Goal: Task Accomplishment & Management: Manage account settings

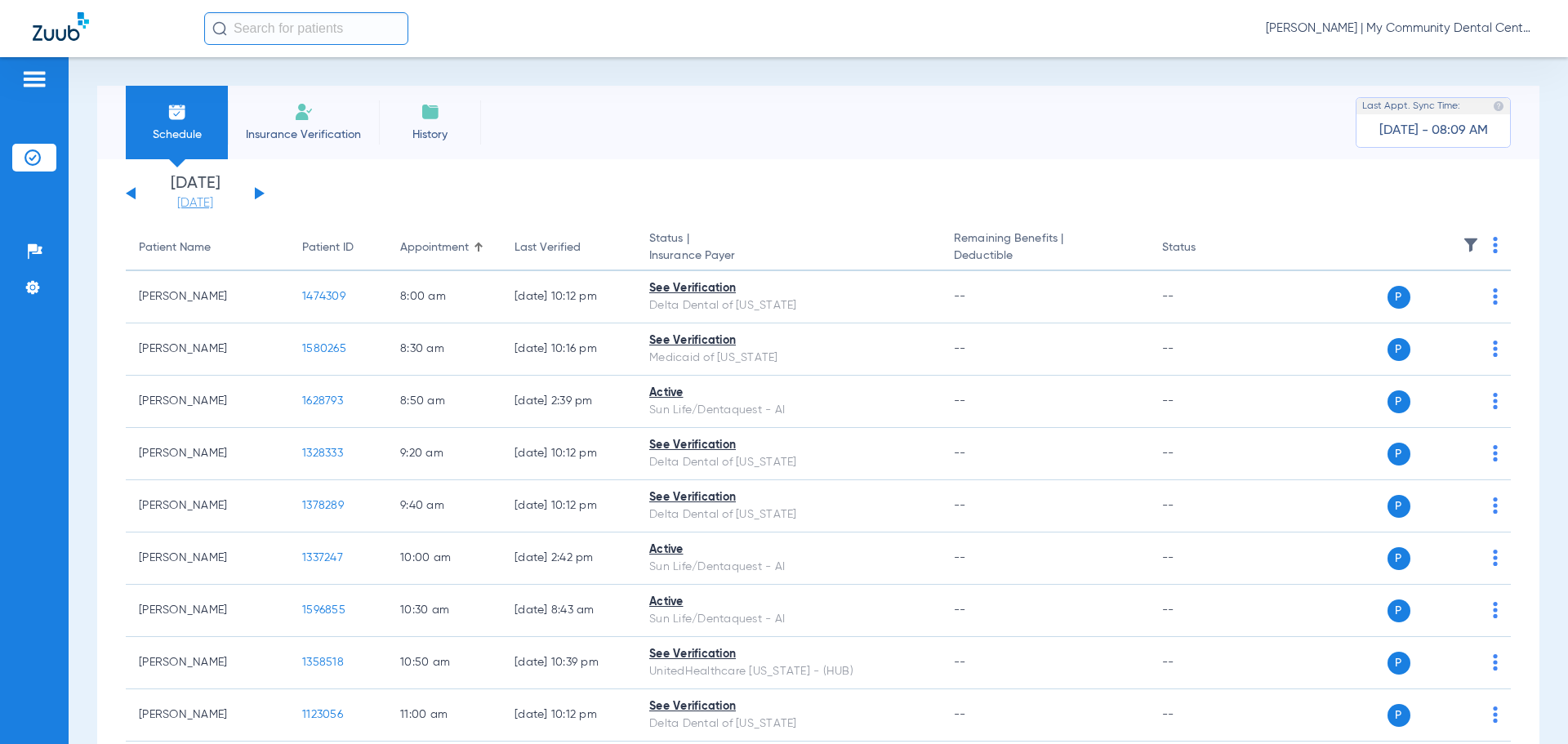
click at [220, 206] on link "[DATE]" at bounding box center [195, 203] width 98 height 16
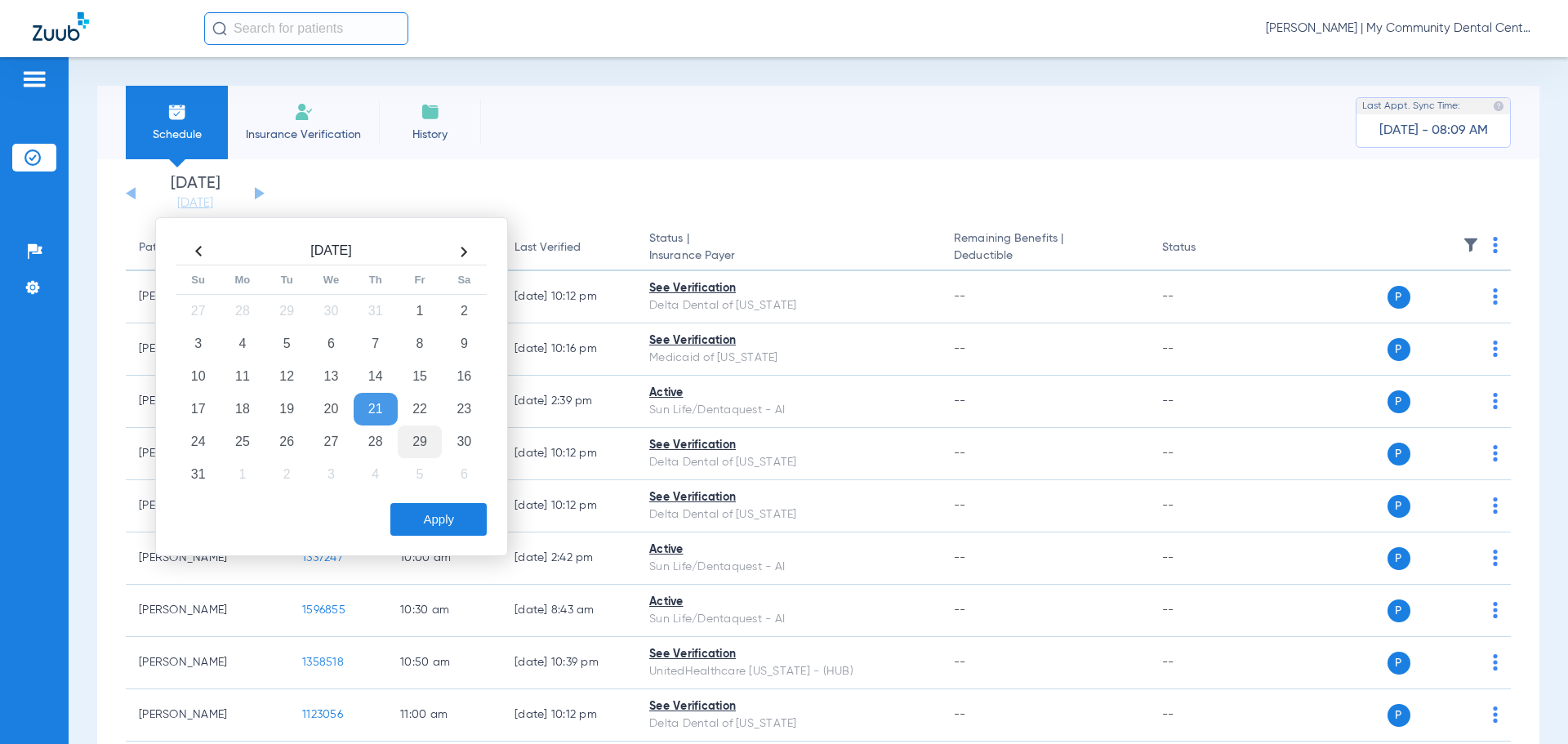
click at [413, 444] on td "29" at bounding box center [419, 442] width 44 height 33
click at [439, 531] on button "Apply" at bounding box center [438, 518] width 96 height 33
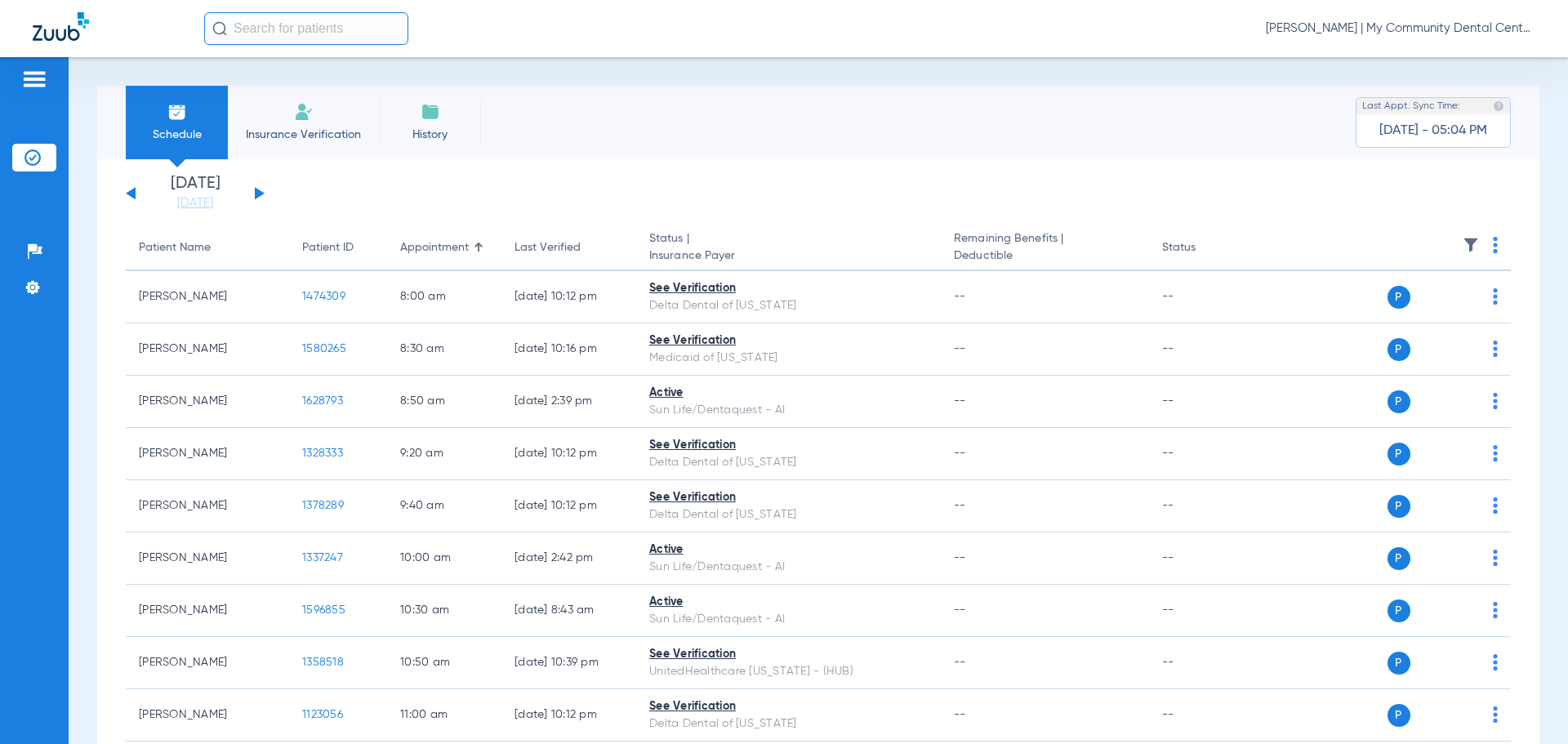
click at [1343, 15] on div "[PERSON_NAME] | My Community Dental Centers" at bounding box center [870, 28] width 1331 height 33
click at [1348, 24] on span "[PERSON_NAME] | My Community Dental Centers" at bounding box center [1400, 28] width 270 height 16
click at [1433, 67] on button "Account Selection" at bounding box center [1474, 57] width 118 height 33
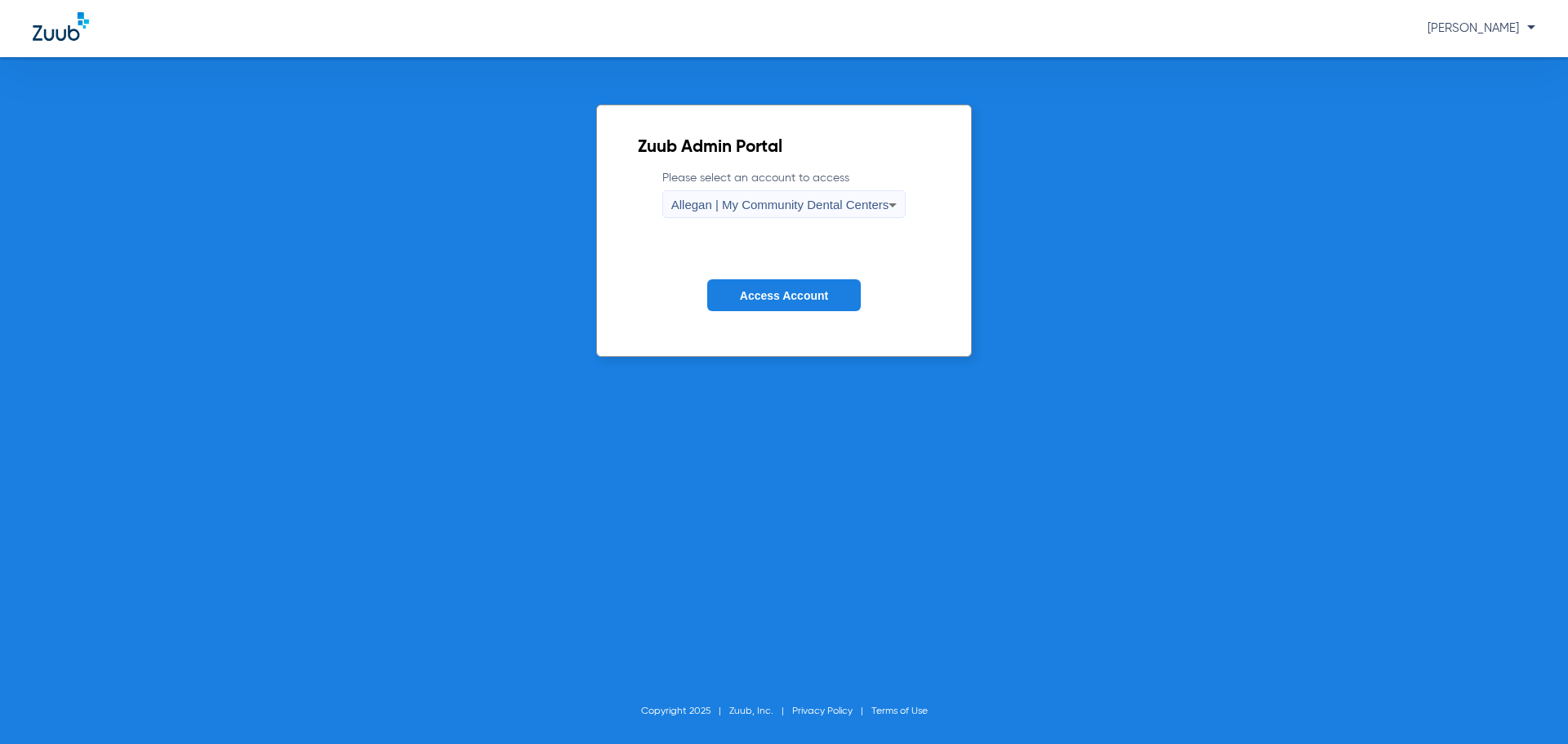
click at [733, 222] on form "Please select an account to access Allegan | My Community Dental Centers Access…" at bounding box center [784, 252] width 293 height 166
click at [737, 216] on div "Allegan | My Community Dental Centers" at bounding box center [780, 205] width 218 height 28
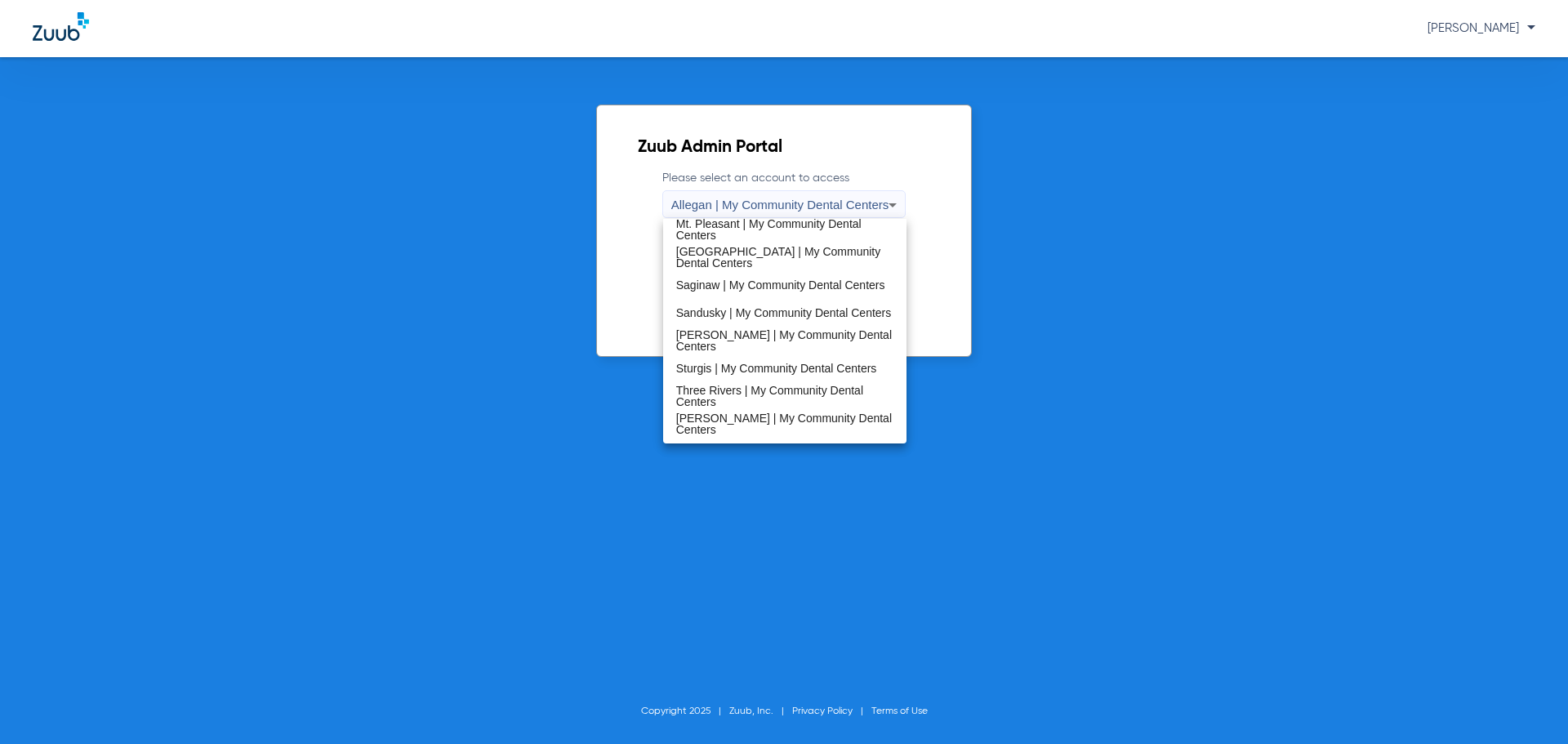
scroll to position [525, 0]
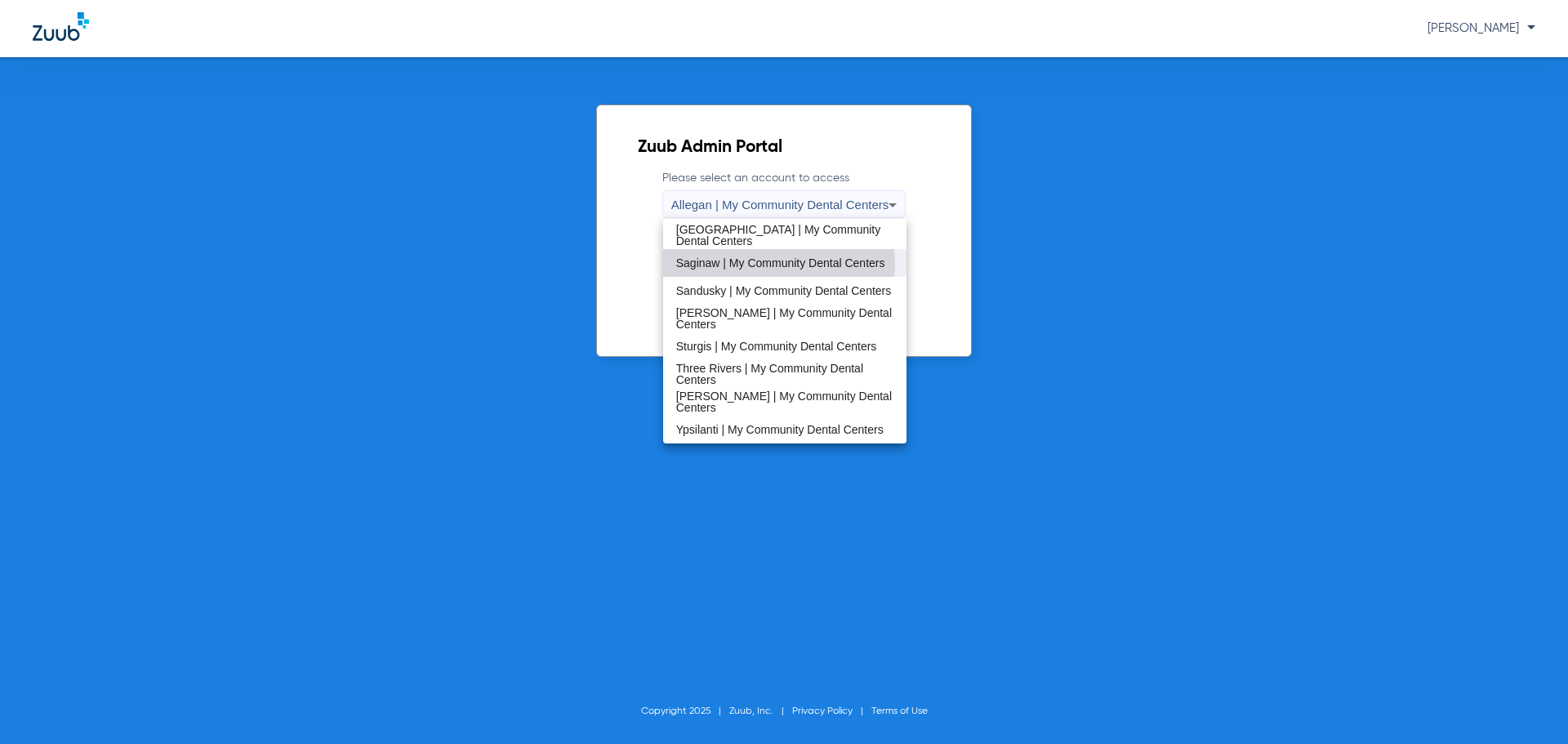
click at [765, 265] on span "Saginaw | My Community Dental Centers" at bounding box center [780, 263] width 209 height 11
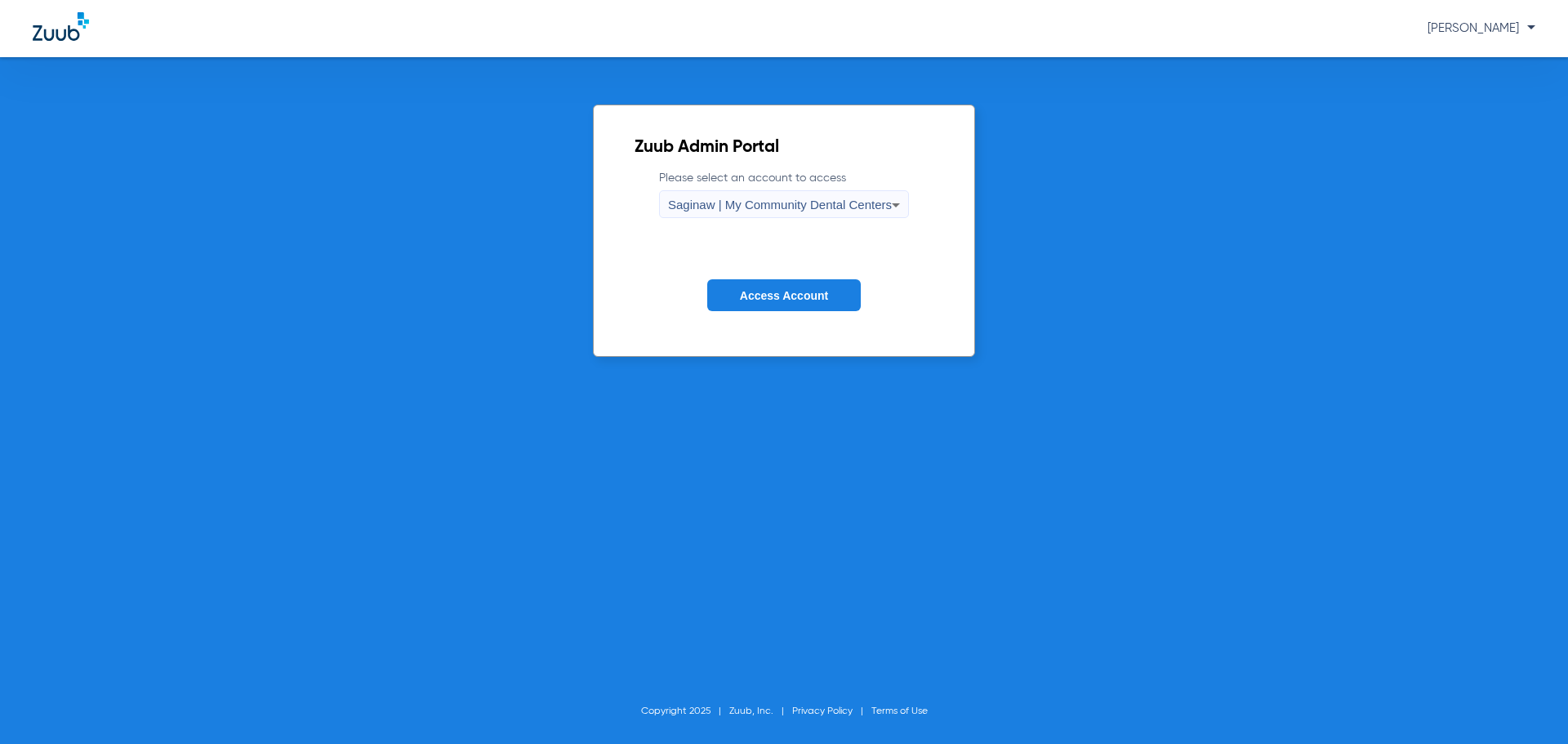
click at [778, 289] on span "Access Account" at bounding box center [784, 296] width 88 height 13
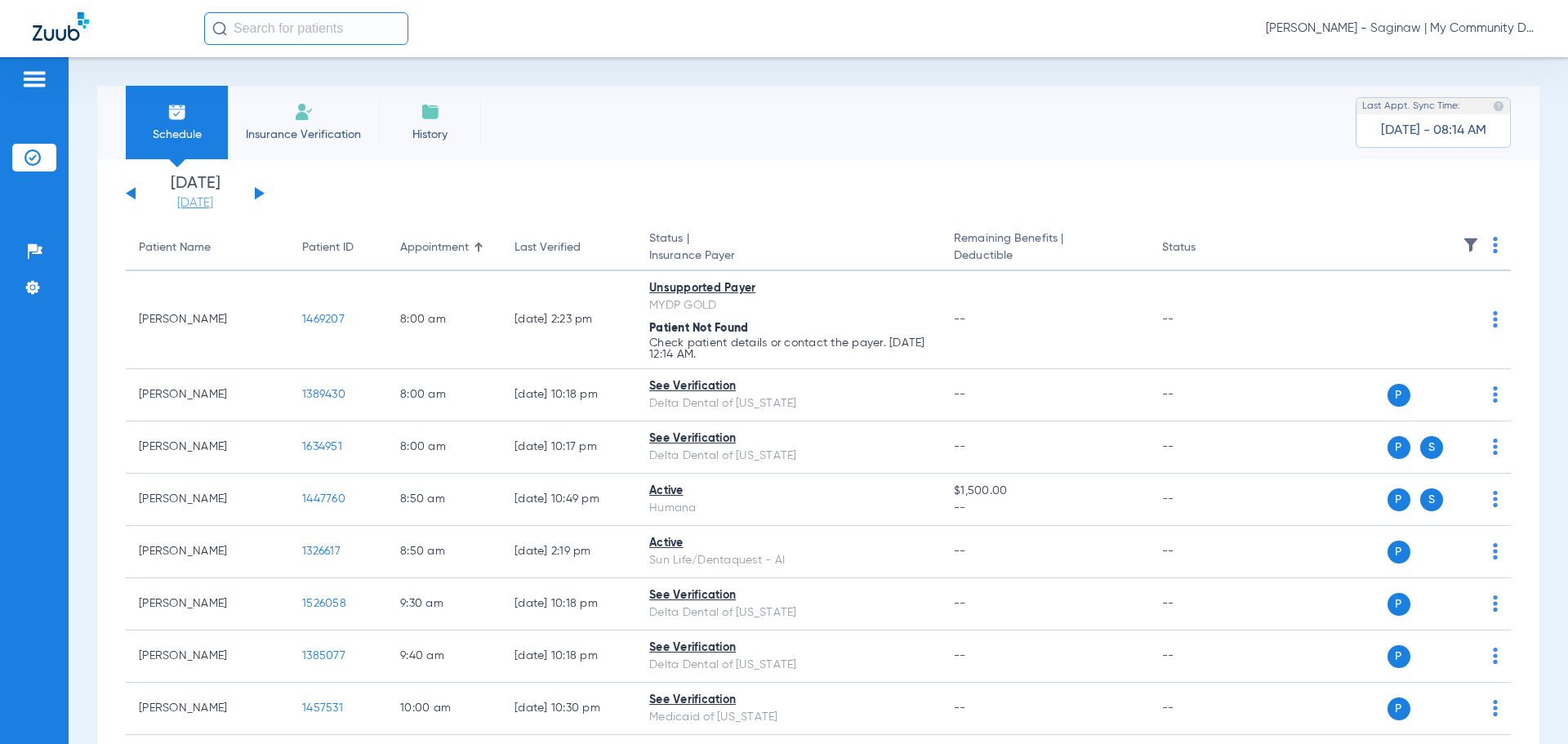
click at [197, 208] on link "[DATE]" at bounding box center [195, 203] width 98 height 16
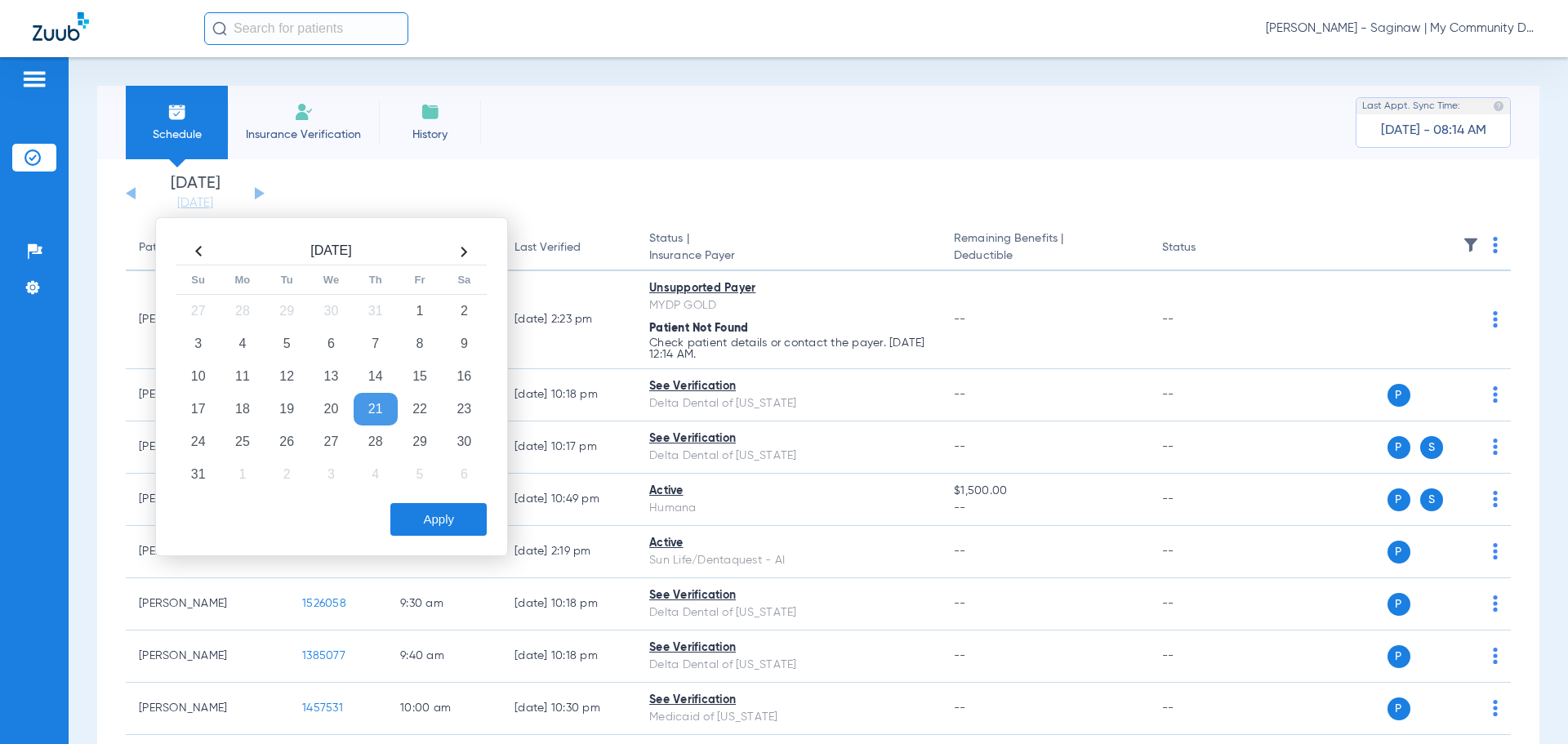
drag, startPoint x: 422, startPoint y: 446, endPoint x: 428, endPoint y: 511, distance: 65.3
click at [422, 450] on td "29" at bounding box center [419, 442] width 44 height 33
drag, startPoint x: 426, startPoint y: 528, endPoint x: 432, endPoint y: 539, distance: 12.5
click at [426, 528] on button "Apply" at bounding box center [438, 518] width 96 height 33
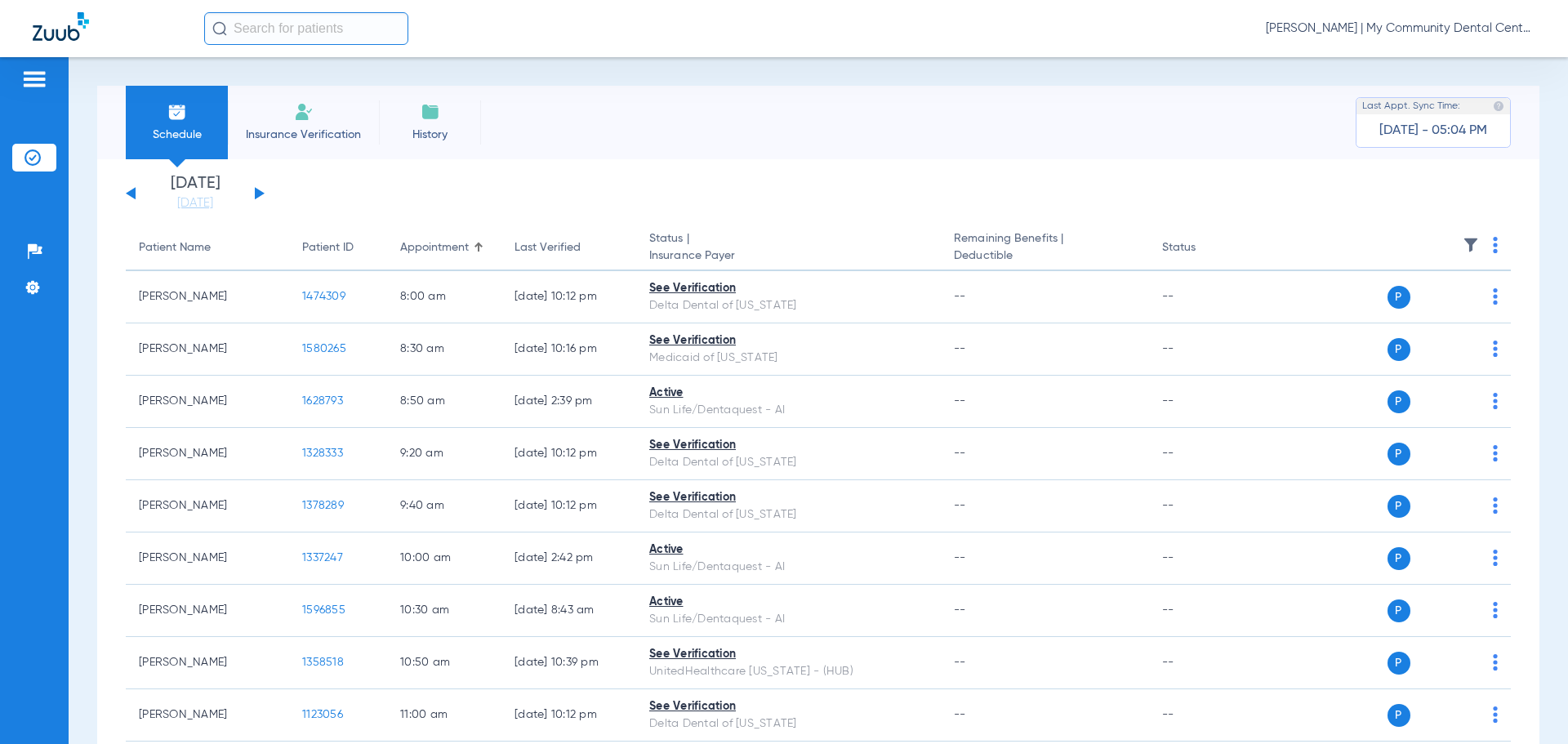
click at [1374, 22] on span "[PERSON_NAME] | My Community Dental Centers" at bounding box center [1400, 28] width 270 height 16
click at [1457, 67] on button "Account Selection" at bounding box center [1474, 57] width 118 height 33
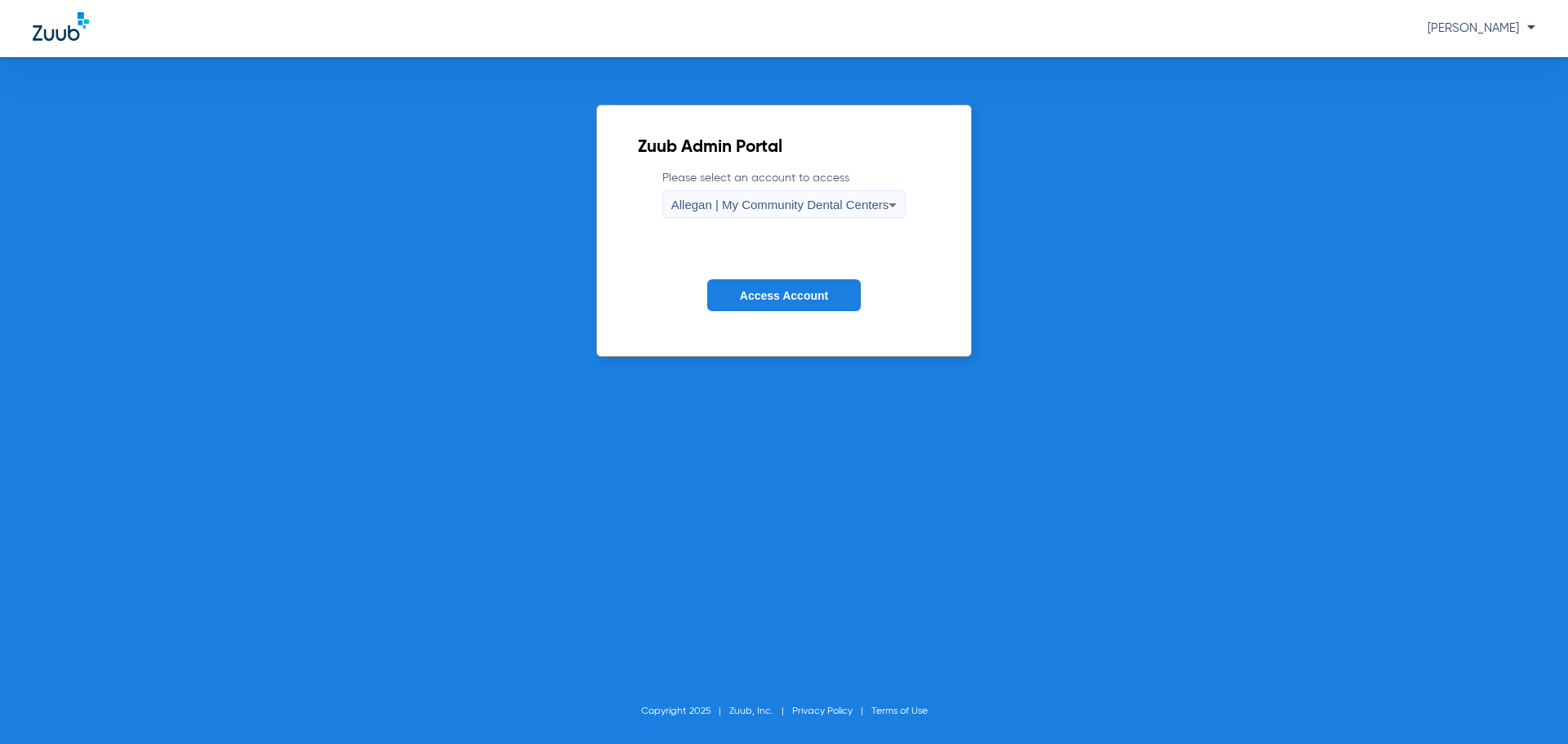
click at [714, 197] on span "Allegan | My Community Dental Centers" at bounding box center [780, 204] width 218 height 14
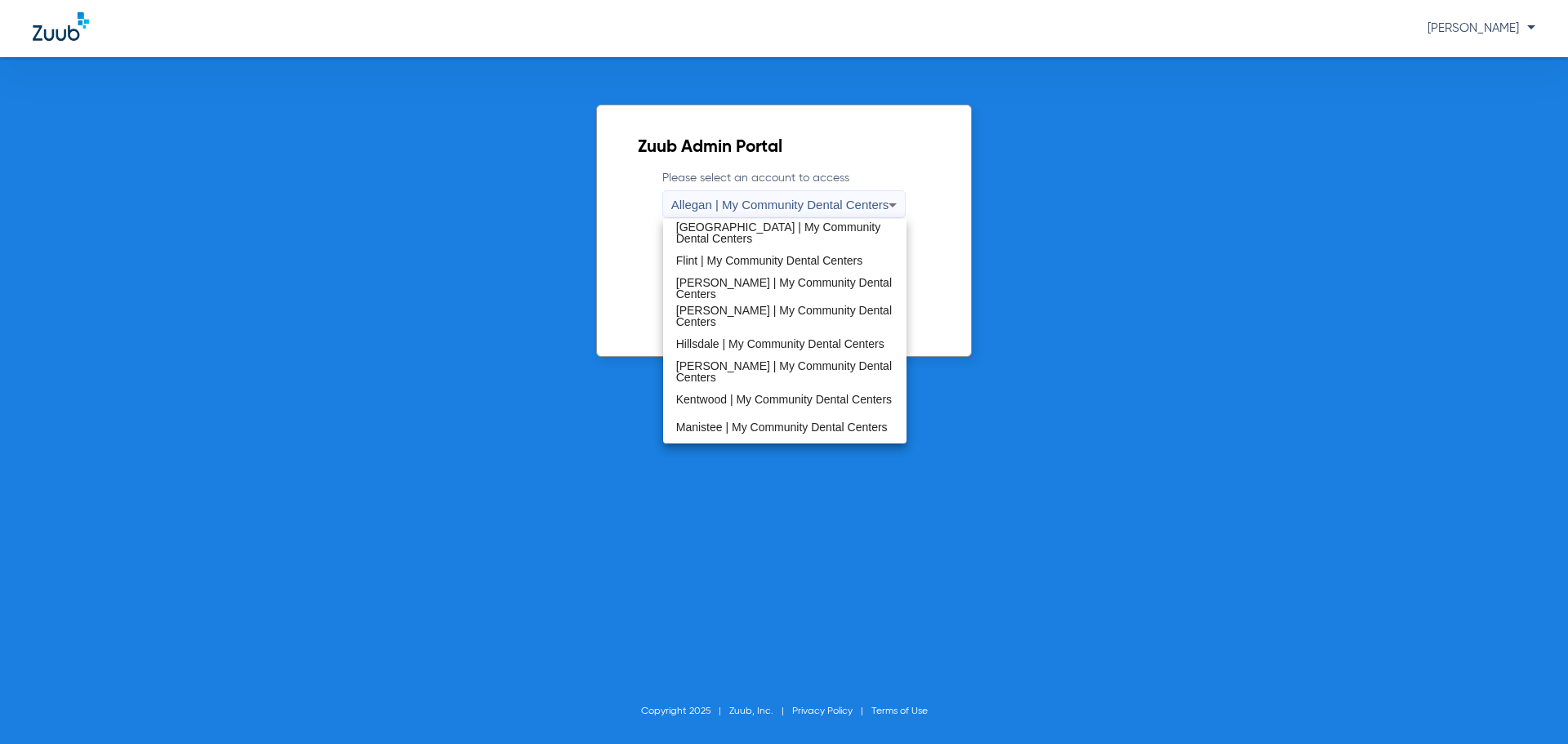
scroll to position [525, 0]
click at [748, 232] on span "[GEOGRAPHIC_DATA] | My Community Dental Centers" at bounding box center [784, 235] width 218 height 22
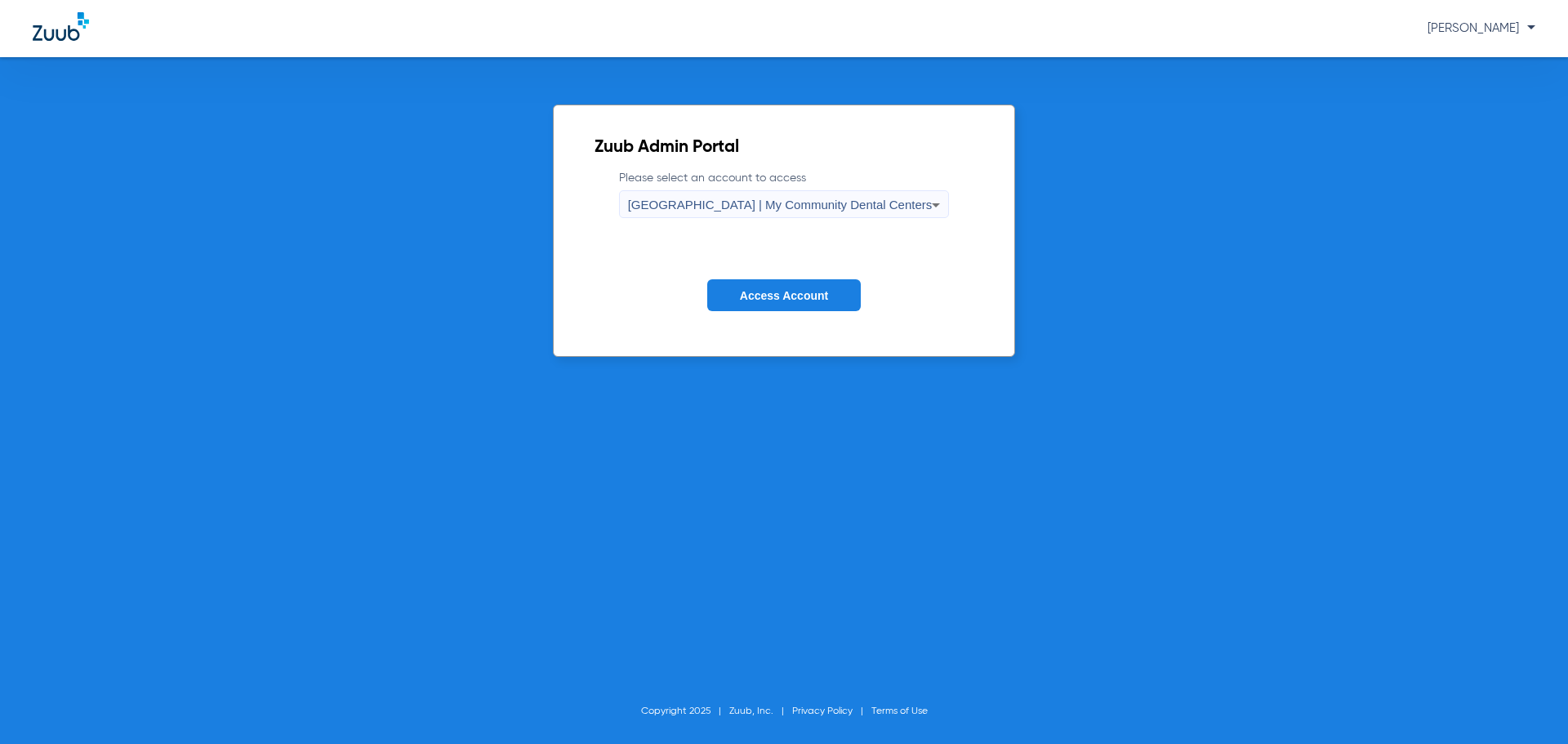
click at [785, 296] on span "Access Account" at bounding box center [784, 296] width 88 height 13
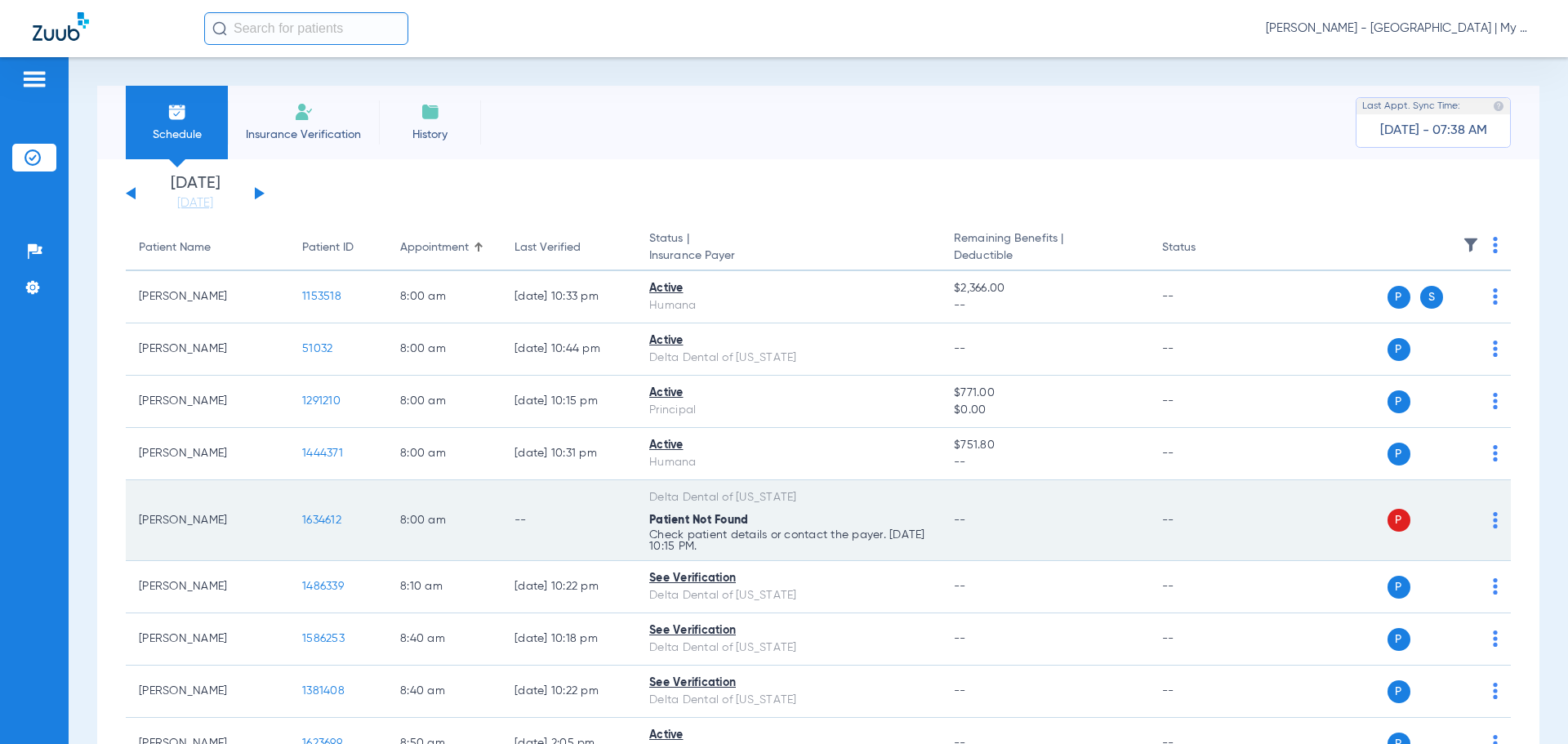
drag, startPoint x: 784, startPoint y: 523, endPoint x: 776, endPoint y: 535, distance: 14.4
click at [776, 535] on p "Check patient details or contact the payer. 08/20/25 10:15 PM." at bounding box center [789, 540] width 279 height 22
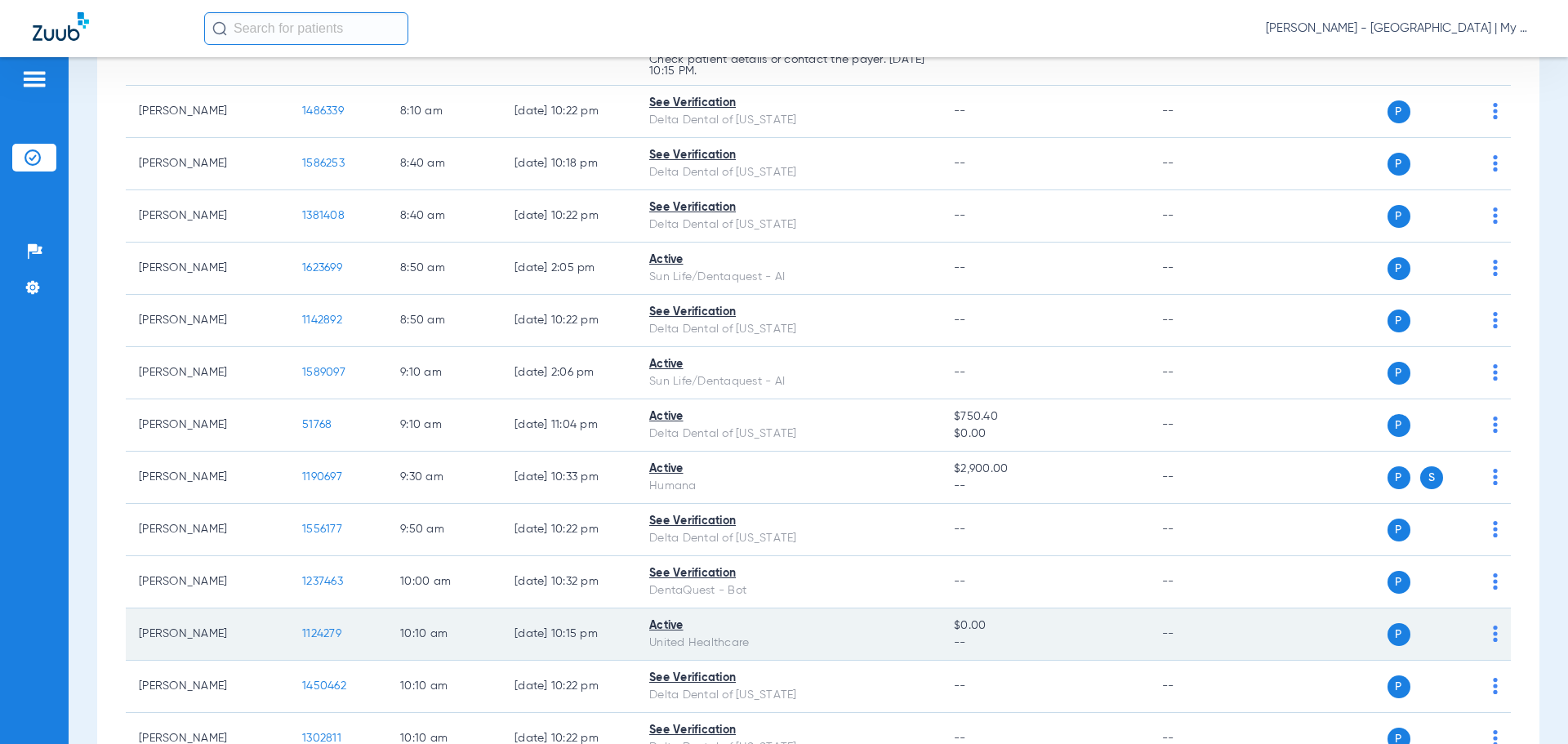
scroll to position [189, 0]
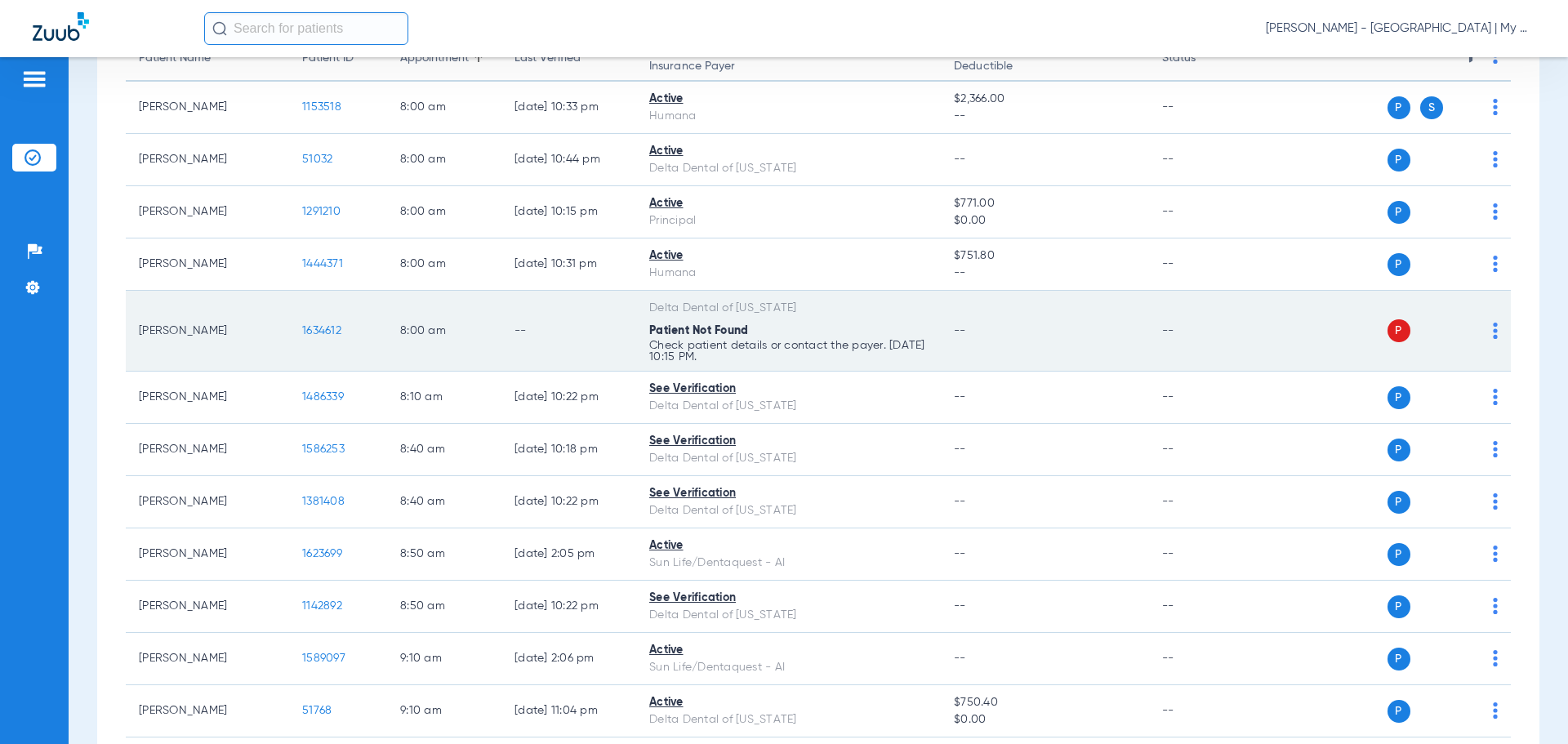
click at [306, 334] on span "1634612" at bounding box center [322, 330] width 39 height 11
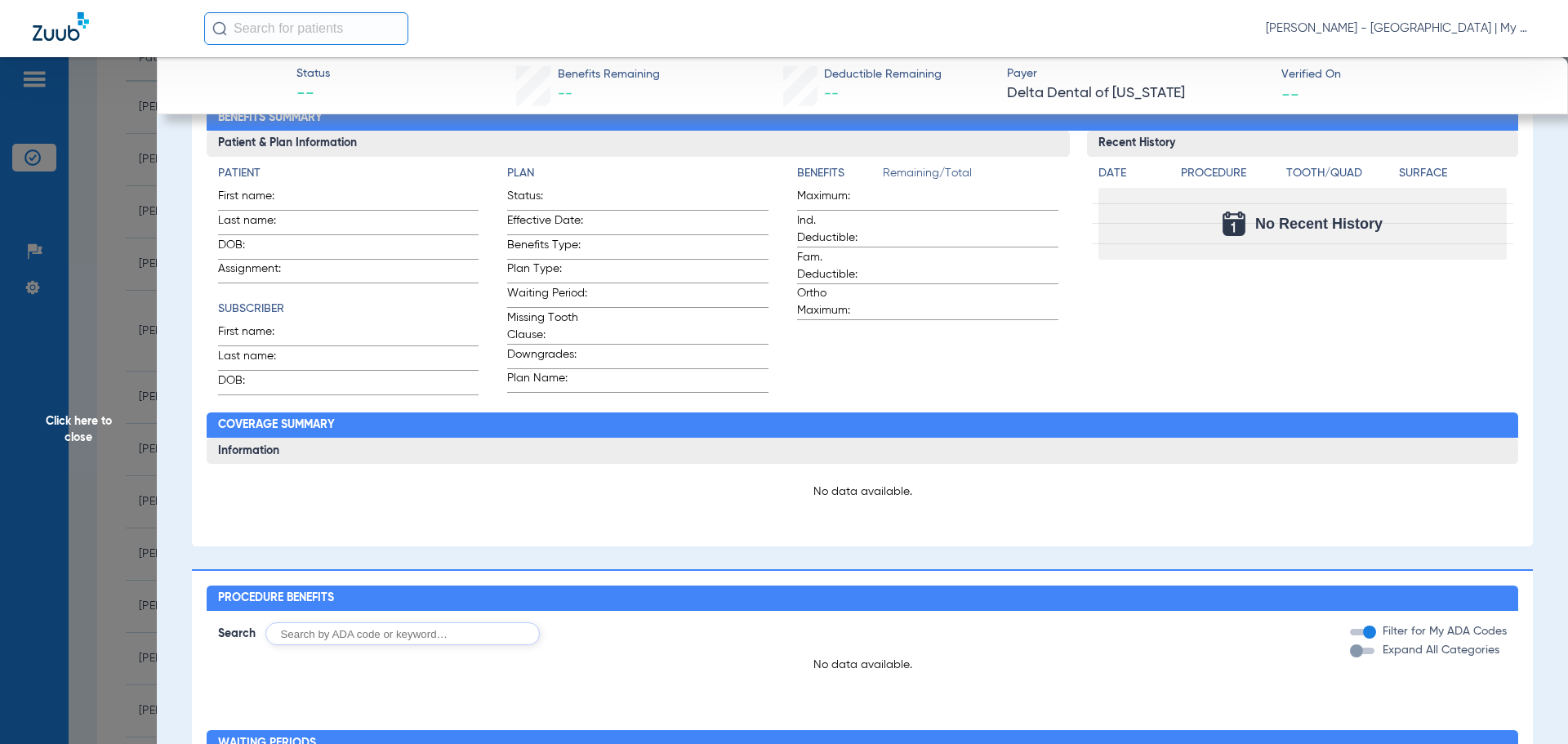
scroll to position [217, 0]
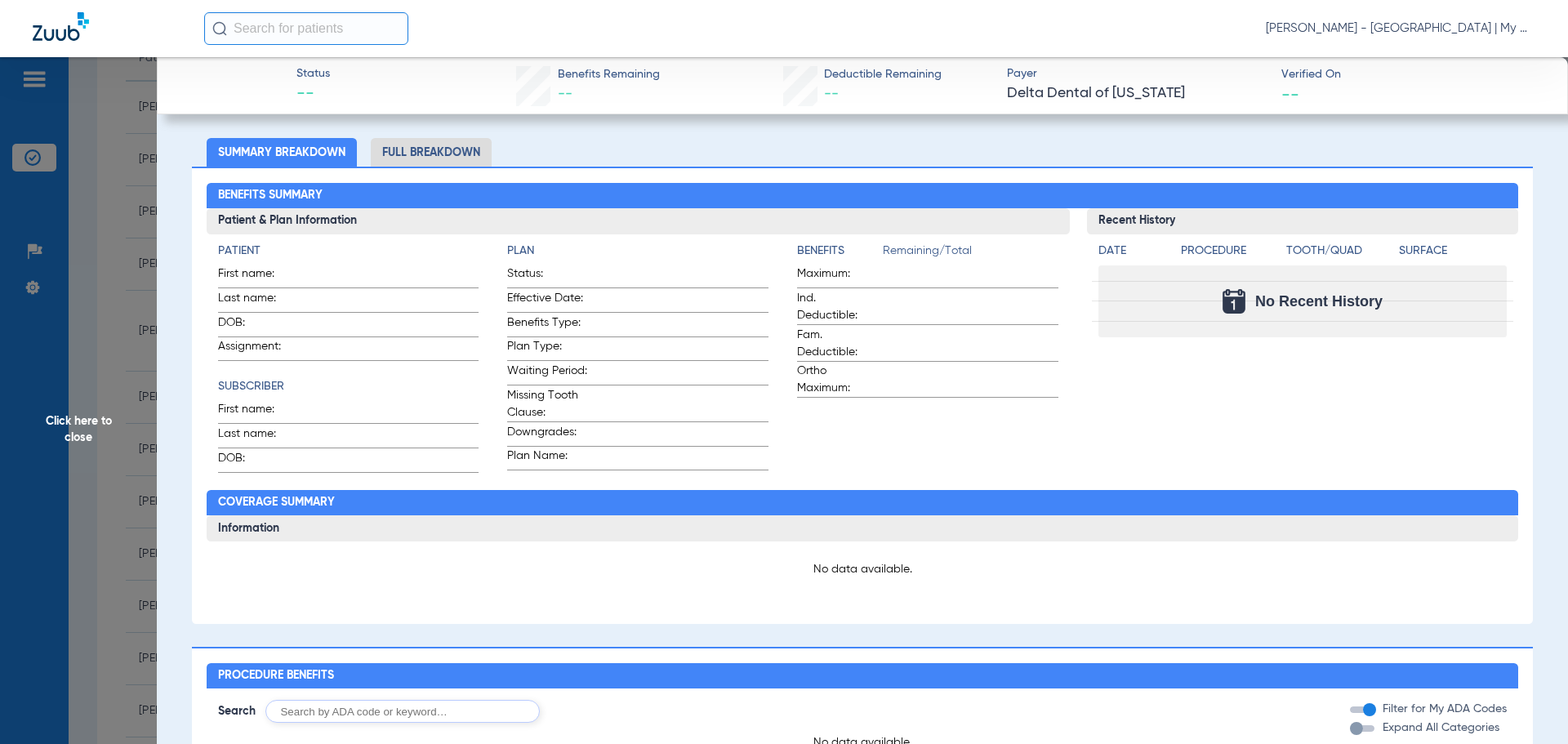
click at [55, 337] on span "Click here to close" at bounding box center [79, 429] width 157 height 744
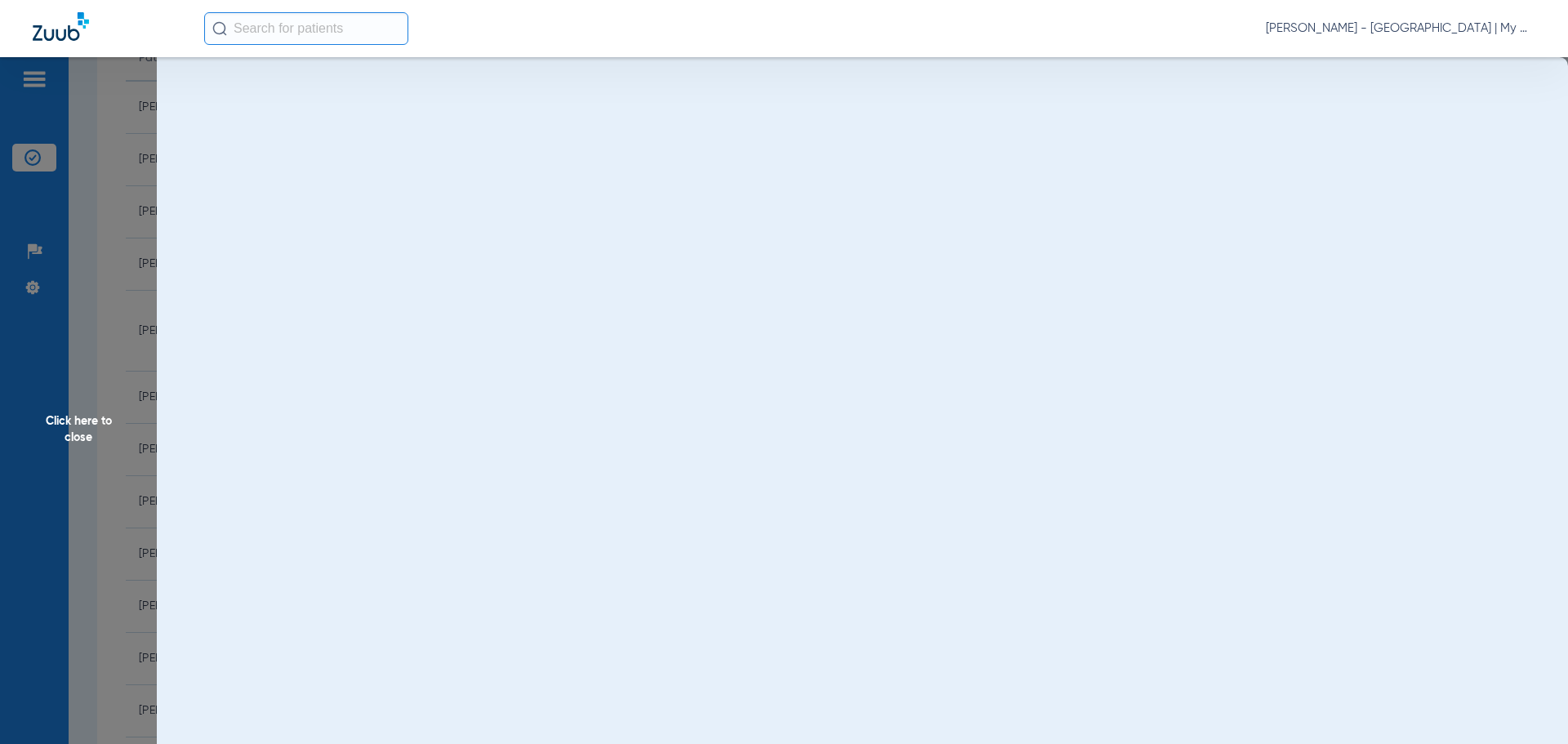
scroll to position [0, 0]
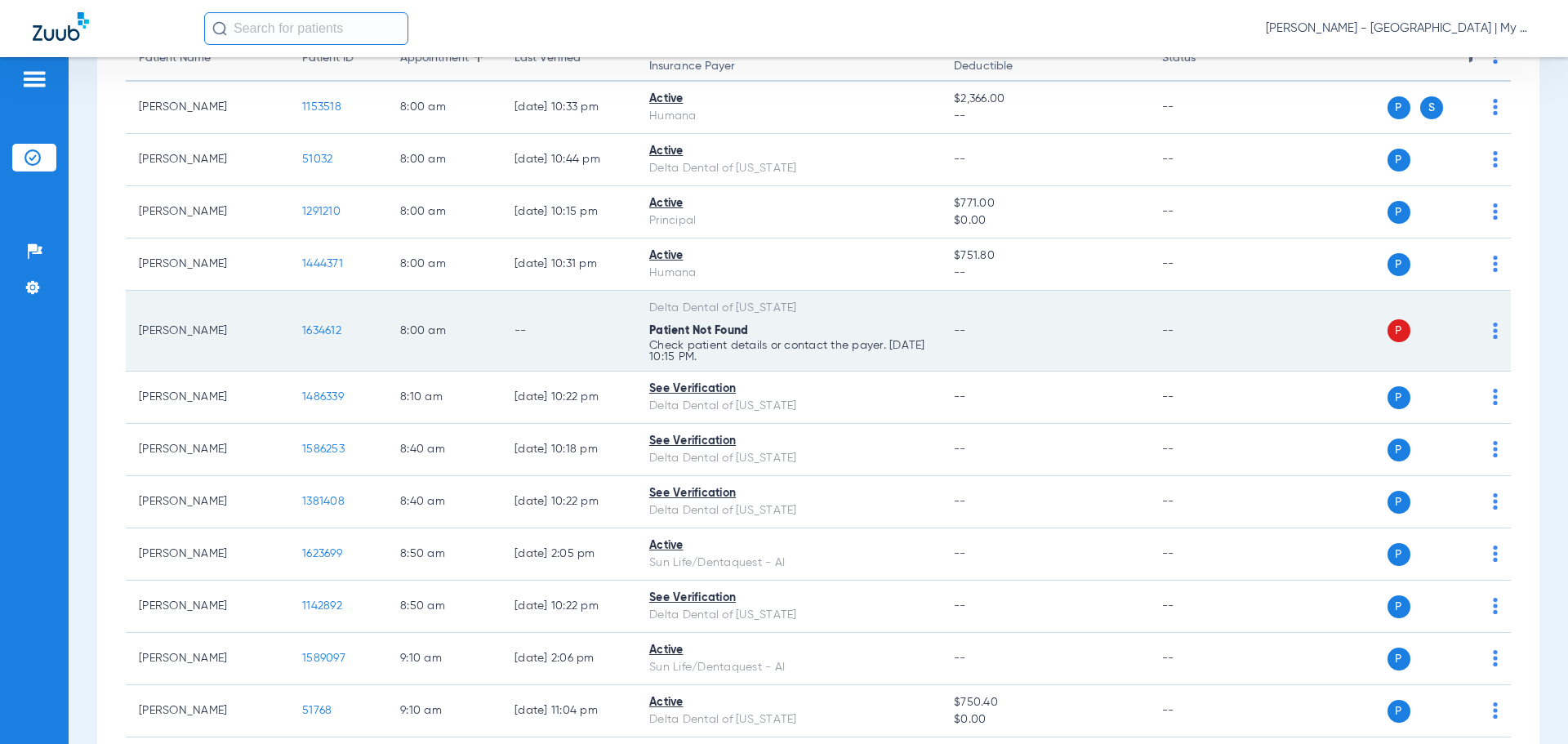
click at [321, 328] on span "1634612" at bounding box center [322, 330] width 39 height 11
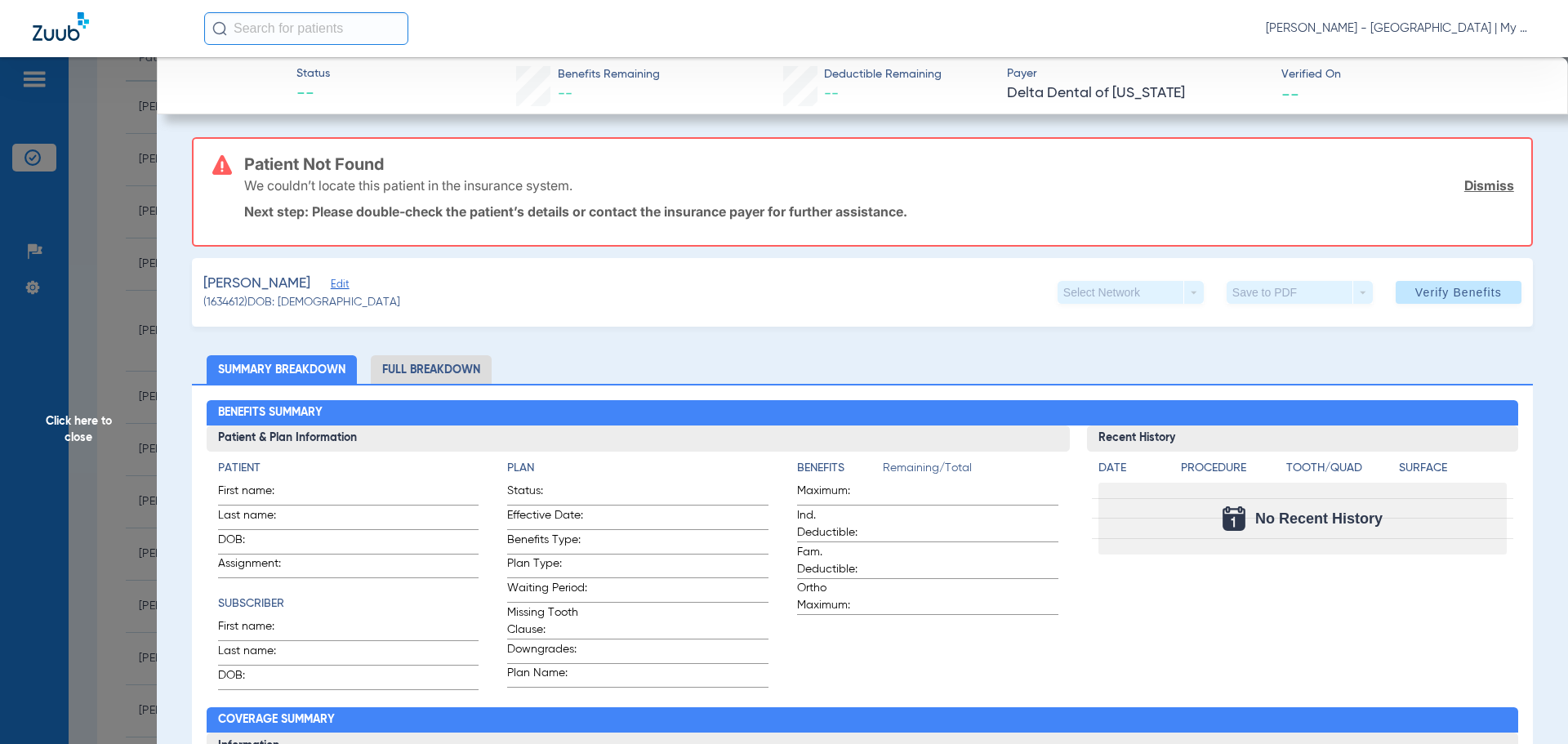
click at [139, 376] on span "Click here to close" at bounding box center [79, 429] width 157 height 744
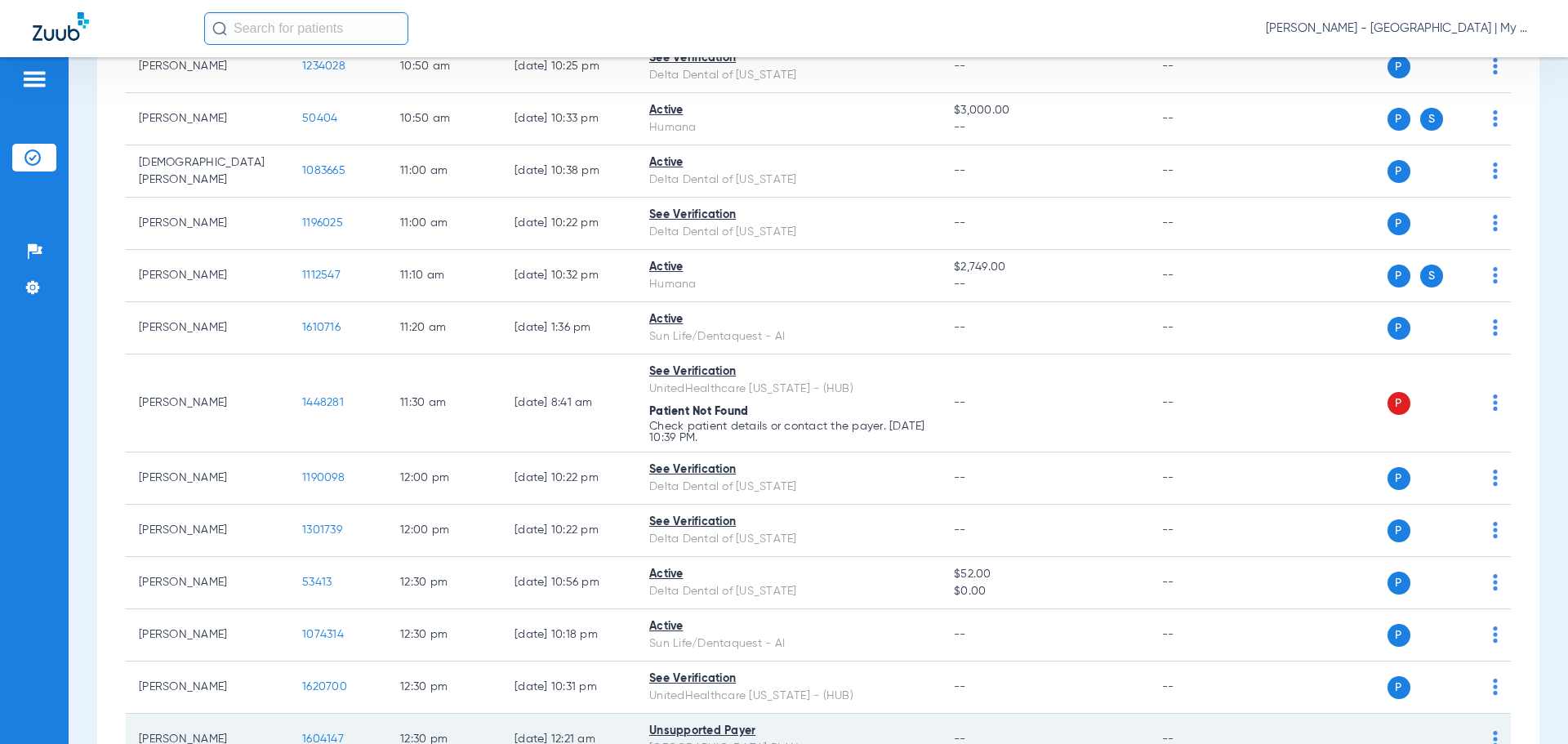
scroll to position [1306, 0]
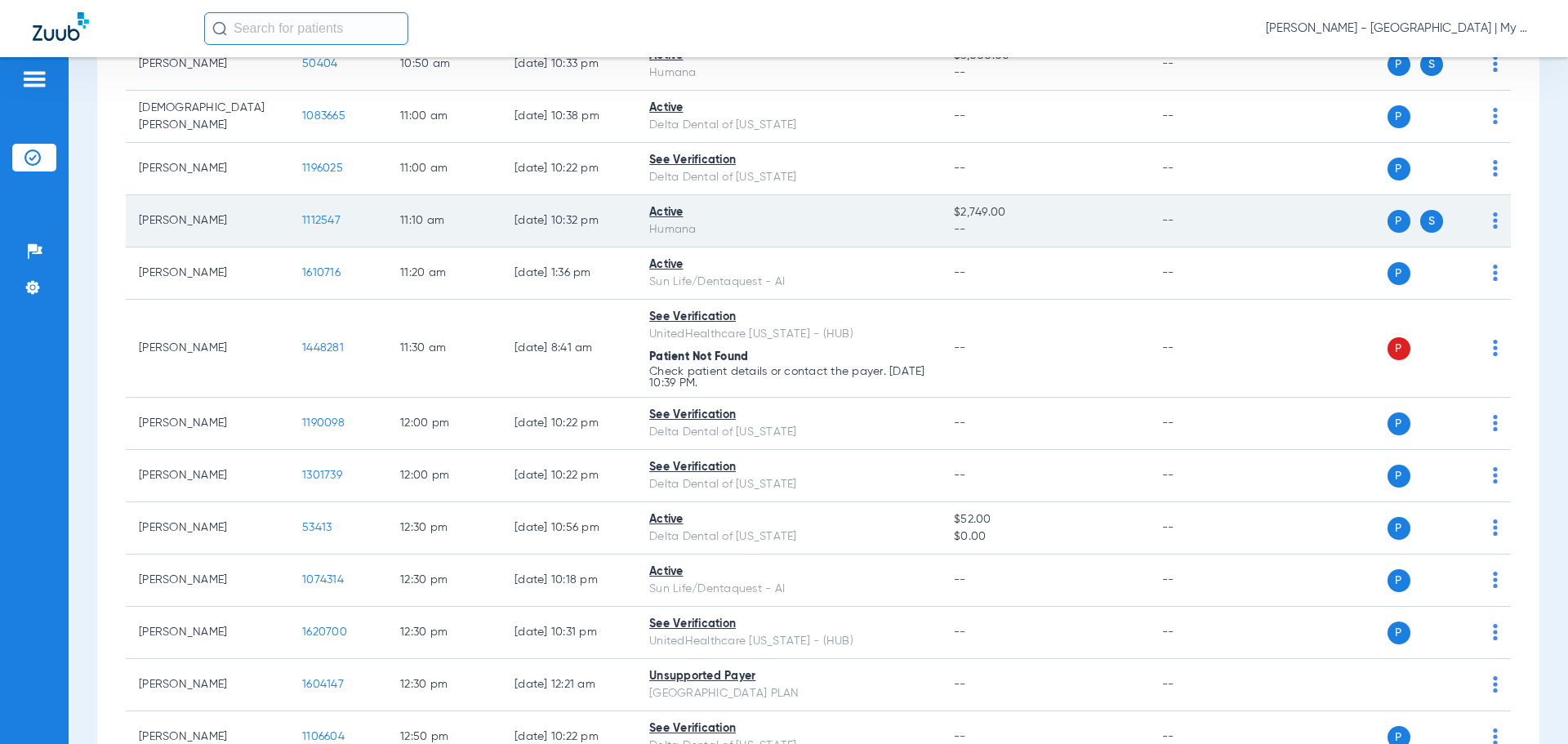
click at [169, 196] on td "Joann Viviano" at bounding box center [207, 222] width 163 height 52
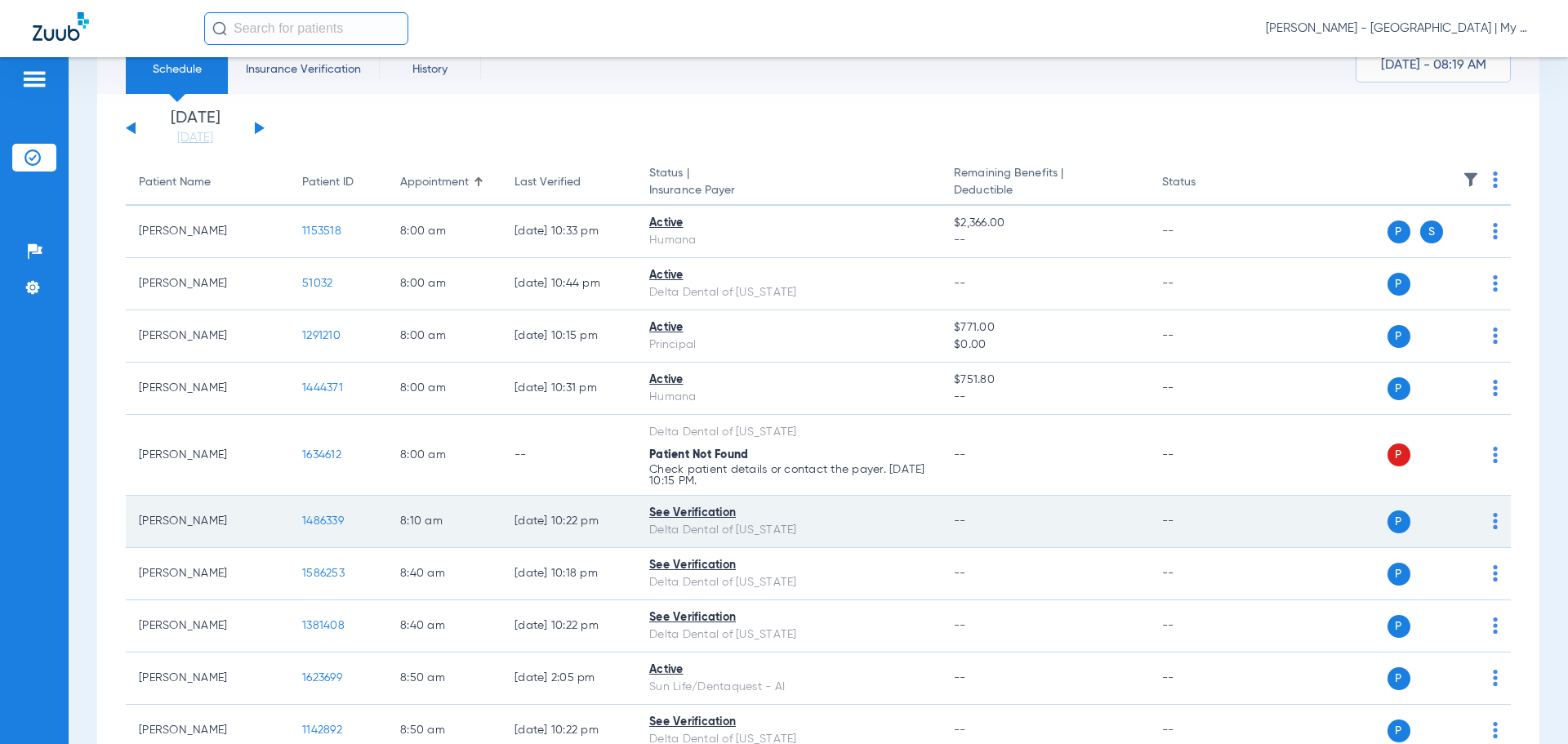
scroll to position [0, 0]
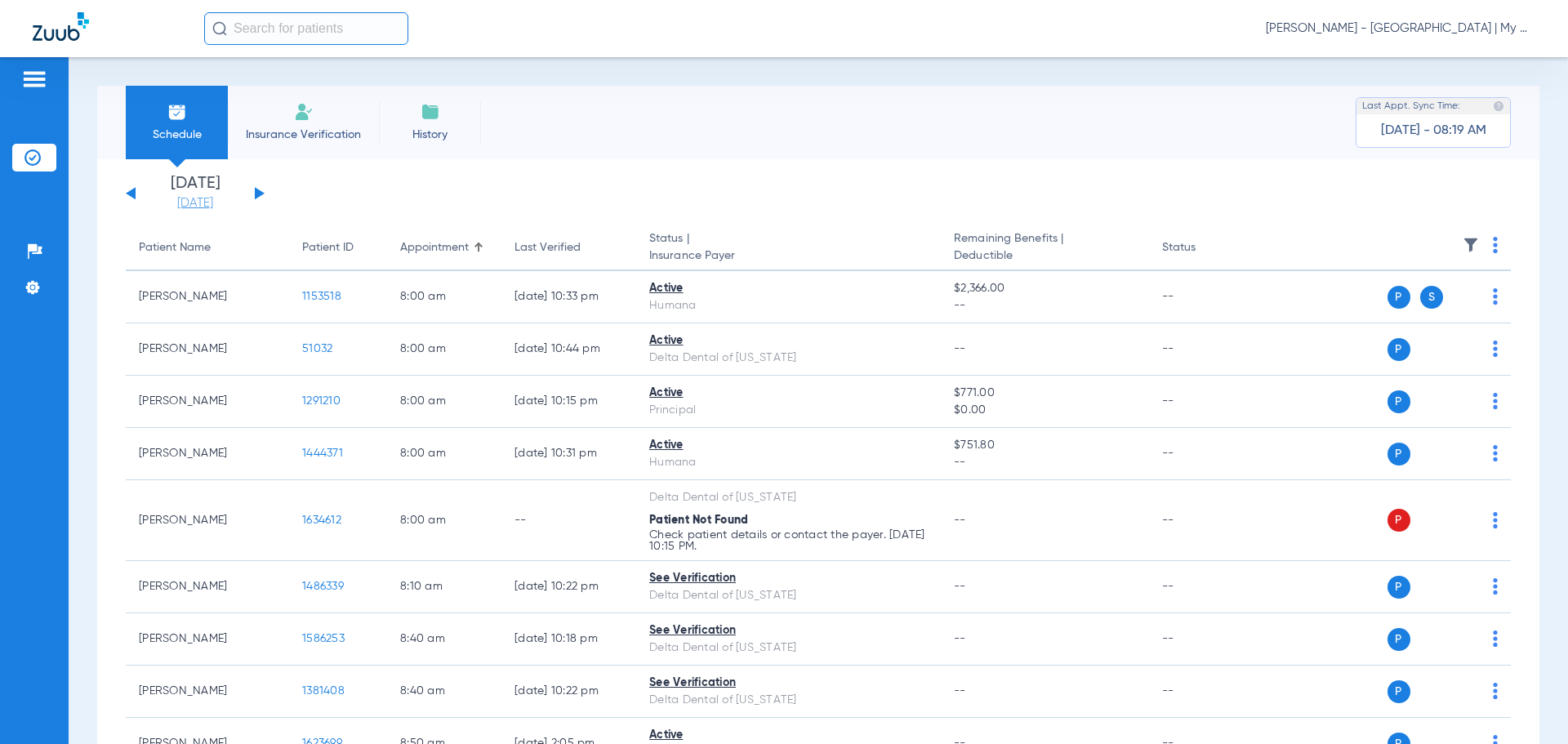
click at [208, 204] on link "[DATE]" at bounding box center [195, 203] width 98 height 16
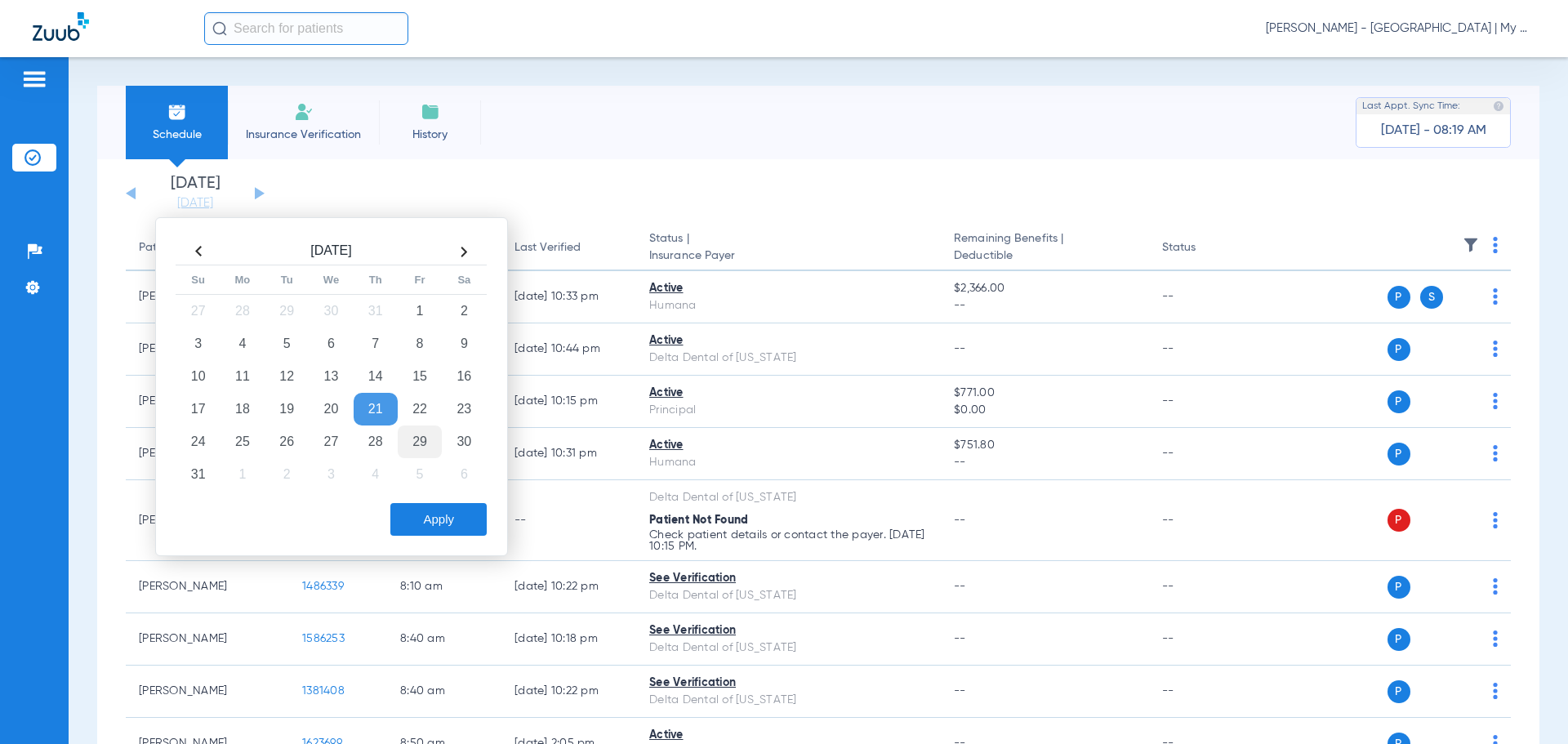
click at [418, 438] on td "29" at bounding box center [419, 442] width 44 height 33
click at [477, 540] on div "Aug 2025 Su Mo Tu We Th Fr Sa 27 28 29 30 31 1 2 3 4 5 6 7 8 9 10 11 12 13 14 1…" at bounding box center [331, 387] width 353 height 339
click at [433, 499] on div "Apply" at bounding box center [330, 516] width 315 height 41
click at [433, 509] on button "Apply" at bounding box center [438, 518] width 96 height 33
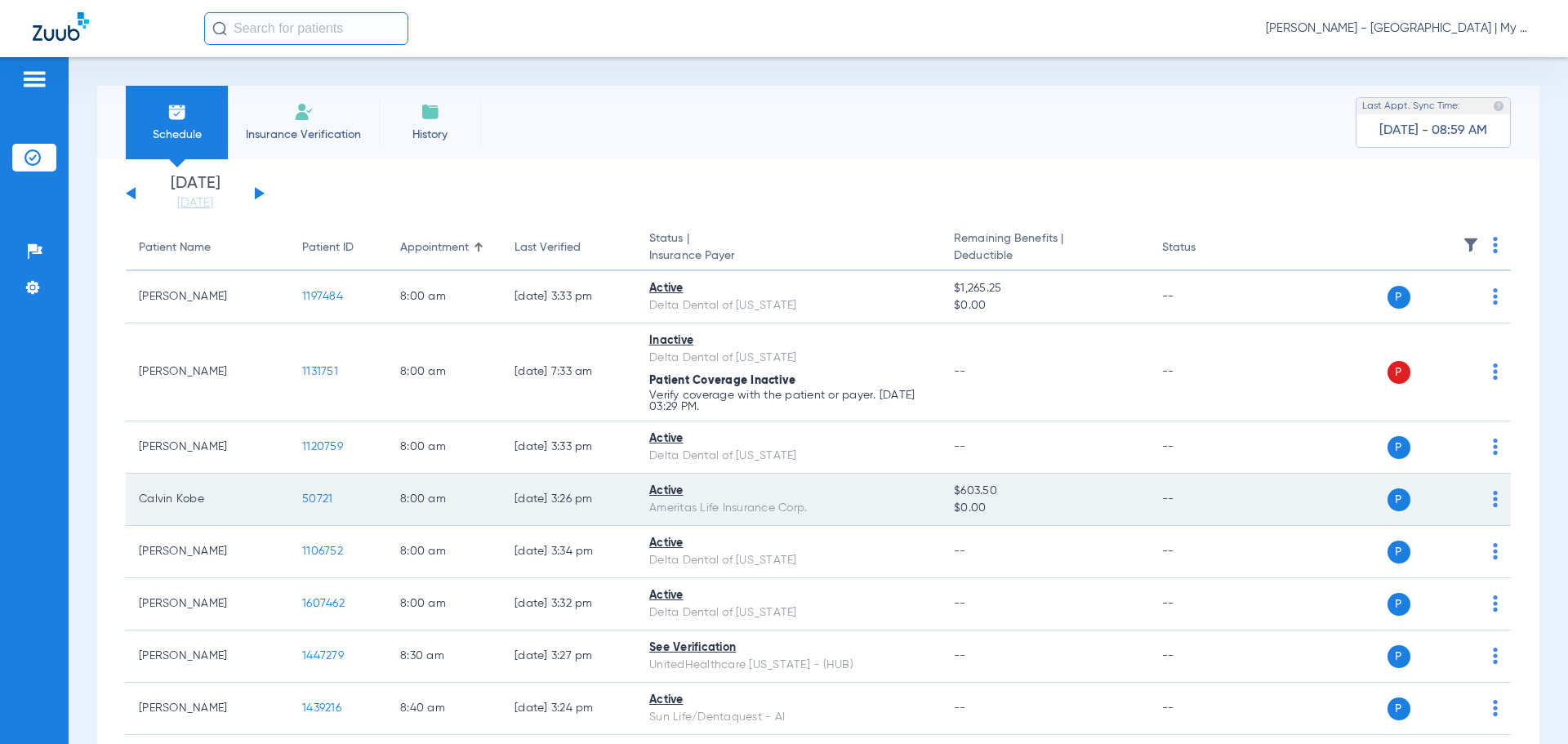
click at [315, 498] on span "50721" at bounding box center [317, 499] width 30 height 11
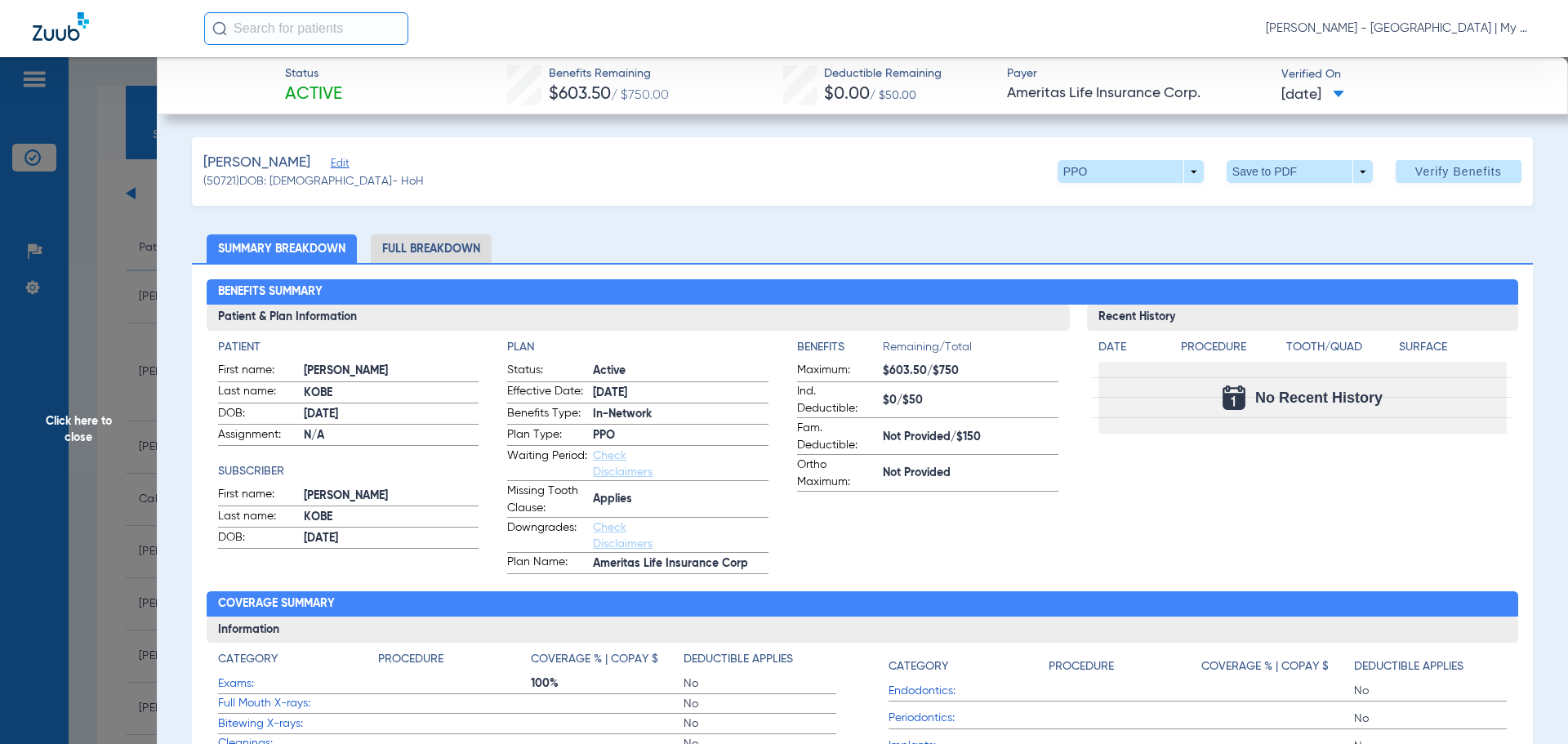
click at [437, 250] on li "Full Breakdown" at bounding box center [431, 248] width 121 height 29
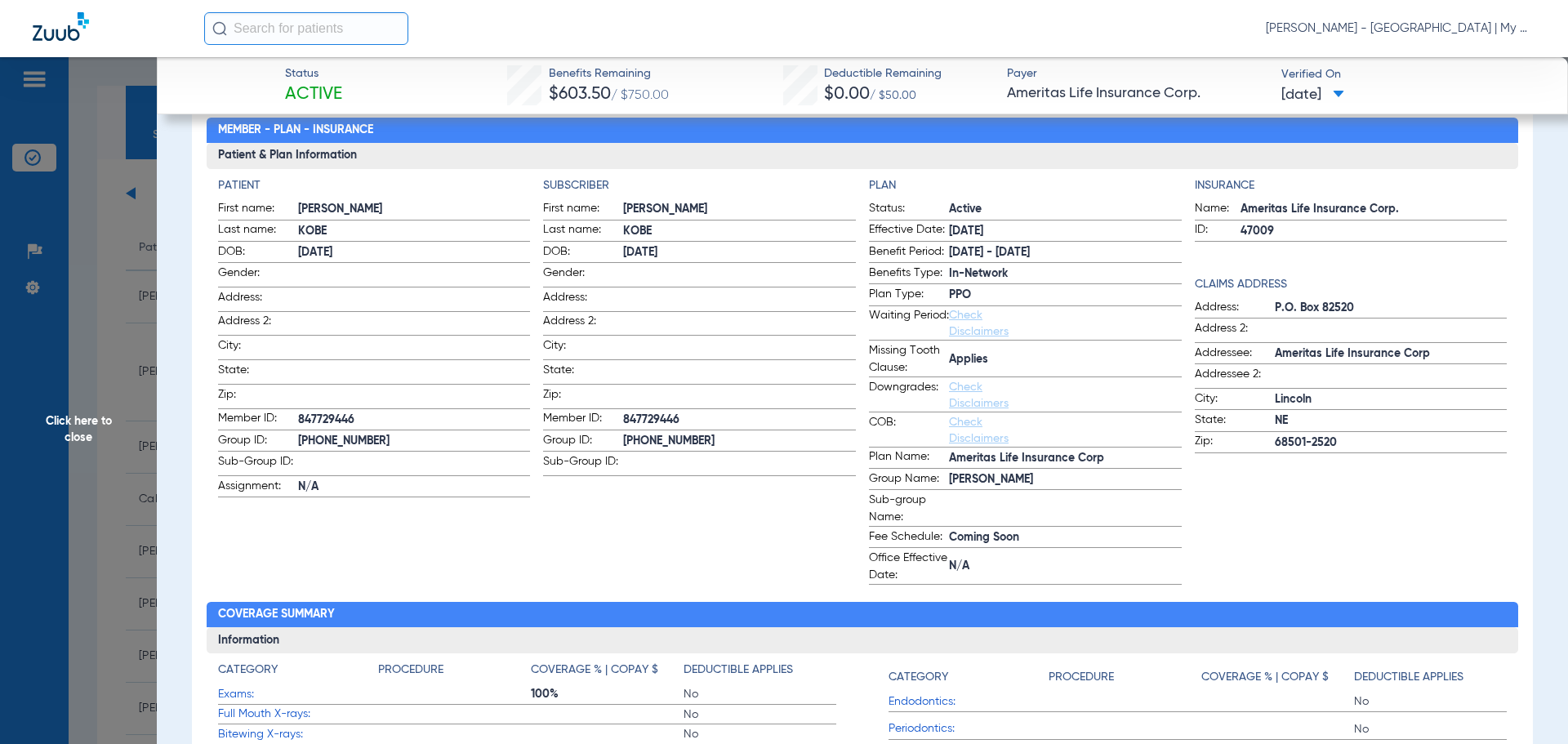
scroll to position [163, 0]
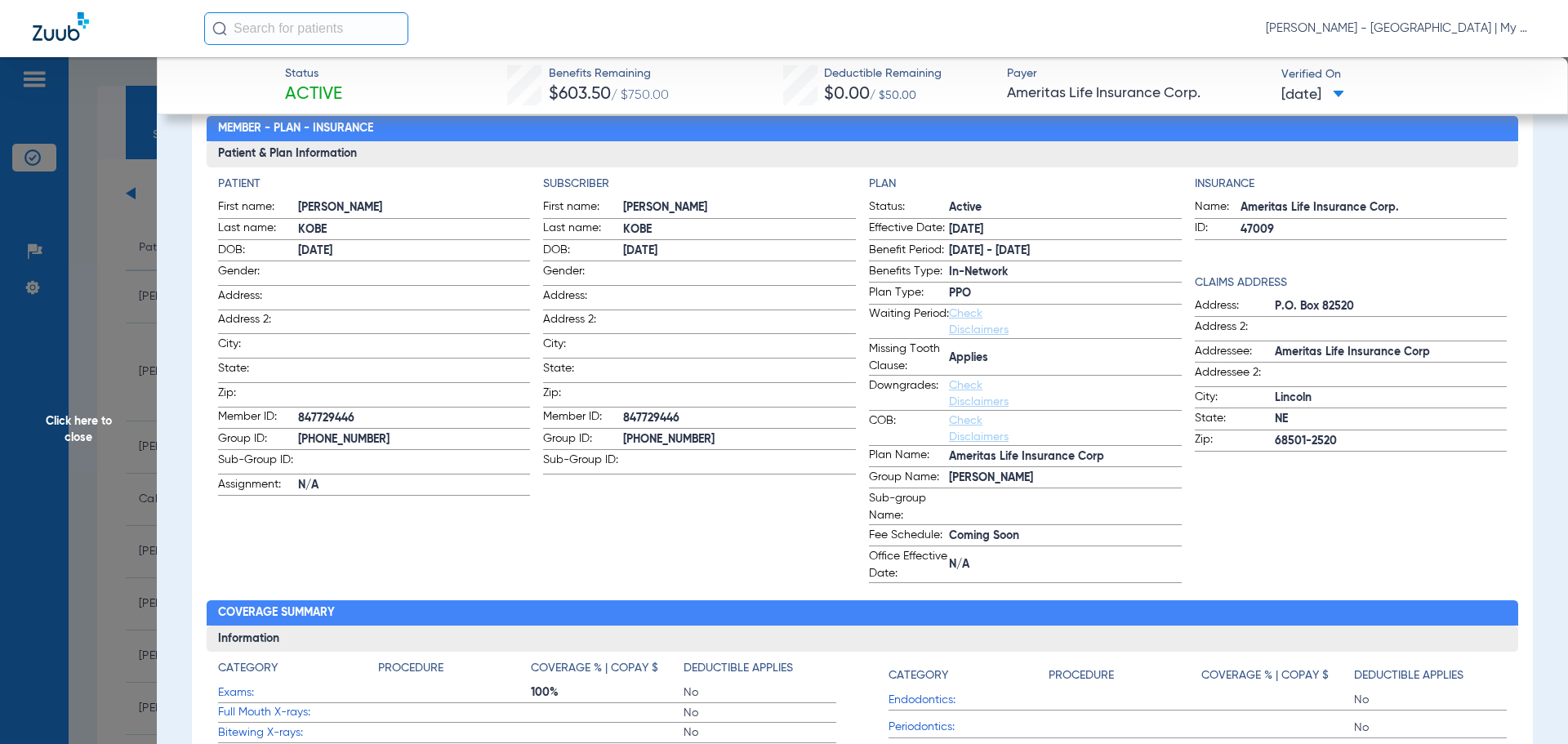
click at [91, 298] on span "Click here to close" at bounding box center [79, 429] width 157 height 744
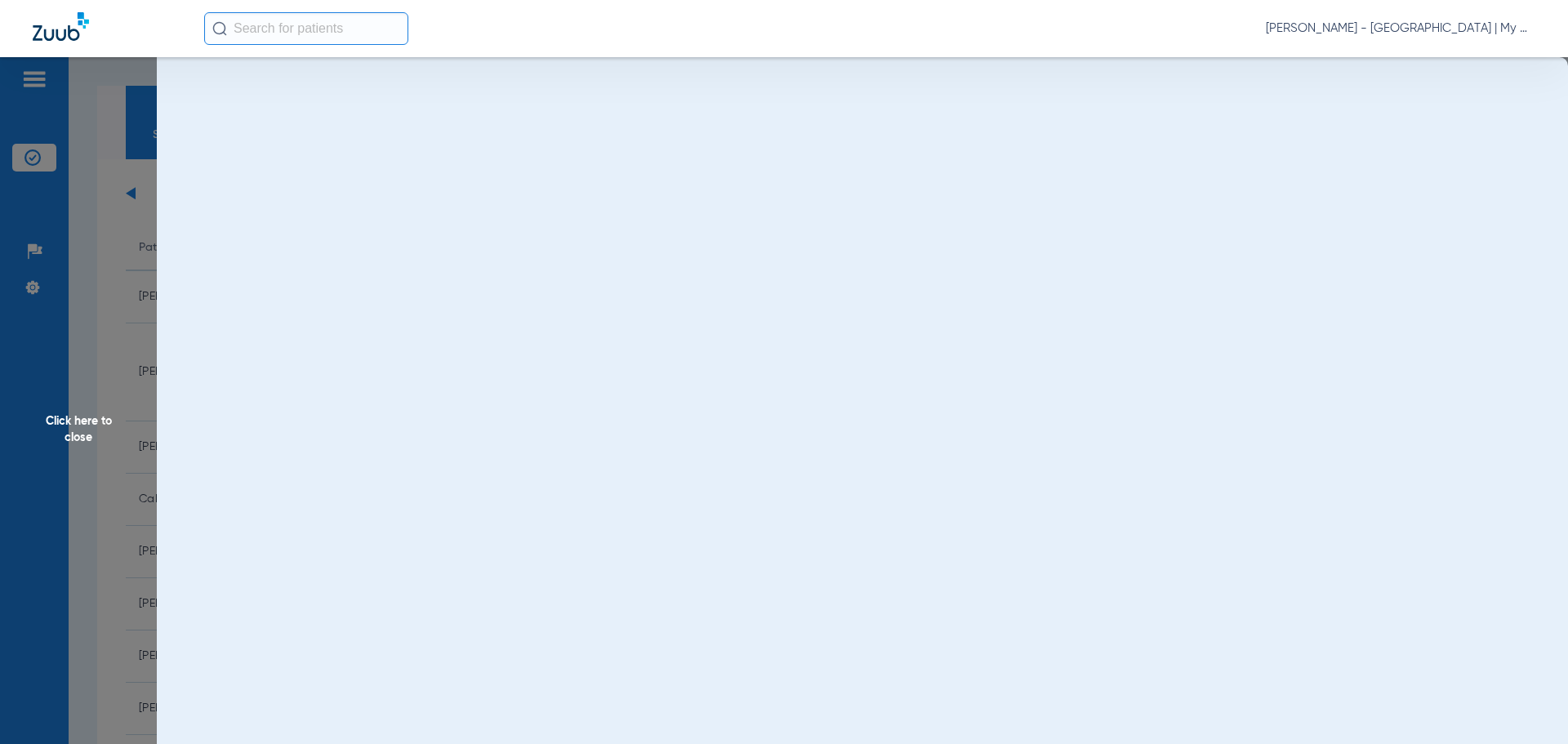
scroll to position [0, 0]
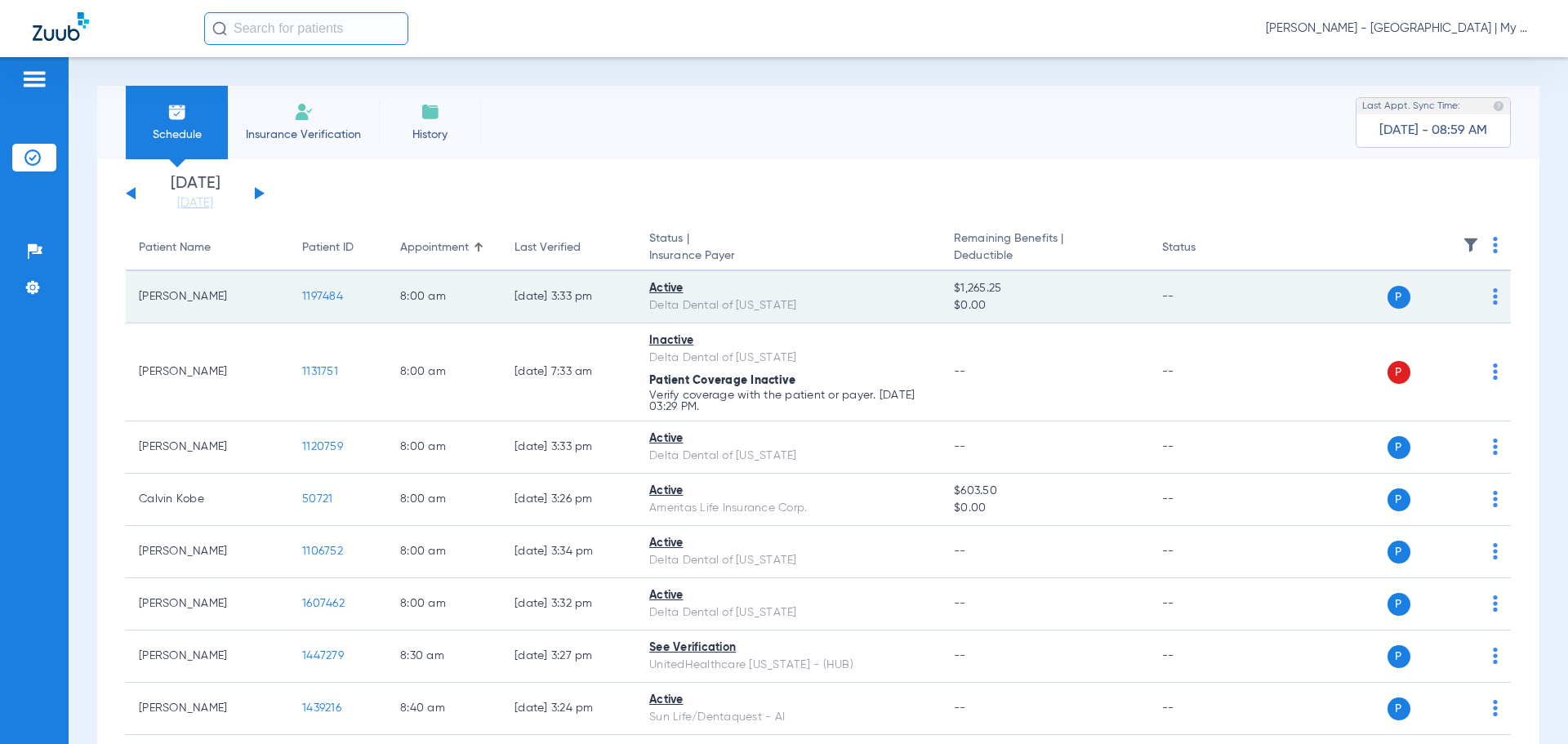
click at [320, 291] on span "1197484" at bounding box center [323, 297] width 41 height 11
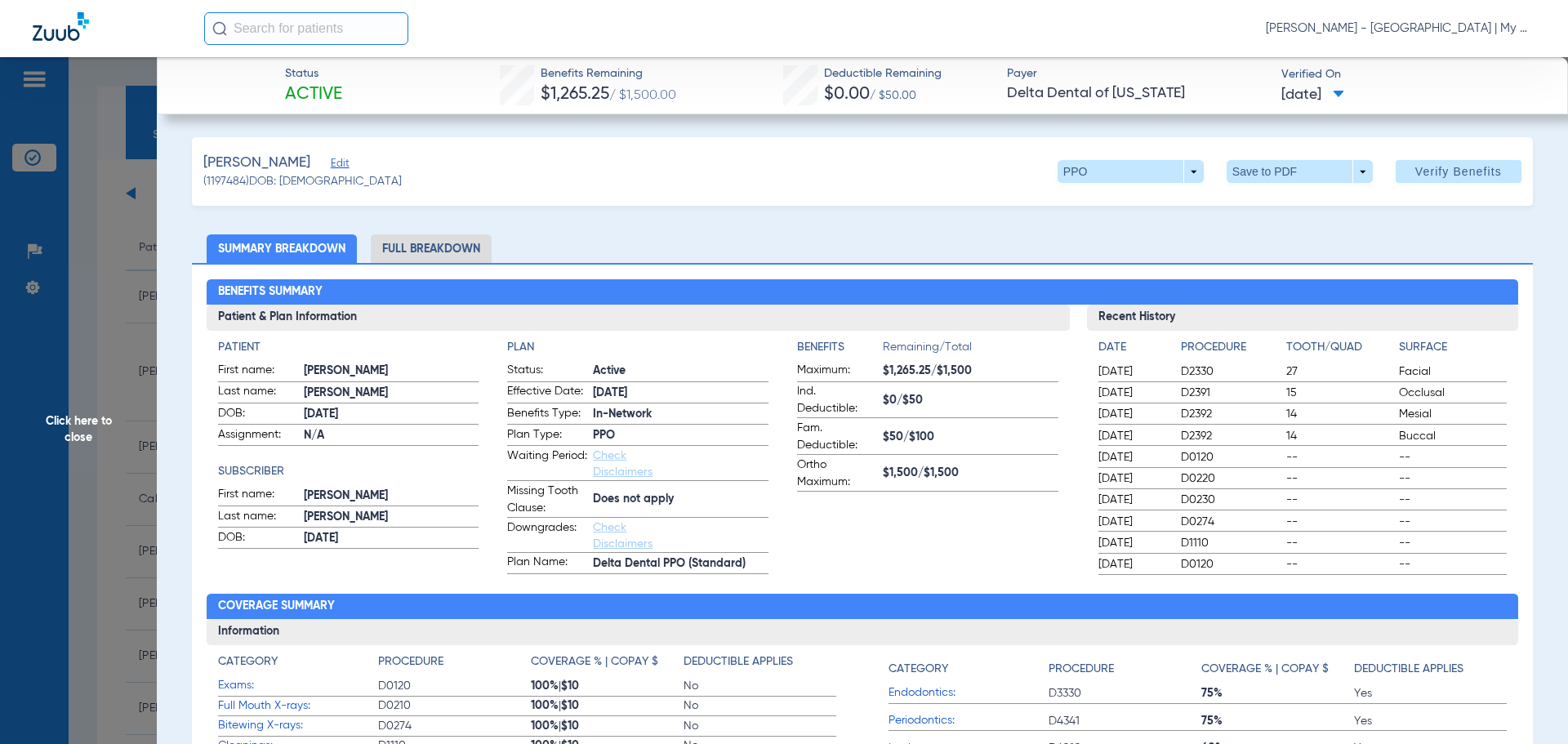
click at [425, 238] on li "Full Breakdown" at bounding box center [431, 248] width 121 height 29
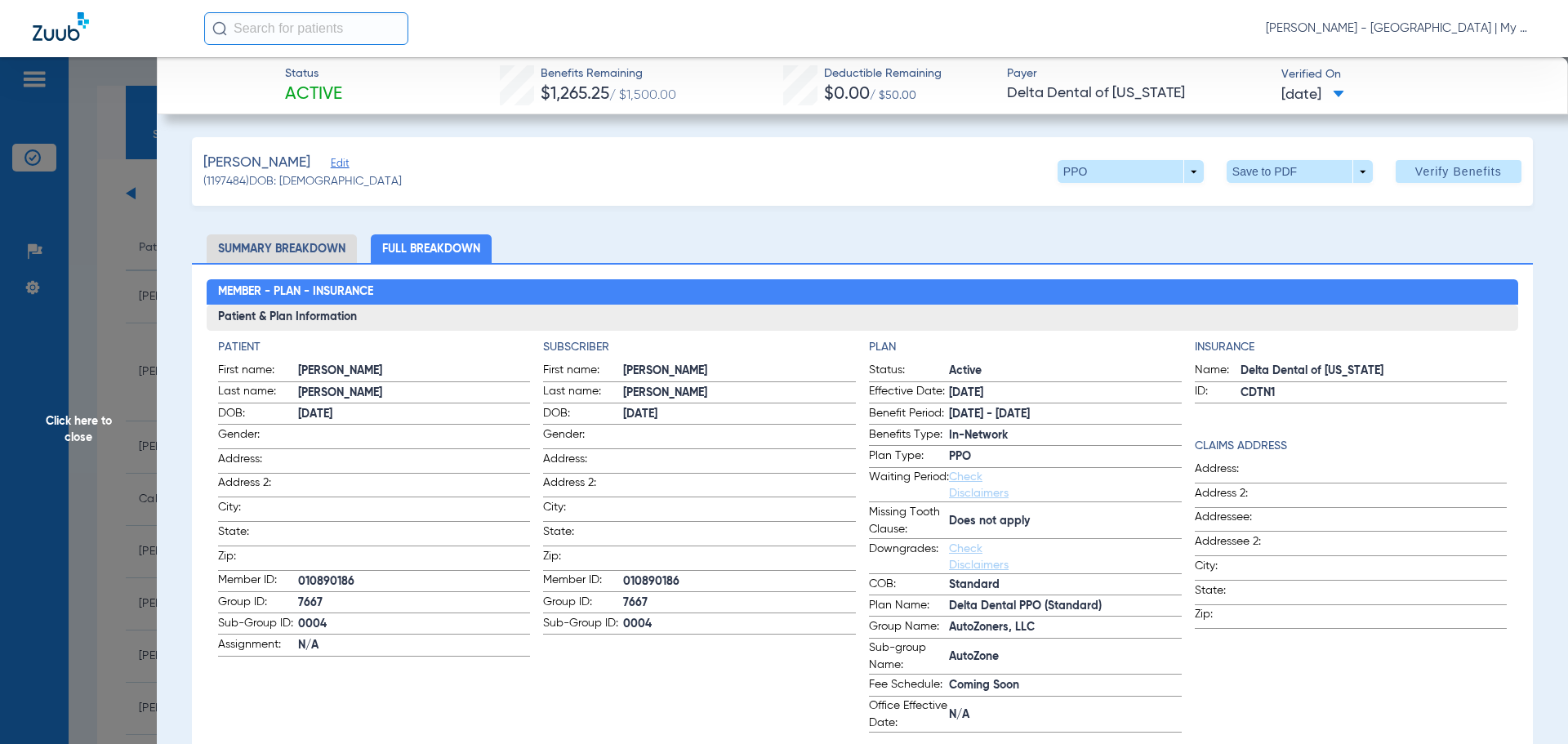
click at [76, 358] on span "Click here to close" at bounding box center [79, 429] width 157 height 744
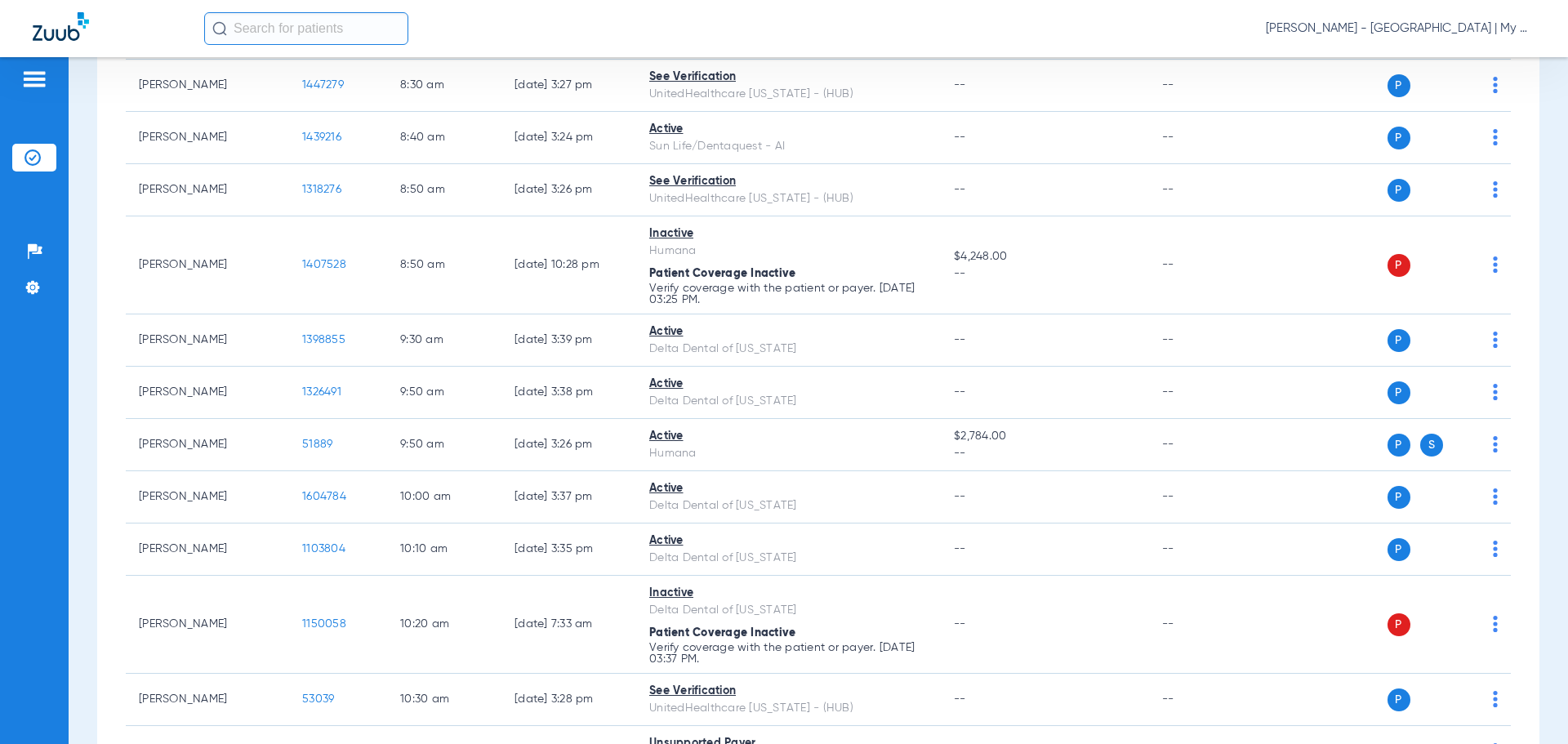
scroll to position [572, 0]
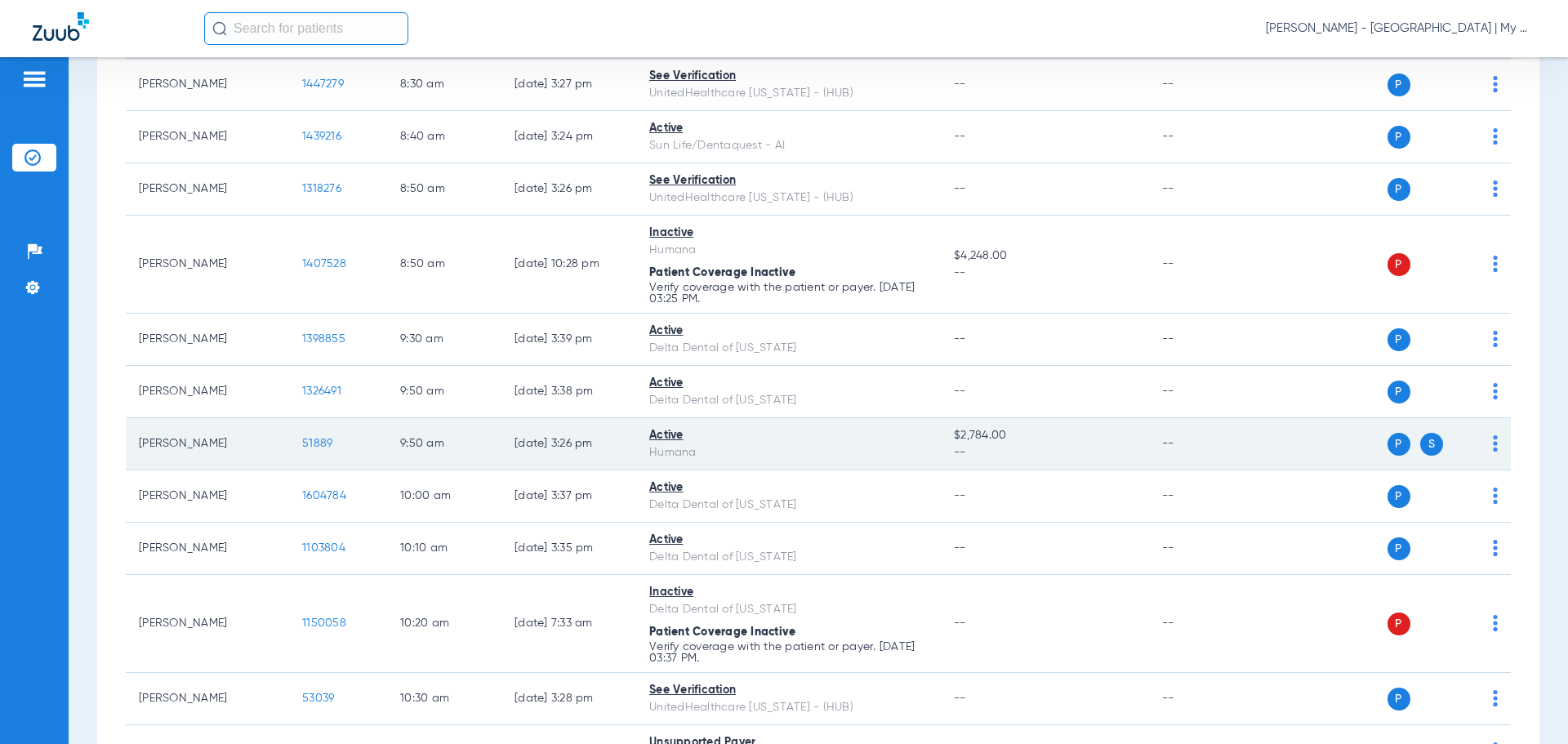
click at [306, 448] on span "51889" at bounding box center [317, 444] width 30 height 11
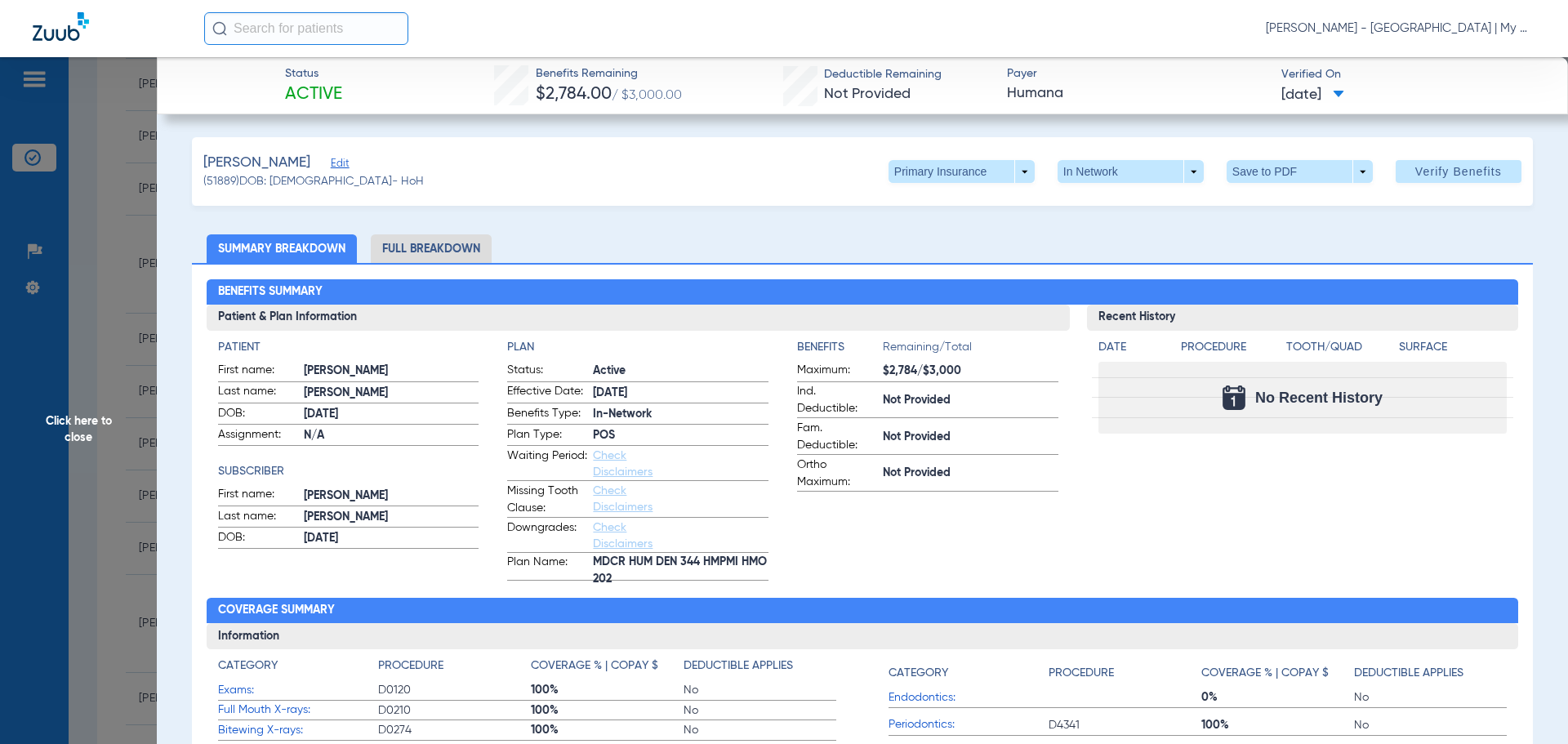
click at [146, 259] on span "Click here to close" at bounding box center [79, 429] width 157 height 744
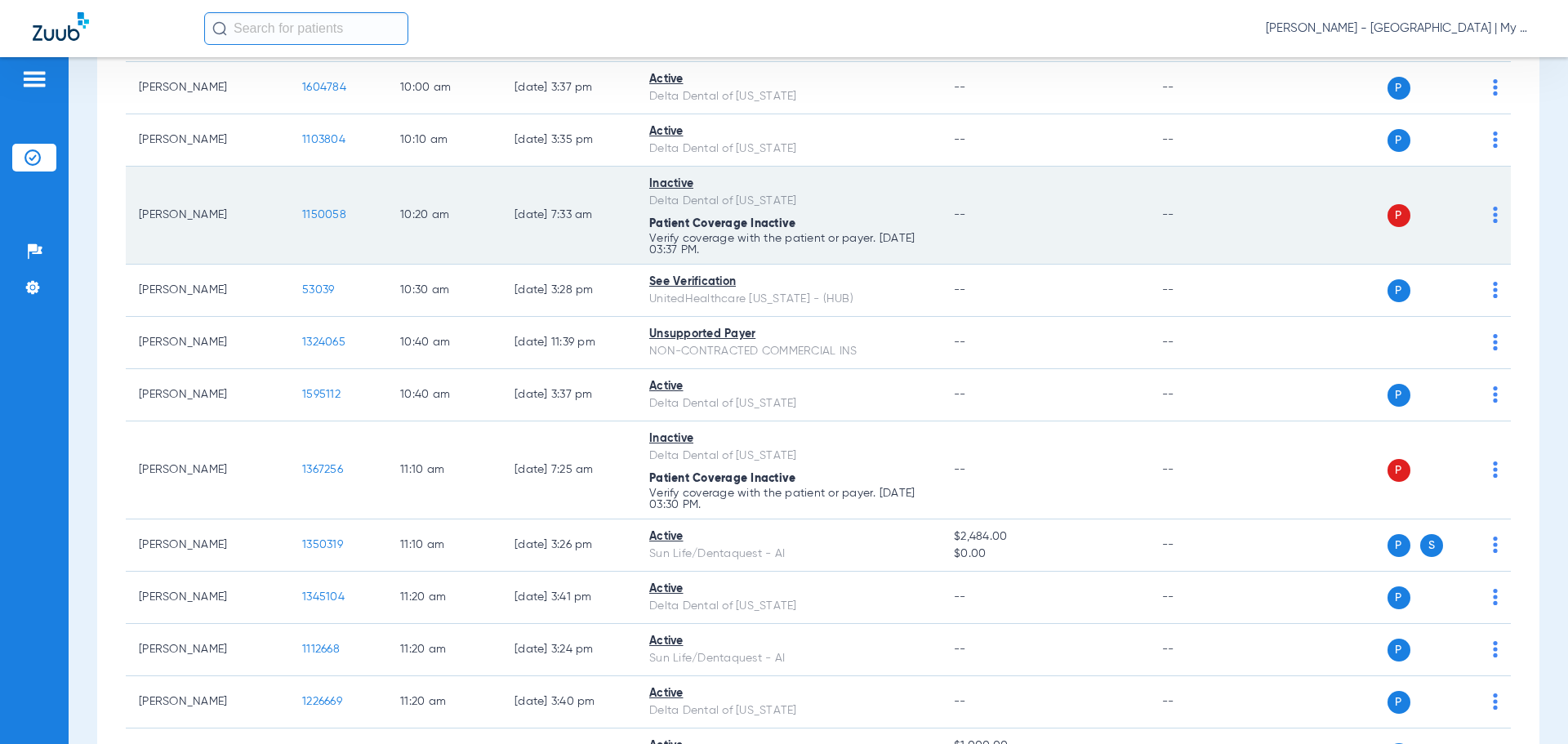
scroll to position [1061, 0]
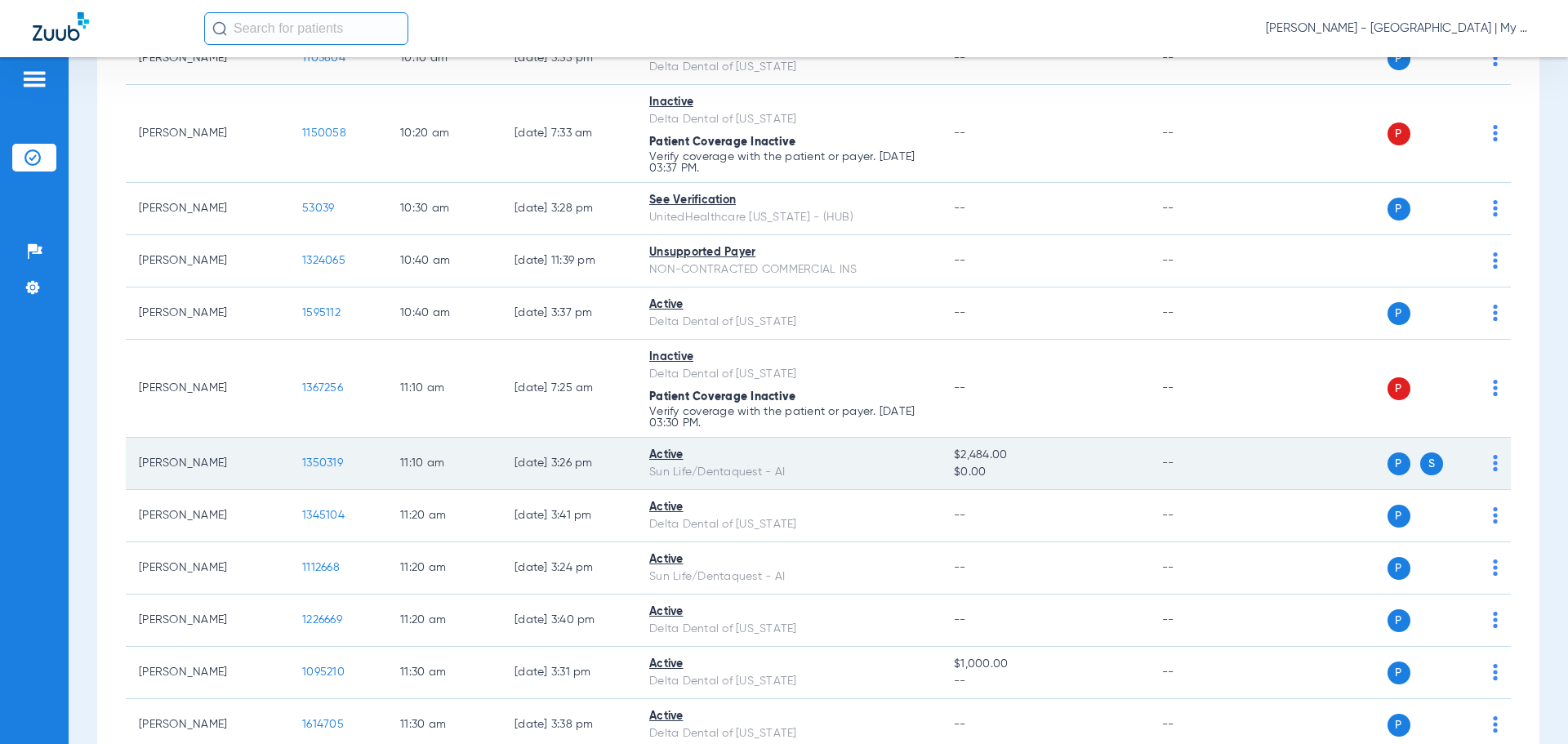
click at [317, 466] on span "1350319" at bounding box center [323, 463] width 41 height 11
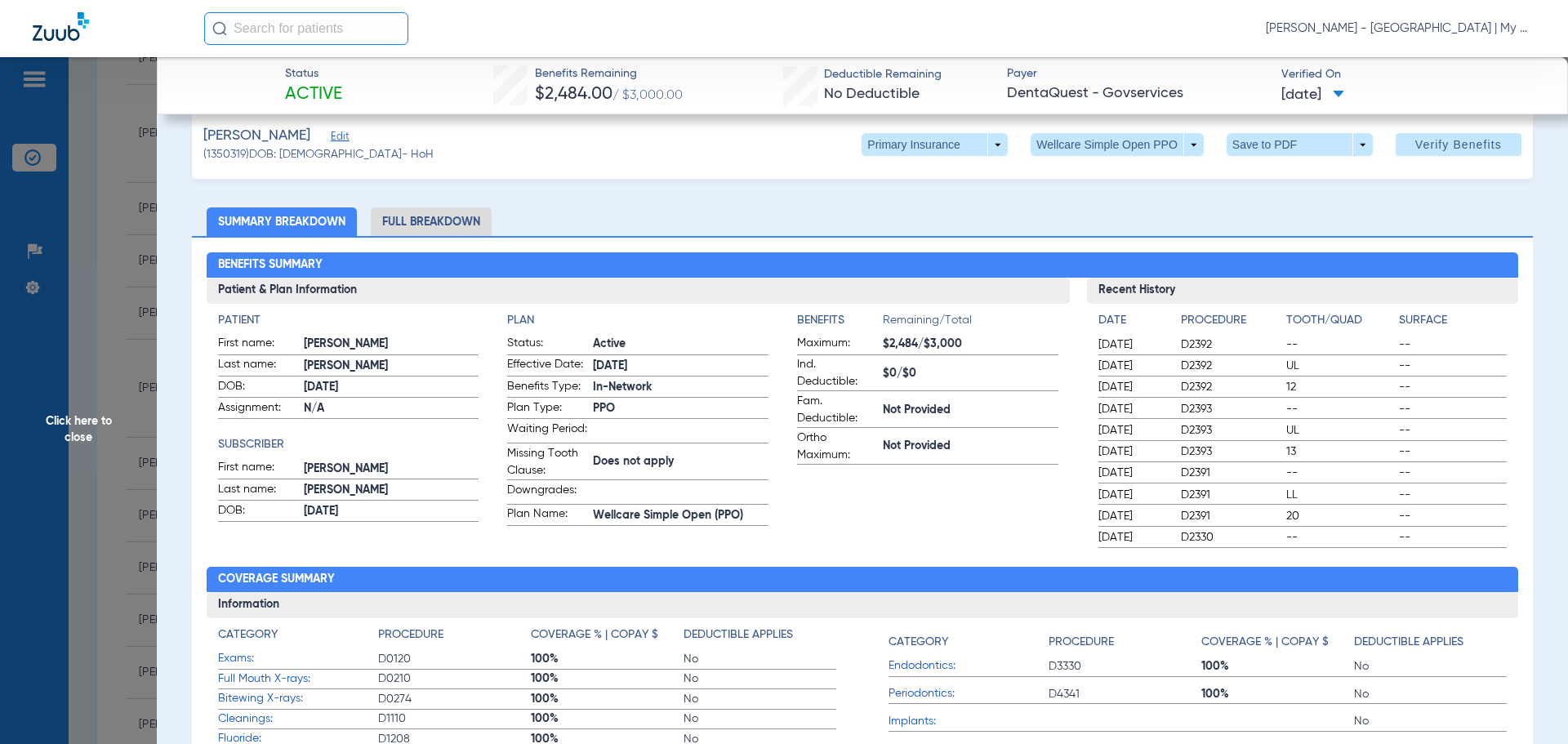
scroll to position [0, 0]
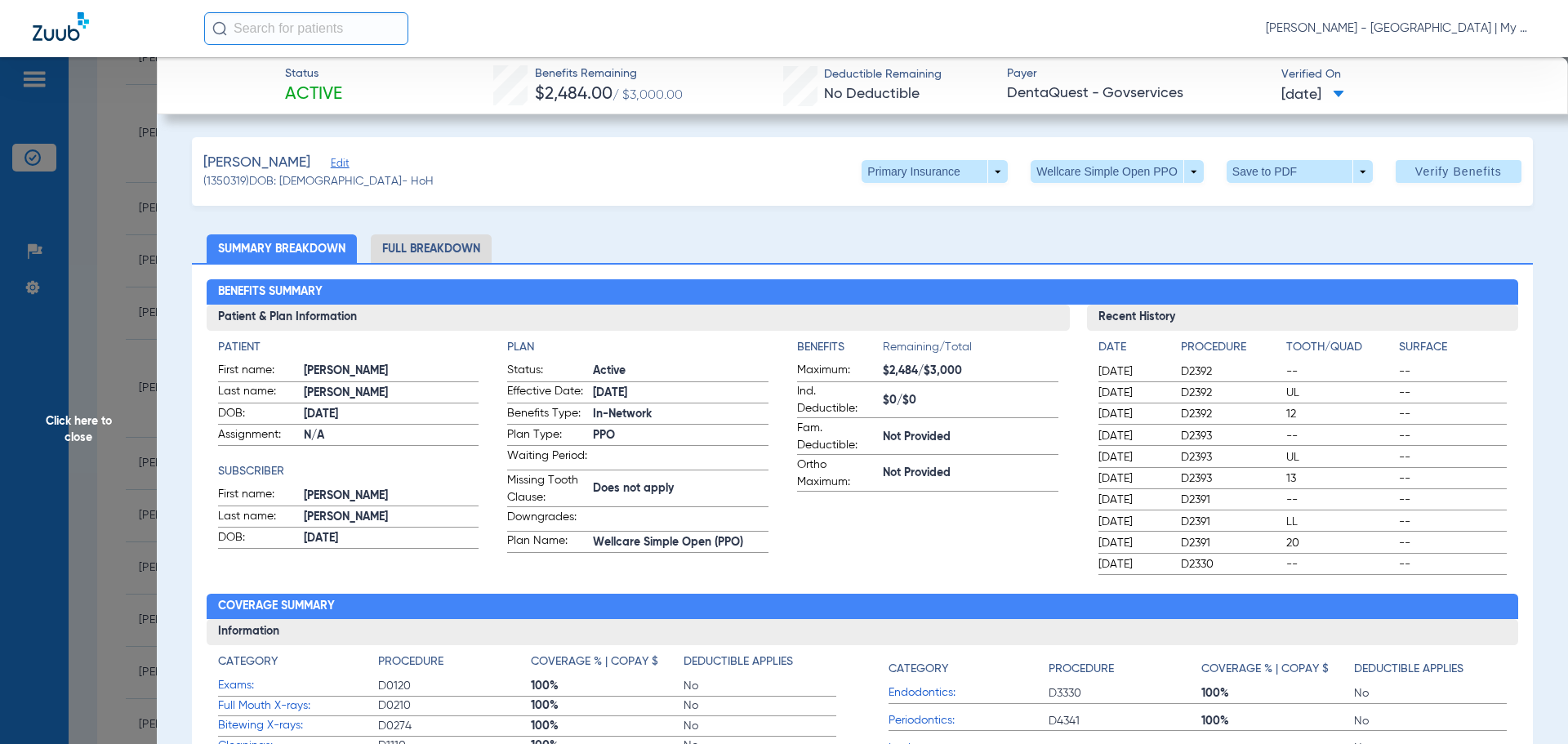
click at [441, 248] on li "Full Breakdown" at bounding box center [431, 248] width 121 height 29
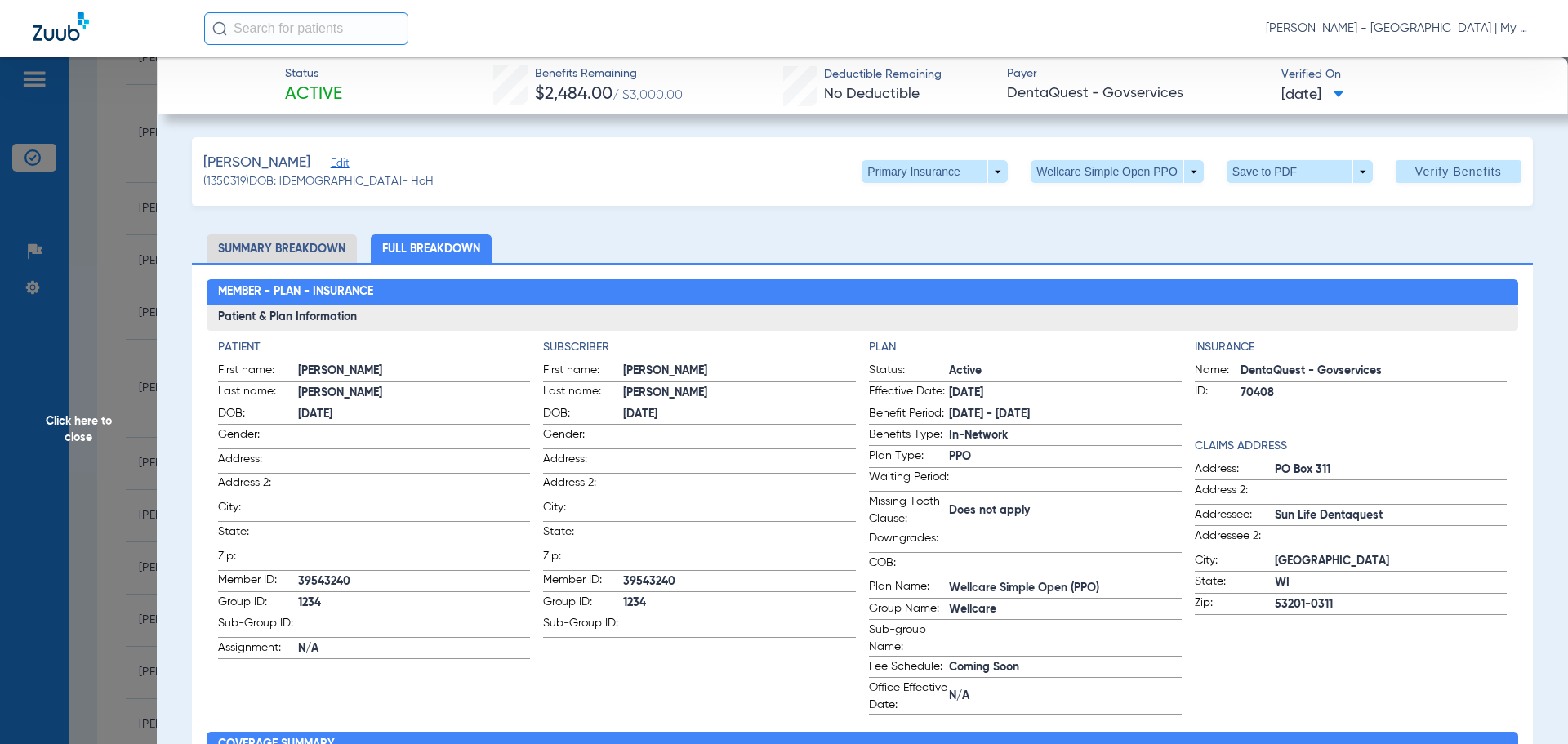
click at [122, 368] on span "Click here to close" at bounding box center [79, 429] width 157 height 744
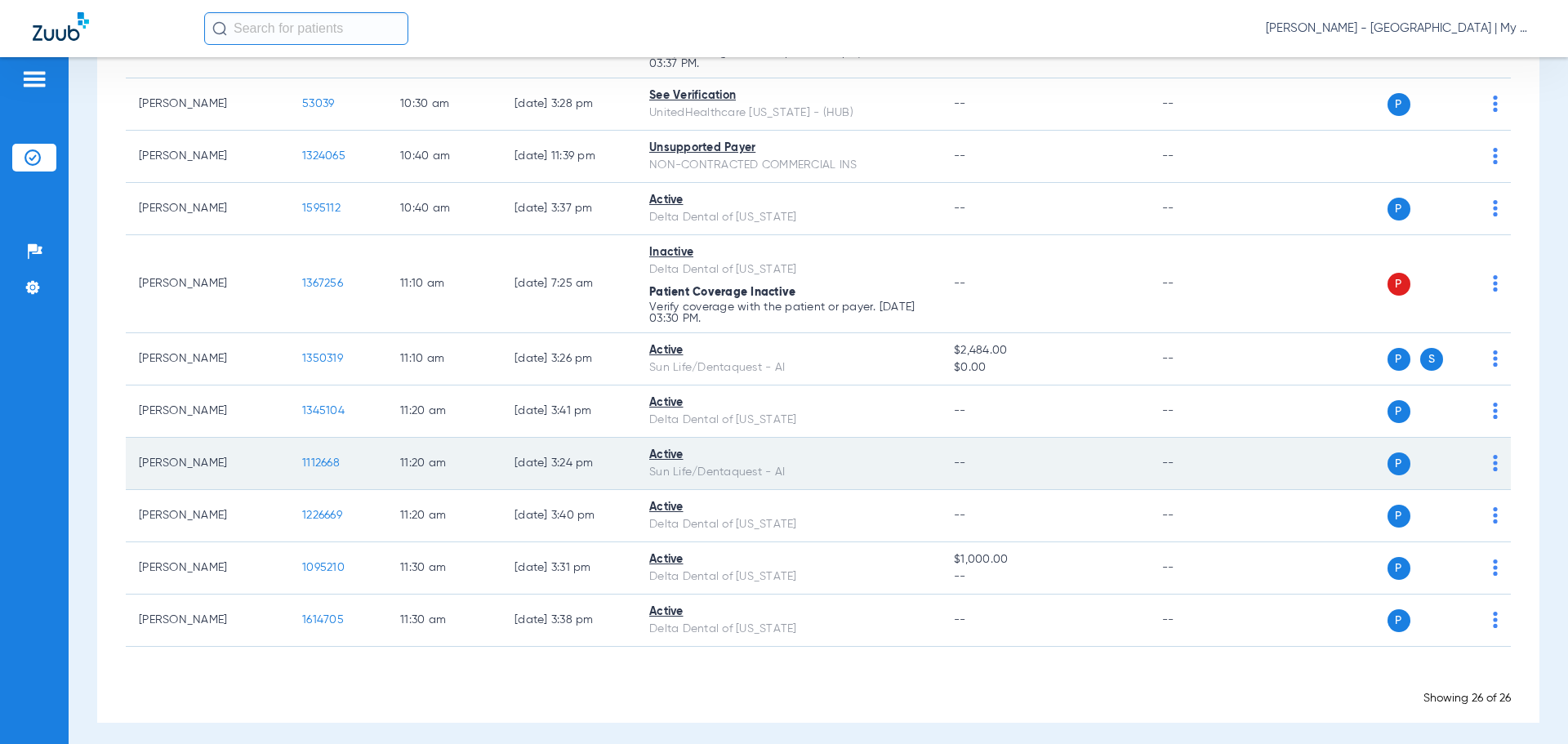
scroll to position [1174, 0]
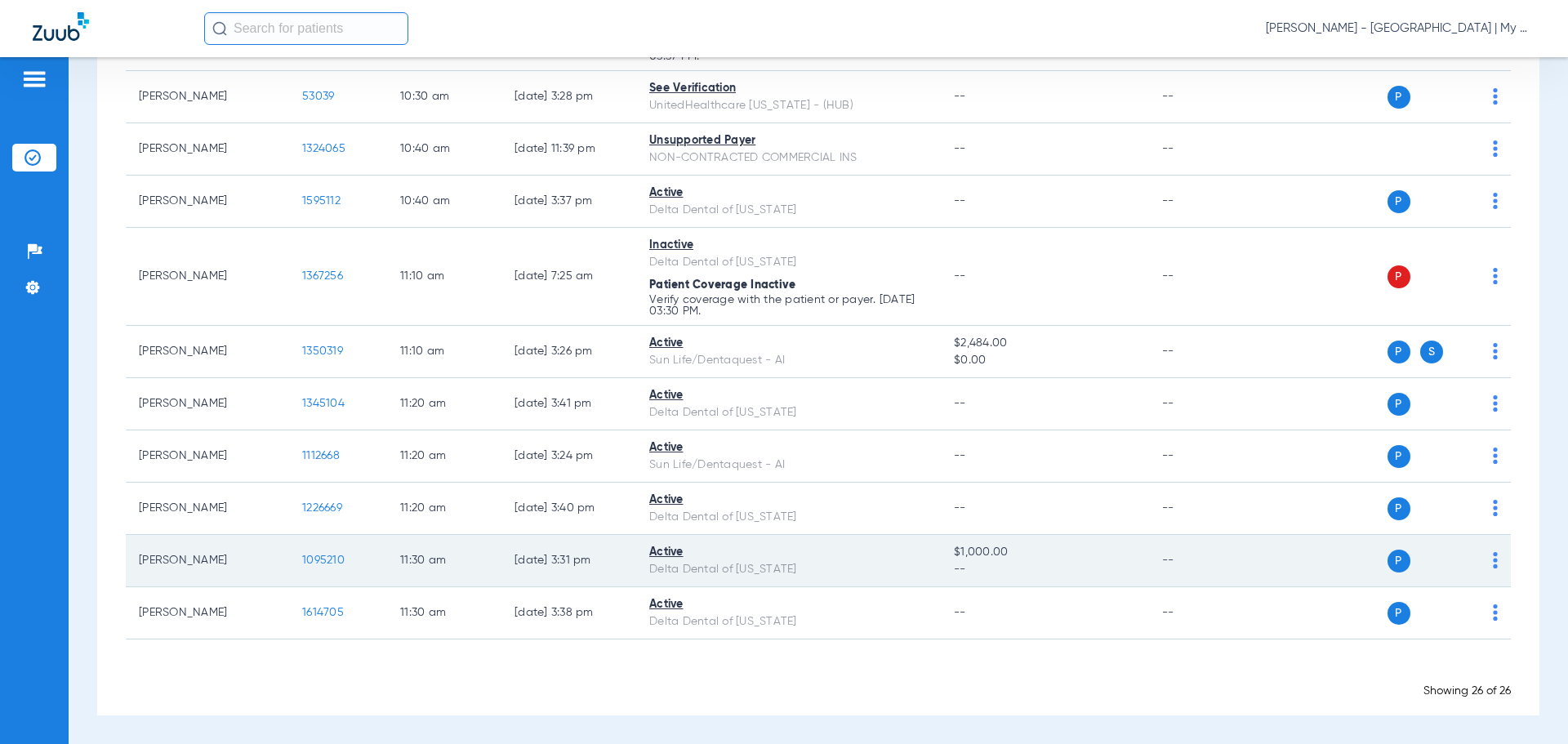
click at [317, 559] on span "1095210" at bounding box center [323, 560] width 42 height 11
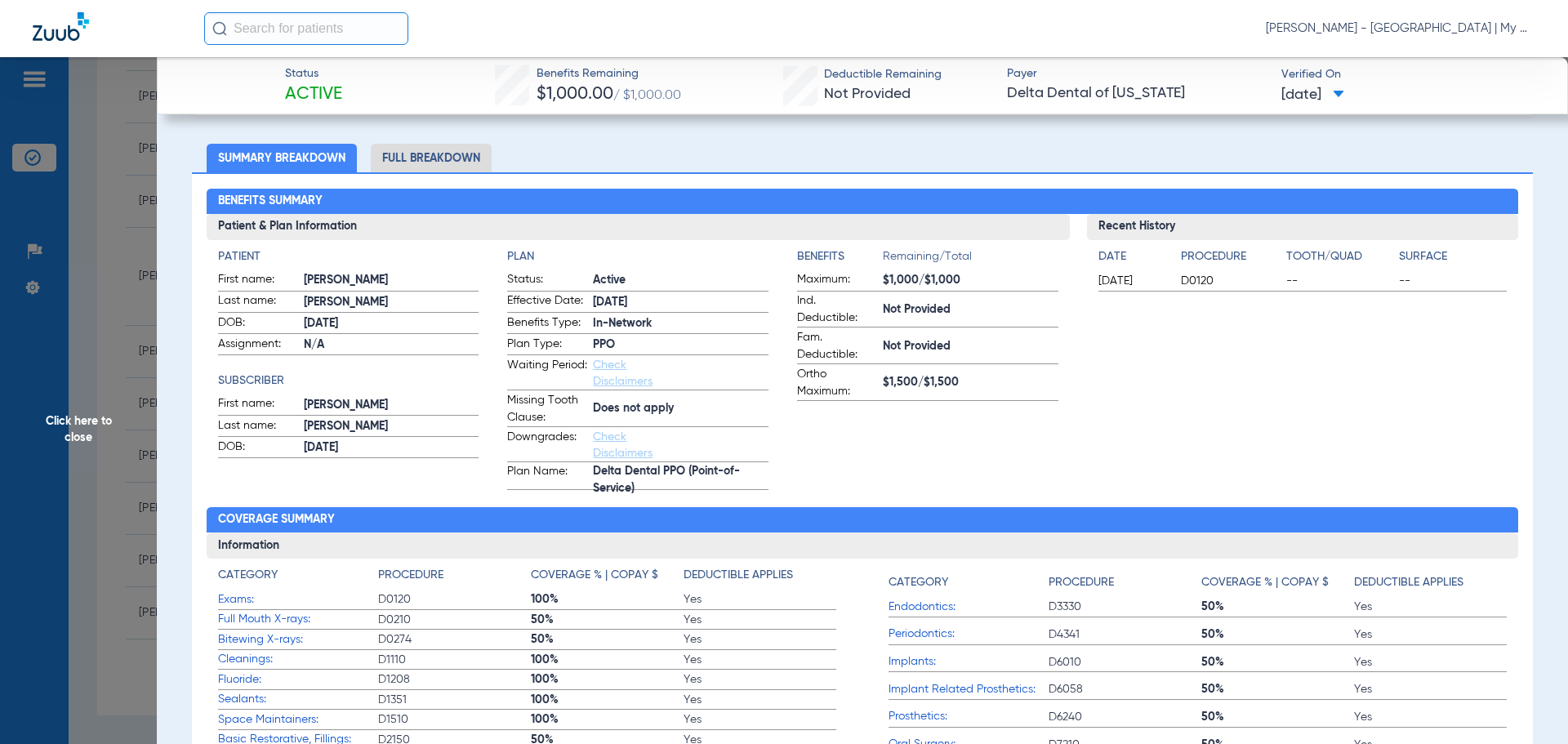
scroll to position [0, 0]
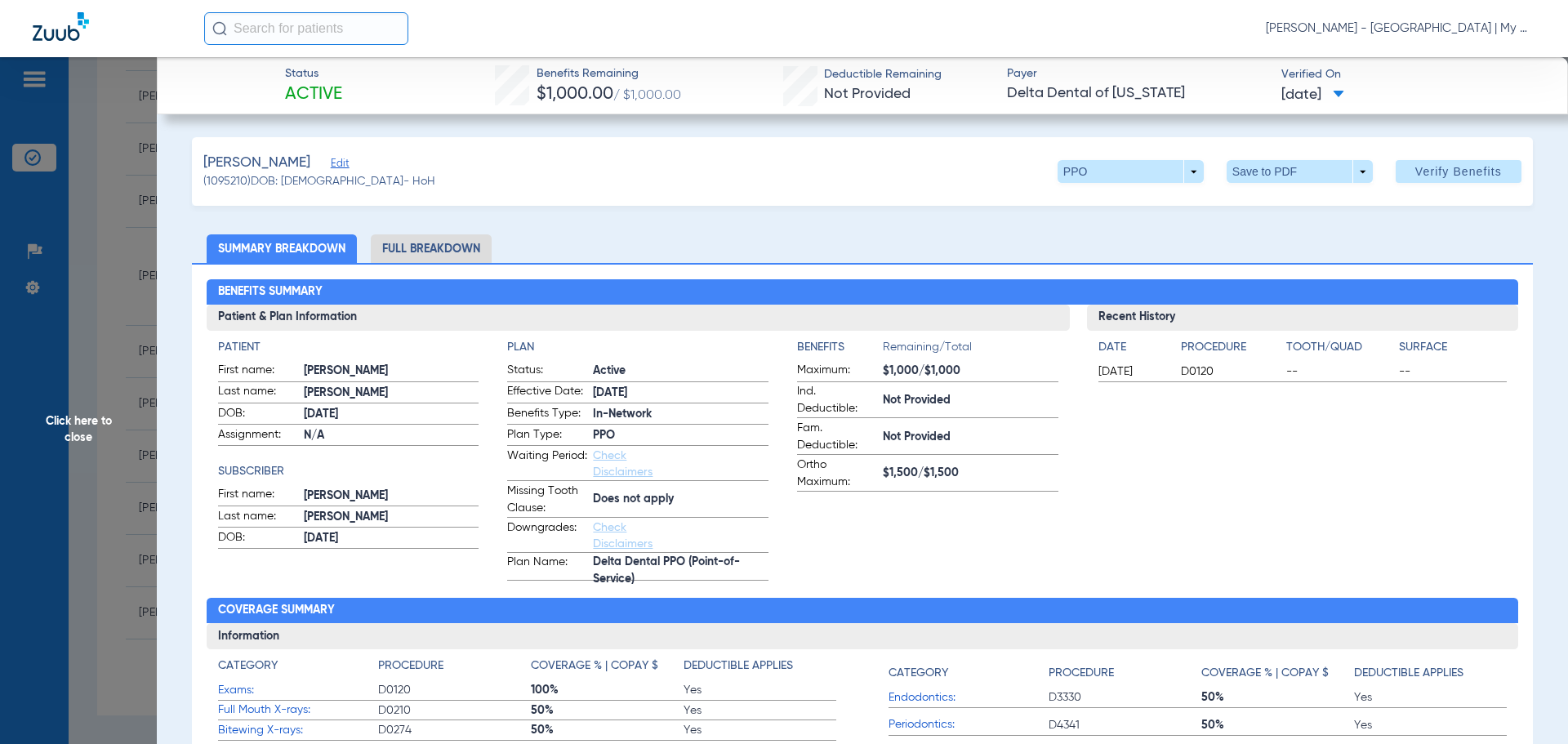
click at [438, 244] on li "Full Breakdown" at bounding box center [431, 248] width 121 height 29
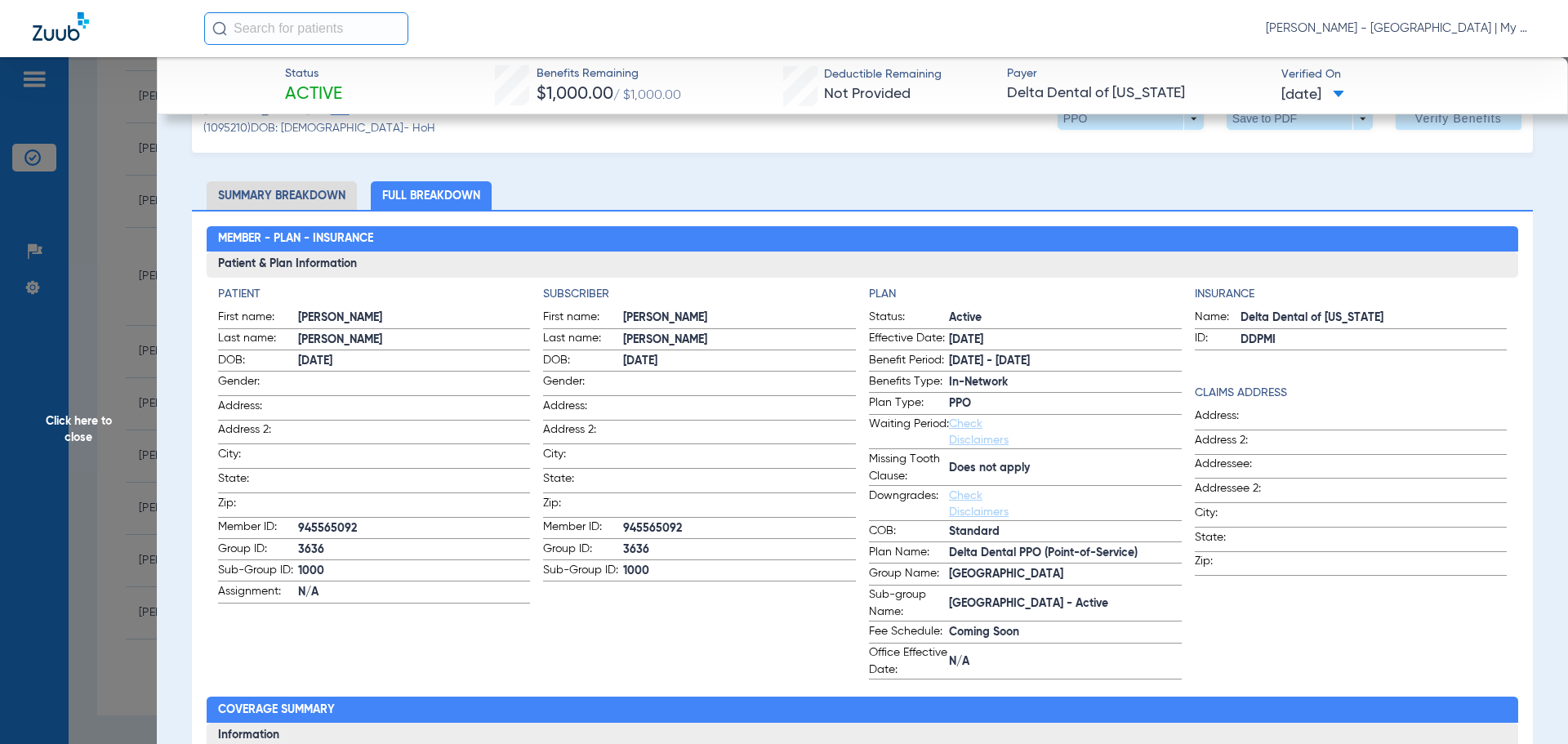
scroll to position [81, 0]
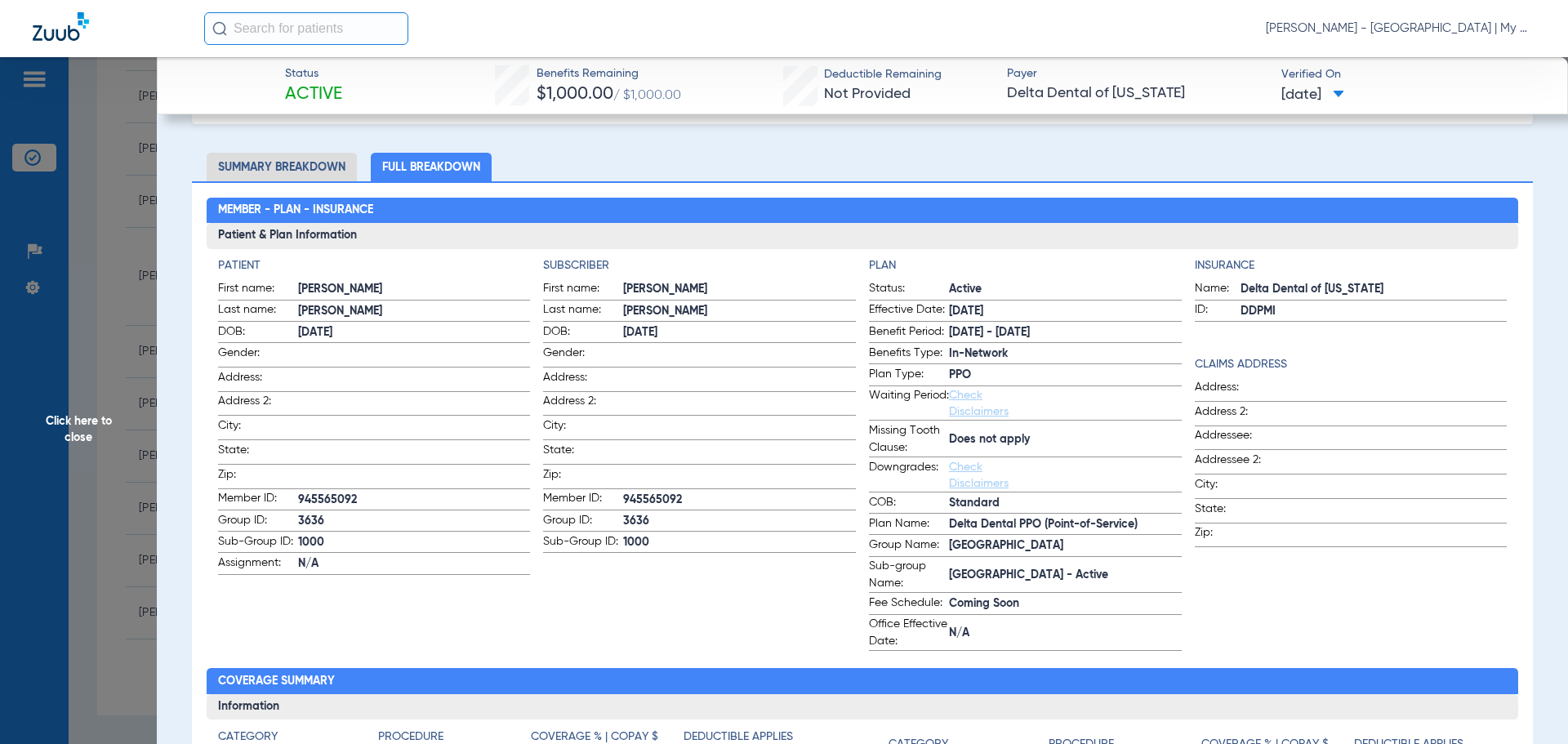
click at [102, 401] on span "Click here to close" at bounding box center [79, 429] width 157 height 744
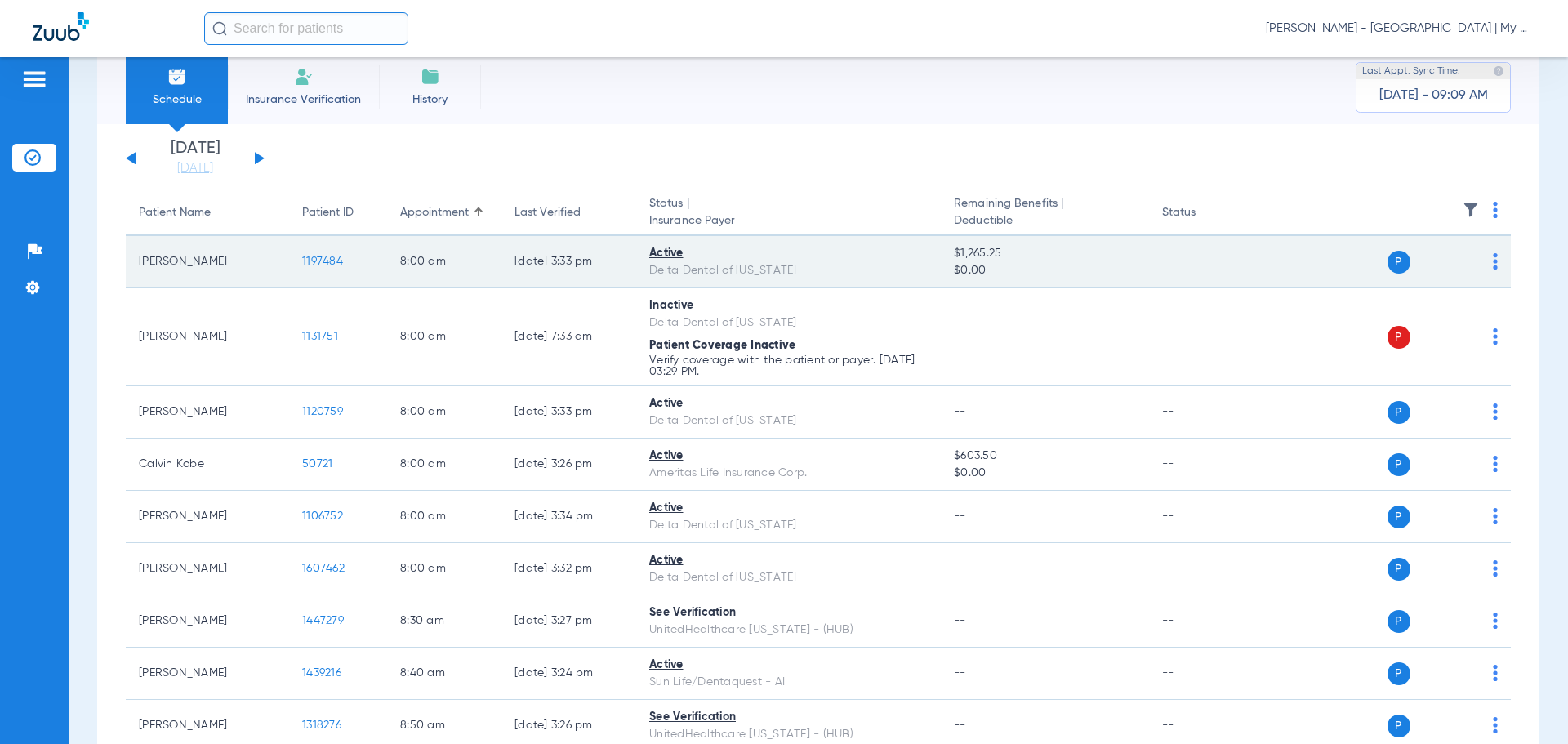
scroll to position [0, 0]
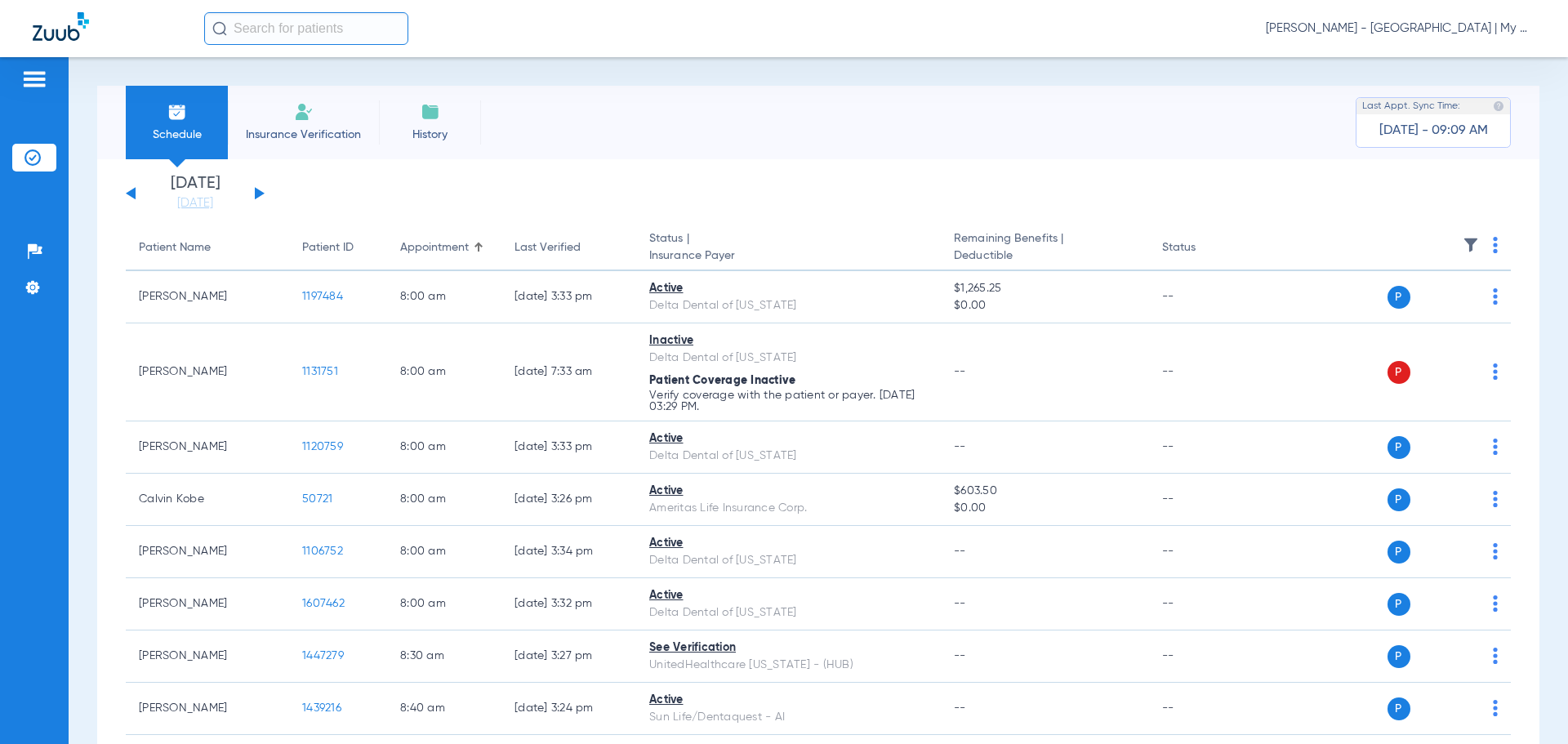
click at [257, 189] on button at bounding box center [259, 193] width 9 height 12
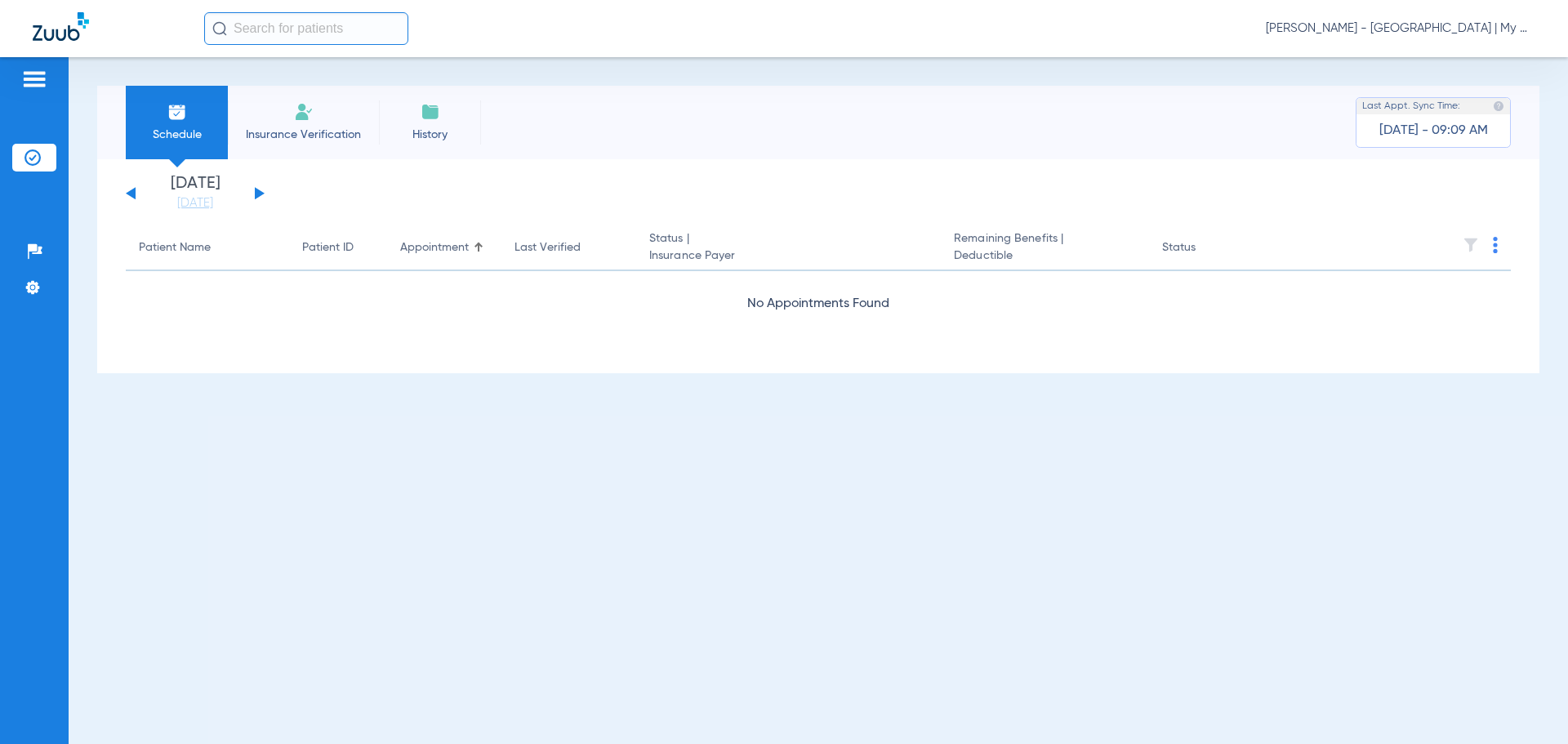
click at [257, 189] on button at bounding box center [259, 193] width 9 height 12
click at [134, 193] on button at bounding box center [130, 193] width 9 height 12
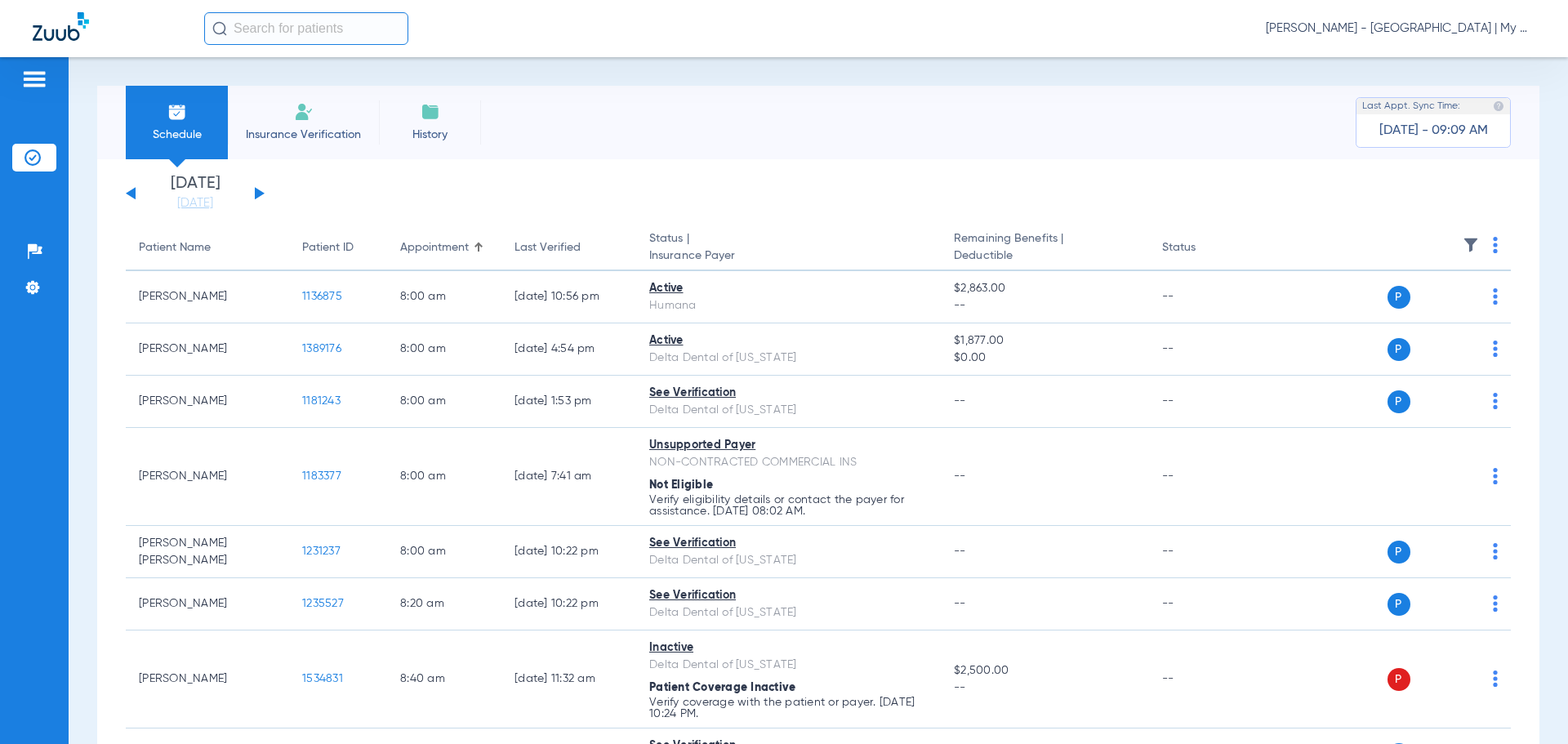
click at [1476, 251] on th at bounding box center [1385, 248] width 253 height 46
click at [1480, 249] on th at bounding box center [1385, 248] width 253 height 46
click at [1493, 247] on img at bounding box center [1495, 244] width 5 height 16
click at [1439, 310] on span "Verify All" at bounding box center [1420, 310] width 102 height 11
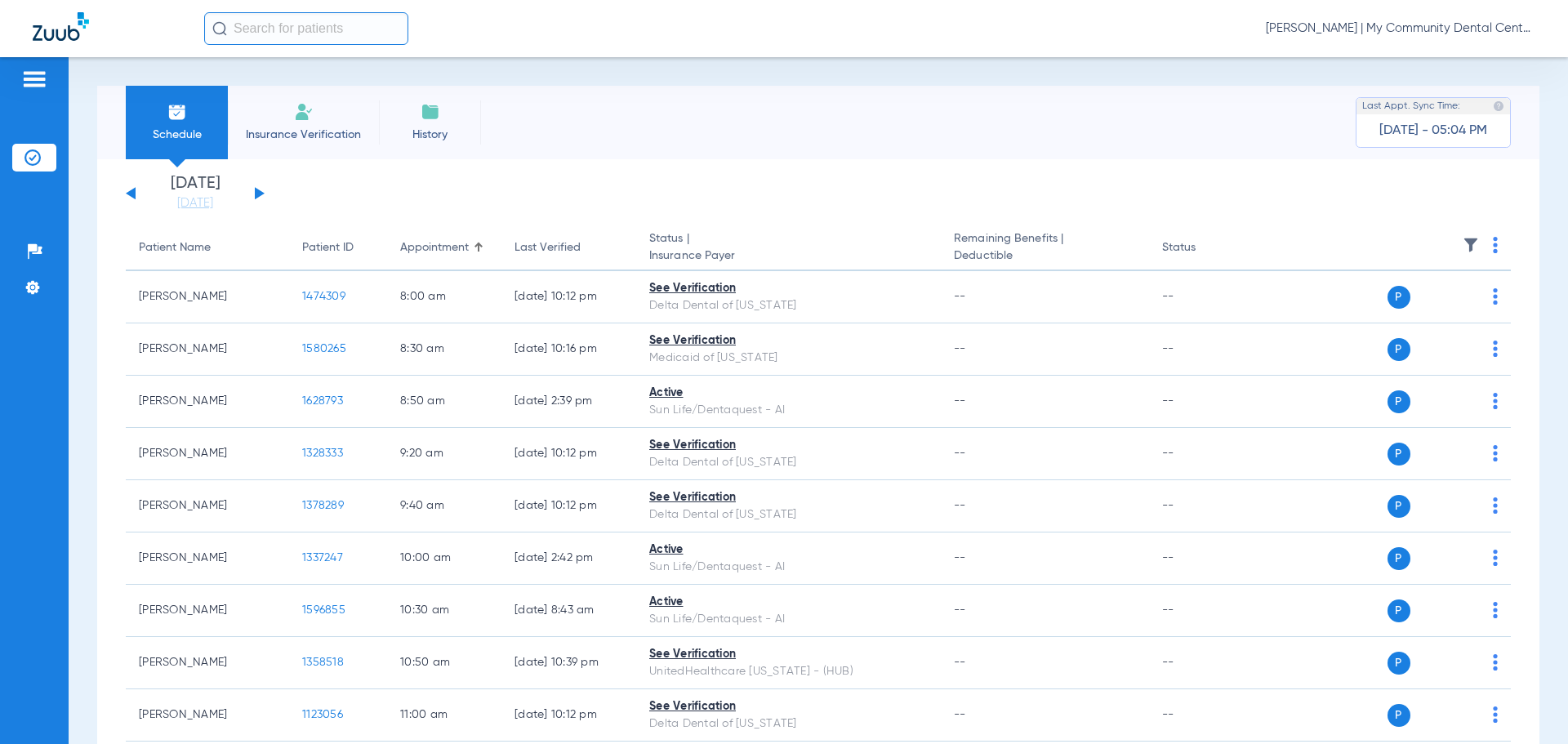
click at [1394, 22] on span "[PERSON_NAME] | My Community Dental Centers" at bounding box center [1400, 28] width 270 height 16
click at [1436, 67] on button "Account Selection" at bounding box center [1474, 57] width 118 height 33
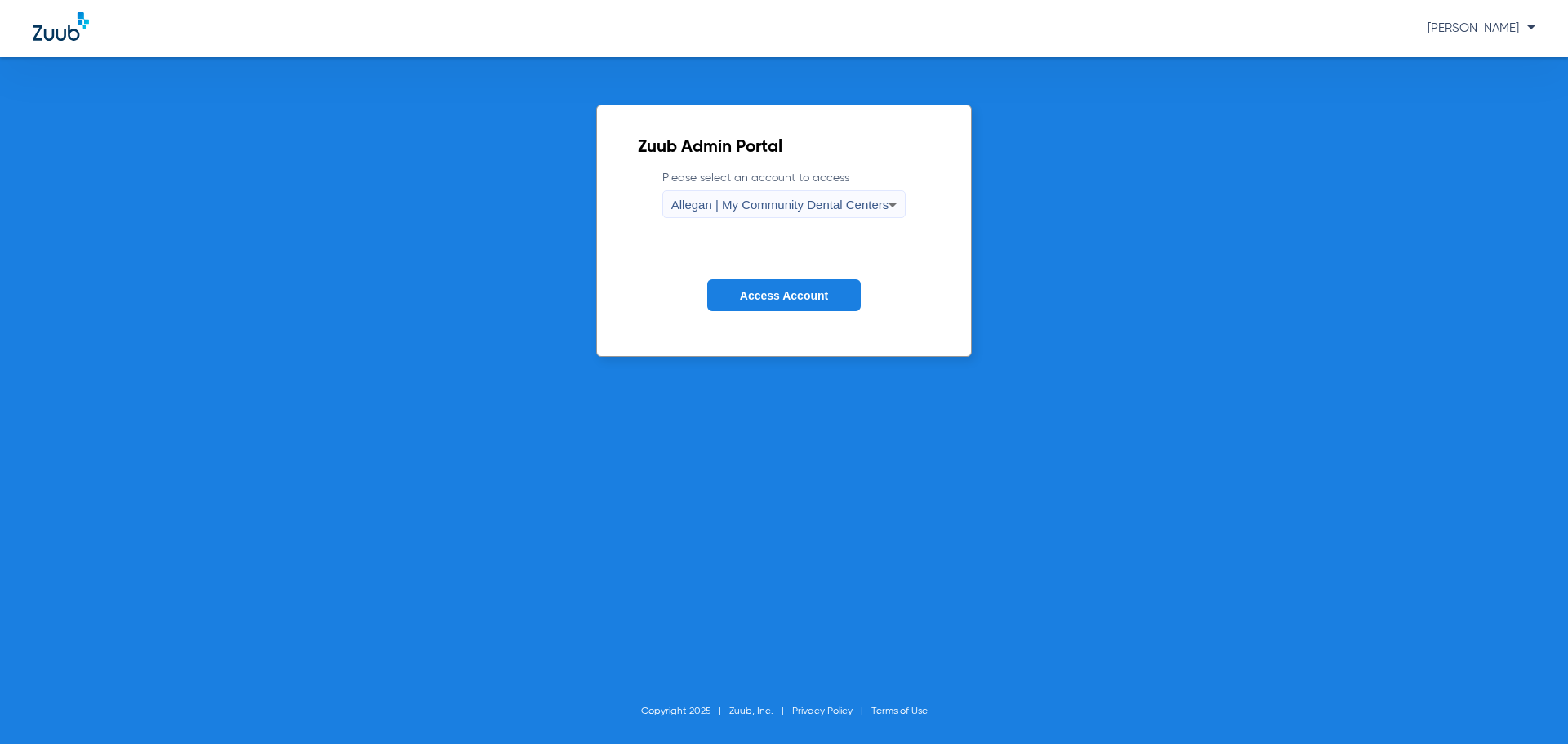
drag, startPoint x: 765, startPoint y: 187, endPoint x: 759, endPoint y: 214, distance: 27.7
click at [764, 189] on label "Please select an account to access Allegan | My Community Dental Centers" at bounding box center [784, 193] width 244 height 48
click at [759, 215] on div "Allegan | My Community Dental Centers" at bounding box center [780, 205] width 218 height 28
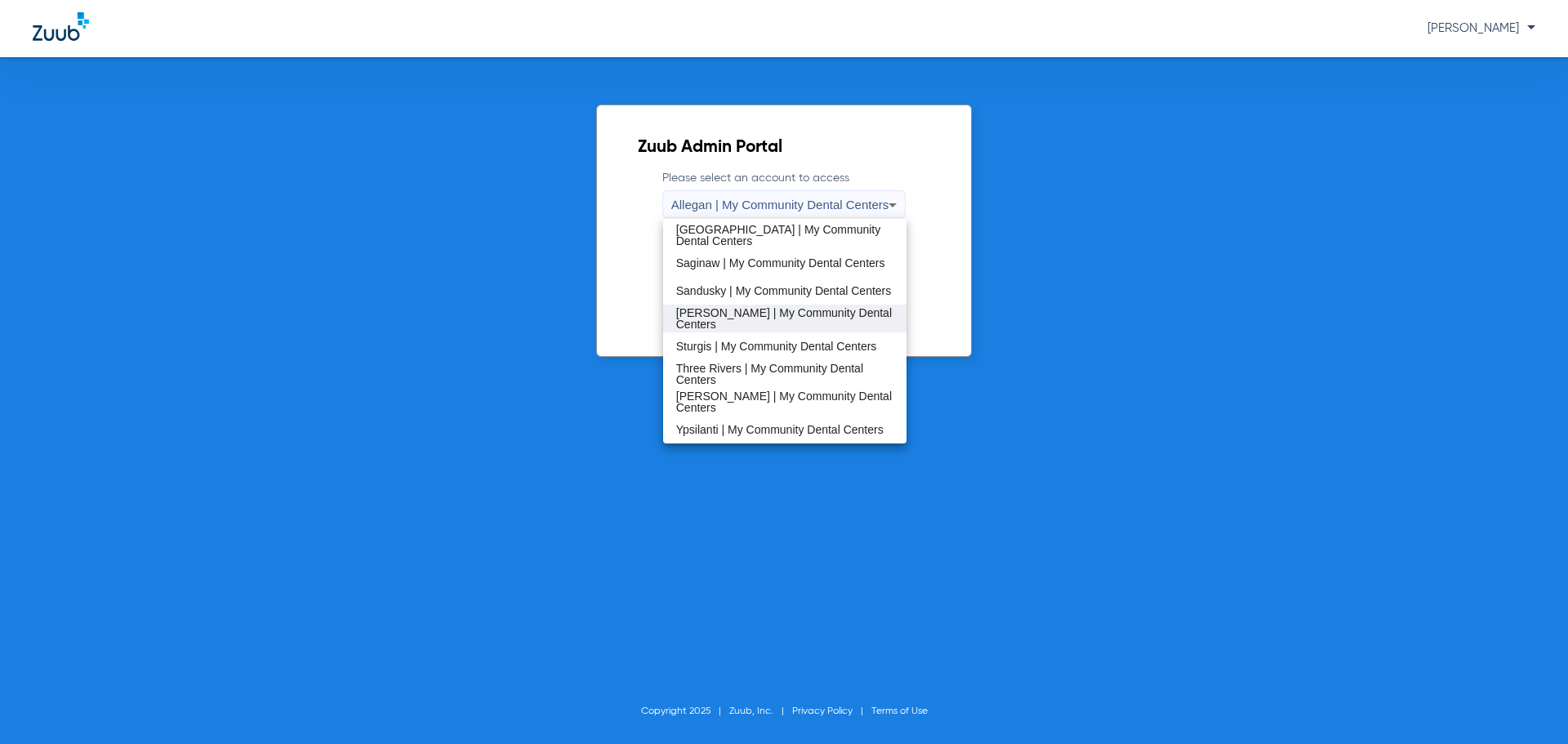
scroll to position [361, 0]
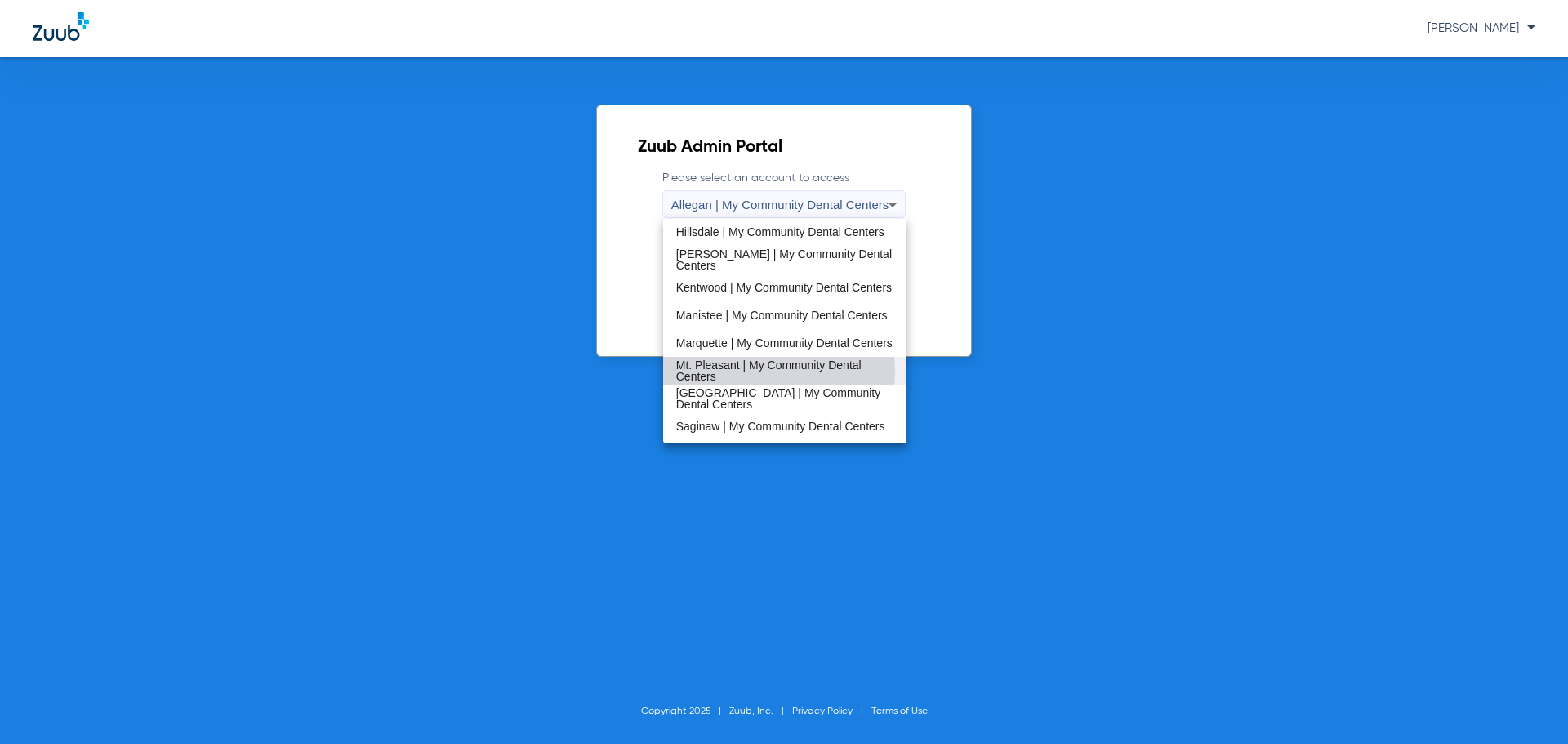
click at [768, 371] on span "Mt. Pleasant | My Community Dental Centers" at bounding box center [784, 371] width 218 height 22
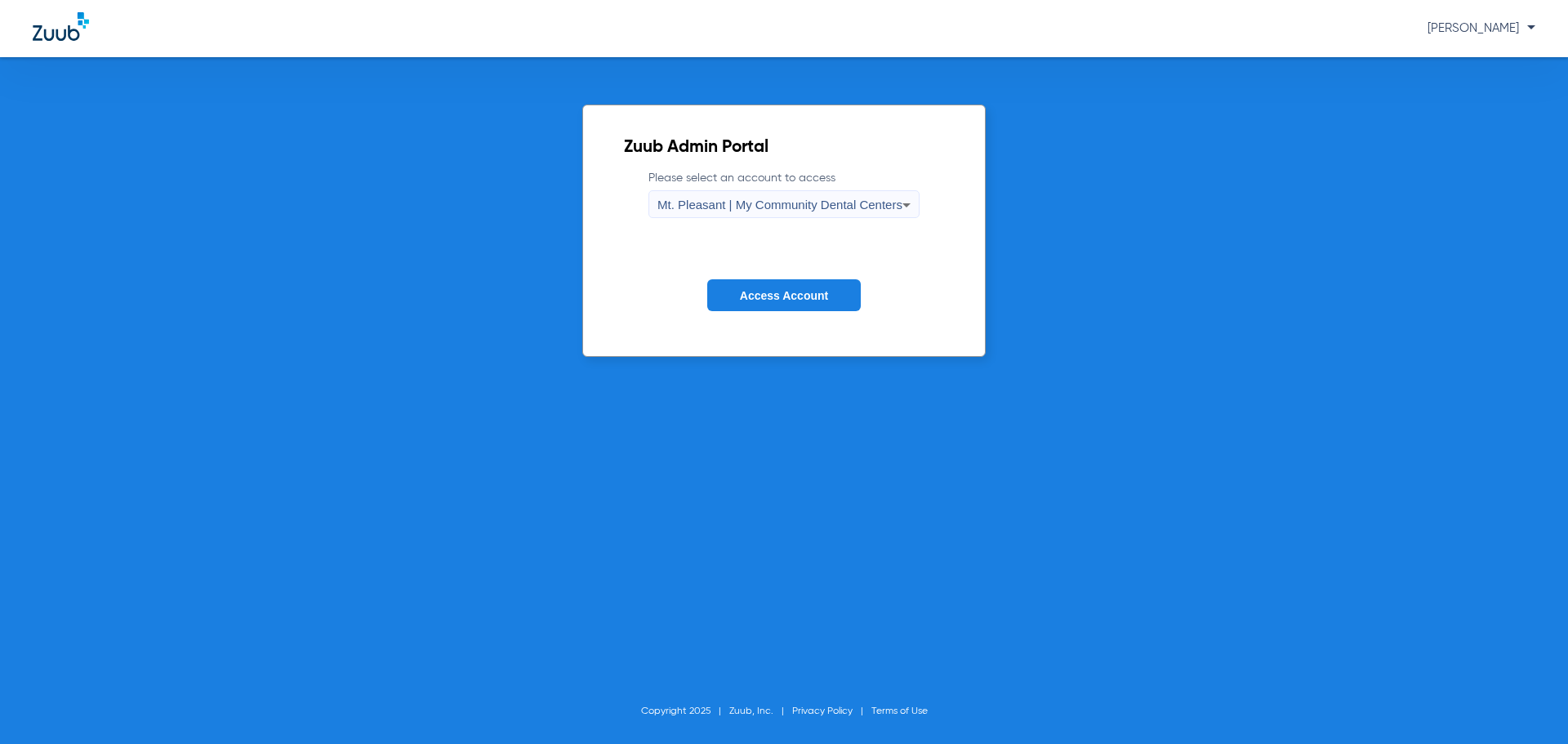
click at [779, 303] on button "Access Account" at bounding box center [784, 295] width 154 height 32
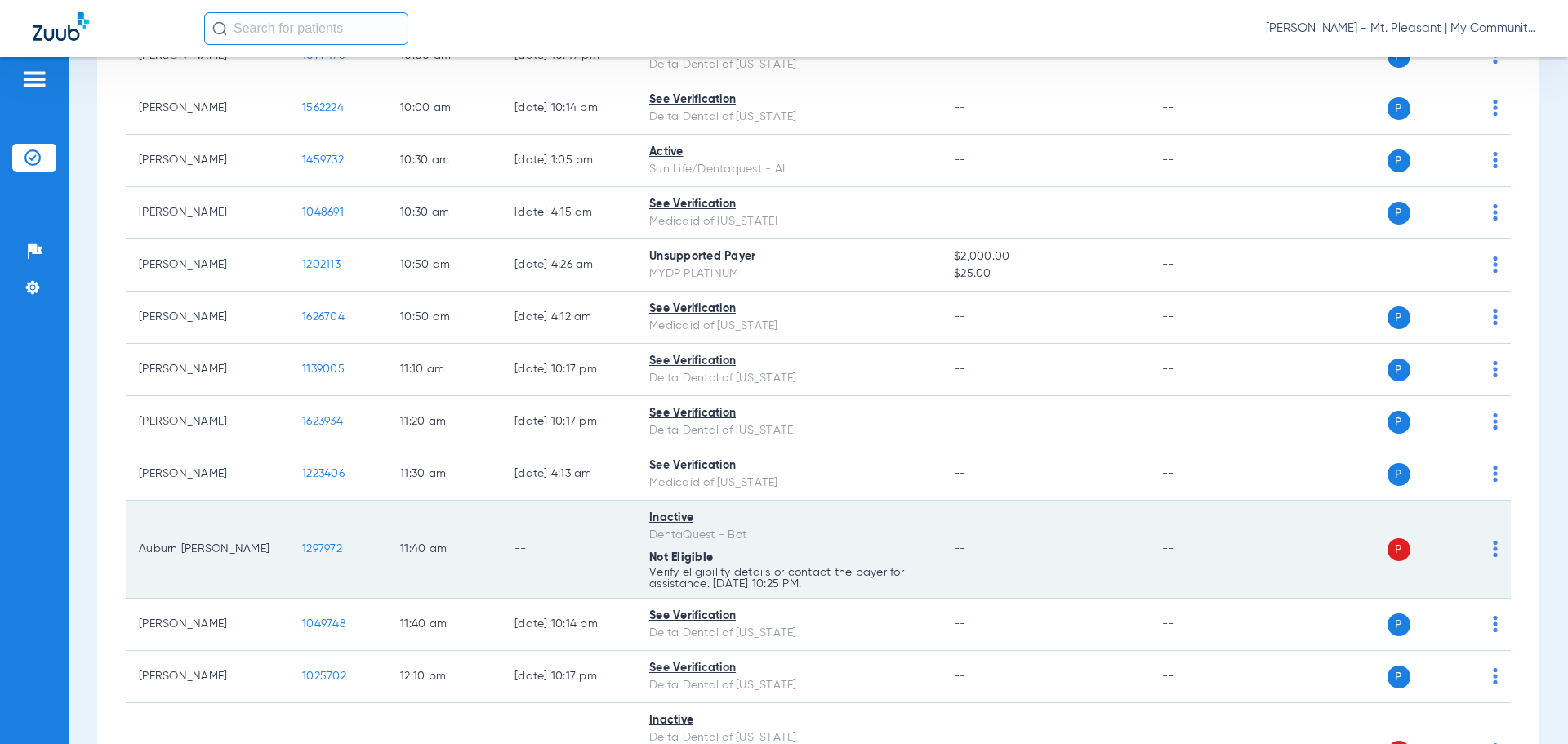
scroll to position [898, 0]
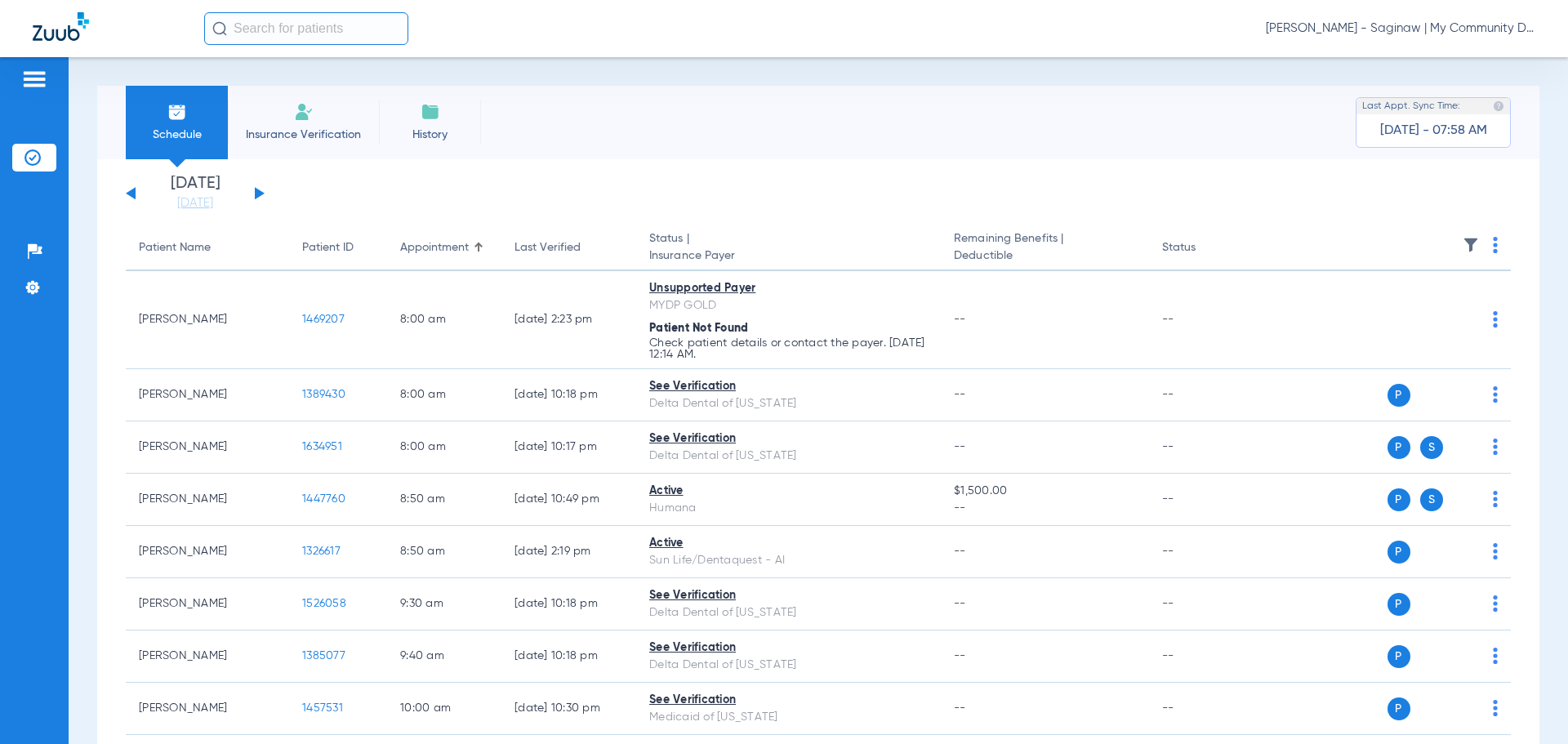
click at [1410, 22] on span "[PERSON_NAME] - Saginaw | My Community Dental Centers" at bounding box center [1400, 28] width 270 height 16
click at [1445, 52] on span "Account Selection" at bounding box center [1474, 58] width 92 height 11
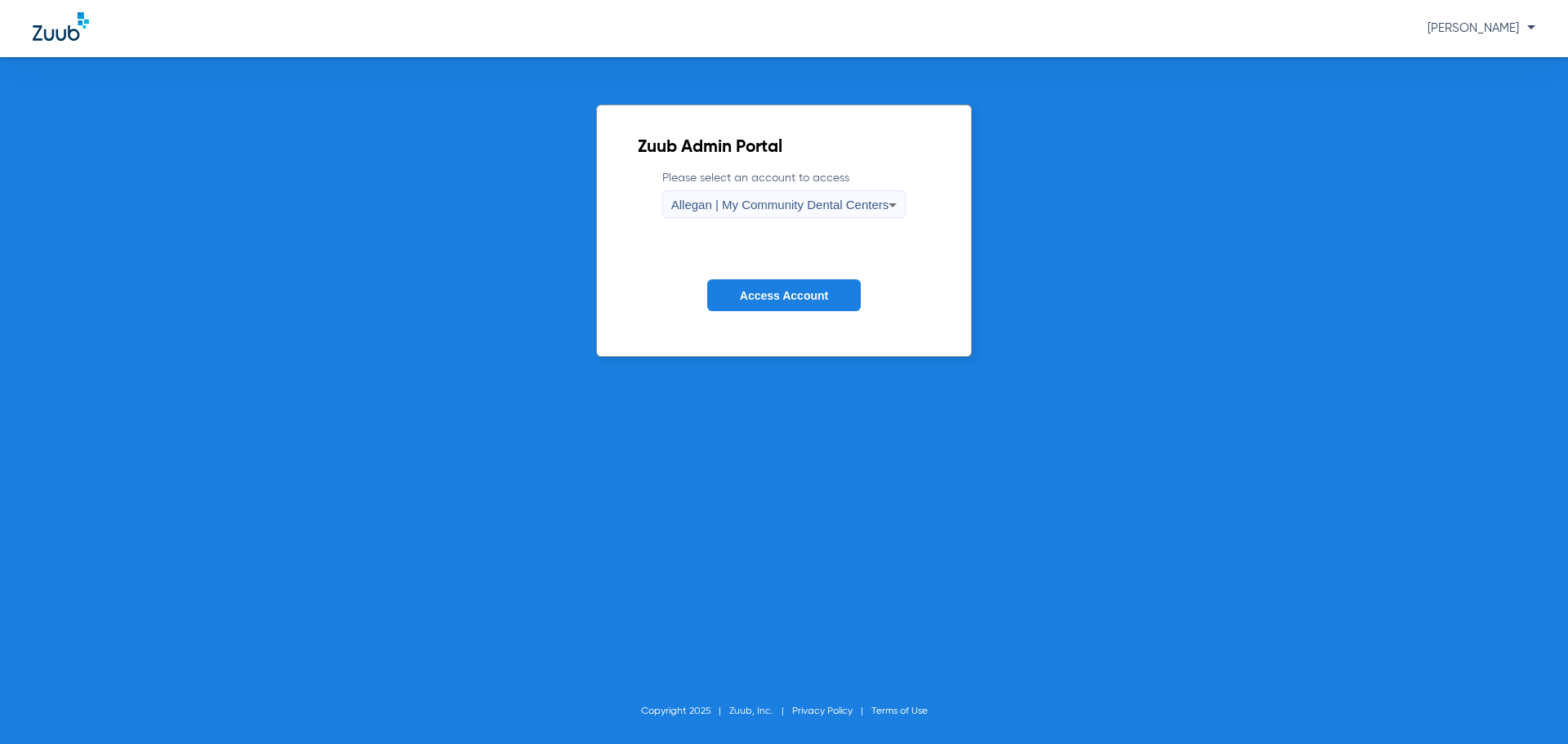
click at [784, 203] on span "Allegan | My Community Dental Centers" at bounding box center [780, 204] width 218 height 14
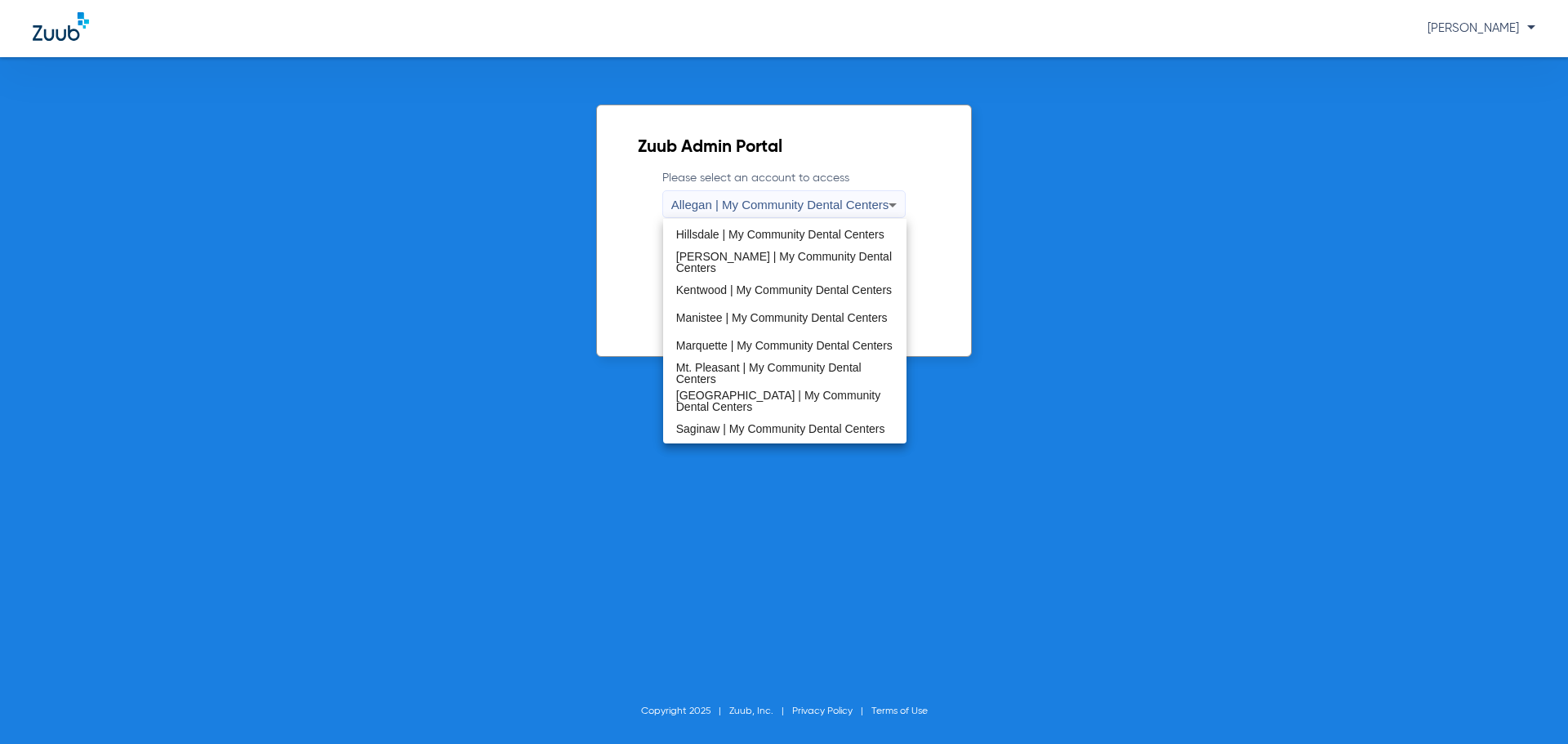
scroll to position [408, 0]
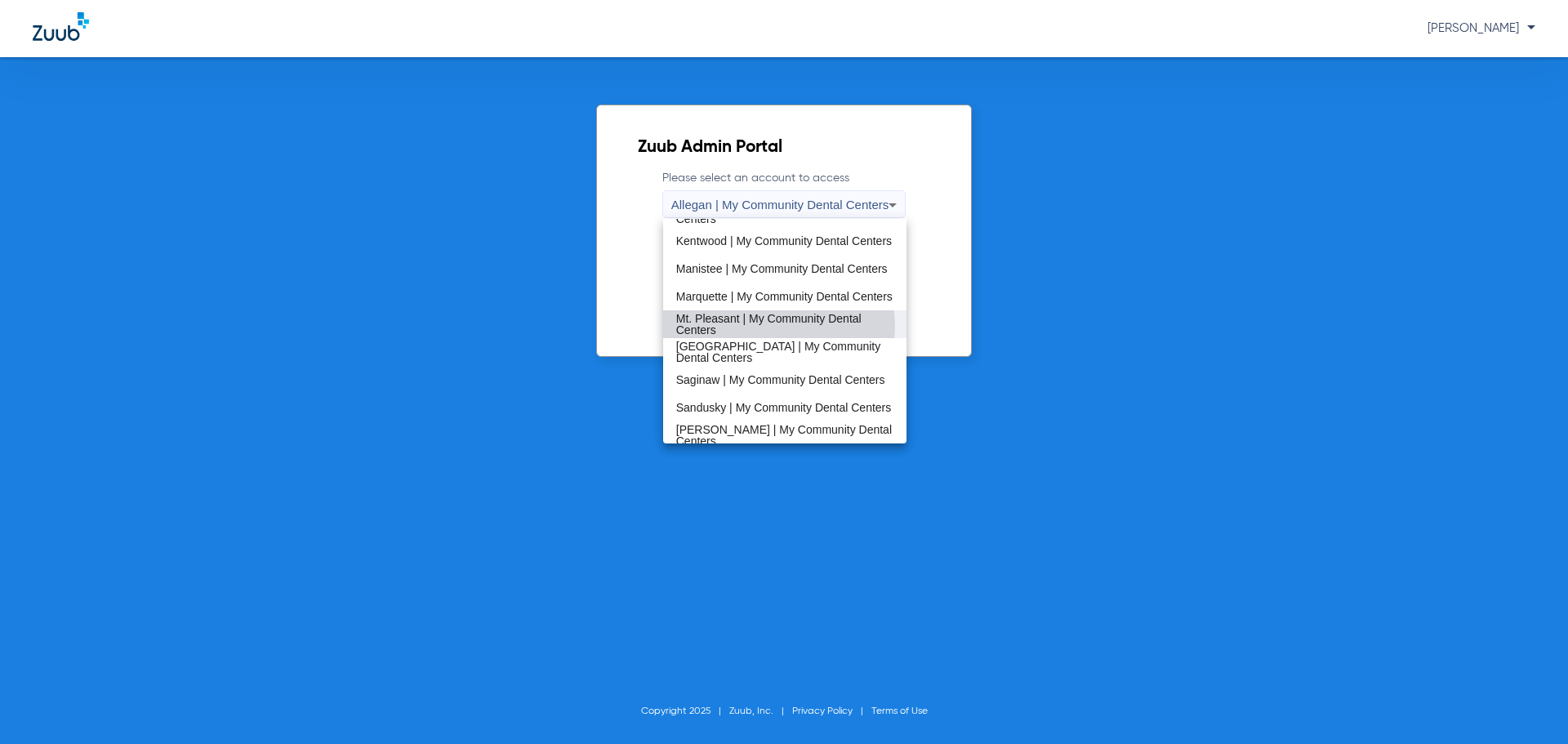
click at [764, 326] on span "Mt. Pleasant | My Community Dental Centers" at bounding box center [784, 324] width 218 height 22
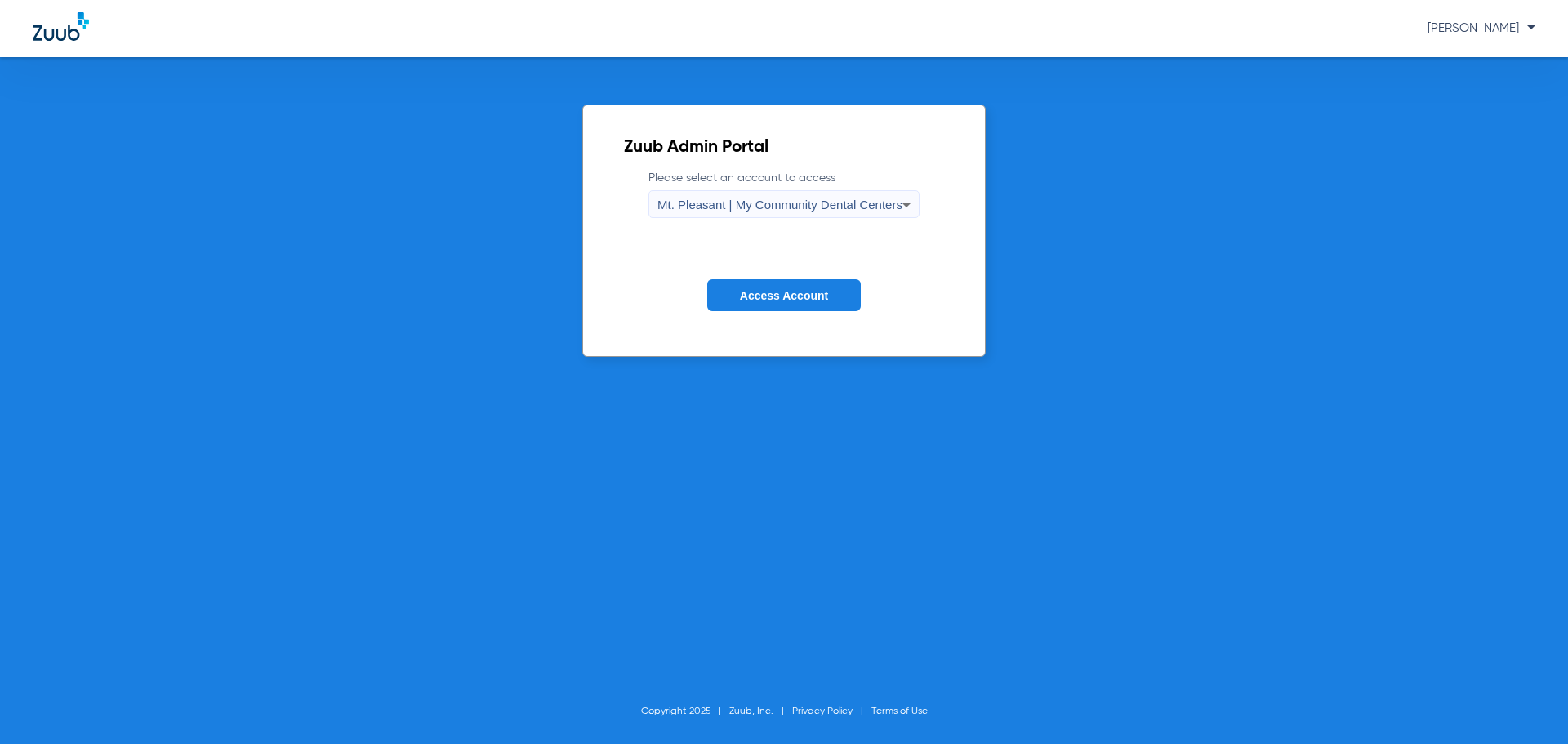
click at [775, 302] on button "Access Account" at bounding box center [784, 295] width 154 height 32
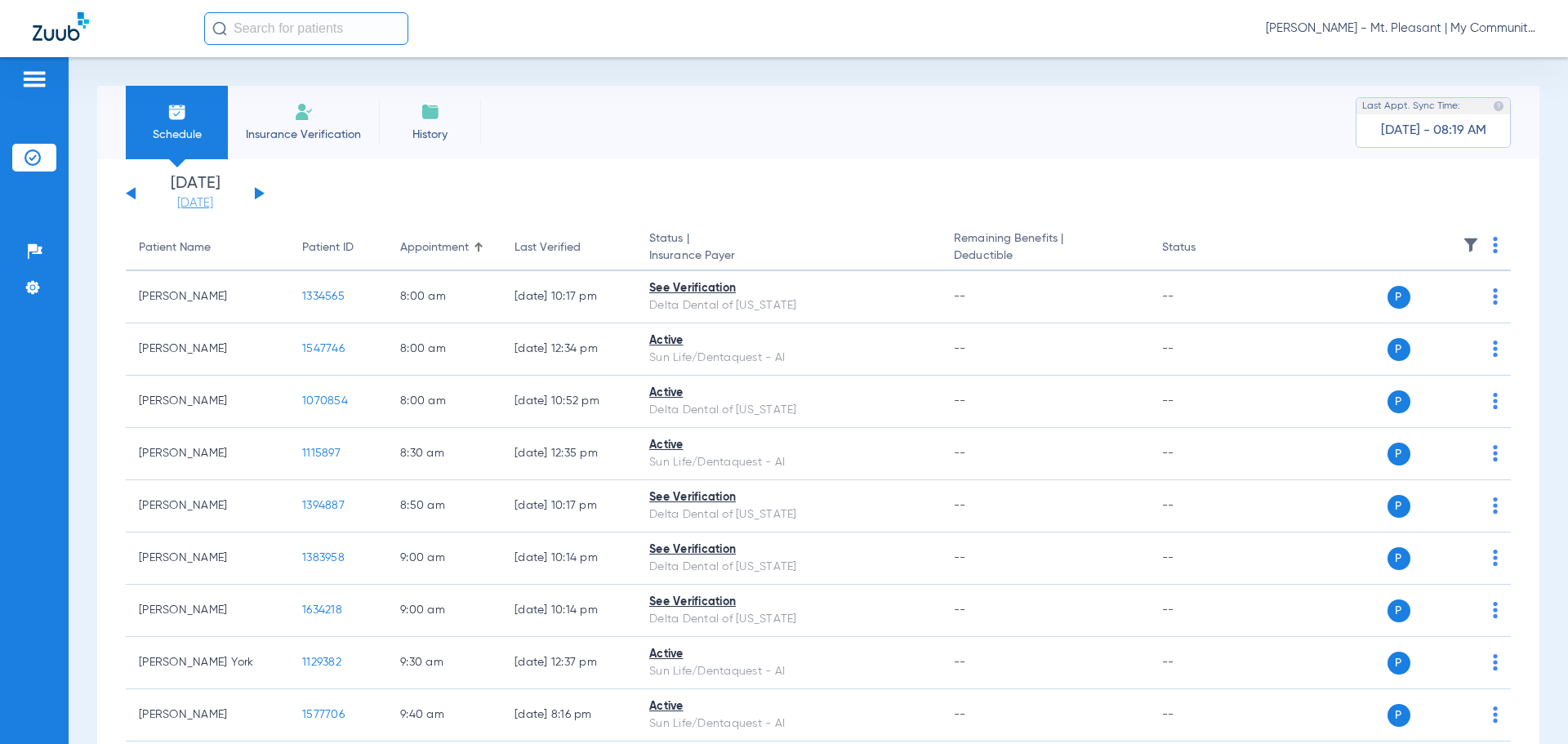
click at [213, 207] on link "[DATE]" at bounding box center [195, 203] width 98 height 16
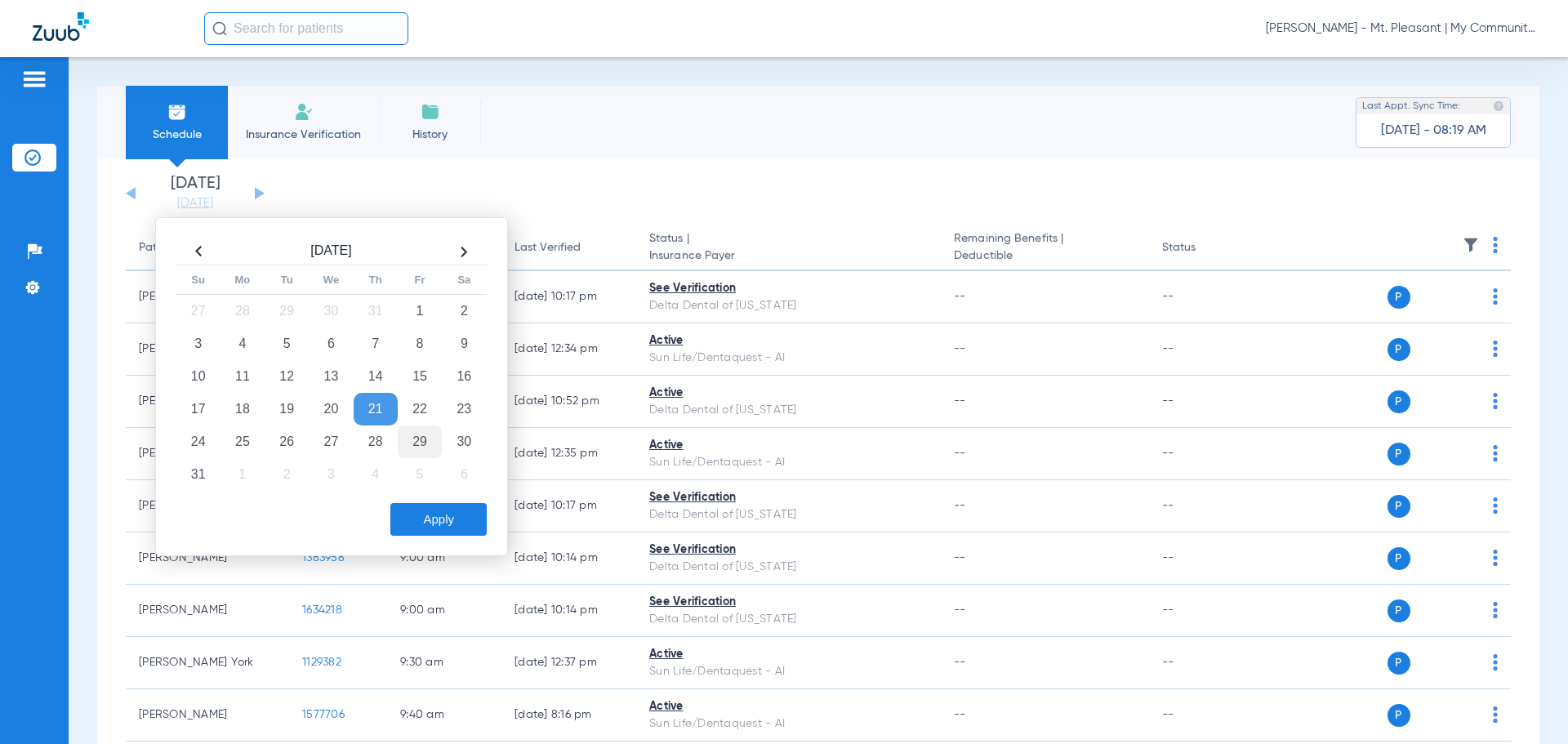
click at [412, 445] on td "29" at bounding box center [419, 442] width 44 height 33
click at [455, 534] on button "Apply" at bounding box center [438, 518] width 96 height 33
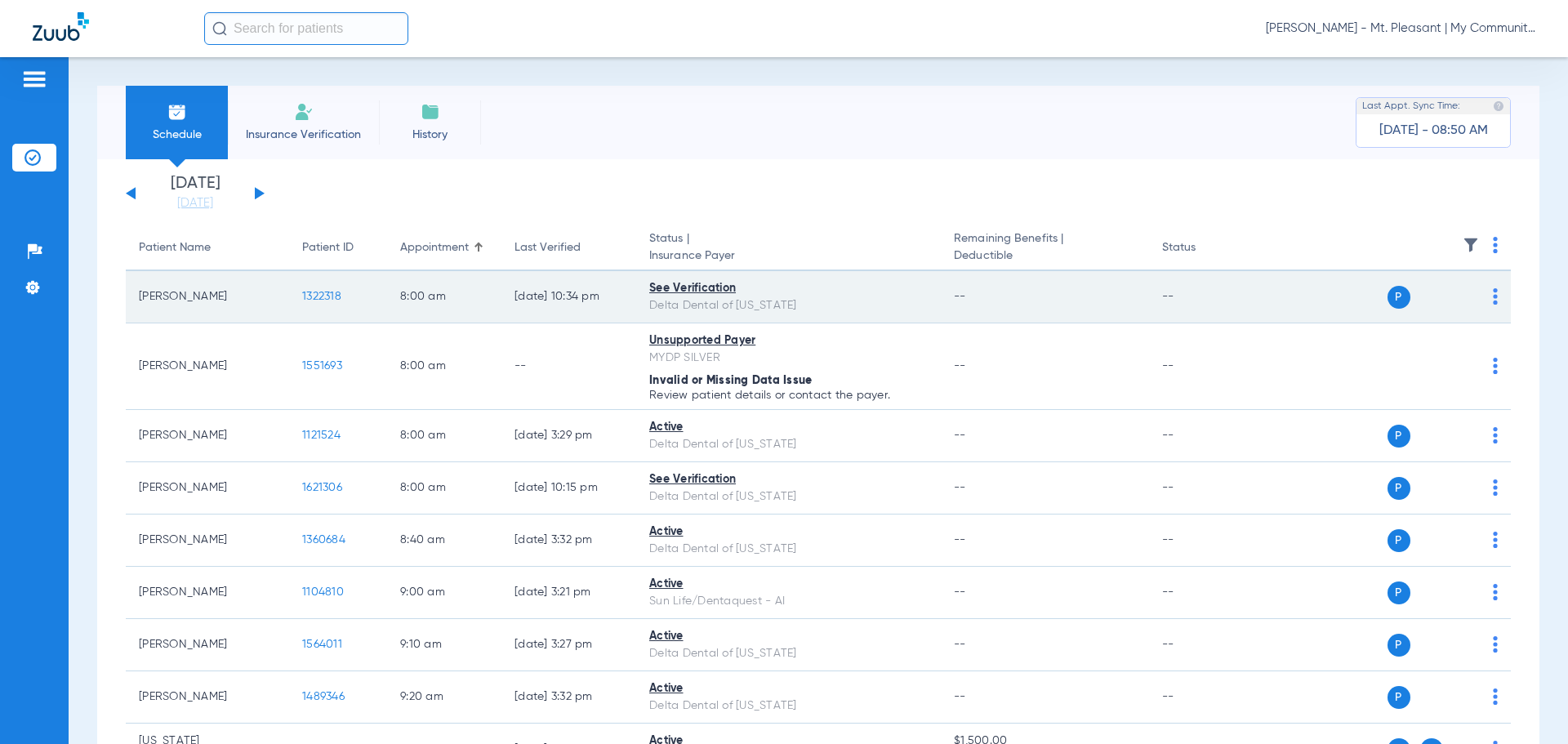
click at [316, 296] on span "1322318" at bounding box center [322, 297] width 39 height 11
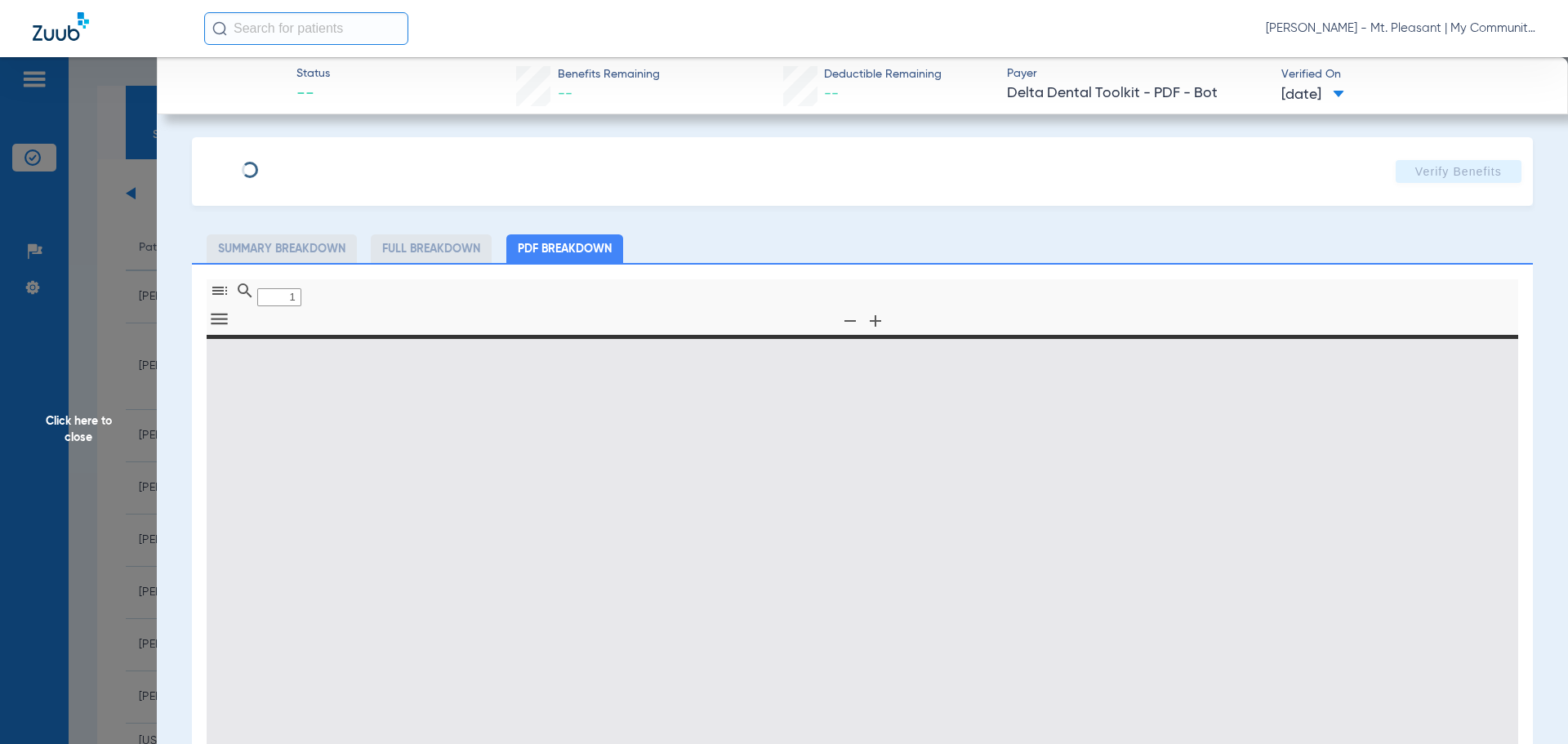
type input "0"
select select "page-width"
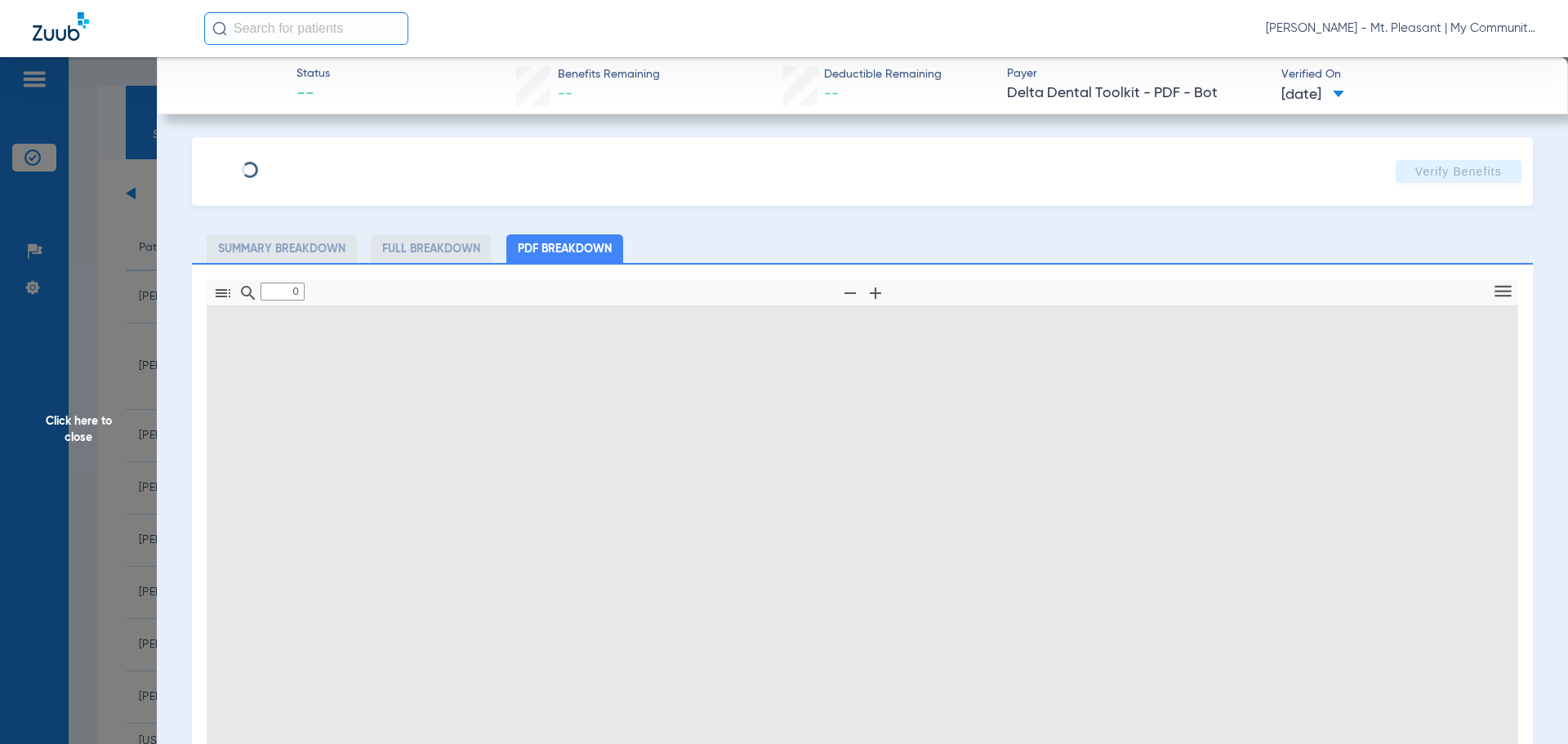
type input "1"
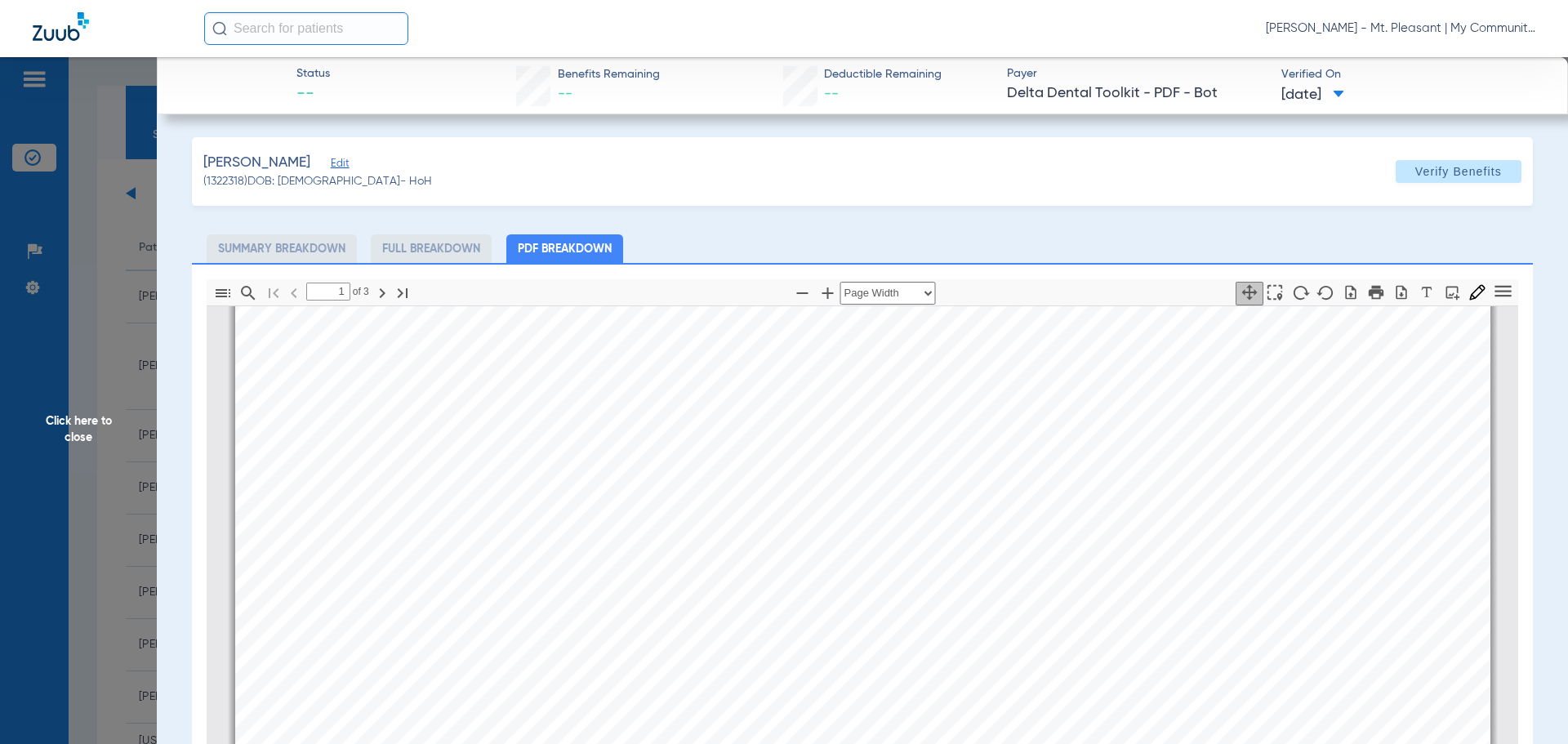
scroll to position [8, 0]
click at [1352, 83] on span "Verified On" at bounding box center [1412, 75] width 260 height 17
click at [1343, 91] on span "06/23/2025" at bounding box center [1312, 95] width 63 height 21
click at [143, 247] on div at bounding box center [784, 372] width 1568 height 744
click at [127, 253] on span "Click here to close" at bounding box center [79, 429] width 157 height 744
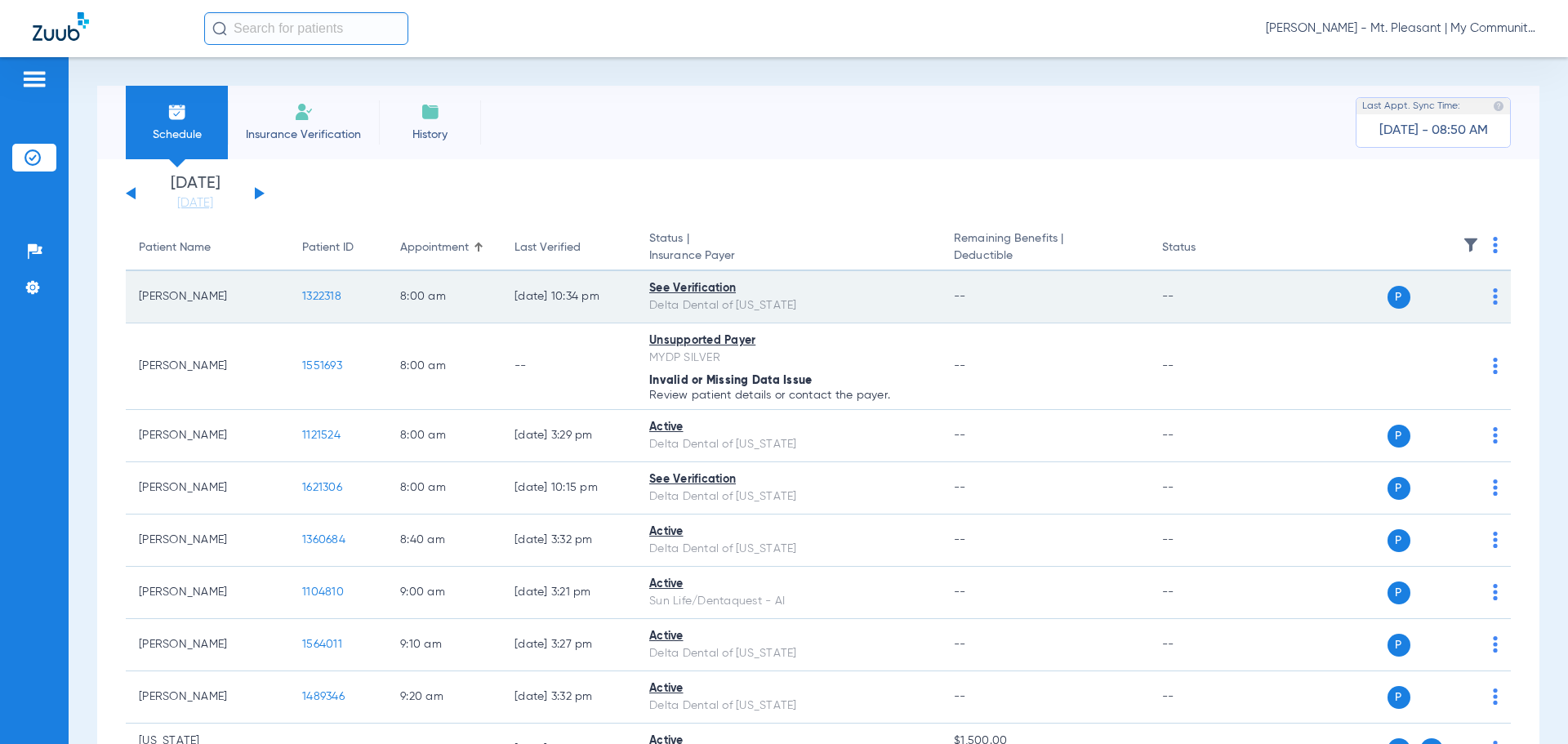
click at [1493, 298] on img at bounding box center [1495, 296] width 5 height 16
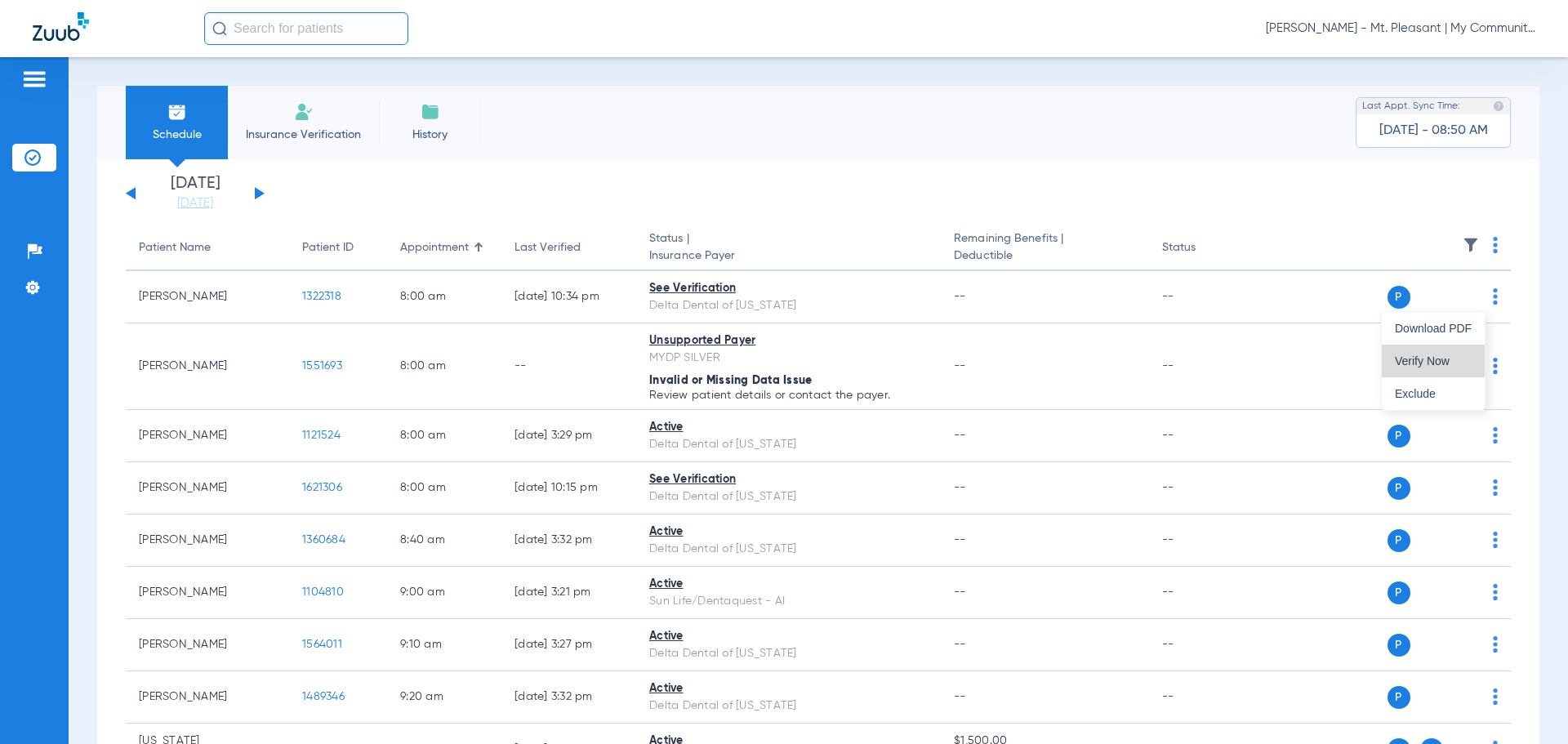
click at [1443, 350] on button "Verify Now" at bounding box center [1433, 360] width 103 height 33
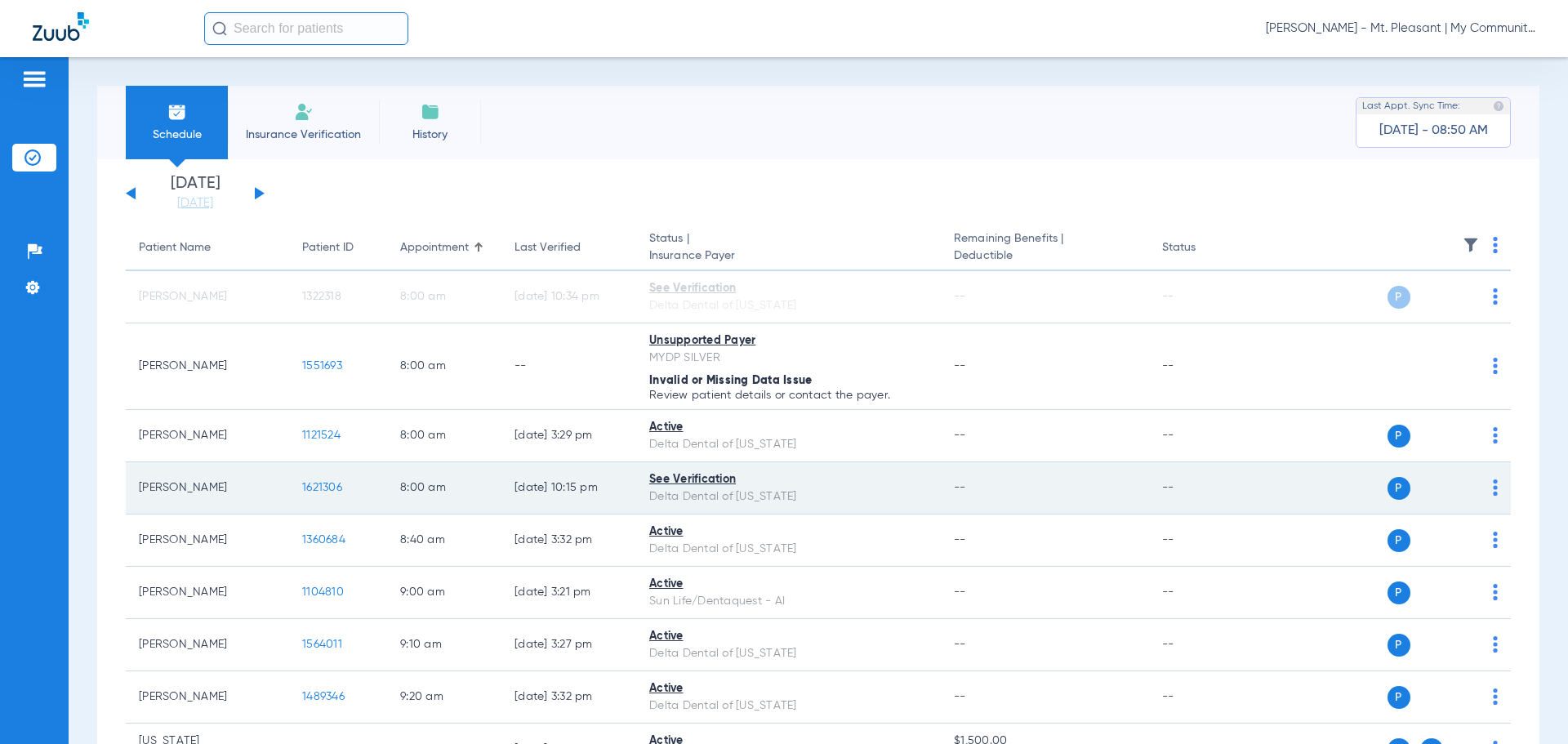
click at [1493, 484] on img at bounding box center [1495, 487] width 5 height 16
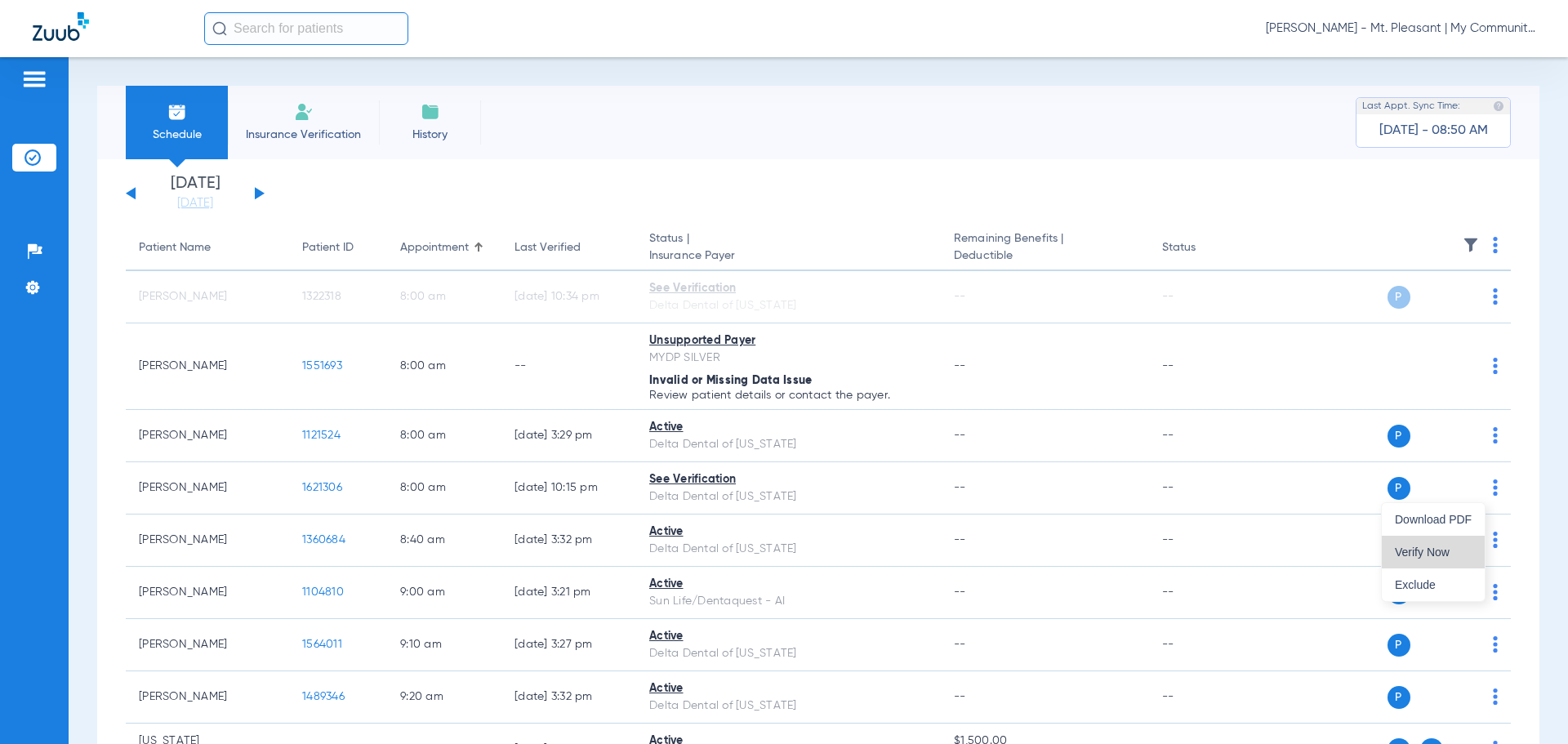
click at [1444, 541] on button "Verify Now" at bounding box center [1433, 551] width 103 height 33
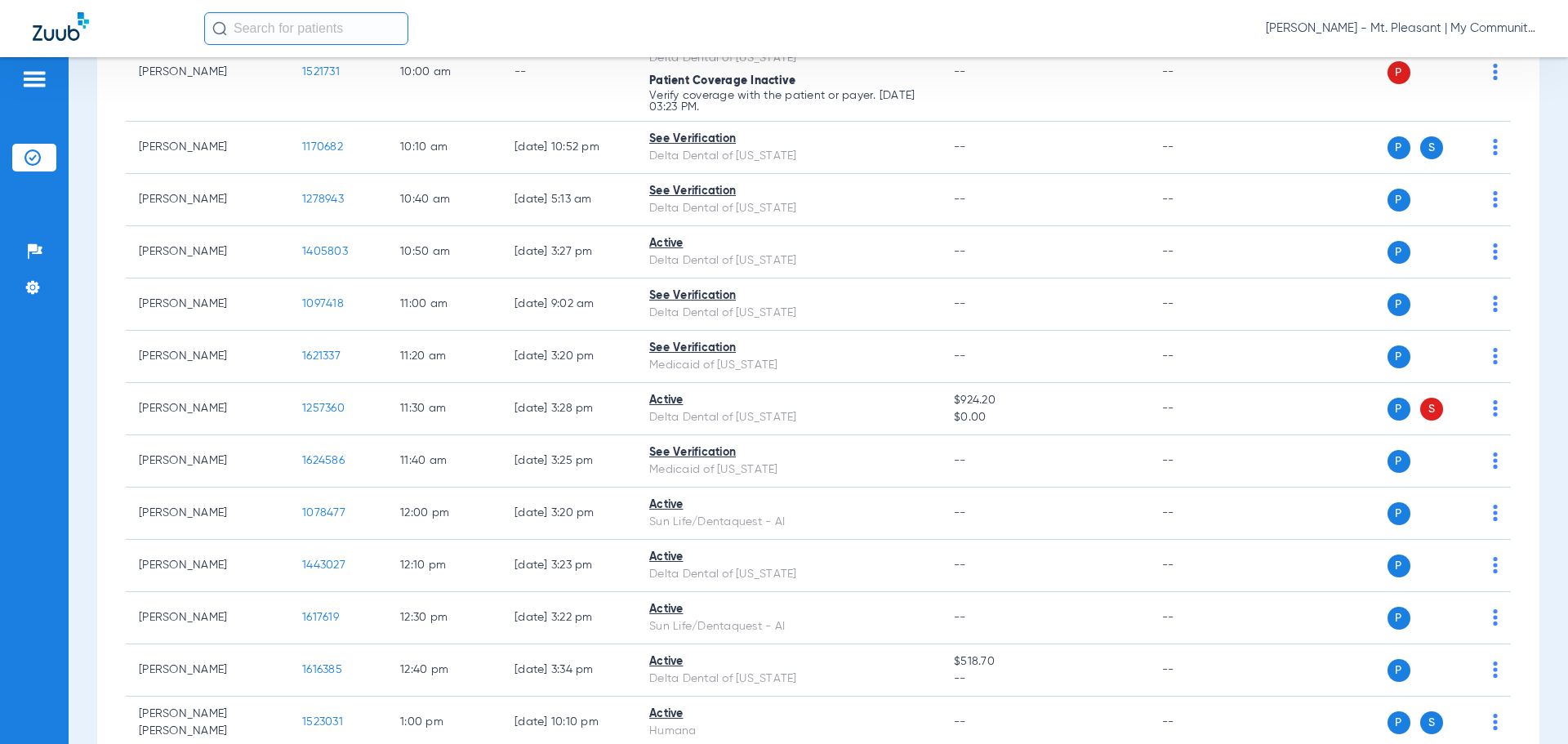
scroll to position [816, 0]
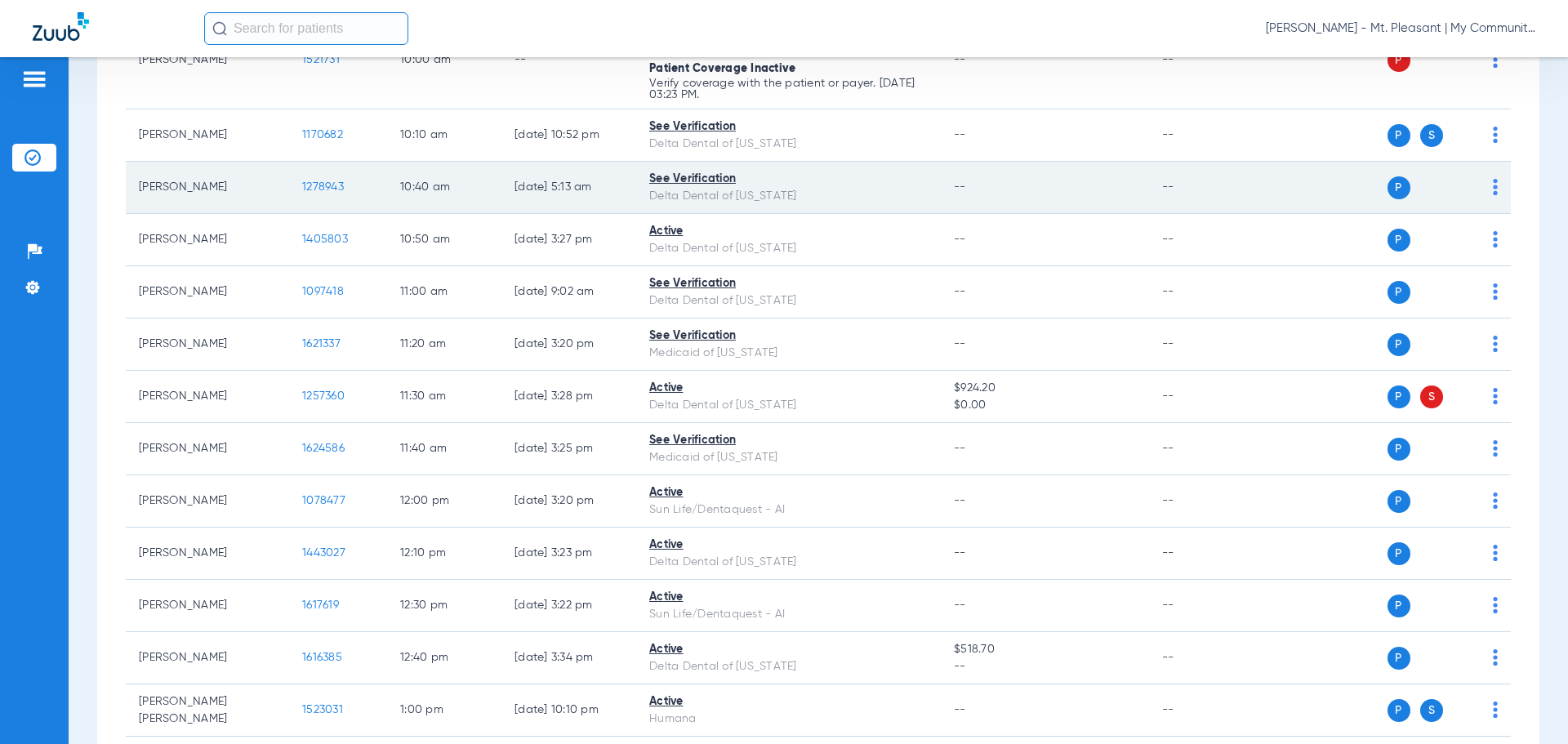
click at [1493, 184] on img at bounding box center [1495, 186] width 5 height 16
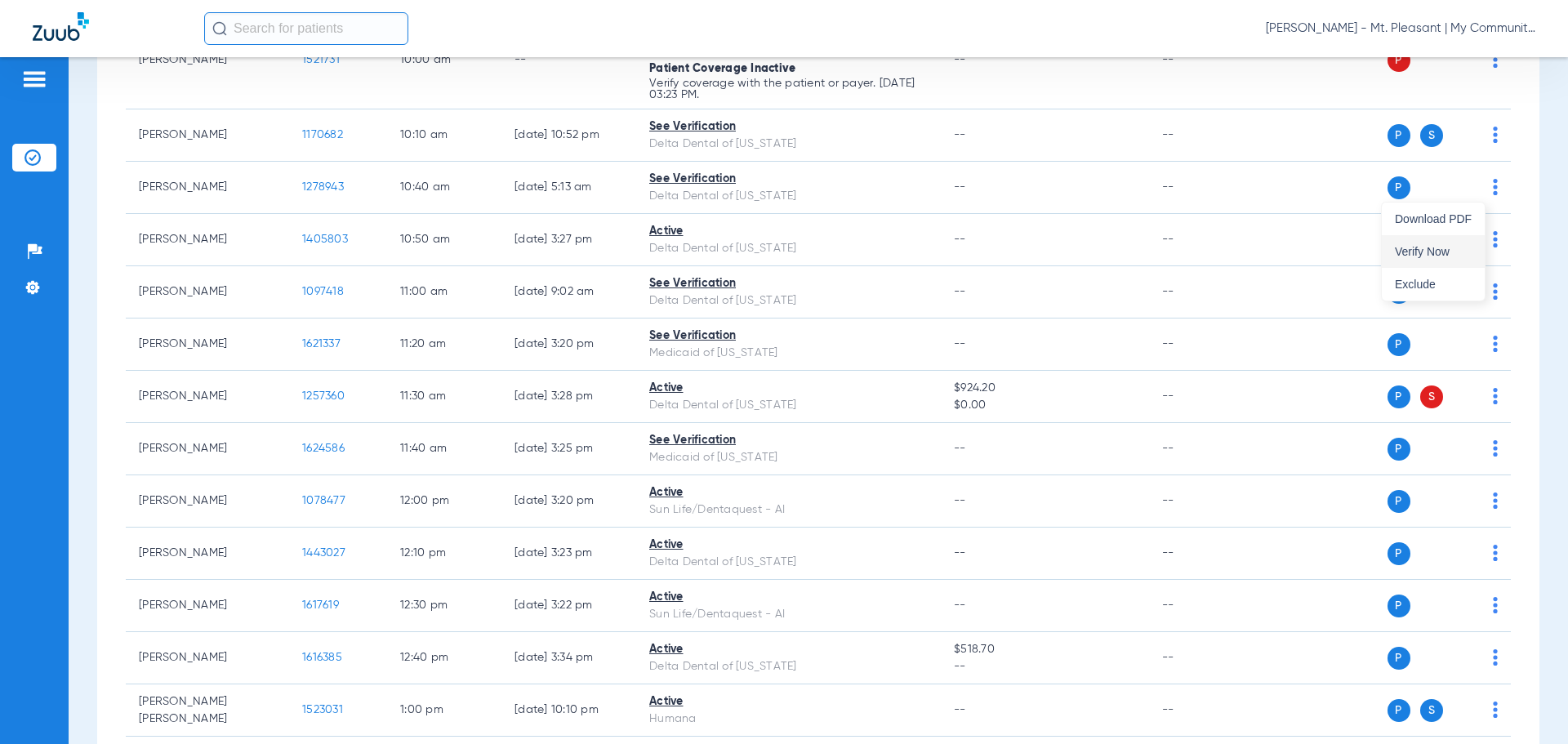
click at [1447, 243] on button "Verify Now" at bounding box center [1433, 251] width 103 height 33
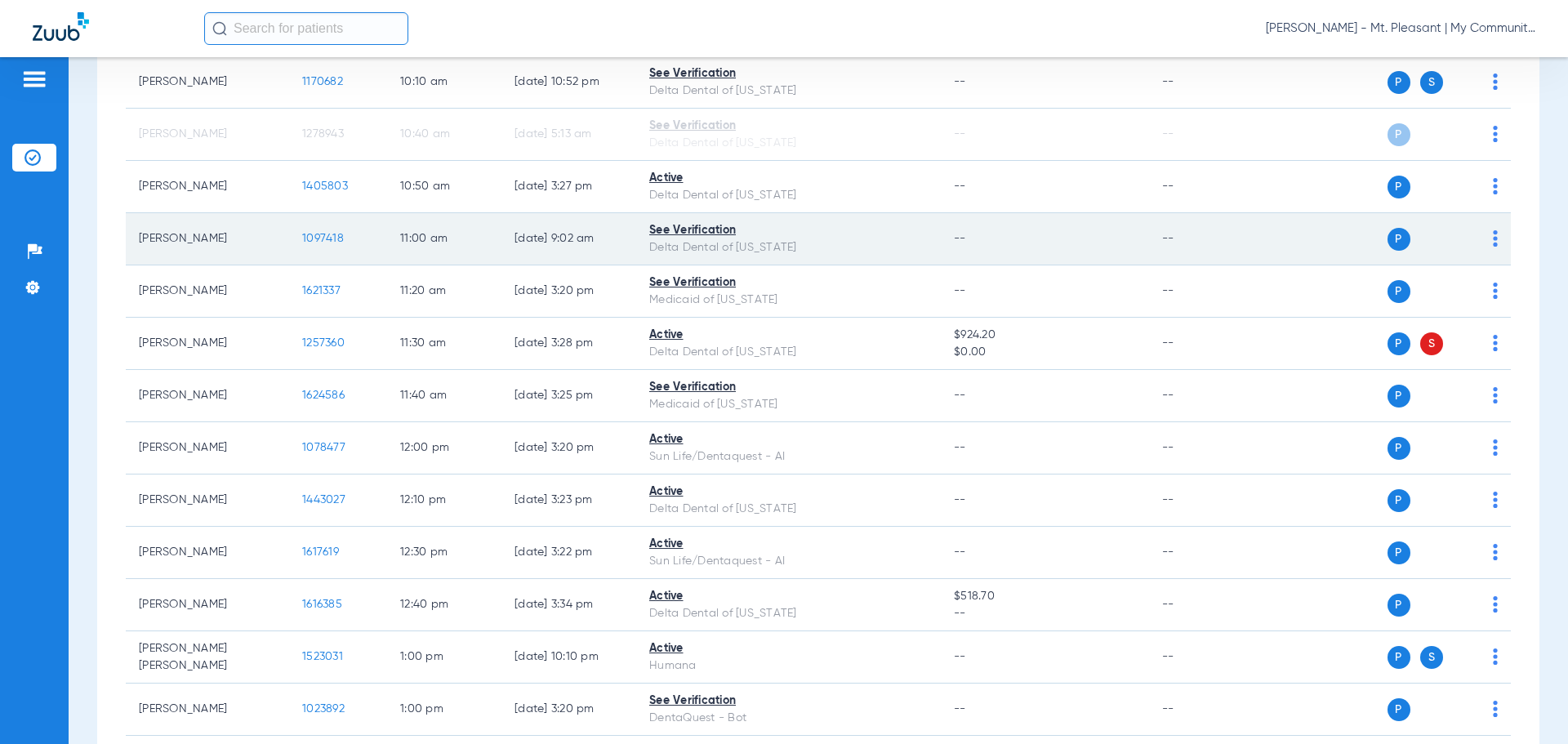
scroll to position [898, 0]
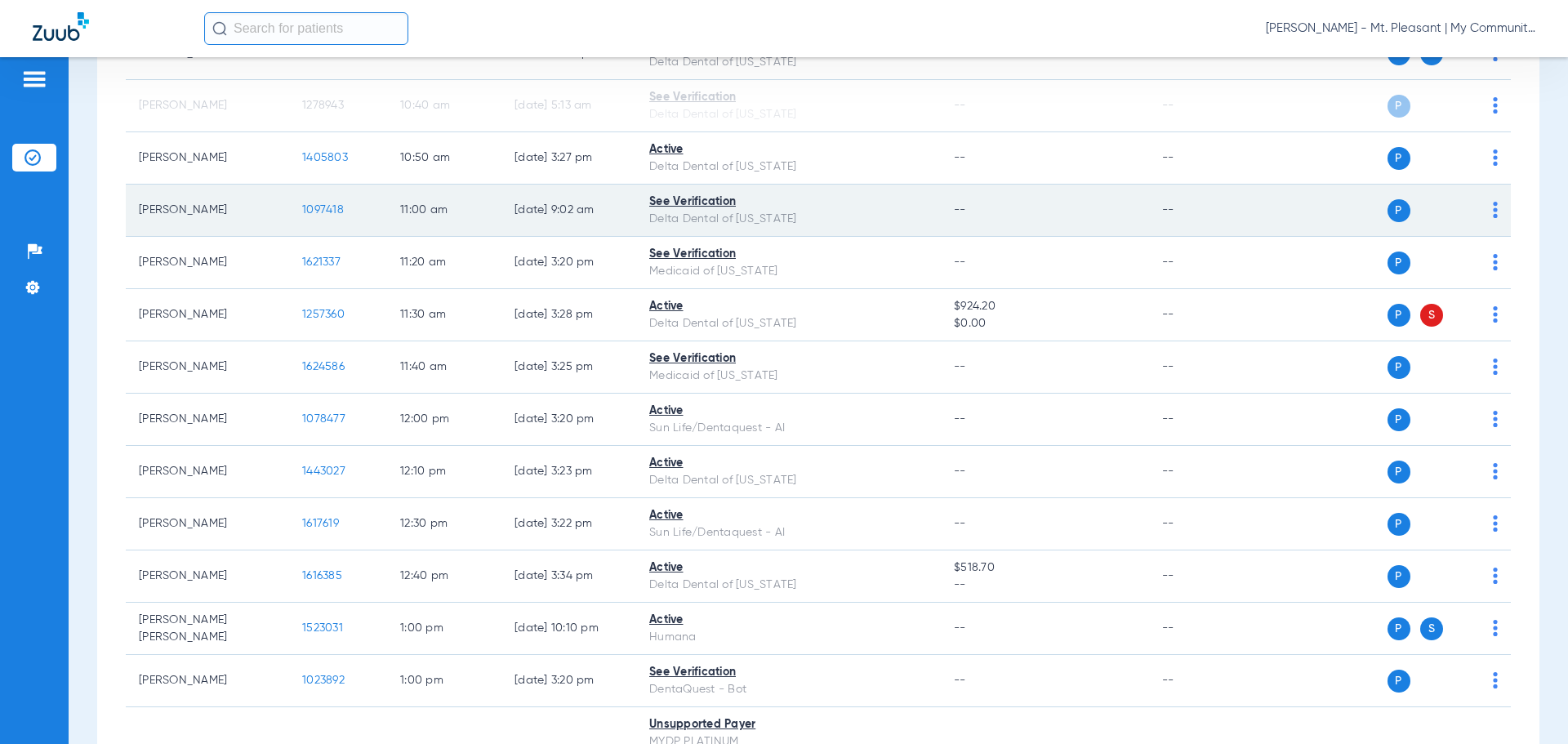
click at [1480, 210] on div "P S" at bounding box center [1379, 211] width 240 height 22
click at [1493, 209] on img at bounding box center [1495, 209] width 5 height 16
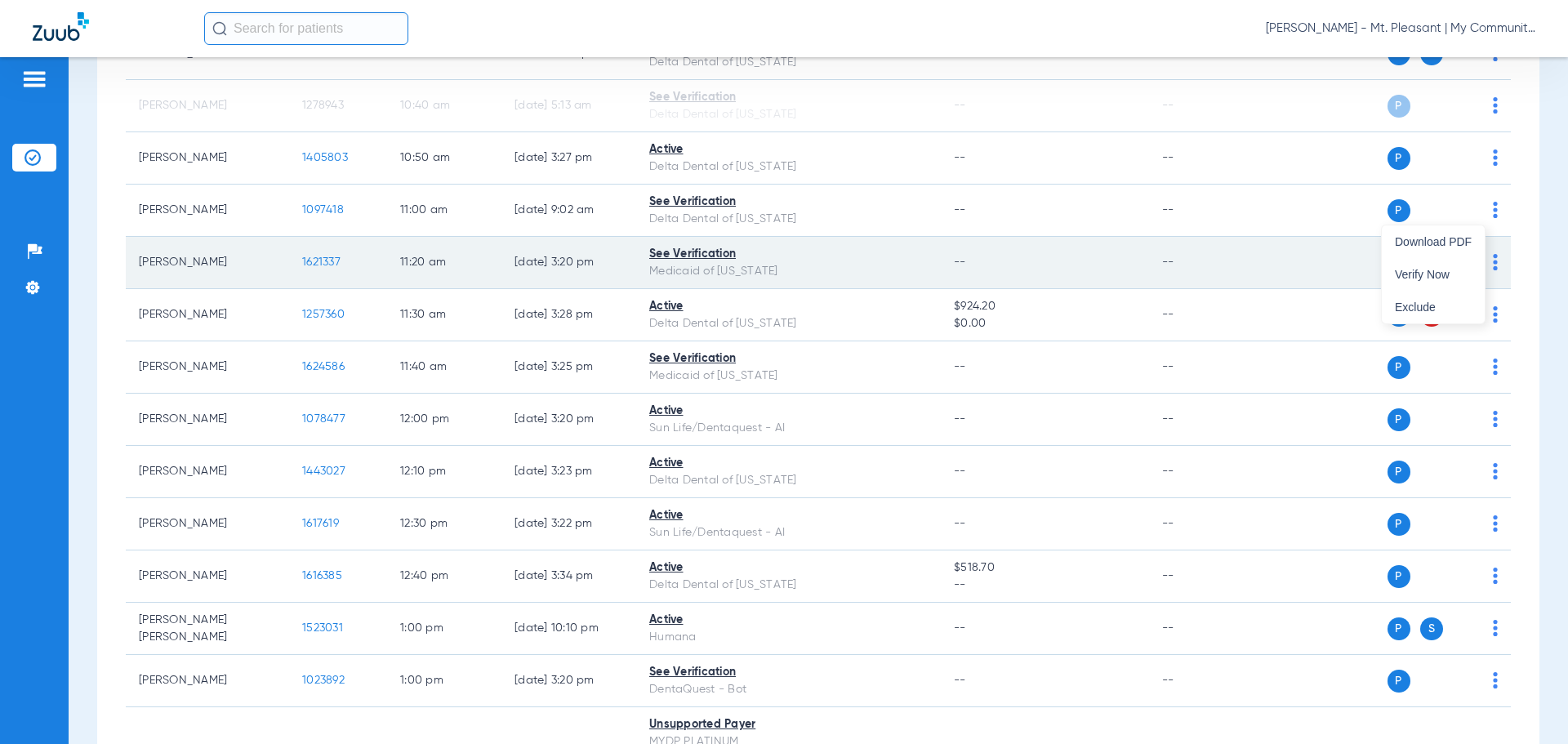
click at [1438, 272] on span "Verify Now" at bounding box center [1433, 274] width 77 height 11
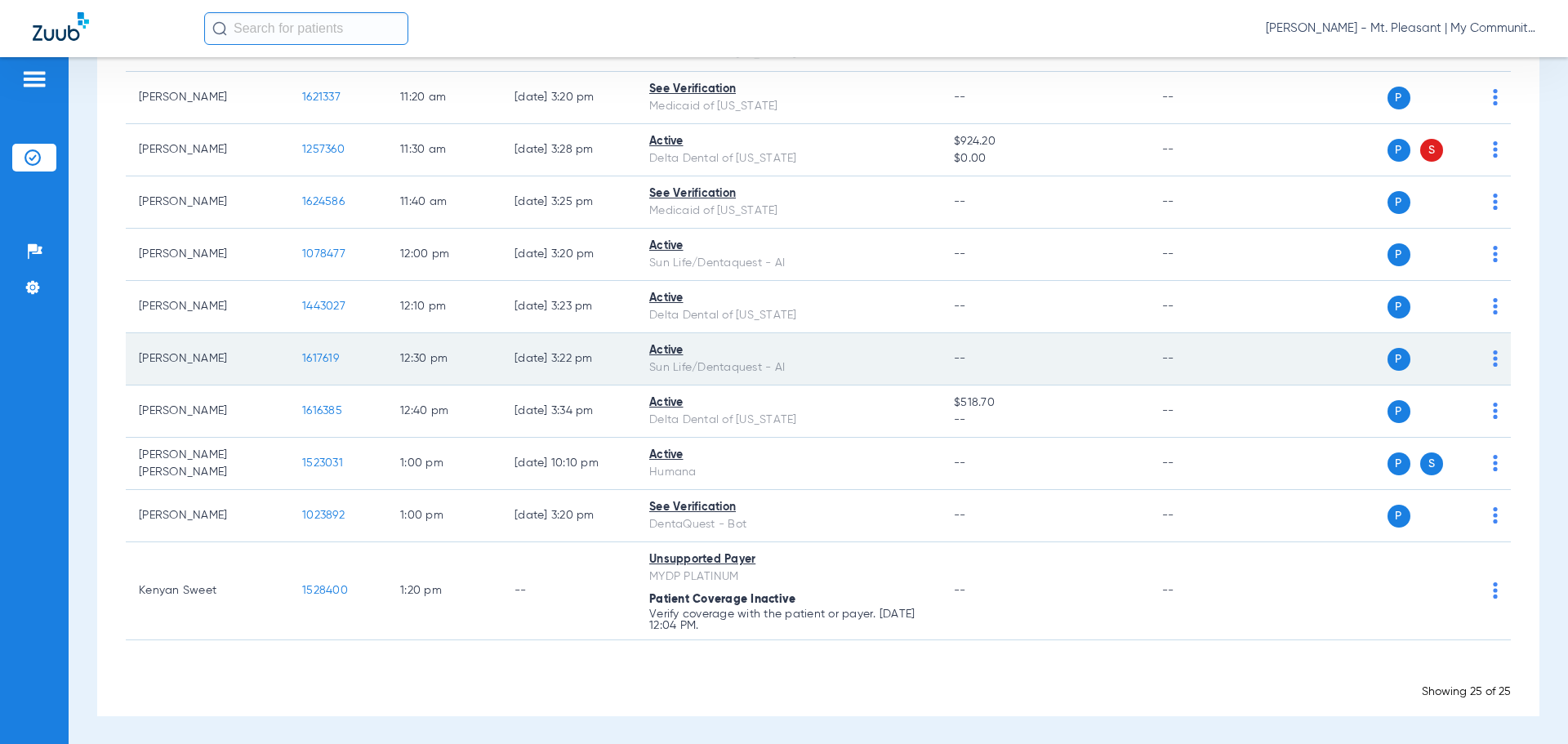
scroll to position [1064, 0]
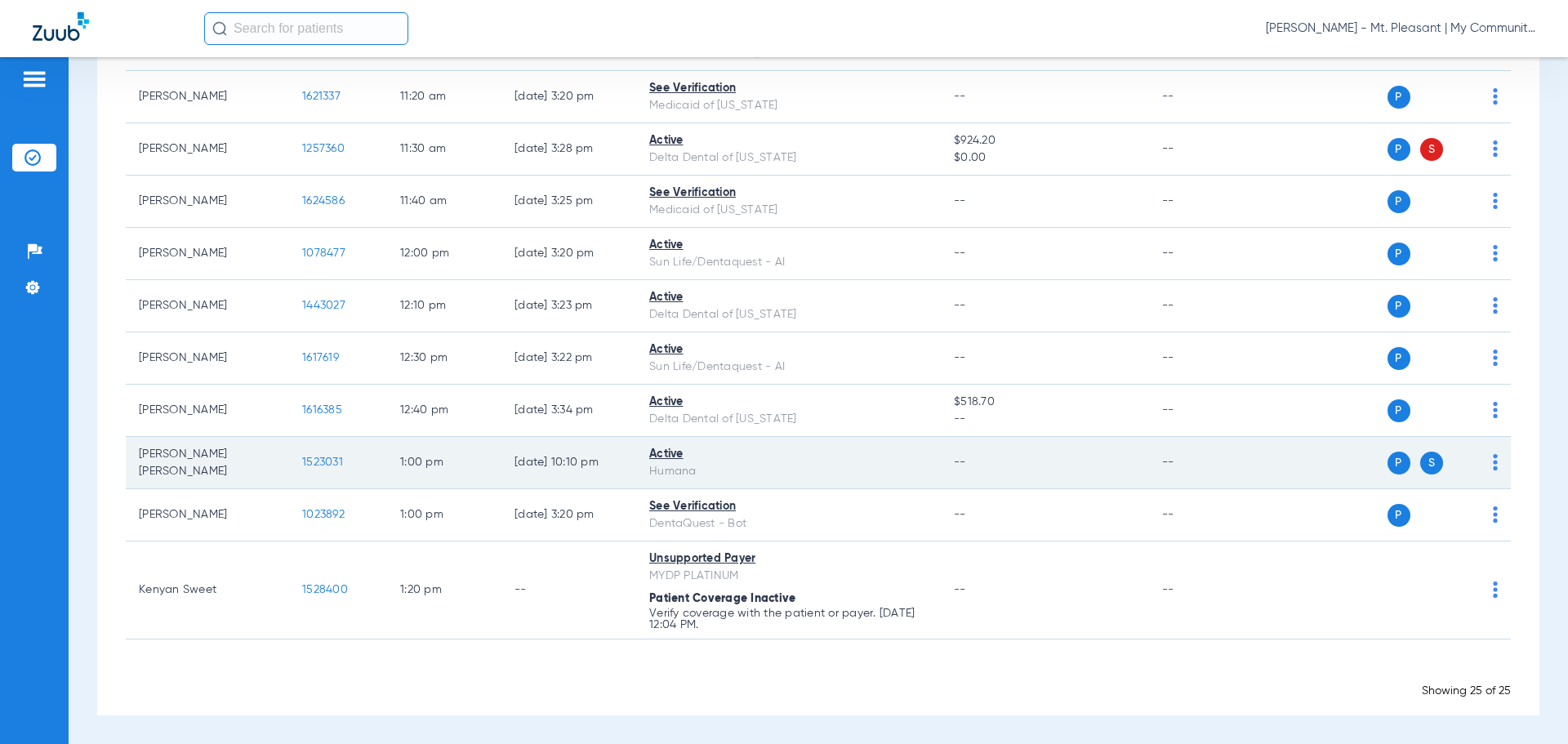
click at [1493, 460] on img at bounding box center [1495, 461] width 5 height 16
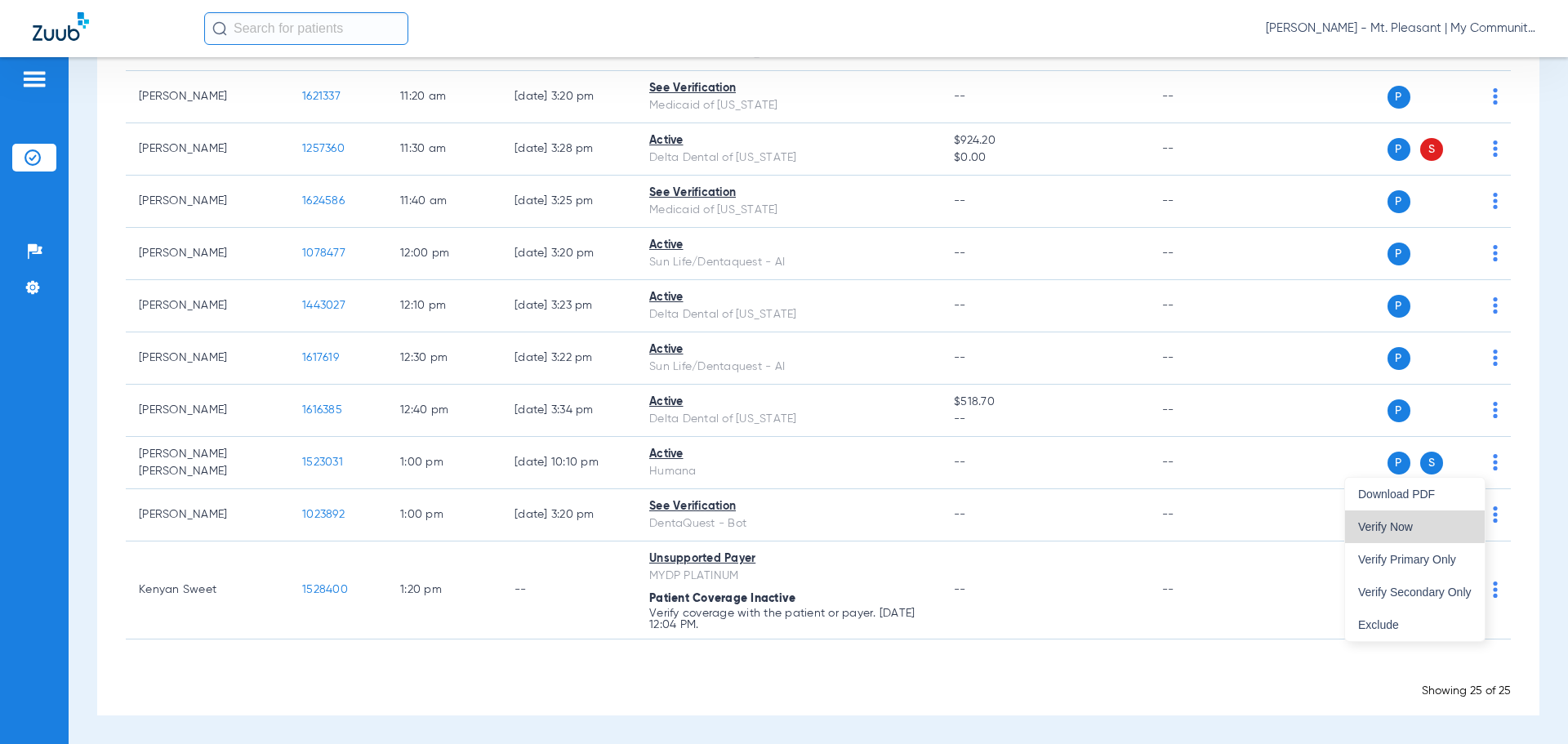
click at [1397, 524] on span "Verify Now" at bounding box center [1414, 527] width 113 height 11
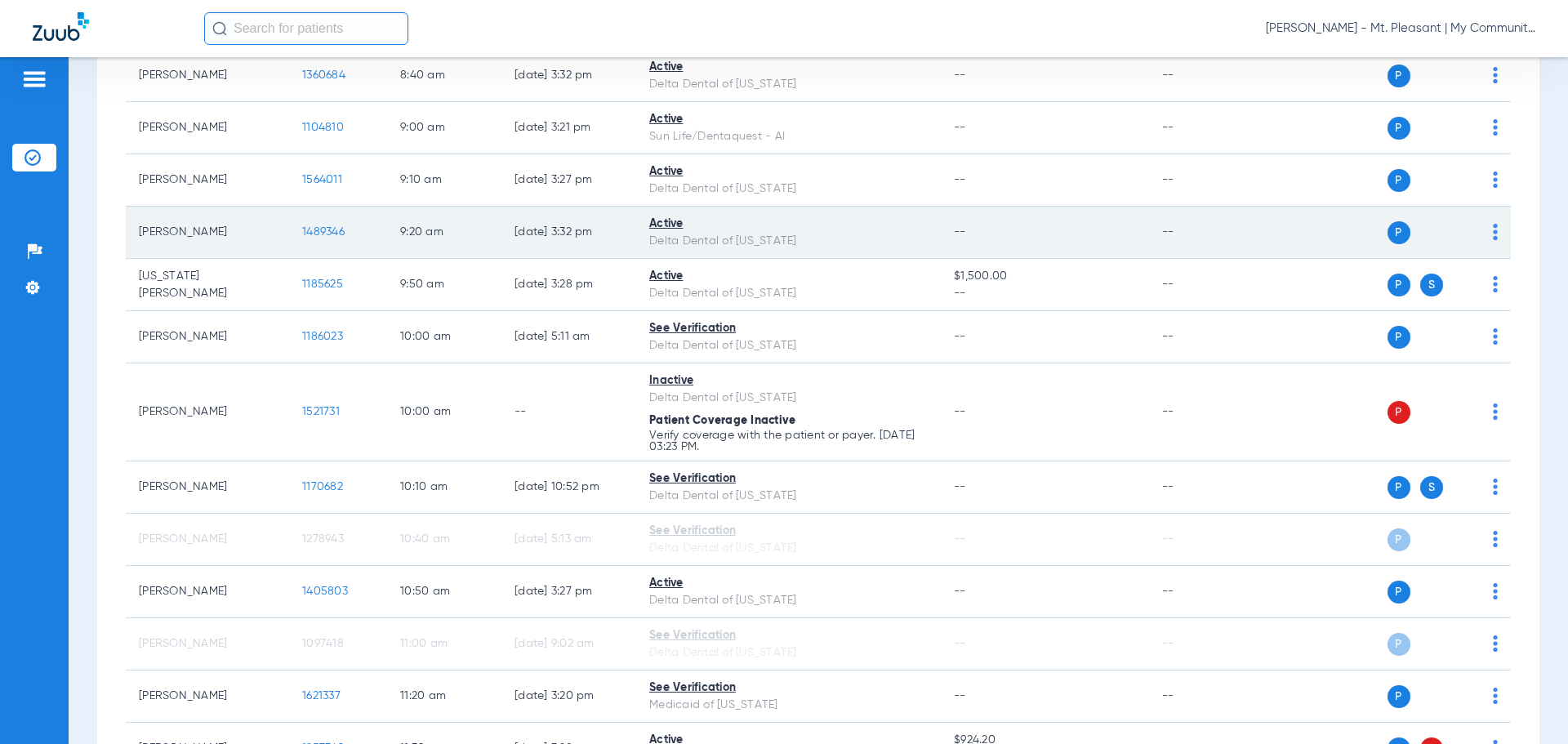
scroll to position [492, 0]
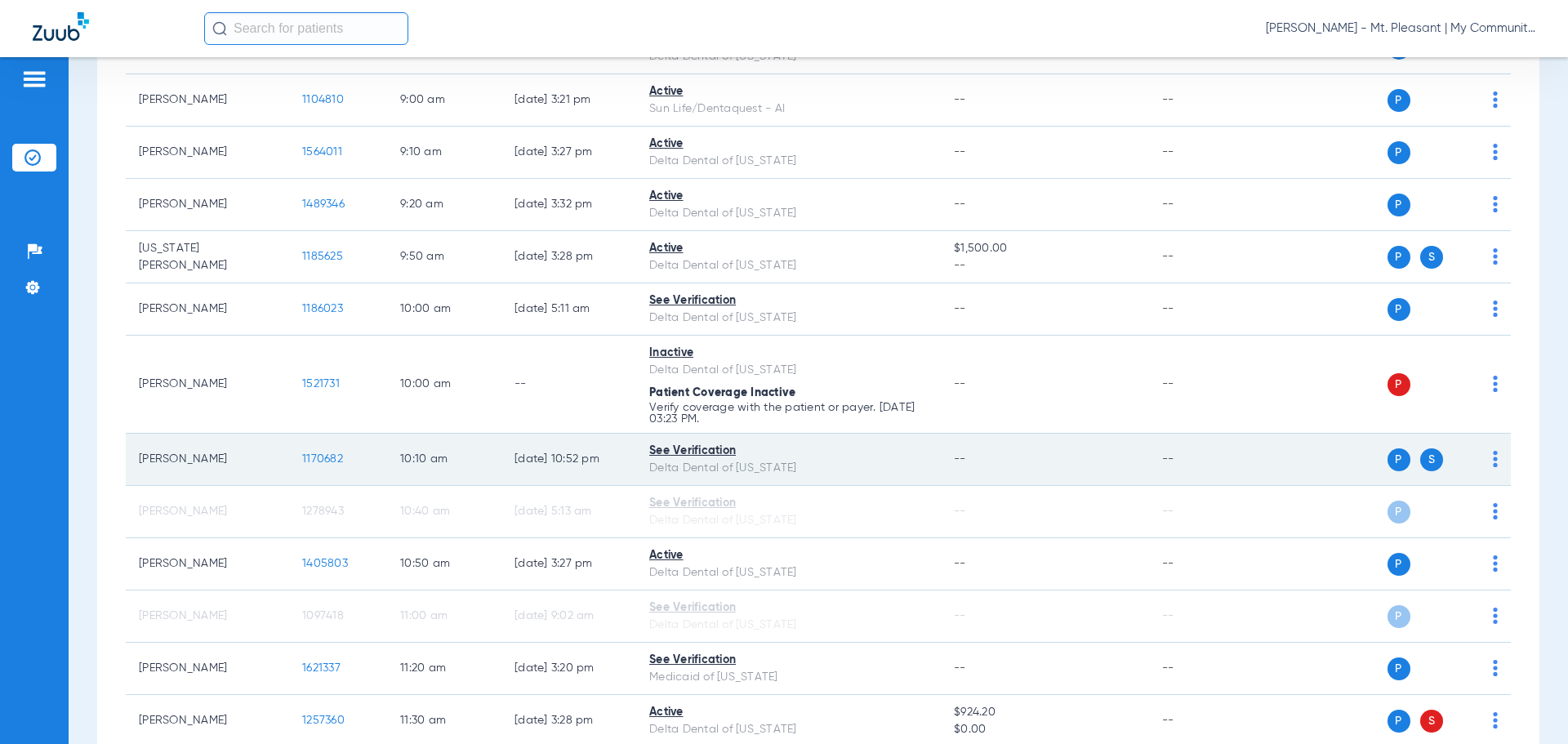
click at [319, 458] on span "1170682" at bounding box center [323, 459] width 41 height 11
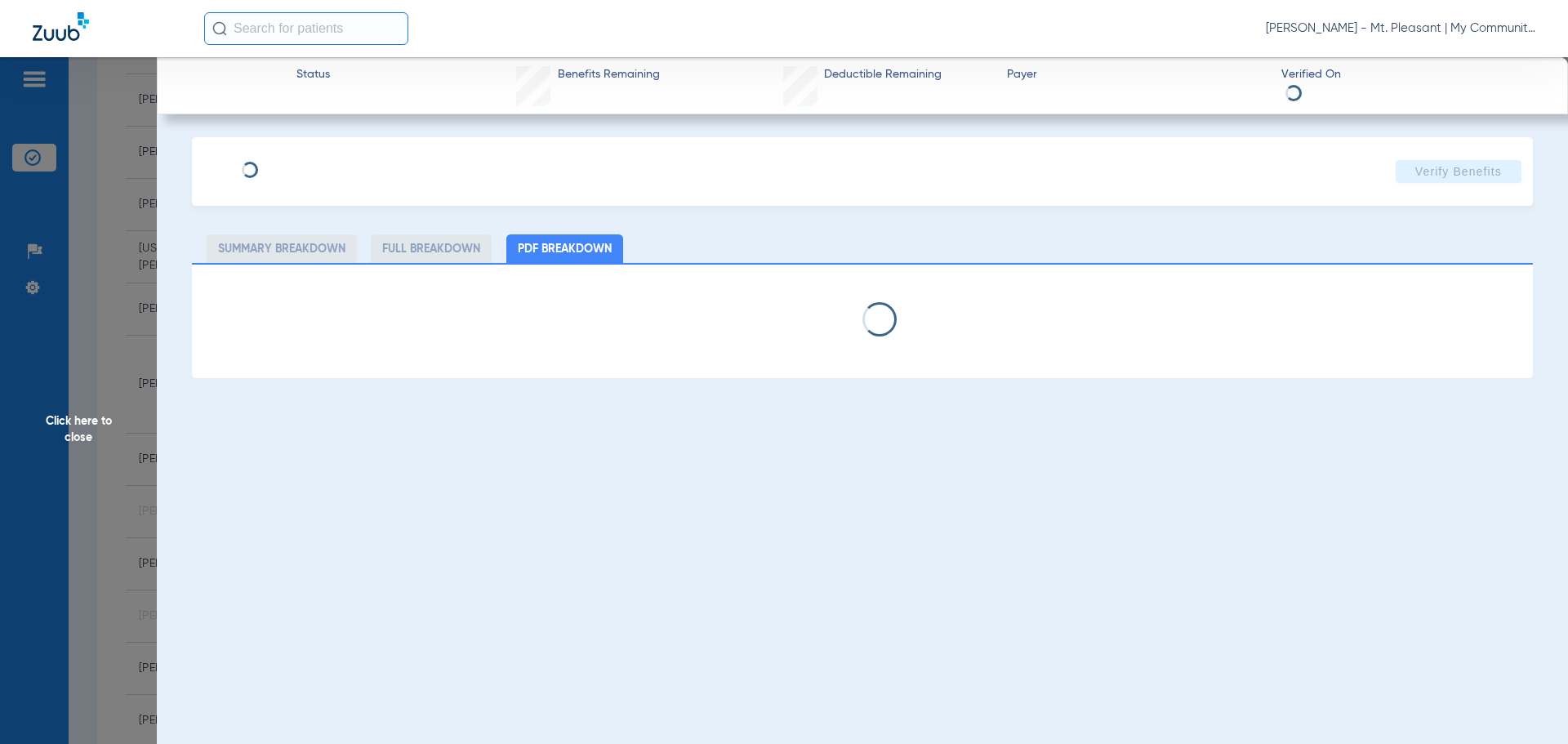
click at [146, 424] on span "Click here to close" at bounding box center [79, 429] width 157 height 744
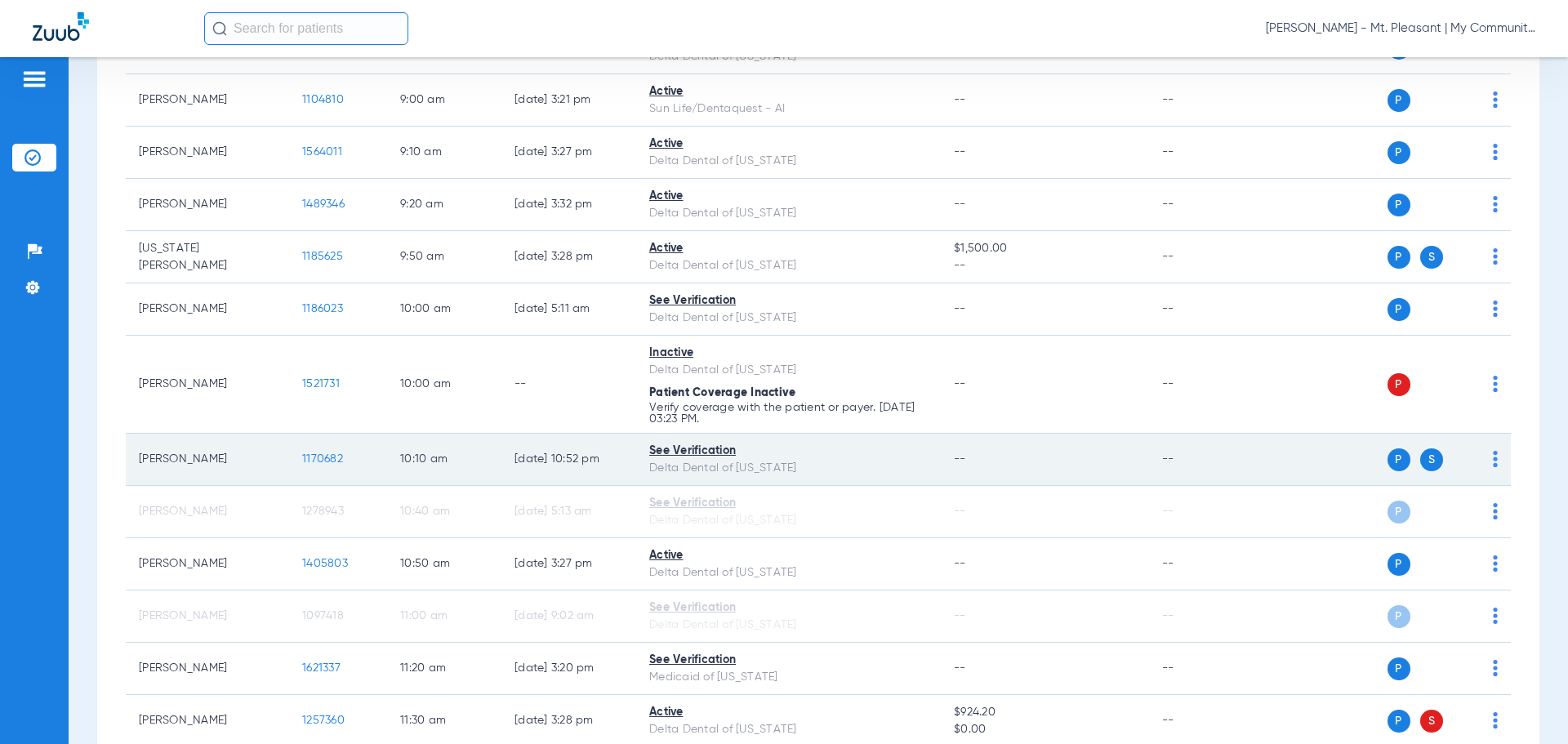
click at [1479, 458] on div "P S" at bounding box center [1379, 460] width 240 height 22
click at [1480, 458] on div "P S" at bounding box center [1379, 460] width 240 height 22
click at [1493, 461] on img at bounding box center [1495, 459] width 5 height 16
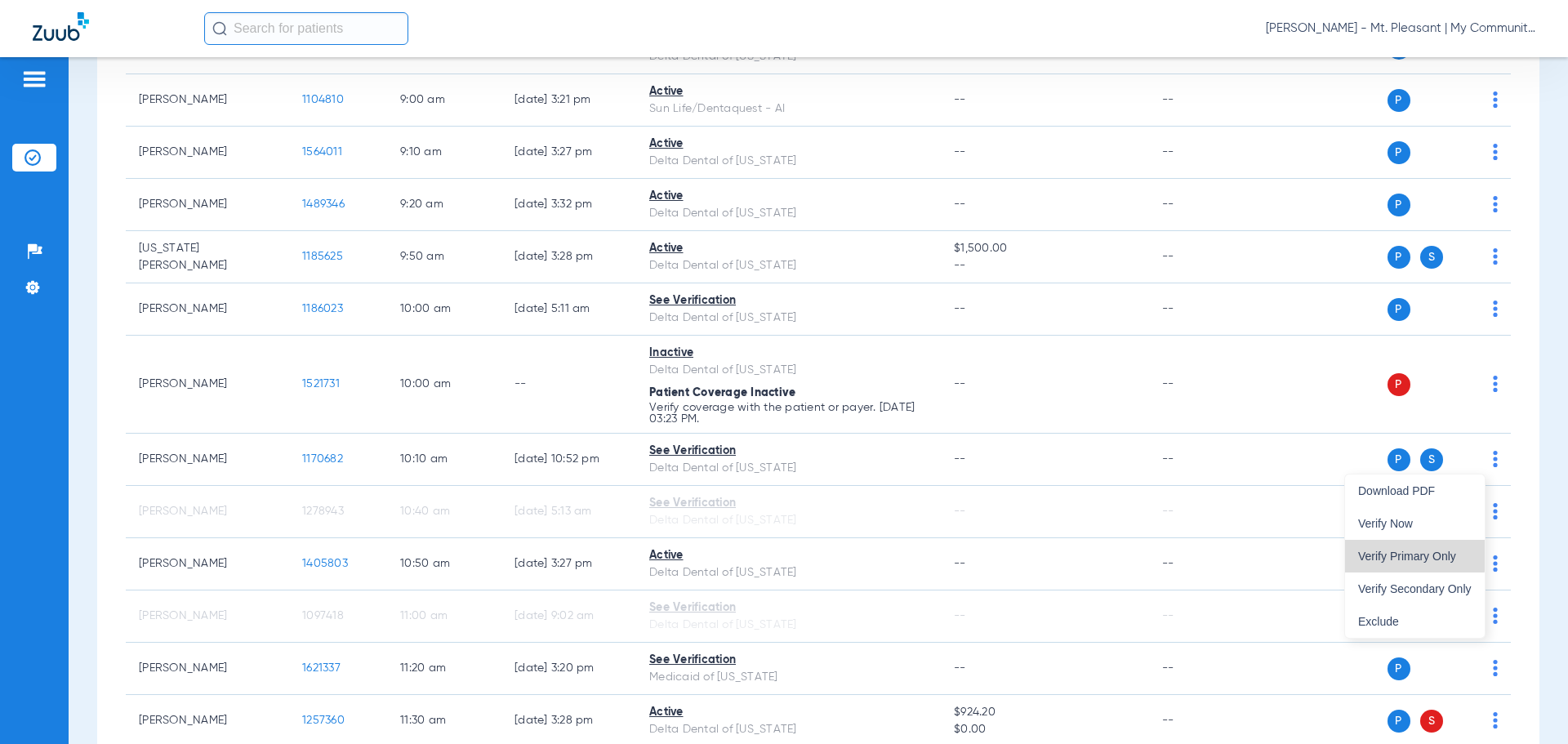
click at [1407, 554] on span "Verify Primary Only" at bounding box center [1414, 556] width 113 height 11
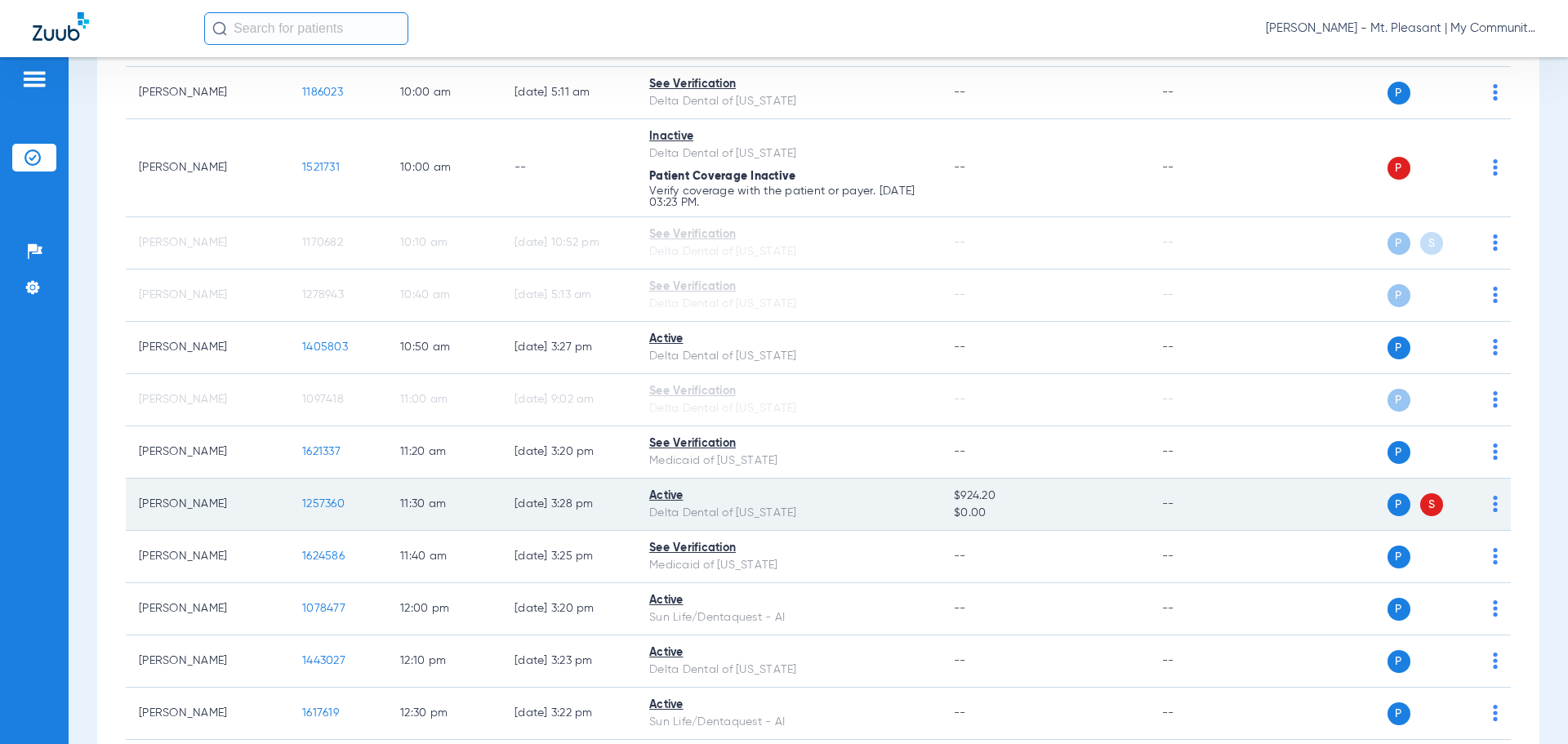
scroll to position [737, 0]
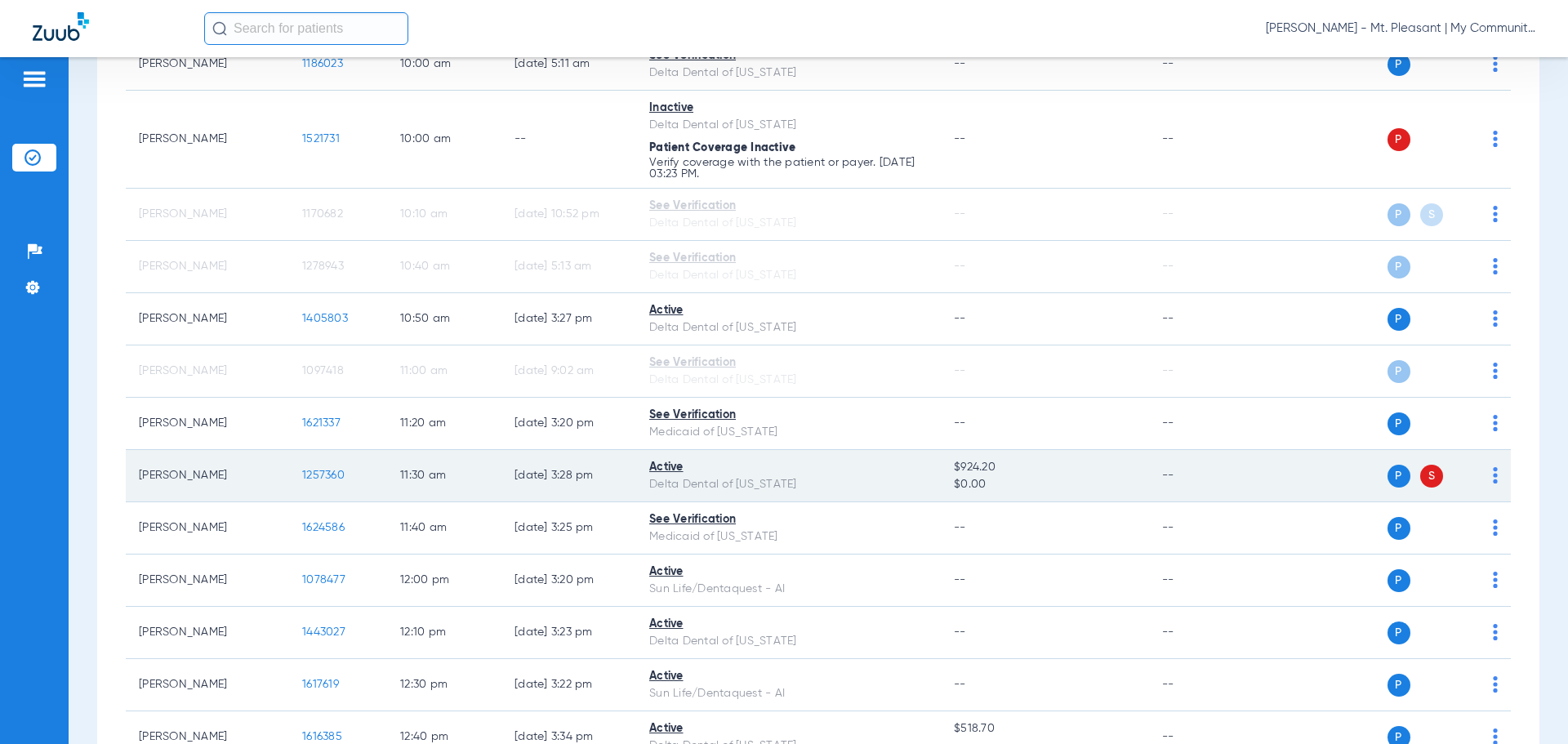
click at [343, 470] on span "1257360" at bounding box center [323, 475] width 42 height 11
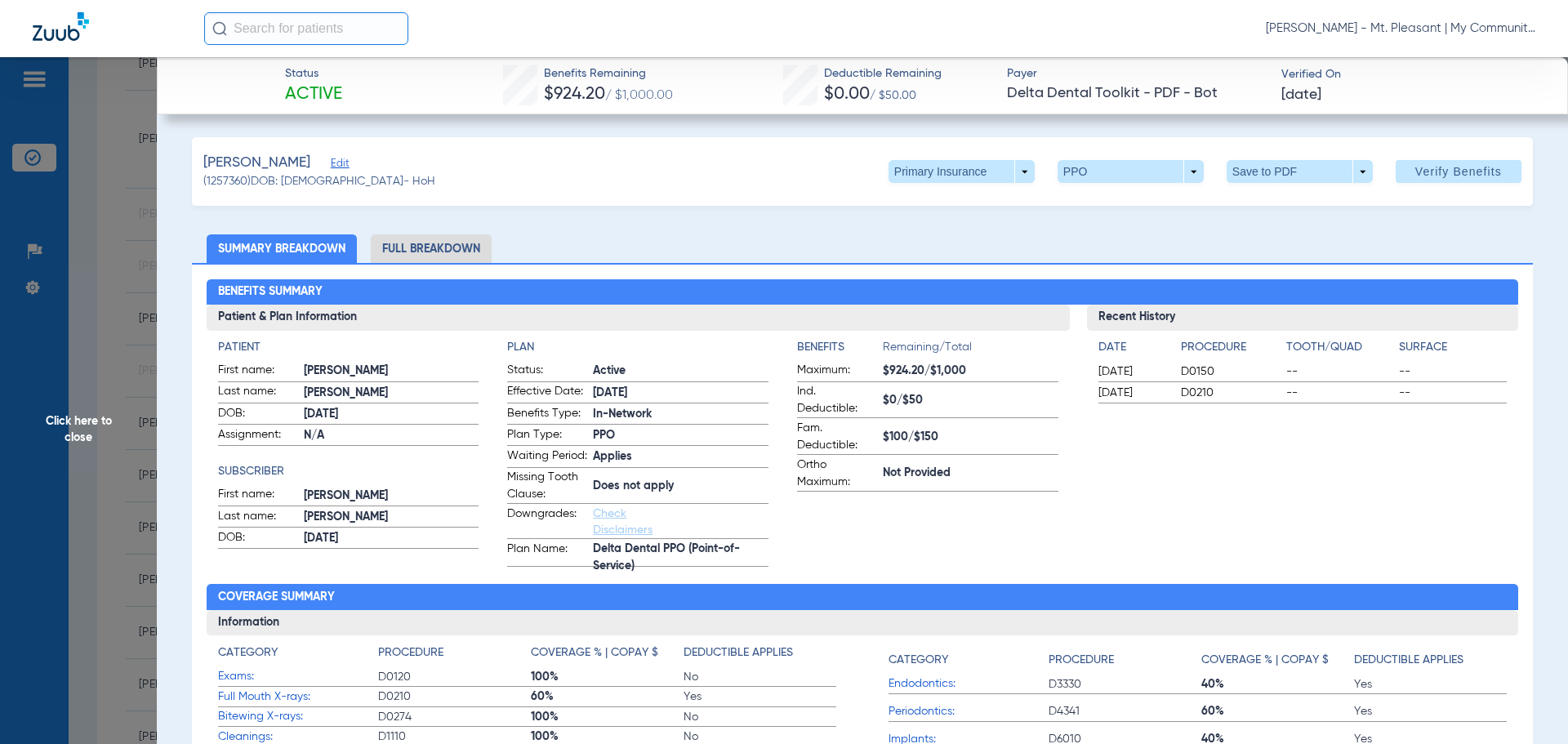
click at [390, 241] on li "Full Breakdown" at bounding box center [431, 248] width 121 height 29
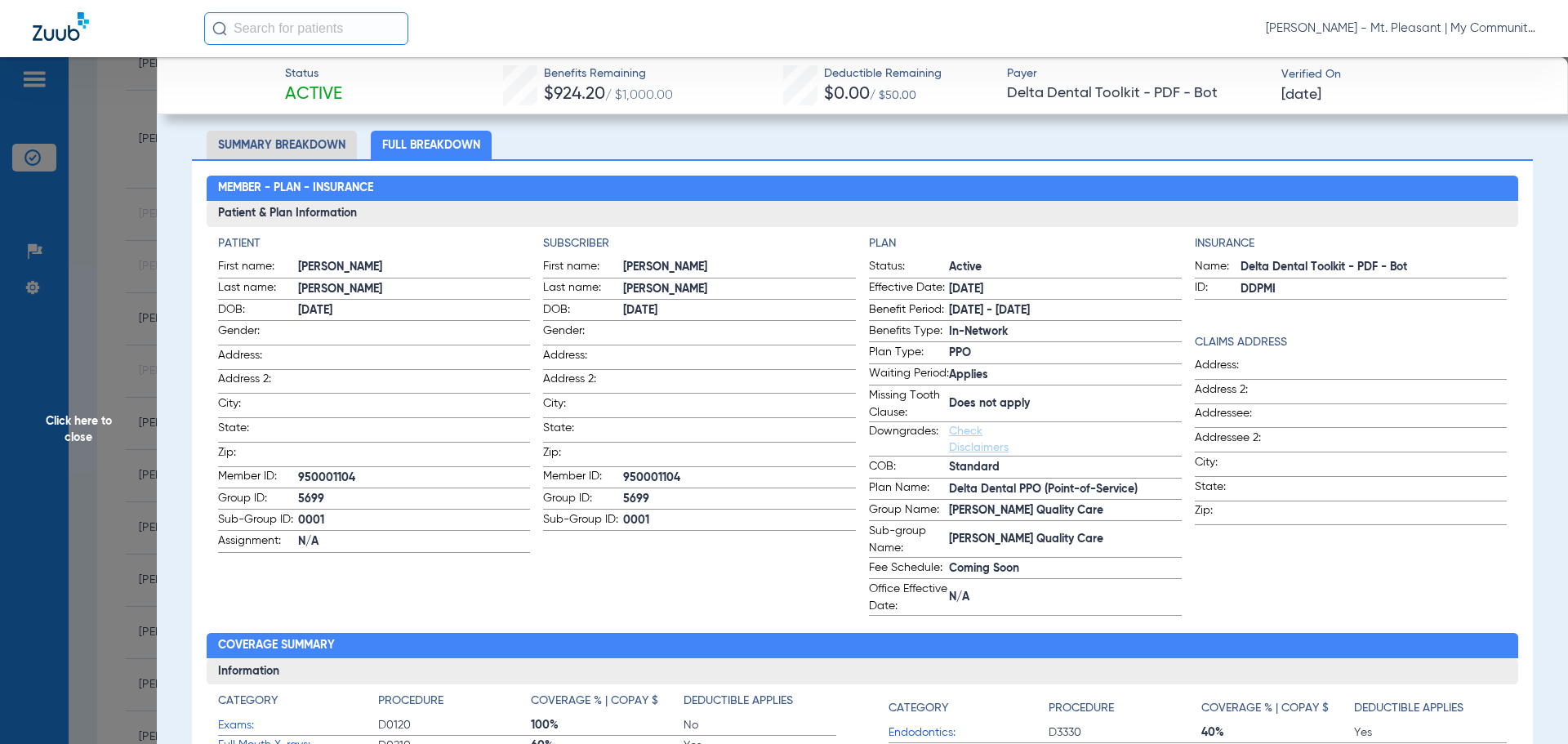
scroll to position [0, 0]
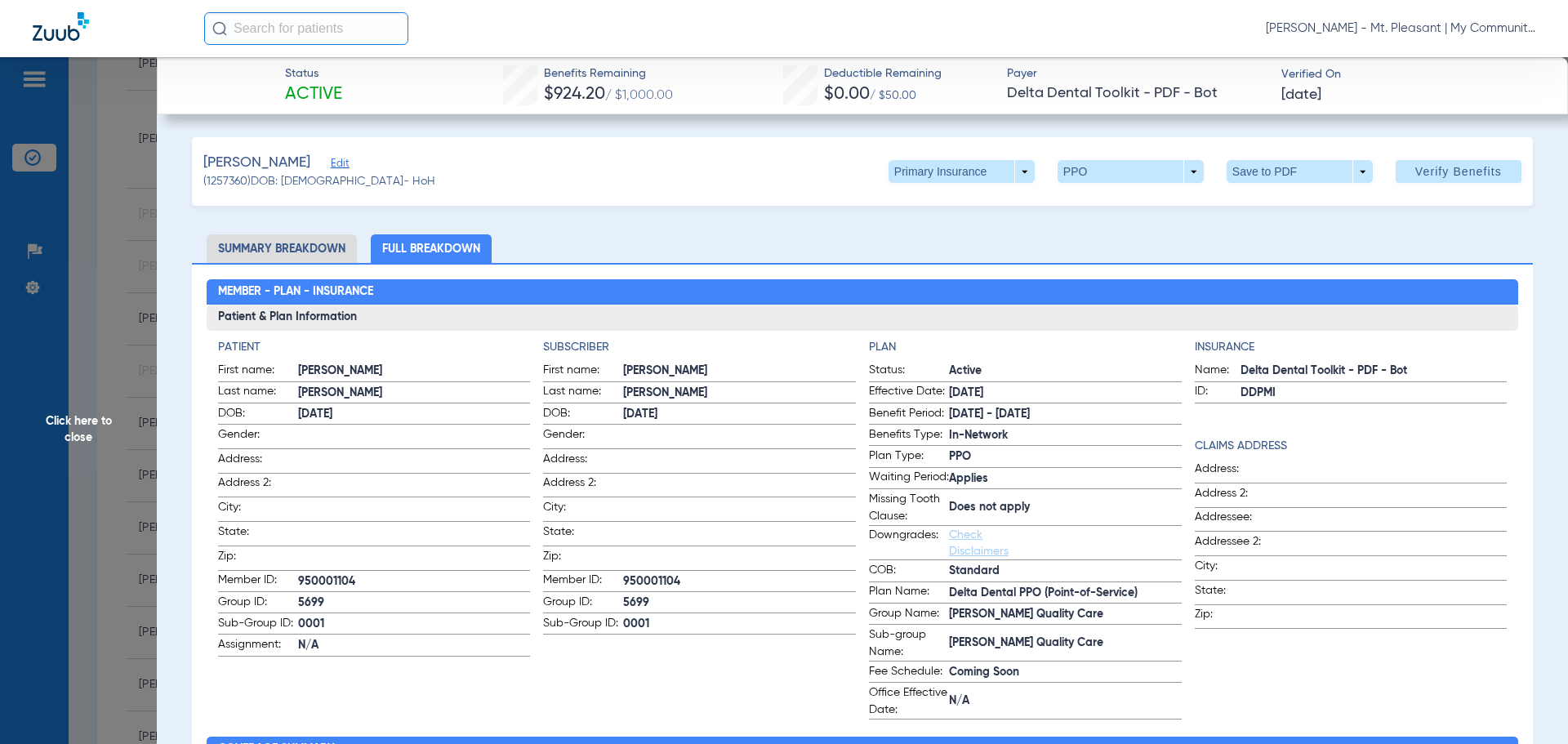
click at [903, 189] on div "Denman, Sally Edit (1257360) DOB: 04/21/1975 - HoH Primary Insurance arrow_drop…" at bounding box center [862, 171] width 1341 height 68
click at [916, 170] on span at bounding box center [961, 171] width 146 height 22
click at [950, 241] on span "Secondary Insurance" at bounding box center [944, 237] width 108 height 11
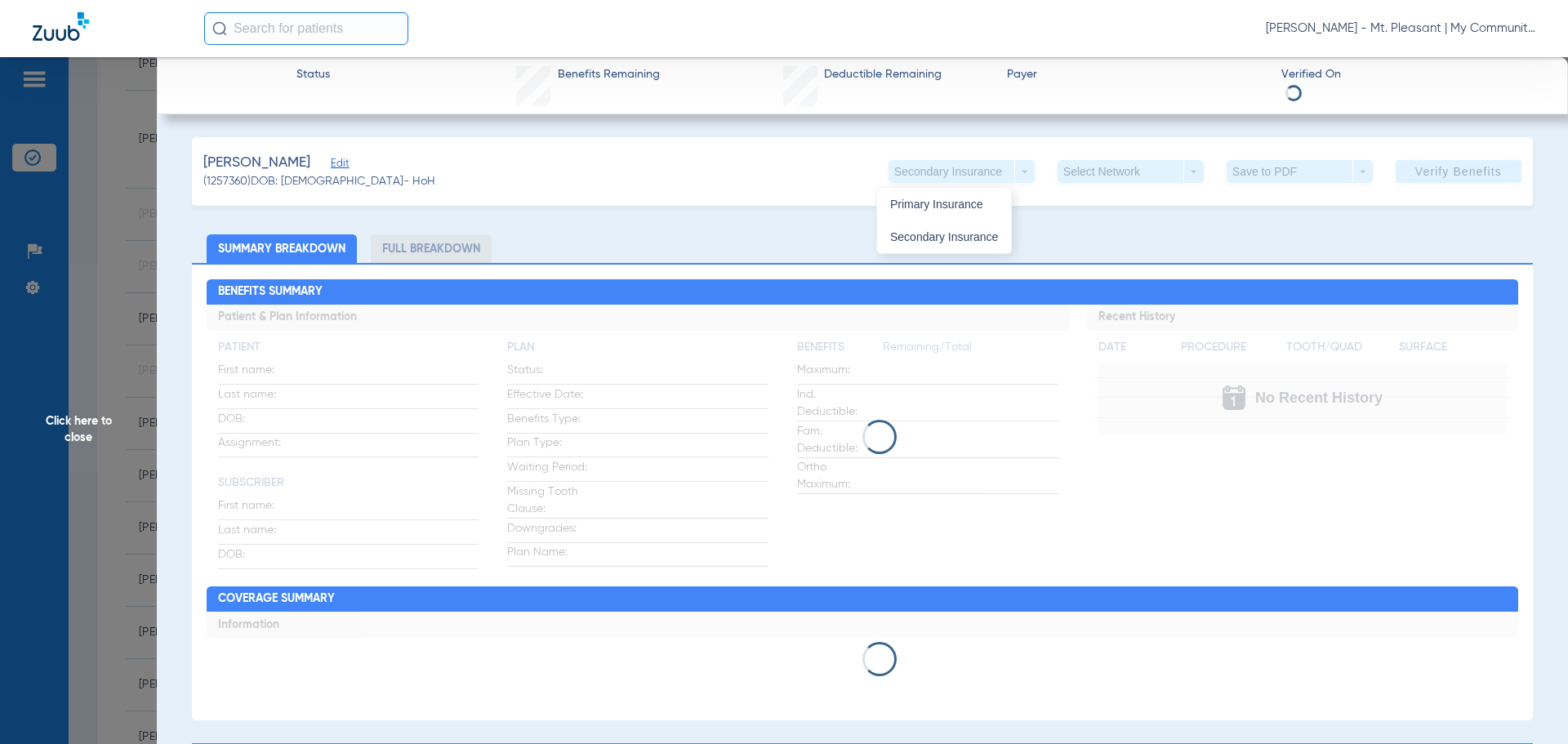
click at [947, 231] on div "Denman, Sally Edit (1257360) DOB: 04/21/1975 - HoH Secondary Insurance arrow_dr…" at bounding box center [862, 737] width 1341 height 1201
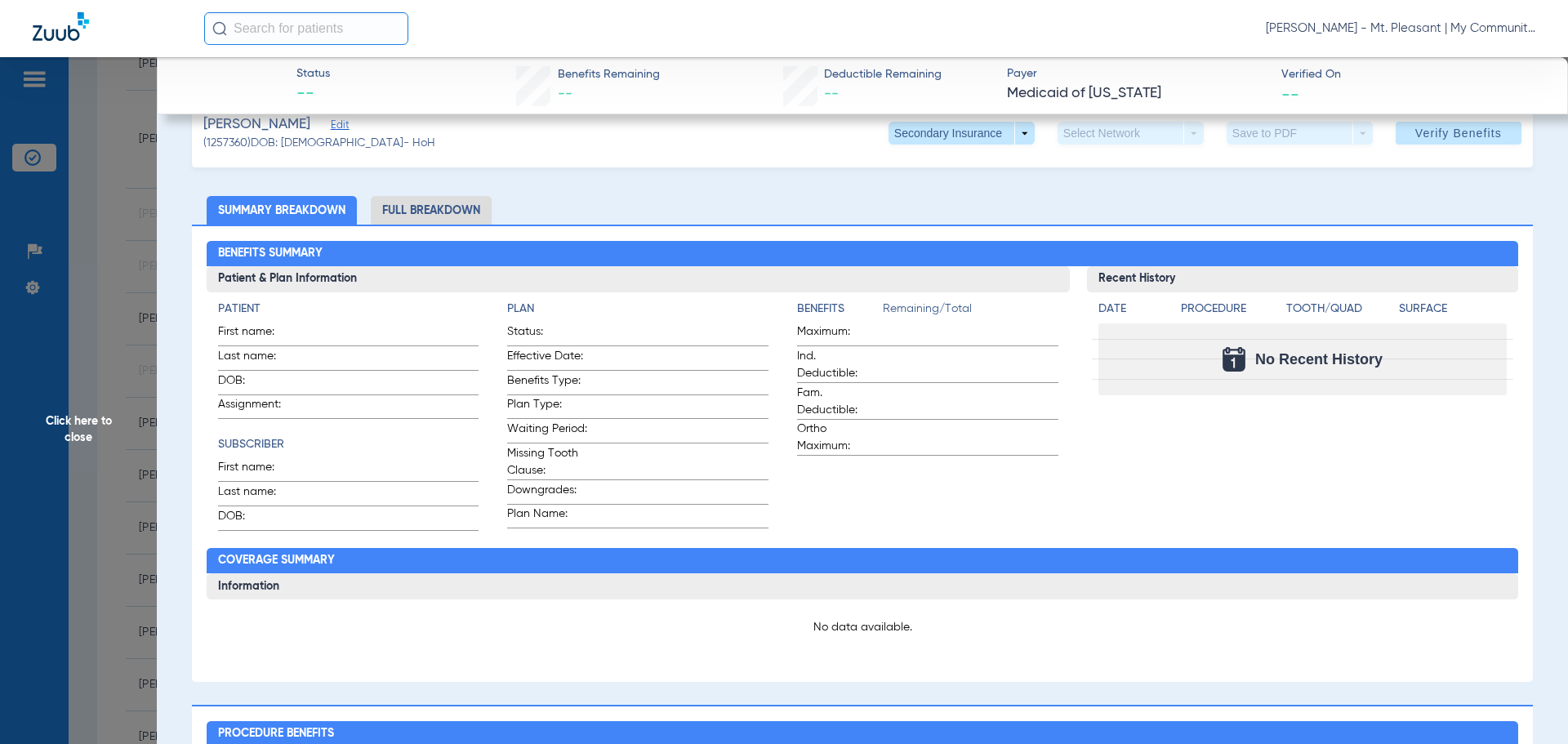
scroll to position [163, 0]
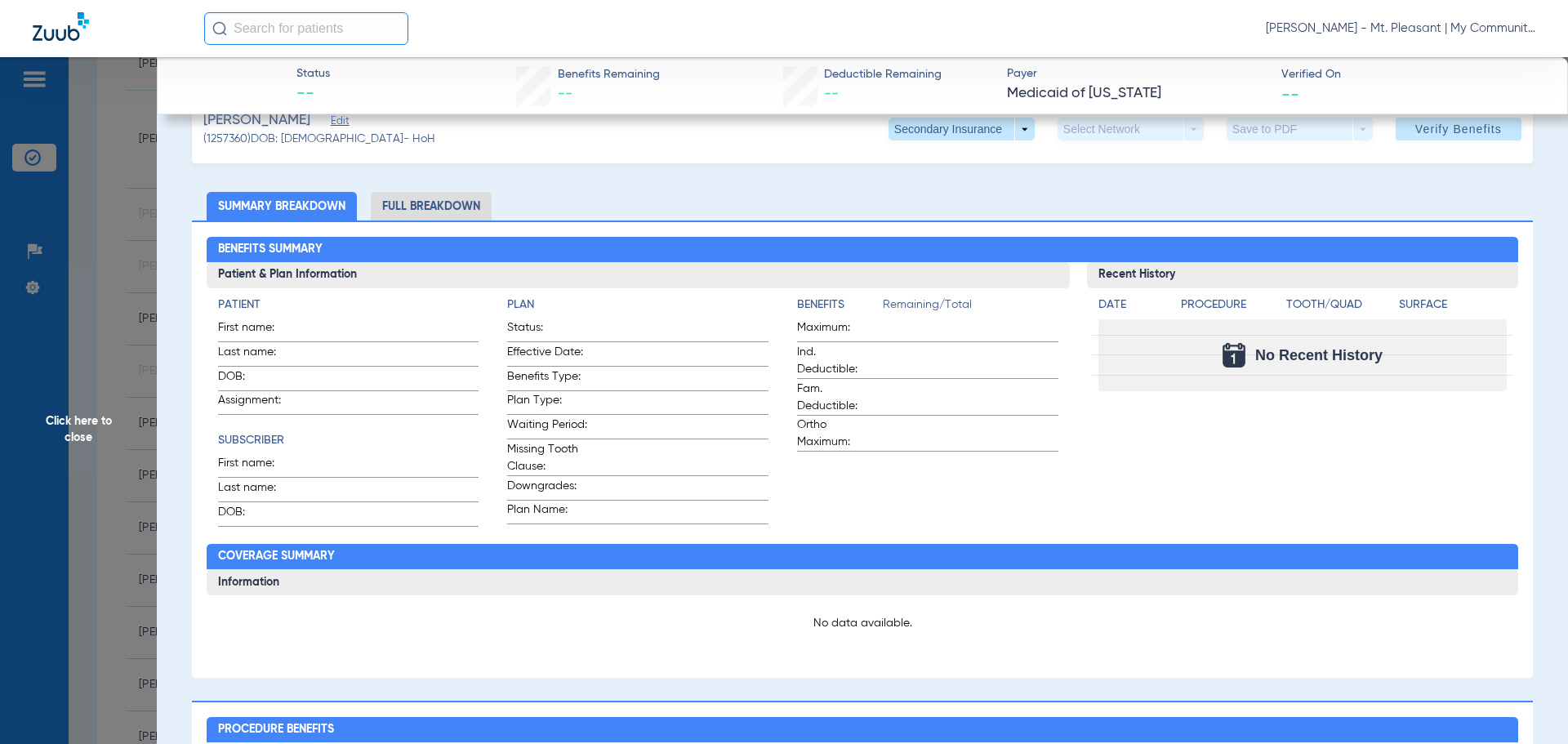
click at [82, 241] on span "Click here to close" at bounding box center [79, 429] width 157 height 744
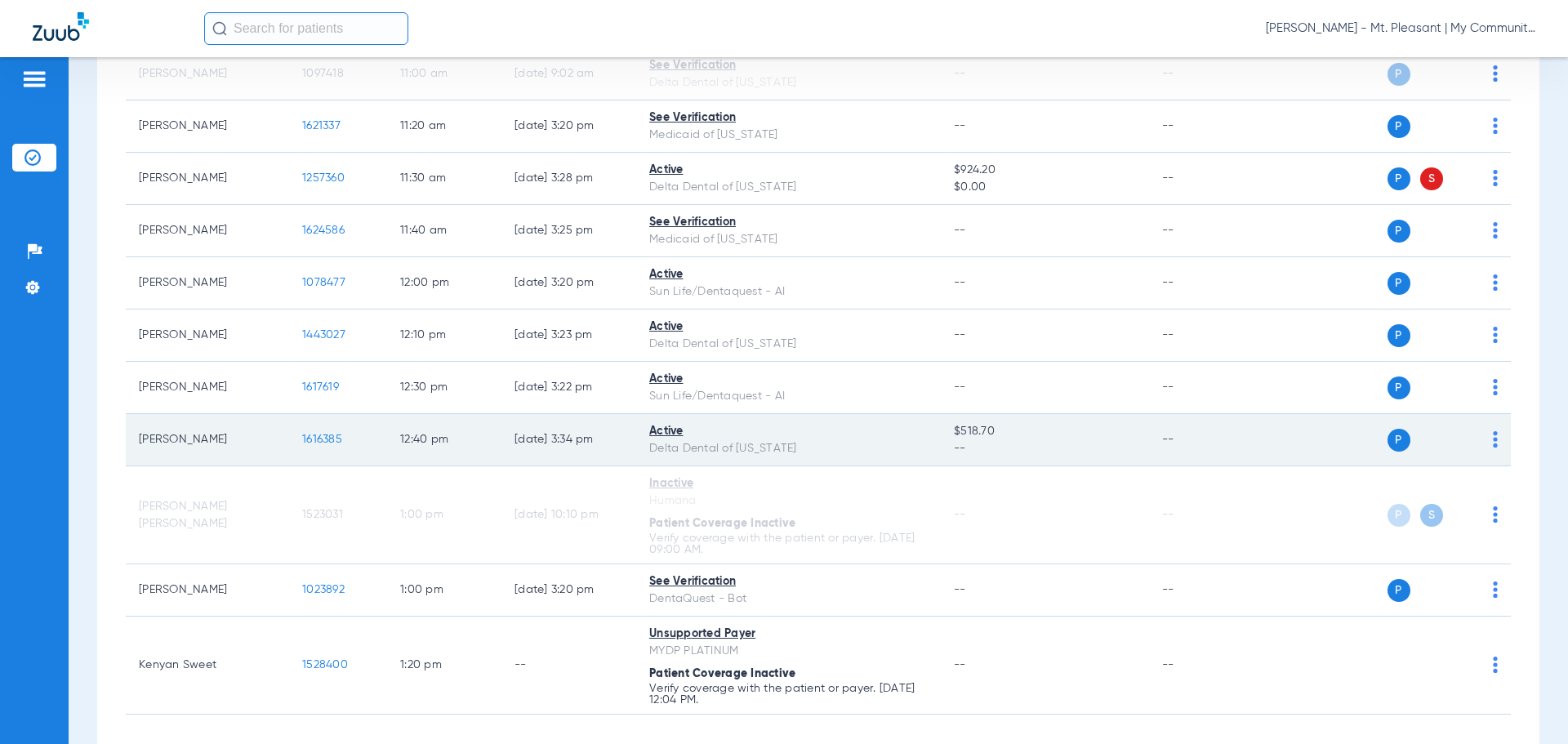
scroll to position [1064, 0]
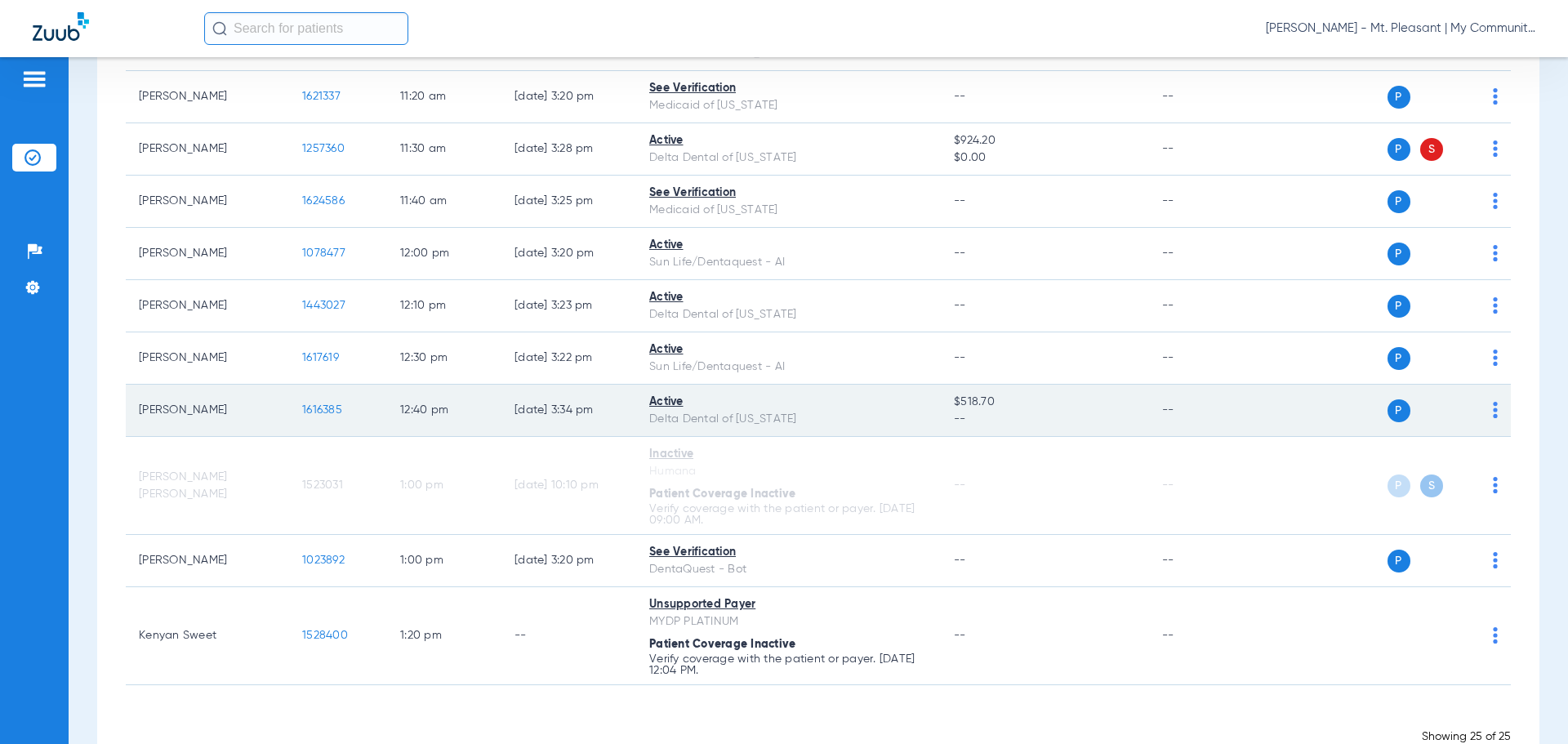
click at [314, 413] on span "1616385" at bounding box center [322, 410] width 40 height 11
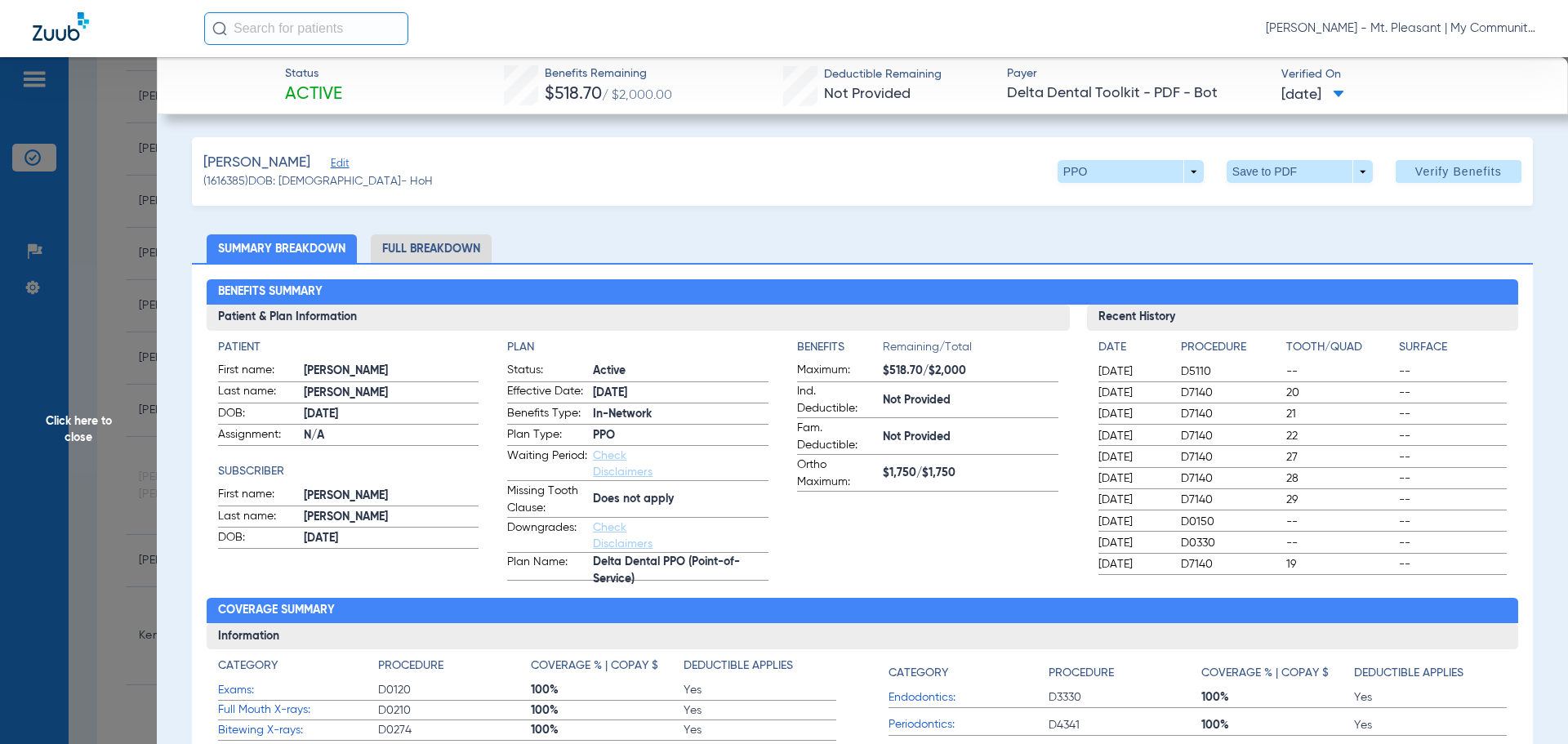
click at [400, 253] on li "Full Breakdown" at bounding box center [431, 248] width 121 height 29
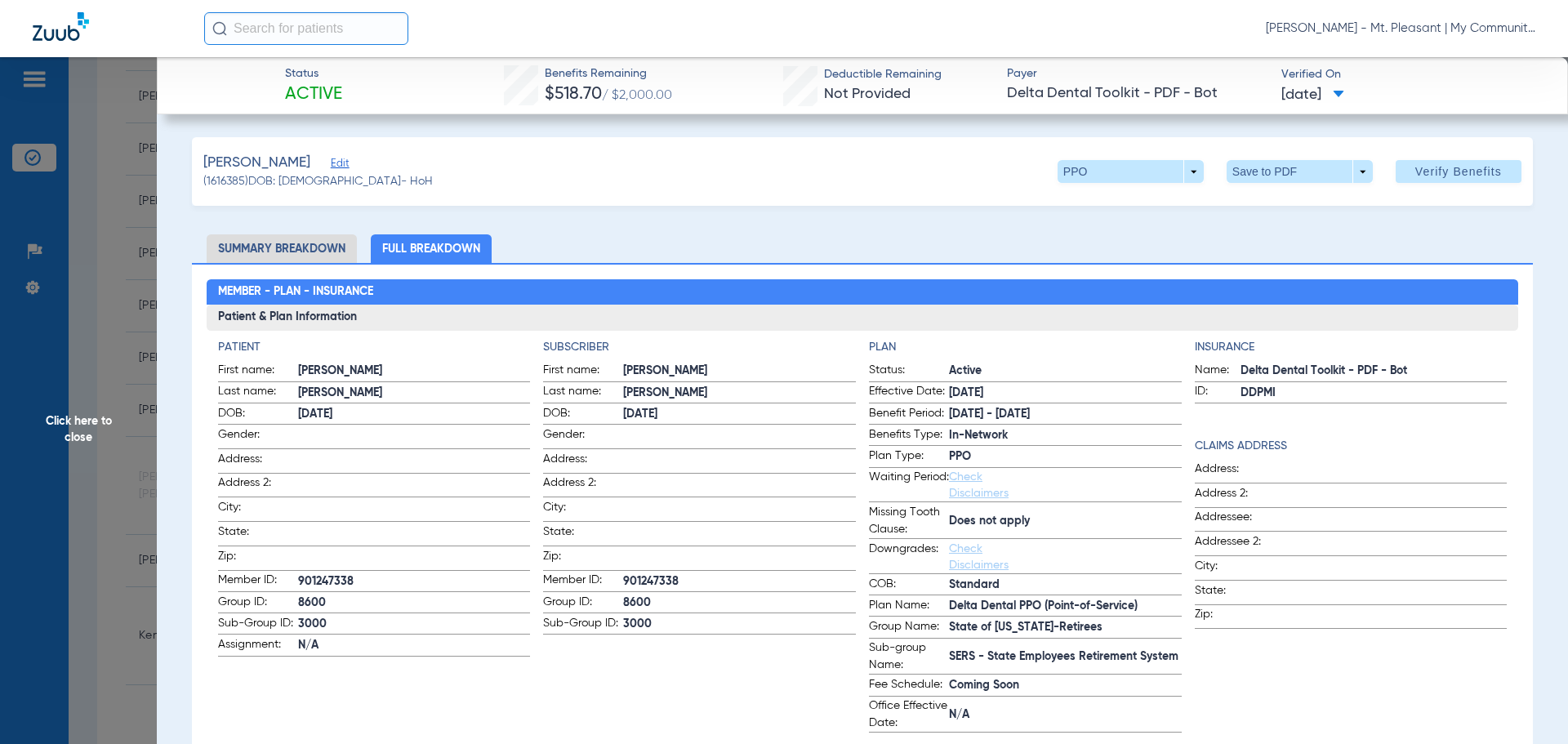
click at [144, 343] on span "Click here to close" at bounding box center [79, 429] width 157 height 744
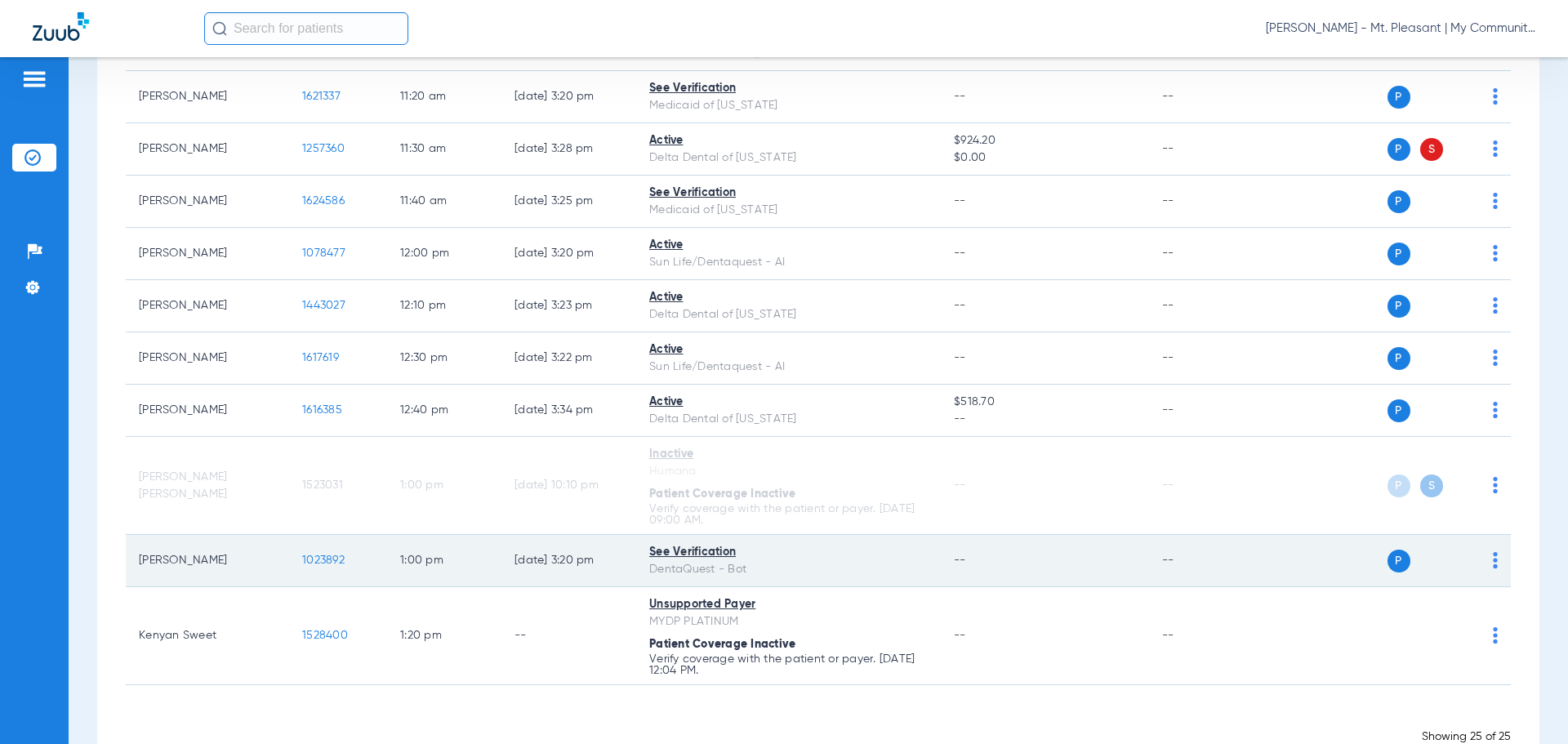
click at [326, 552] on td "1023892" at bounding box center [338, 561] width 98 height 52
click at [311, 559] on span "1023892" at bounding box center [323, 560] width 42 height 11
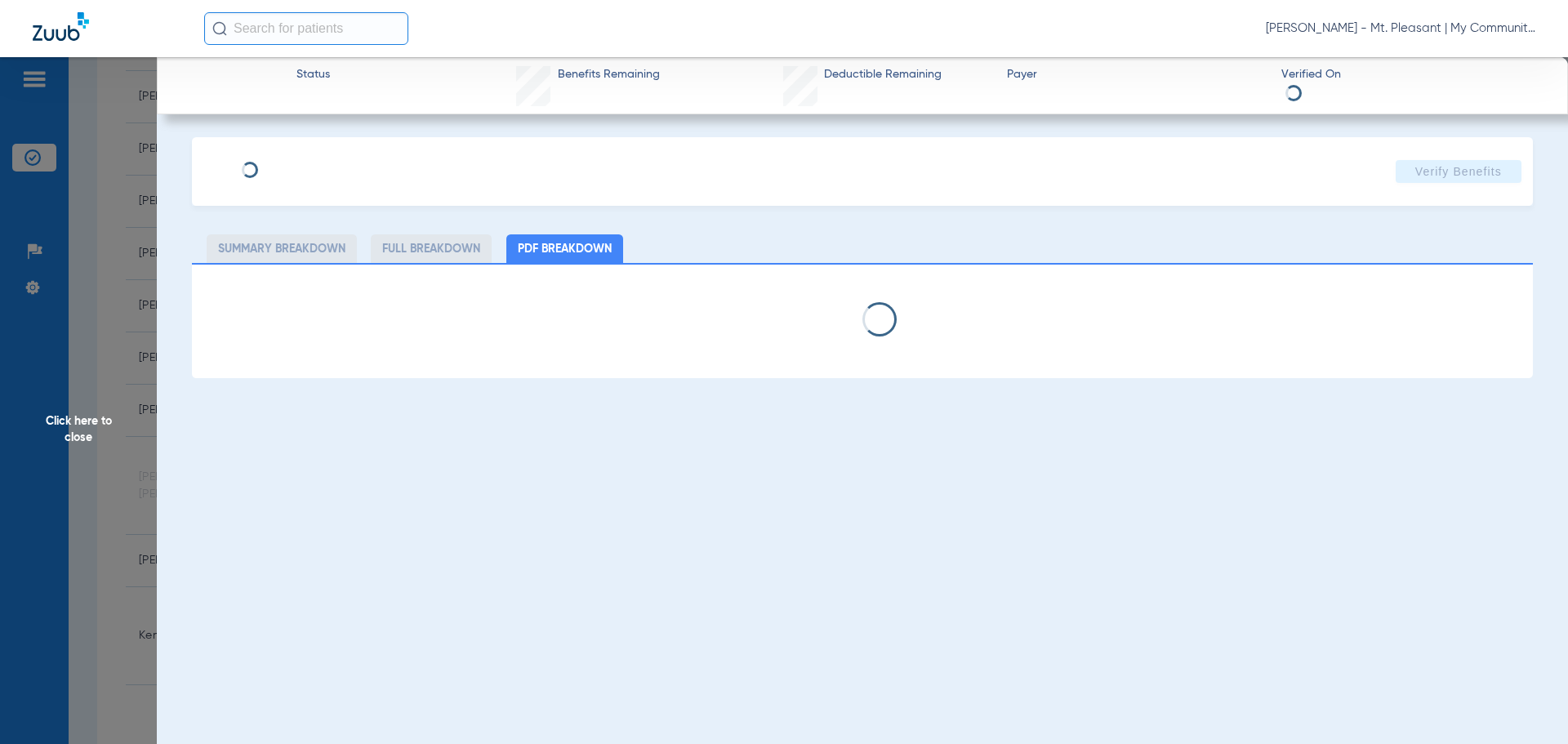
select select "page-width"
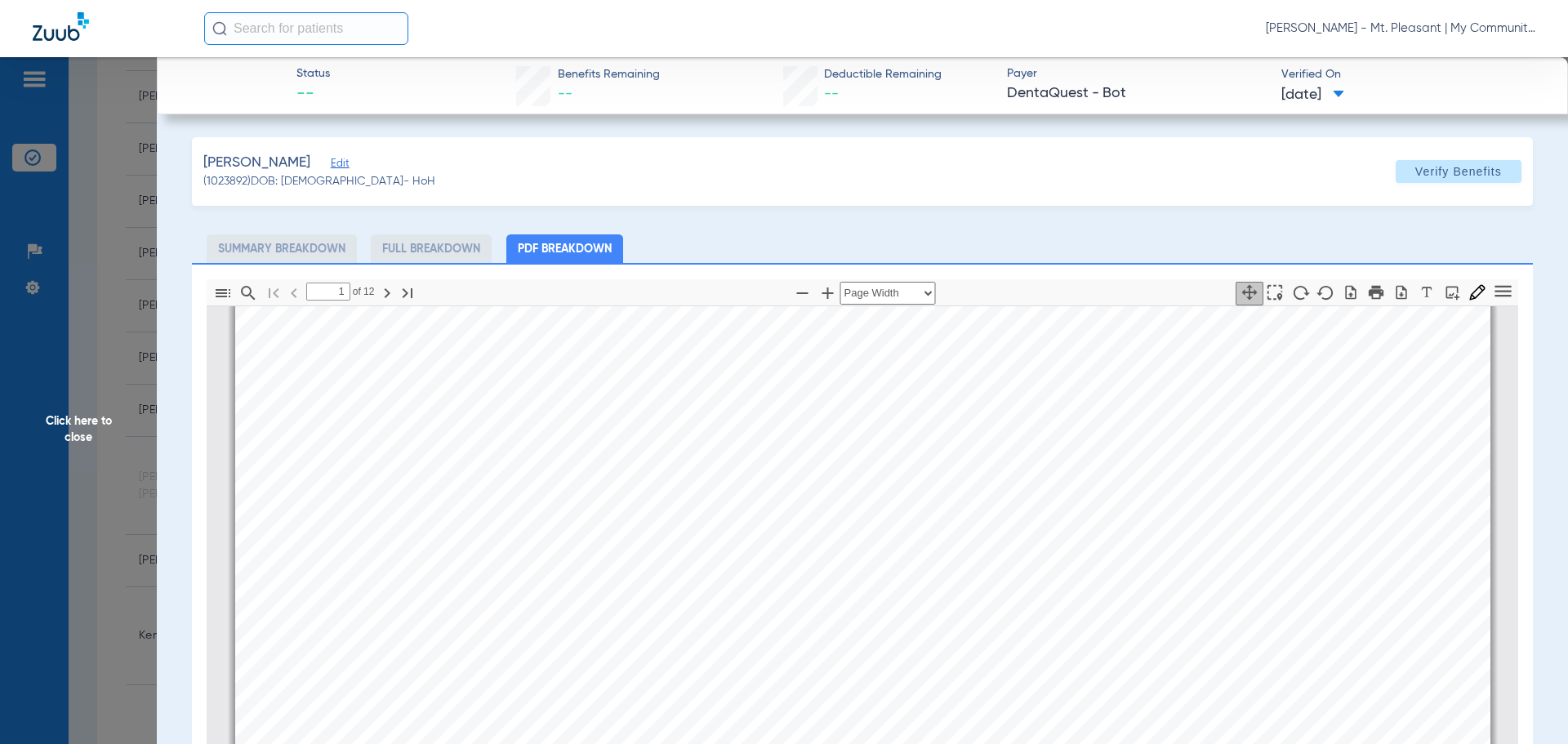
scroll to position [90, 0]
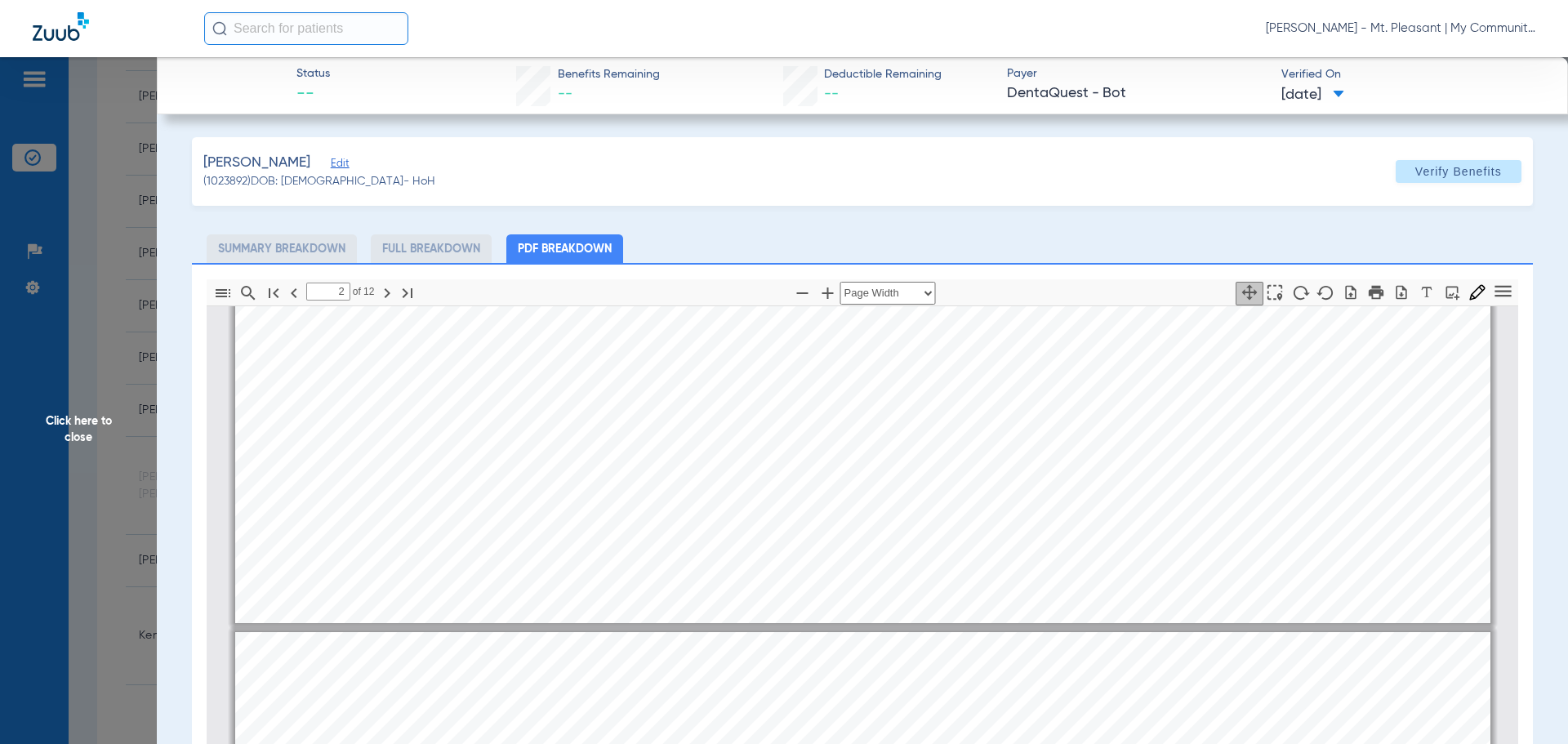
type input "1"
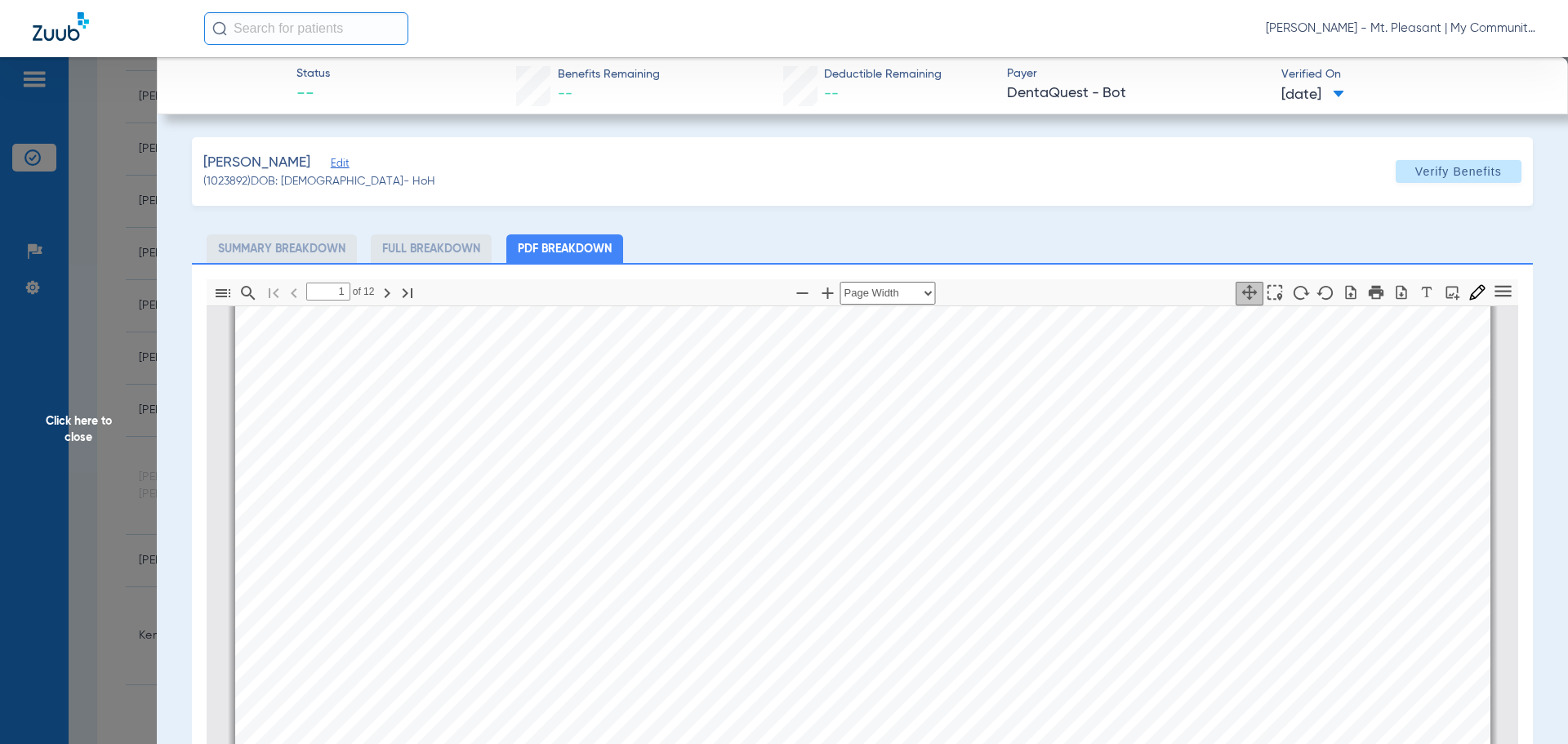
click at [99, 426] on span "Click here to close" at bounding box center [79, 429] width 157 height 744
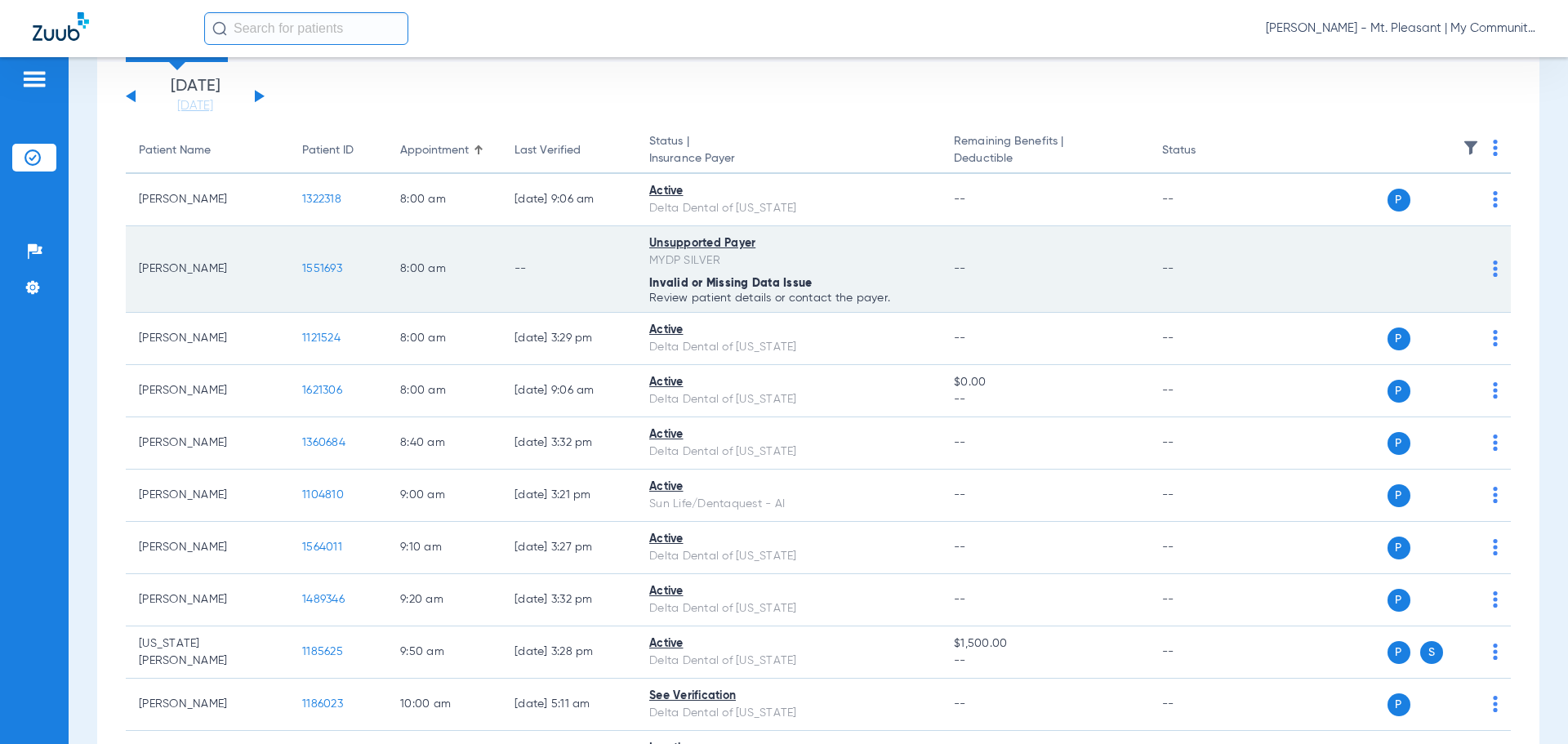
scroll to position [0, 0]
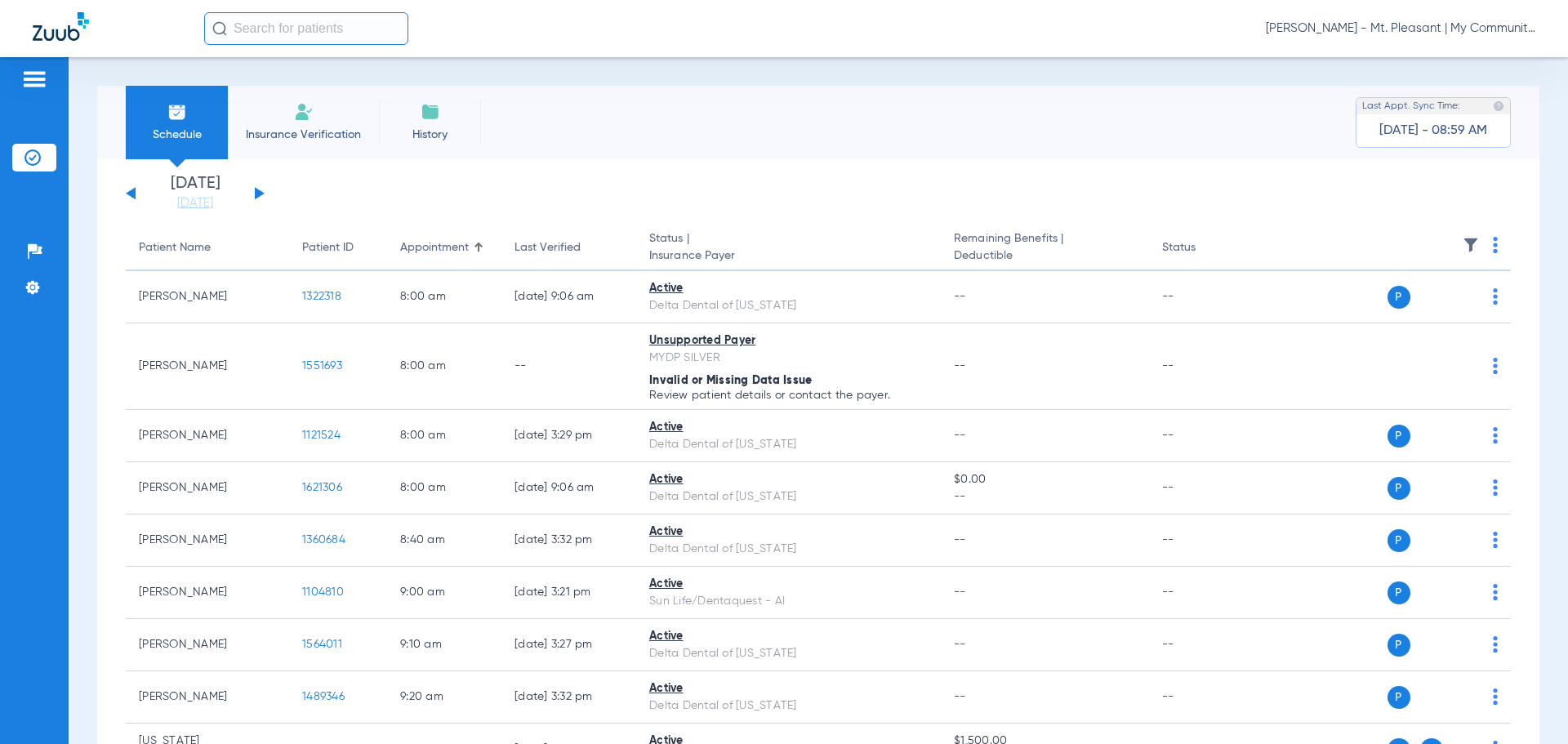
click at [256, 192] on button at bounding box center [259, 193] width 9 height 12
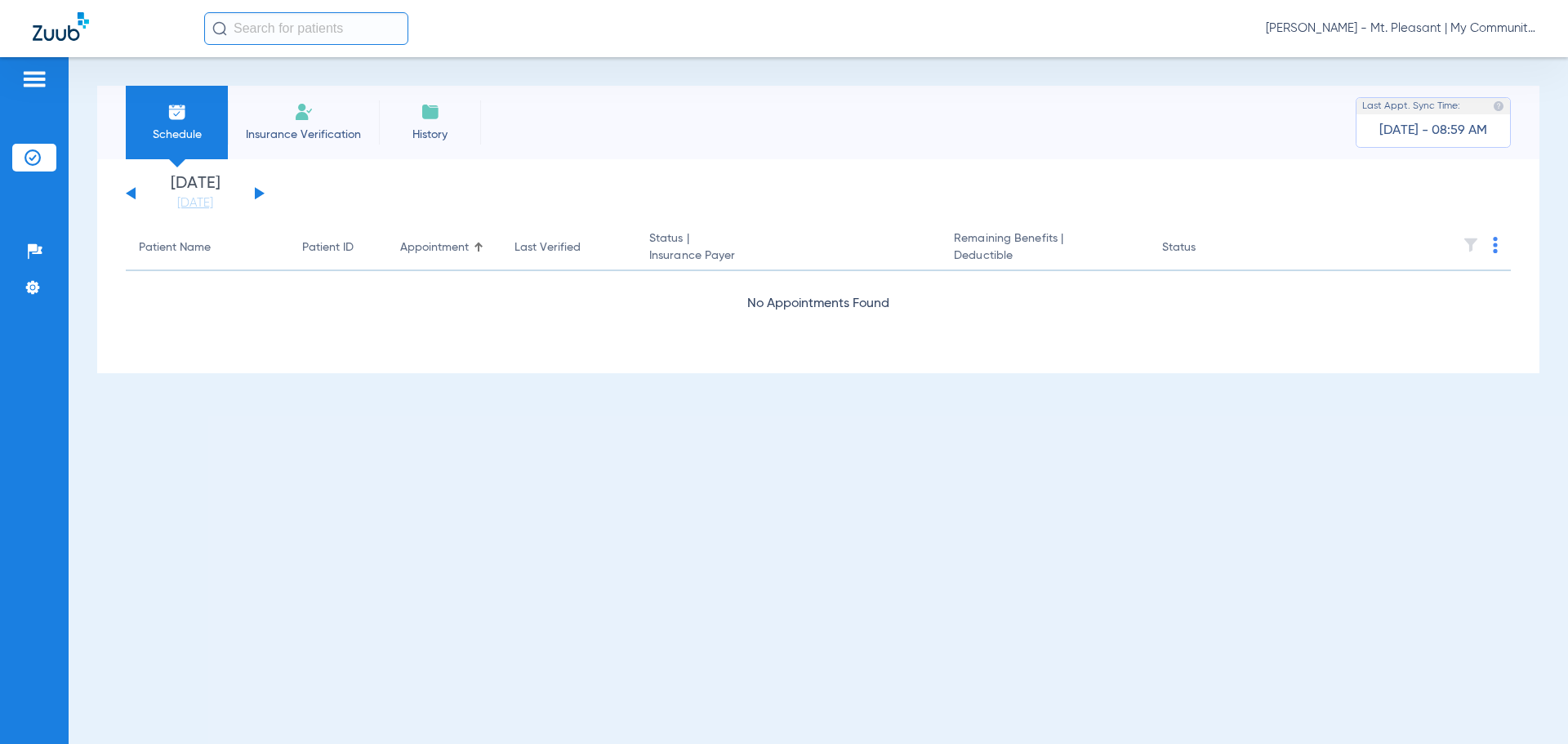
click at [256, 192] on button at bounding box center [259, 193] width 9 height 12
click at [1494, 240] on th at bounding box center [1385, 248] width 253 height 46
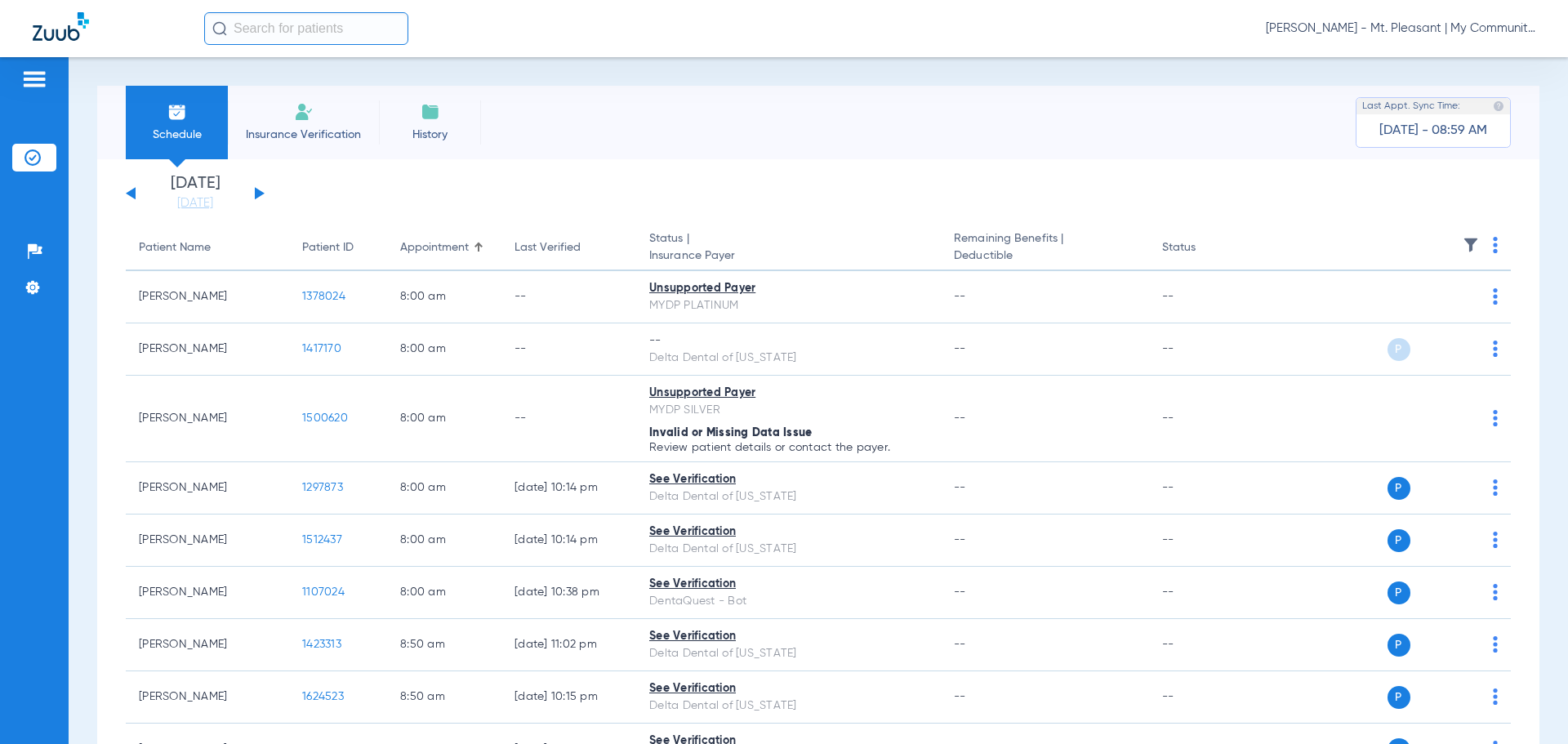
click at [1493, 243] on img at bounding box center [1495, 244] width 5 height 16
click at [1434, 310] on span "Verify All" at bounding box center [1420, 310] width 102 height 11
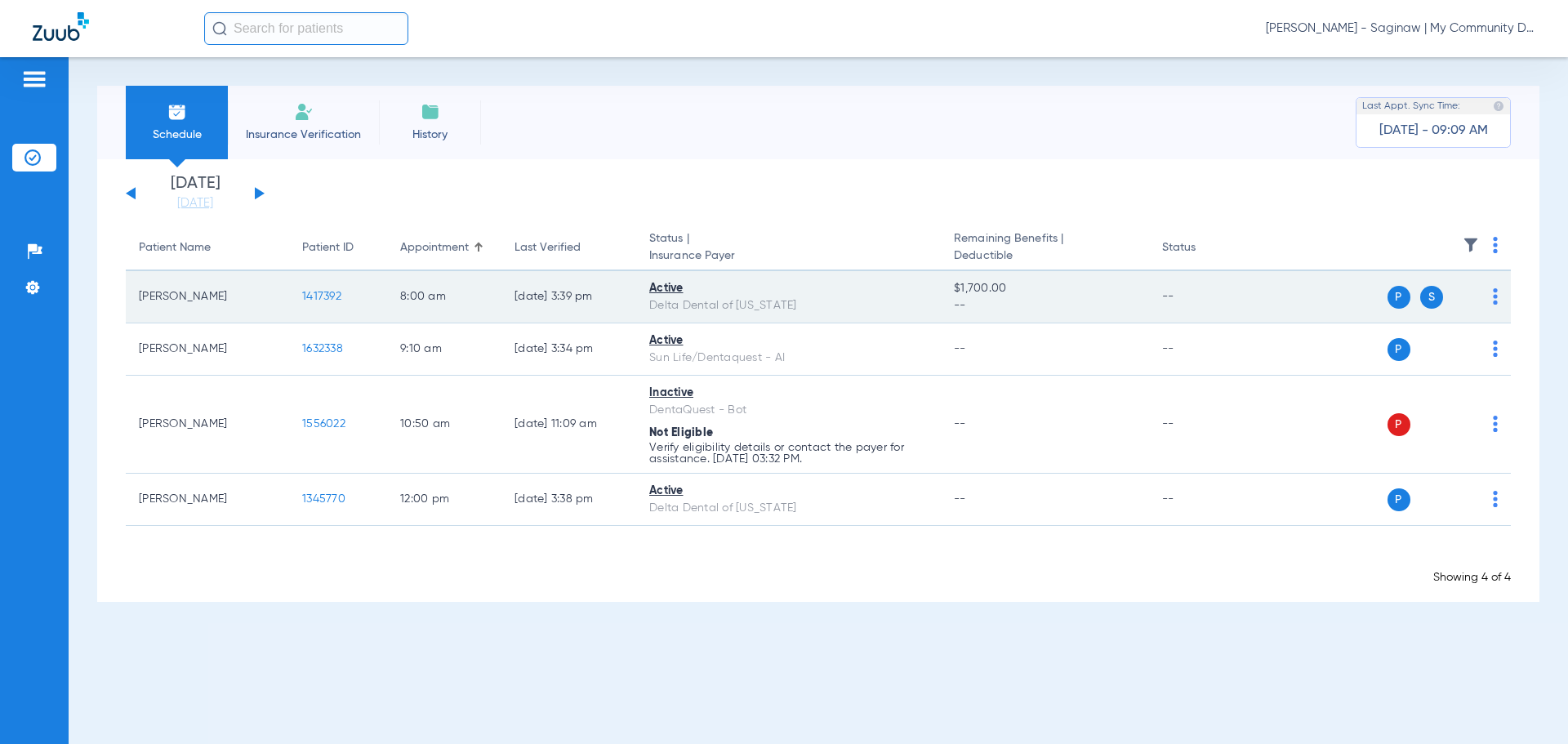
click at [315, 293] on span "1417392" at bounding box center [322, 297] width 39 height 11
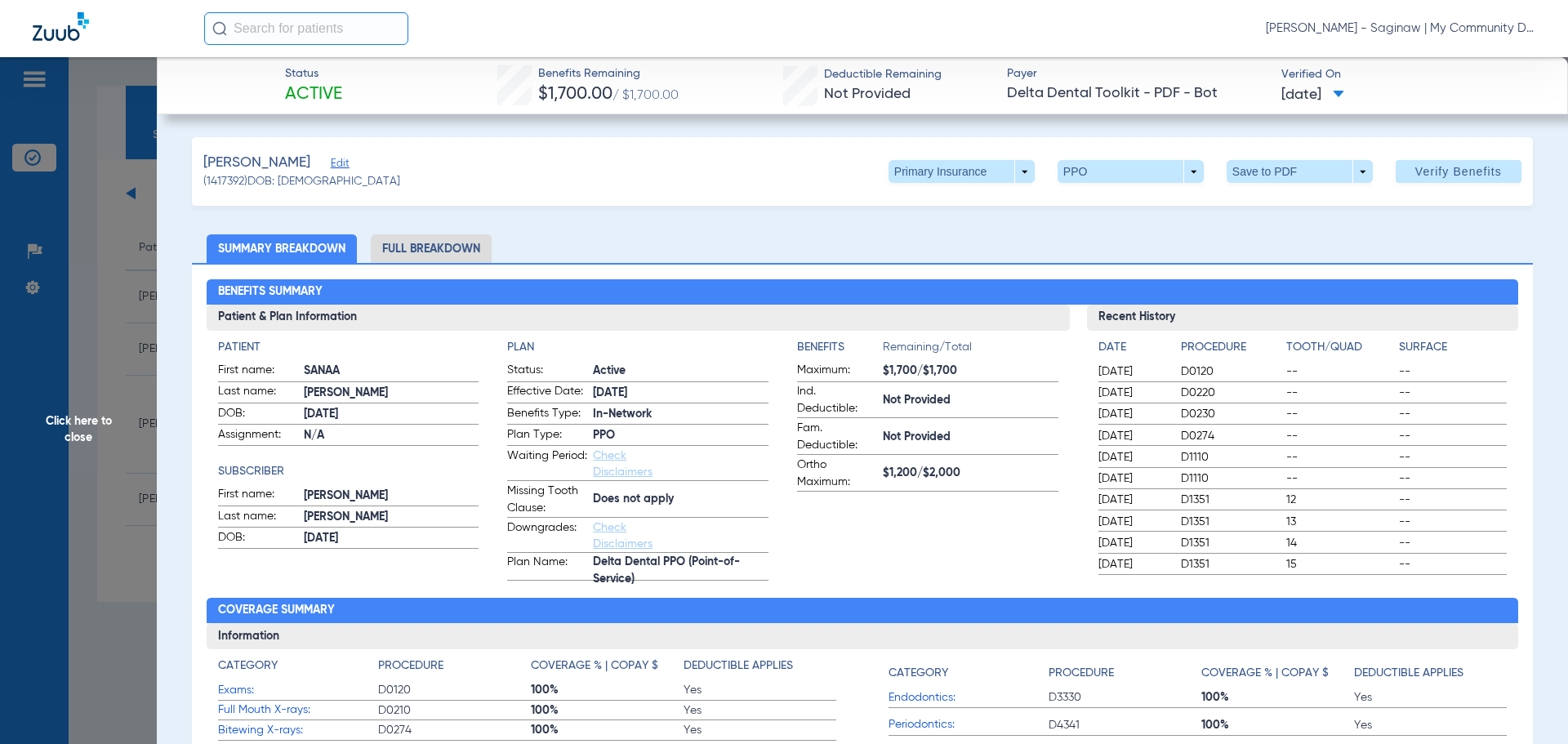
click at [405, 256] on li "Full Breakdown" at bounding box center [431, 248] width 121 height 29
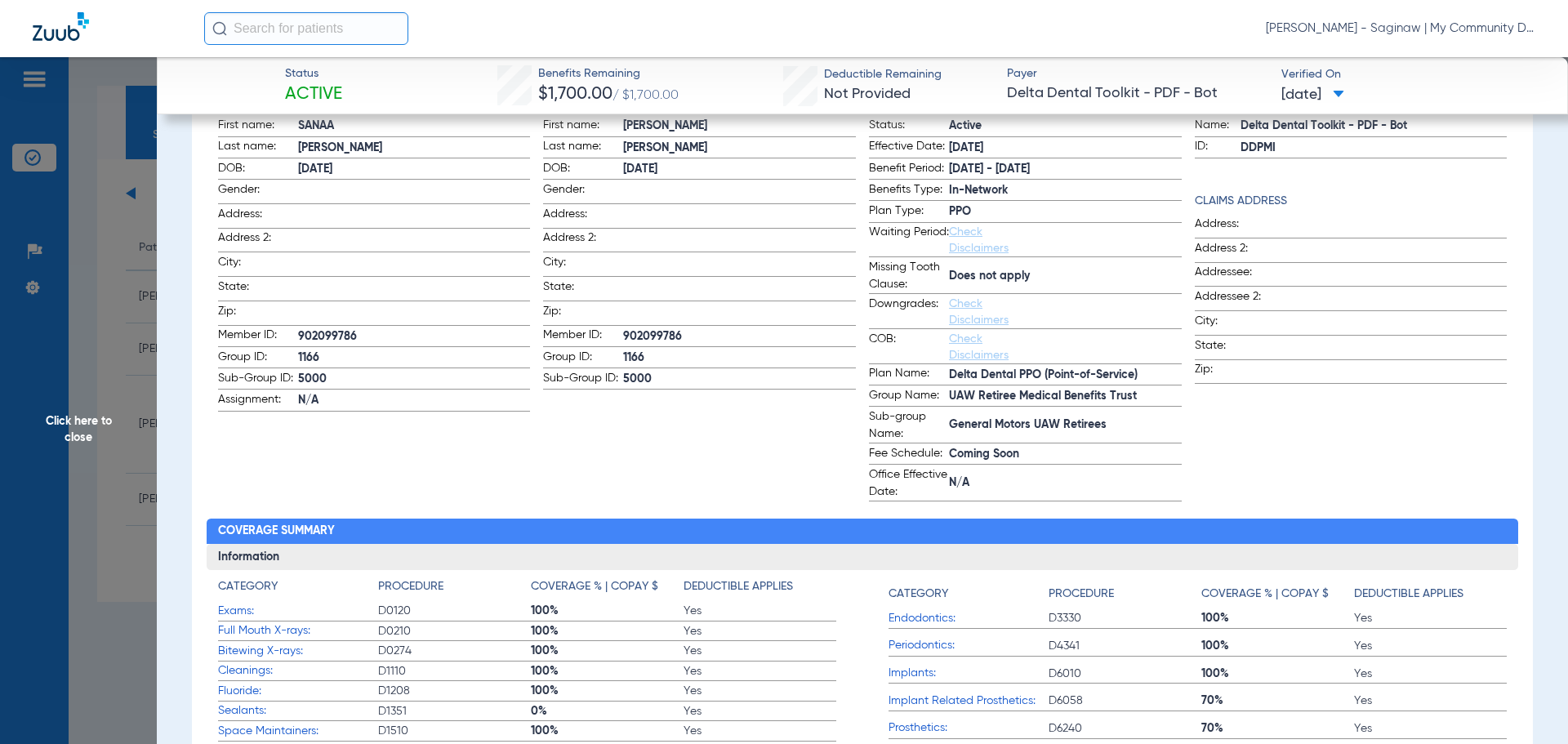
scroll to position [163, 0]
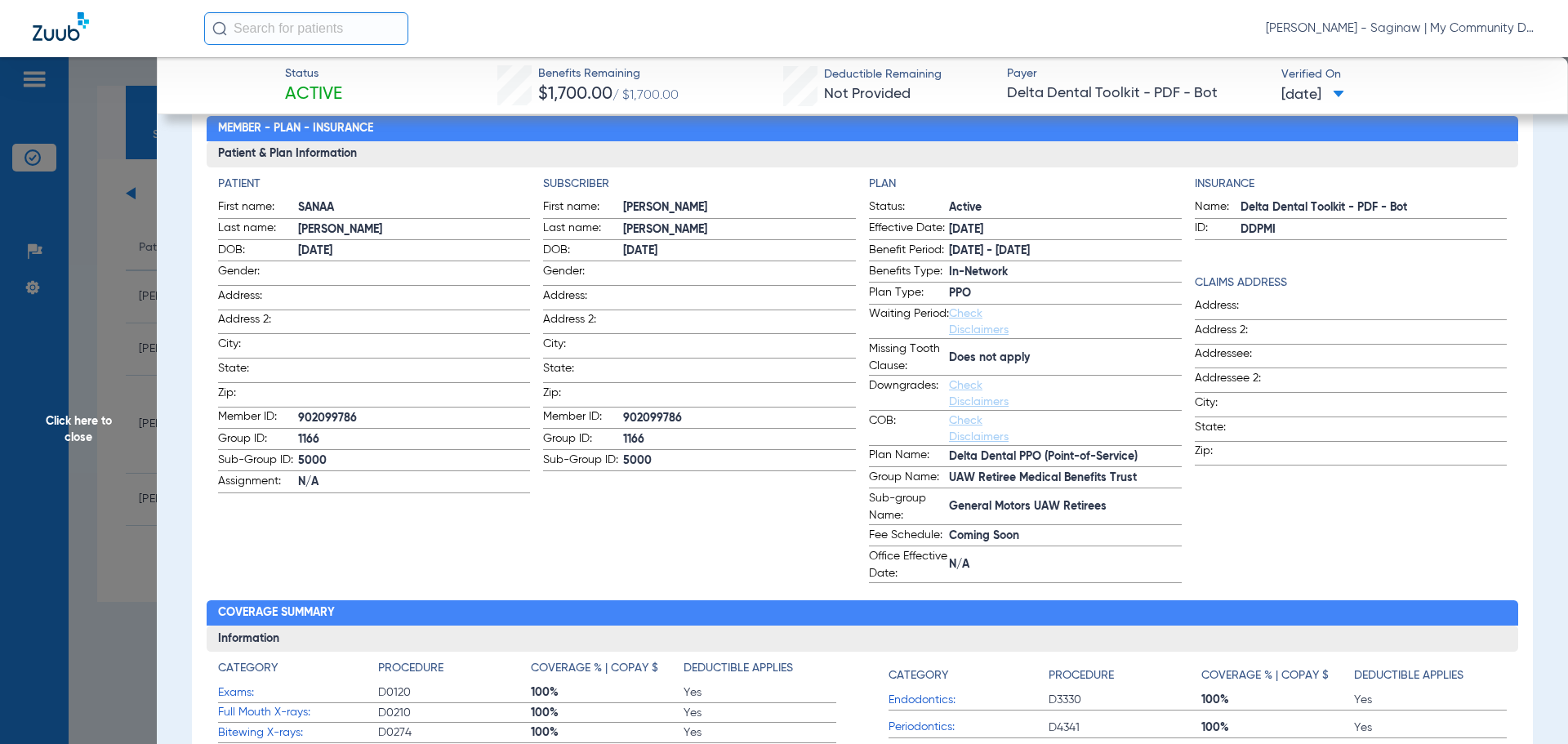
click at [61, 215] on span "Click here to close" at bounding box center [79, 429] width 157 height 744
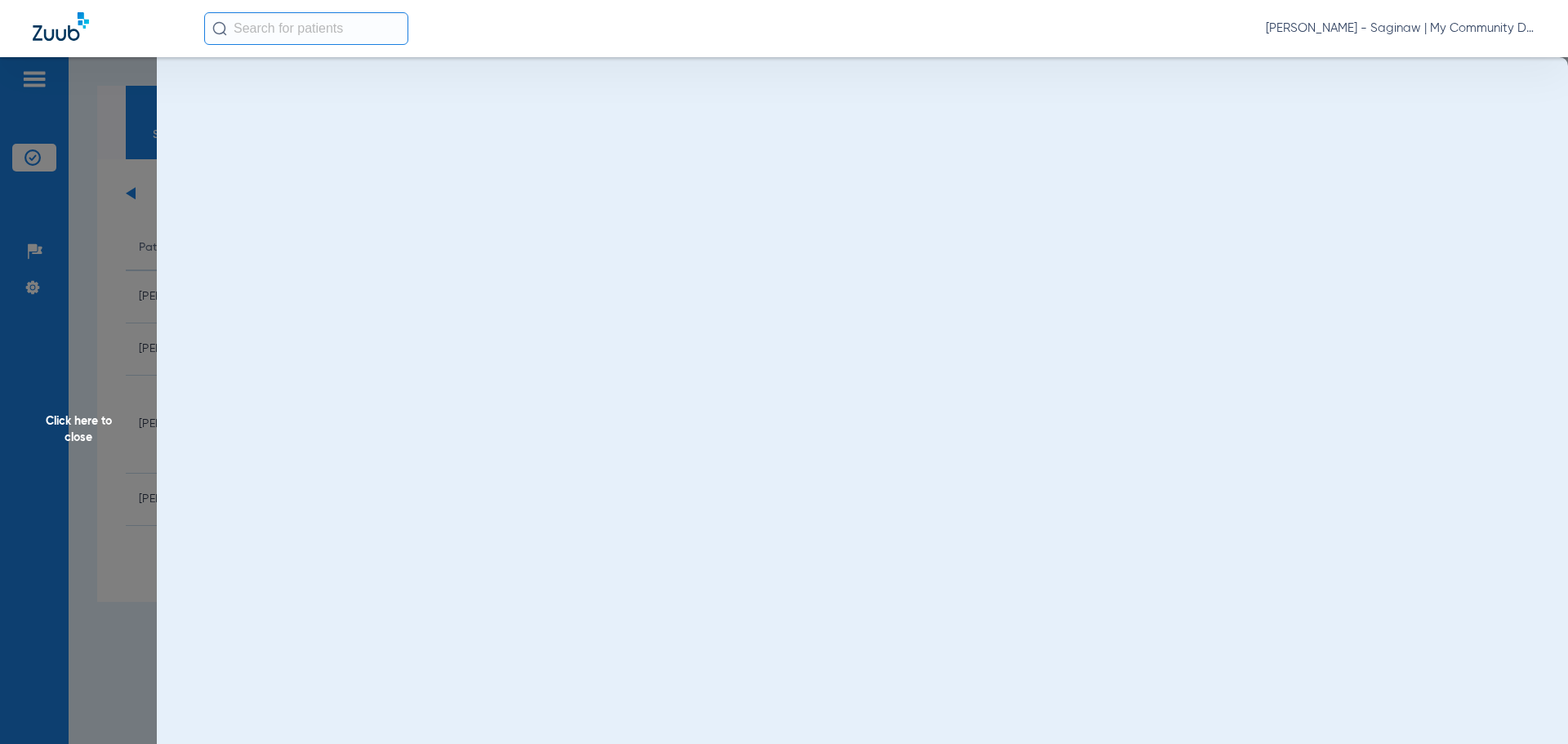
scroll to position [0, 0]
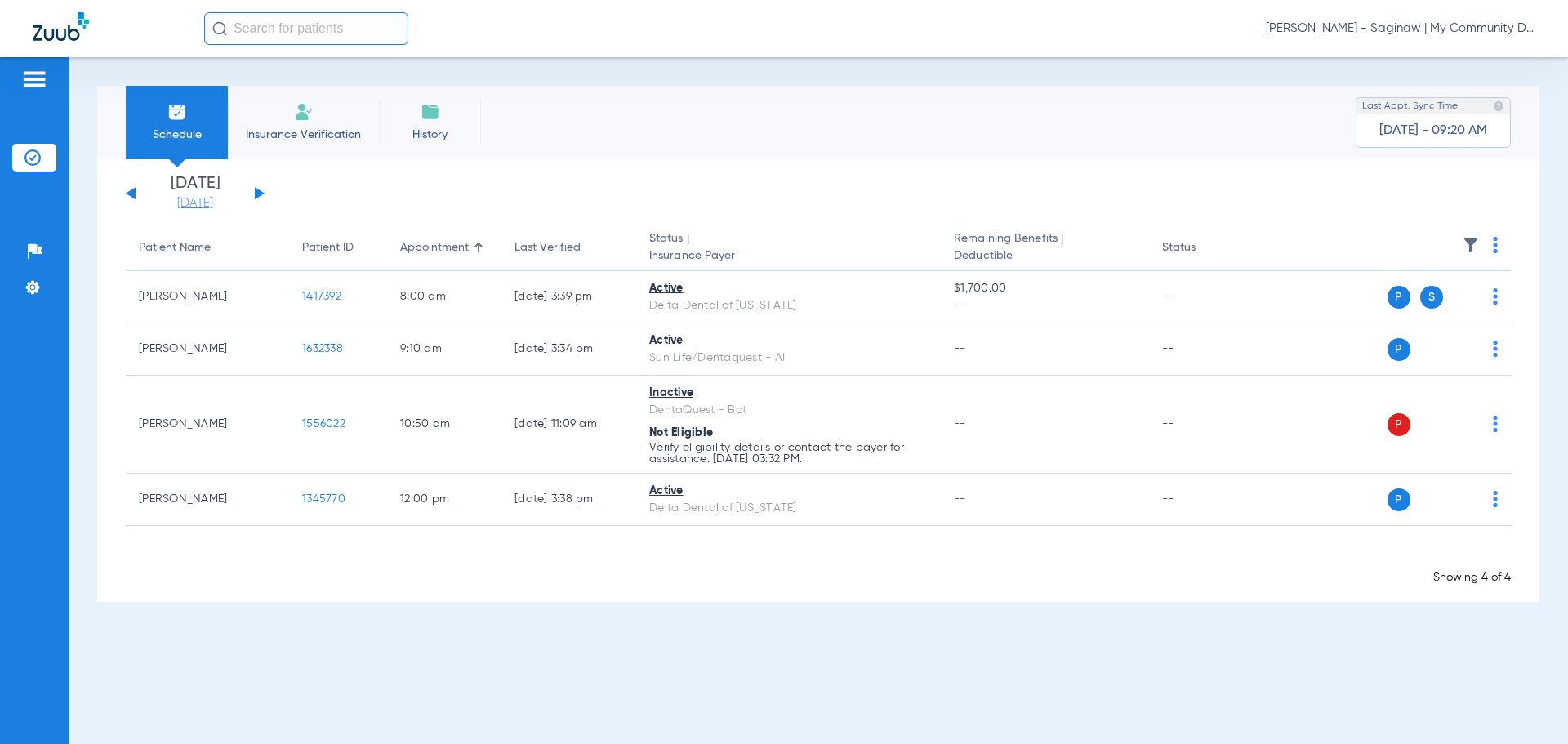
click at [180, 201] on link "[DATE]" at bounding box center [195, 203] width 98 height 16
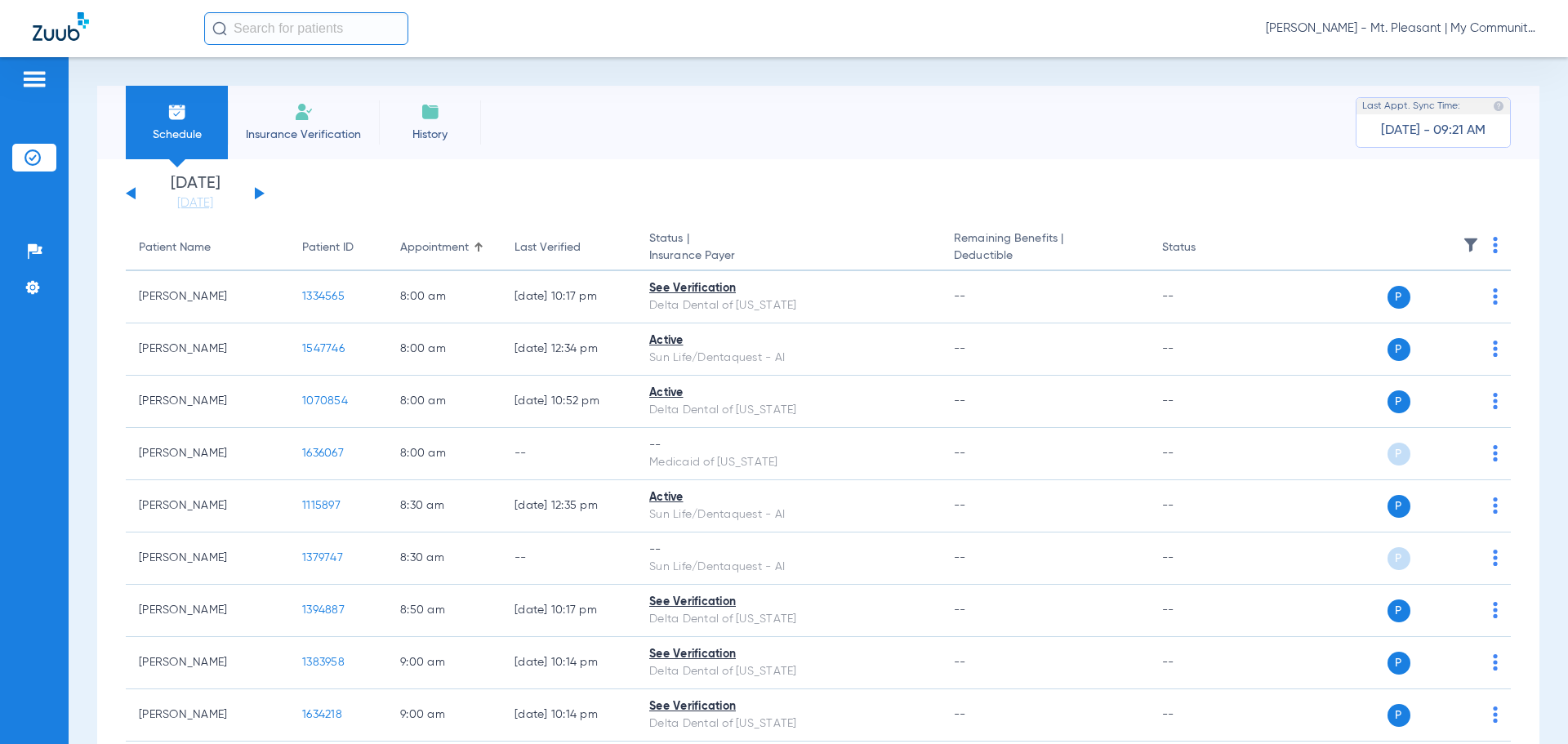
click at [1410, 29] on span "[PERSON_NAME] - Mt. Pleasant | My Community Dental Centers" at bounding box center [1400, 28] width 270 height 16
click at [1443, 55] on span "Account Selection" at bounding box center [1474, 58] width 92 height 11
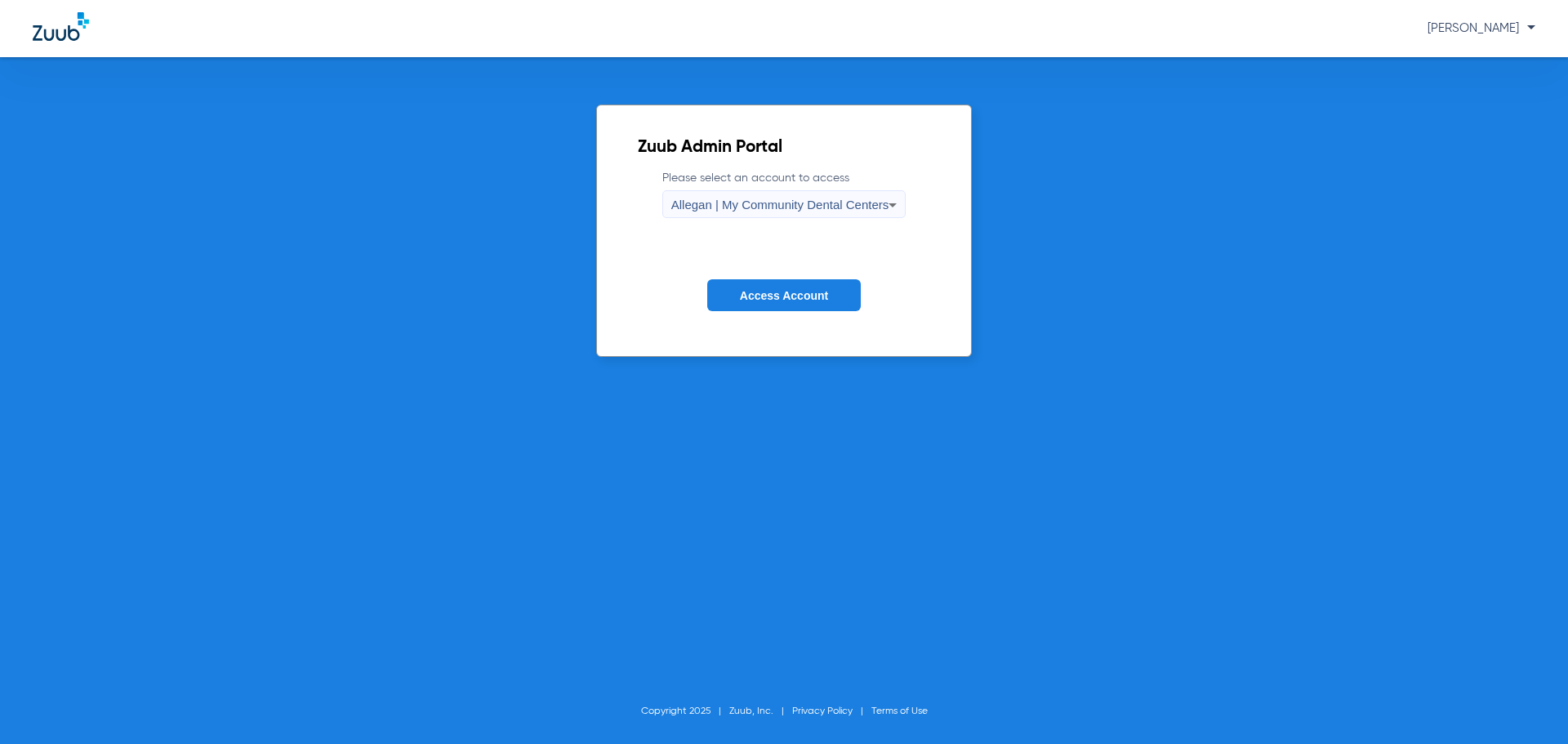
click at [803, 209] on span "Allegan | My Community Dental Centers" at bounding box center [780, 204] width 218 height 14
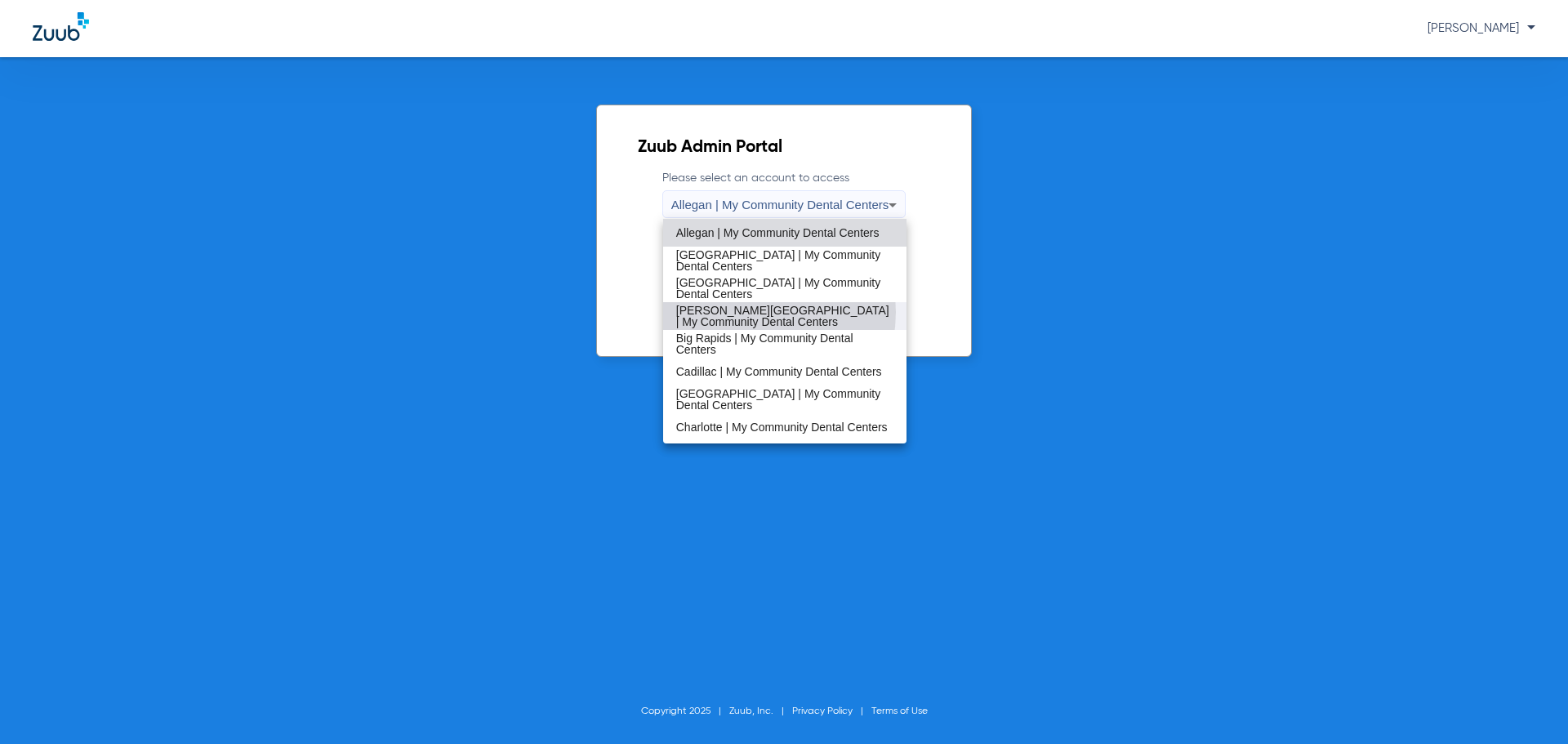
click at [749, 312] on span "[PERSON_NAME][GEOGRAPHIC_DATA] | My Community Dental Centers" at bounding box center [784, 315] width 218 height 22
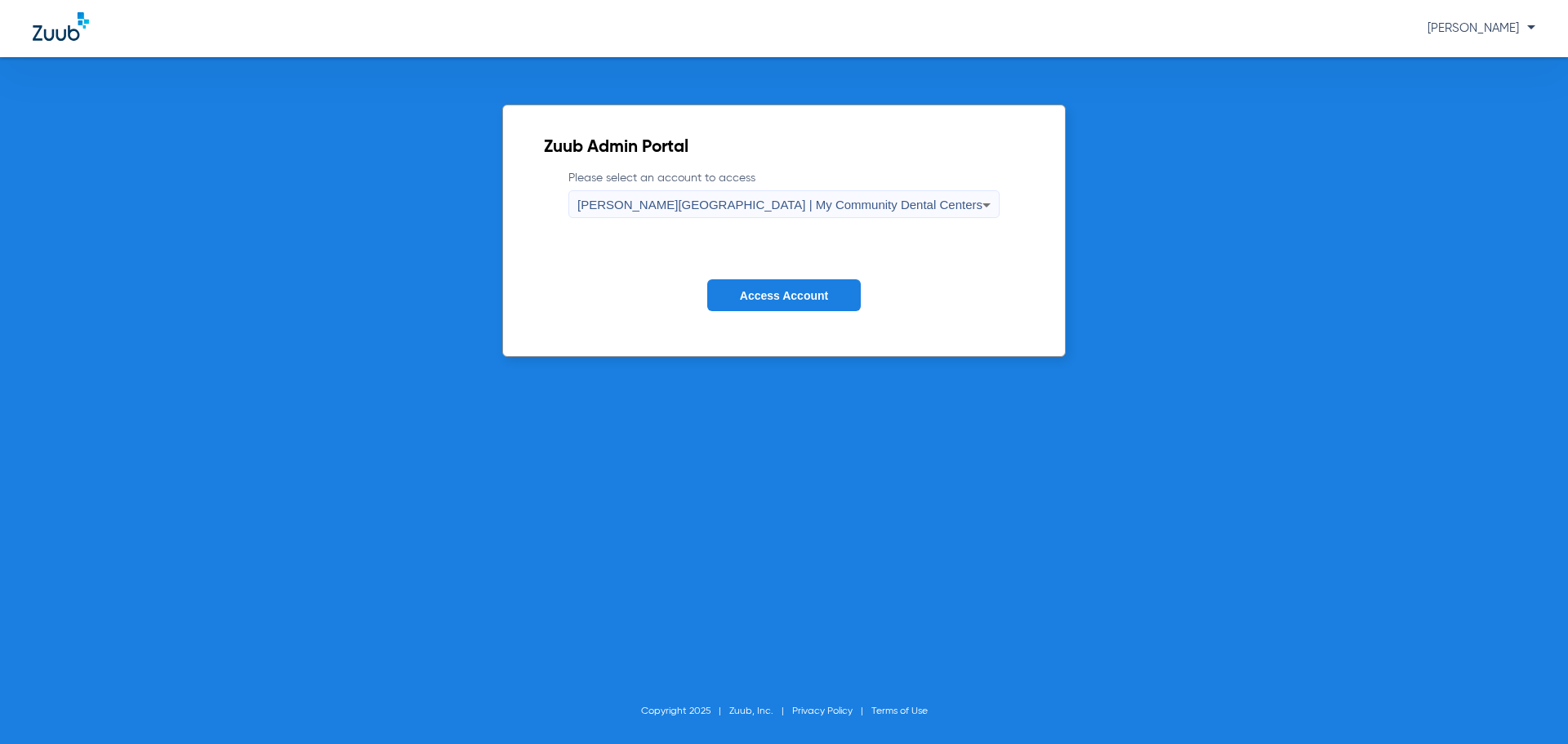
click at [755, 301] on span "Access Account" at bounding box center [784, 296] width 88 height 13
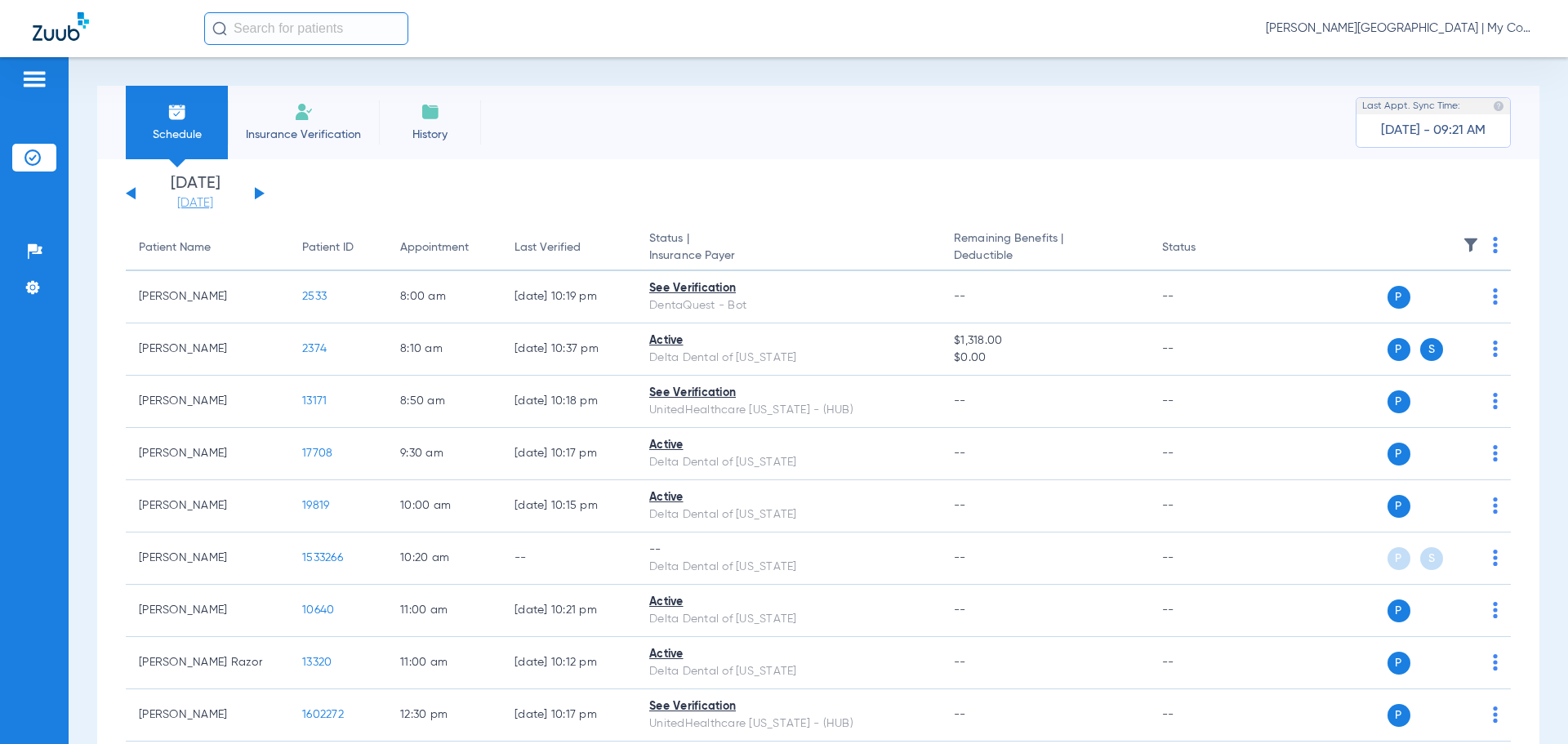
click at [204, 199] on link "[DATE]" at bounding box center [195, 203] width 98 height 16
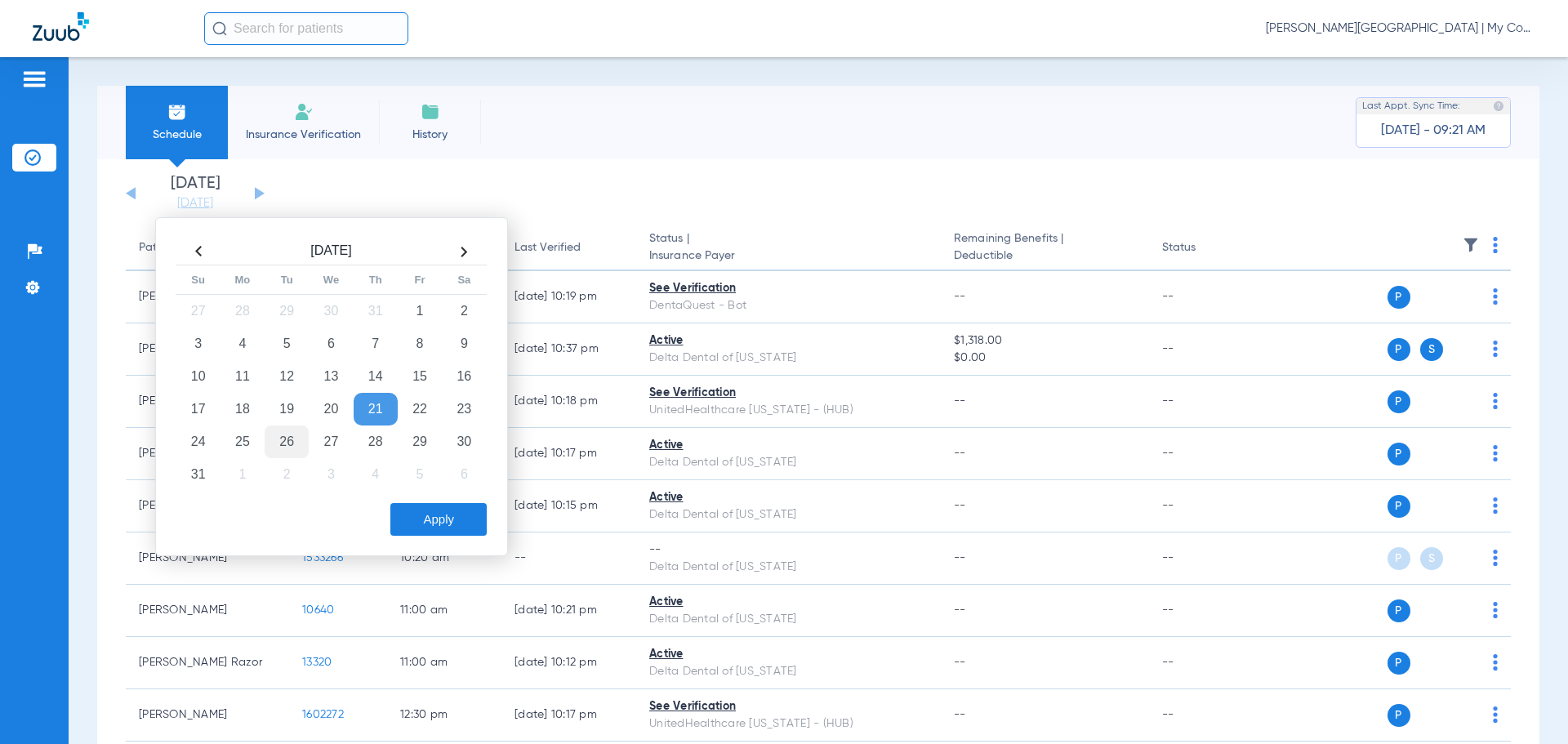
click at [294, 435] on td "26" at bounding box center [286, 442] width 44 height 33
click at [453, 522] on button "Apply" at bounding box center [438, 518] width 96 height 33
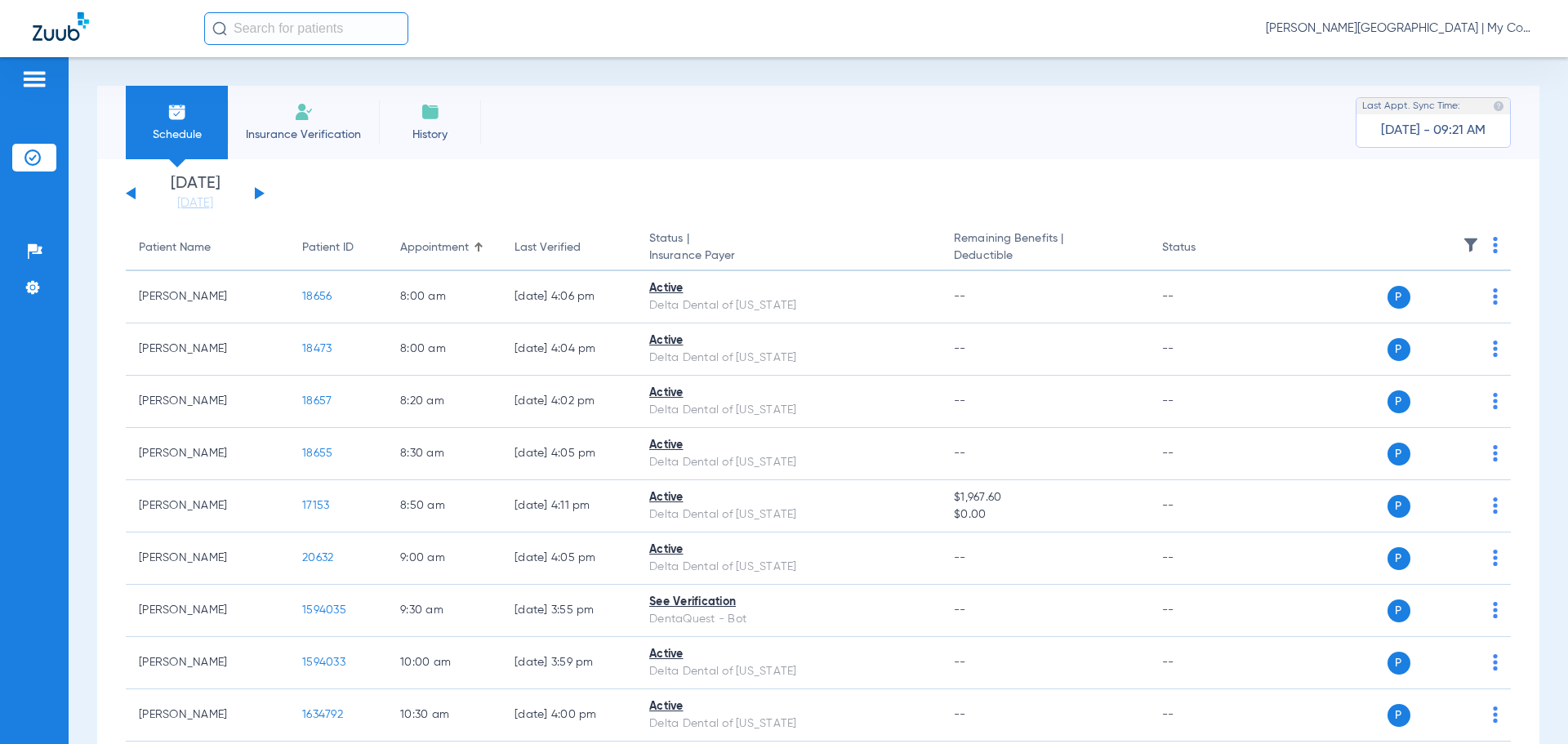
click at [1464, 241] on img at bounding box center [1471, 244] width 16 height 16
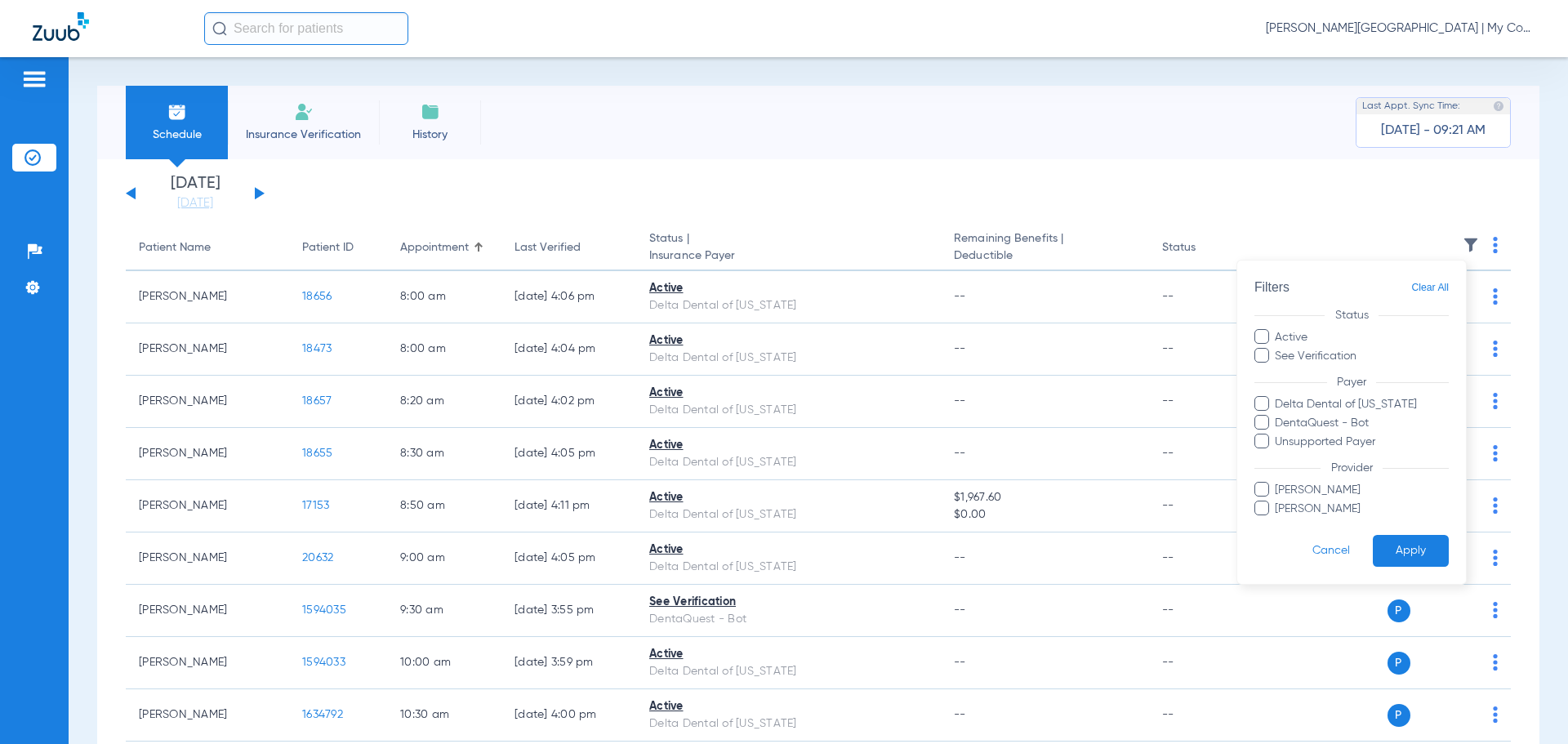
click at [1309, 486] on span "[PERSON_NAME]" at bounding box center [1361, 490] width 175 height 17
click at [1278, 502] on input "[PERSON_NAME]" at bounding box center [1278, 502] width 0 height 0
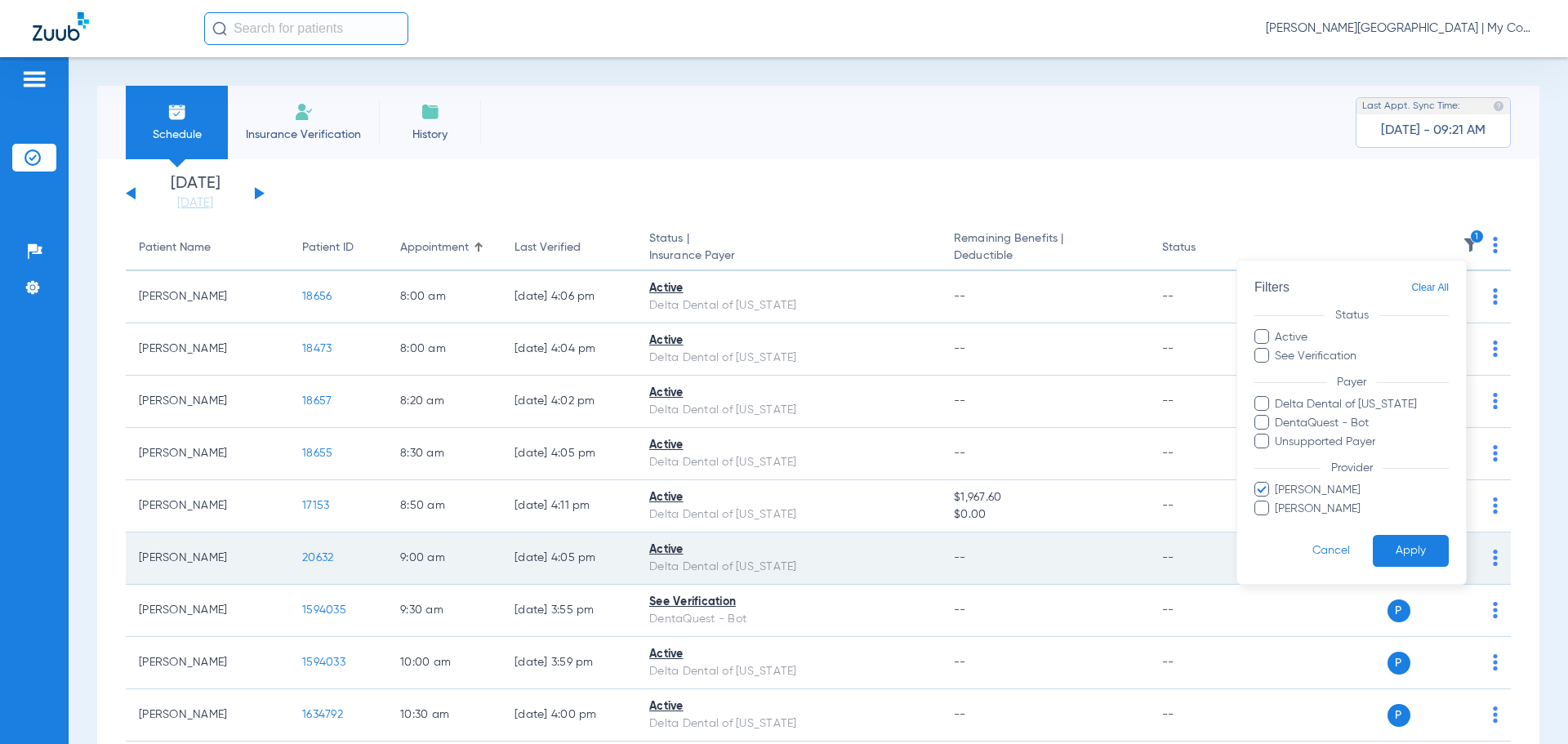
click at [1312, 554] on button "Cancel" at bounding box center [1331, 550] width 83 height 32
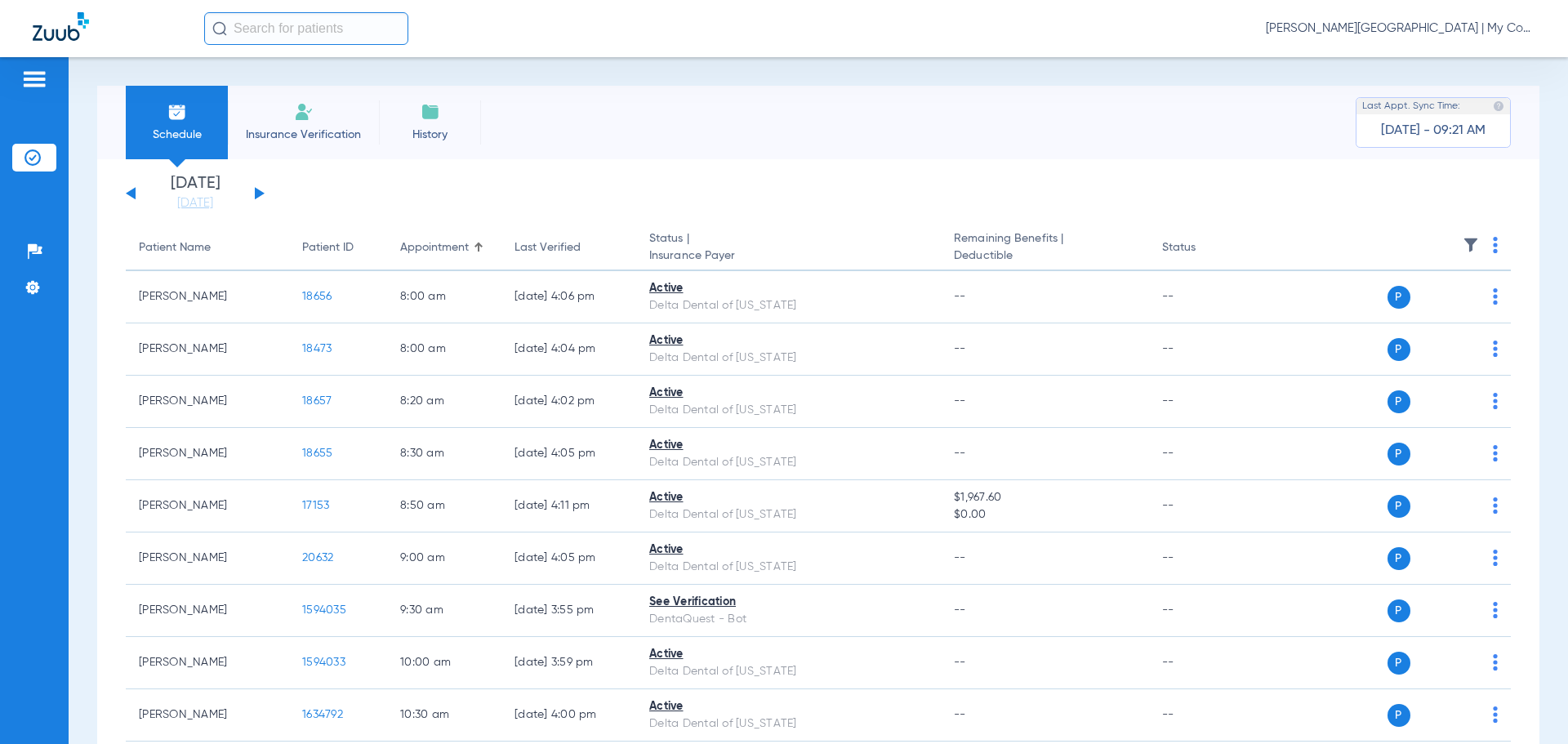
click at [1463, 244] on img at bounding box center [1471, 244] width 16 height 16
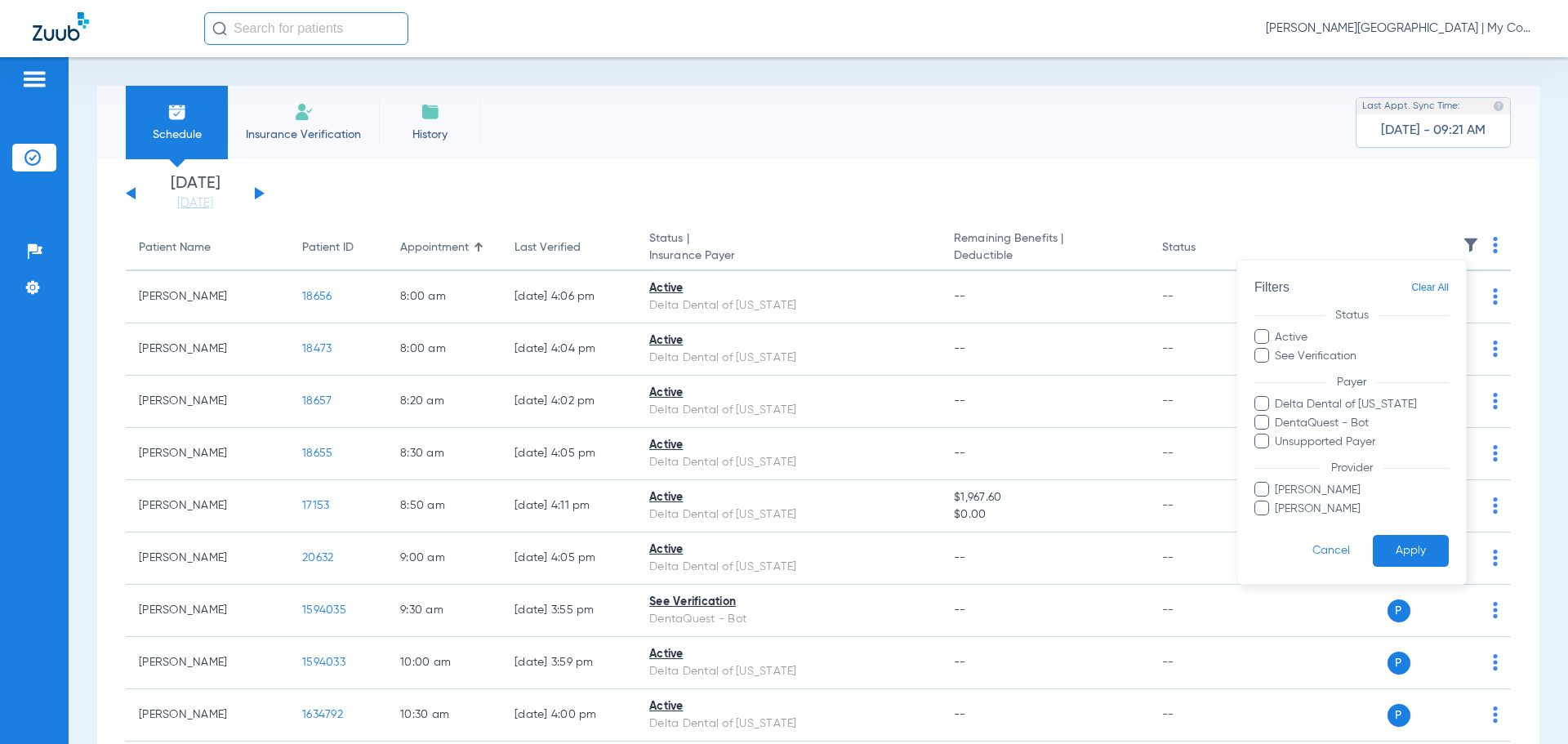
click at [1323, 494] on span "[PERSON_NAME]" at bounding box center [1361, 490] width 175 height 17
click at [1278, 502] on input "Hanna Zaal" at bounding box center [1278, 502] width 0 height 0
click at [1403, 561] on button "Apply" at bounding box center [1411, 550] width 76 height 32
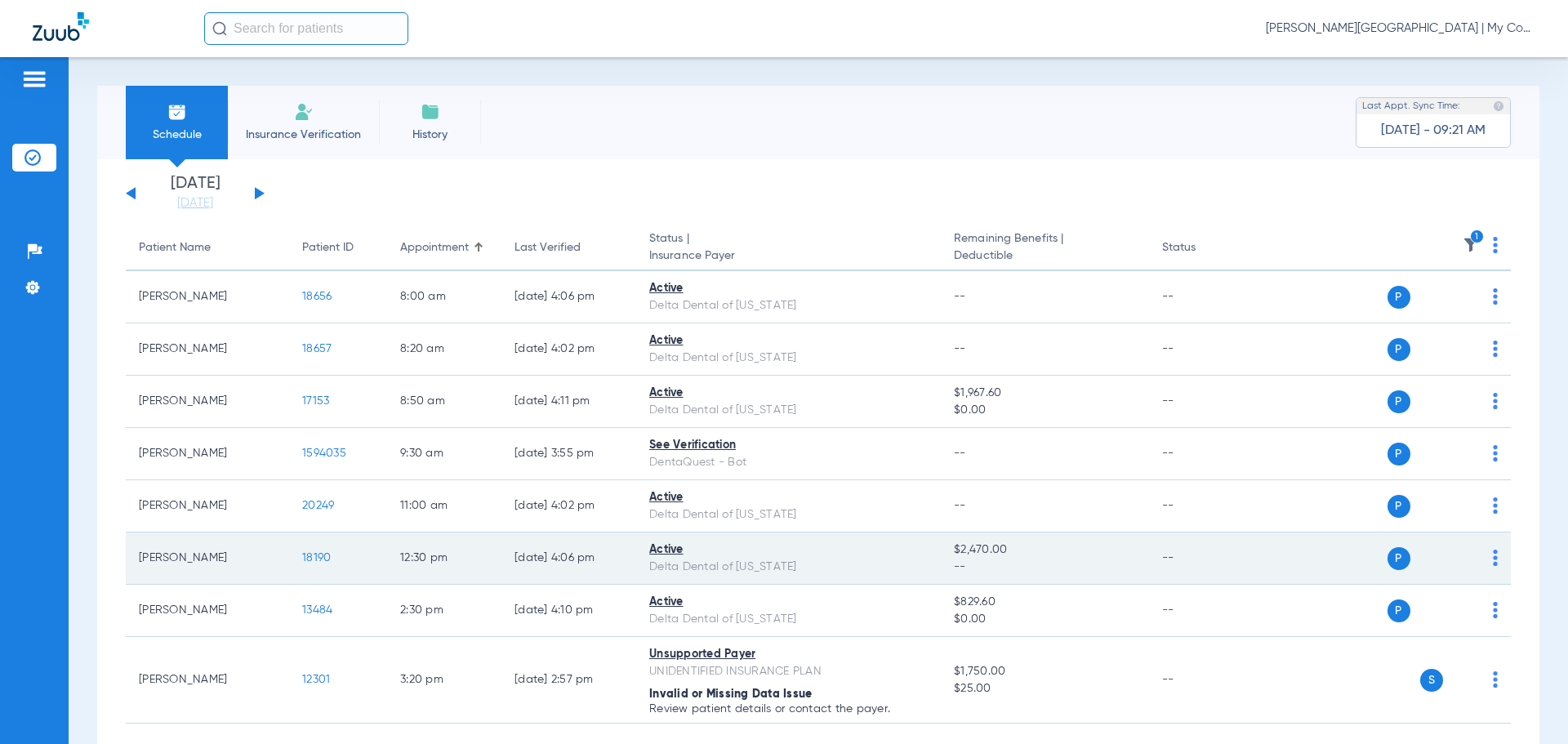
scroll to position [84, 0]
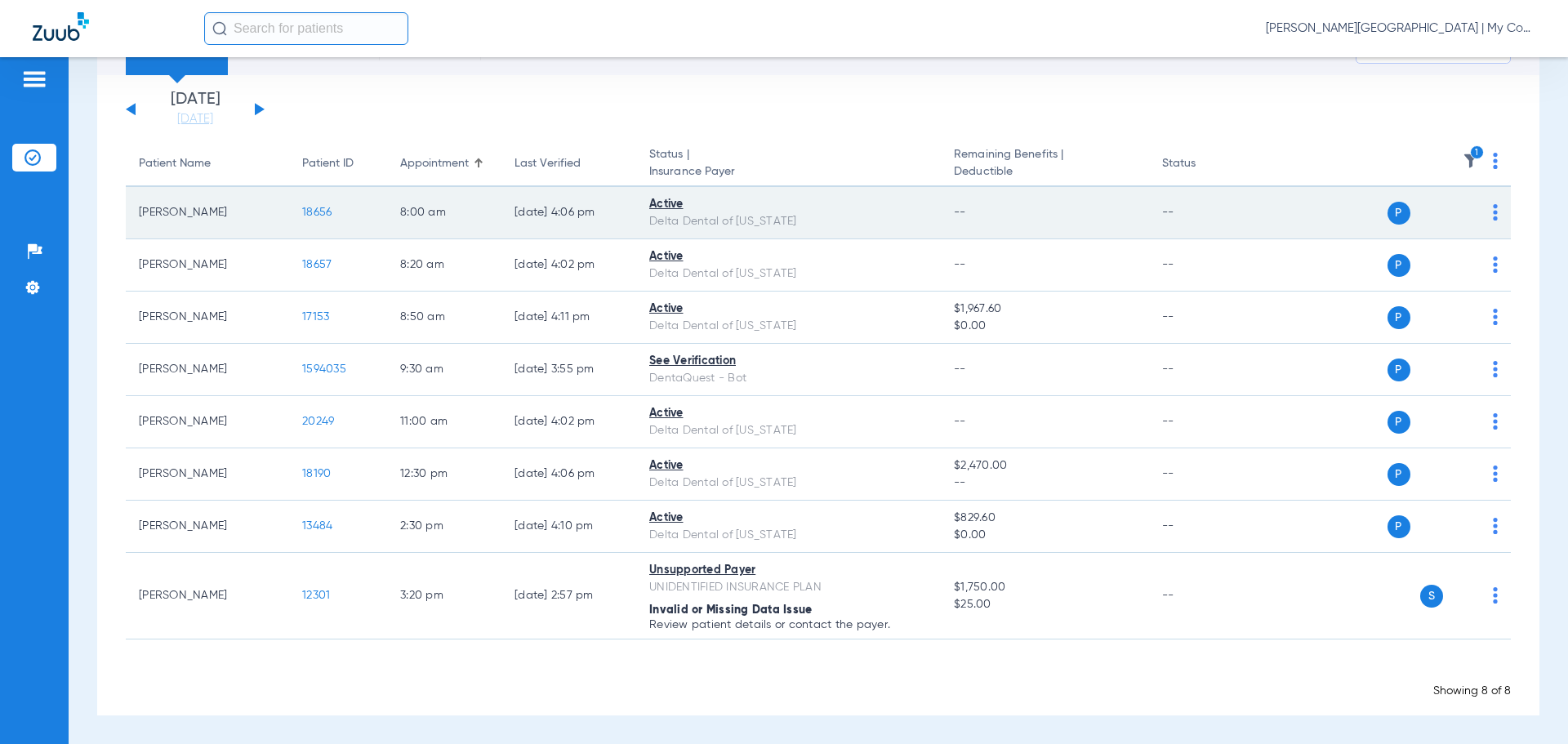
click at [308, 209] on span "18656" at bounding box center [316, 212] width 29 height 11
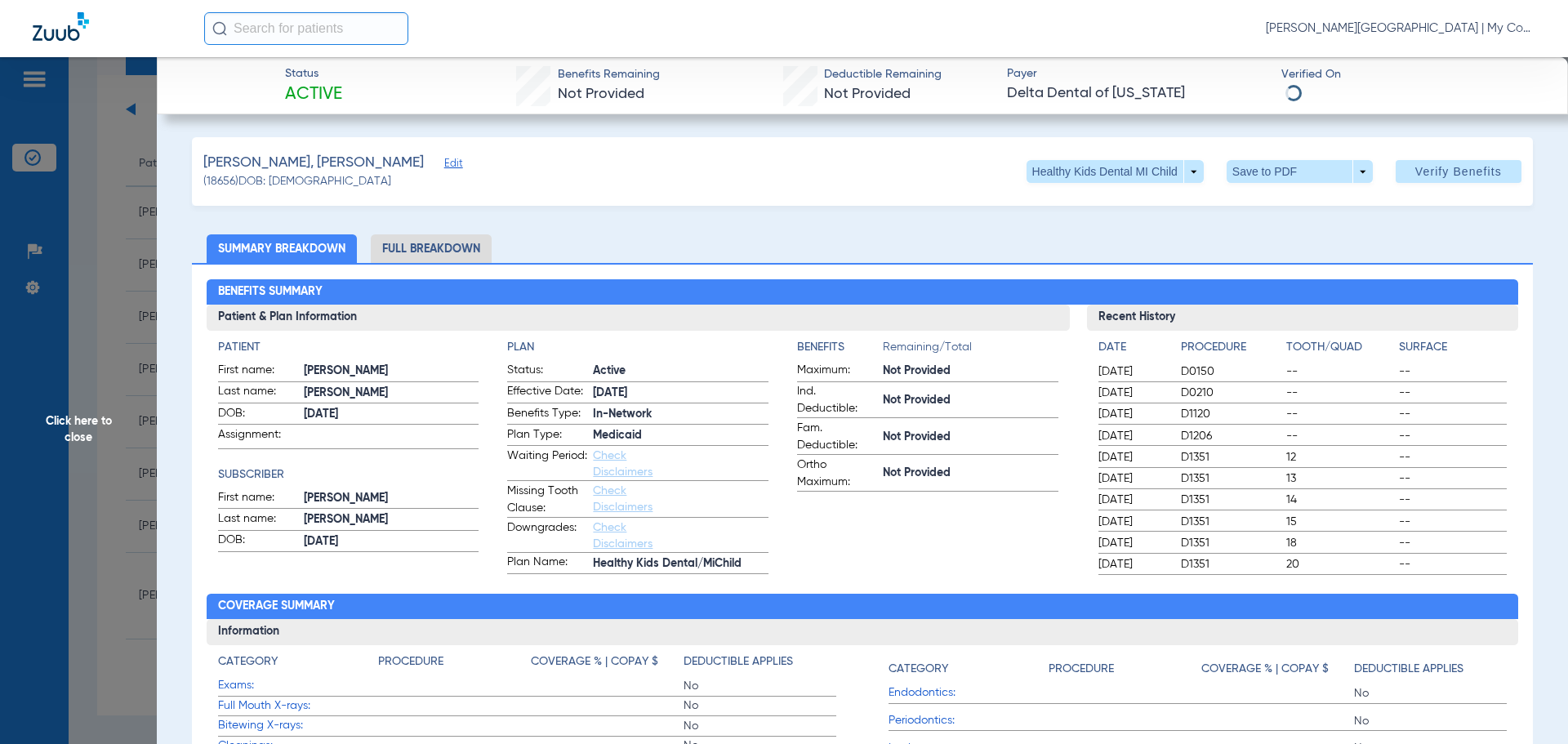
click at [426, 250] on li "Full Breakdown" at bounding box center [431, 248] width 121 height 29
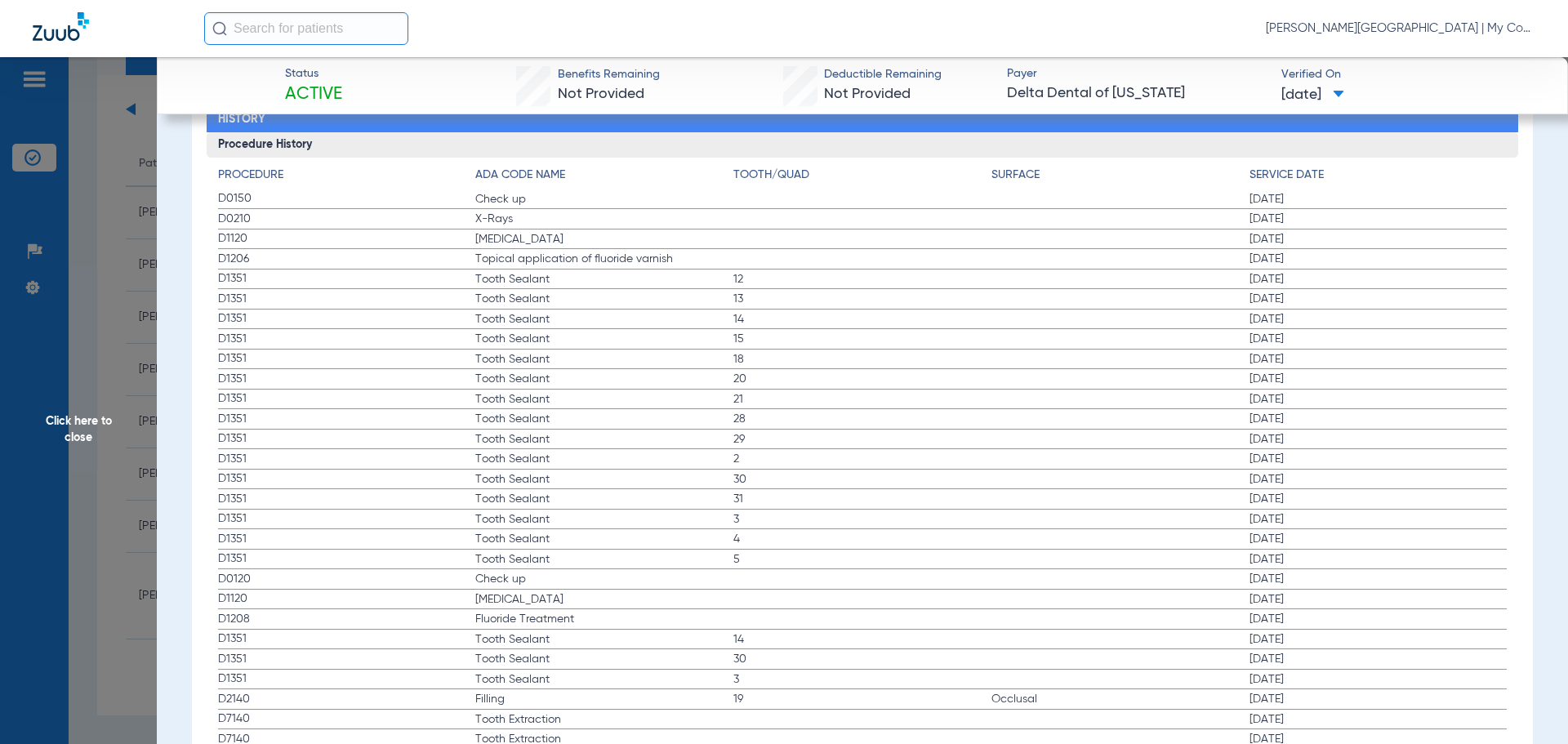
scroll to position [2123, 0]
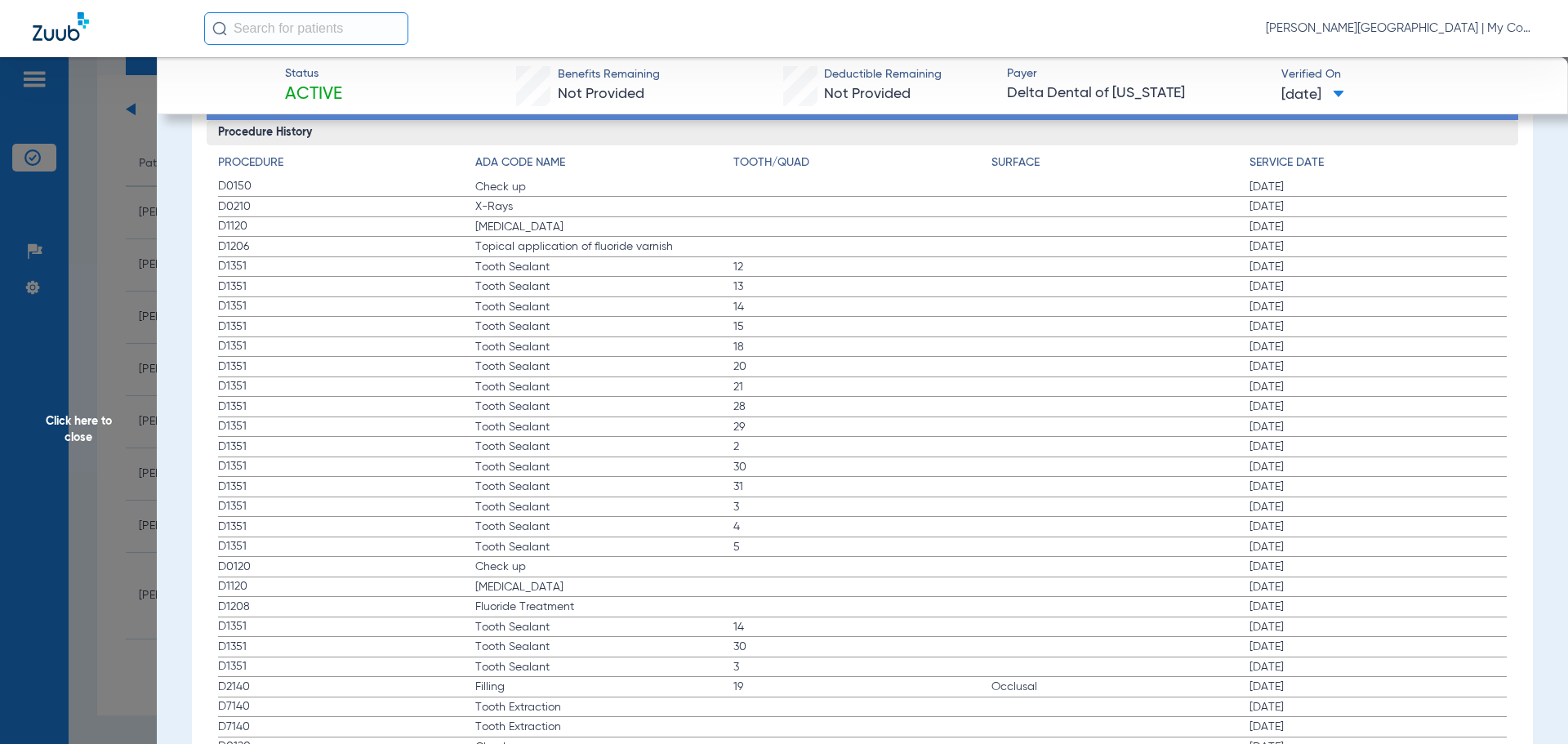
drag, startPoint x: 217, startPoint y: 187, endPoint x: 555, endPoint y: 214, distance: 339.1
click at [555, 214] on app-history-list "Procedure ADA Code Name Tooth/Quad Surface Service Date D0150 Check up 02/17/20…" at bounding box center [863, 646] width 1290 height 983
drag, startPoint x: 119, startPoint y: 279, endPoint x: 139, endPoint y: 271, distance: 21.5
click at [119, 279] on span "Click here to close" at bounding box center [79, 429] width 157 height 744
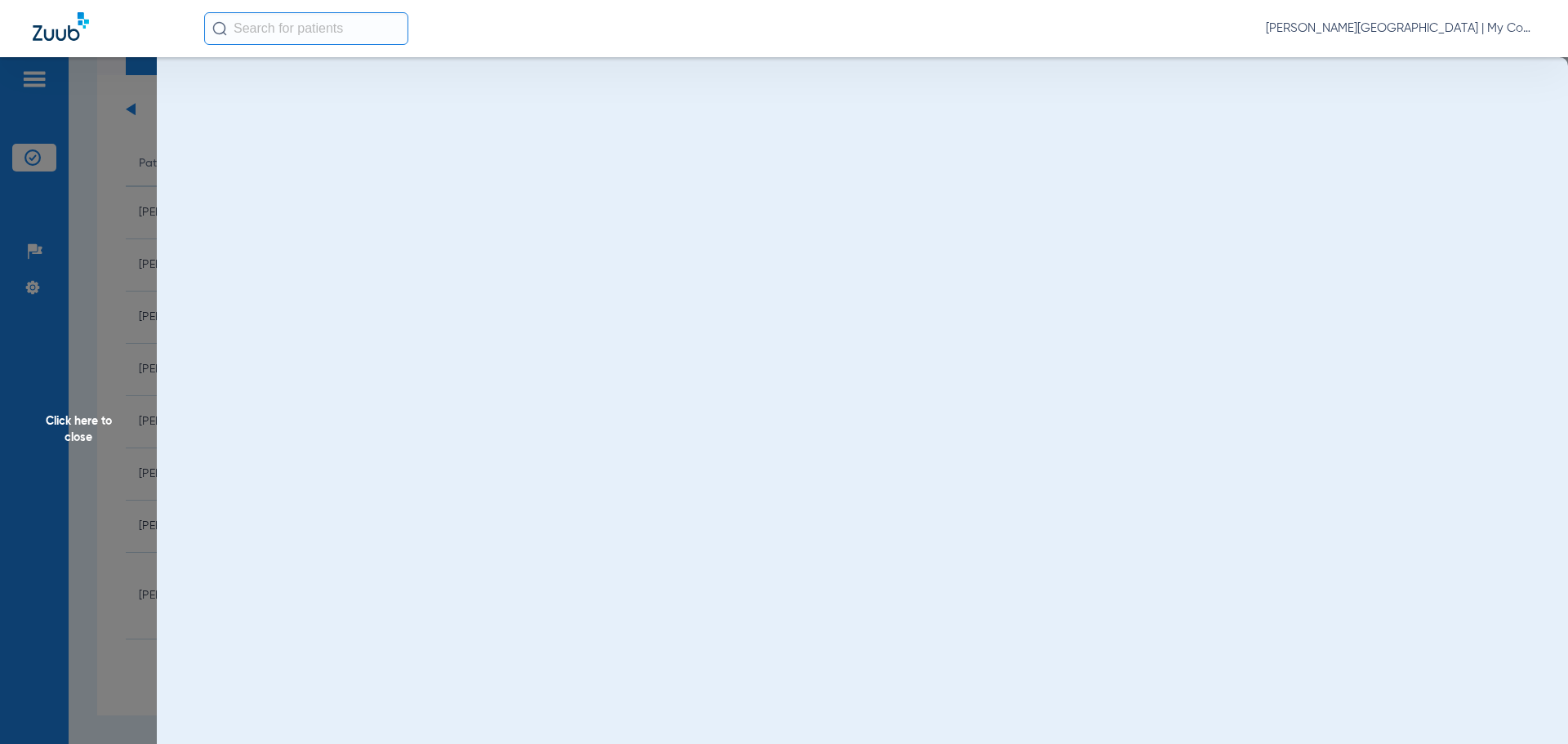
scroll to position [0, 0]
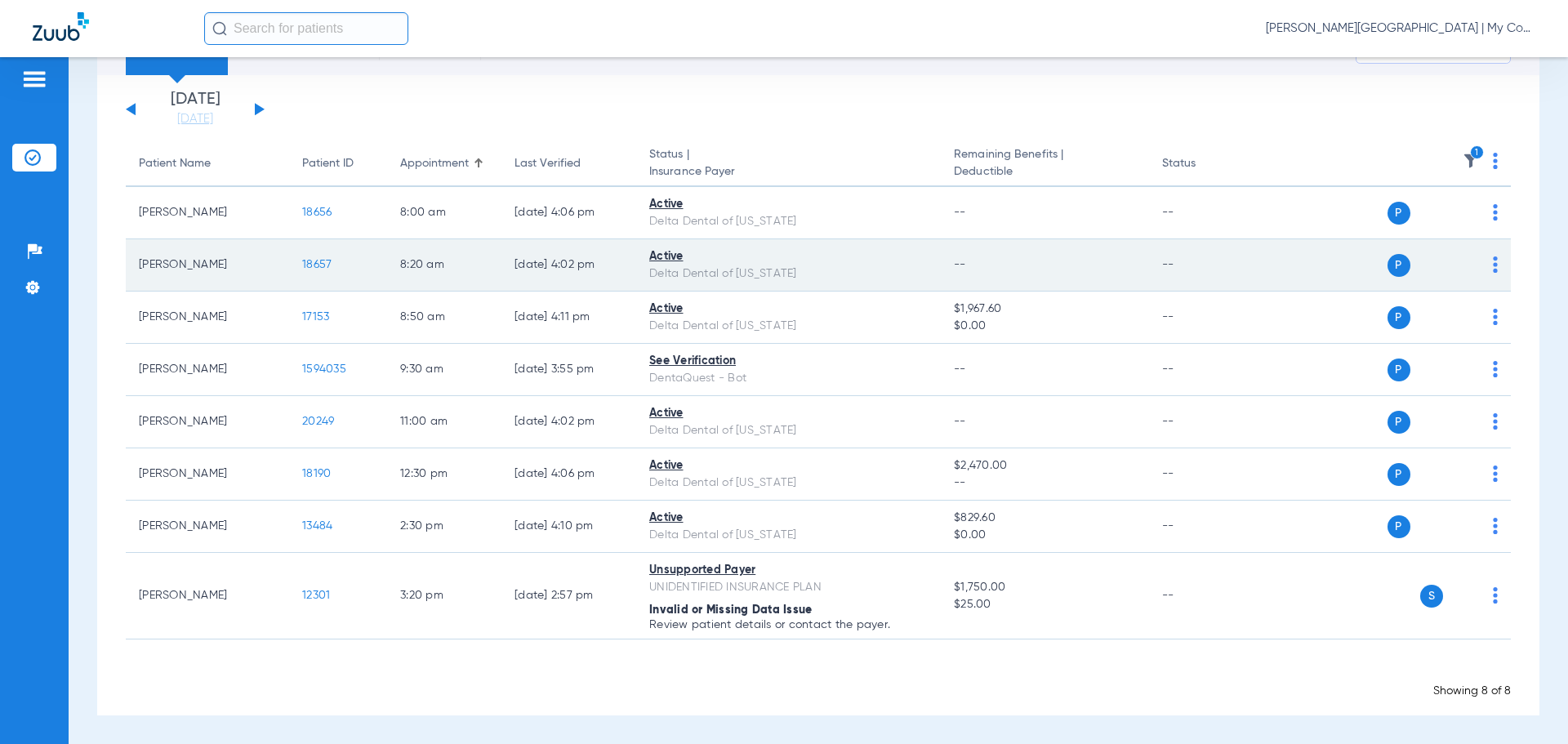
click at [317, 263] on span "18657" at bounding box center [316, 265] width 29 height 11
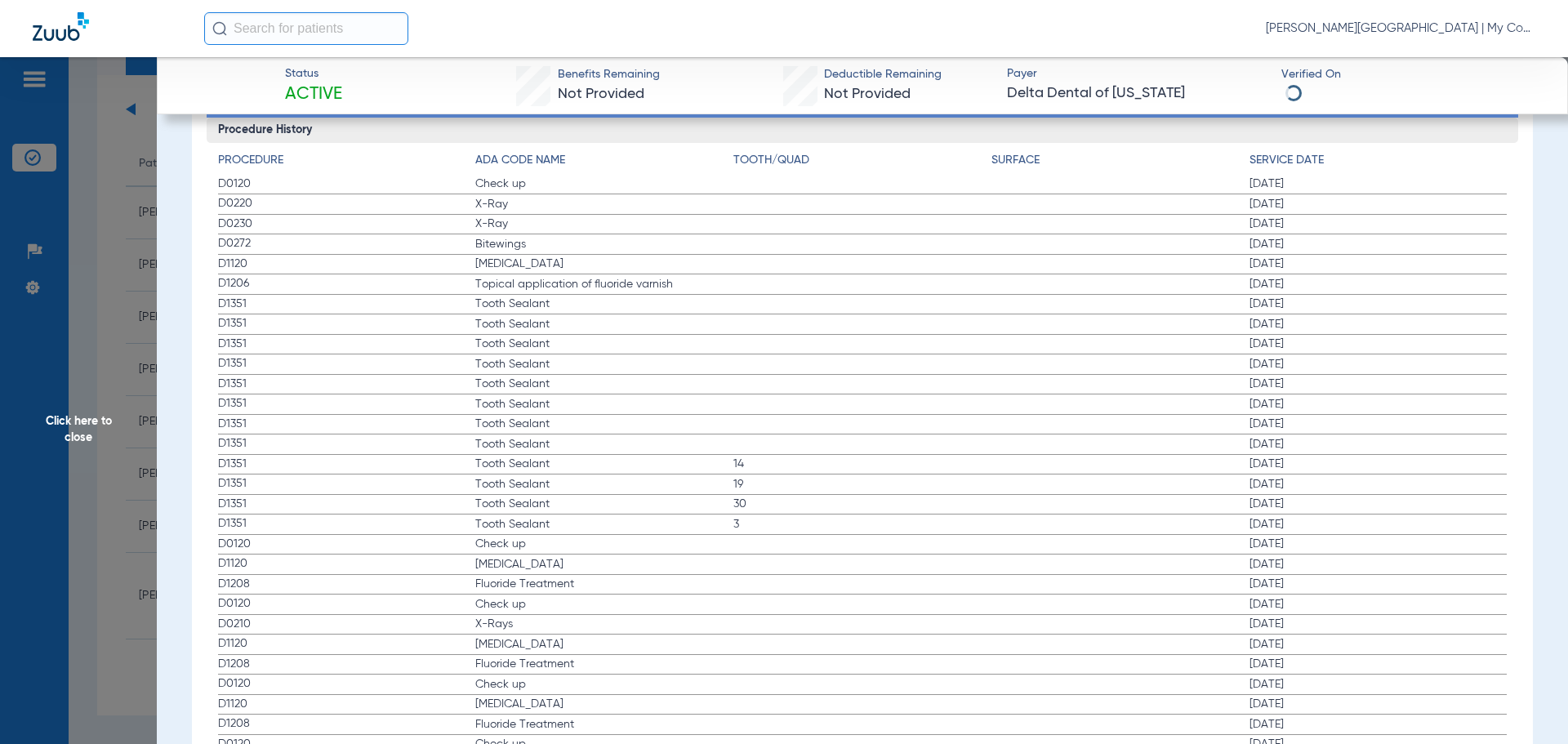
scroll to position [1878, 0]
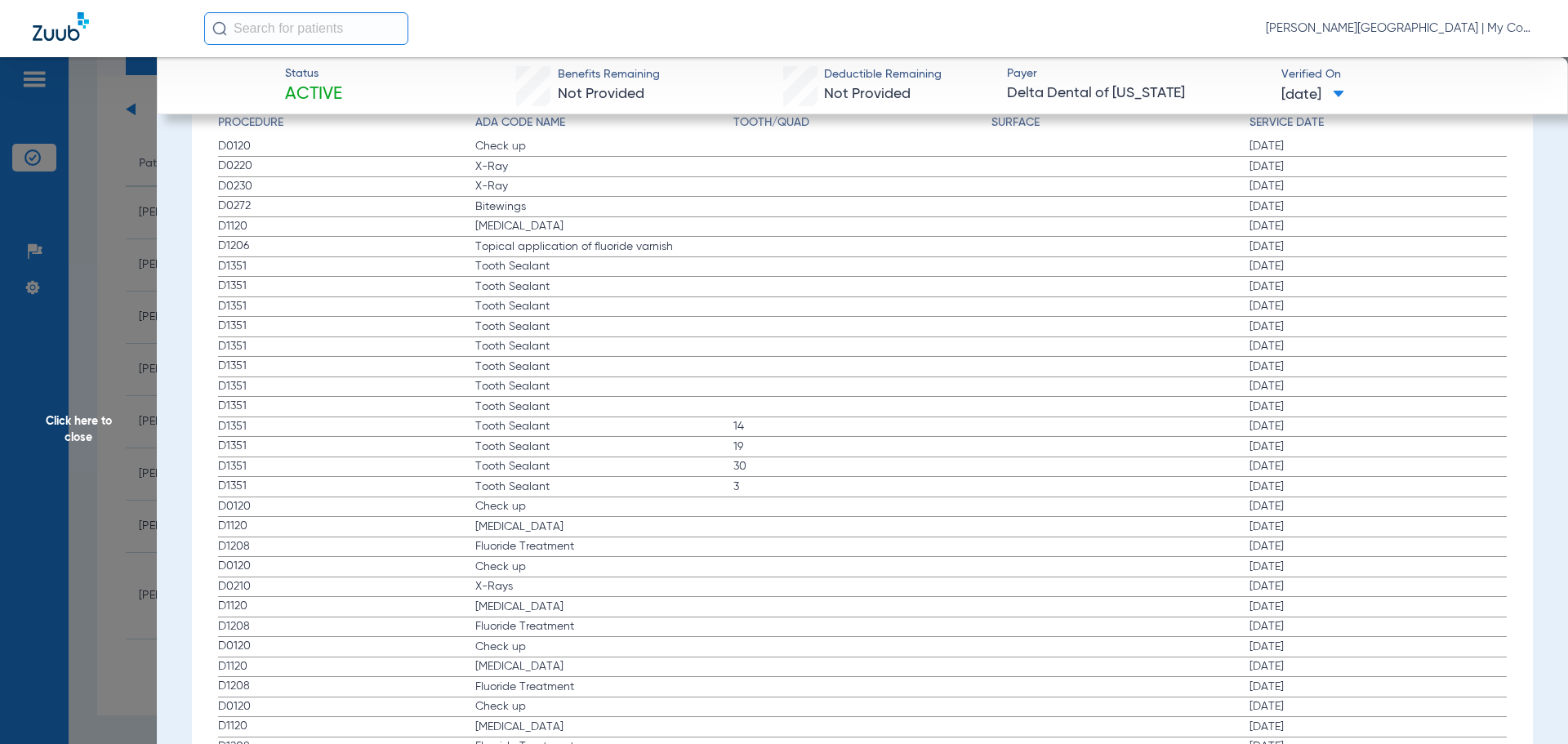
drag, startPoint x: 221, startPoint y: 146, endPoint x: 621, endPoint y: 225, distance: 407.7
click at [621, 225] on app-history-list "Procedure ADA Code Name Tooth/Quad Surface Service Date D0120 Check up 02/17/20…" at bounding box center [863, 475] width 1290 height 723
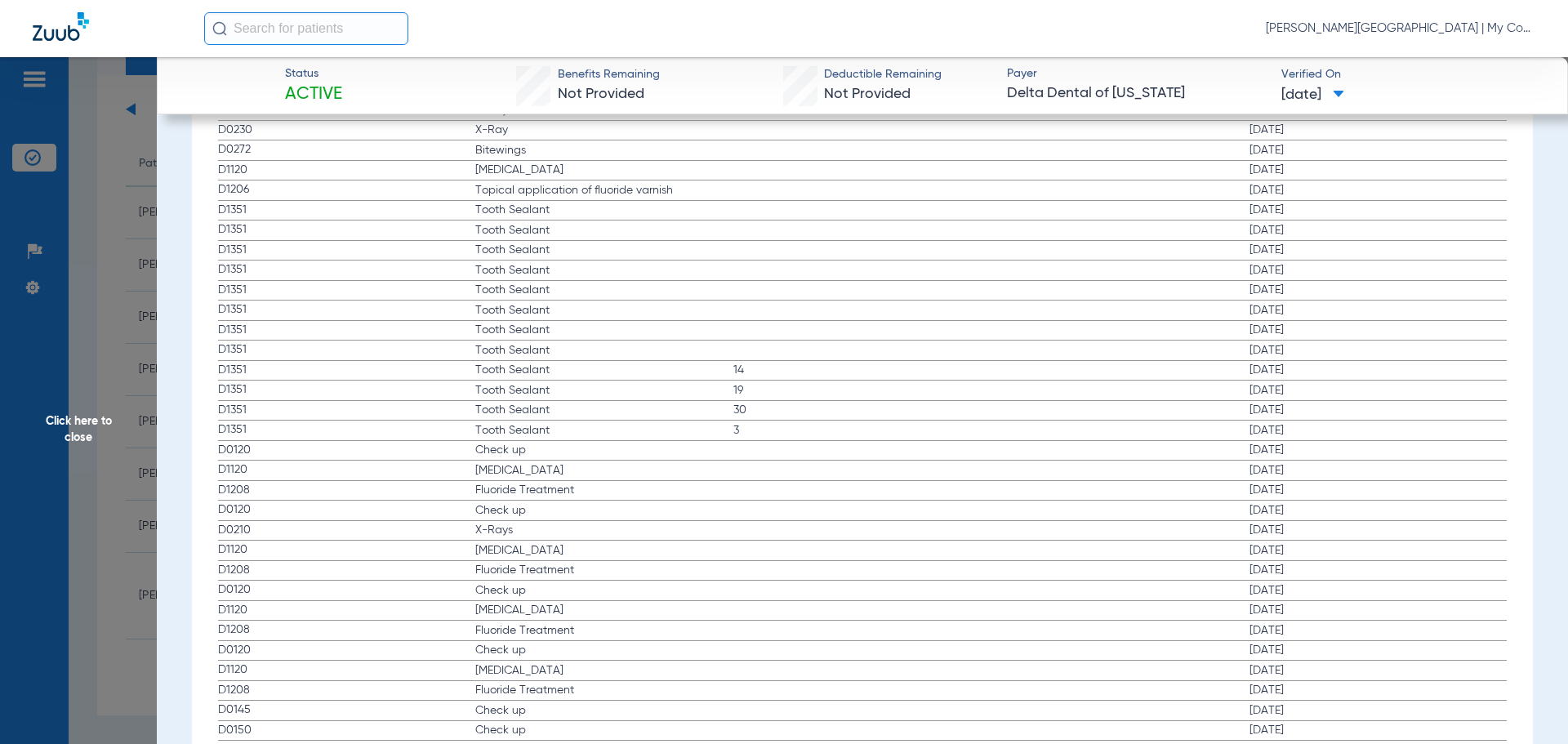
scroll to position [1960, 0]
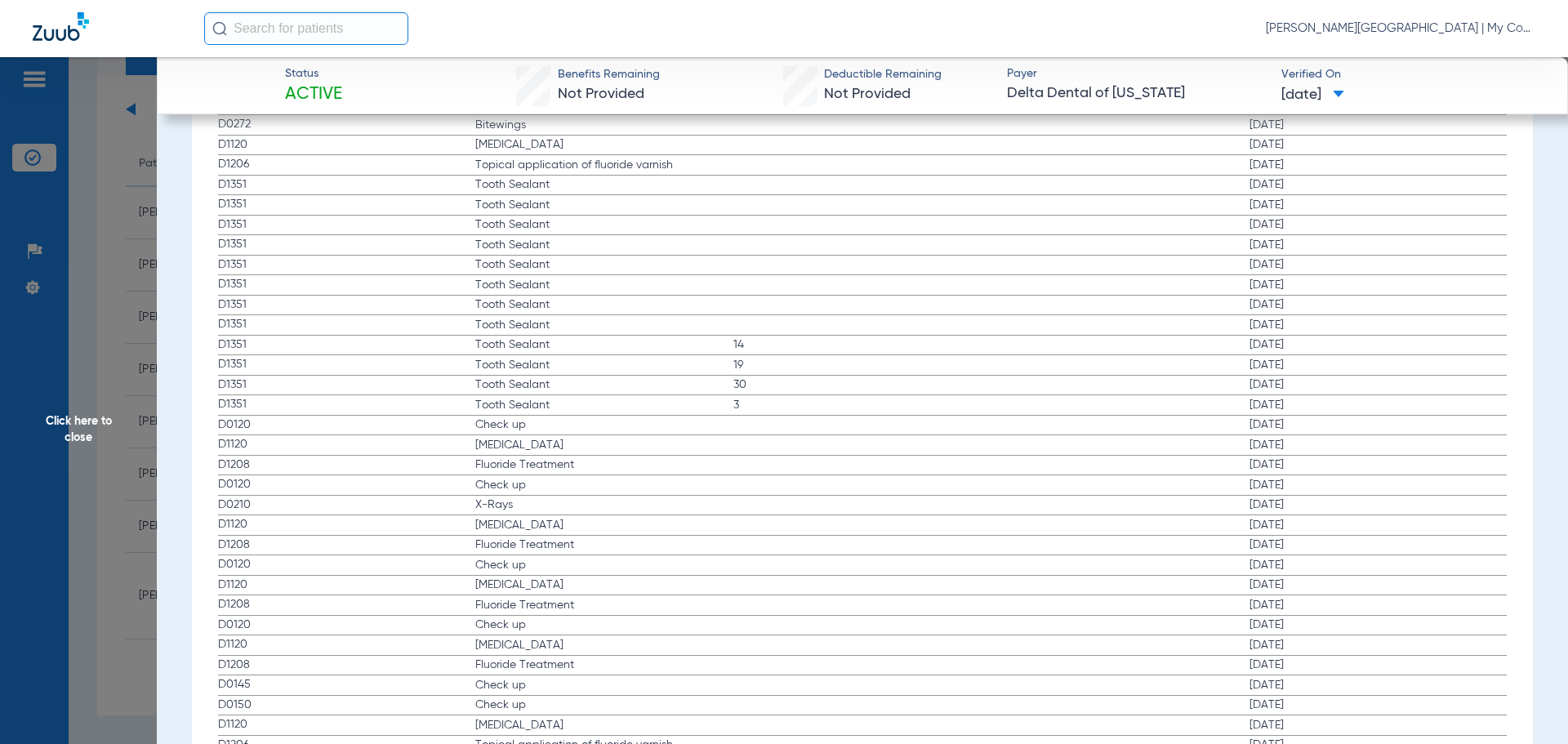
drag, startPoint x: 216, startPoint y: 488, endPoint x: 769, endPoint y: 512, distance: 553.5
click at [769, 512] on div "Procedure ADA Code Name Tooth/Quad Surface Service Date D0120 Check up 02/17/20…" at bounding box center [863, 389] width 1312 height 732
click at [123, 305] on span "Click here to close" at bounding box center [79, 429] width 157 height 744
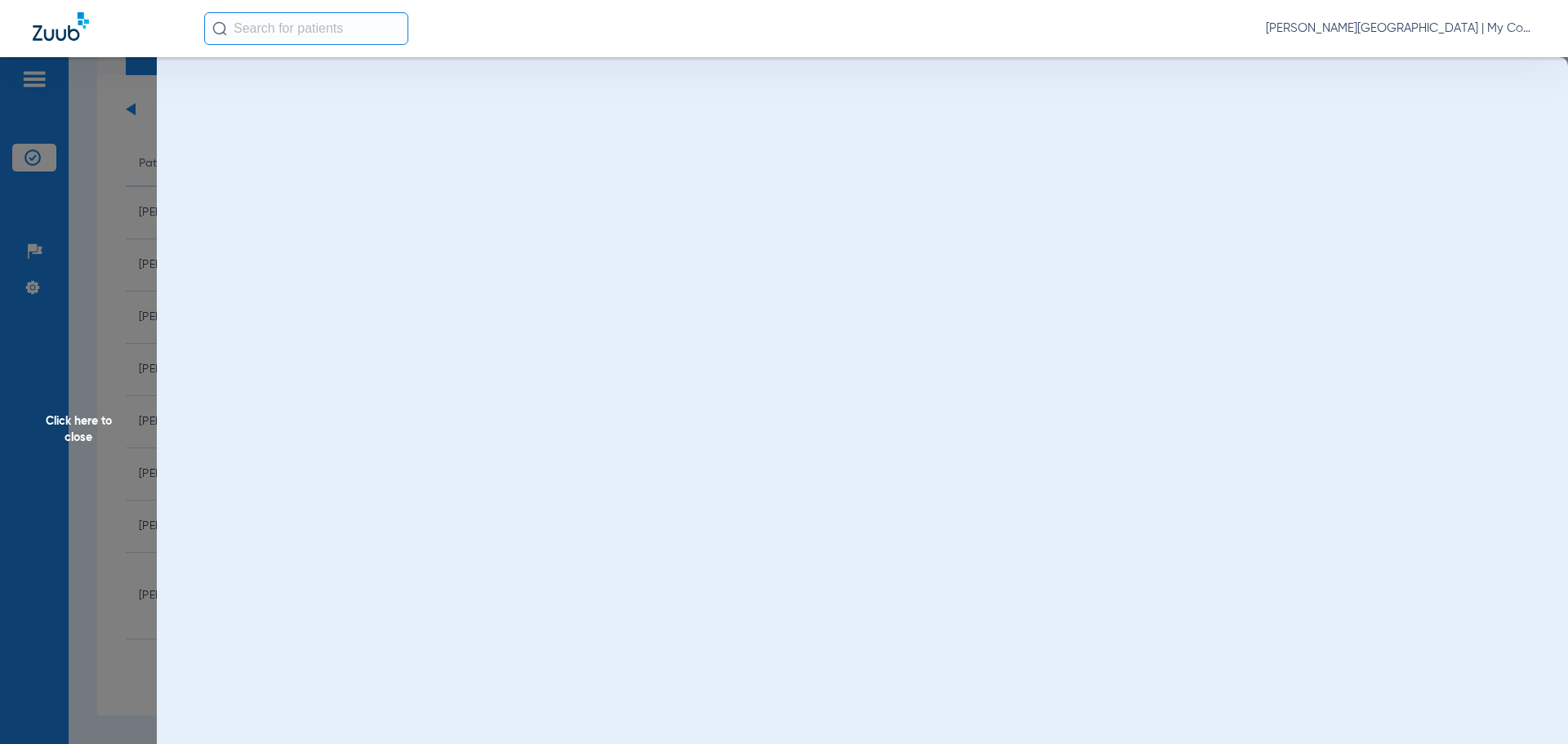
scroll to position [0, 0]
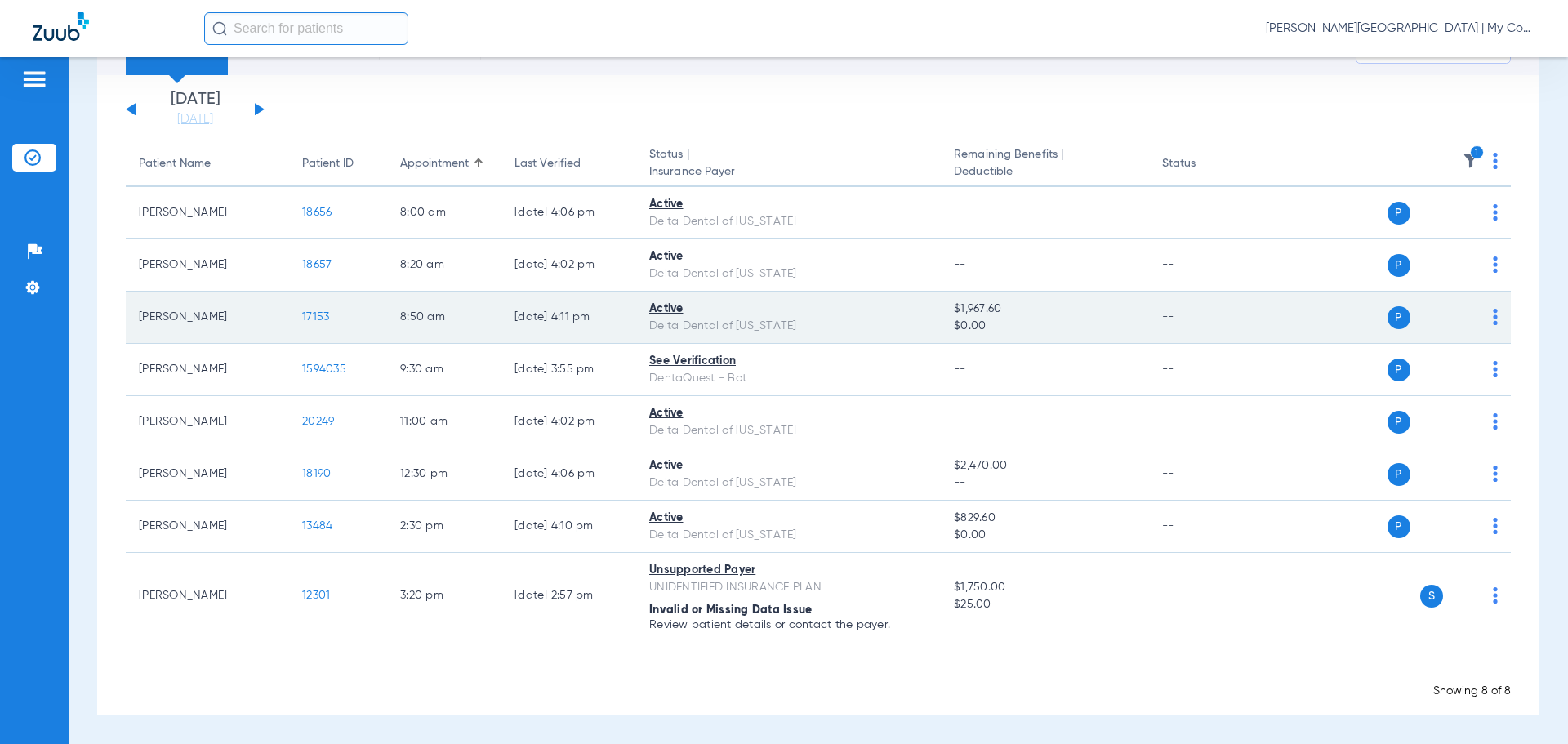
click at [317, 320] on span "17153" at bounding box center [315, 316] width 27 height 11
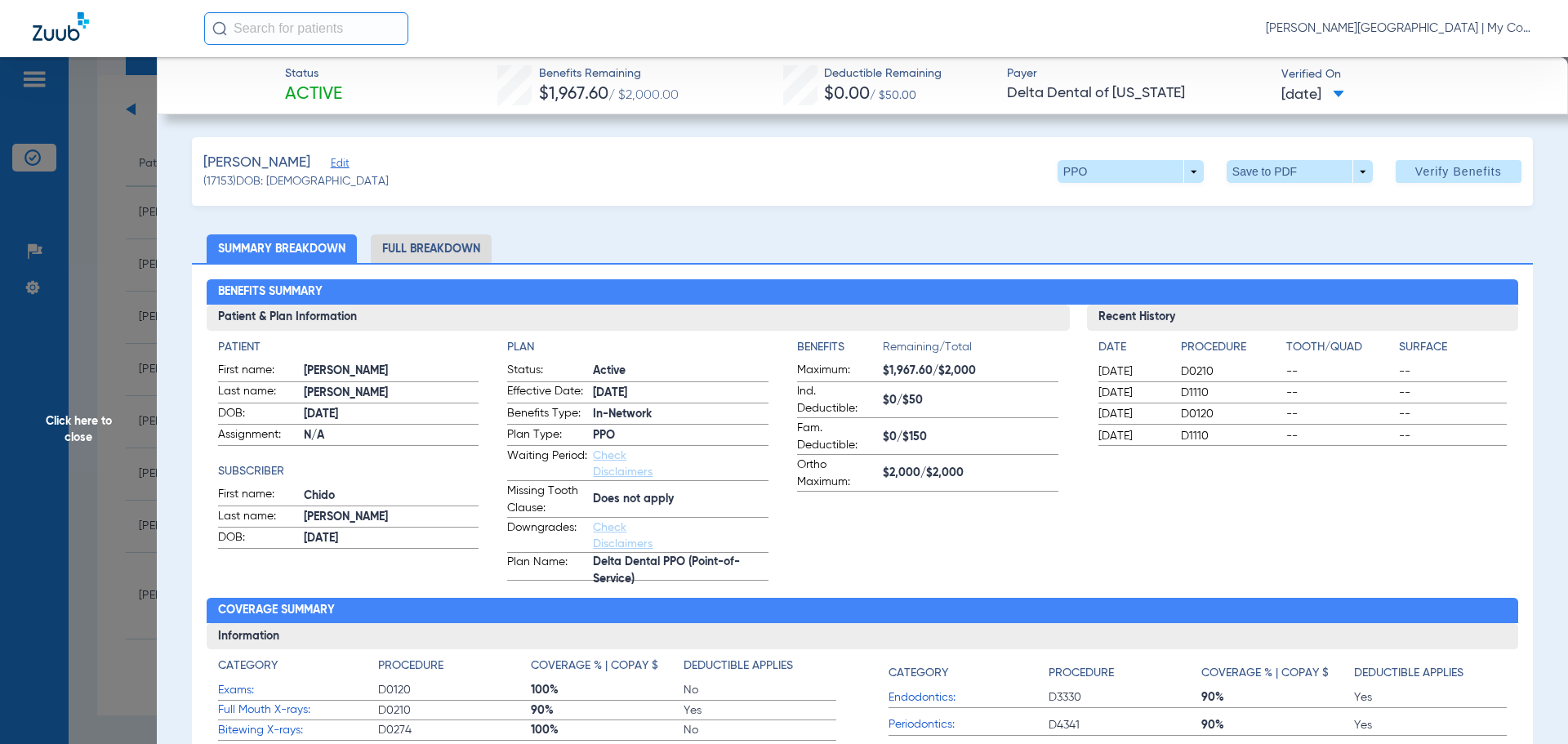
click at [477, 241] on li "Full Breakdown" at bounding box center [431, 248] width 121 height 29
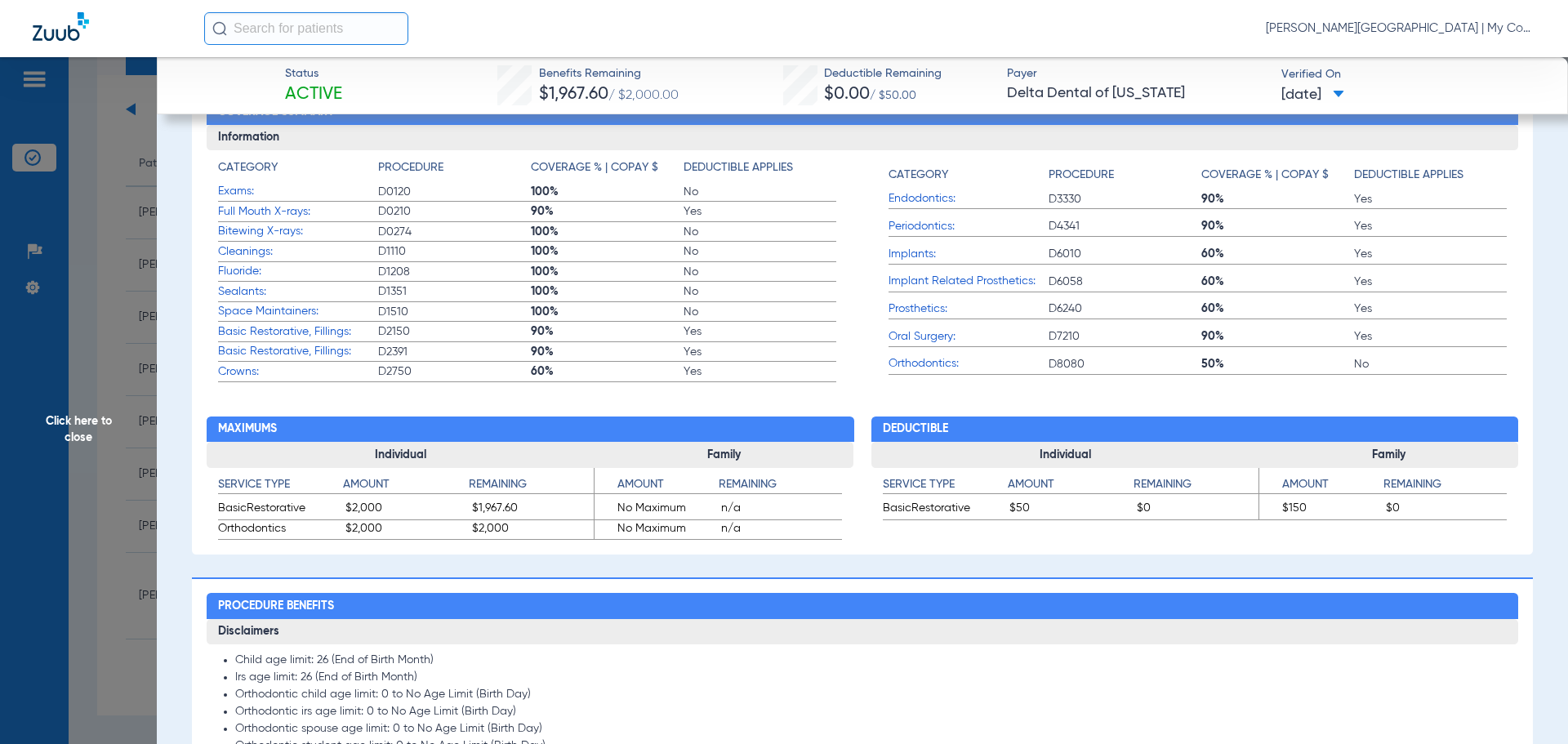
scroll to position [1807, 0]
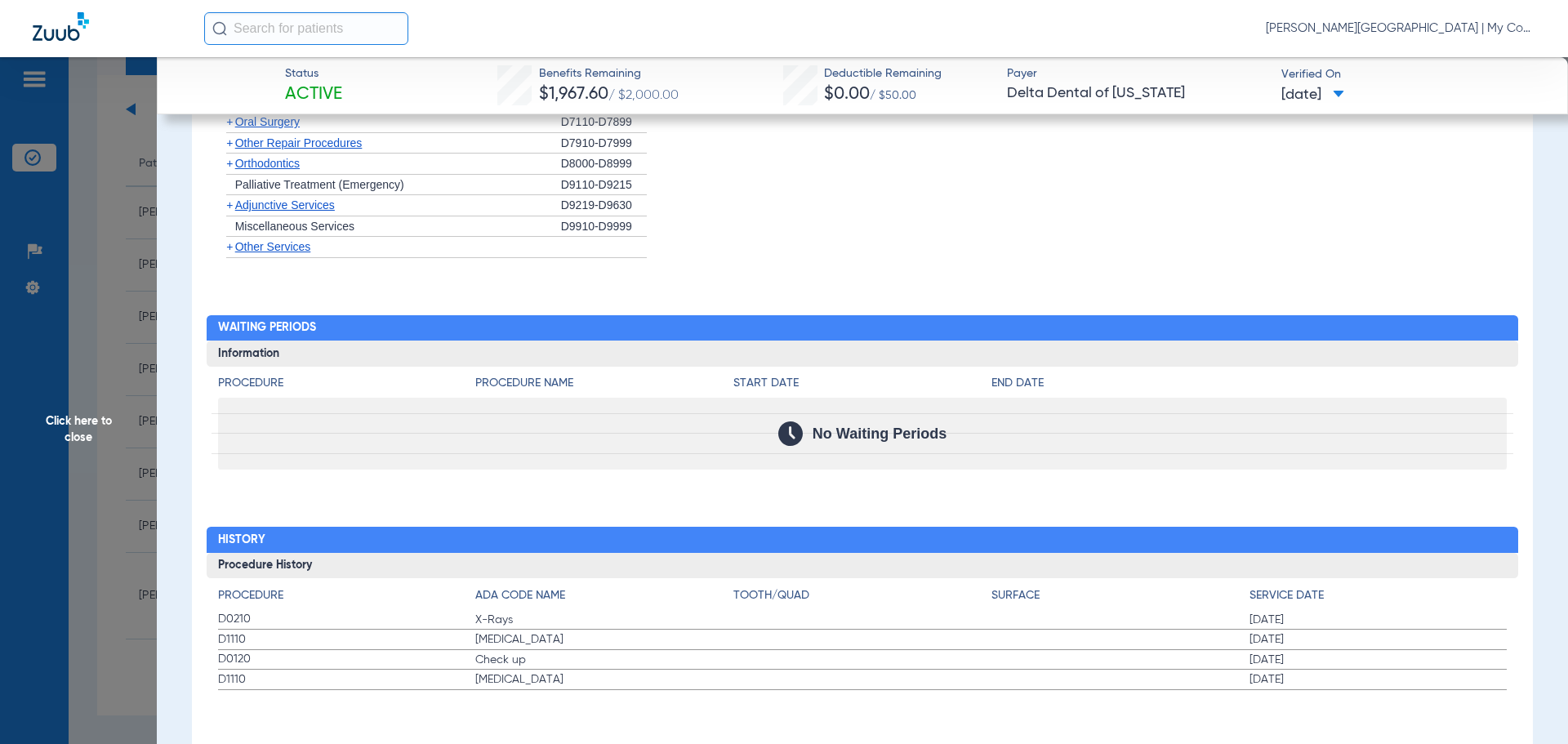
click at [1162, 449] on div "No Waiting Periods" at bounding box center [863, 433] width 1290 height 72
drag, startPoint x: 250, startPoint y: 620, endPoint x: 989, endPoint y: 651, distance: 739.6
click at [989, 651] on app-history-list "Procedure ADA Code Name Tooth/Quad Surface Service Date D0210 X-Rays 02/25/2025…" at bounding box center [863, 638] width 1290 height 103
click at [110, 279] on span "Click here to close" at bounding box center [79, 429] width 157 height 744
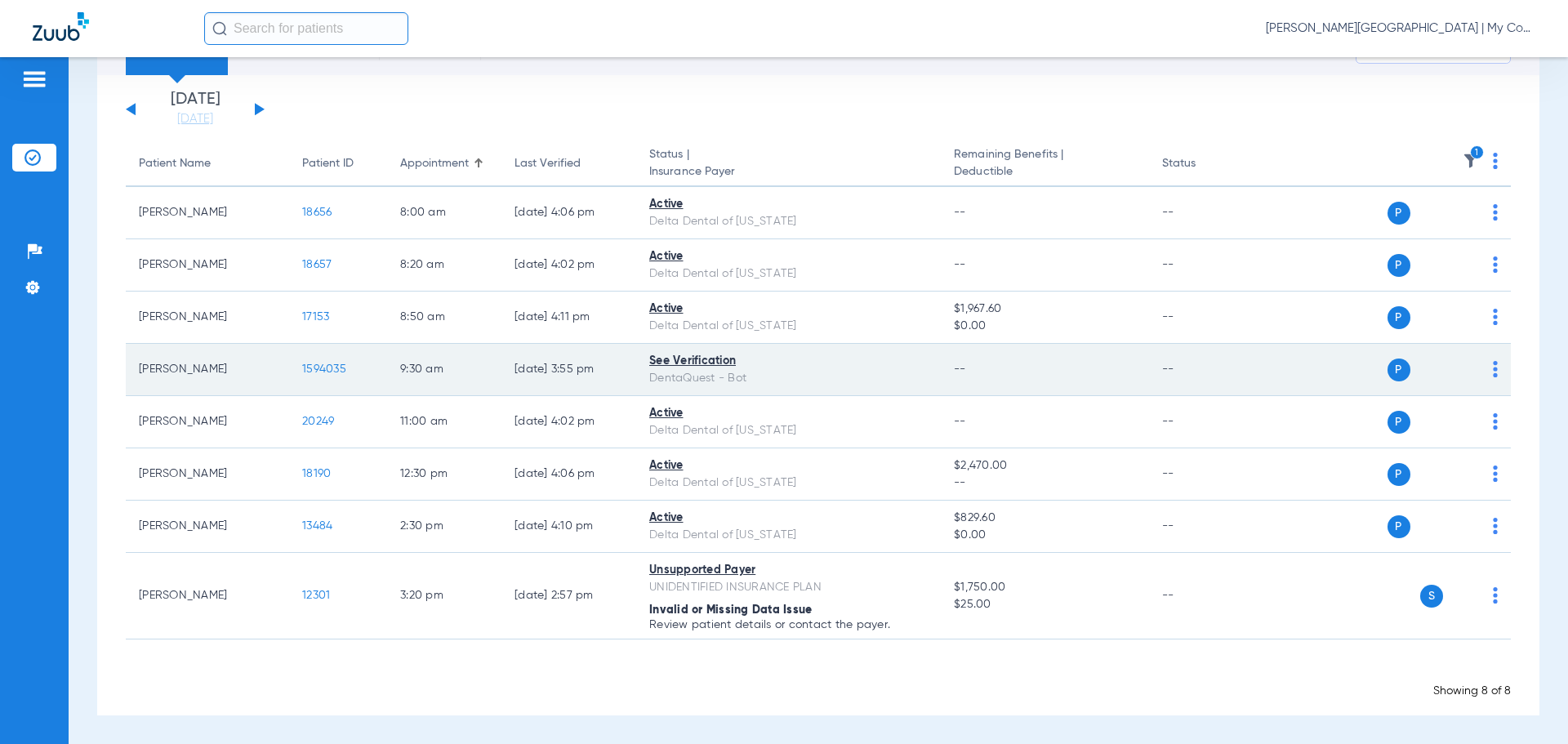
click at [311, 366] on span "1594035" at bounding box center [324, 369] width 44 height 11
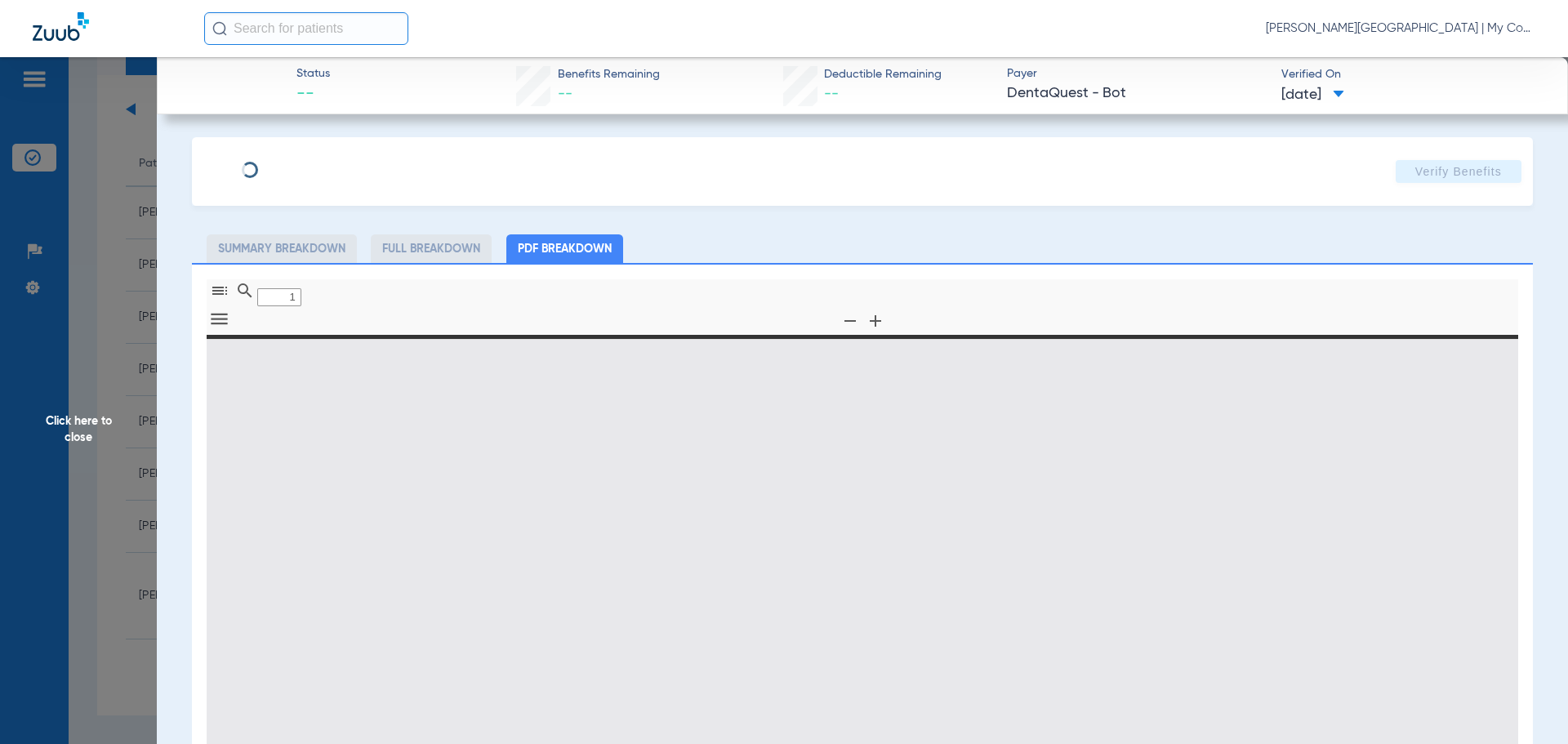
type input "0"
select select "page-width"
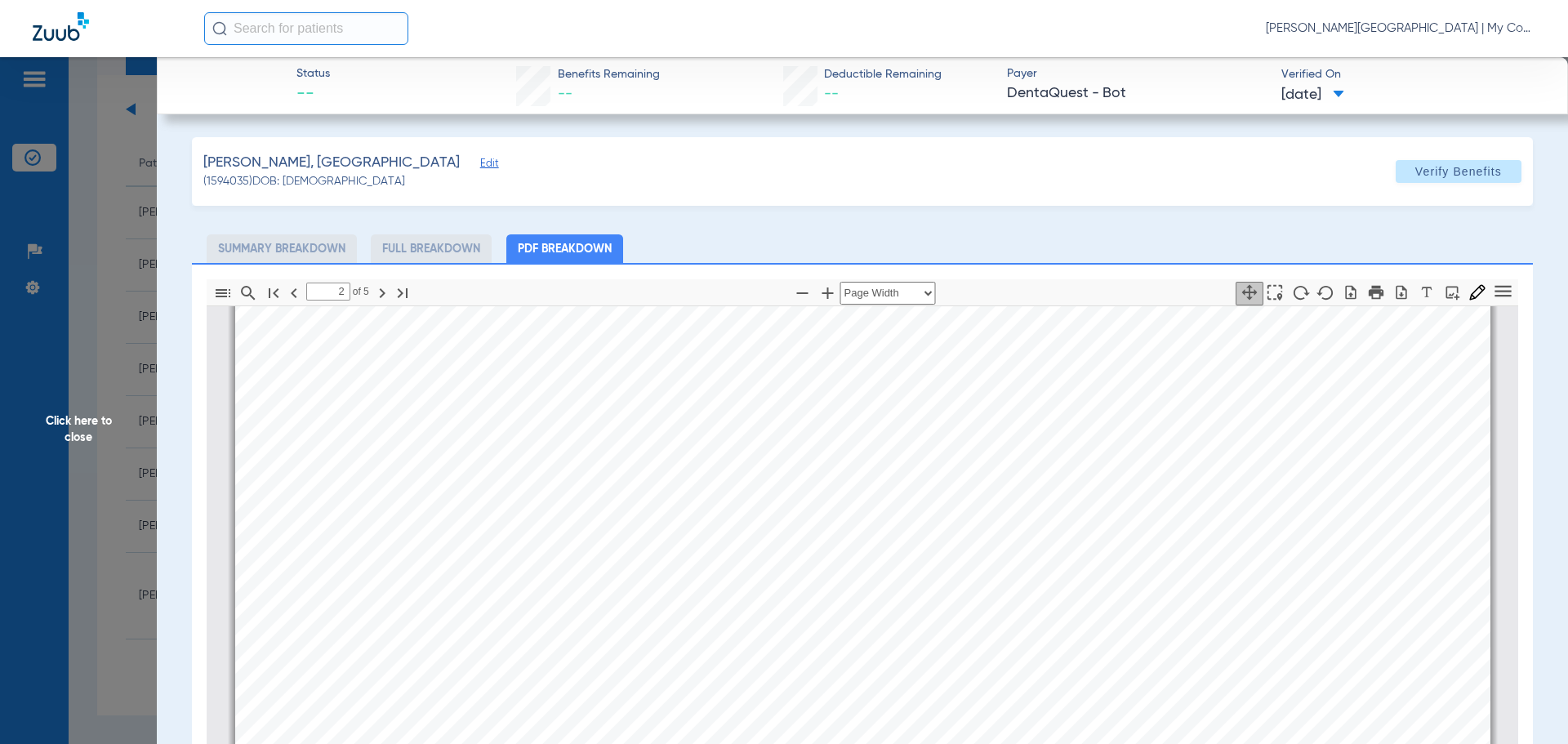
scroll to position [906, 0]
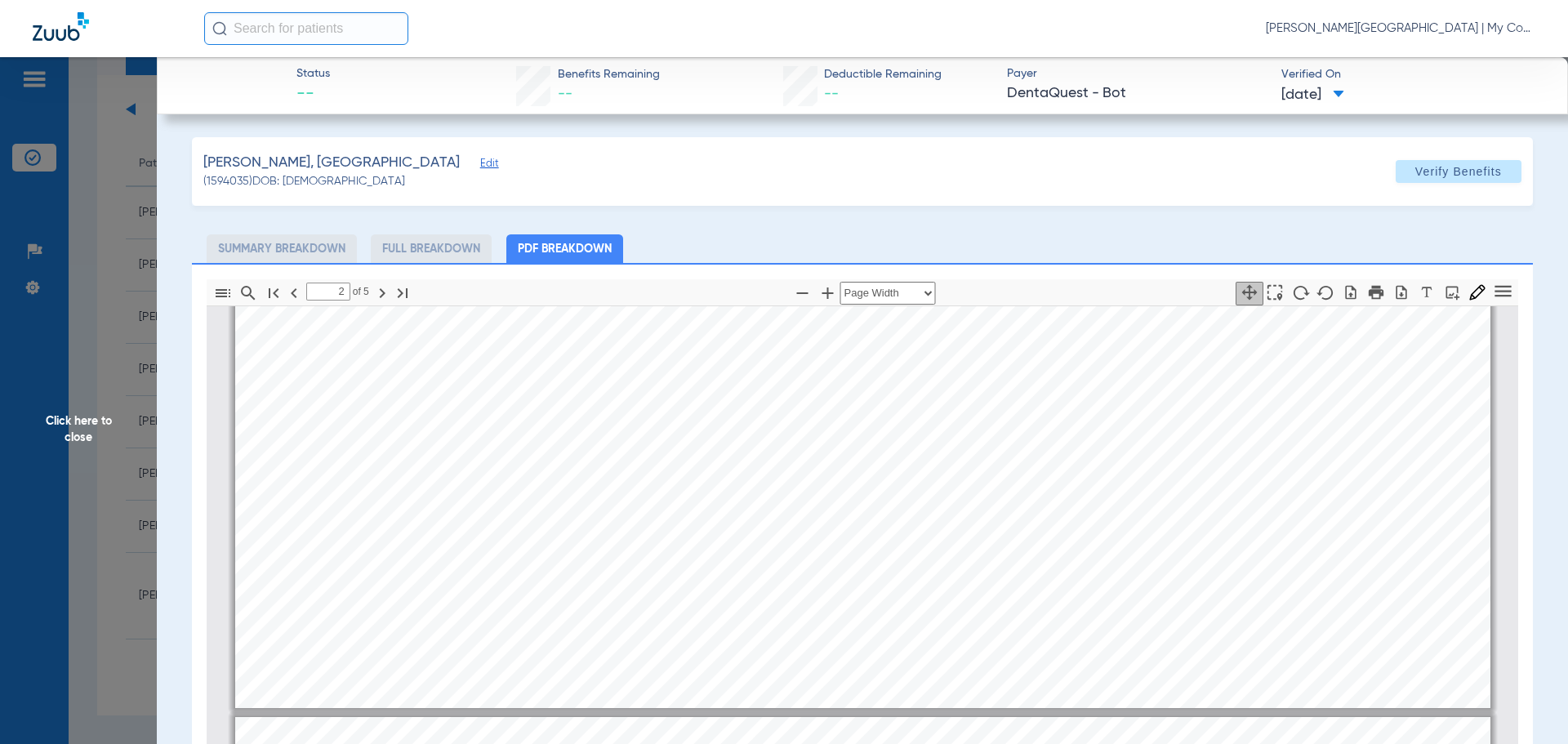
type input "1"
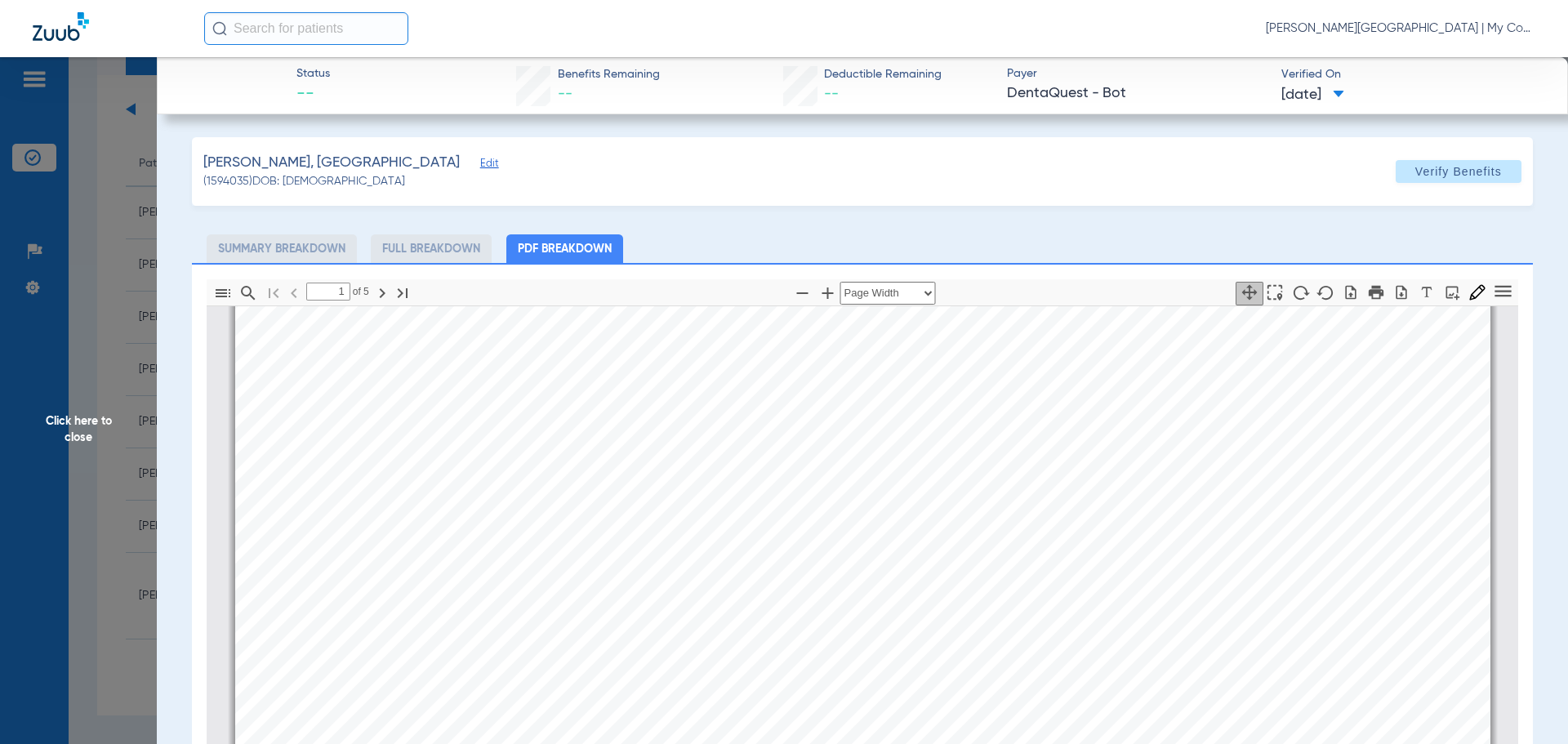
scroll to position [0, 0]
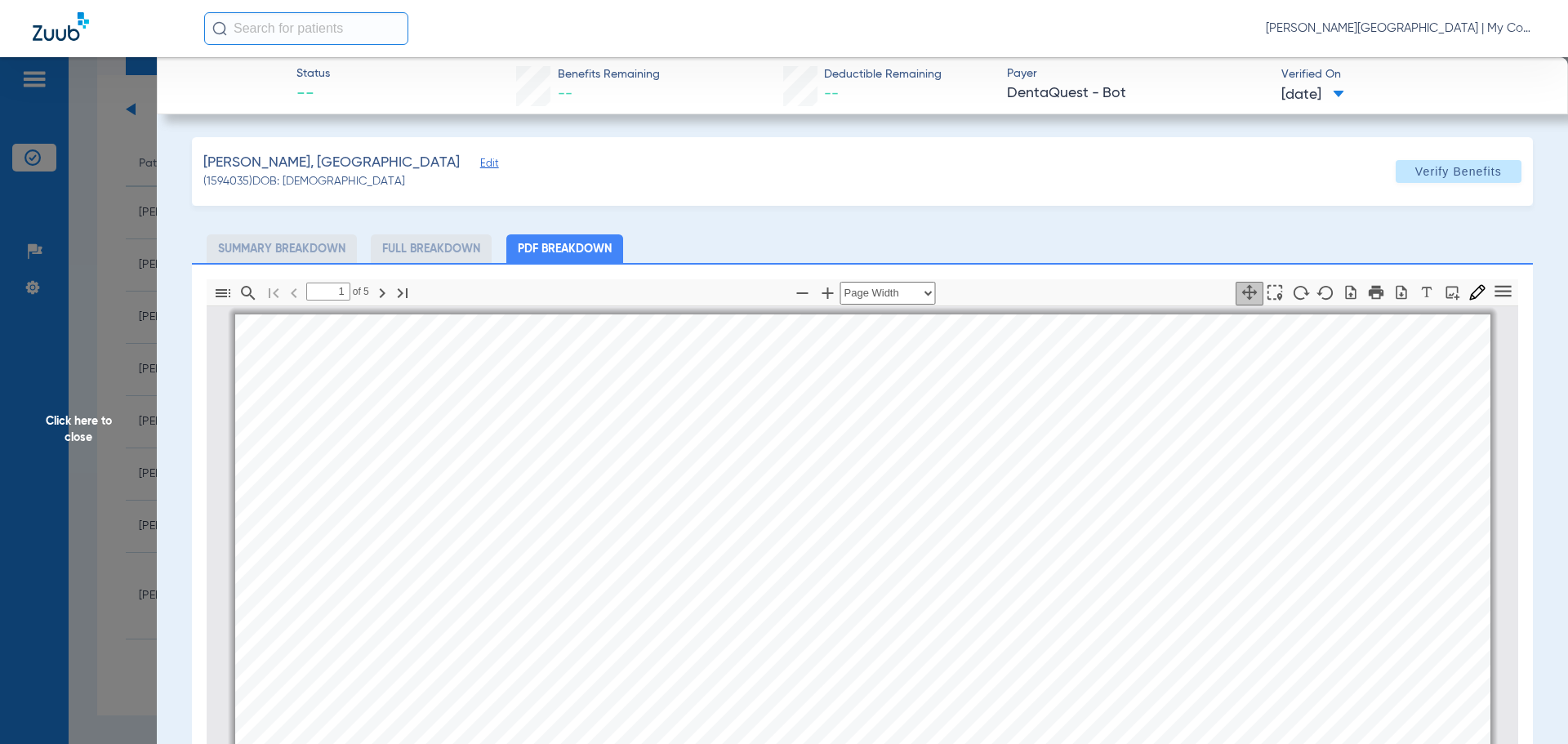
click at [88, 438] on span "Click here to close" at bounding box center [79, 429] width 157 height 744
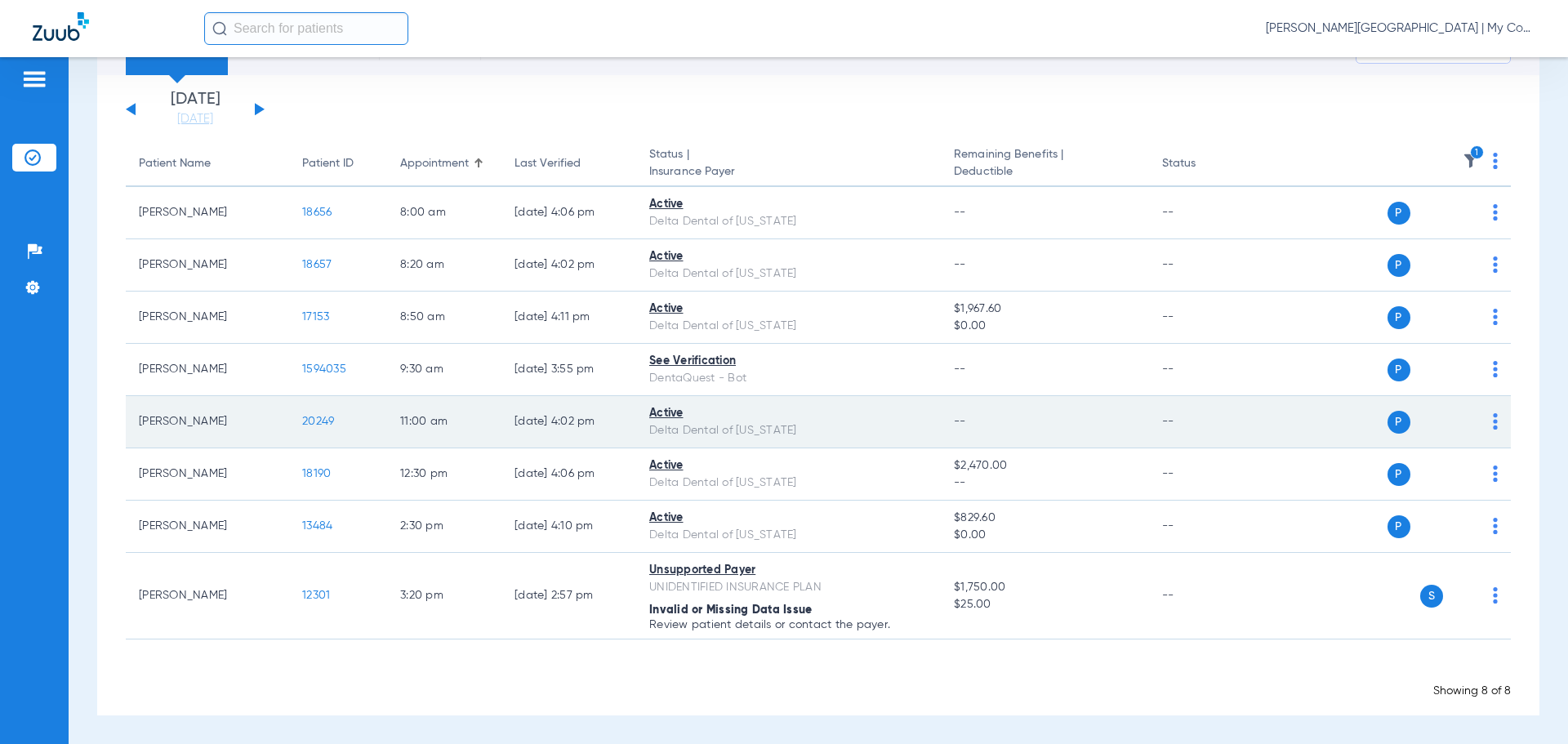
click at [312, 416] on span "20249" at bounding box center [318, 421] width 32 height 11
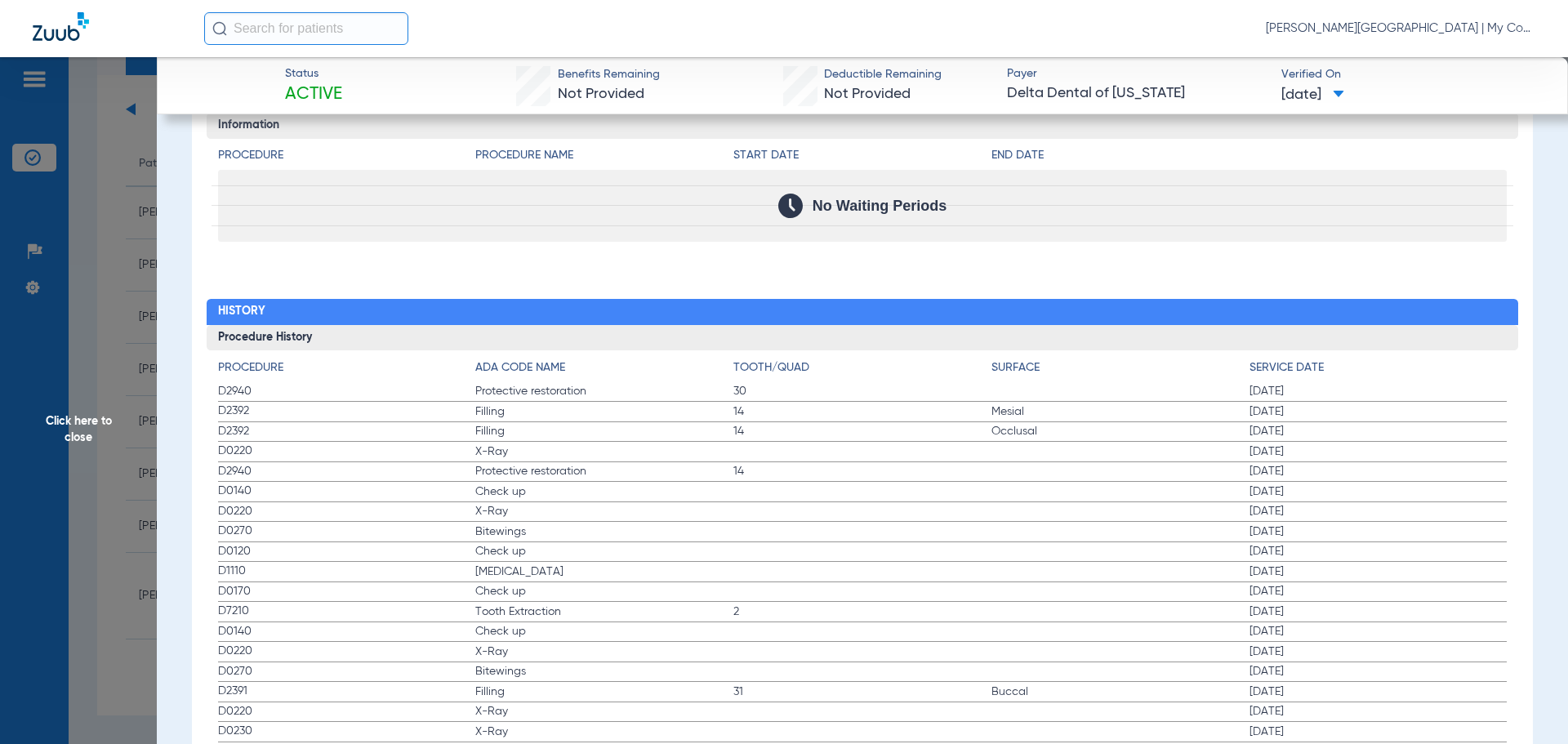
scroll to position [1714, 0]
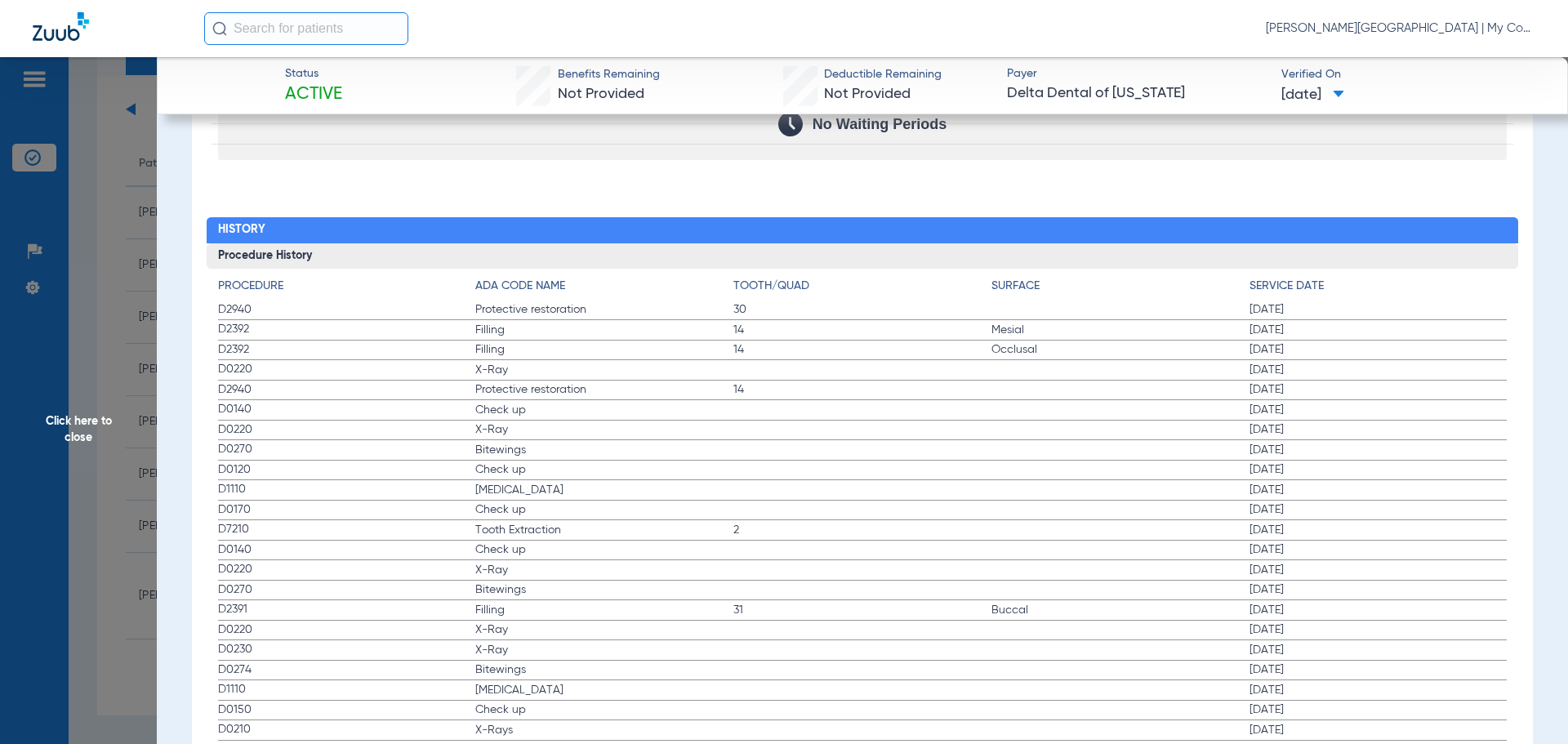
drag, startPoint x: 216, startPoint y: 413, endPoint x: 483, endPoint y: 460, distance: 271.1
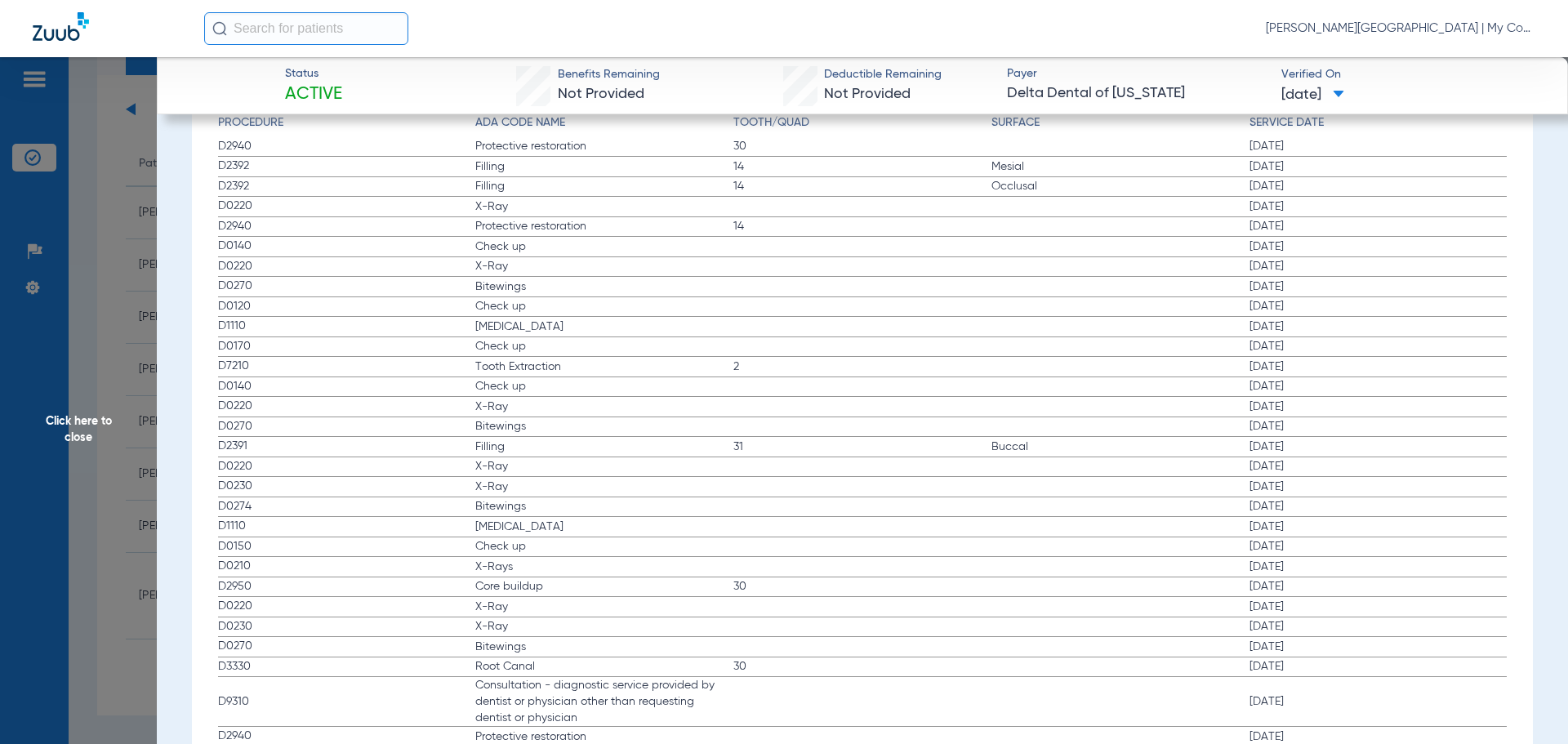
scroll to position [1796, 0]
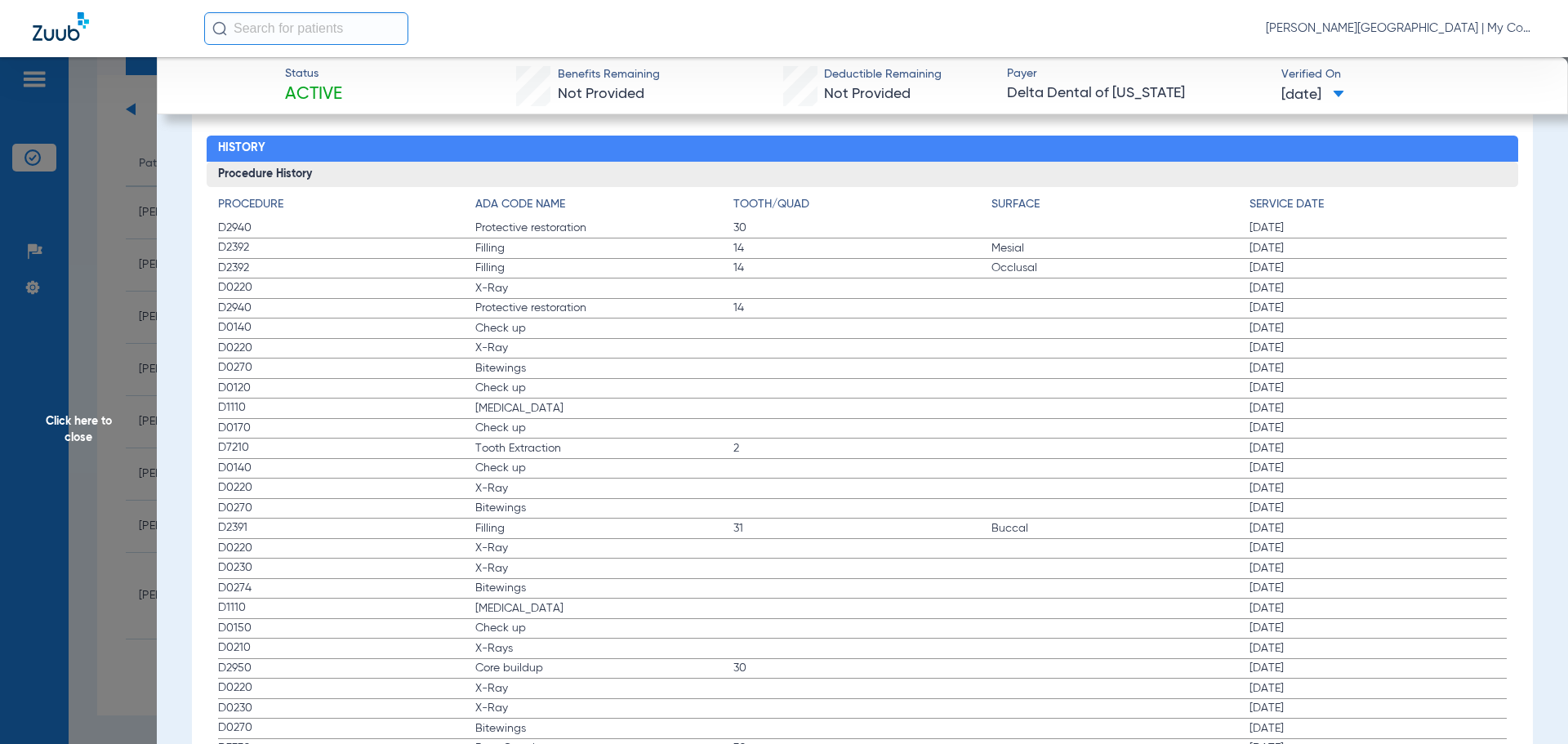
click at [227, 220] on span "D2940" at bounding box center [347, 228] width 258 height 17
drag, startPoint x: 223, startPoint y: 293, endPoint x: 559, endPoint y: 290, distance: 336.0
click at [559, 290] on label "D0220 X-Ray 04/23/2025" at bounding box center [863, 289] width 1290 height 21
drag, startPoint x: 220, startPoint y: 323, endPoint x: 811, endPoint y: 392, distance: 595.0
click at [811, 392] on app-history-list "Procedure ADA Code Name Tooth/Quad Surface Service Date D2940 Protective restor…" at bounding box center [863, 732] width 1290 height 1072
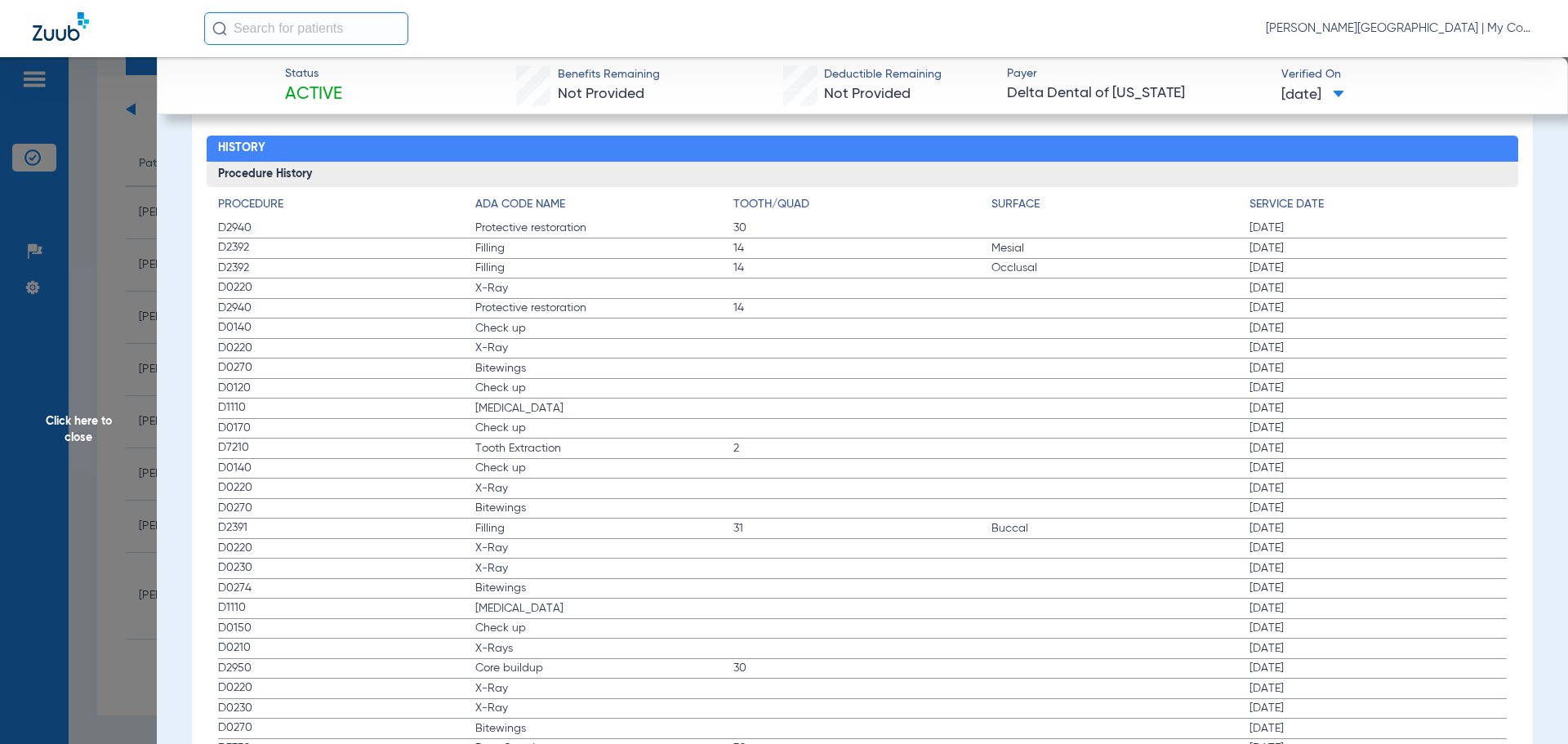
click at [117, 433] on span "Click here to close" at bounding box center [79, 429] width 157 height 744
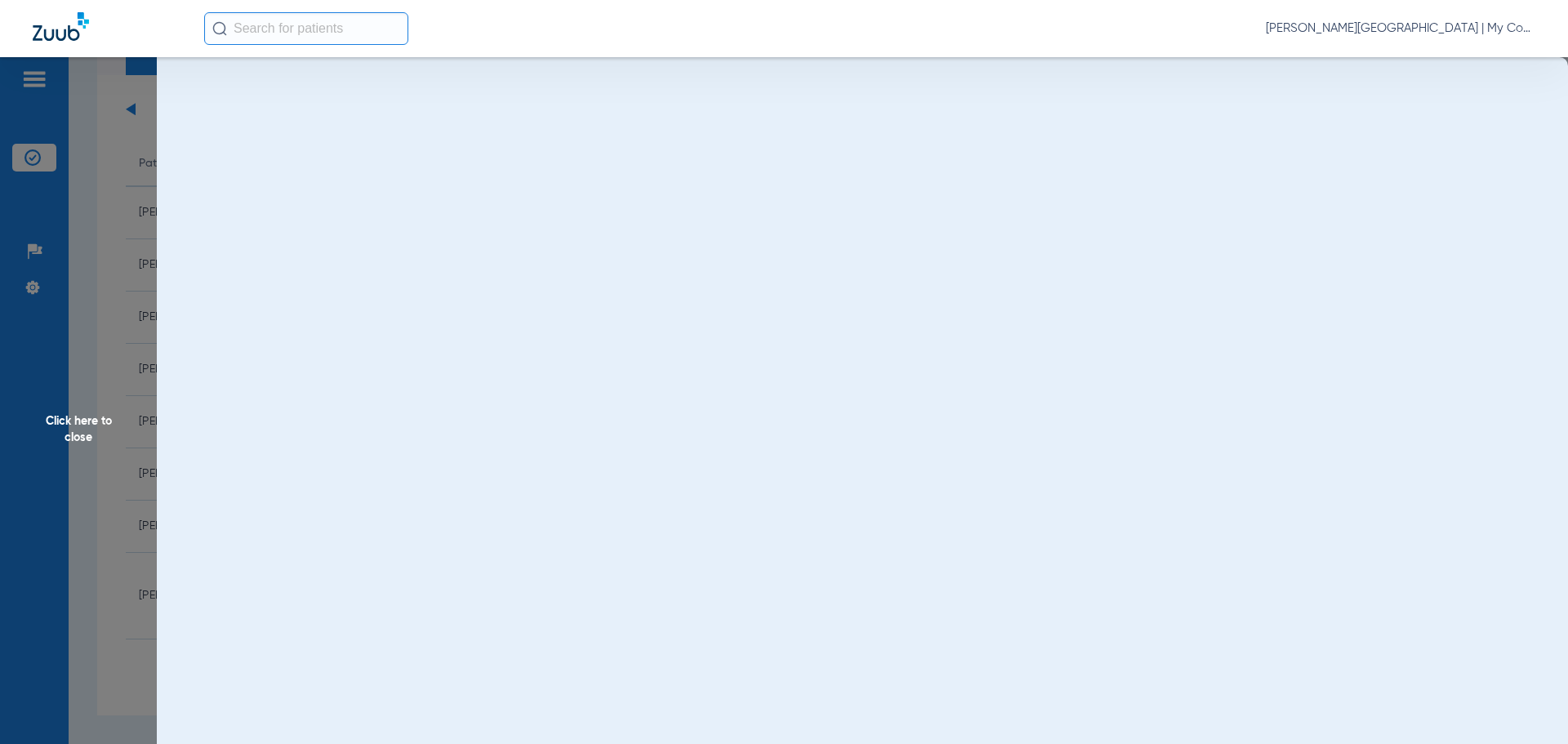
scroll to position [0, 0]
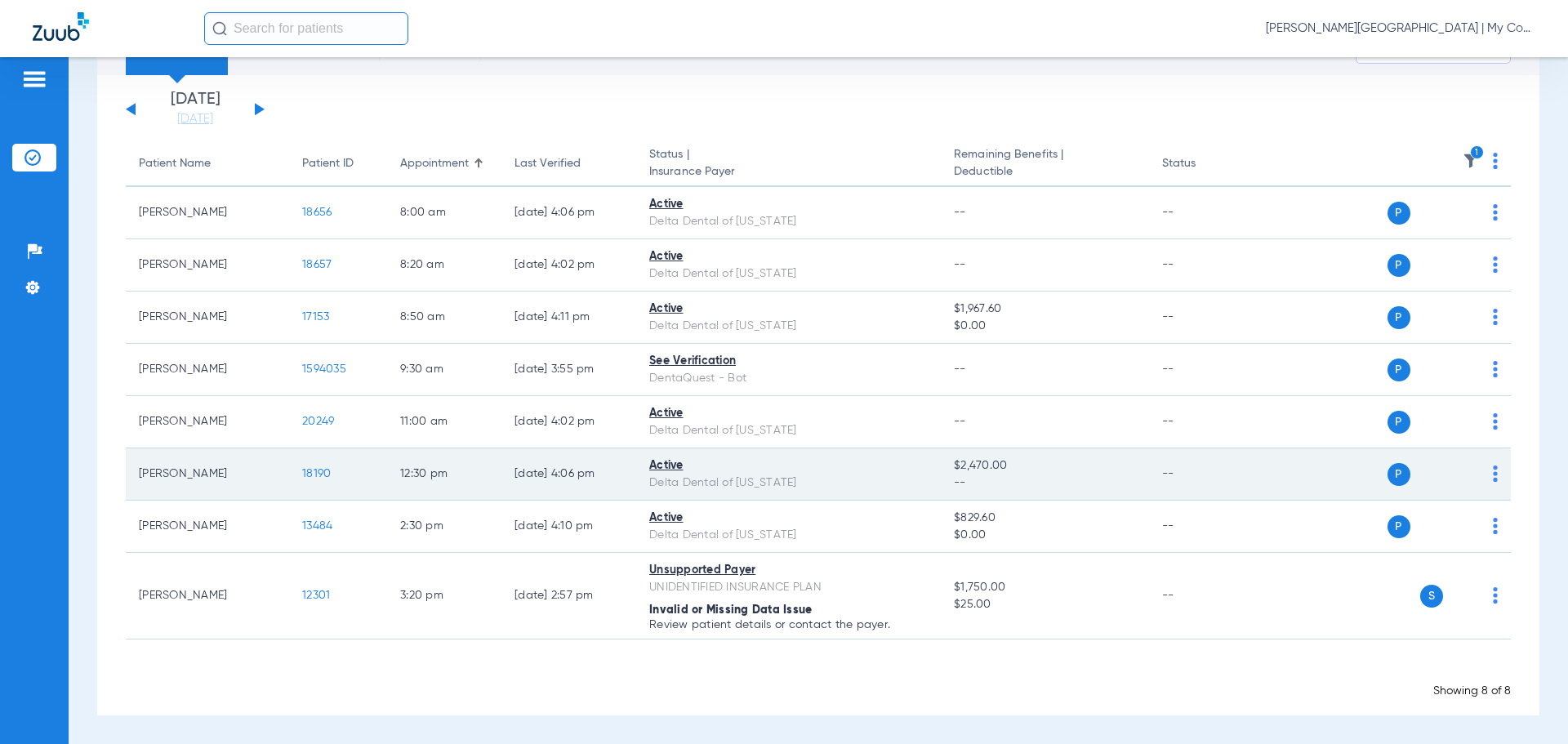
click at [313, 472] on span "18190" at bounding box center [316, 474] width 29 height 11
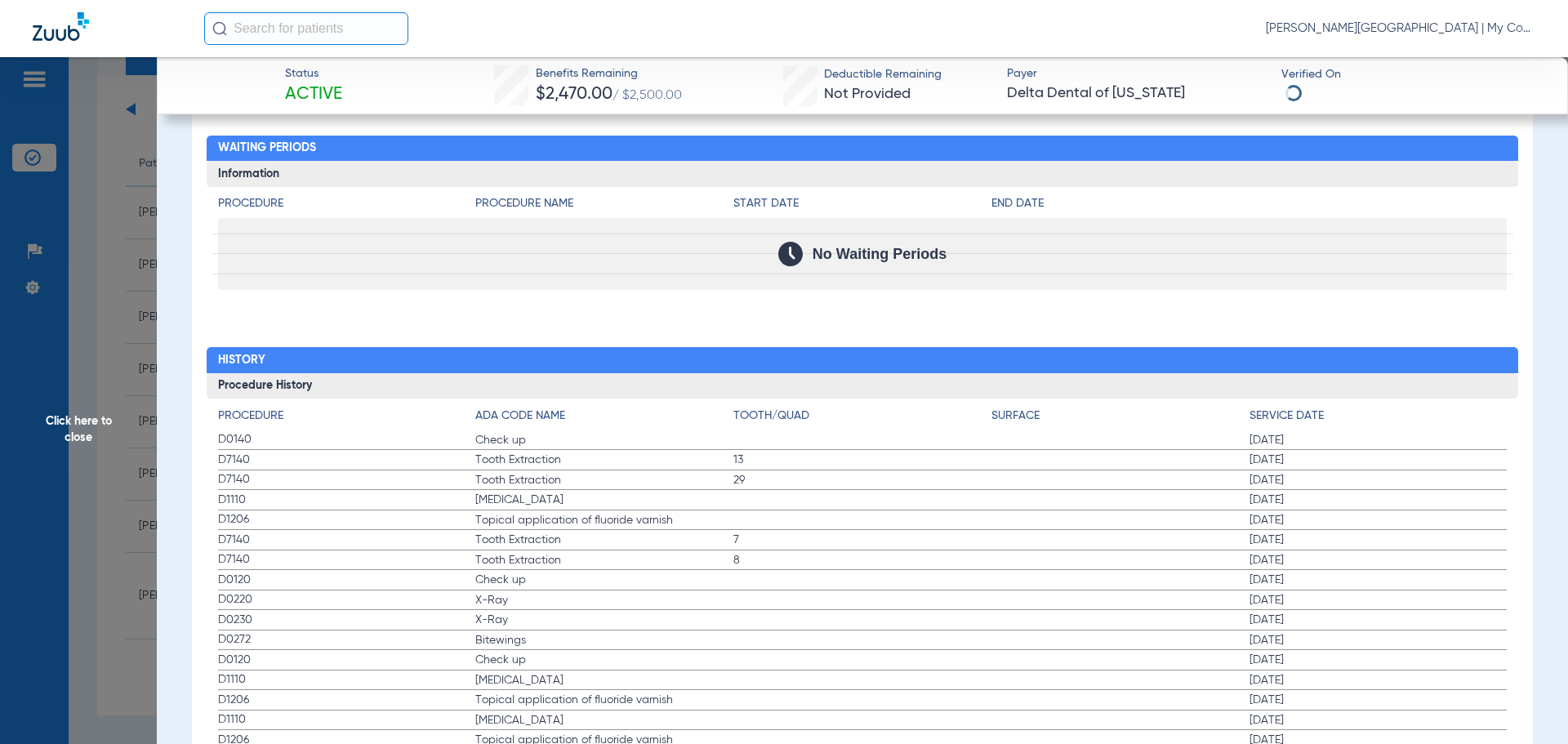
scroll to position [1788, 0]
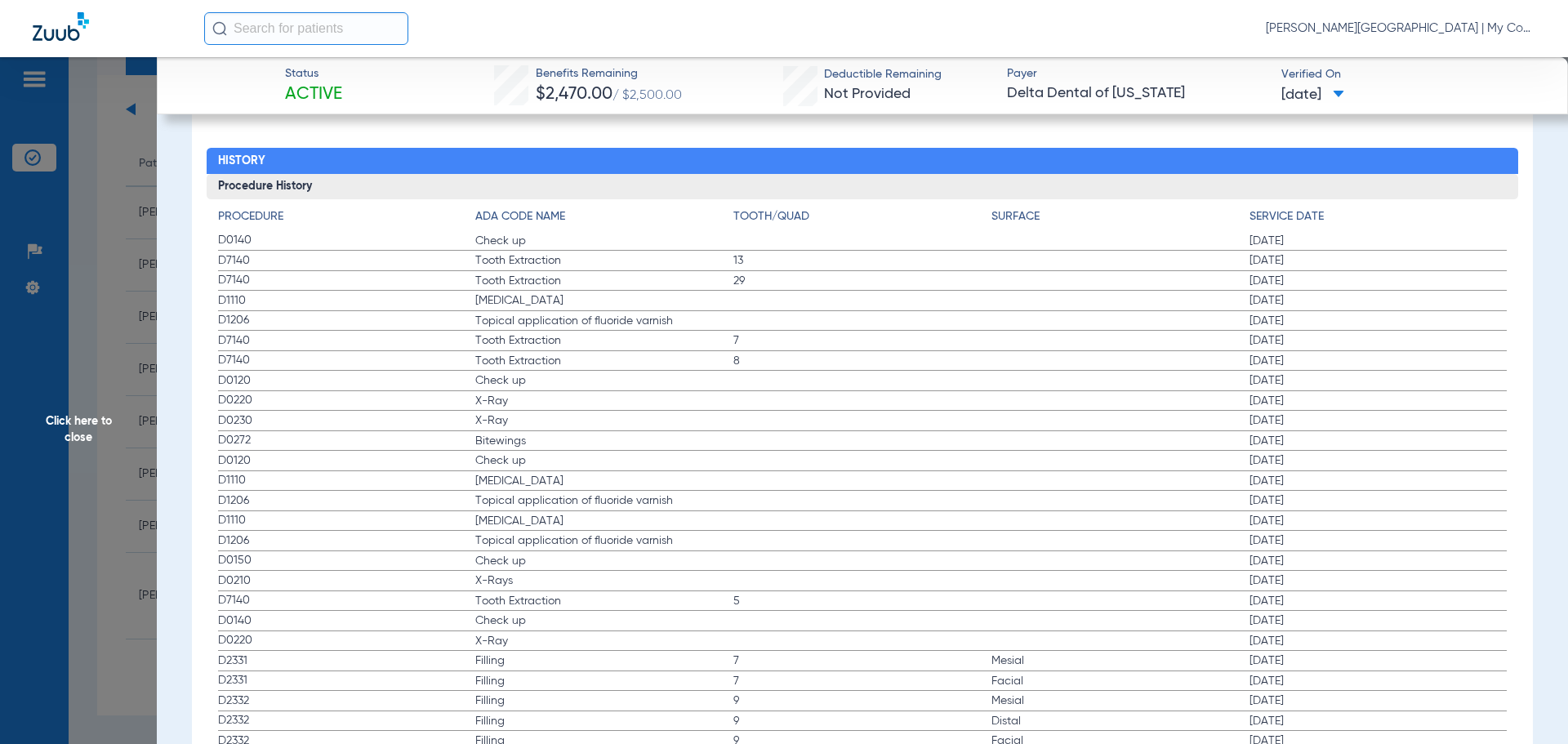
drag, startPoint x: 212, startPoint y: 239, endPoint x: 919, endPoint y: 293, distance: 709.1
click at [919, 293] on div "Procedure ADA Code Name Tooth/Quad Surface Service Date D0140 Check up 04/15/20…" at bounding box center [863, 504] width 1312 height 611
click at [635, 348] on span "Tooth Extraction" at bounding box center [605, 340] width 258 height 16
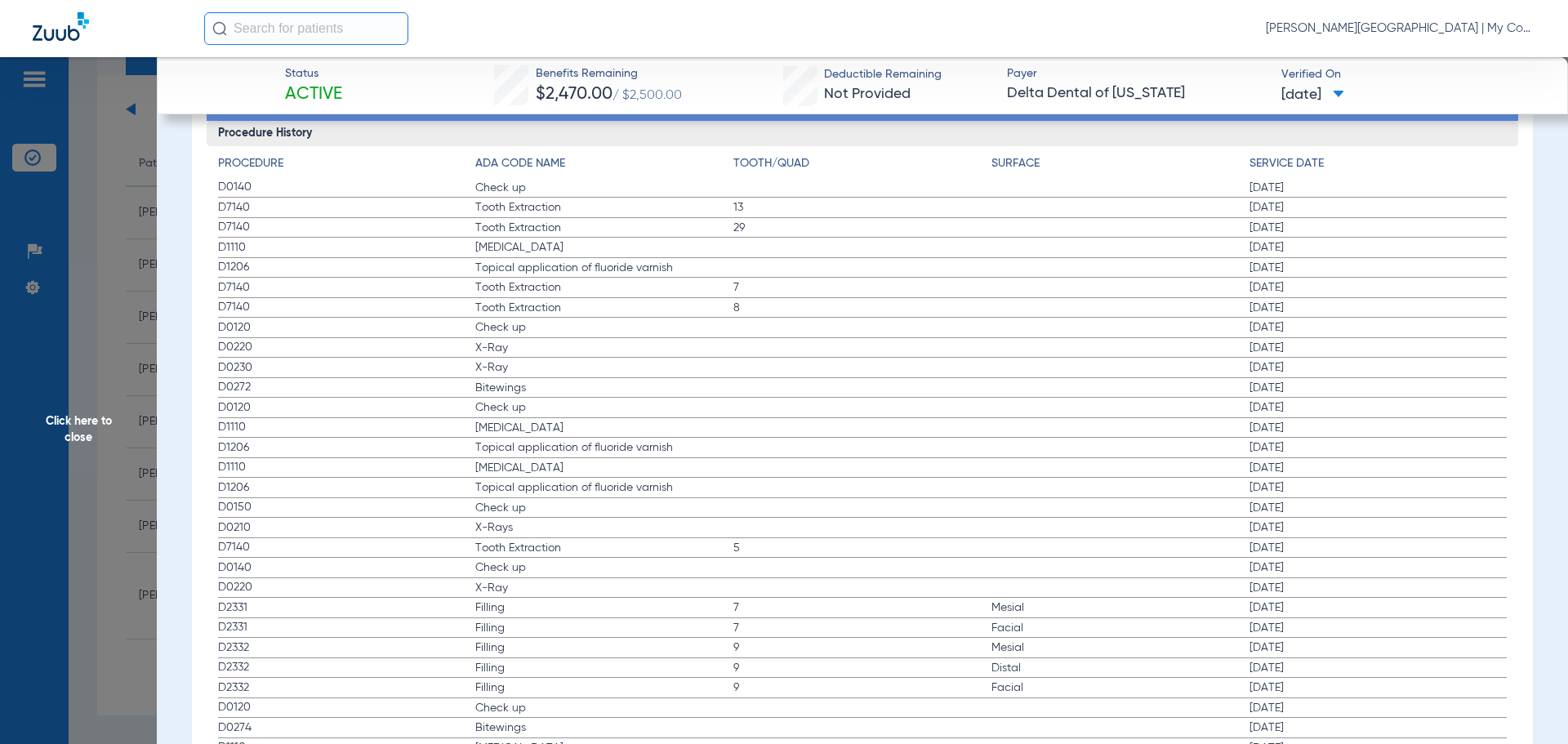
scroll to position [1870, 0]
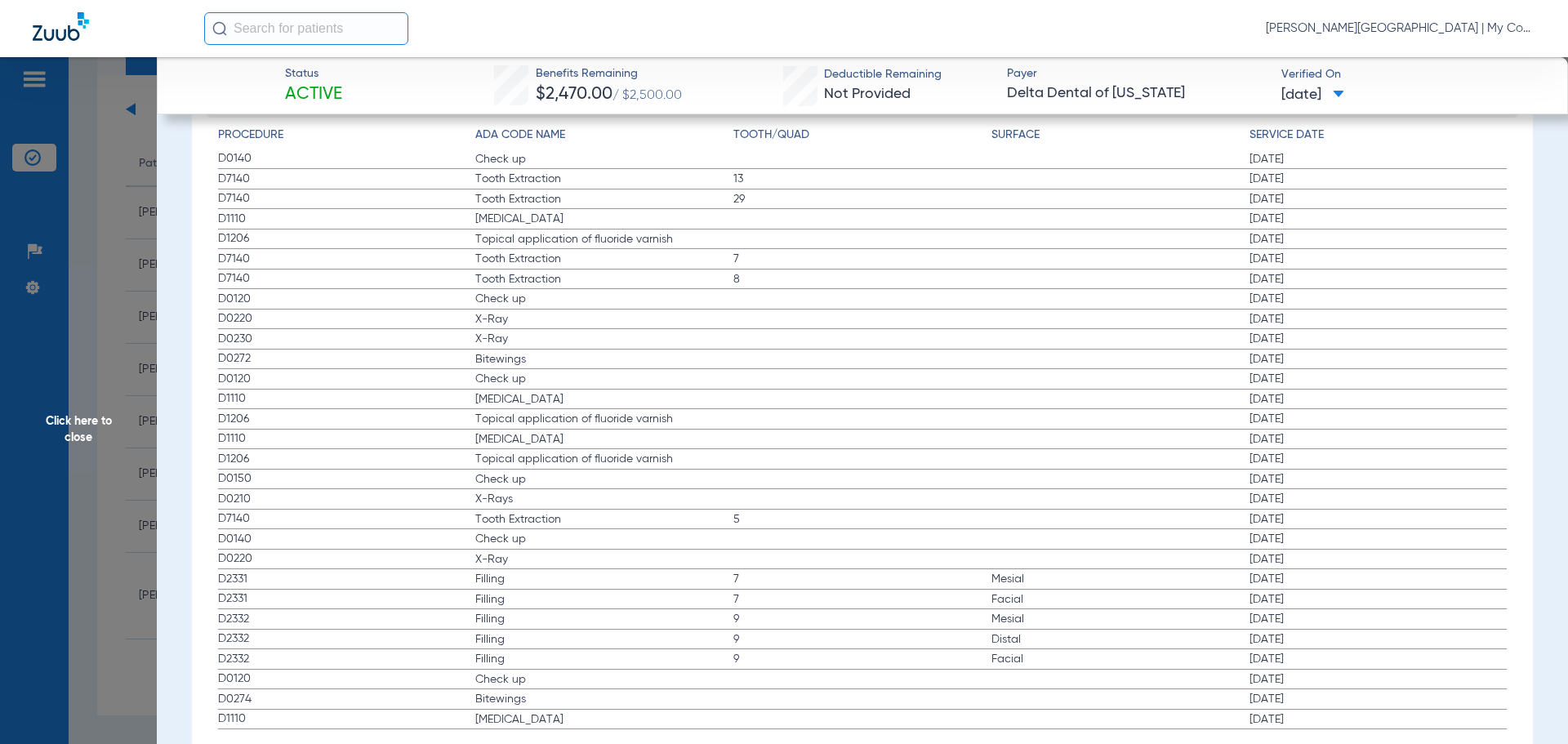
drag, startPoint x: 215, startPoint y: 277, endPoint x: 457, endPoint y: 315, distance: 245.0
click at [457, 315] on div "Procedure ADA Code Name Tooth/Quad Surface Service Date D0140 Check up 04/15/20…" at bounding box center [863, 423] width 1312 height 611
drag, startPoint x: 451, startPoint y: 314, endPoint x: 419, endPoint y: 306, distance: 33.0
click at [451, 314] on span "D0220" at bounding box center [347, 319] width 258 height 17
click at [246, 284] on span "D7140" at bounding box center [347, 279] width 258 height 17
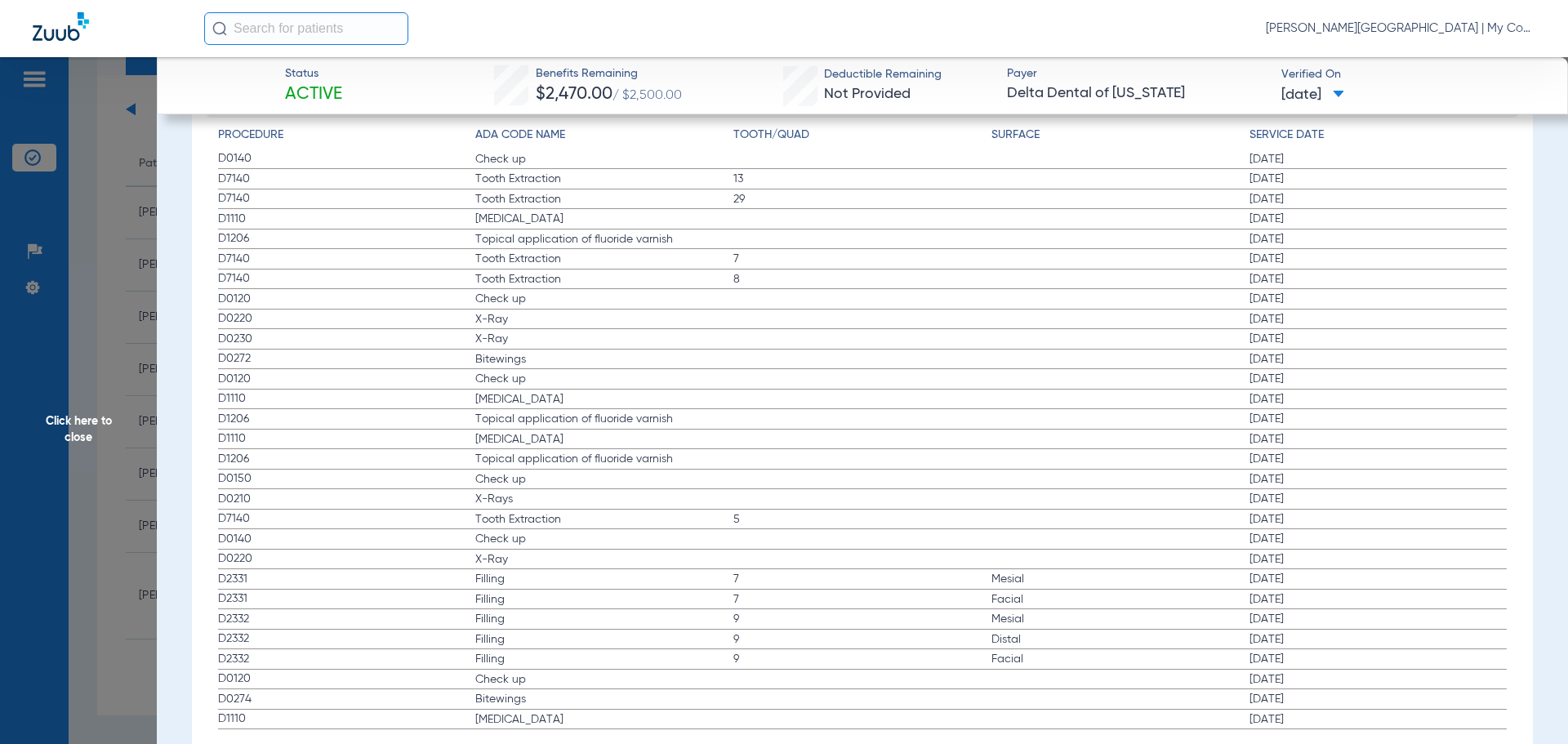
drag, startPoint x: 249, startPoint y: 299, endPoint x: 711, endPoint y: 406, distance: 474.2
click at [746, 387] on div "Procedure ADA Code Name Tooth/Quad Surface Service Date D0140 Check up 04/15/20…" at bounding box center [863, 423] width 1312 height 611
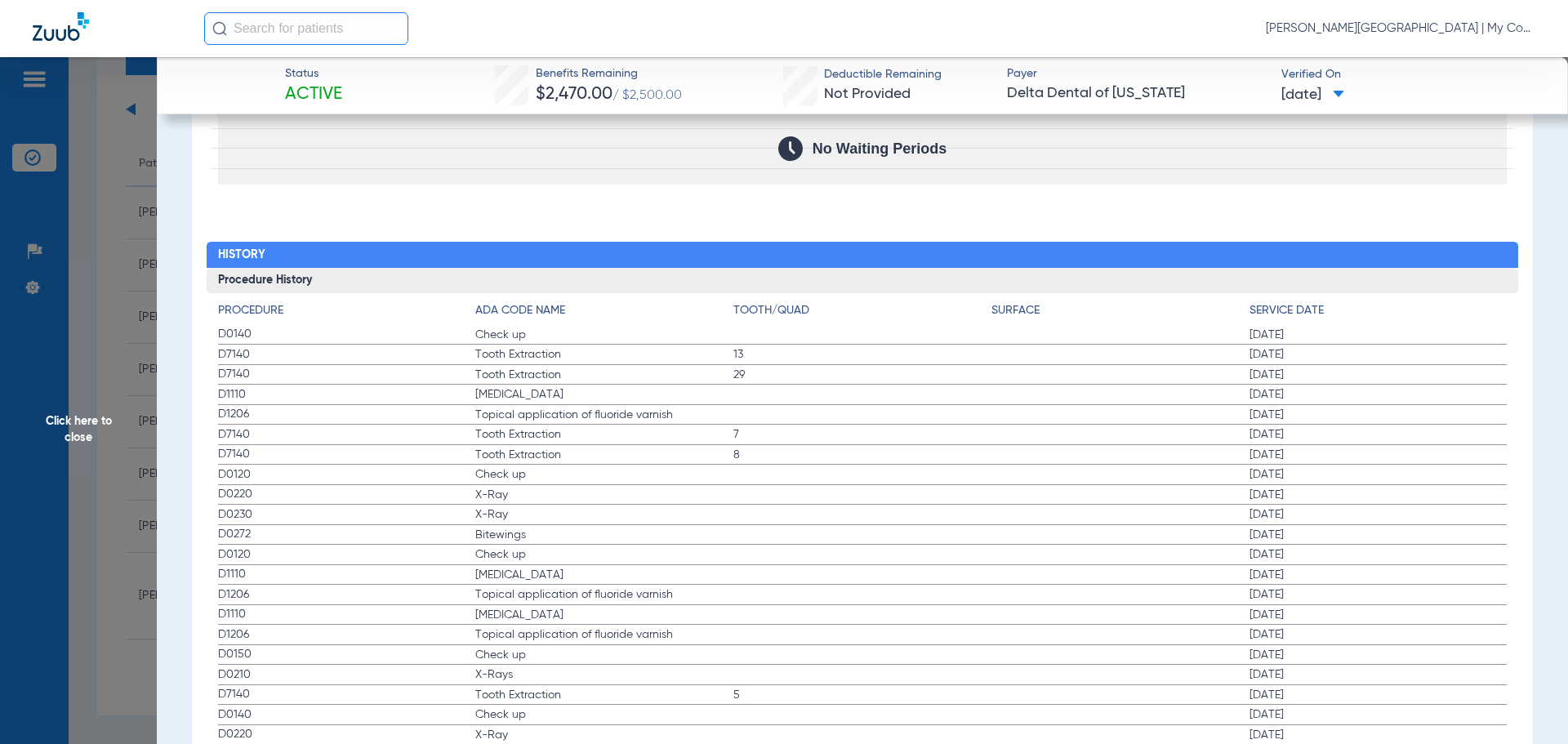
scroll to position [1667, 0]
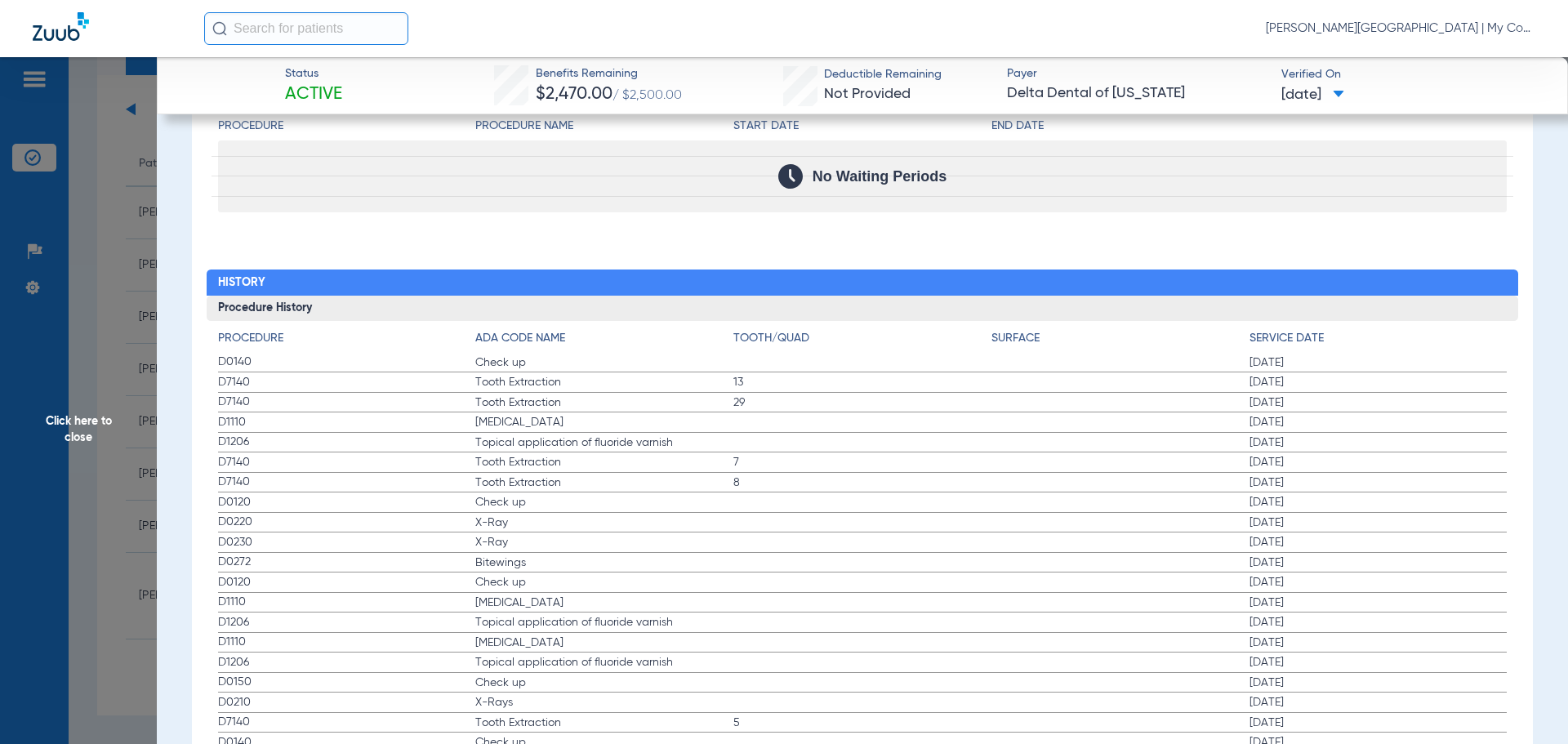
click at [131, 377] on span "Click here to close" at bounding box center [79, 429] width 157 height 744
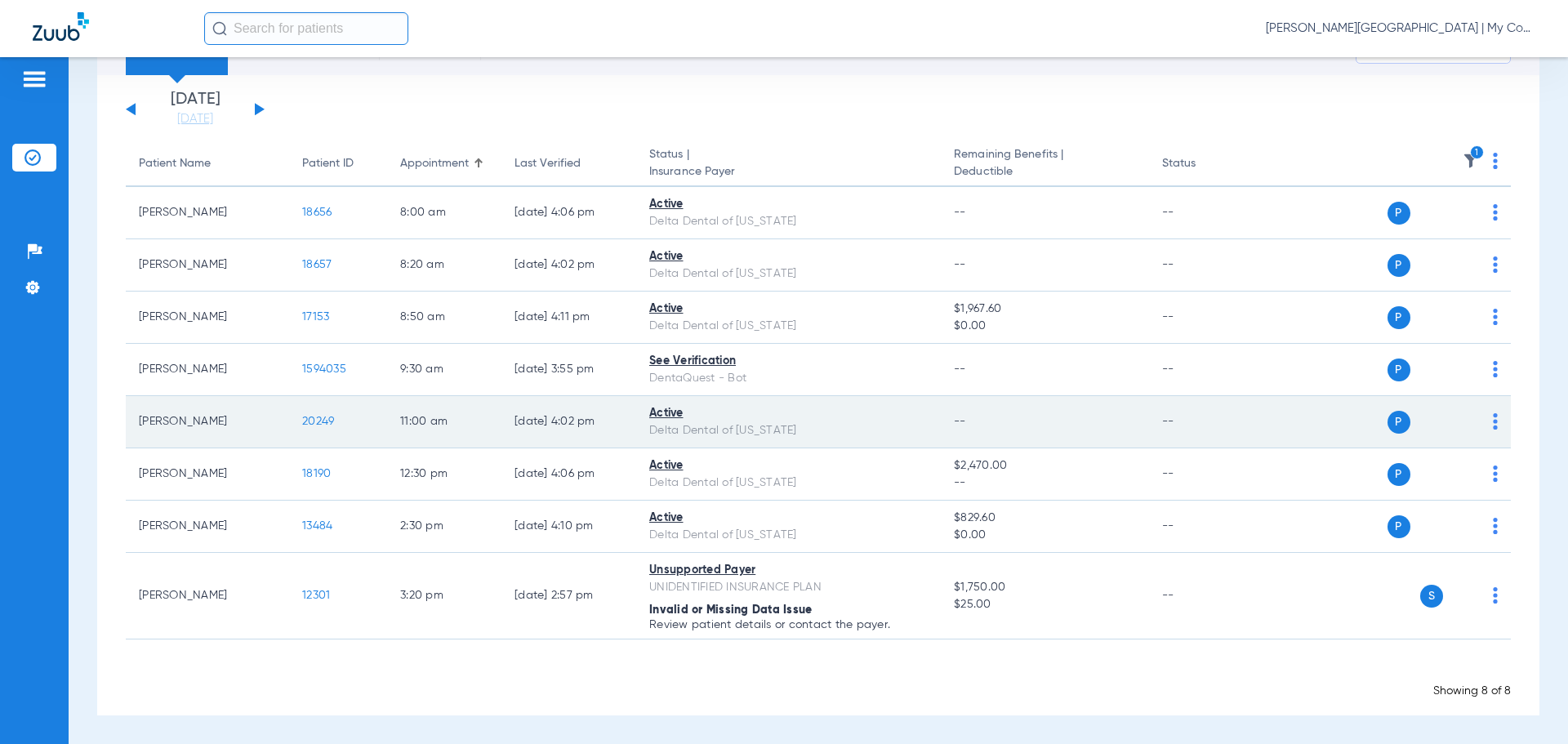
click at [317, 421] on span "20249" at bounding box center [318, 421] width 32 height 11
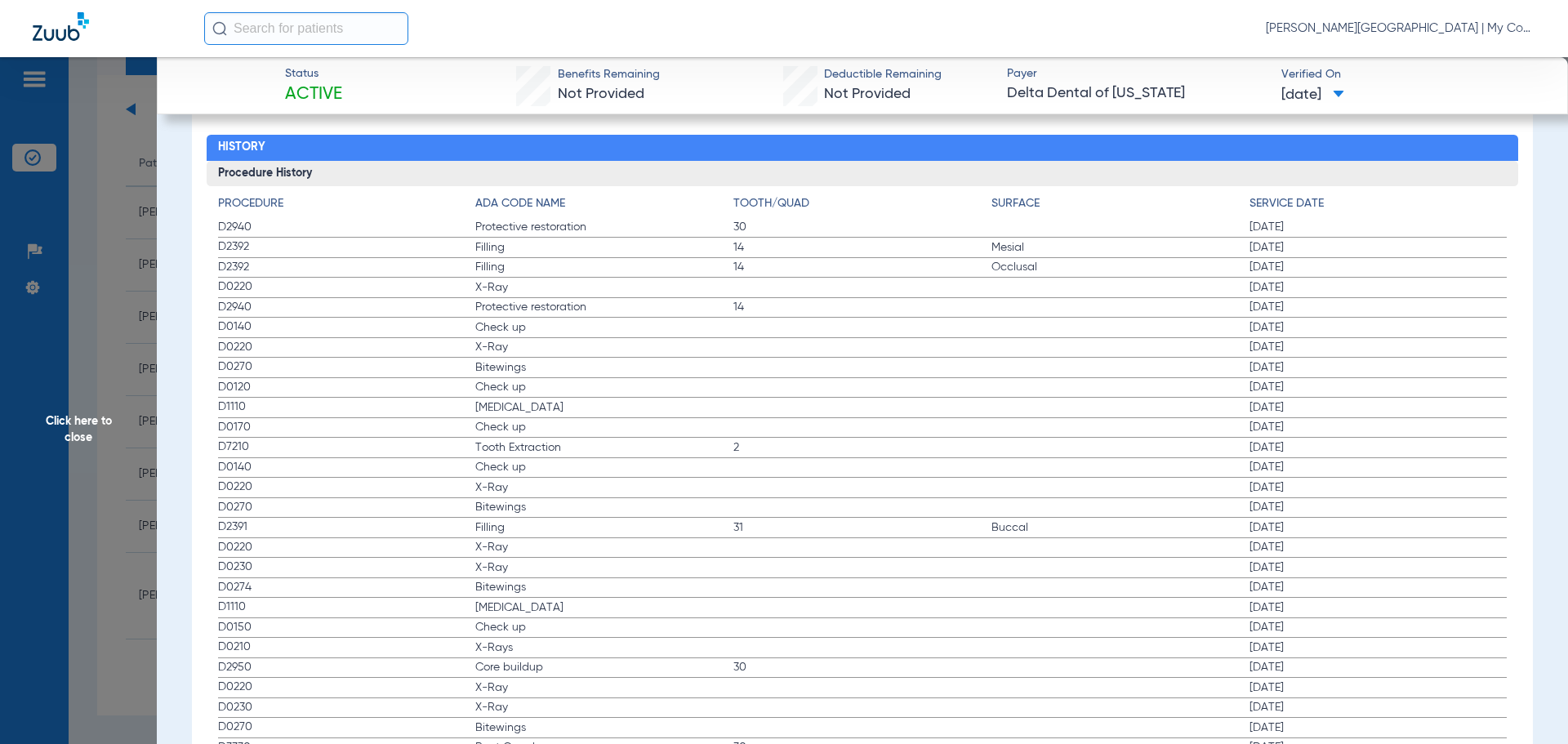
scroll to position [1796, 0]
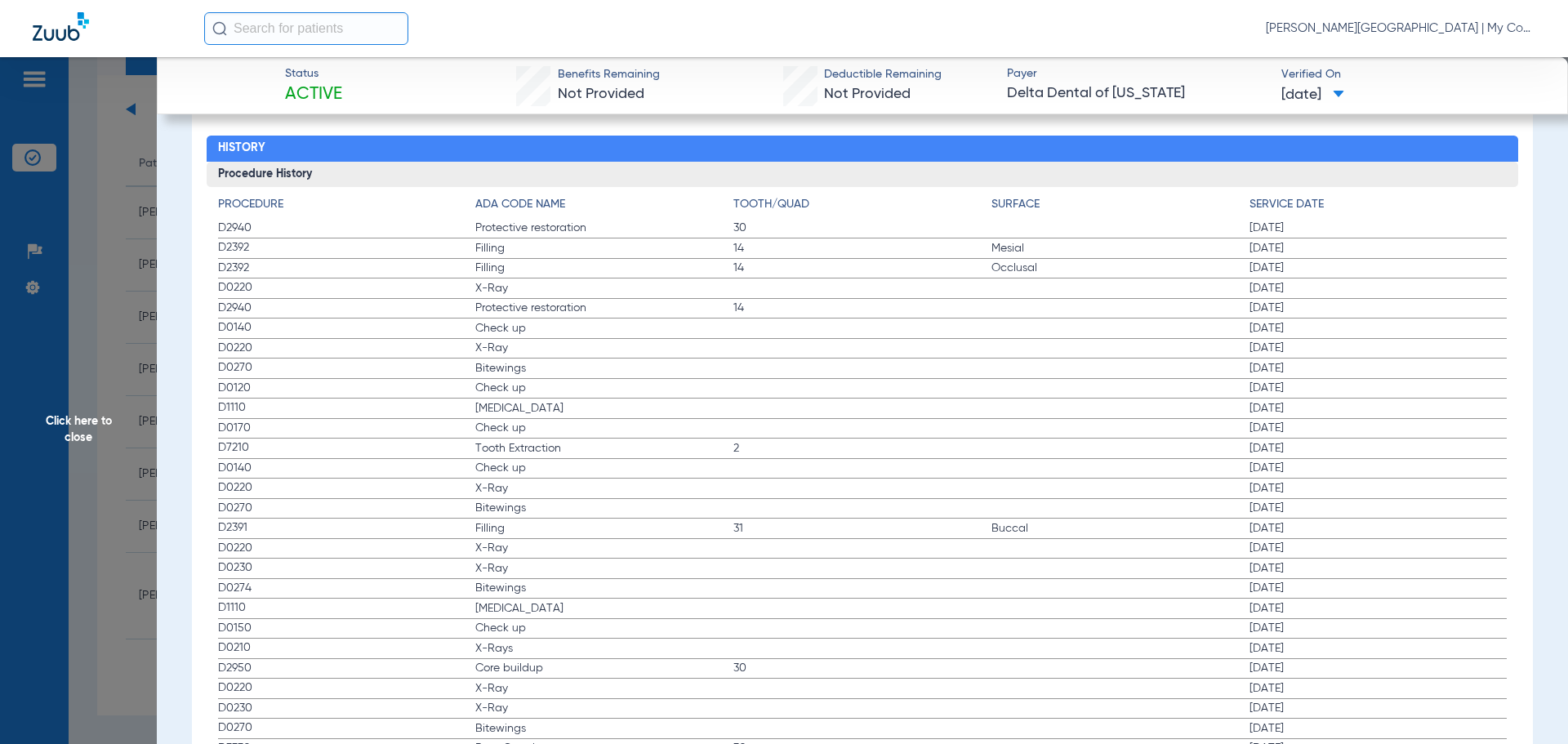
drag, startPoint x: 476, startPoint y: 234, endPoint x: 546, endPoint y: 260, distance: 74.7
click at [546, 260] on app-history-list "Procedure ADA Code Name Tooth/Quad Surface Service Date D2940 Protective restor…" at bounding box center [863, 732] width 1290 height 1072
click at [526, 294] on span "X-Ray" at bounding box center [605, 287] width 258 height 16
drag, startPoint x: 454, startPoint y: 337, endPoint x: 523, endPoint y: 357, distance: 71.8
click at [517, 347] on app-history-list "Procedure ADA Code Name Tooth/Quad Surface Service Date D2940 Protective restor…" at bounding box center [863, 732] width 1290 height 1072
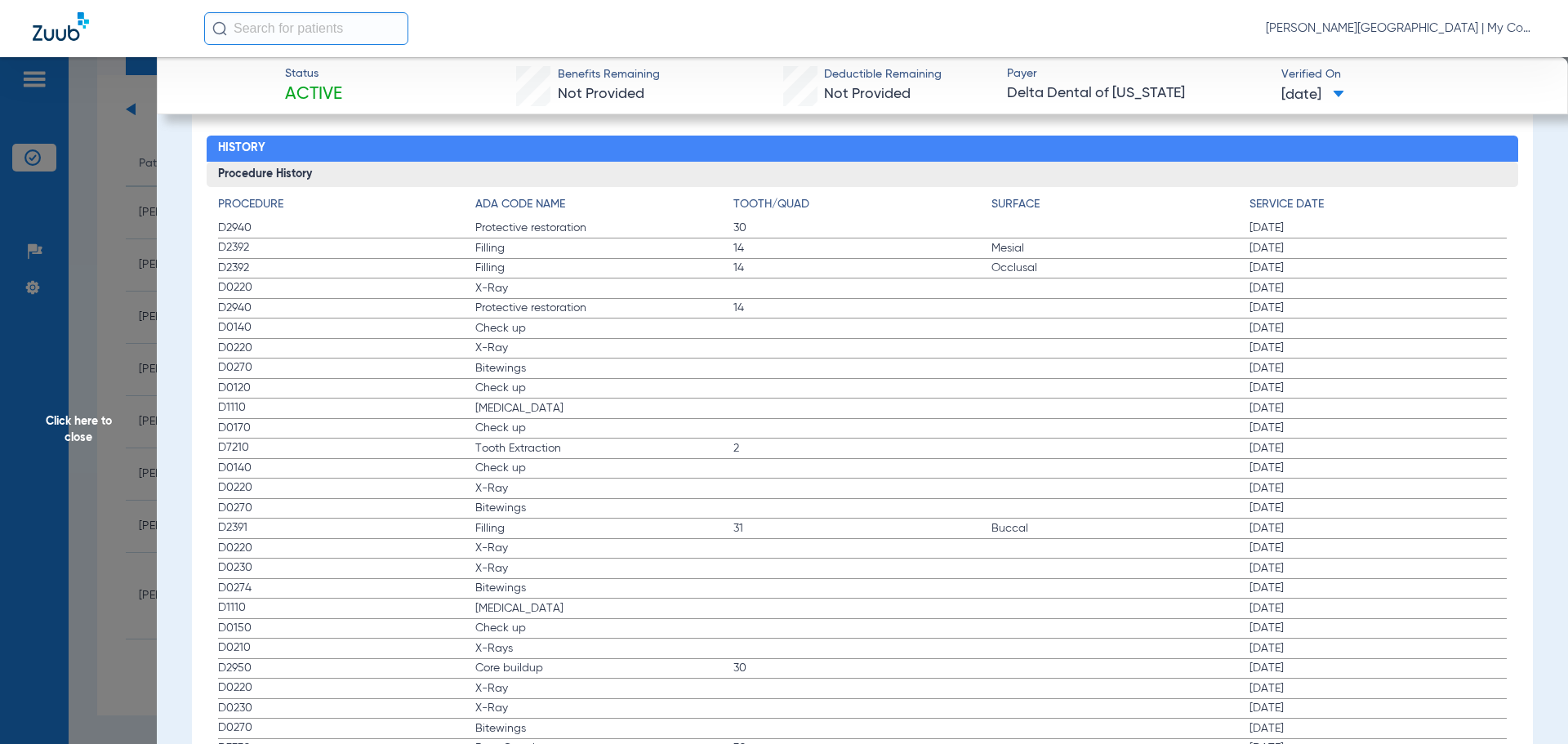
drag, startPoint x: 231, startPoint y: 409, endPoint x: 1336, endPoint y: 417, distance: 1105.0
click at [1336, 417] on label "D1110 Teeth Cleaning 01/15/2025" at bounding box center [863, 409] width 1290 height 21
click at [139, 401] on span "Click here to close" at bounding box center [79, 429] width 157 height 744
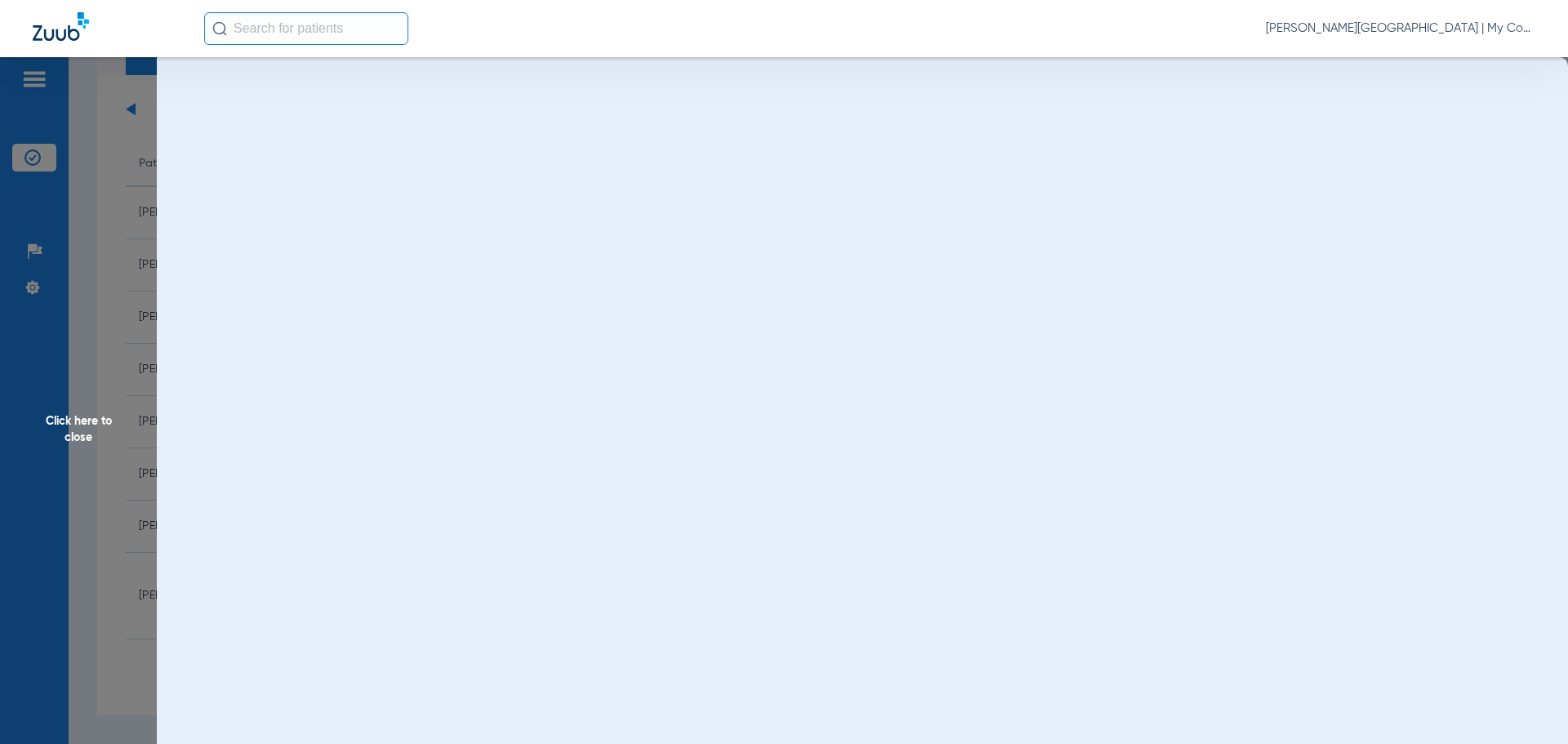
scroll to position [0, 0]
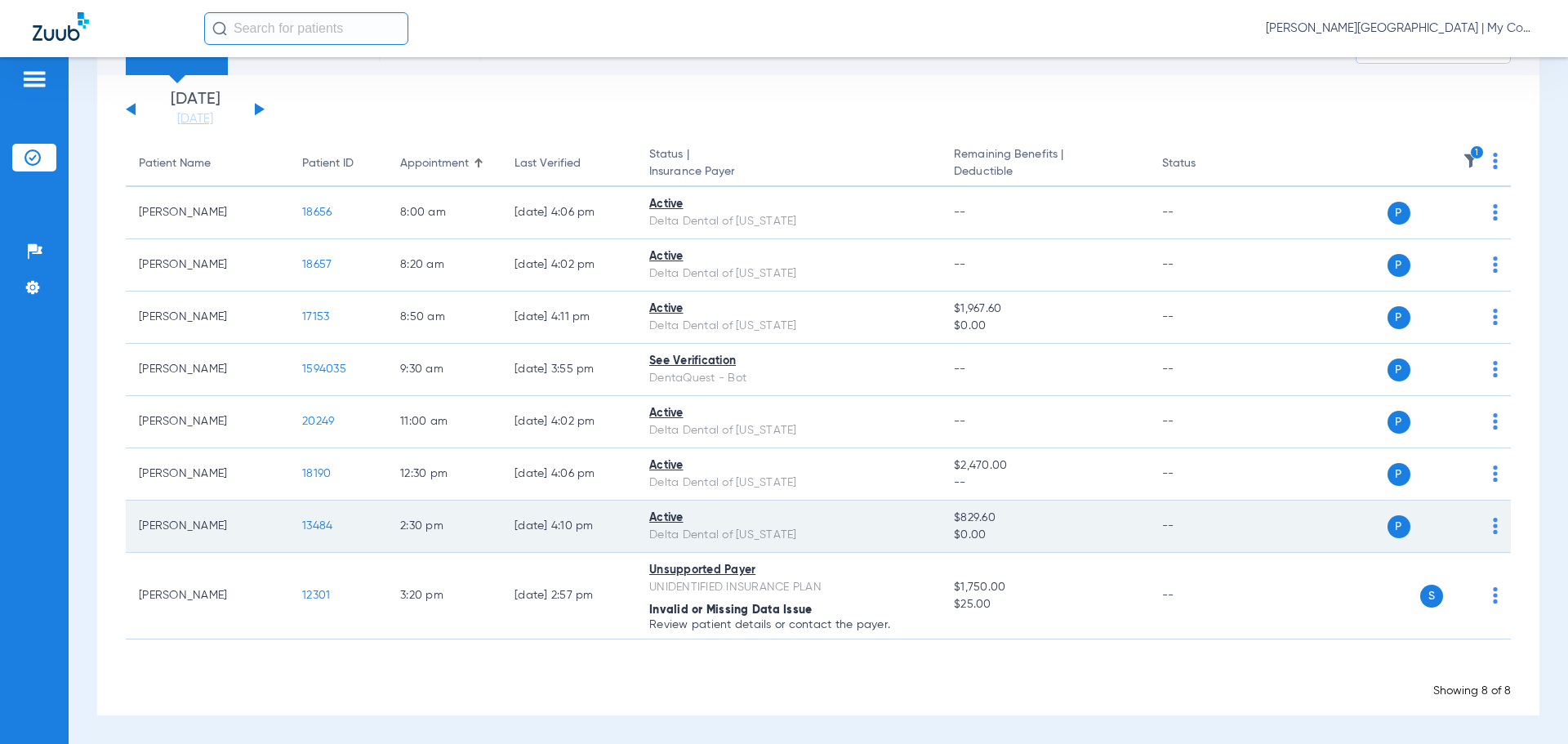
click at [316, 528] on span "13484" at bounding box center [317, 526] width 30 height 11
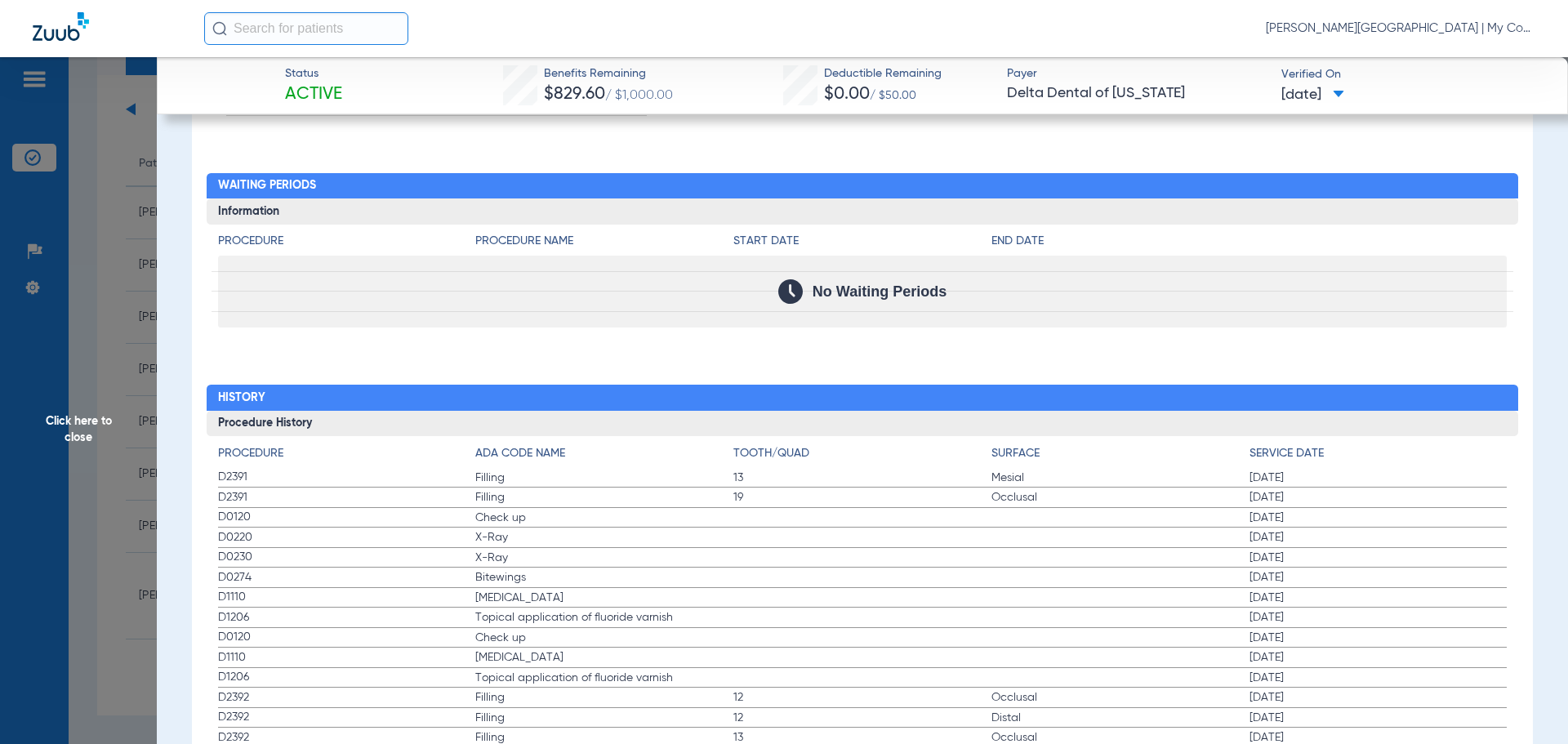
scroll to position [1631, 0]
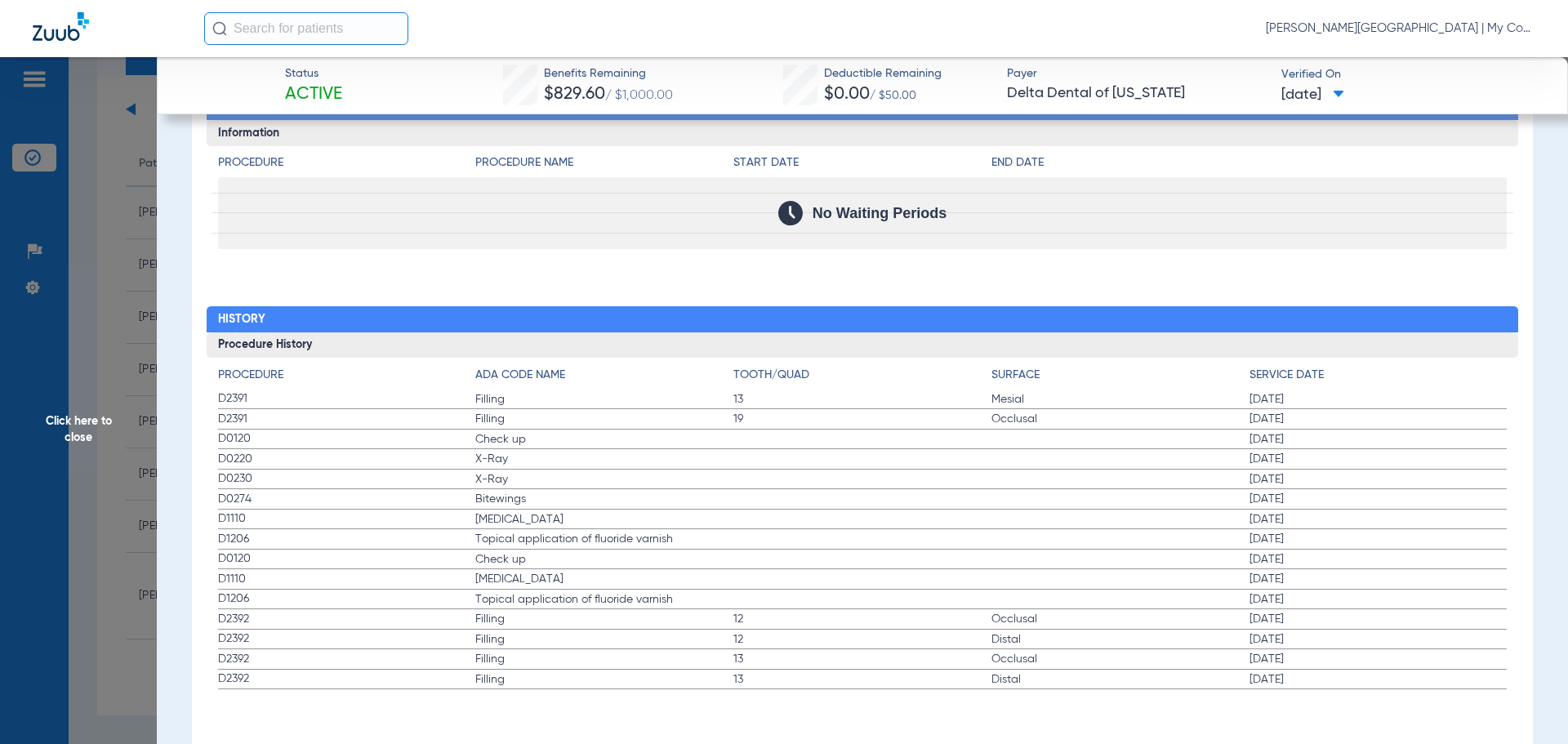
drag, startPoint x: 218, startPoint y: 431, endPoint x: 1334, endPoint y: 496, distance: 1117.9
click at [1334, 496] on app-history-list "Procedure ADA Code Name Tooth/Quad Surface Service Date D2391 Filling 13 Mesial…" at bounding box center [863, 528] width 1290 height 323
click at [100, 444] on span "Click here to close" at bounding box center [79, 429] width 157 height 744
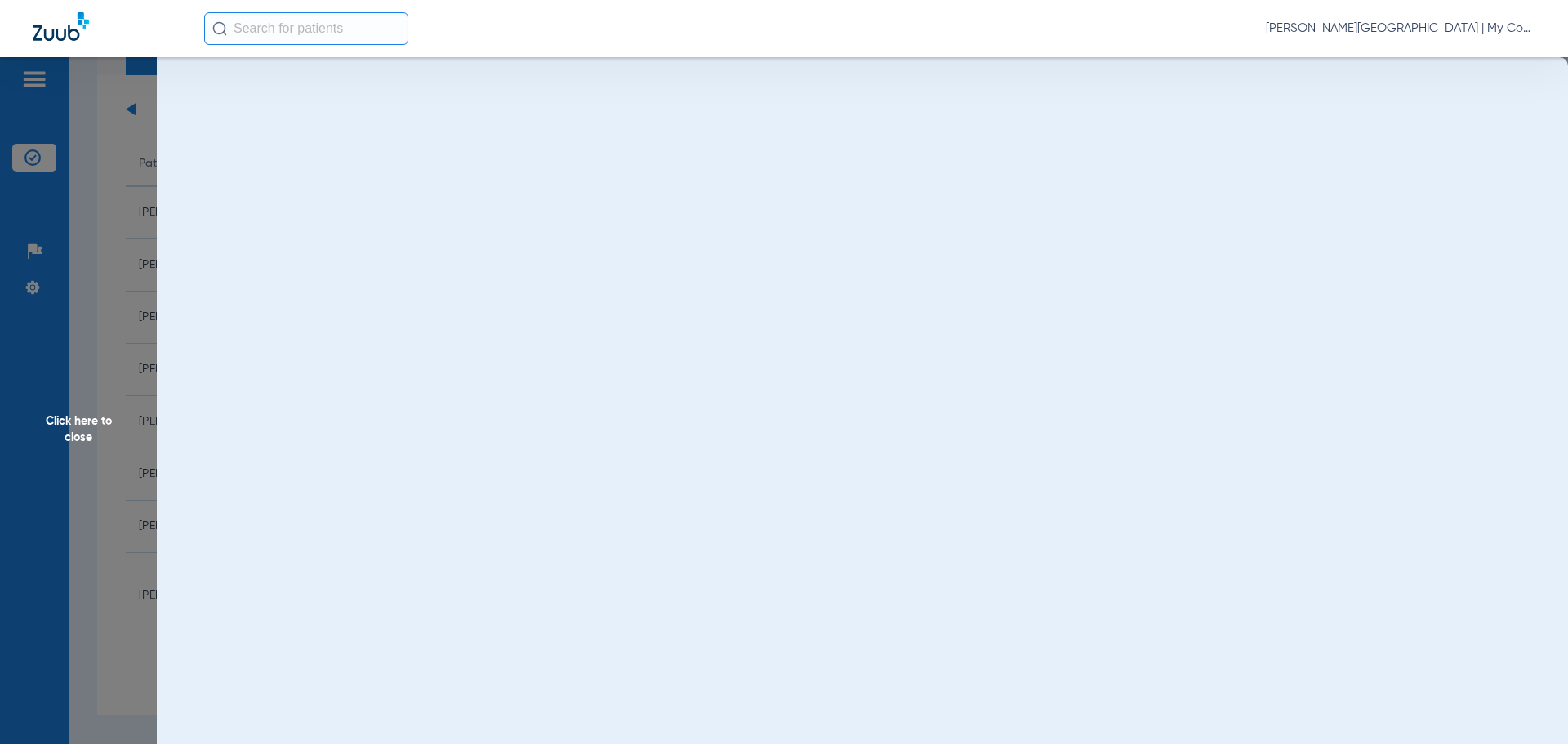
scroll to position [0, 0]
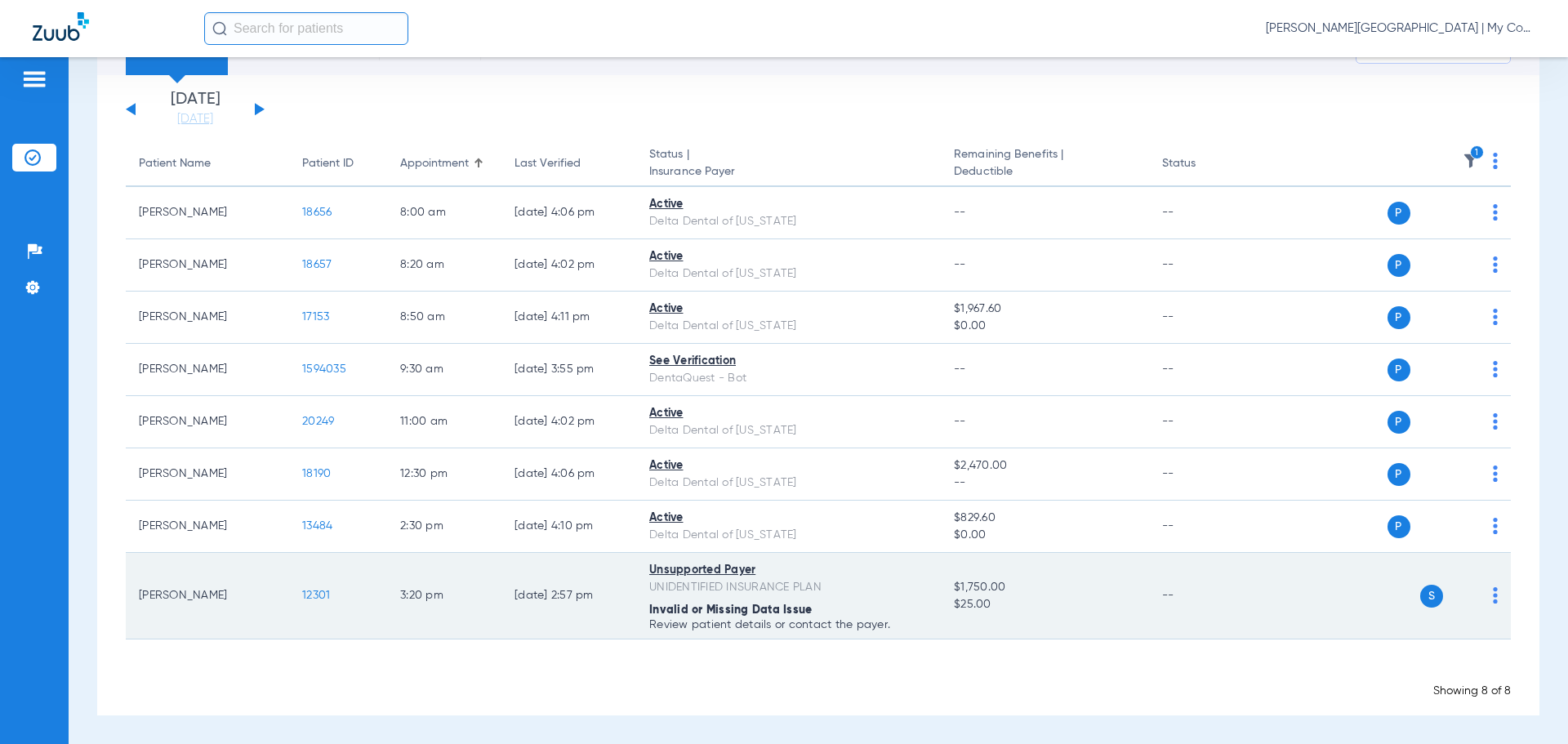
click at [374, 594] on td "12301" at bounding box center [338, 596] width 98 height 86
click at [335, 591] on td "12301" at bounding box center [338, 596] width 98 height 86
click at [320, 592] on span "12301" at bounding box center [316, 595] width 28 height 11
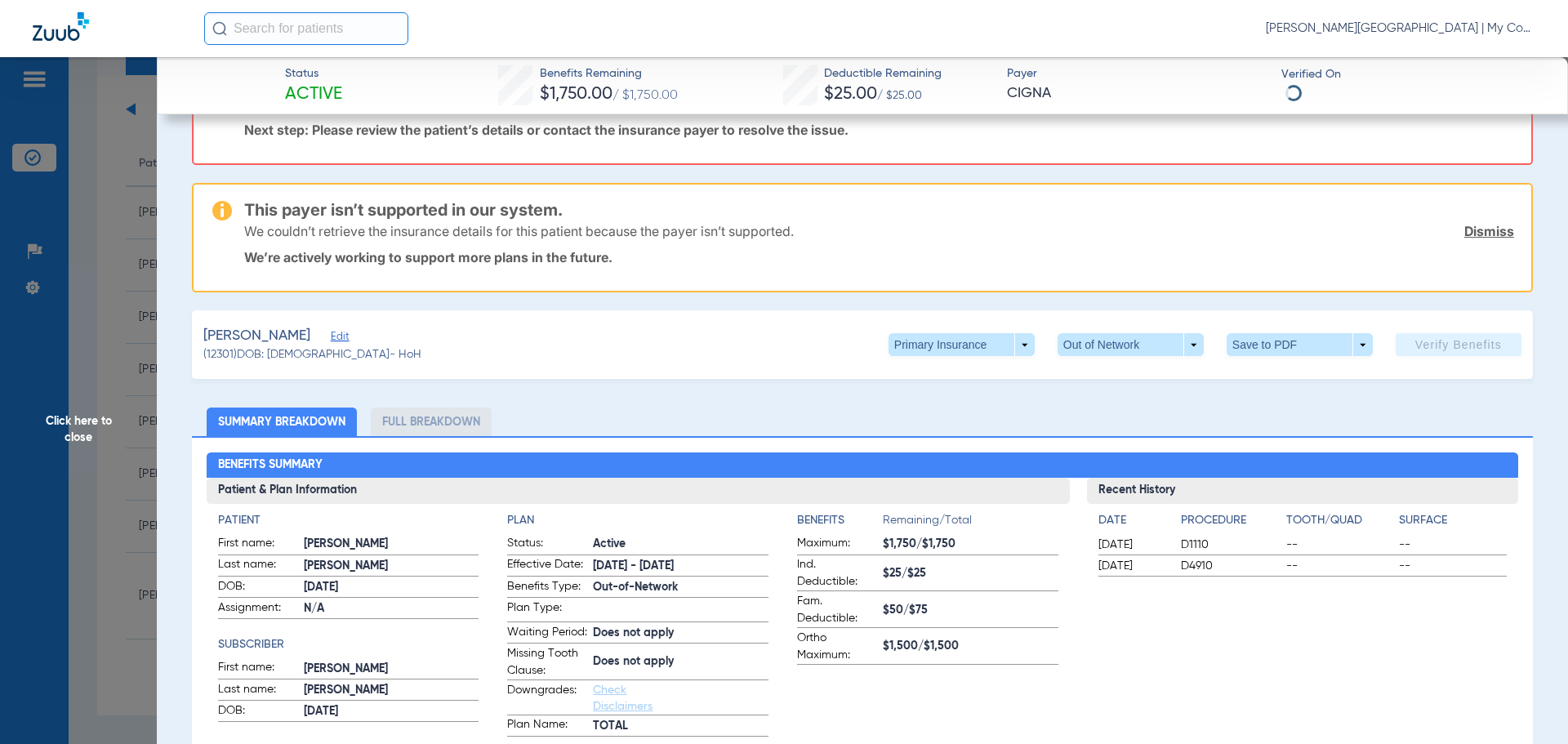
scroll to position [209, 0]
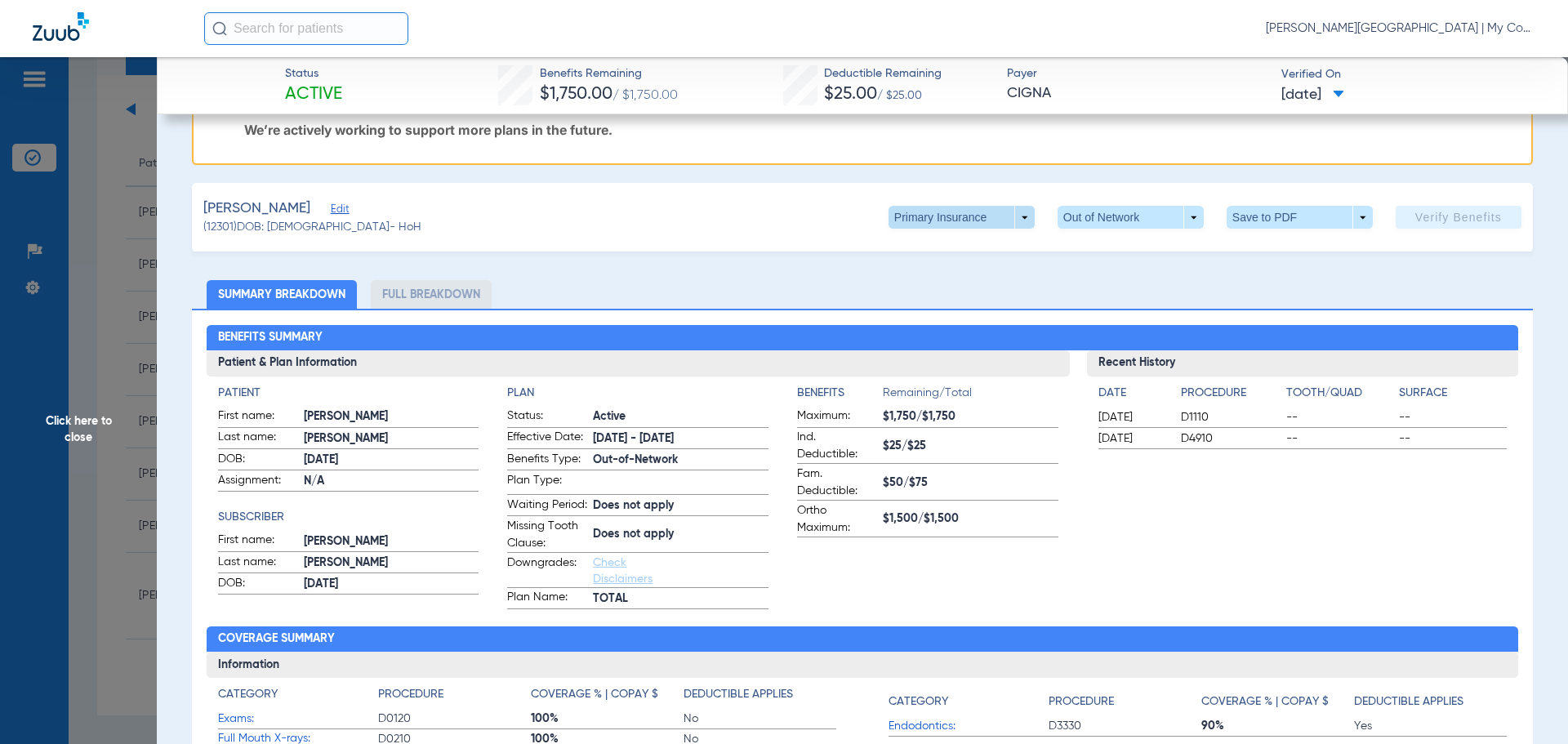
click at [942, 202] on span at bounding box center [961, 217] width 39 height 39
click at [924, 284] on span "Secondary Insurance" at bounding box center [944, 283] width 108 height 11
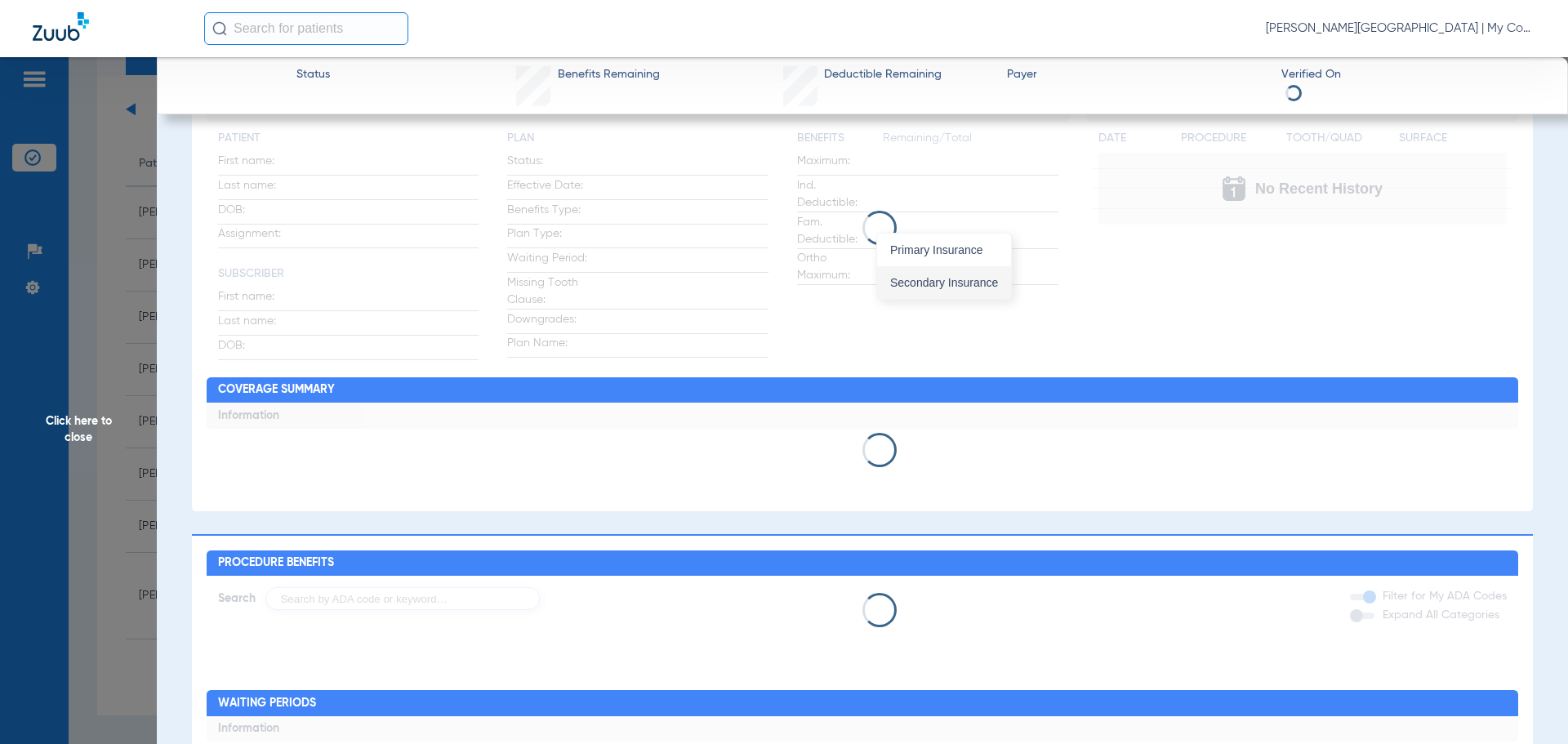
scroll to position [0, 0]
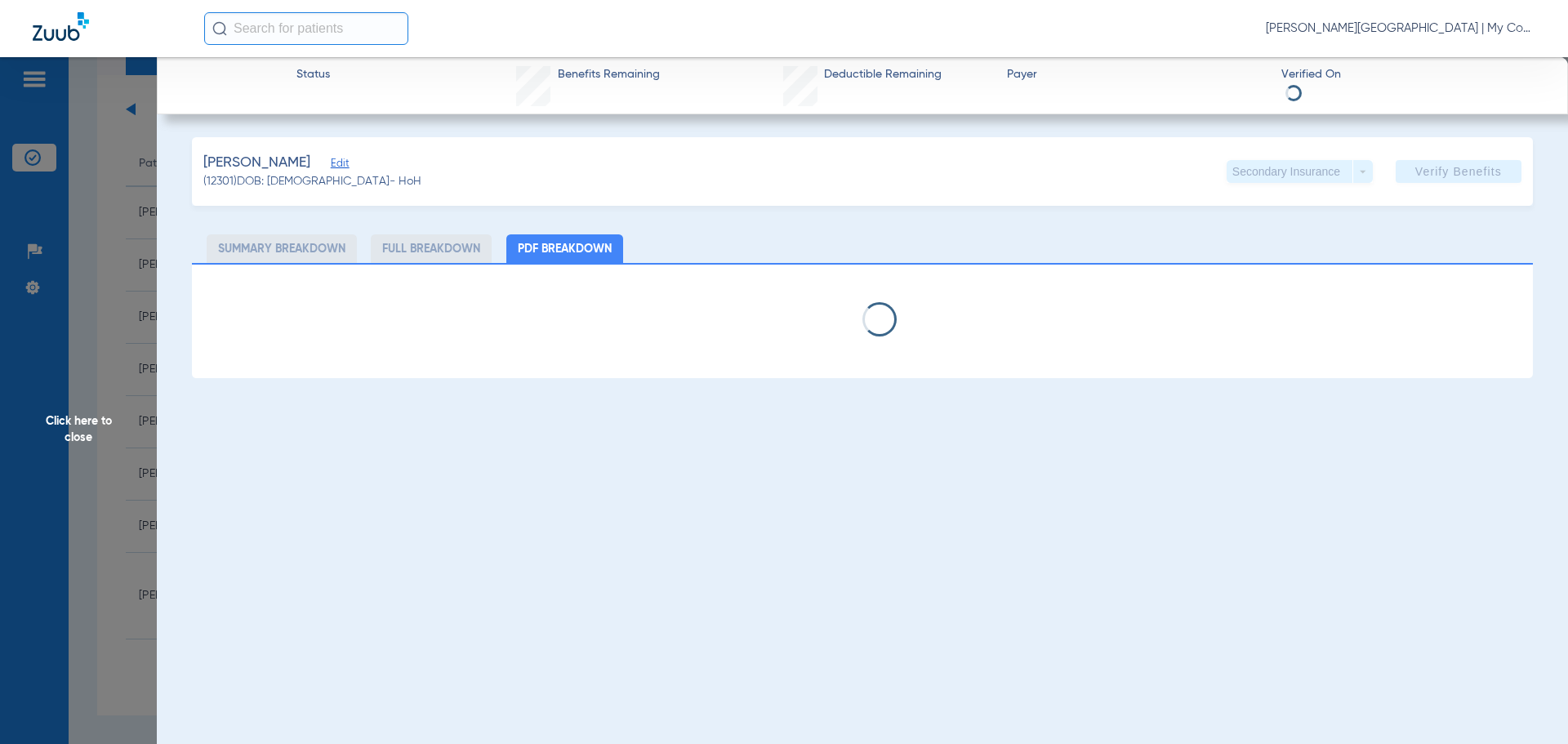
select select "page-width"
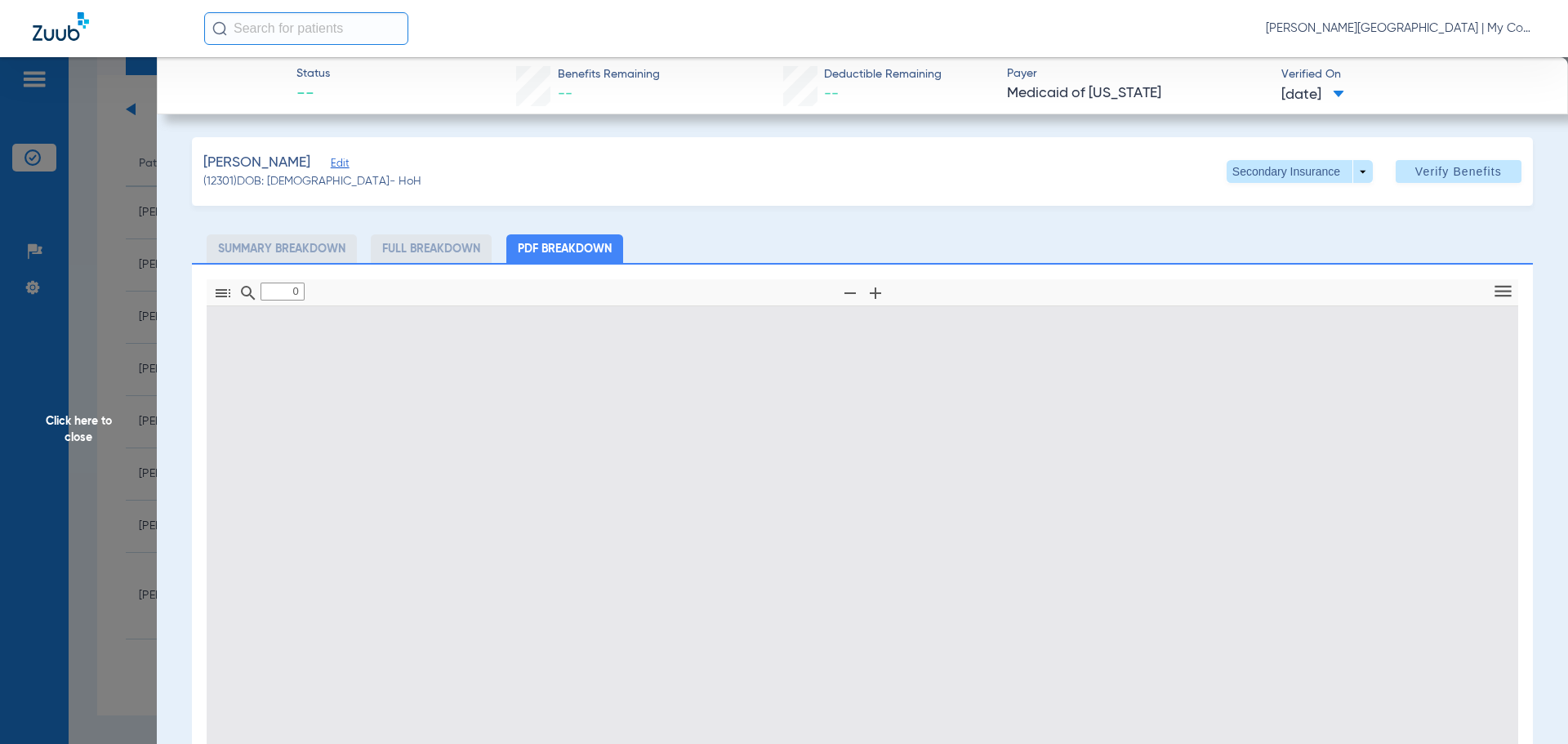
type input "1"
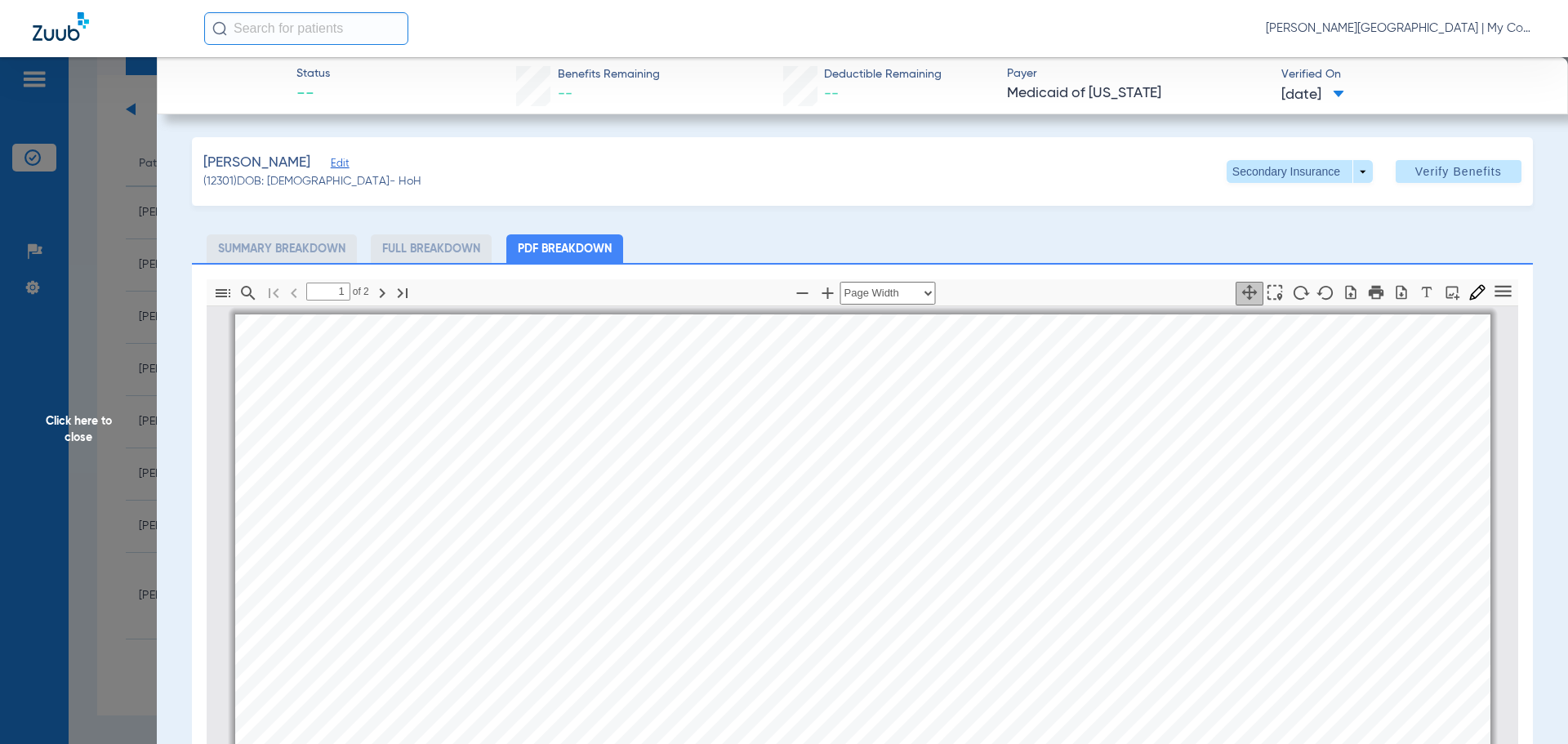
click at [1245, 157] on div "Gordon, Sandra Edit (12301) DOB: 06/25/1970 - HoH Secondary Insurance arrow_dro…" at bounding box center [862, 171] width 1341 height 68
click at [1253, 168] on span at bounding box center [1299, 171] width 146 height 22
click at [1271, 208] on span "Primary Insurance" at bounding box center [1282, 204] width 108 height 11
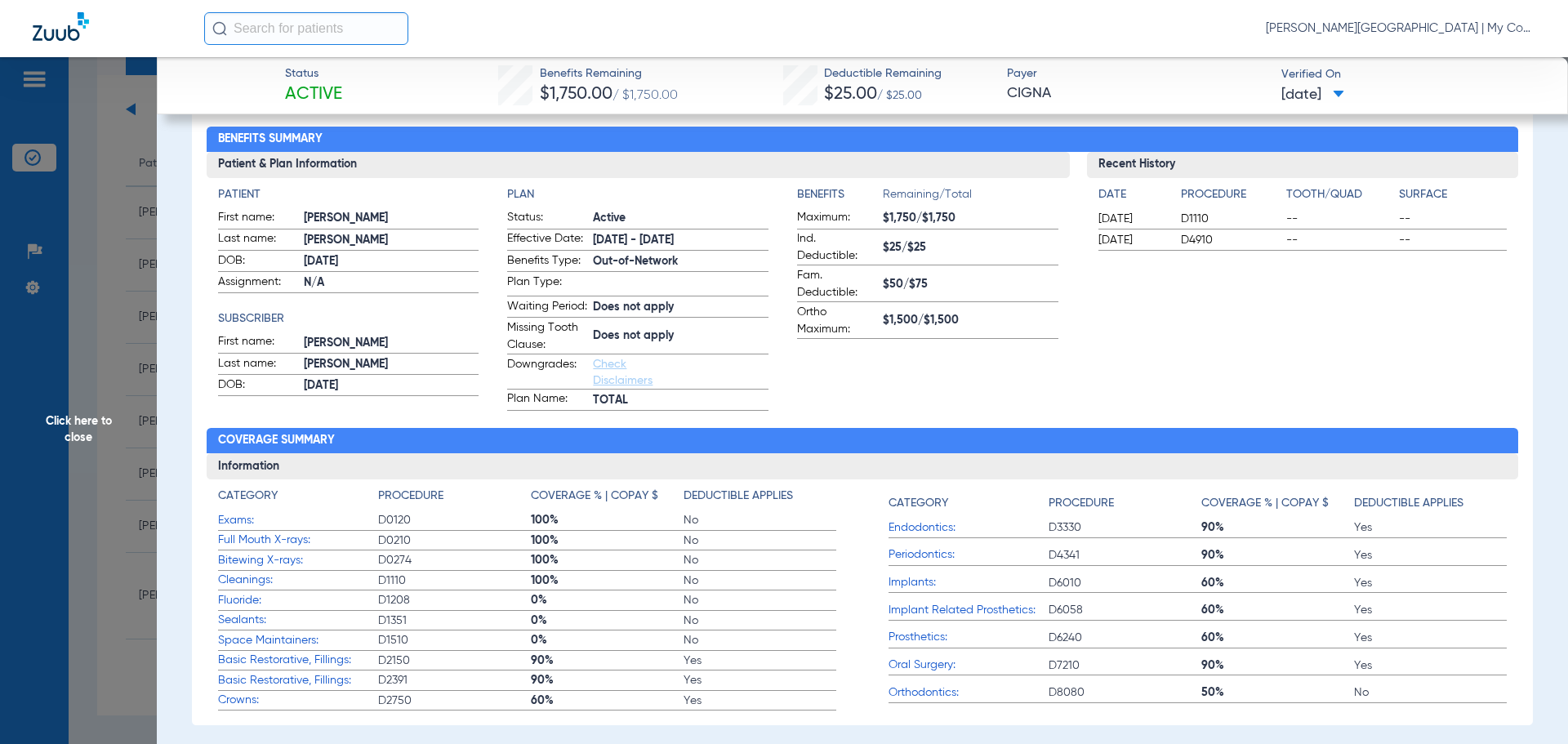
scroll to position [327, 0]
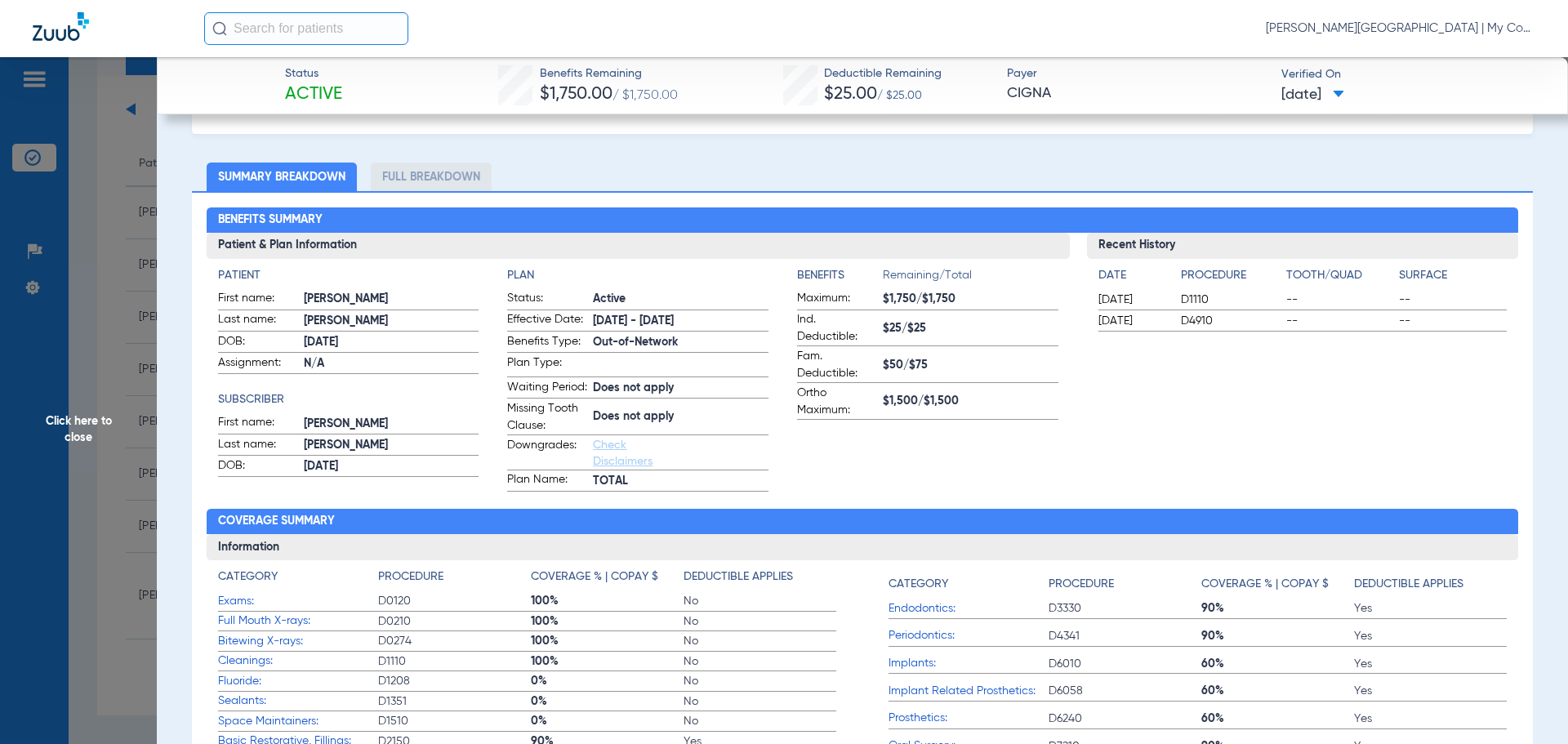
click at [413, 182] on li "Full Breakdown" at bounding box center [431, 177] width 121 height 29
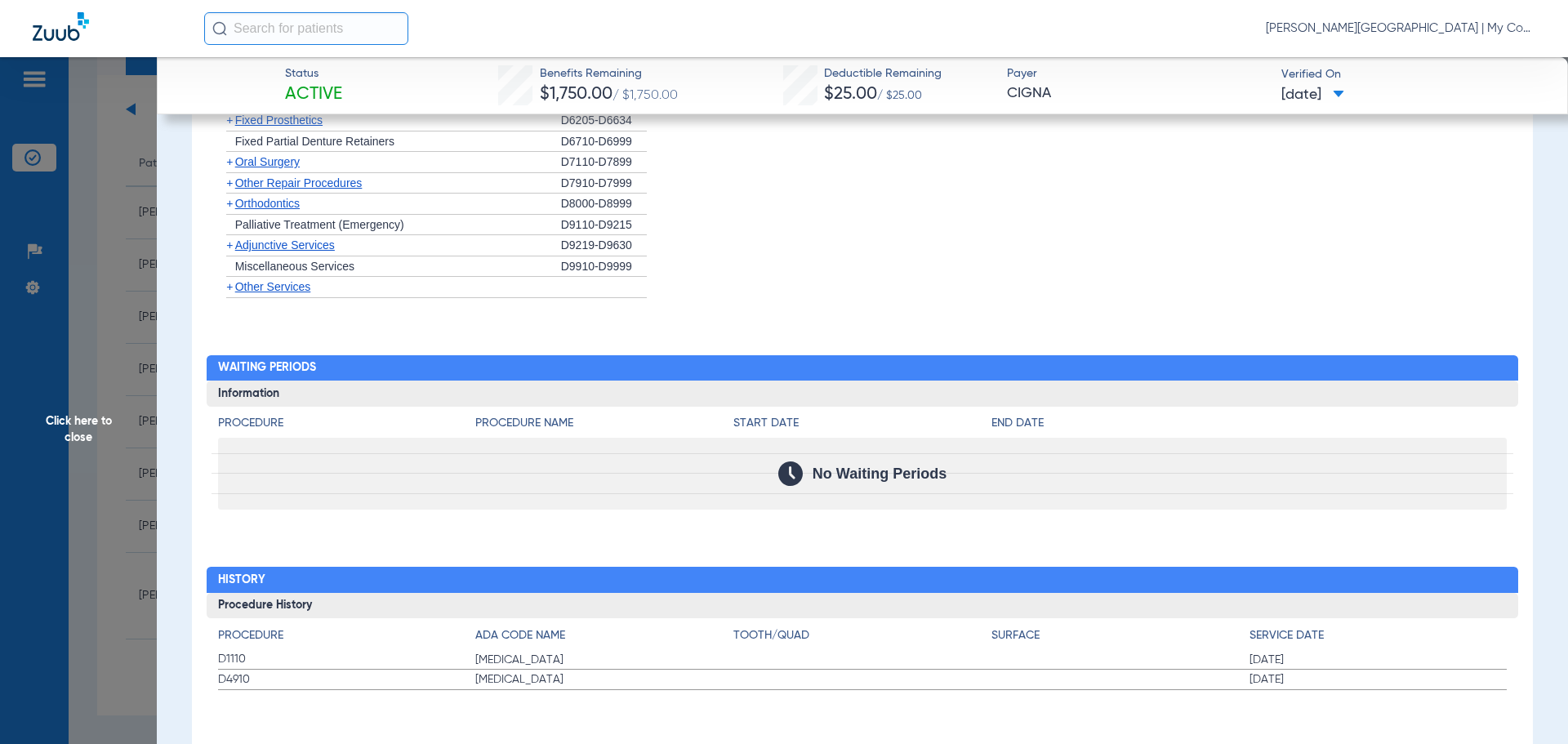
scroll to position [985, 0]
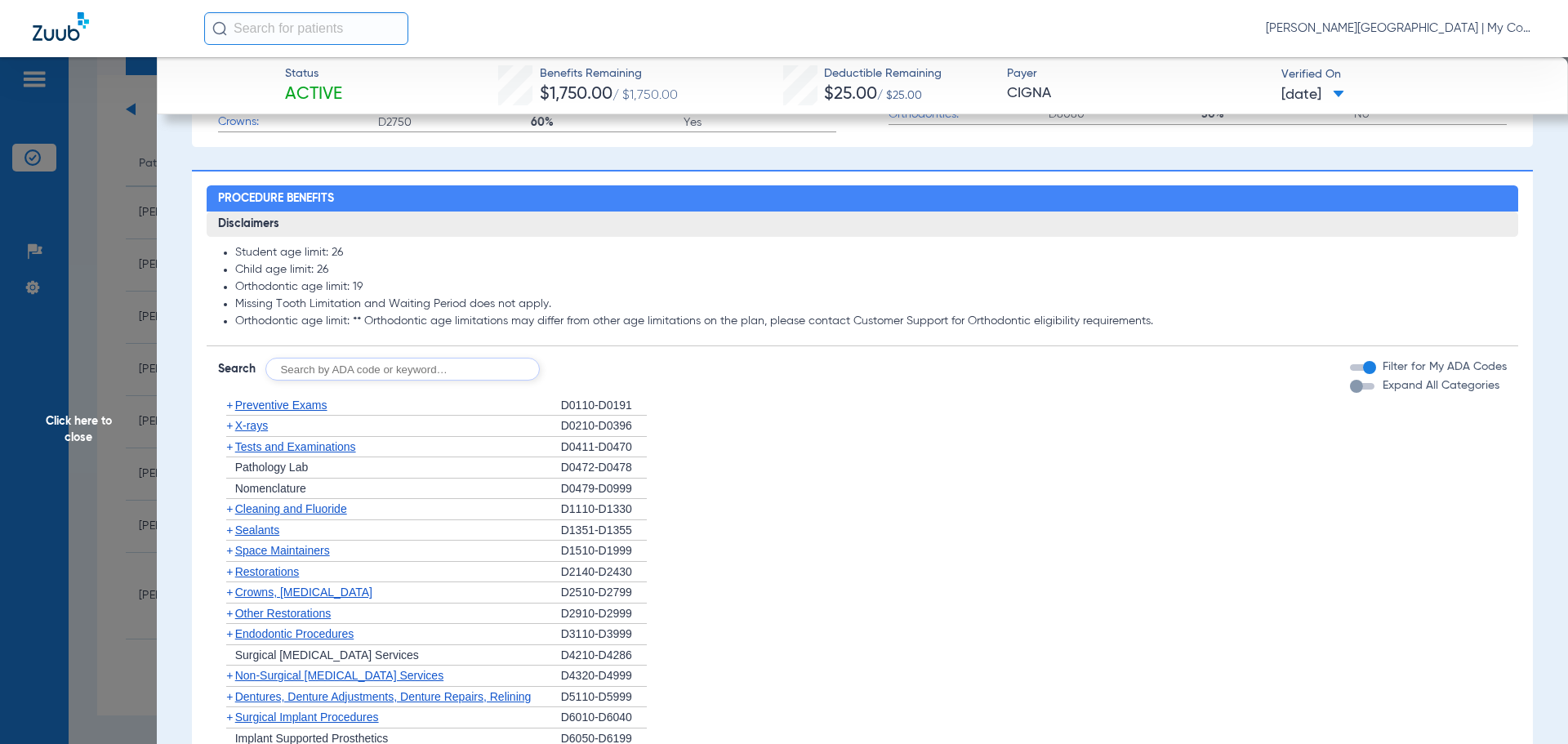
click at [89, 438] on span "Click here to close" at bounding box center [79, 429] width 157 height 744
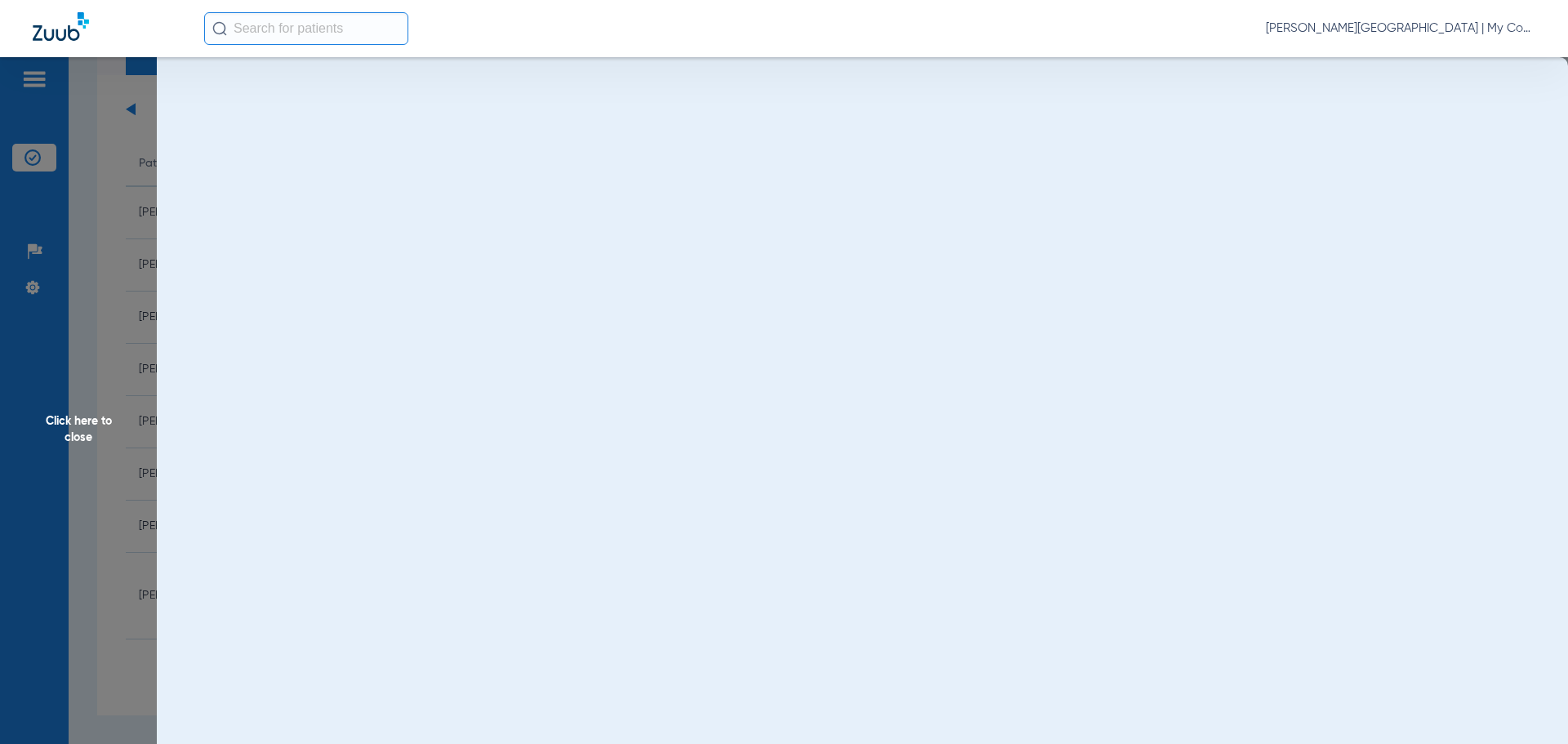
scroll to position [0, 0]
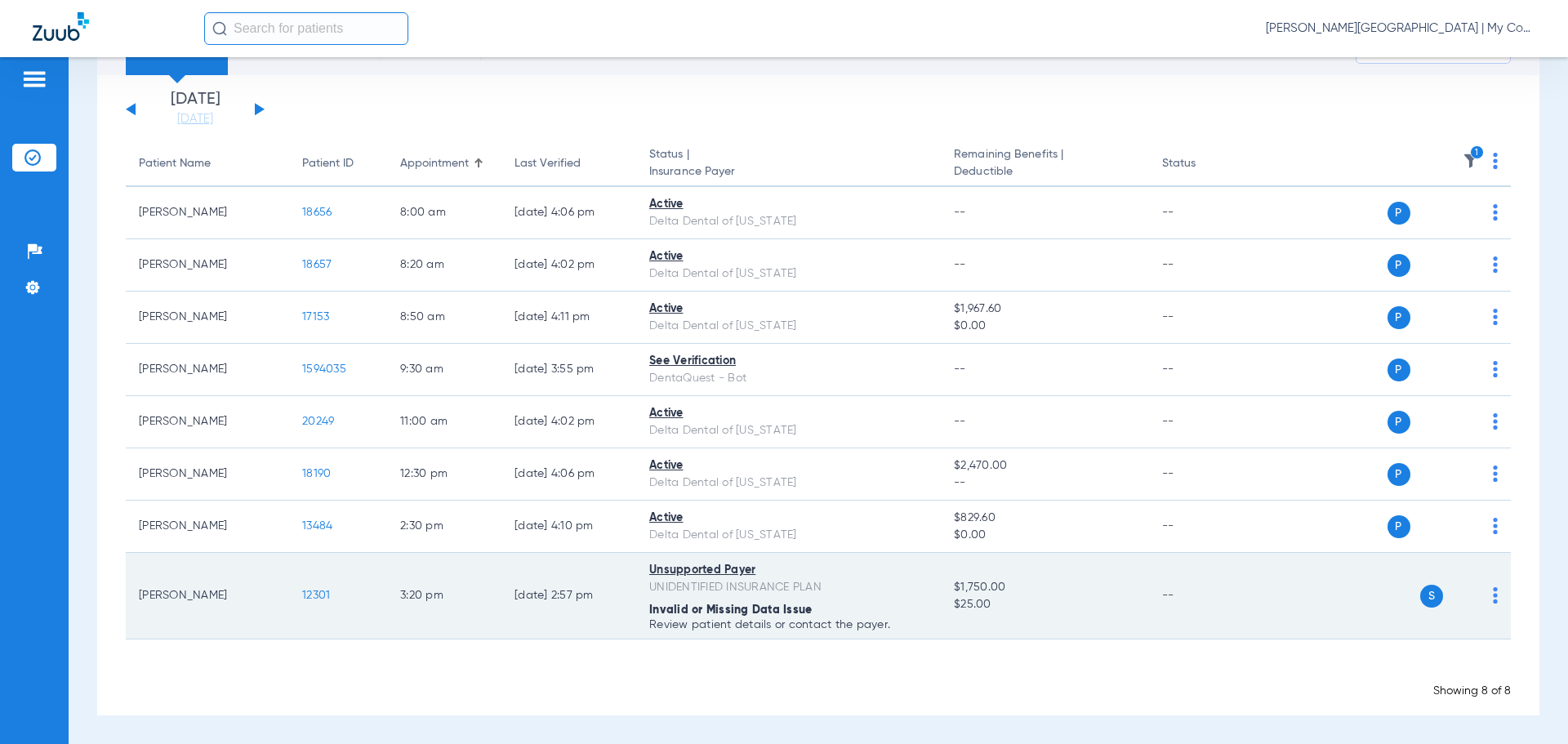
click at [1488, 590] on td "P S" at bounding box center [1385, 596] width 253 height 86
click at [1493, 594] on img at bounding box center [1495, 594] width 5 height 16
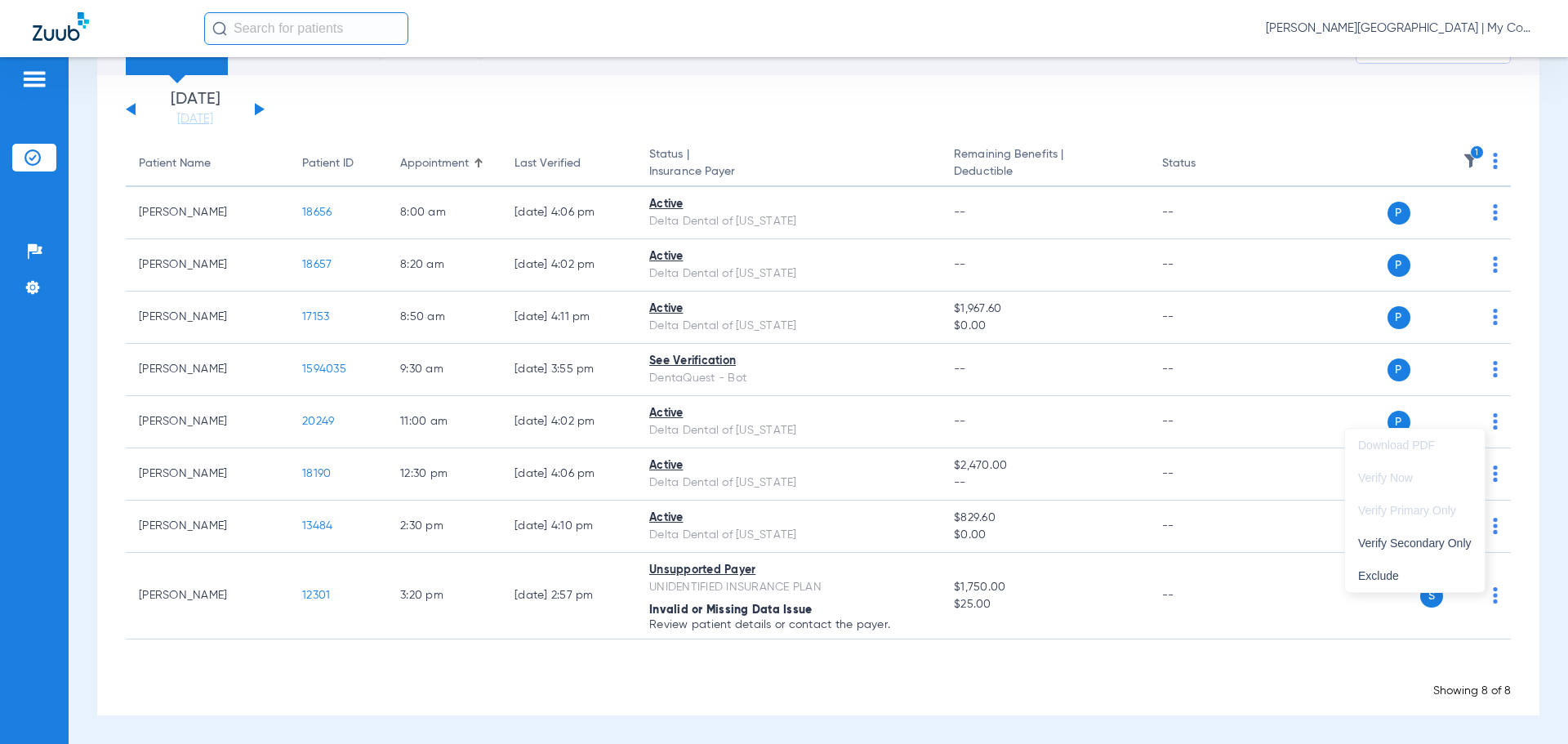
click at [843, 604] on div at bounding box center [784, 372] width 1568 height 744
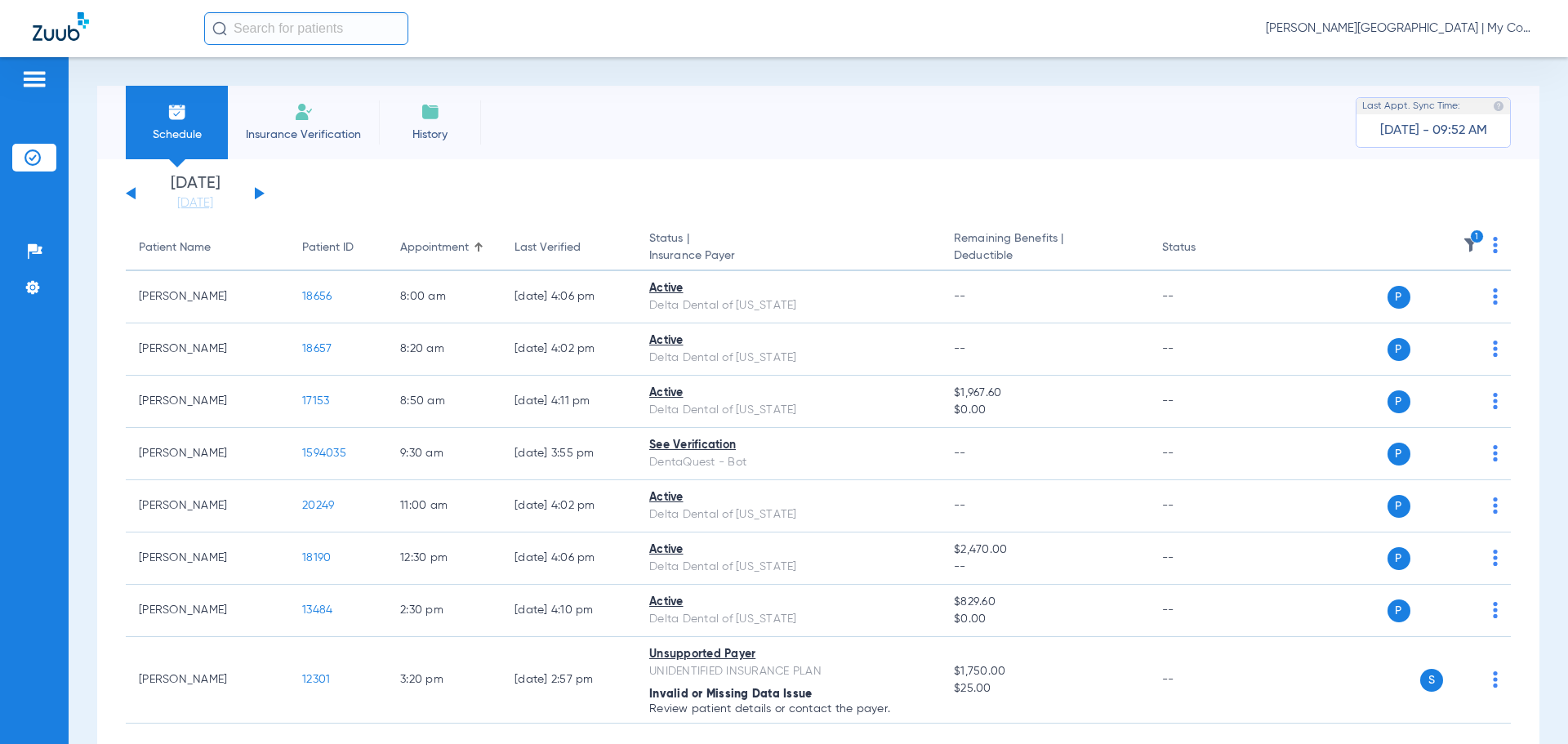
click at [1450, 132] on span "Today - 09:52 AM" at bounding box center [1433, 130] width 107 height 16
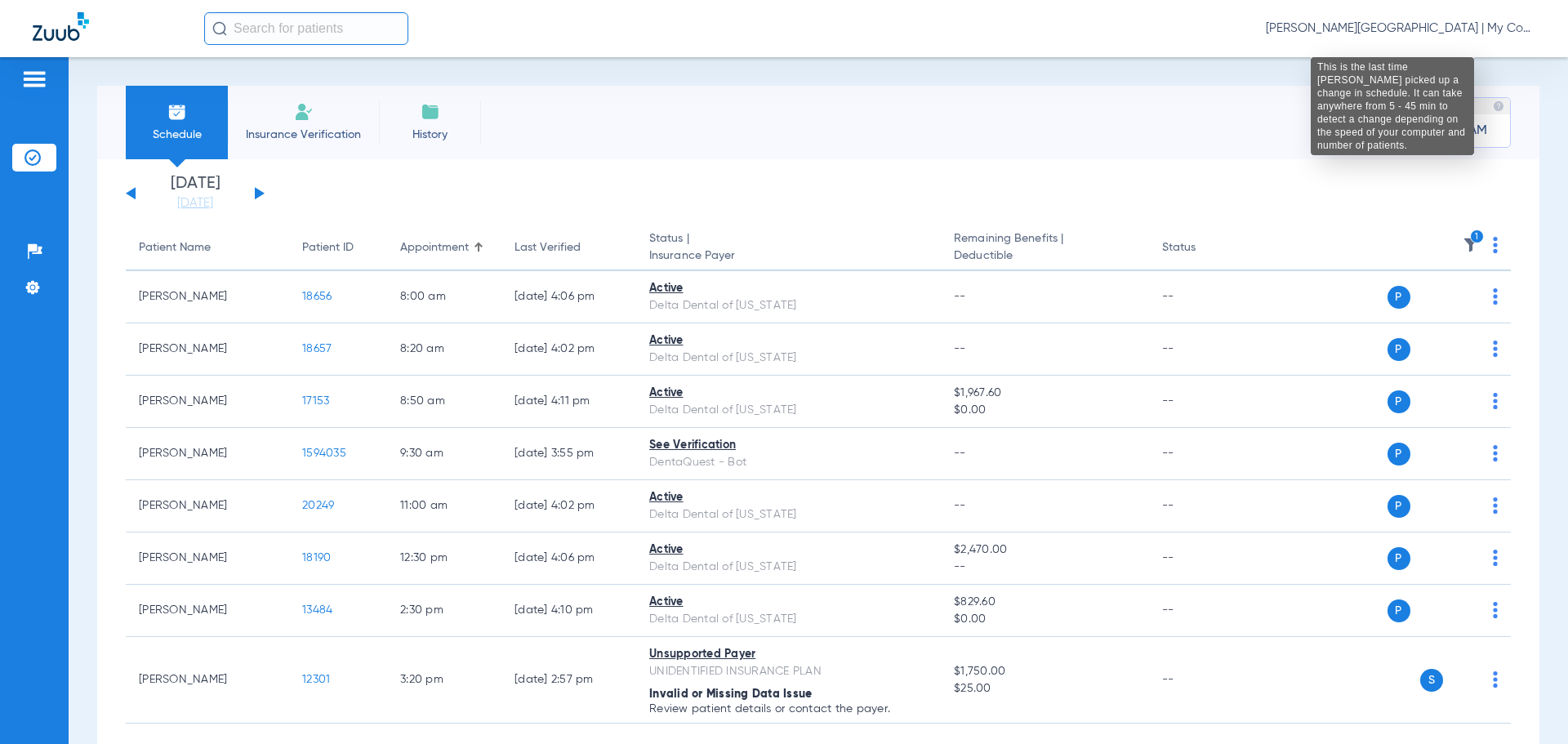
click at [1493, 106] on img at bounding box center [1499, 106] width 11 height 11
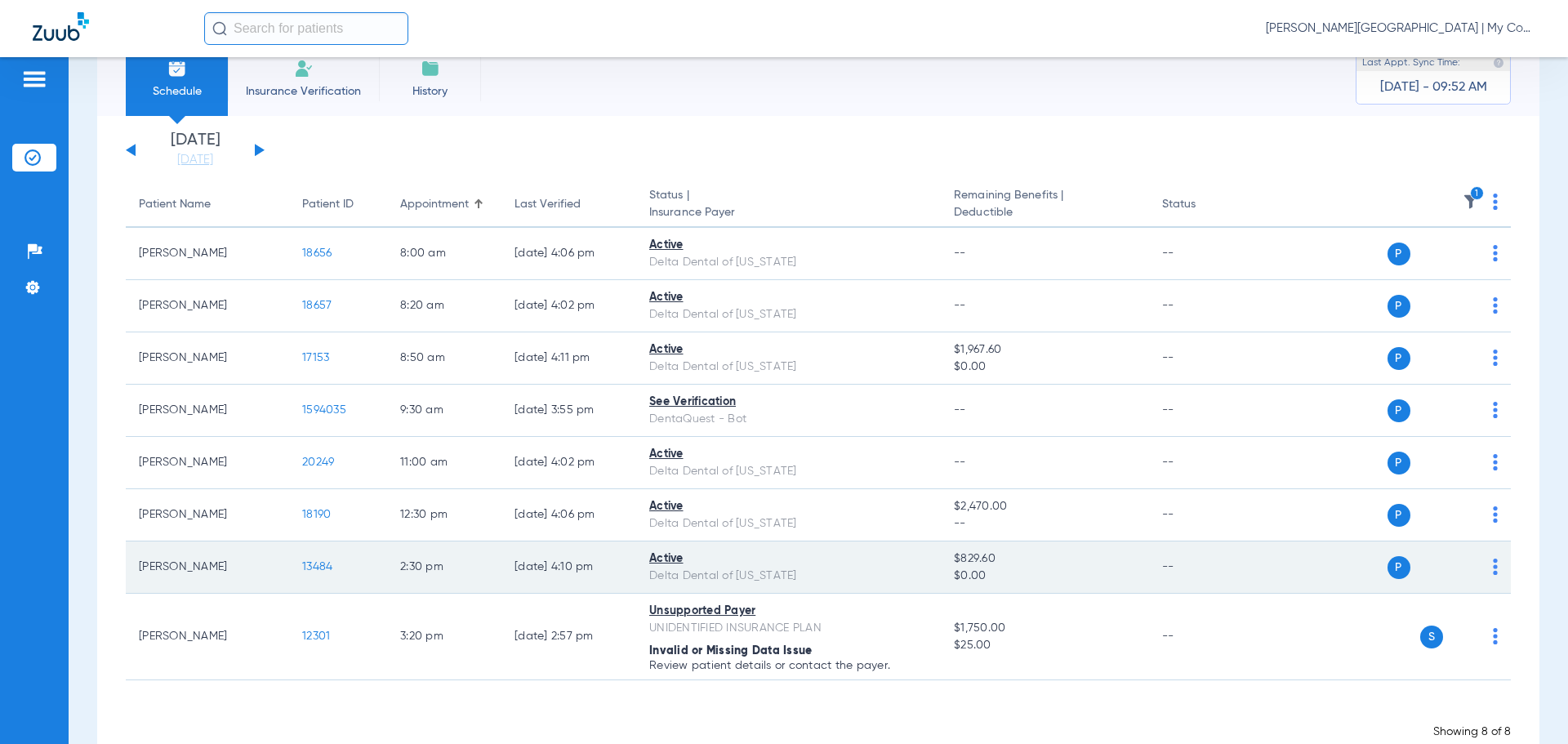
scroll to position [84, 0]
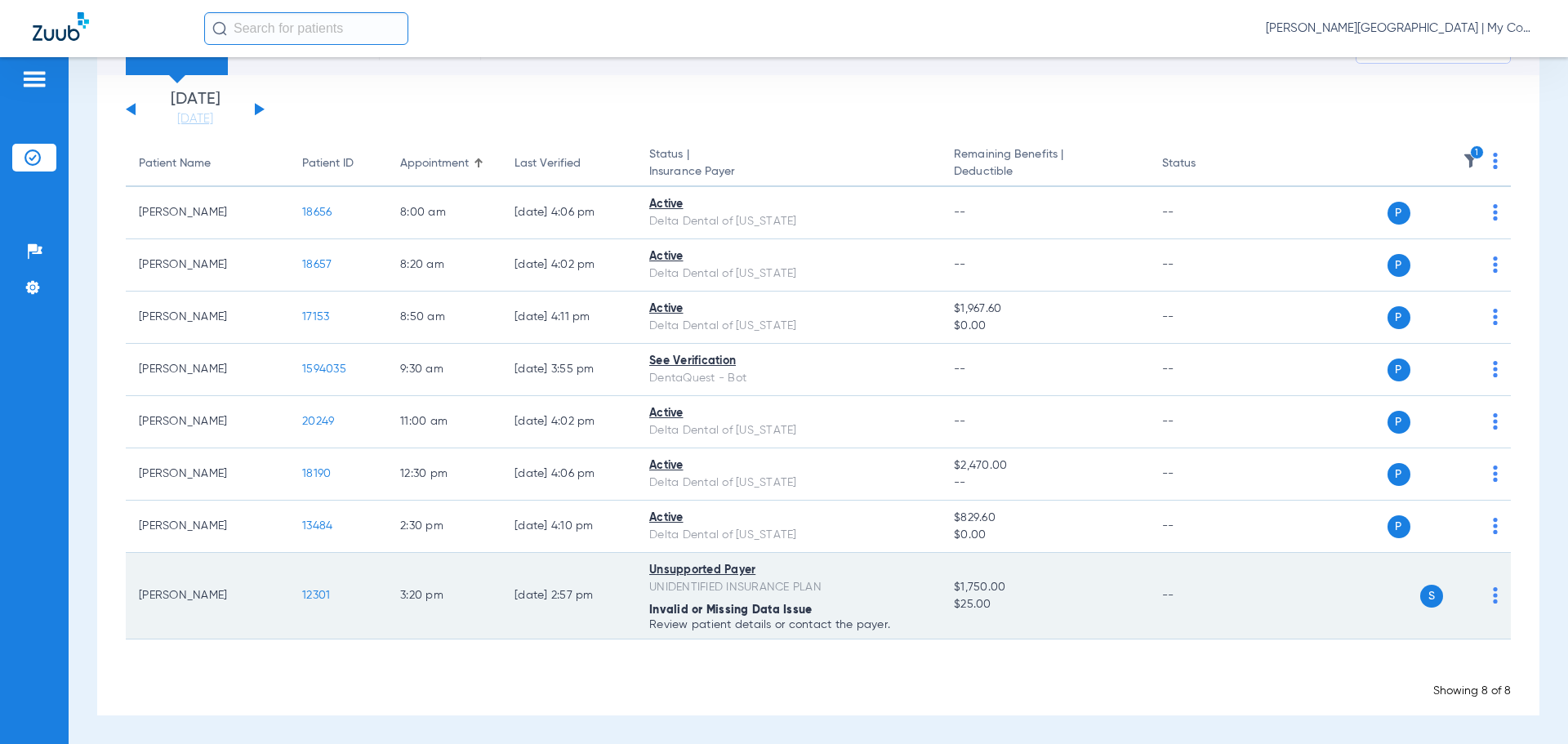
click at [714, 587] on div "UNIDENTIFIED INSURANCE PLAN" at bounding box center [789, 588] width 279 height 17
click at [708, 573] on div "Unsupported Payer" at bounding box center [789, 570] width 279 height 17
drag, startPoint x: 309, startPoint y: 587, endPoint x: 302, endPoint y: 598, distance: 13.0
click at [308, 588] on td "12301" at bounding box center [338, 596] width 98 height 86
click at [302, 598] on span "12301" at bounding box center [316, 595] width 28 height 11
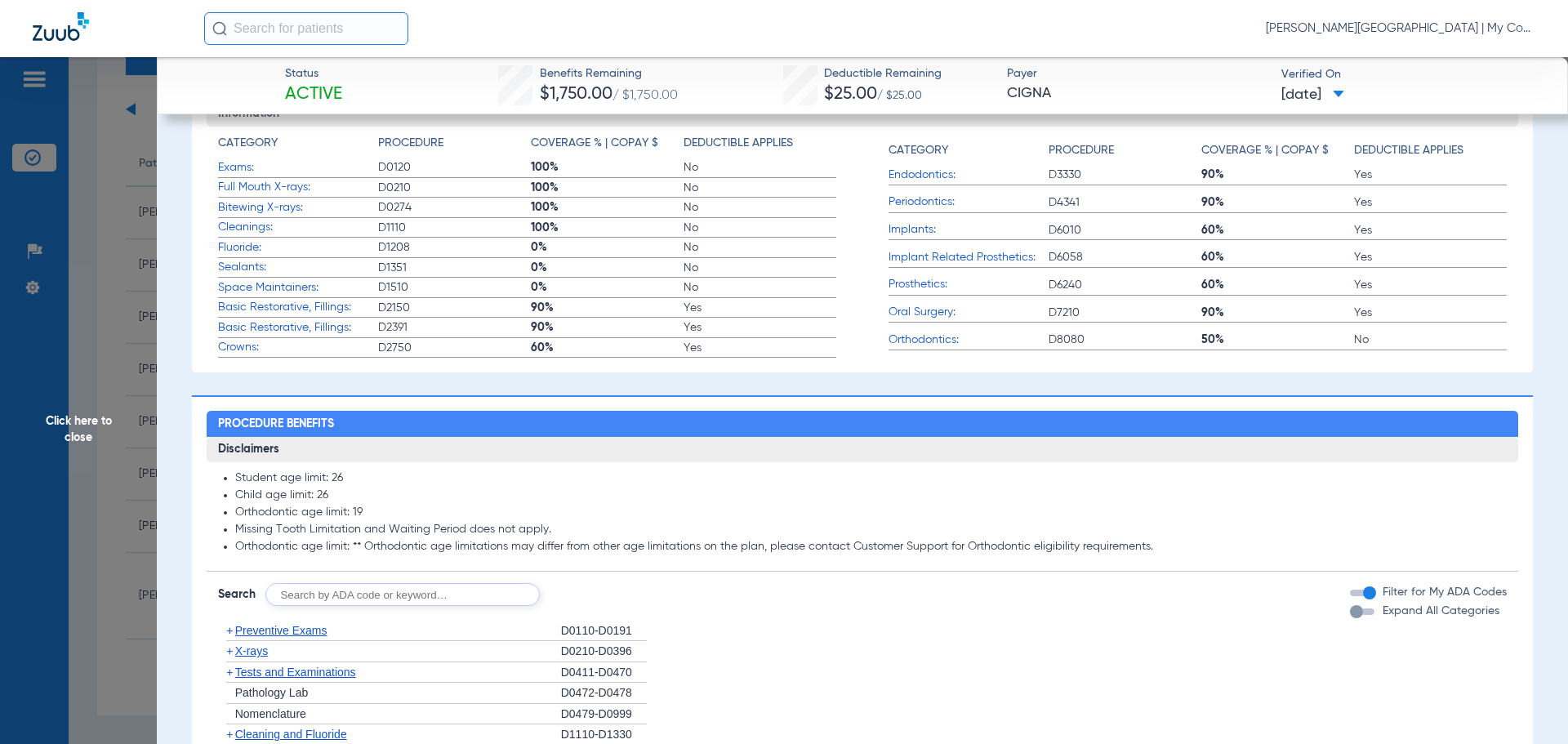
scroll to position [740, 0]
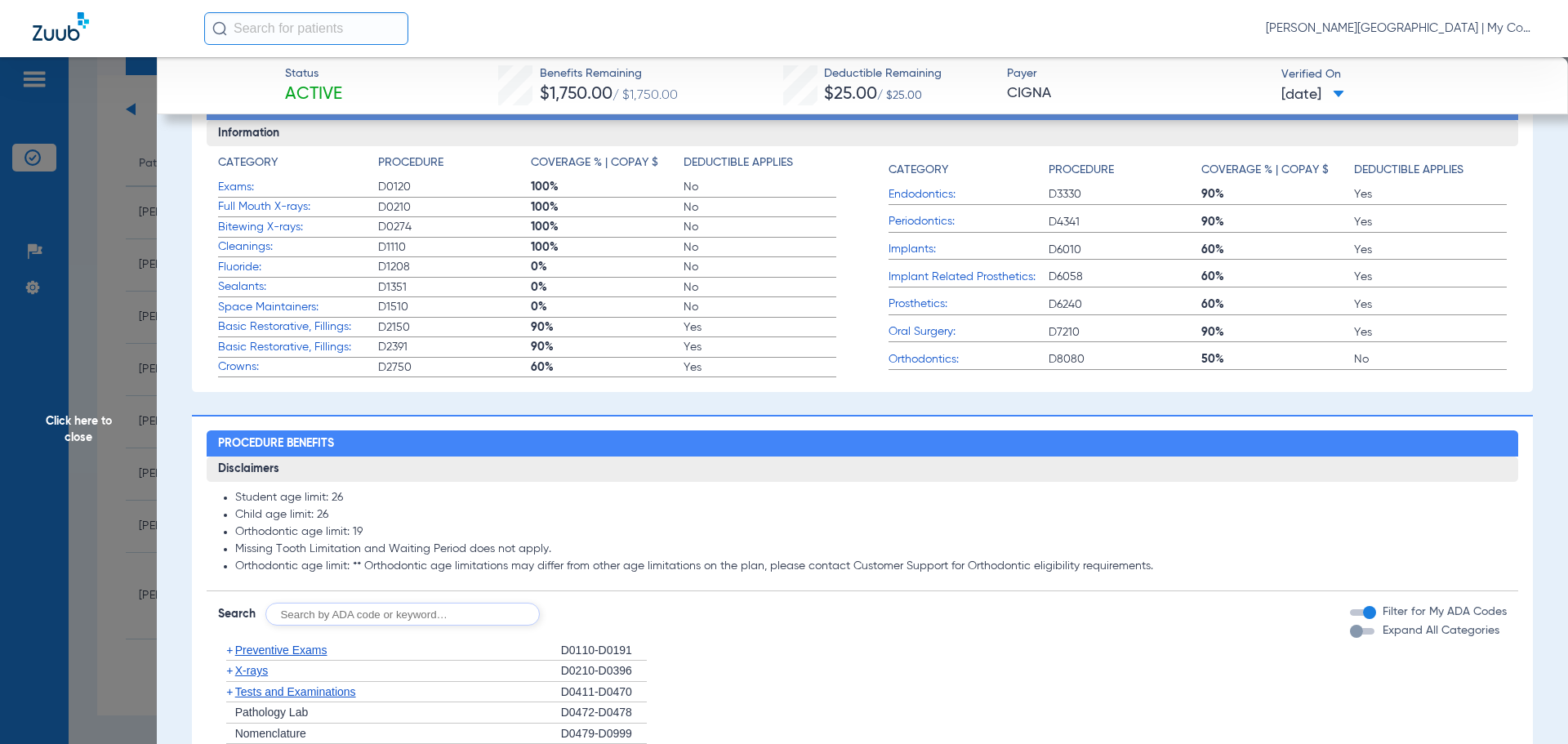
drag, startPoint x: 986, startPoint y: 242, endPoint x: 1400, endPoint y: 233, distance: 414.1
click at [1400, 233] on label "Periodontics: D4341 90% Yes" at bounding box center [1197, 223] width 619 height 21
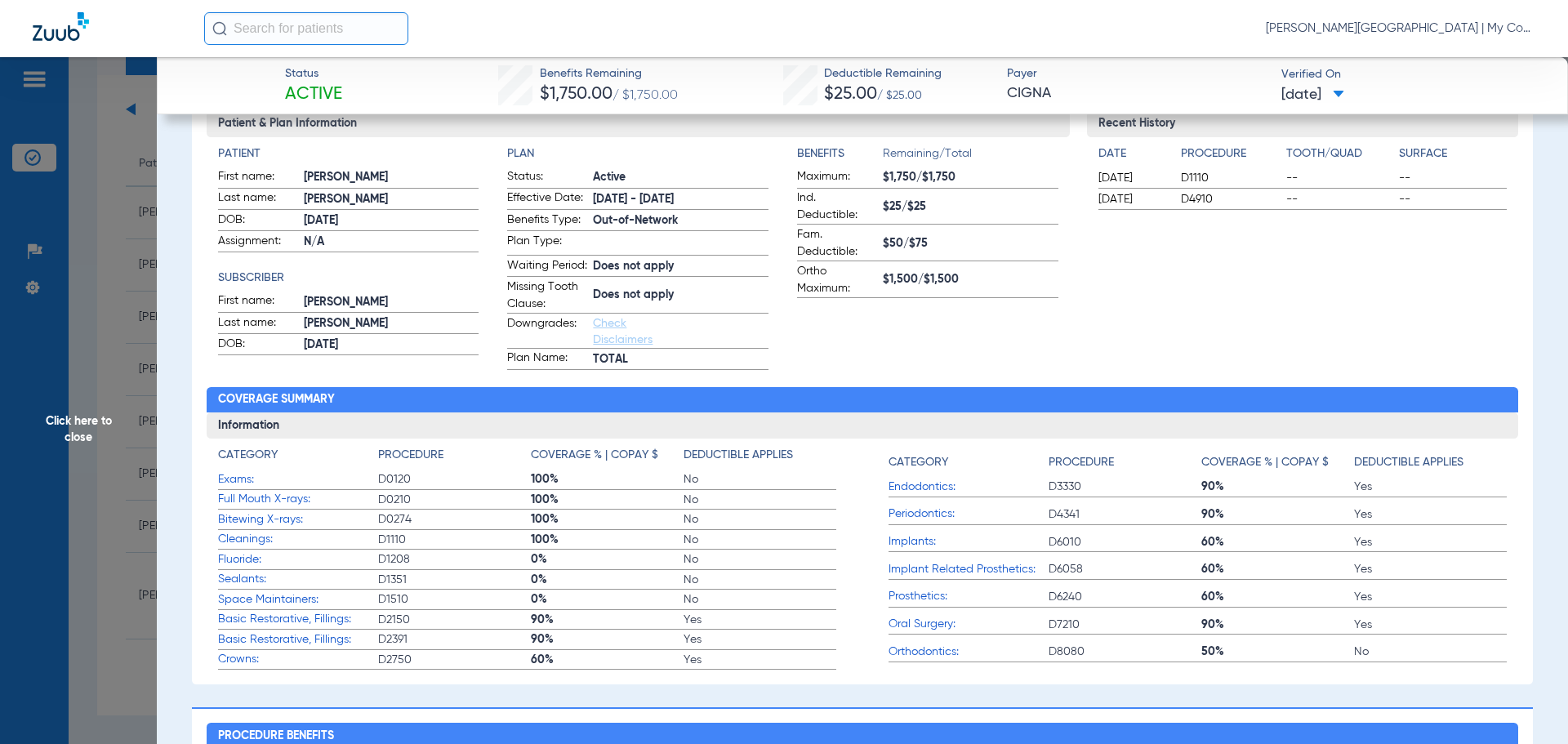
scroll to position [414, 0]
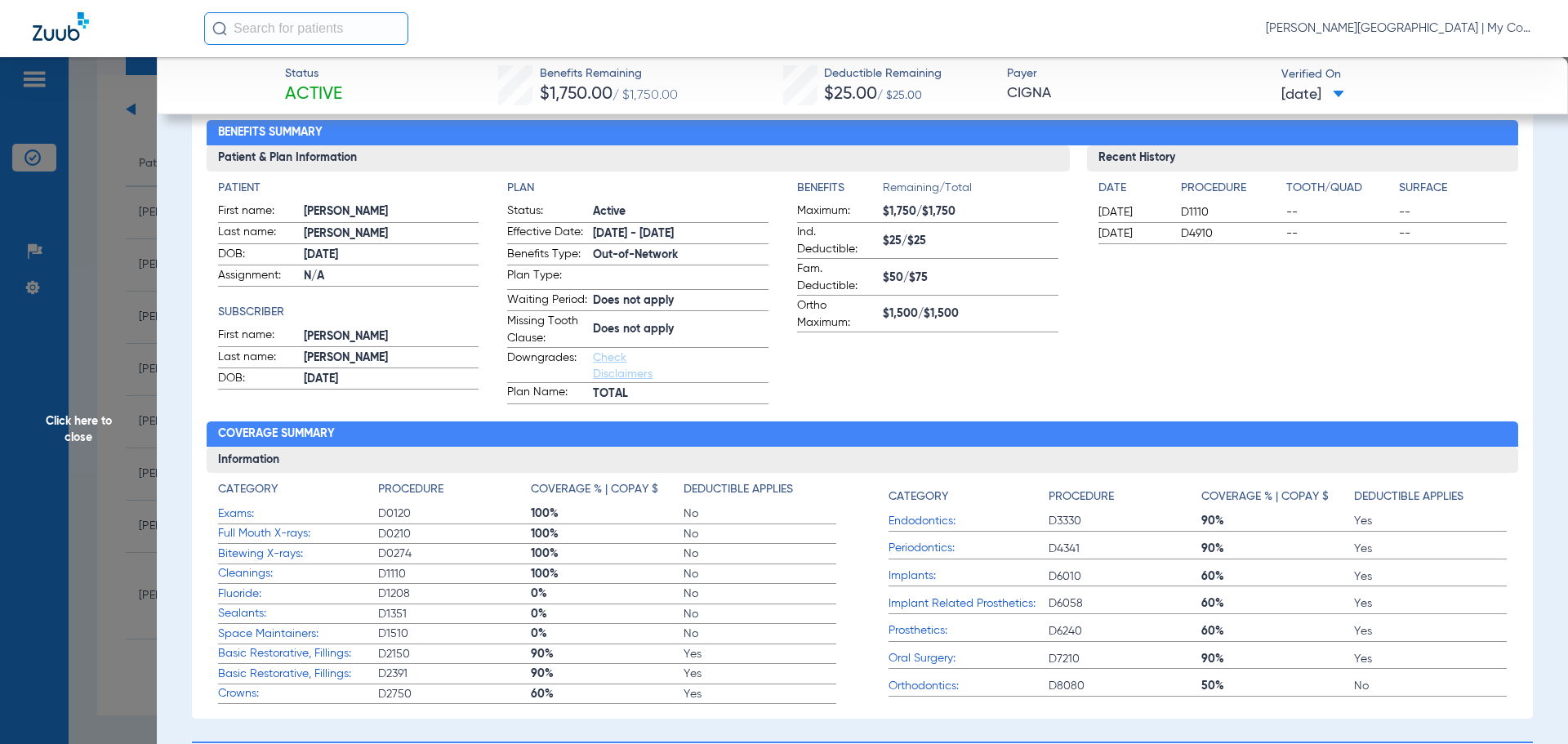
click at [133, 310] on span "Click here to close" at bounding box center [79, 429] width 157 height 744
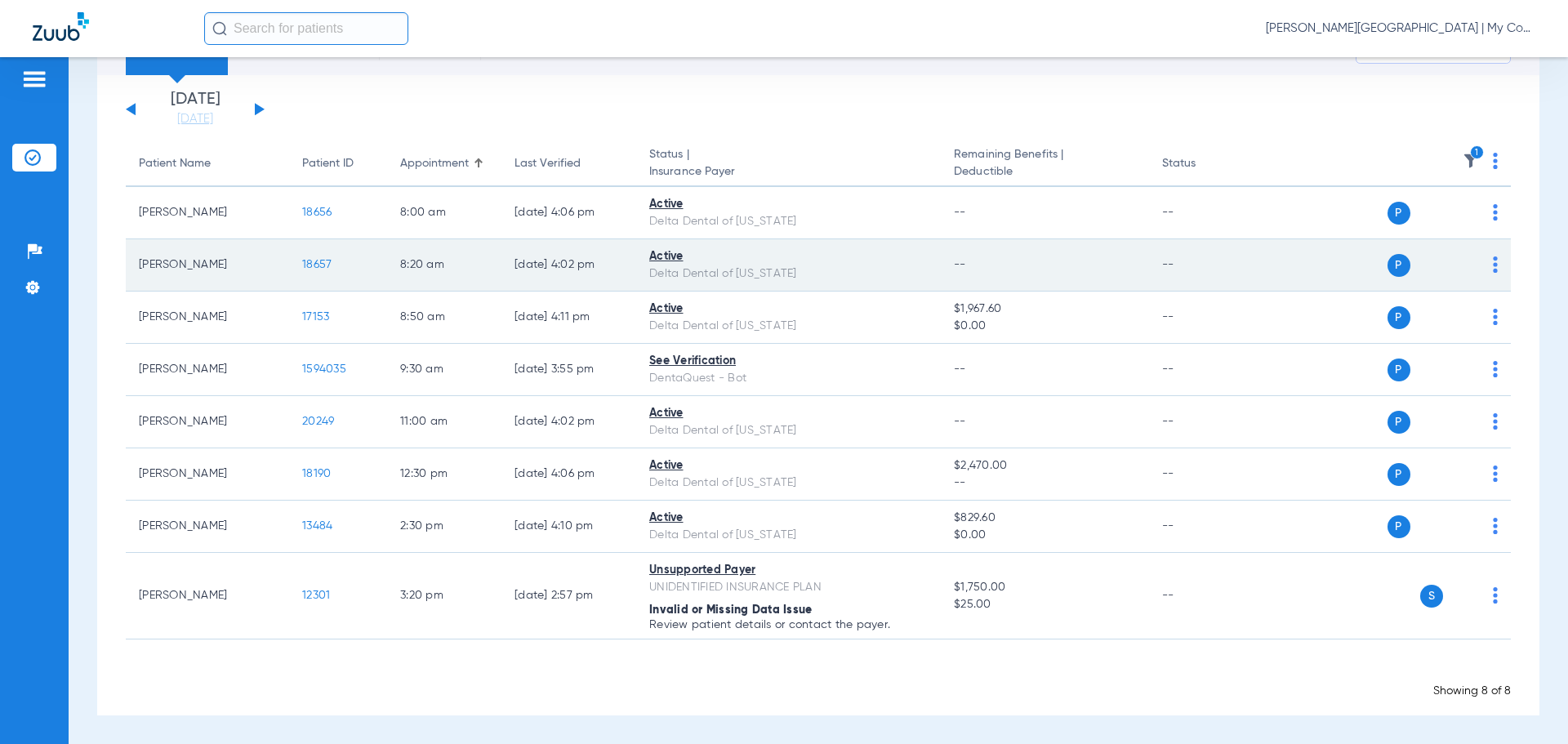
click at [271, 254] on td "Kaliam Williams" at bounding box center [207, 266] width 163 height 52
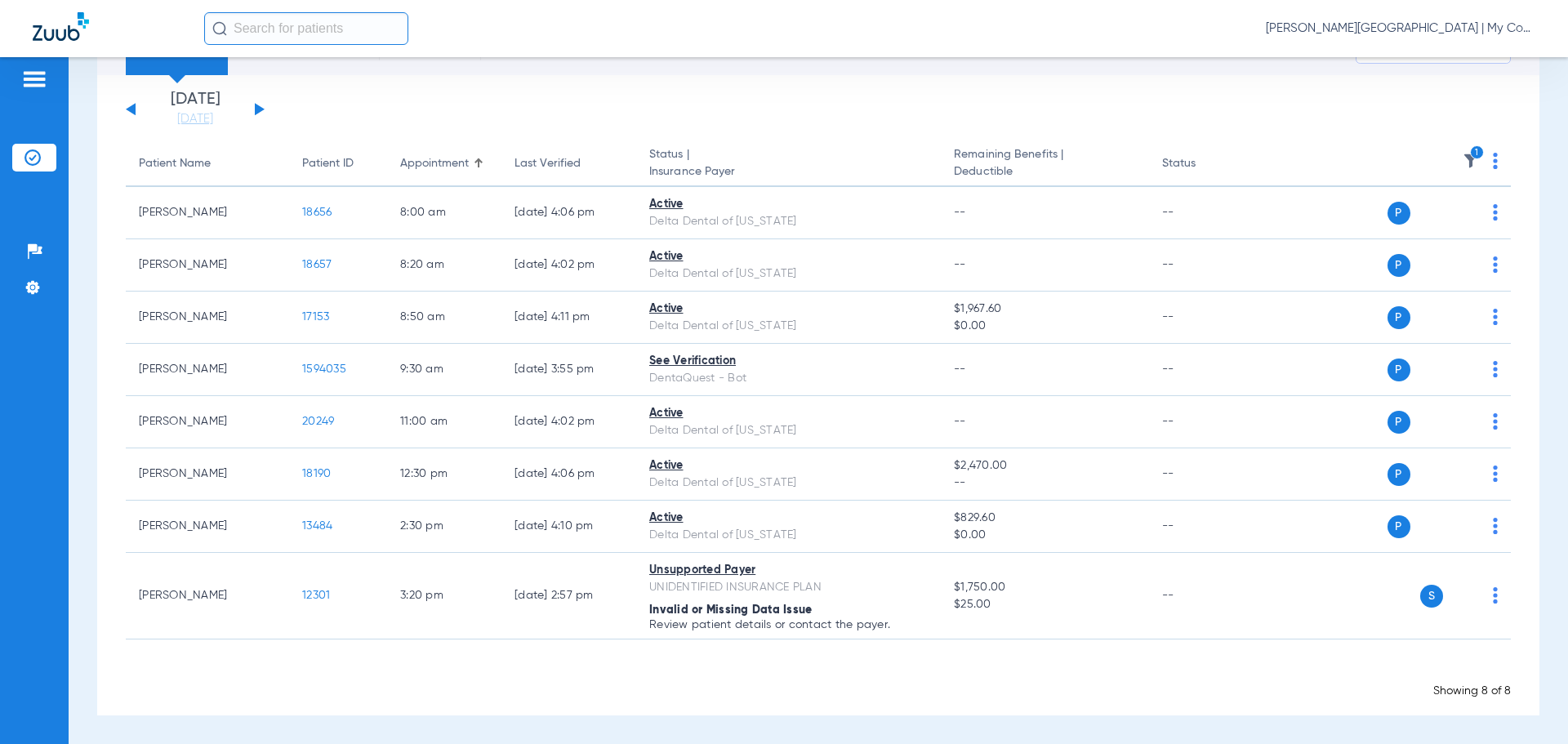
click at [1470, 150] on icon "1" at bounding box center [1477, 153] width 15 height 15
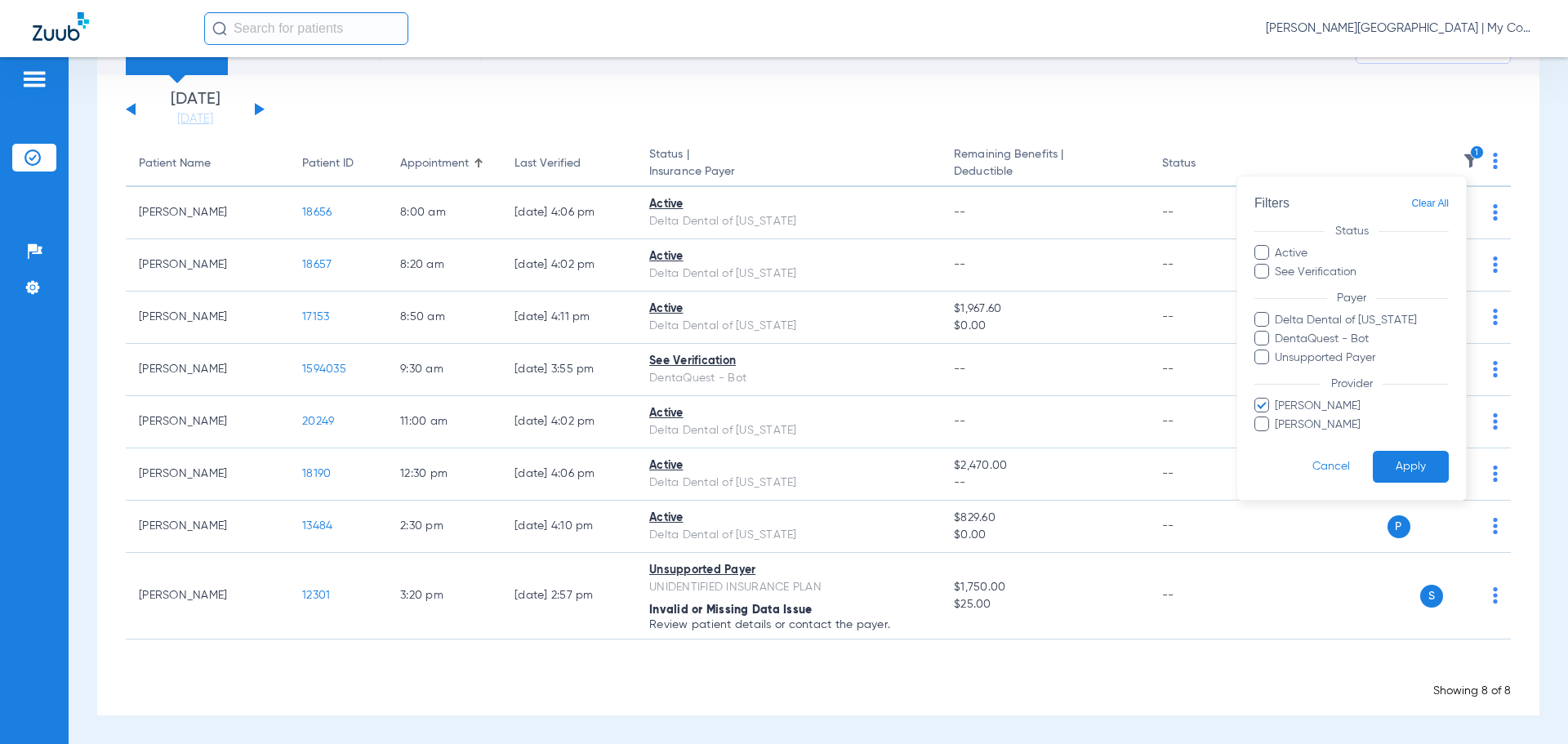
click at [1328, 403] on span "Hanna Zaal" at bounding box center [1361, 406] width 175 height 17
click at [1278, 417] on input "Hanna Zaal" at bounding box center [1278, 417] width 0 height 0
drag, startPoint x: 1326, startPoint y: 422, endPoint x: 1400, endPoint y: 449, distance: 78.8
click at [1328, 423] on span "Jennifer Stewart" at bounding box center [1361, 425] width 175 height 17
click at [1278, 436] on input "Jennifer Stewart" at bounding box center [1278, 436] width 0 height 0
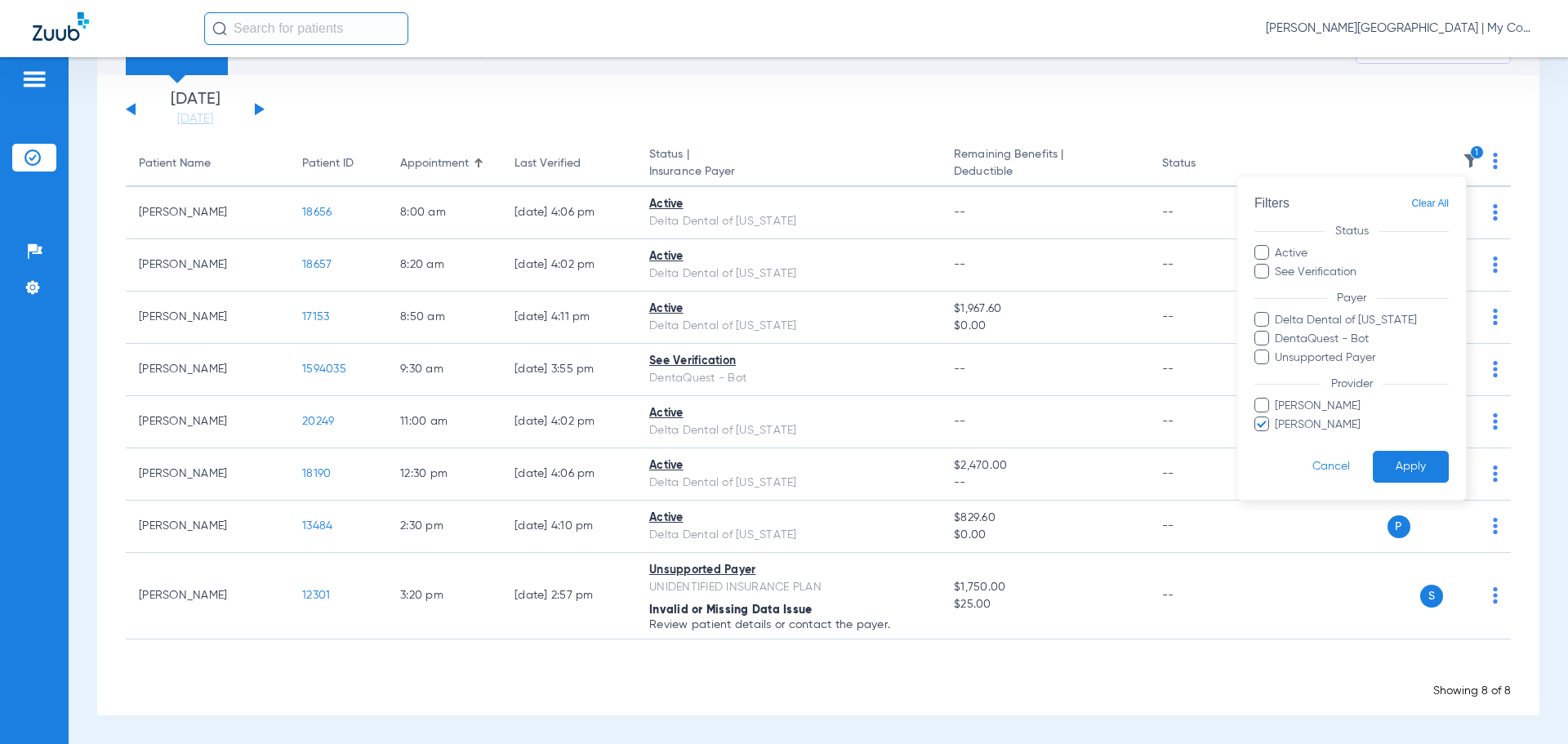
click at [1414, 465] on button "Apply" at bounding box center [1411, 467] width 76 height 32
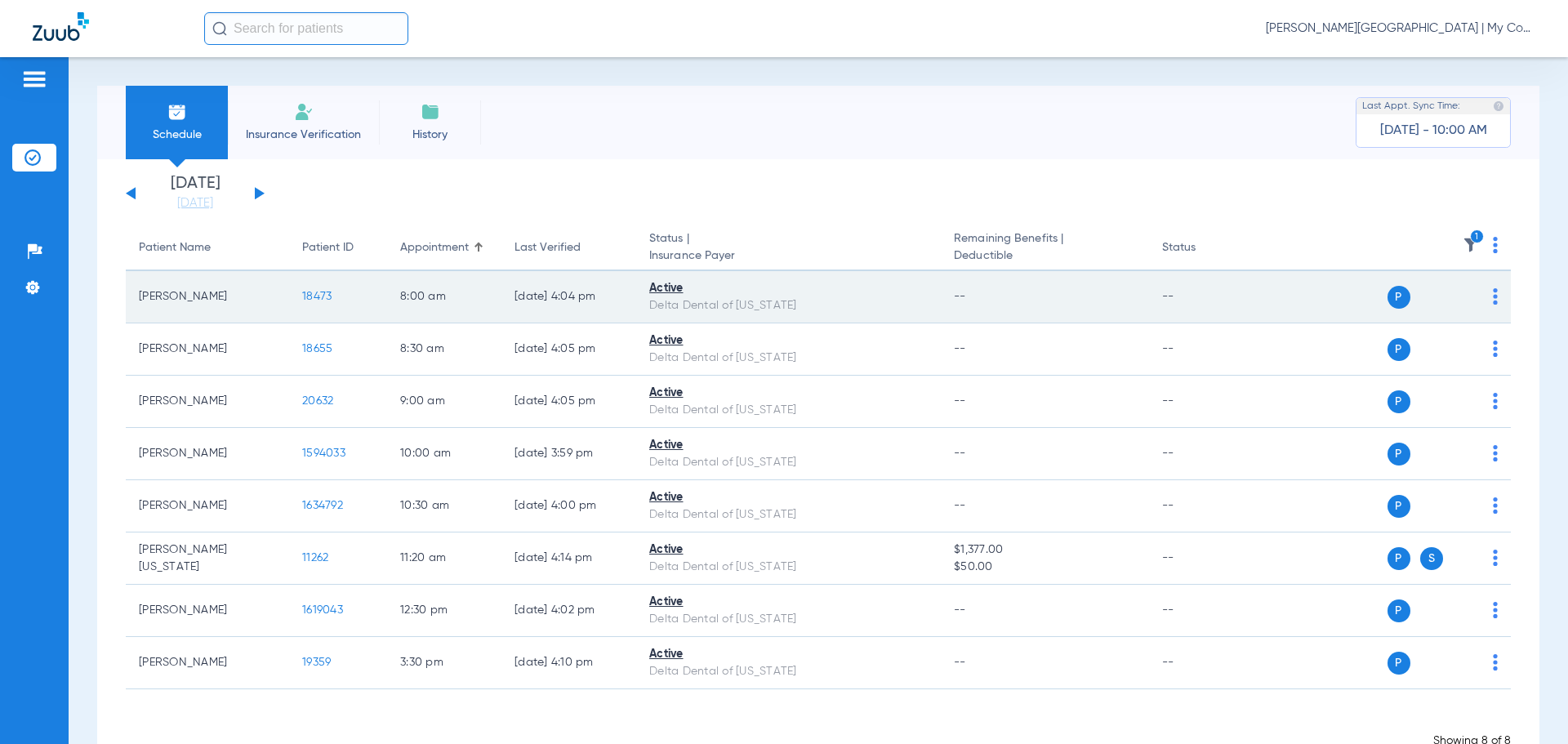
click at [317, 298] on span "18473" at bounding box center [316, 297] width 29 height 11
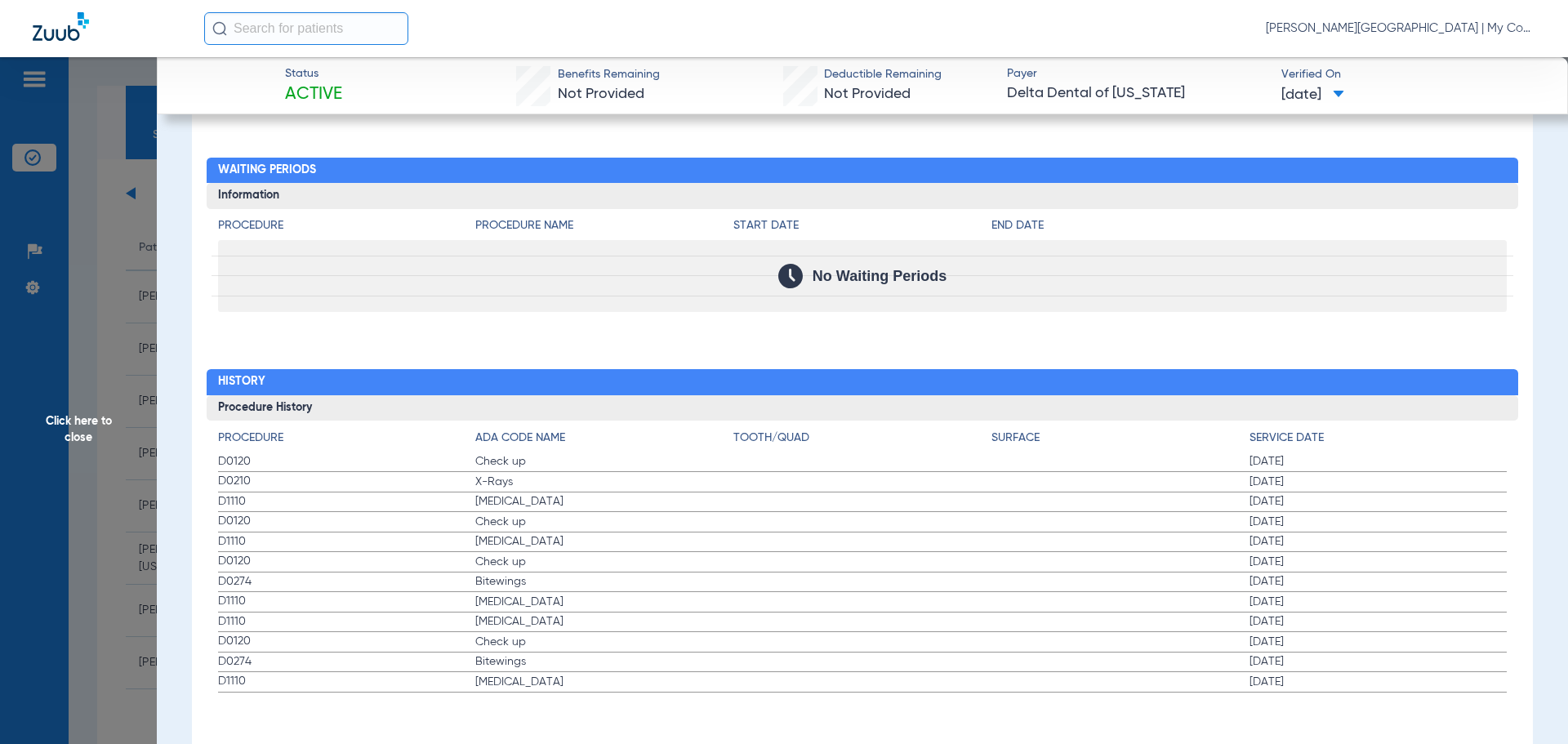
scroll to position [1566, 0]
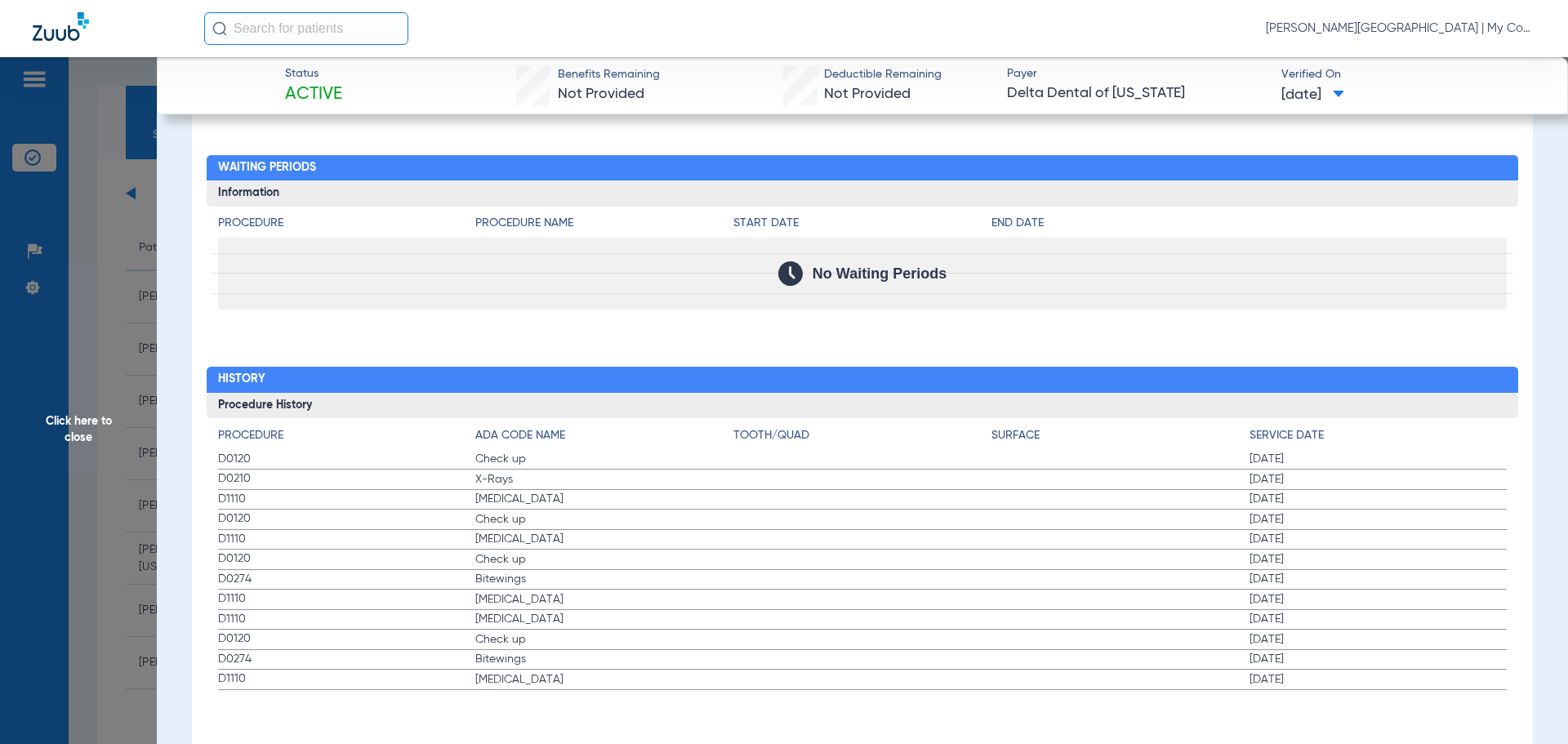
drag, startPoint x: 213, startPoint y: 460, endPoint x: 623, endPoint y: 512, distance: 413.3
click at [623, 512] on div "Procedure ADA Code Name Tooth/Quad Surface Service Date D0120 Check up 08/05/20…" at bounding box center [863, 554] width 1312 height 272
click at [110, 269] on span "Click here to close" at bounding box center [79, 429] width 157 height 744
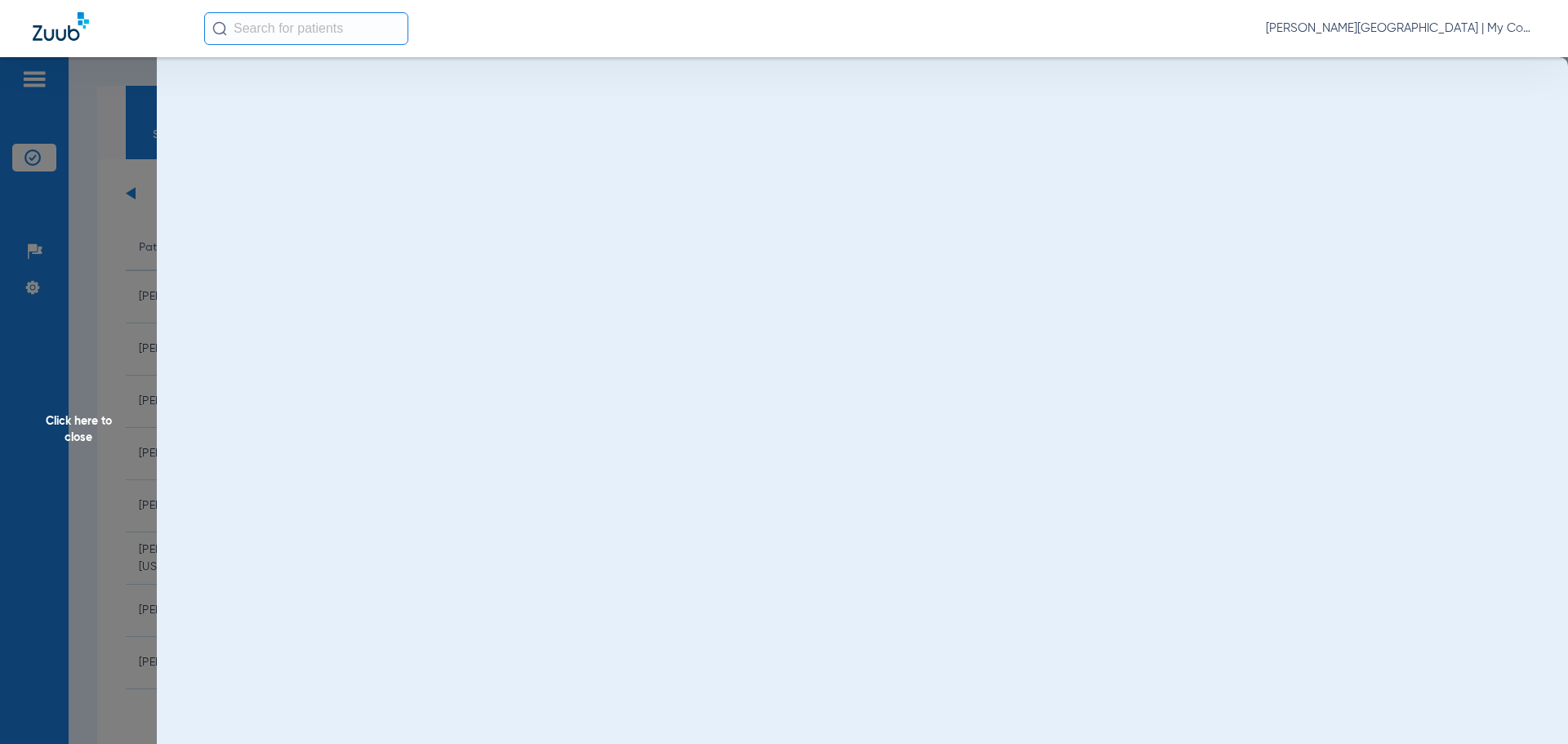
scroll to position [0, 0]
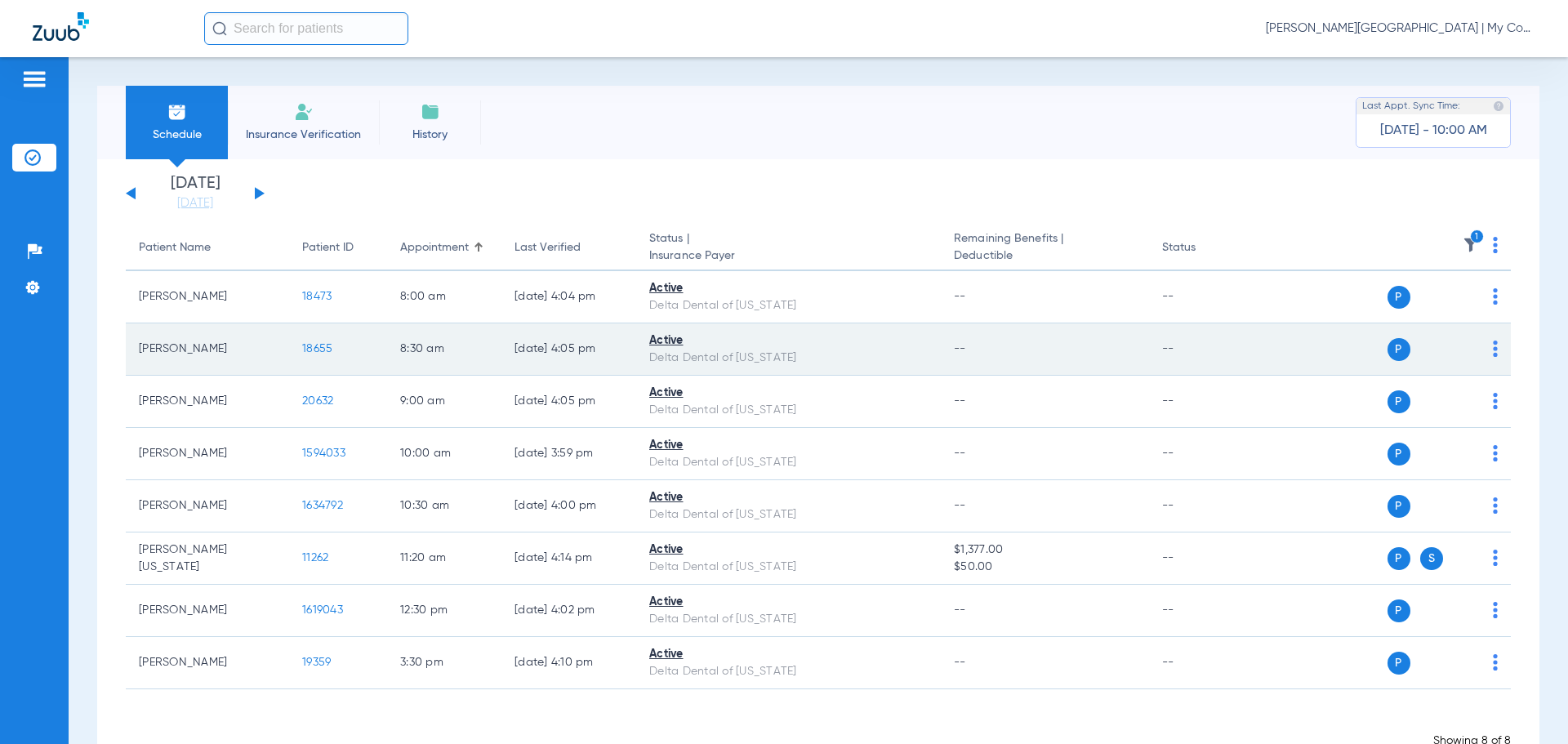
click at [321, 351] on span "18655" at bounding box center [317, 348] width 30 height 11
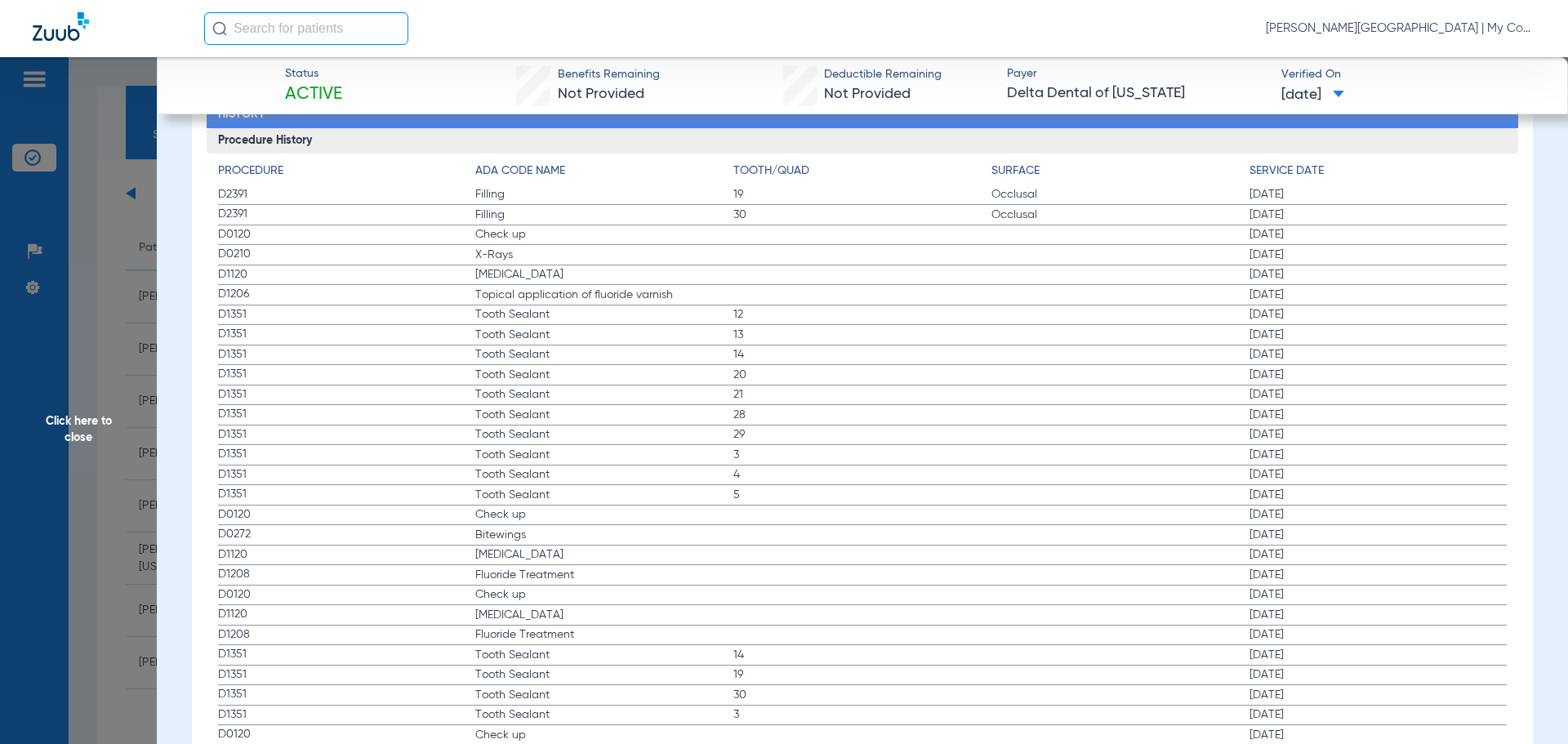
scroll to position [1819, 0]
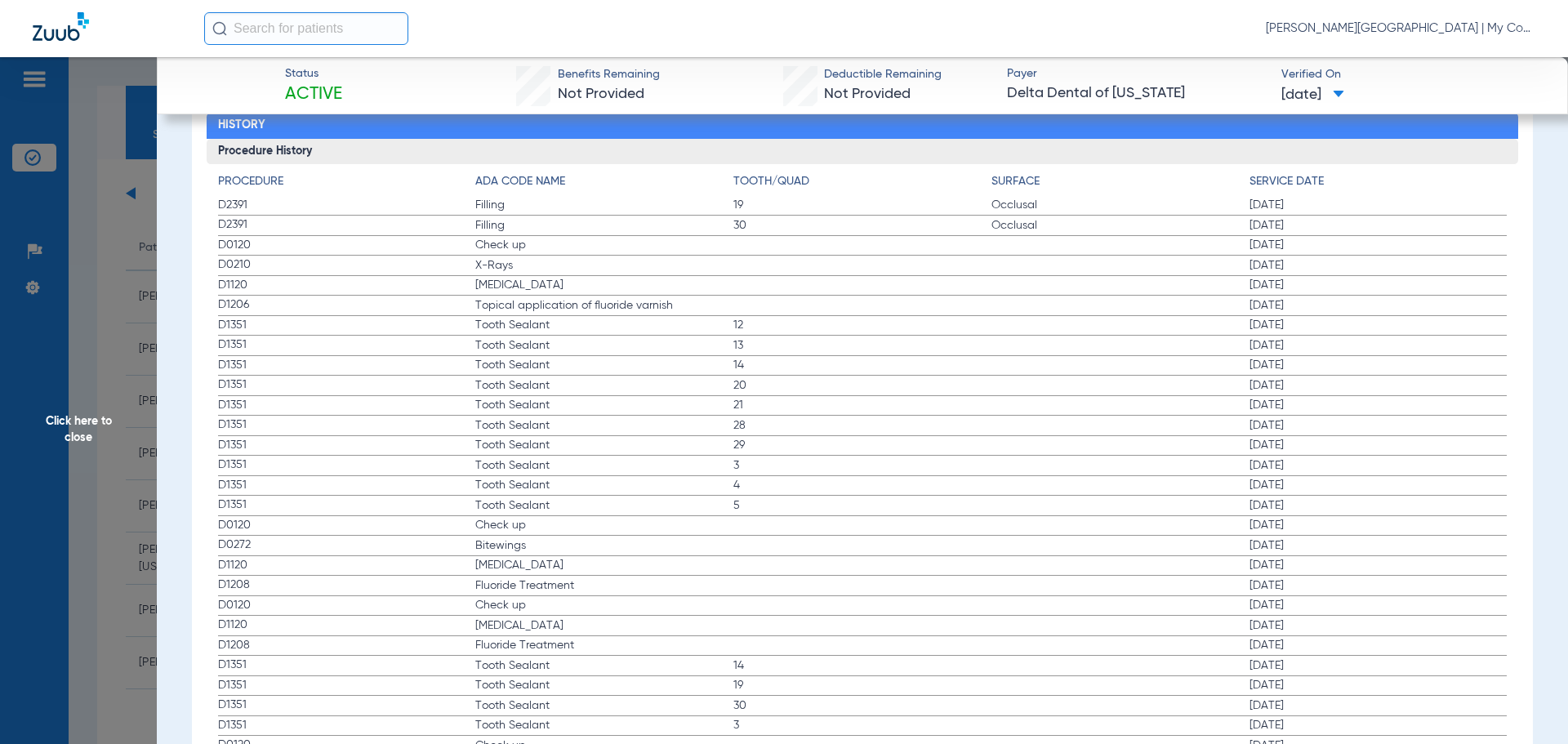
drag, startPoint x: 218, startPoint y: 264, endPoint x: 530, endPoint y: 253, distance: 312.2
click at [522, 246] on app-history-list "Procedure ADA Code Name Tooth/Quad Surface Service Date D2391 Filling 19 Occlus…" at bounding box center [863, 594] width 1290 height 843
click at [129, 315] on span "Click here to close" at bounding box center [79, 429] width 157 height 744
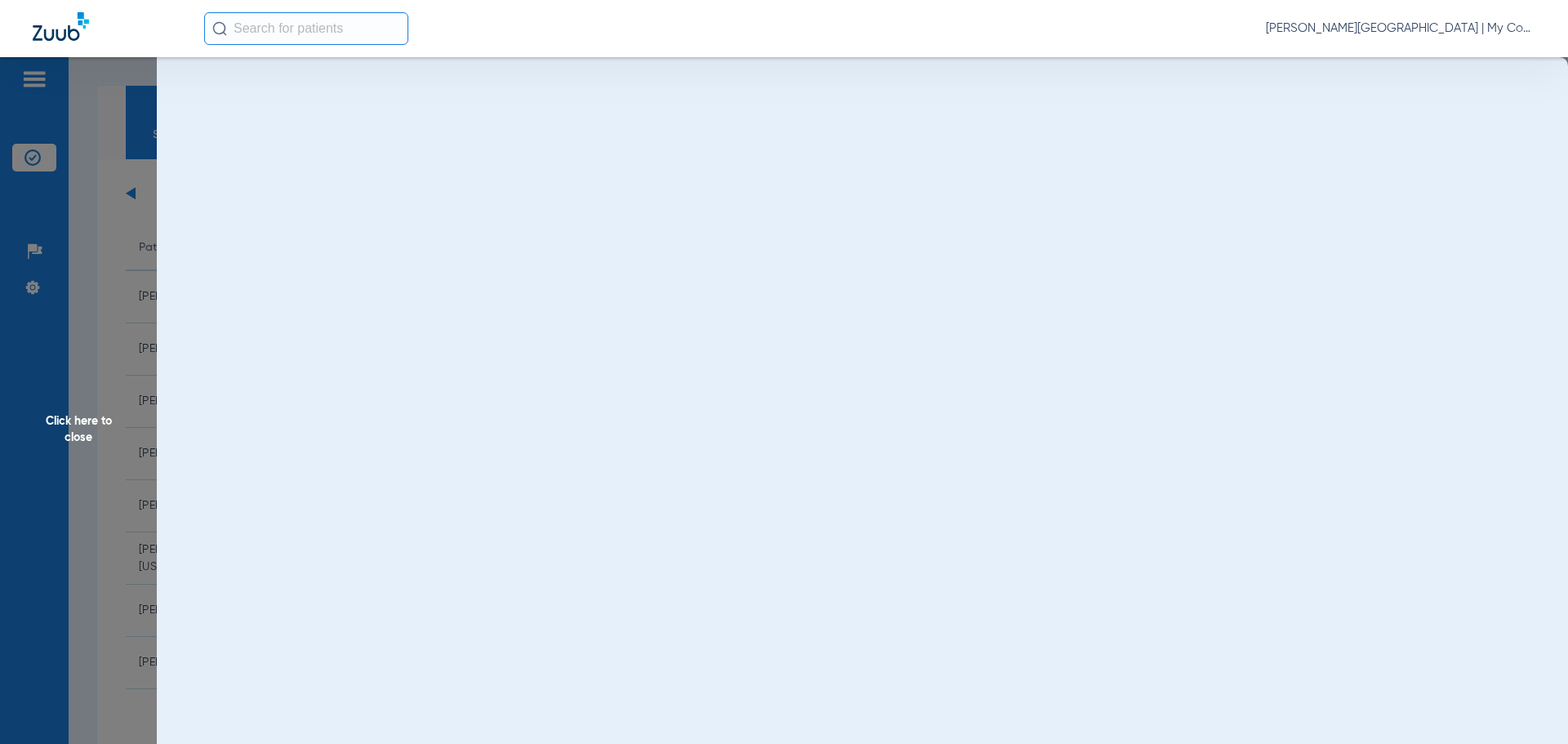
scroll to position [0, 0]
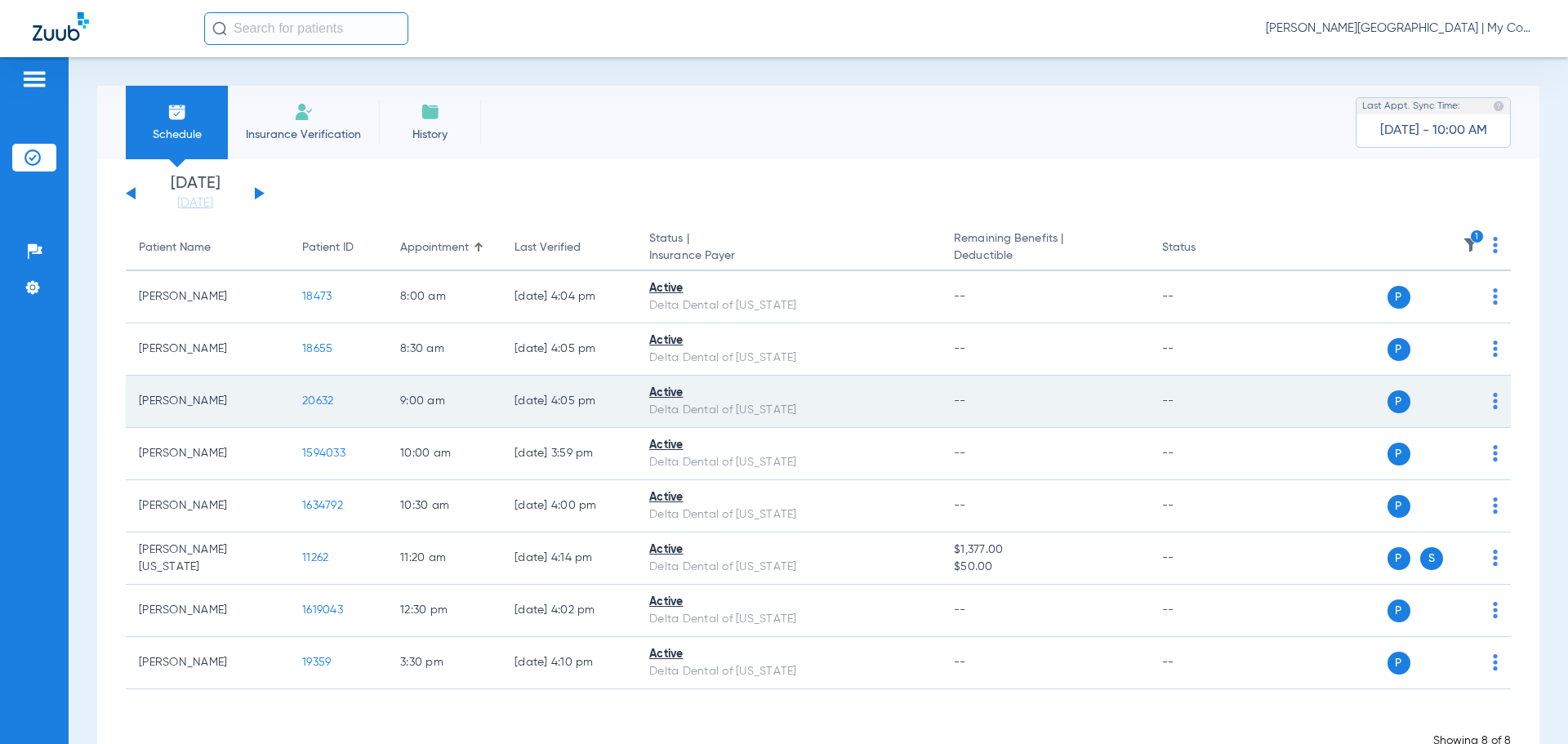
click at [317, 403] on span "20632" at bounding box center [317, 401] width 31 height 11
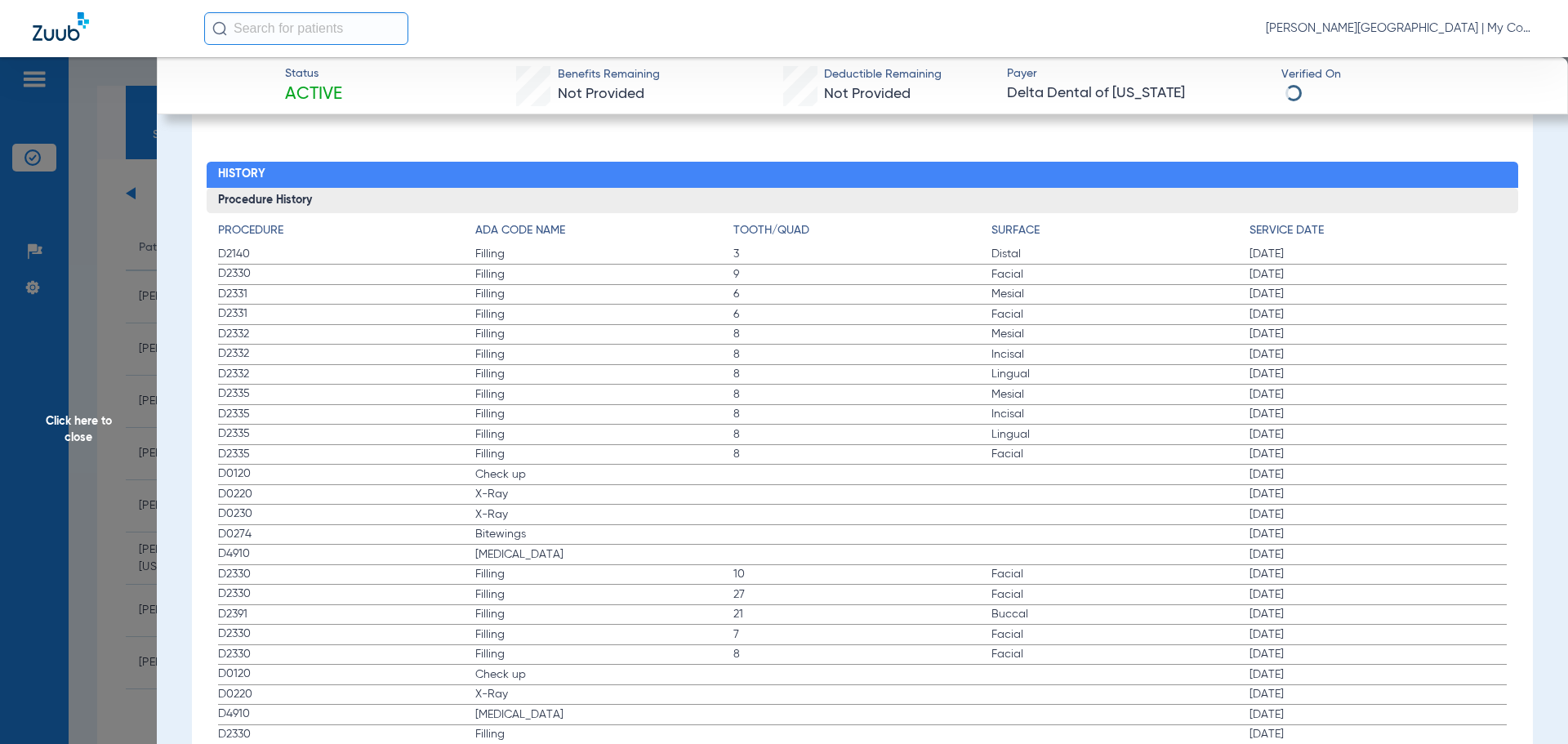
scroll to position [1878, 0]
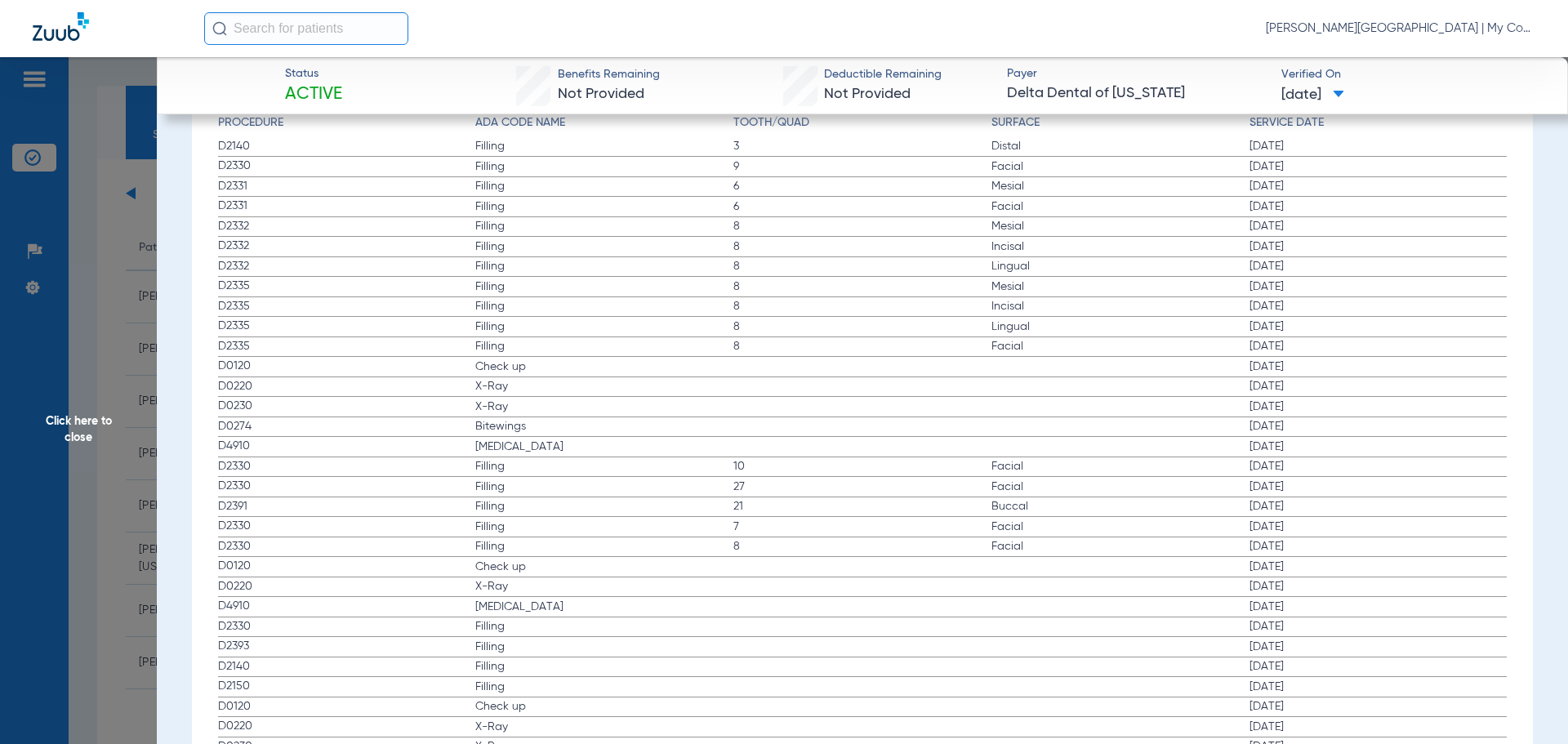
drag, startPoint x: 217, startPoint y: 361, endPoint x: 608, endPoint y: 443, distance: 399.5
click at [608, 443] on app-history-list "Procedure ADA Code Name Tooth/Quad Surface Service Date D2140 Filling 3 Distal …" at bounding box center [863, 546] width 1290 height 863
click at [145, 474] on span "Click here to close" at bounding box center [79, 429] width 157 height 744
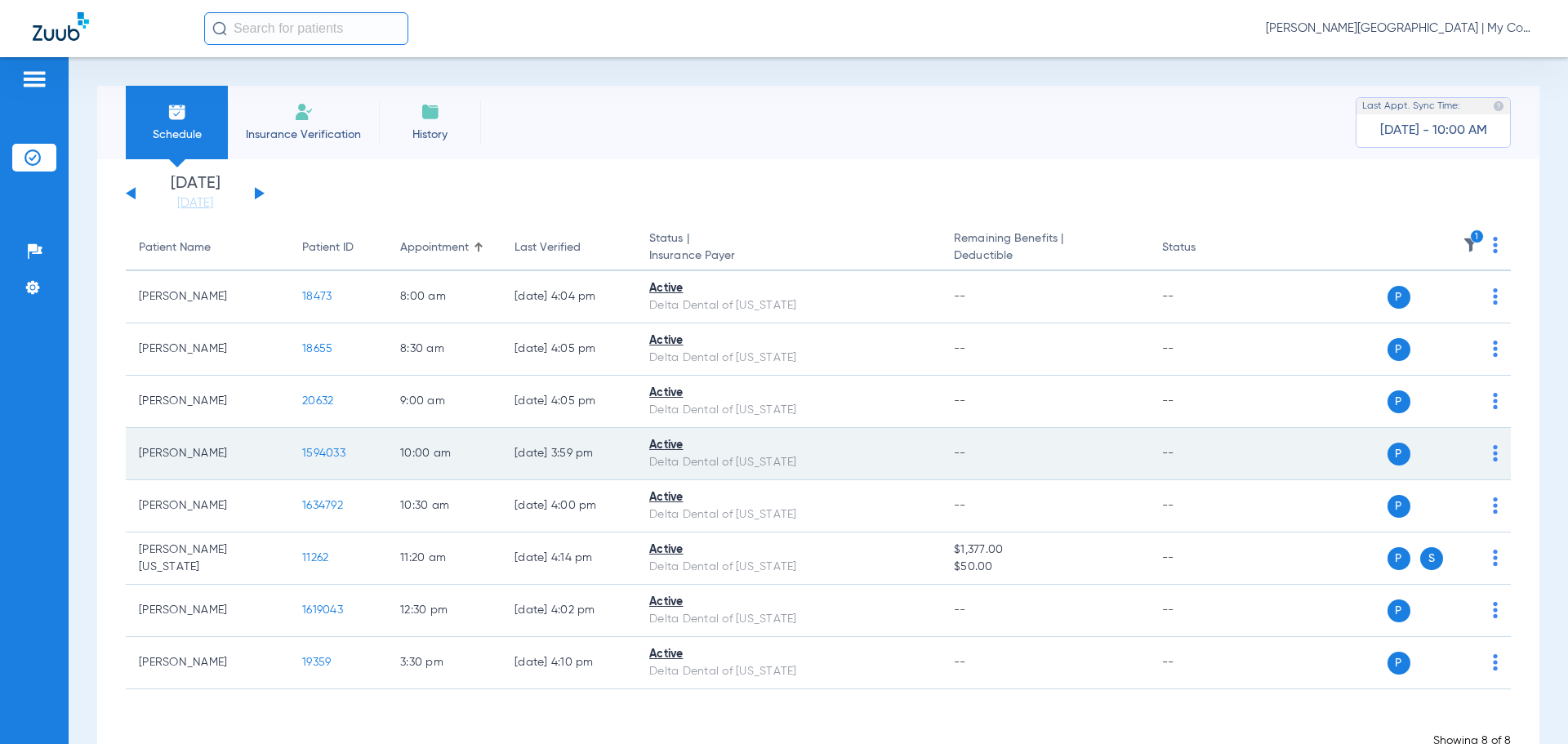
click at [312, 448] on span "1594033" at bounding box center [324, 453] width 43 height 11
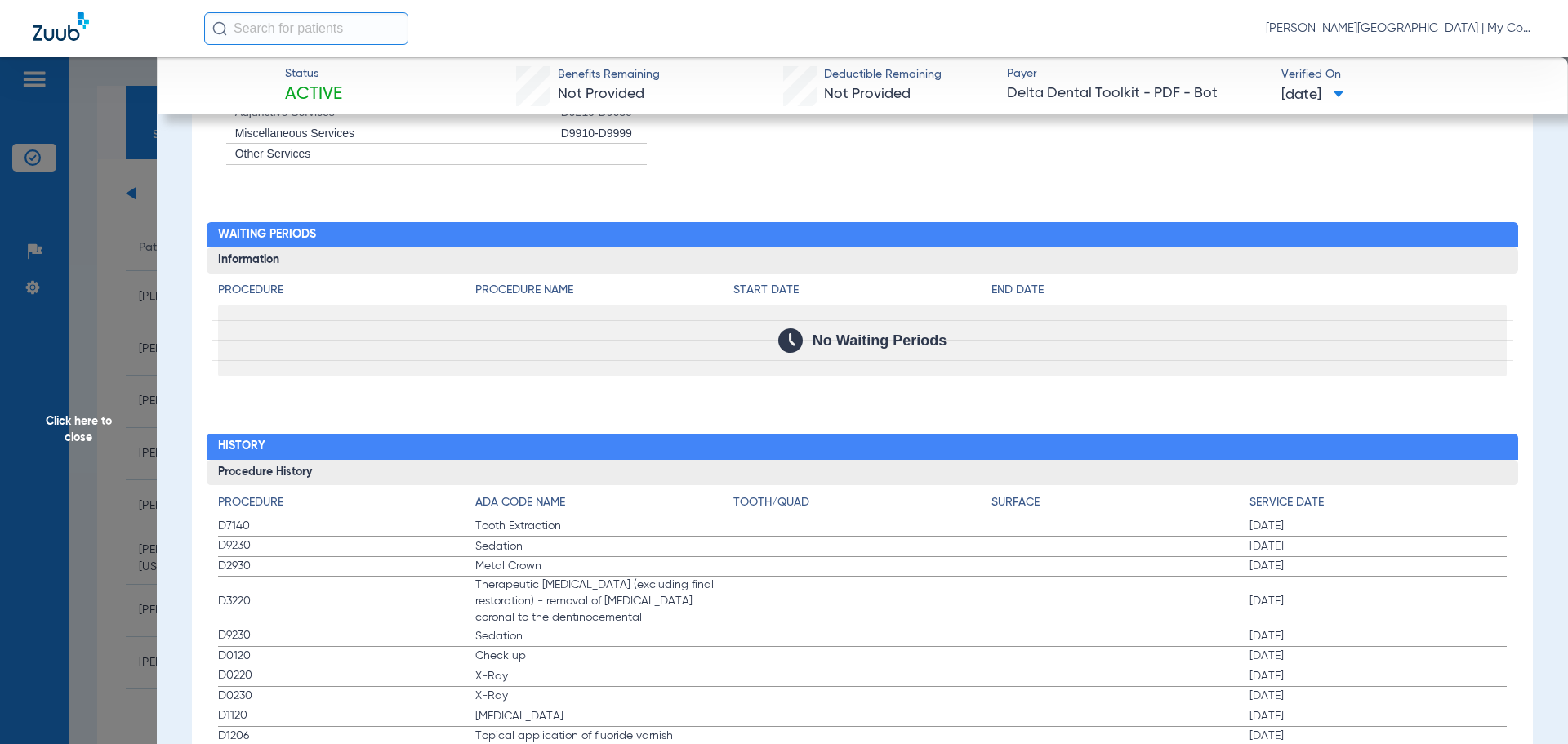
scroll to position [1675, 0]
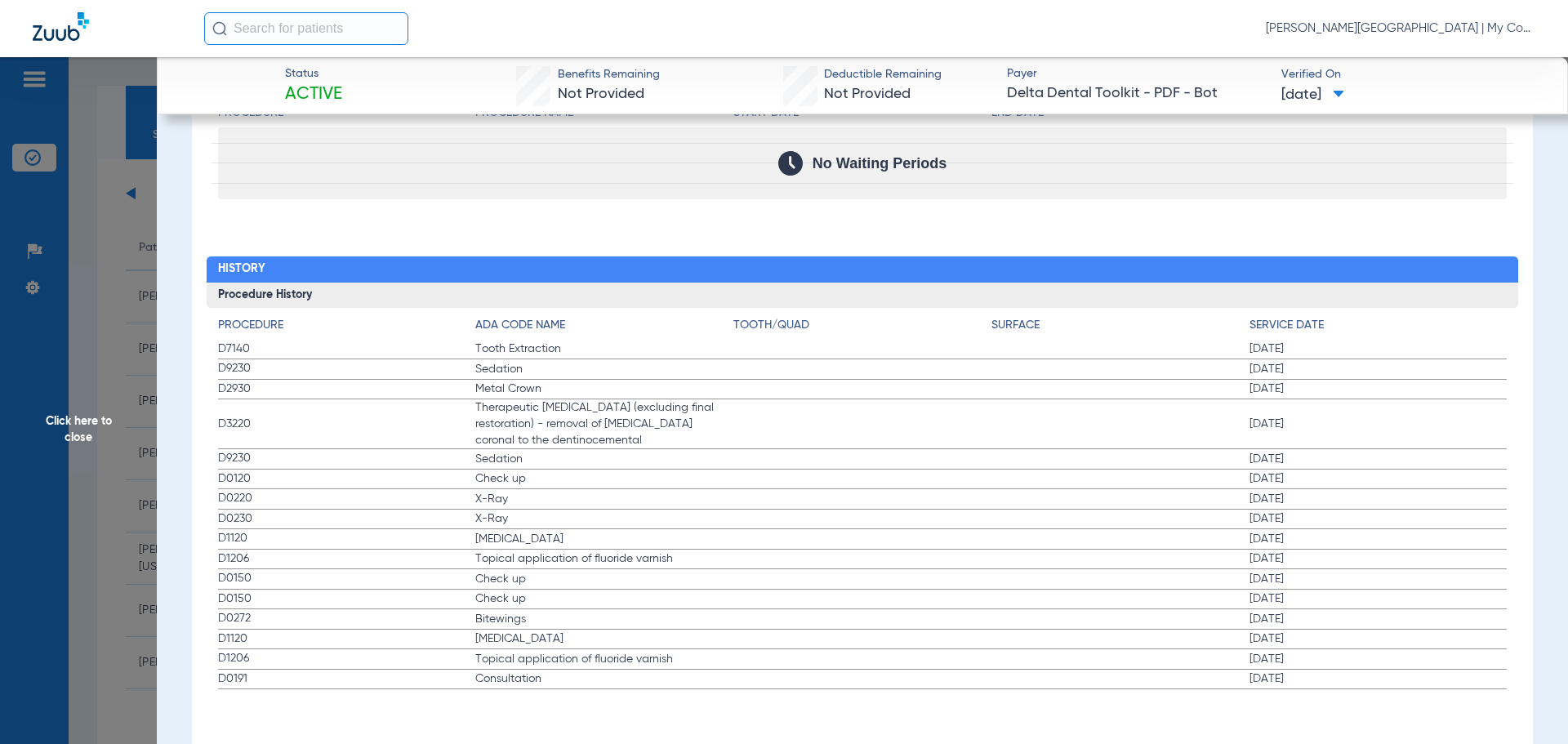
drag, startPoint x: 213, startPoint y: 479, endPoint x: 1337, endPoint y: 618, distance: 1132.6
click at [1337, 618] on div "Procedure ADA Code Name Tooth/Quad Surface Service Date D7140 Tooth Extraction …" at bounding box center [863, 498] width 1312 height 381
click at [115, 384] on span "Click here to close" at bounding box center [79, 429] width 157 height 744
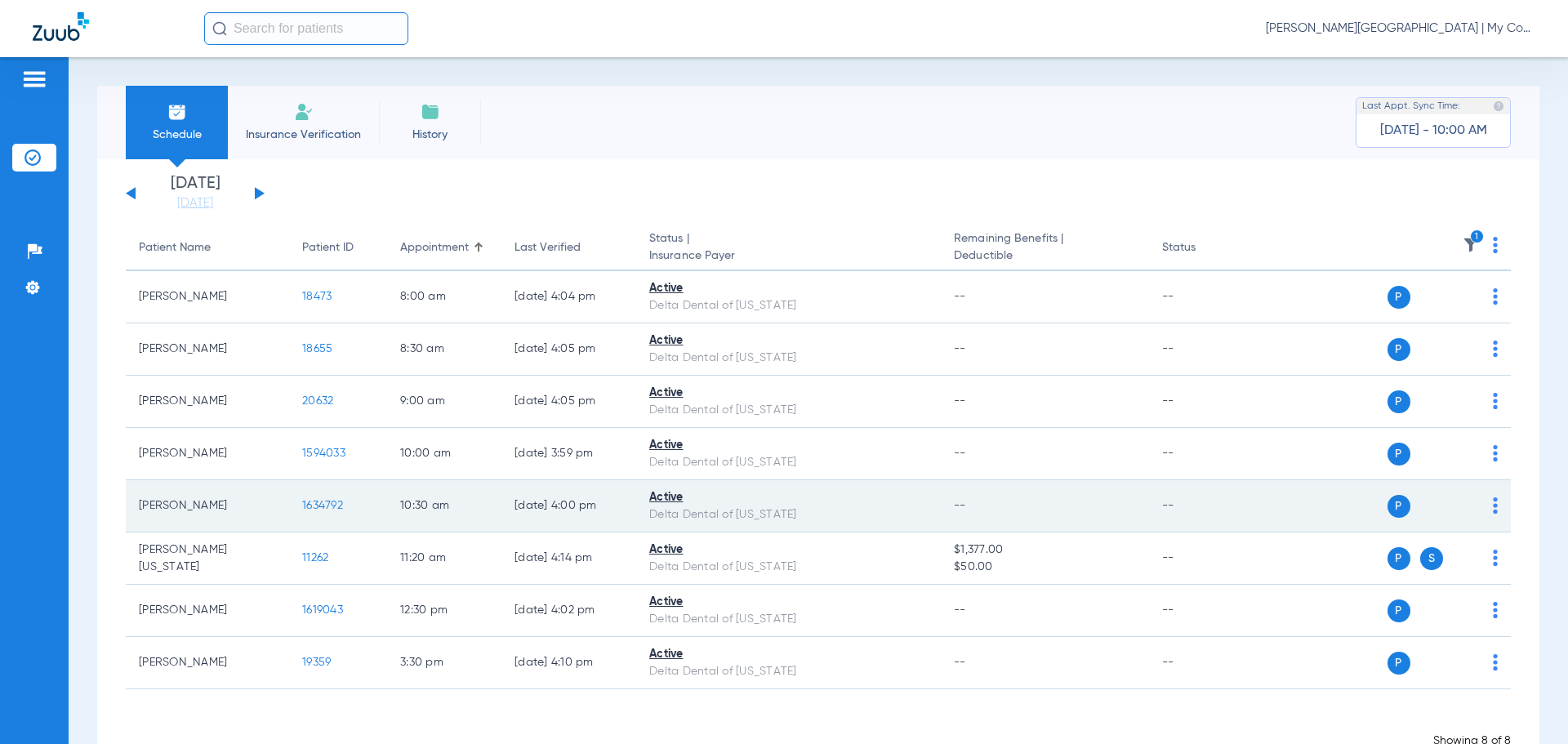
click at [311, 498] on td "1634792" at bounding box center [338, 506] width 98 height 52
click at [327, 508] on span "1634792" at bounding box center [323, 505] width 41 height 11
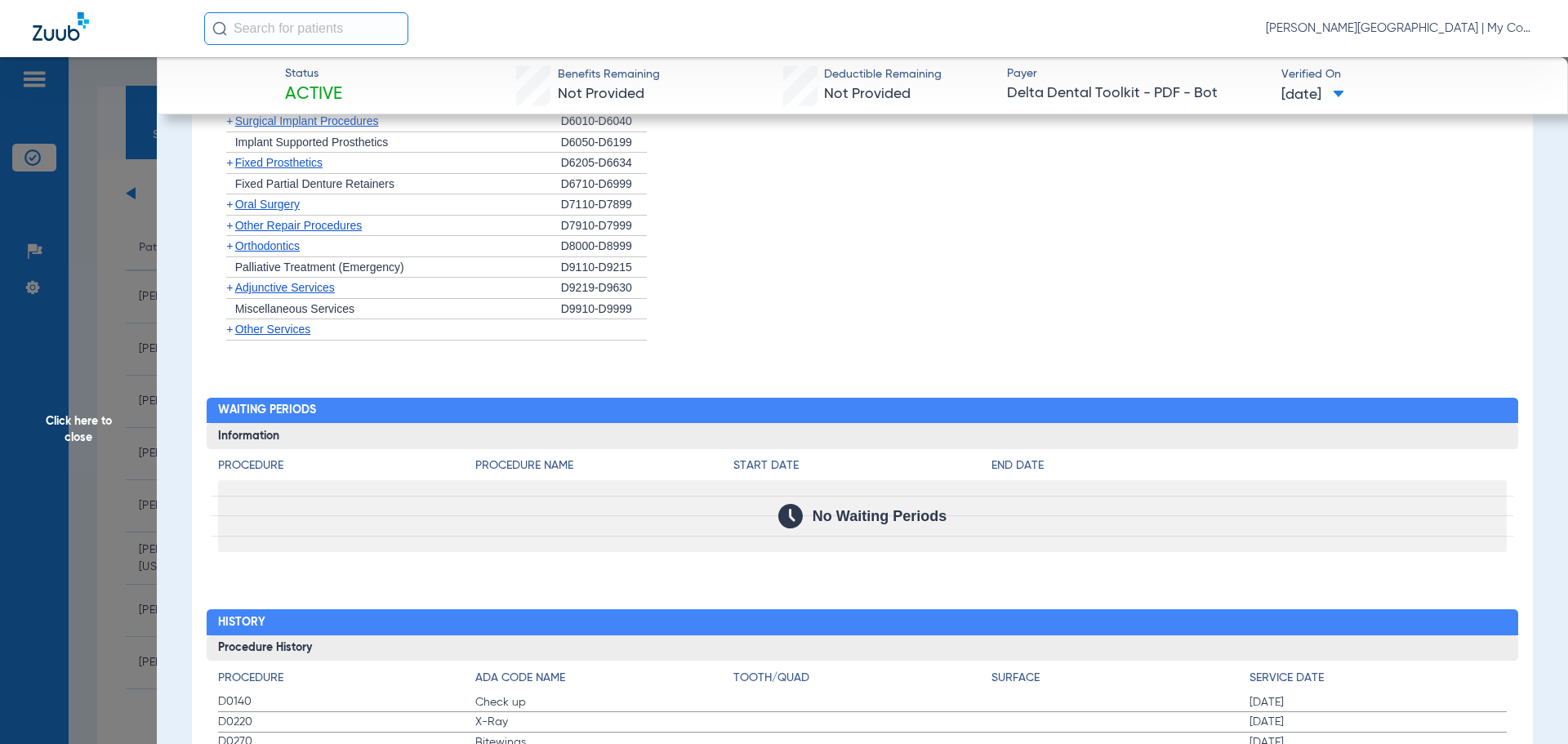
scroll to position [1444, 0]
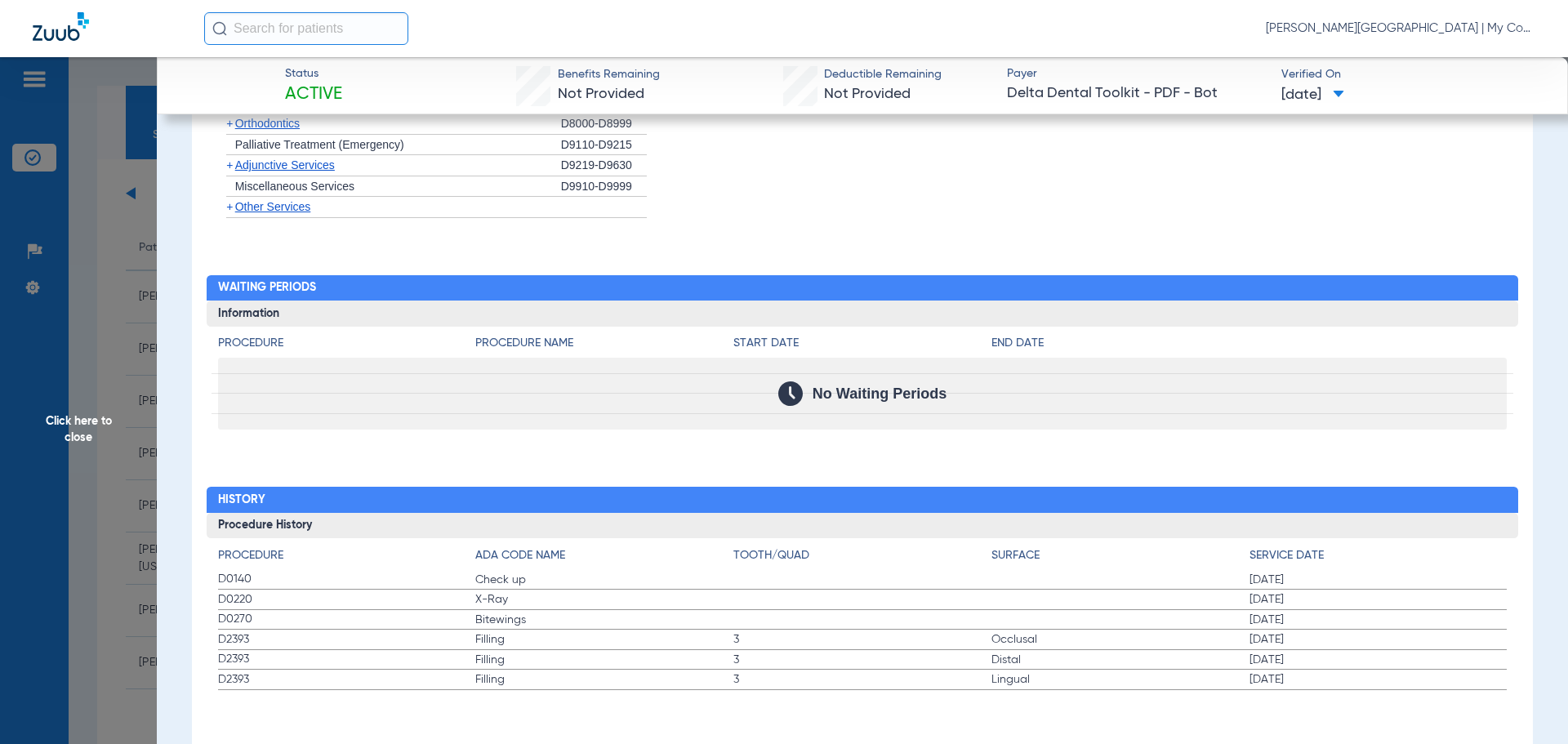
drag, startPoint x: 212, startPoint y: 581, endPoint x: 879, endPoint y: 627, distance: 668.6
click at [879, 627] on div "Procedure ADA Code Name Tooth/Quad Surface Service Date D0140 Check up 07/08/20…" at bounding box center [863, 614] width 1312 height 152
click at [138, 439] on span "Click here to close" at bounding box center [79, 429] width 157 height 744
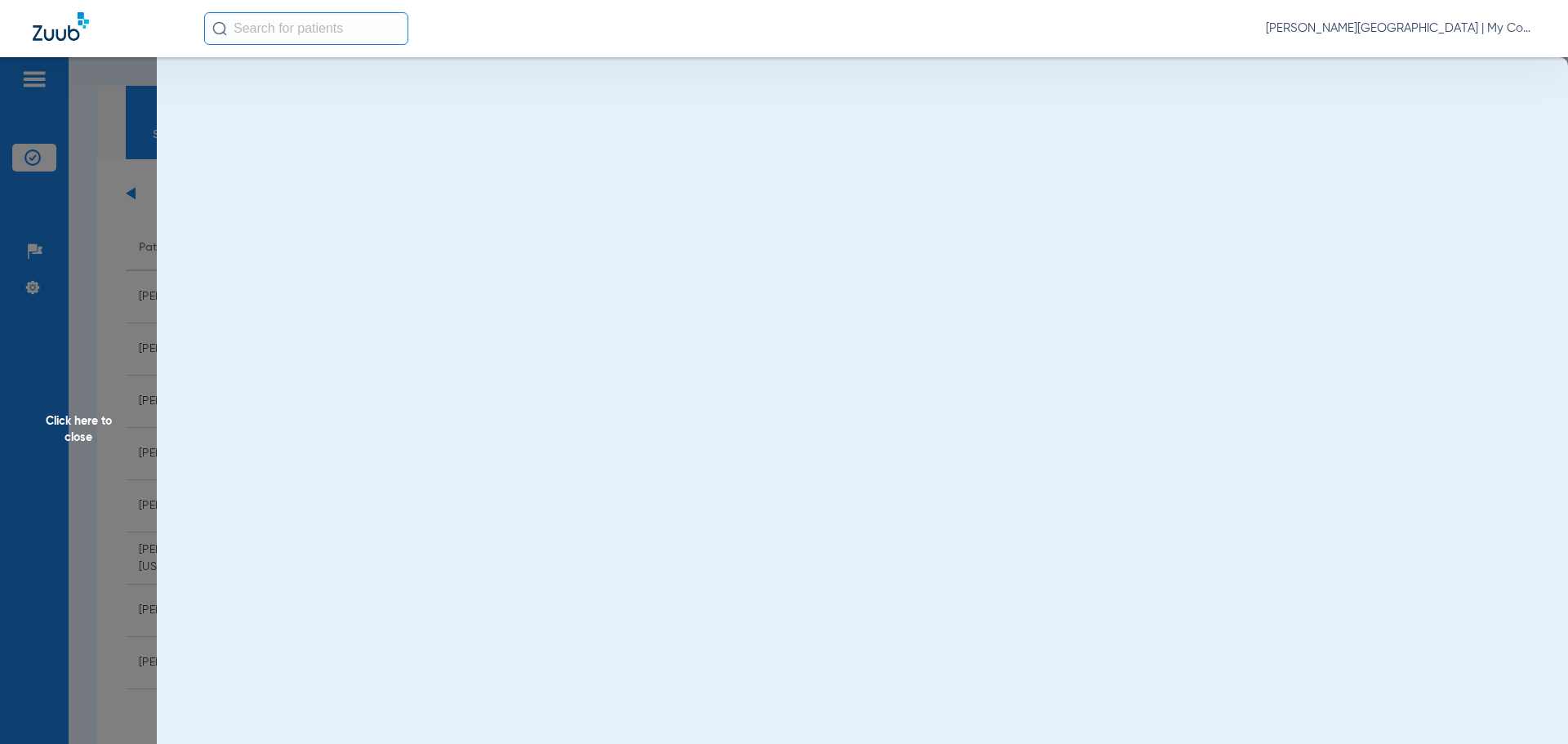
scroll to position [0, 0]
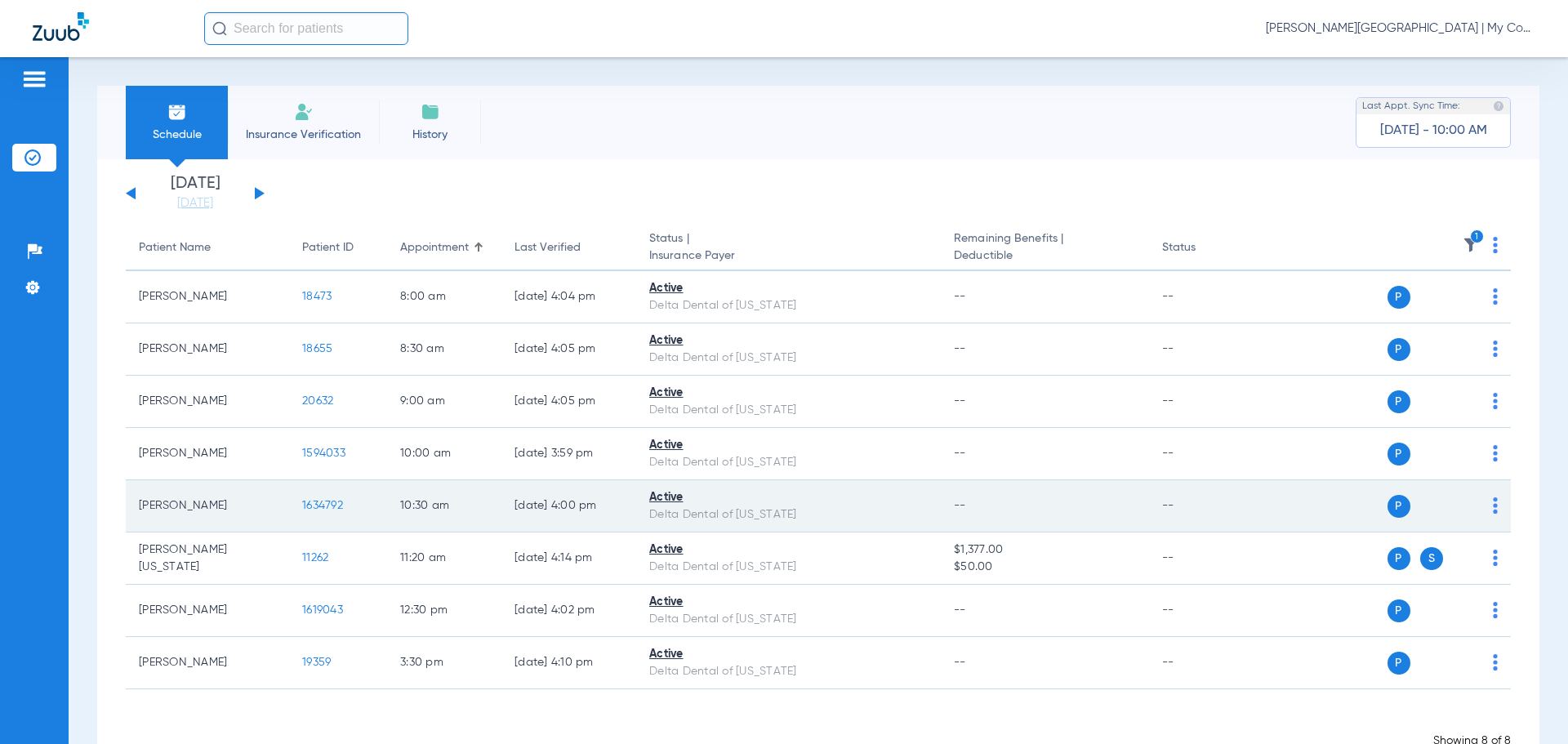
click at [302, 505] on span "1634792" at bounding box center [323, 505] width 41 height 11
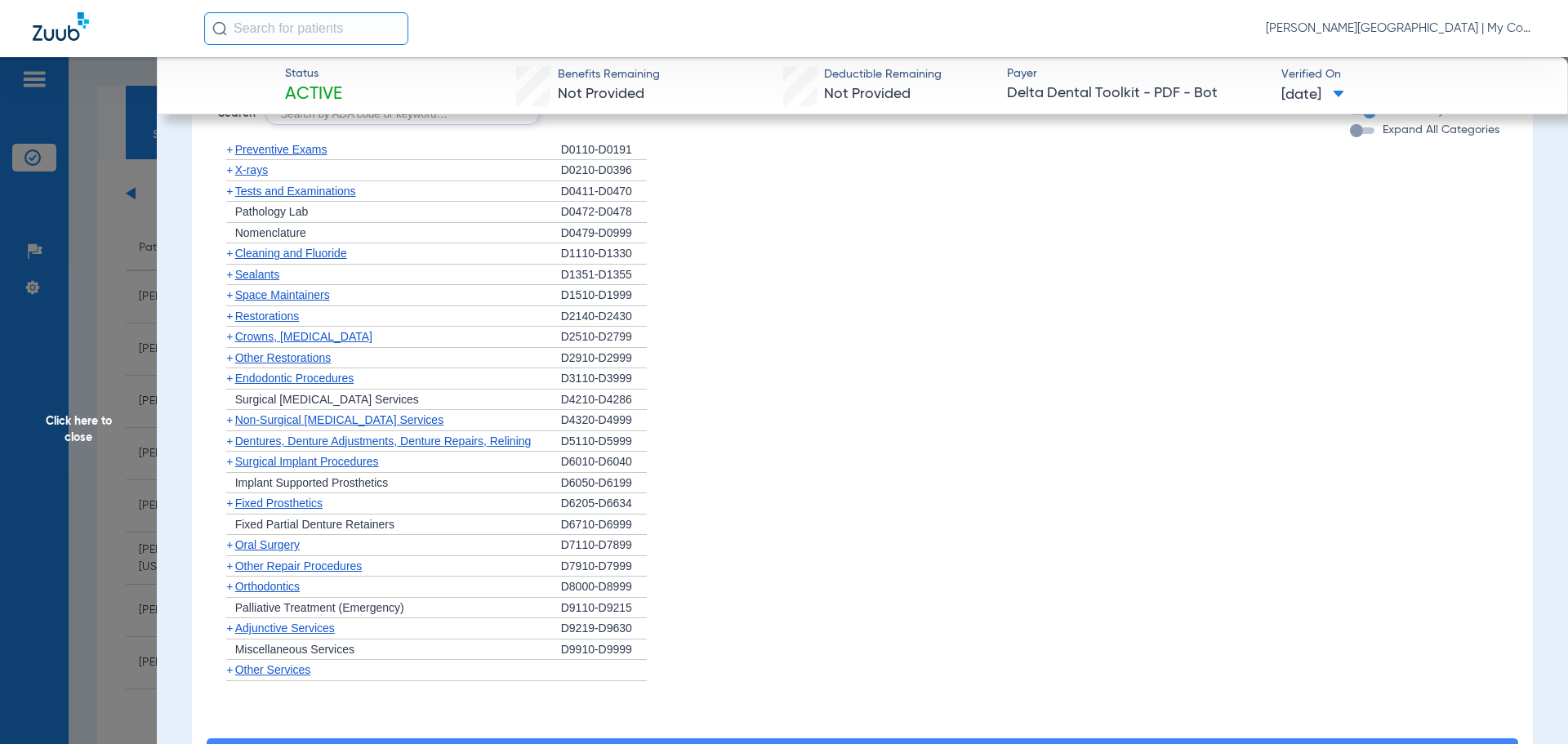
scroll to position [1444, 0]
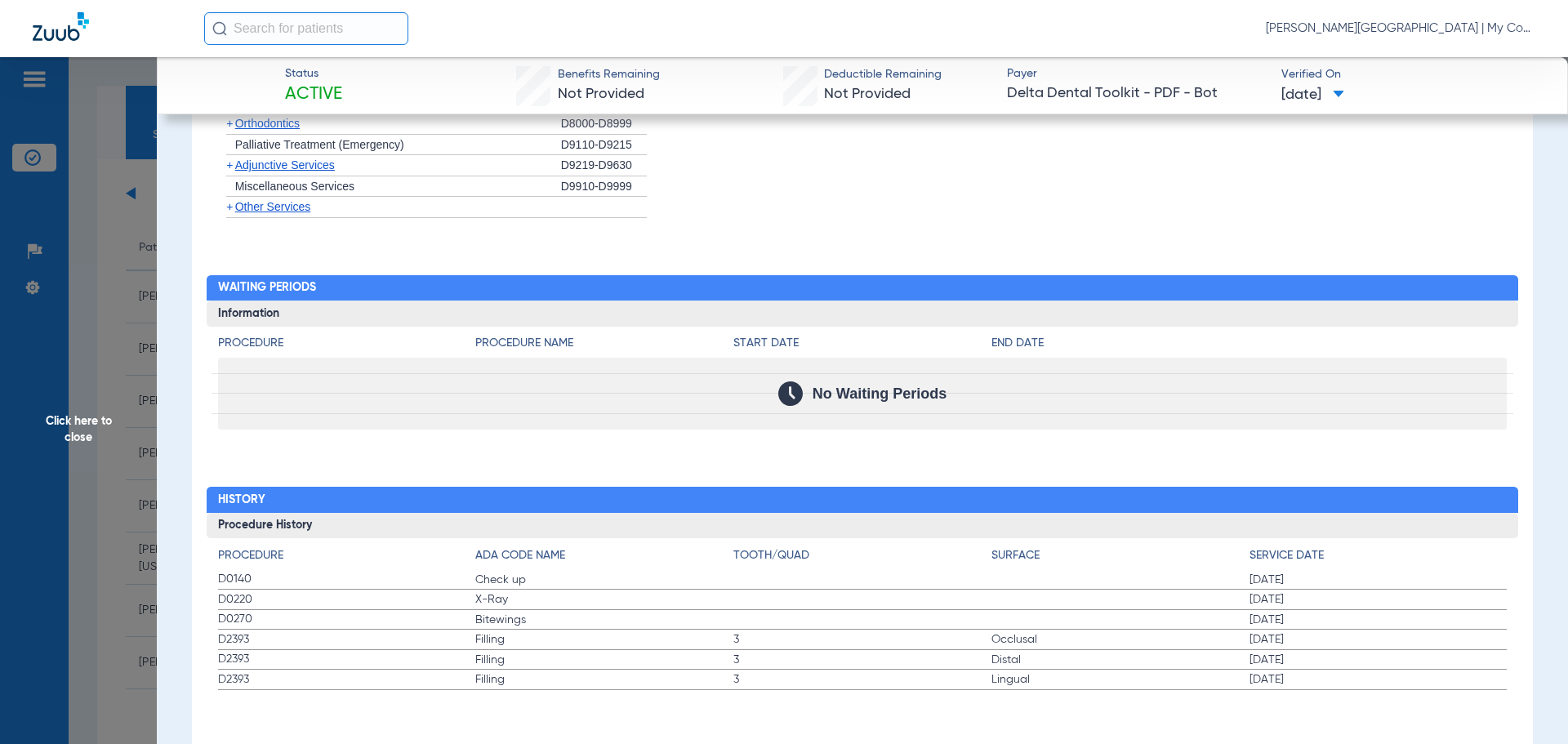
click at [93, 472] on span "Click here to close" at bounding box center [79, 429] width 157 height 744
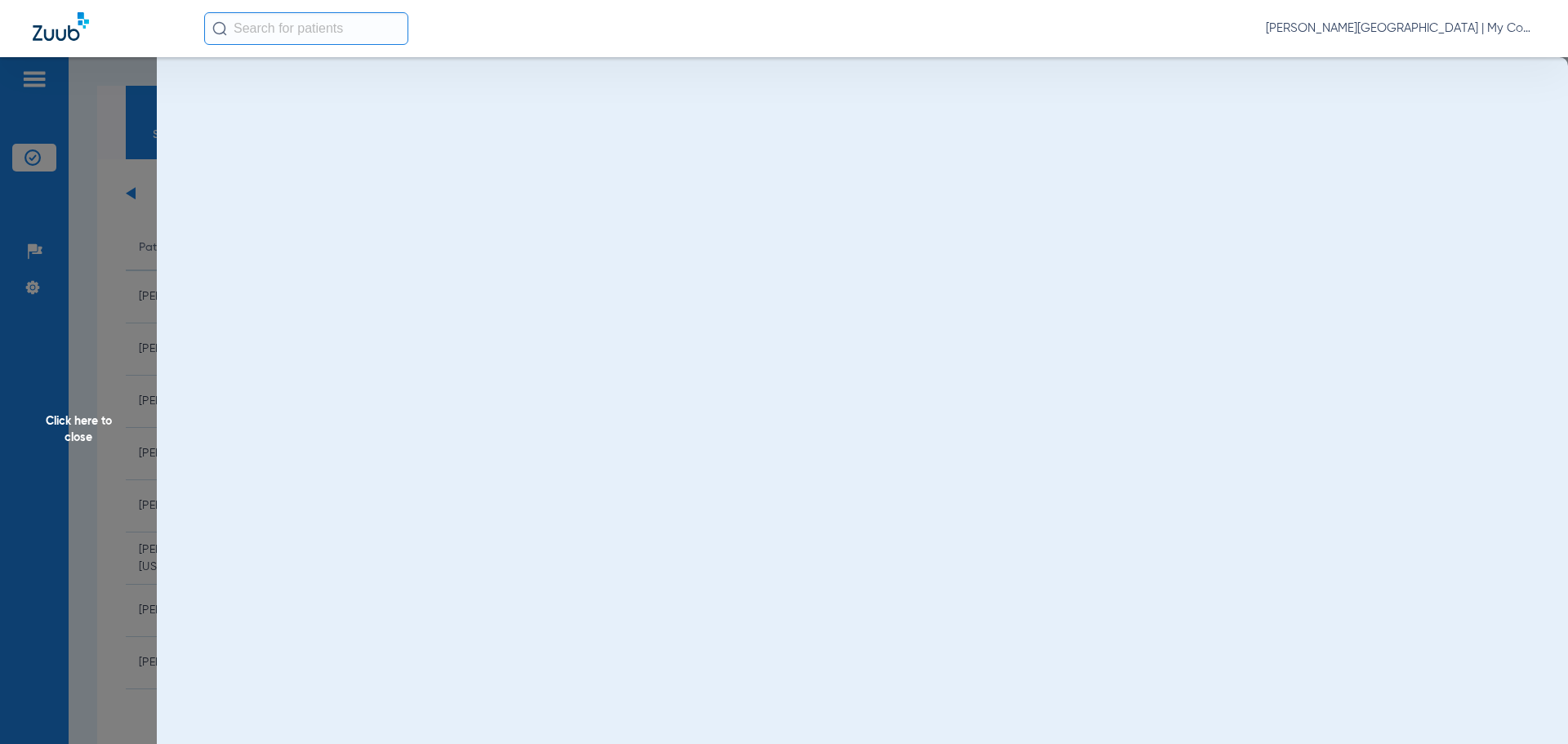
scroll to position [0, 0]
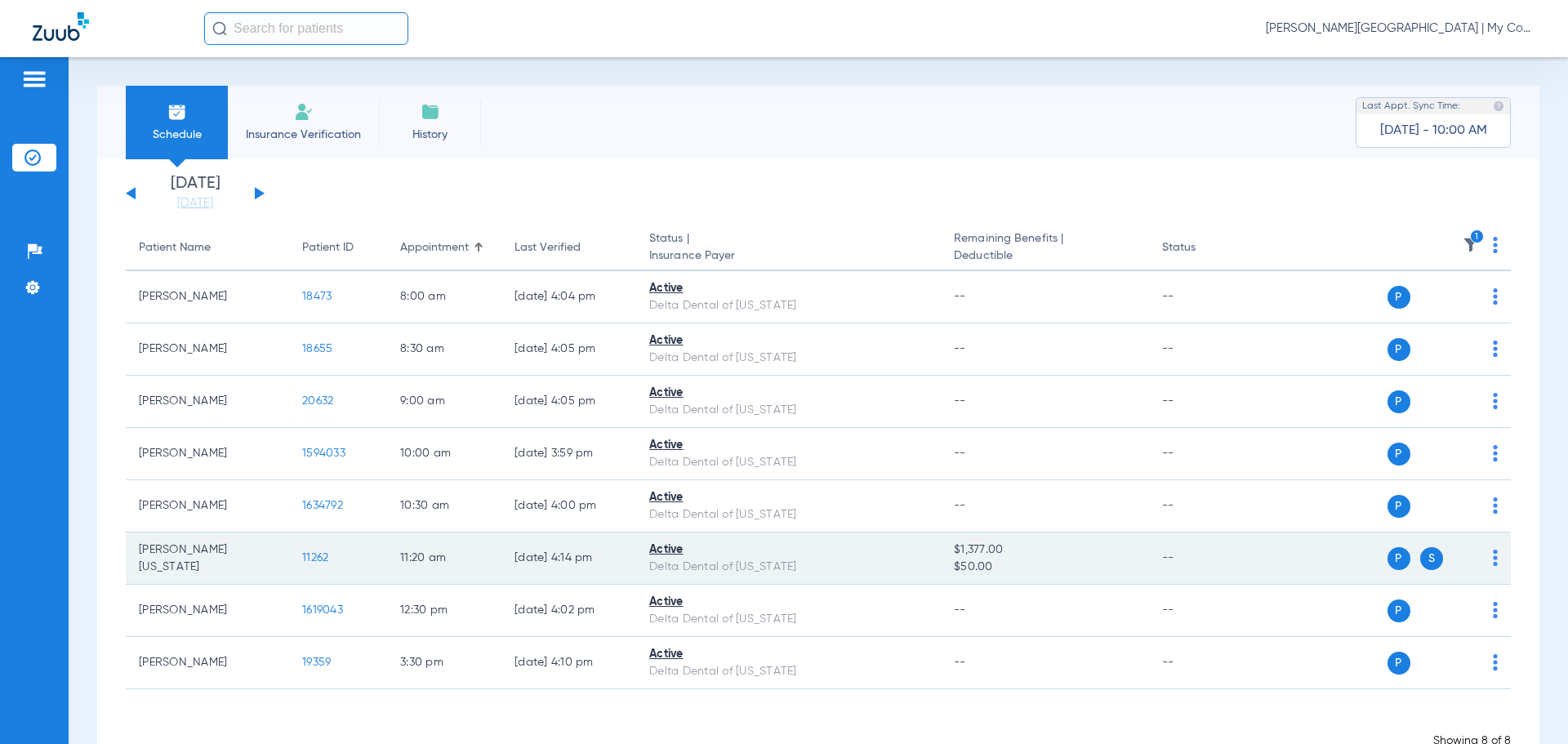
click at [340, 559] on td "11262" at bounding box center [338, 559] width 98 height 52
click at [324, 560] on span "11262" at bounding box center [315, 558] width 26 height 11
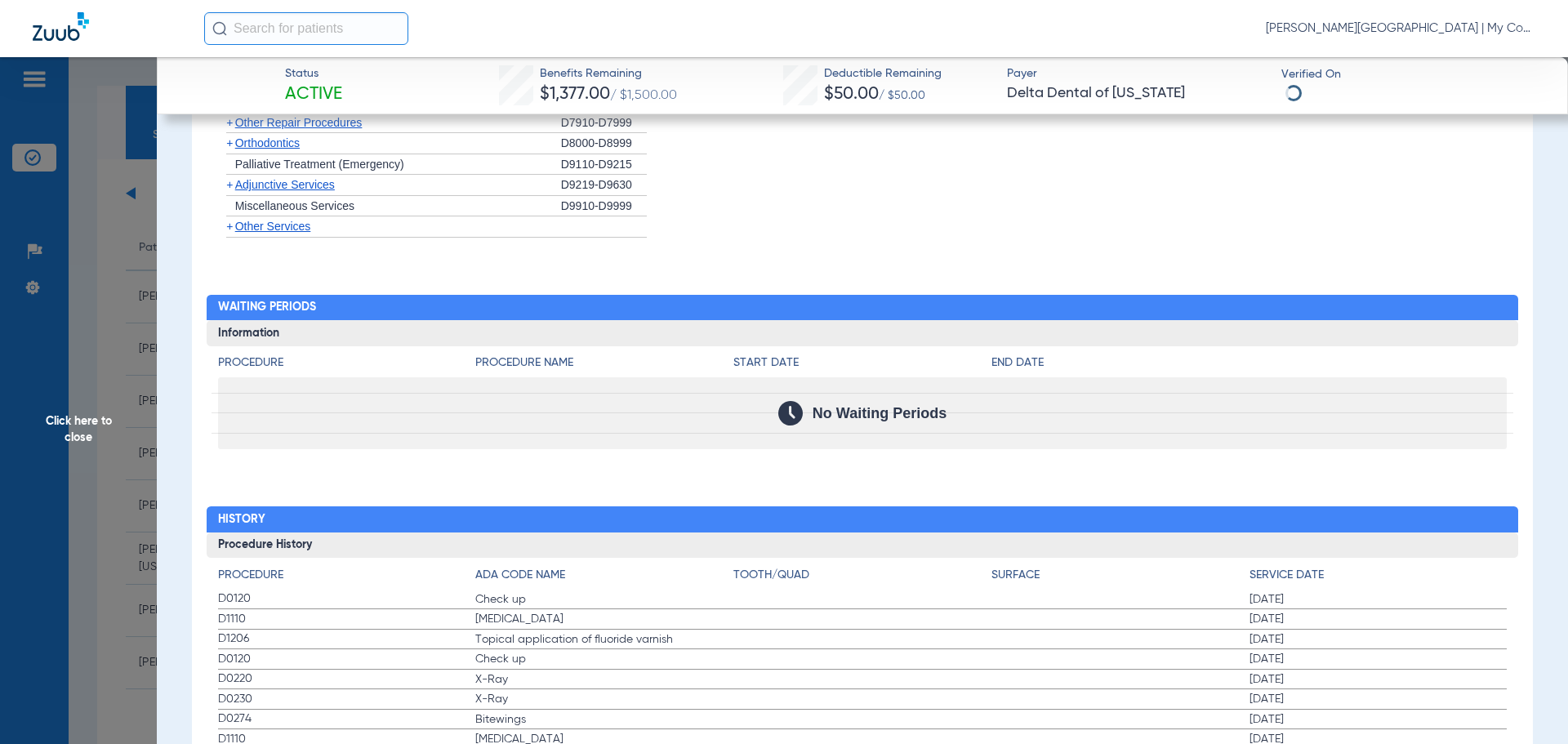
scroll to position [1895, 0]
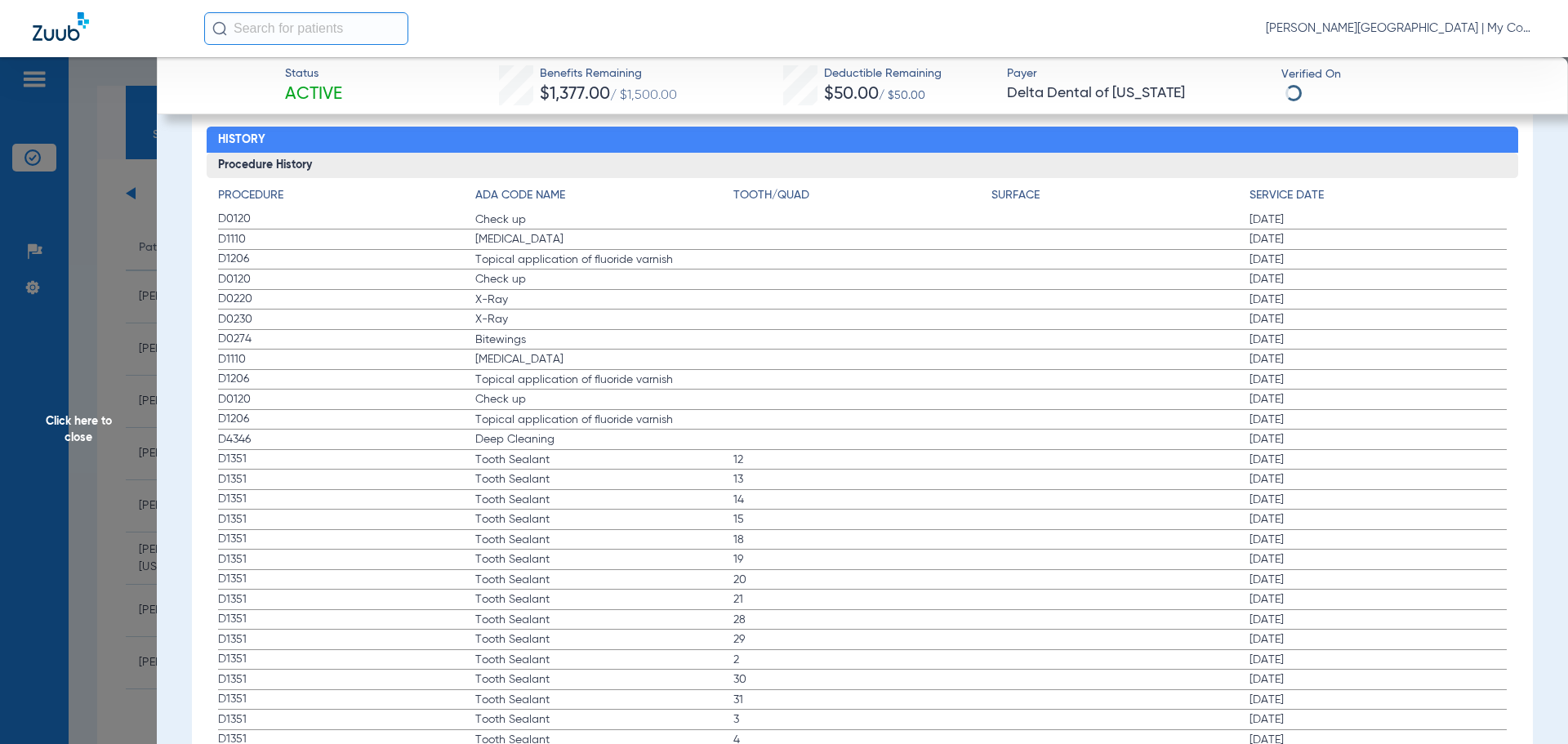
drag, startPoint x: 217, startPoint y: 224, endPoint x: 840, endPoint y: 272, distance: 624.8
click at [840, 272] on div "Procedure ADA Code Name Tooth/Quad Surface Service Date D0120 Check up 01/07/20…" at bounding box center [863, 544] width 1312 height 732
click at [681, 286] on span "Check up" at bounding box center [605, 279] width 258 height 16
drag, startPoint x: 206, startPoint y: 282, endPoint x: 1367, endPoint y: 356, distance: 1163.4
click at [1367, 356] on div "Procedure ADA Code Name Tooth/Quad Surface Service Date D0120 Check up 01/07/20…" at bounding box center [863, 544] width 1312 height 732
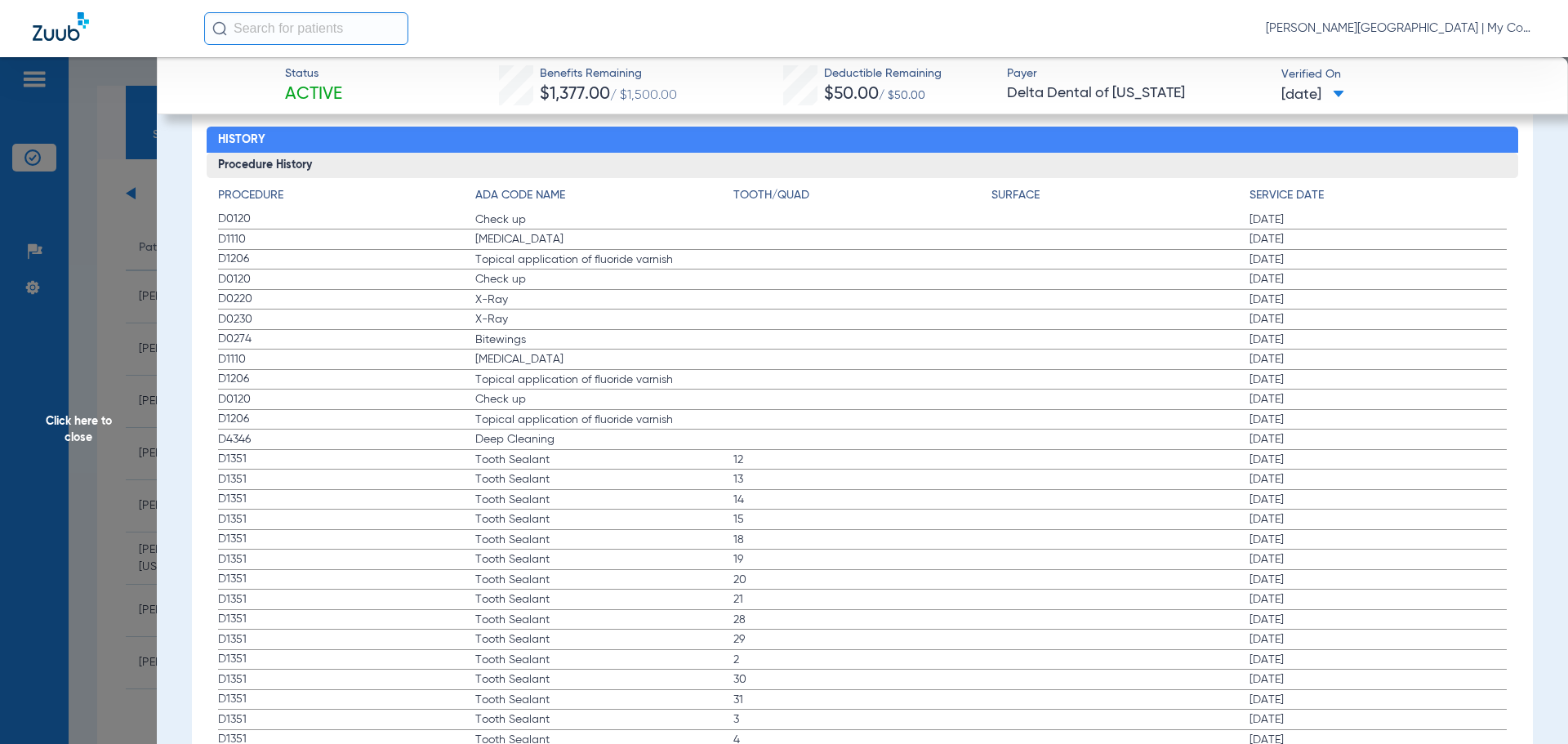
drag, startPoint x: 1238, startPoint y: 397, endPoint x: 889, endPoint y: 330, distance: 355.4
click at [892, 329] on app-history-list "Procedure ADA Code Name Tooth/Quad Surface Service Date D0120 Check up 01/07/20…" at bounding box center [863, 548] width 1290 height 723
drag, startPoint x: 253, startPoint y: 283, endPoint x: 1321, endPoint y: 384, distance: 1072.8
click at [1321, 384] on div "Procedure ADA Code Name Tooth/Quad Surface Service Date D0120 Check up 01/07/20…" at bounding box center [863, 544] width 1312 height 732
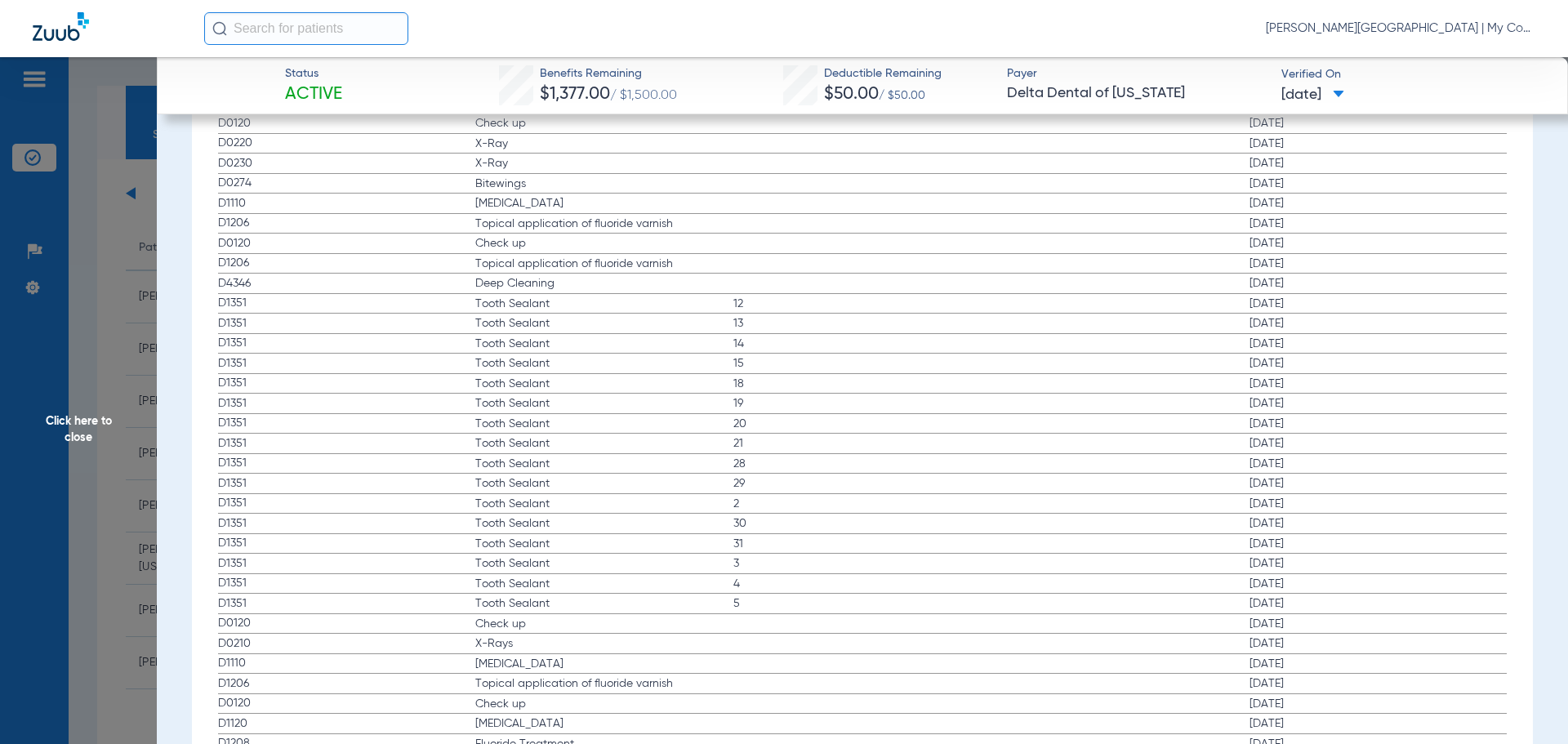
scroll to position [2117, 0]
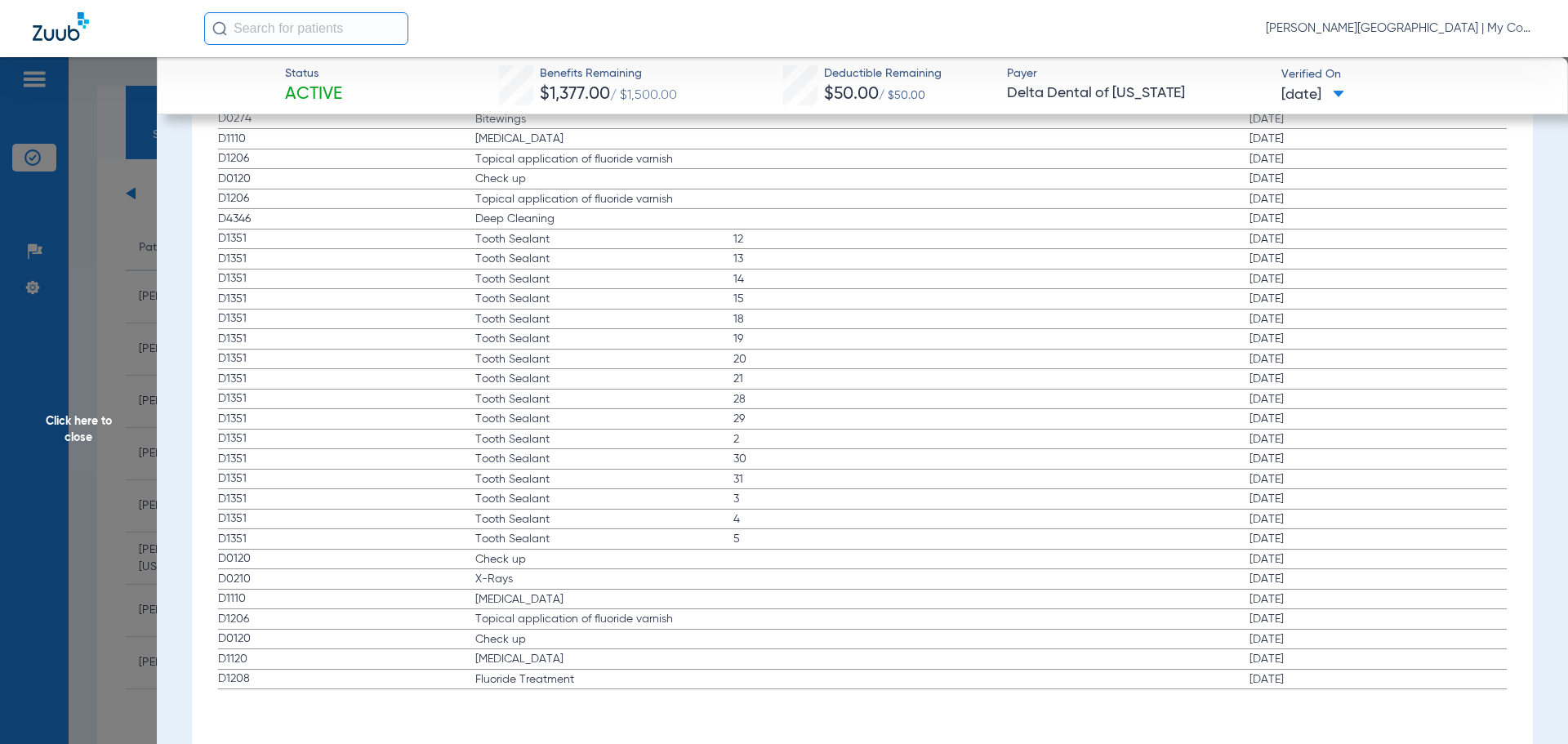
drag, startPoint x: 285, startPoint y: 575, endPoint x: 1176, endPoint y: 591, distance: 891.1
click at [1176, 591] on app-history-list "Procedure ADA Code Name Tooth/Quad Surface Service Date D0120 Check up 01/07/20…" at bounding box center [863, 328] width 1290 height 723
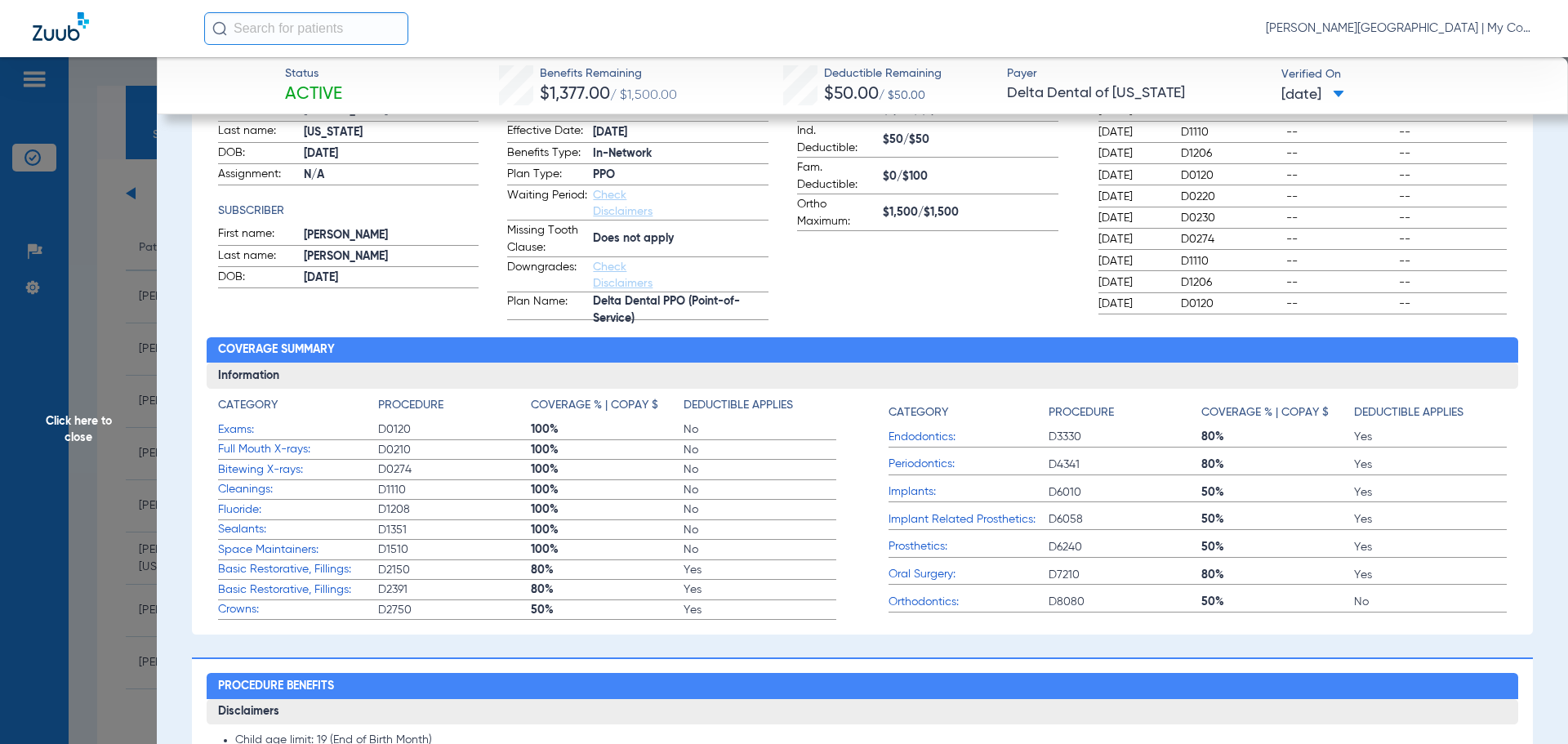
scroll to position [0, 0]
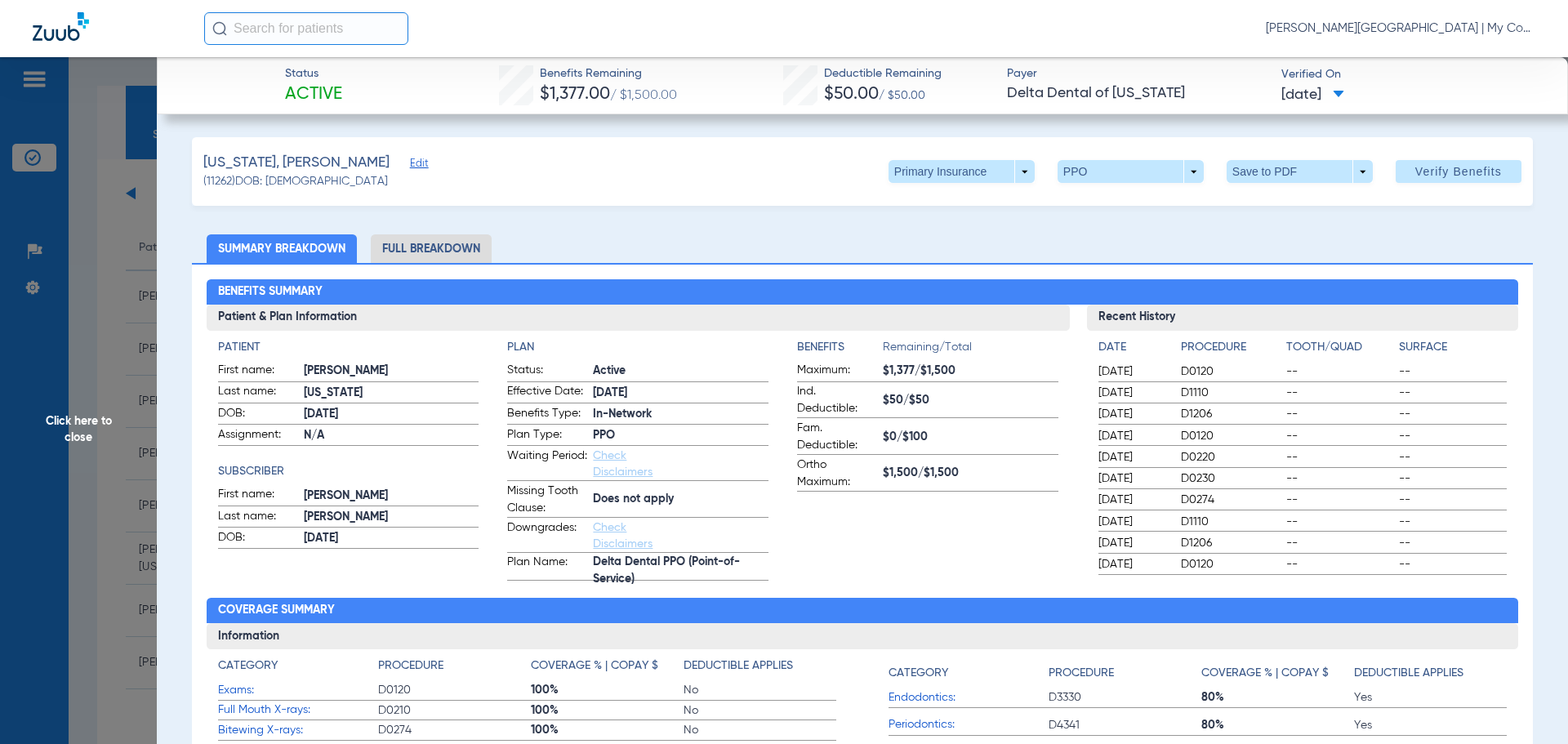
click at [924, 157] on div "Washington, Jakobi Edit (11262) DOB: 06/27/2007 Primary Insurance arrow_drop_do…" at bounding box center [862, 171] width 1341 height 68
click at [926, 174] on span at bounding box center [961, 171] width 146 height 22
click at [938, 226] on button "Secondary Insurance" at bounding box center [944, 237] width 134 height 33
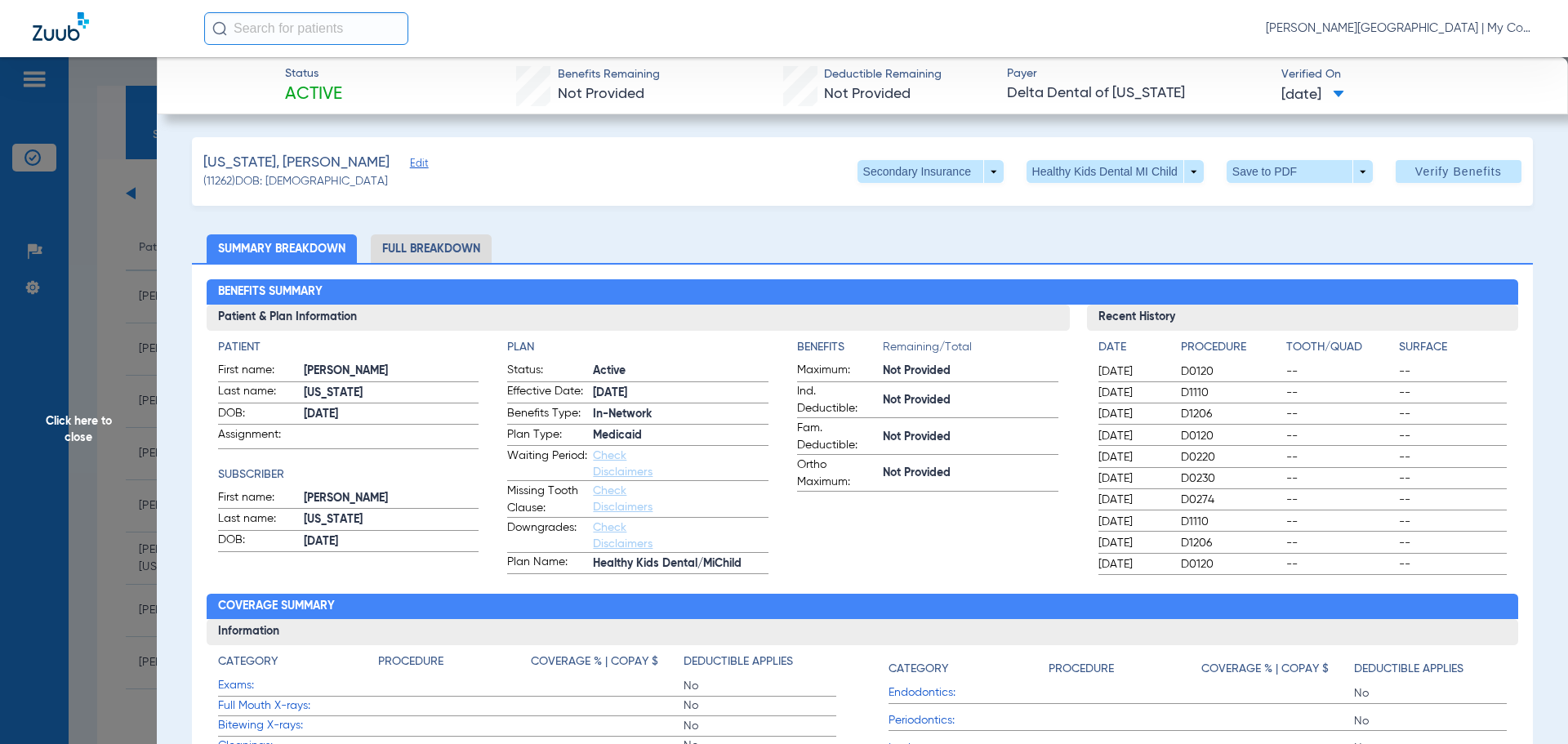
click at [136, 401] on span "Click here to close" at bounding box center [79, 429] width 157 height 744
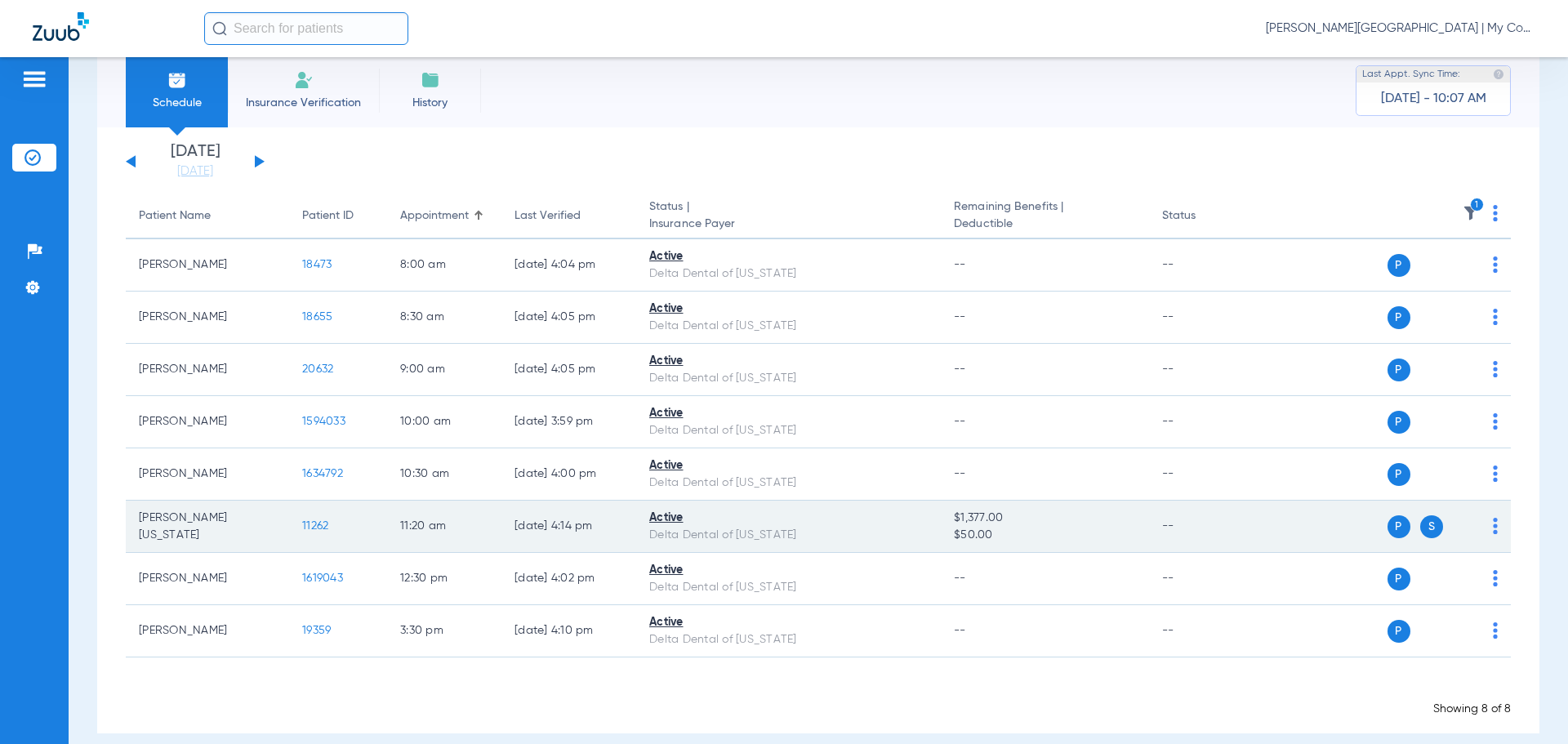
scroll to position [50, 0]
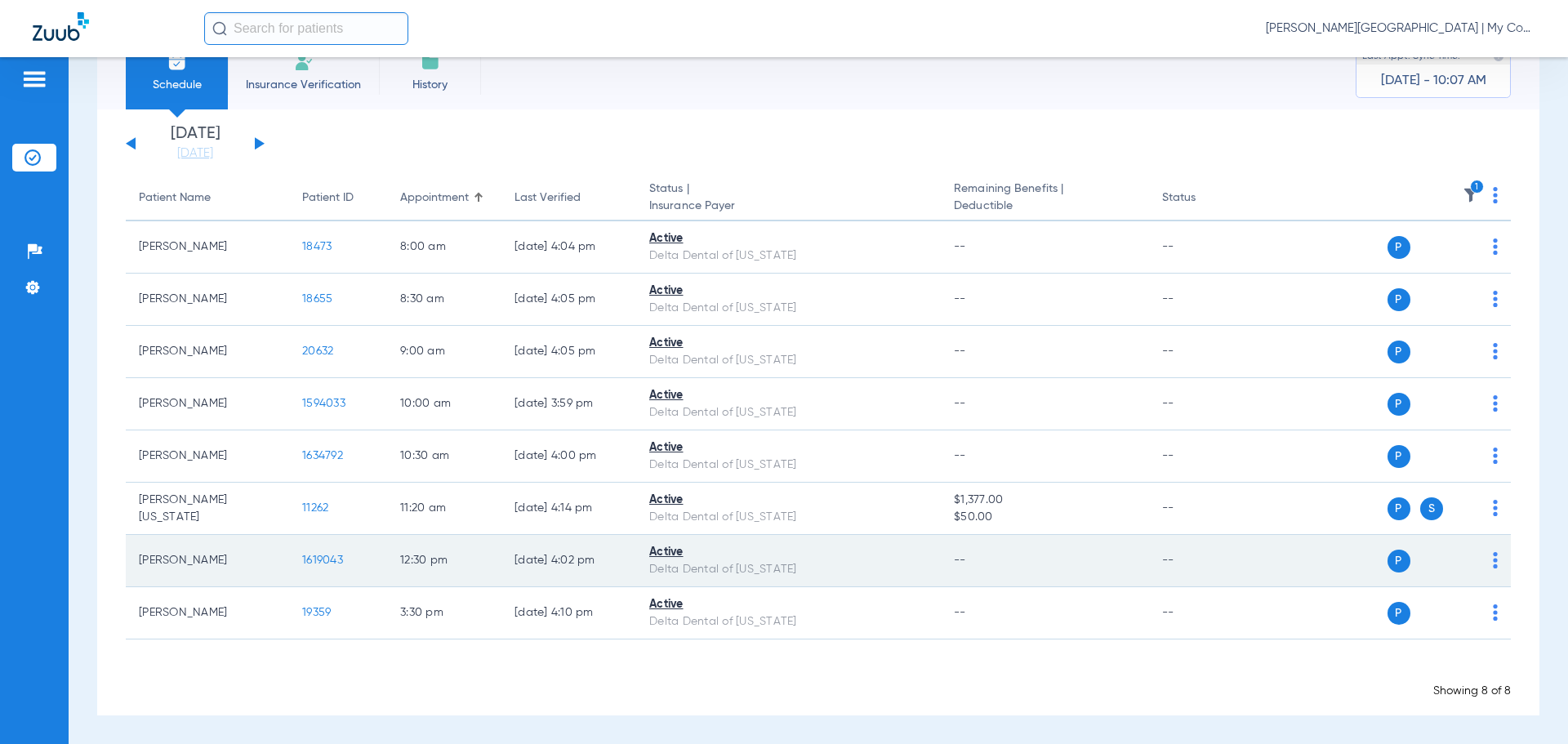
click at [330, 554] on span "1619043" at bounding box center [323, 560] width 41 height 11
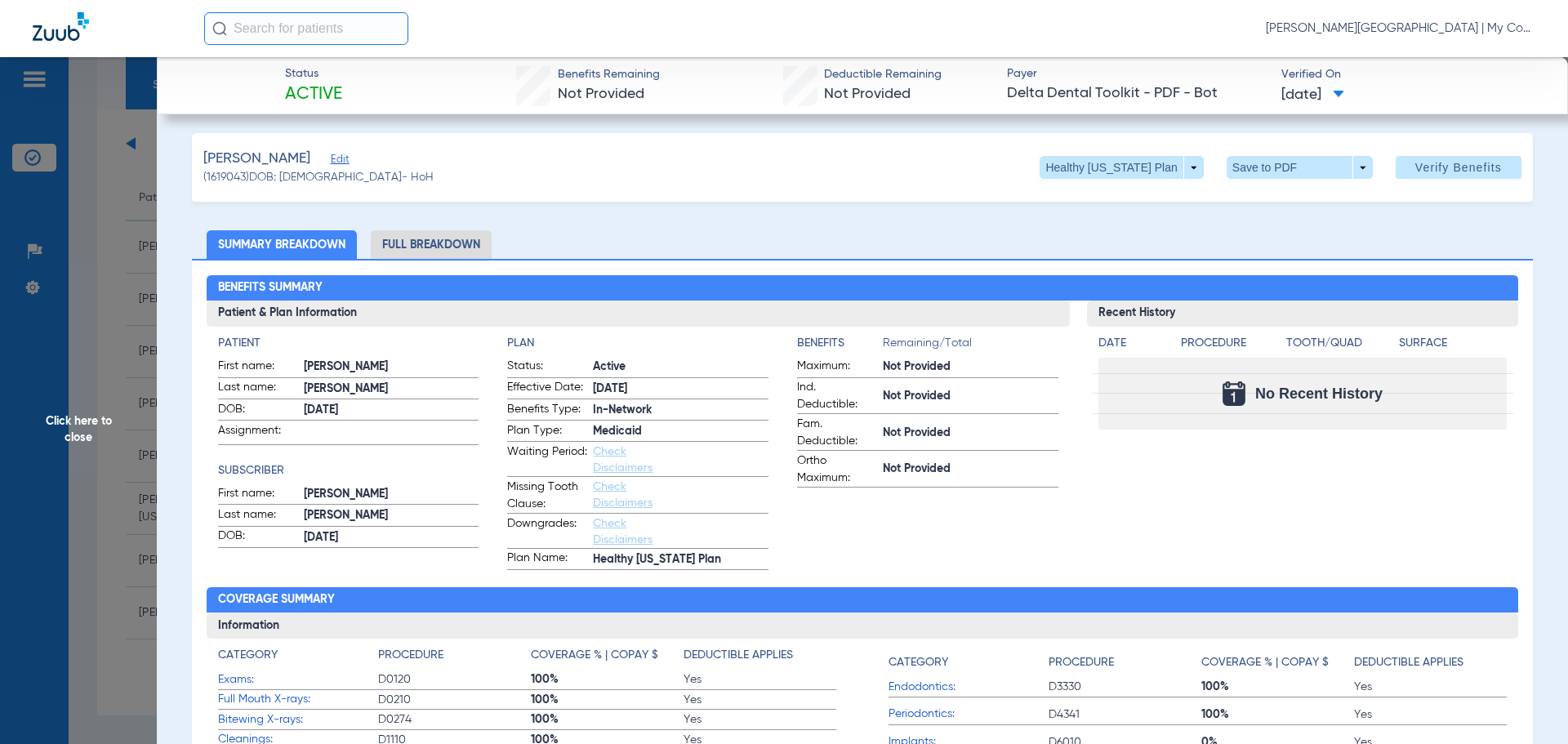
scroll to position [0, 0]
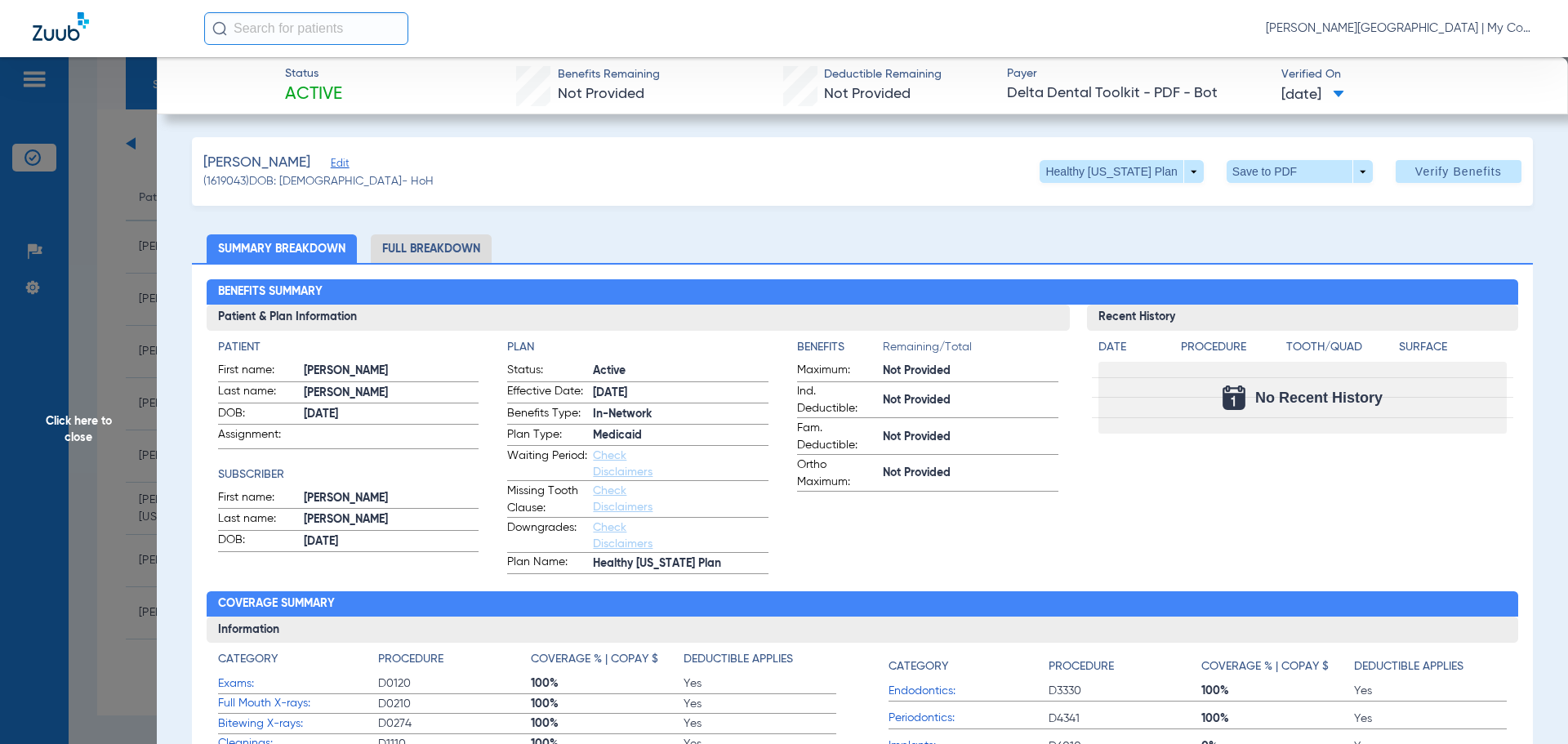
click at [150, 363] on span "Click here to close" at bounding box center [79, 429] width 157 height 744
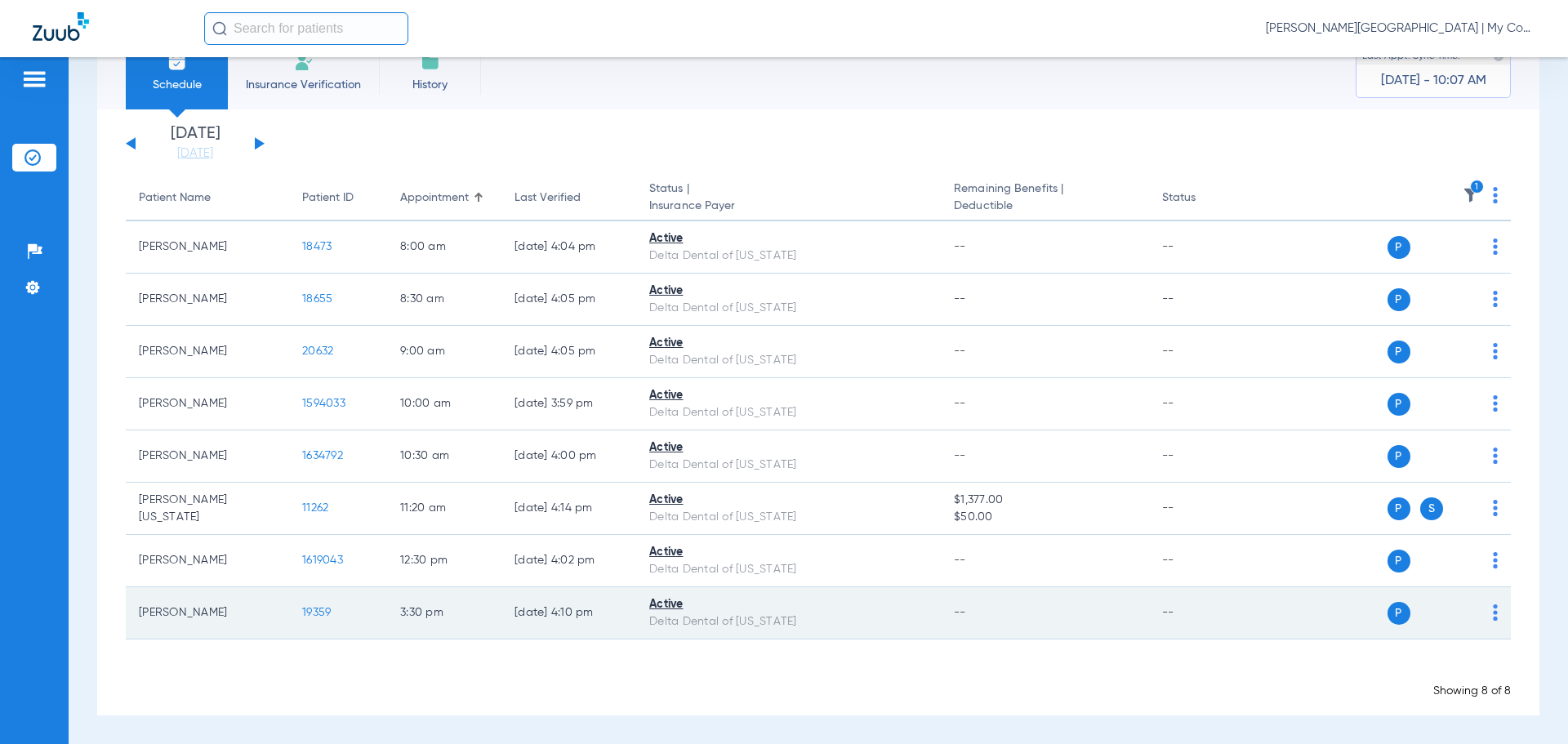
click at [354, 605] on td "19359" at bounding box center [338, 613] width 98 height 52
click at [304, 618] on span "19359" at bounding box center [316, 612] width 29 height 11
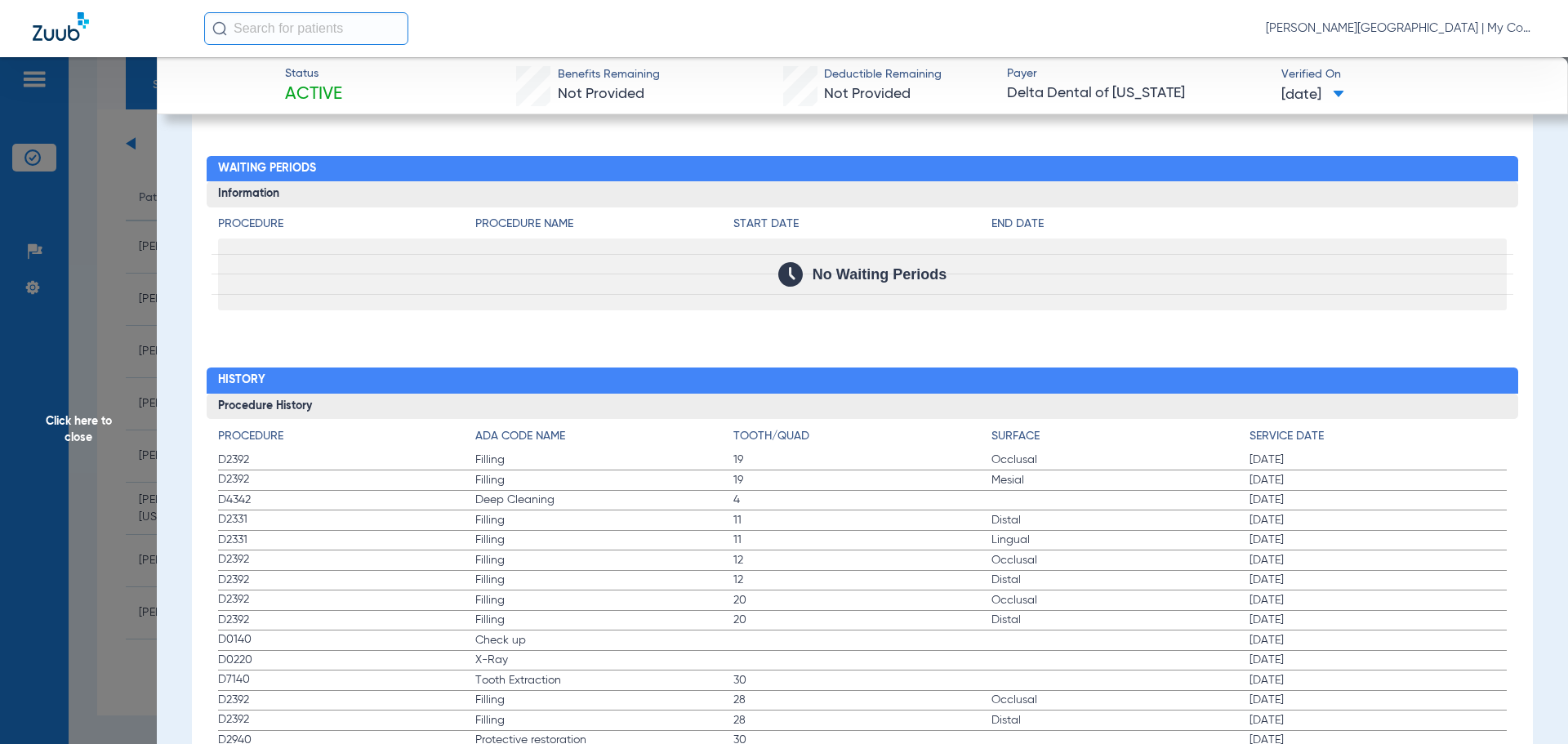
scroll to position [1796, 0]
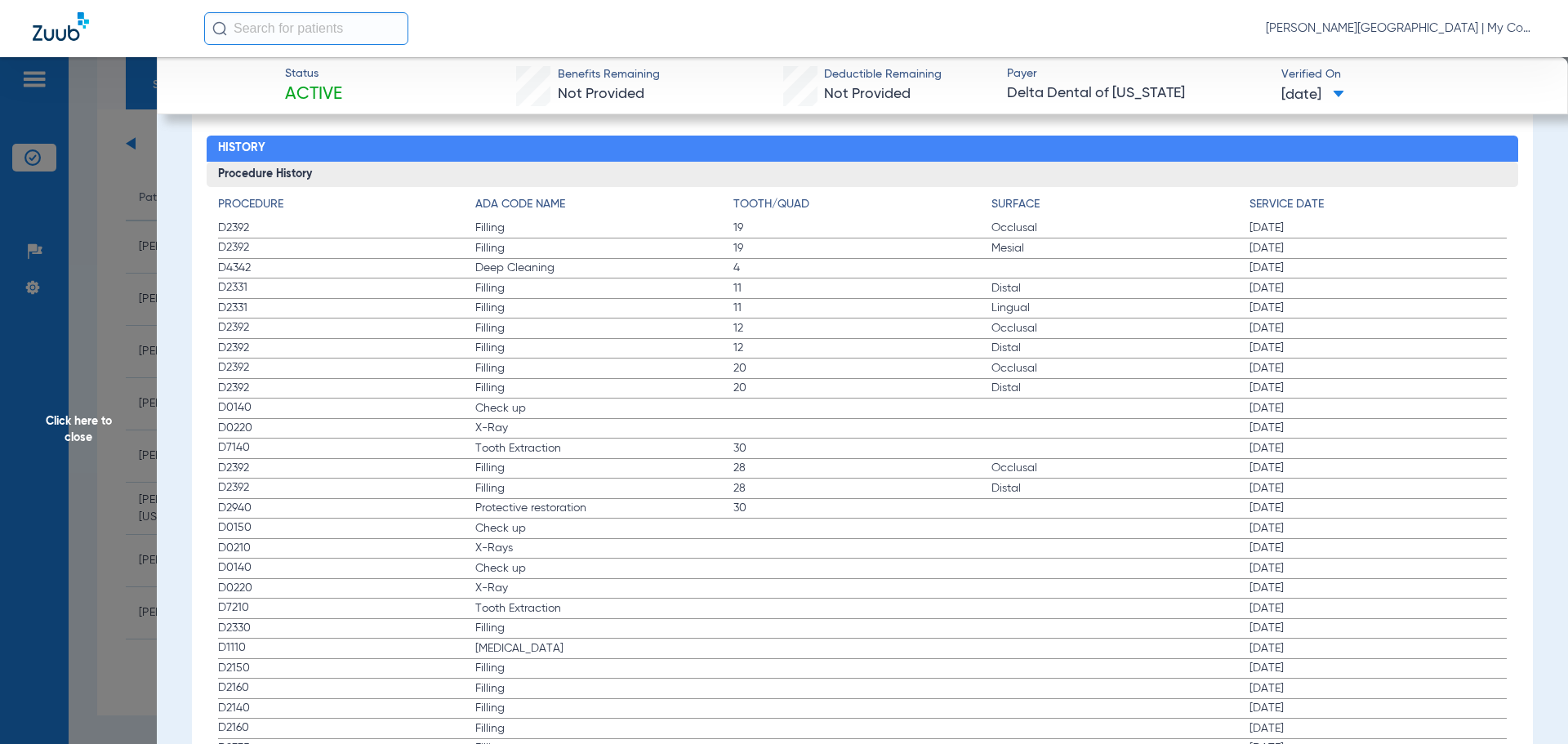
drag, startPoint x: 208, startPoint y: 403, endPoint x: 881, endPoint y: 579, distance: 695.6
click at [883, 580] on div "Procedure ADA Code Name Tooth/Quad Surface Service Date D2392 Filling 19 Occlus…" at bounding box center [863, 503] width 1312 height 632
click at [96, 387] on span "Click here to close" at bounding box center [79, 429] width 157 height 744
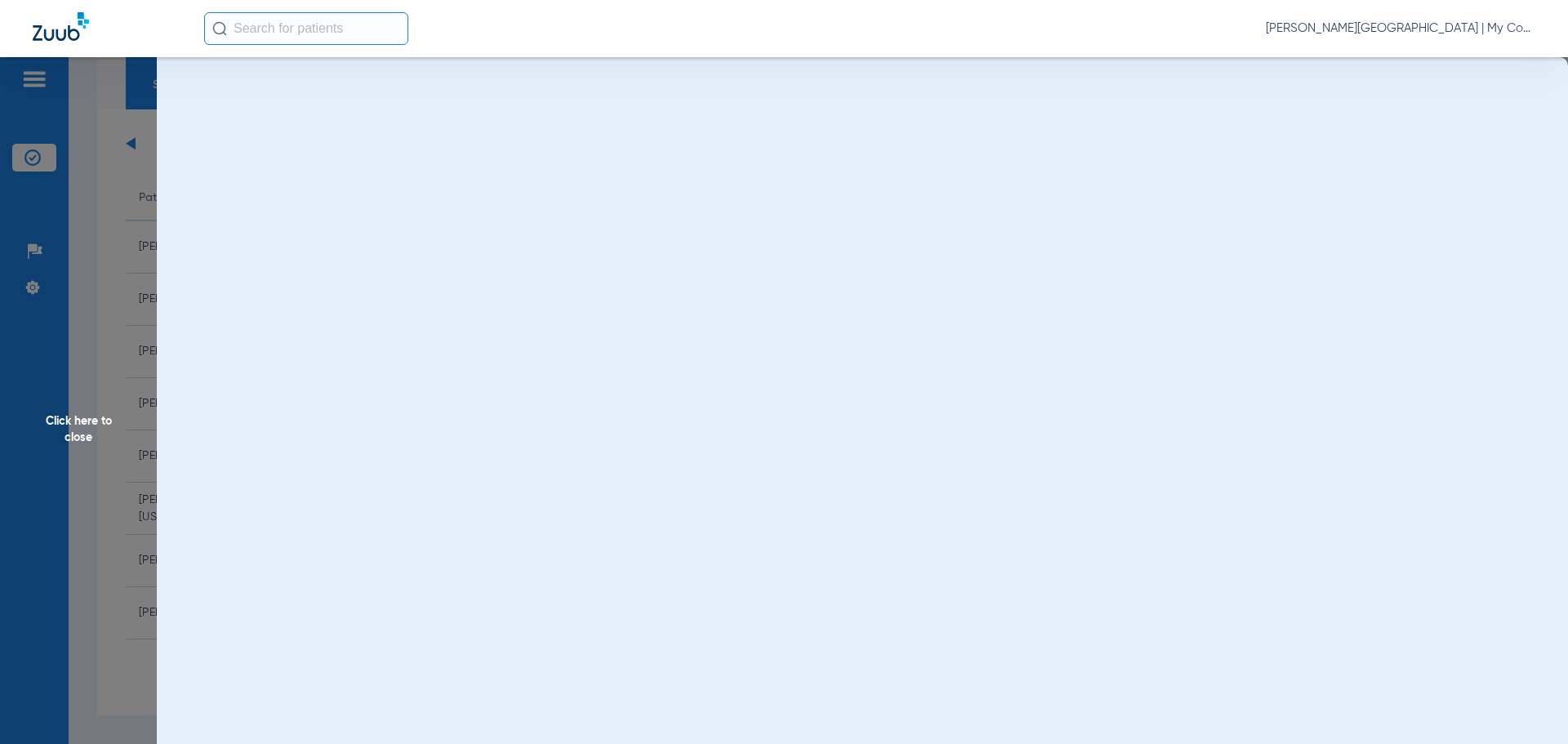
scroll to position [0, 0]
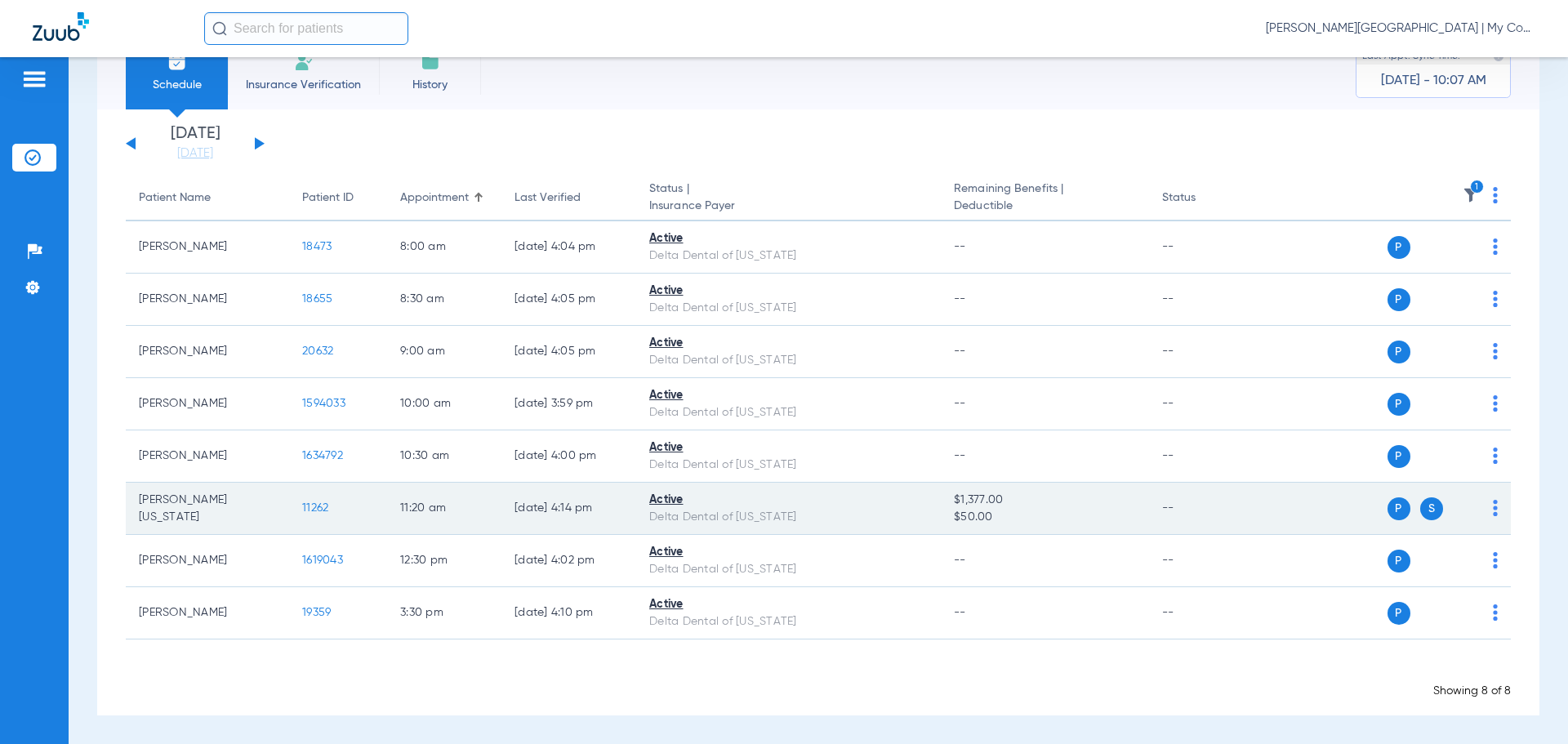
click at [318, 501] on td "11262" at bounding box center [338, 509] width 98 height 52
click at [312, 505] on span "11262" at bounding box center [315, 508] width 26 height 11
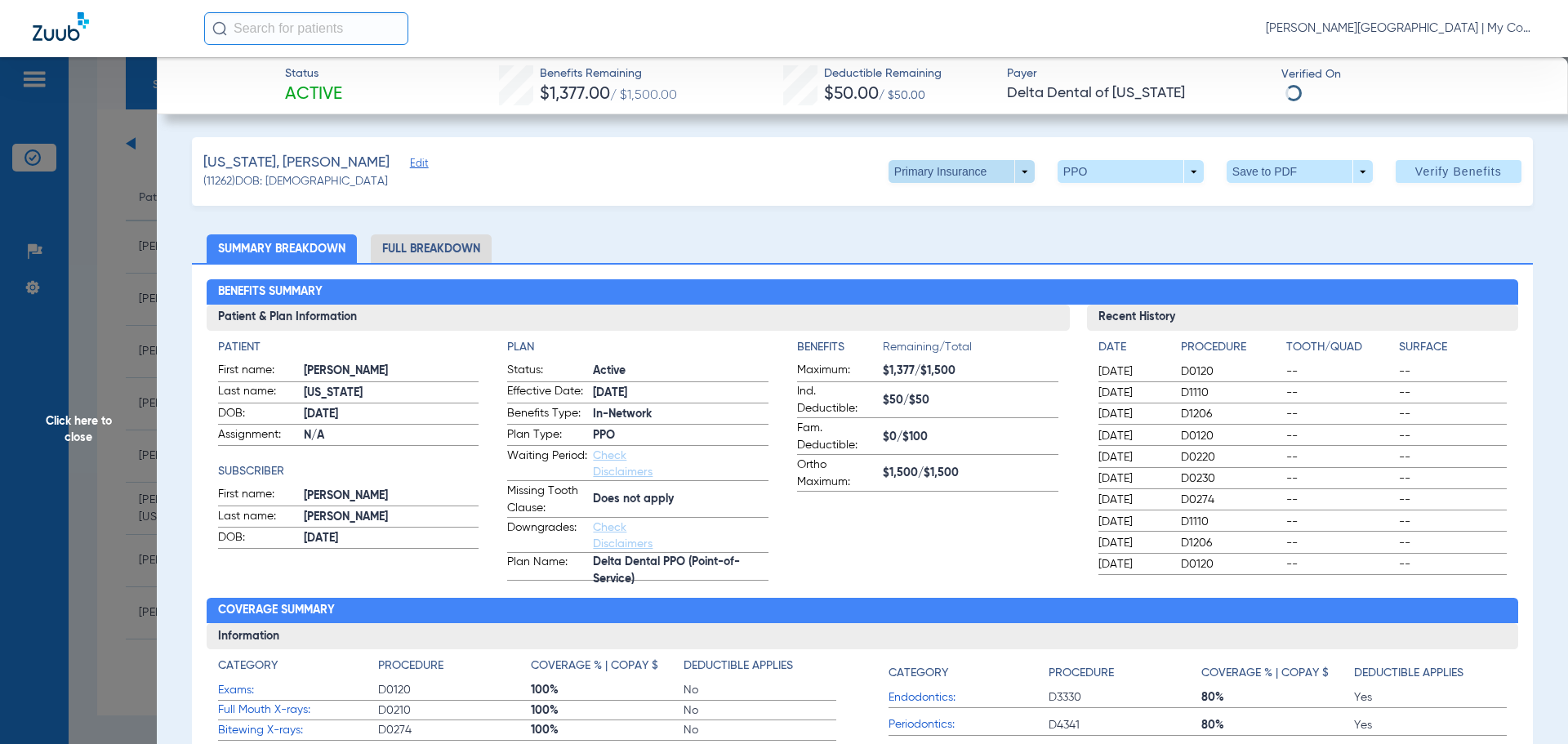
click at [942, 157] on span at bounding box center [961, 171] width 39 height 39
drag, startPoint x: 944, startPoint y: 252, endPoint x: 951, endPoint y: 245, distance: 9.9
click at [947, 249] on button "Secondary Insurance" at bounding box center [944, 237] width 134 height 33
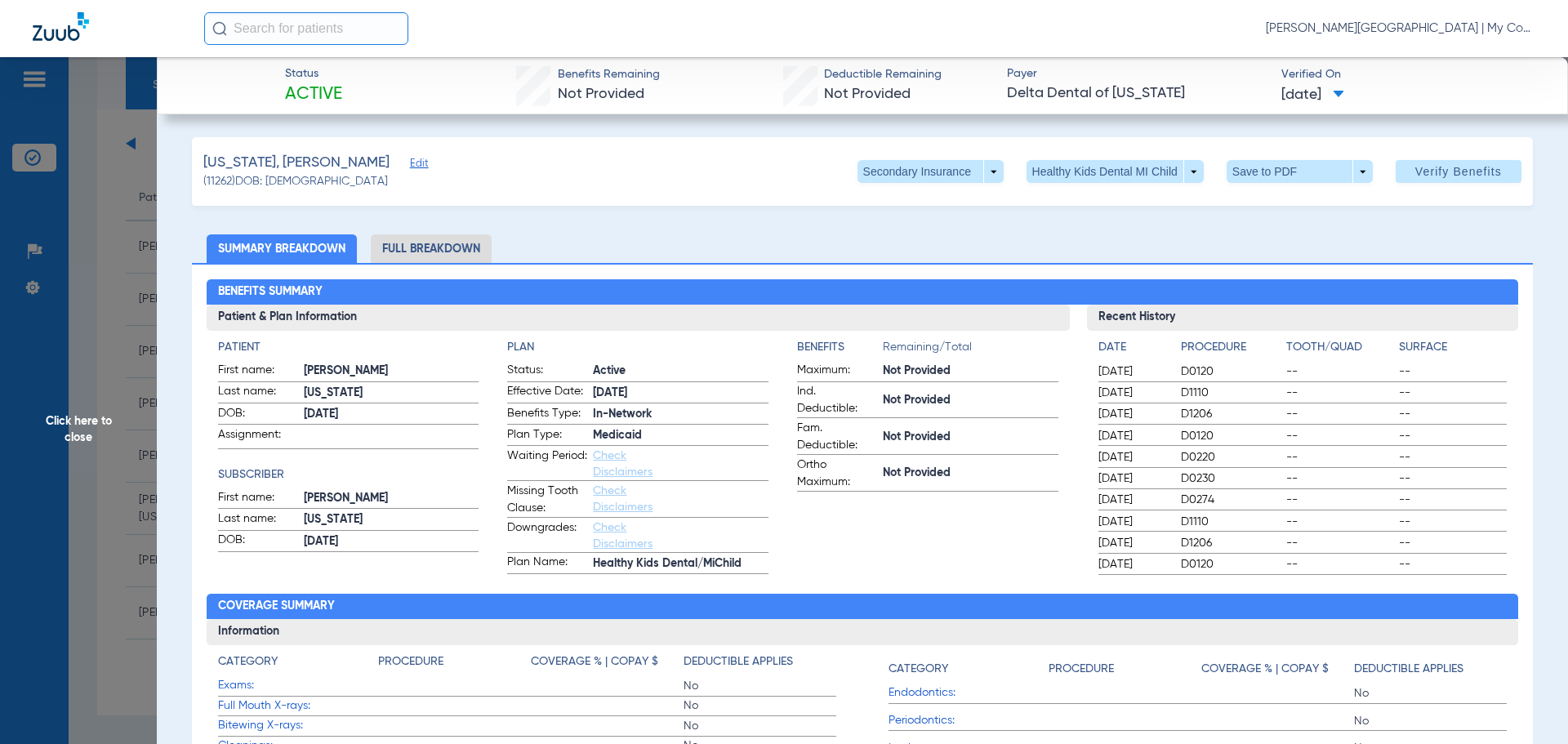
click at [76, 323] on span "Click here to close" at bounding box center [79, 429] width 157 height 744
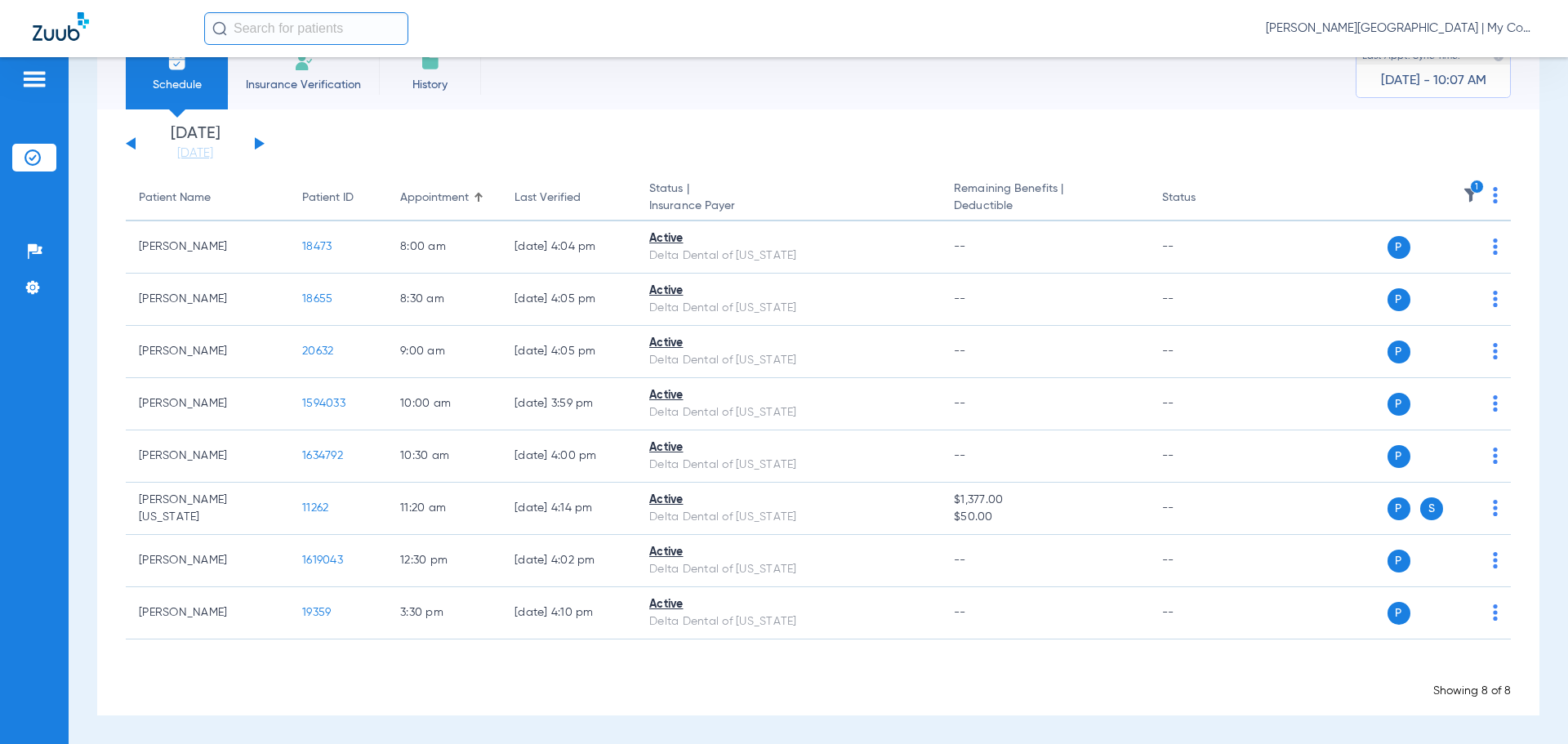
click at [1470, 183] on icon "1" at bounding box center [1477, 187] width 15 height 15
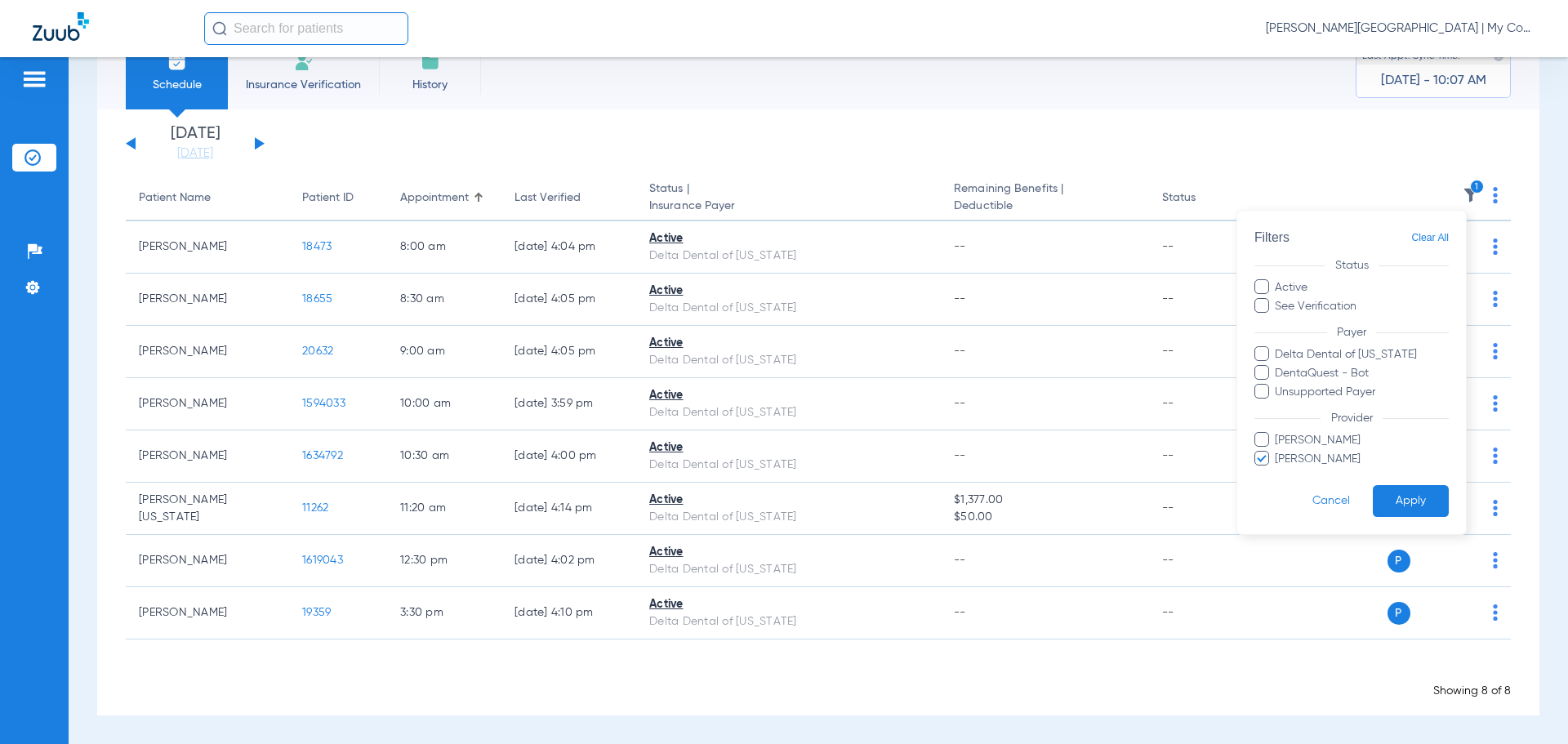
click at [1346, 452] on span "Jennifer Stewart" at bounding box center [1361, 460] width 175 height 17
click at [1278, 471] on input "Jennifer Stewart" at bounding box center [1278, 471] width 0 height 0
click at [1314, 436] on span "Hanna Zaal" at bounding box center [1361, 441] width 175 height 17
click at [1278, 451] on input "Hanna Zaal" at bounding box center [1278, 451] width 0 height 0
click at [1425, 490] on button "Apply" at bounding box center [1411, 501] width 76 height 32
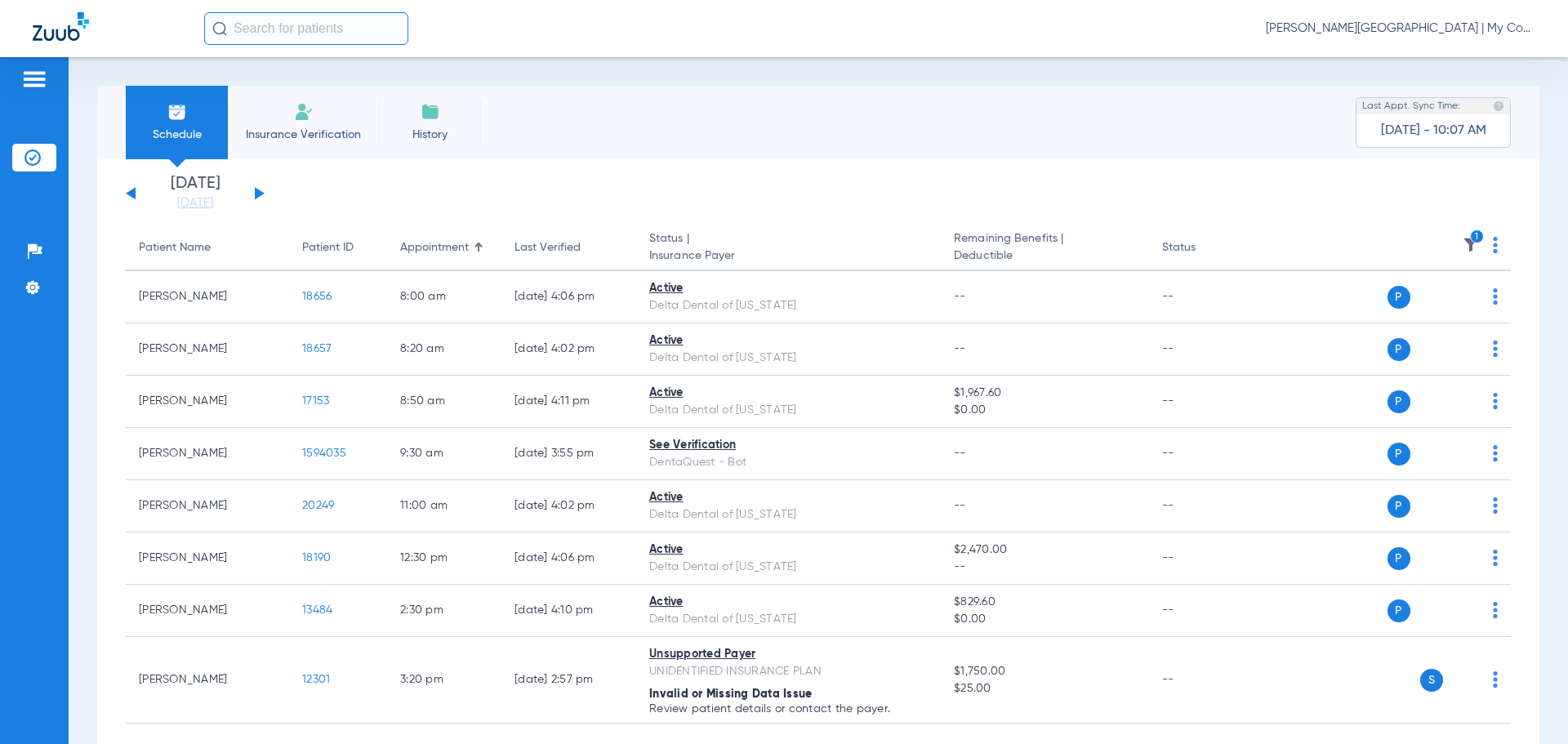
click at [1426, 30] on span "Tiara Willis - Benton Harbor | My Community Dental Centers" at bounding box center [1400, 28] width 270 height 16
click at [1448, 56] on span "Account Selection" at bounding box center [1474, 58] width 92 height 11
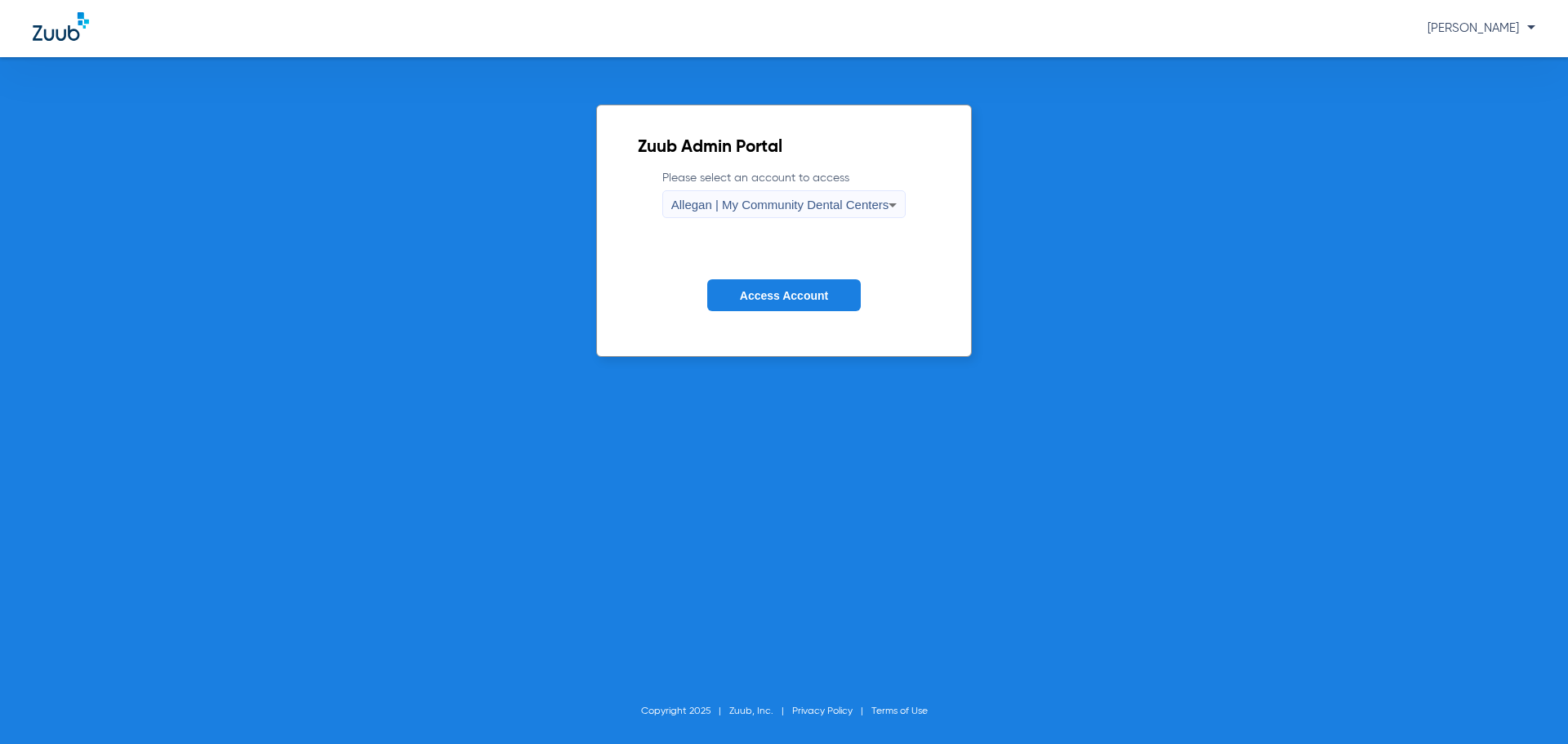
click at [748, 202] on span "Allegan | My Community Dental Centers" at bounding box center [780, 204] width 218 height 14
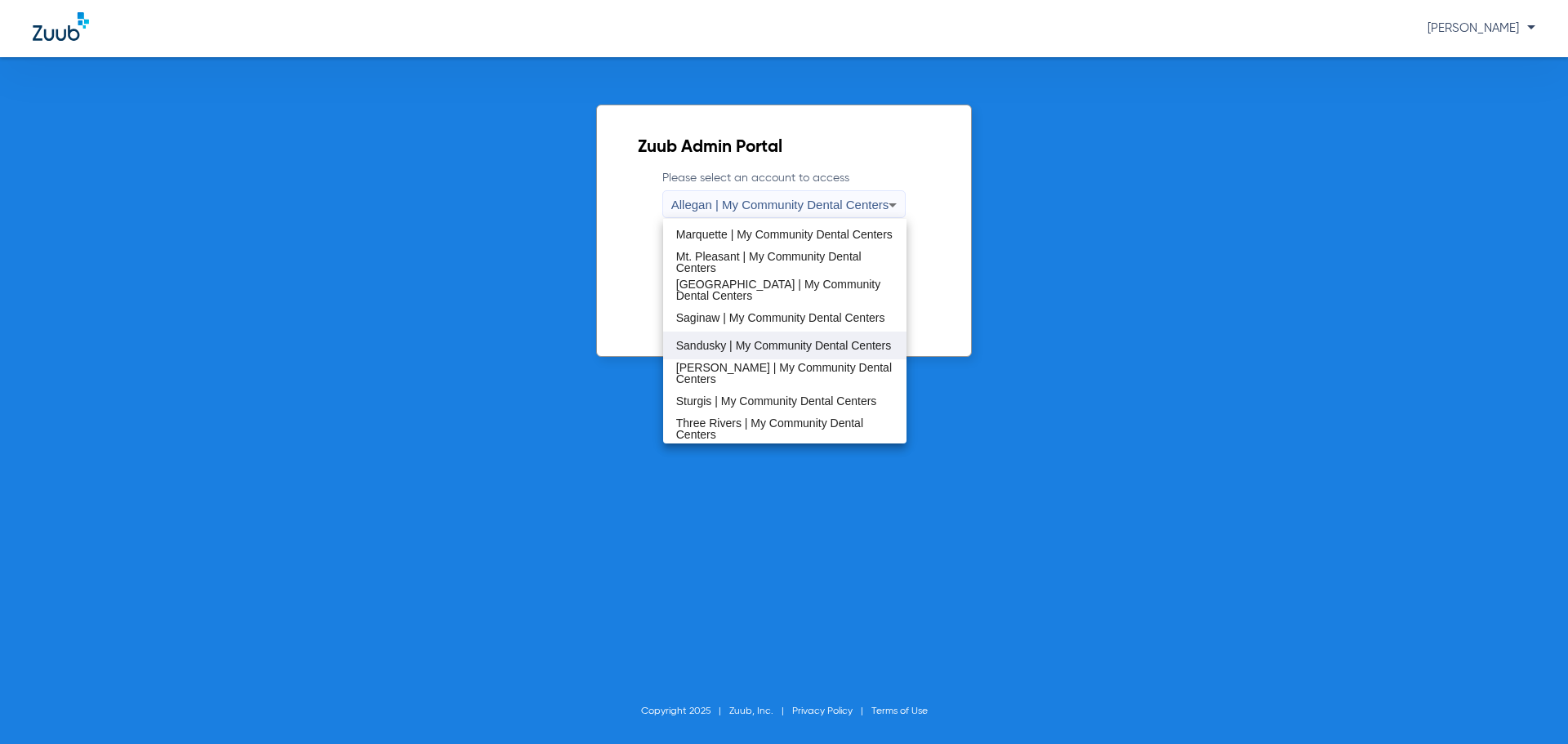
scroll to position [444, 0]
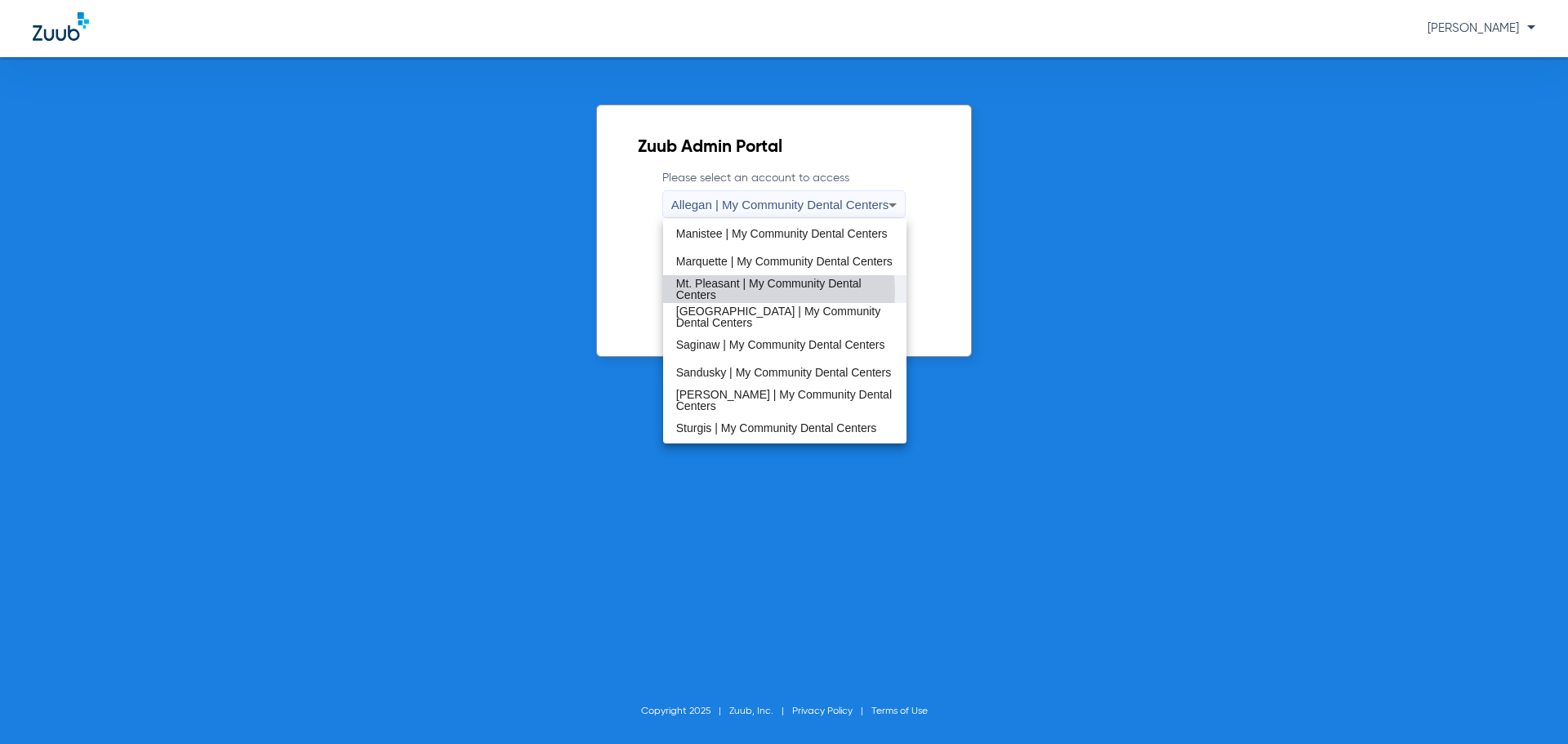
click at [770, 291] on span "Mt. Pleasant | My Community Dental Centers" at bounding box center [784, 289] width 218 height 22
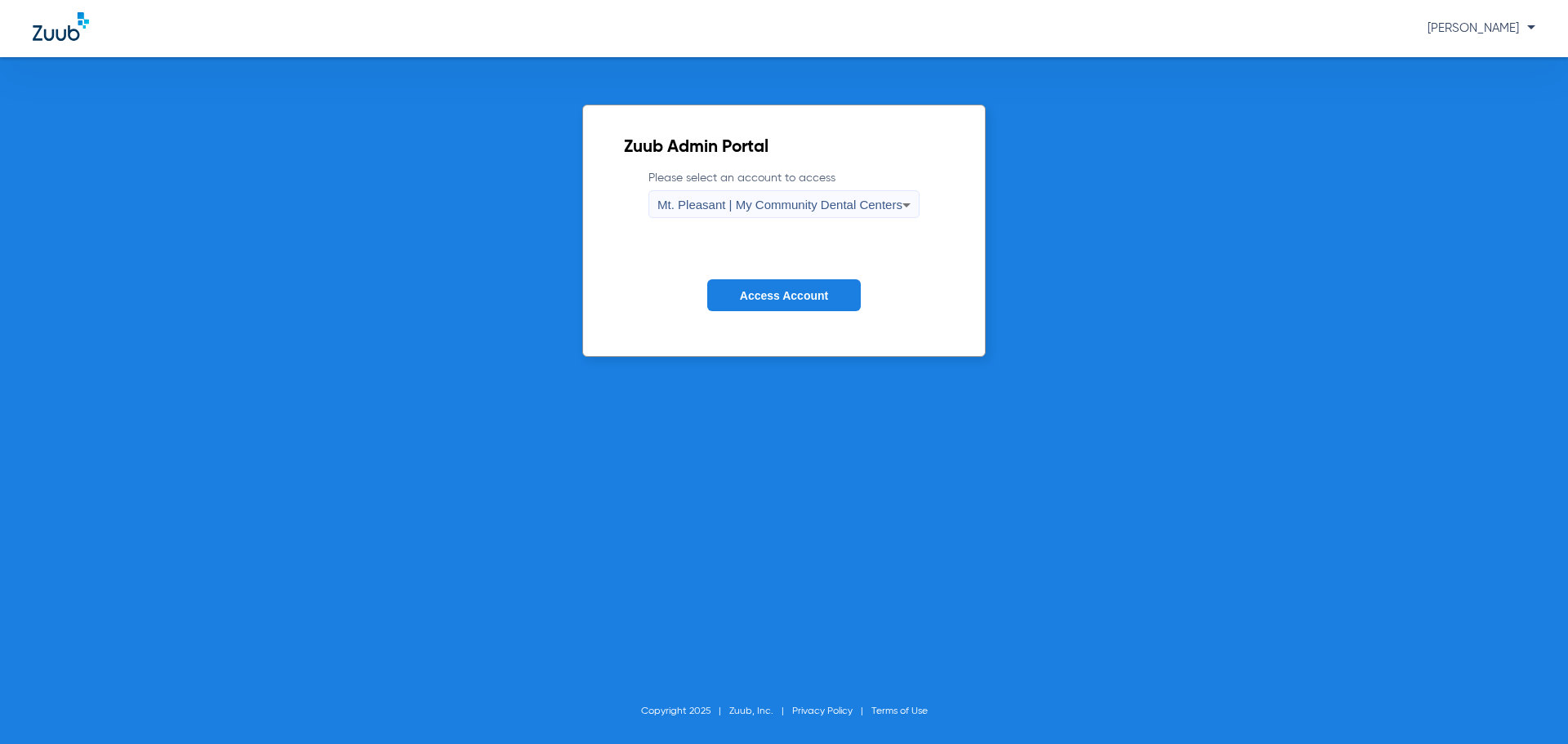
click at [769, 295] on span "Access Account" at bounding box center [784, 296] width 88 height 13
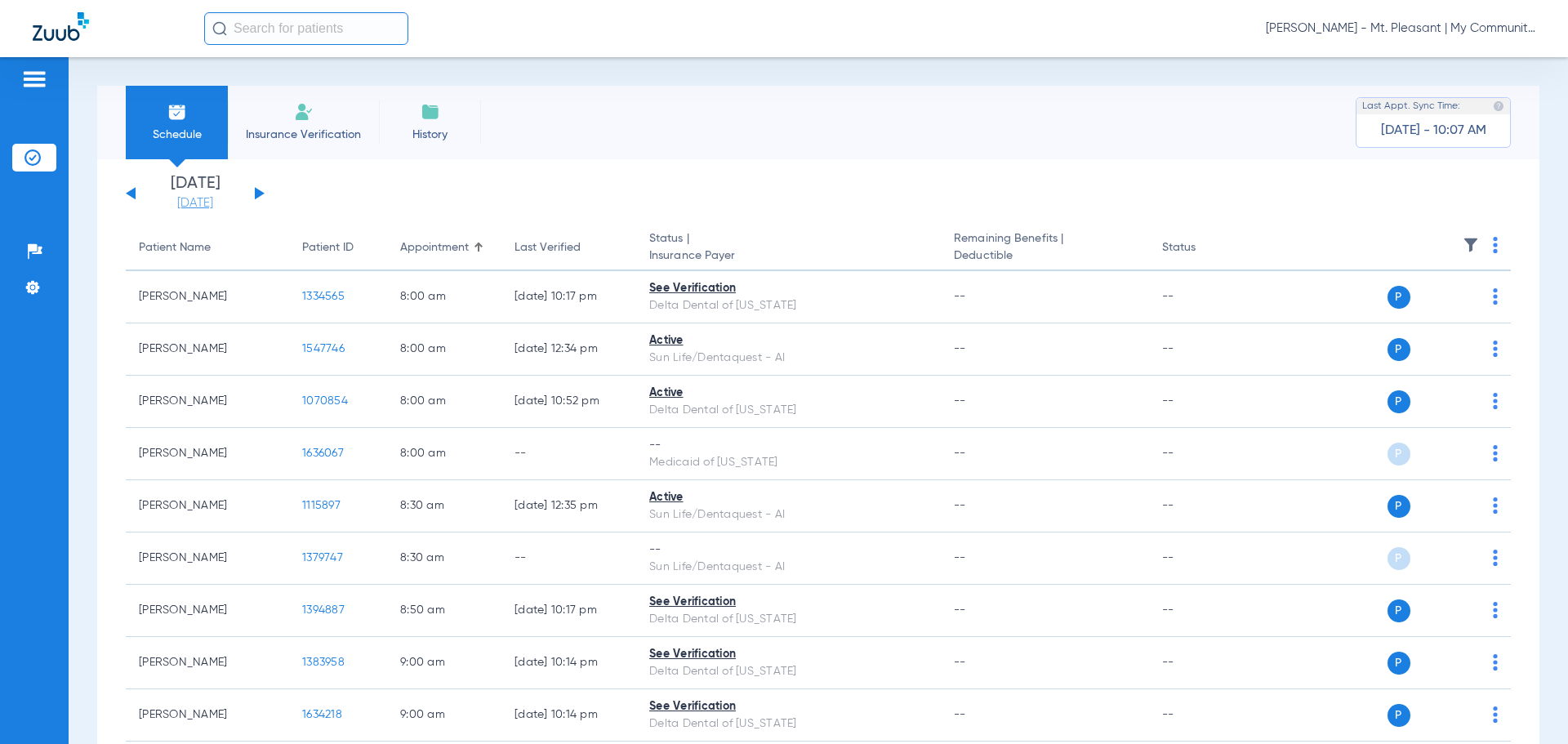
click at [170, 201] on link "[DATE]" at bounding box center [195, 203] width 98 height 16
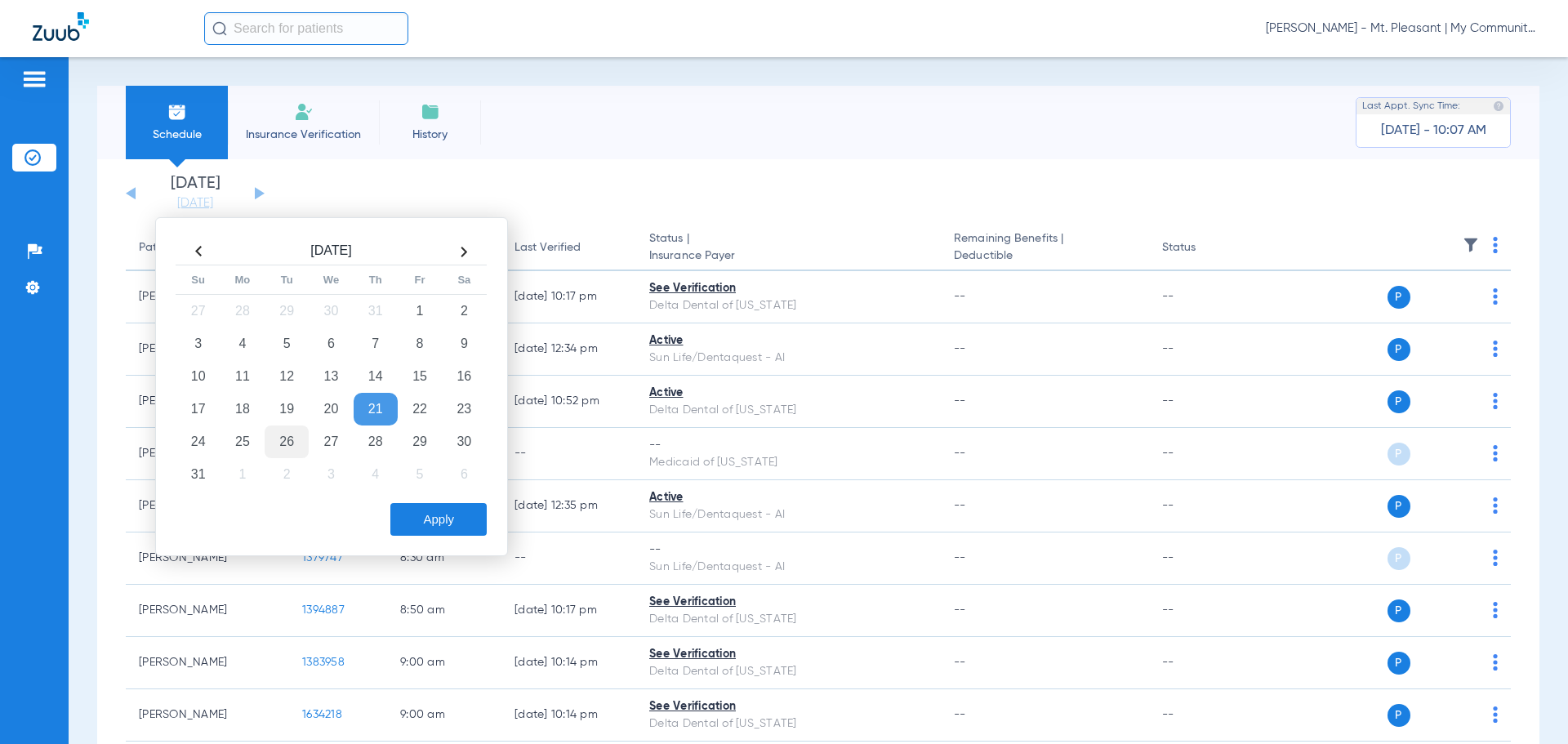
click at [287, 438] on td "26" at bounding box center [286, 442] width 44 height 33
click at [467, 523] on button "Apply" at bounding box center [438, 518] width 96 height 33
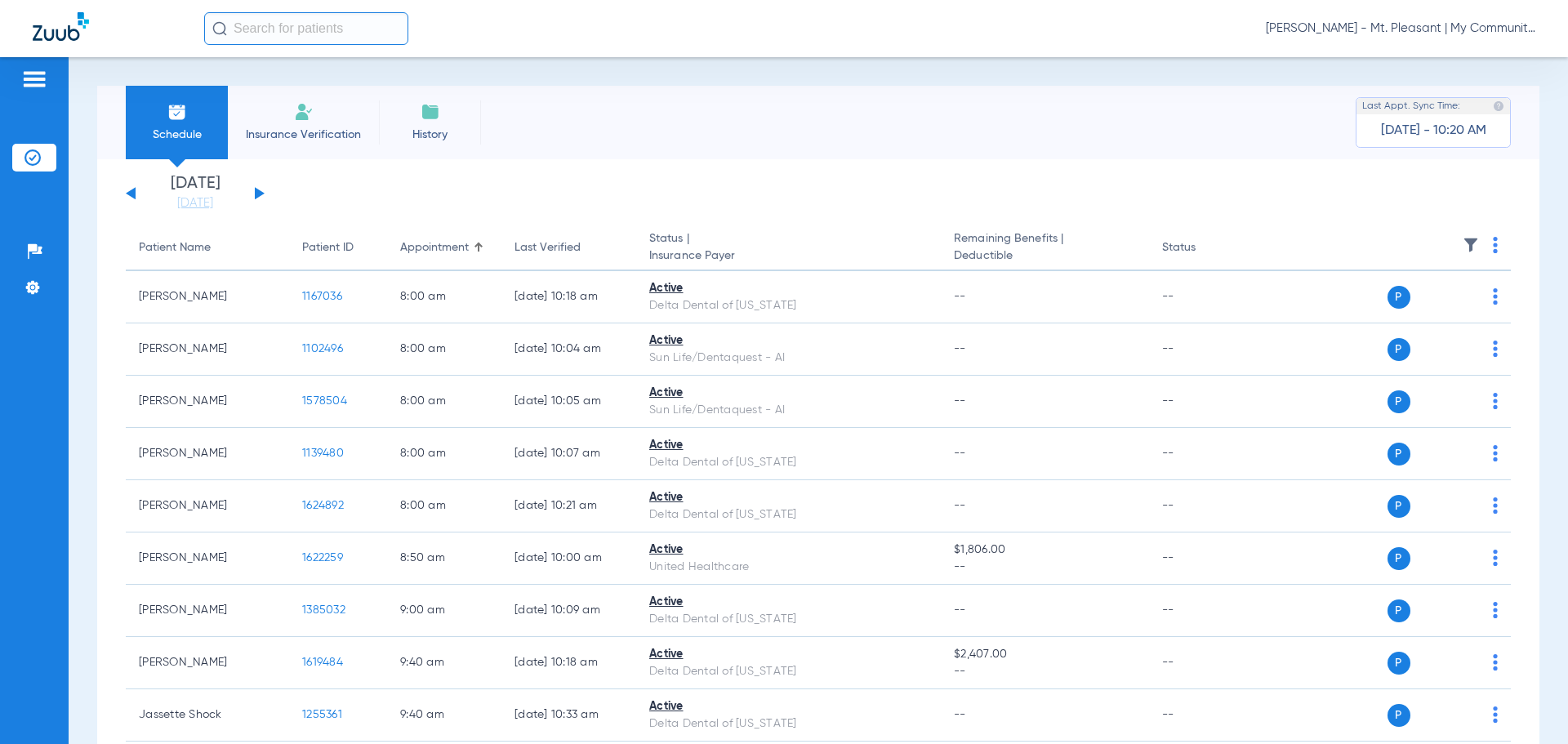
click at [1463, 242] on img at bounding box center [1471, 244] width 16 height 16
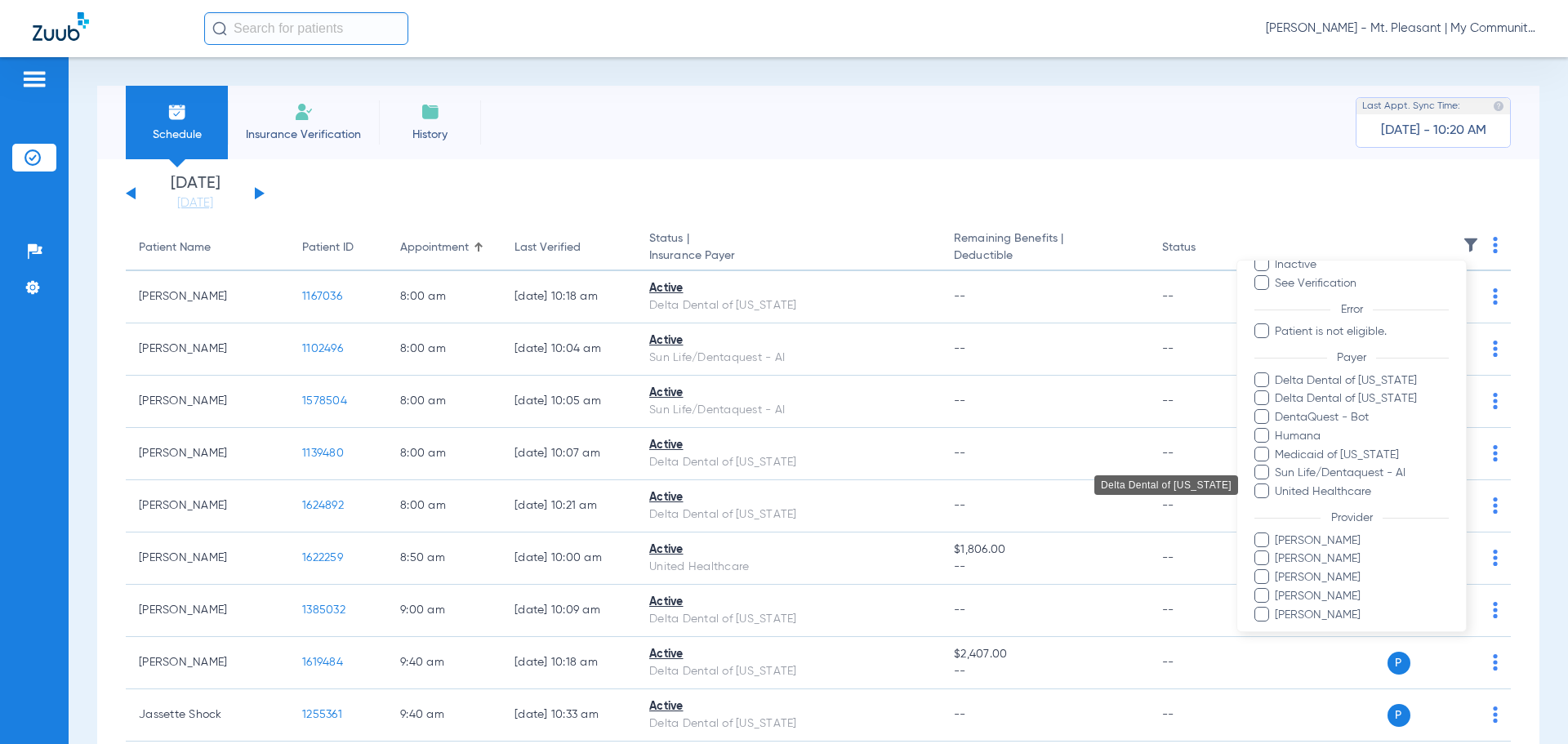
scroll to position [150, 0]
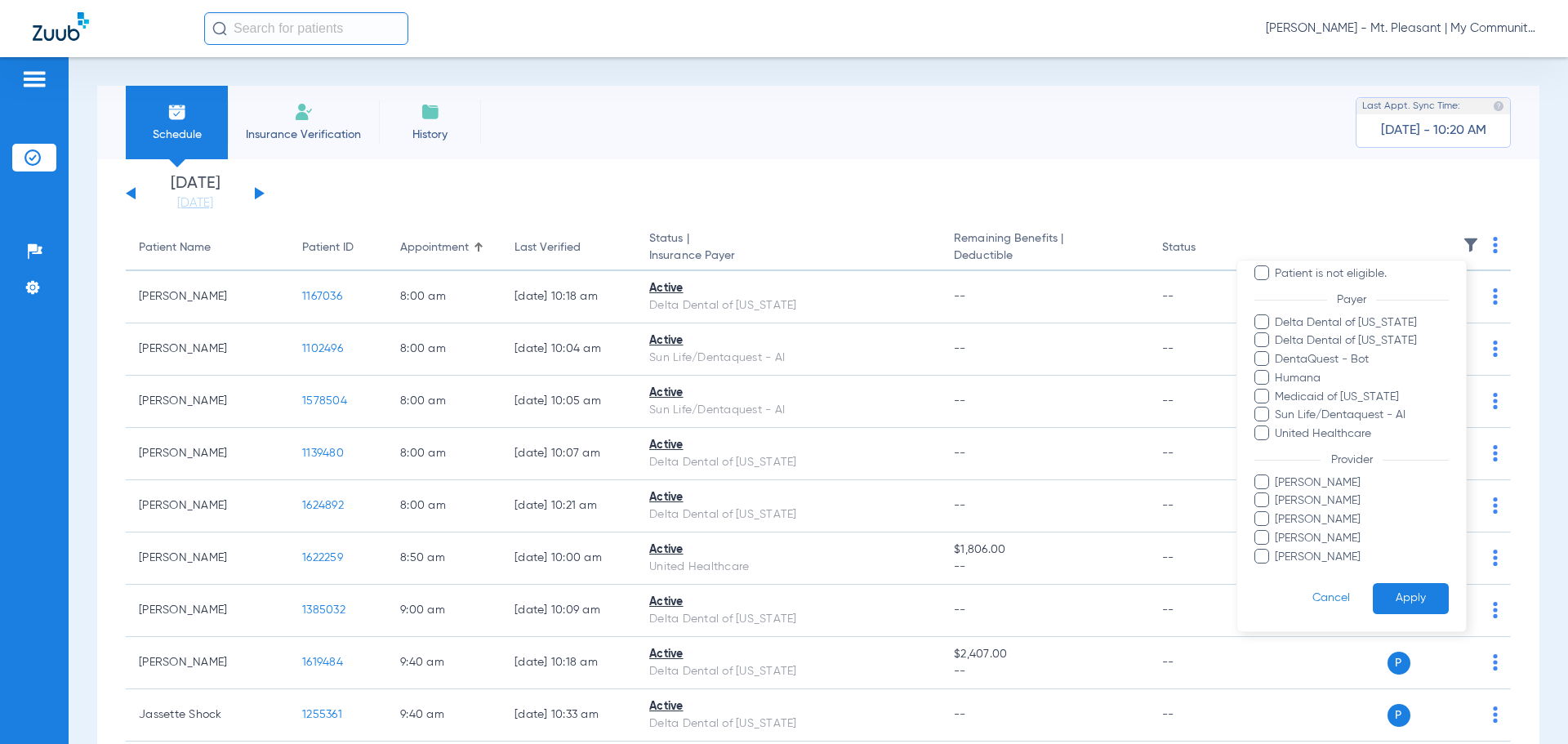
drag, startPoint x: 1309, startPoint y: 505, endPoint x: 1379, endPoint y: 570, distance: 95.5
click at [1312, 508] on span "Kathryn Bicknell" at bounding box center [1361, 501] width 175 height 17
click at [1278, 512] on input "Kathryn Bicknell" at bounding box center [1278, 512] width 0 height 0
click at [1390, 595] on button "Apply" at bounding box center [1411, 599] width 76 height 32
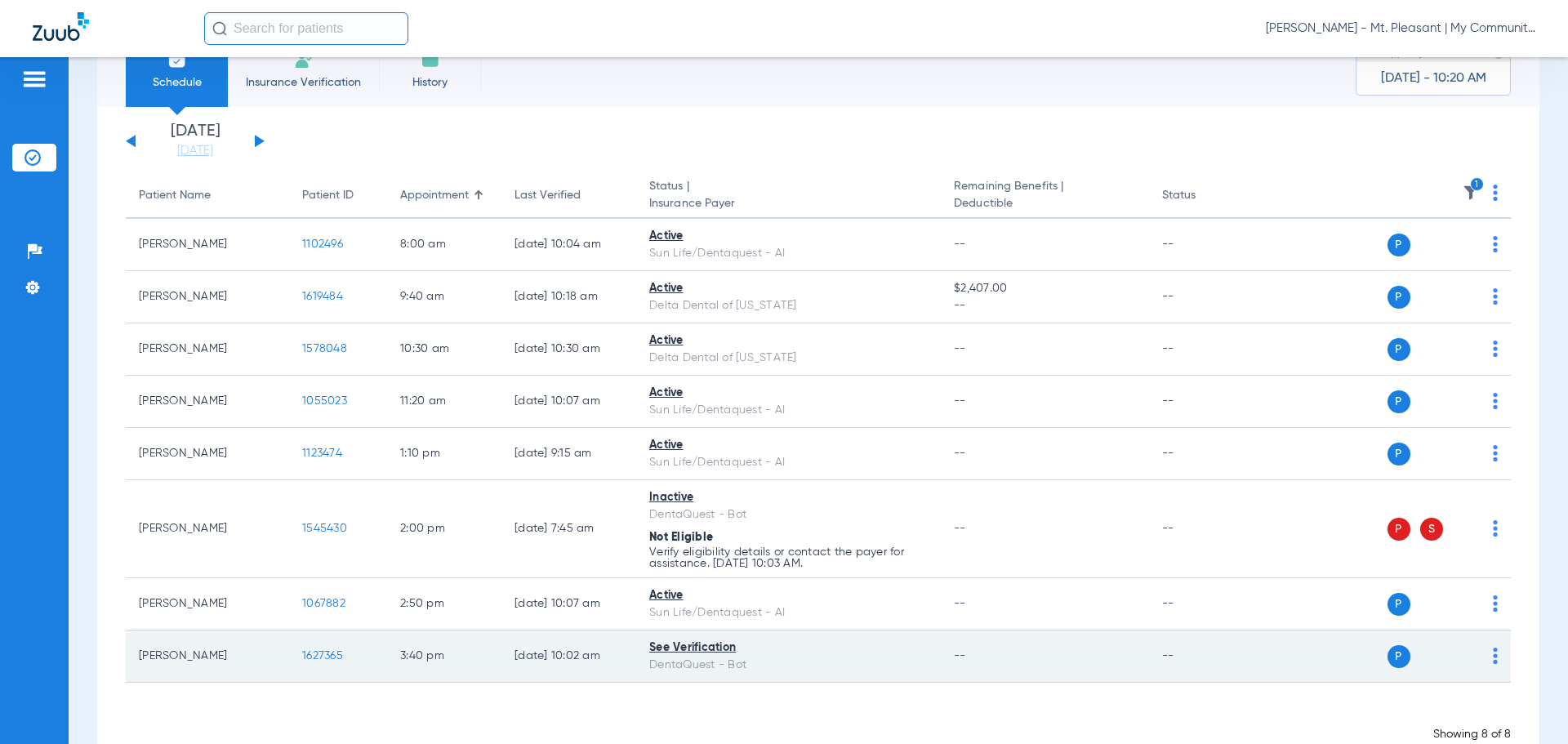
scroll to position [95, 0]
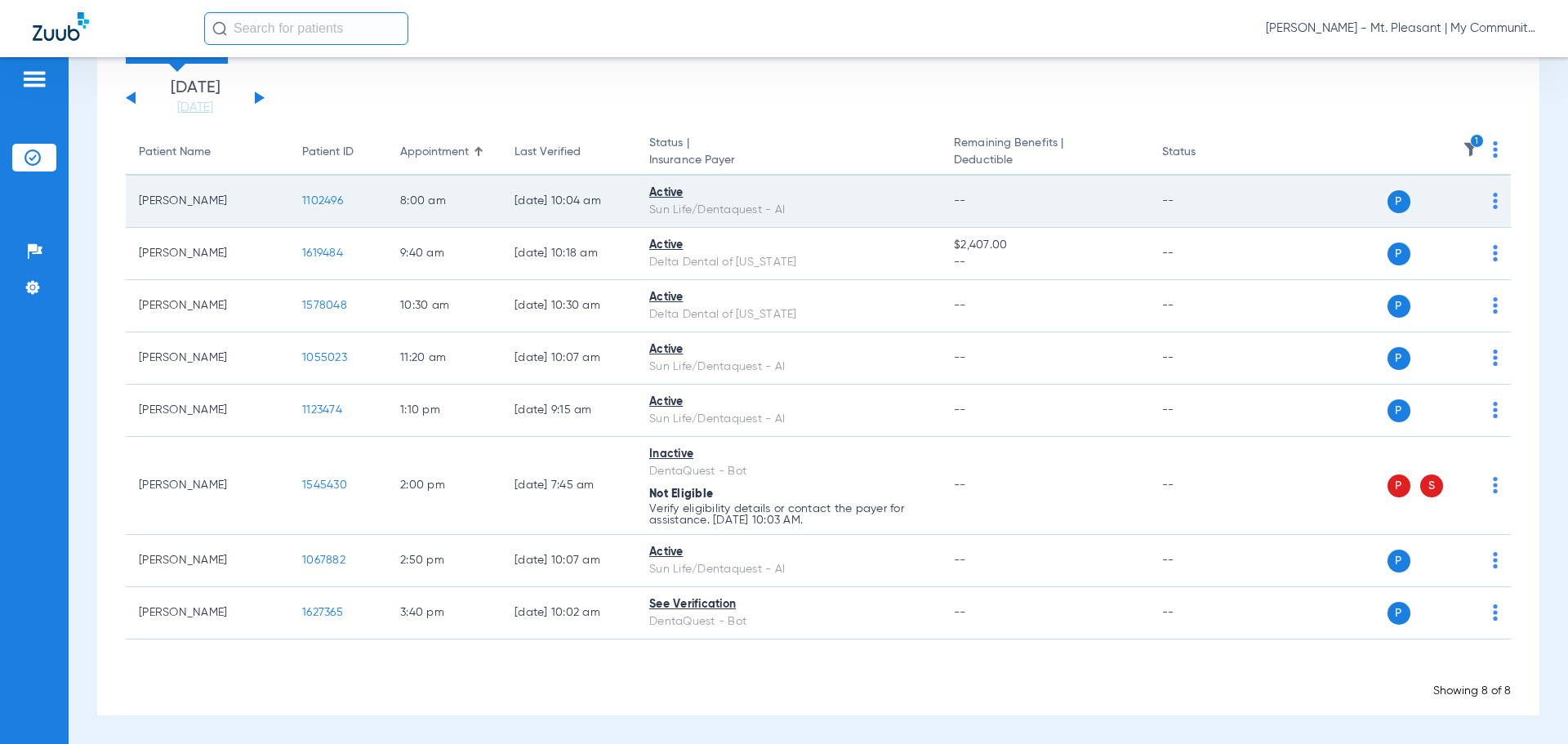
click at [327, 198] on span "1102496" at bounding box center [323, 201] width 41 height 11
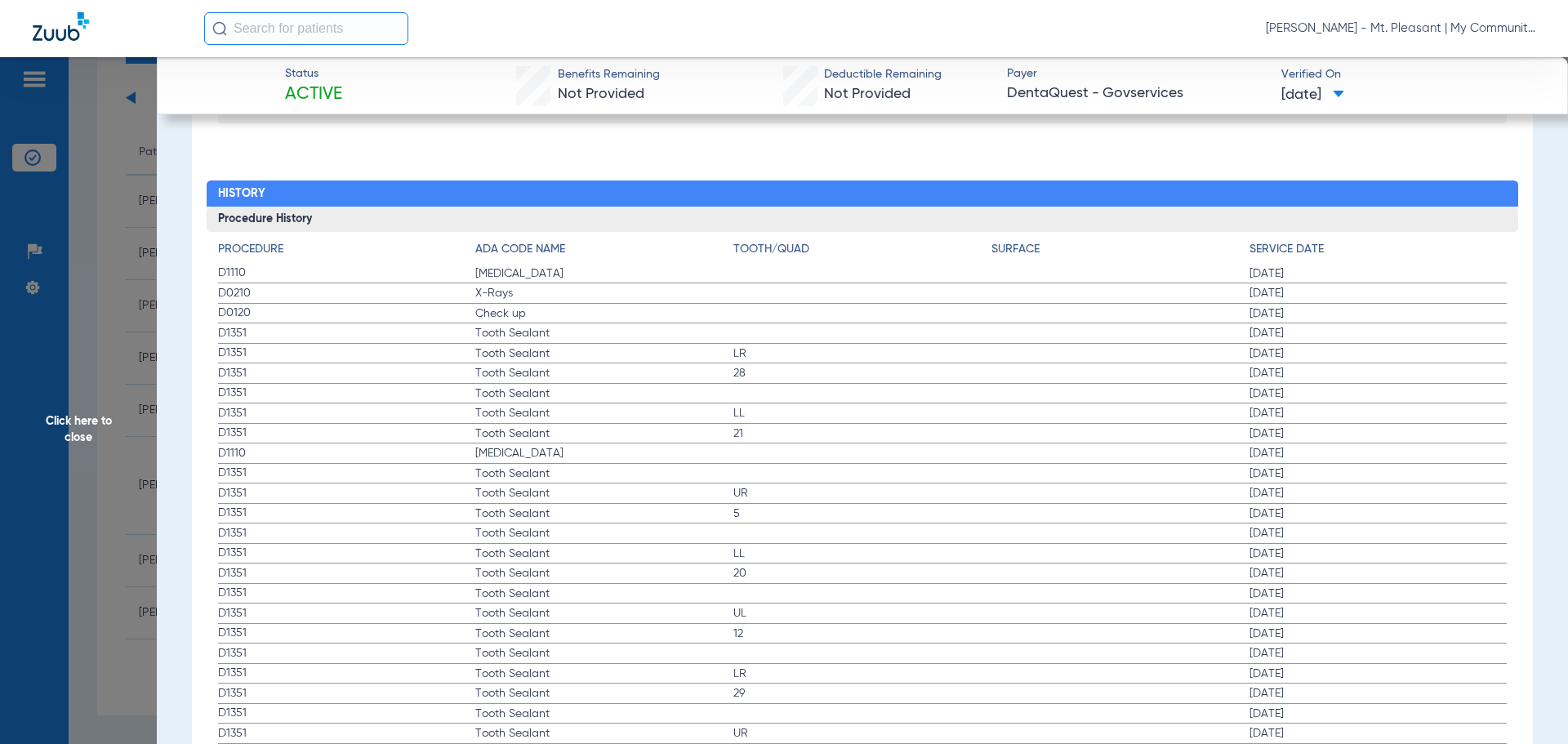
scroll to position [1695, 0]
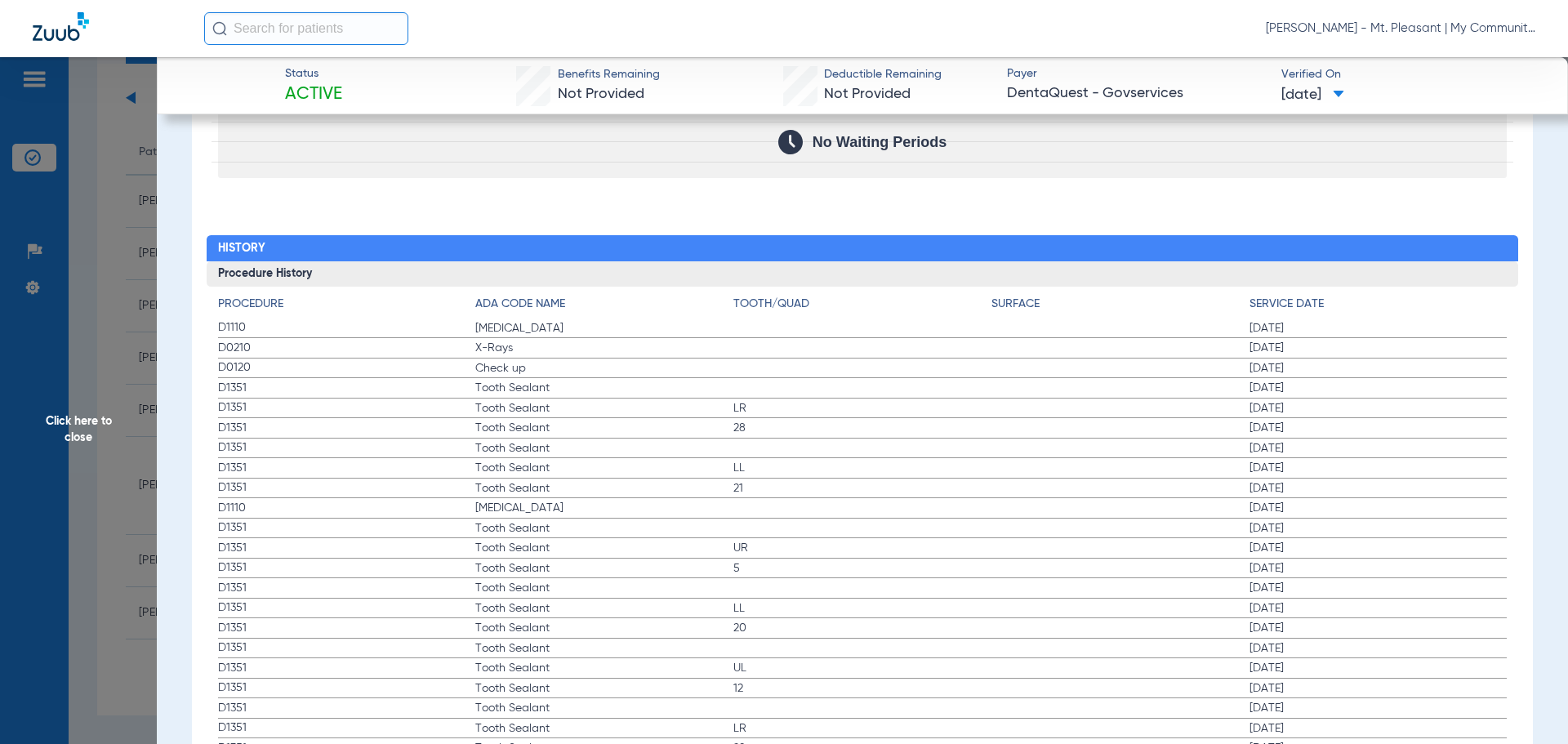
drag, startPoint x: 225, startPoint y: 323, endPoint x: 593, endPoint y: 360, distance: 369.9
click at [593, 360] on app-history-list "Procedure ADA Code Name Tooth/Quad Surface Service Date D1110 Teeth Cleaning 08…" at bounding box center [863, 617] width 1290 height 643
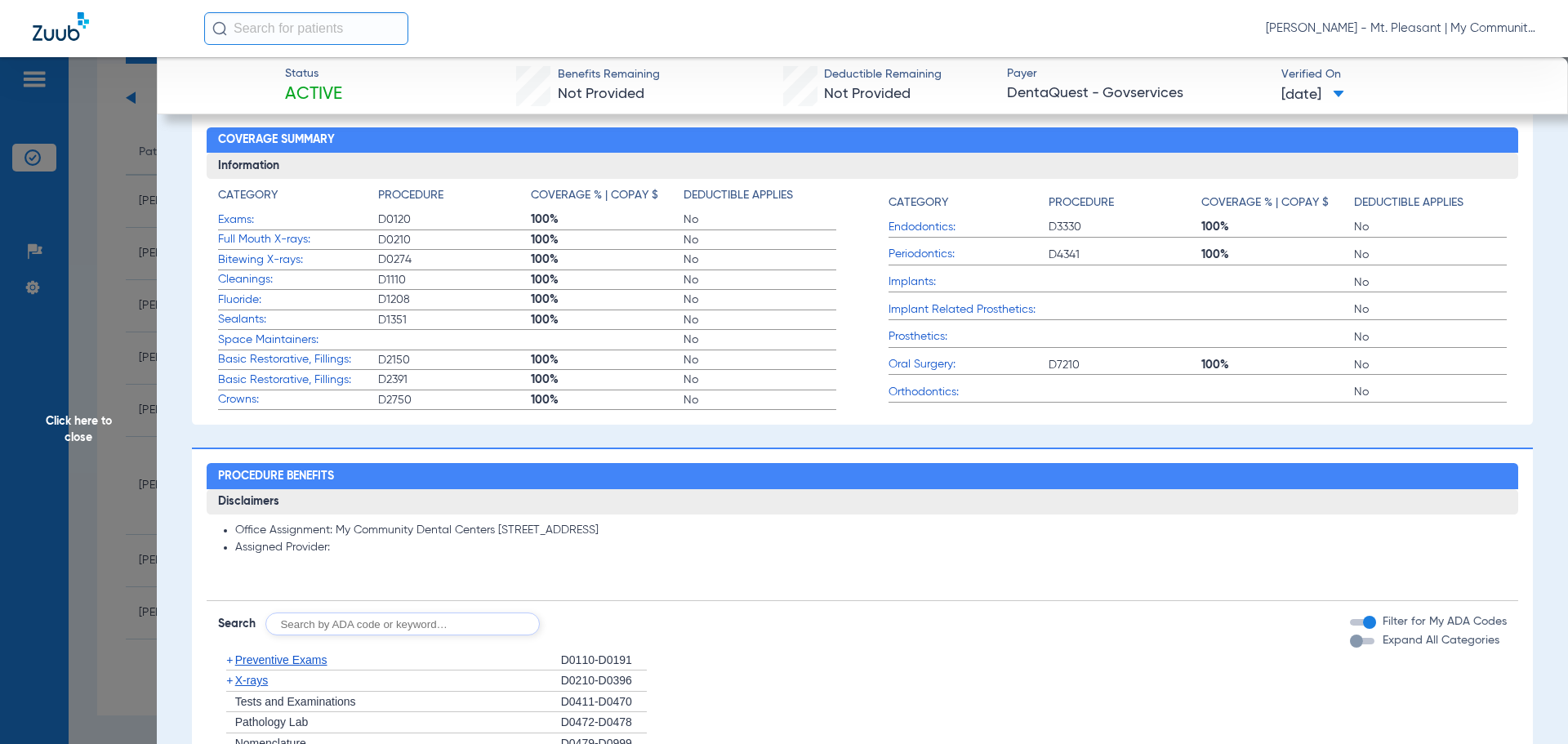
scroll to position [0, 0]
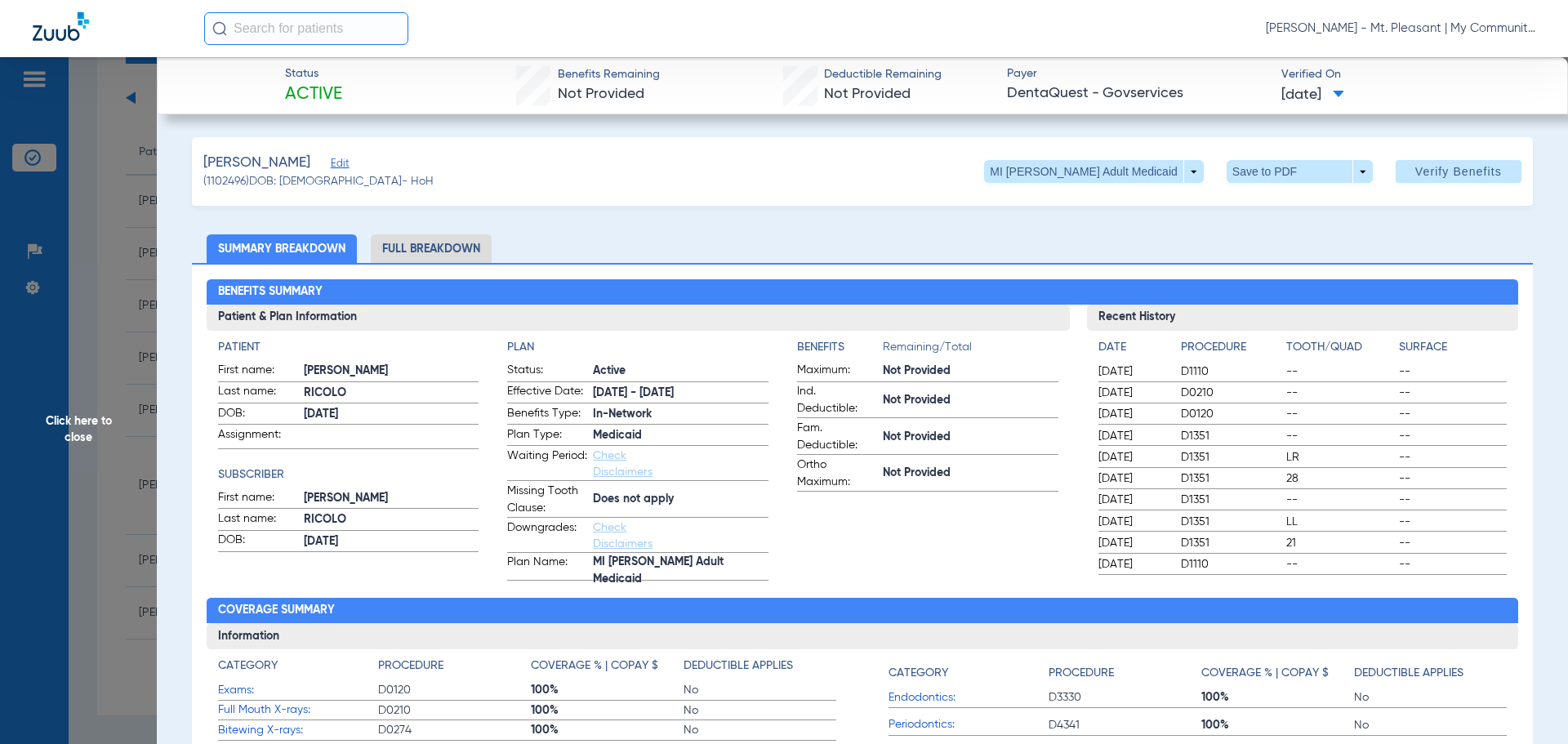
click at [125, 254] on span "Click here to close" at bounding box center [79, 429] width 157 height 744
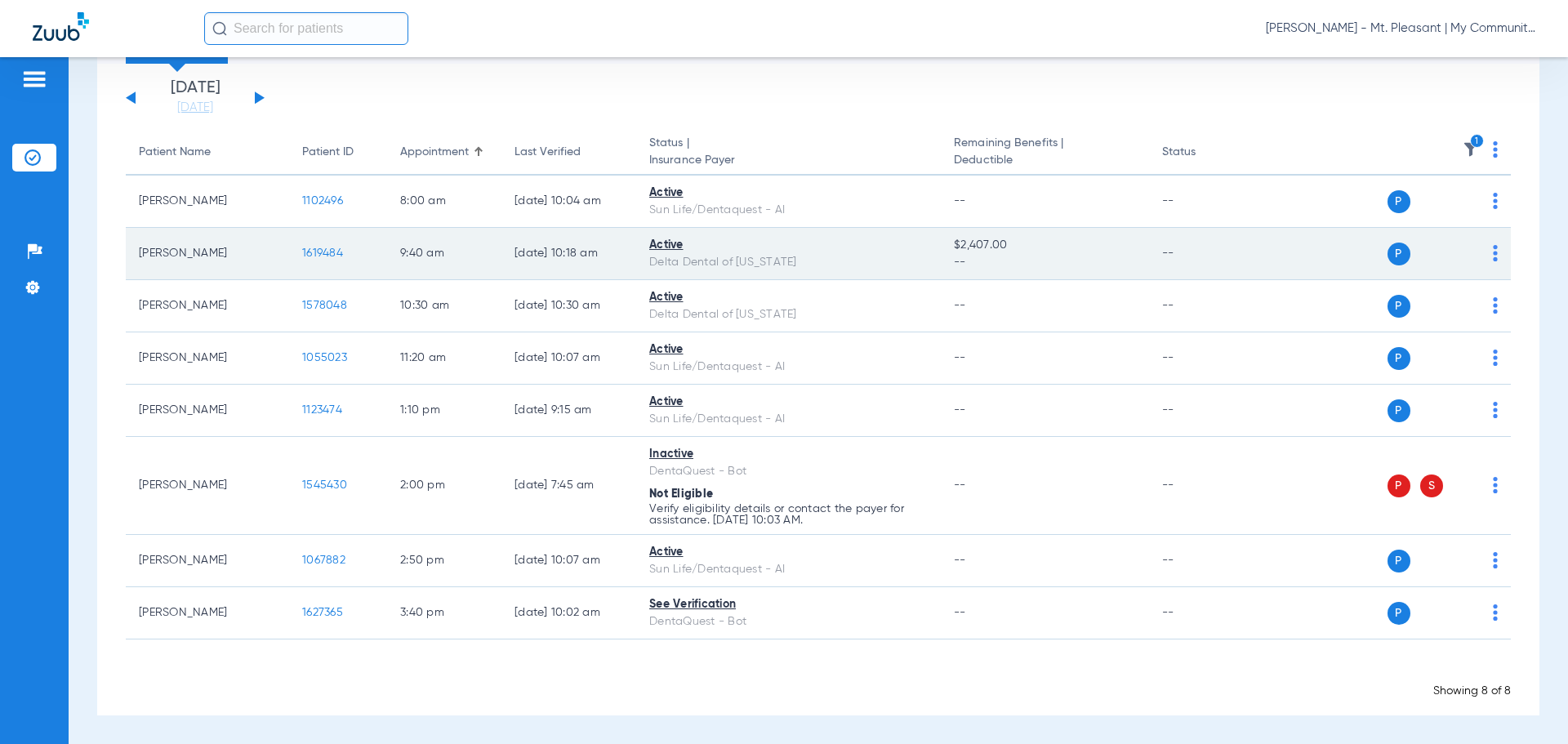
click at [307, 254] on span "1619484" at bounding box center [323, 253] width 41 height 11
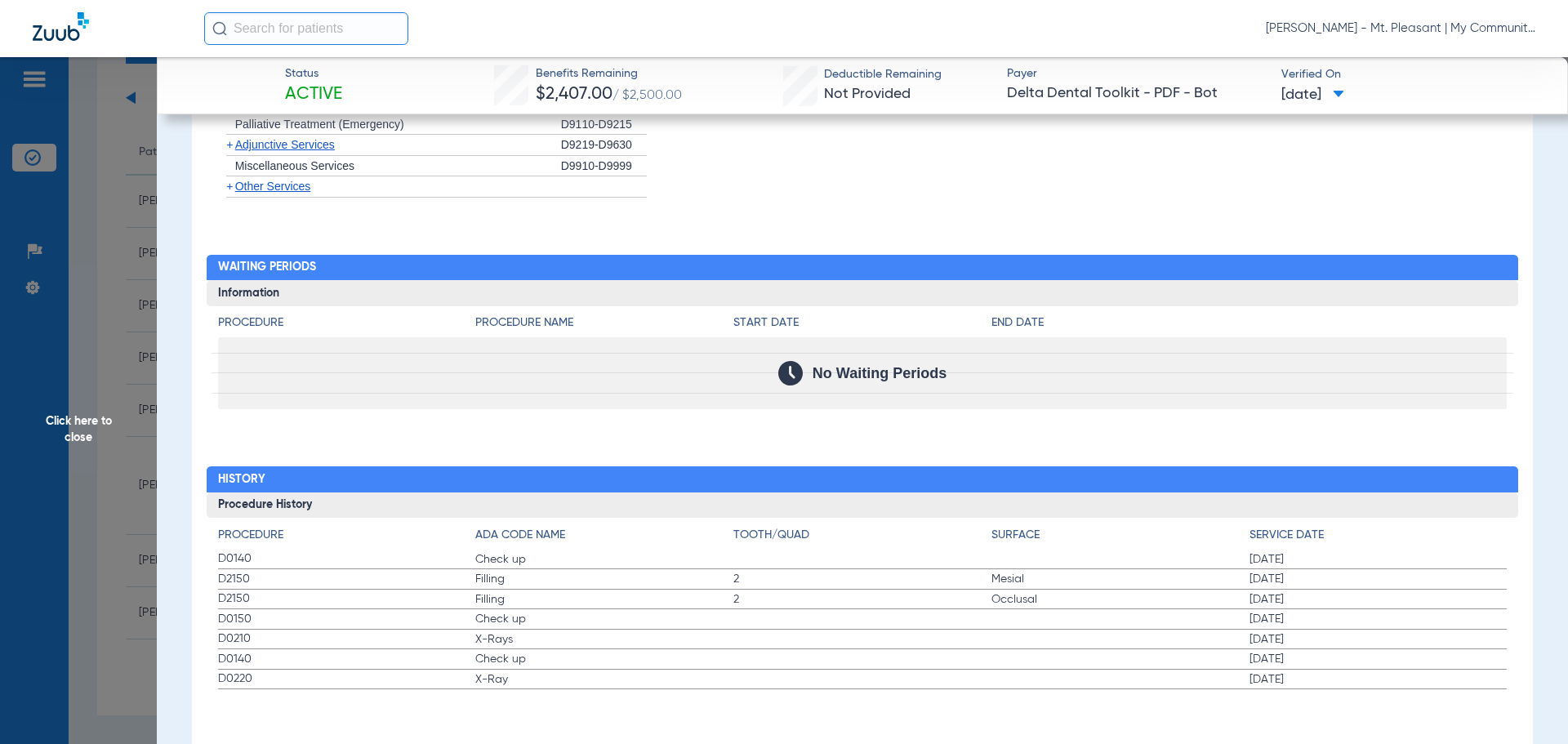
scroll to position [1471, 0]
drag, startPoint x: 213, startPoint y: 561, endPoint x: 1201, endPoint y: 673, distance: 994.3
click at [1201, 673] on div "Procedure ADA Code Name Tooth/Quad Surface Service Date D0140 Check up 05/06/20…" at bounding box center [863, 603] width 1312 height 171
click at [106, 475] on span "Click here to close" at bounding box center [79, 429] width 157 height 744
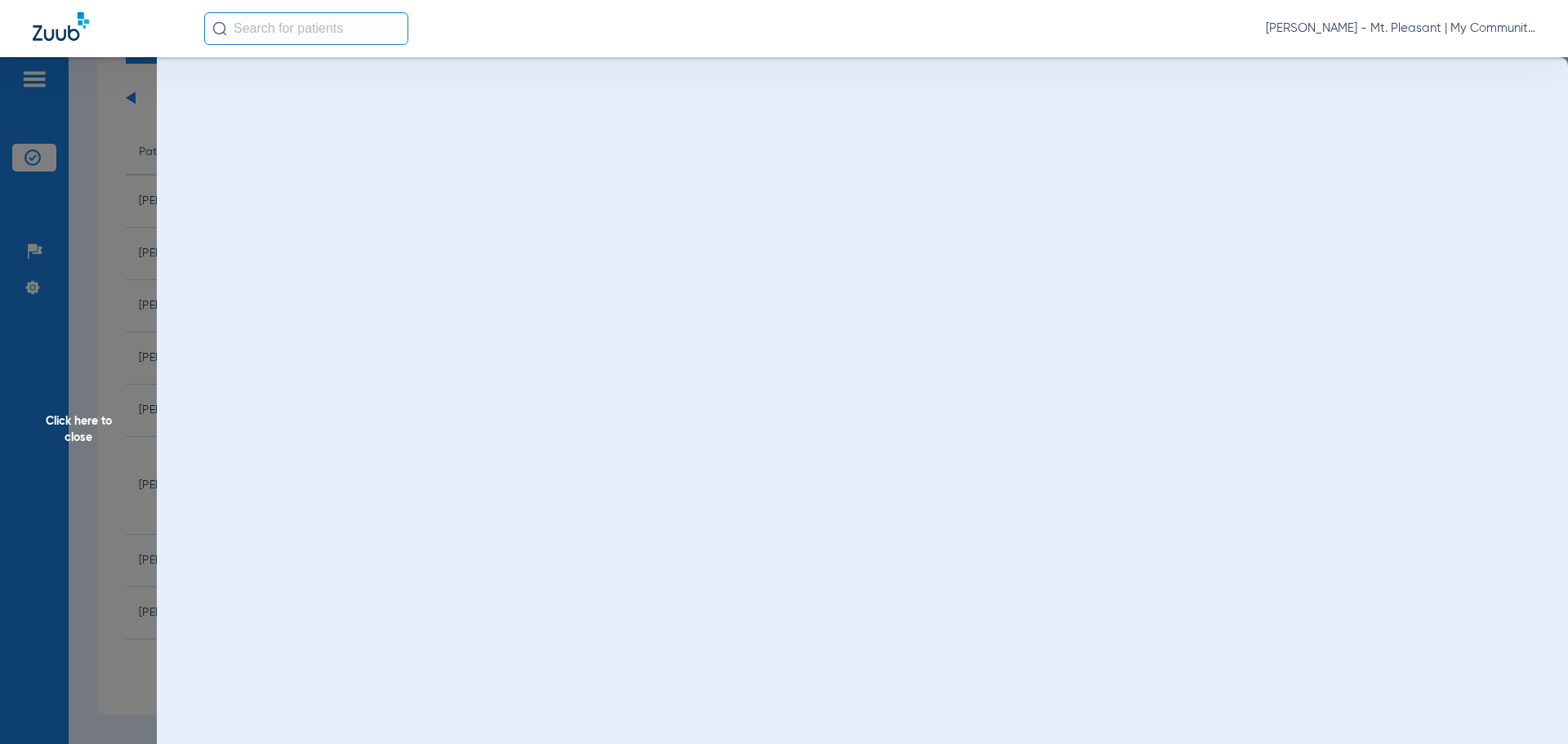
scroll to position [0, 0]
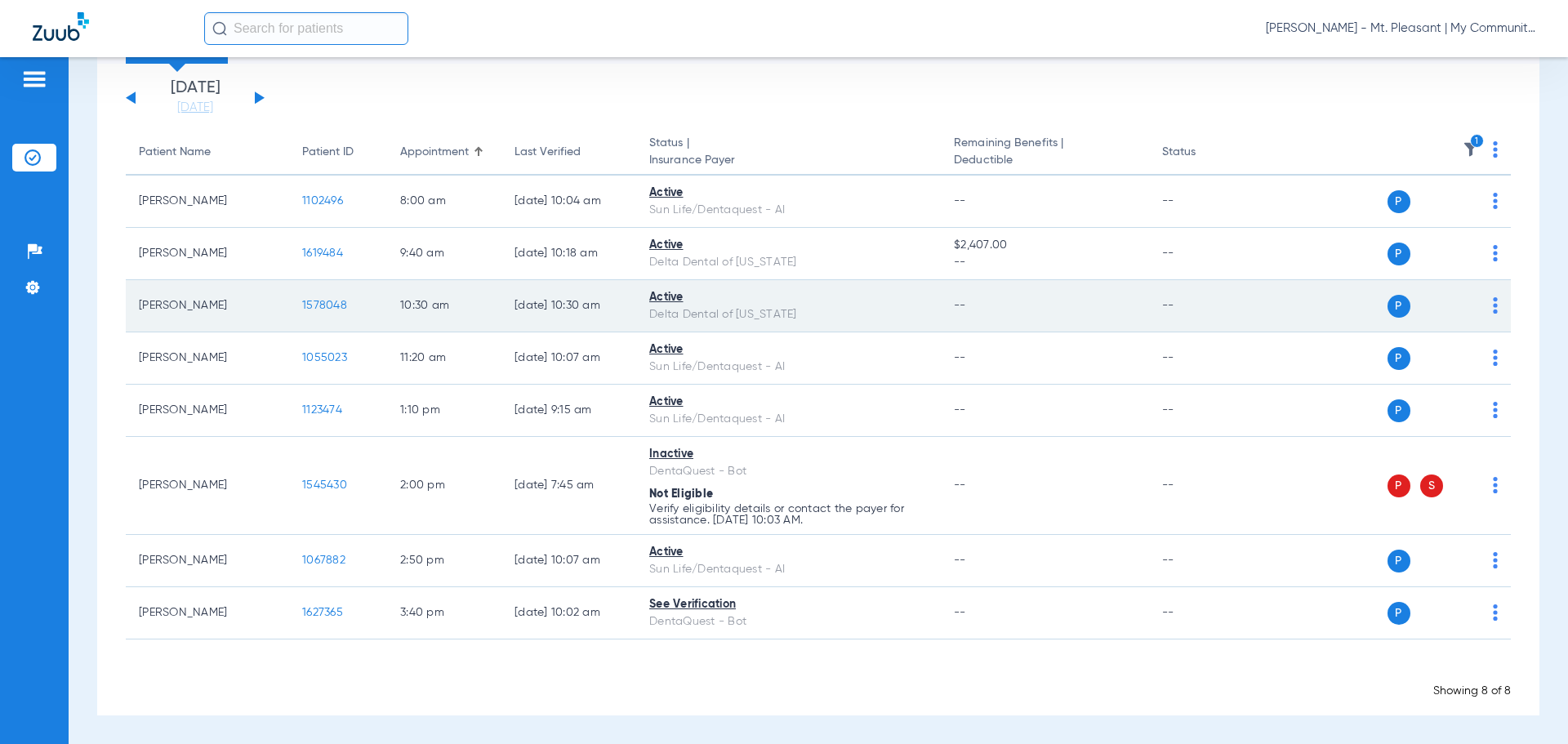
click at [315, 301] on span "1578048" at bounding box center [325, 305] width 45 height 11
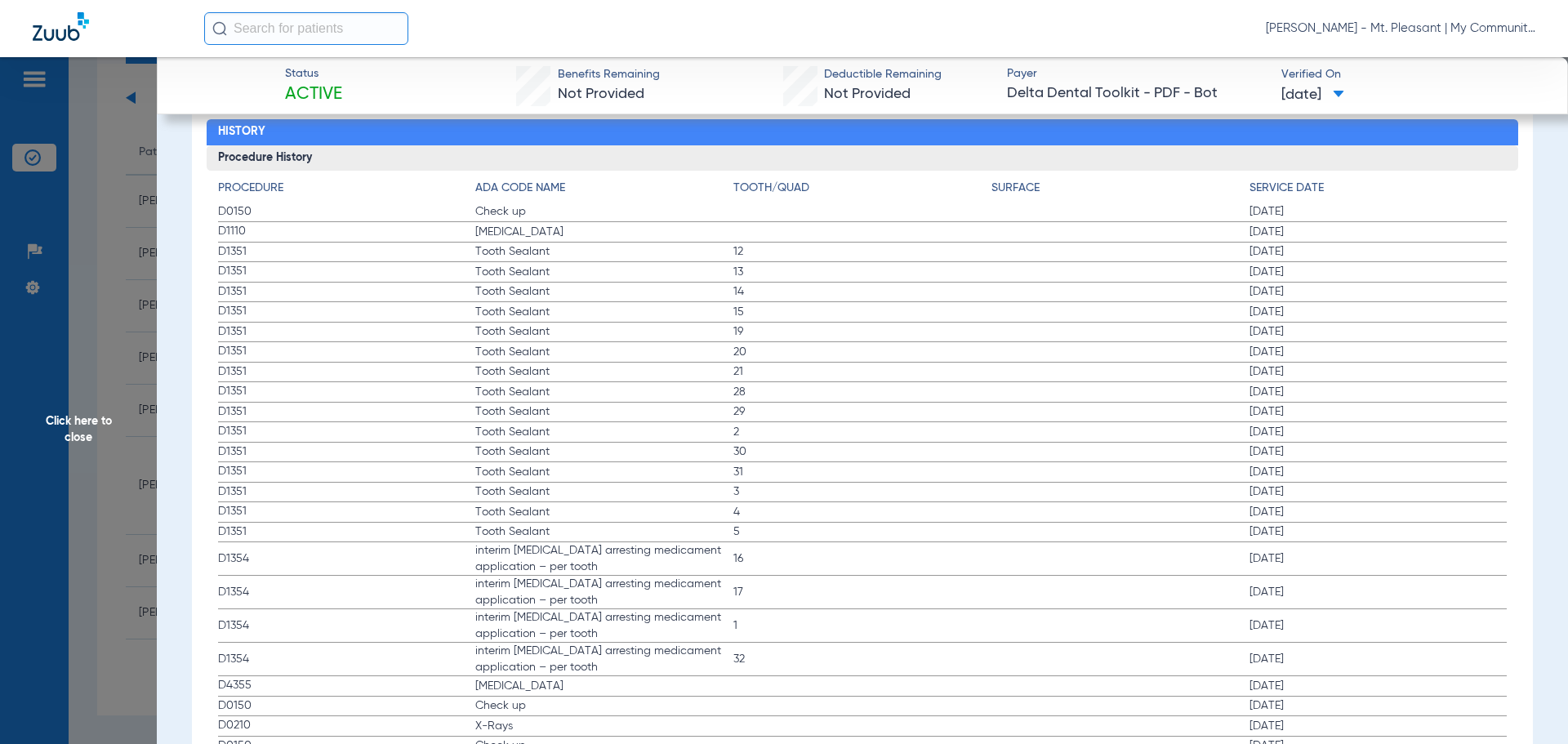
scroll to position [1776, 0]
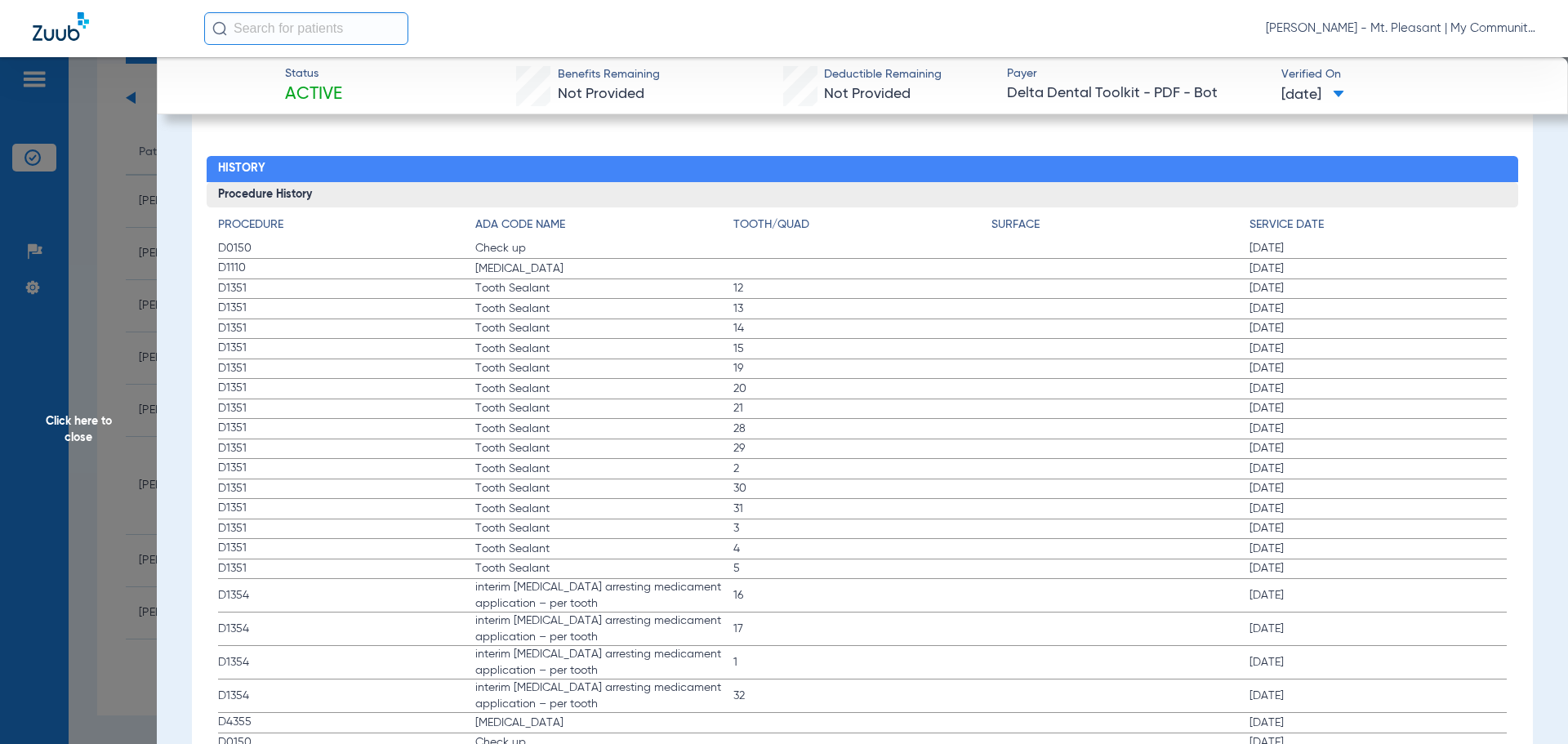
drag, startPoint x: 210, startPoint y: 253, endPoint x: 739, endPoint y: 298, distance: 530.9
click at [739, 298] on div "Procedure ADA Code Name Tooth/Quad Surface Service Date D0150 Check up 09/19/20…" at bounding box center [863, 531] width 1312 height 646
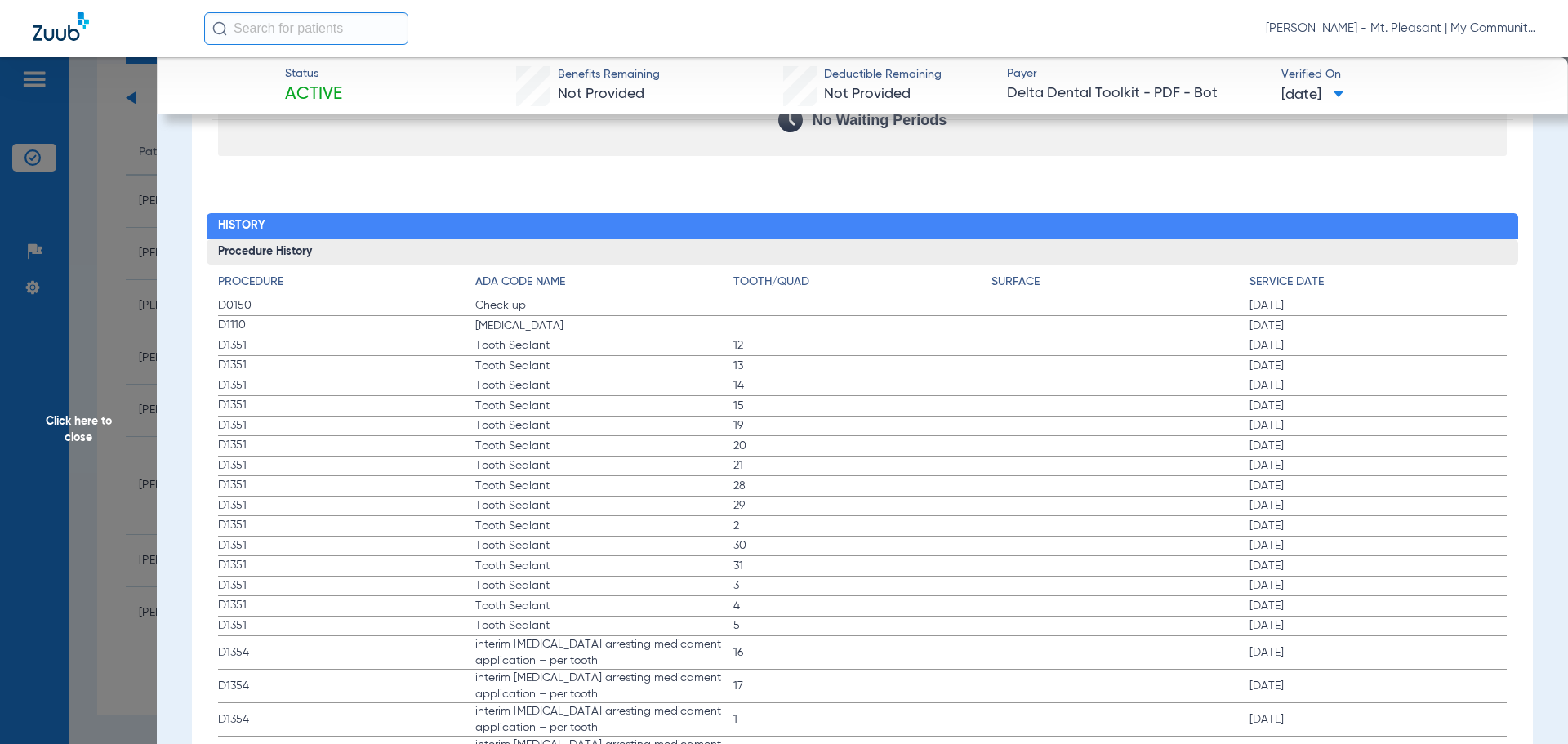
scroll to position [1939, 0]
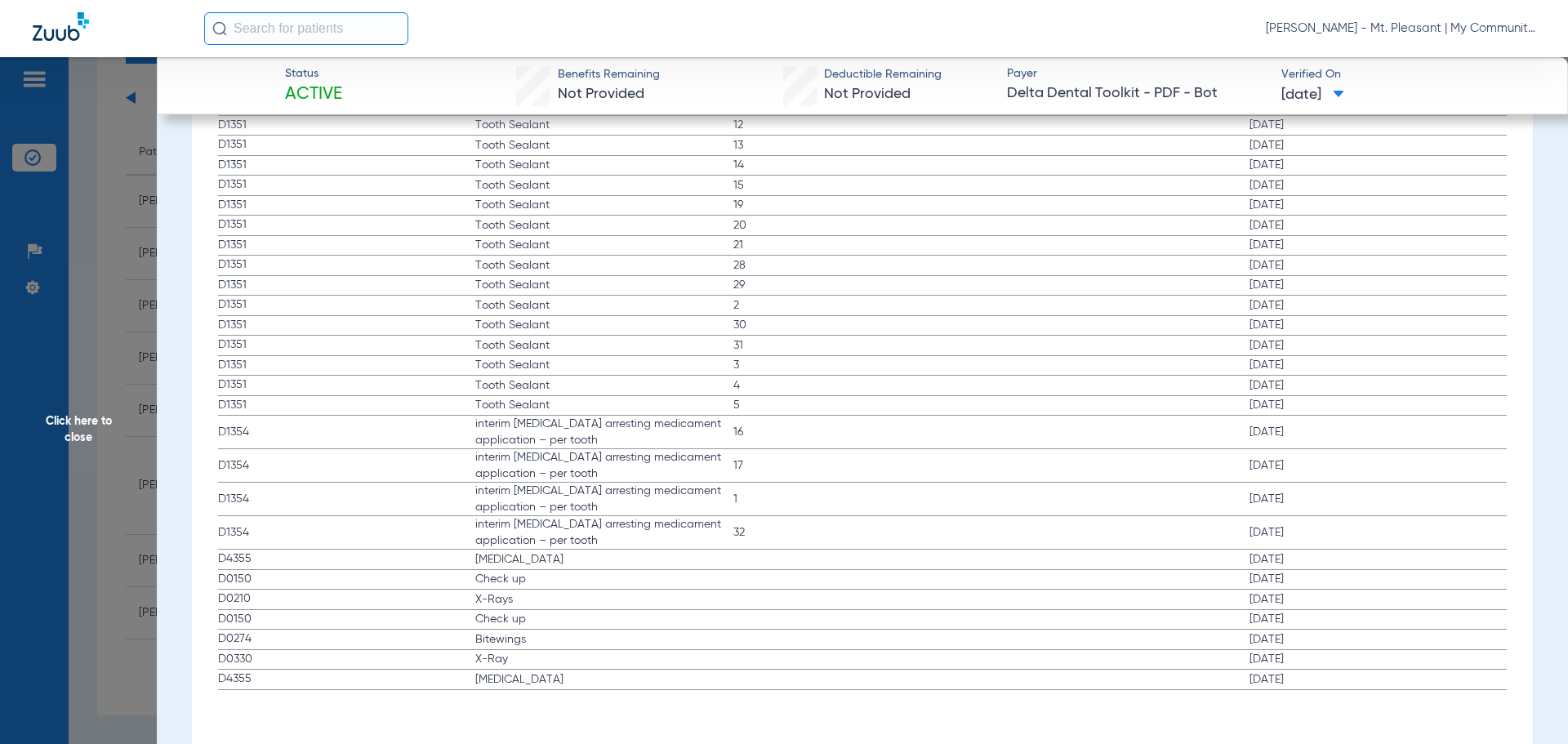
drag, startPoint x: 219, startPoint y: 577, endPoint x: 298, endPoint y: 675, distance: 125.9
click at [1362, 643] on app-history-list "Procedure ADA Code Name Tooth/Quad Surface Service Date D0150 Check up 09/19/20…" at bounding box center [863, 372] width 1290 height 637
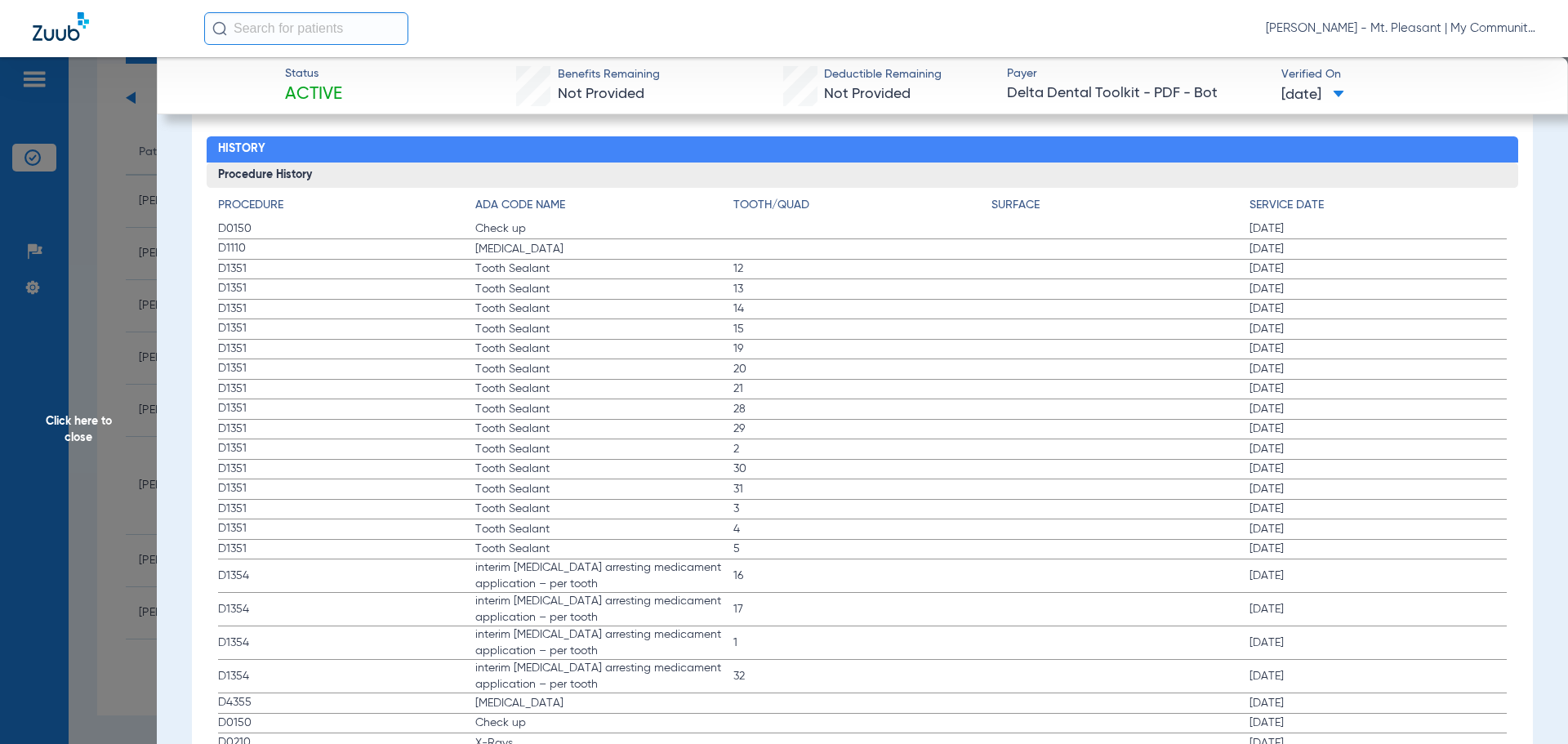
scroll to position [1450, 0]
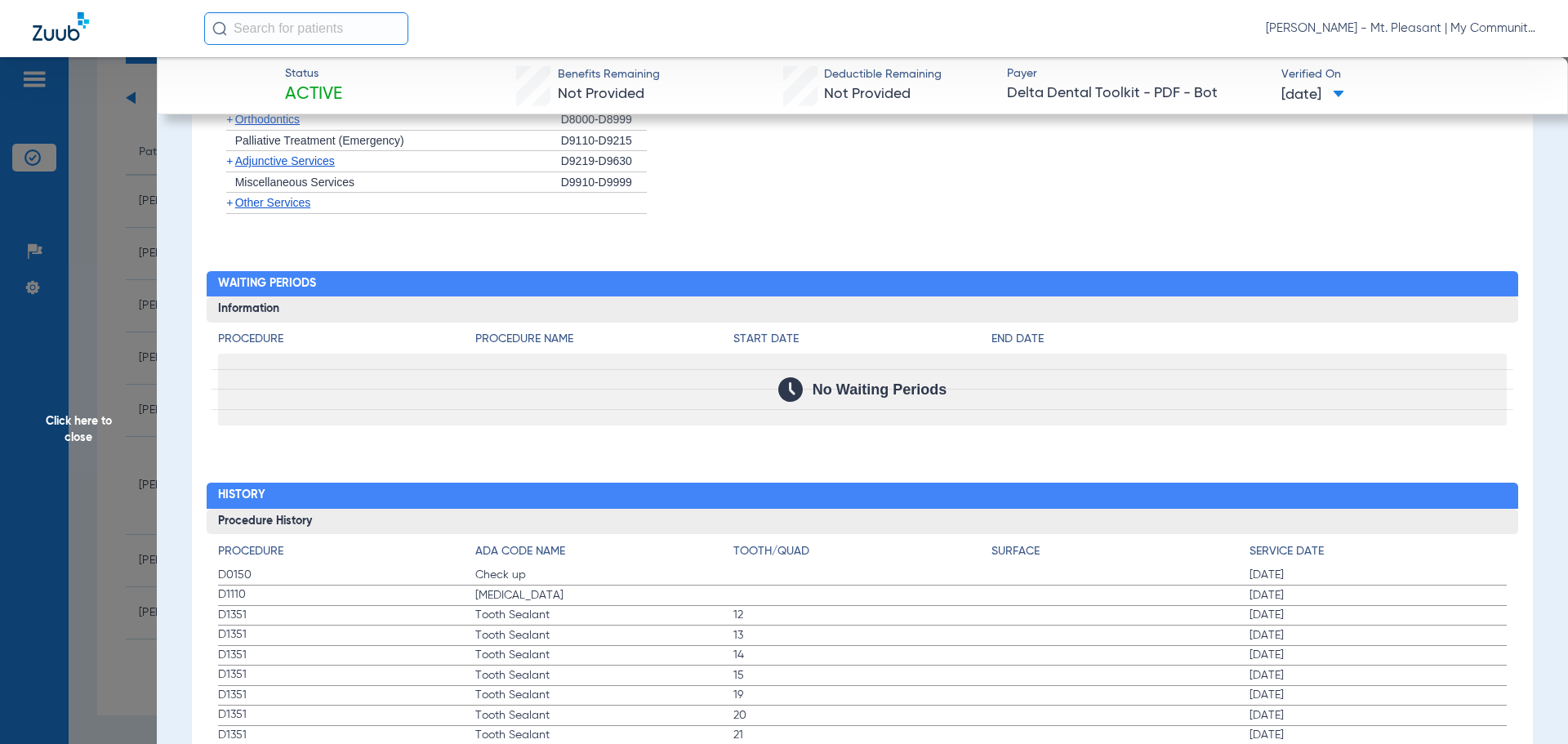
click at [78, 326] on span "Click here to close" at bounding box center [79, 429] width 157 height 744
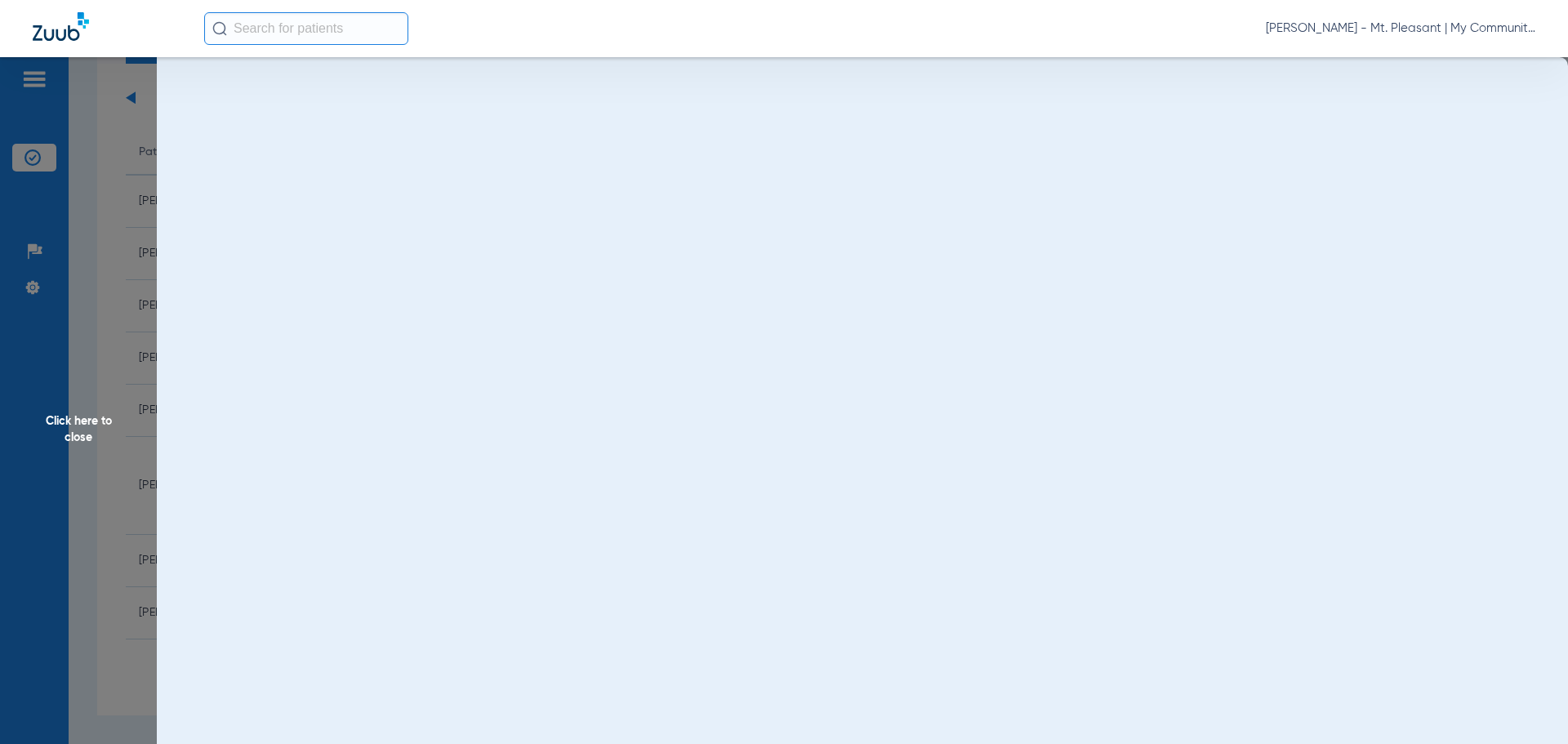
scroll to position [0, 0]
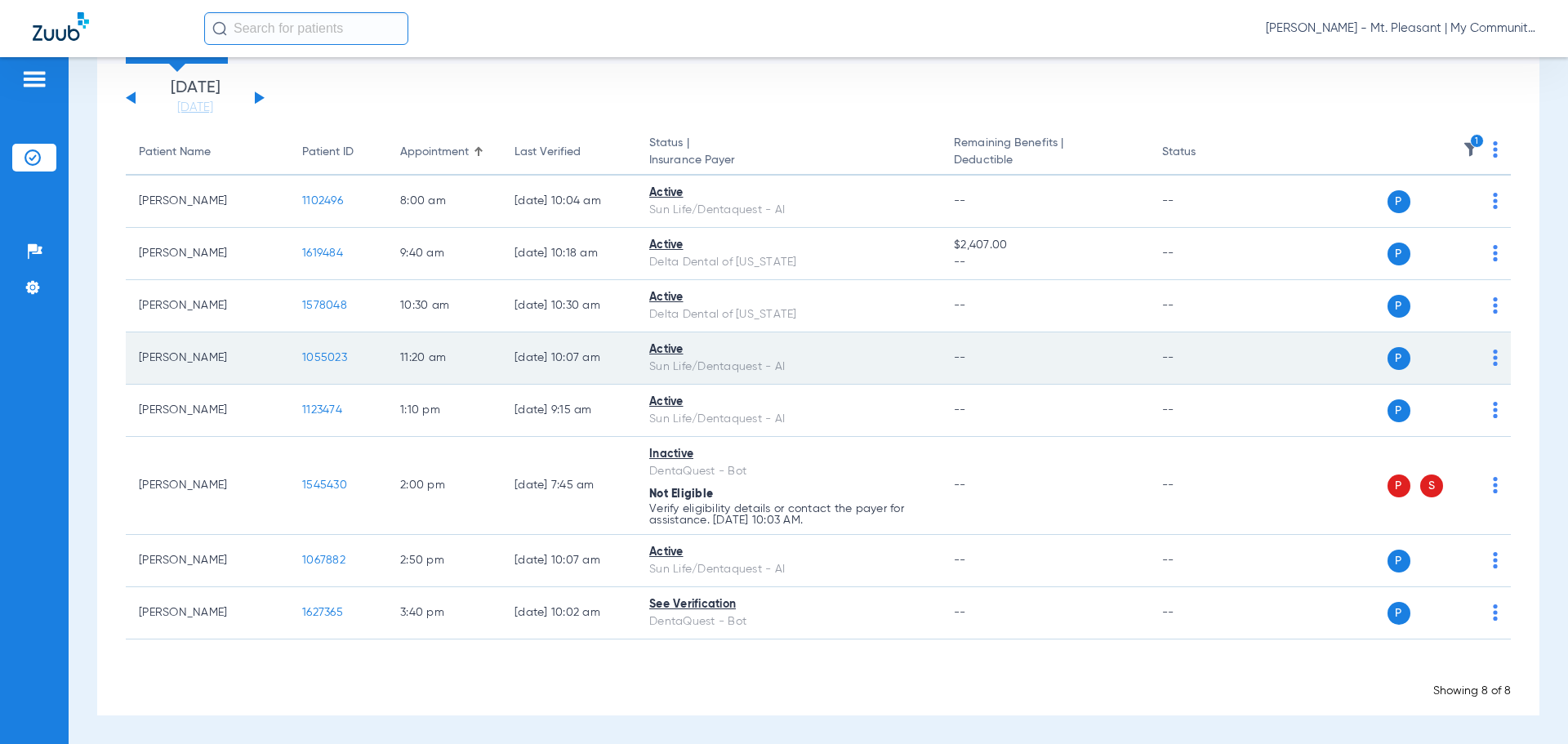
click at [316, 357] on span "1055023" at bounding box center [325, 357] width 45 height 11
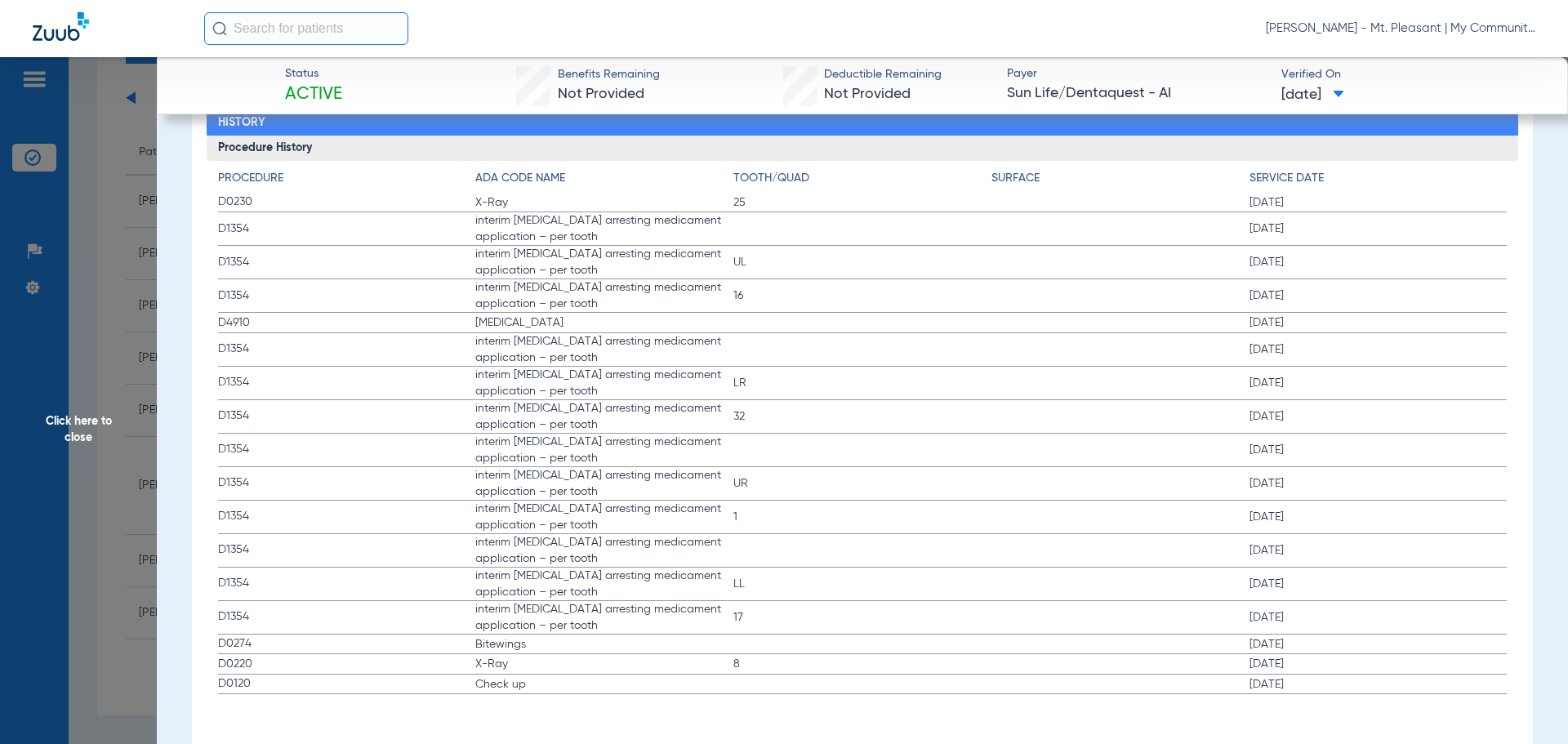
scroll to position [1821, 0]
click at [68, 404] on span "Click here to close" at bounding box center [79, 429] width 157 height 744
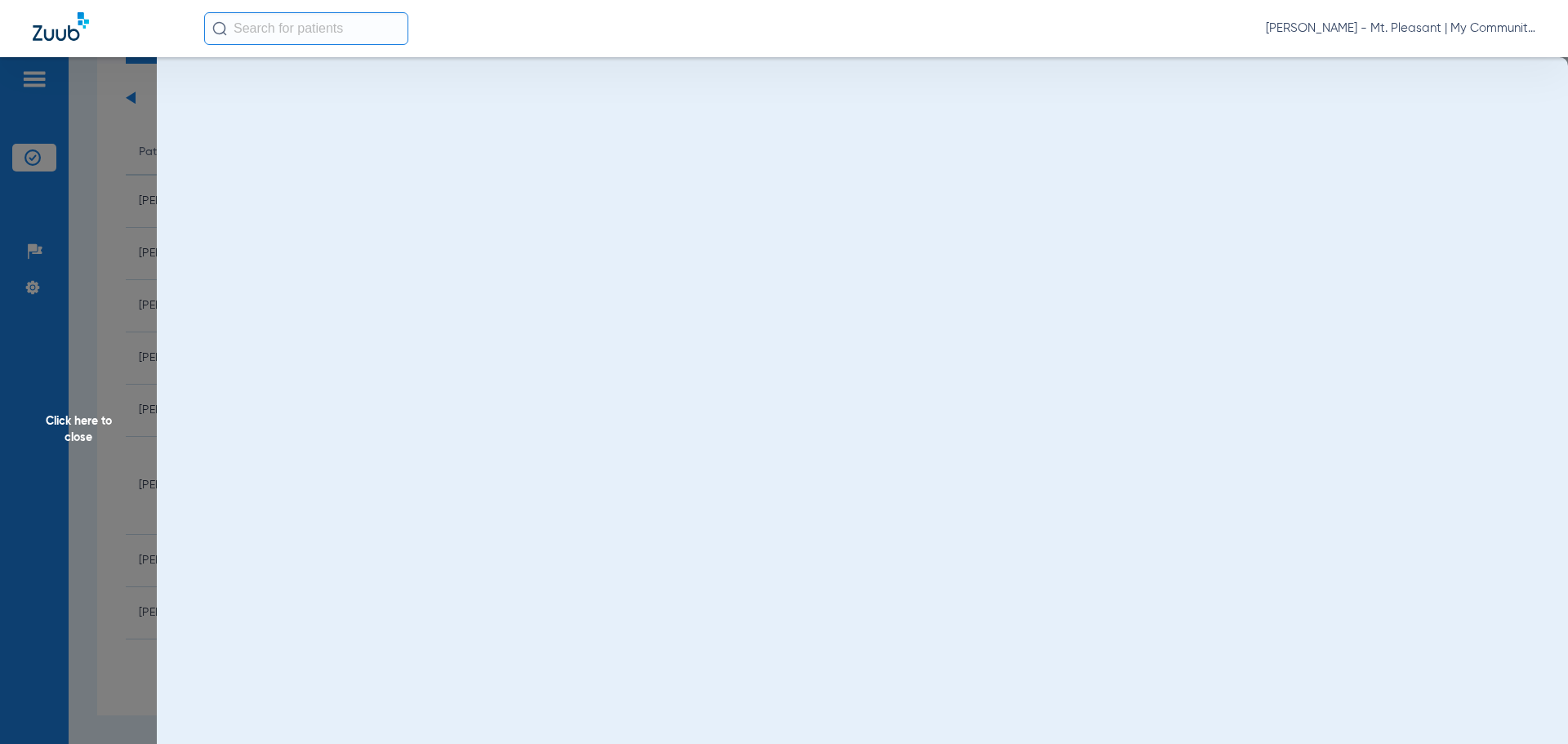
scroll to position [0, 0]
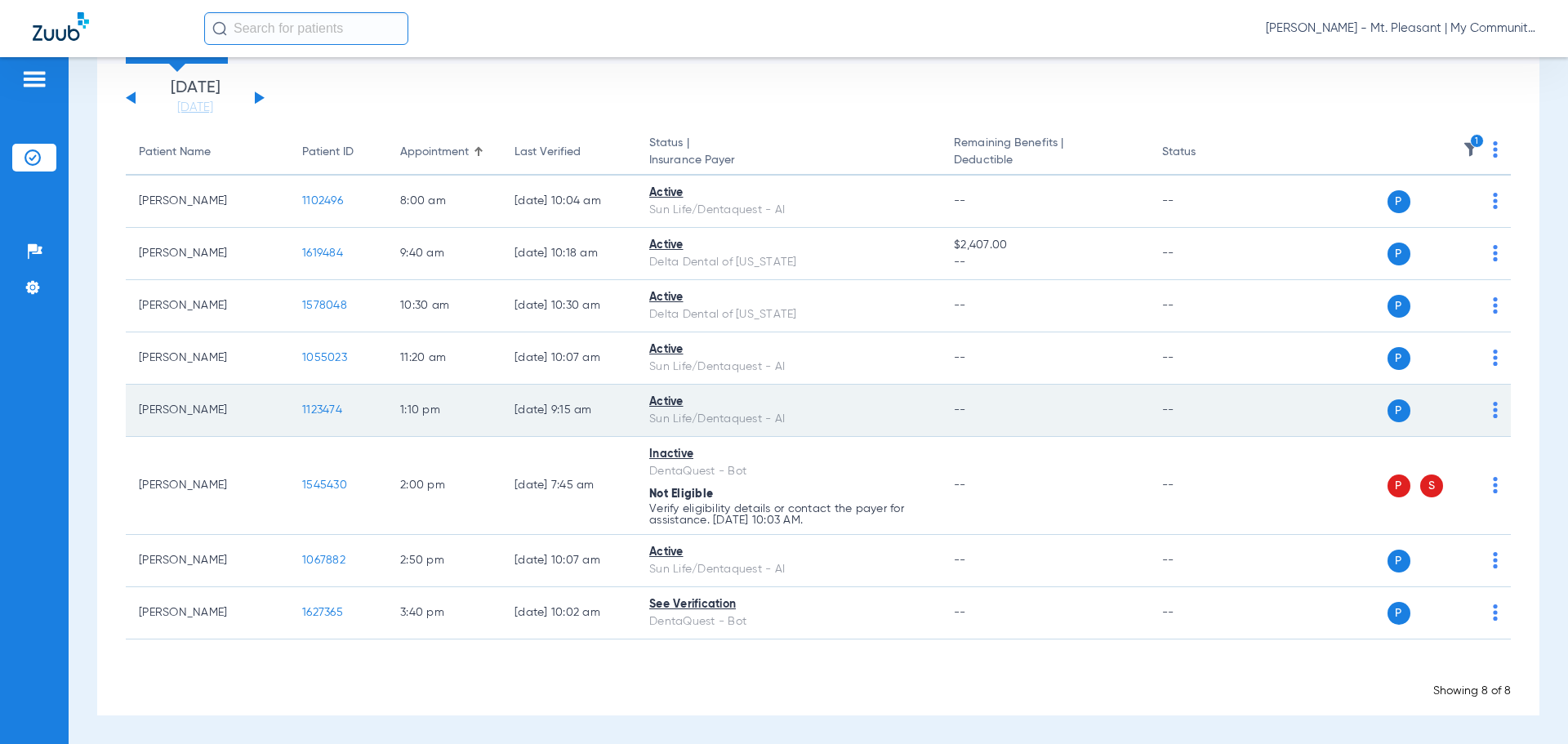
click at [306, 411] on span "1123474" at bounding box center [322, 410] width 40 height 11
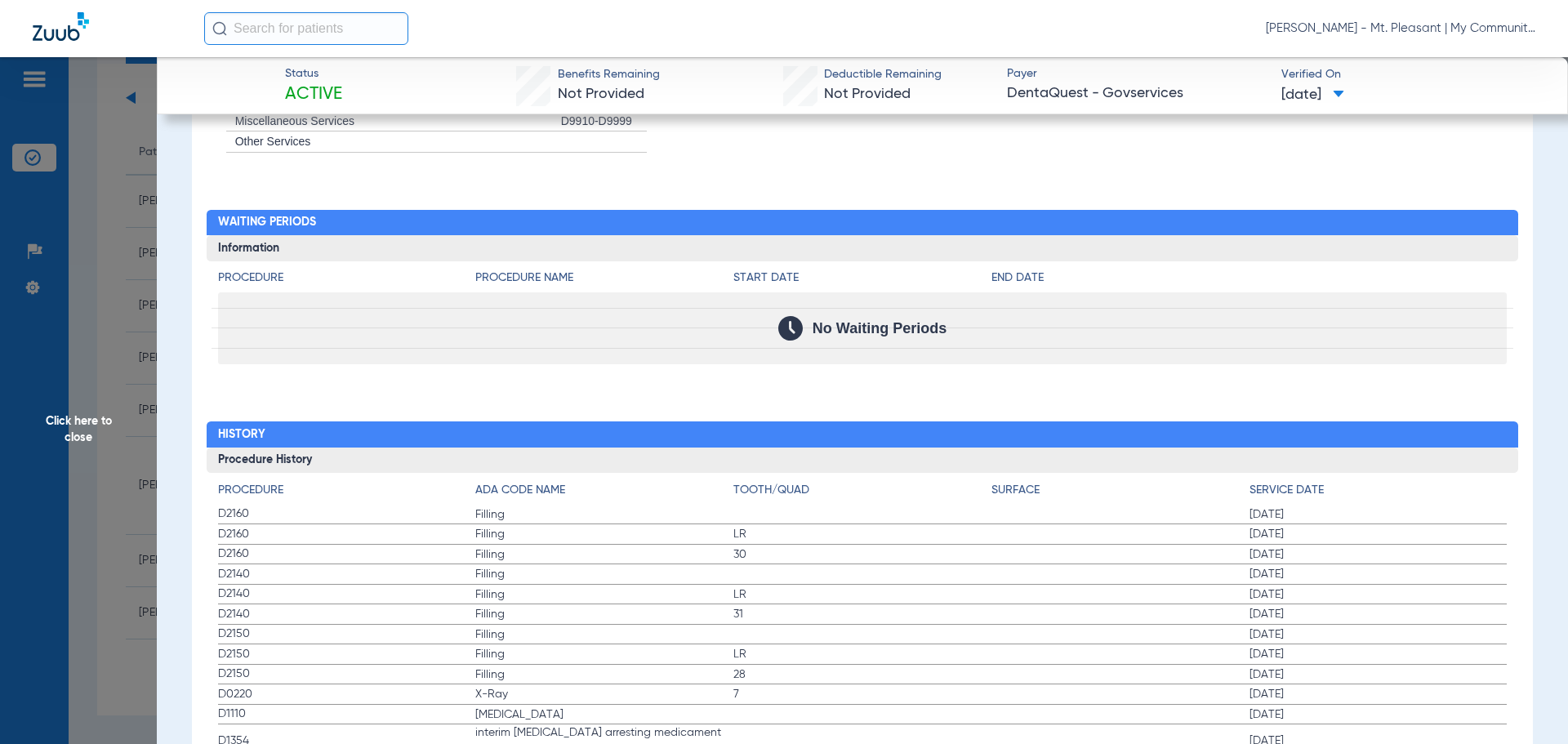
scroll to position [1796, 0]
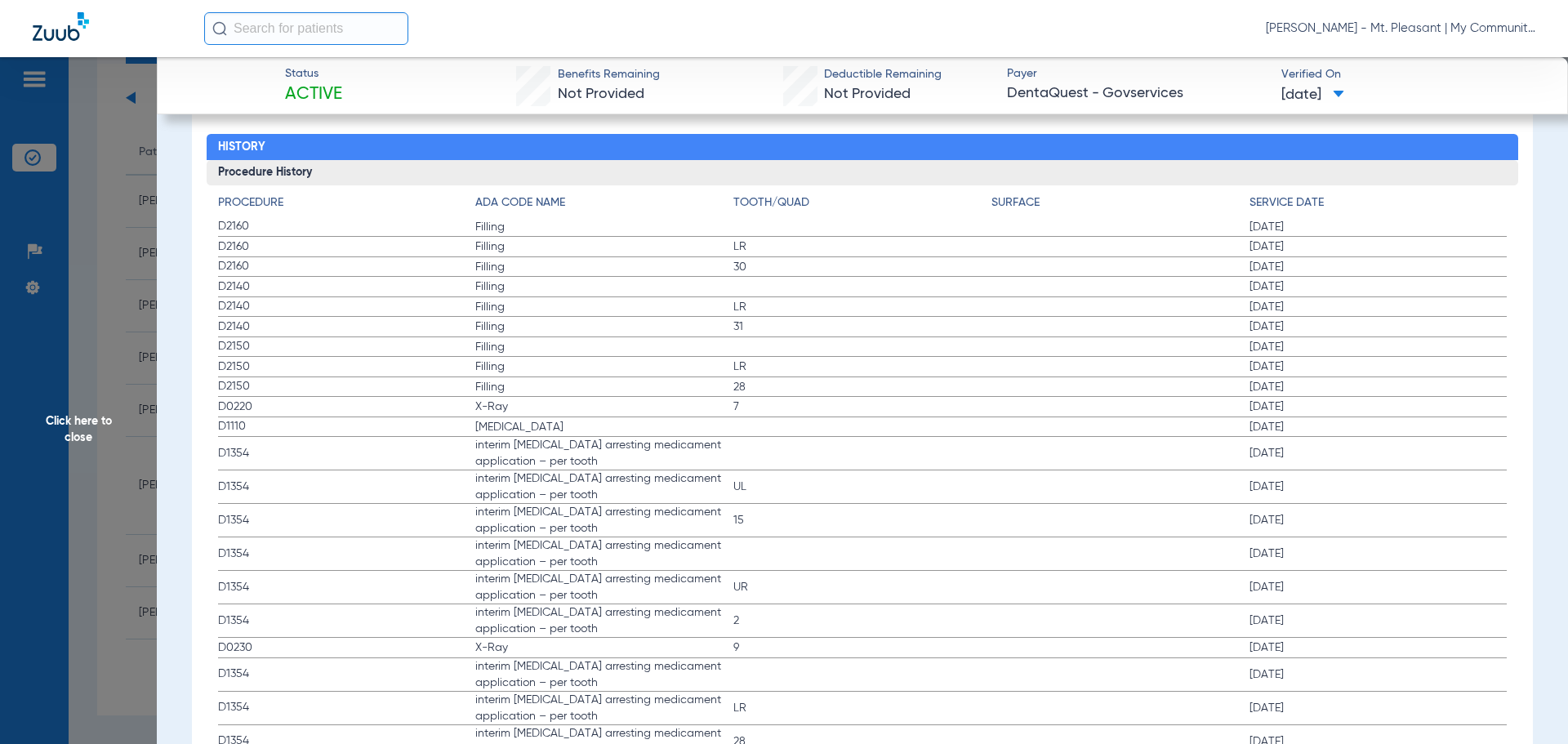
drag, startPoint x: 207, startPoint y: 395, endPoint x: 1345, endPoint y: 426, distance: 1138.4
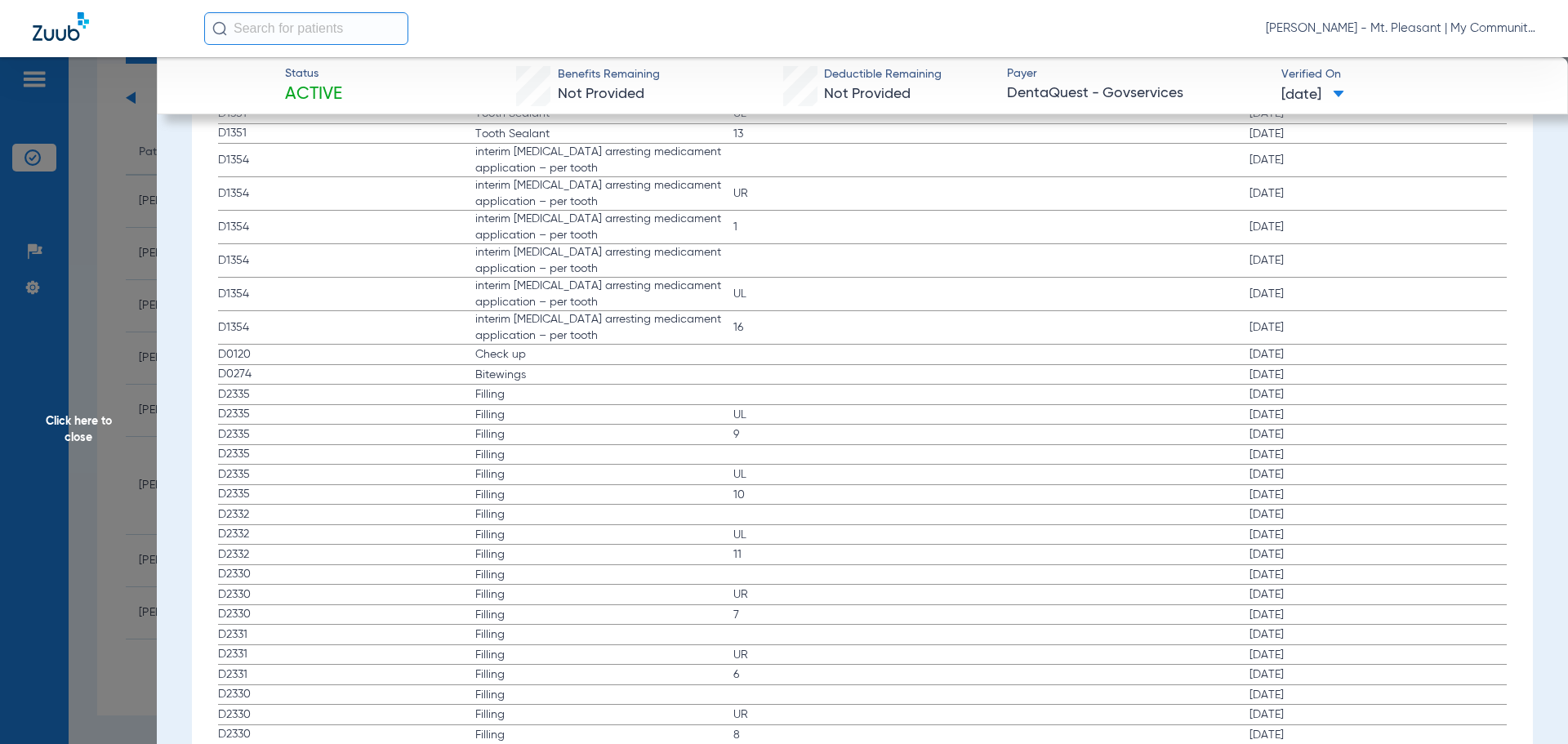
scroll to position [2449, 0]
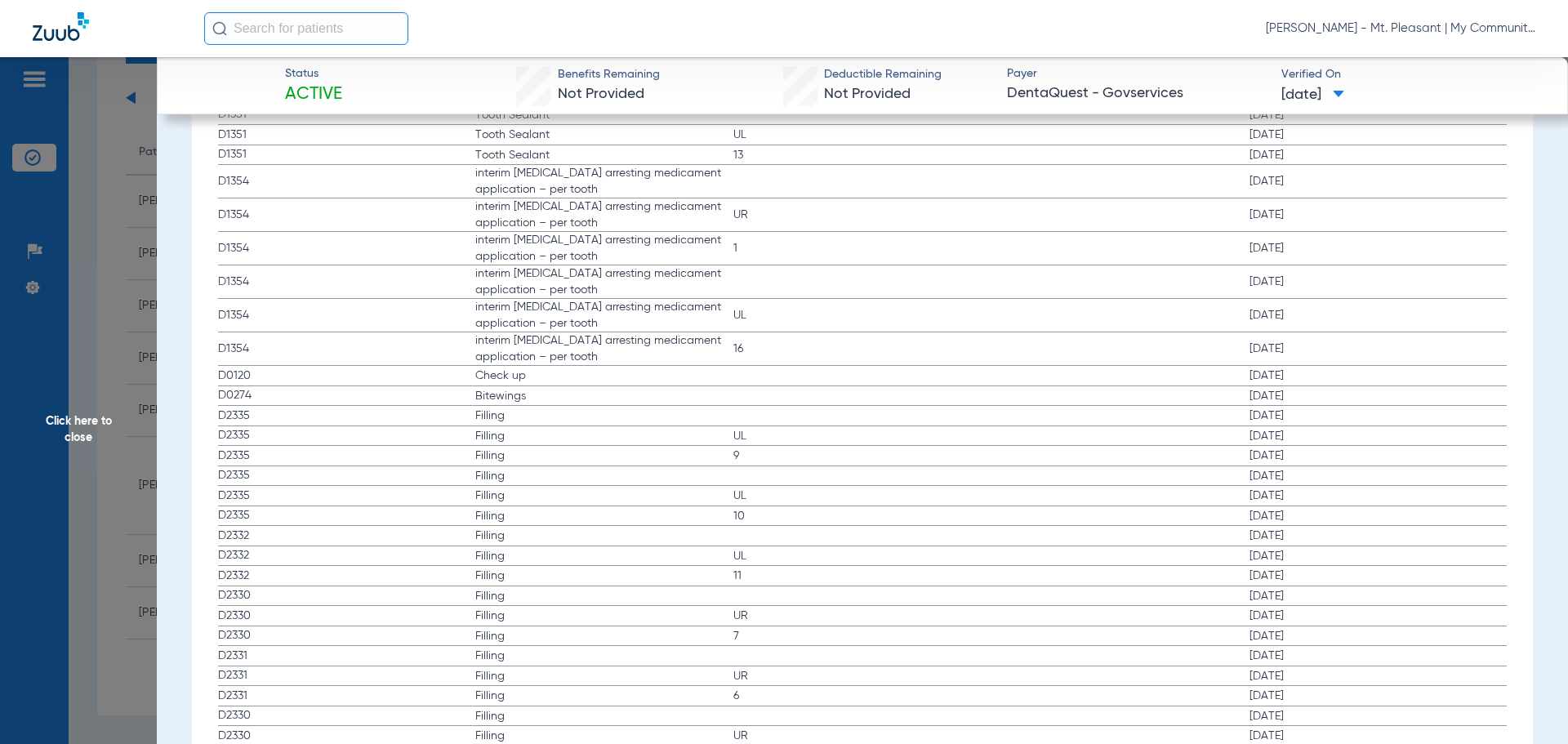
drag, startPoint x: 220, startPoint y: 365, endPoint x: 1085, endPoint y: 395, distance: 865.5
click at [1085, 395] on app-history-list "Procedure ADA Code Name Tooth/Quad Surface Service Date D2160 Filling 05/14/202…" at bounding box center [863, 465] width 1290 height 1847
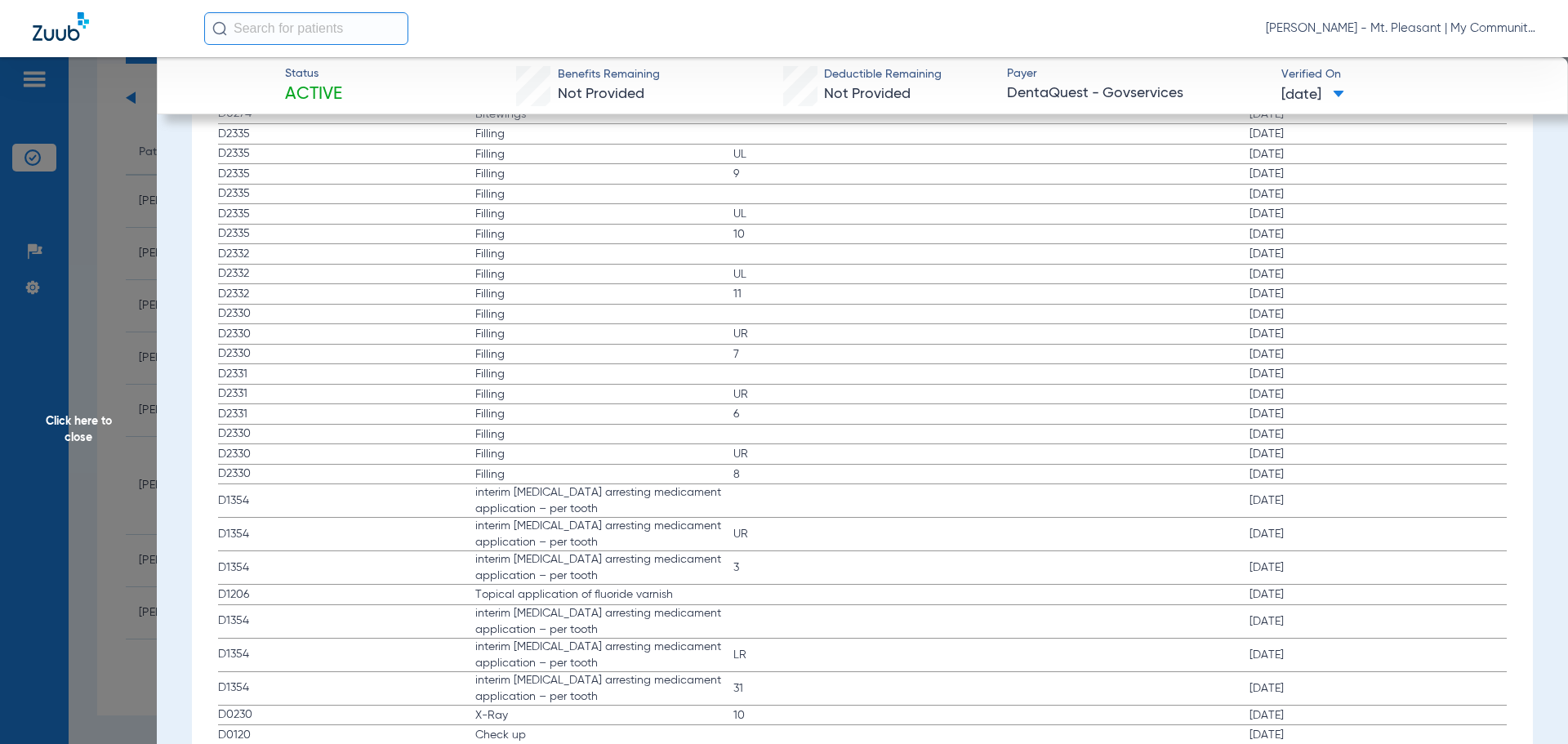
scroll to position [2654, 0]
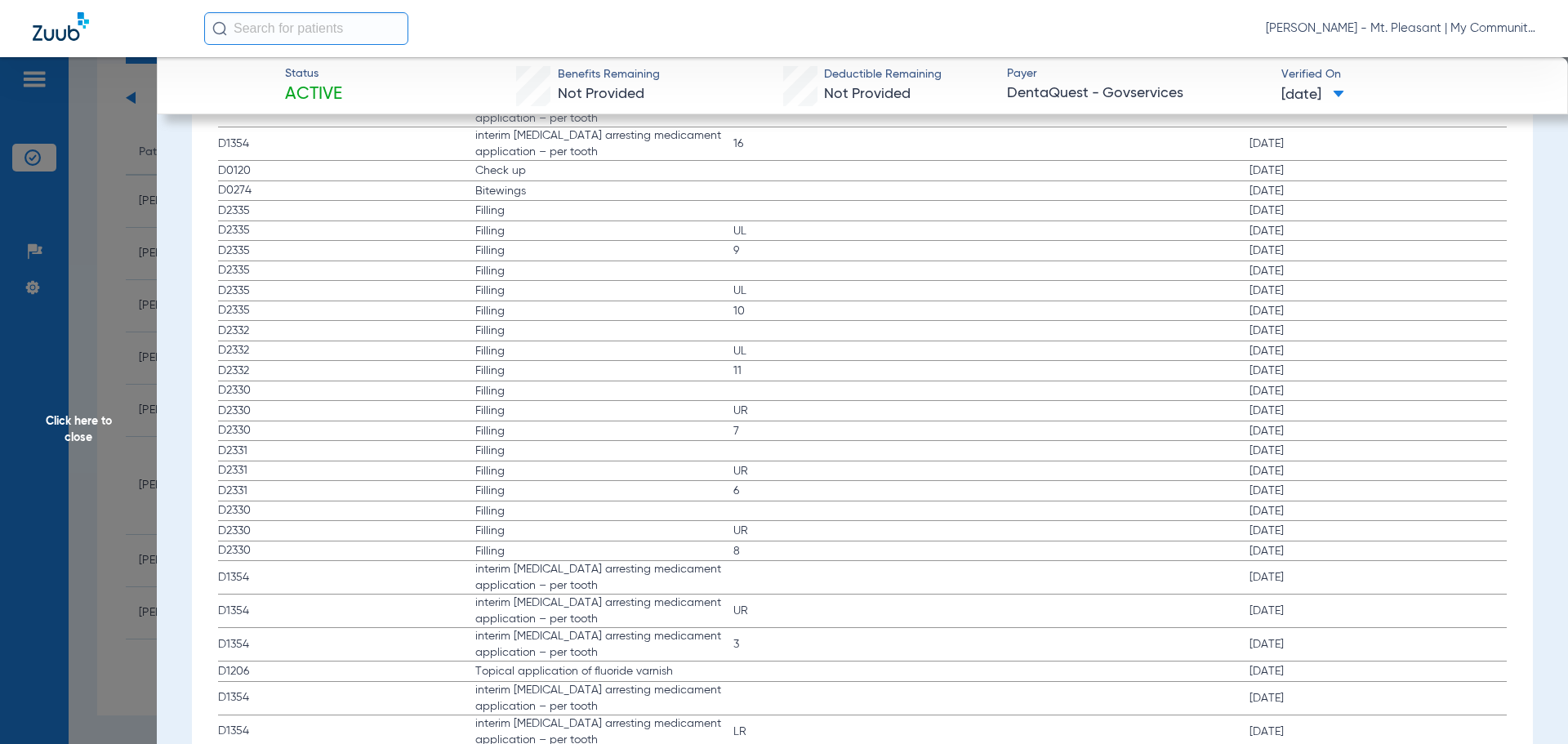
drag, startPoint x: 154, startPoint y: 382, endPoint x: 163, endPoint y: 408, distance: 27.5
click at [154, 382] on span "Click here to close" at bounding box center [79, 429] width 157 height 744
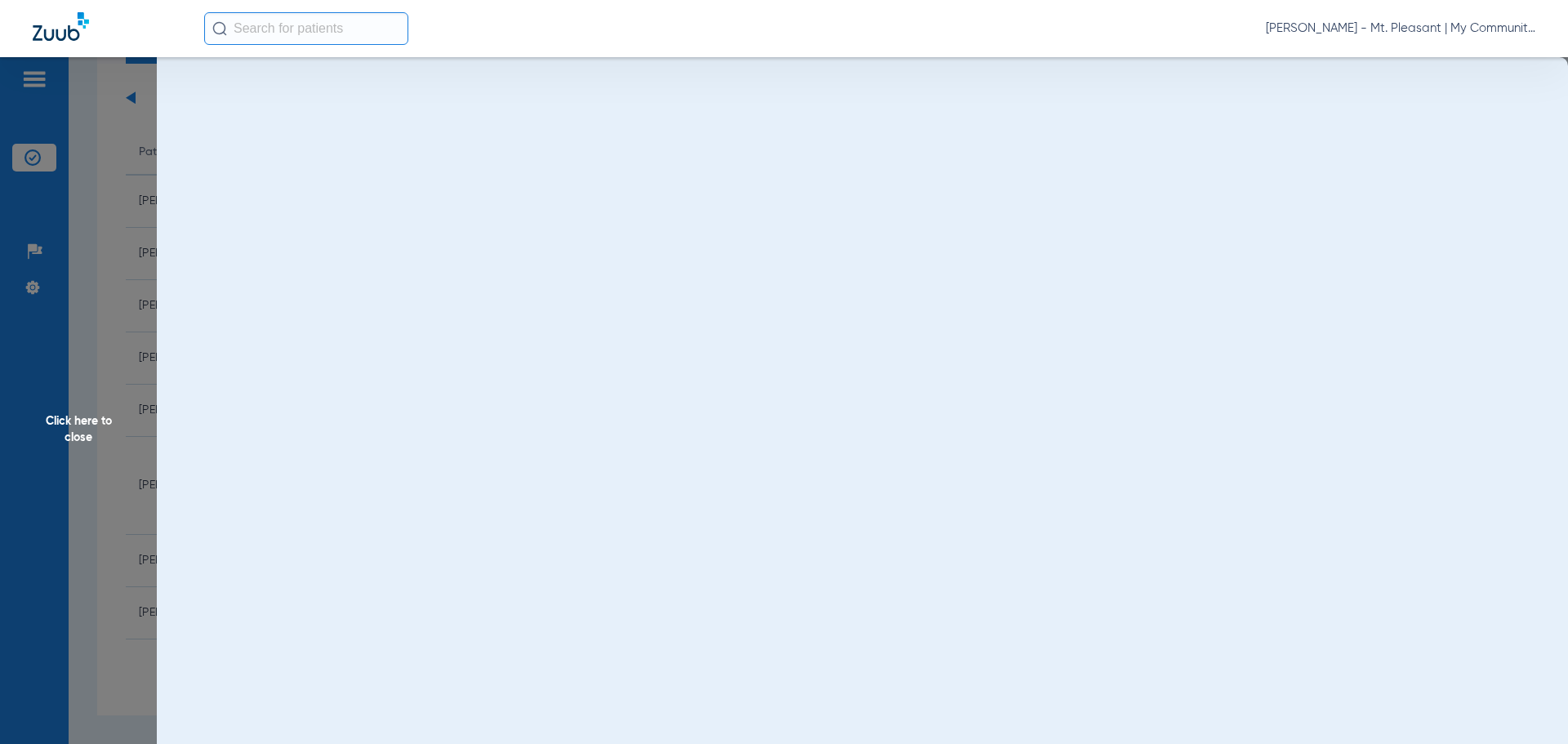
scroll to position [0, 0]
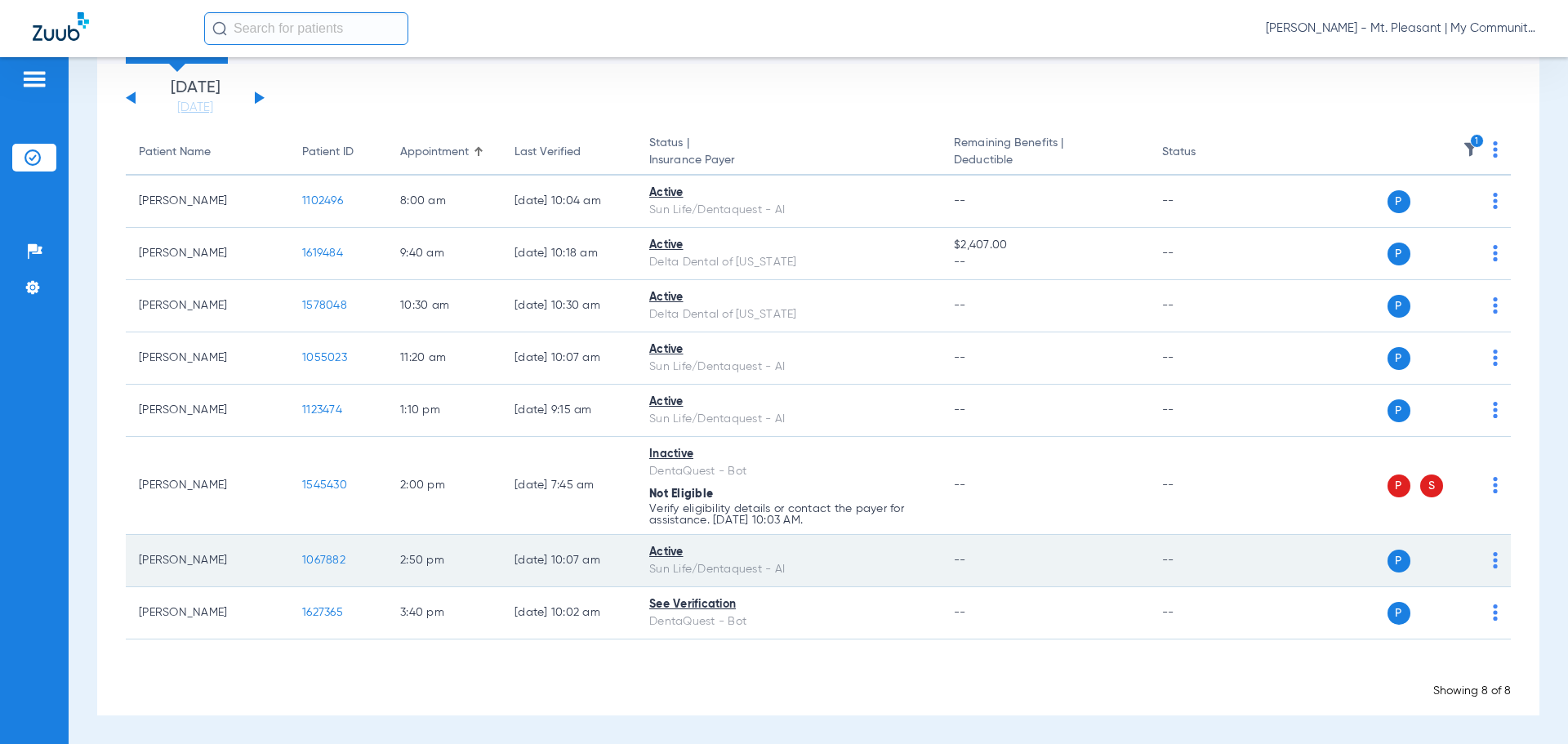
click at [317, 552] on td "1067882" at bounding box center [338, 561] width 98 height 52
click at [317, 563] on span "1067882" at bounding box center [324, 560] width 43 height 11
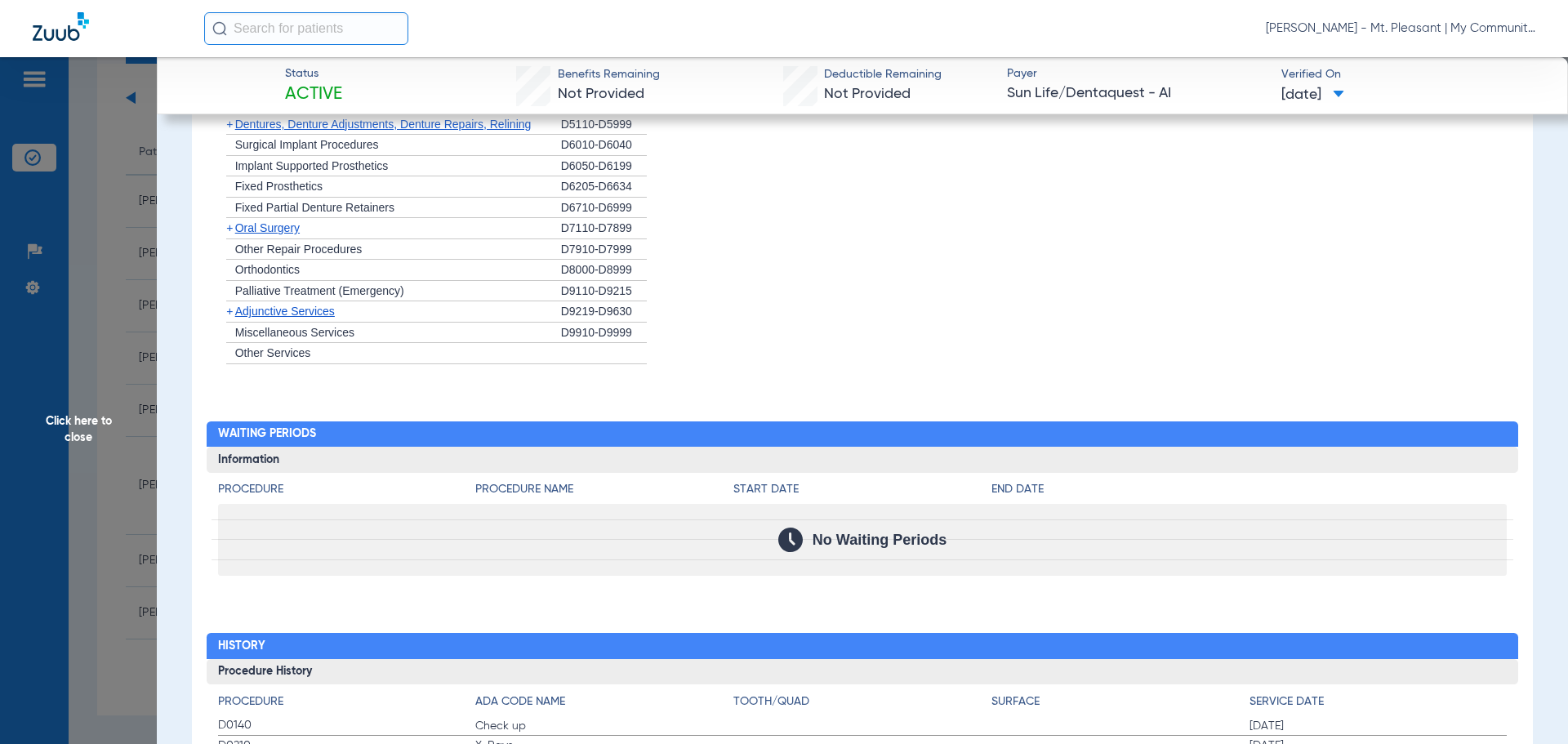
scroll to position [1479, 0]
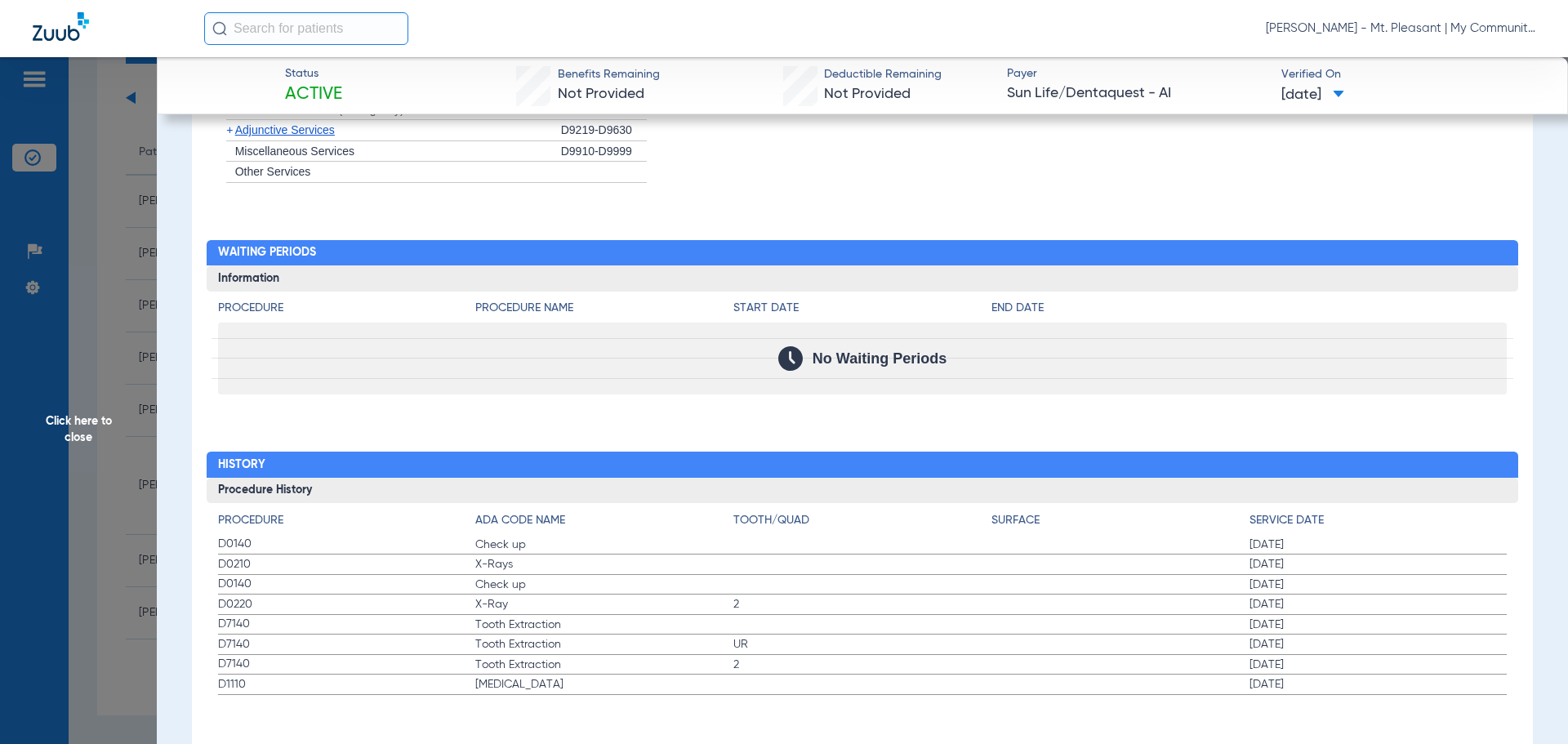
drag, startPoint x: 220, startPoint y: 535, endPoint x: 1238, endPoint y: 577, distance: 1018.9
click at [1238, 577] on app-history-list "Procedure ADA Code Name Tooth/Quad Surface Service Date D0140 Check up 07/15/20…" at bounding box center [863, 603] width 1290 height 182
click at [143, 328] on span "Click here to close" at bounding box center [79, 429] width 157 height 744
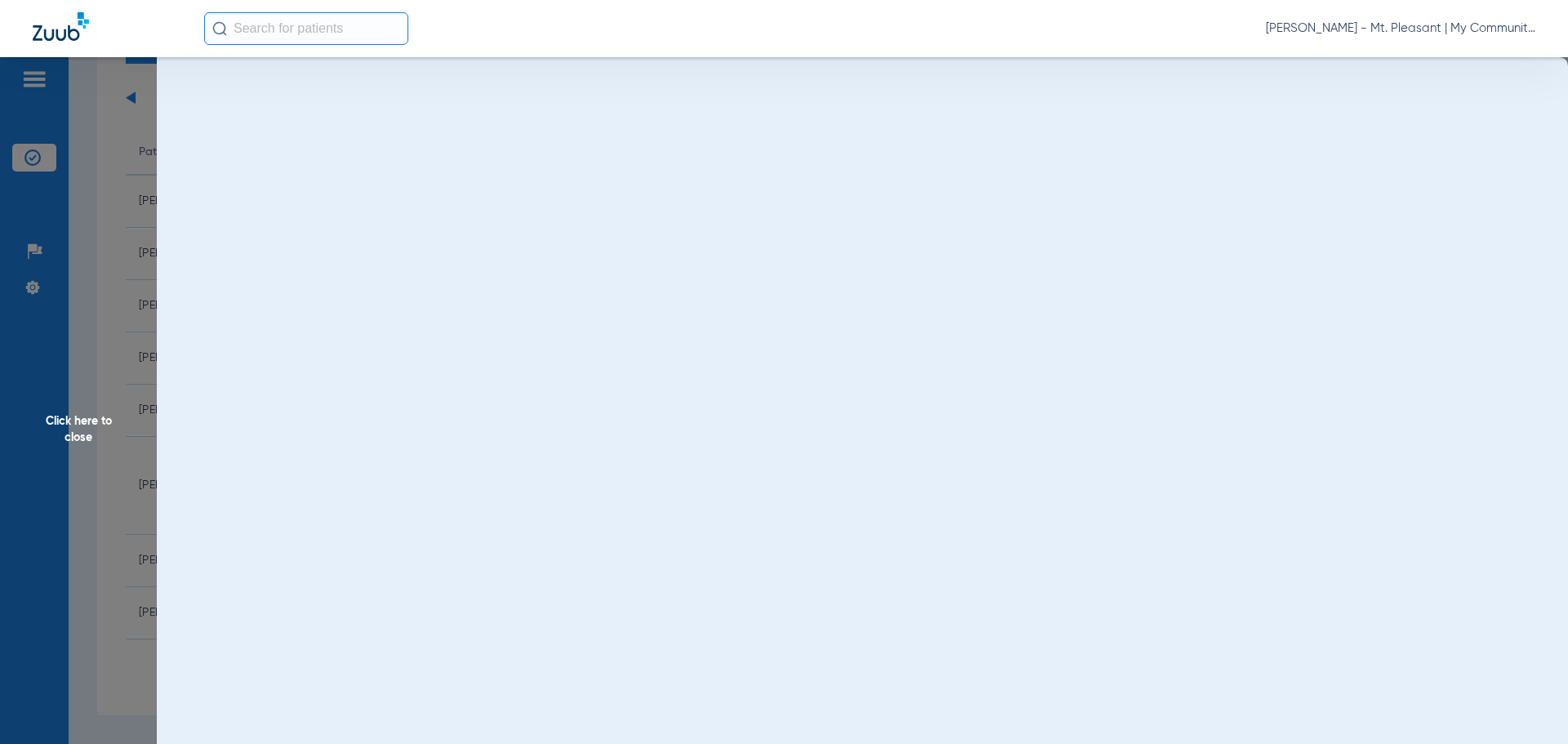
scroll to position [0, 0]
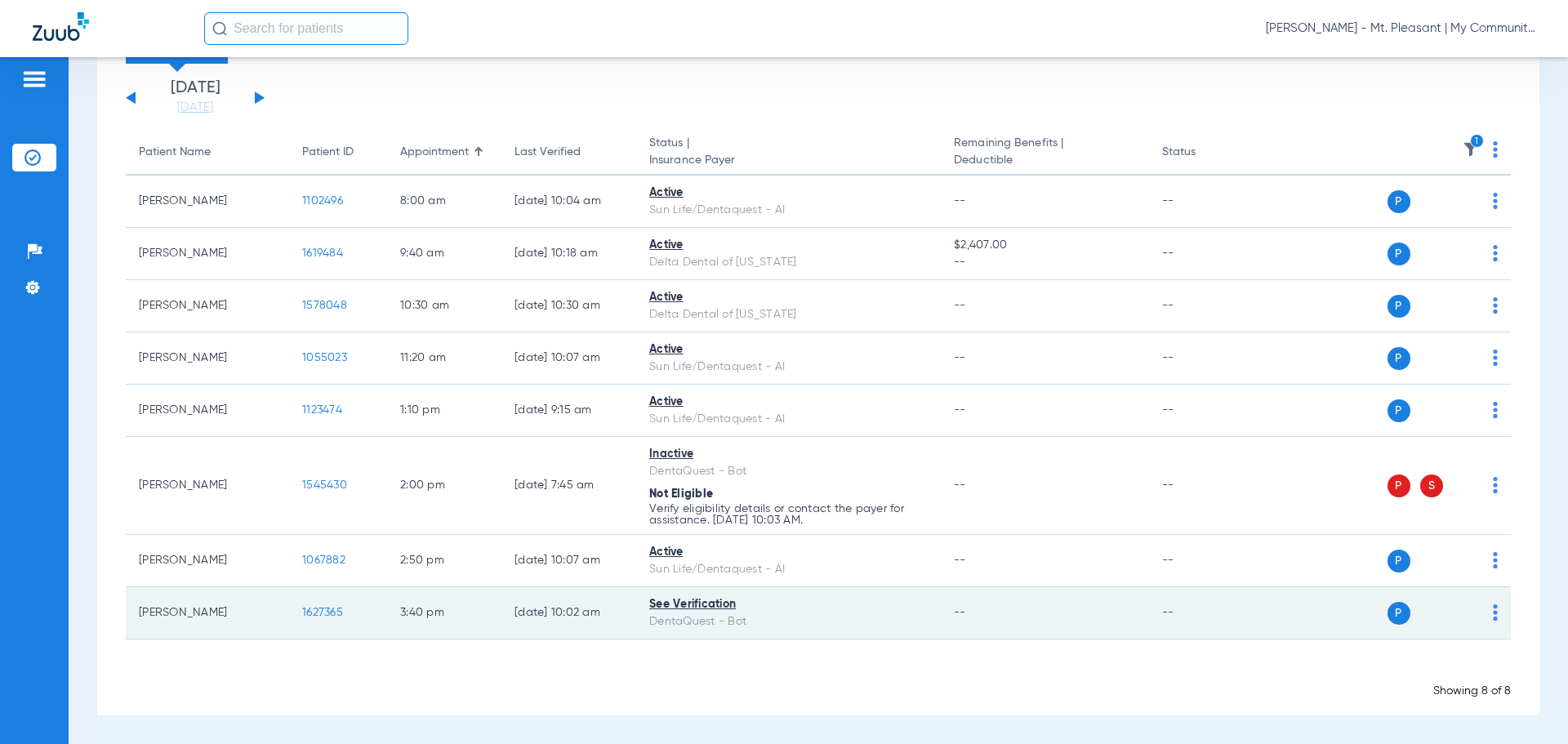
click at [317, 614] on span "1627365" at bounding box center [323, 612] width 41 height 11
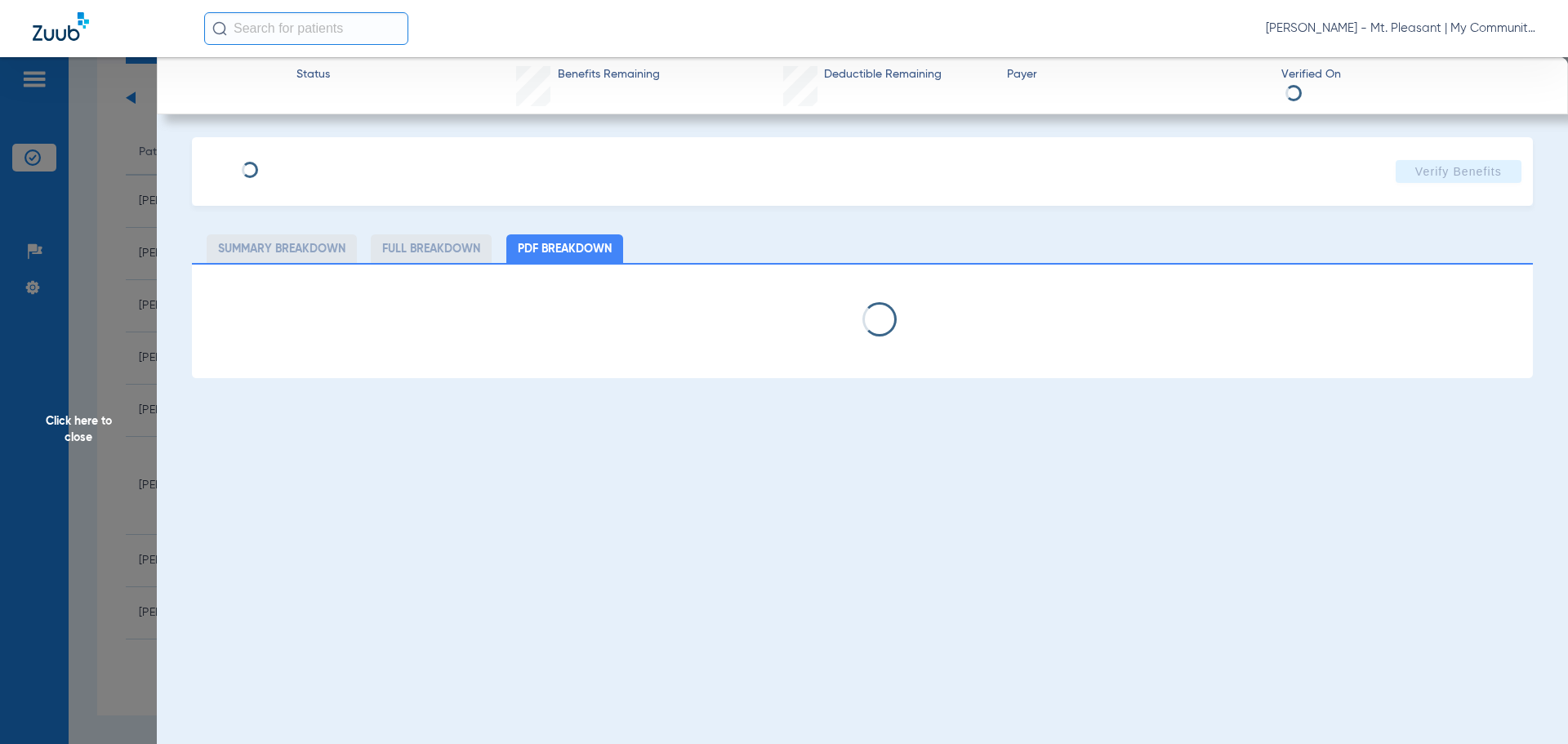
select select "page-width"
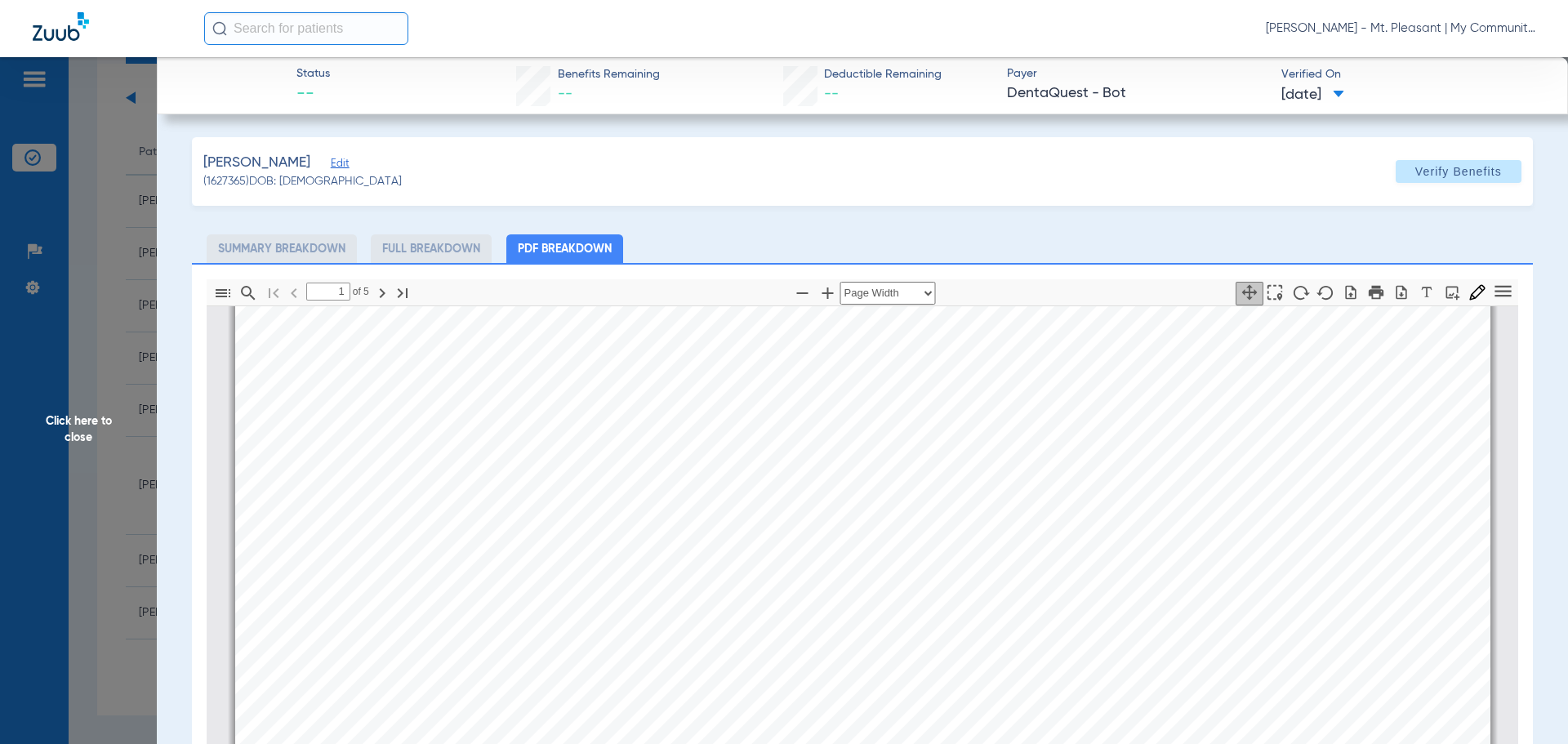
type input "2"
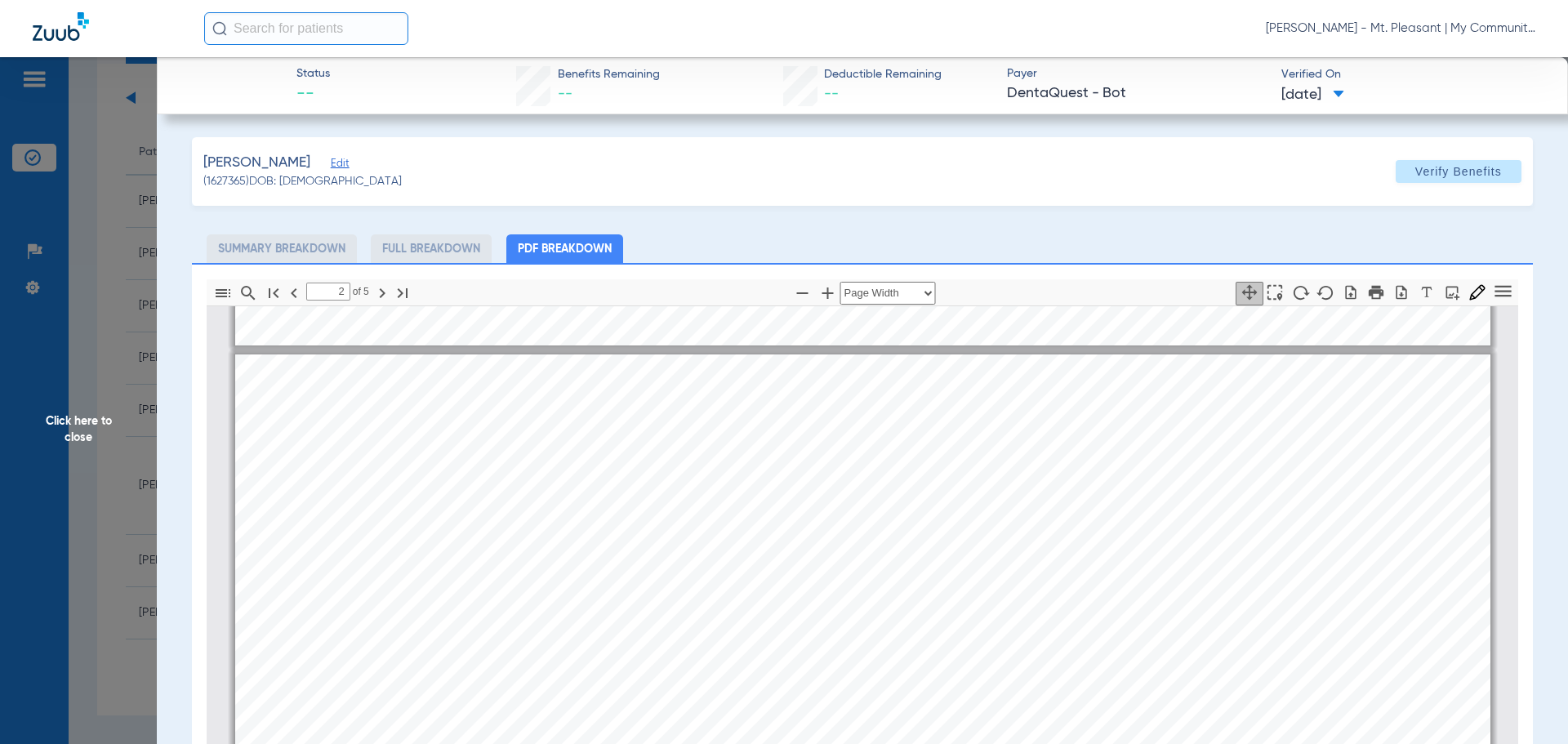
scroll to position [980, 0]
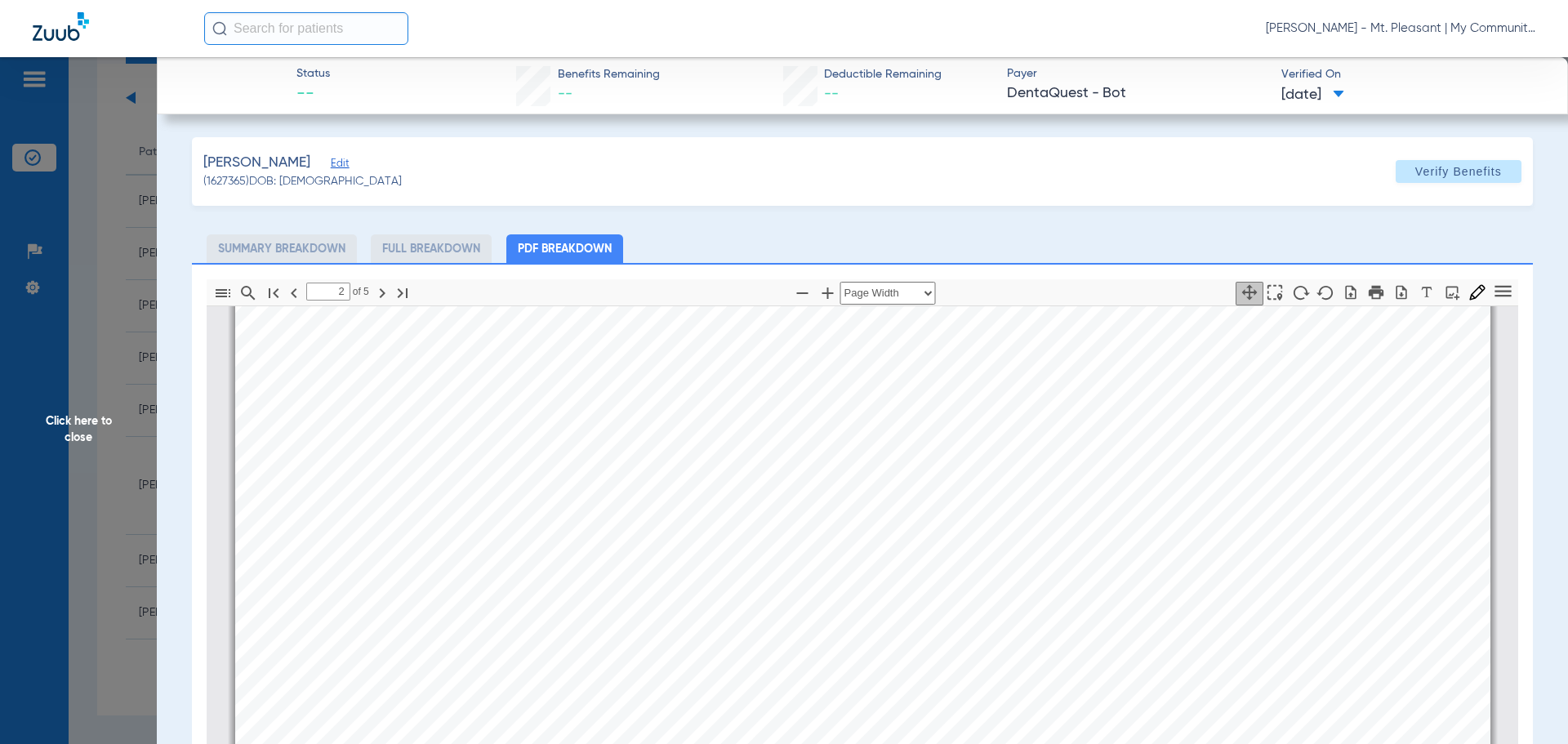
click at [94, 298] on span "Click here to close" at bounding box center [79, 429] width 157 height 744
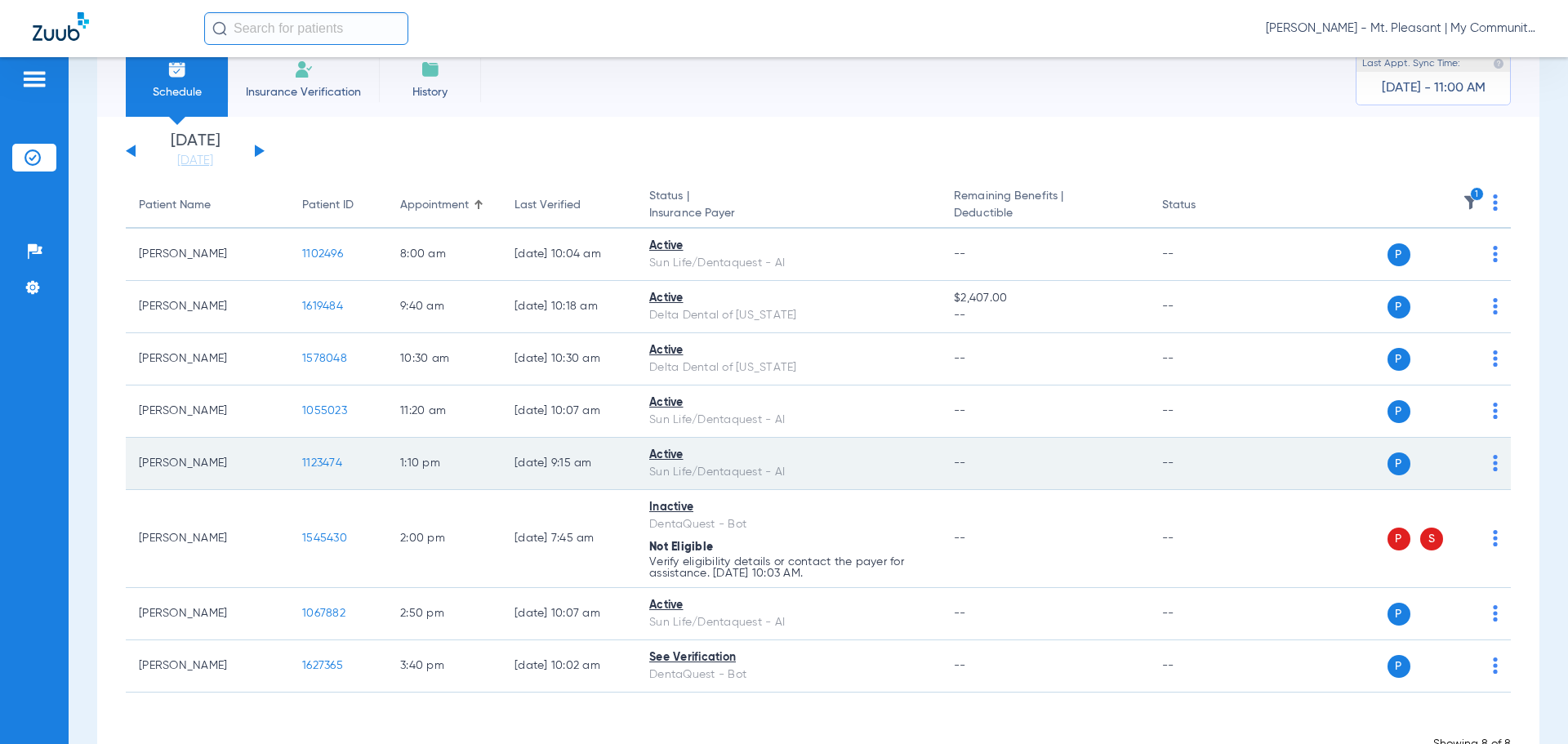
scroll to position [14, 0]
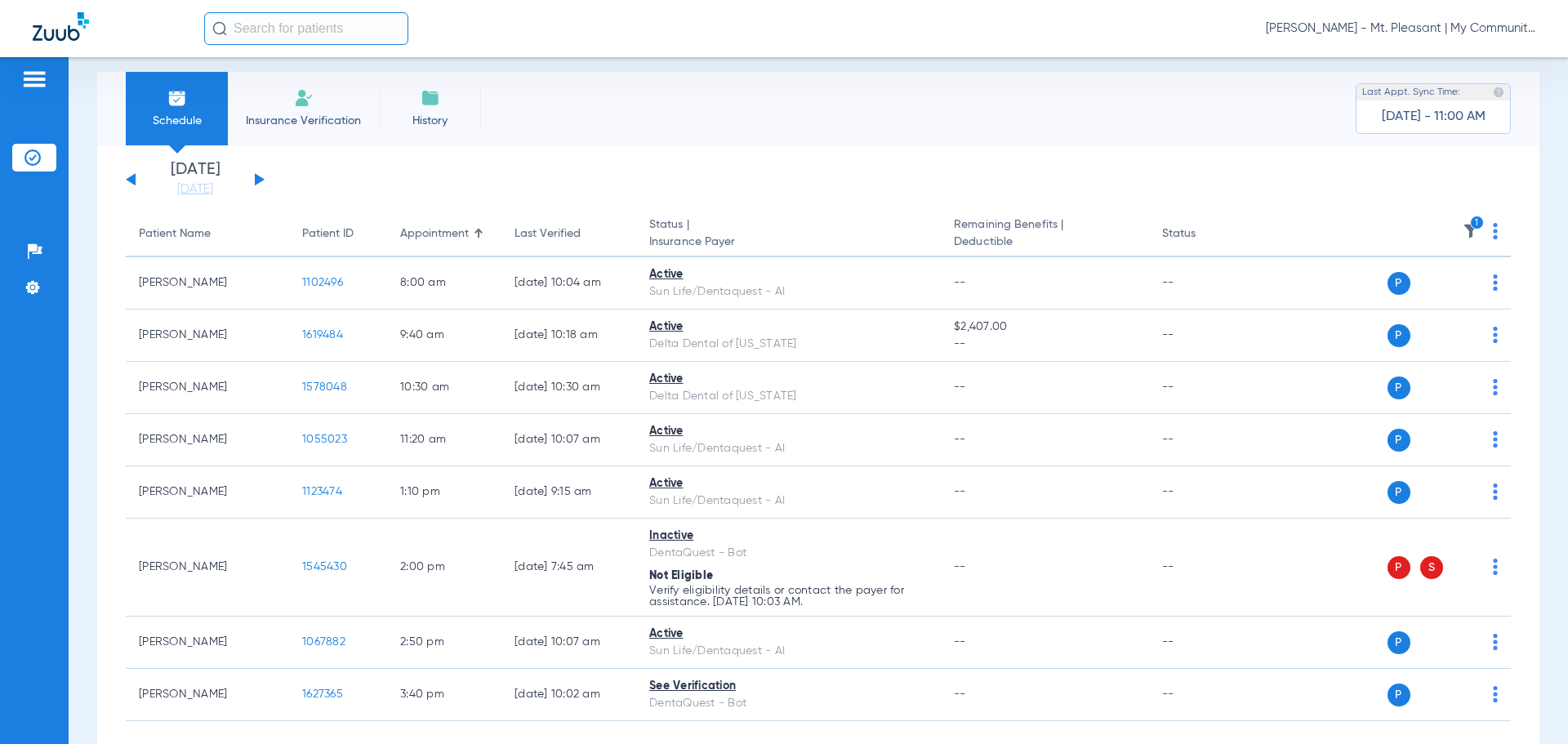
click at [1470, 225] on icon "1" at bounding box center [1477, 223] width 15 height 15
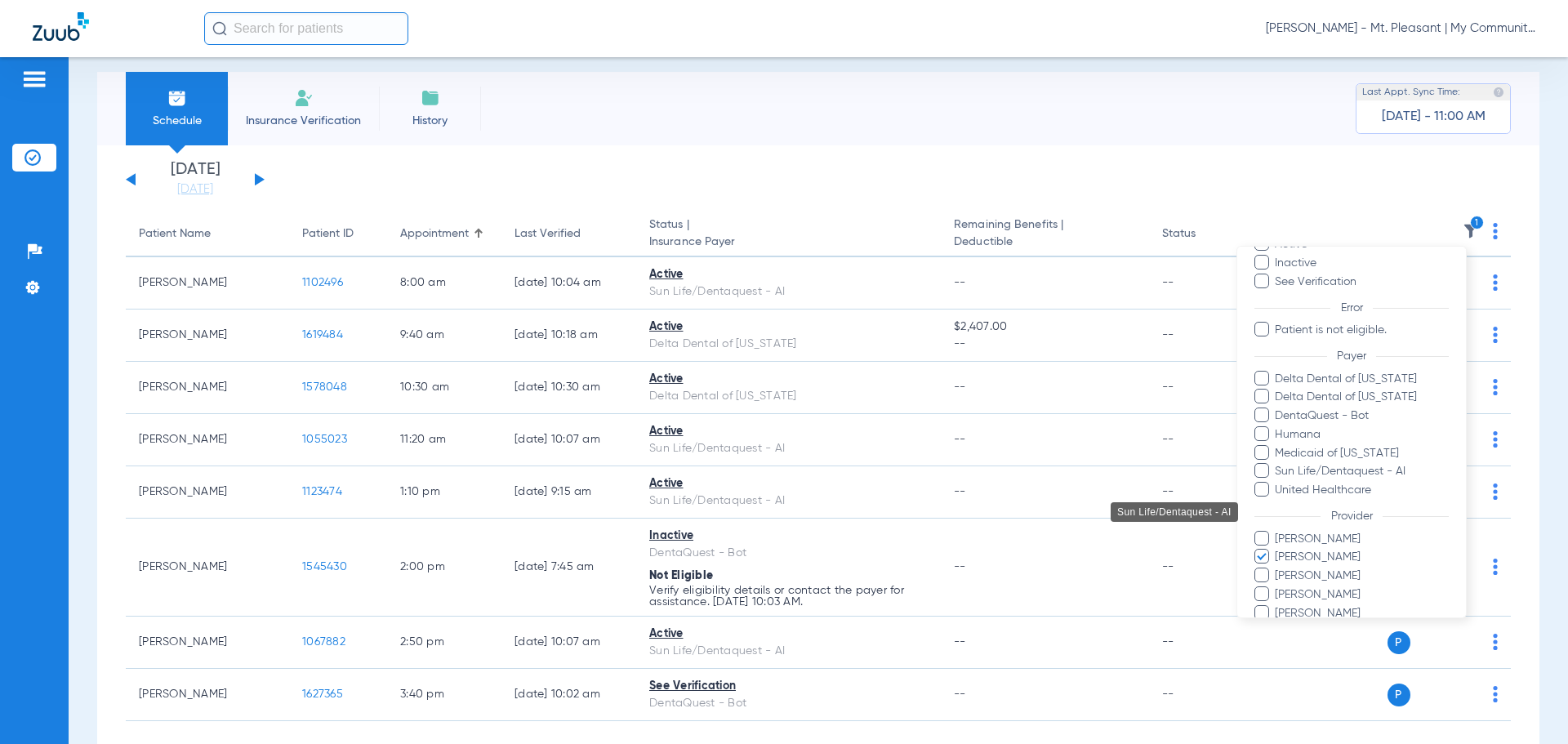
scroll to position [150, 0]
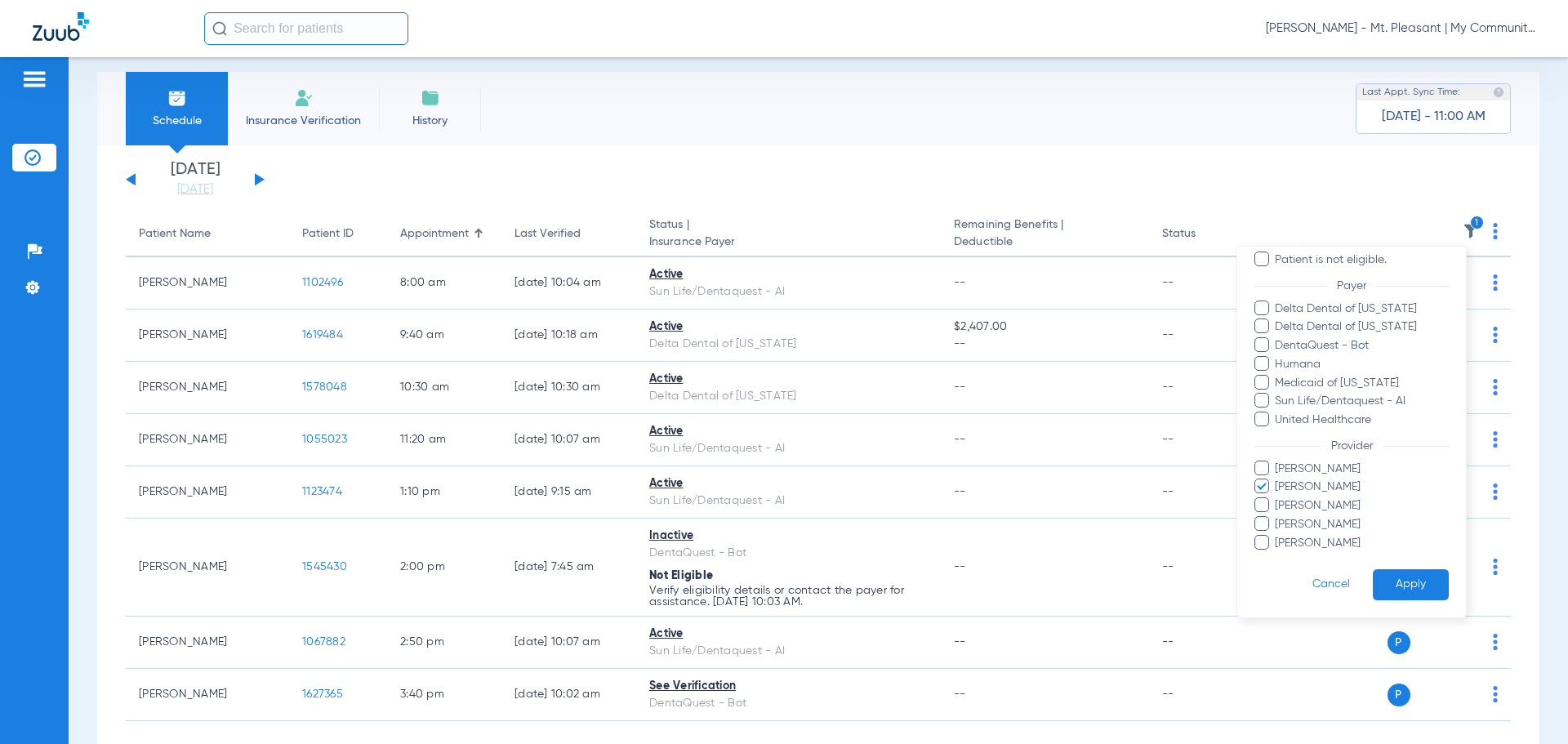
click at [1312, 489] on span "Kathryn Bicknell" at bounding box center [1361, 487] width 175 height 17
click at [1278, 498] on input "Kathryn Bicknell" at bounding box center [1278, 498] width 0 height 0
click at [1308, 522] on span "Pam Dilno" at bounding box center [1361, 524] width 175 height 17
click at [1278, 535] on input "Pam Dilno" at bounding box center [1278, 535] width 0 height 0
click at [1384, 576] on button "Apply" at bounding box center [1411, 585] width 76 height 32
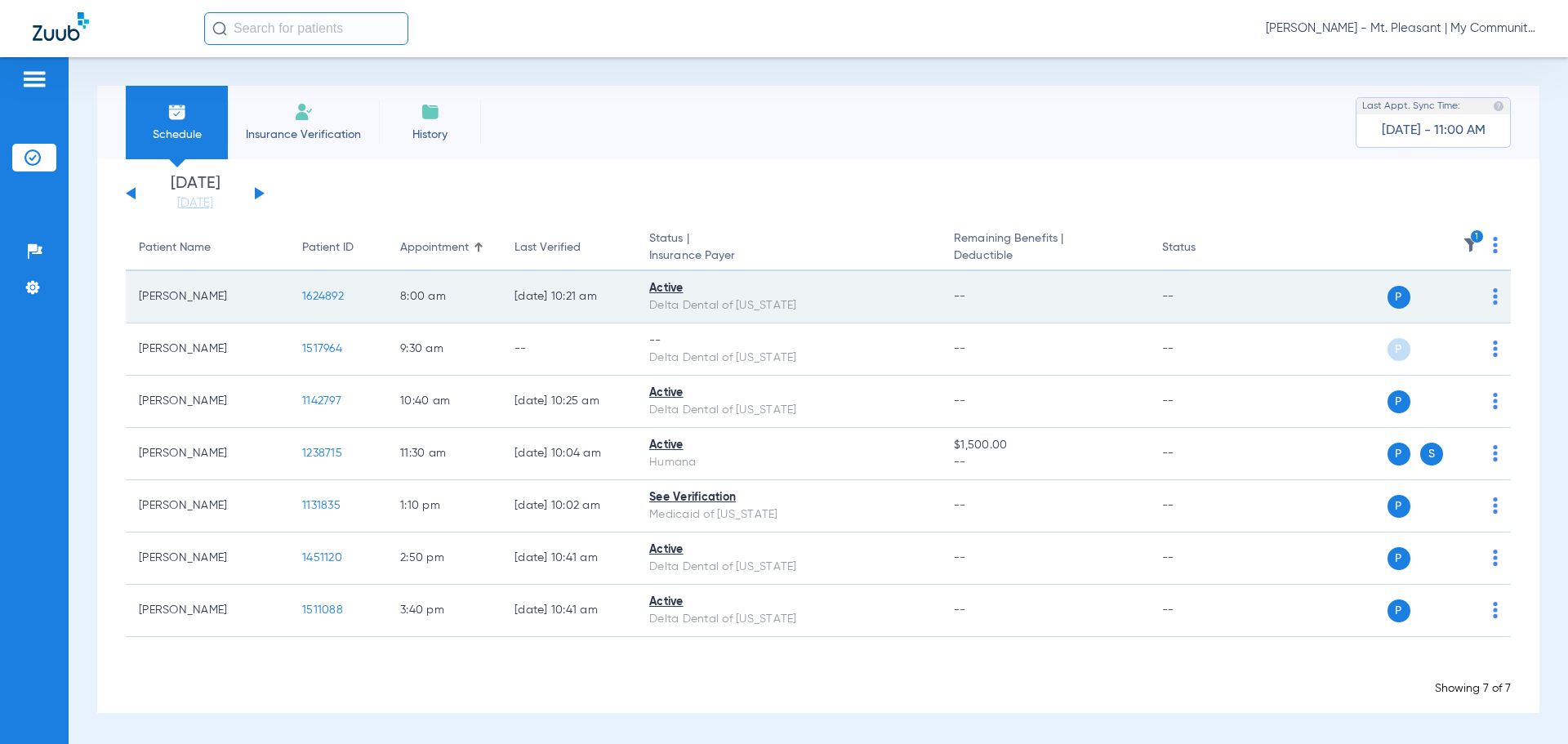
click at [333, 294] on span "1624892" at bounding box center [323, 297] width 41 height 11
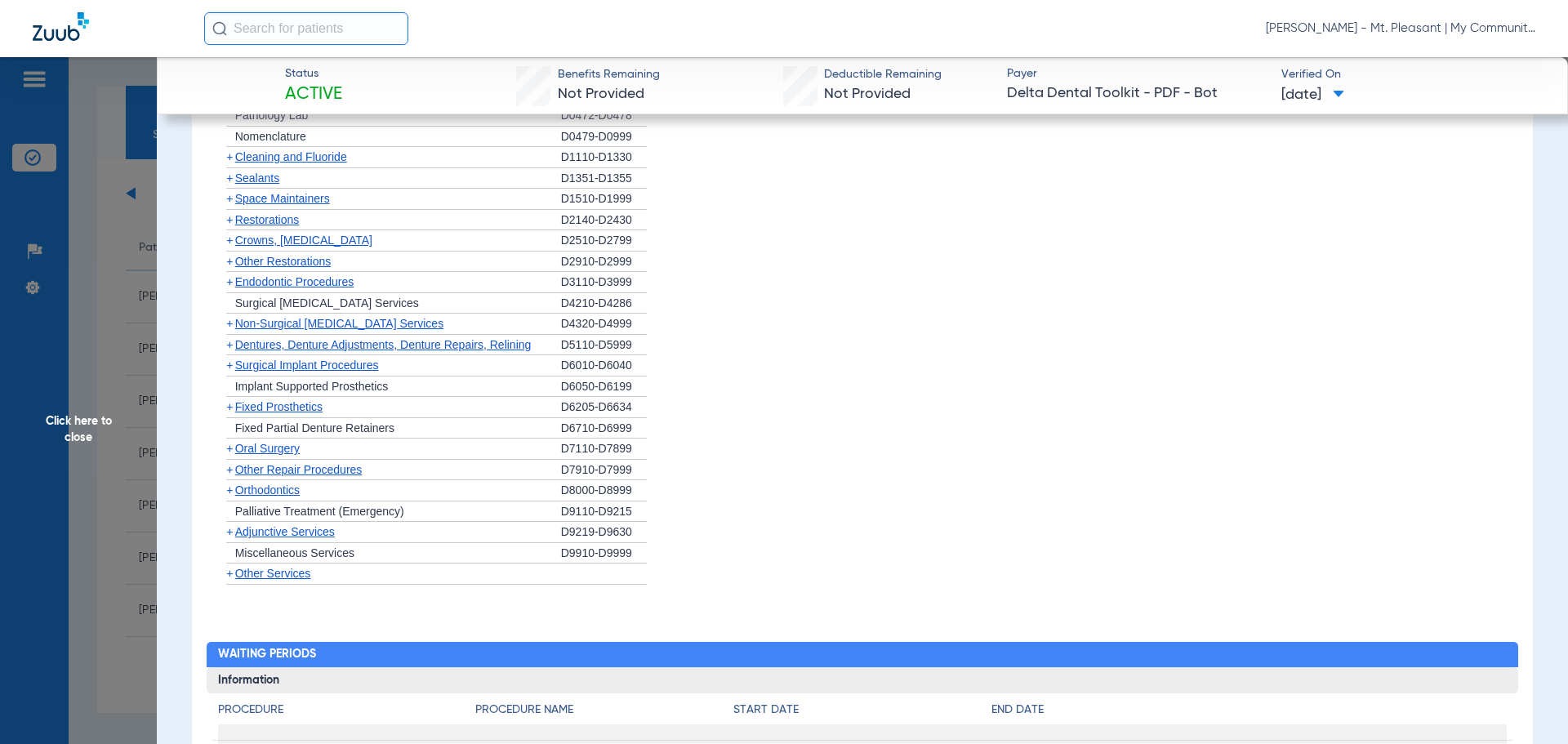
scroll to position [1058, 0]
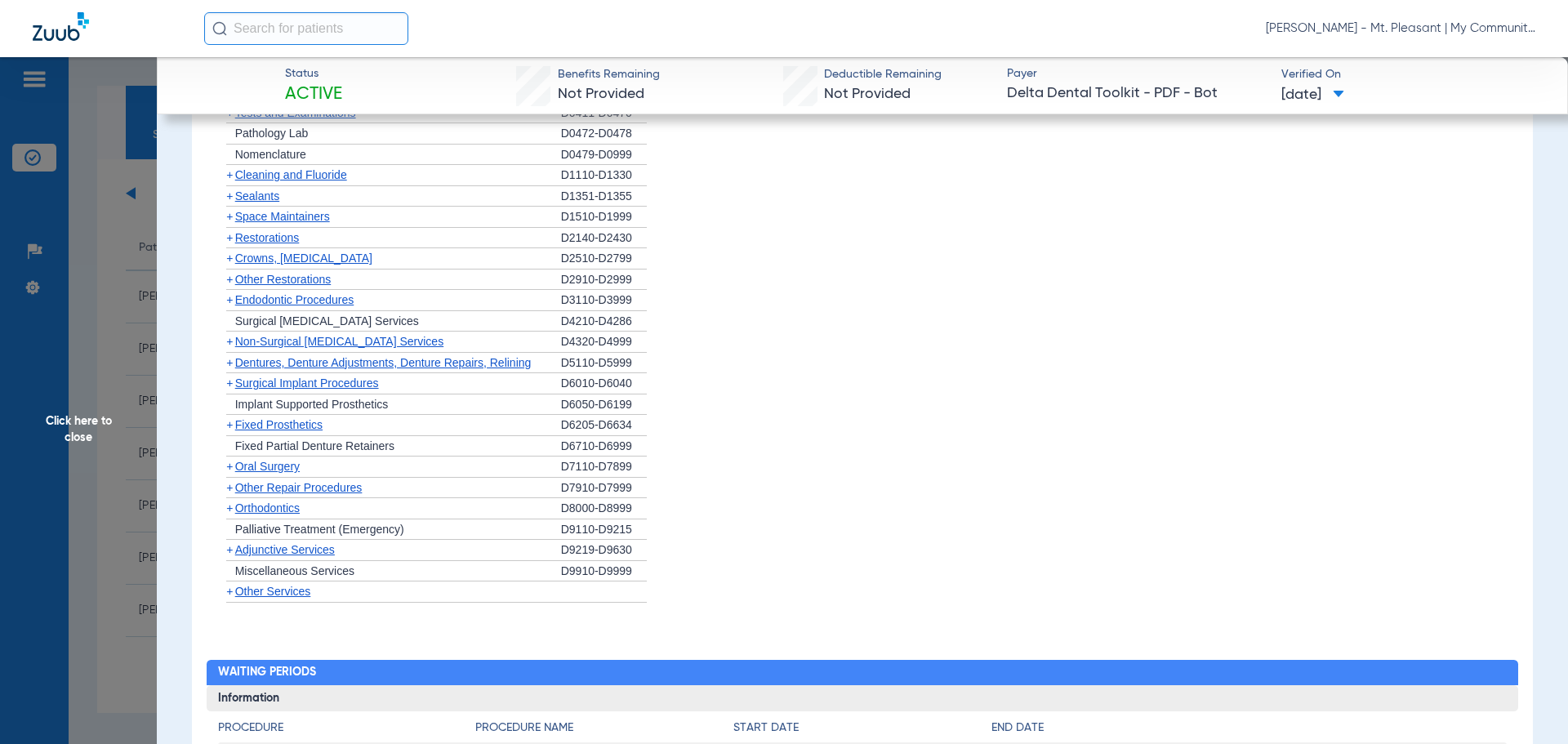
click at [136, 283] on span "Click here to close" at bounding box center [79, 429] width 157 height 744
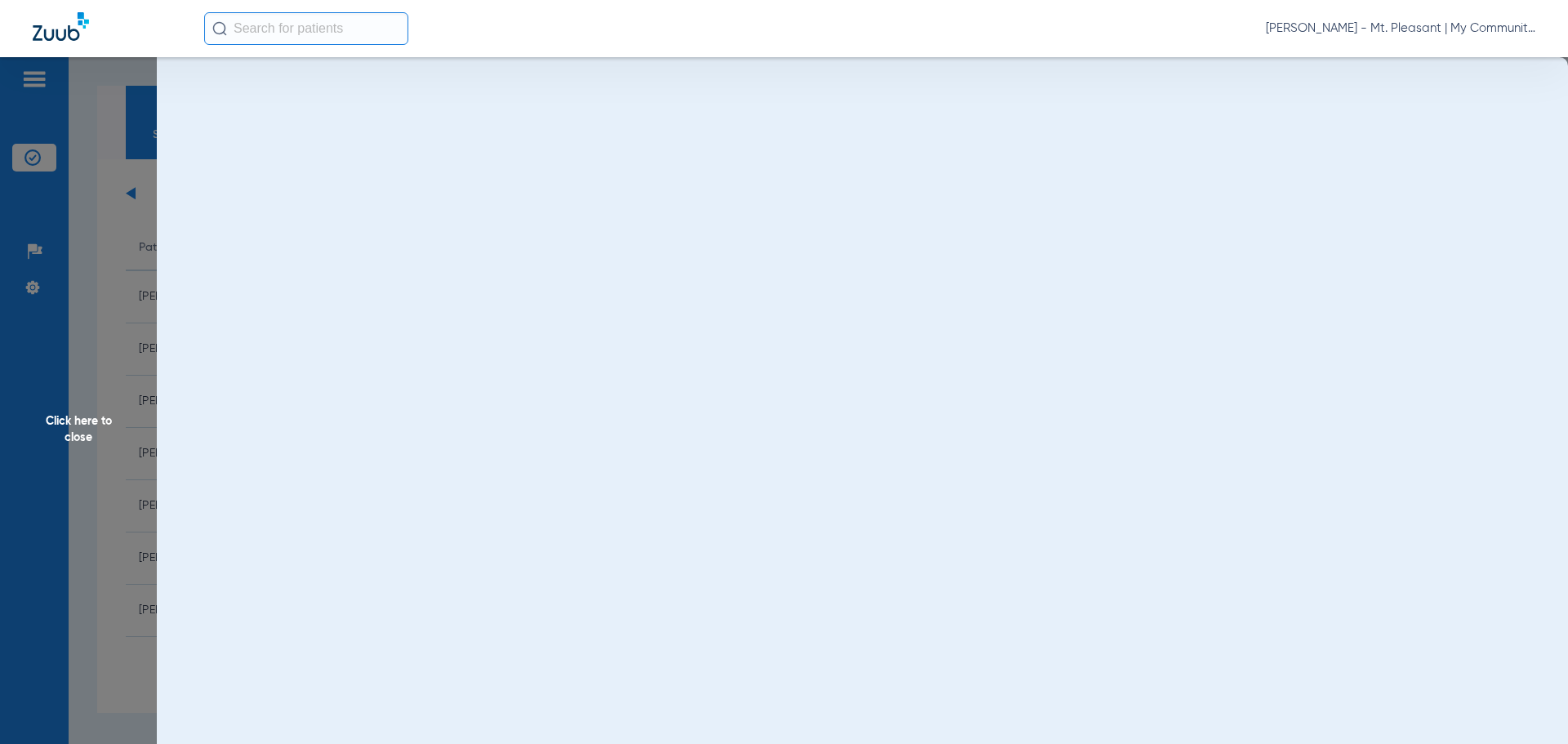
scroll to position [0, 0]
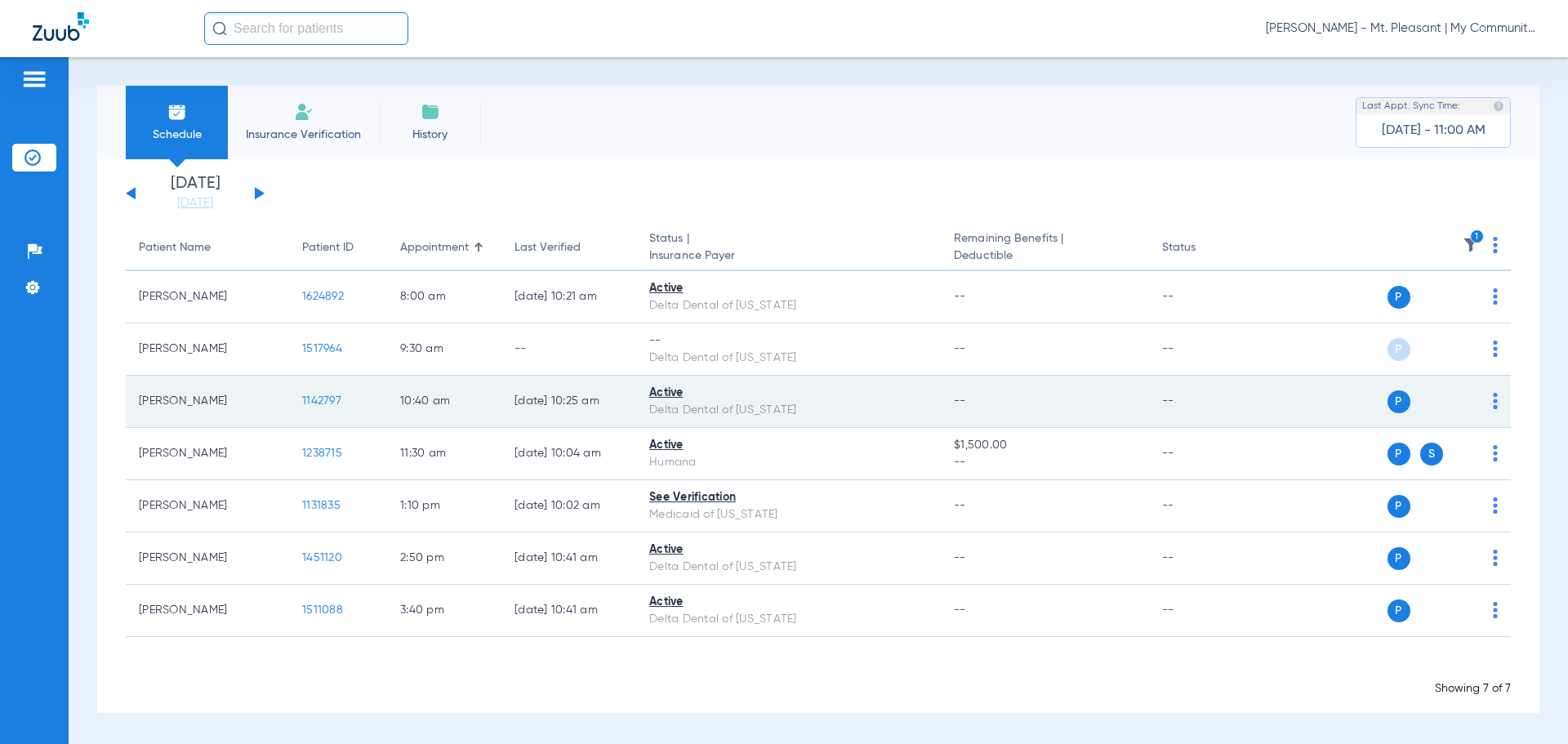
click at [323, 401] on span "1142797" at bounding box center [322, 401] width 39 height 11
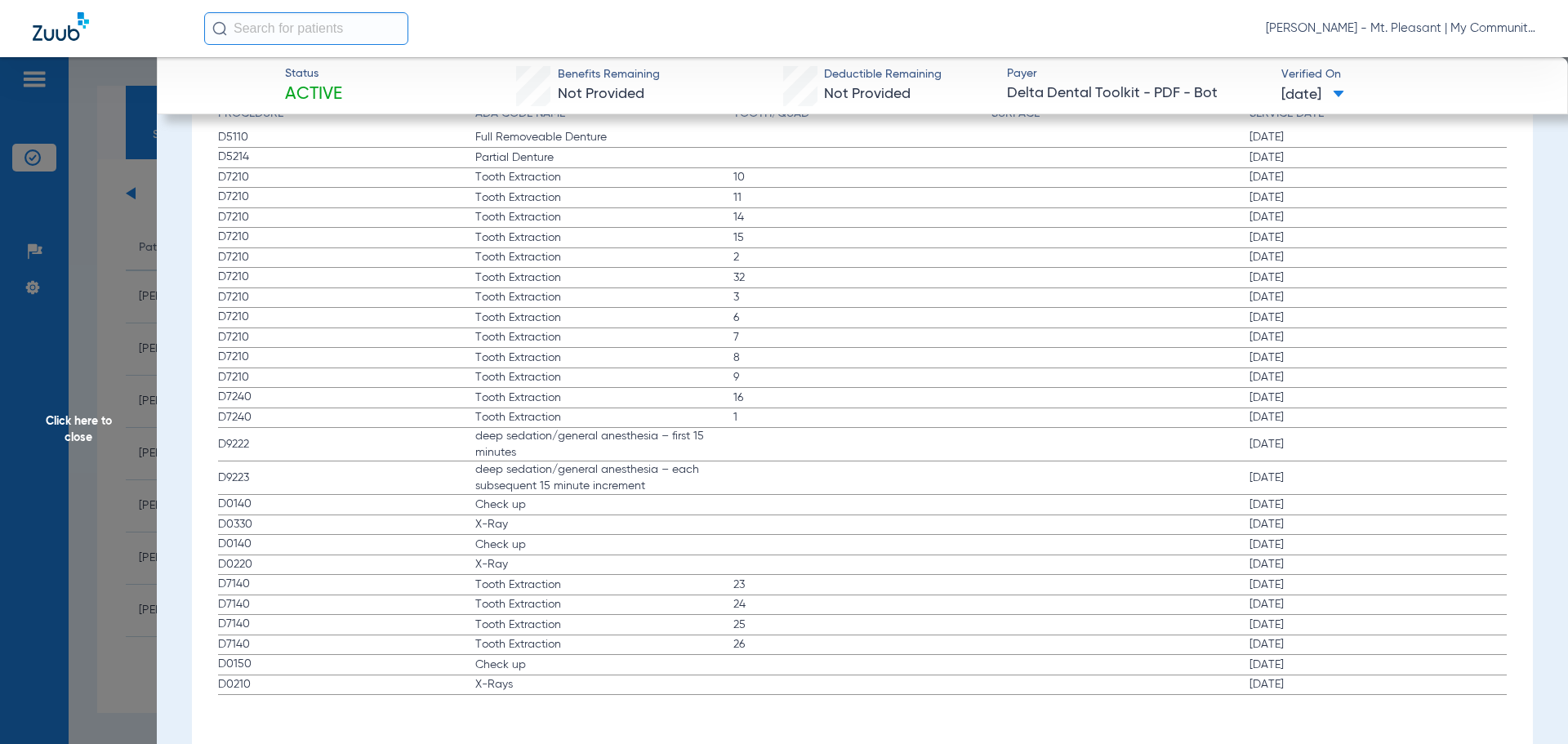
scroll to position [1892, 0]
drag, startPoint x: 218, startPoint y: 493, endPoint x: 699, endPoint y: 527, distance: 482.2
click at [699, 527] on app-history-list "Procedure ADA Code Name Tooth/Quad Surface Service Date D5110 Full Removeable D…" at bounding box center [863, 394] width 1290 height 591
click at [227, 537] on span "D0140" at bounding box center [347, 538] width 258 height 17
click at [117, 306] on span "Click here to close" at bounding box center [79, 429] width 157 height 744
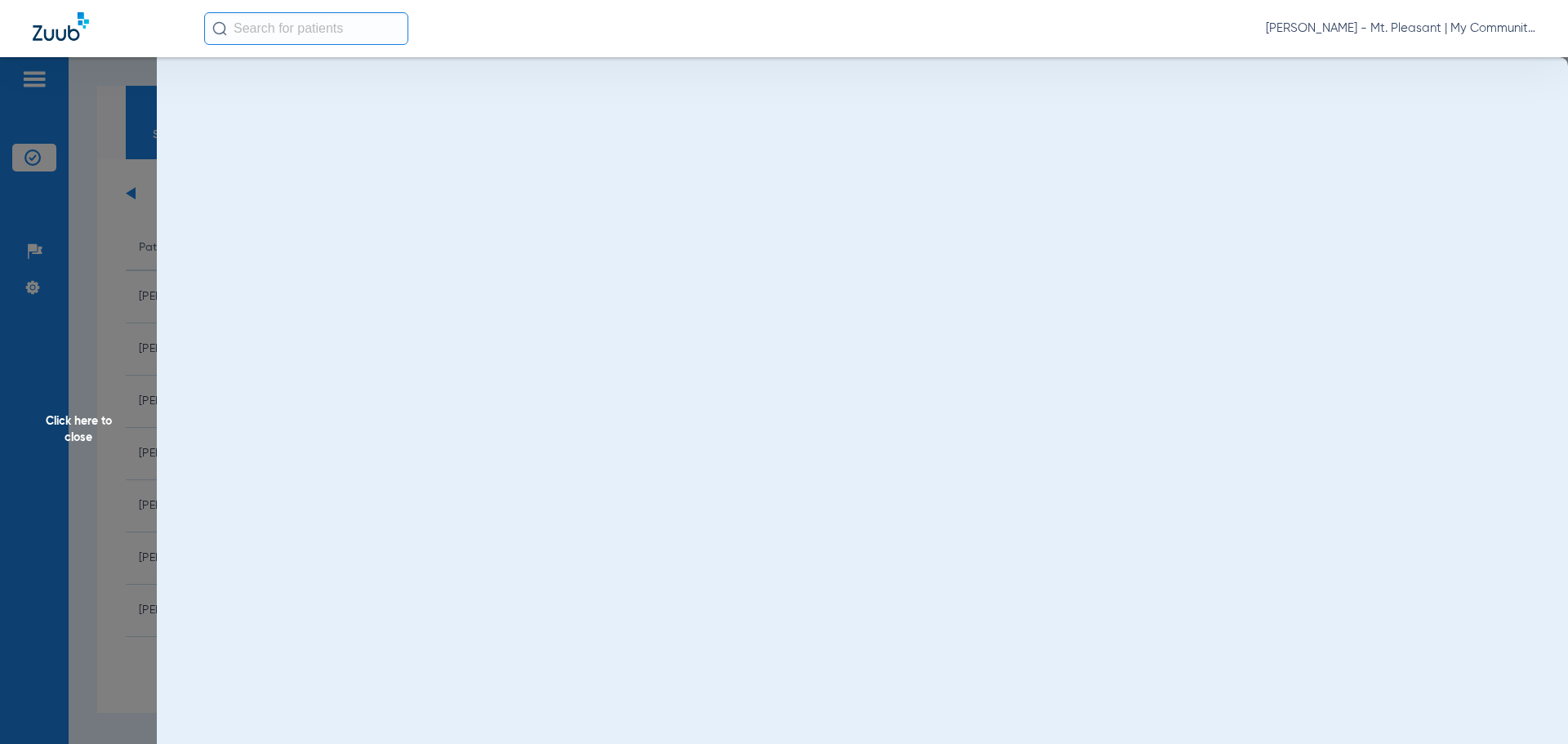
scroll to position [0, 0]
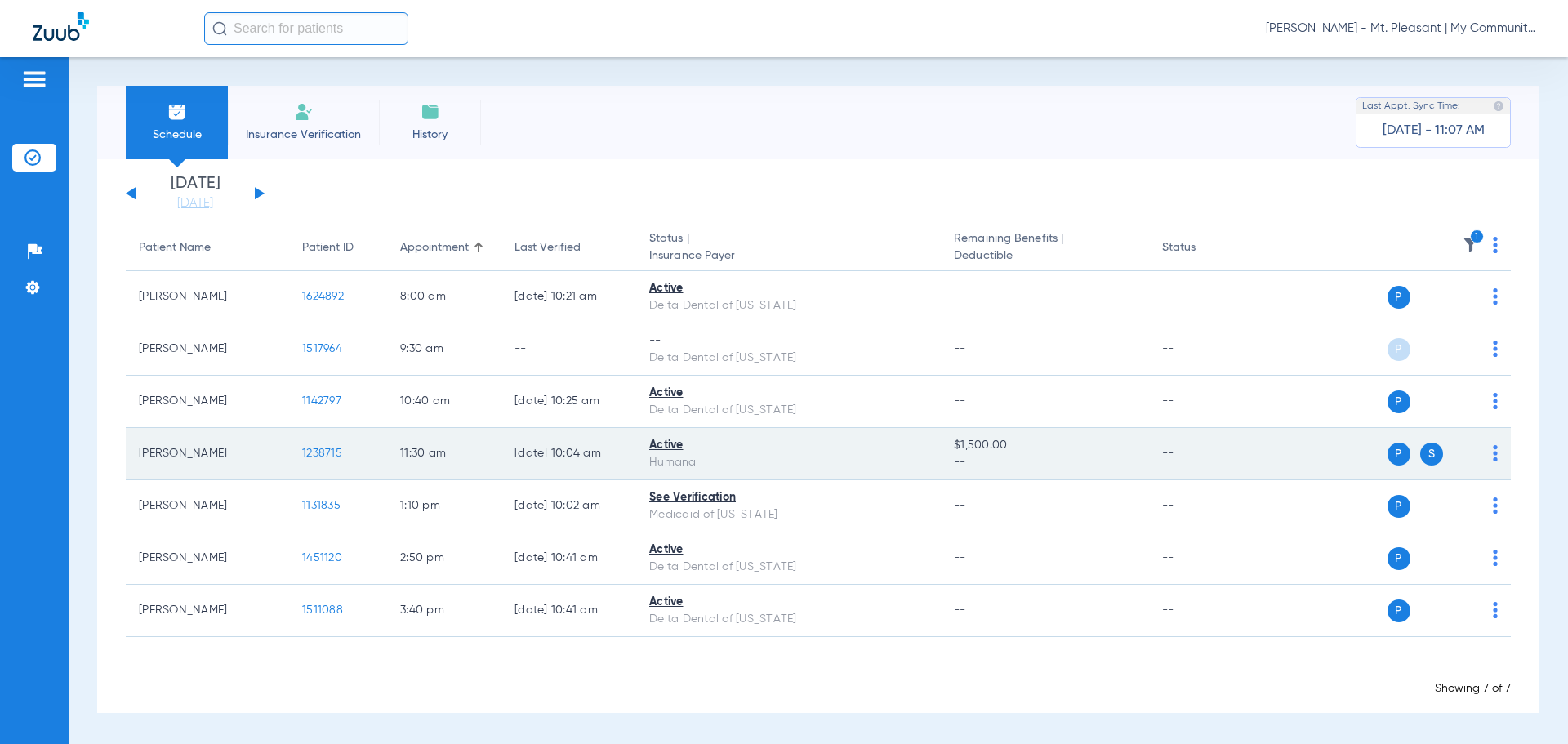
click at [324, 453] on span "1238715" at bounding box center [322, 453] width 40 height 11
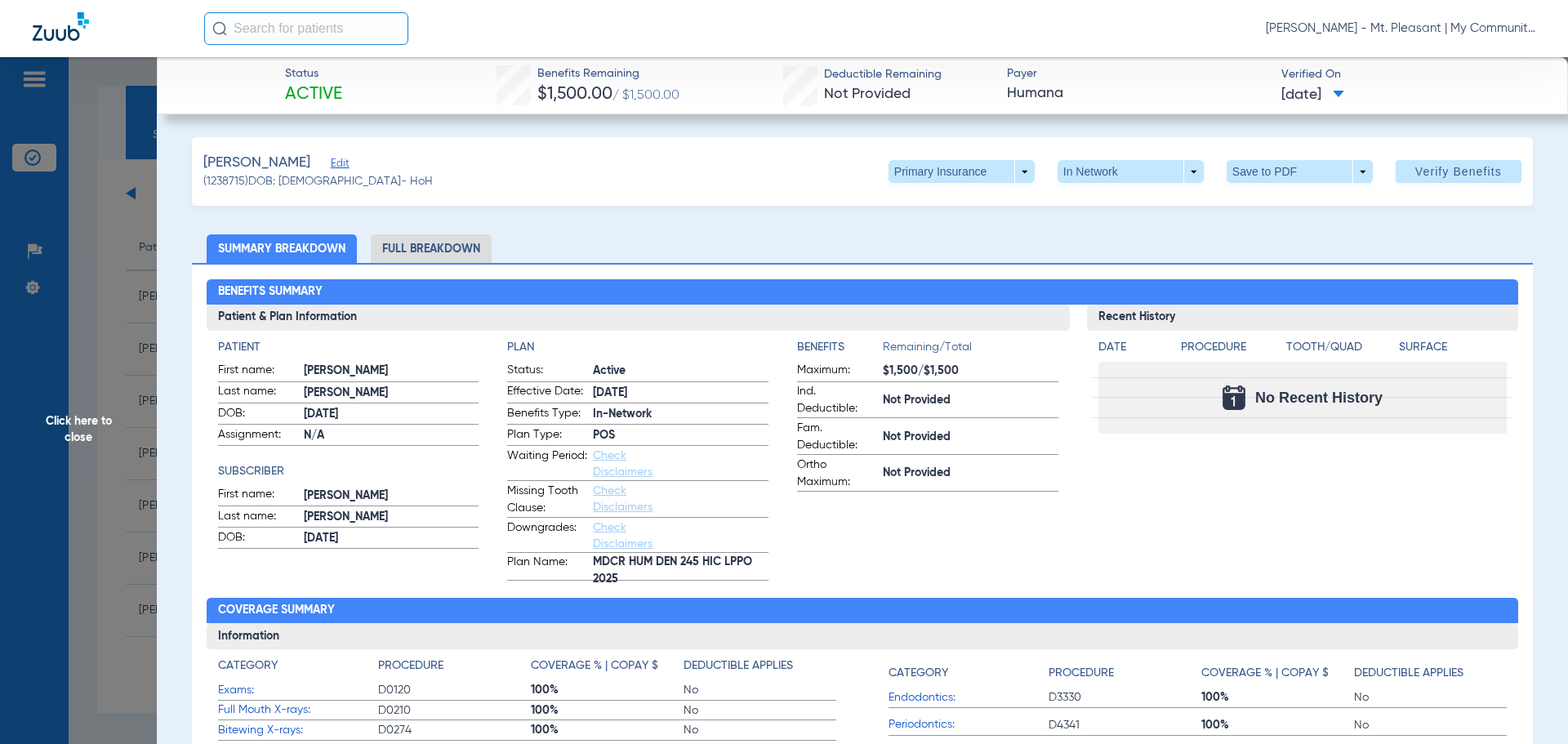
click at [202, 318] on div "Benefits Summary Patient & Plan Information Patient First name: MARY Last name:…" at bounding box center [862, 578] width 1341 height 632
click at [86, 378] on span "Click here to close" at bounding box center [79, 429] width 157 height 744
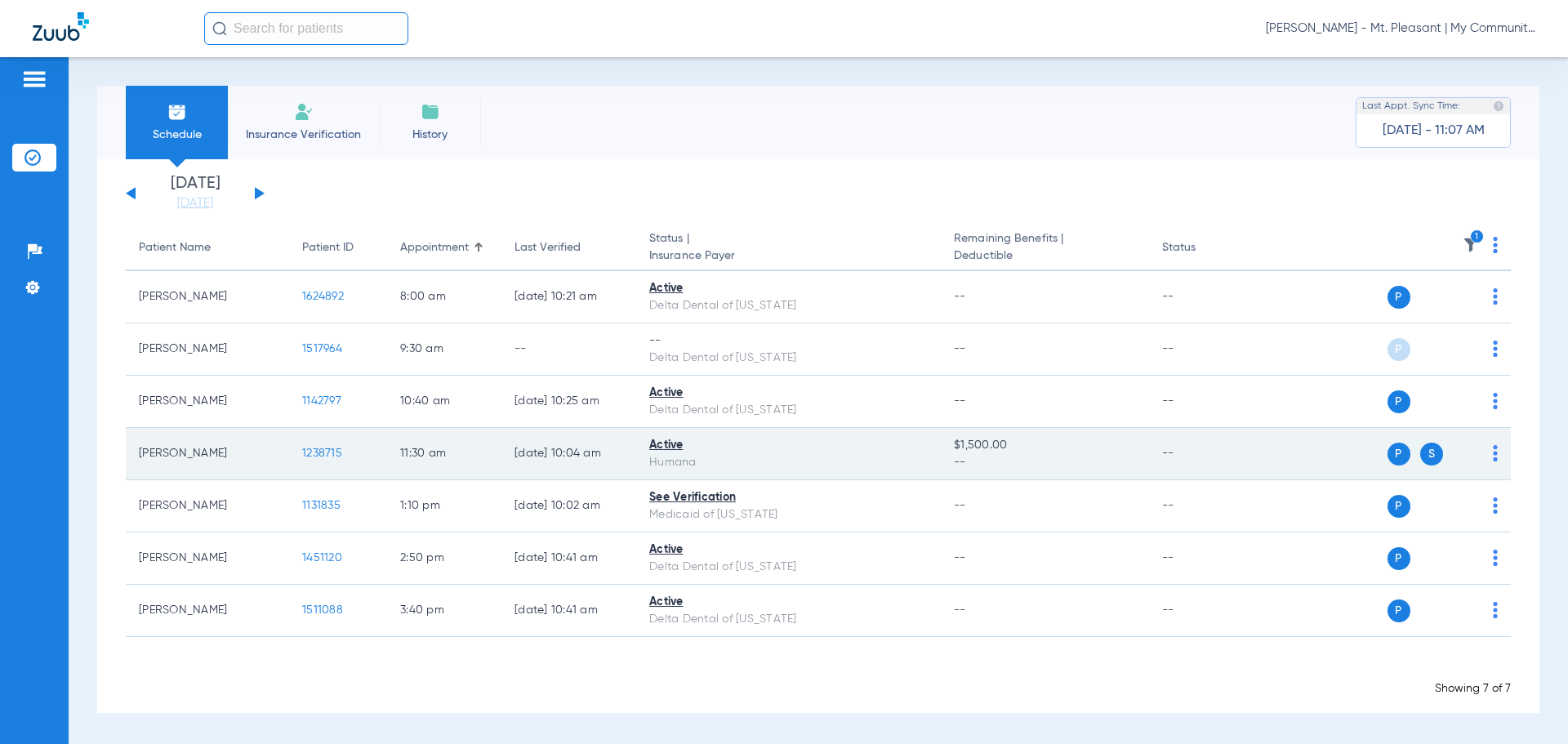
click at [334, 452] on span "1238715" at bounding box center [322, 453] width 40 height 11
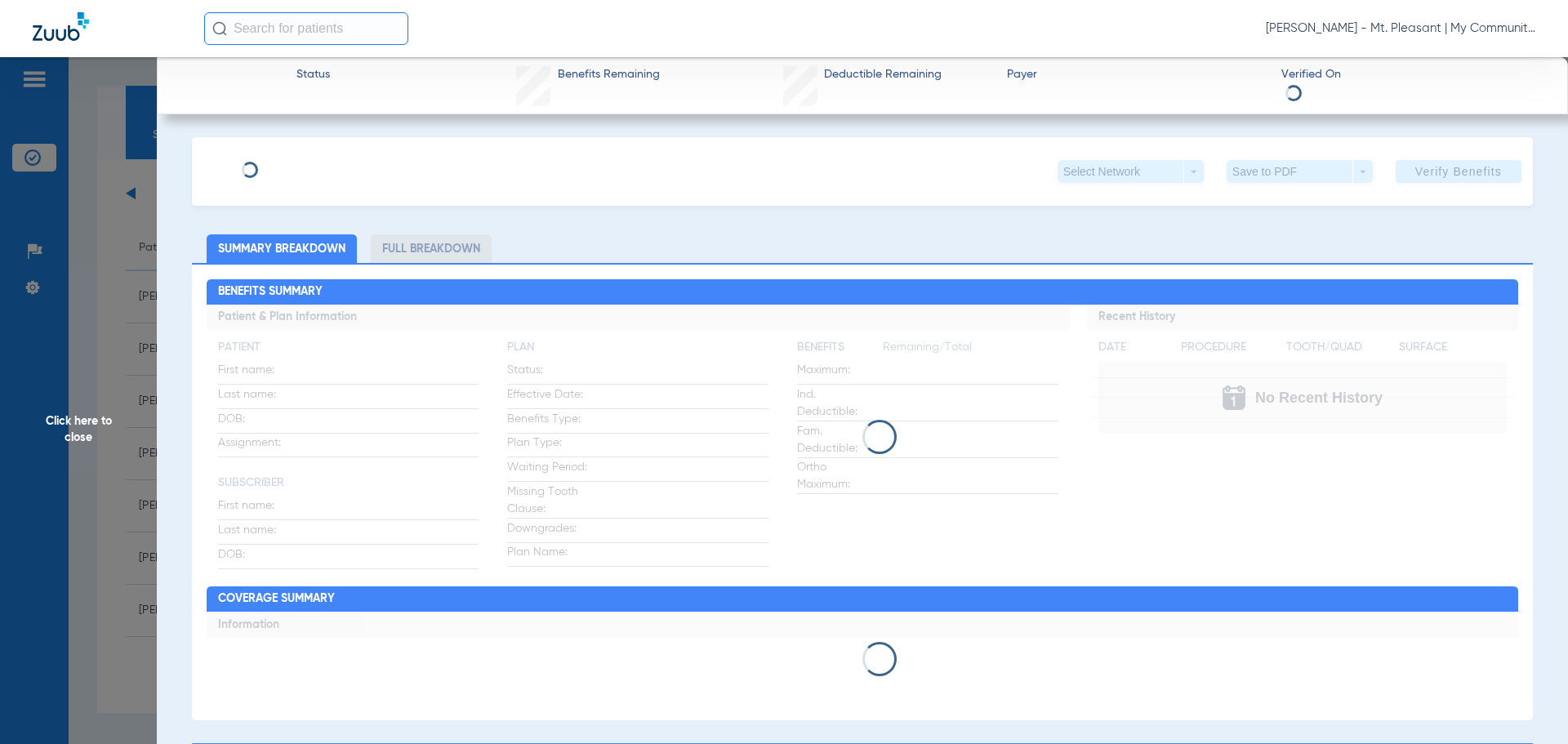
click at [1098, 176] on div "Select Network arrow_drop_down" at bounding box center [1131, 171] width 146 height 22
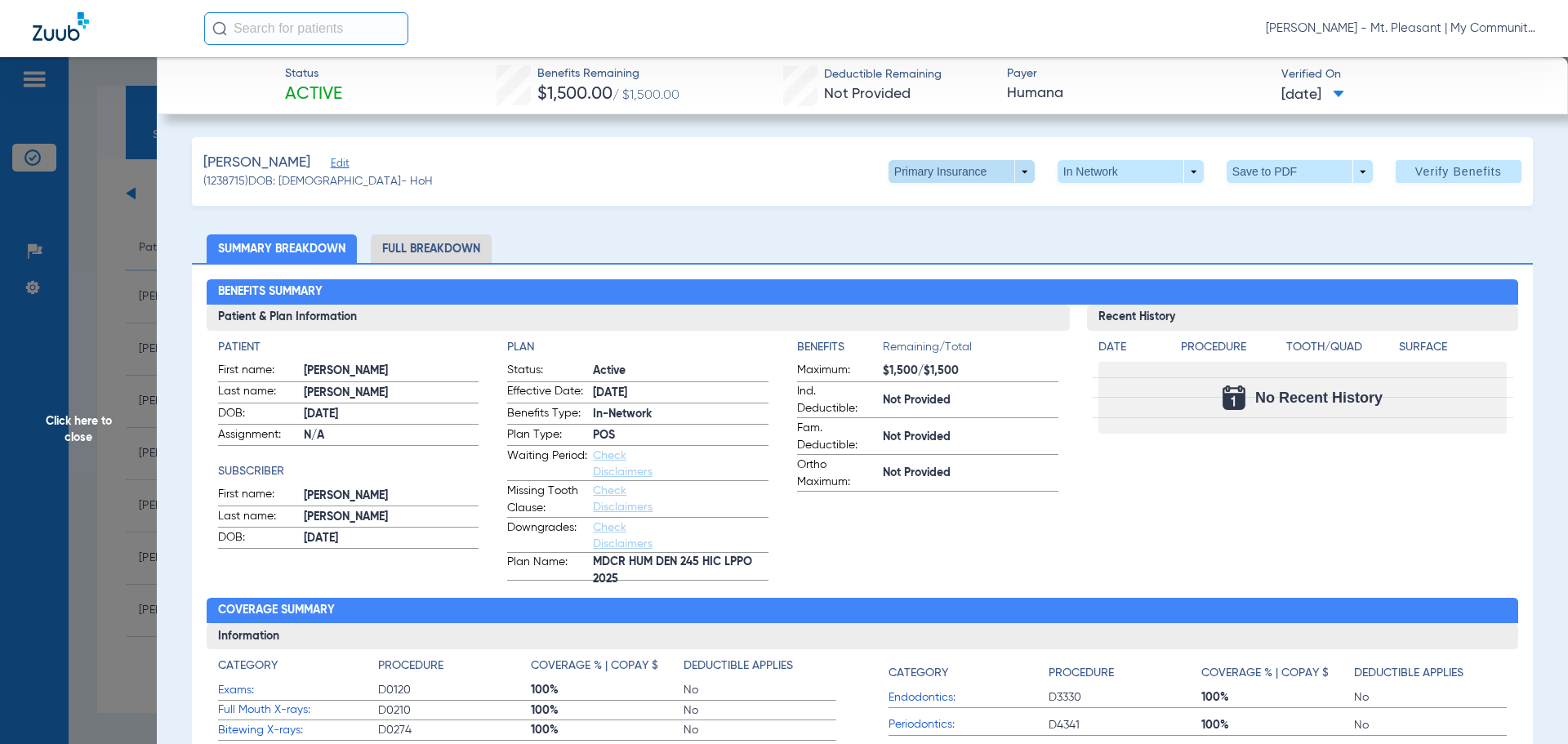
click at [942, 182] on span at bounding box center [961, 171] width 39 height 39
click at [945, 234] on span "Secondary Insurance" at bounding box center [944, 237] width 108 height 11
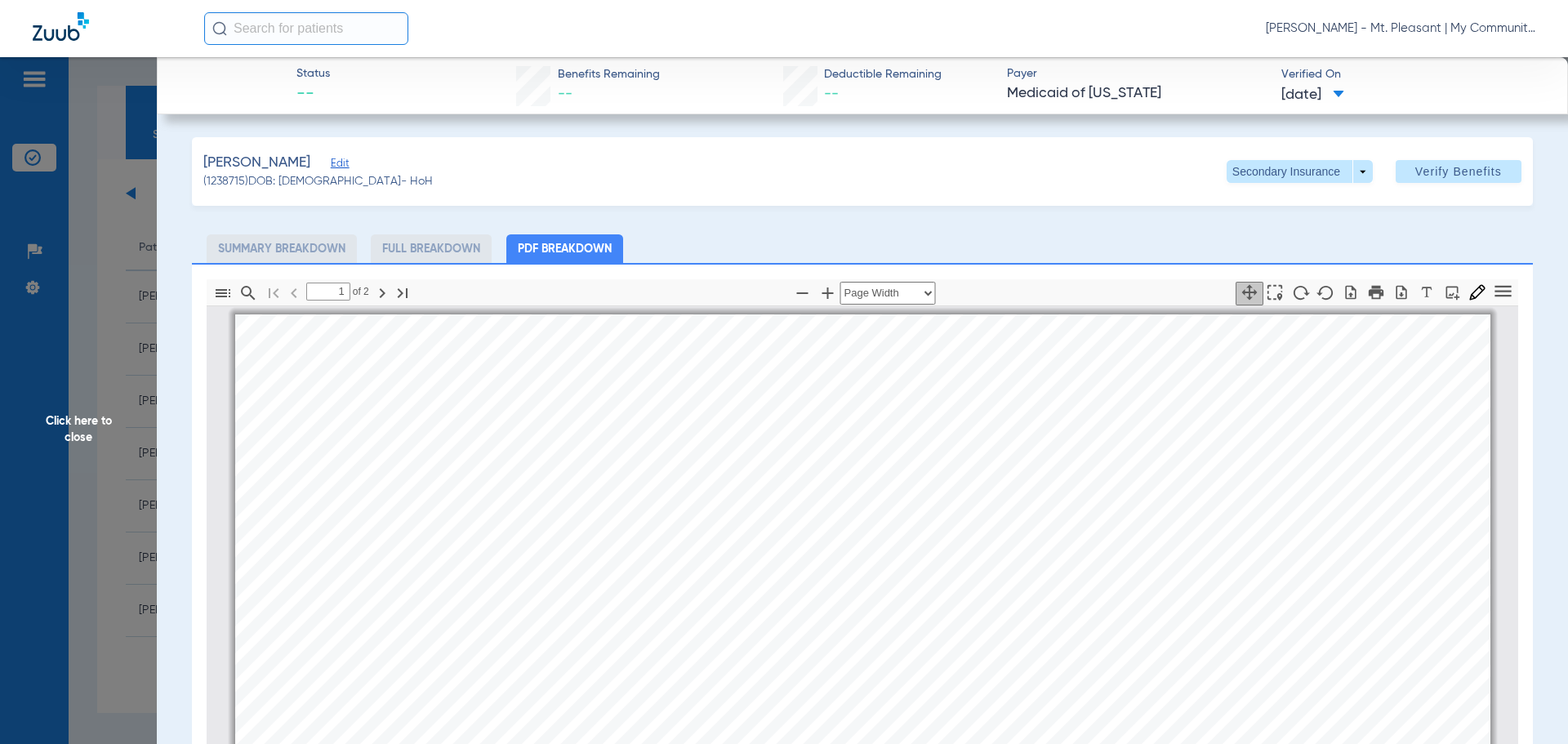
scroll to position [8, 0]
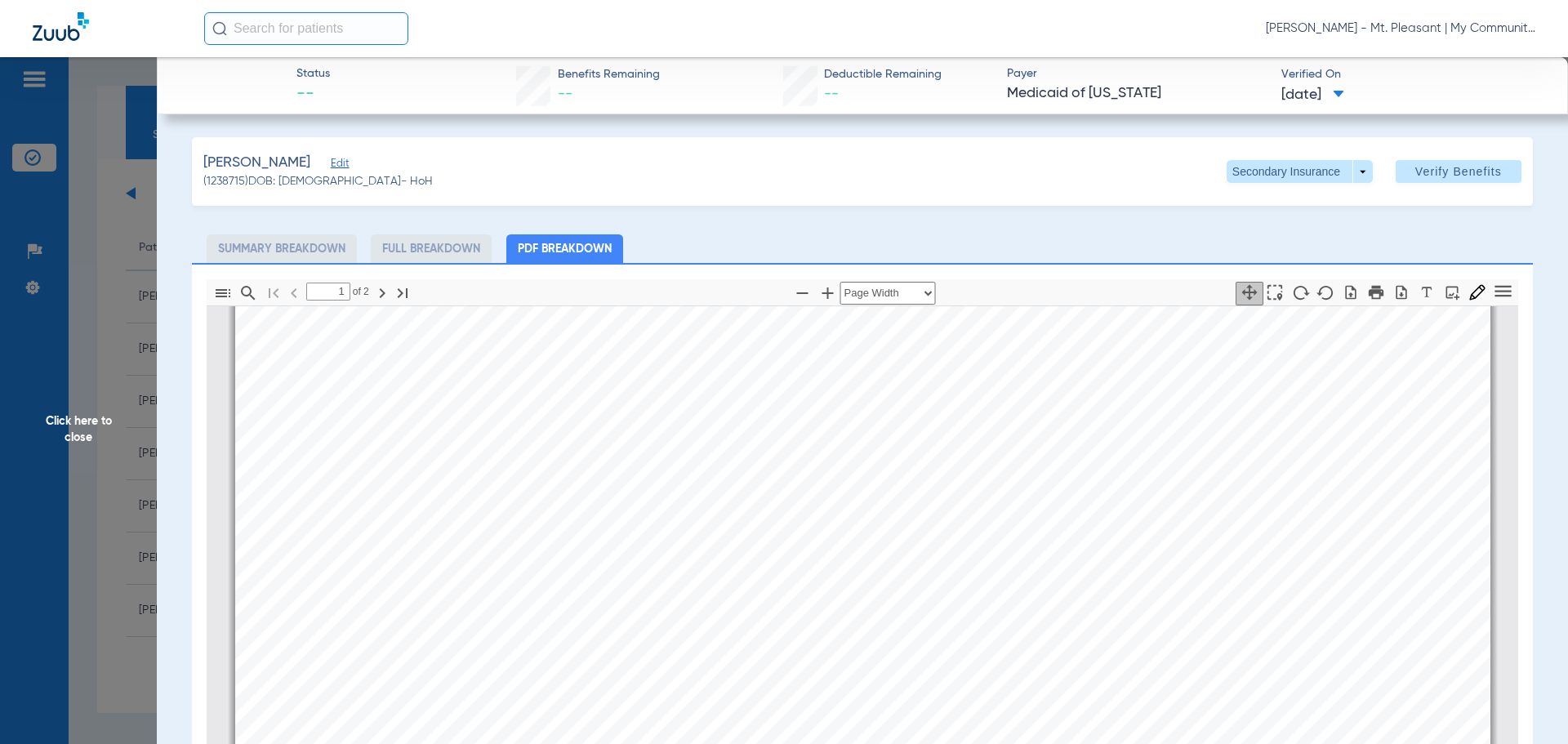
type input "2"
click at [130, 463] on span "Click here to close" at bounding box center [79, 429] width 157 height 744
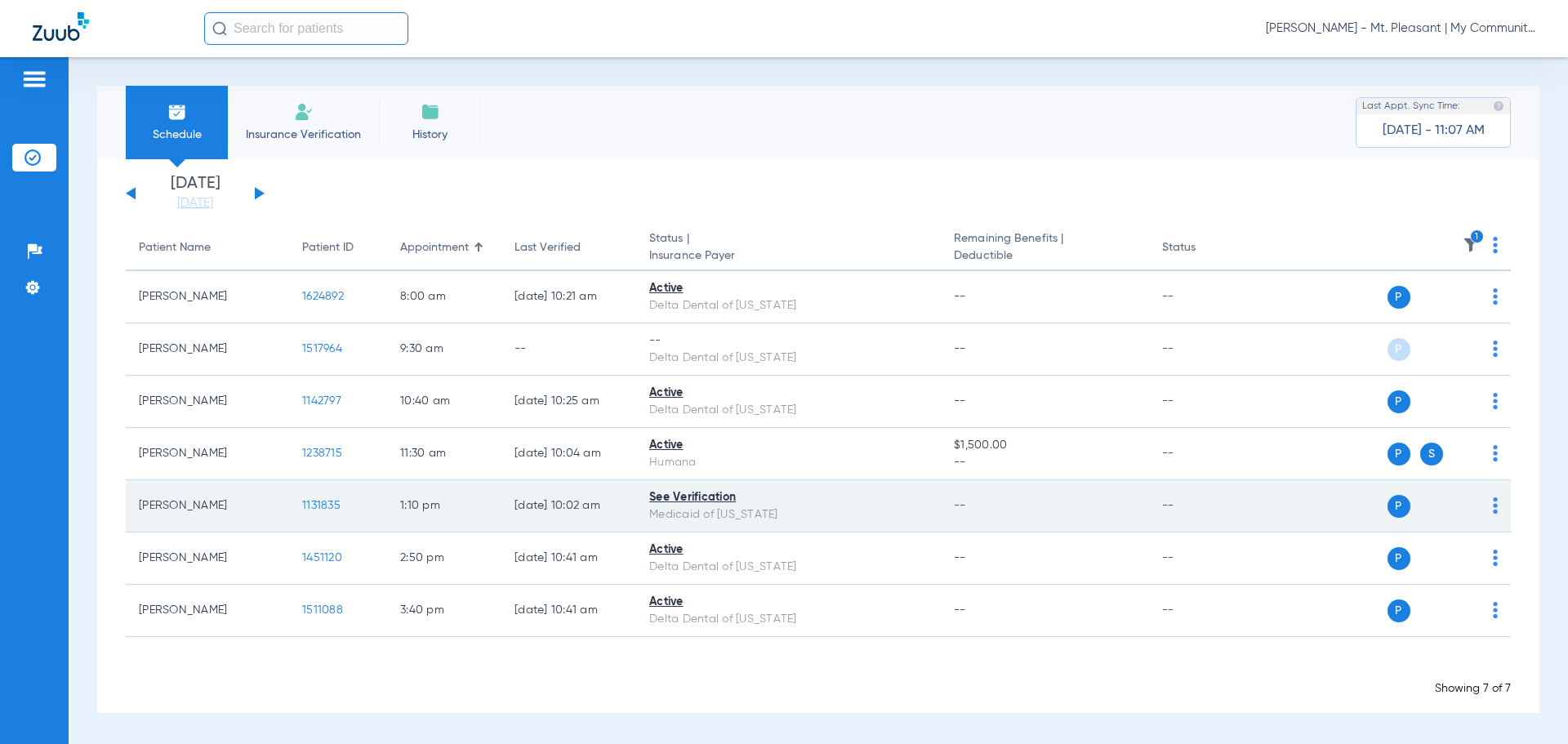
click at [316, 507] on span "1131835" at bounding box center [321, 505] width 38 height 11
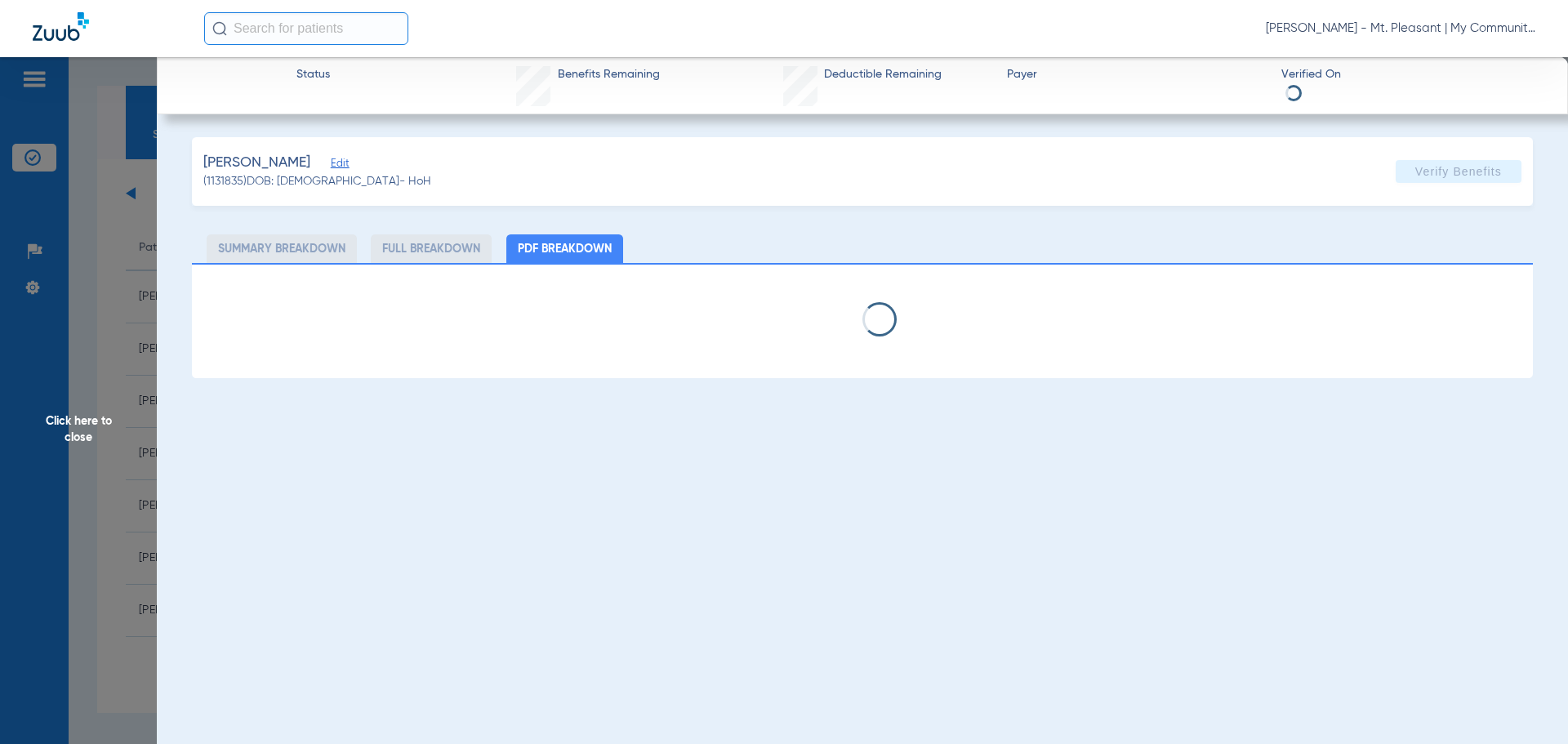
select select "page-width"
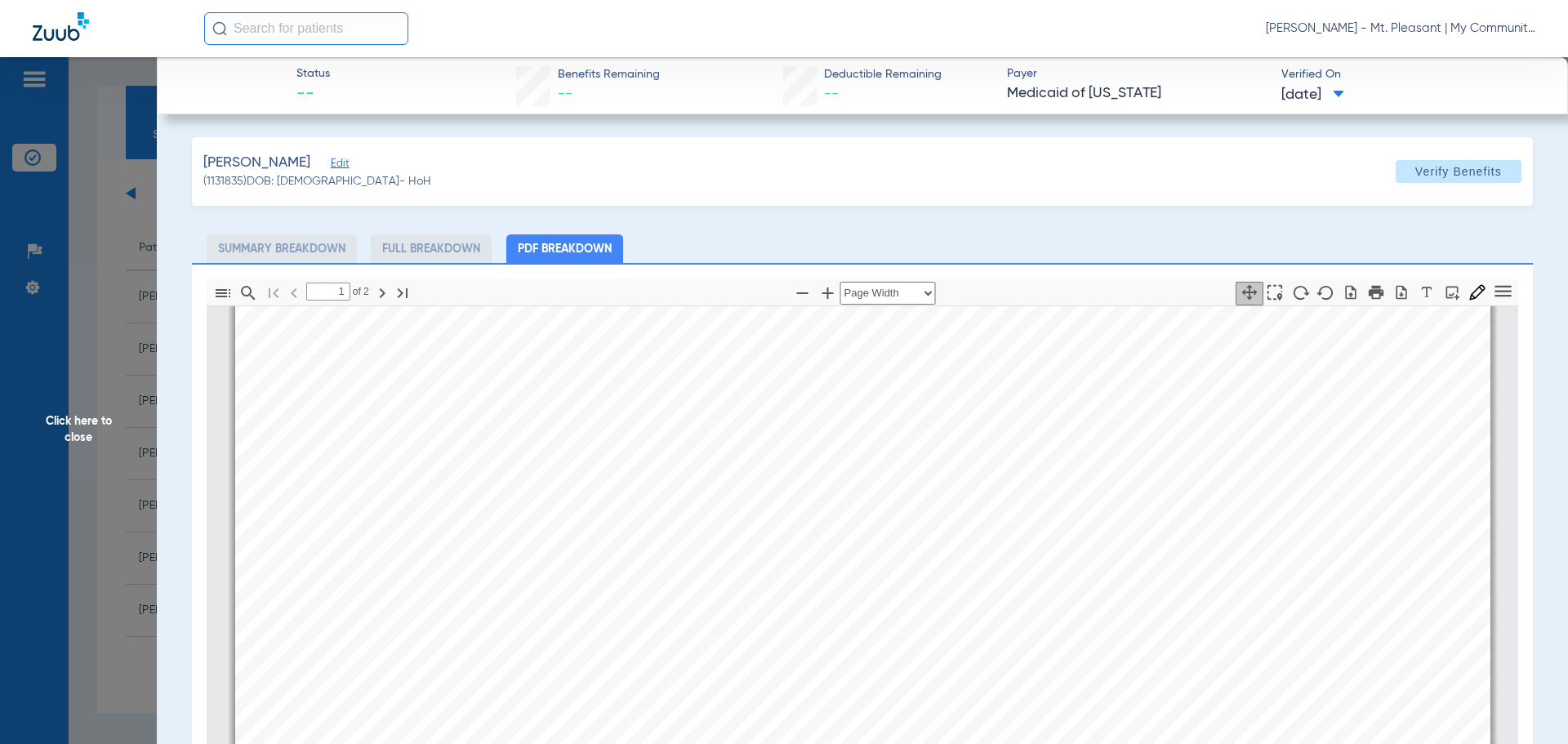
scroll to position [662, 0]
click at [176, 406] on app-member-insurance-verification-view "Status -- Benefits Remaining -- Deductible Remaining -- Payer Medicaid of Michi…" at bounding box center [863, 547] width 1412 height 980
type input "2"
click at [121, 483] on span "Click here to close" at bounding box center [79, 429] width 157 height 744
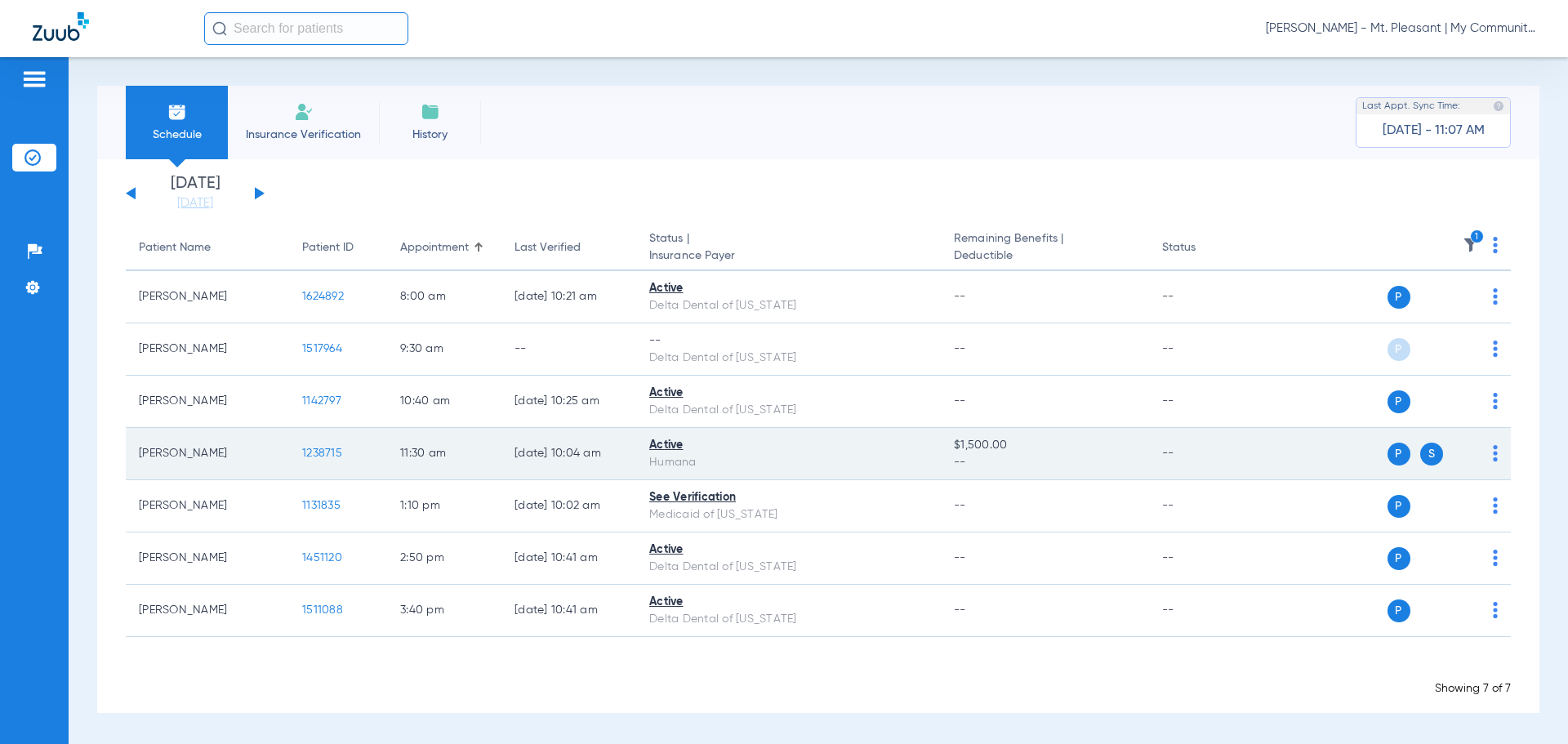
click at [865, 429] on td "Active Humana" at bounding box center [788, 454] width 304 height 52
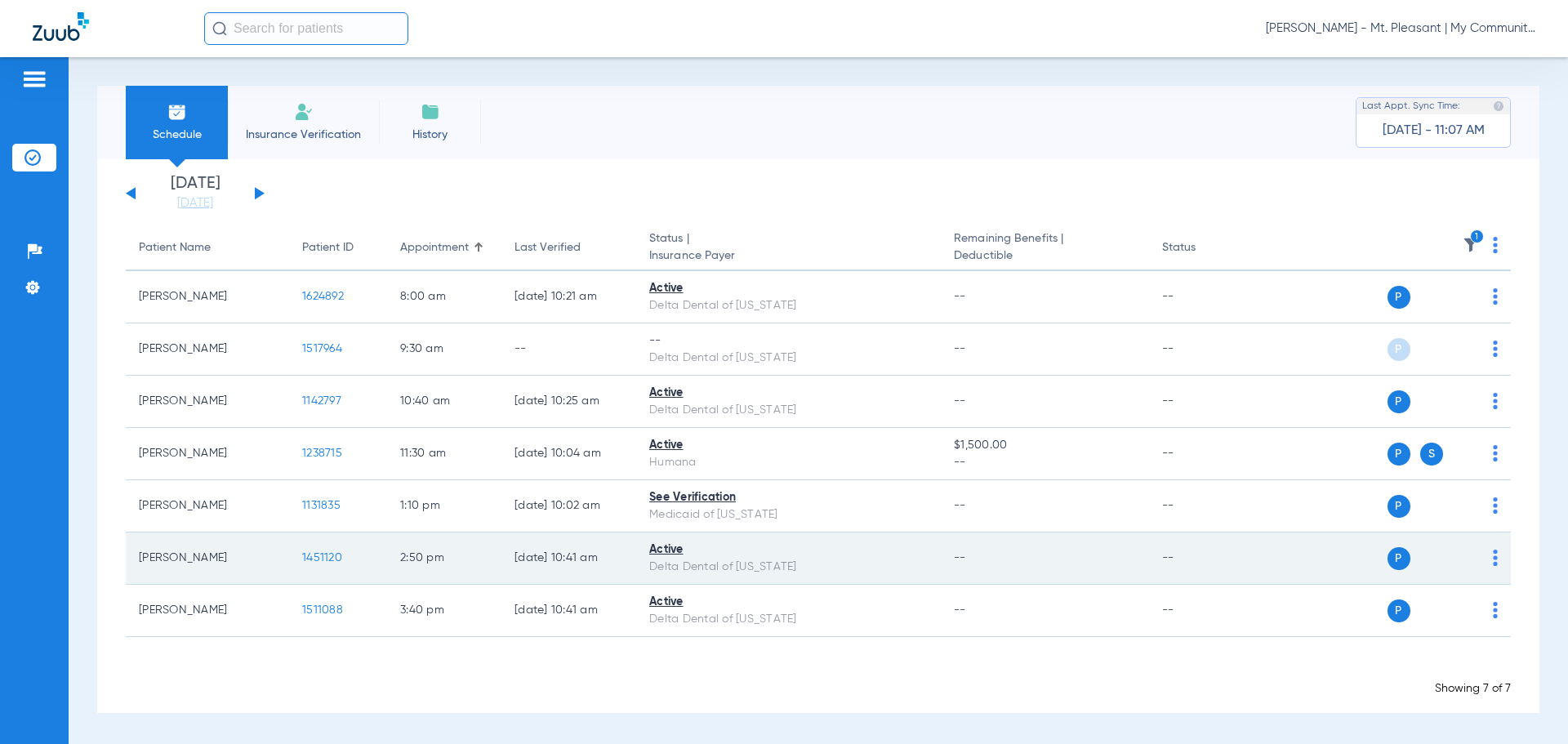
click at [331, 553] on span "1451120" at bounding box center [322, 558] width 40 height 11
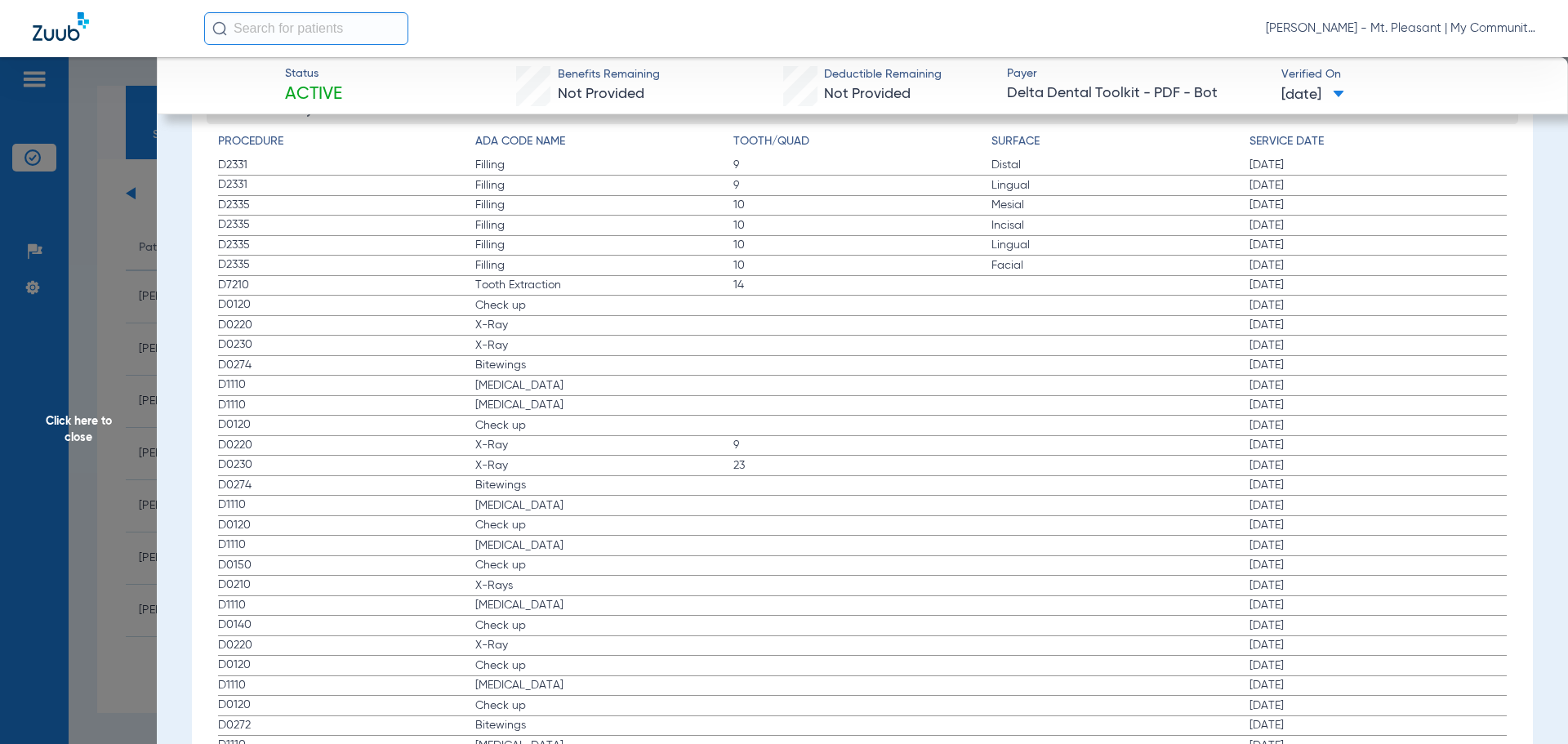
scroll to position [1878, 0]
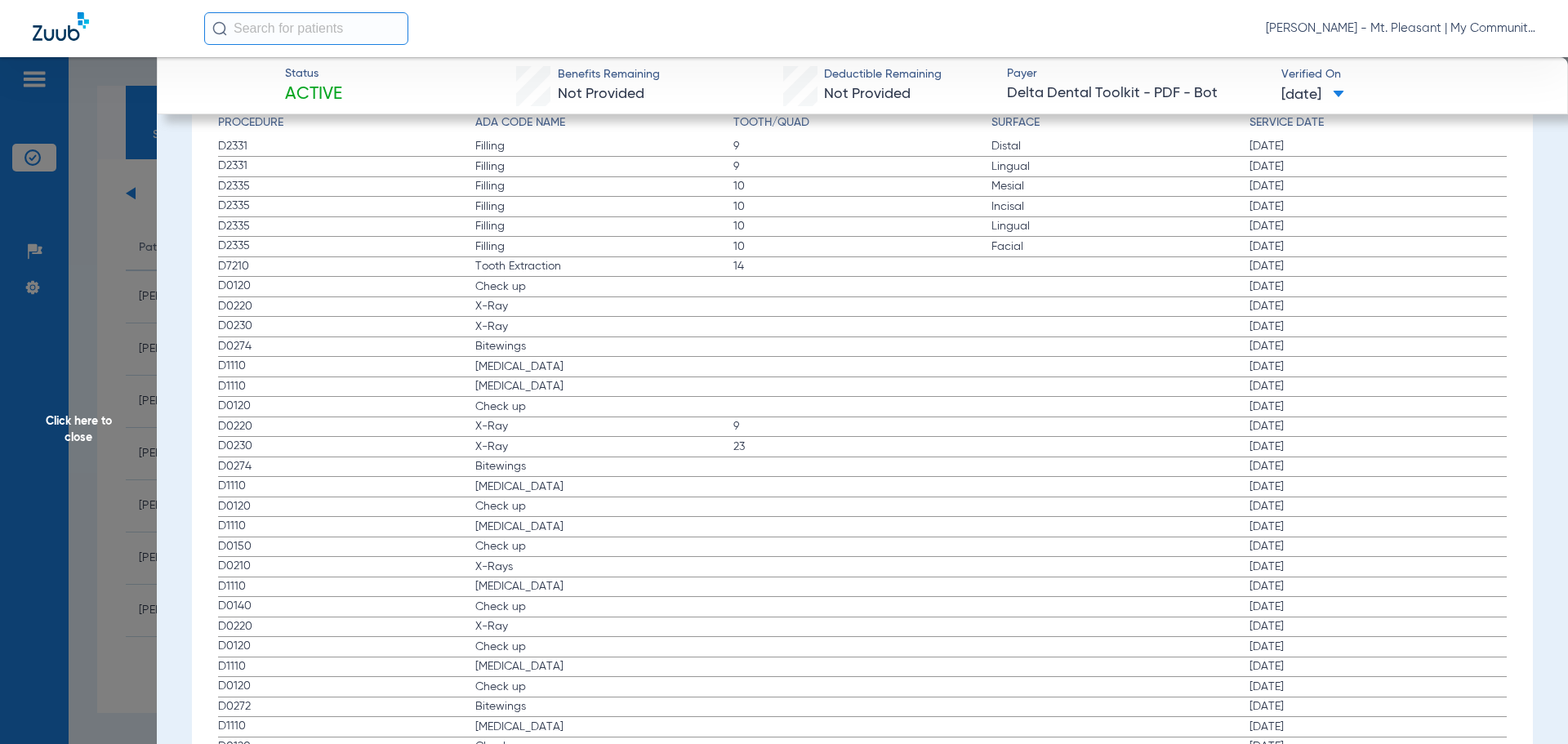
drag, startPoint x: 213, startPoint y: 284, endPoint x: 606, endPoint y: 361, distance: 400.5
click at [606, 361] on div "Procedure ADA Code Name Tooth/Quad Surface Service Date D2331 Filling 9 Distal …" at bounding box center [863, 692] width 1312 height 1172
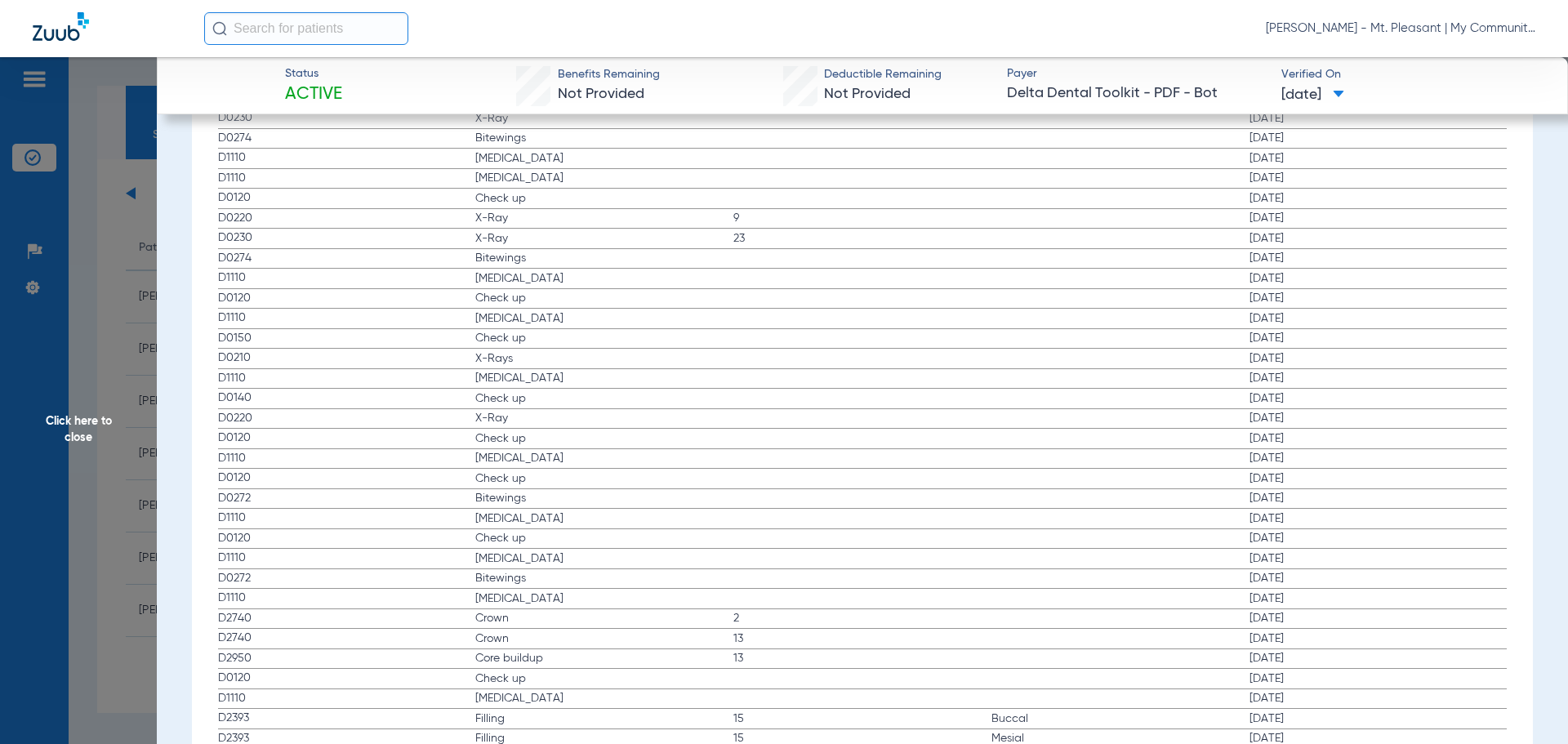
scroll to position [2205, 0]
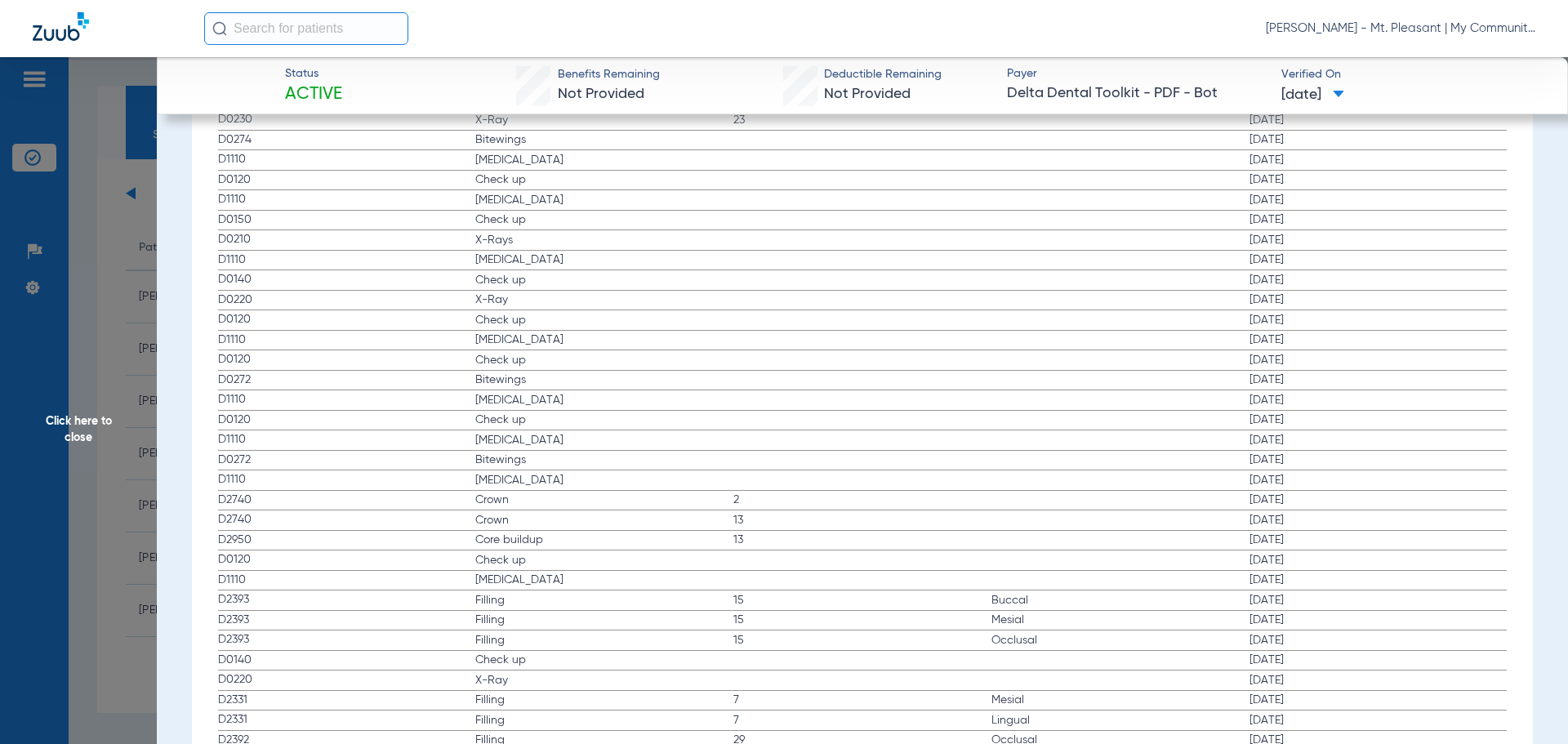
drag, startPoint x: 406, startPoint y: 231, endPoint x: 586, endPoint y: 255, distance: 181.6
click at [586, 255] on app-history-list "Procedure ADA Code Name Tooth/Quad Surface Service Date D2331 Filling 9 Distal …" at bounding box center [863, 369] width 1290 height 1163
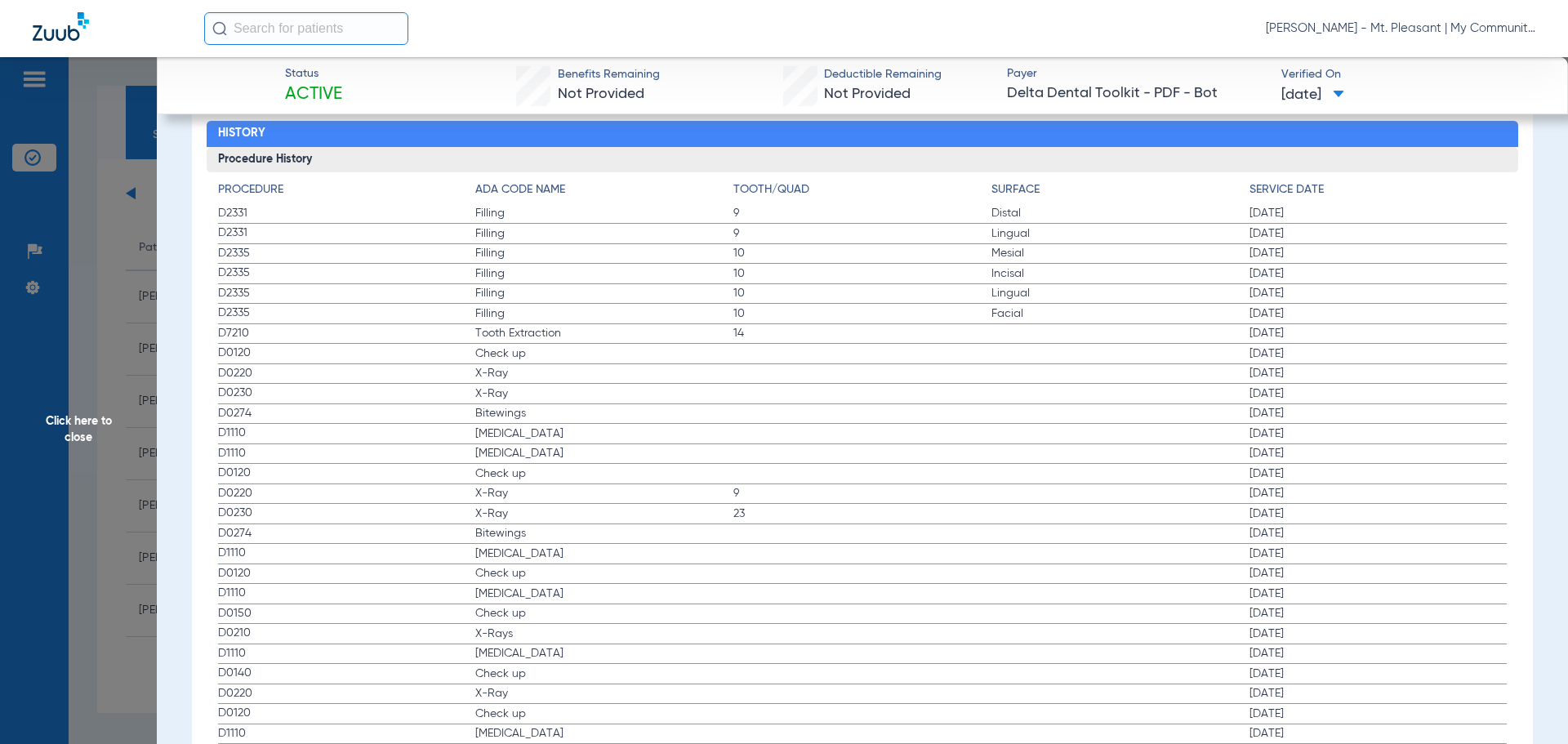
scroll to position [1796, 0]
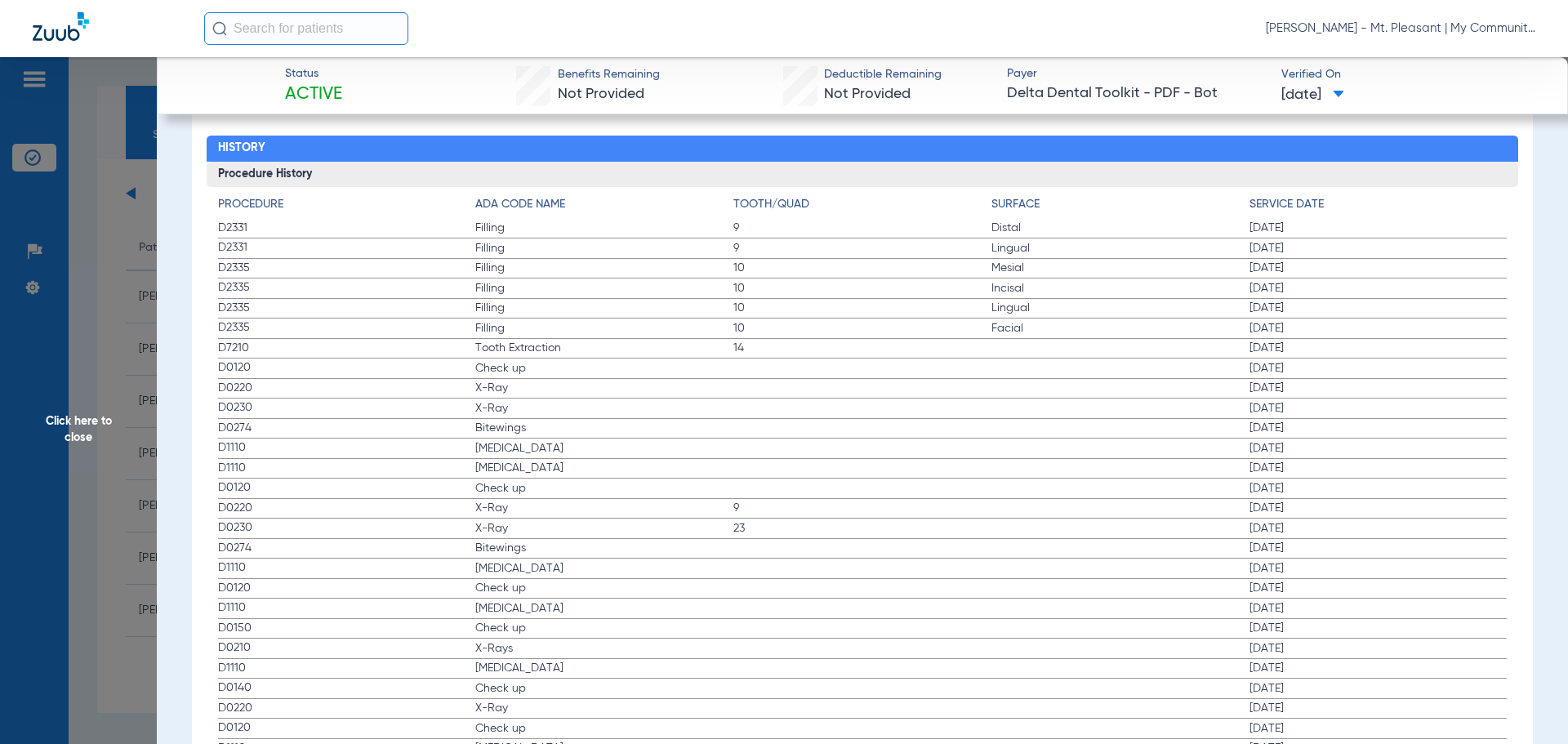
drag, startPoint x: 506, startPoint y: 224, endPoint x: 603, endPoint y: 446, distance: 242.3
click at [145, 271] on span "Click here to close" at bounding box center [79, 429] width 157 height 744
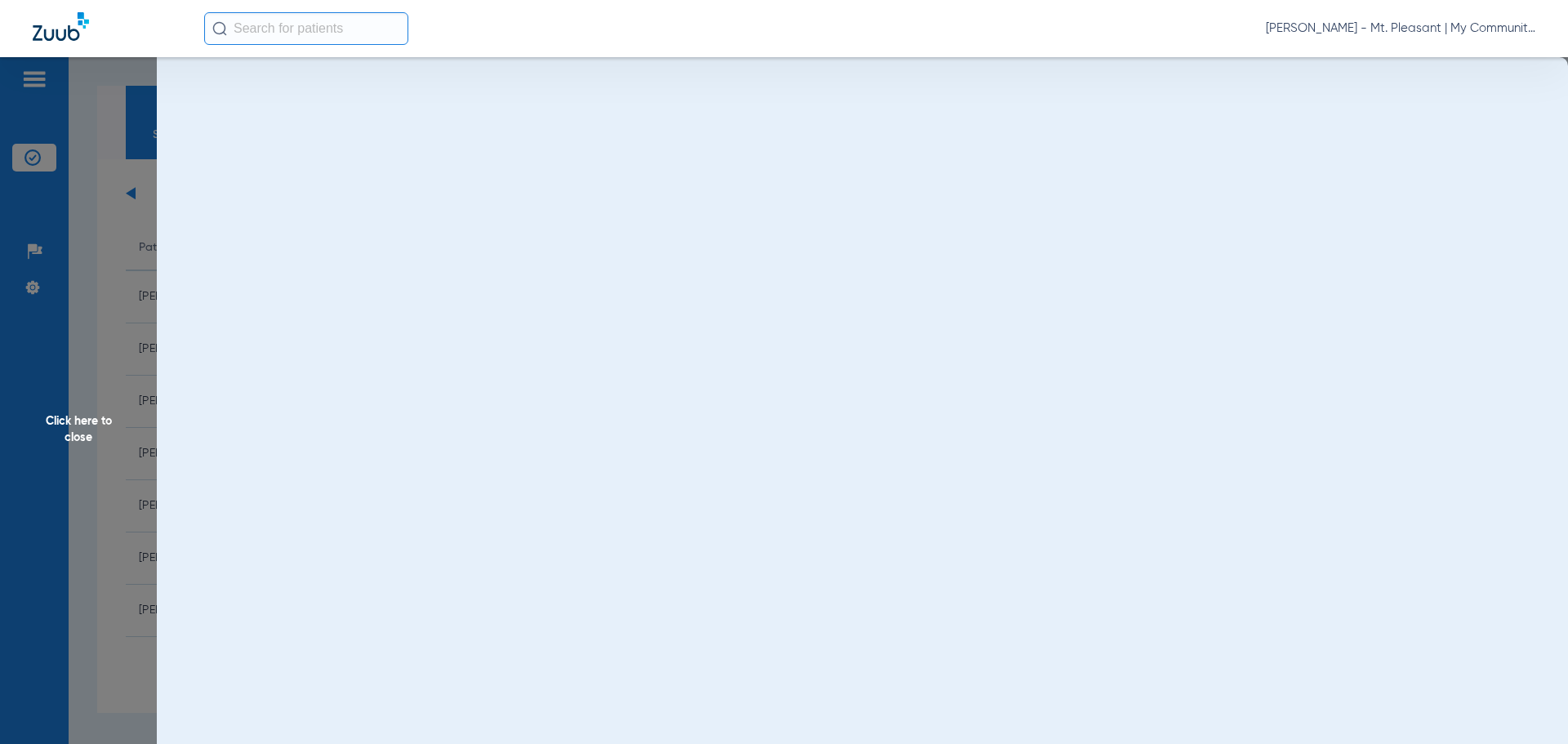
scroll to position [0, 0]
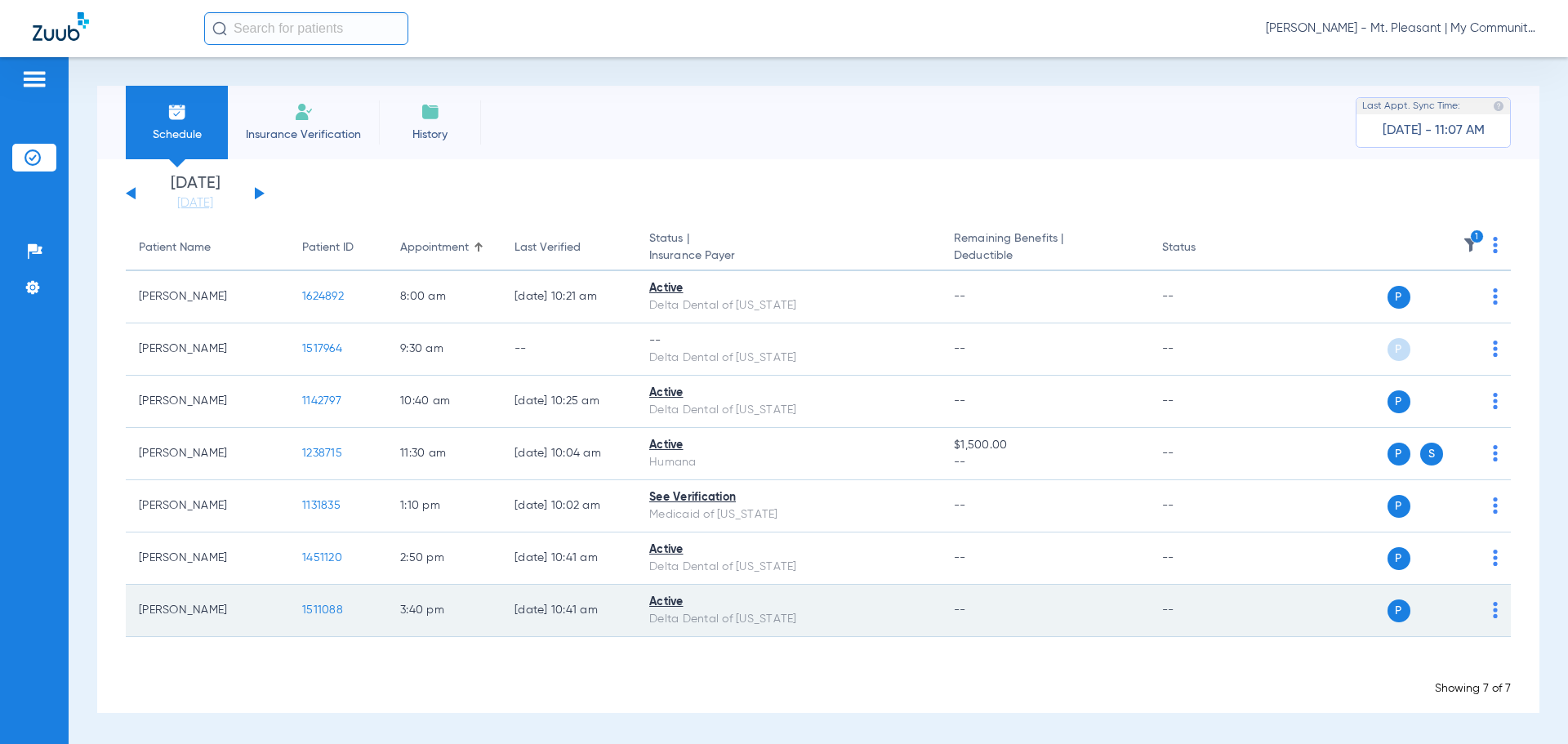
click at [343, 604] on td "1511088" at bounding box center [338, 611] width 98 height 52
click at [335, 608] on span "1511088" at bounding box center [323, 610] width 41 height 11
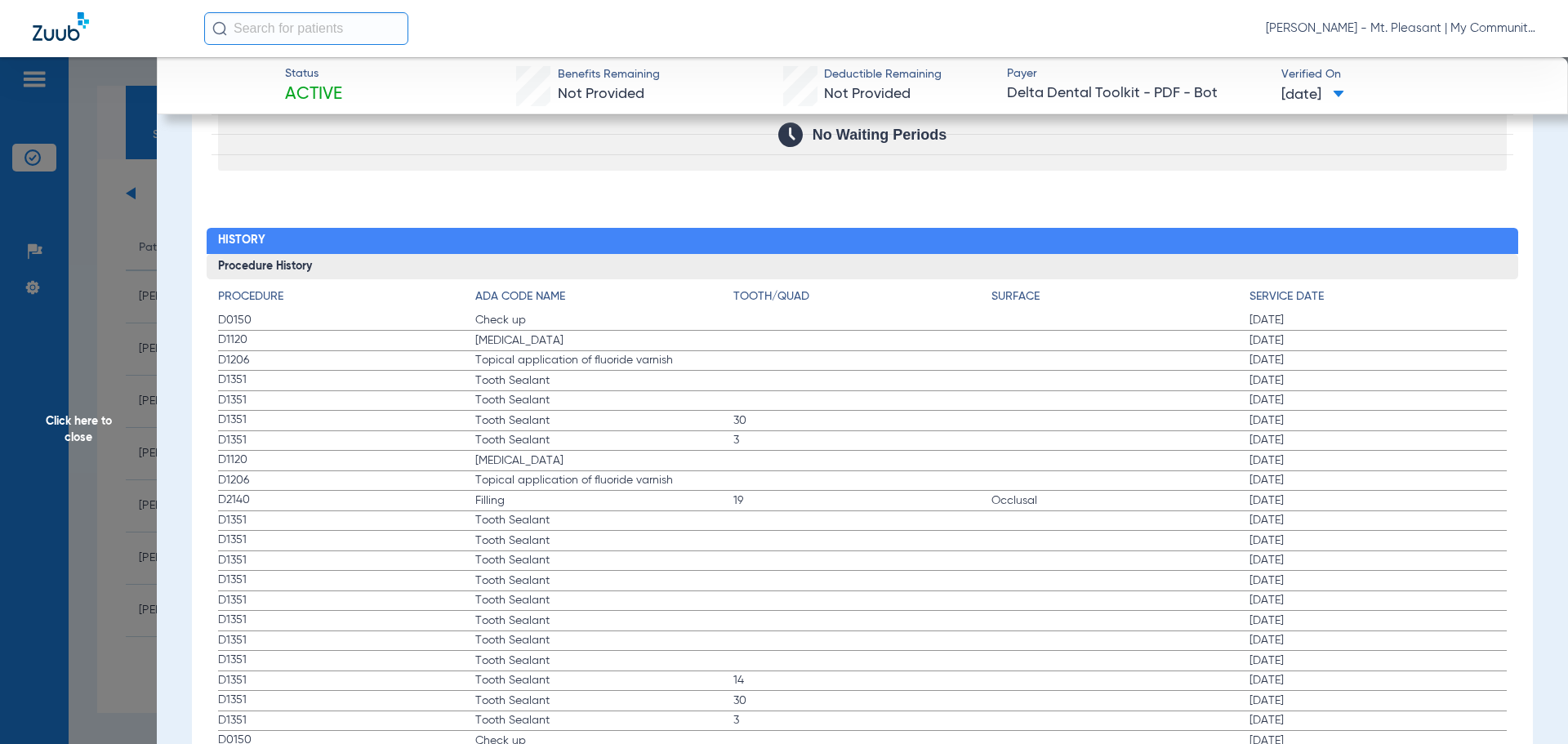
scroll to position [1702, 0]
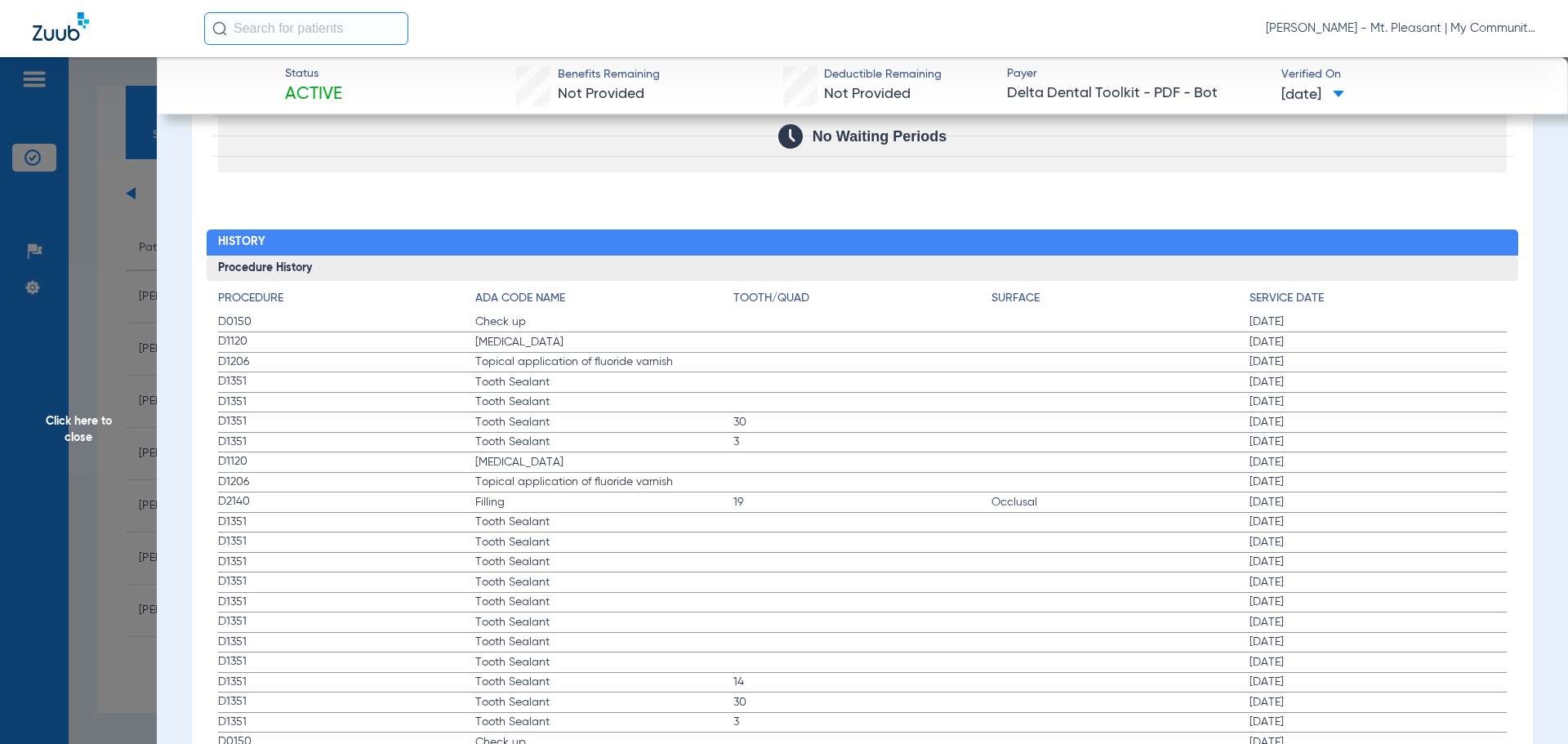
drag, startPoint x: 220, startPoint y: 318, endPoint x: 1350, endPoint y: 380, distance: 1131.7
click at [1350, 380] on app-history-list "Procedure ADA Code Name Tooth/Quad Surface Service Date D0150 Check up 10/17/20…" at bounding box center [863, 572] width 1290 height 563
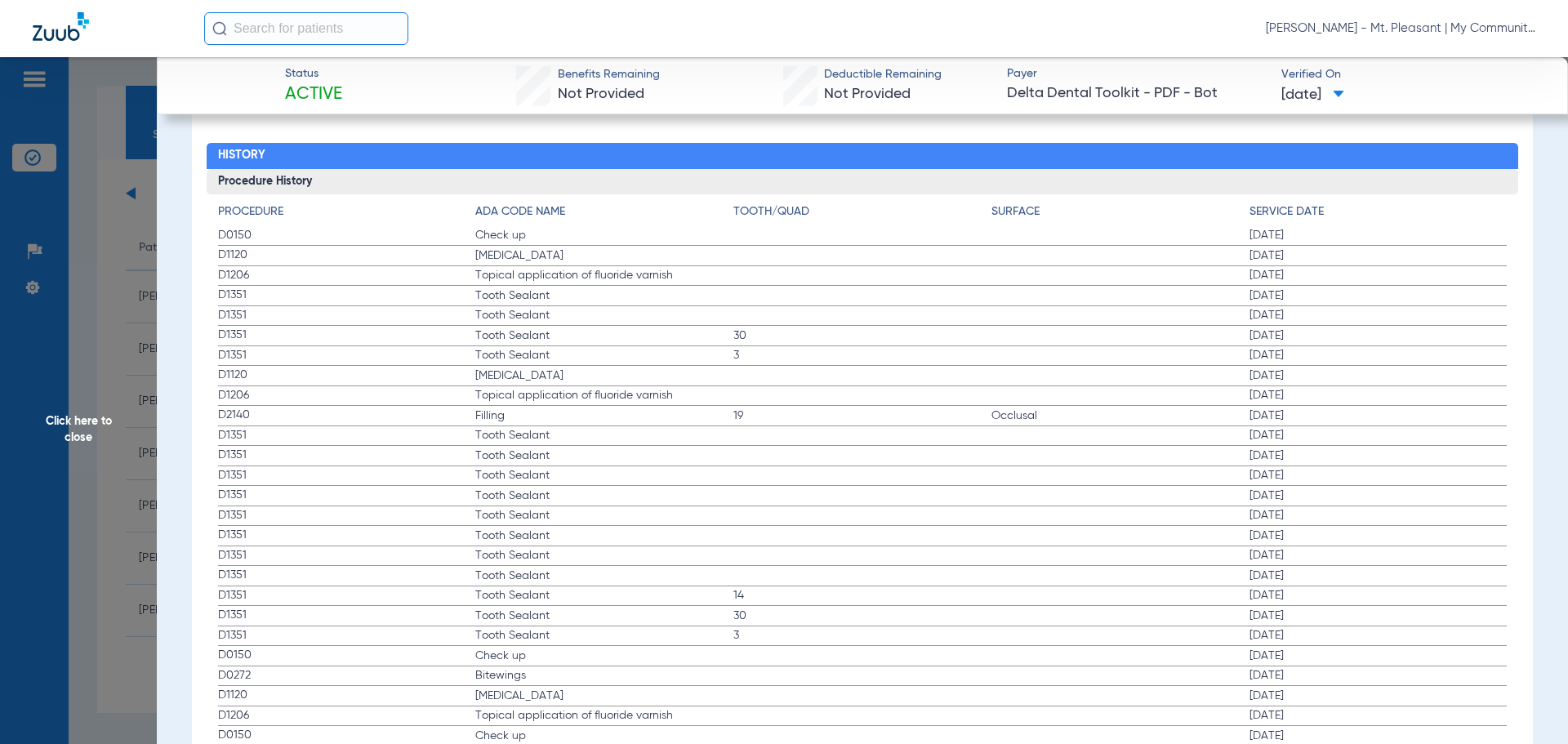
scroll to position [1866, 0]
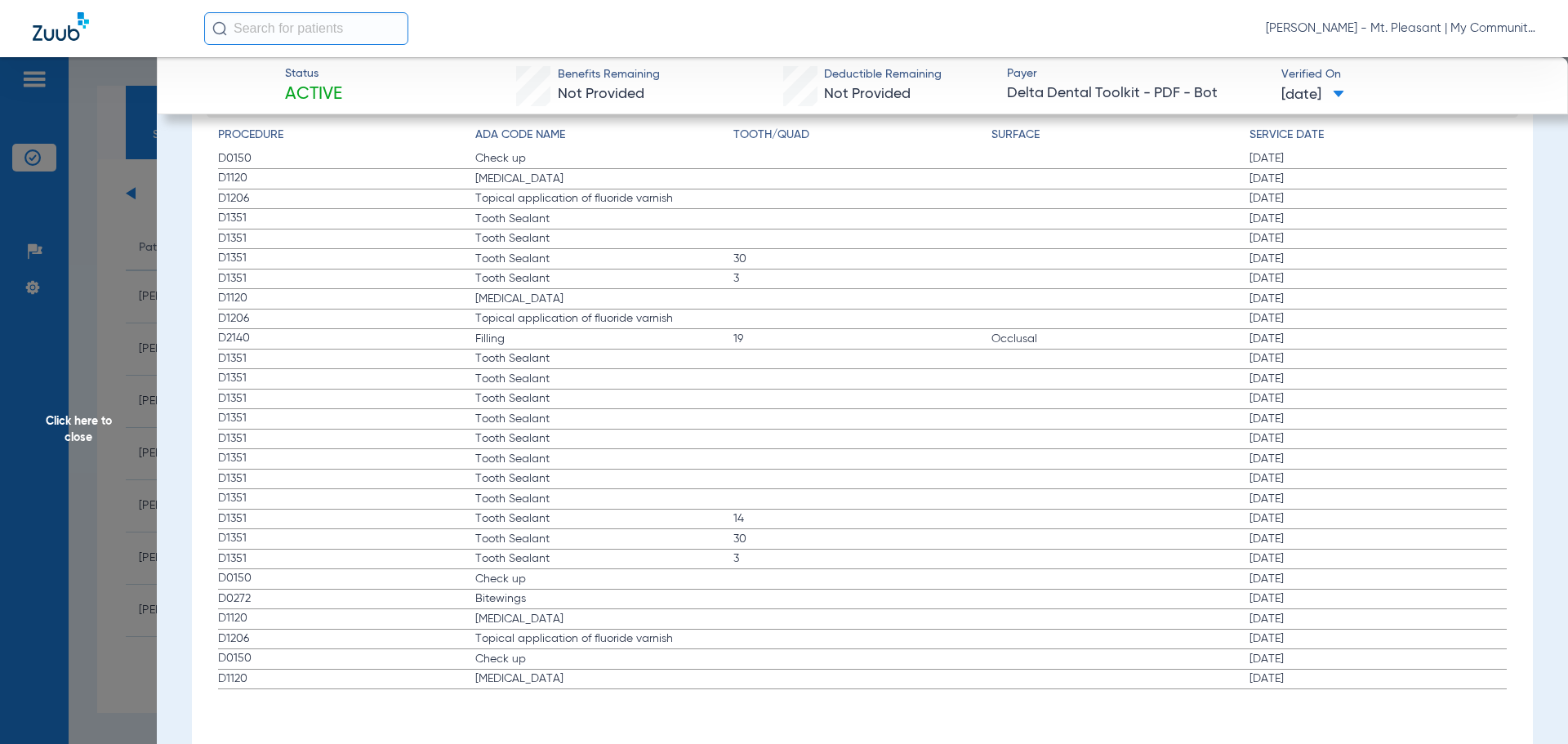
drag, startPoint x: 211, startPoint y: 579, endPoint x: 770, endPoint y: 617, distance: 560.3
click at [770, 617] on div "Procedure ADA Code Name Tooth/Quad Surface Service Date D0150 Check up 10/17/20…" at bounding box center [863, 403] width 1312 height 572
drag, startPoint x: 221, startPoint y: 153, endPoint x: 643, endPoint y: 291, distance: 444.0
click at [643, 291] on app-history-list "Procedure ADA Code Name Tooth/Quad Surface Service Date D0150 Check up 10/17/20…" at bounding box center [863, 408] width 1290 height 563
click at [356, 326] on span "D1206" at bounding box center [347, 319] width 258 height 17
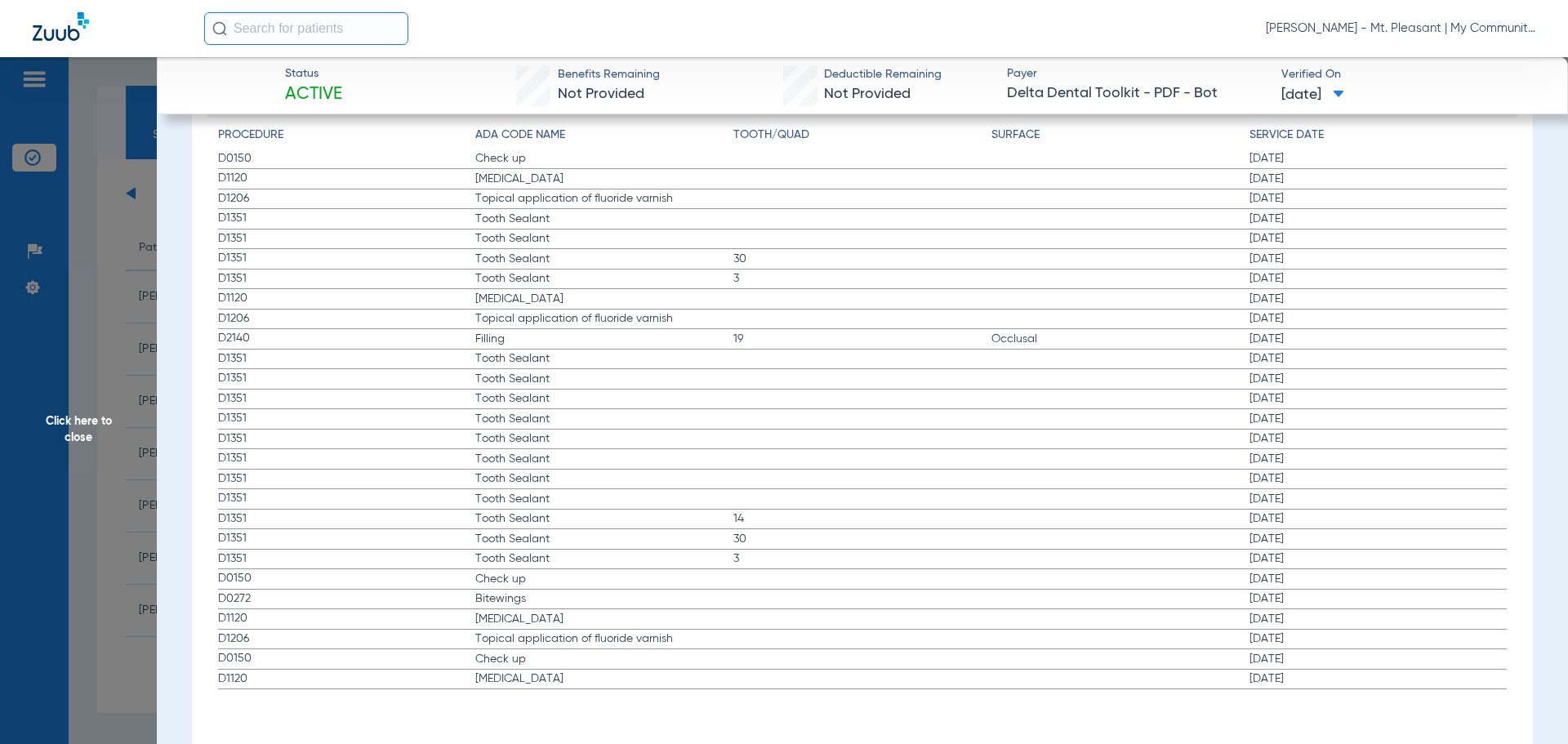
drag, startPoint x: 212, startPoint y: 295, endPoint x: 1326, endPoint y: 669, distance: 1175.1
click at [1326, 669] on div "Procedure ADA Code Name Tooth/Quad Surface Service Date D0150 Check up 10/17/20…" at bounding box center [863, 403] width 1312 height 572
click at [95, 284] on span "Click here to close" at bounding box center [79, 429] width 157 height 744
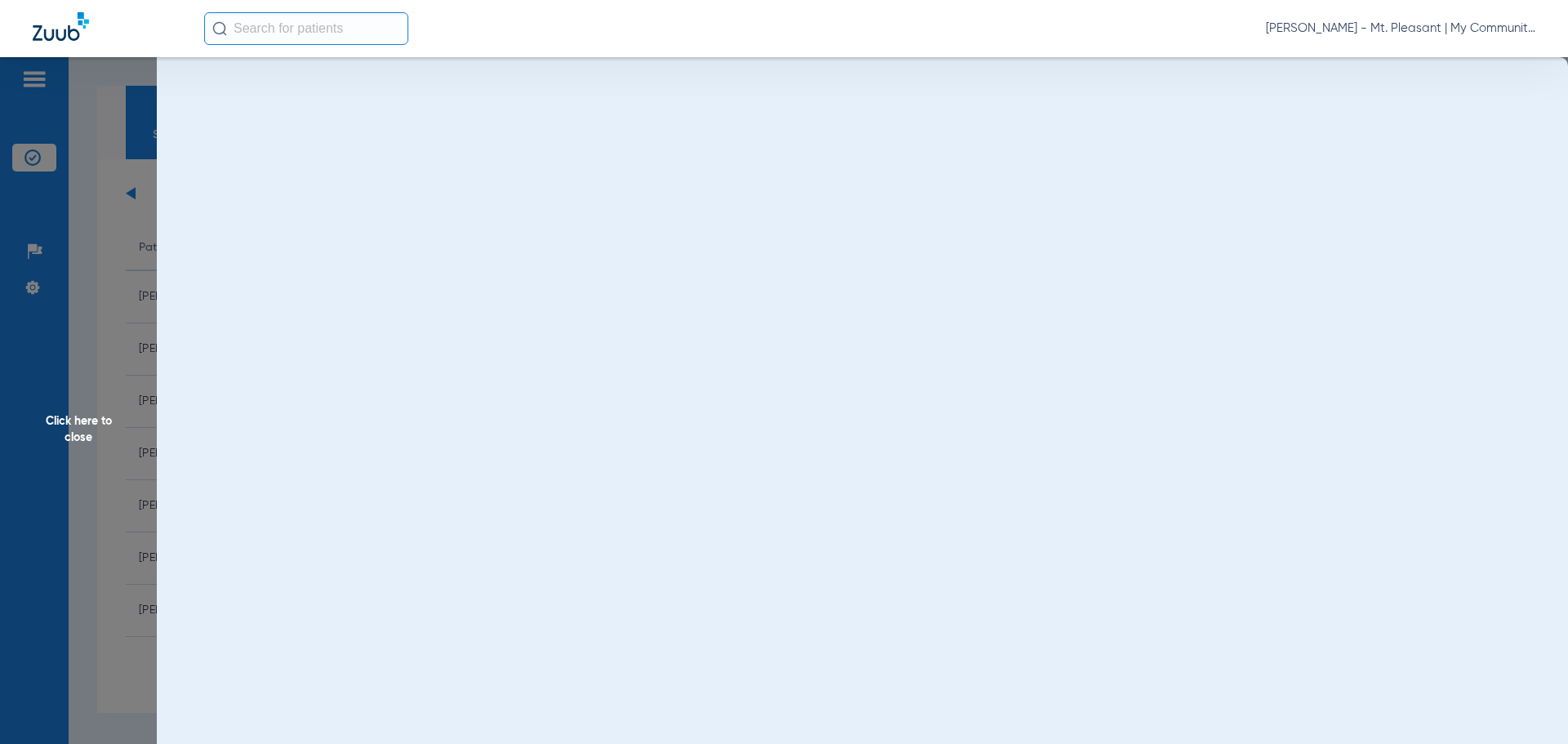
scroll to position [0, 0]
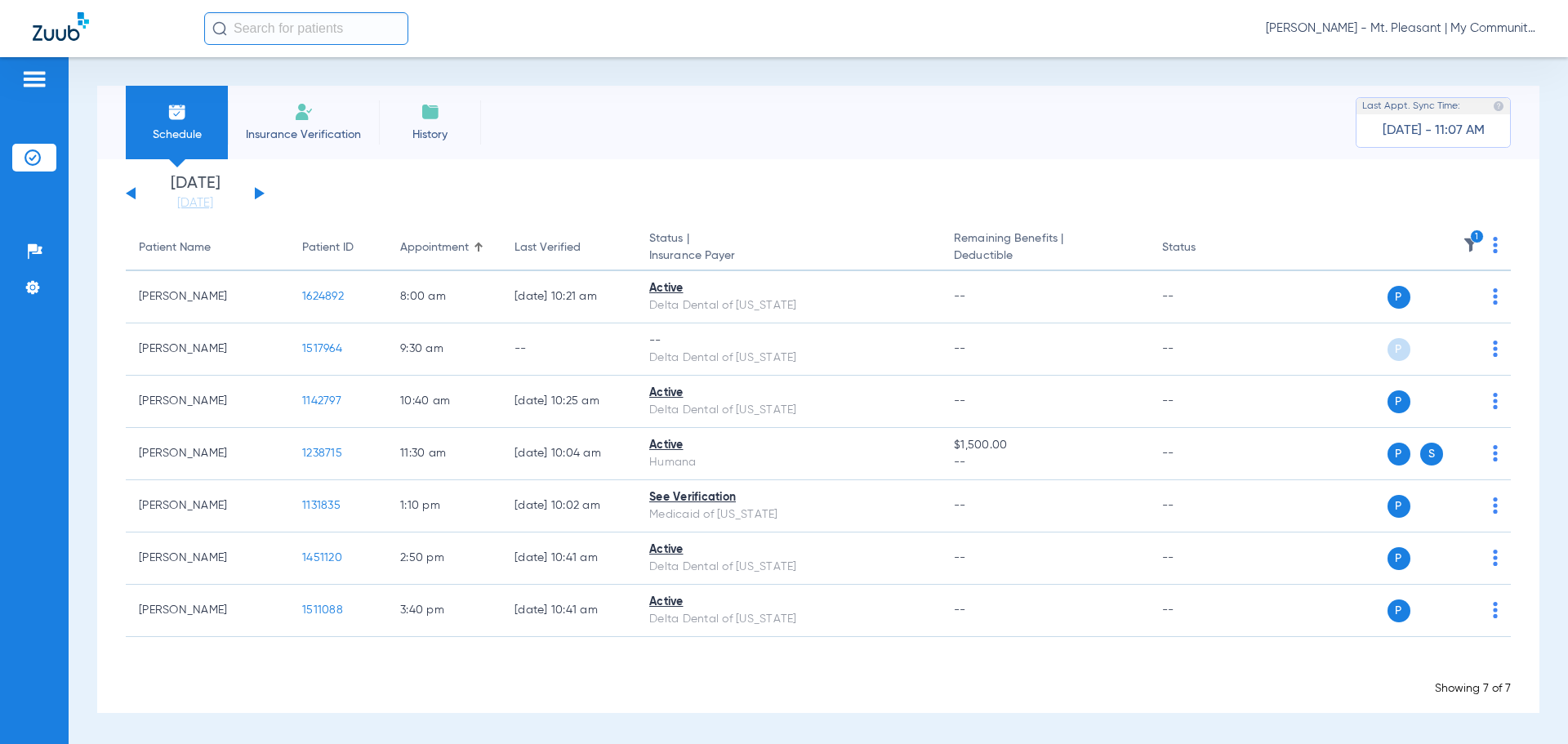
click at [1470, 232] on th "1" at bounding box center [1385, 248] width 253 height 46
click at [1472, 240] on icon "1" at bounding box center [1477, 237] width 15 height 15
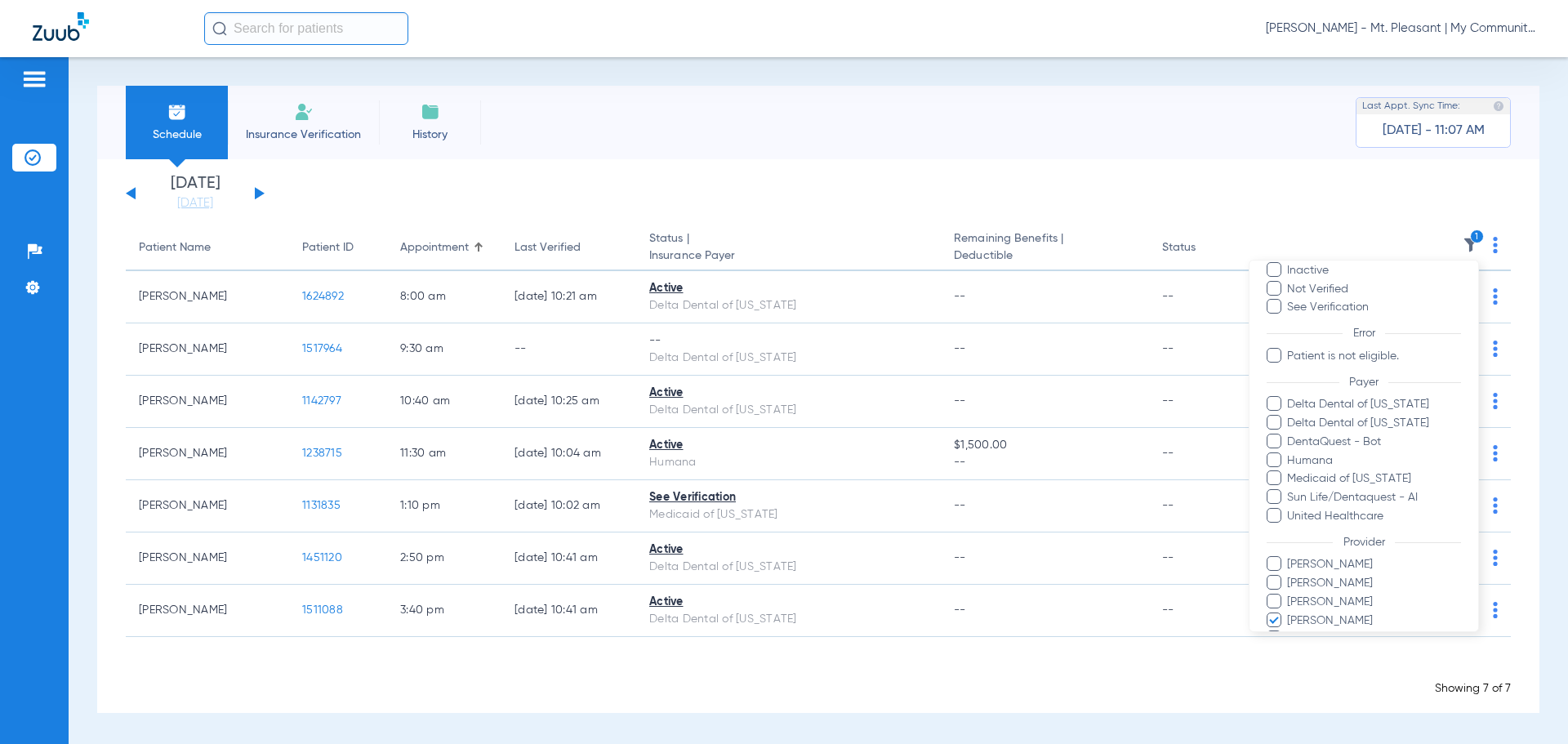
scroll to position [168, 0]
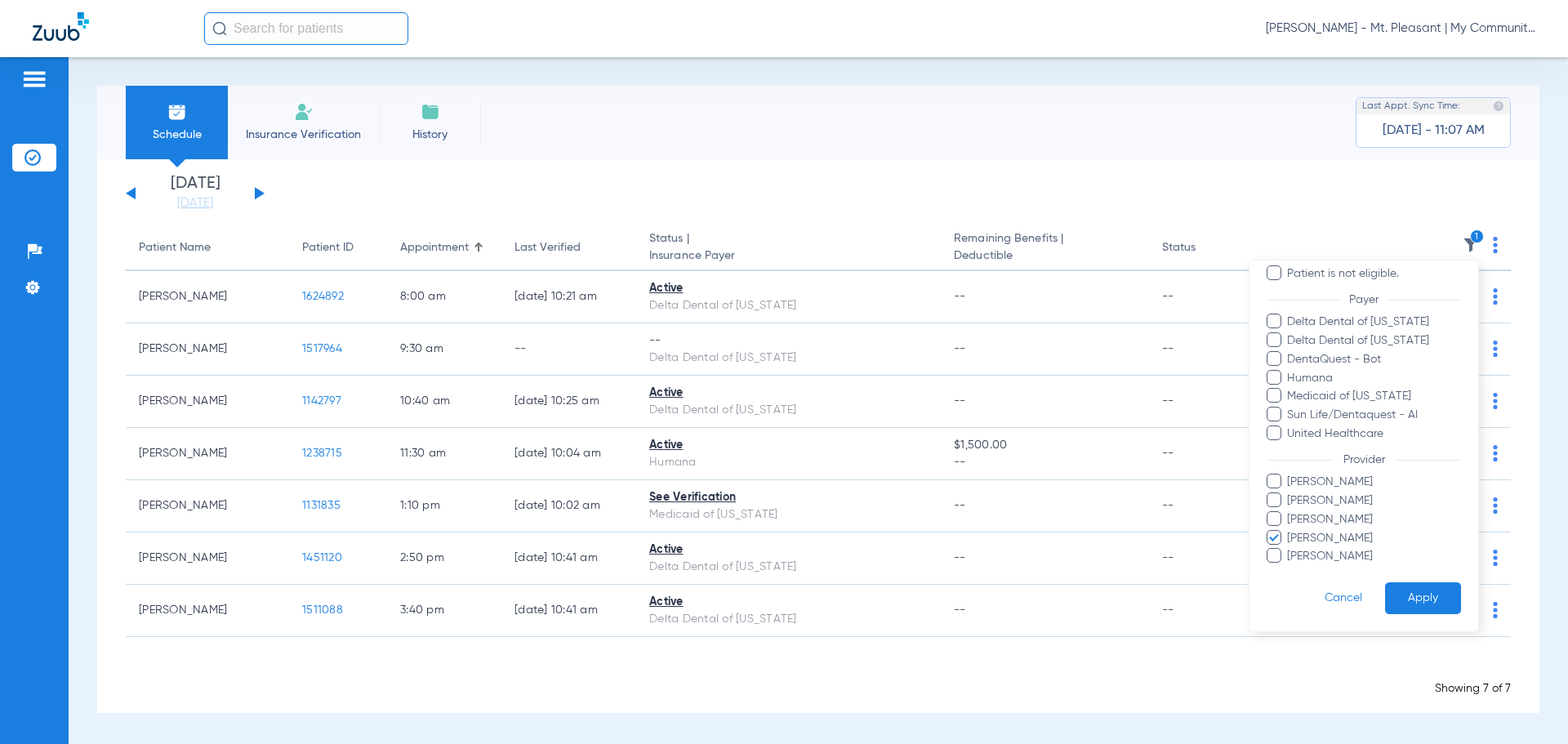
click at [1297, 536] on span "Pam Dilno" at bounding box center [1373, 538] width 175 height 17
click at [1290, 549] on input "Pam Dilno" at bounding box center [1290, 549] width 0 height 0
click at [1315, 547] on ul "Josiah Most Kathryn Bicknell Kelly Fancon Pam Dilno William Boss" at bounding box center [1364, 519] width 195 height 92
click at [1328, 557] on span "William Boss" at bounding box center [1373, 556] width 175 height 17
click at [1290, 567] on input "William Boss" at bounding box center [1290, 567] width 0 height 0
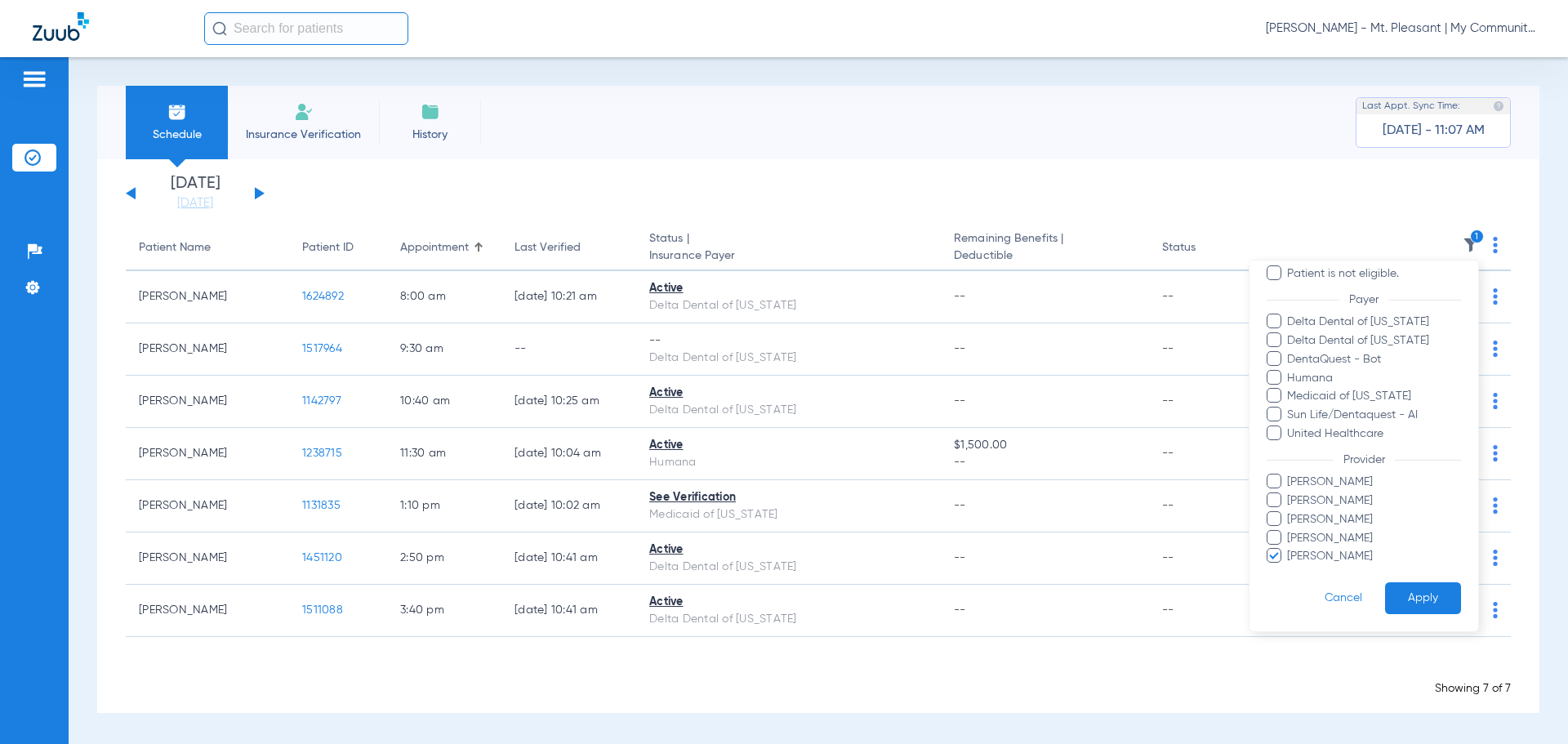
click at [1399, 582] on button "Apply" at bounding box center [1423, 598] width 76 height 32
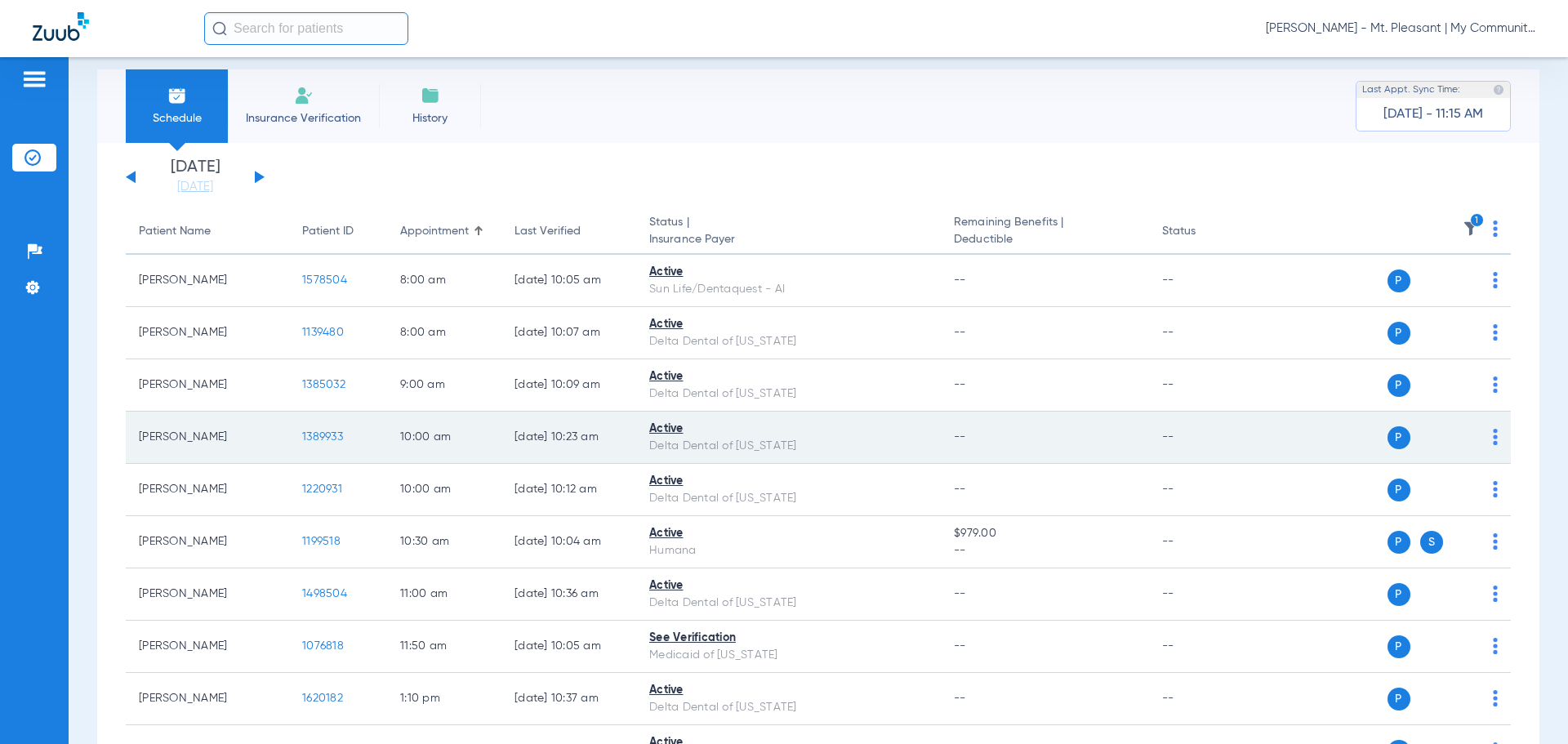
scroll to position [7, 0]
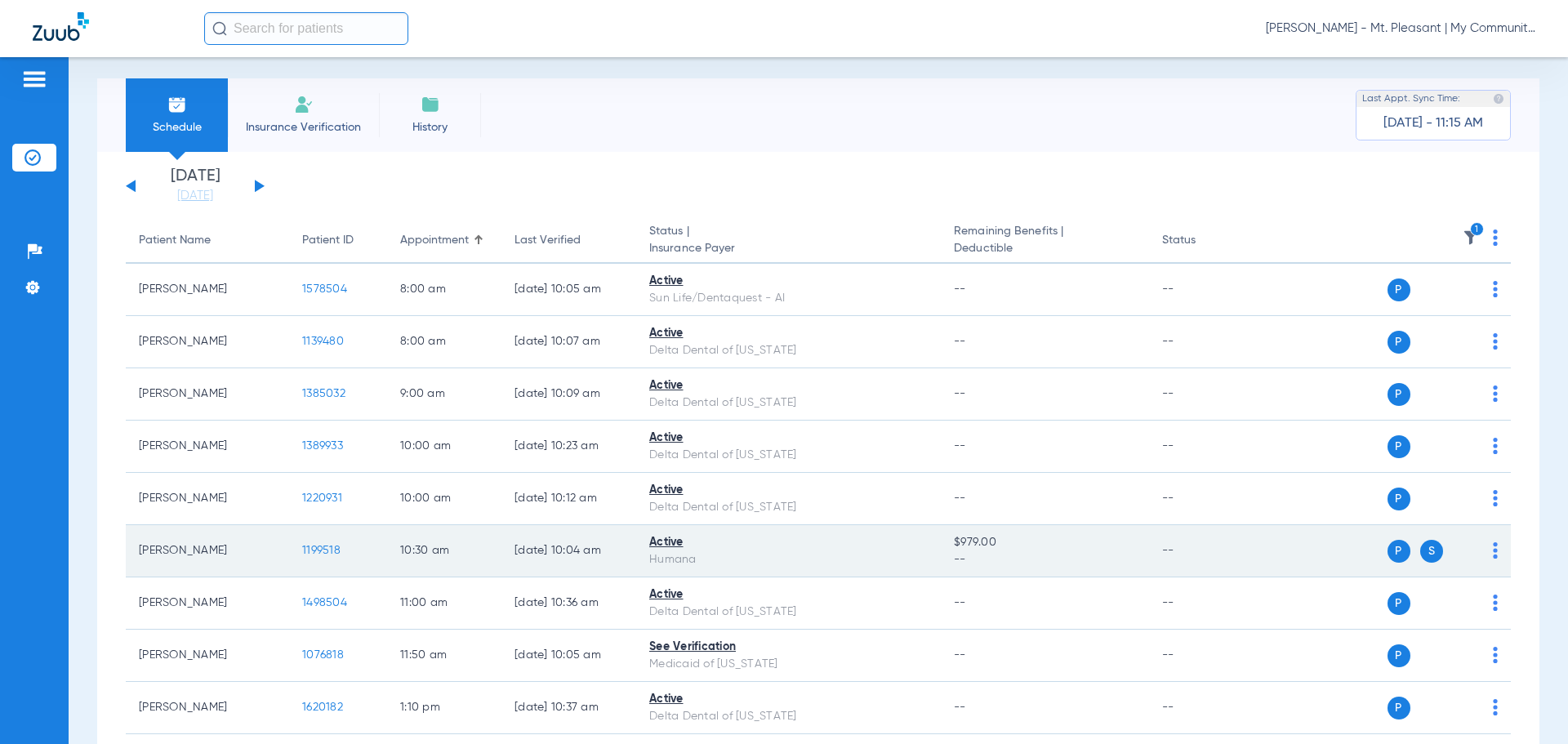
click at [330, 546] on span "1199518" at bounding box center [321, 550] width 38 height 11
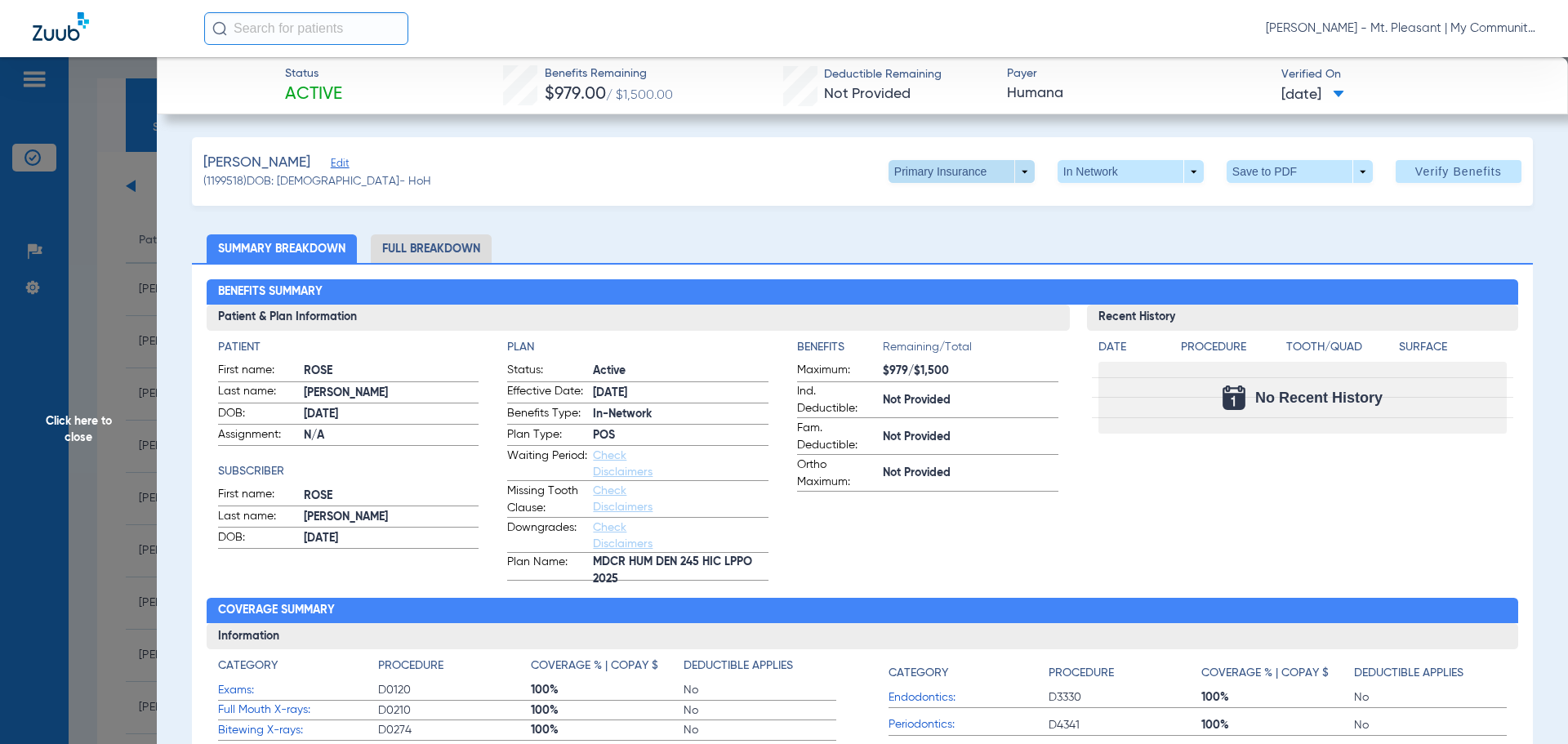
click at [942, 169] on span at bounding box center [961, 171] width 39 height 39
click at [914, 236] on span "Secondary Insurance" at bounding box center [944, 237] width 108 height 11
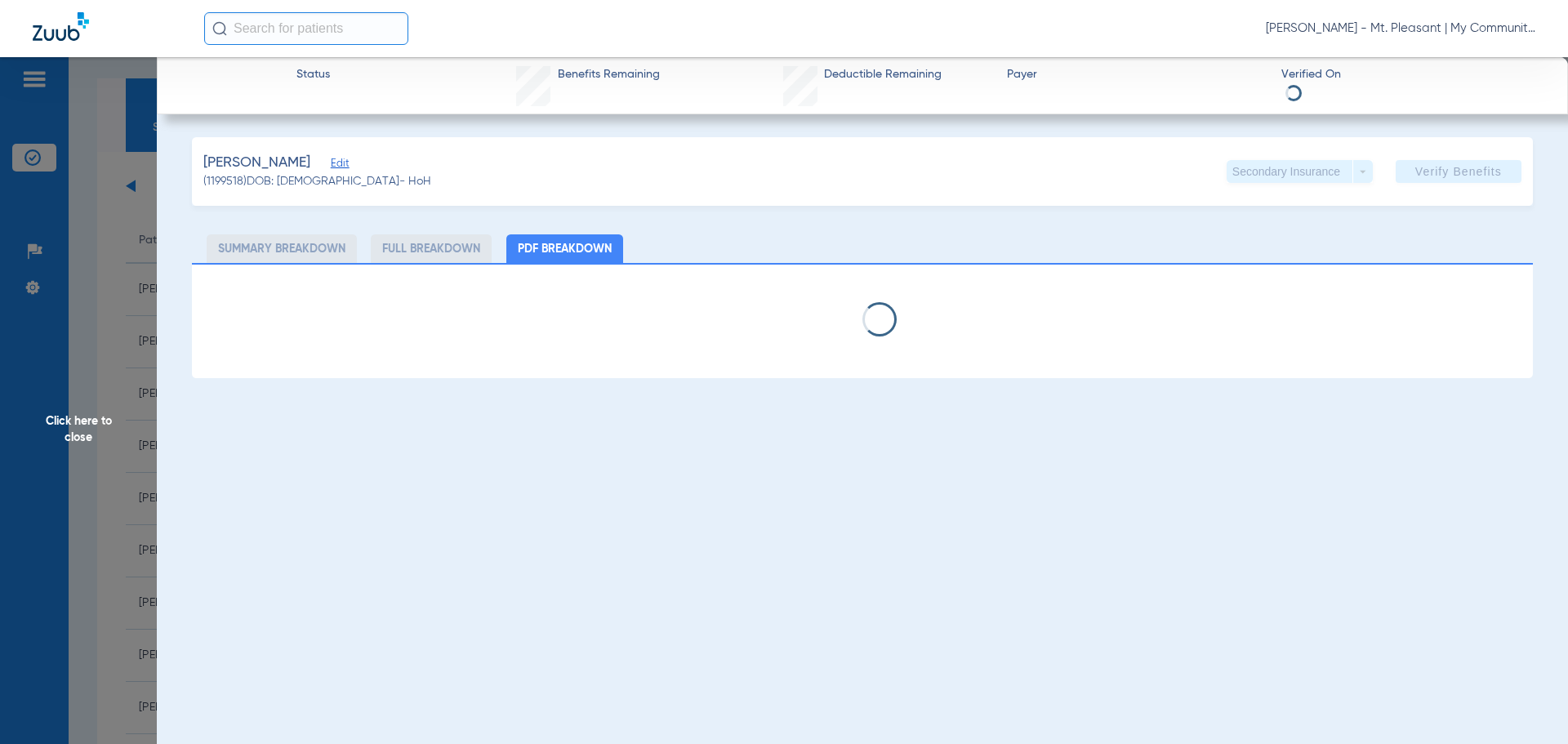
select select "page-width"
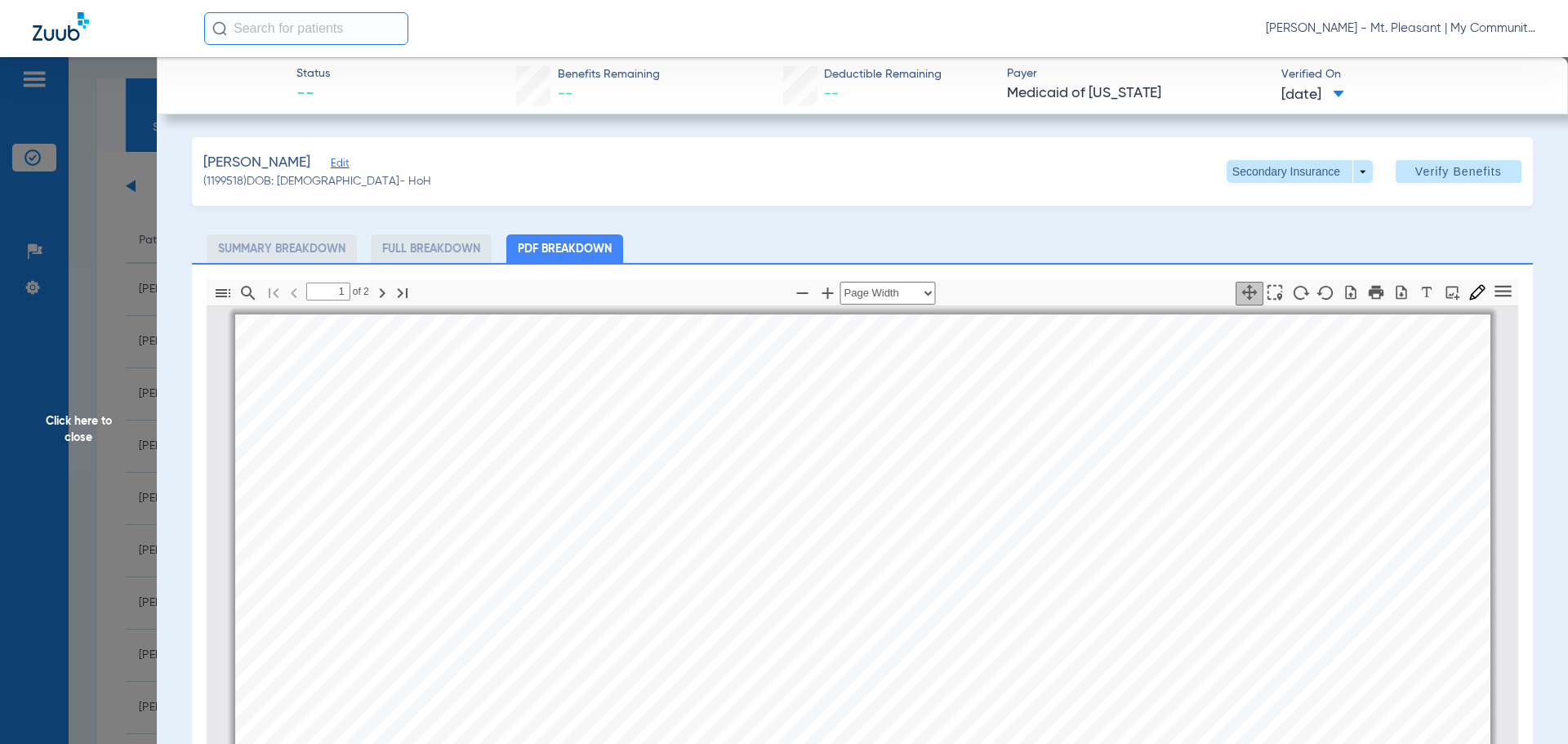
scroll to position [8, 0]
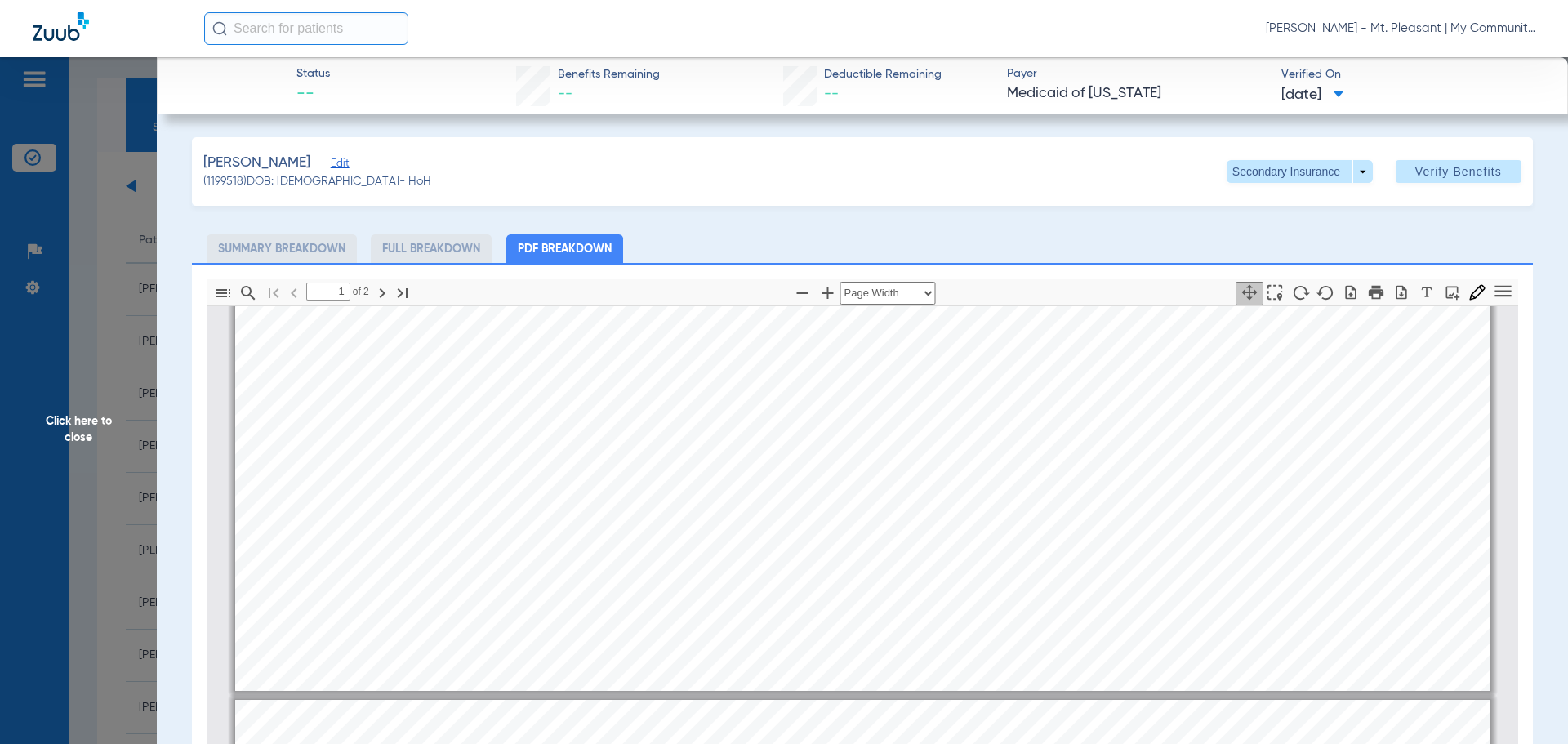
type input "2"
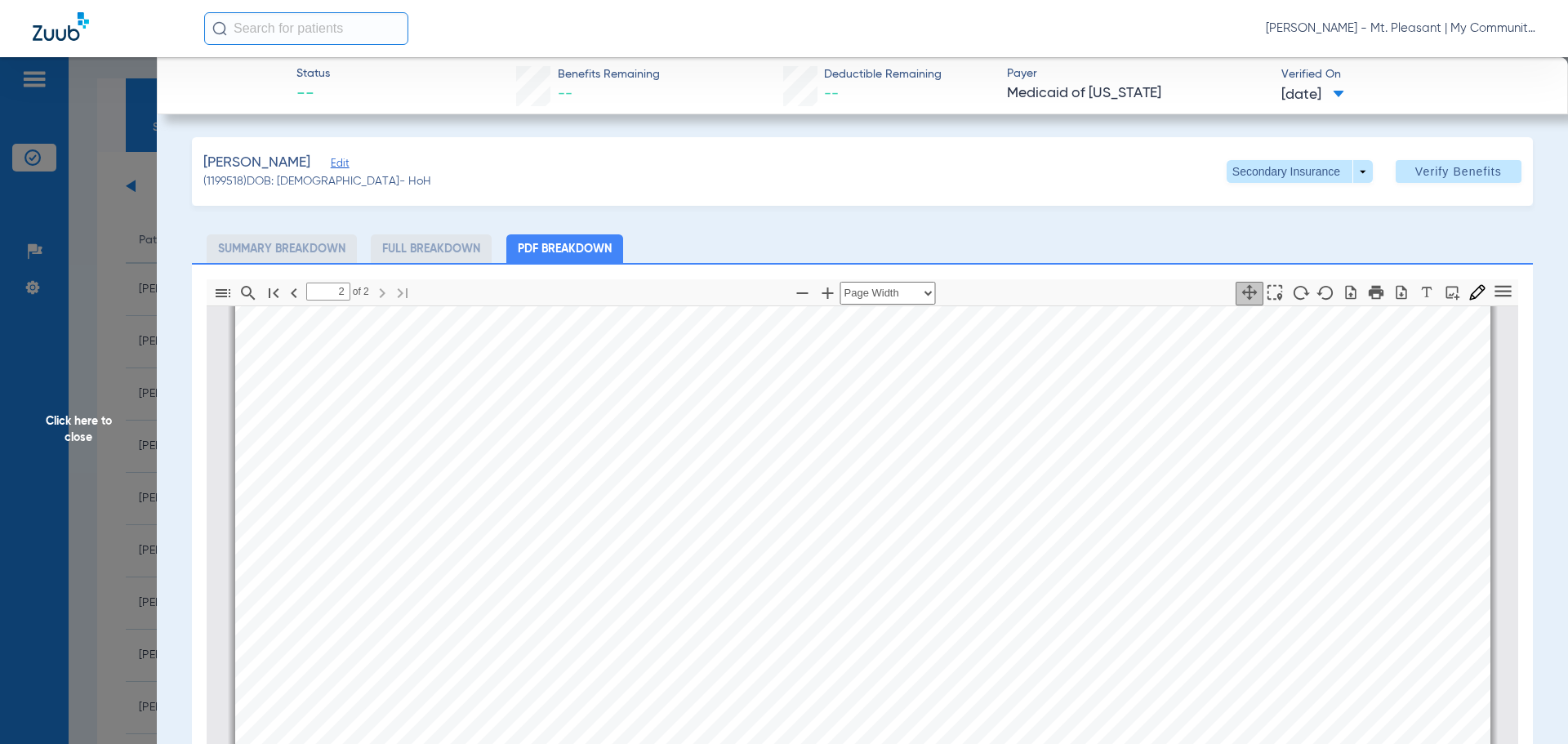
scroll to position [2376, 0]
drag, startPoint x: 141, startPoint y: 489, endPoint x: 258, endPoint y: 522, distance: 121.6
click at [152, 491] on span "Click here to close" at bounding box center [79, 429] width 157 height 744
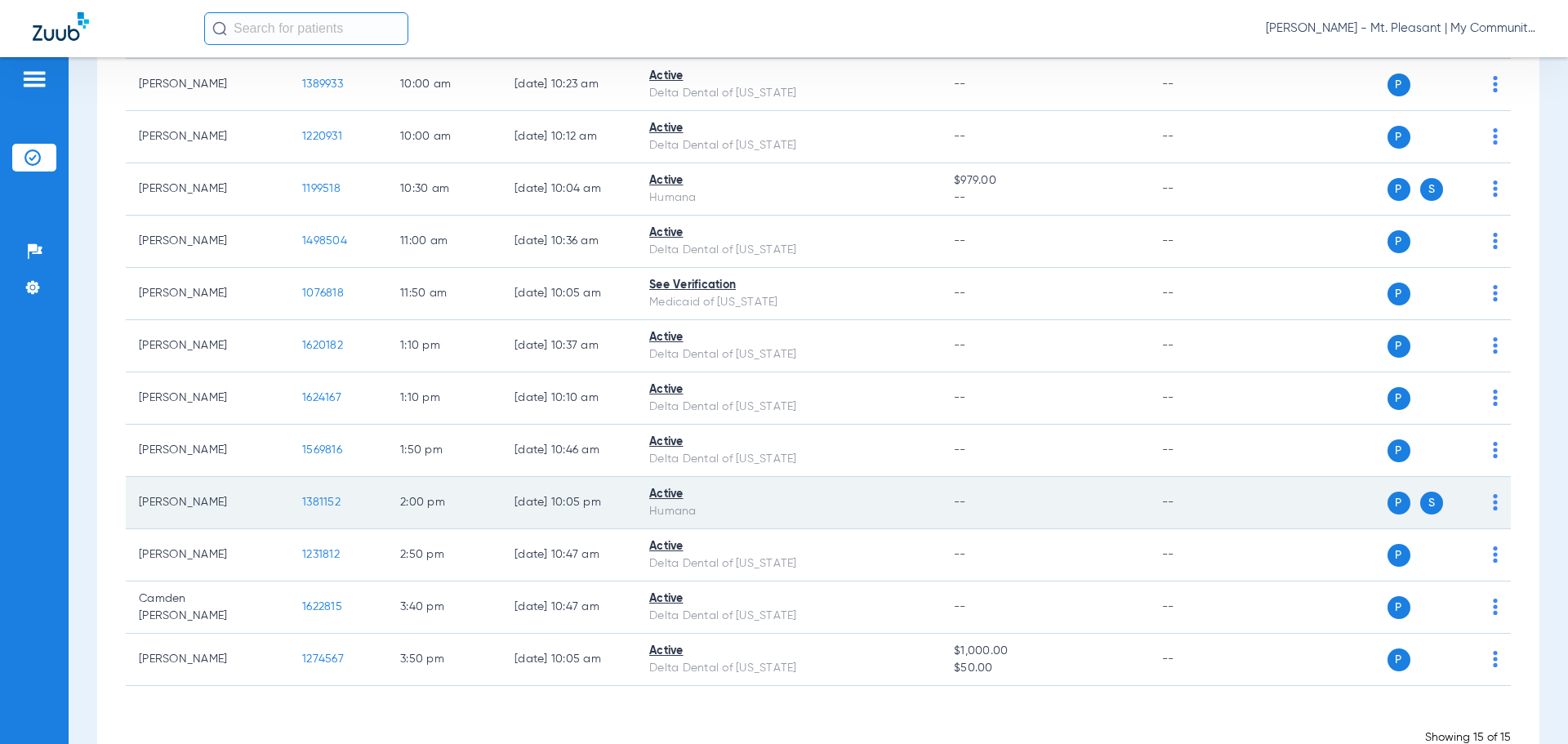
scroll to position [416, 0]
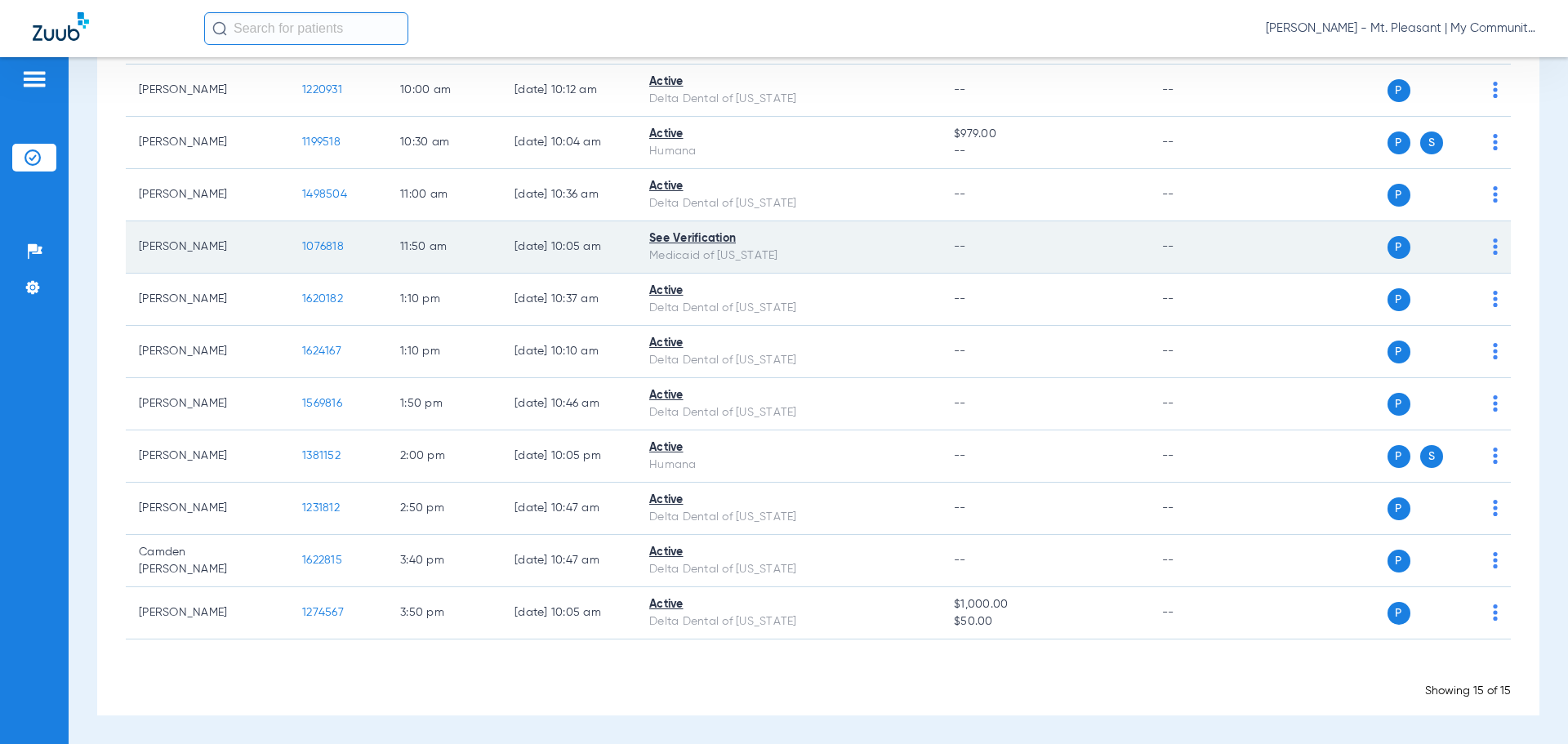
click at [330, 243] on span "1076818" at bounding box center [323, 246] width 41 height 11
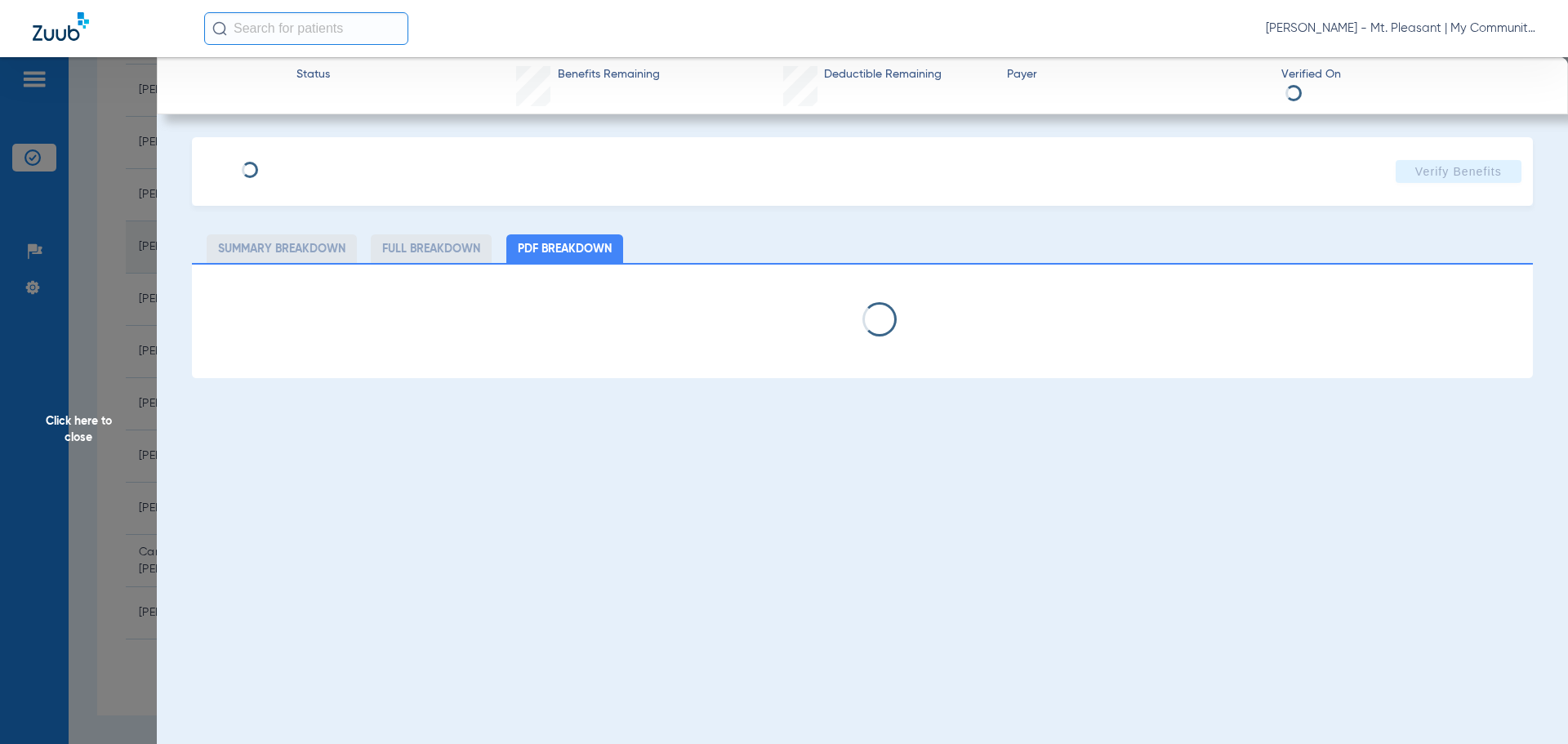
select select "page-width"
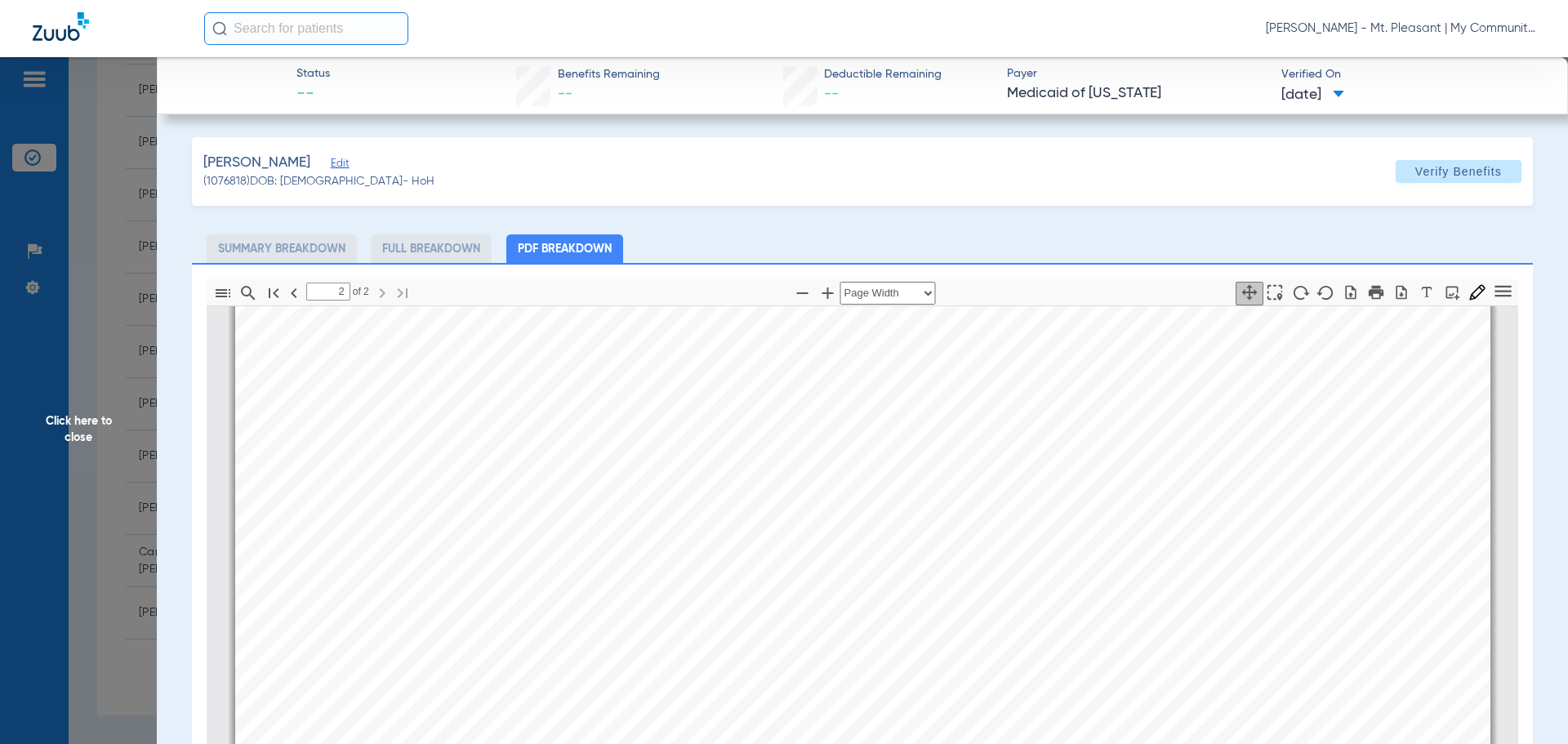
scroll to position [2050, 0]
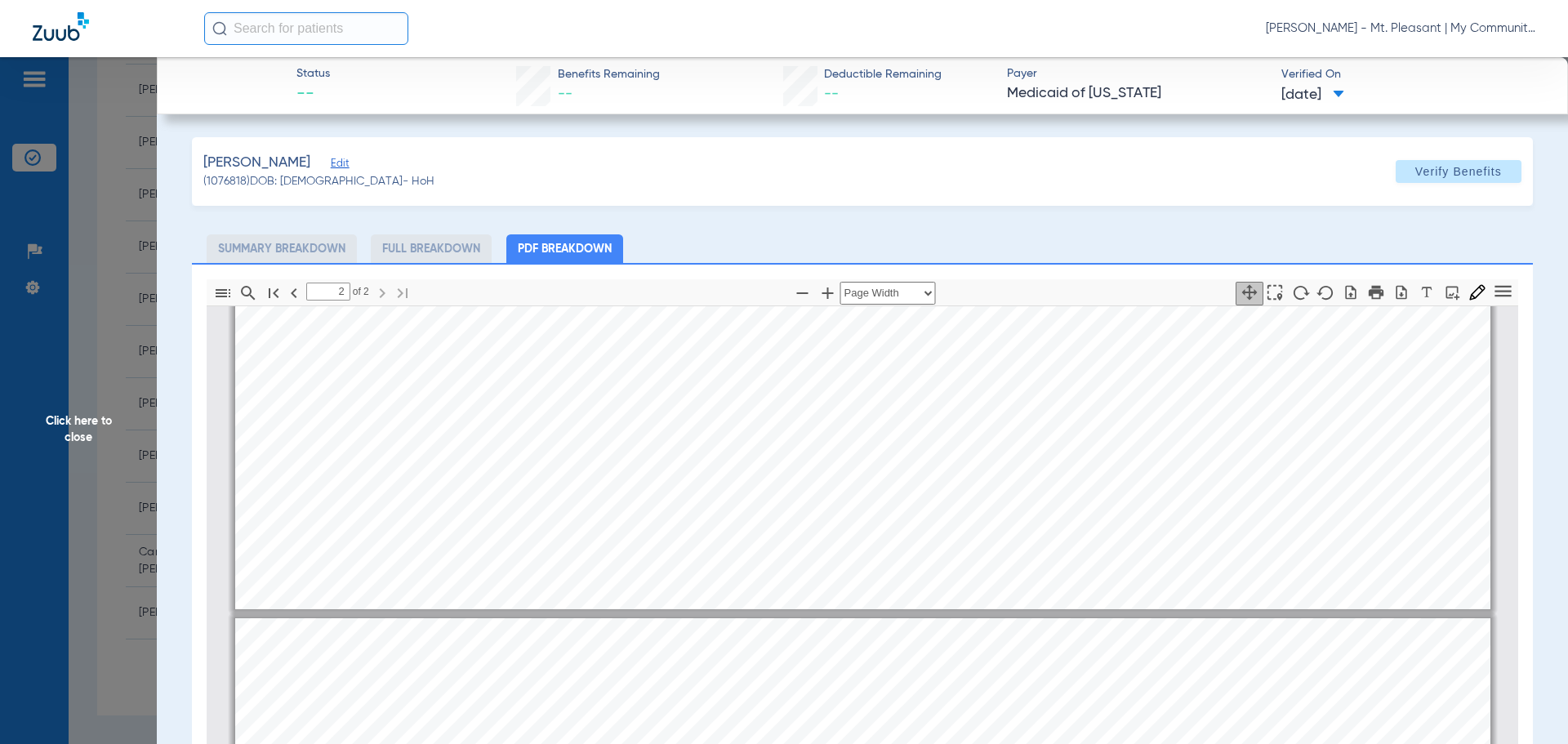
type input "1"
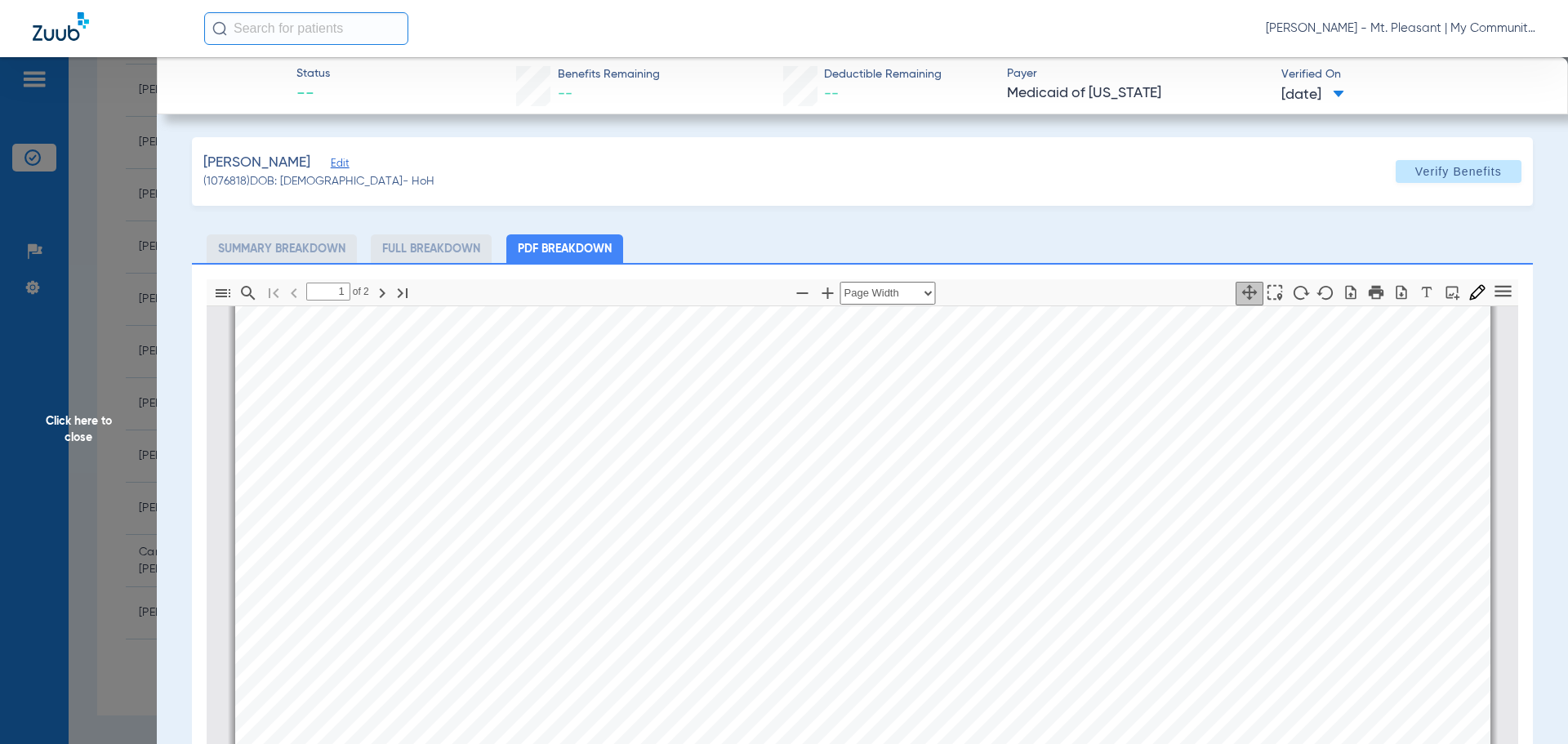
scroll to position [0, 0]
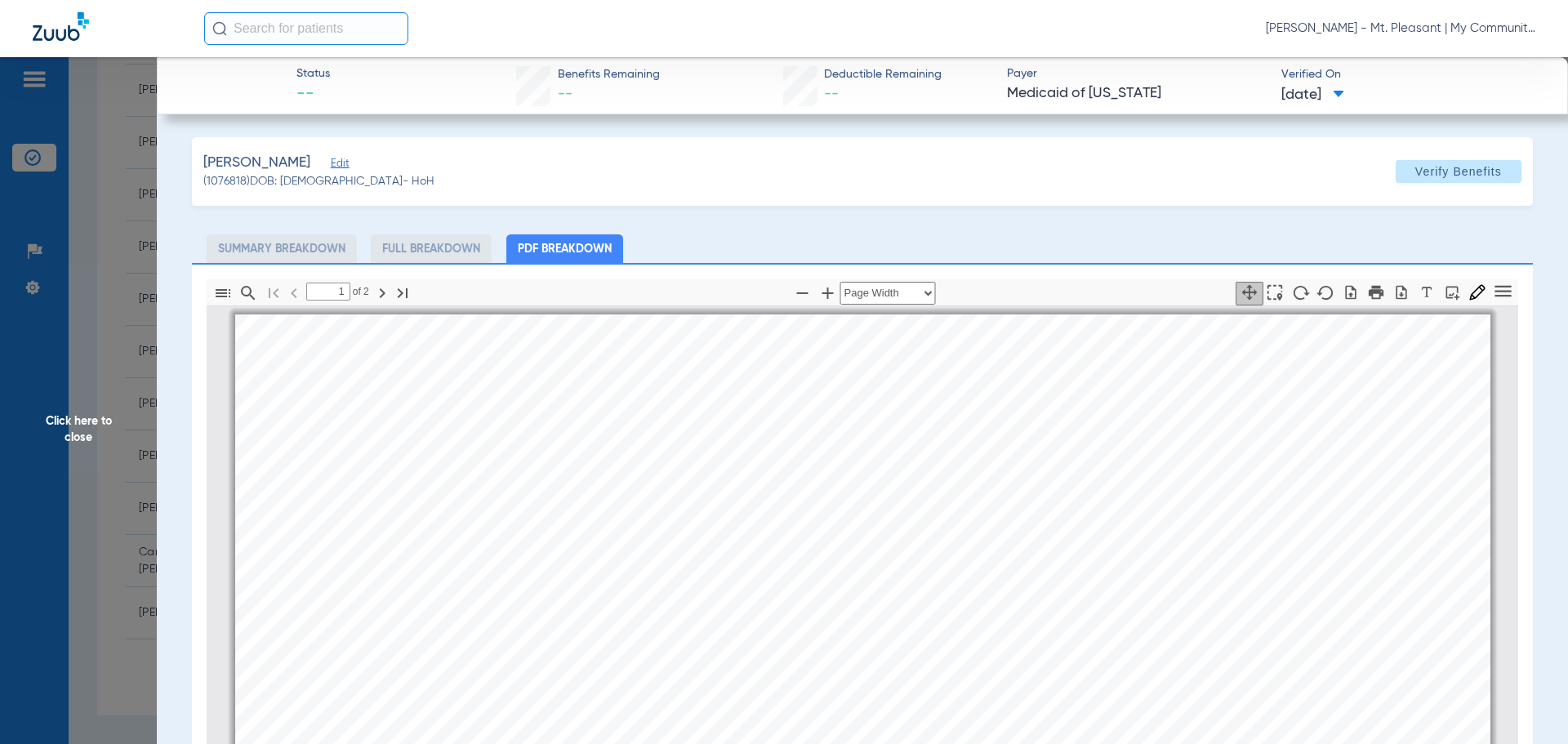
click at [112, 368] on span "Click here to close" at bounding box center [79, 429] width 157 height 744
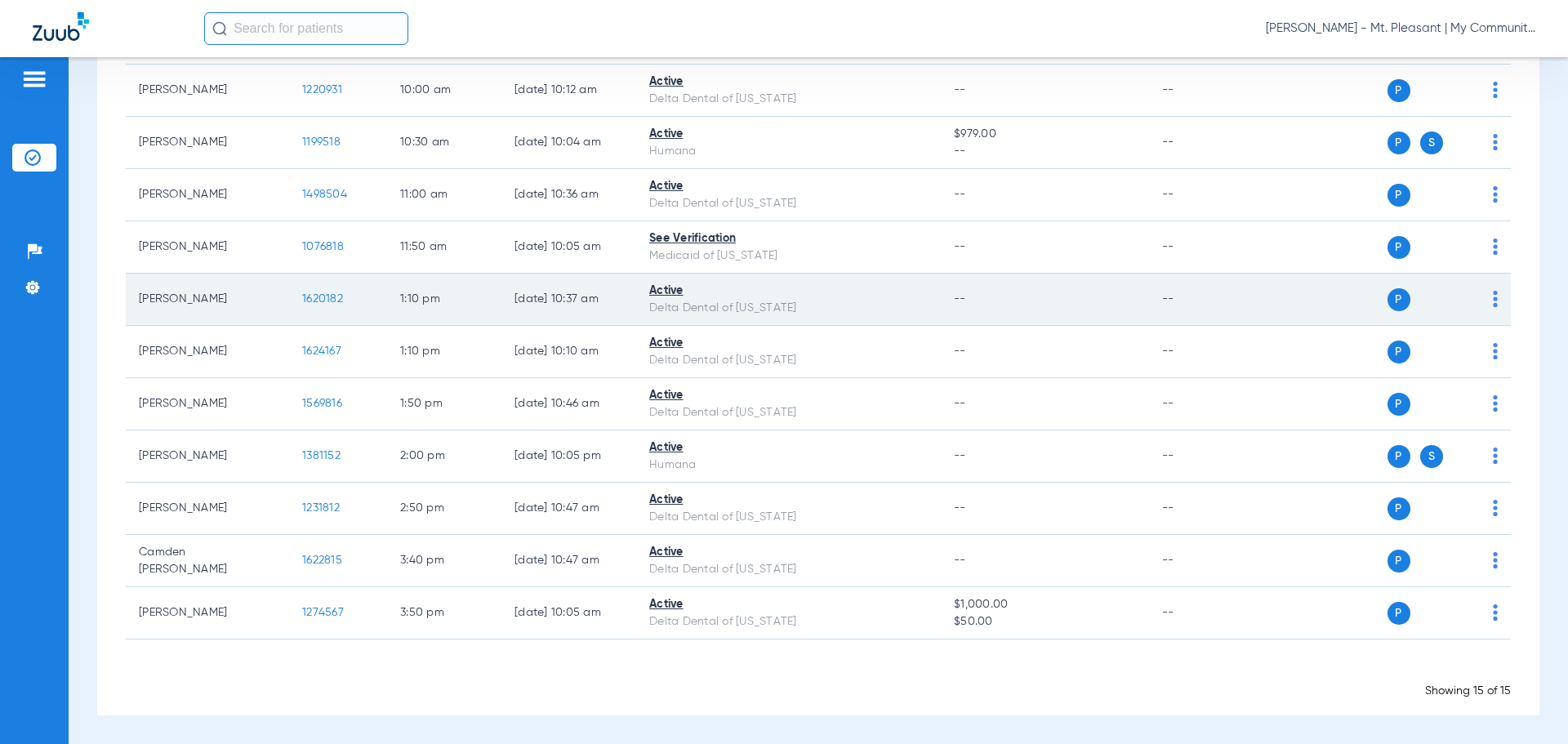
click at [340, 298] on span "1620182" at bounding box center [323, 299] width 41 height 11
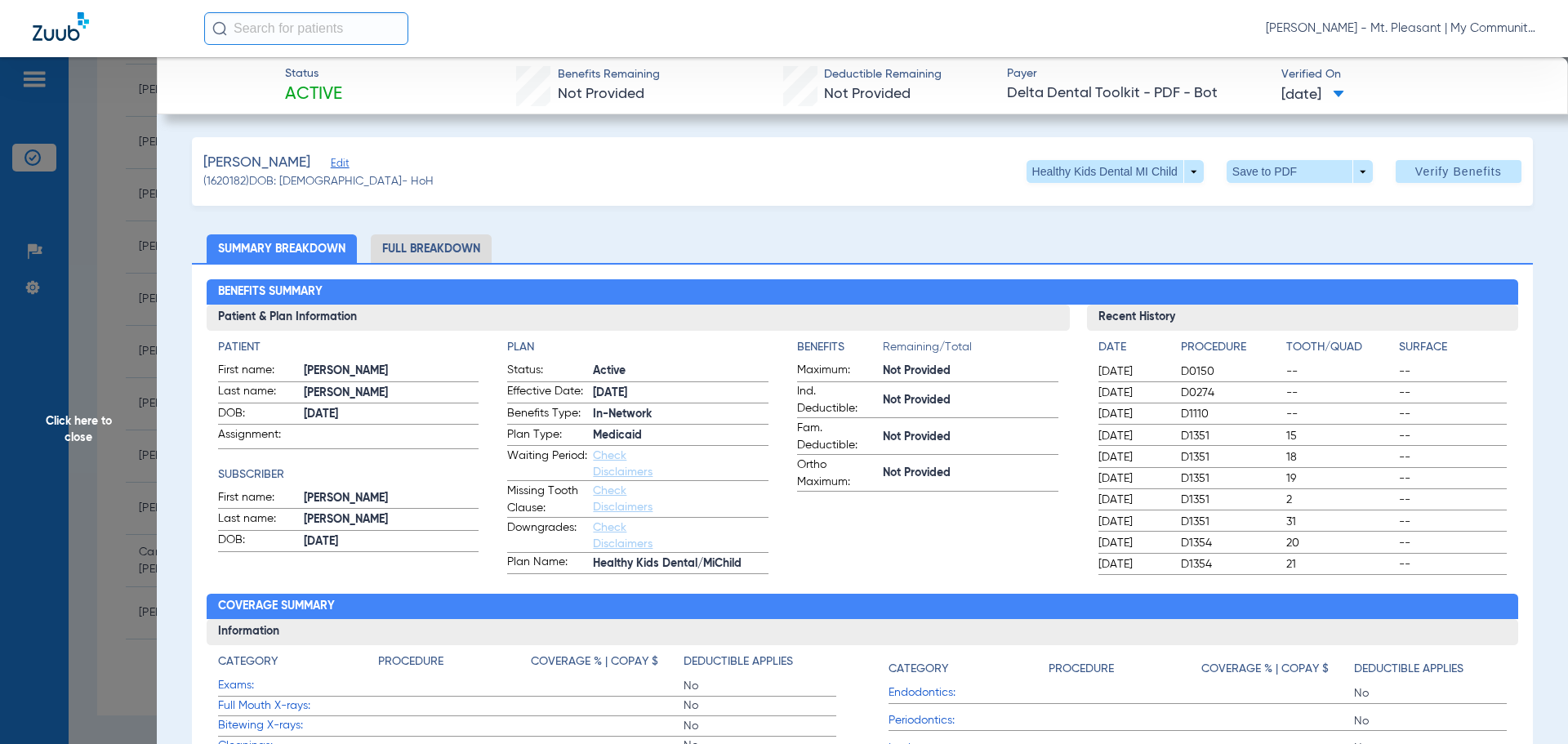
drag, startPoint x: 145, startPoint y: 460, endPoint x: 145, endPoint y: 472, distance: 12.0
click at [145, 460] on span "Click here to close" at bounding box center [79, 429] width 157 height 744
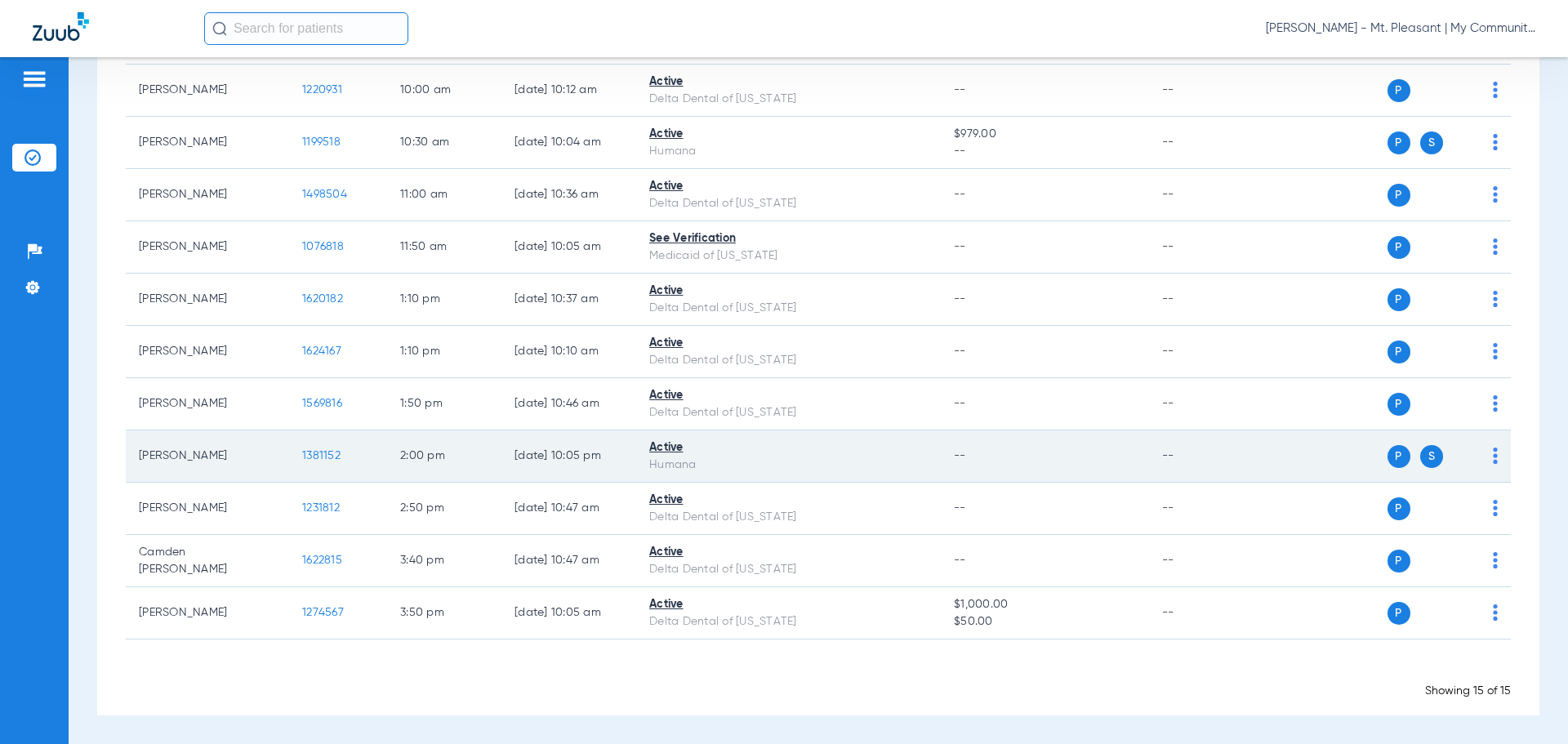
click at [327, 448] on td "1381152" at bounding box center [338, 457] width 98 height 52
click at [324, 453] on span "1381152" at bounding box center [321, 456] width 38 height 11
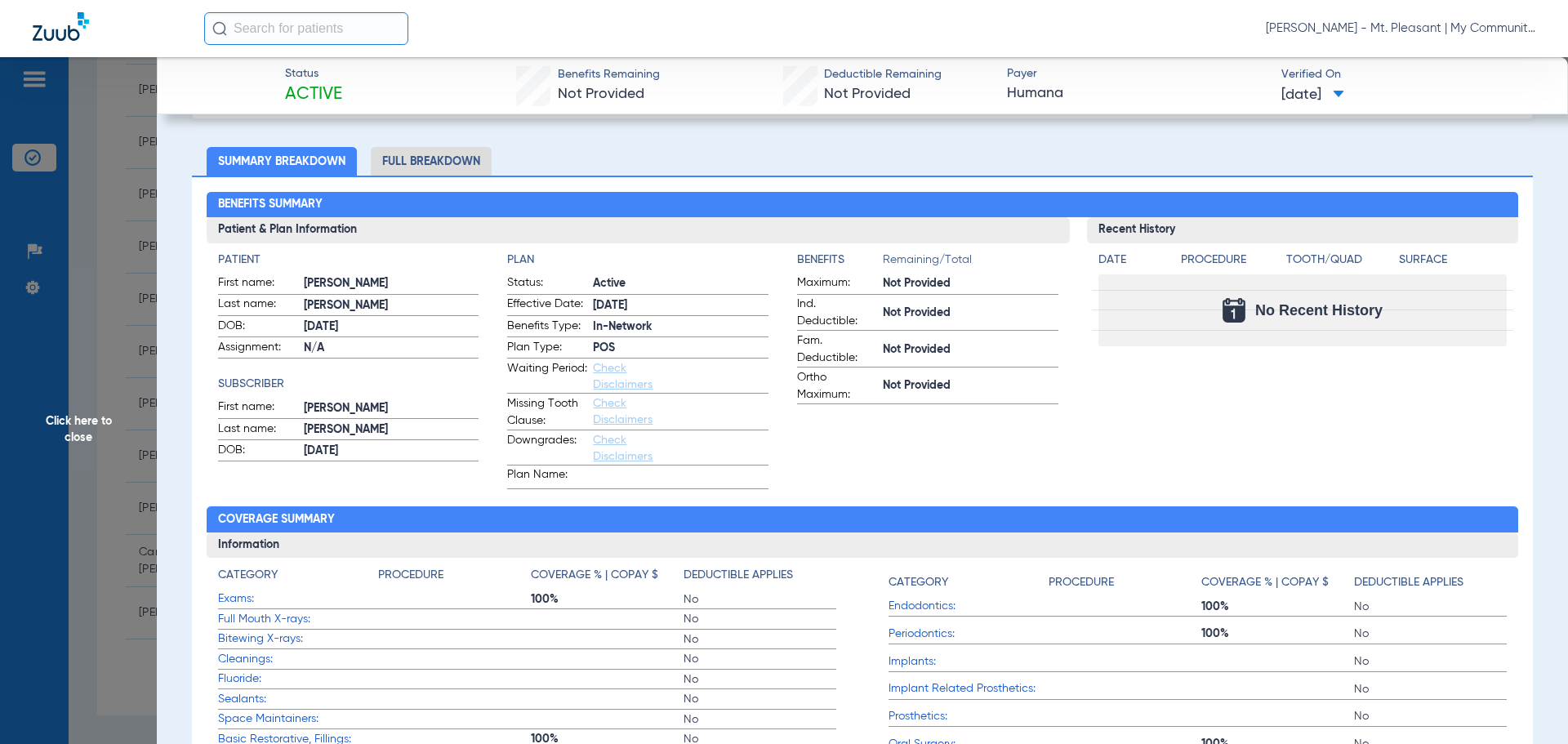
scroll to position [81, 0]
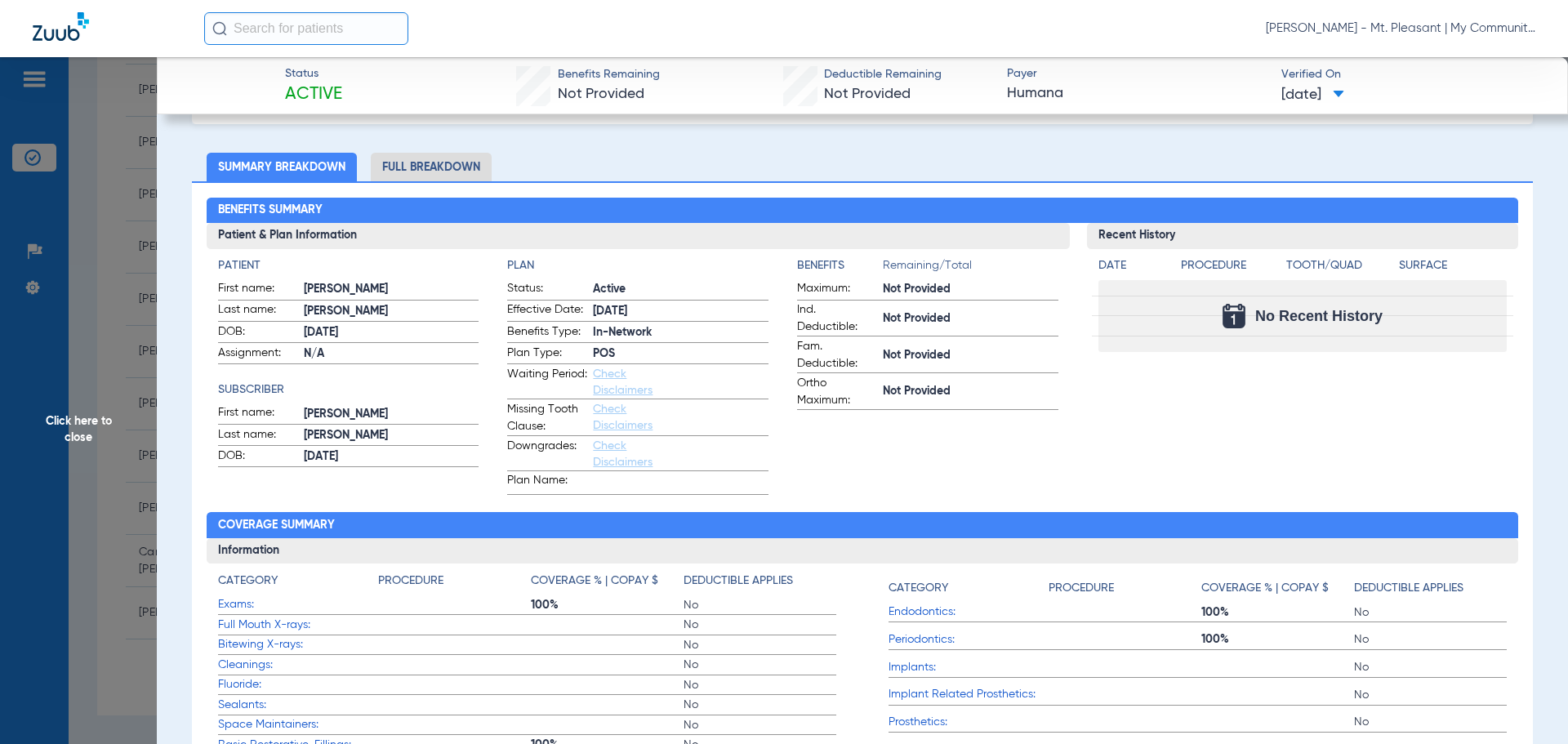
click at [403, 157] on li "Full Breakdown" at bounding box center [431, 167] width 121 height 29
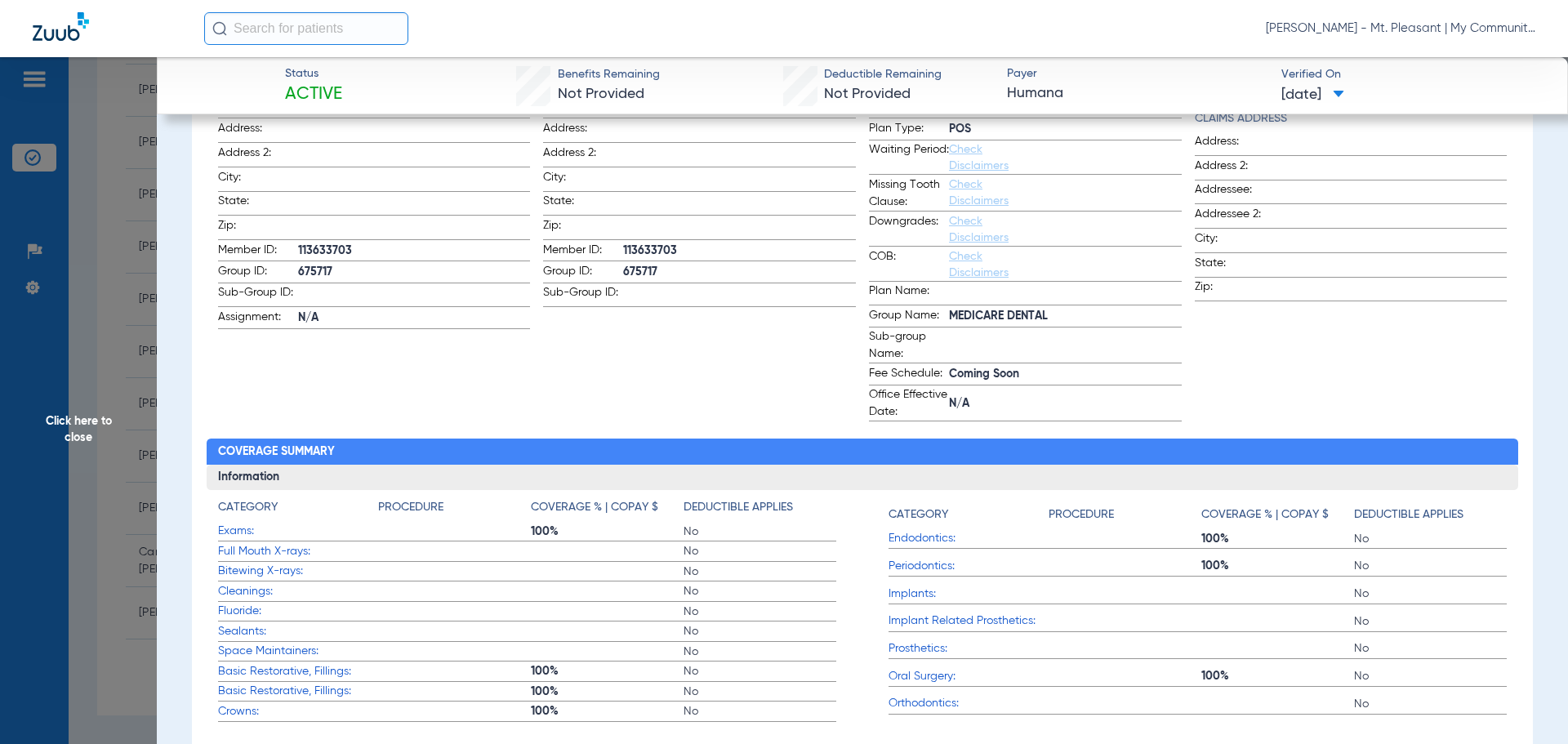
scroll to position [0, 0]
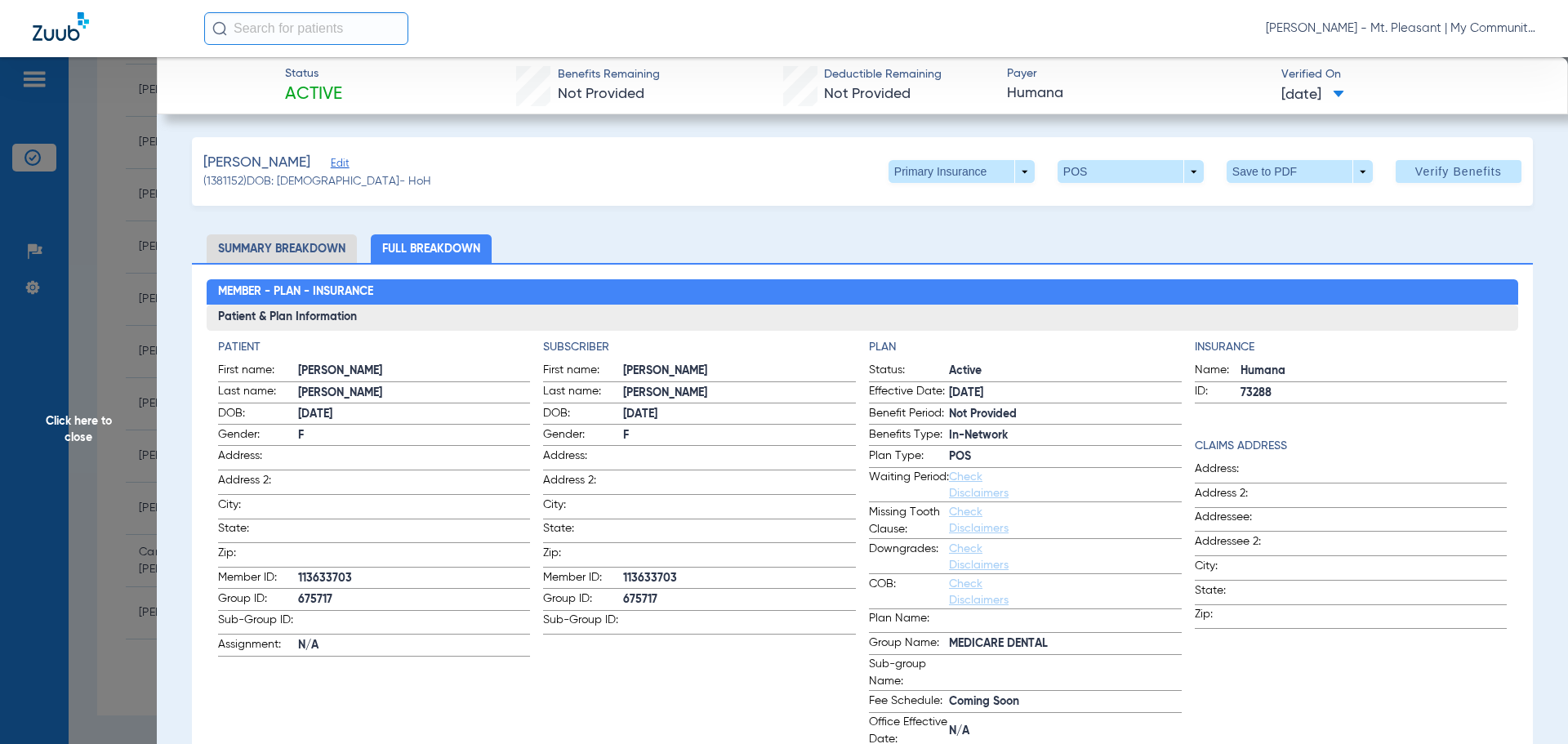
click at [286, 247] on li "Summary Breakdown" at bounding box center [282, 248] width 151 height 29
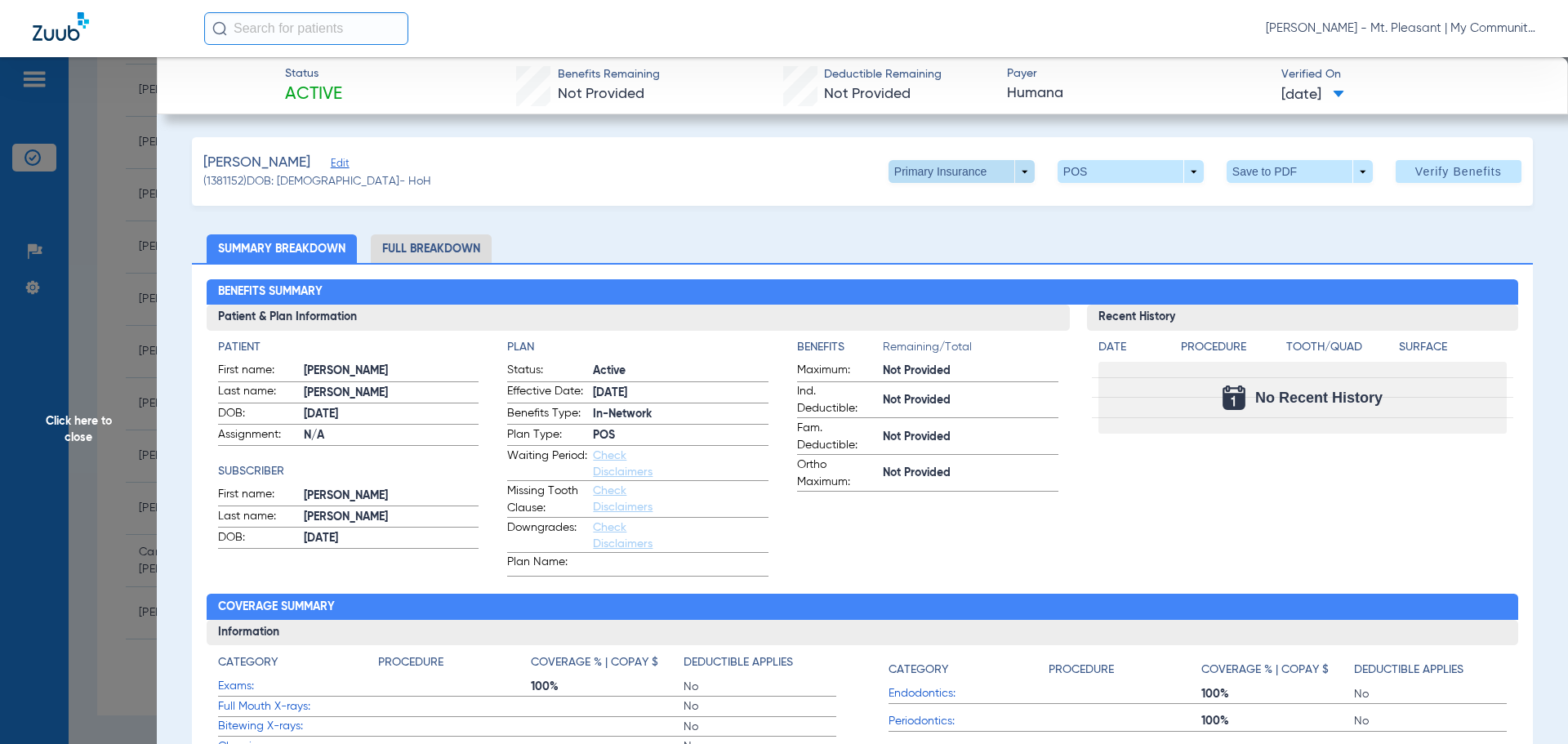
click at [917, 176] on span at bounding box center [961, 171] width 146 height 22
click at [931, 241] on span "Secondary Insurance" at bounding box center [944, 237] width 108 height 11
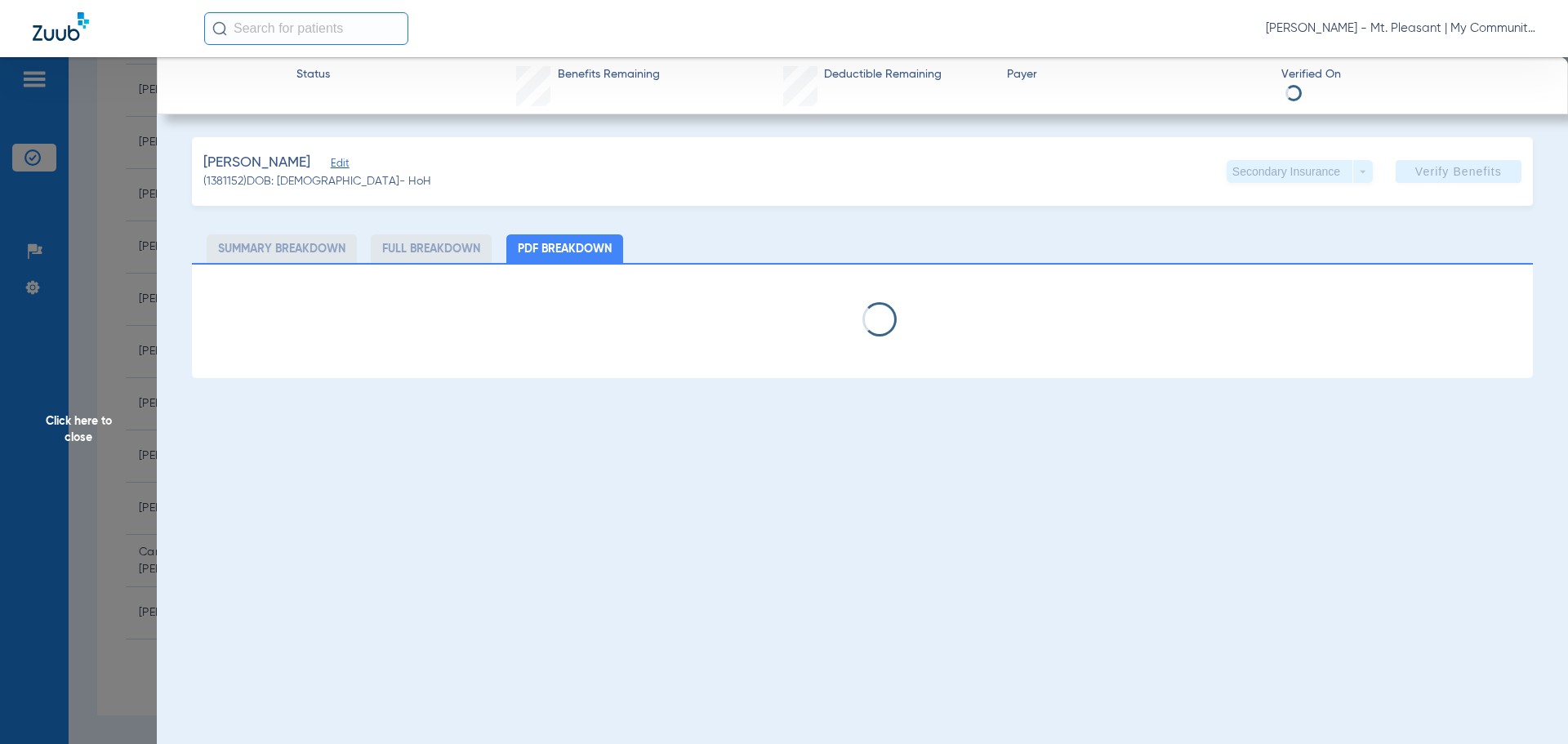
select select "page-width"
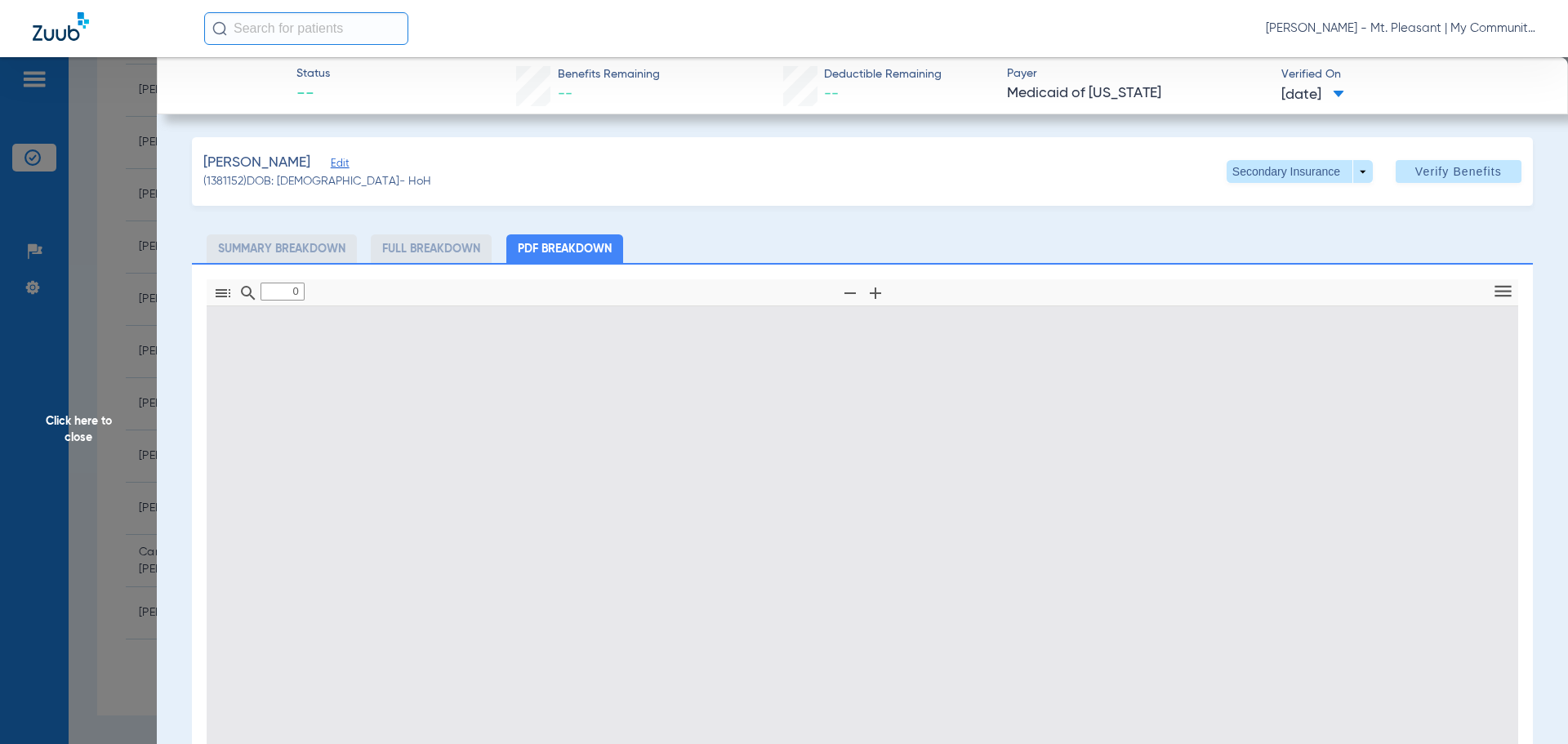
type input "1"
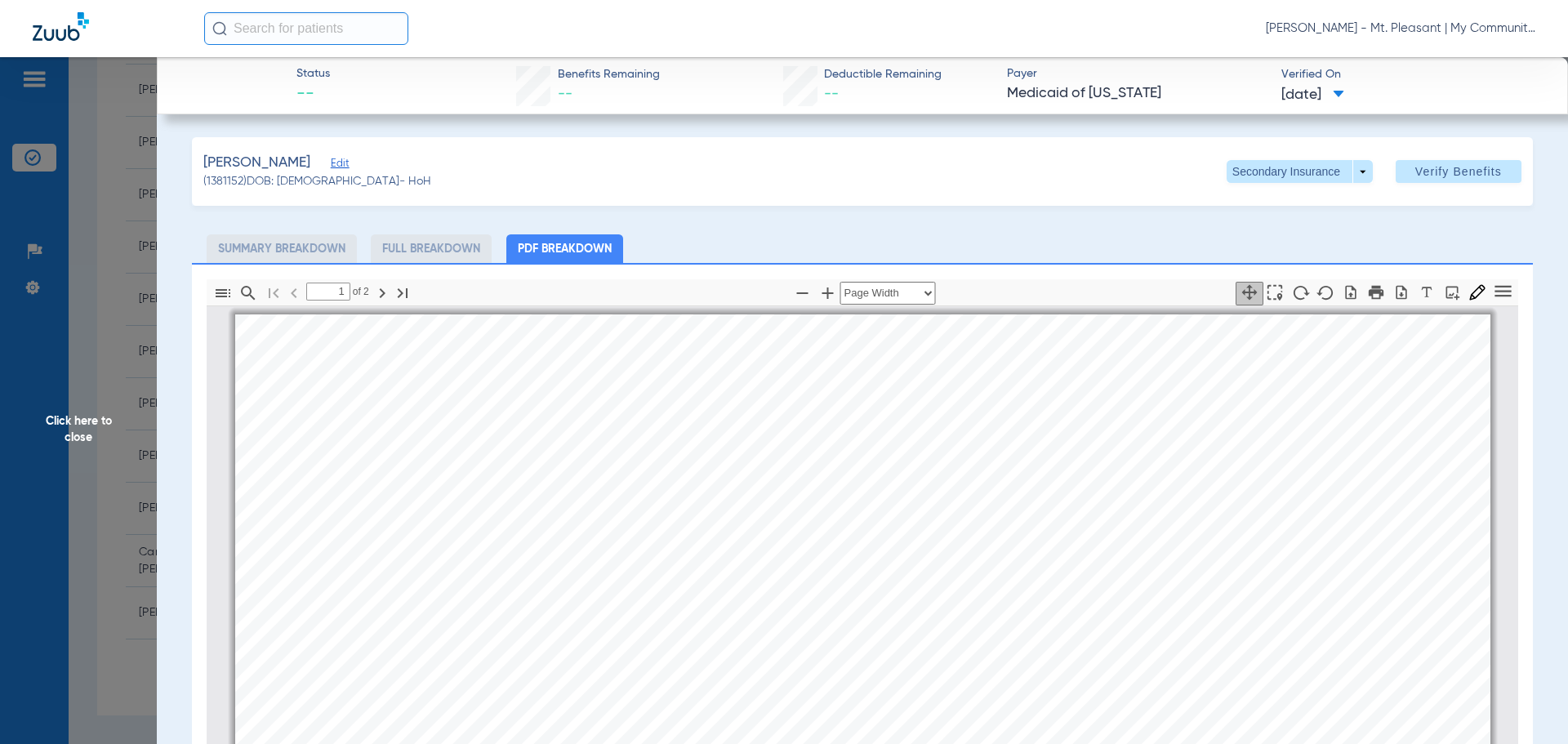
scroll to position [8, 0]
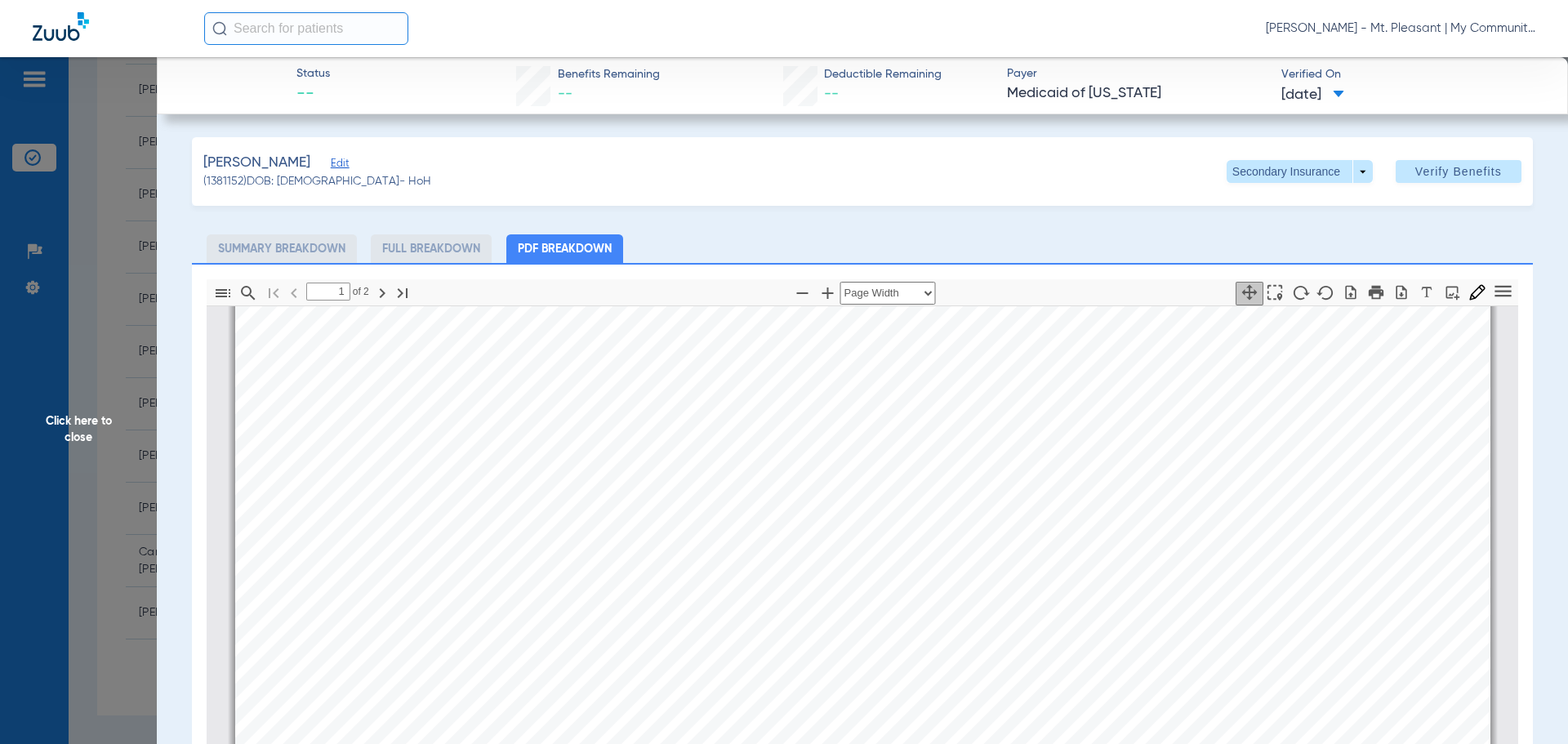
click at [100, 197] on span "Click here to close" at bounding box center [79, 429] width 157 height 744
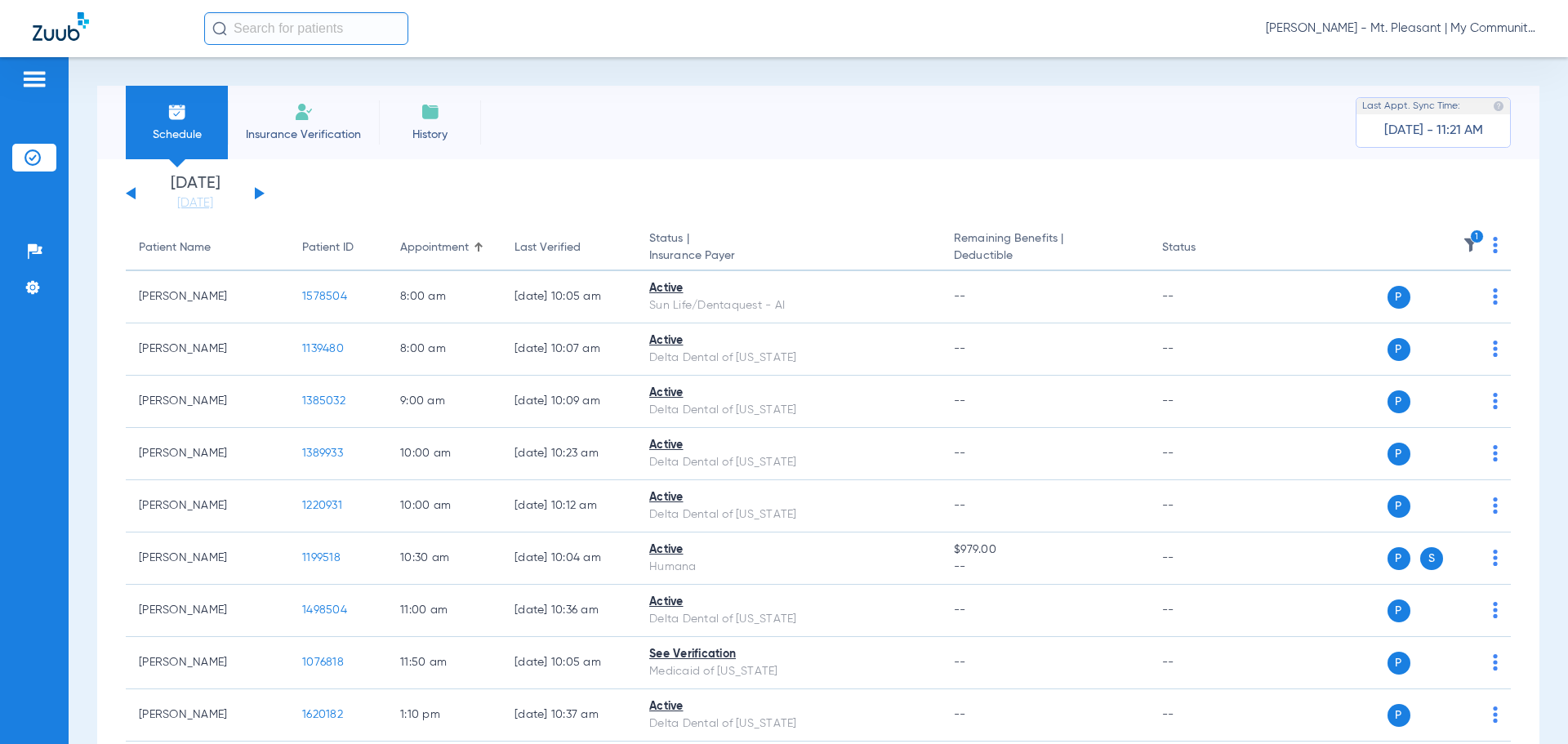
scroll to position [416, 0]
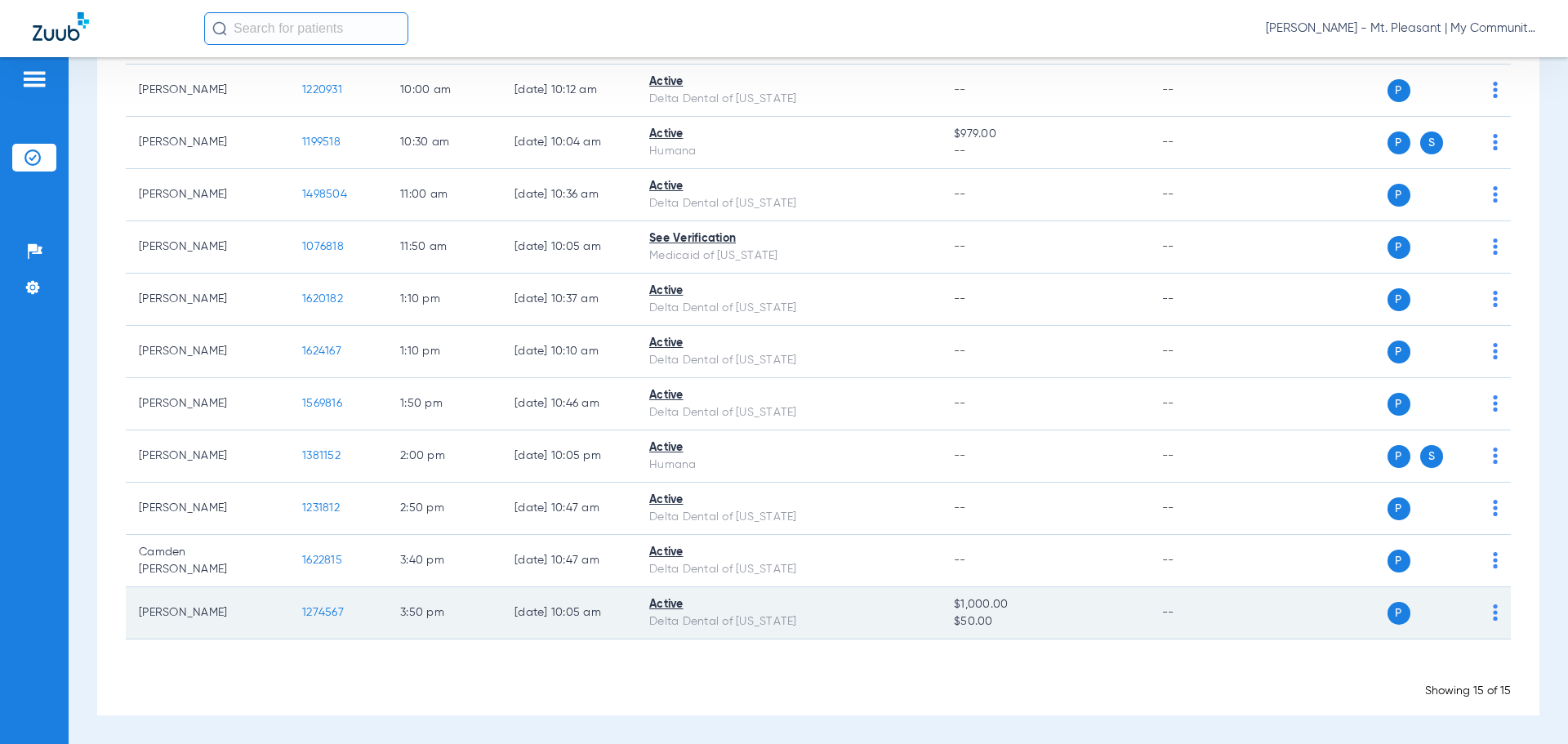
click at [323, 611] on span "1274567" at bounding box center [323, 612] width 41 height 11
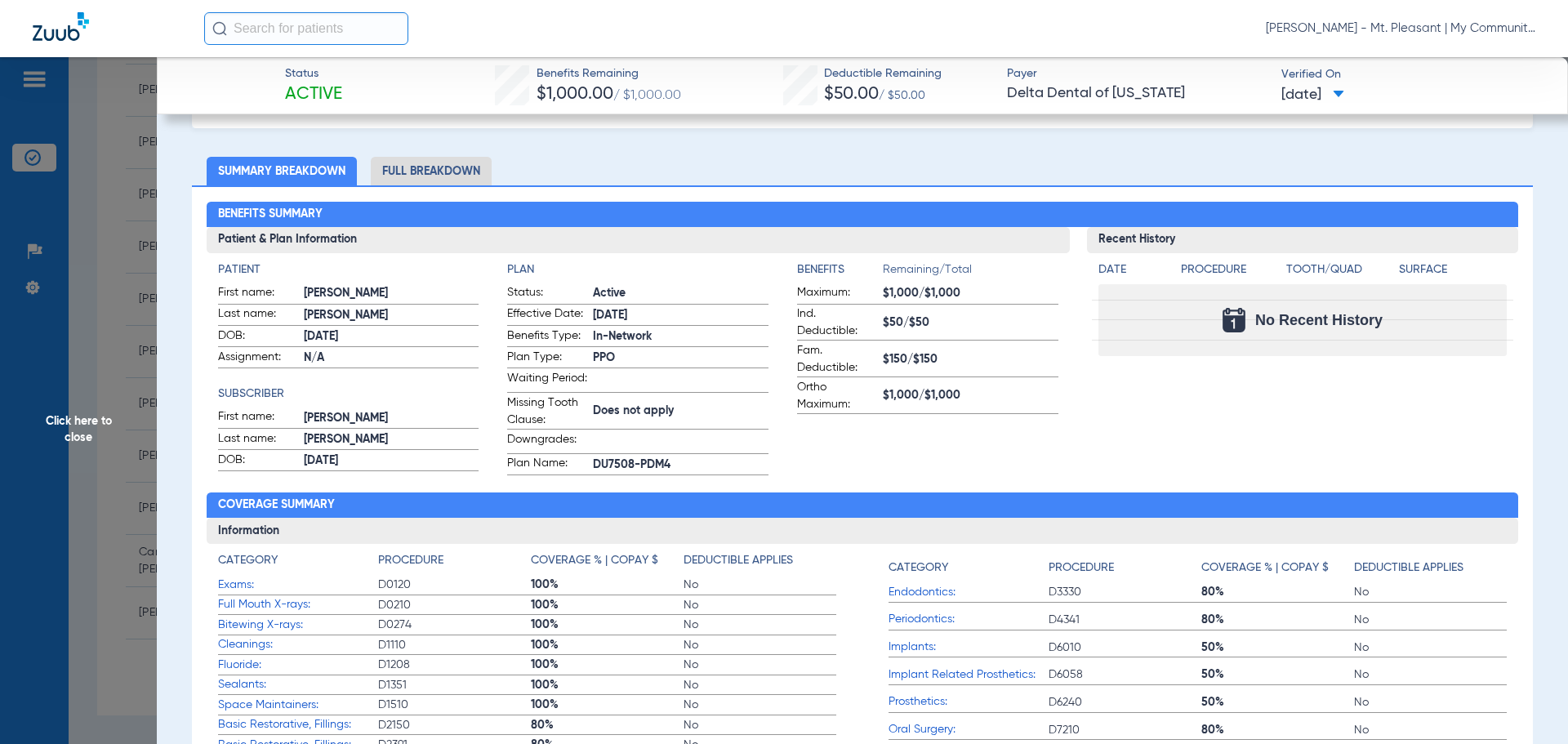
scroll to position [0, 0]
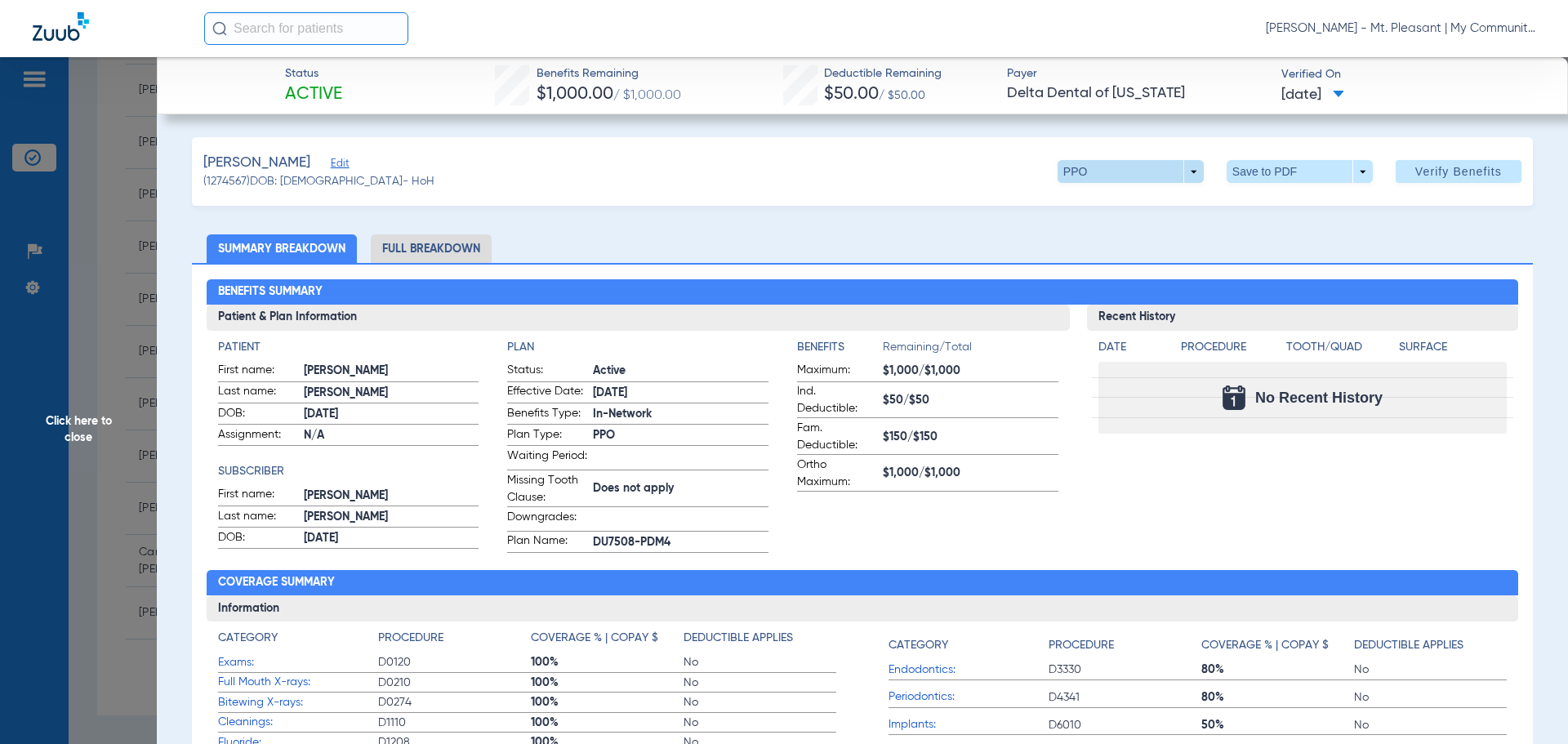
click at [1111, 166] on span at bounding box center [1131, 171] width 39 height 39
drag, startPoint x: 756, startPoint y: 205, endPoint x: 747, endPoint y: 210, distance: 10.3
click at [753, 207] on div at bounding box center [784, 372] width 1568 height 744
click at [448, 263] on div "Benefits Summary Patient & Plan Information Patient First name: KELLY Last name…" at bounding box center [862, 565] width 1341 height 605
click at [446, 250] on li "Full Breakdown" at bounding box center [431, 248] width 121 height 29
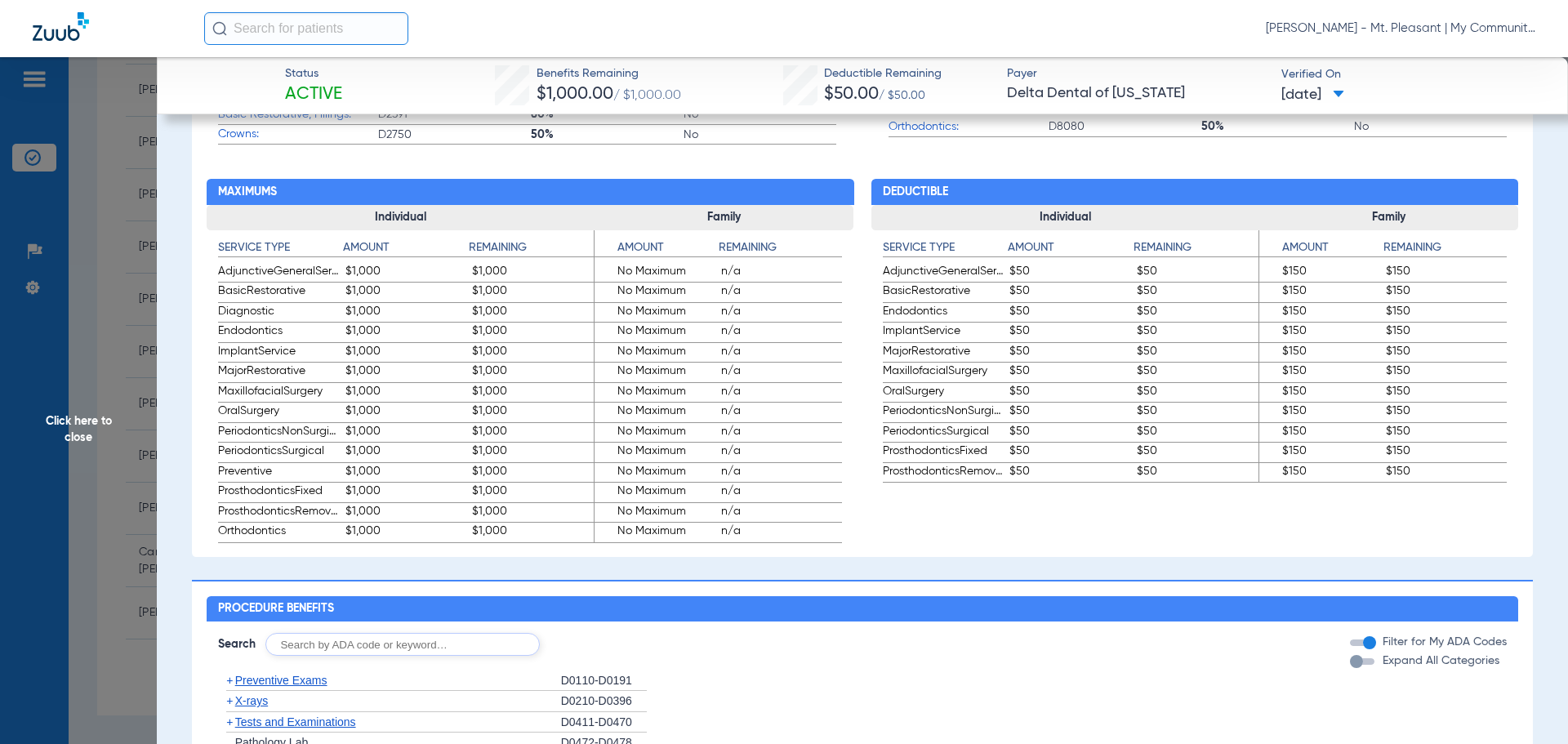
scroll to position [898, 0]
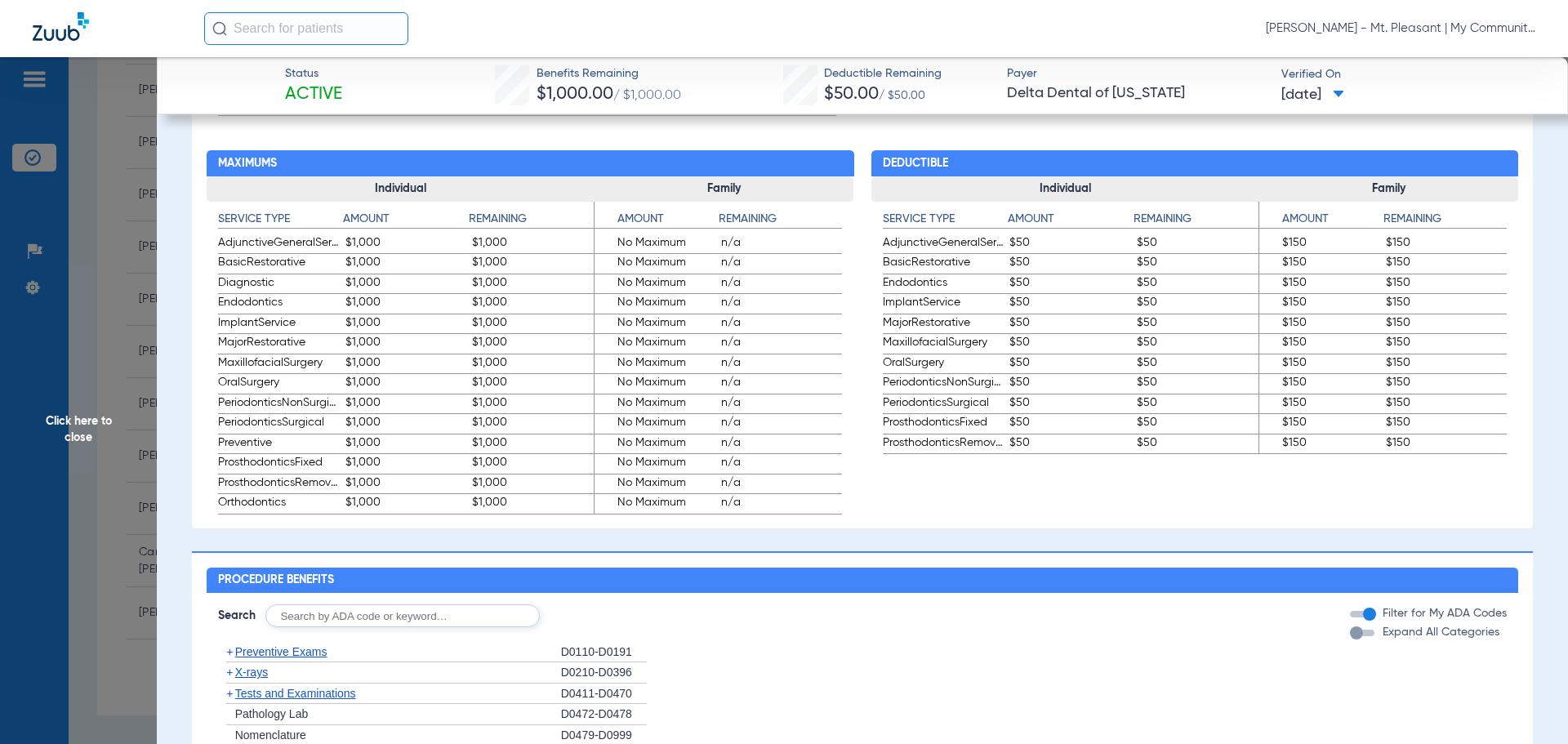
drag, startPoint x: 872, startPoint y: 431, endPoint x: 1042, endPoint y: 435, distance: 170.0
click at [1042, 435] on div "Service Type Amount Remaining AdjunctiveGeneralServices $50 $50 BasicRestorativ…" at bounding box center [1065, 328] width 388 height 253
click at [125, 264] on span "Click here to close" at bounding box center [79, 429] width 157 height 744
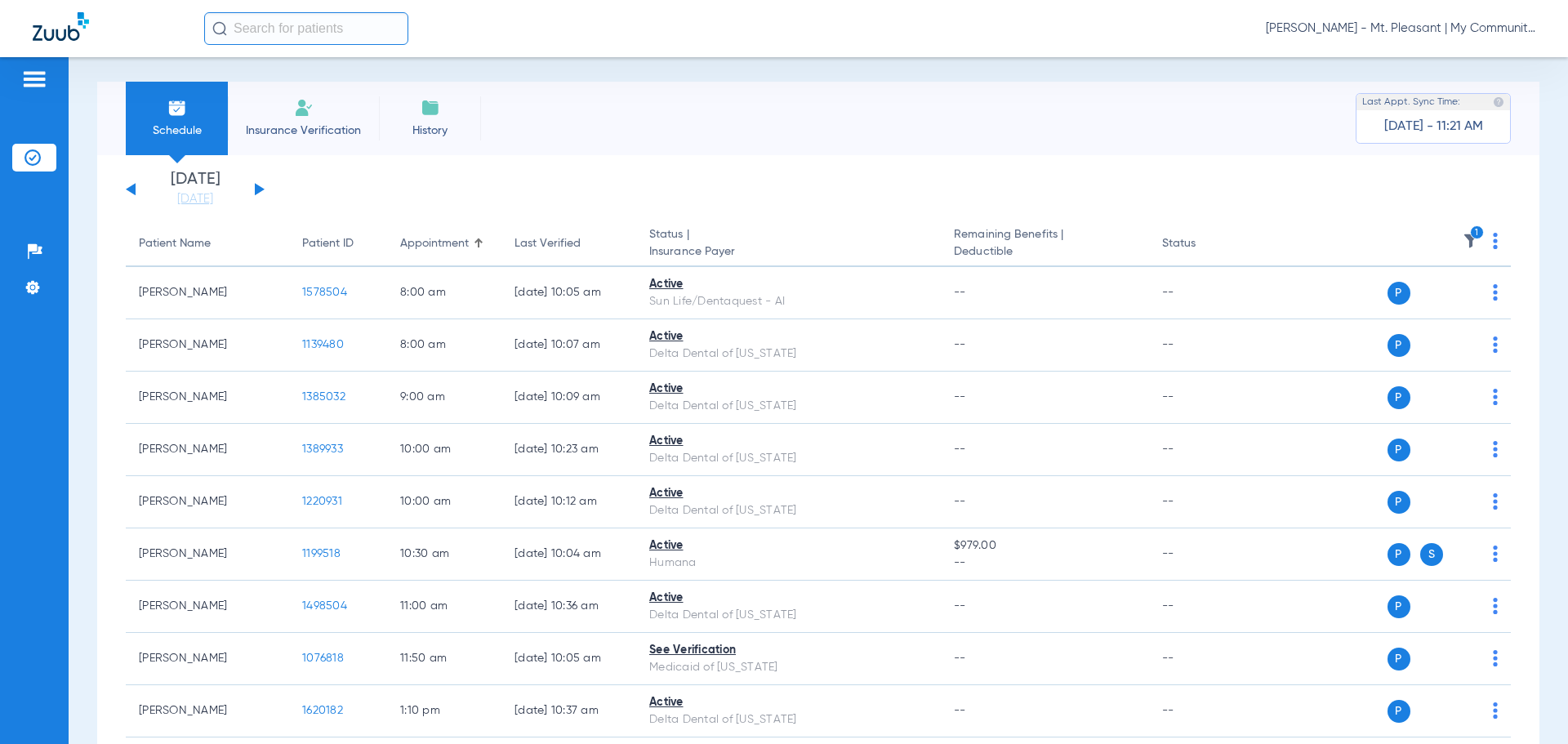
scroll to position [0, 0]
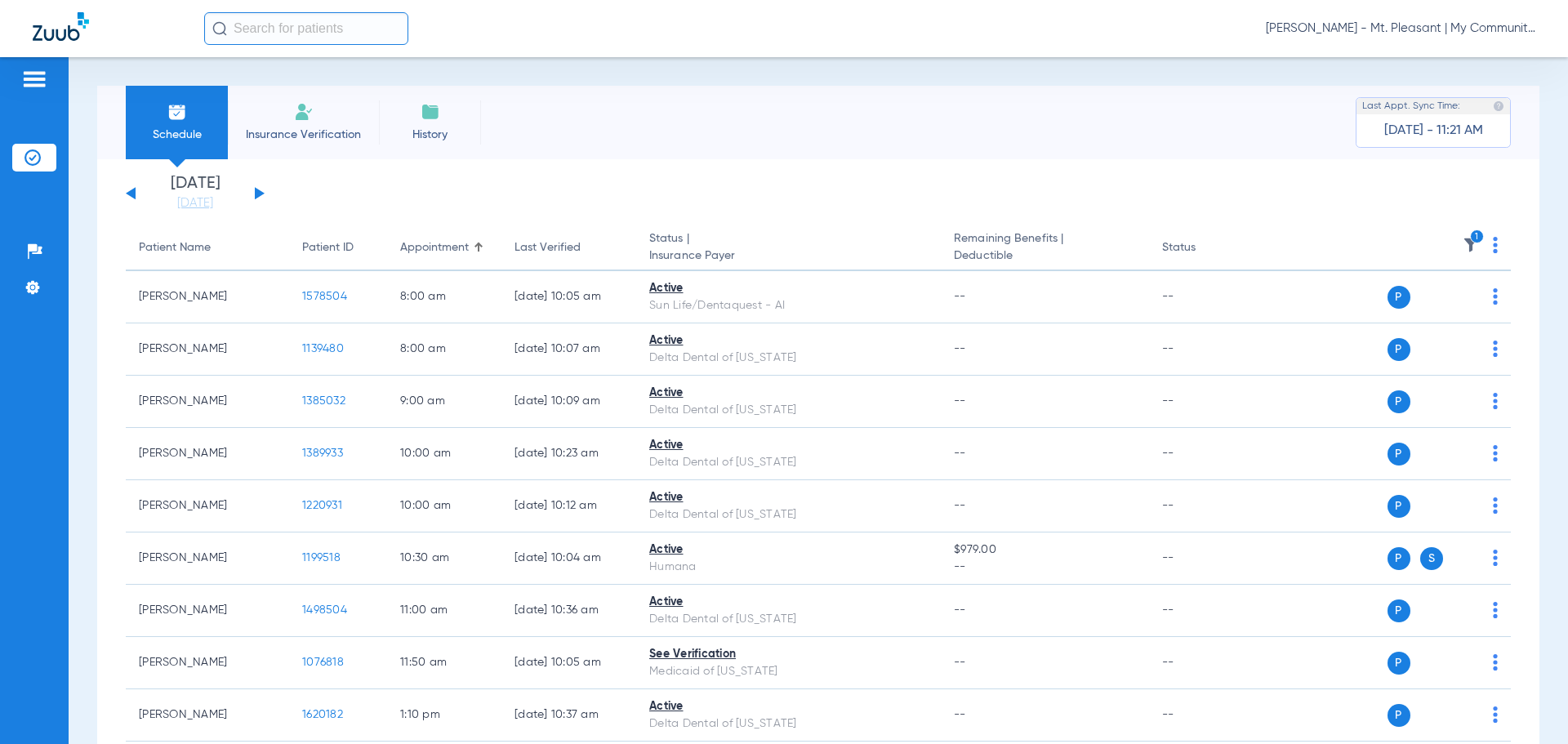
click at [1470, 237] on icon "1" at bounding box center [1477, 237] width 15 height 15
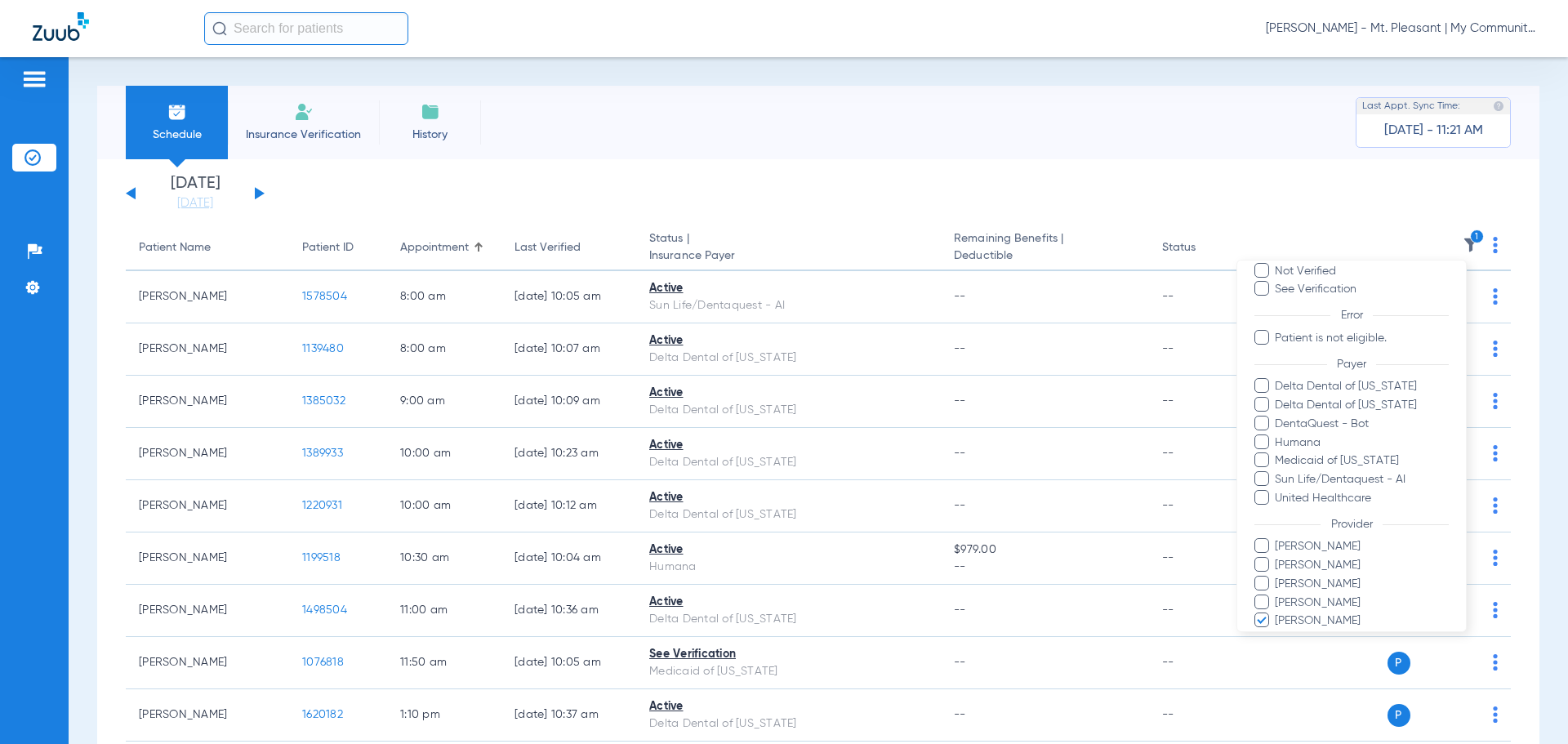
scroll to position [163, 0]
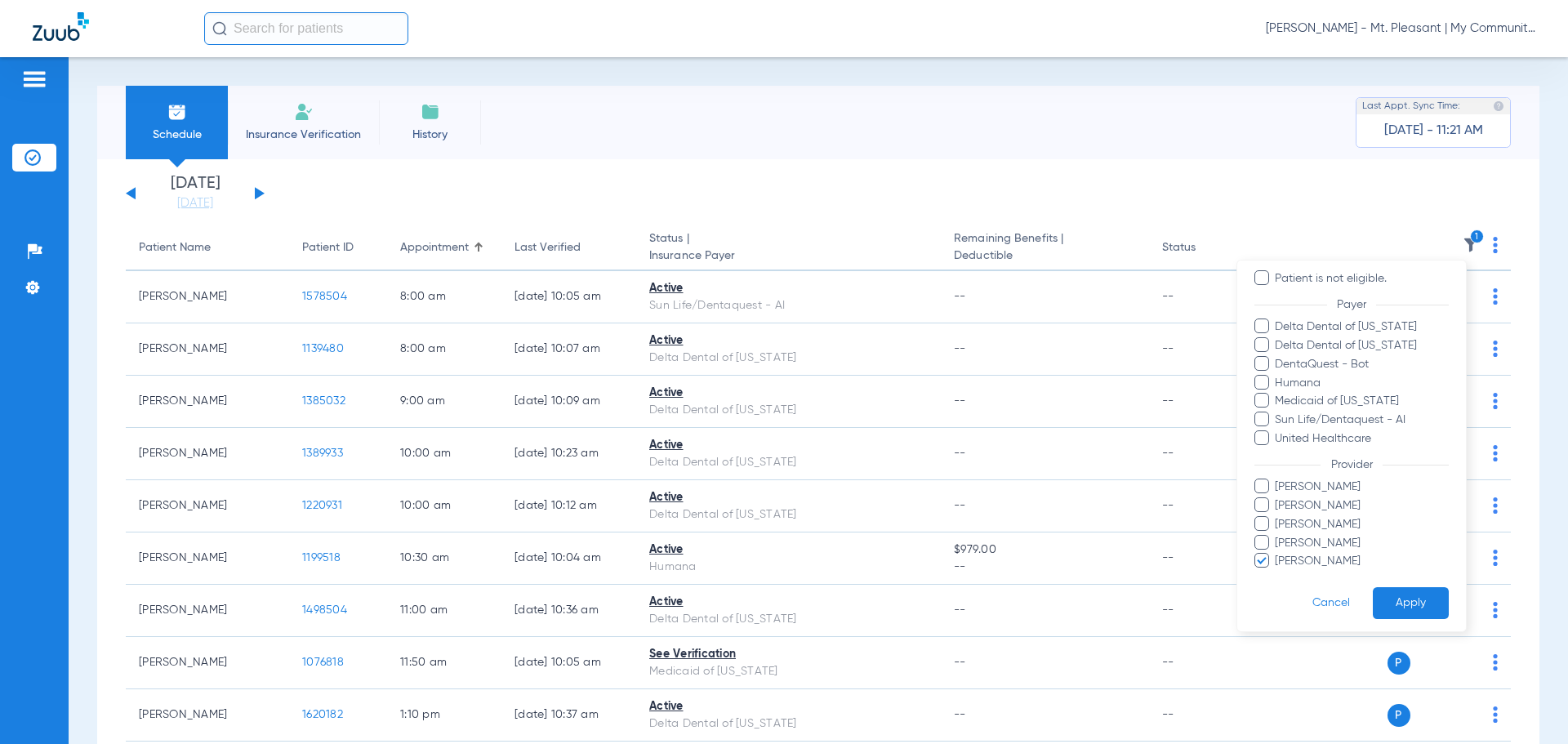
click at [1259, 561] on label "William Boss" at bounding box center [1352, 562] width 195 height 17
click at [1278, 573] on input "William Boss" at bounding box center [1278, 573] width 0 height 0
click at [1319, 488] on span "Josiah Most" at bounding box center [1361, 487] width 175 height 17
click at [1278, 498] on input "Josiah Most" at bounding box center [1278, 498] width 0 height 0
click at [1373, 589] on button "Apply" at bounding box center [1411, 603] width 76 height 32
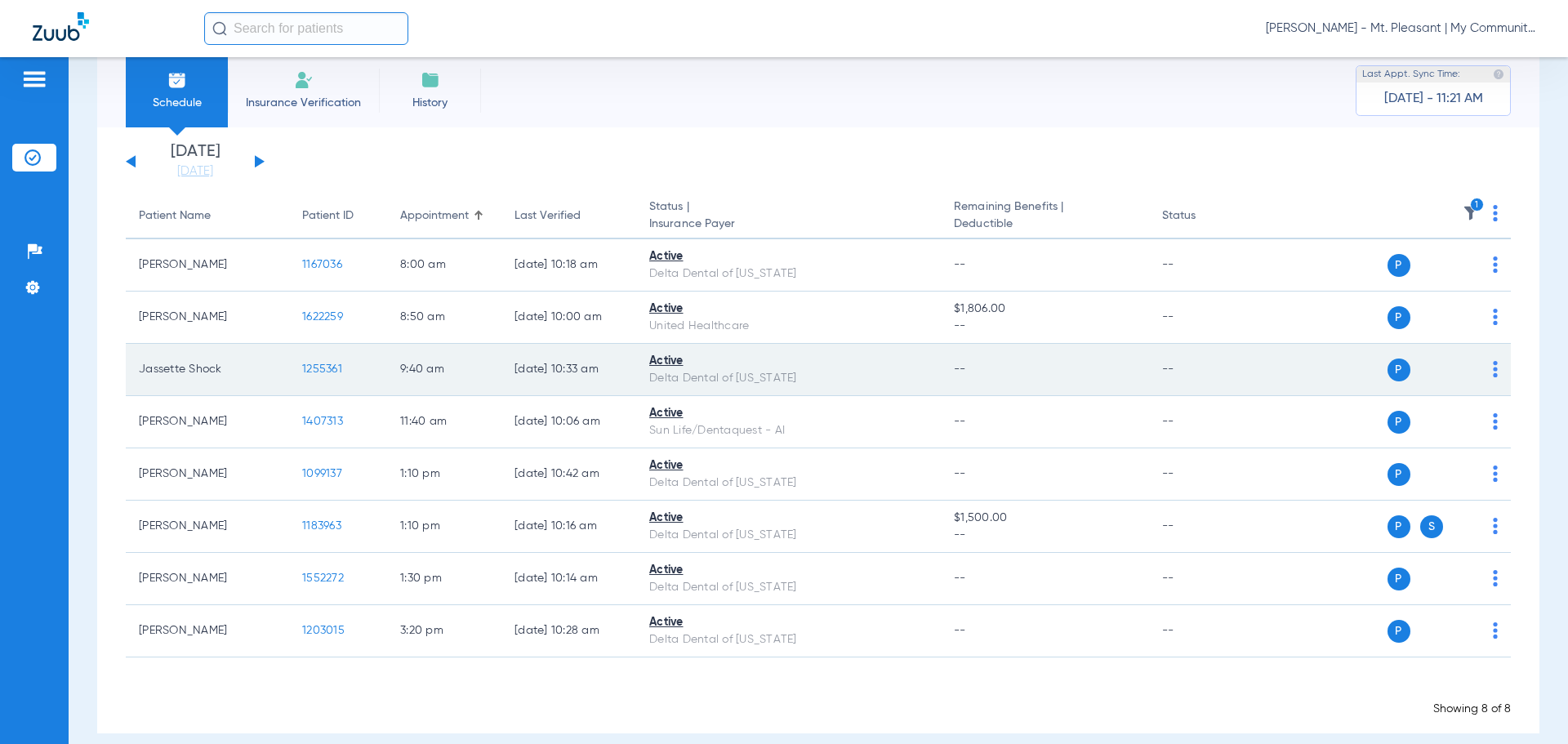
scroll to position [50, 0]
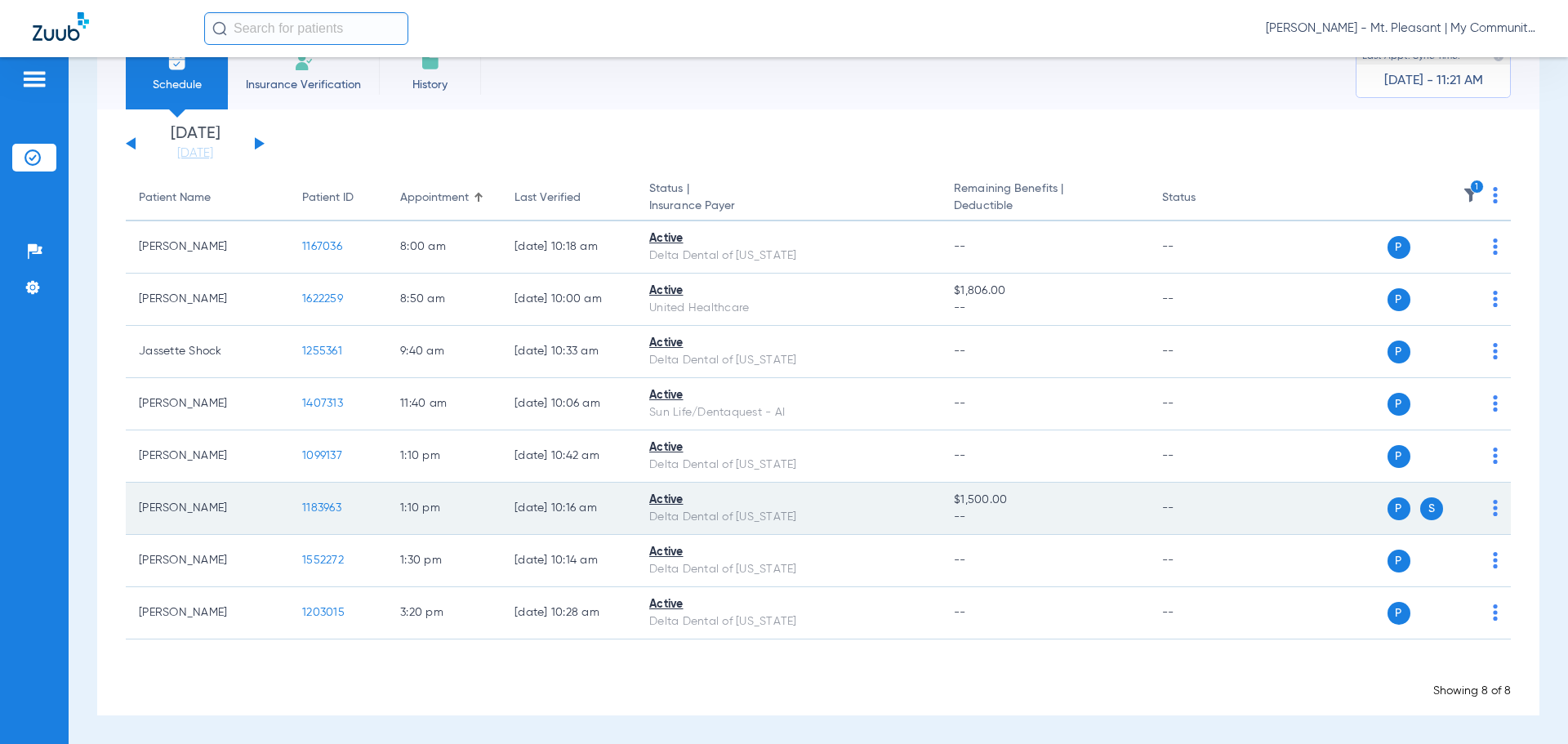
click at [317, 508] on span "1183963" at bounding box center [322, 508] width 39 height 11
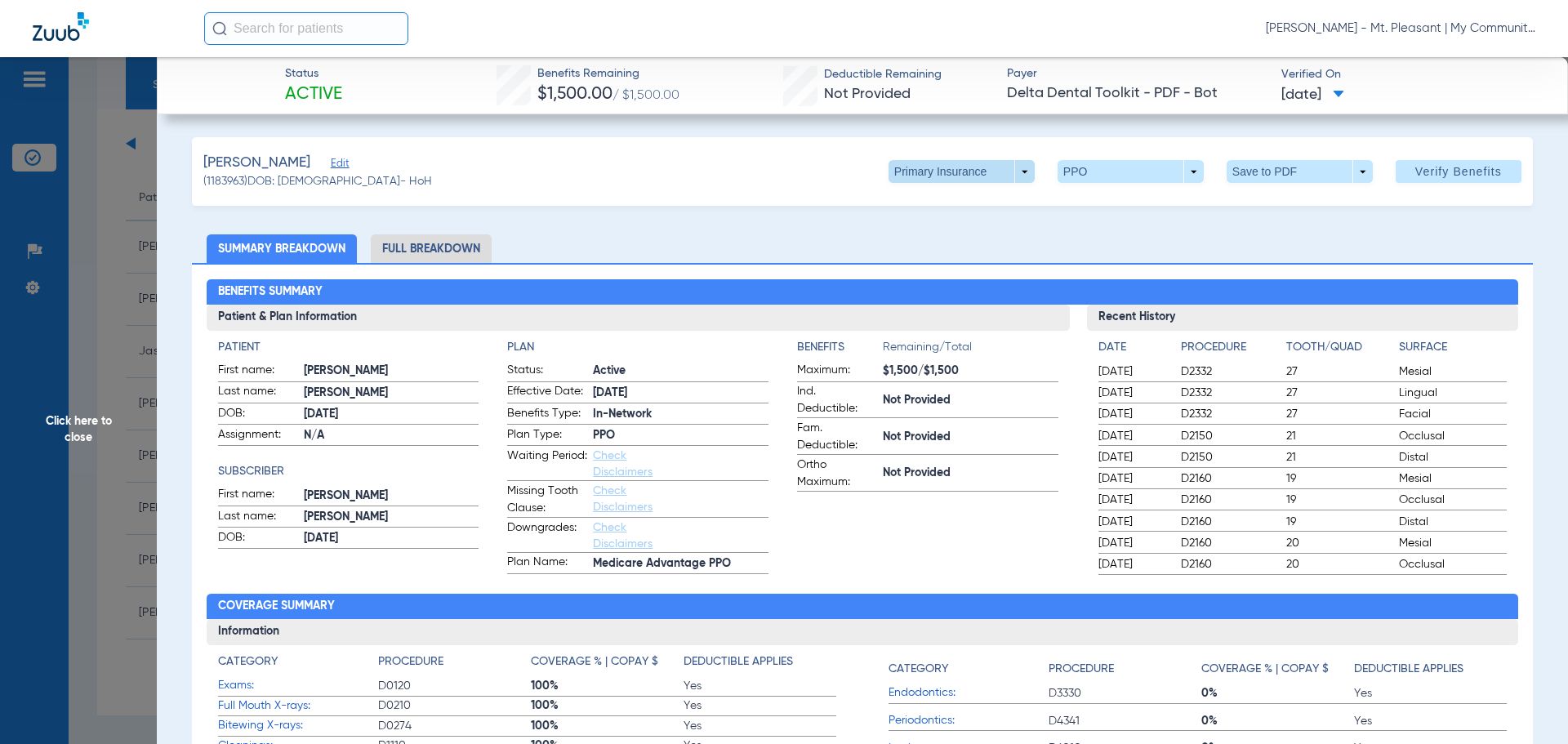
click at [942, 161] on span at bounding box center [961, 171] width 39 height 39
click at [926, 169] on div at bounding box center [784, 372] width 1568 height 744
click at [945, 167] on span at bounding box center [961, 171] width 39 height 39
click at [941, 227] on button "Secondary Insurance" at bounding box center [944, 237] width 134 height 33
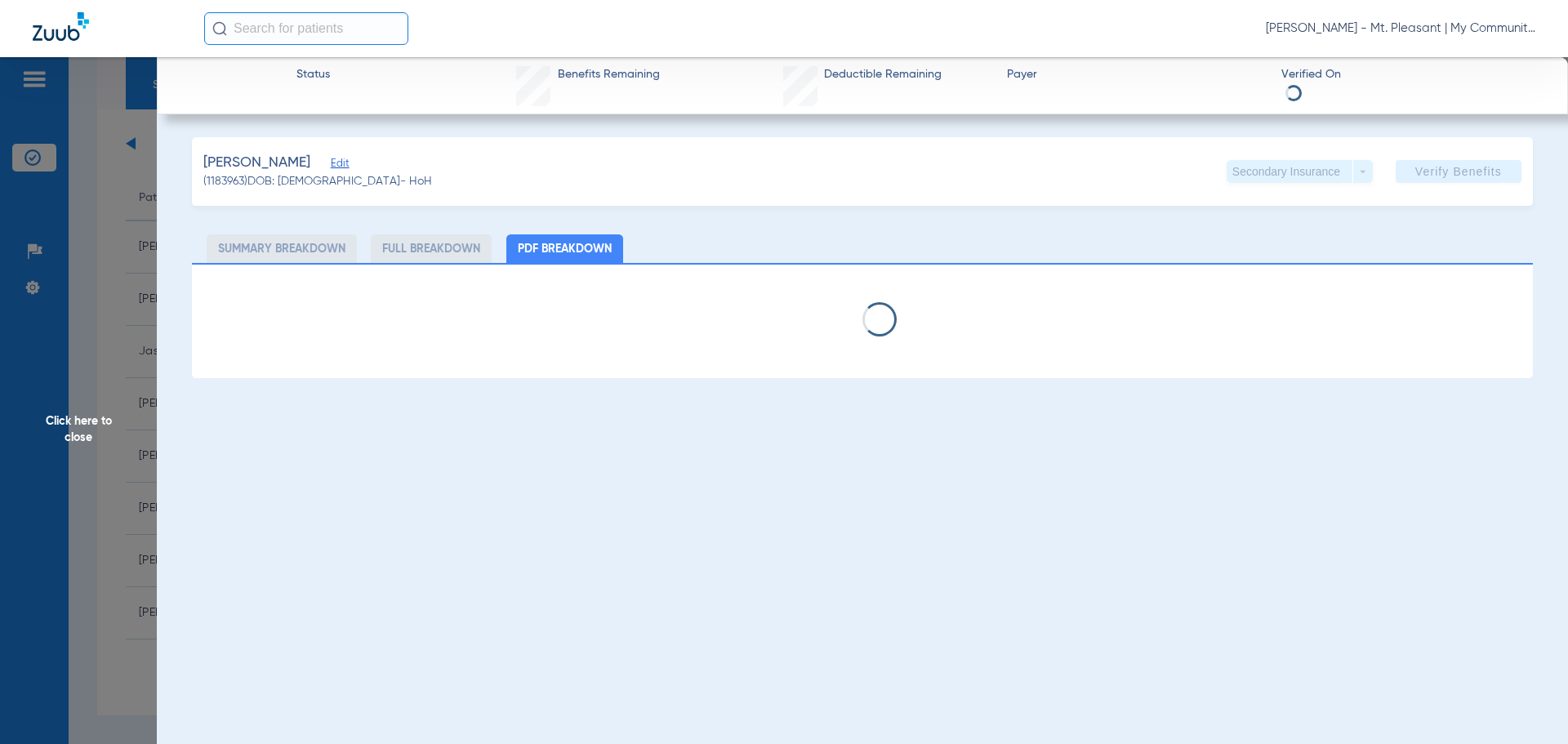
select select "page-width"
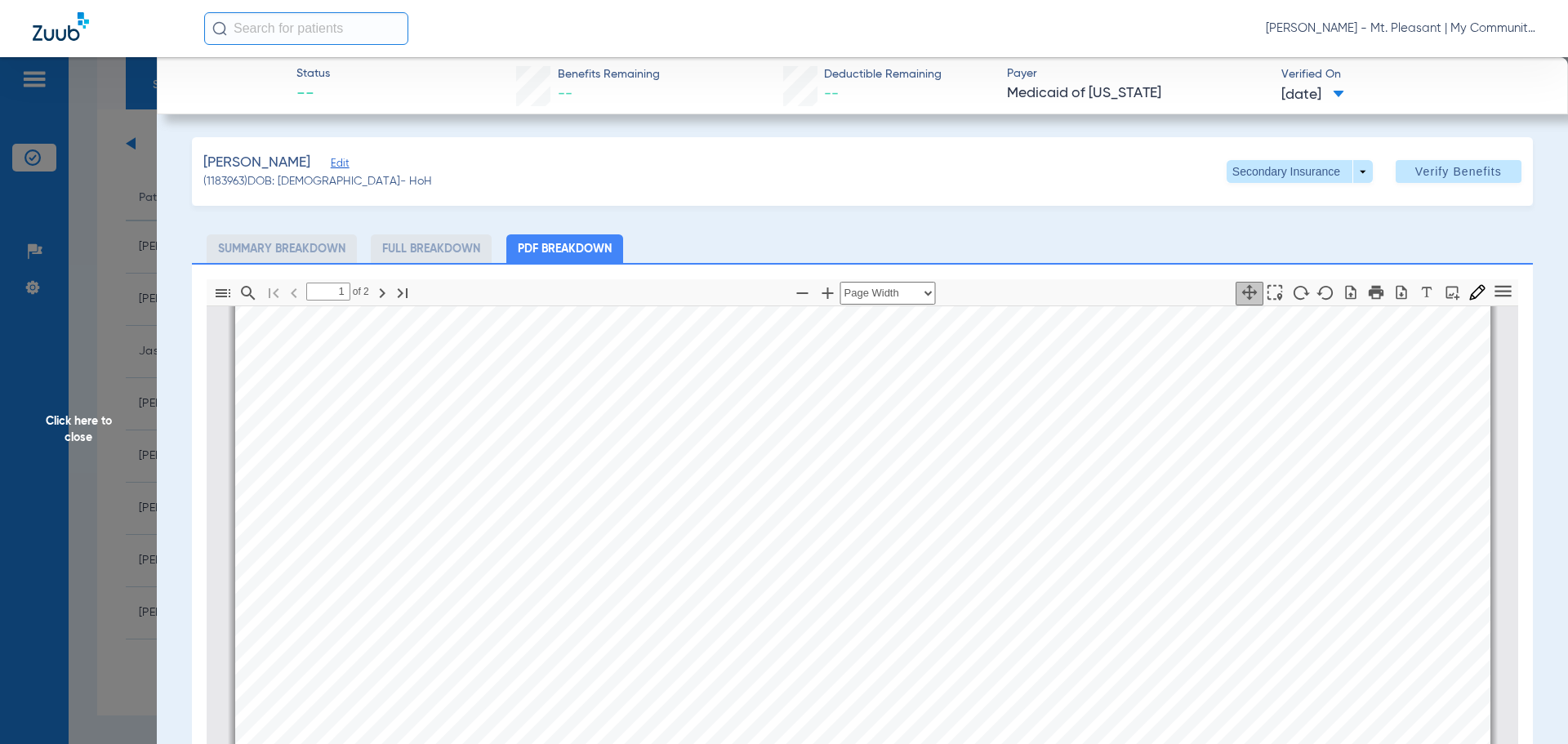
scroll to position [662, 0]
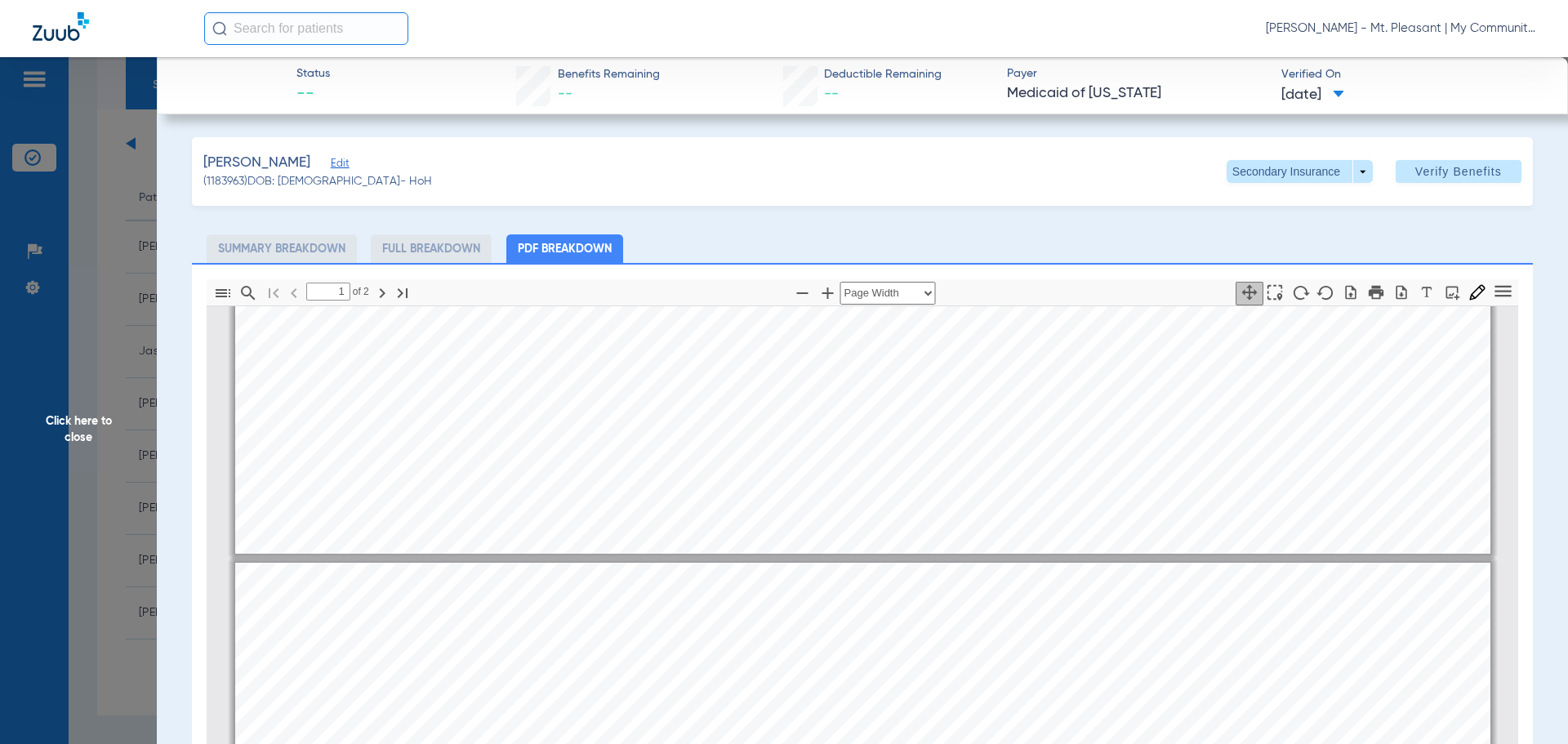
type input "2"
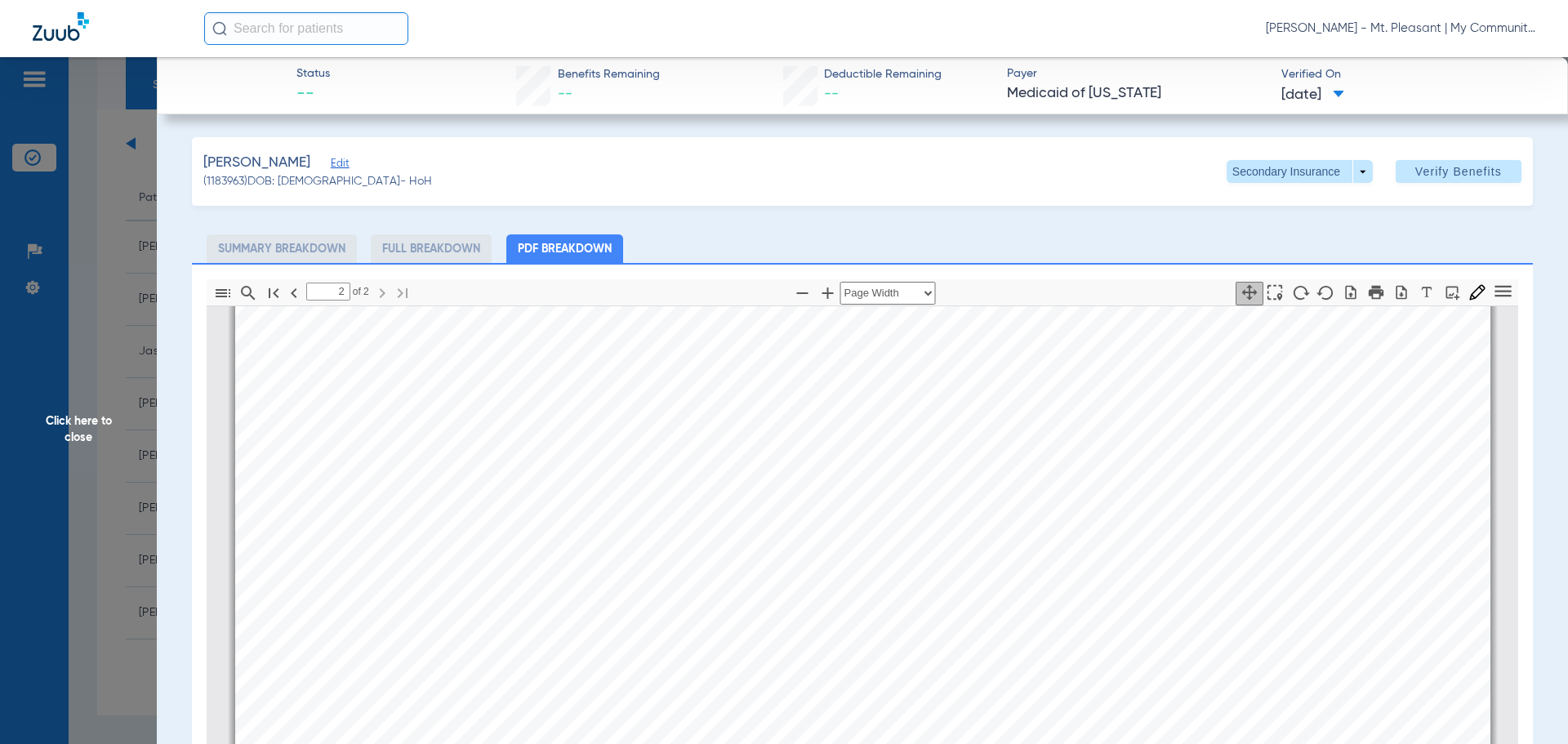
scroll to position [2539, 0]
click at [114, 387] on span "Click here to close" at bounding box center [79, 429] width 157 height 744
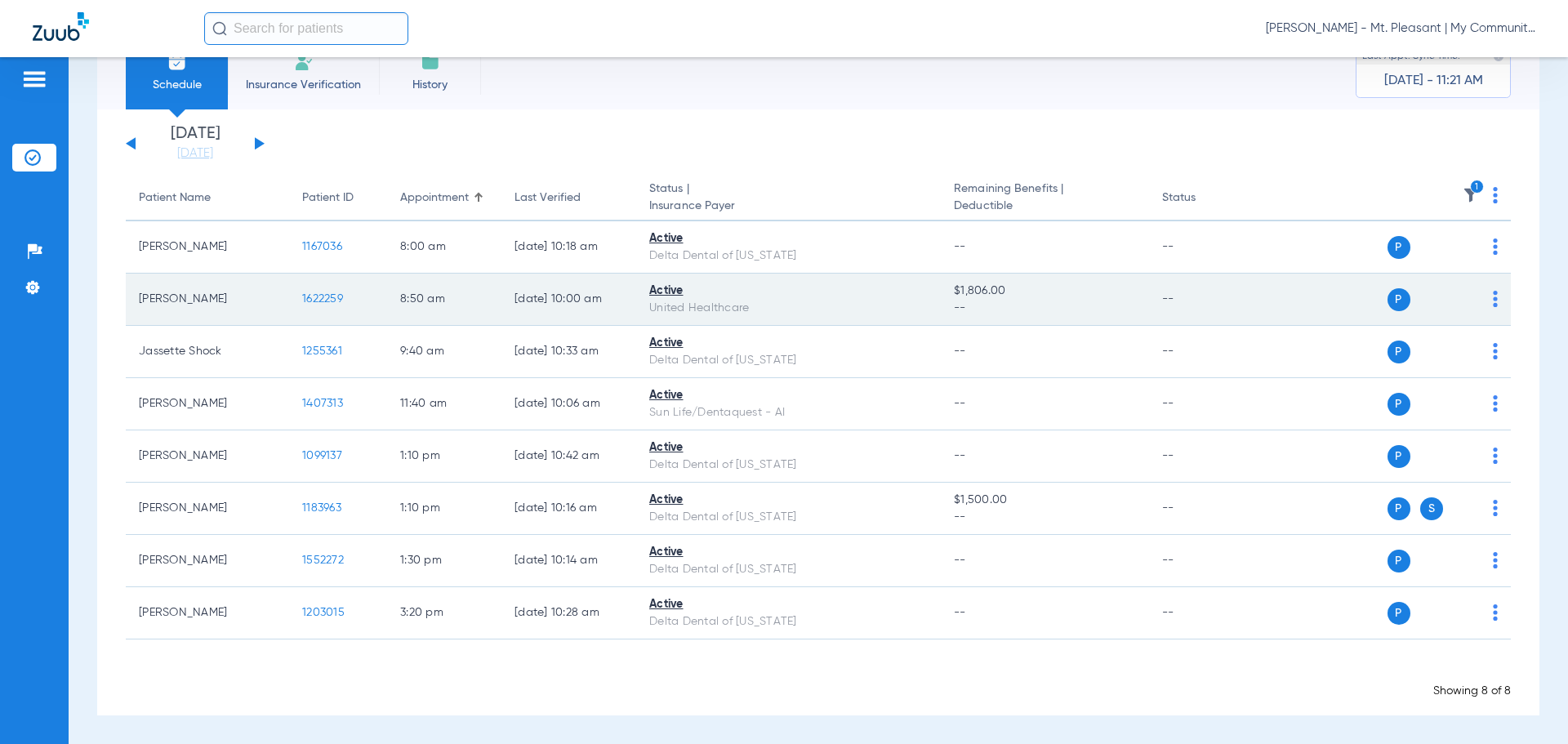
click at [321, 296] on span "1622259" at bounding box center [323, 299] width 41 height 11
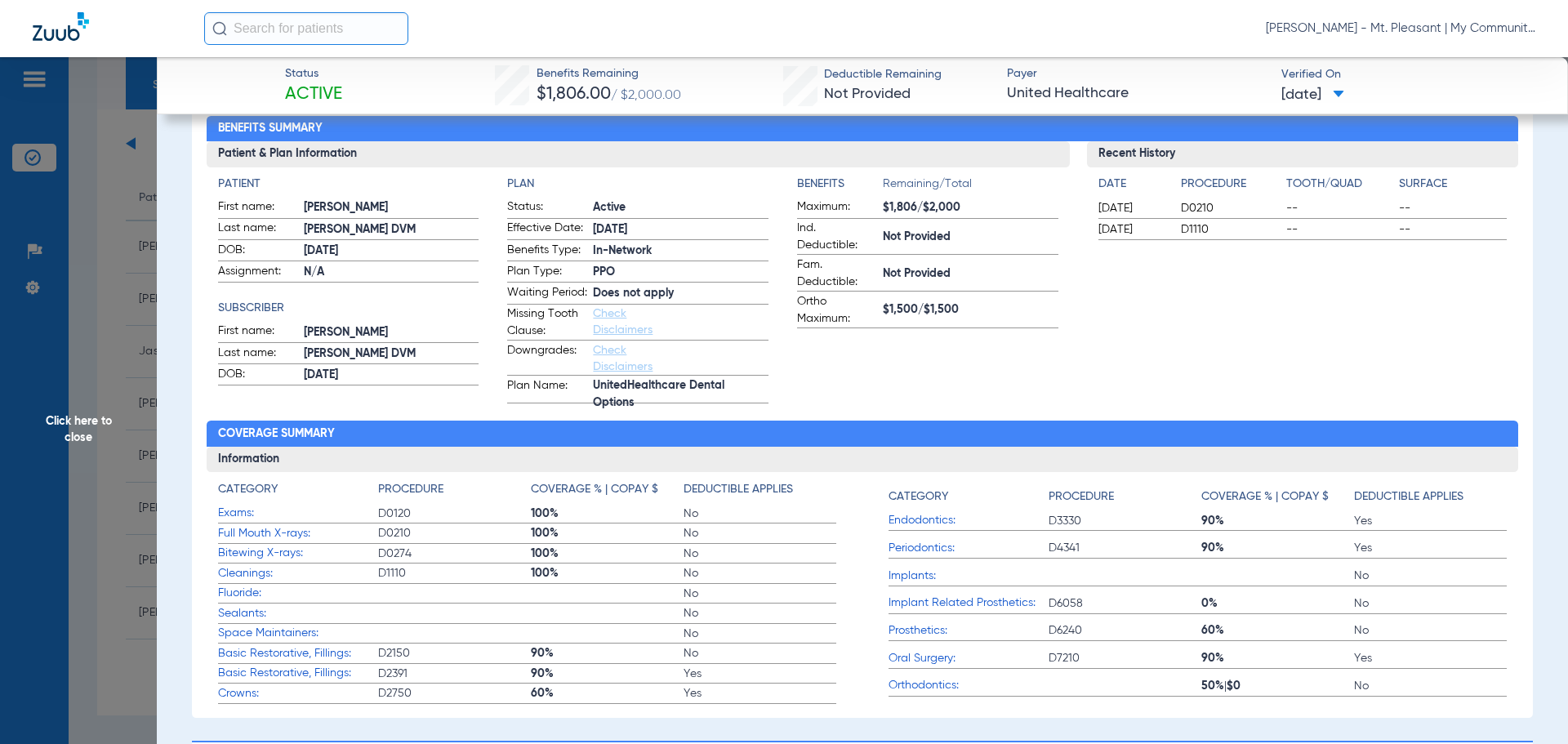
scroll to position [0, 0]
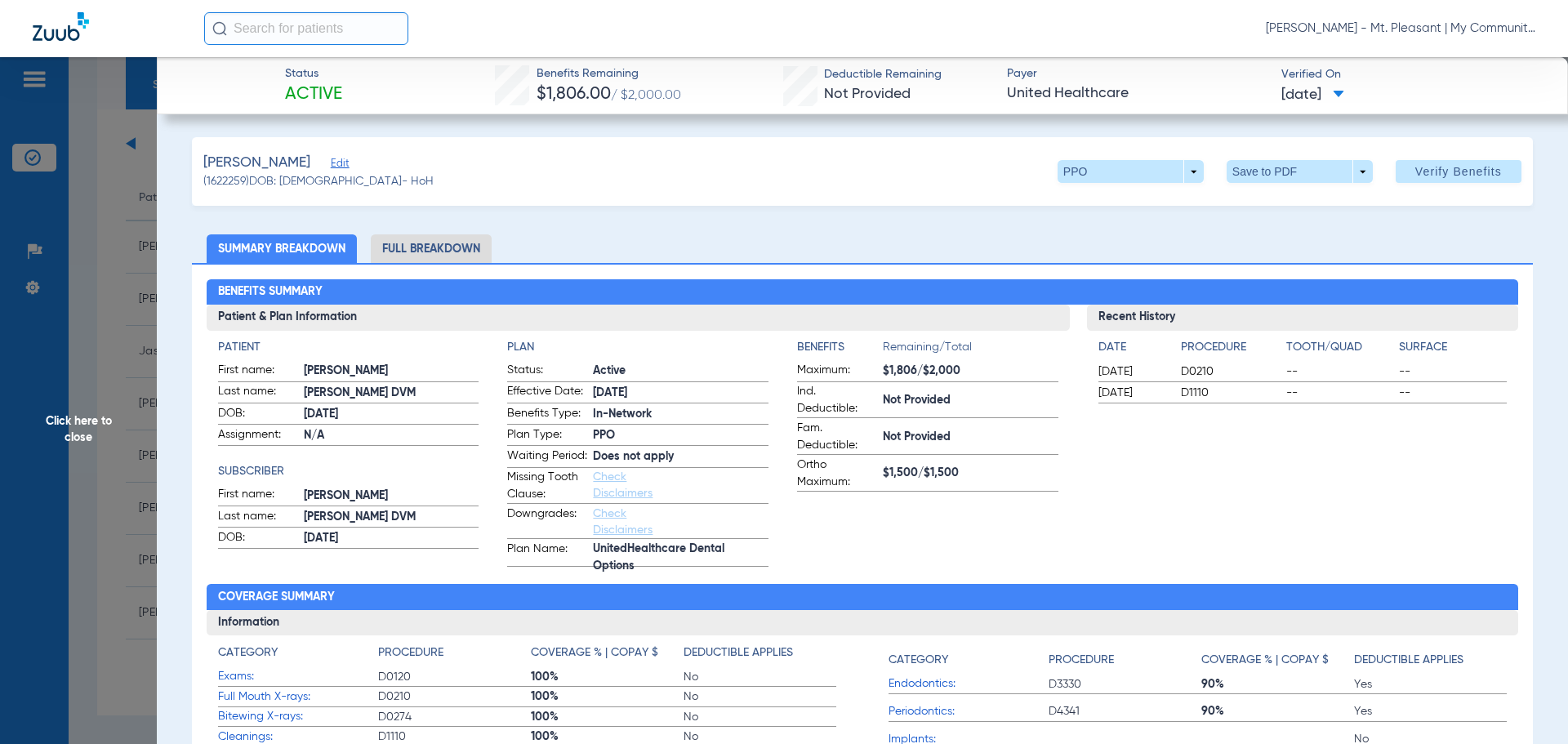
click at [452, 252] on li "Full Breakdown" at bounding box center [431, 248] width 121 height 29
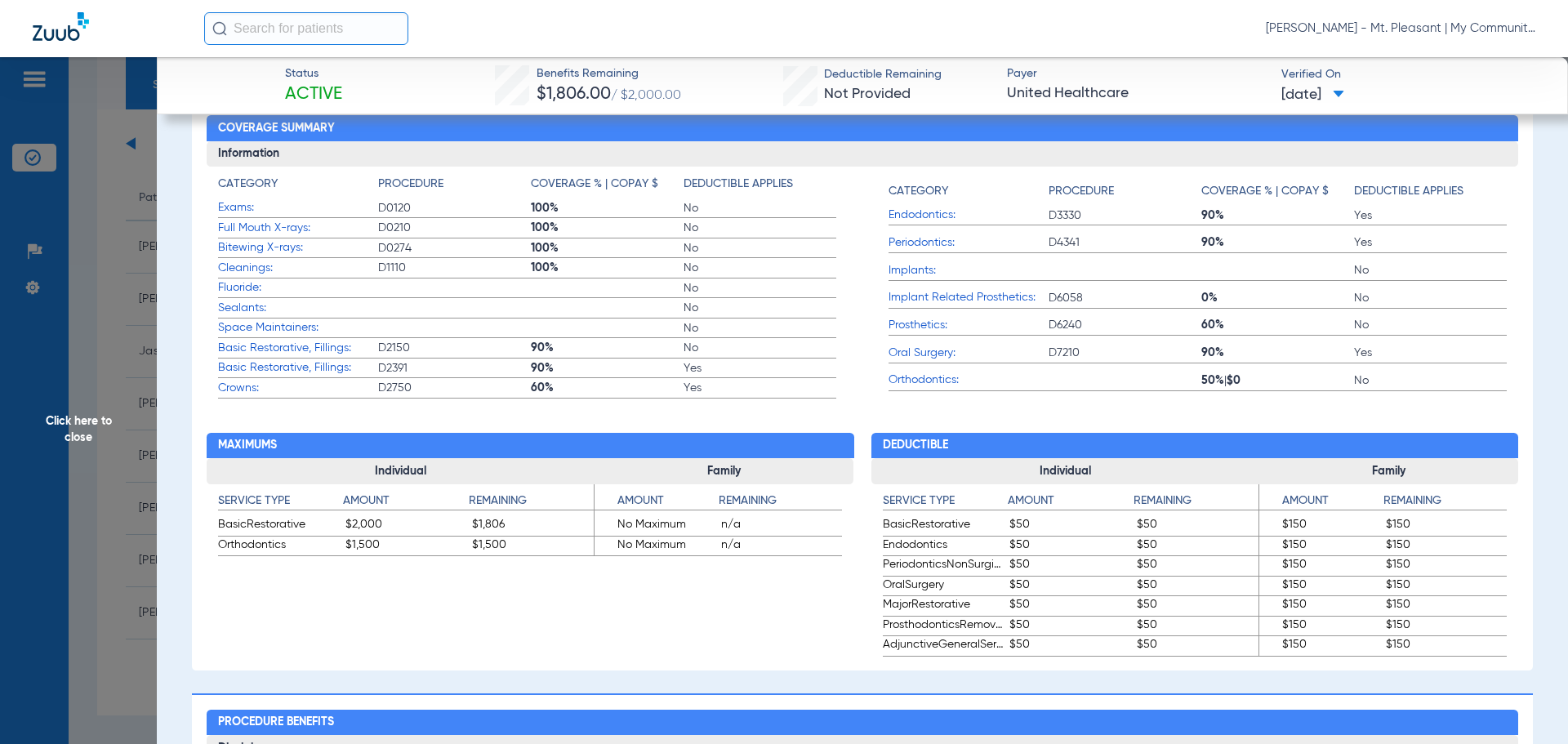
scroll to position [735, 0]
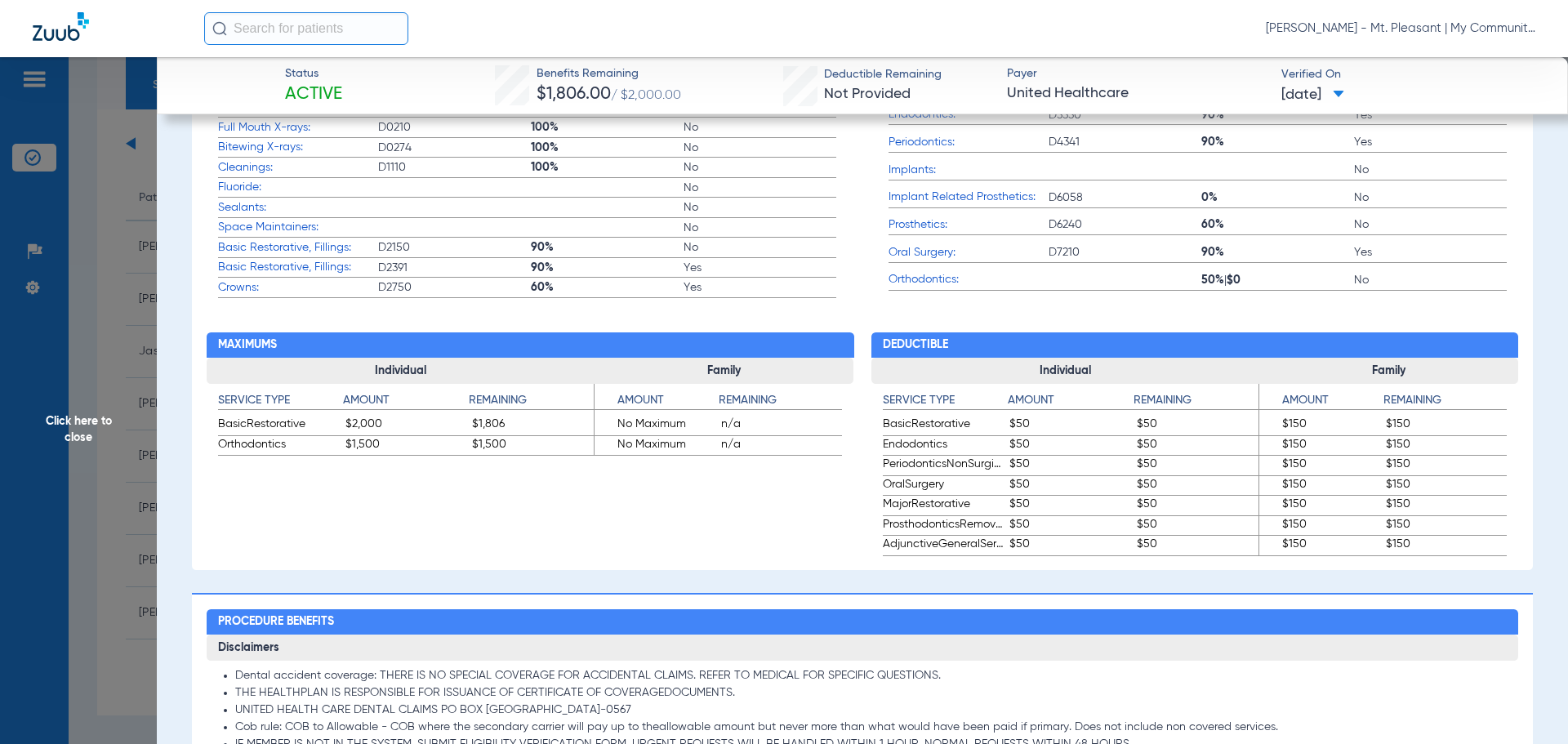
click at [125, 319] on span "Click here to close" at bounding box center [79, 429] width 157 height 744
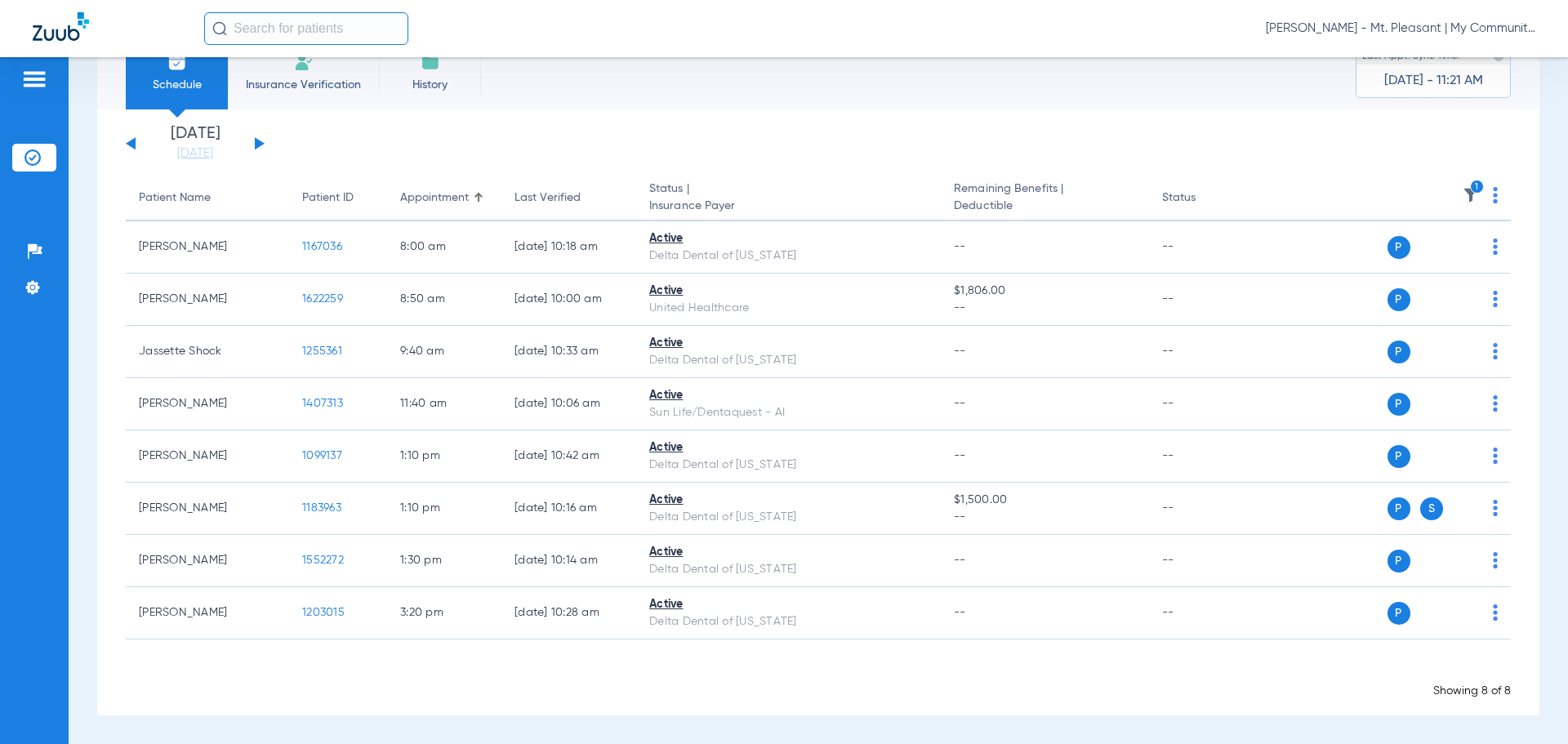
scroll to position [0, 0]
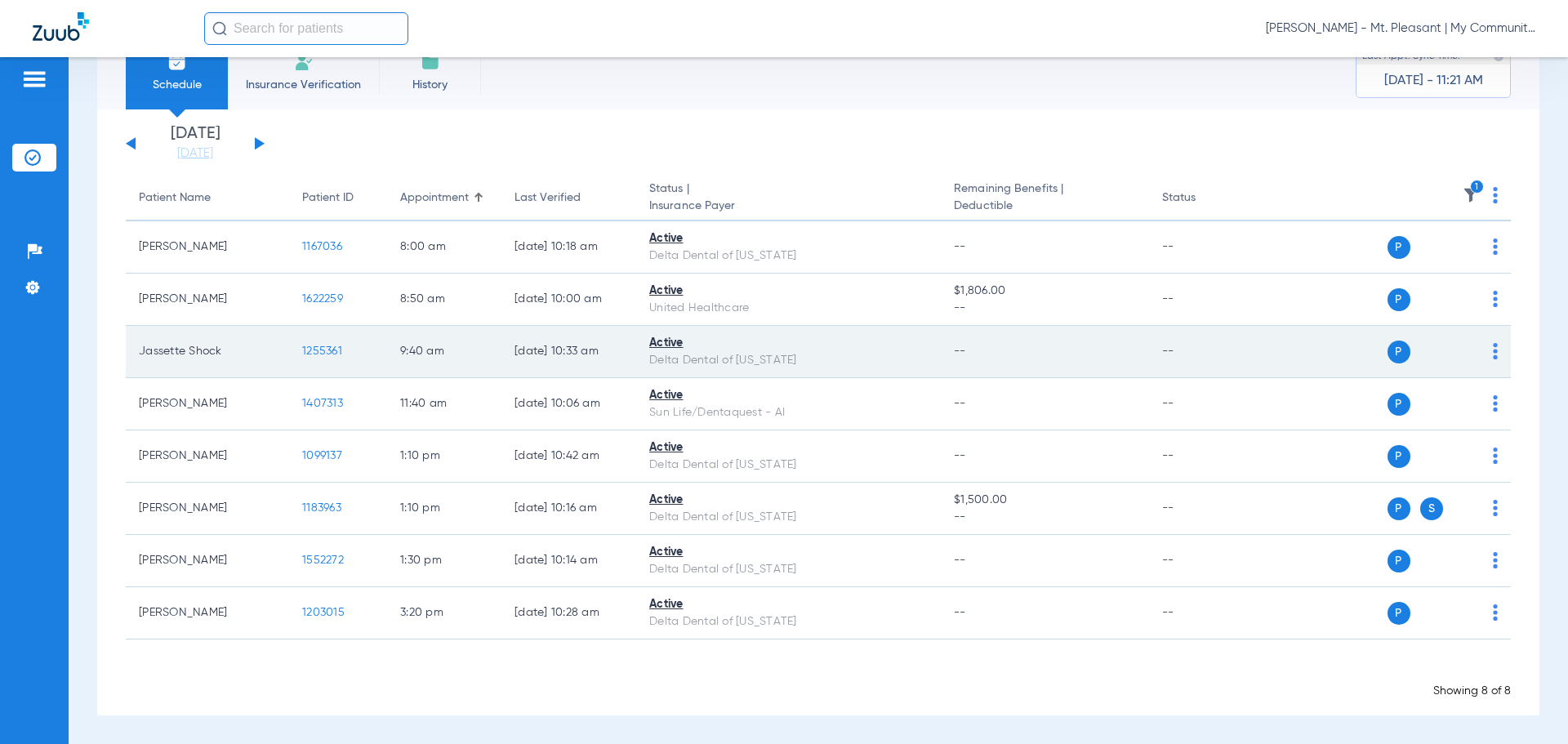
click at [323, 348] on span "1255361" at bounding box center [322, 351] width 40 height 11
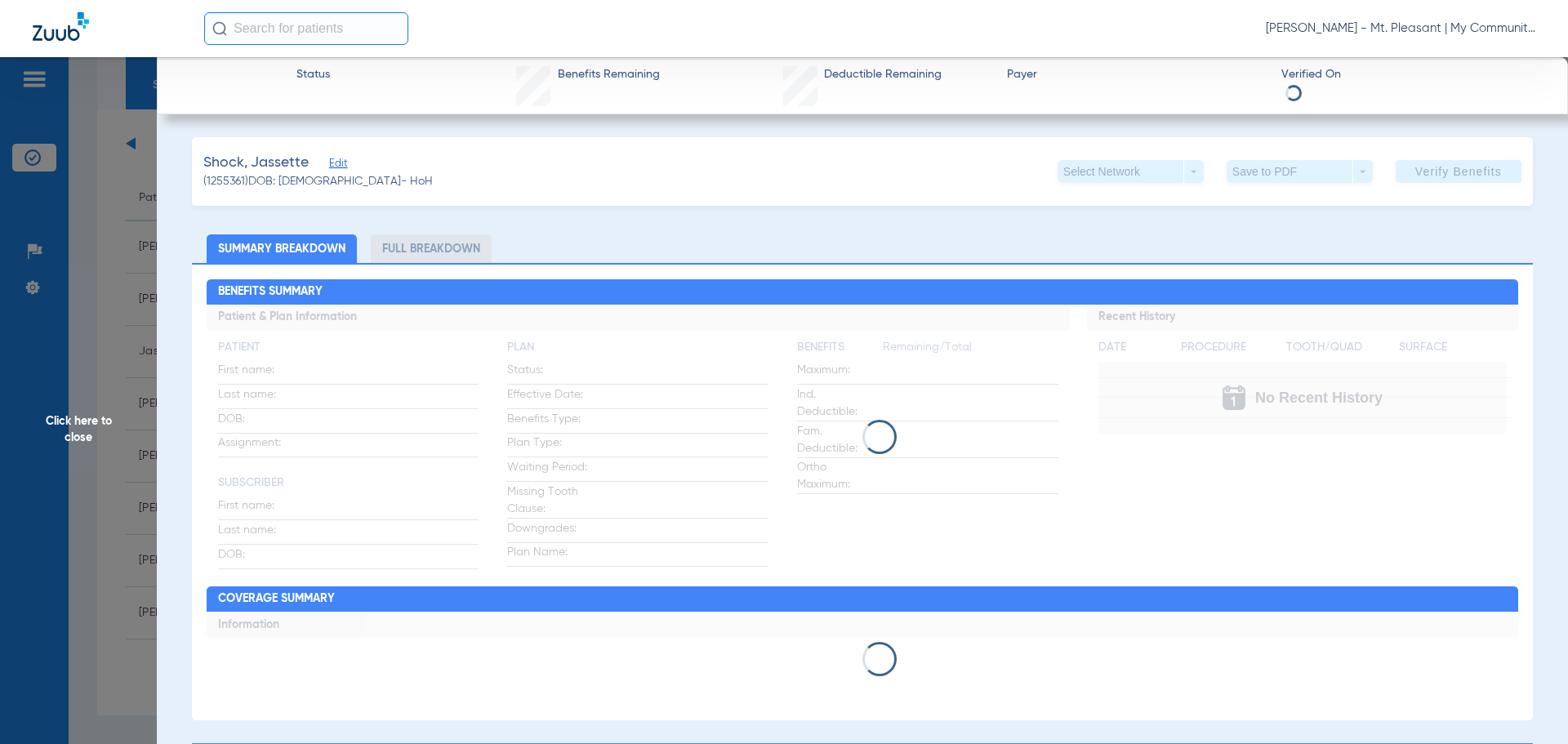
click at [91, 218] on span "Click here to close" at bounding box center [79, 429] width 157 height 744
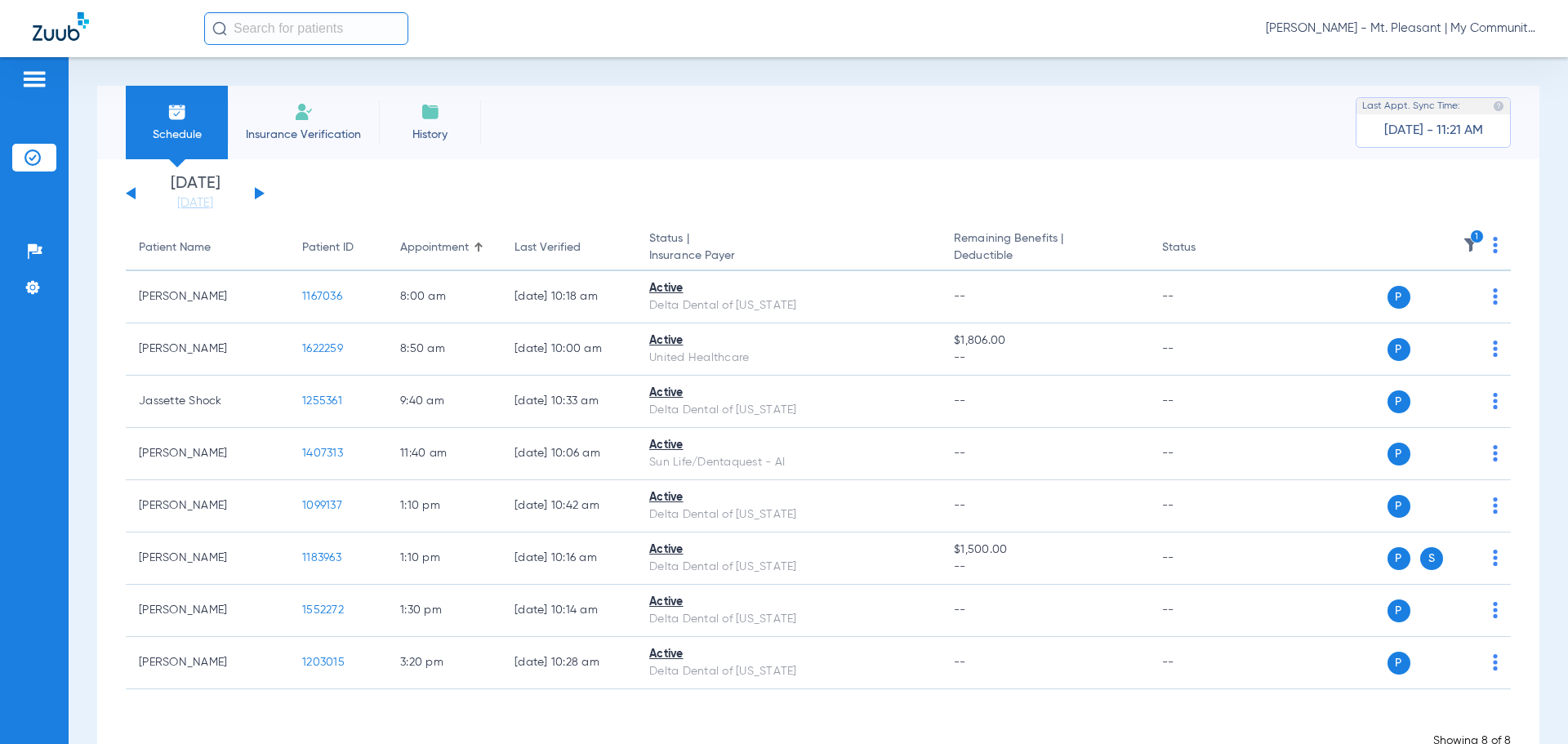
click at [1470, 239] on icon "1" at bounding box center [1477, 237] width 15 height 15
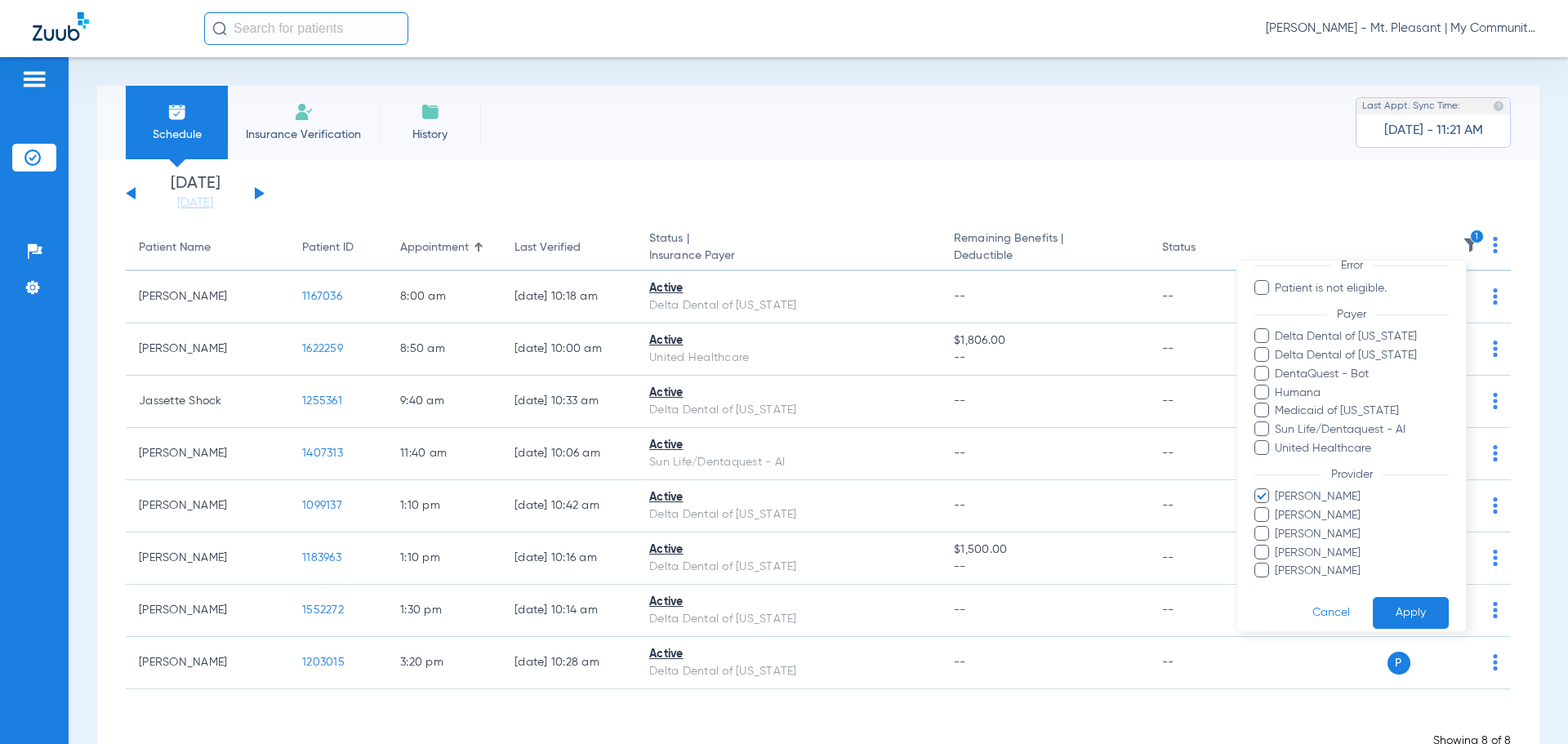
scroll to position [168, 0]
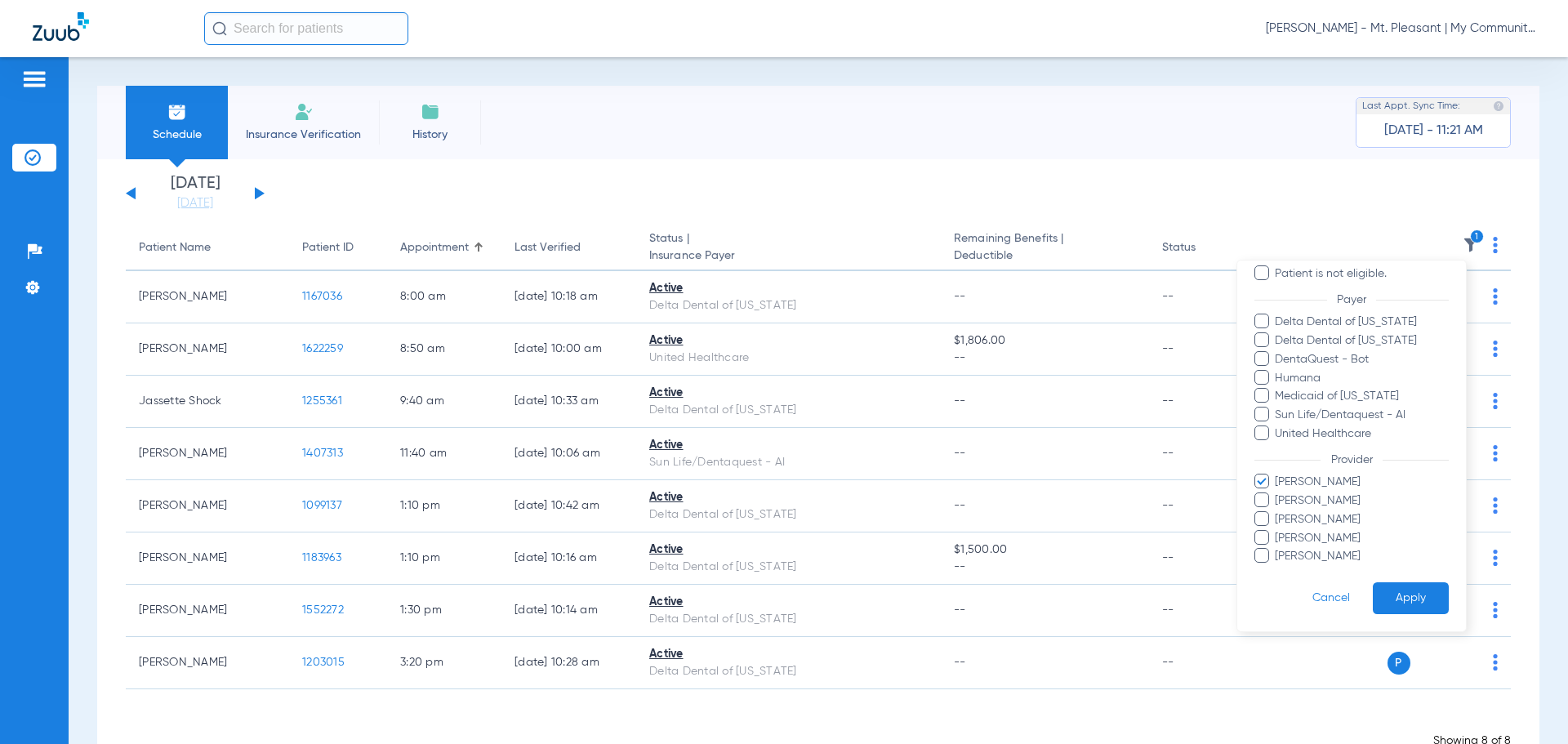
click at [1297, 476] on span "Josiah Most" at bounding box center [1361, 482] width 175 height 17
click at [1278, 493] on input "Josiah Most" at bounding box center [1278, 493] width 0 height 0
click at [1302, 535] on span "Pam Dilno" at bounding box center [1361, 538] width 175 height 17
click at [1278, 549] on input "Pam Dilno" at bounding box center [1278, 549] width 0 height 0
click at [1393, 599] on button "Apply" at bounding box center [1411, 598] width 76 height 32
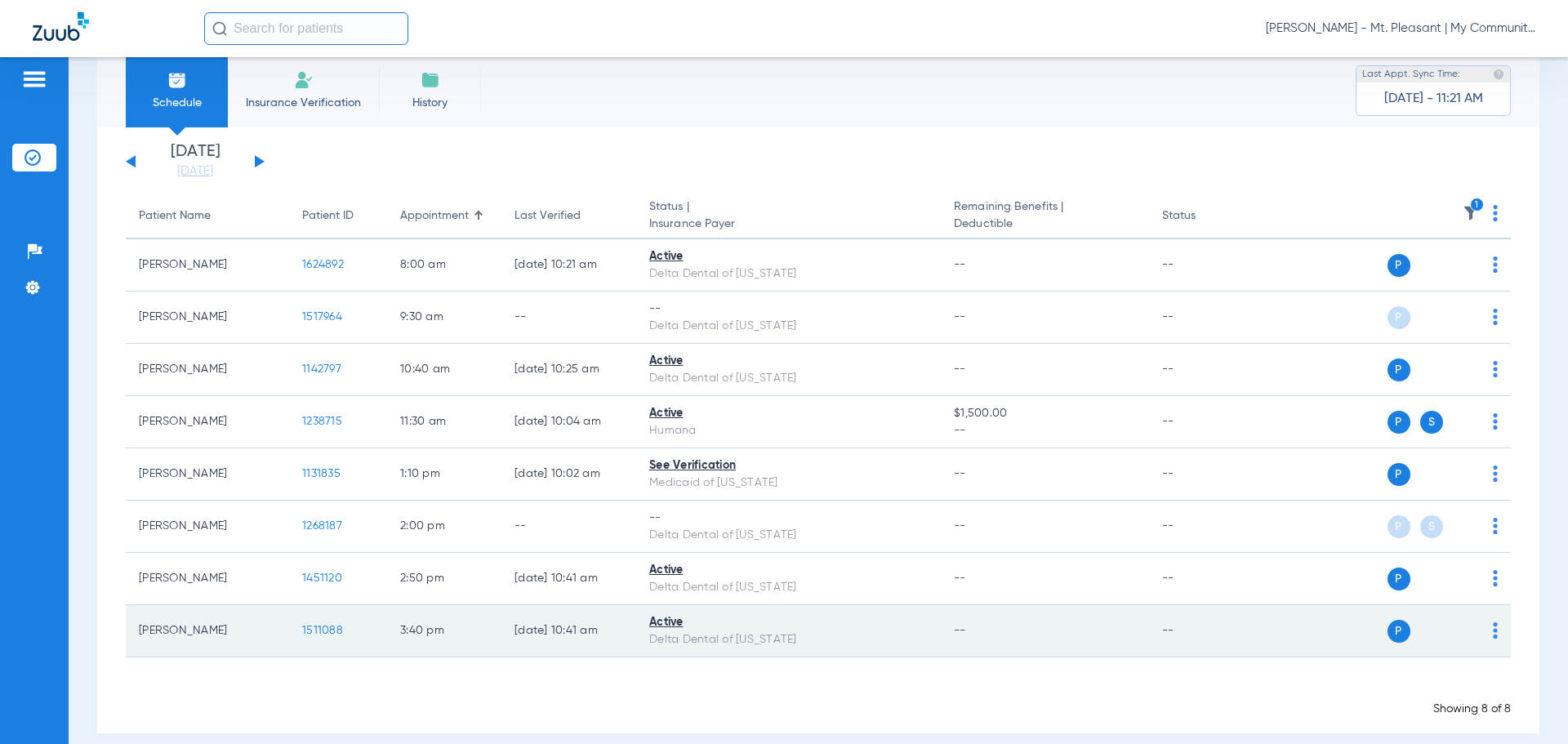
scroll to position [50, 0]
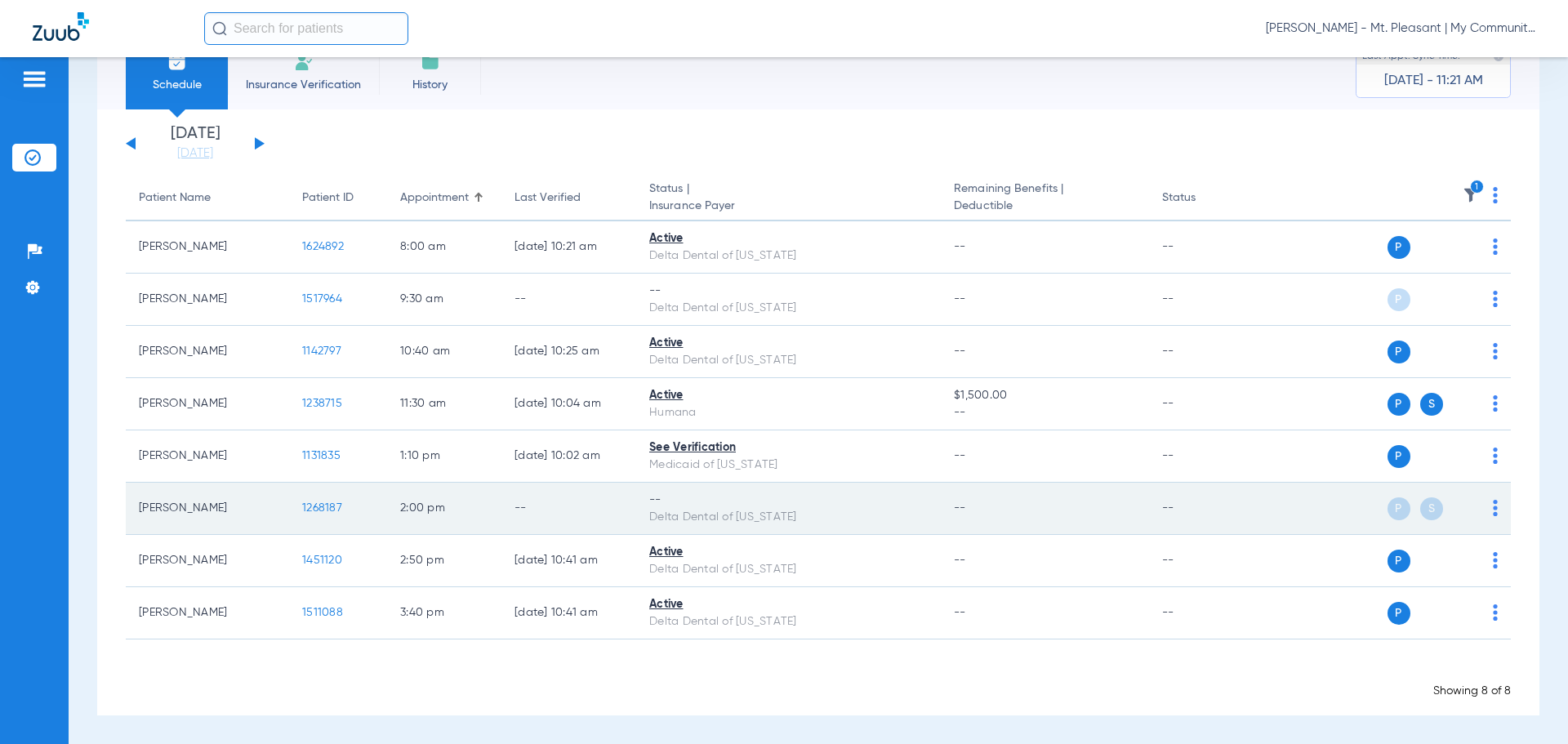
click at [316, 503] on span "1268187" at bounding box center [322, 508] width 40 height 11
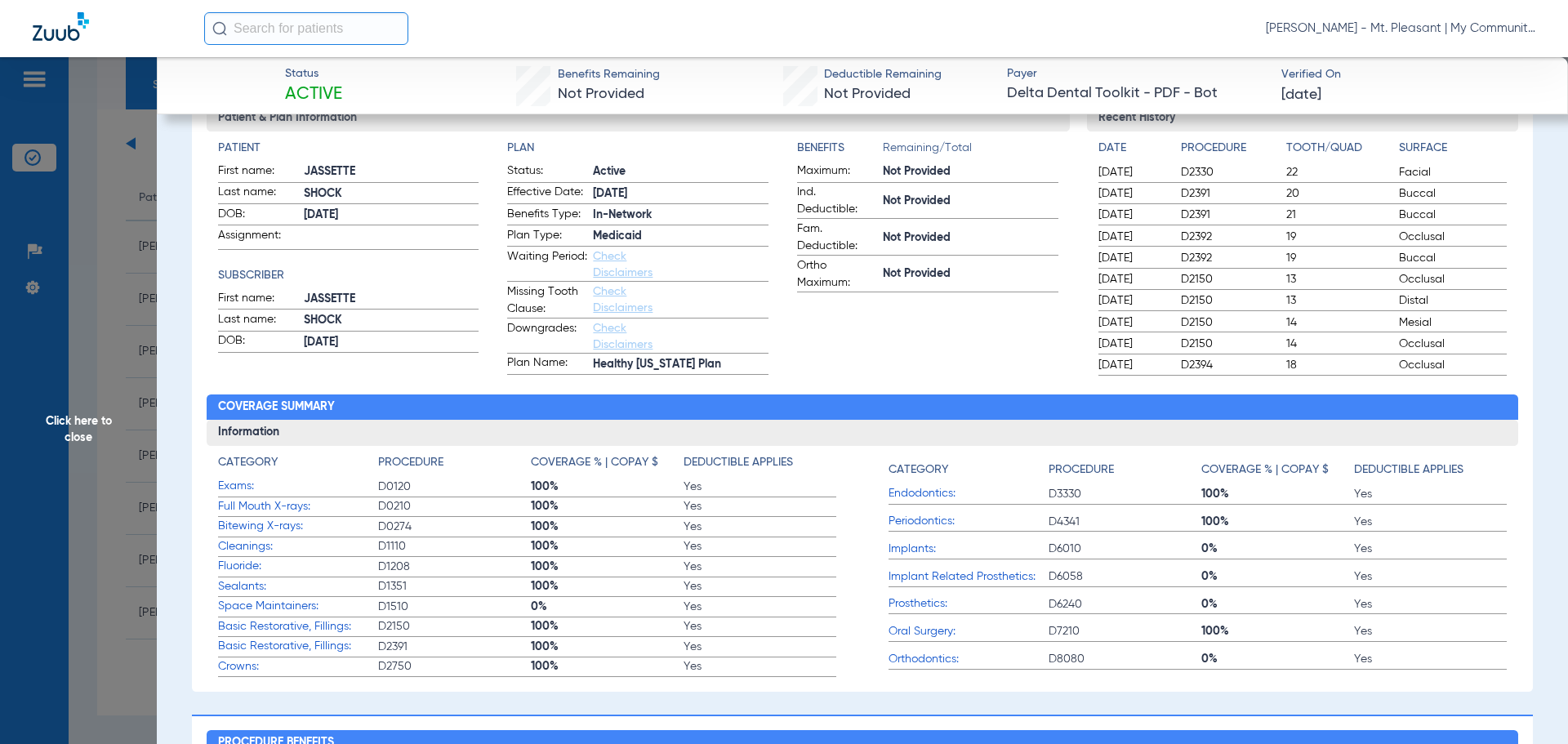
scroll to position [0, 0]
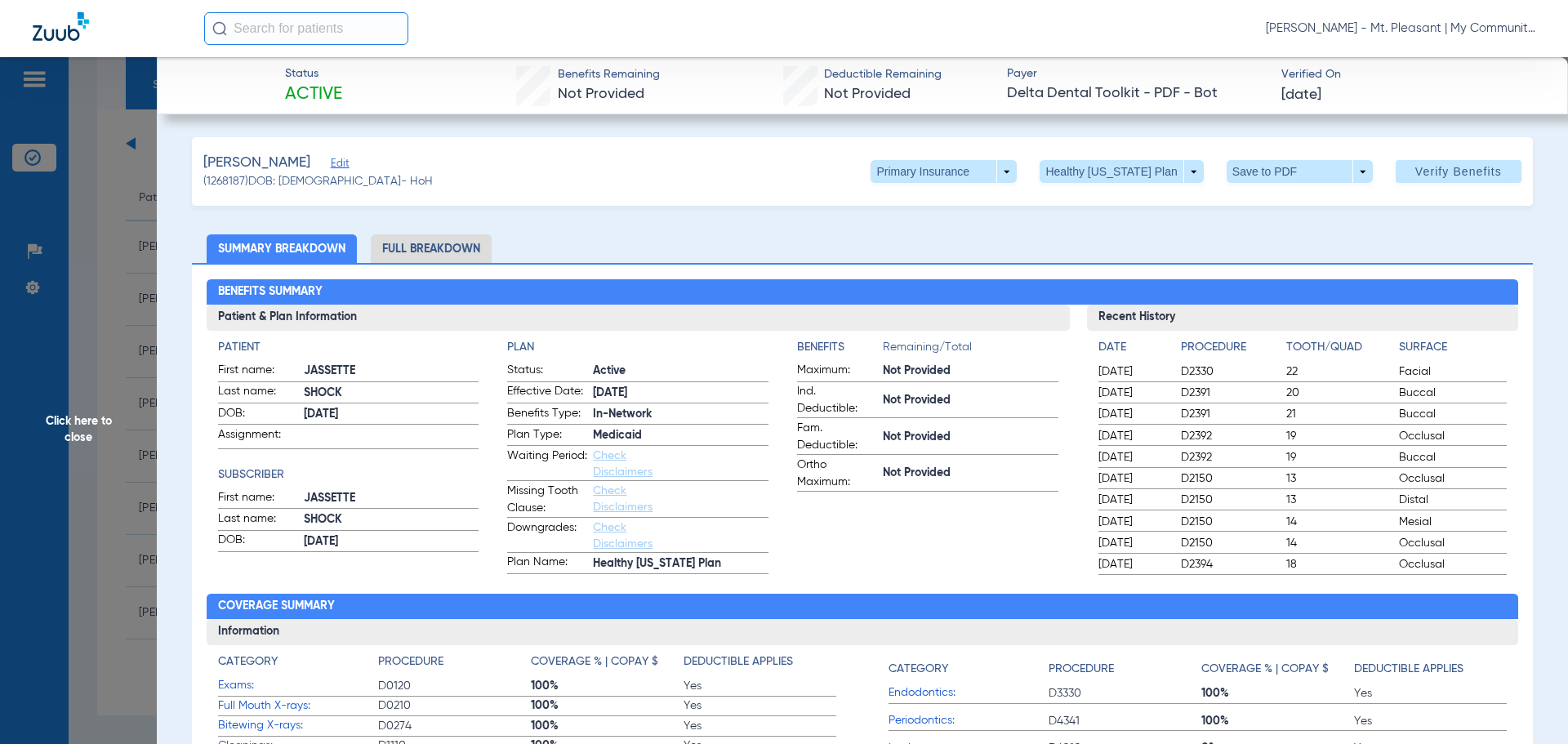
click at [101, 489] on span "Click here to close" at bounding box center [79, 429] width 157 height 744
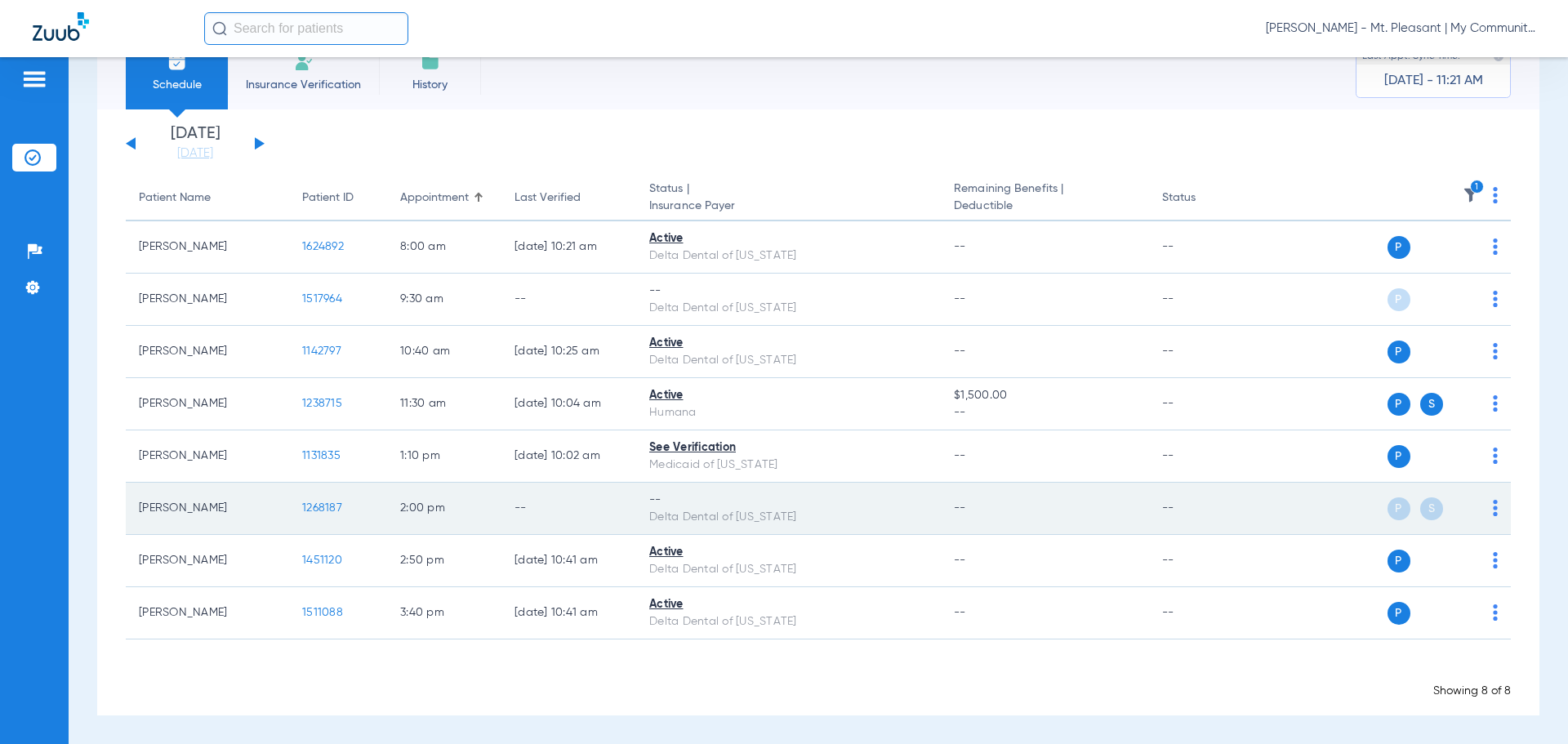
click at [330, 503] on span "1268187" at bounding box center [322, 508] width 40 height 11
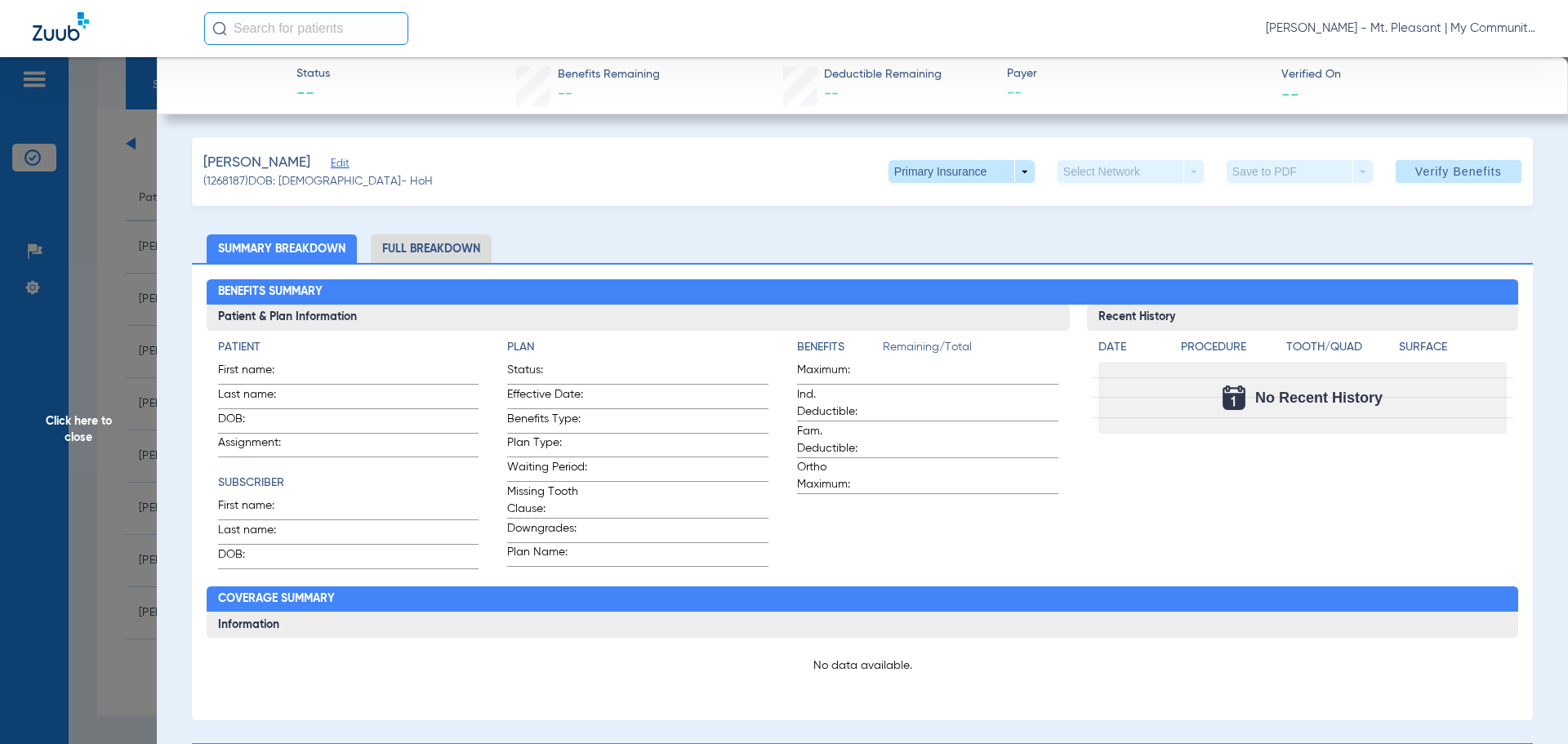
scroll to position [489, 0]
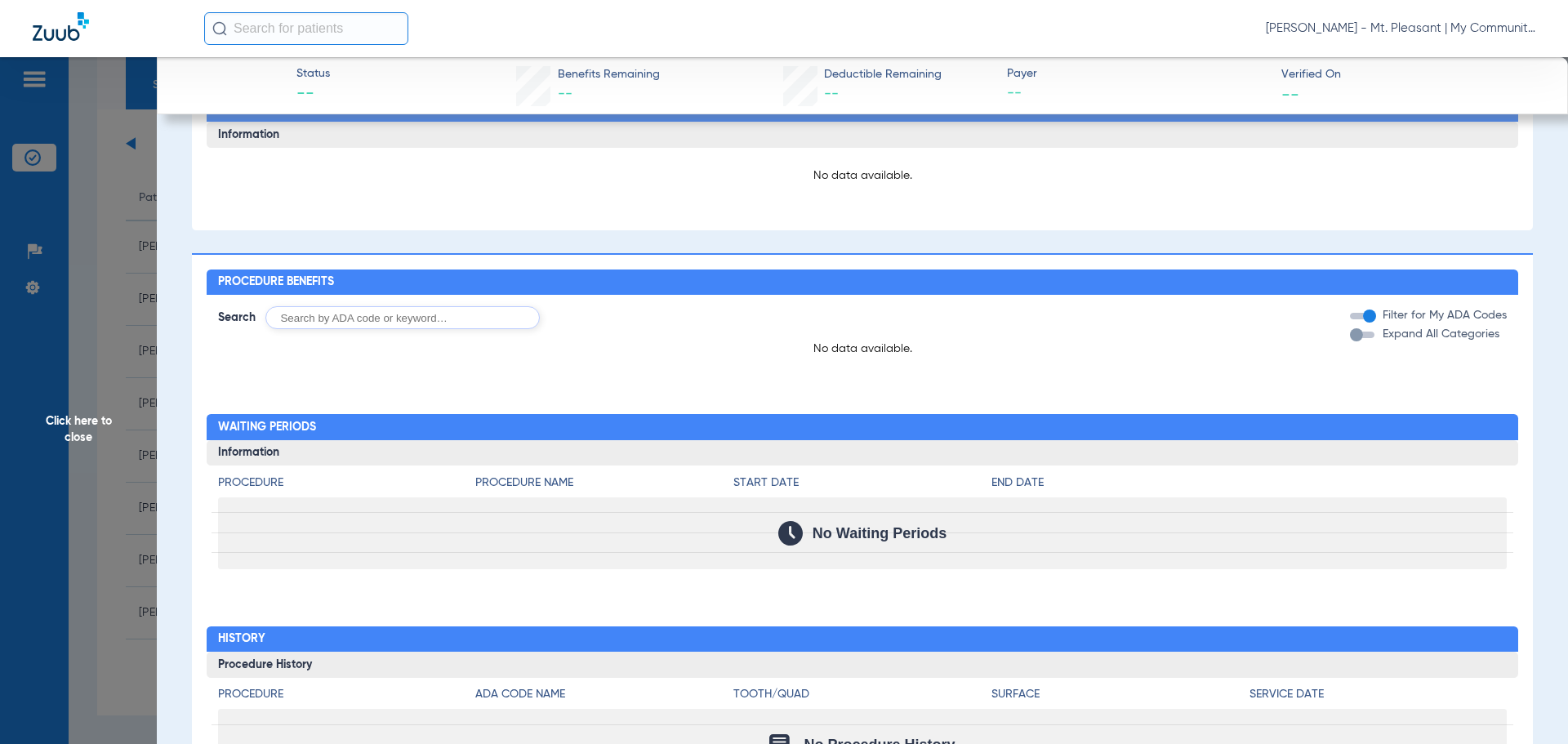
click at [83, 152] on span "Click here to close" at bounding box center [79, 429] width 157 height 744
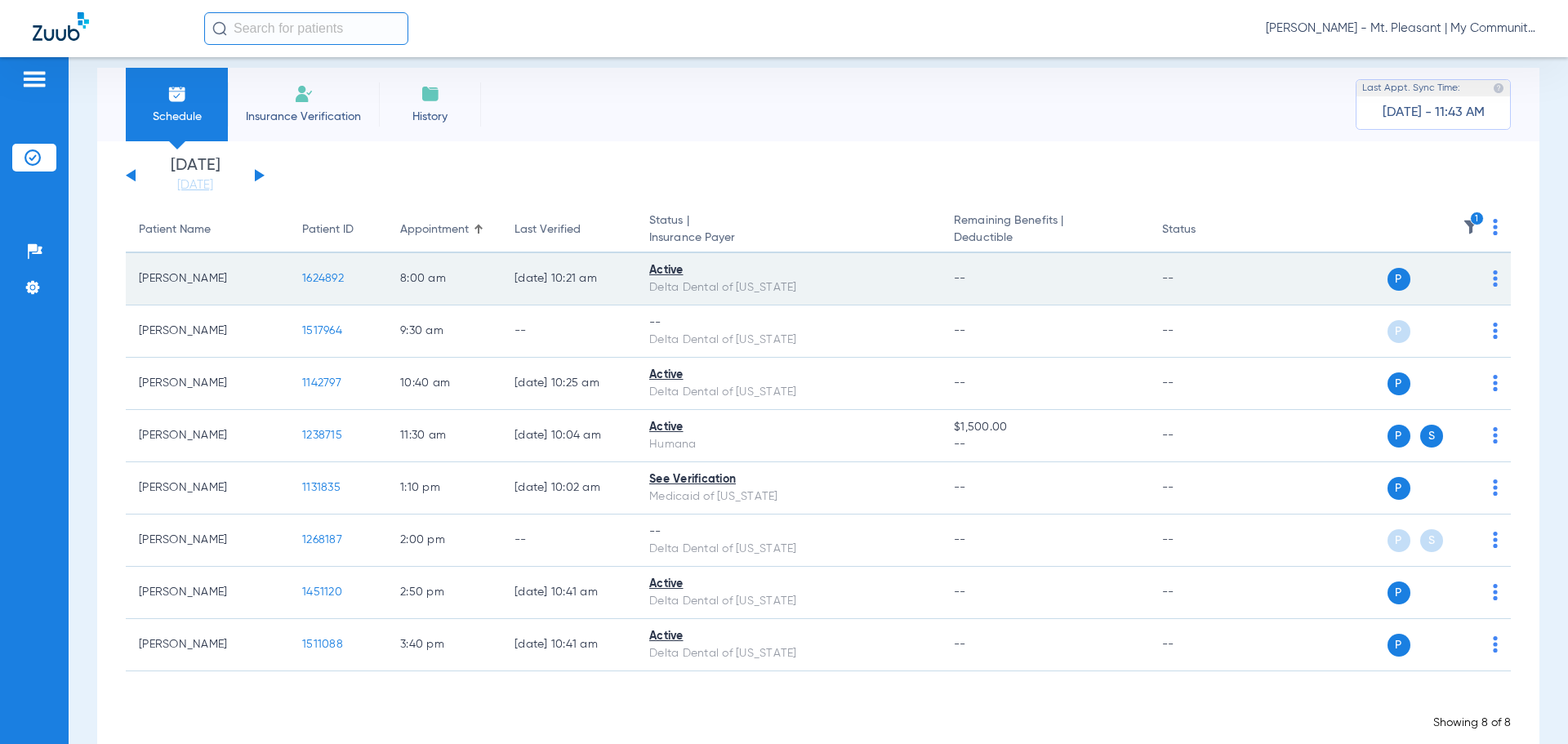
scroll to position [0, 0]
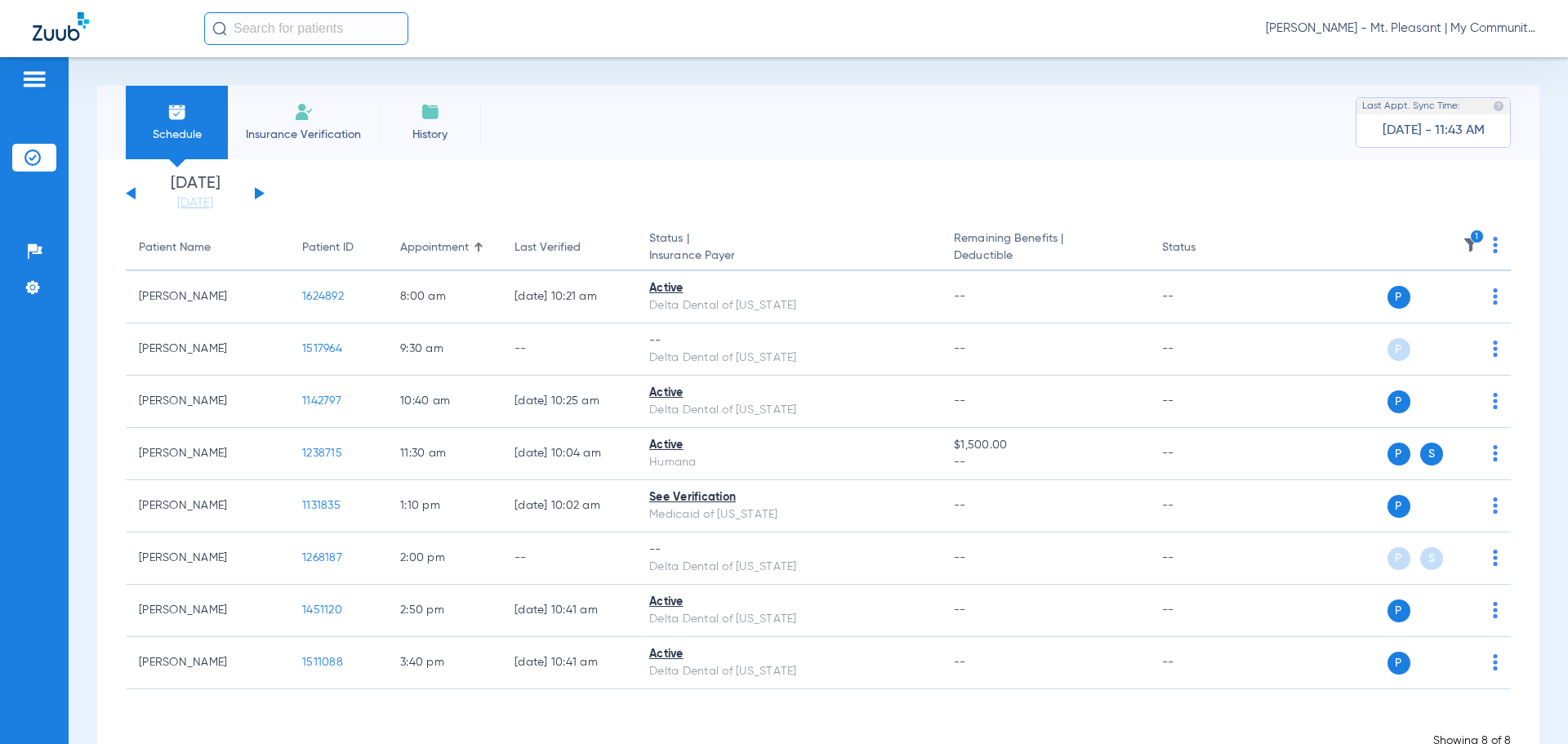
click at [1470, 233] on icon "1" at bounding box center [1477, 237] width 15 height 15
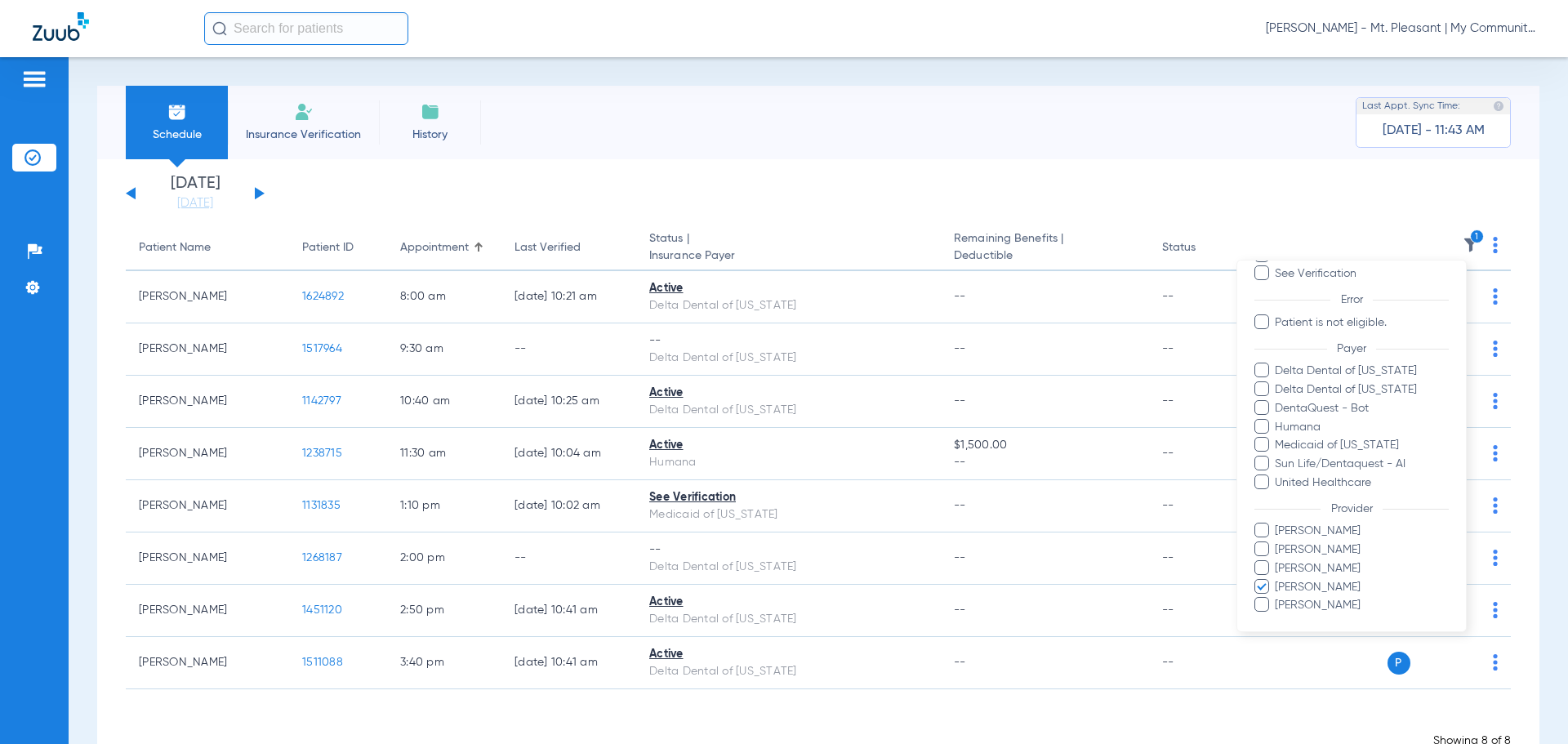
scroll to position [168, 0]
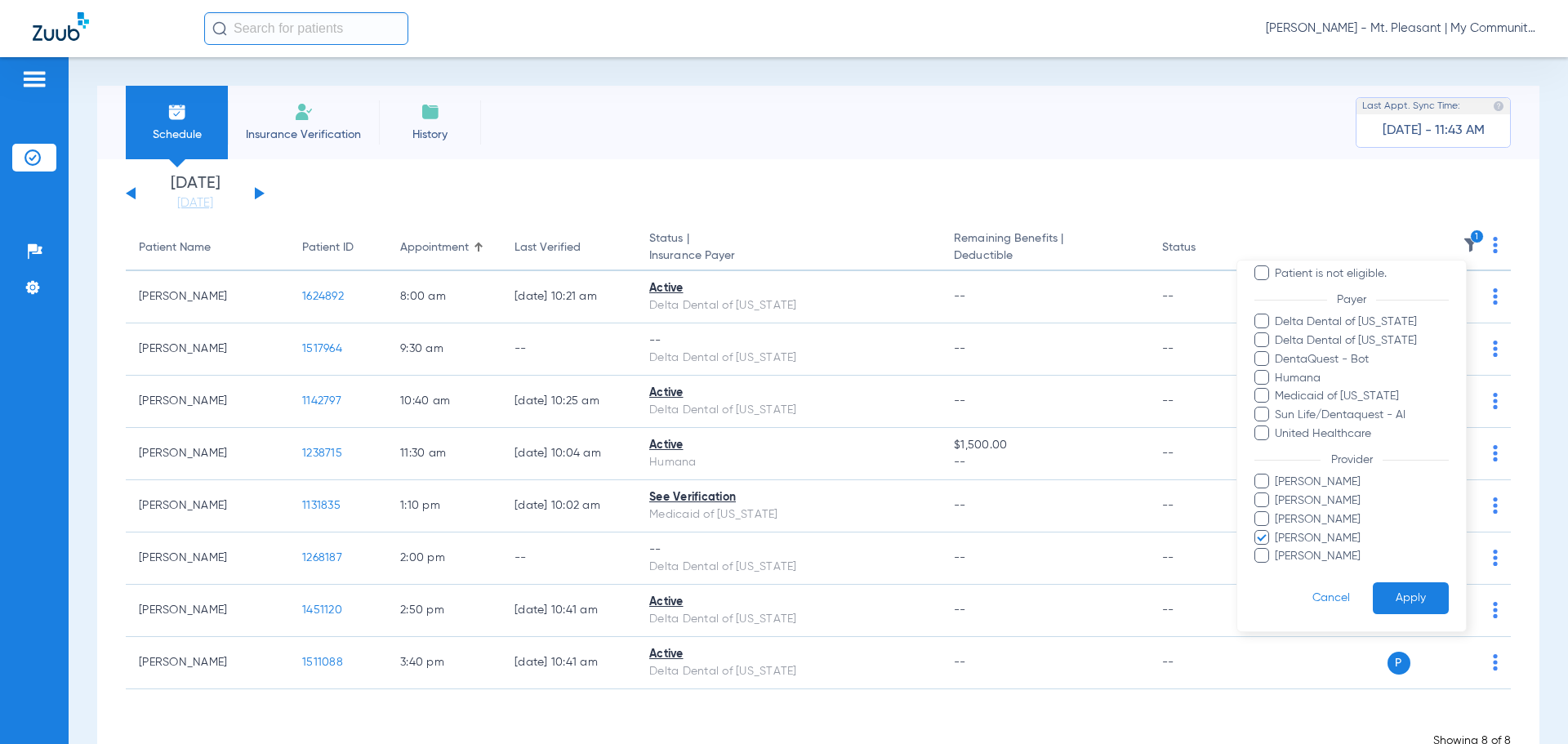
click at [1301, 542] on span "Pam Dilno" at bounding box center [1361, 538] width 175 height 17
click at [1278, 549] on input "Pam Dilno" at bounding box center [1278, 549] width 0 height 0
click at [1432, 599] on button "Apply" at bounding box center [1411, 598] width 76 height 32
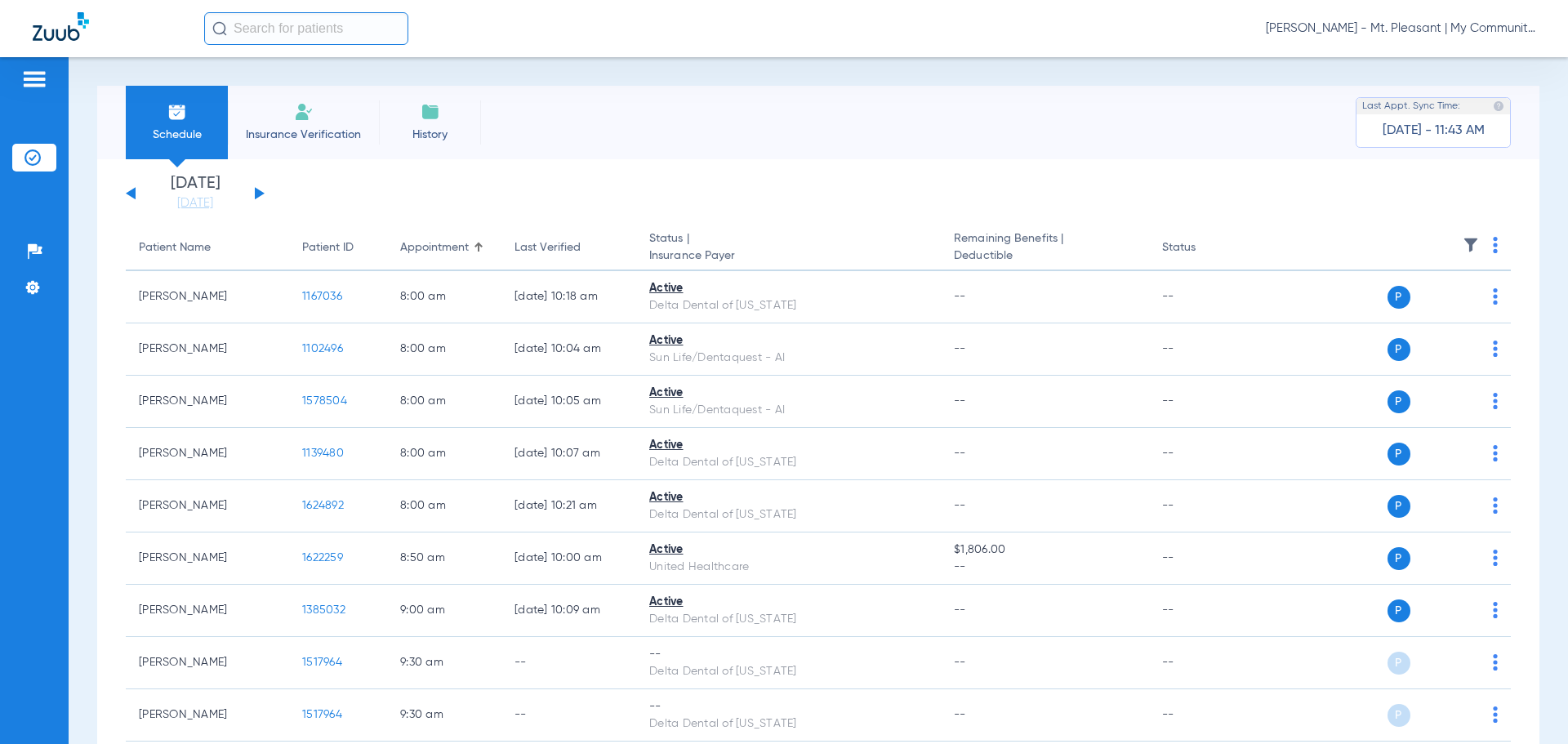
click at [260, 190] on div "Tuesday 06-17-2025 Wednesday 06-18-2025 Thursday 06-19-2025 Friday 06-20-2025 S…" at bounding box center [195, 194] width 139 height 36
click at [258, 192] on button at bounding box center [259, 193] width 9 height 12
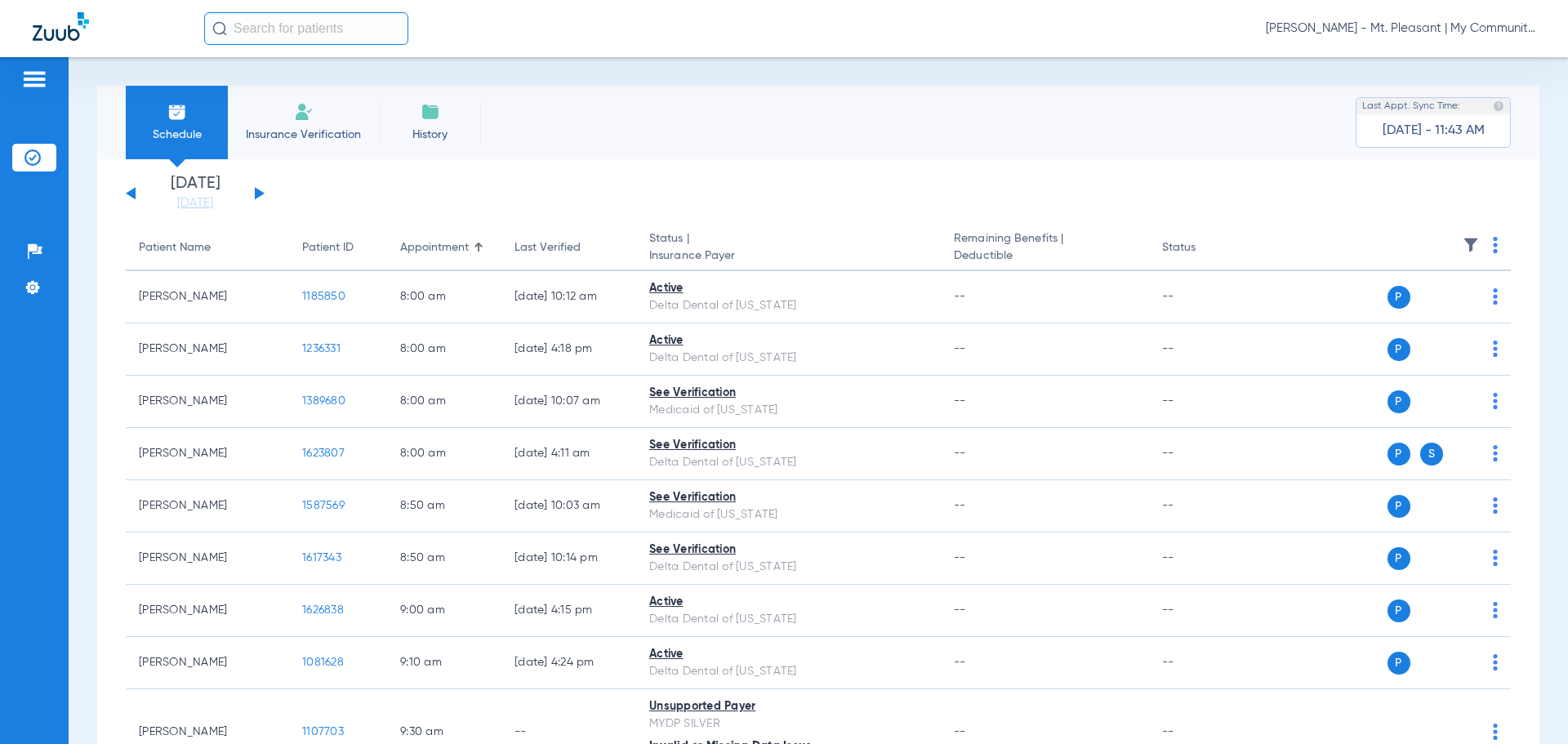
click at [1479, 244] on th at bounding box center [1385, 248] width 253 height 46
click at [1493, 243] on img at bounding box center [1495, 244] width 5 height 16
click at [1446, 304] on span "Verify All" at bounding box center [1420, 310] width 102 height 11
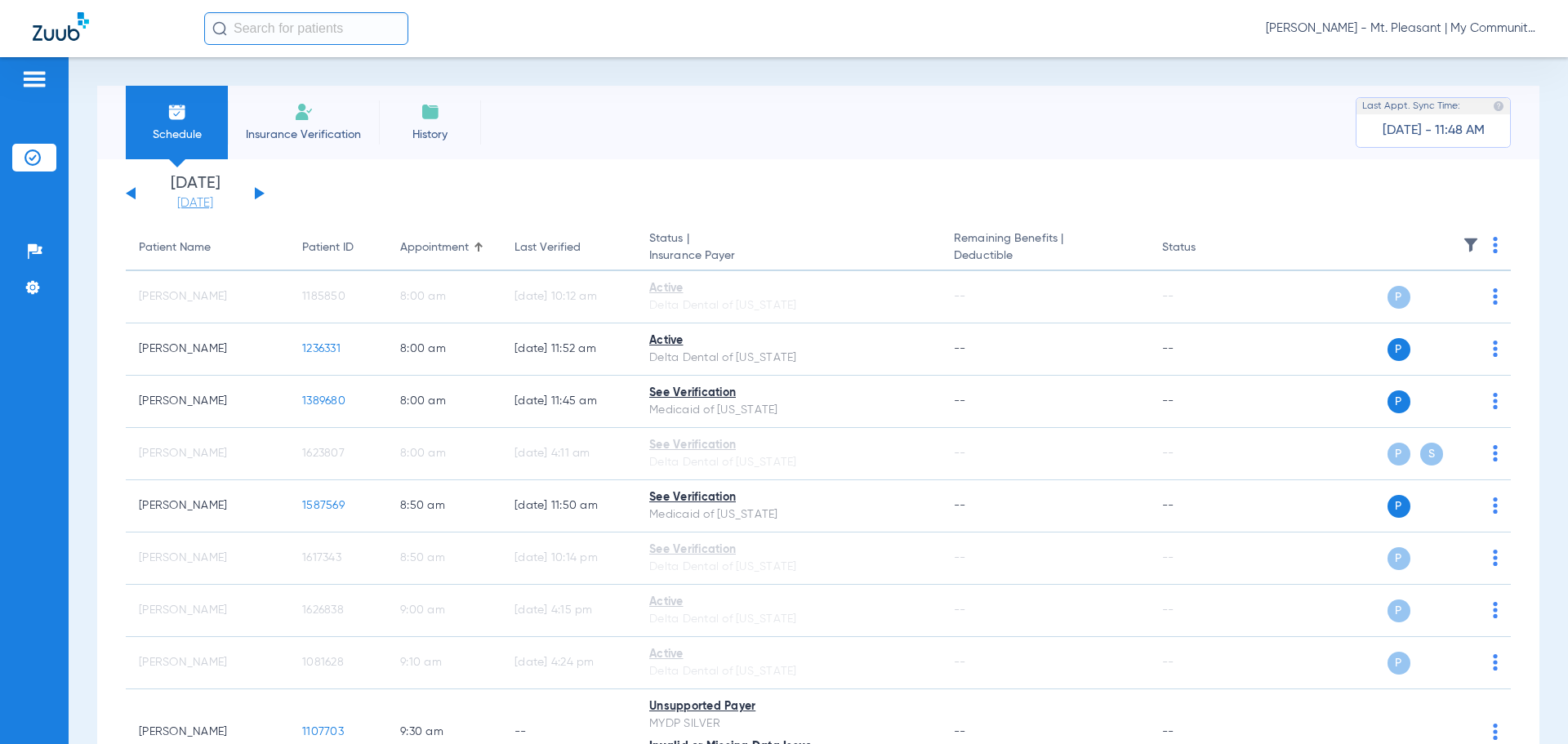
click at [210, 197] on link "[DATE]" at bounding box center [195, 203] width 98 height 16
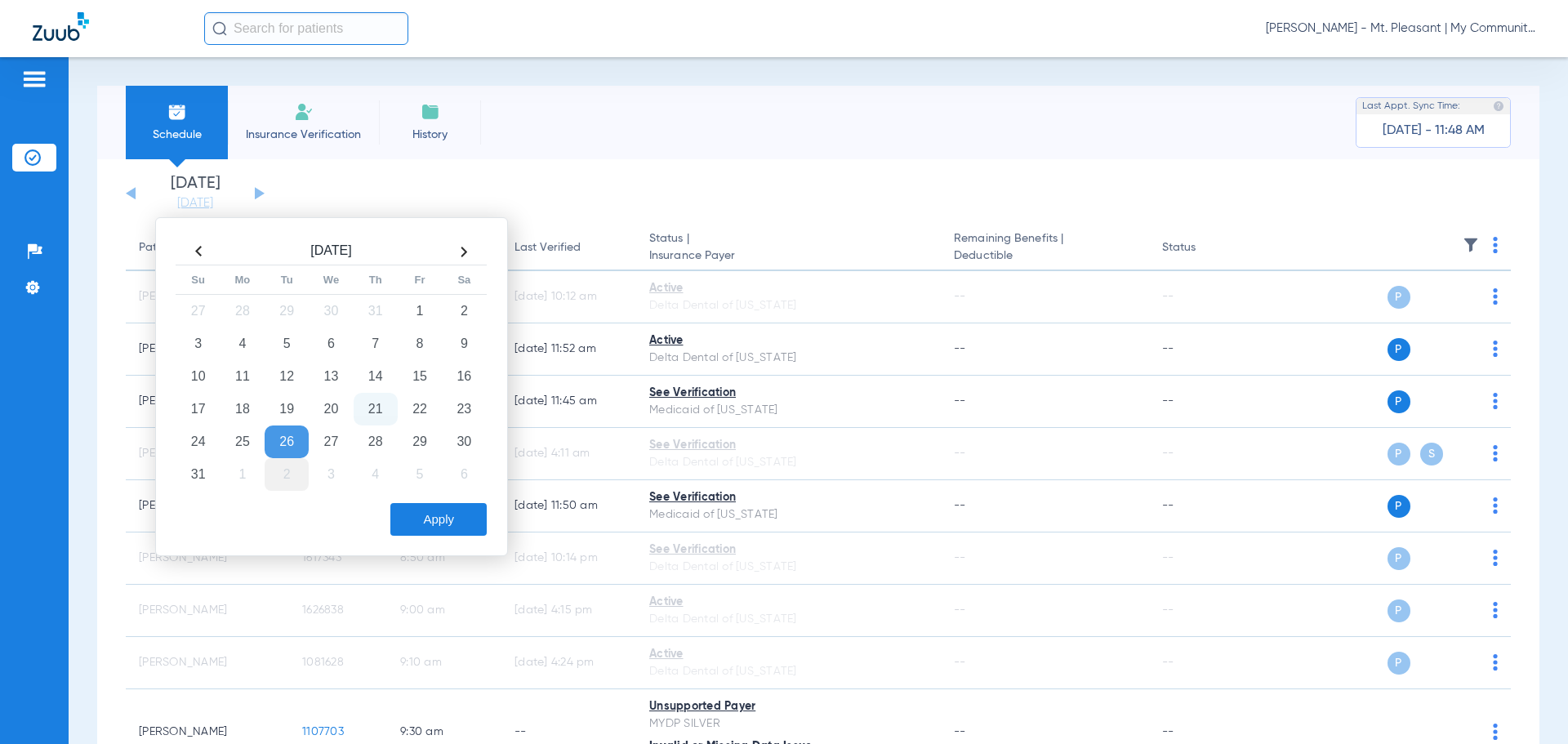
click at [295, 477] on td "2" at bounding box center [286, 474] width 44 height 33
click at [406, 518] on button "Apply" at bounding box center [438, 518] width 96 height 33
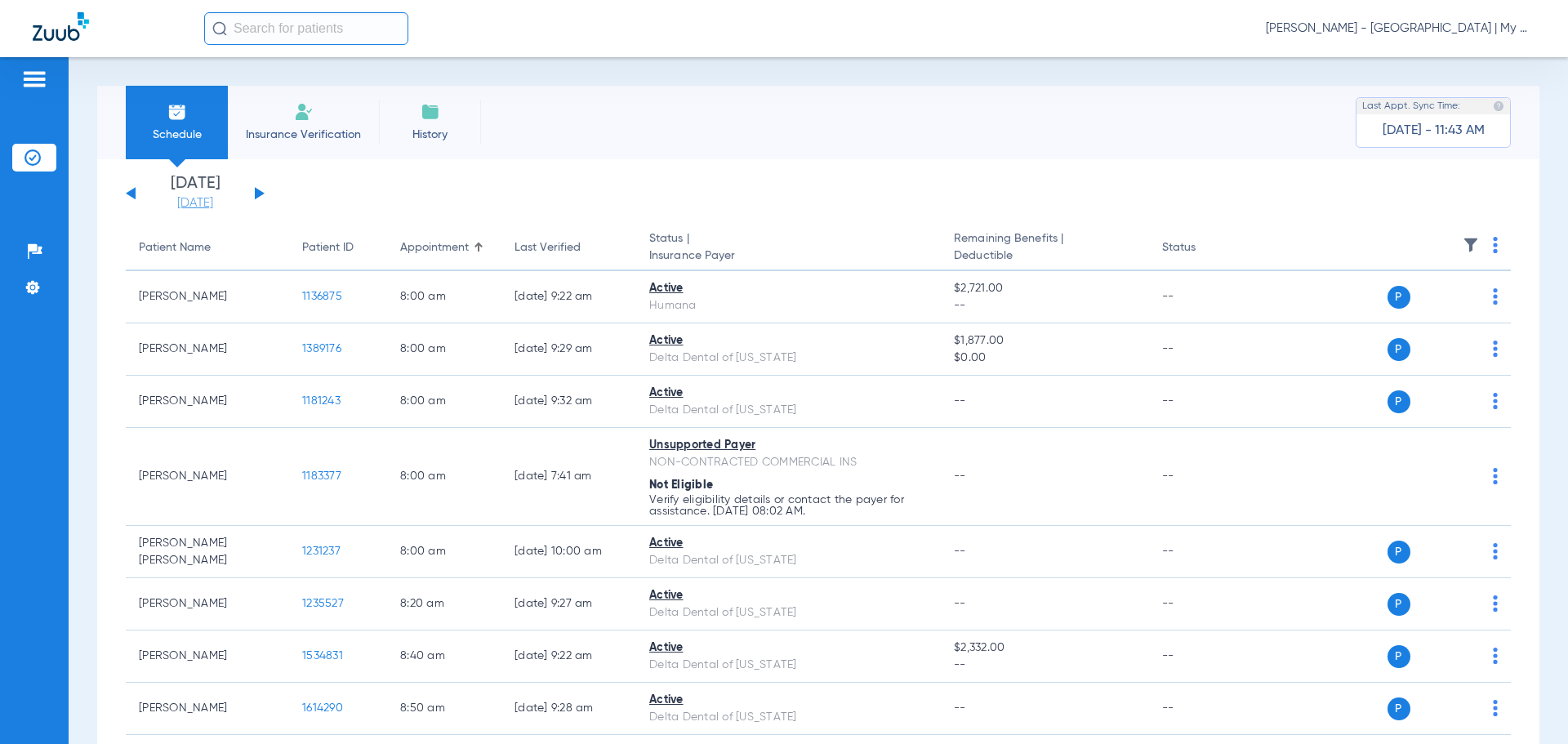
click at [204, 197] on link "[DATE]" at bounding box center [195, 203] width 98 height 16
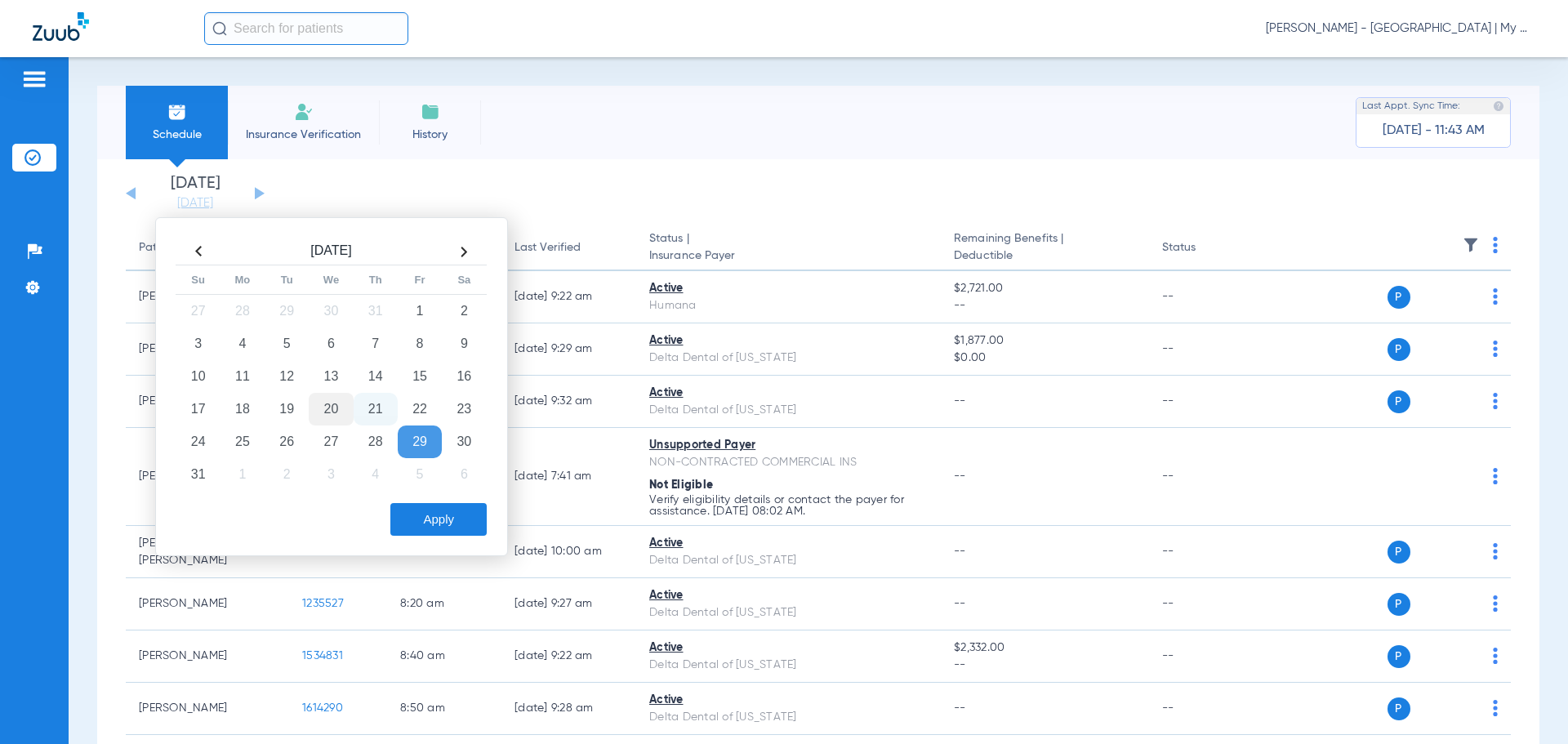
click at [330, 401] on td "20" at bounding box center [330, 409] width 44 height 33
click at [429, 517] on button "Apply" at bounding box center [438, 518] width 96 height 33
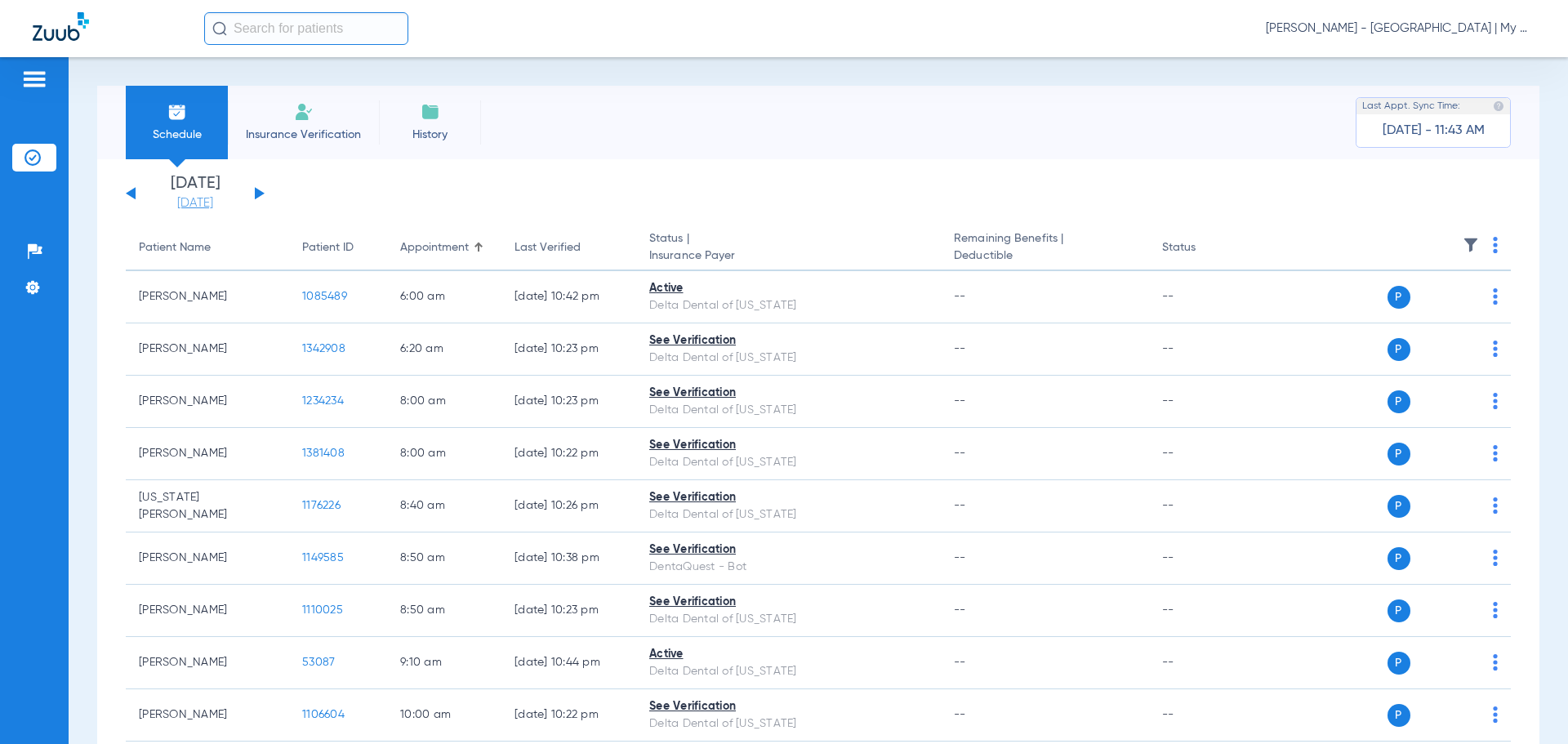
click at [208, 202] on link "[DATE]" at bounding box center [195, 203] width 98 height 16
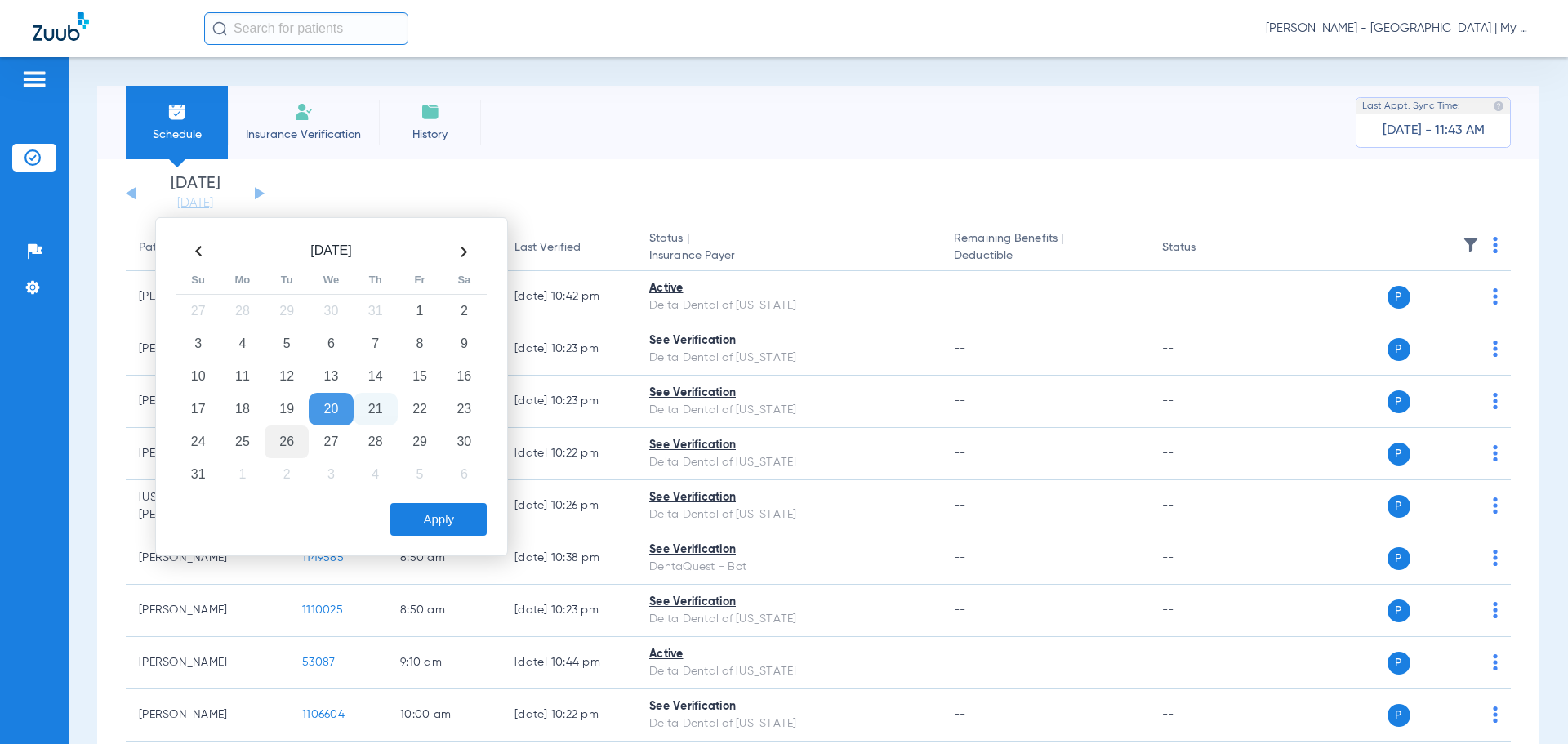
click at [295, 431] on td "26" at bounding box center [286, 442] width 44 height 33
click at [401, 495] on div "Apply" at bounding box center [330, 516] width 315 height 41
click at [410, 498] on div "Apply" at bounding box center [330, 516] width 315 height 41
click at [416, 509] on button "Apply" at bounding box center [438, 518] width 96 height 33
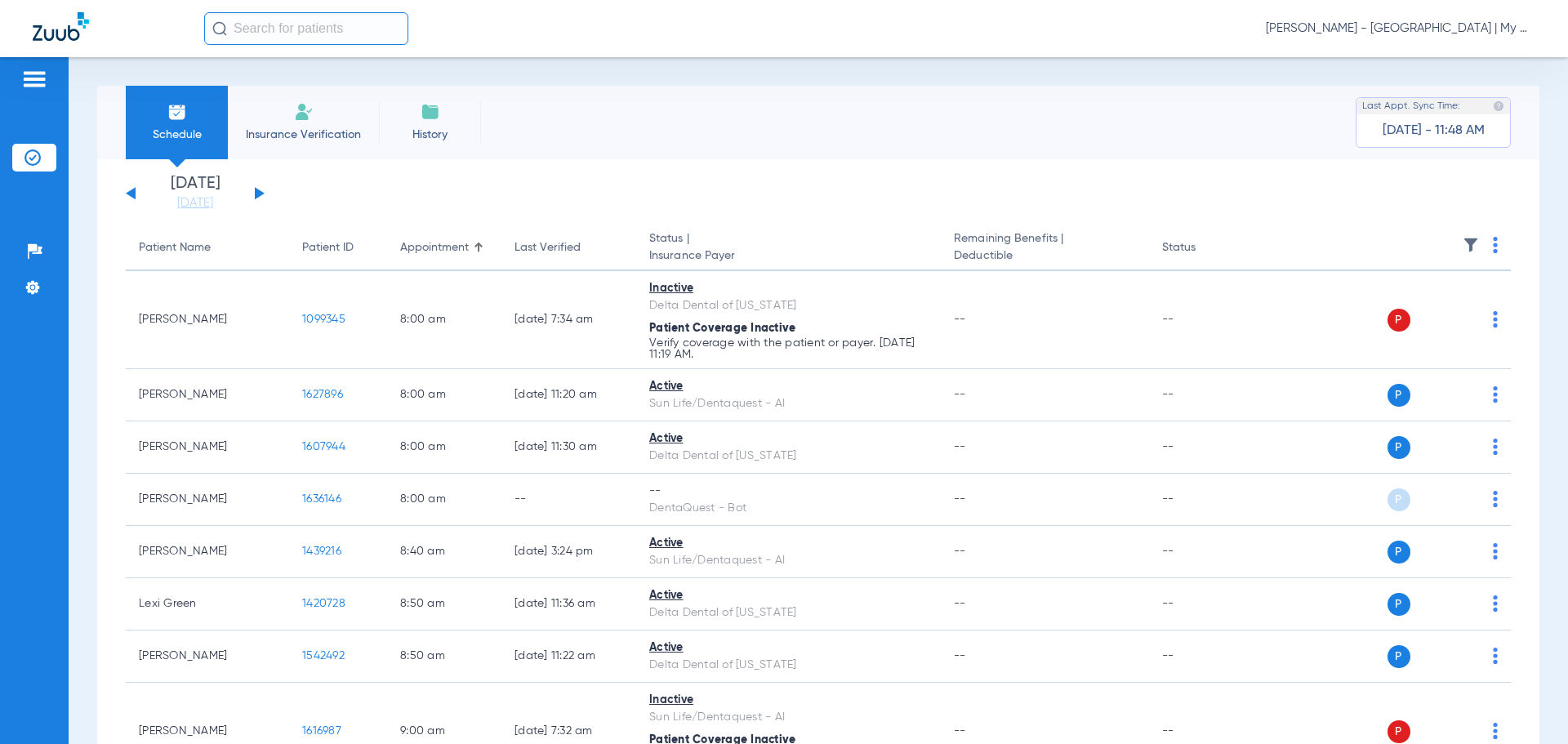
drag, startPoint x: 202, startPoint y: 201, endPoint x: 244, endPoint y: 255, distance: 68.4
click at [202, 201] on link "[DATE]" at bounding box center [195, 203] width 98 height 16
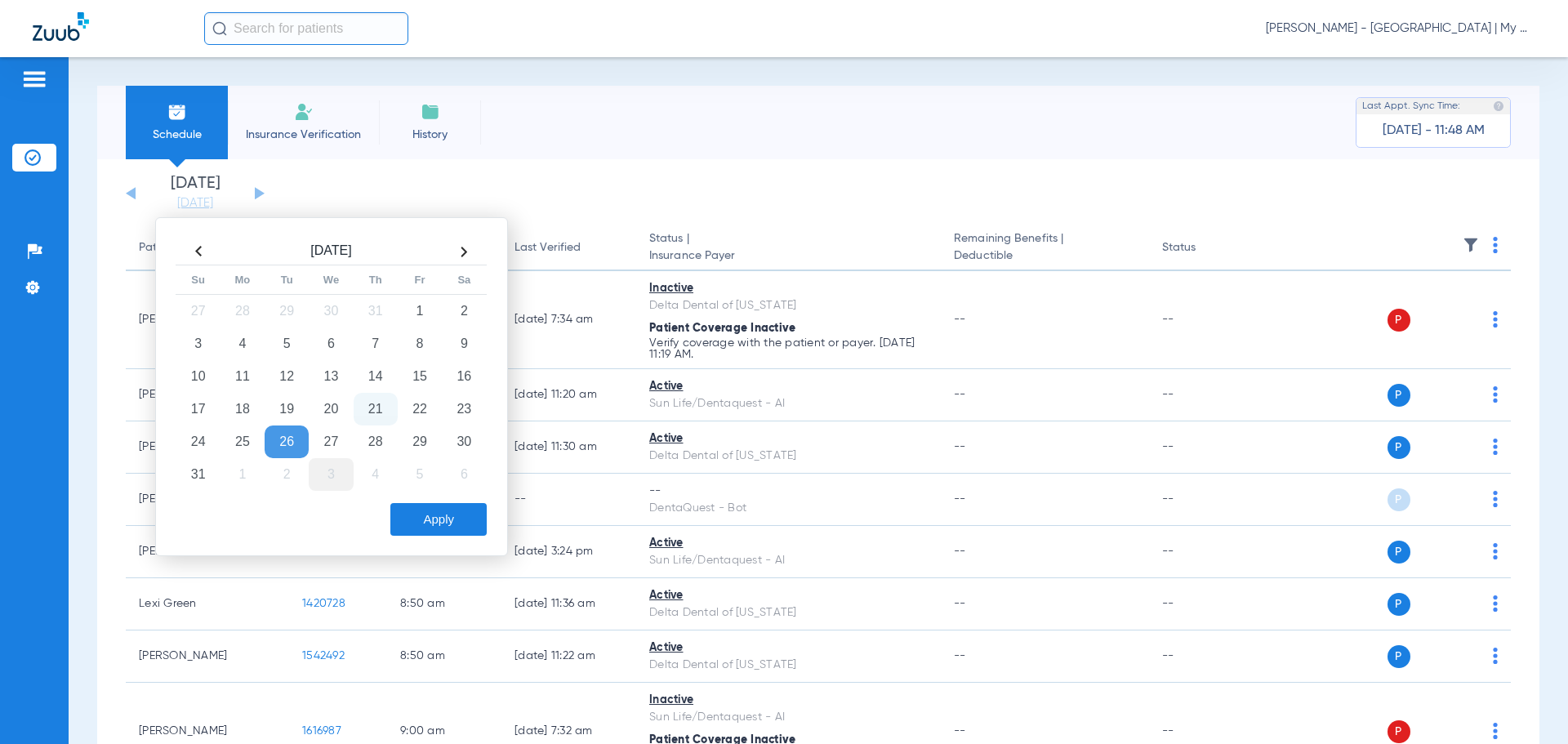
drag, startPoint x: 288, startPoint y: 475, endPoint x: 336, endPoint y: 489, distance: 50.0
click at [289, 476] on td "2" at bounding box center [286, 474] width 44 height 33
click at [433, 526] on button "Apply" at bounding box center [438, 518] width 96 height 33
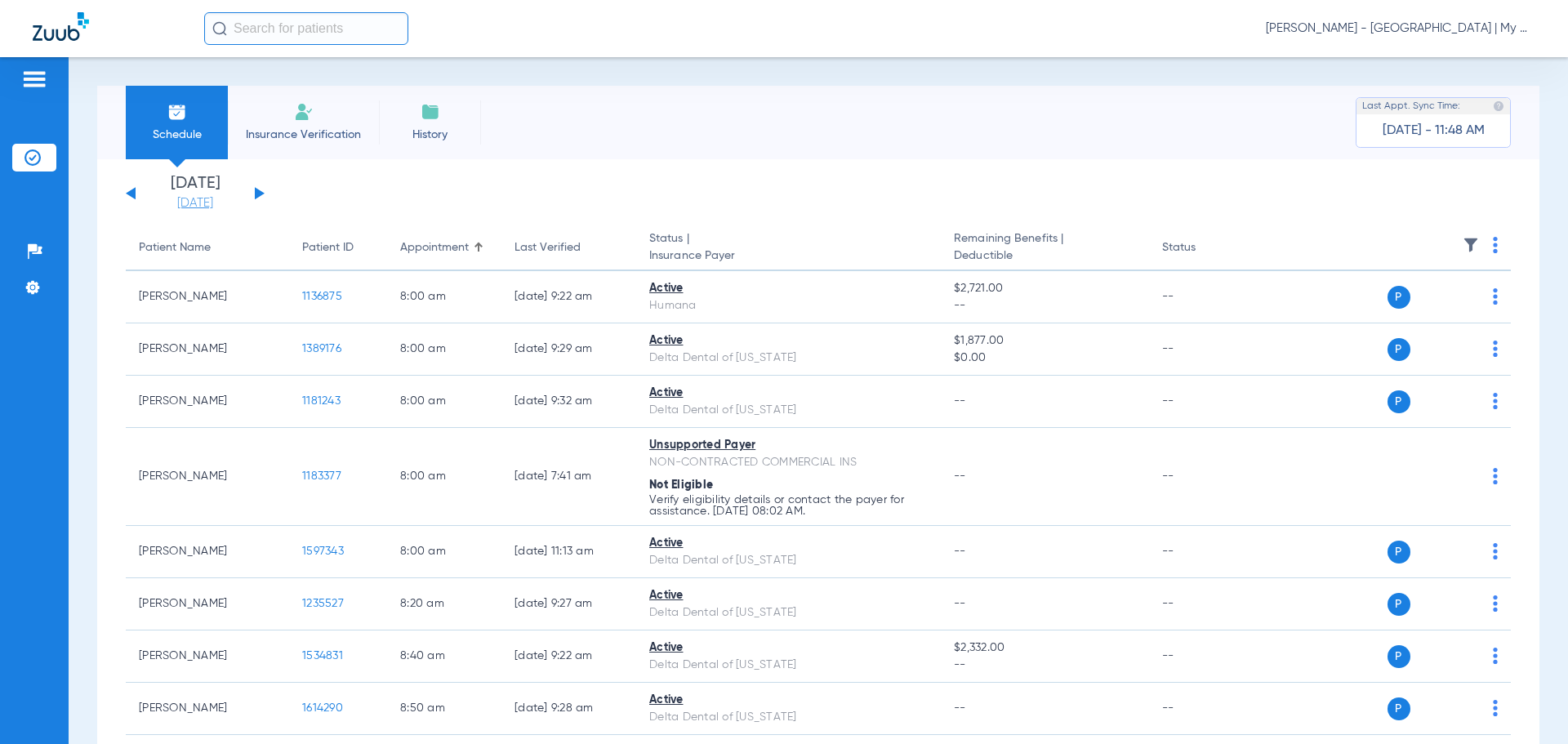
click at [190, 199] on link "[DATE]" at bounding box center [195, 203] width 98 height 16
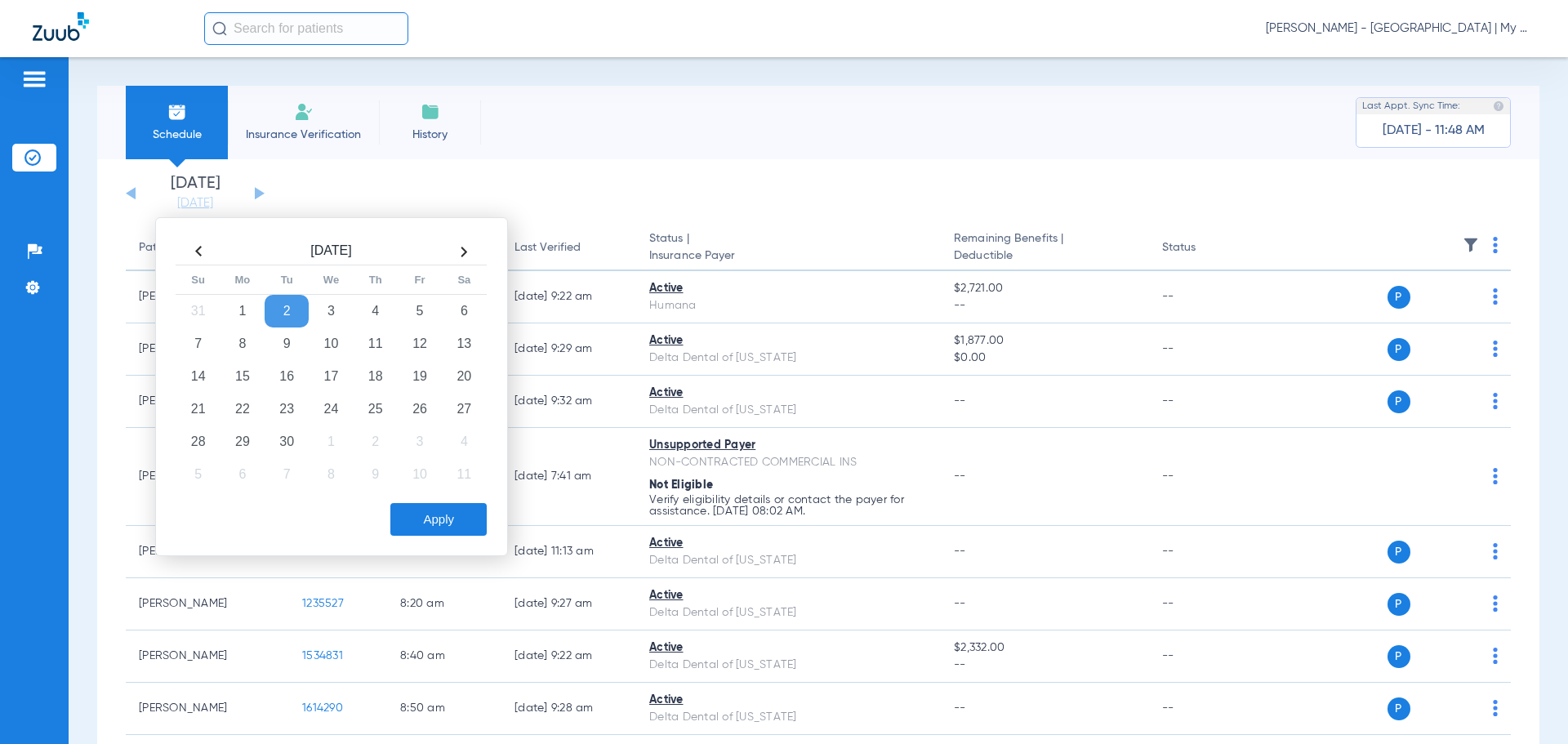
click at [198, 248] on th at bounding box center [198, 252] width 44 height 26
click at [293, 438] on td "26" at bounding box center [286, 442] width 44 height 33
click at [447, 533] on button "Apply" at bounding box center [438, 518] width 96 height 33
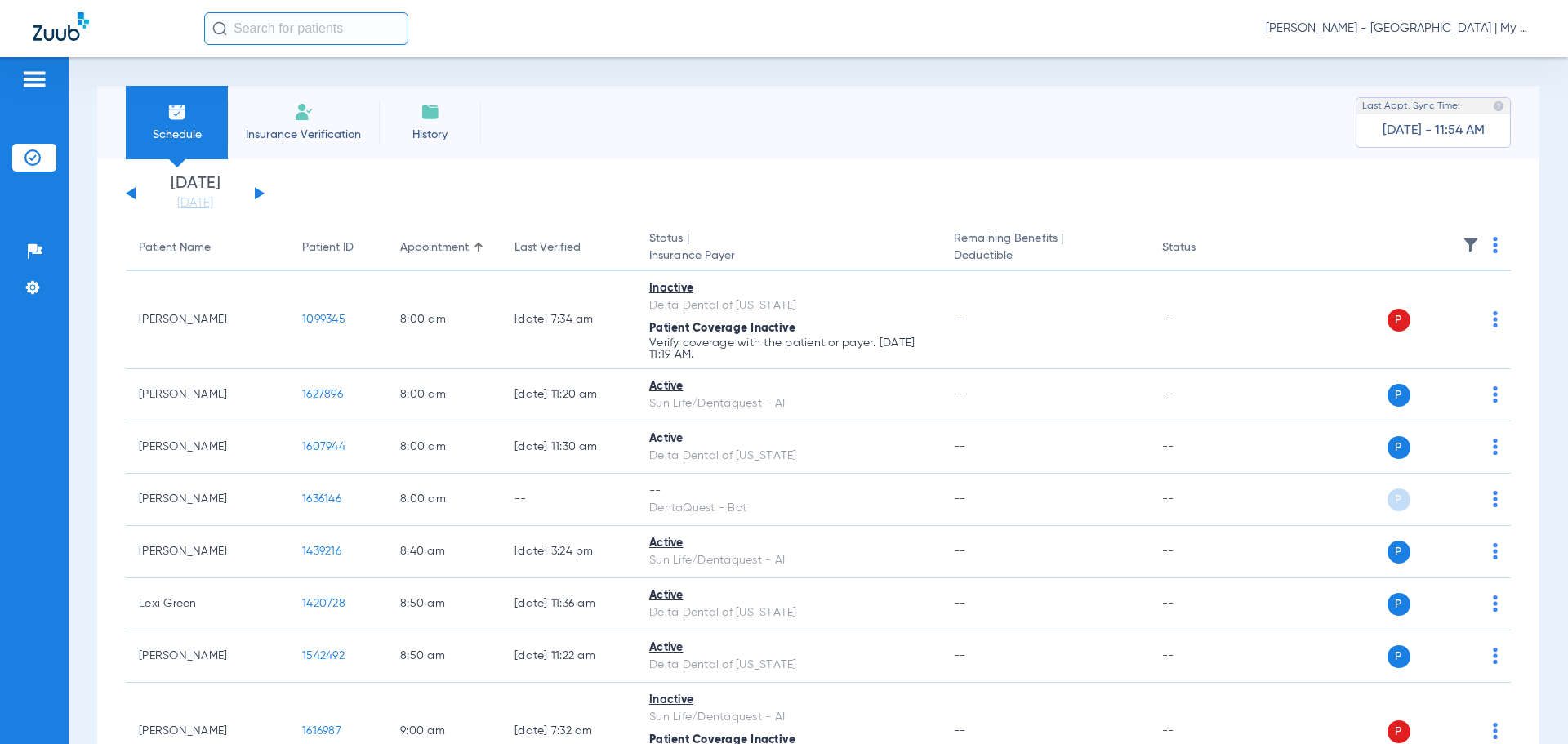
click at [1464, 234] on th at bounding box center [1385, 248] width 253 height 46
click at [1463, 243] on img at bounding box center [1471, 244] width 16 height 16
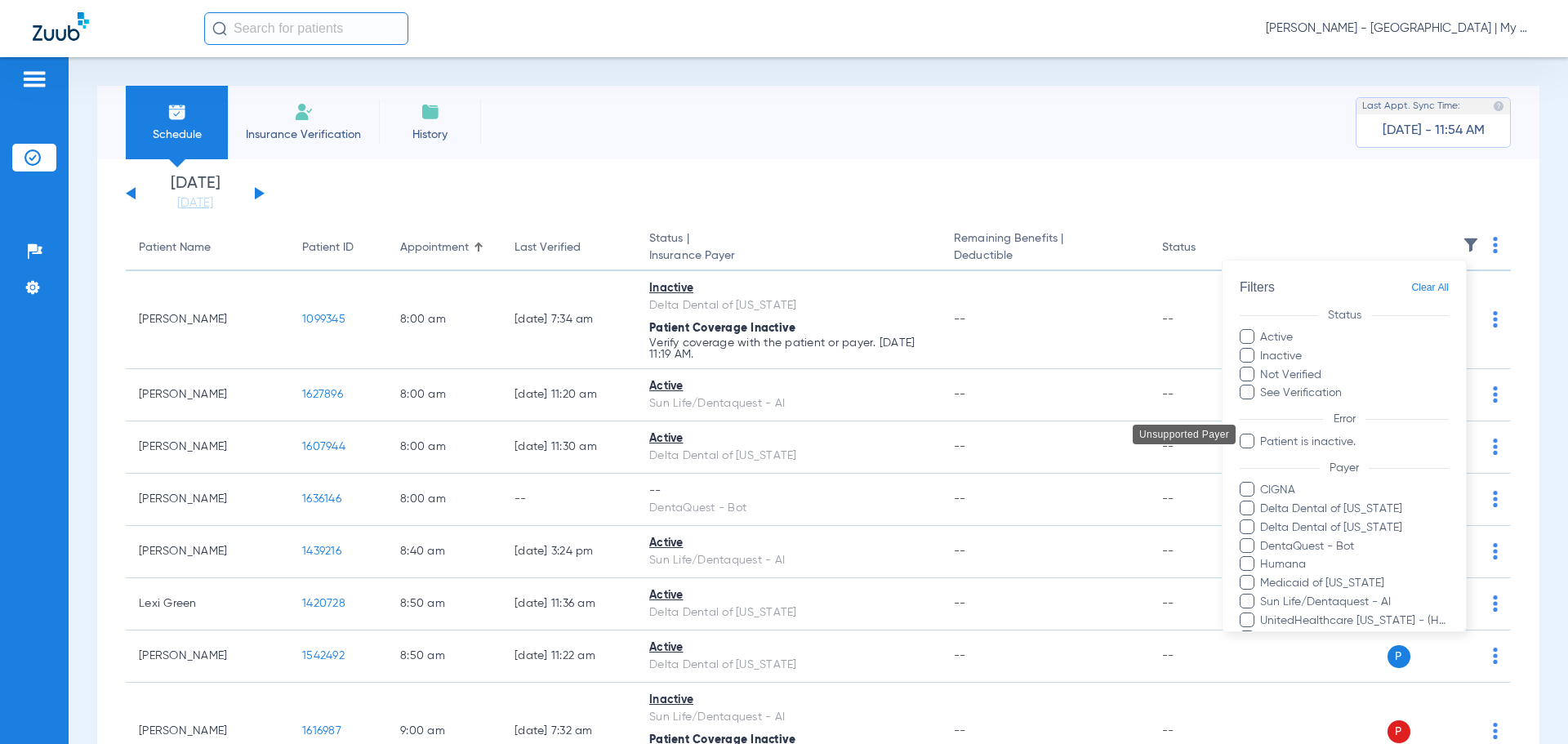
scroll to position [205, 0]
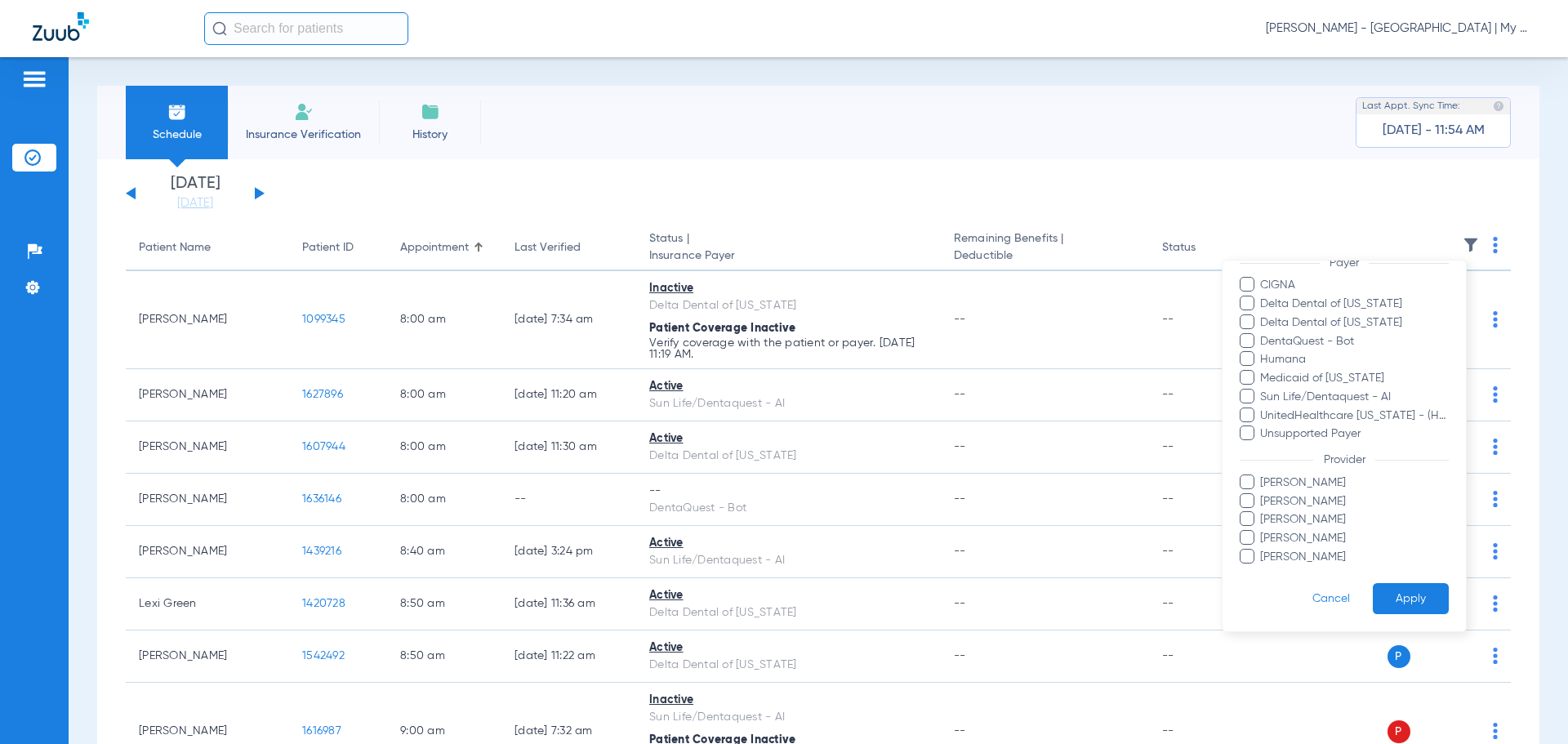
click at [1302, 485] on span "Carly Szyska" at bounding box center [1354, 483] width 189 height 17
click at [1263, 494] on input "Carly Szyska" at bounding box center [1263, 494] width 0 height 0
drag, startPoint x: 1393, startPoint y: 578, endPoint x: 1392, endPoint y: 590, distance: 12.0
click at [1392, 581] on form "Filters Clear All Status Active Inactive Not Verified See Verification Error Pa…" at bounding box center [1344, 343] width 243 height 576
click at [1392, 591] on button "Apply" at bounding box center [1411, 599] width 76 height 32
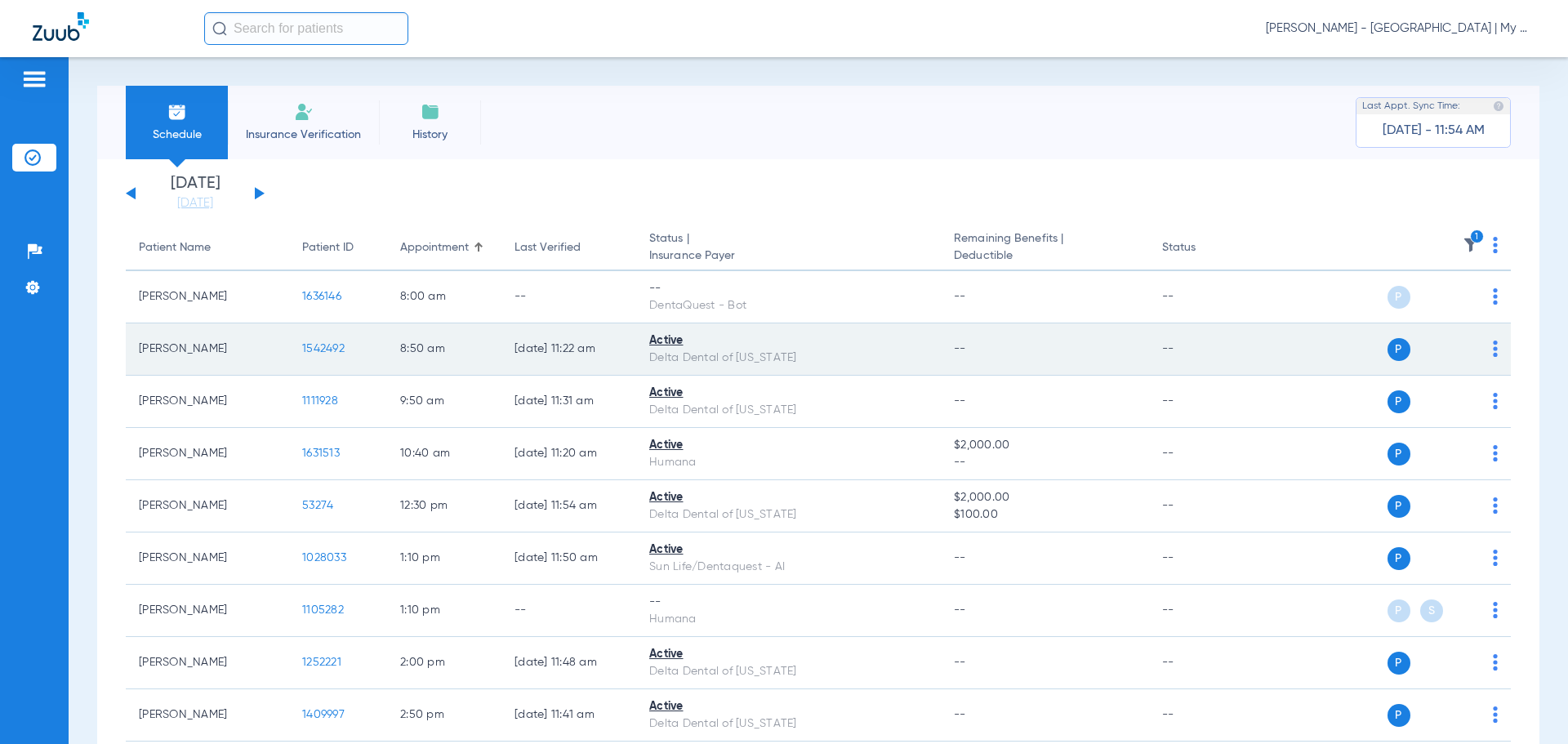
click at [309, 343] on span "1542492" at bounding box center [323, 348] width 42 height 11
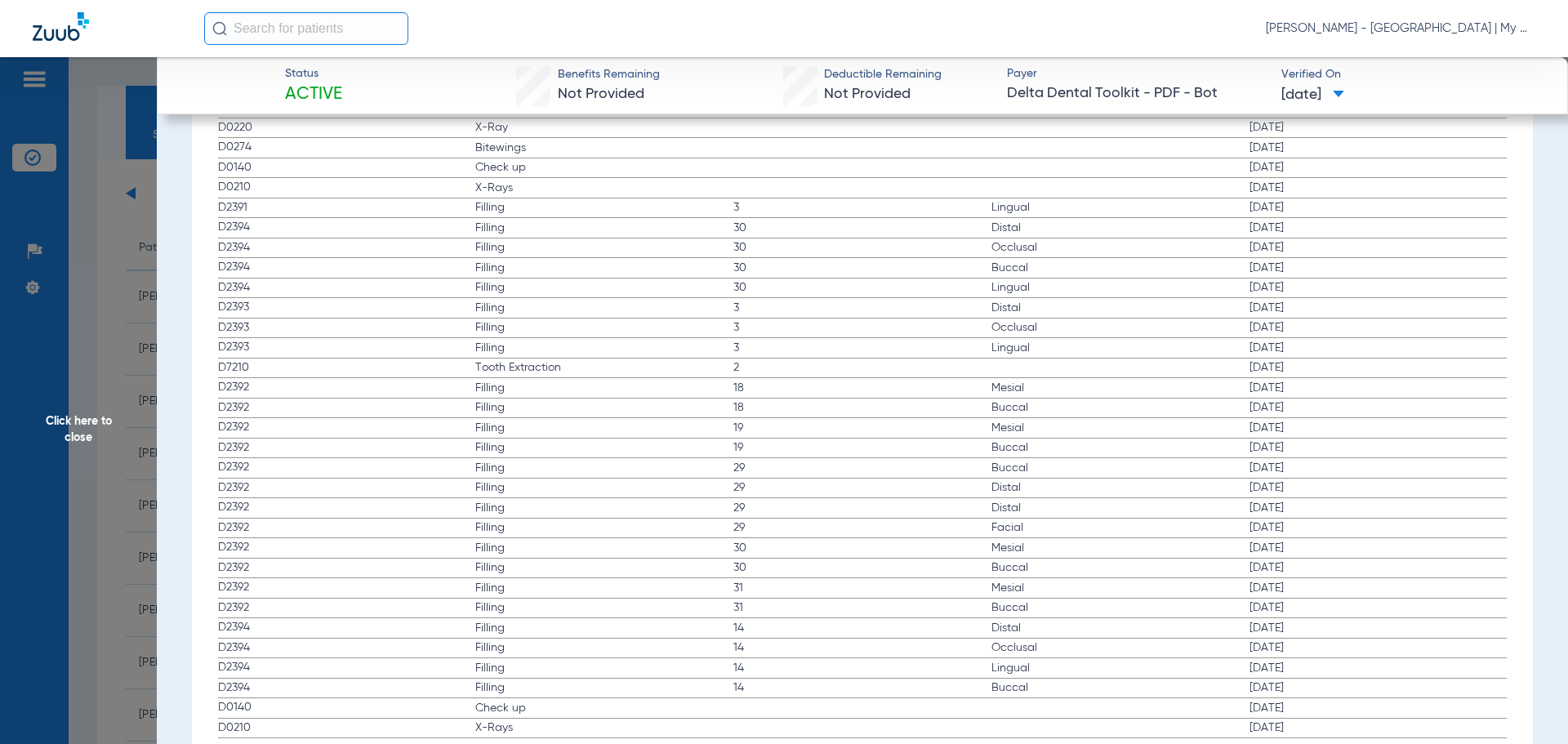
scroll to position [1741, 0]
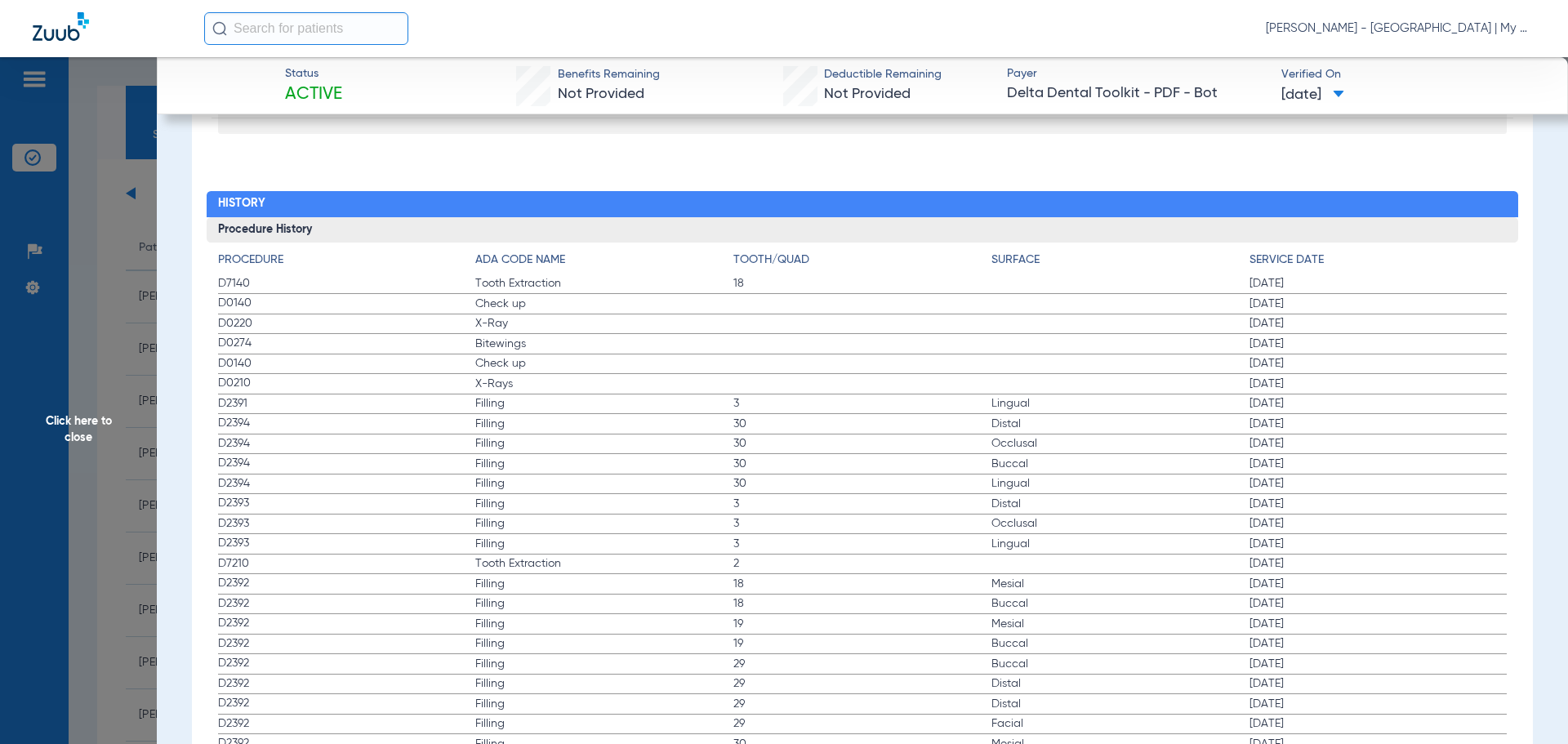
drag, startPoint x: 217, startPoint y: 298, endPoint x: 540, endPoint y: 359, distance: 328.7
click at [540, 359] on app-history-list "Procedure ADA Code Name Tooth/Quad Surface Service Date D7140 Tooth Extraction …" at bounding box center [863, 593] width 1290 height 683
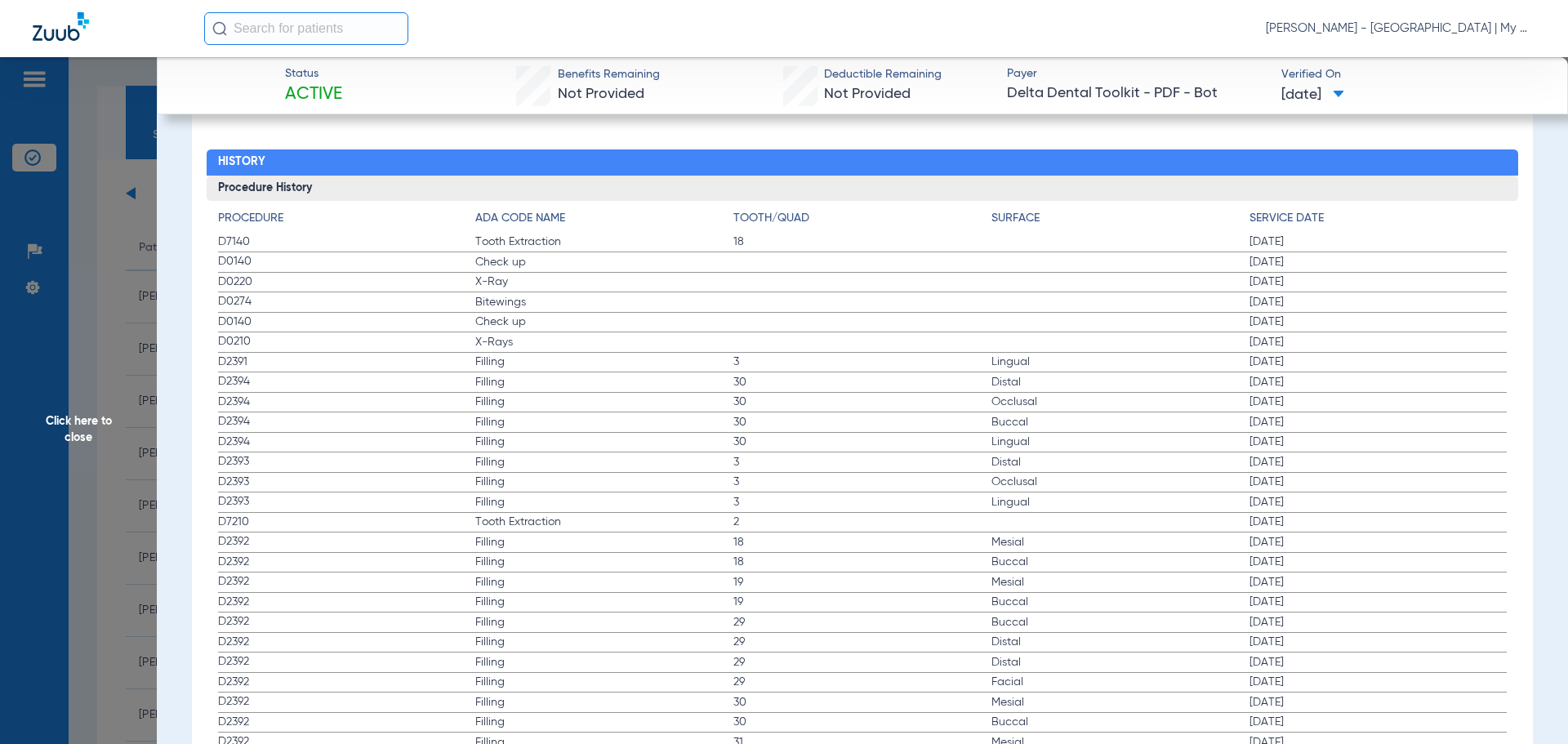
scroll to position [1822, 0]
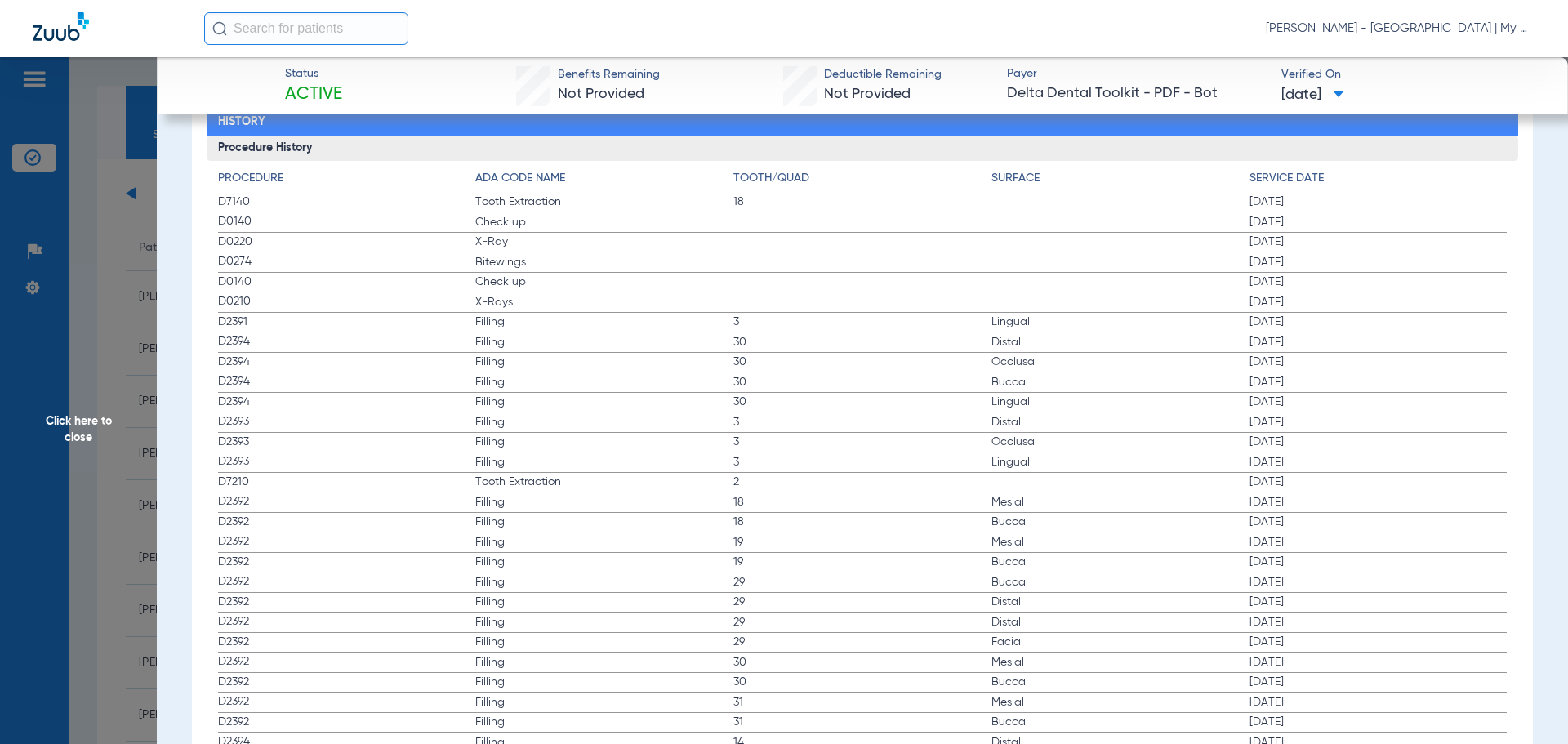
click at [754, 329] on span "3" at bounding box center [862, 321] width 258 height 16
drag, startPoint x: 226, startPoint y: 299, endPoint x: 1362, endPoint y: 344, distance: 1136.9
click at [1331, 311] on label "D0210 X-Rays 02/25/2020" at bounding box center [863, 302] width 1290 height 21
click at [114, 279] on span "Click here to close" at bounding box center [79, 429] width 157 height 744
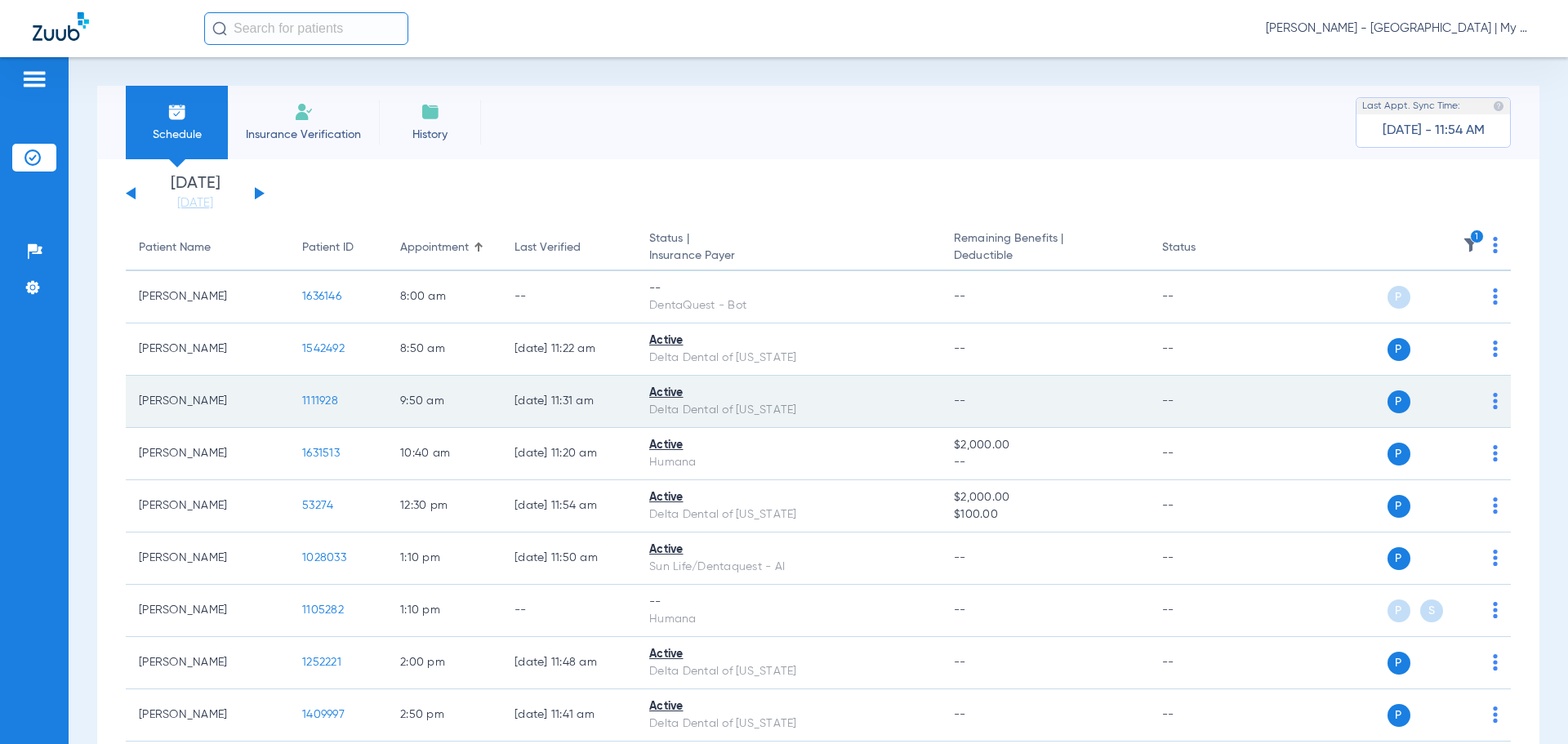
click at [324, 395] on span "1111928" at bounding box center [320, 401] width 36 height 11
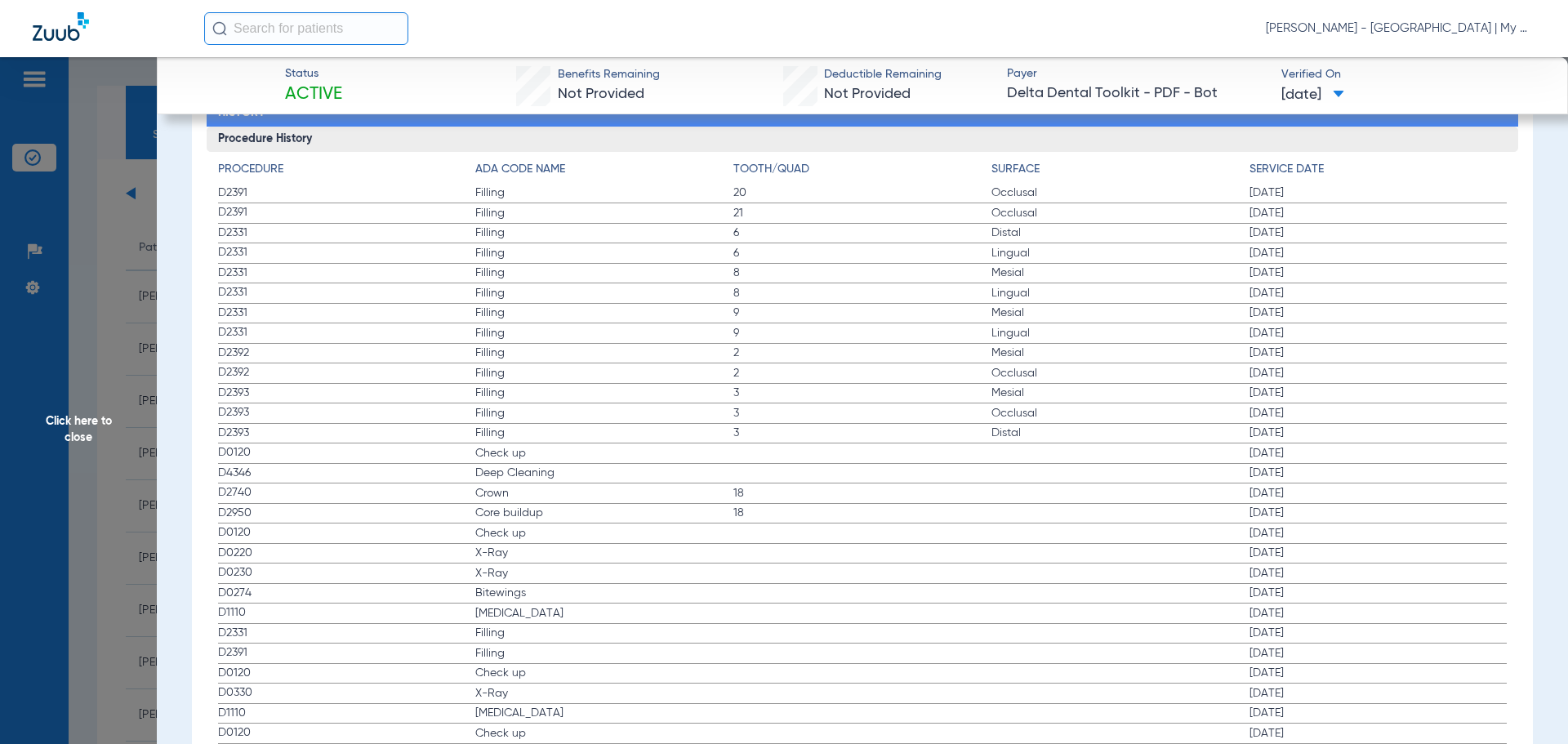
scroll to position [1965, 0]
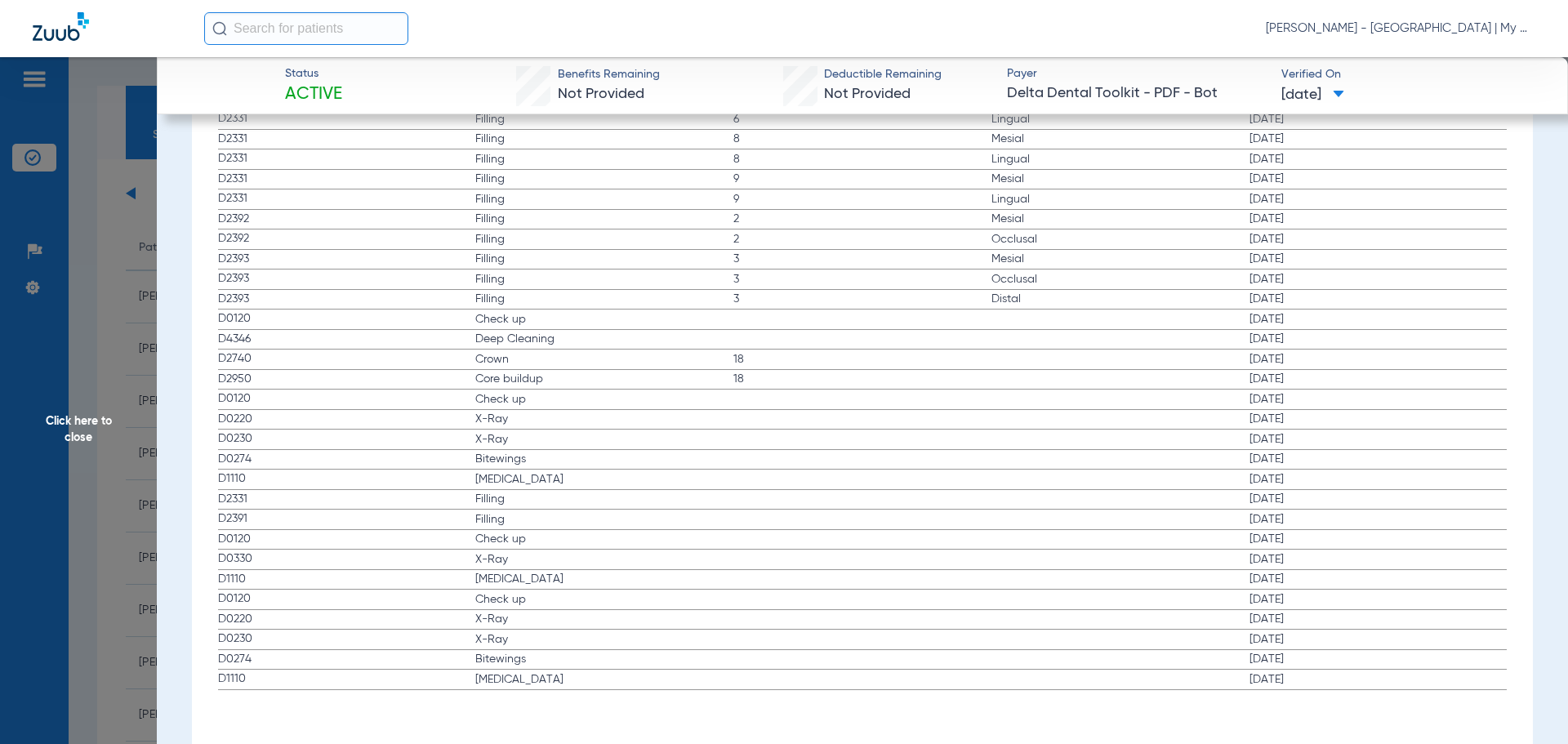
drag, startPoint x: 207, startPoint y: 554, endPoint x: 758, endPoint y: 534, distance: 551.4
click at [1309, 561] on div "Procedure ADA Code Name Tooth/Quad Surface Service Date D2391 Filling 20 Occlus…" at bounding box center [863, 354] width 1312 height 672
click at [281, 429] on label "D0220 X-Ray 02/13/2024" at bounding box center [863, 420] width 1290 height 21
drag, startPoint x: 218, startPoint y: 399, endPoint x: 625, endPoint y: 499, distance: 419.1
click at [625, 499] on div "Procedure ADA Code Name Tooth/Quad Surface Service Date D2391 Filling 20 Occlus…" at bounding box center [863, 354] width 1312 height 672
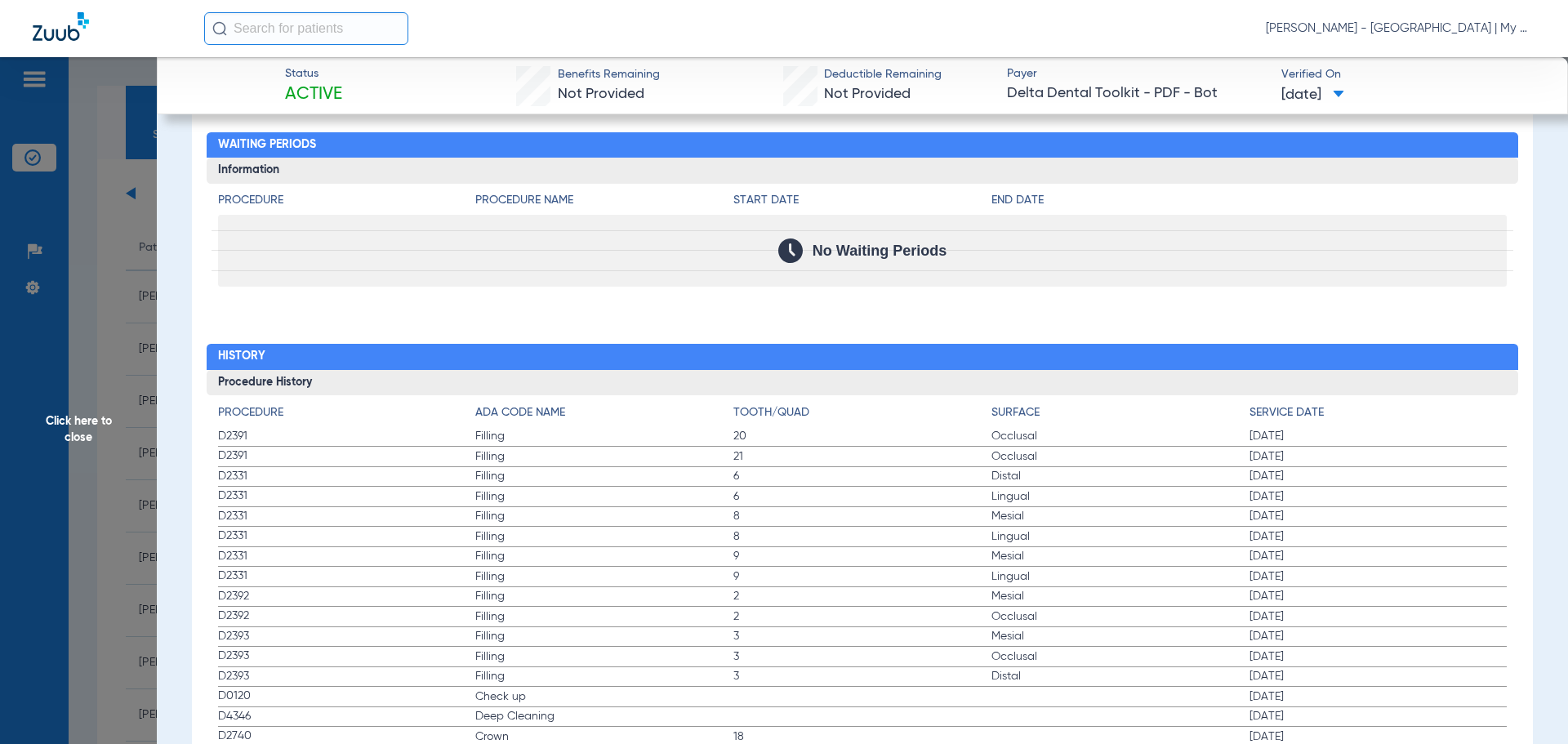
scroll to position [1802, 0]
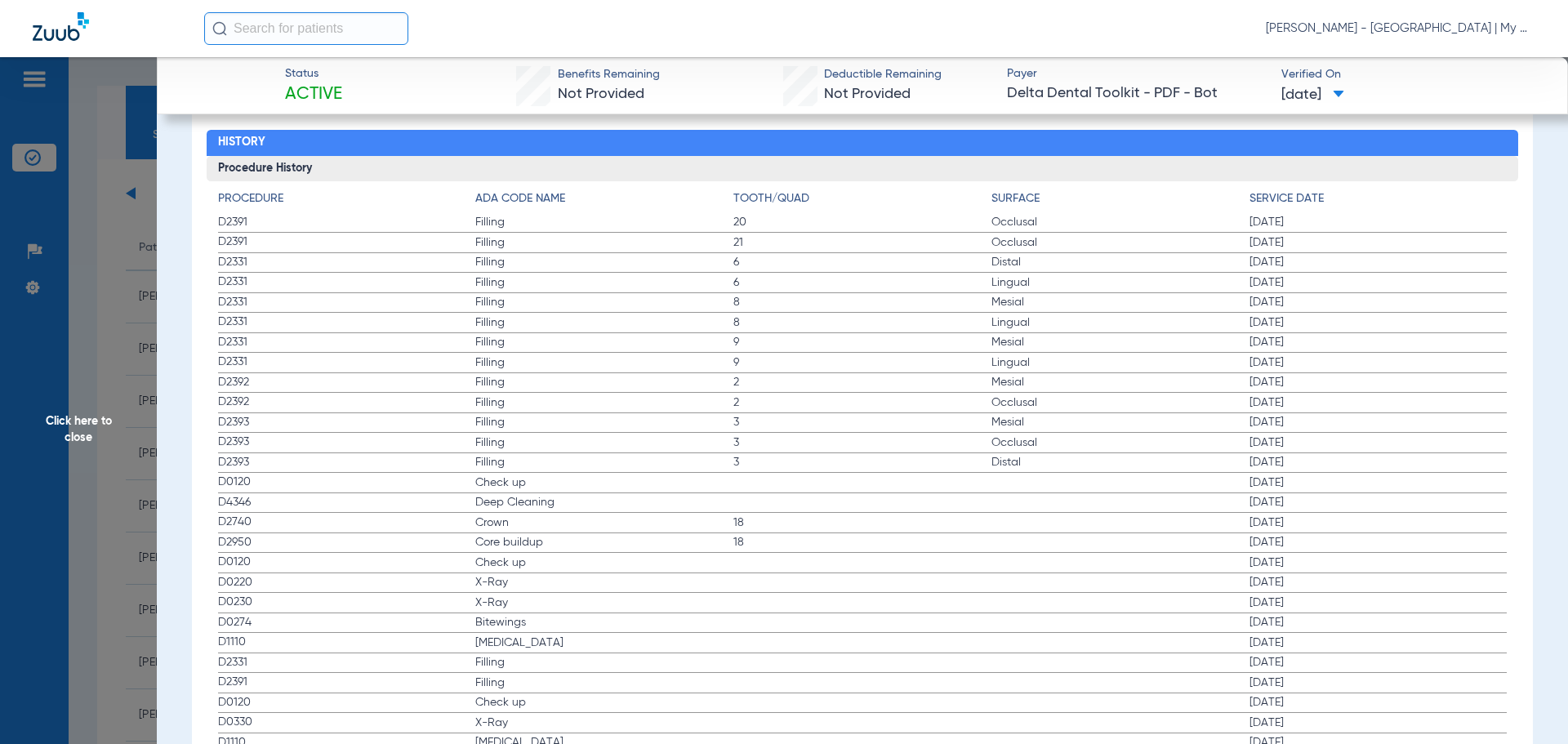
click at [132, 284] on span "Click here to close" at bounding box center [79, 429] width 157 height 744
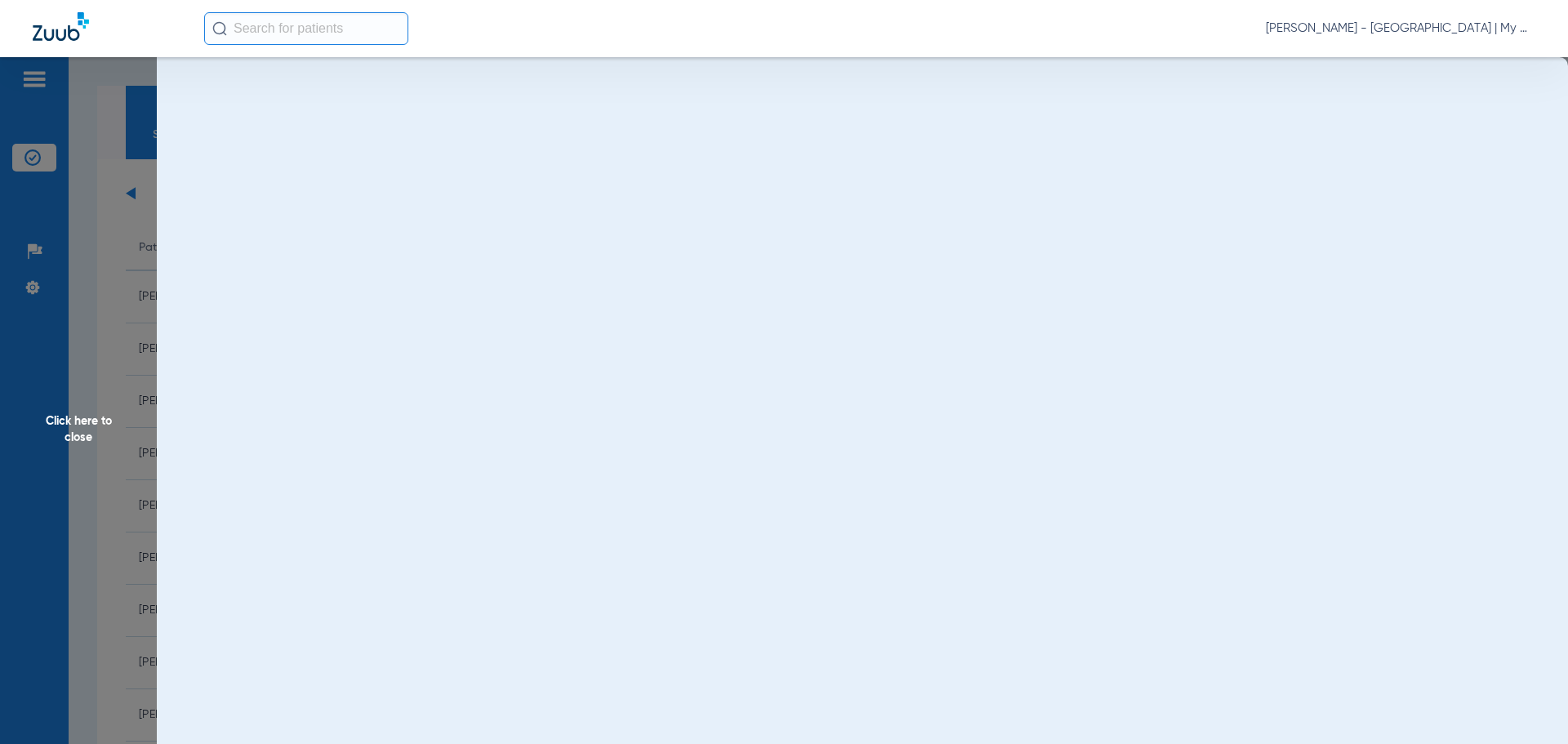
scroll to position [0, 0]
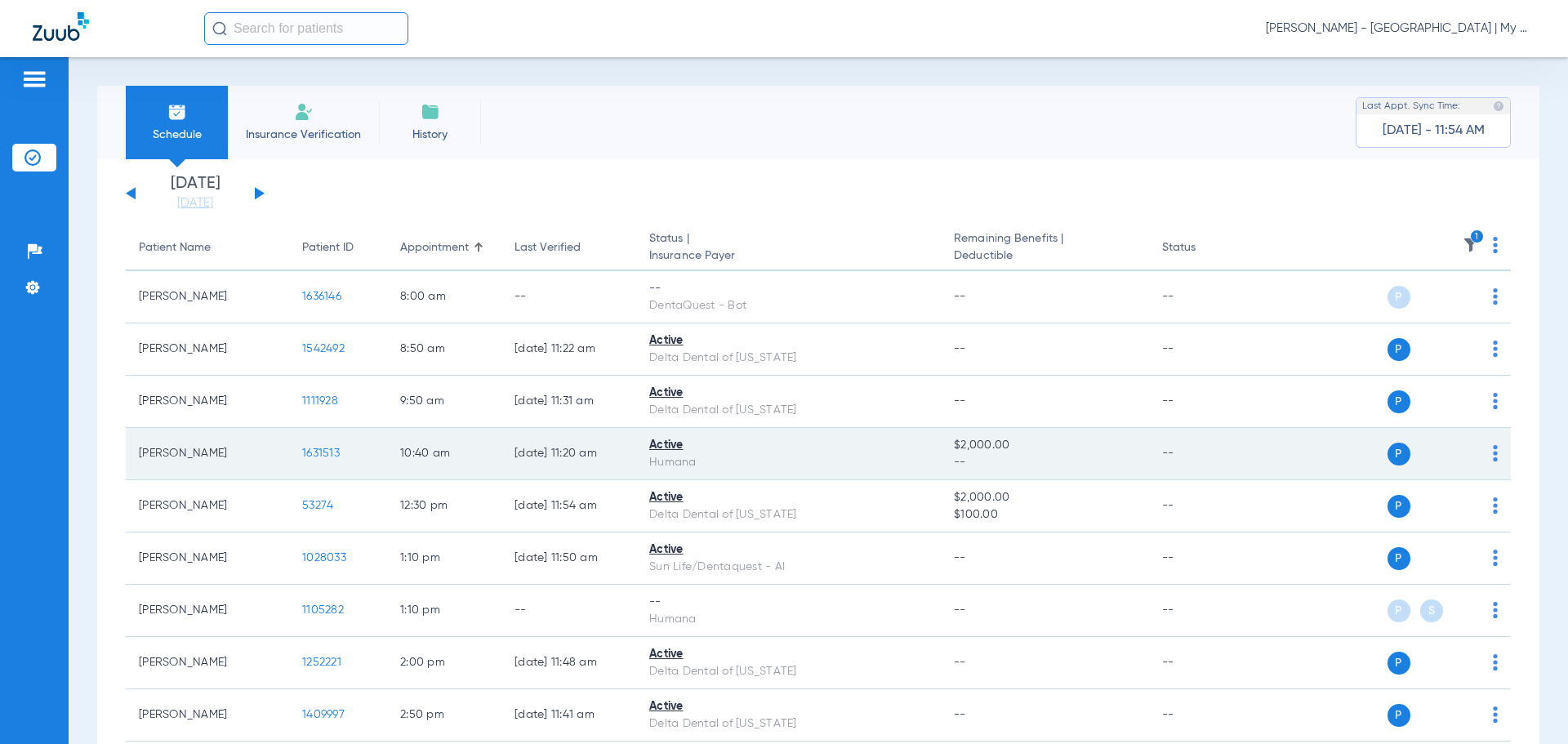
click at [308, 450] on span "1631513" at bounding box center [321, 453] width 37 height 11
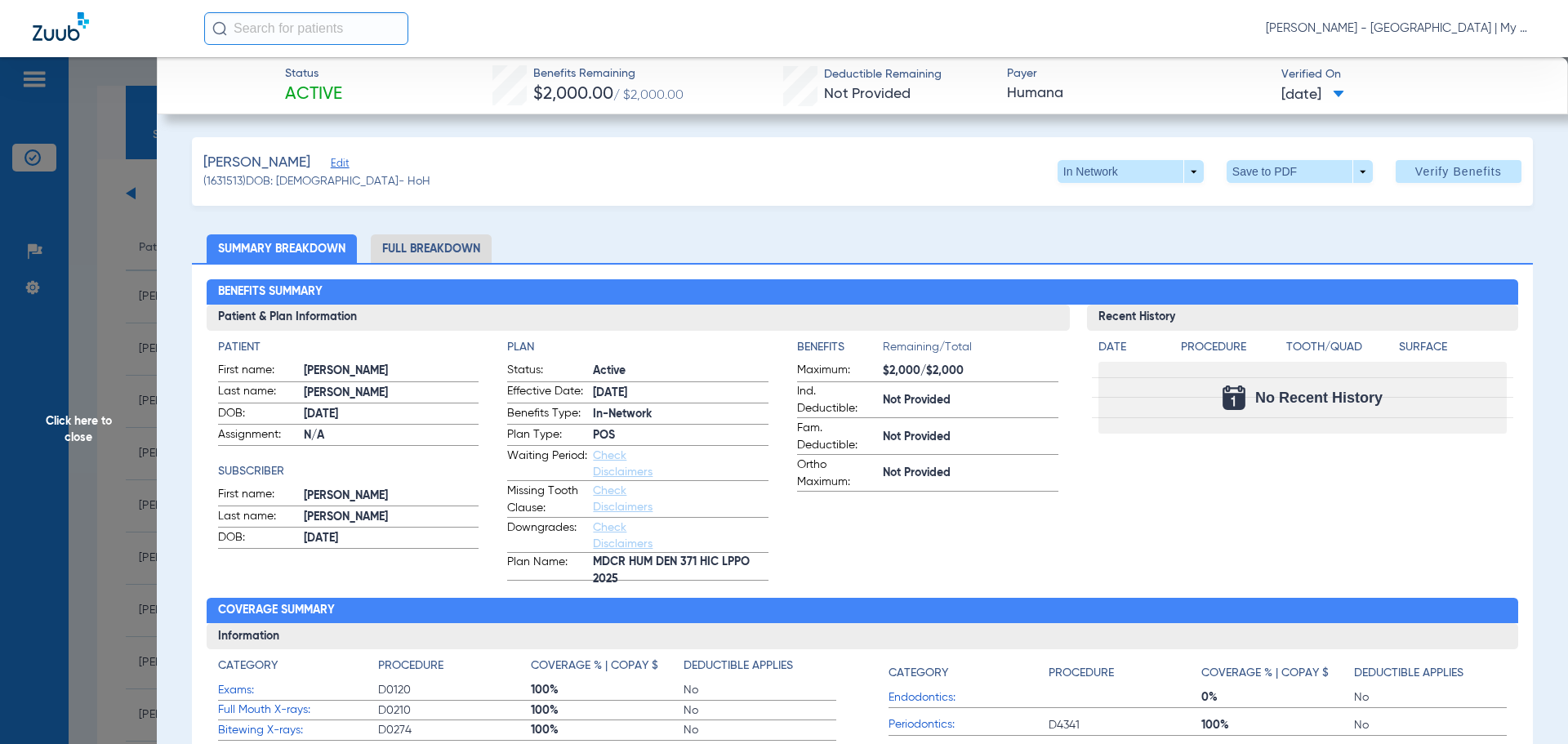
click at [151, 403] on span "Click here to close" at bounding box center [79, 429] width 157 height 744
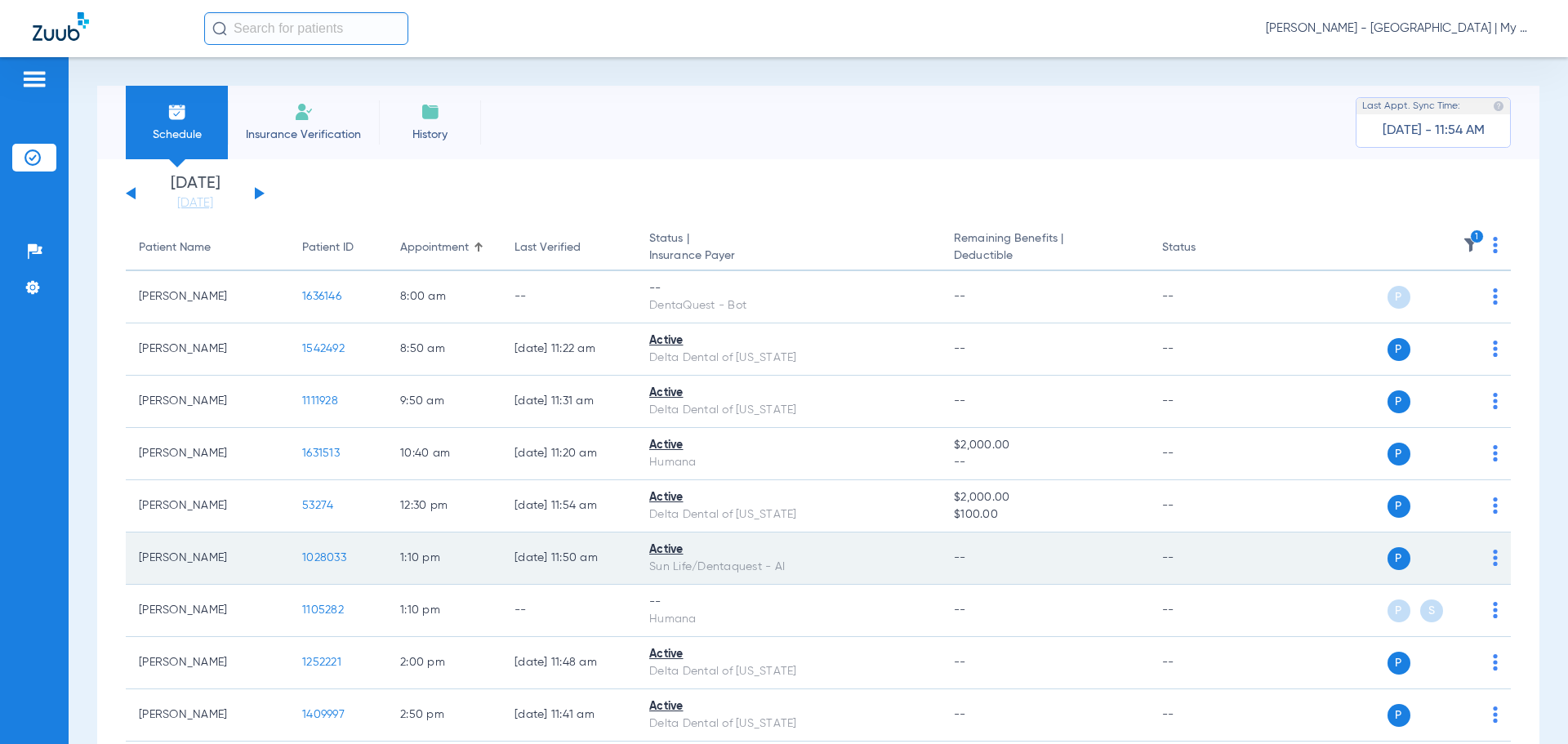
drag, startPoint x: 333, startPoint y: 509, endPoint x: 315, endPoint y: 537, distance: 33.3
click at [334, 509] on td "53274" at bounding box center [338, 506] width 98 height 52
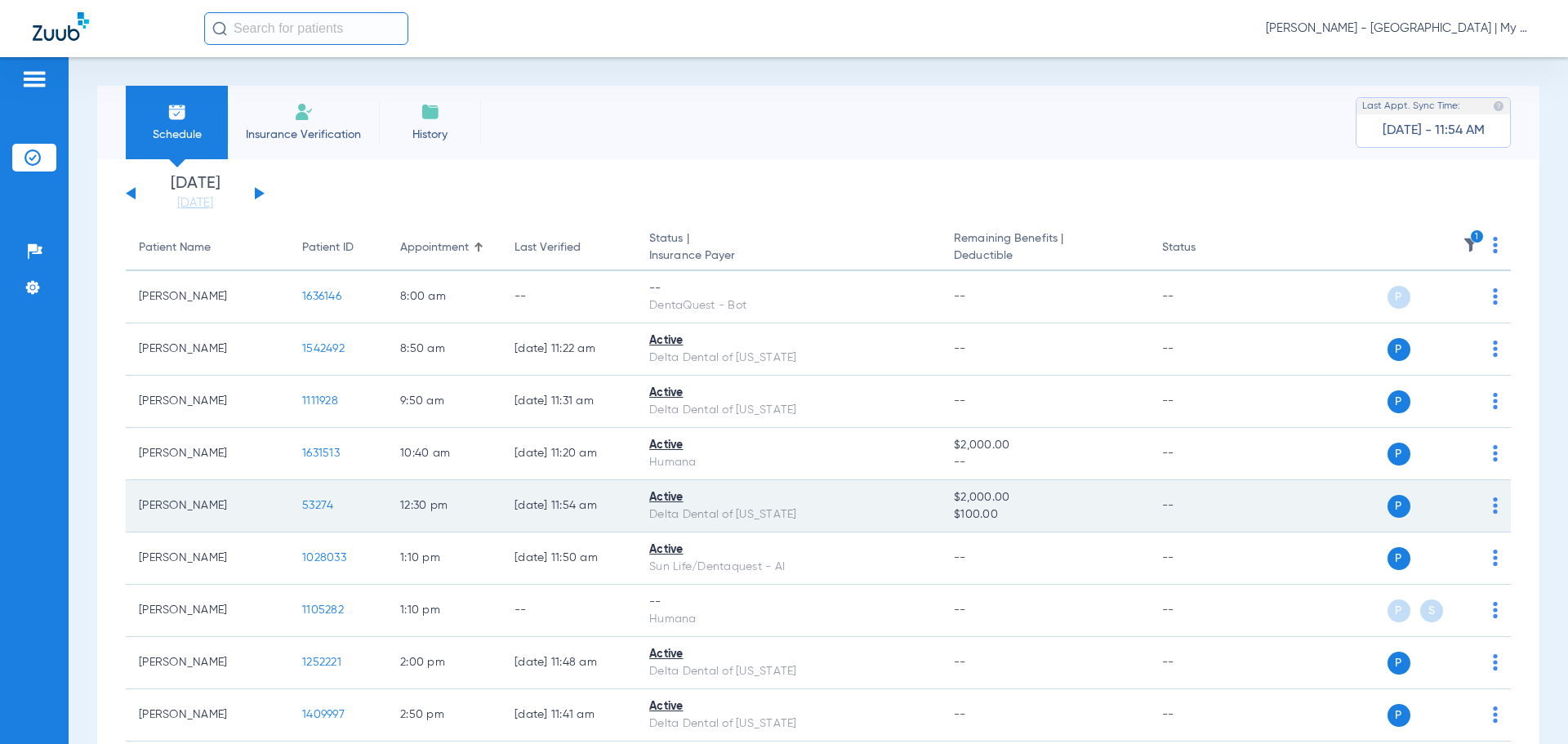
click at [319, 492] on td "53274" at bounding box center [338, 506] width 98 height 52
click at [309, 498] on td "53274" at bounding box center [338, 506] width 98 height 52
click at [315, 509] on span "53274" at bounding box center [317, 505] width 31 height 11
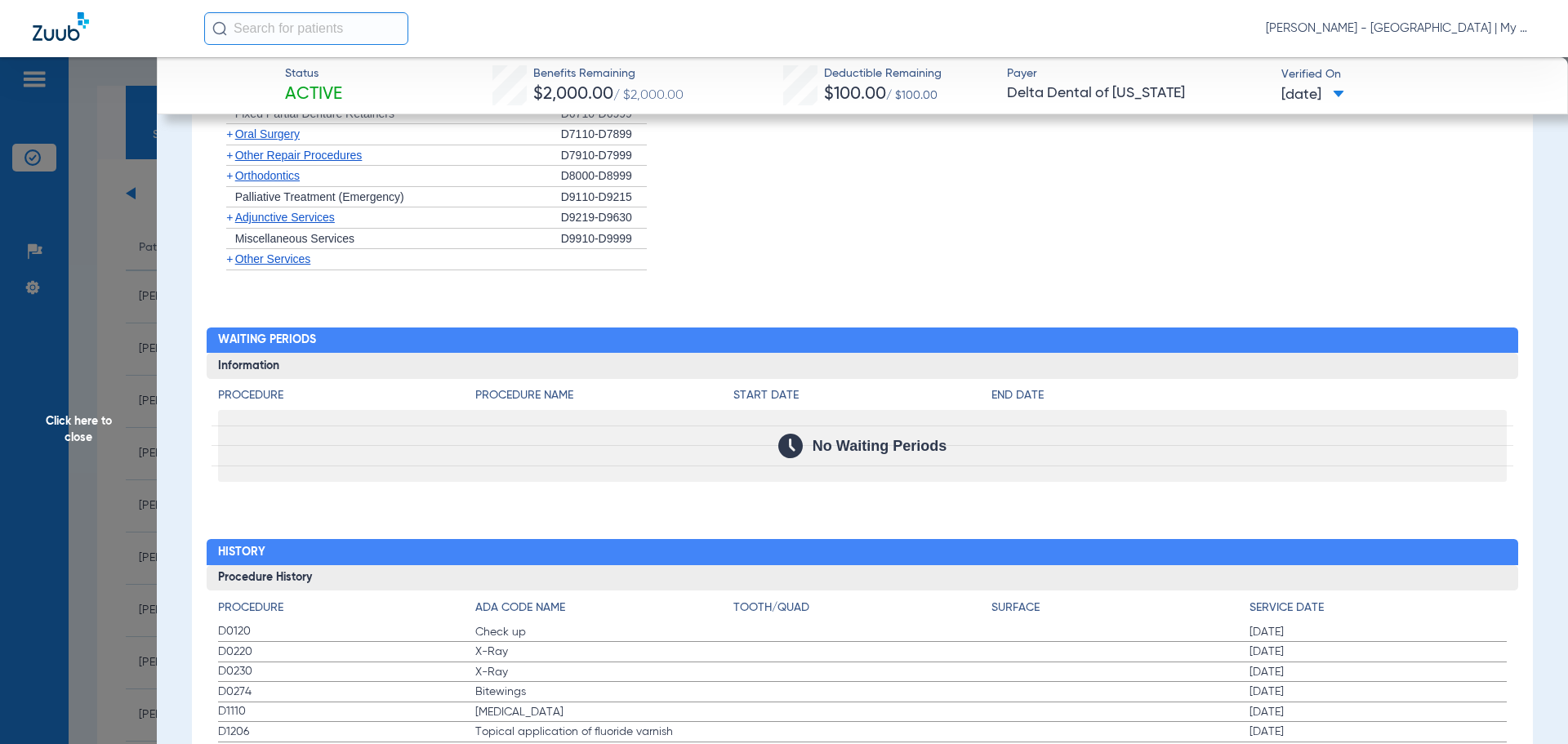
scroll to position [1796, 0]
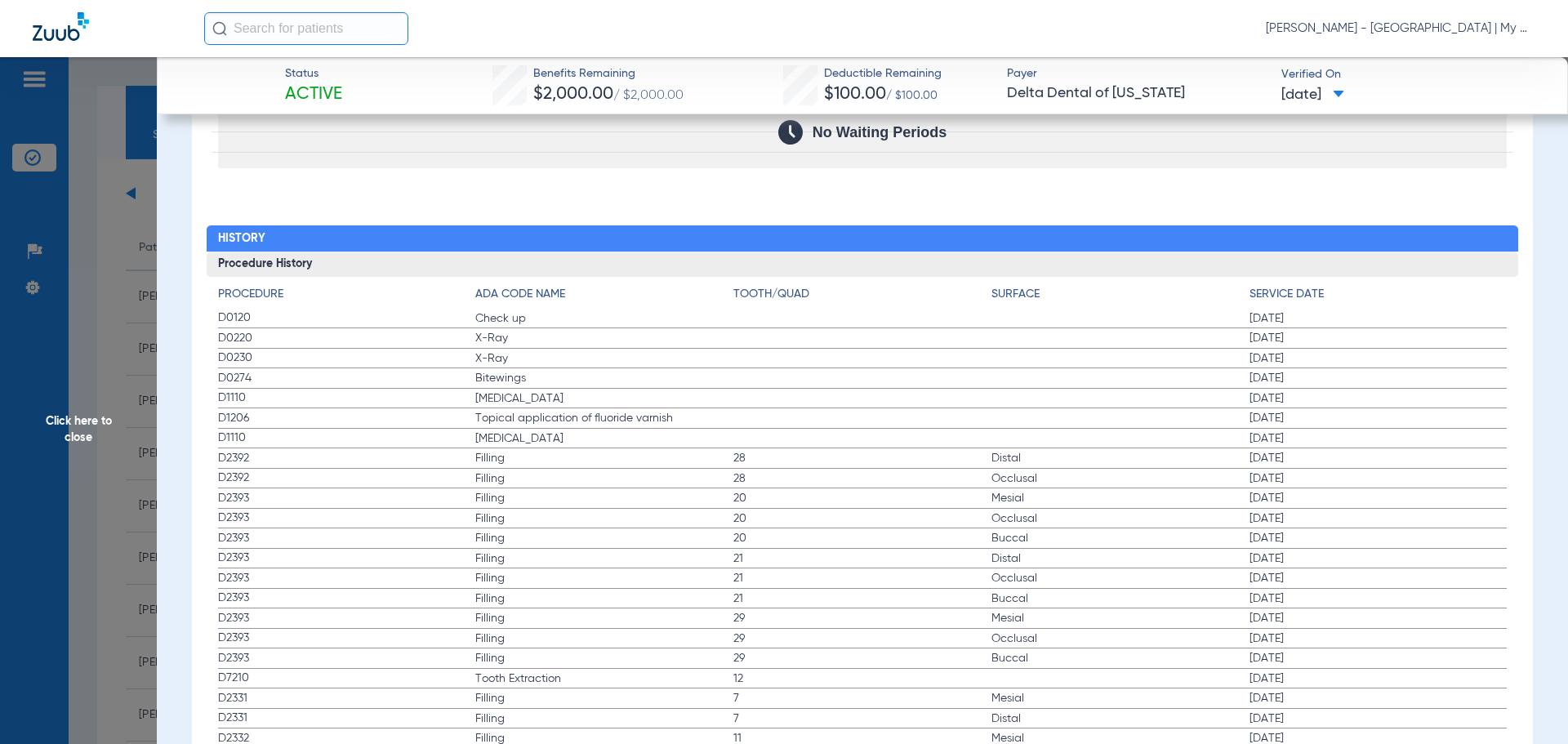
drag, startPoint x: 228, startPoint y: 413, endPoint x: 1328, endPoint y: 419, distance: 1100.0
click at [1328, 419] on label "D1206 Topical application of fluoride varnish 11/05/2024" at bounding box center [863, 418] width 1290 height 21
click at [124, 439] on span "Click here to close" at bounding box center [79, 429] width 157 height 744
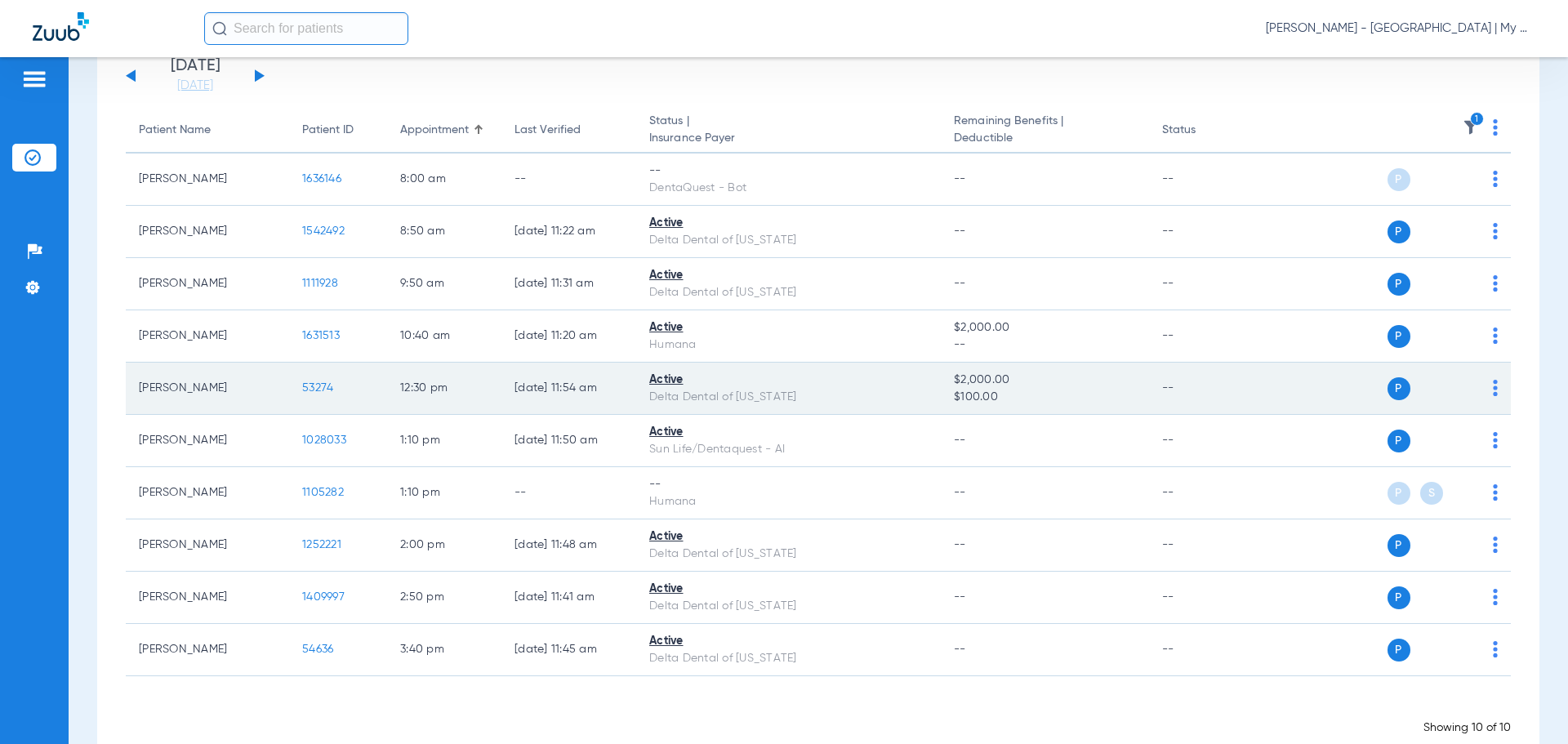
scroll to position [154, 0]
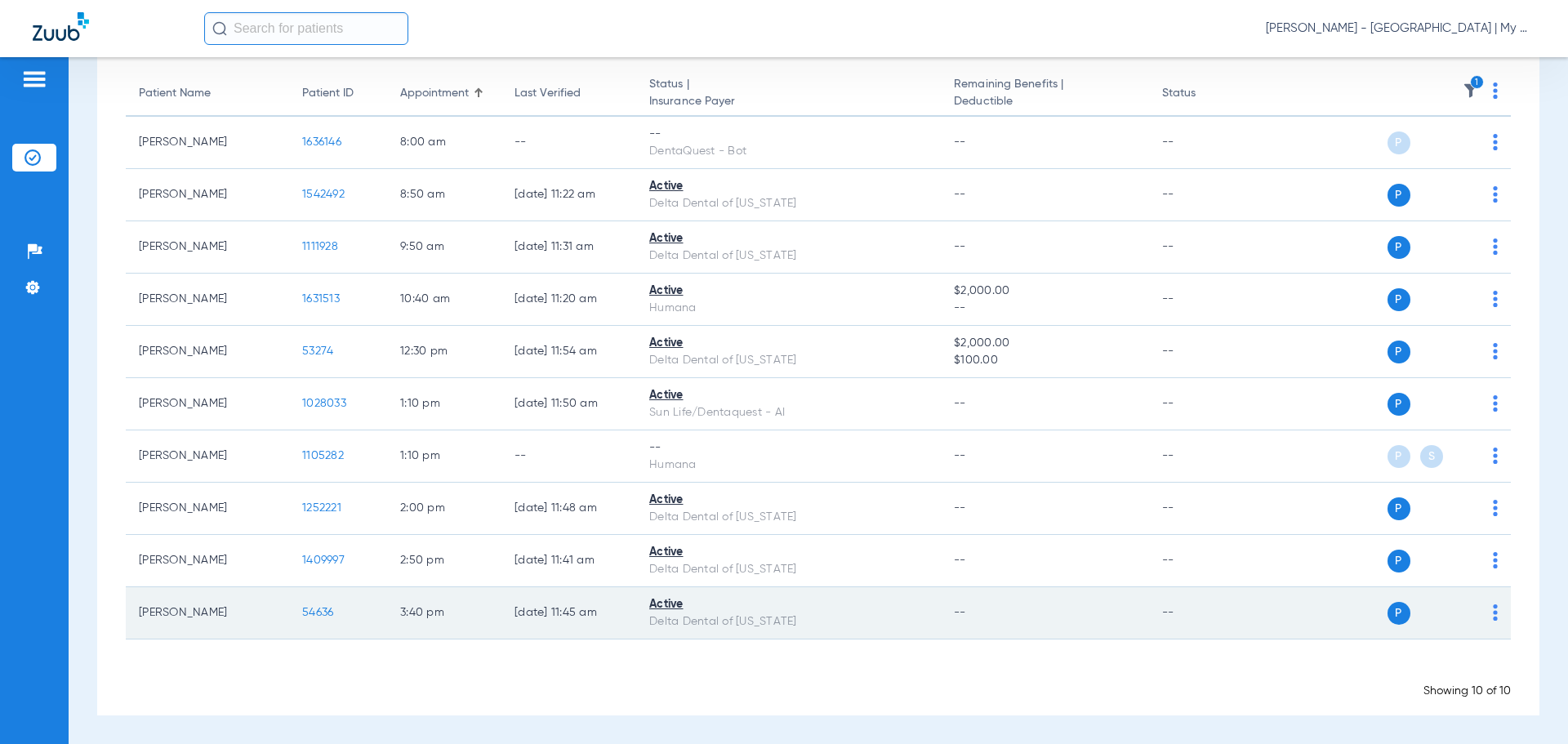
click at [325, 606] on span "54636" at bounding box center [317, 612] width 31 height 11
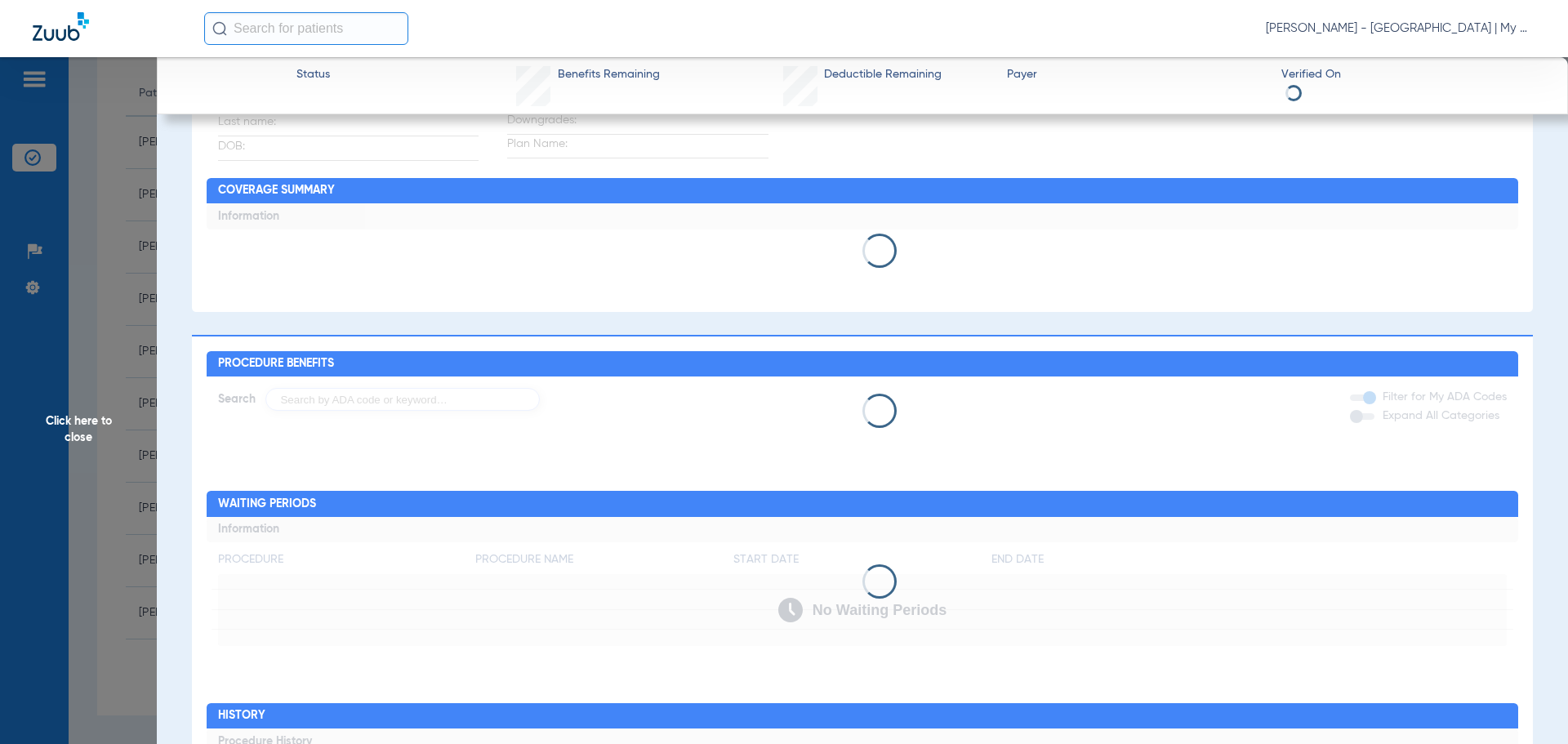
scroll to position [402, 0]
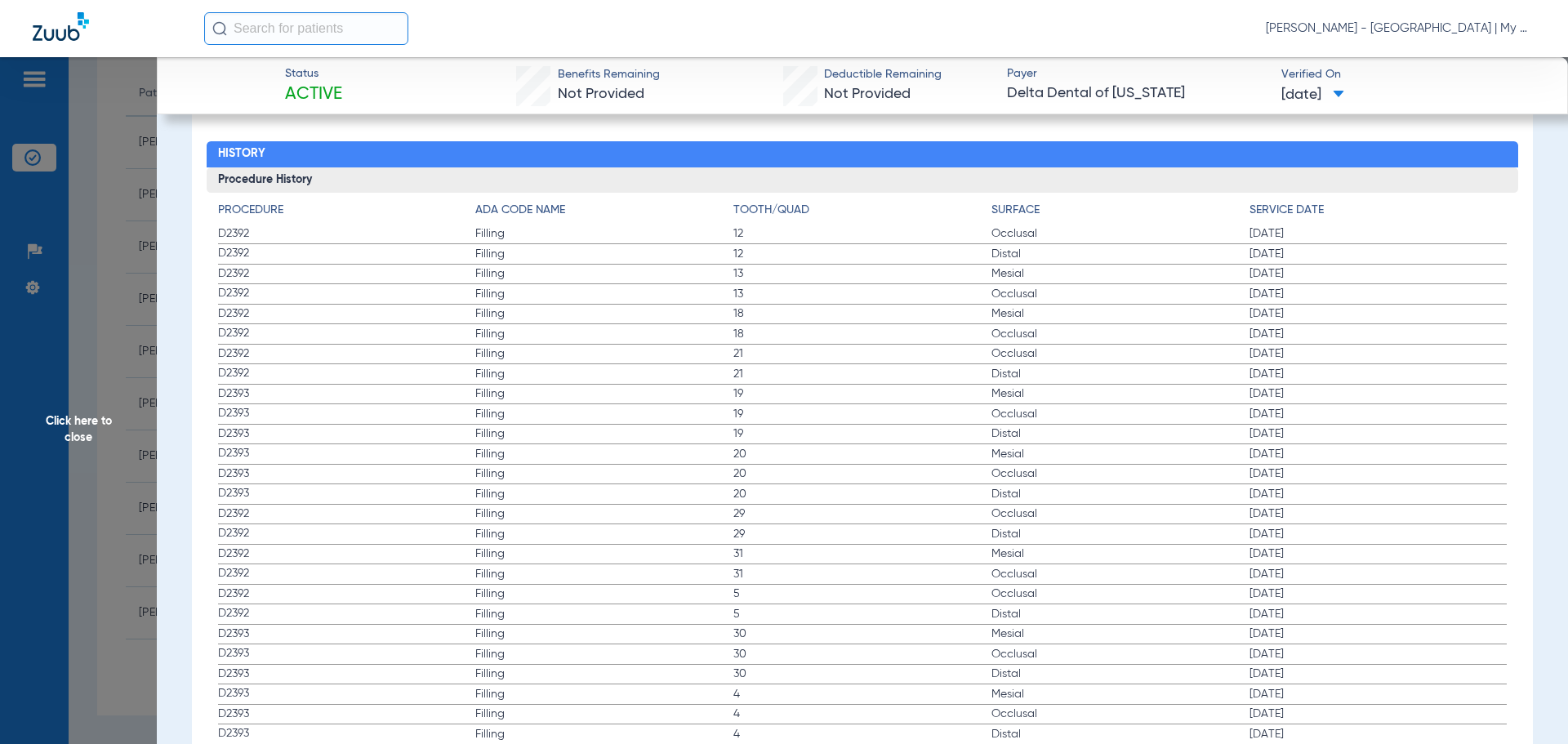
drag, startPoint x: 555, startPoint y: 540, endPoint x: 442, endPoint y: 461, distance: 137.9
click at [442, 461] on span "D2393" at bounding box center [347, 453] width 258 height 17
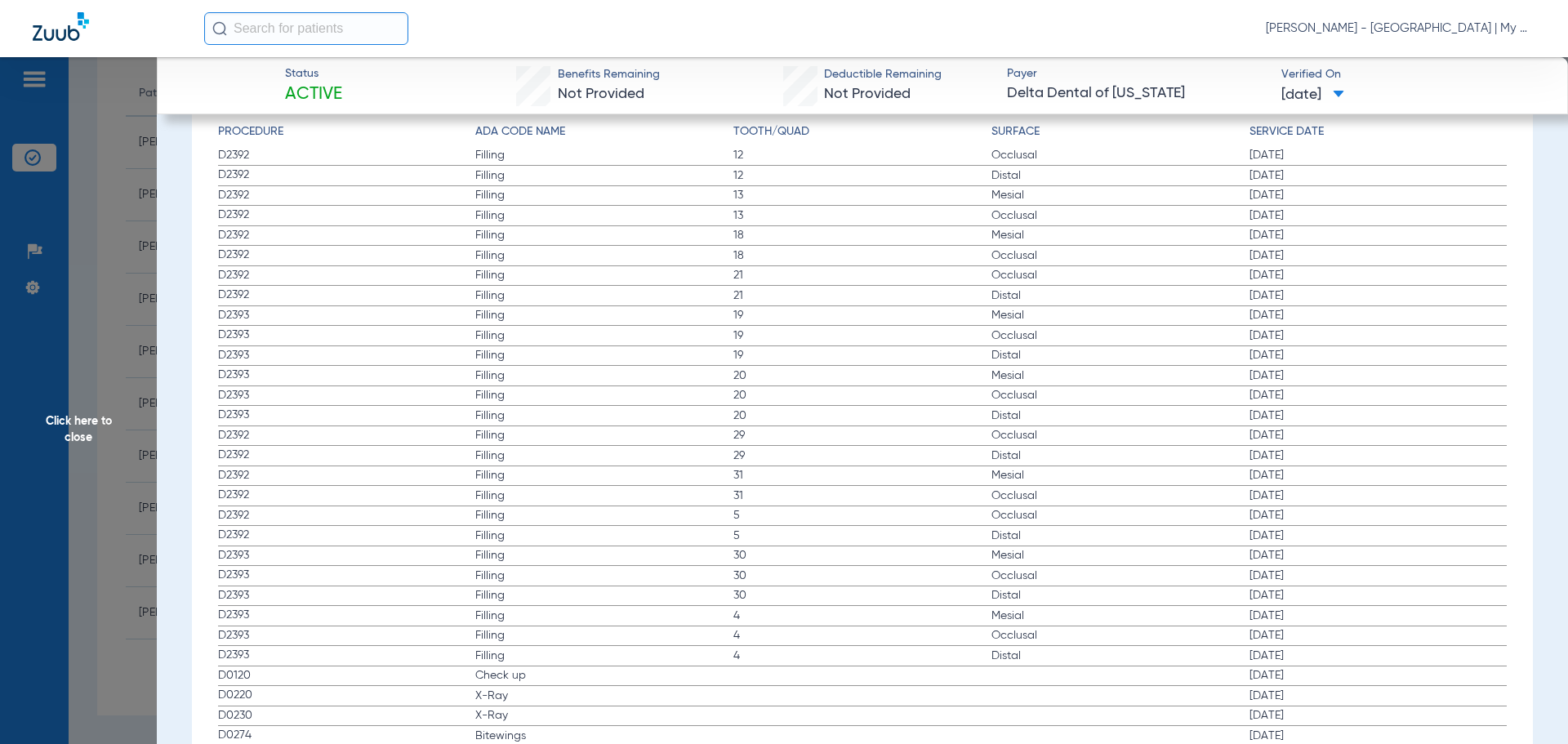
scroll to position [1946, 0]
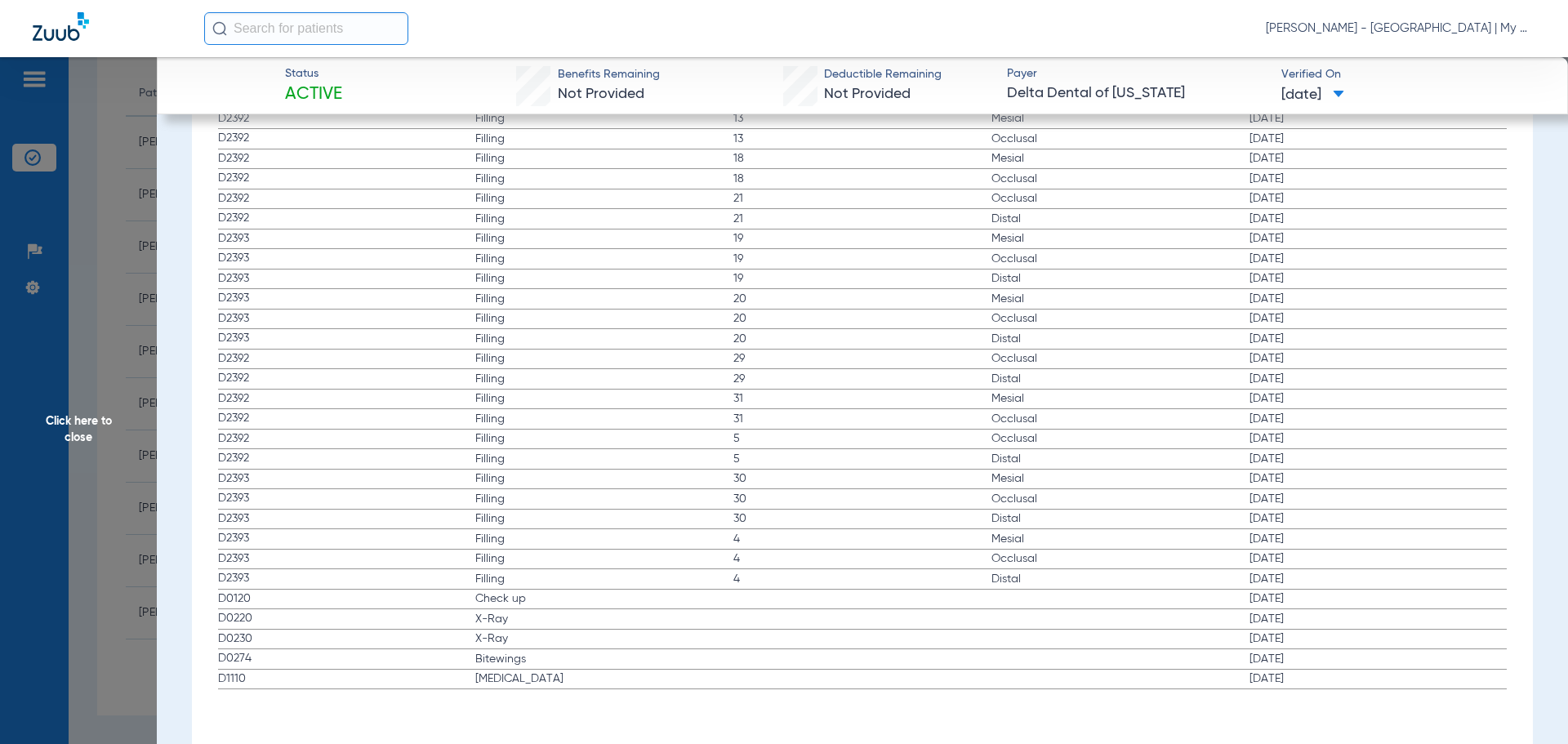
drag, startPoint x: 216, startPoint y: 591, endPoint x: 614, endPoint y: 686, distance: 409.2
click at [614, 686] on div "Procedure ADA Code Name Tooth/Quad Surface Service Date D2392 Filling 12 Occlus…" at bounding box center [863, 363] width 1312 height 651
drag, startPoint x: 131, startPoint y: 336, endPoint x: 145, endPoint y: 341, distance: 14.9
click at [131, 336] on span "Click here to close" at bounding box center [79, 429] width 157 height 744
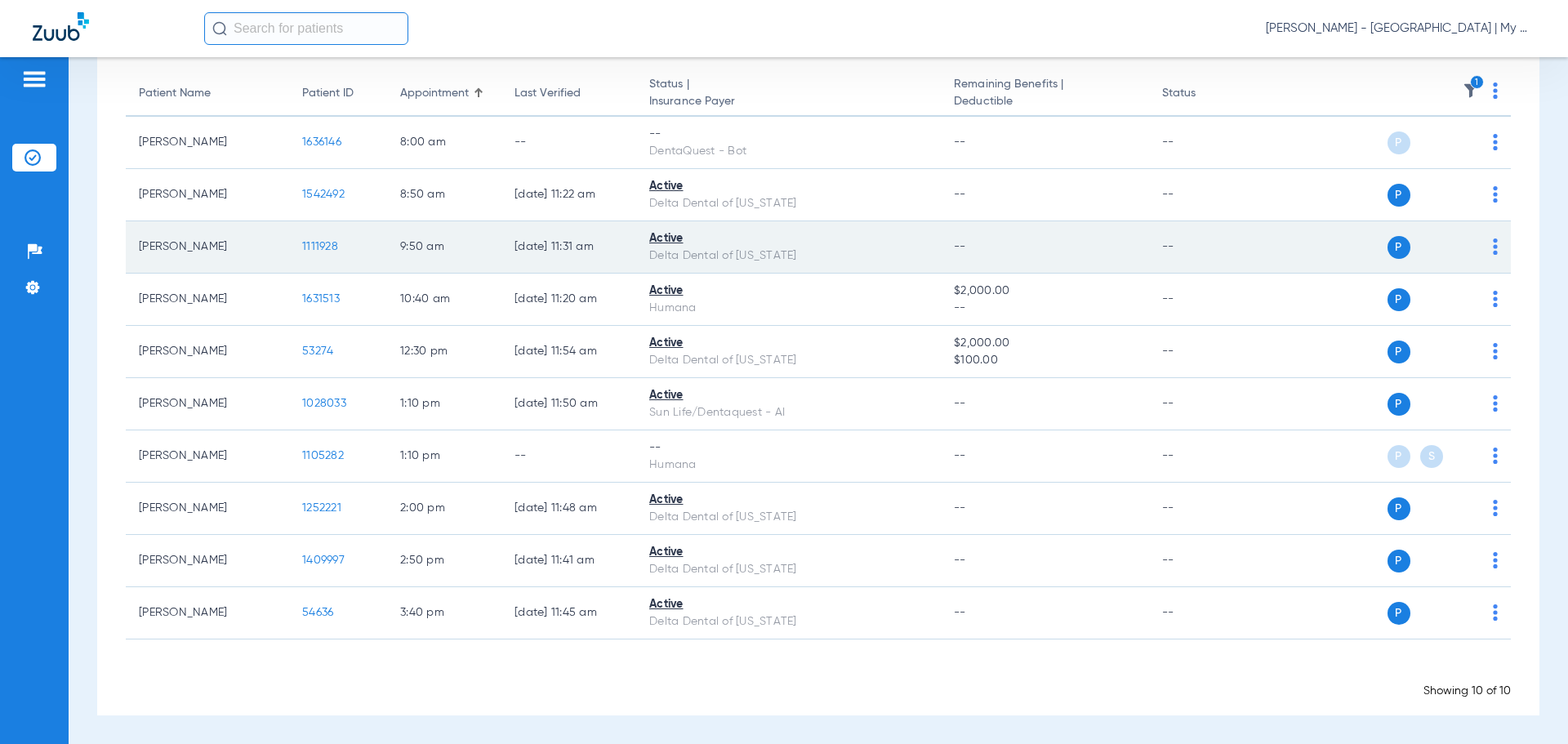
scroll to position [0, 0]
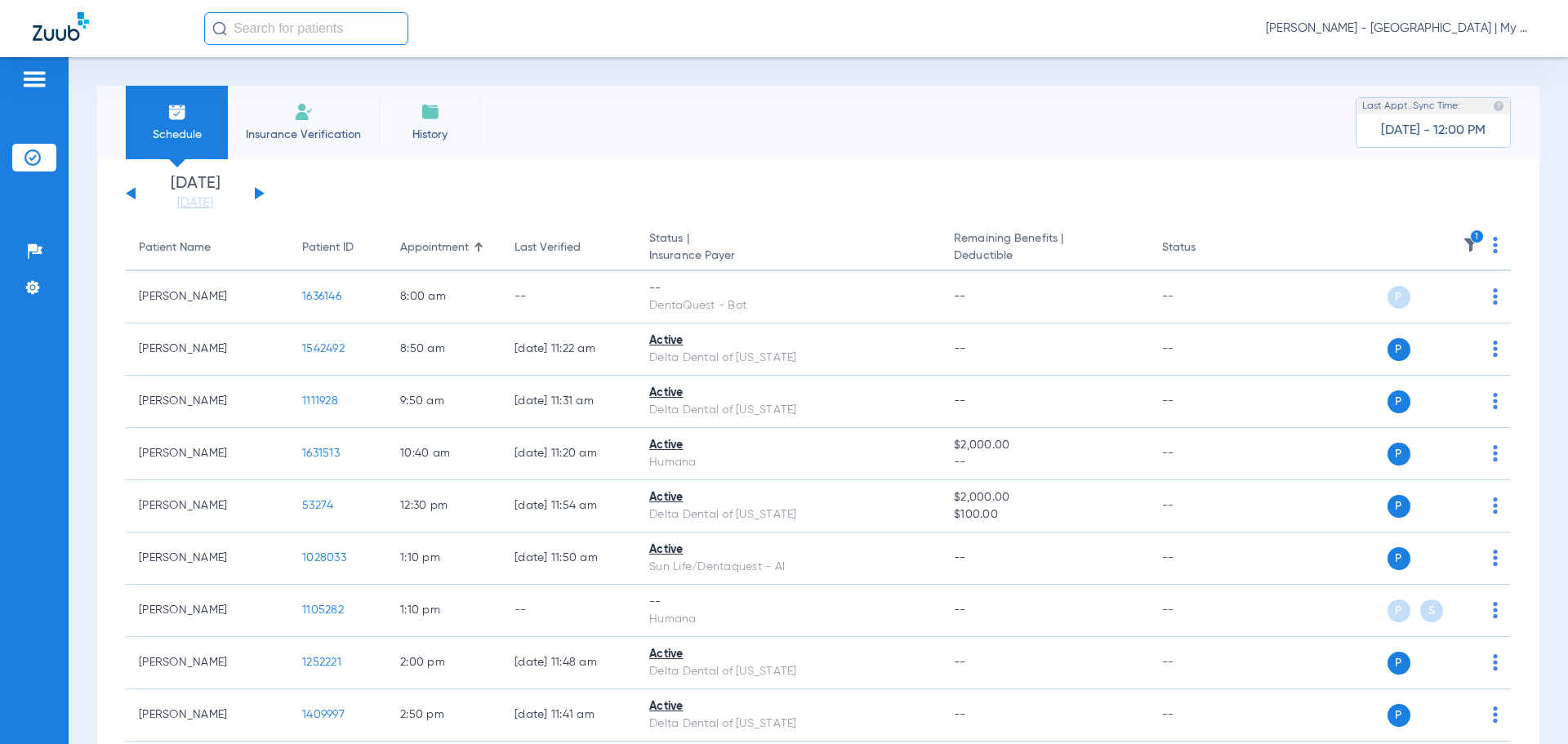
click at [1463, 241] on img at bounding box center [1471, 244] width 16 height 16
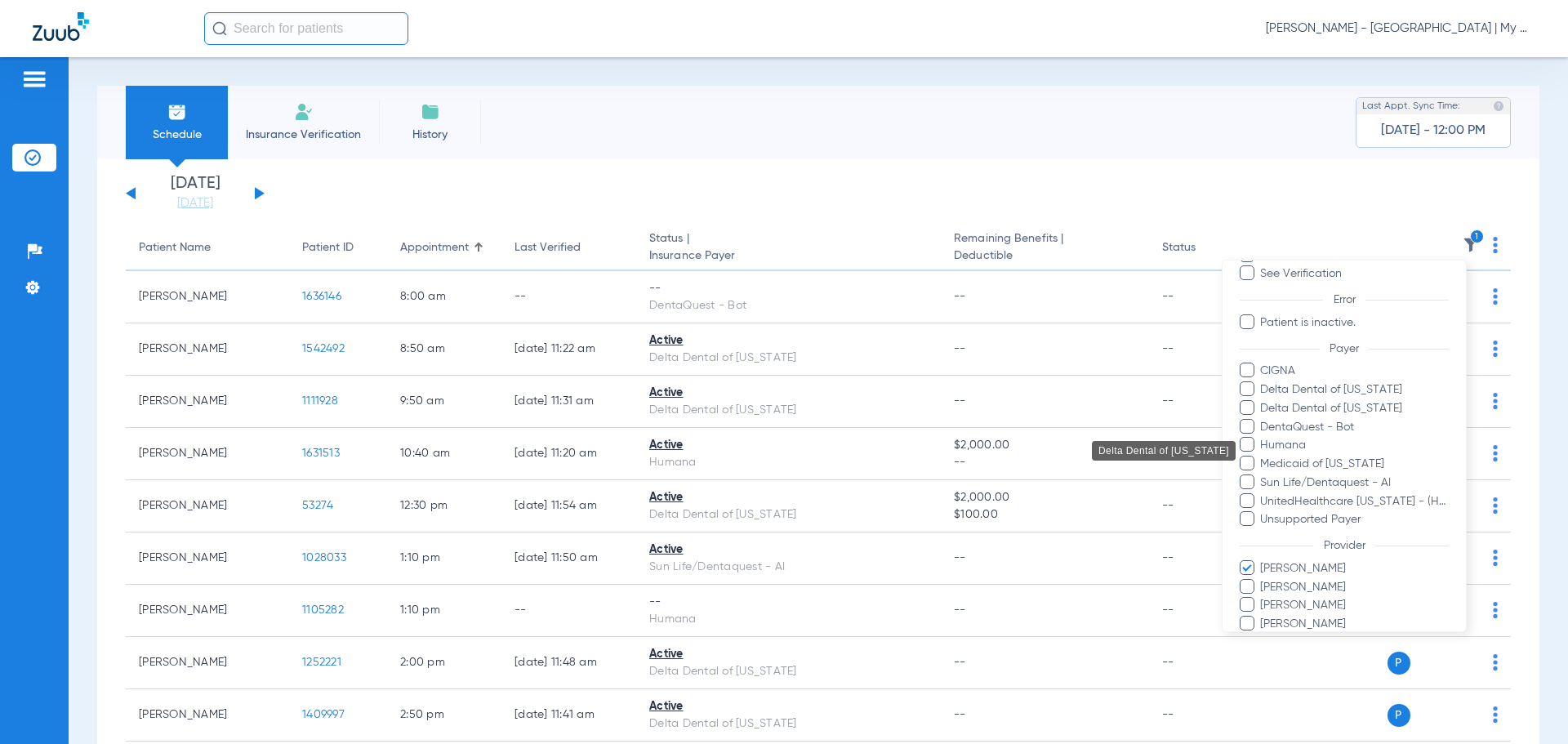
scroll to position [205, 0]
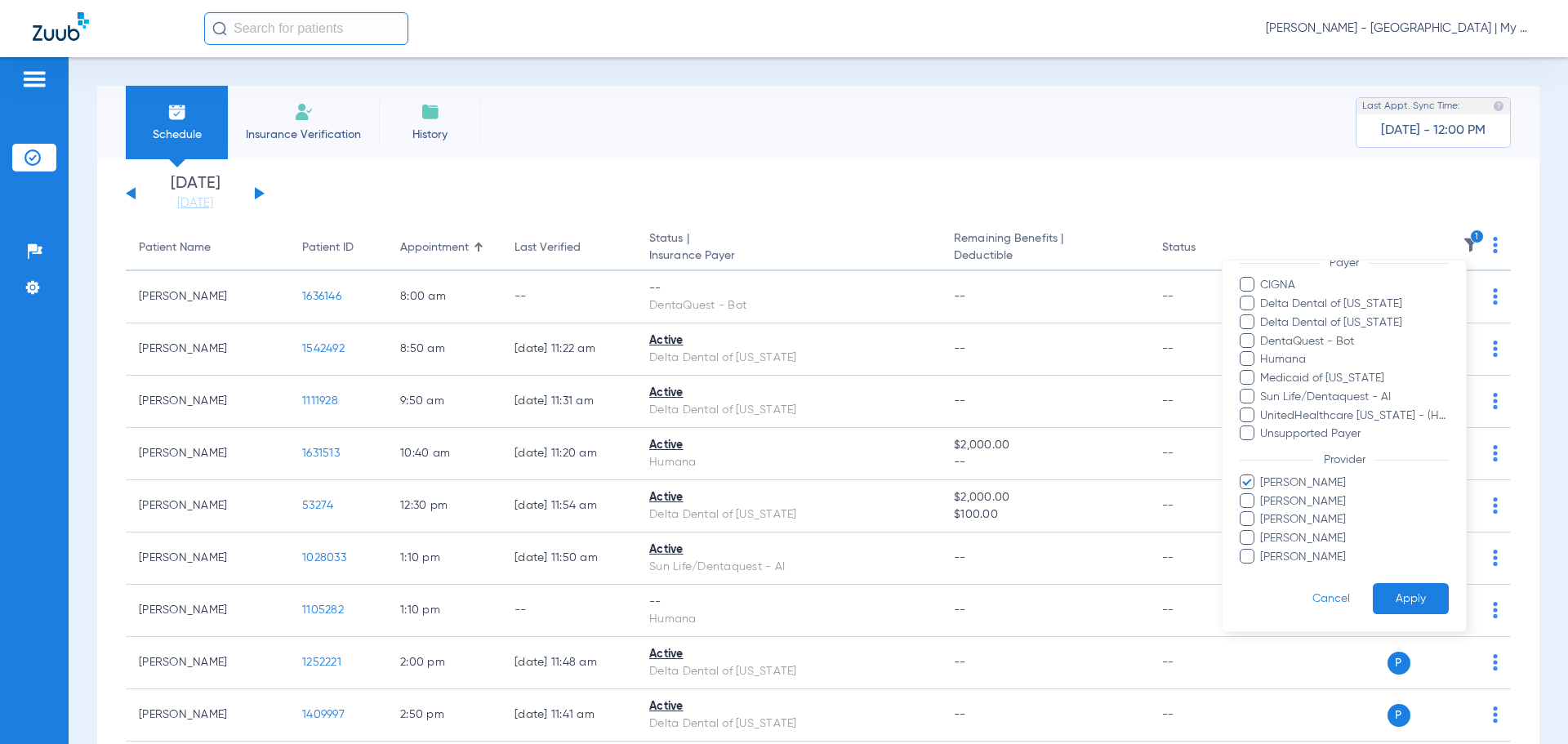
click at [1295, 483] on span "Carly Szyska" at bounding box center [1354, 483] width 189 height 17
click at [1263, 494] on input "Carly Szyska" at bounding box center [1263, 494] width 0 height 0
click at [1296, 535] on span "Mandy Rourke-Bowman" at bounding box center [1354, 538] width 189 height 17
click at [1263, 549] on input "Mandy Rourke-Bowman" at bounding box center [1263, 549] width 0 height 0
click at [1406, 595] on button "Apply" at bounding box center [1411, 599] width 76 height 32
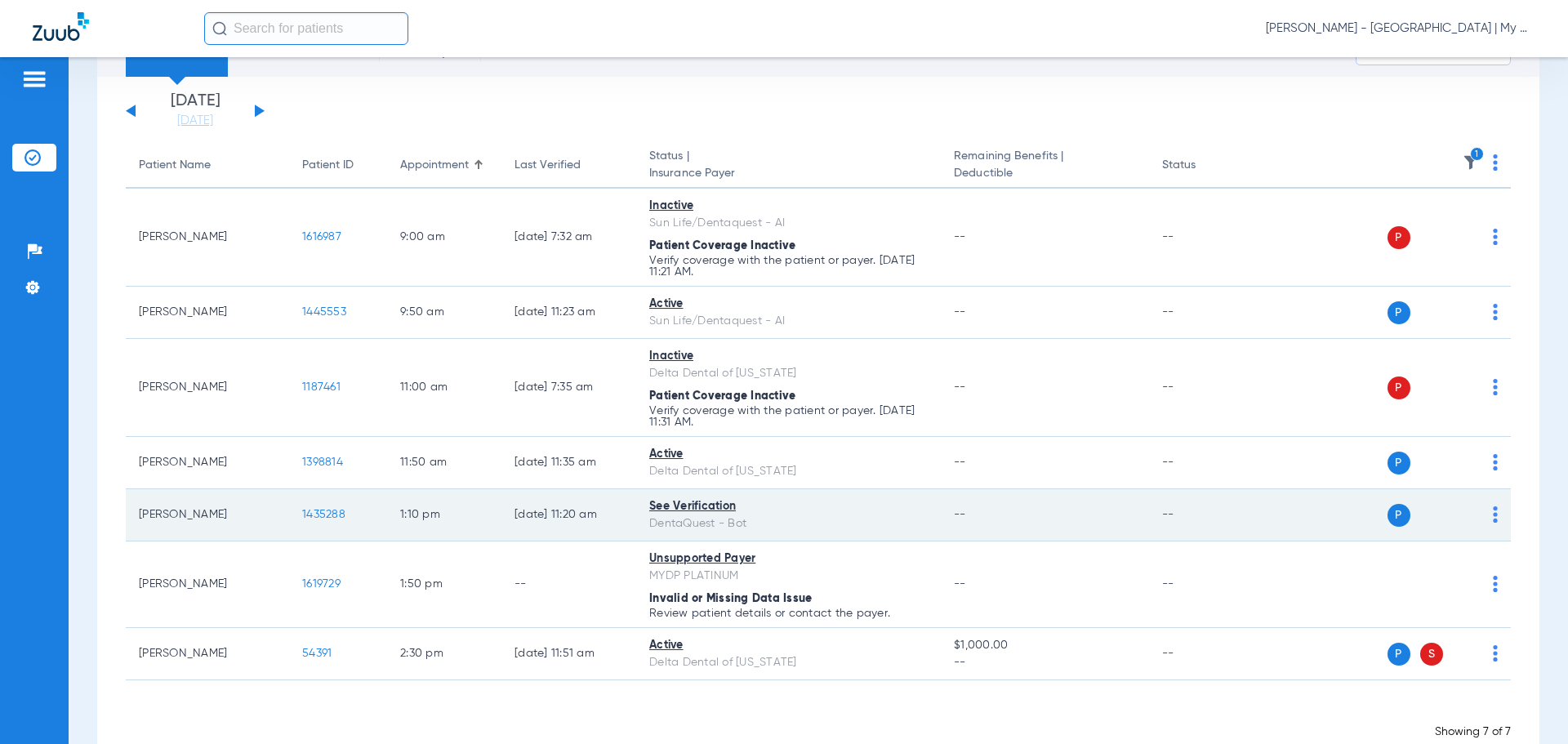
scroll to position [124, 0]
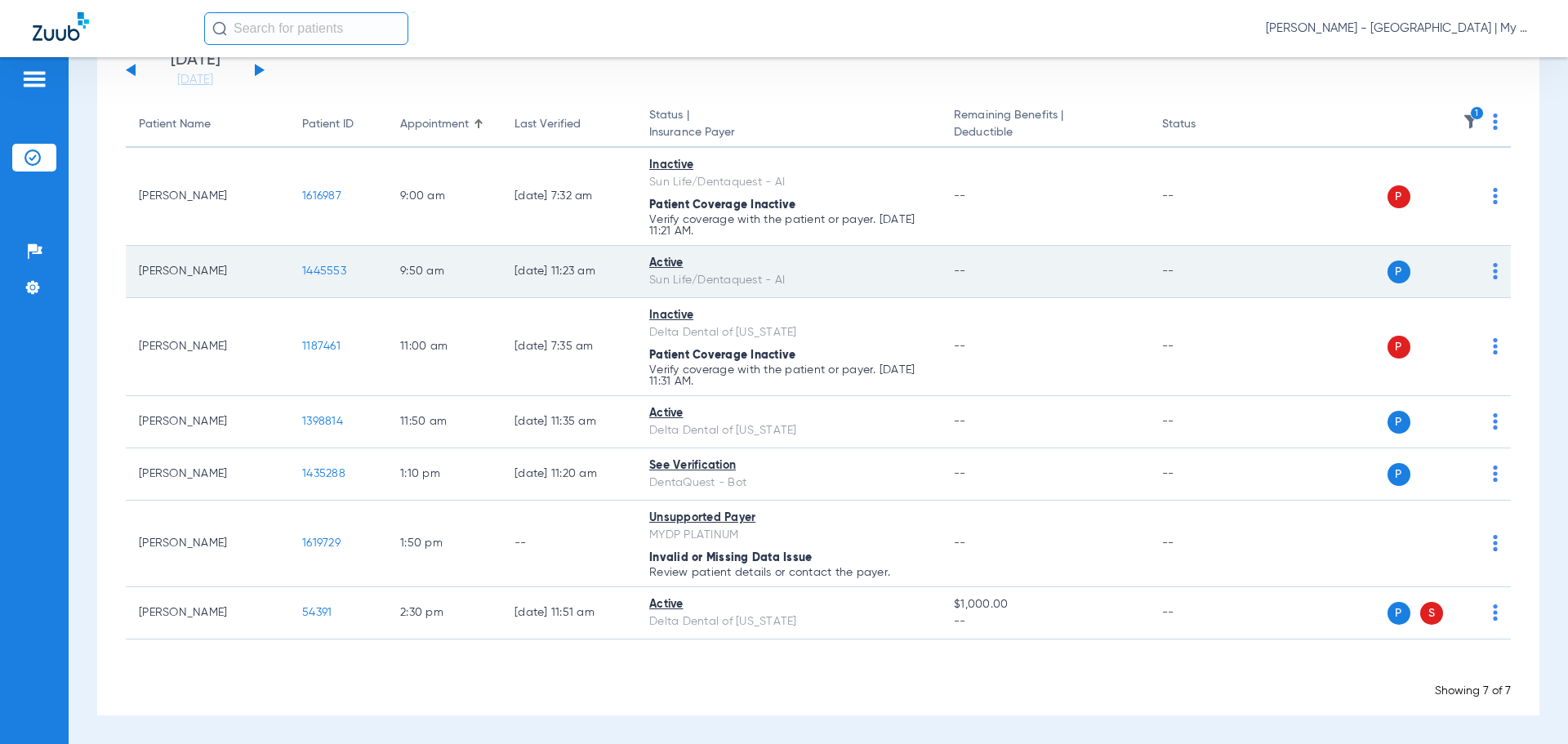
click at [324, 277] on span "1445553" at bounding box center [324, 271] width 44 height 11
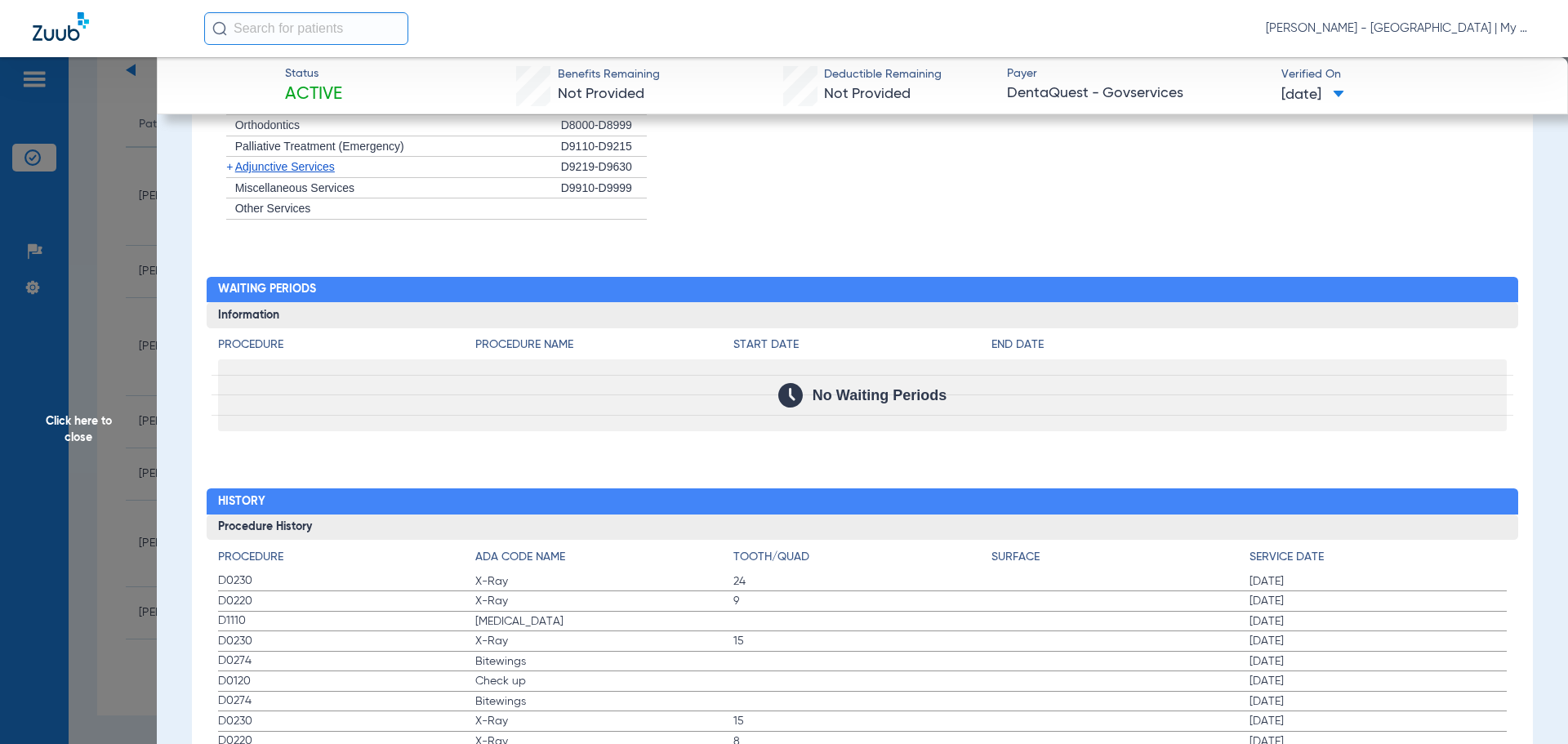
scroll to position [1566, 0]
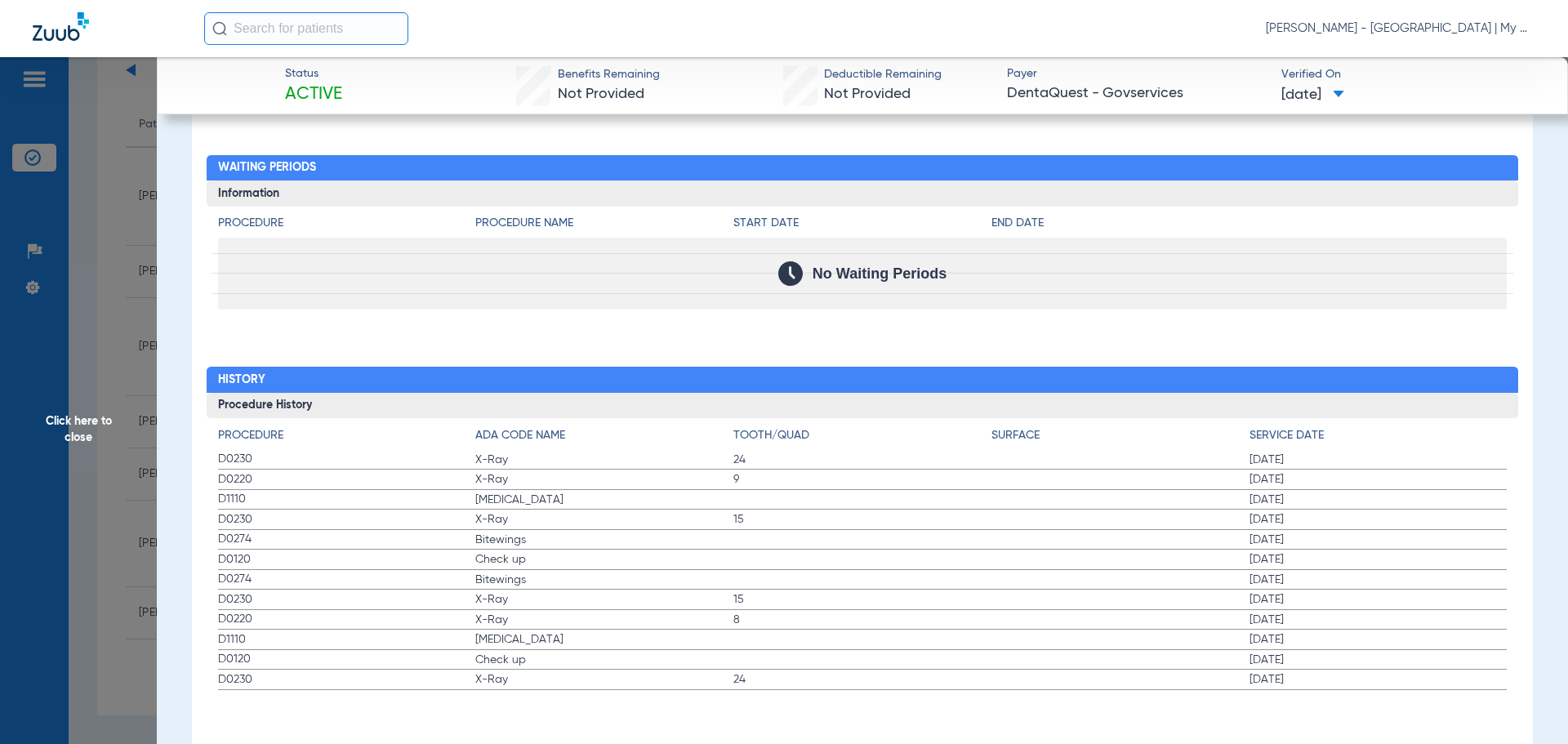
drag, startPoint x: 209, startPoint y: 464, endPoint x: 1362, endPoint y: 555, distance: 1156.6
click at [1362, 555] on div "Procedure ADA Code Name Tooth/Quad Surface Service Date D0230 X-Ray 24 02/21/20…" at bounding box center [863, 554] width 1312 height 272
click at [131, 322] on span "Click here to close" at bounding box center [79, 429] width 157 height 744
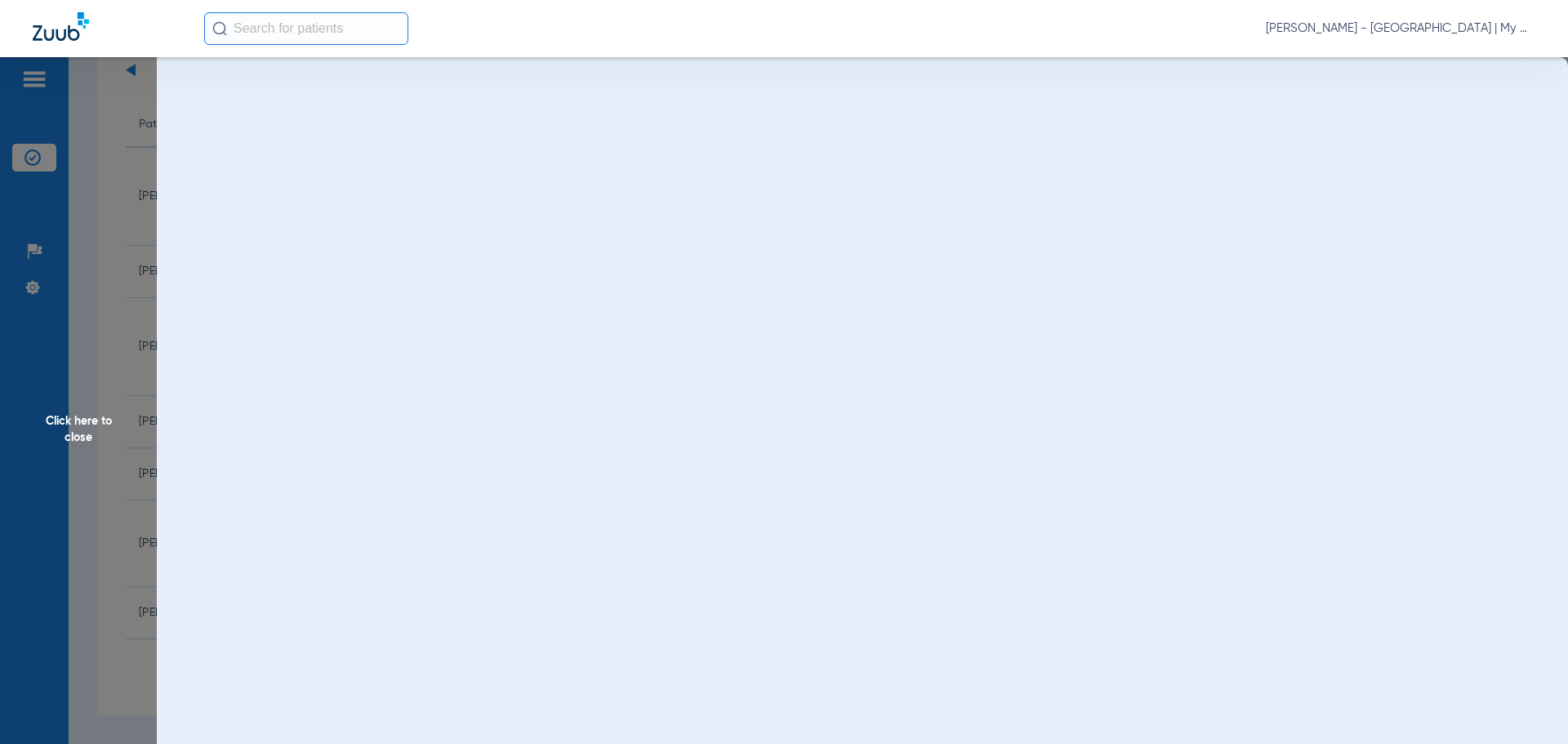
scroll to position [0, 0]
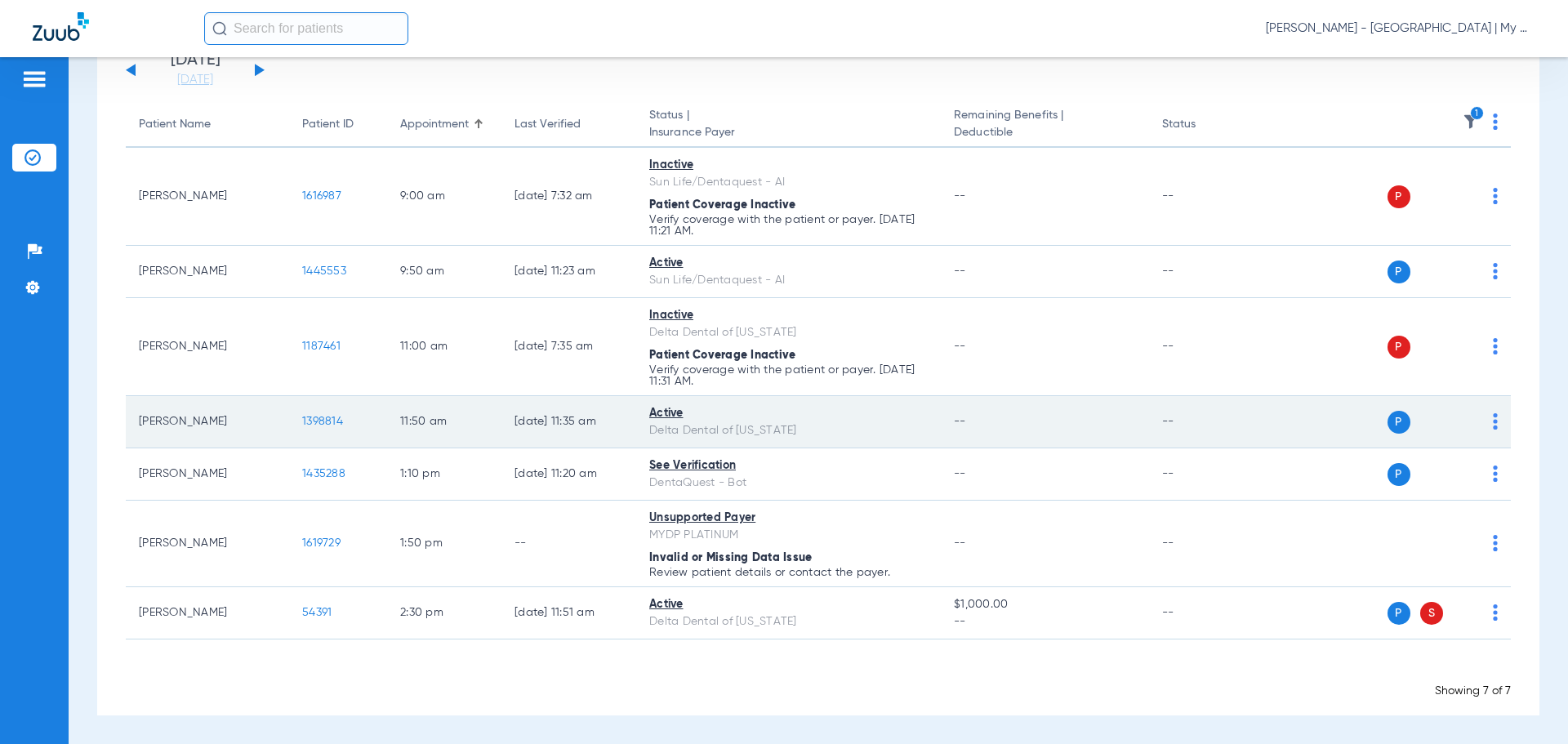
click at [330, 424] on span "1398814" at bounding box center [323, 421] width 41 height 11
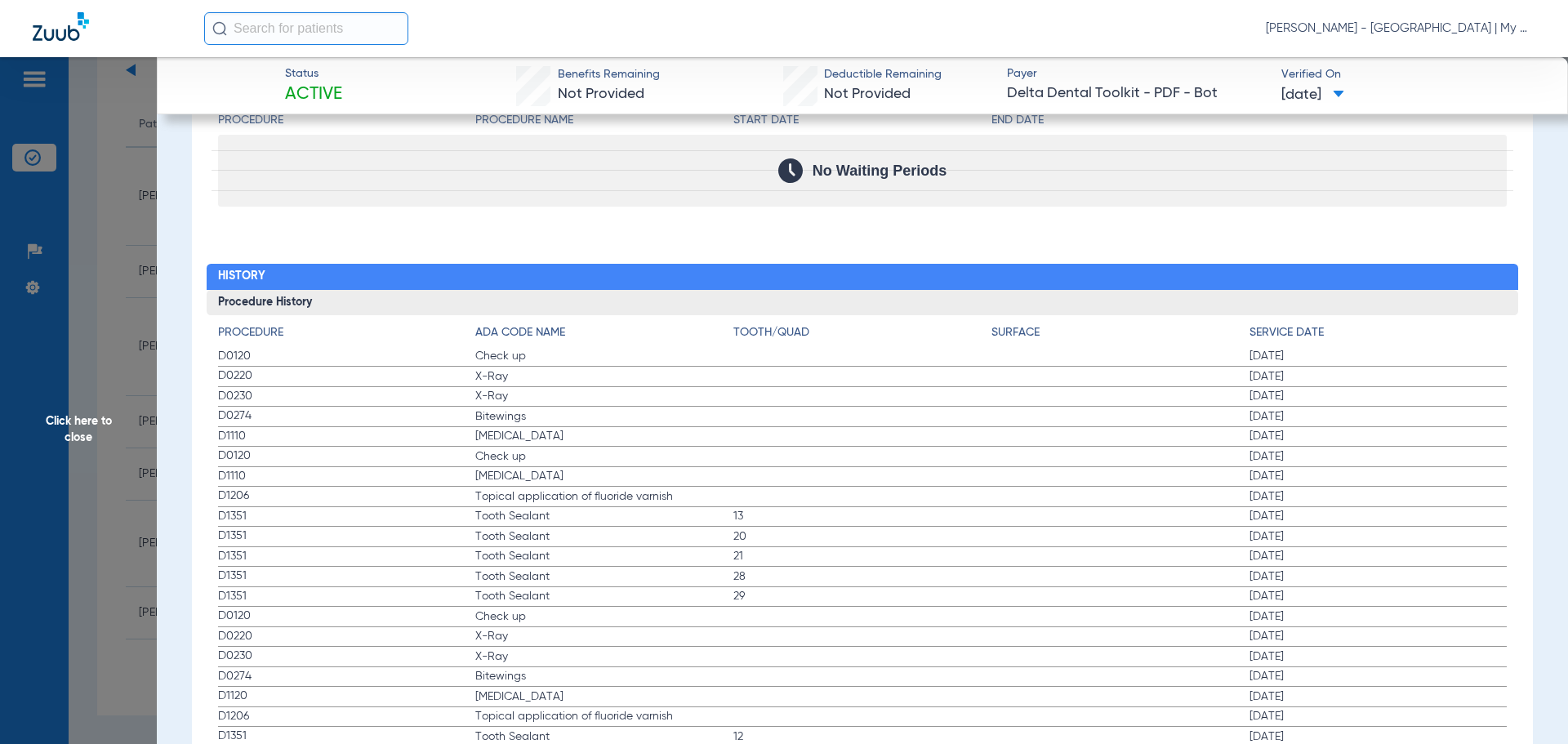
scroll to position [1633, 0]
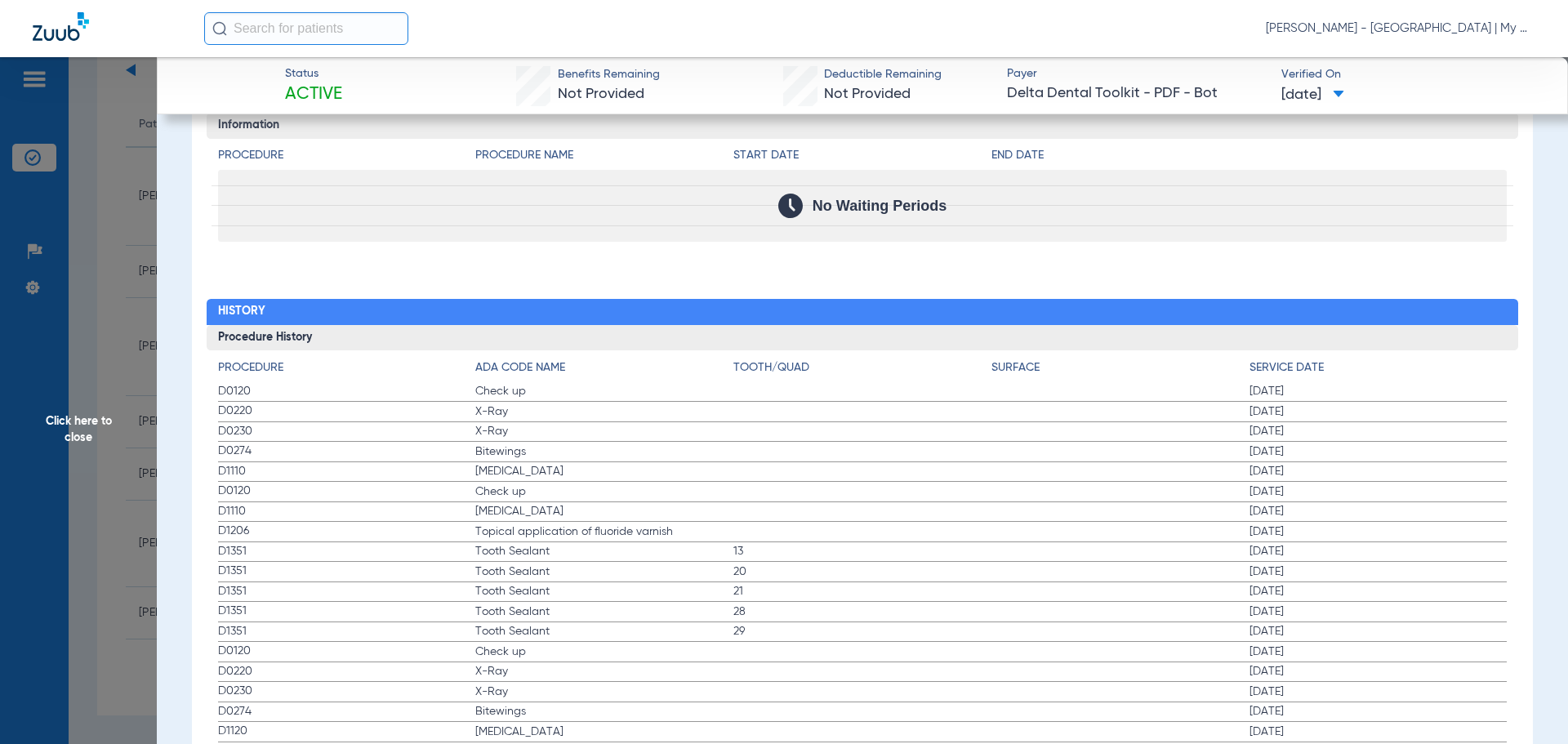
drag, startPoint x: 234, startPoint y: 394, endPoint x: 610, endPoint y: 489, distance: 387.8
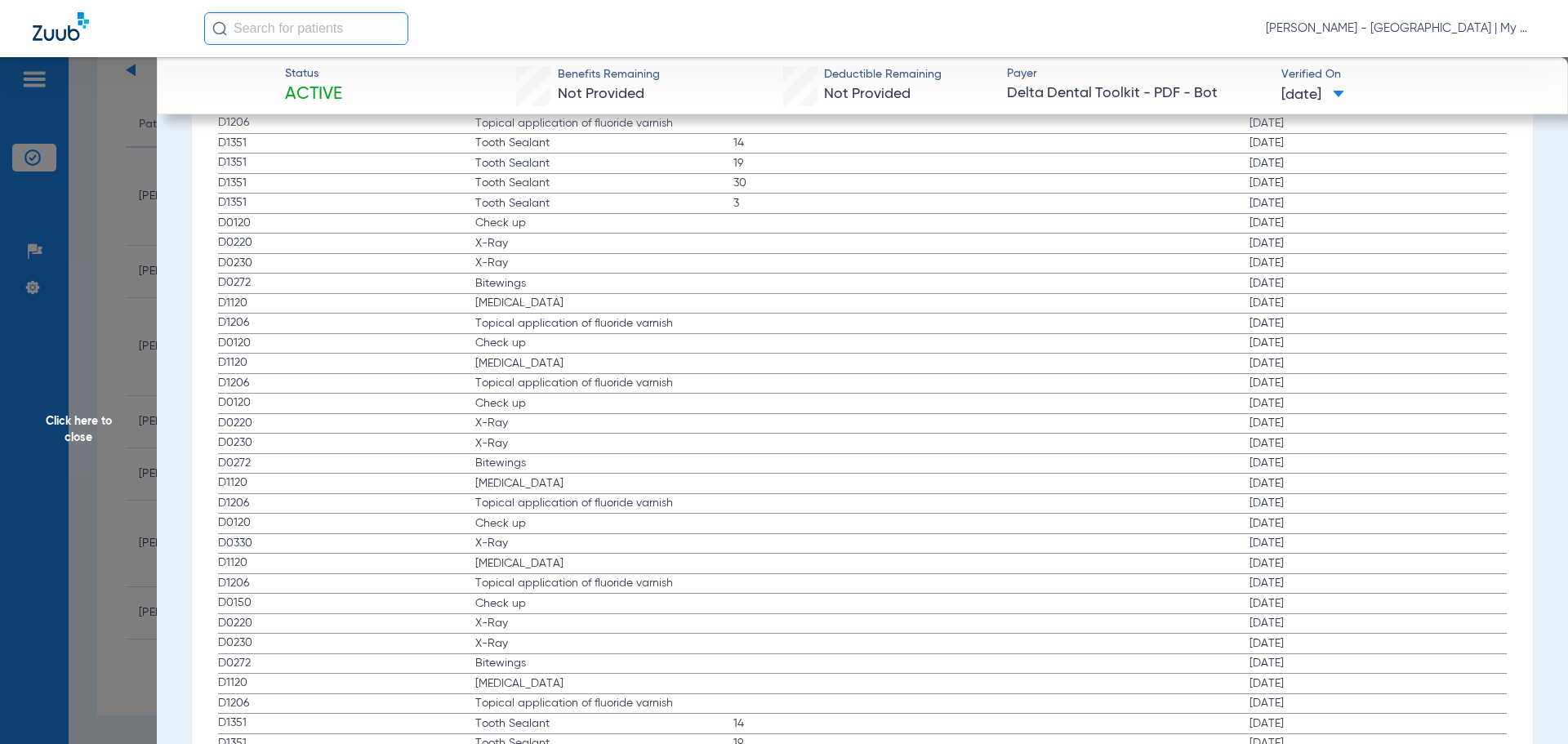
scroll to position [2368, 0]
drag, startPoint x: 226, startPoint y: 516, endPoint x: 688, endPoint y: 547, distance: 463.0
click at [688, 547] on app-history-list "Procedure ADA Code Name Tooth/Quad Surface Service Date D0120 Check up 01/30/20…" at bounding box center [863, 487] width 1290 height 1724
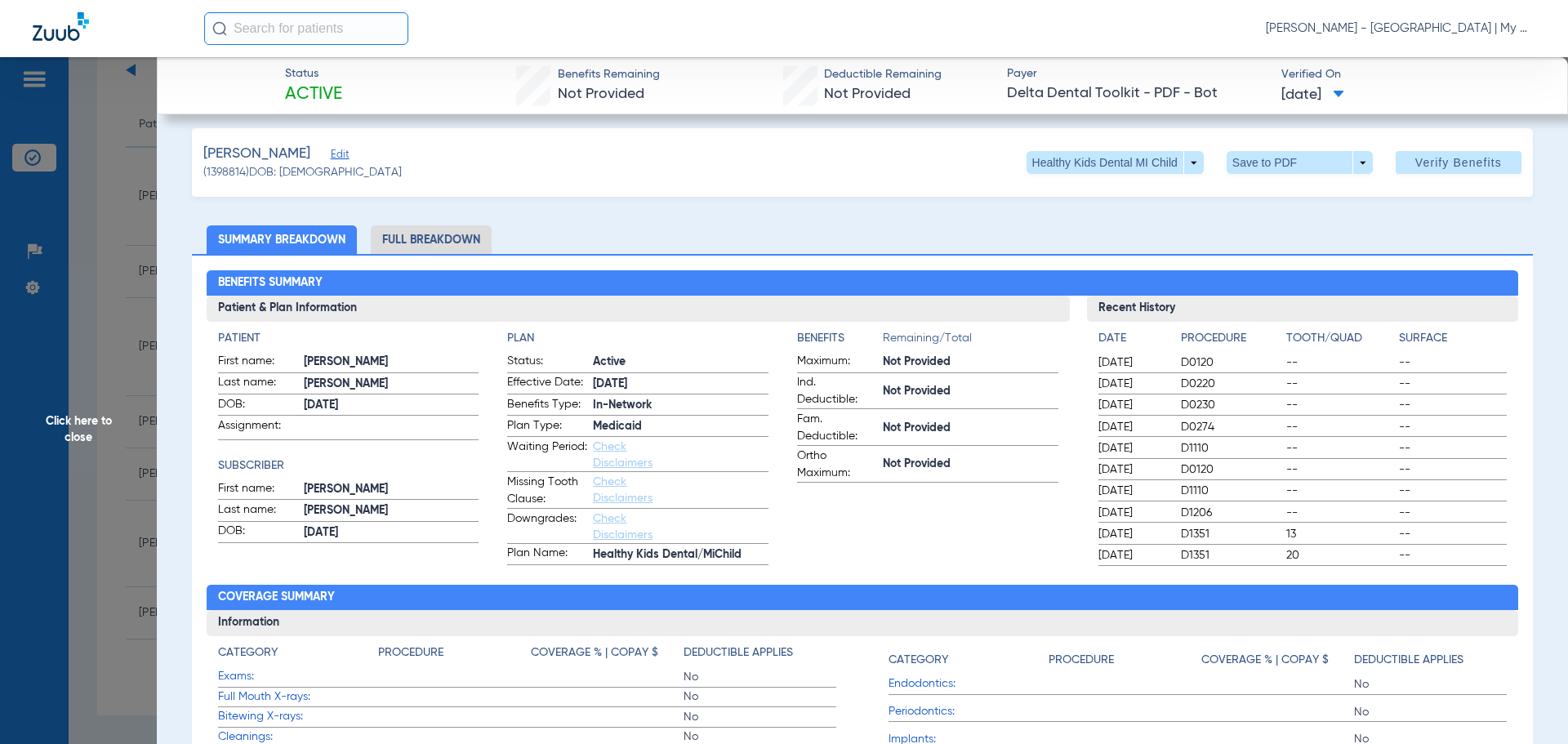
scroll to position [0, 0]
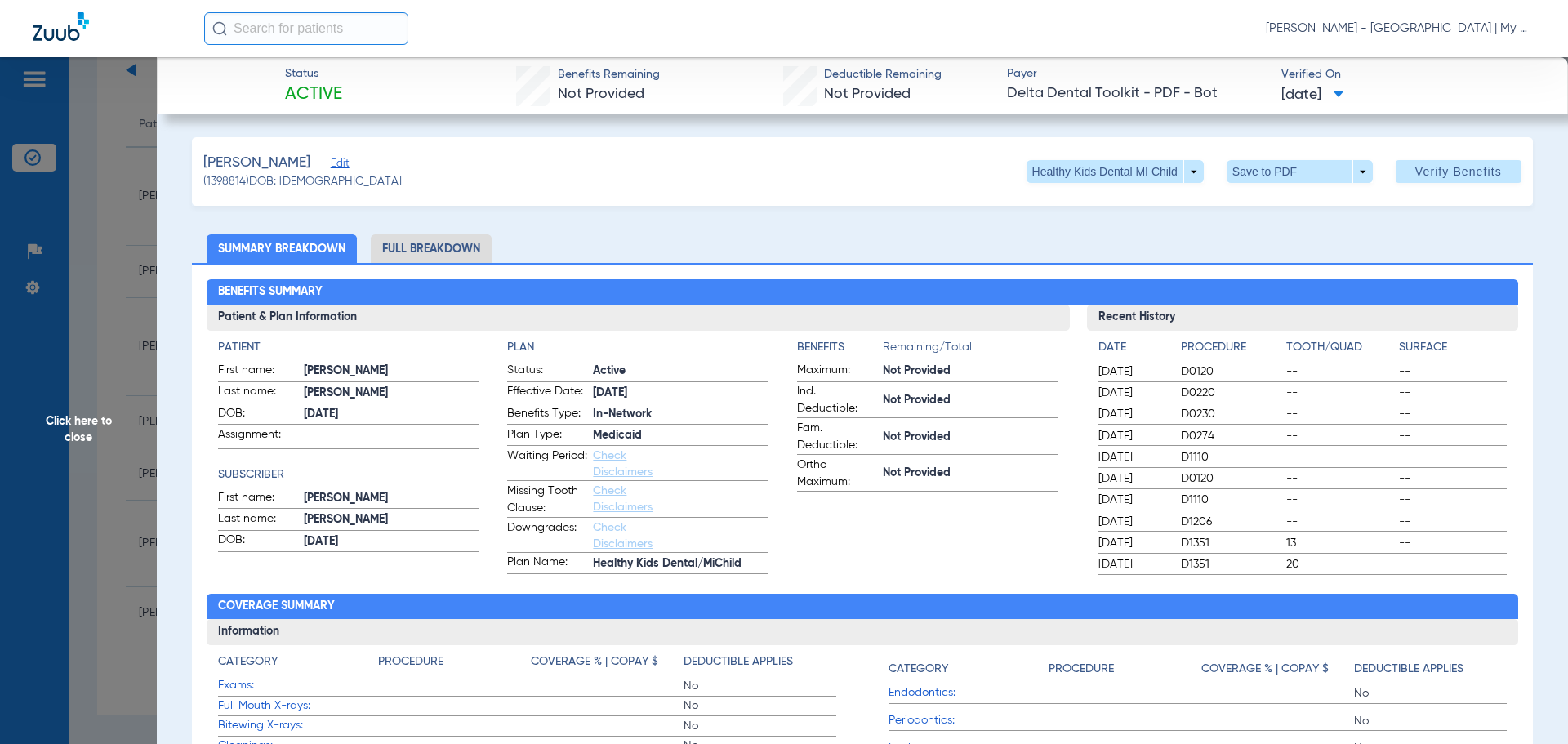
click at [61, 215] on span "Click here to close" at bounding box center [79, 429] width 157 height 744
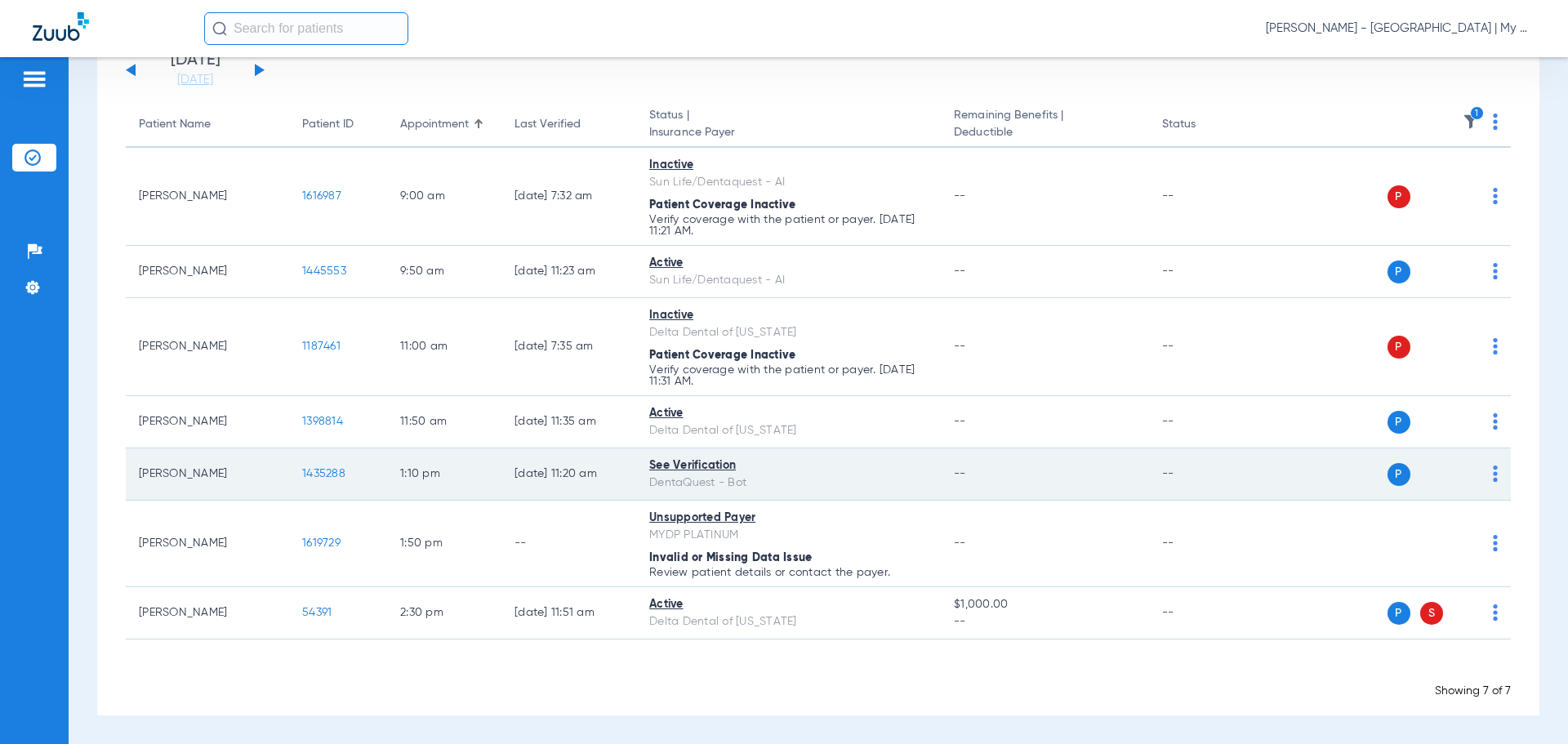
click at [330, 466] on td "1435288" at bounding box center [338, 474] width 98 height 52
click at [328, 471] on span "1435288" at bounding box center [324, 474] width 43 height 11
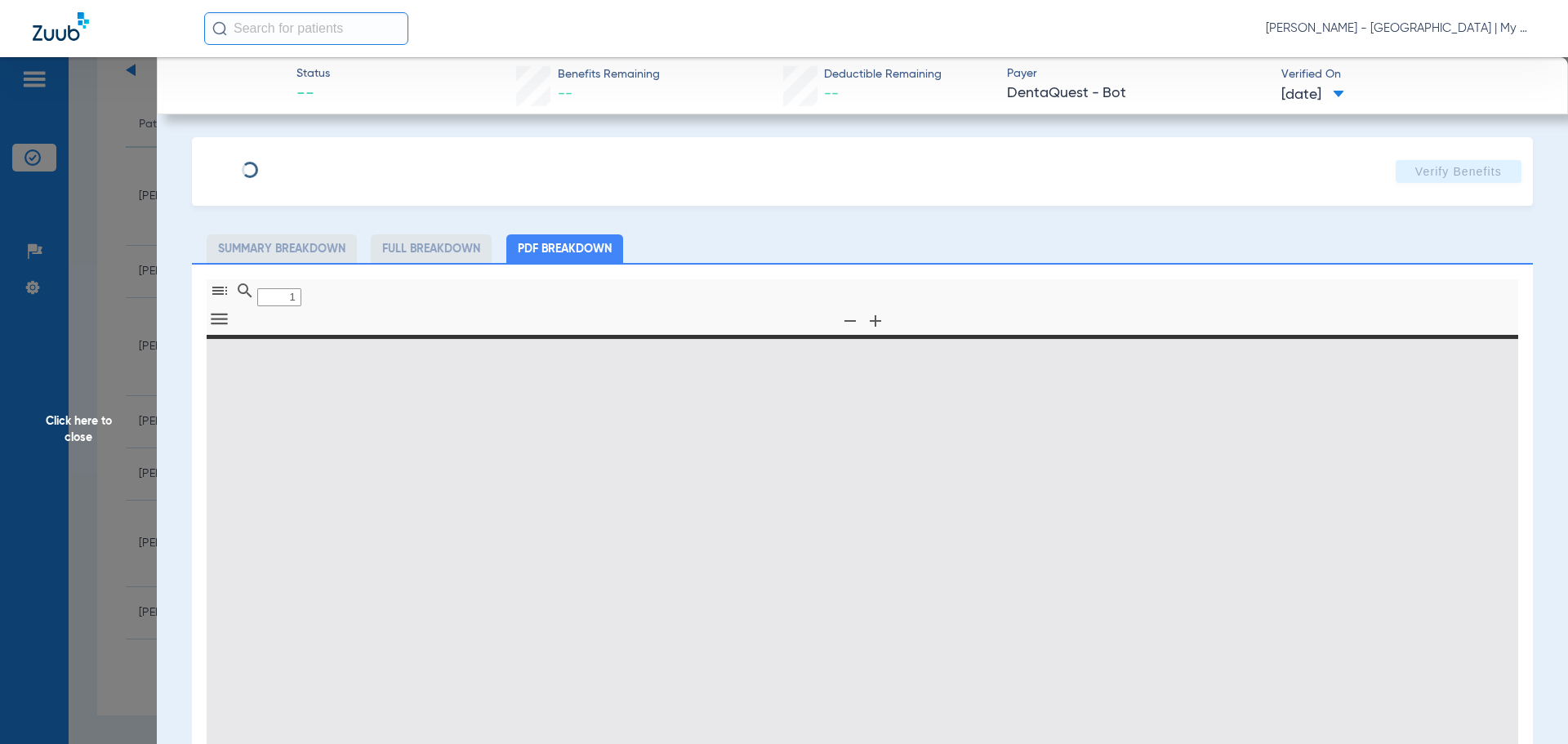
type input "0"
select select "page-width"
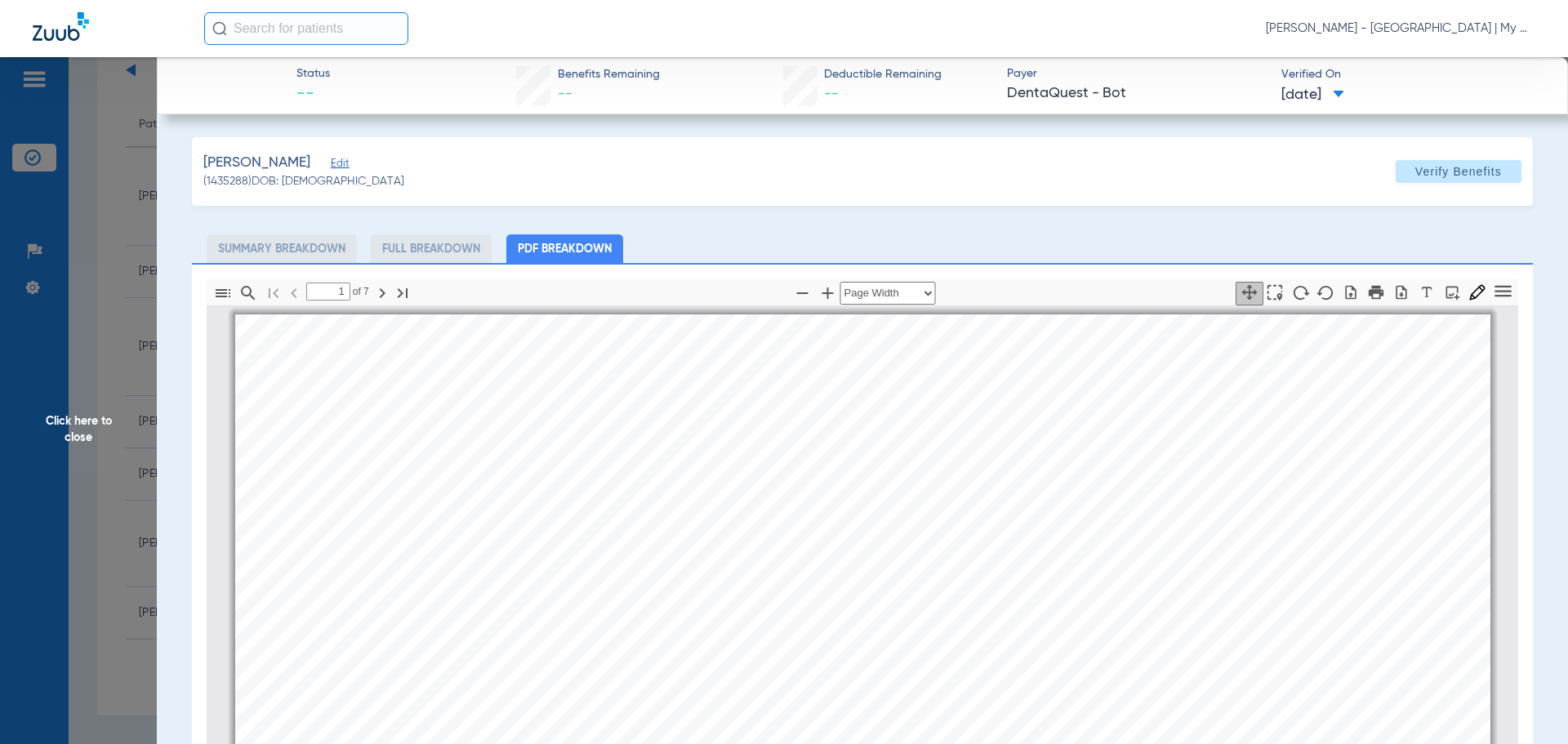
scroll to position [8, 0]
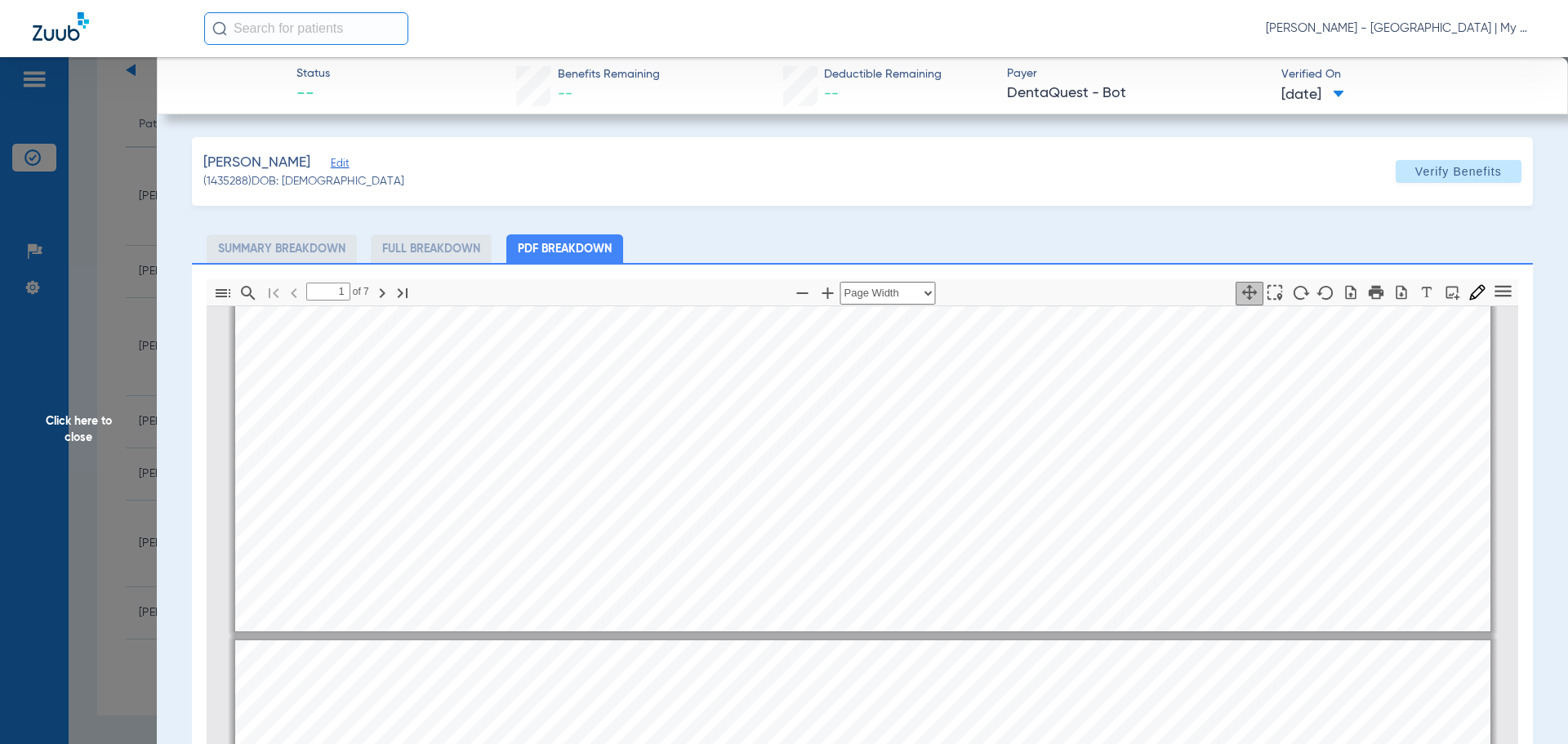
type input "2"
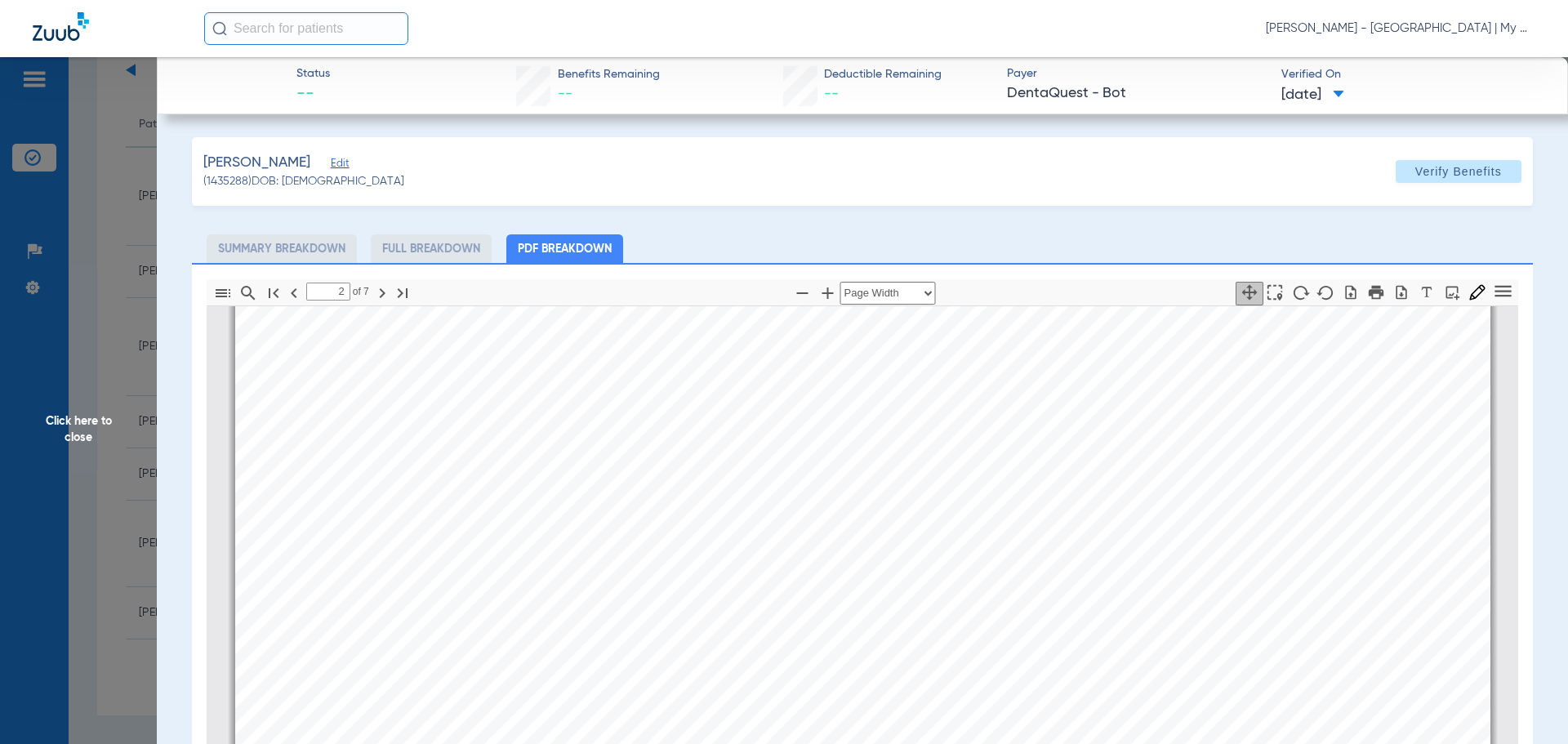
scroll to position [906, 0]
click at [114, 450] on span "Click here to close" at bounding box center [79, 429] width 157 height 744
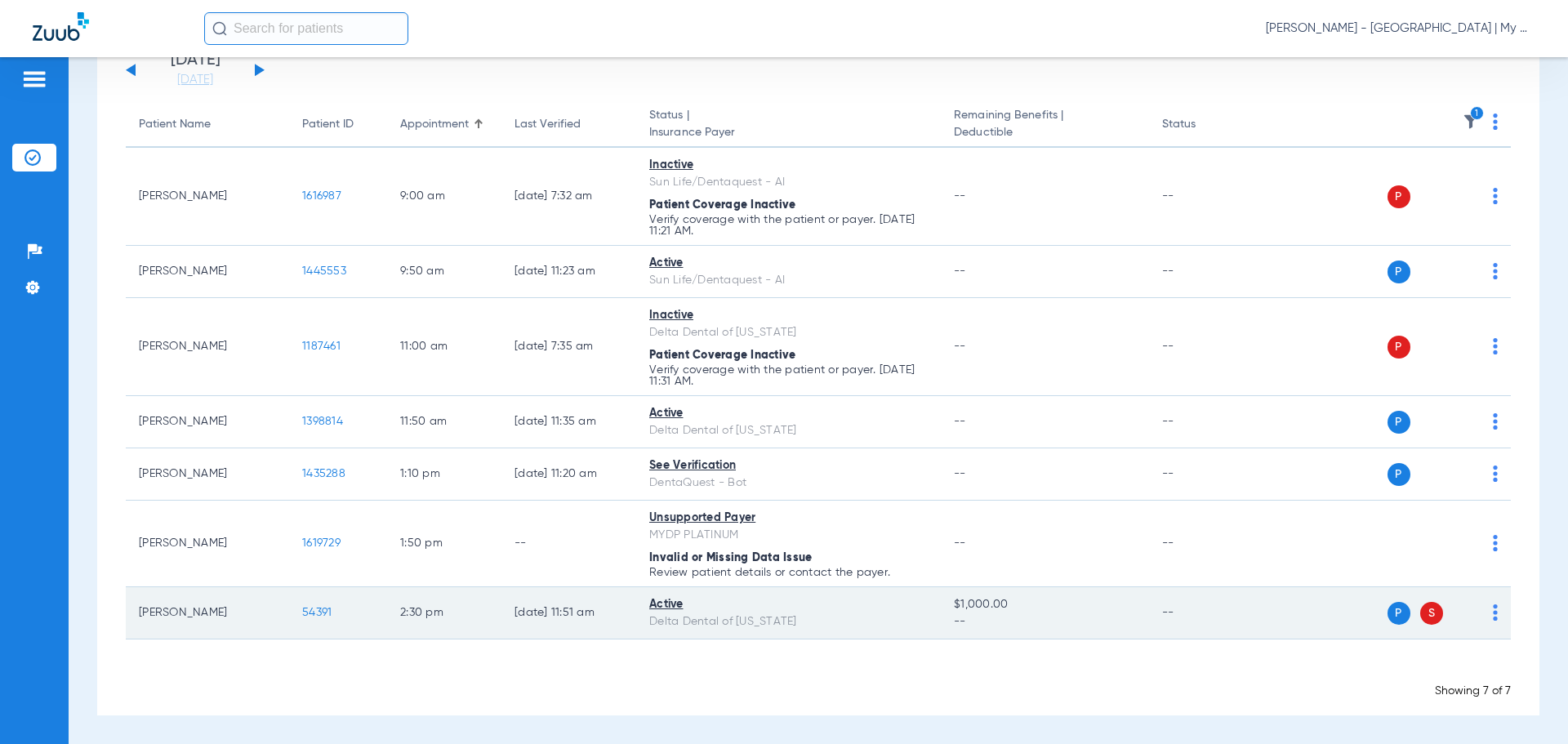
click at [324, 615] on span "54391" at bounding box center [316, 612] width 29 height 11
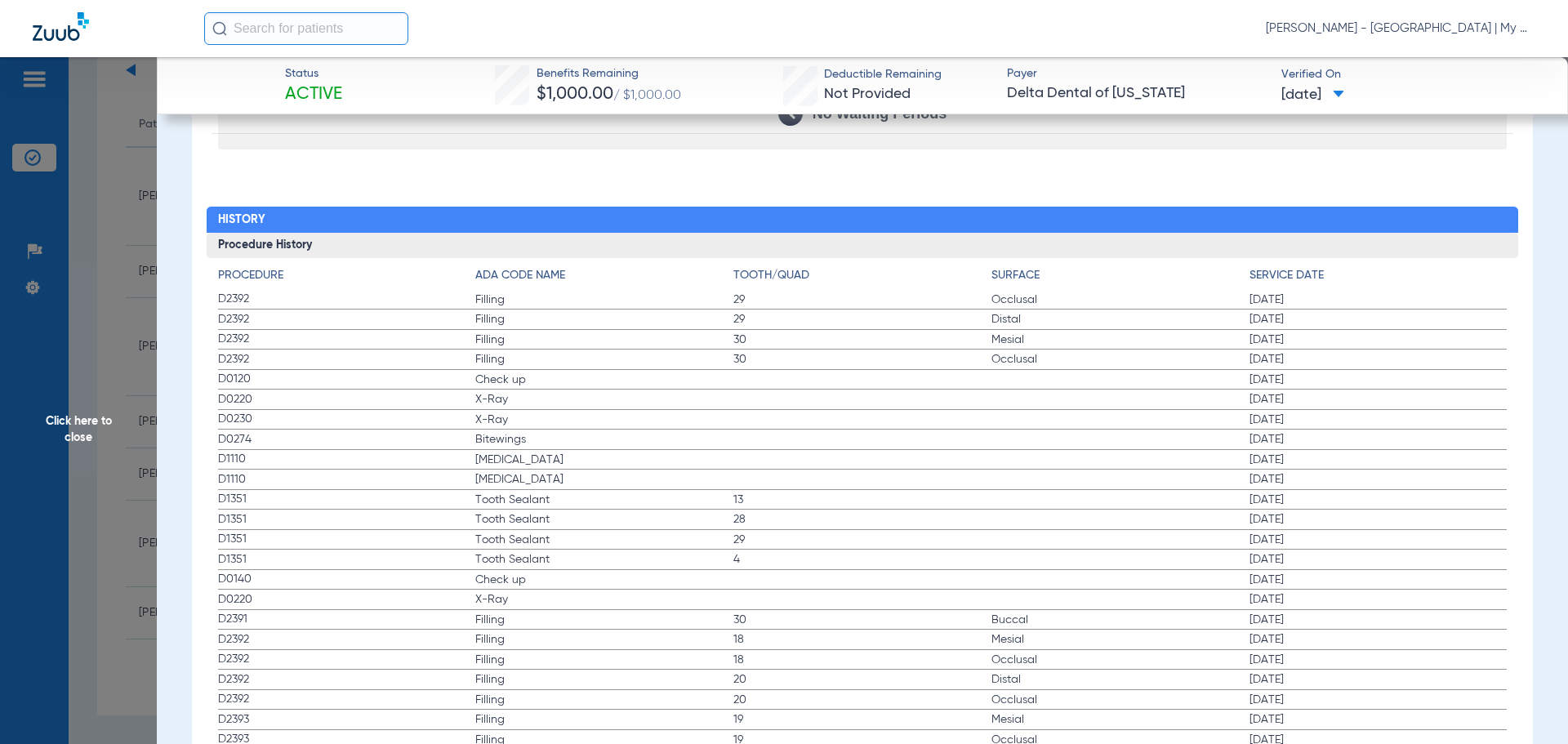
scroll to position [1796, 0]
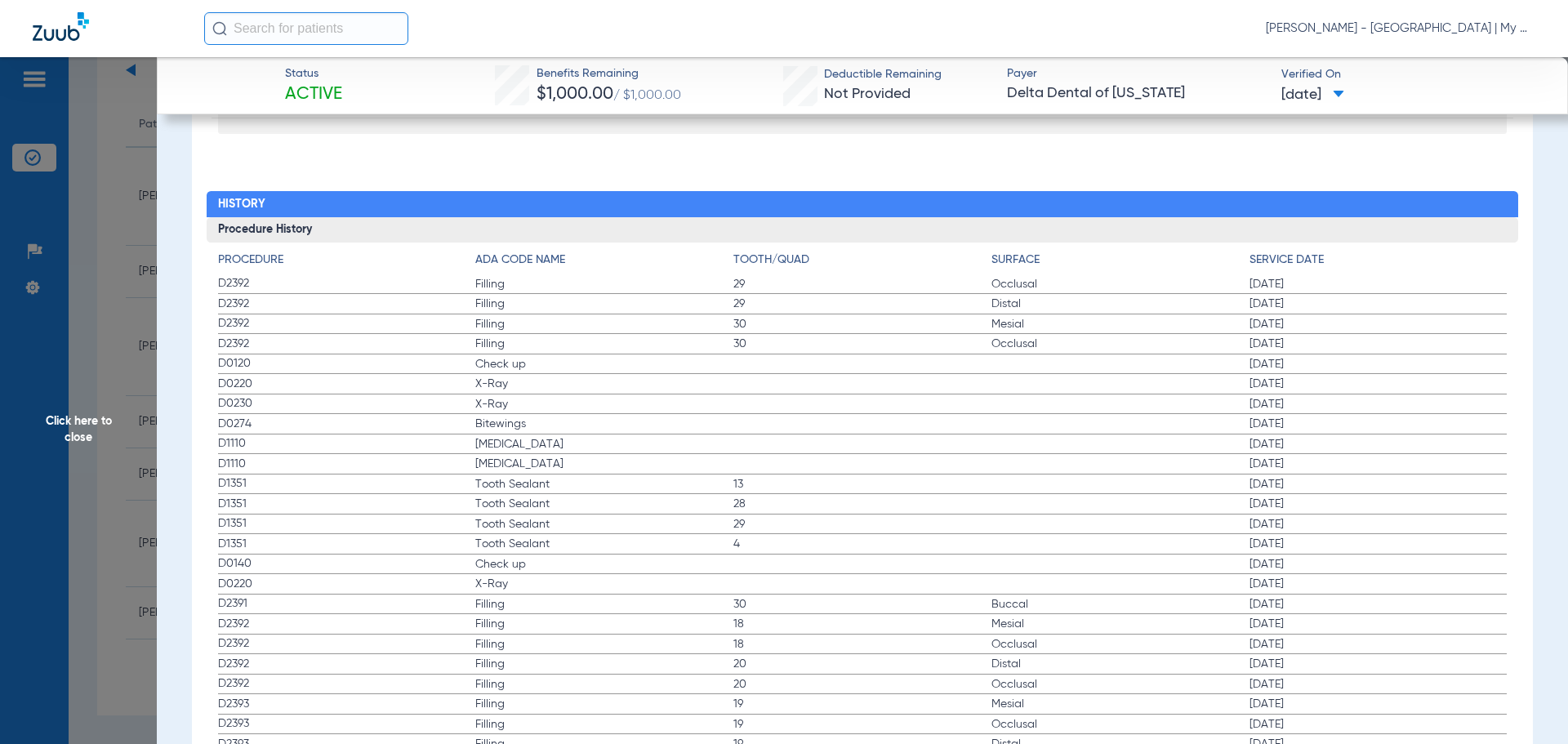
drag, startPoint x: 214, startPoint y: 361, endPoint x: 650, endPoint y: 455, distance: 446.0
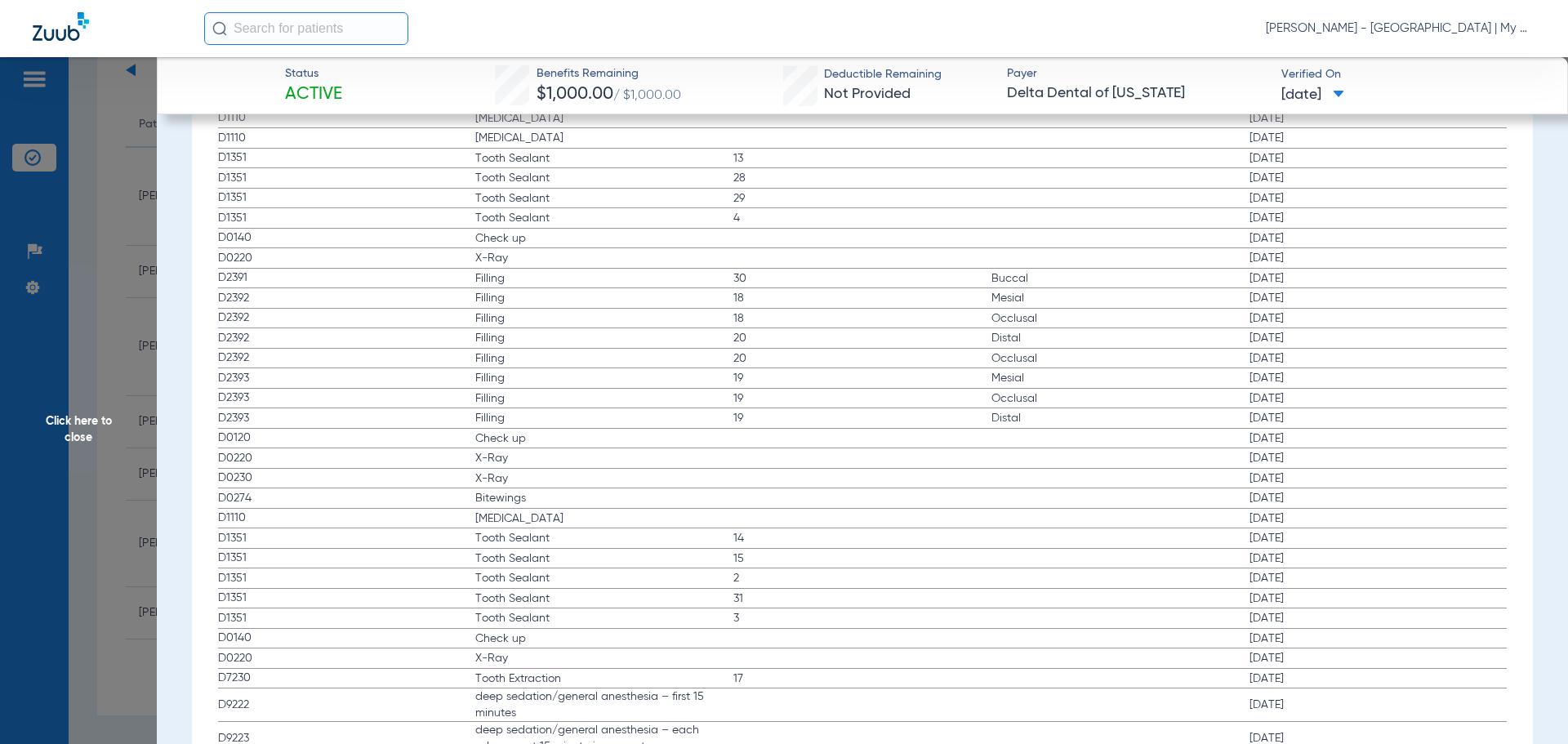
scroll to position [2123, 0]
drag, startPoint x: 218, startPoint y: 239, endPoint x: 541, endPoint y: 269, distance: 324.4
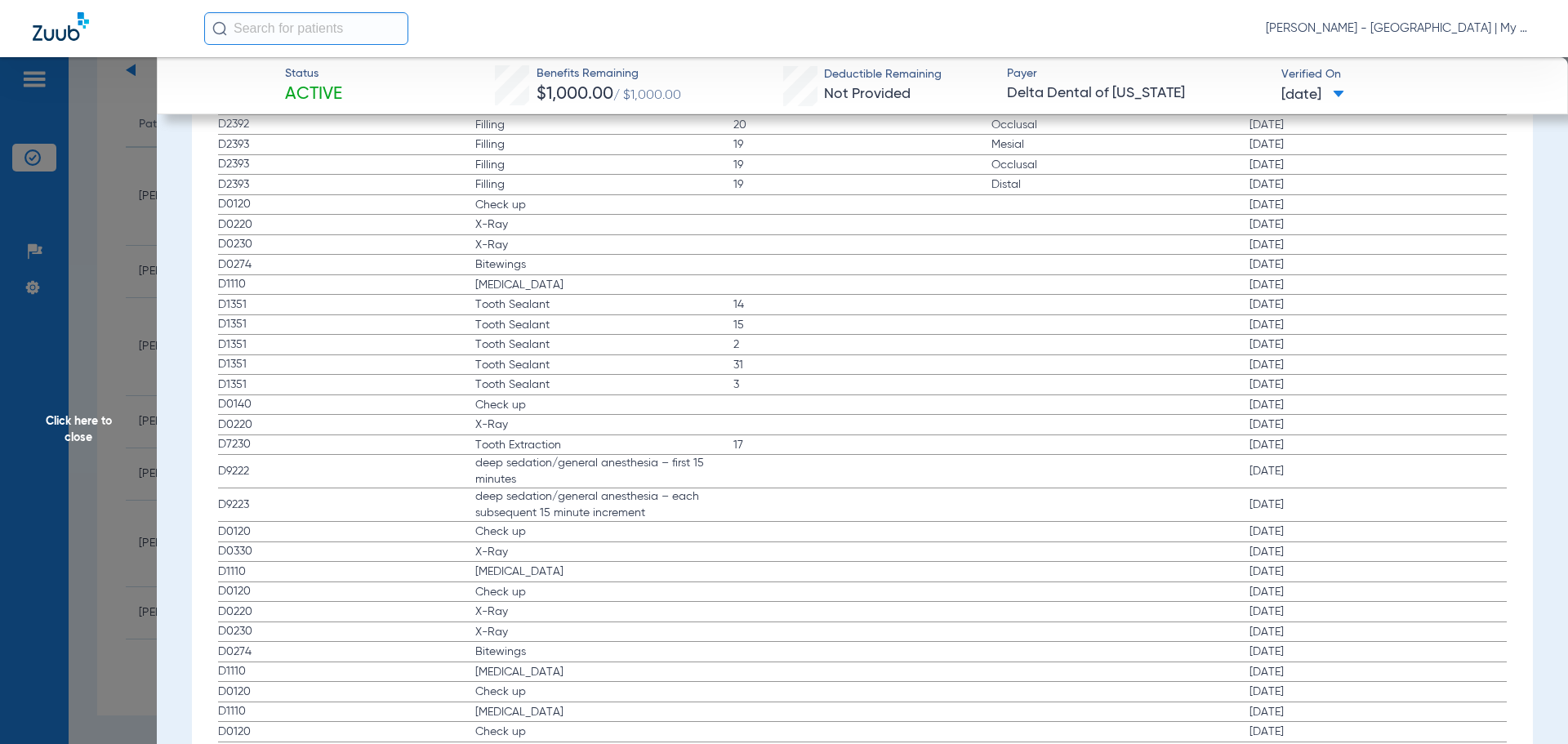
scroll to position [2368, 0]
drag, startPoint x: 233, startPoint y: 521, endPoint x: 713, endPoint y: 556, distance: 481.3
click at [713, 556] on app-history-list "Procedure ADA Code Name Tooth/Quad Surface Service Date D2392 Filling 29 Occlus…" at bounding box center [863, 545] width 1290 height 1730
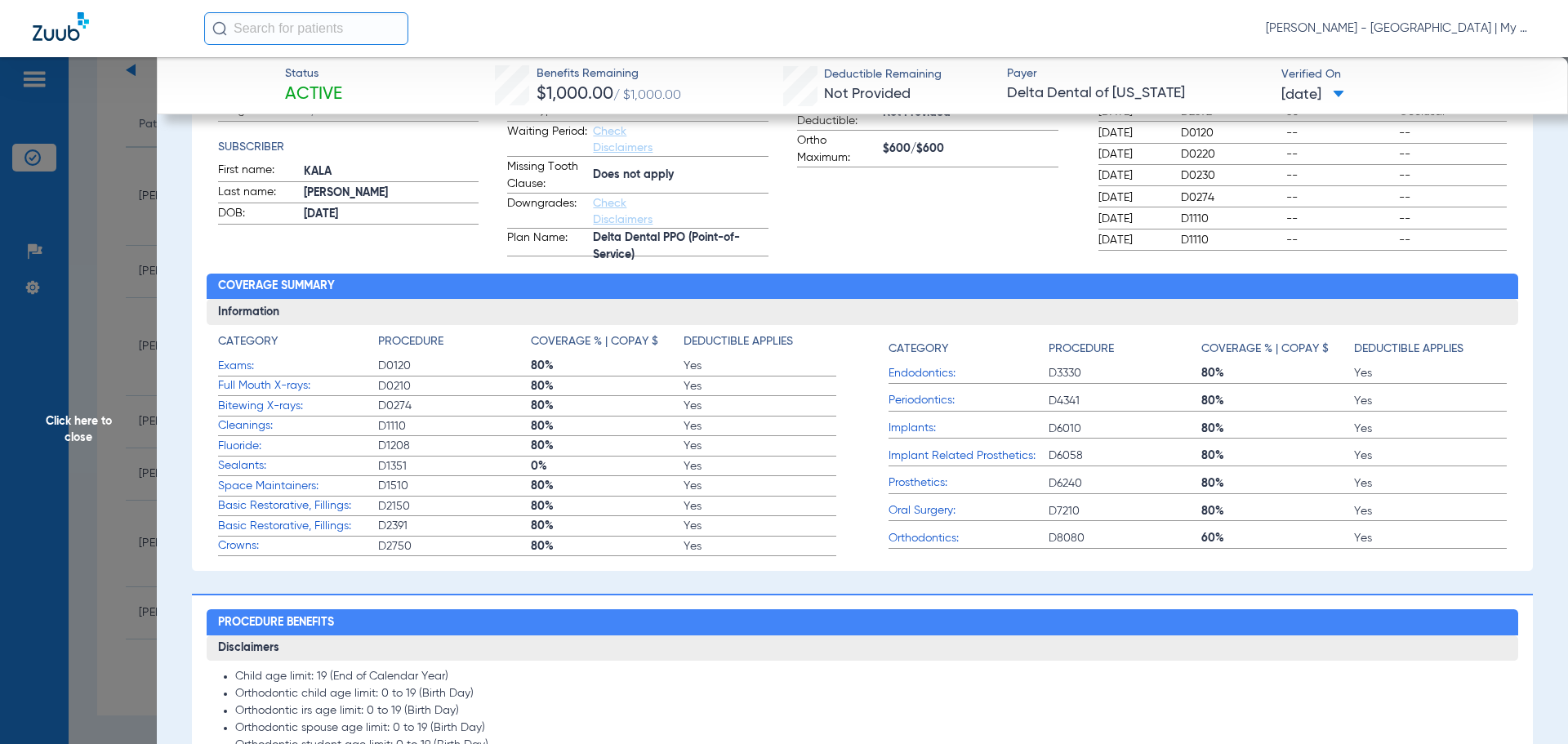
scroll to position [0, 0]
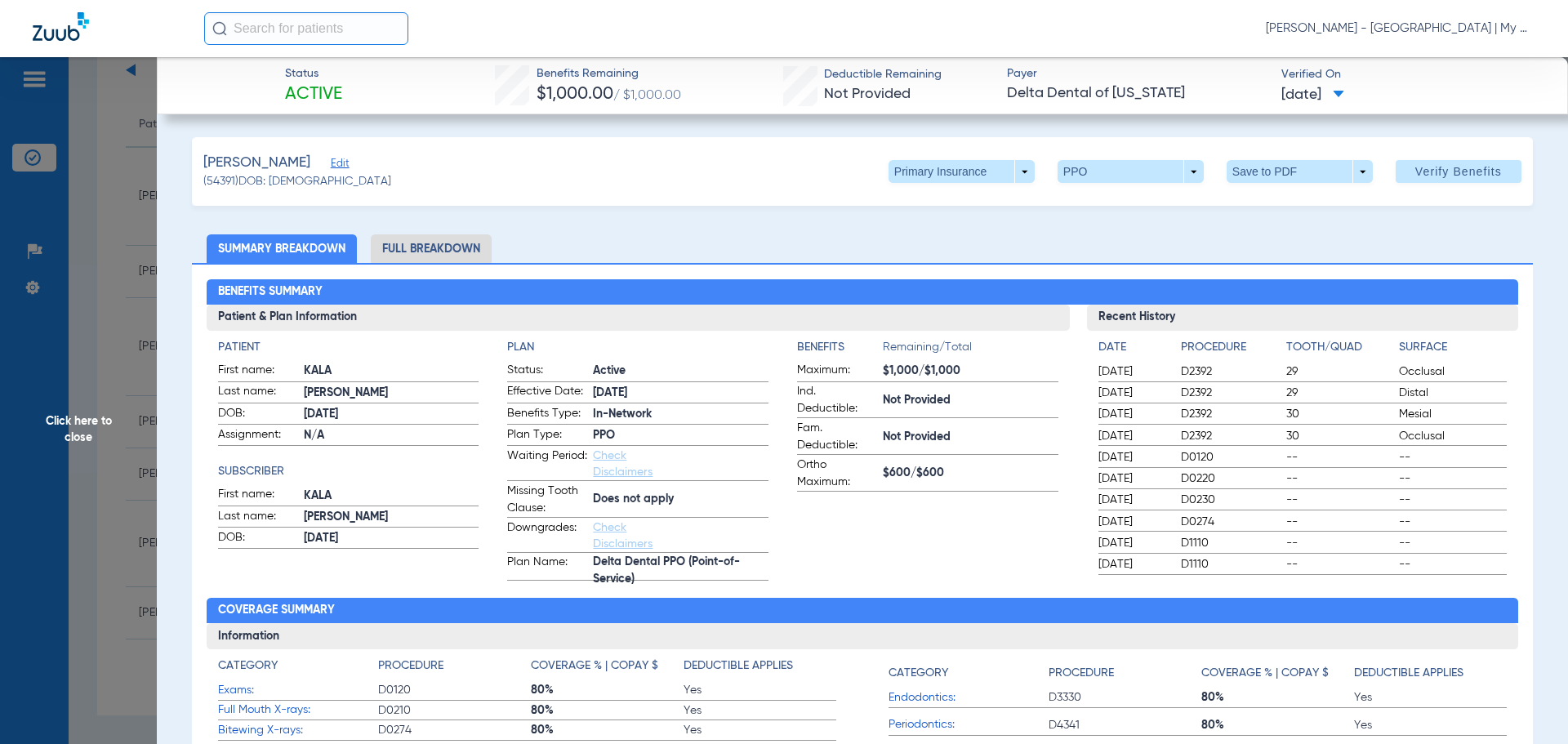
click at [443, 261] on li "Full Breakdown" at bounding box center [431, 248] width 121 height 29
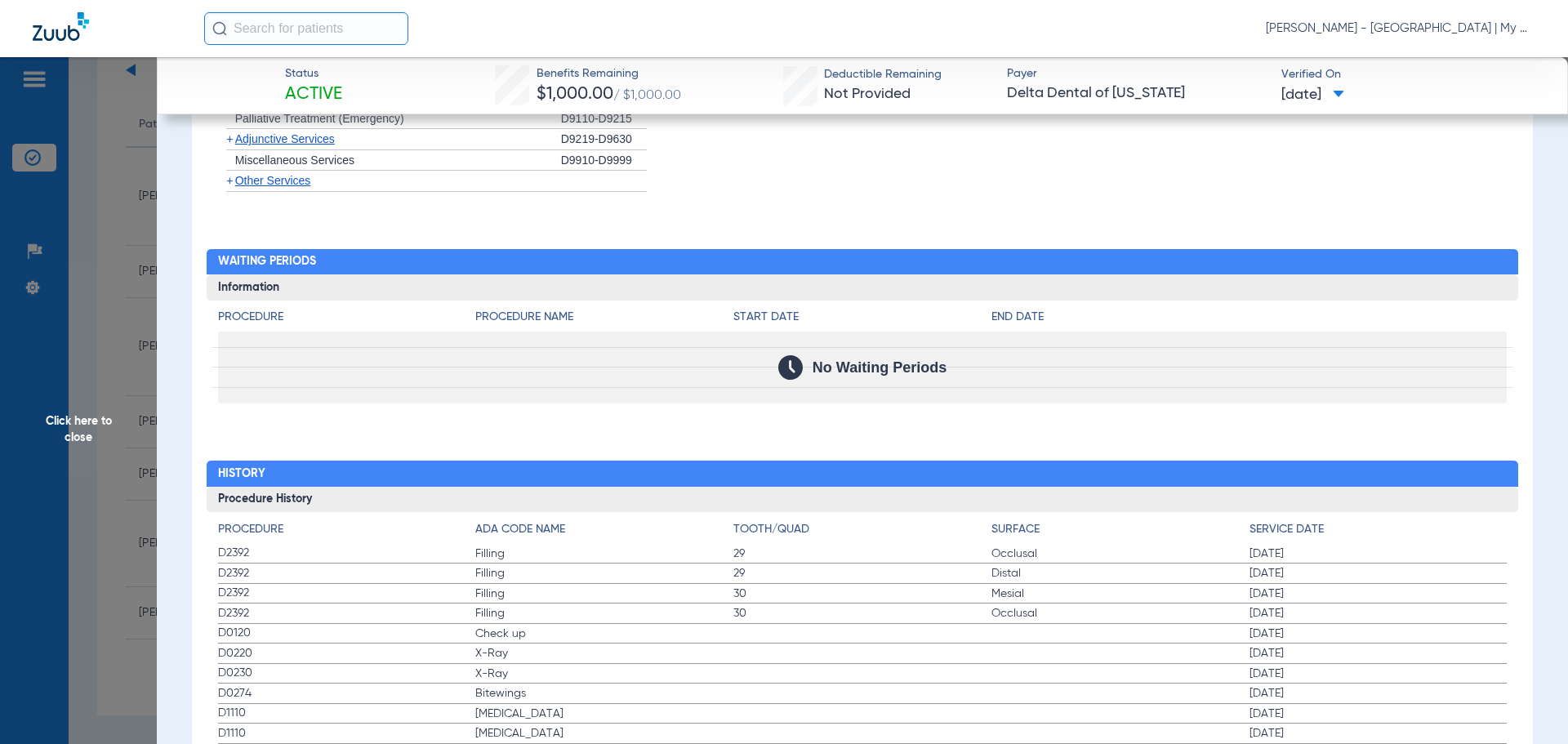
scroll to position [2117, 0]
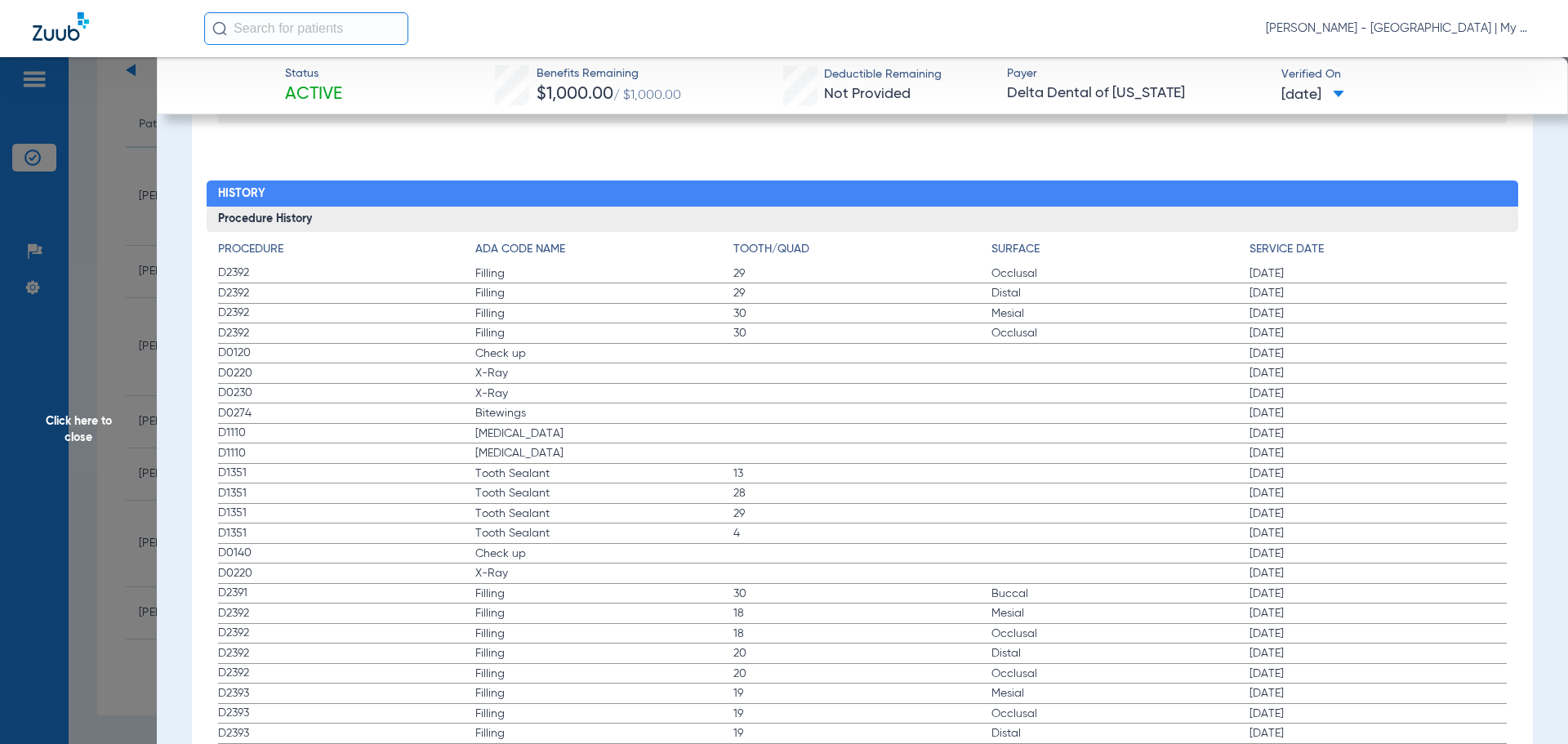
click at [99, 275] on span "Click here to close" at bounding box center [79, 429] width 157 height 744
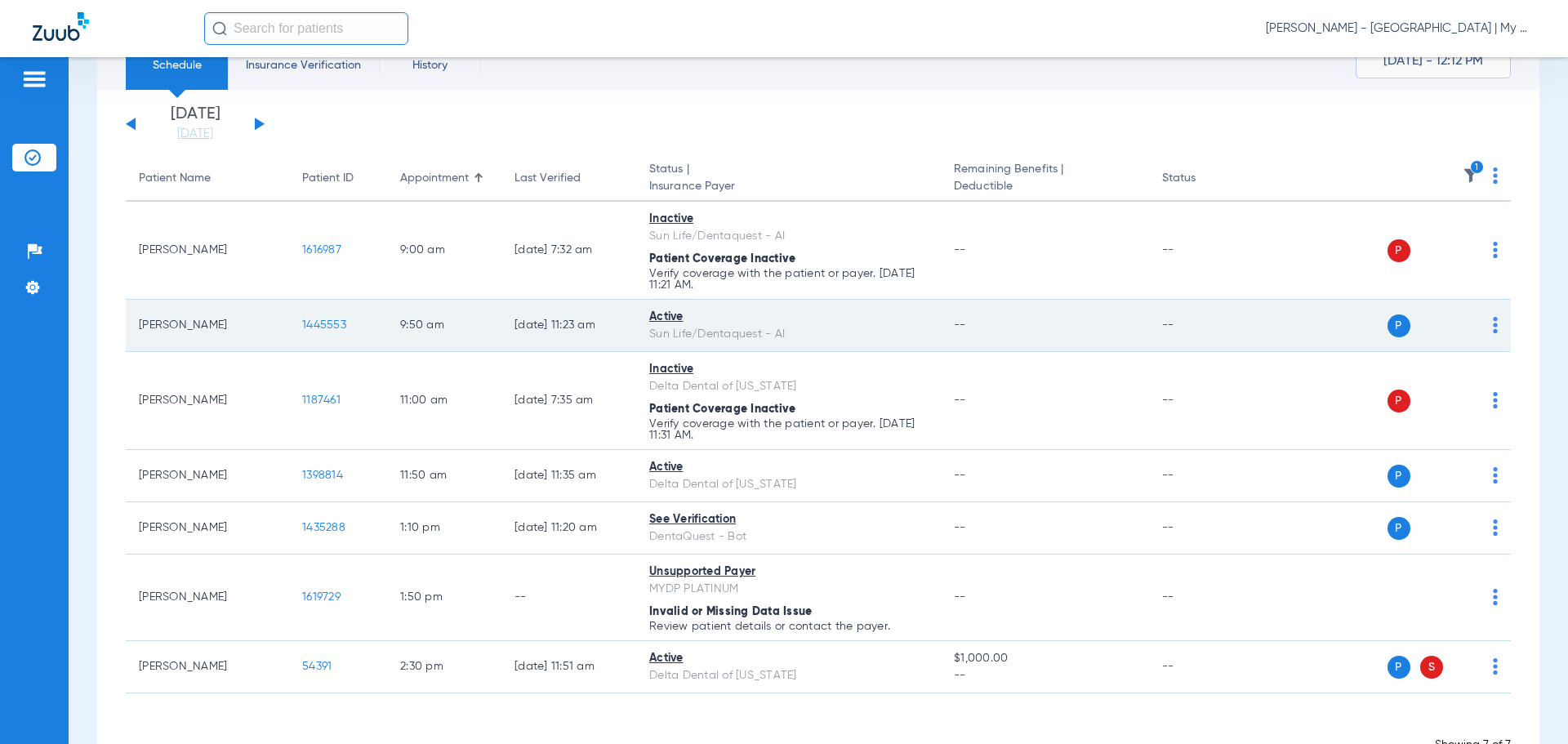
scroll to position [0, 0]
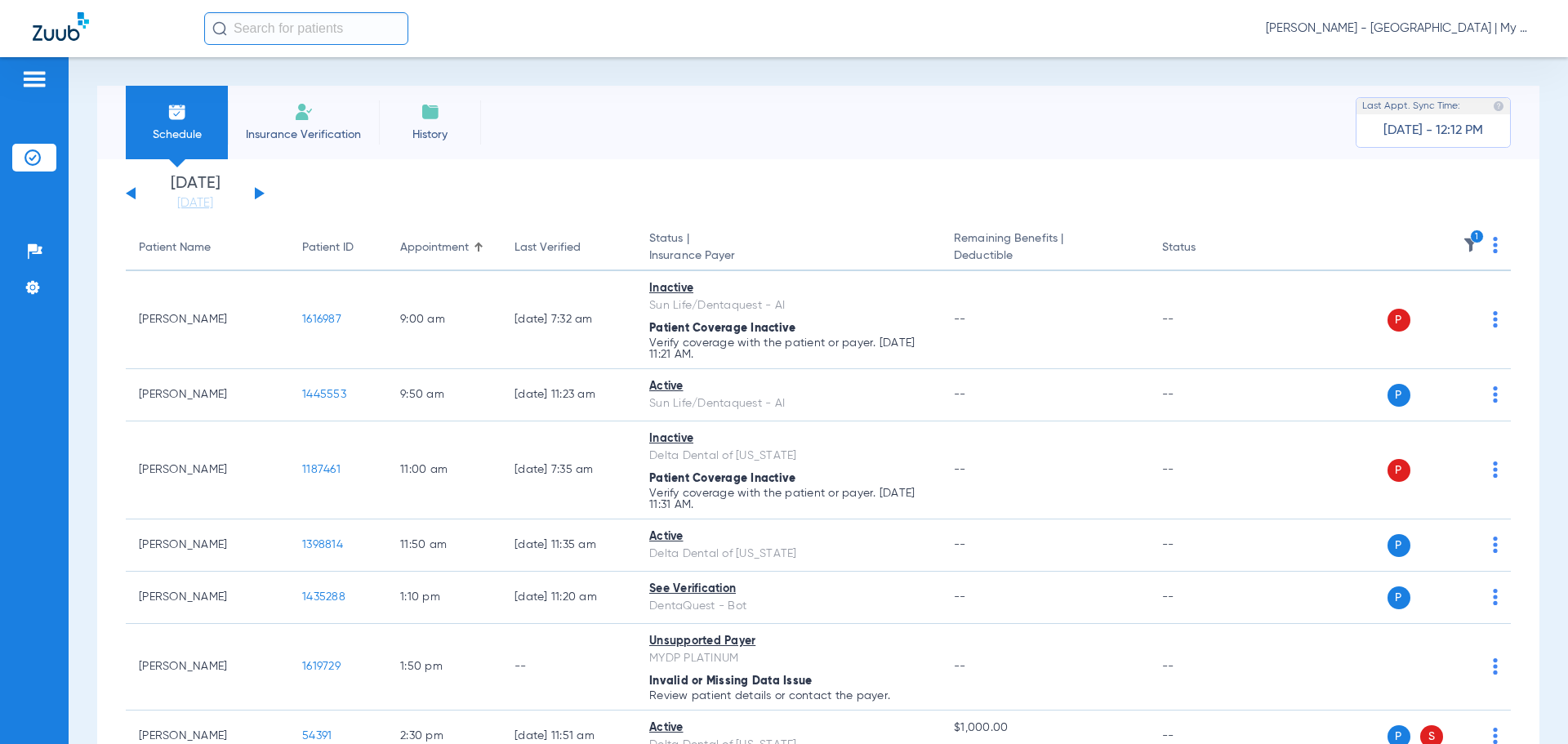
click at [1463, 241] on img at bounding box center [1471, 244] width 16 height 16
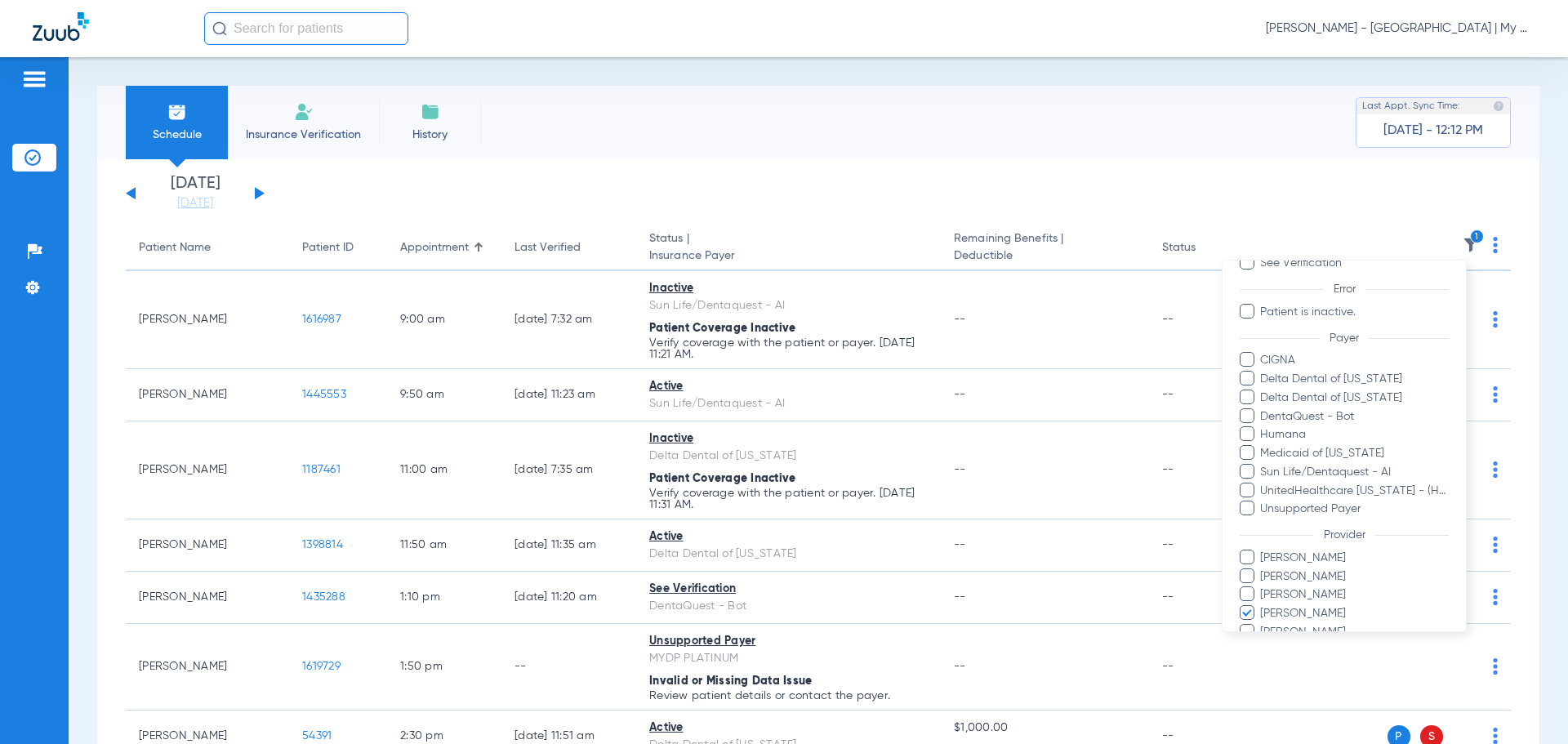
scroll to position [205, 0]
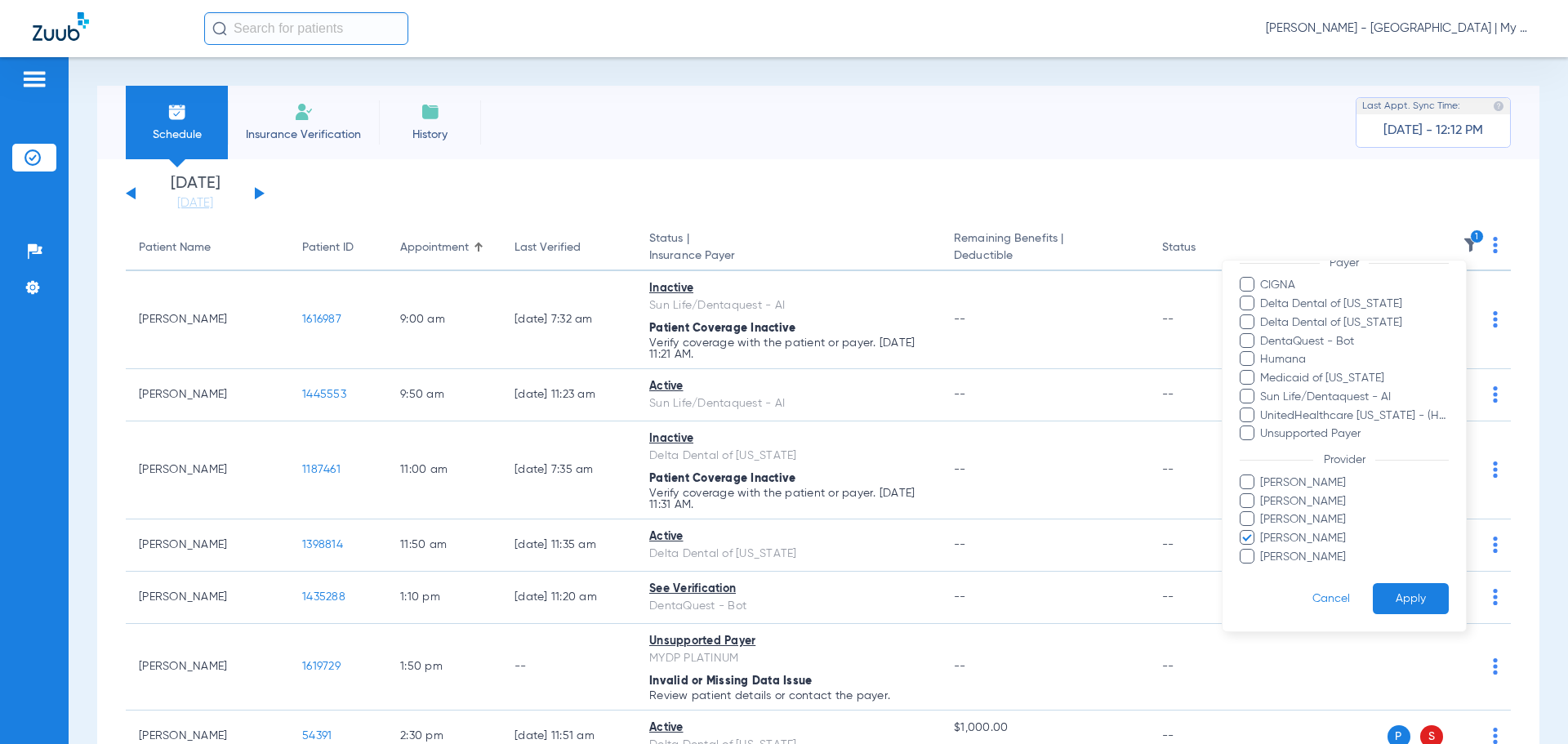
click at [1282, 540] on span "Mandy Rourke-Bowman" at bounding box center [1354, 538] width 189 height 17
click at [1263, 549] on input "Mandy Rourke-Bowman" at bounding box center [1263, 549] width 0 height 0
drag, startPoint x: 1285, startPoint y: 552, endPoint x: 1367, endPoint y: 586, distance: 88.8
click at [1287, 554] on span "Michelle Higgins" at bounding box center [1354, 557] width 189 height 17
click at [1263, 568] on input "Michelle Higgins" at bounding box center [1263, 568] width 0 height 0
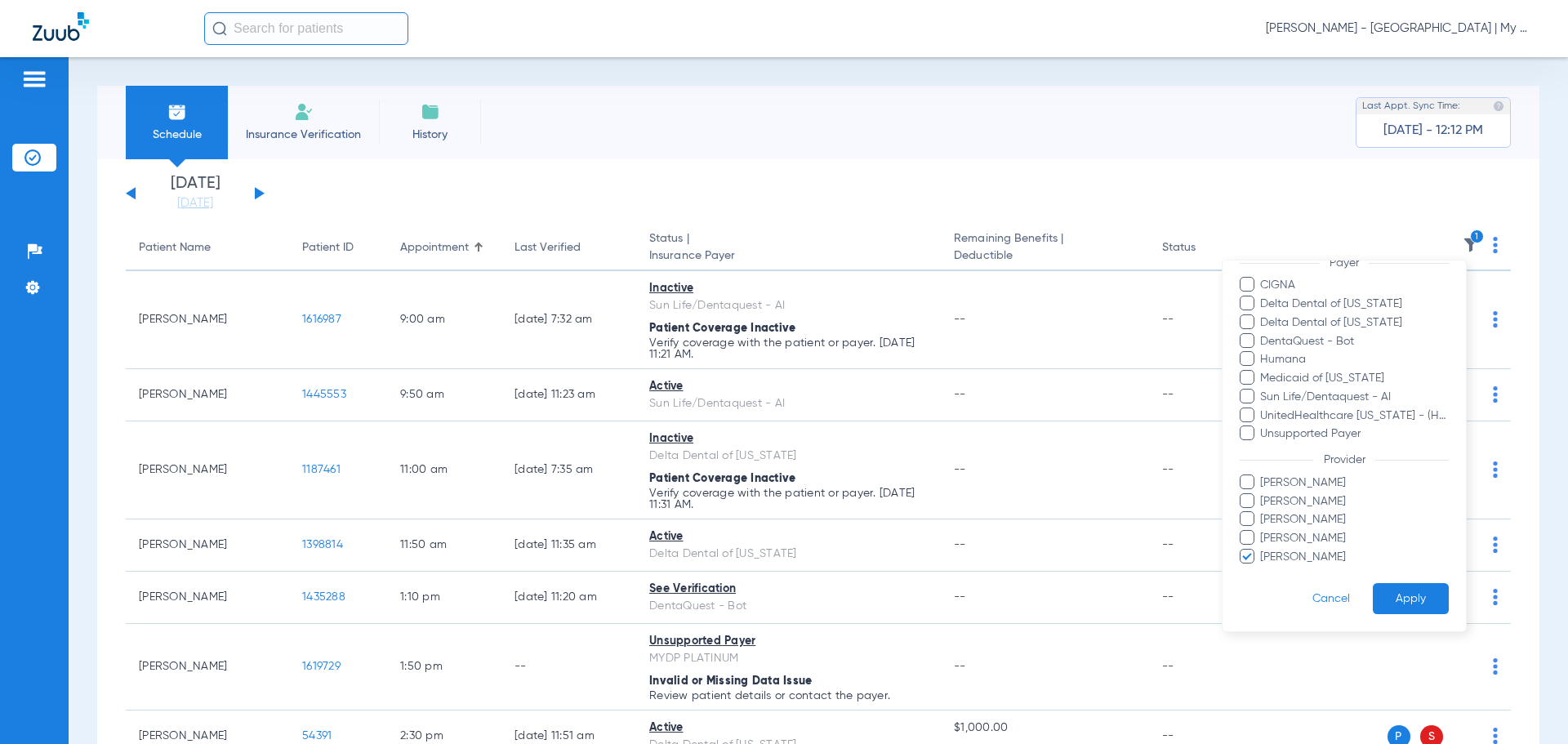
click at [1393, 589] on button "Apply" at bounding box center [1411, 599] width 76 height 32
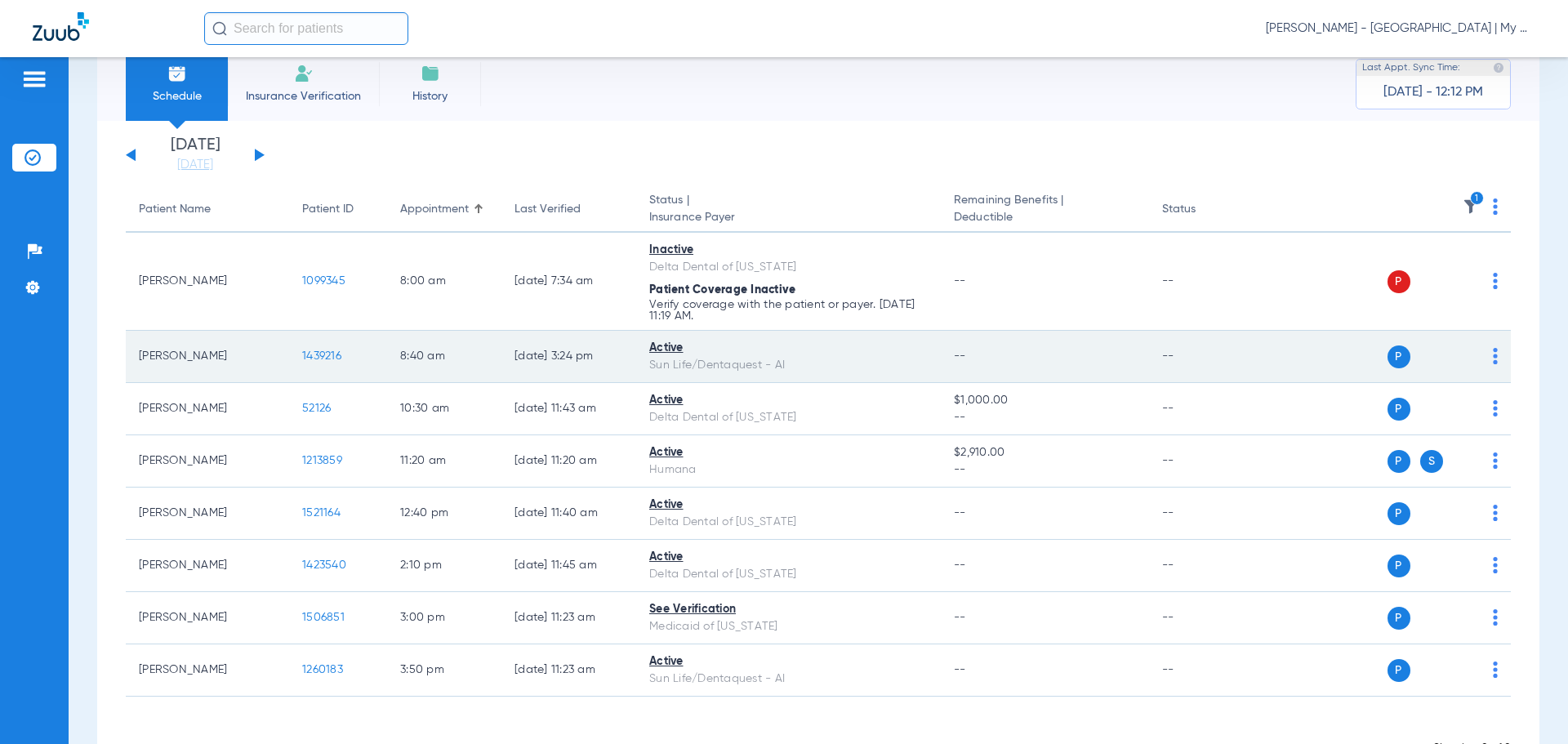
scroll to position [95, 0]
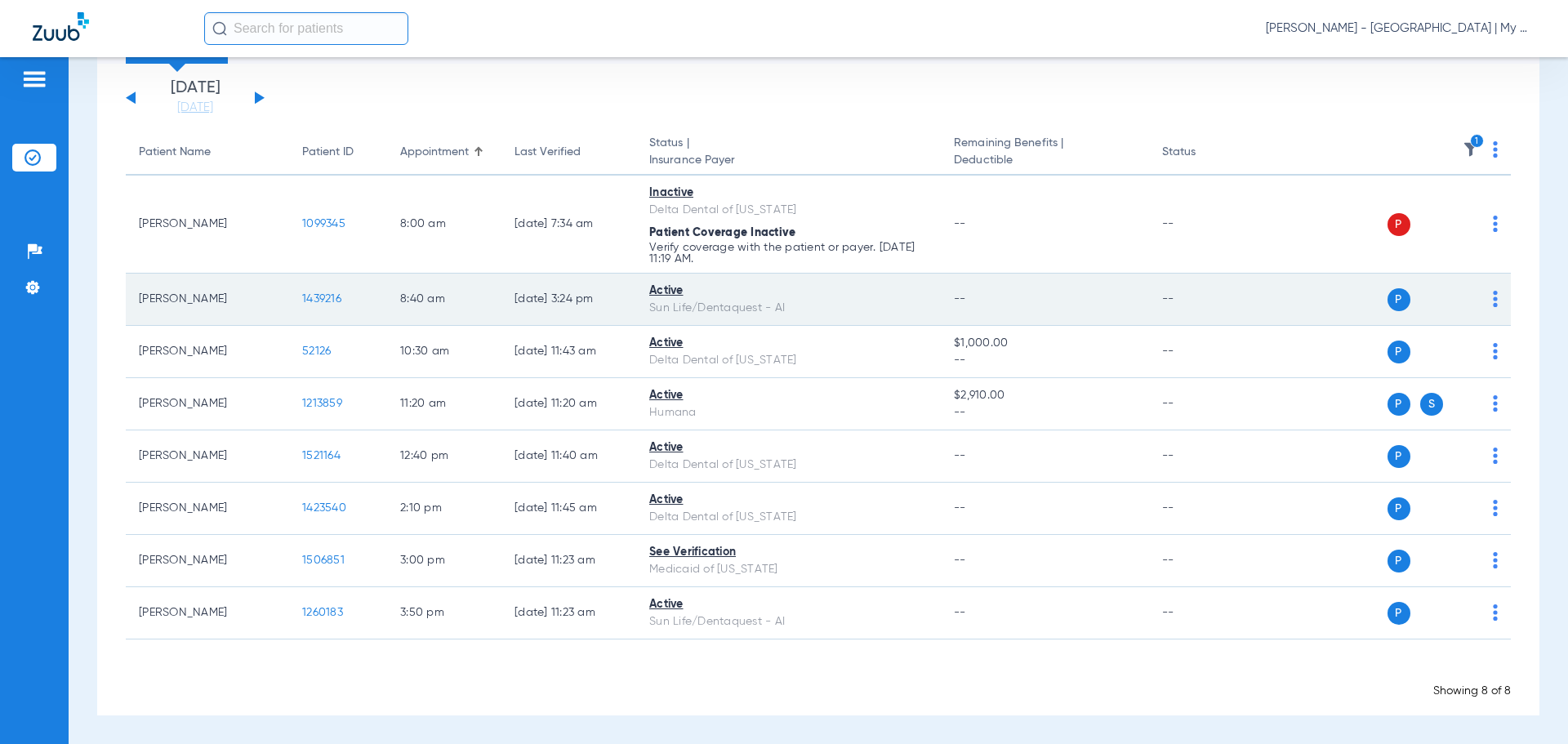
click at [331, 298] on span "1439216" at bounding box center [322, 299] width 39 height 11
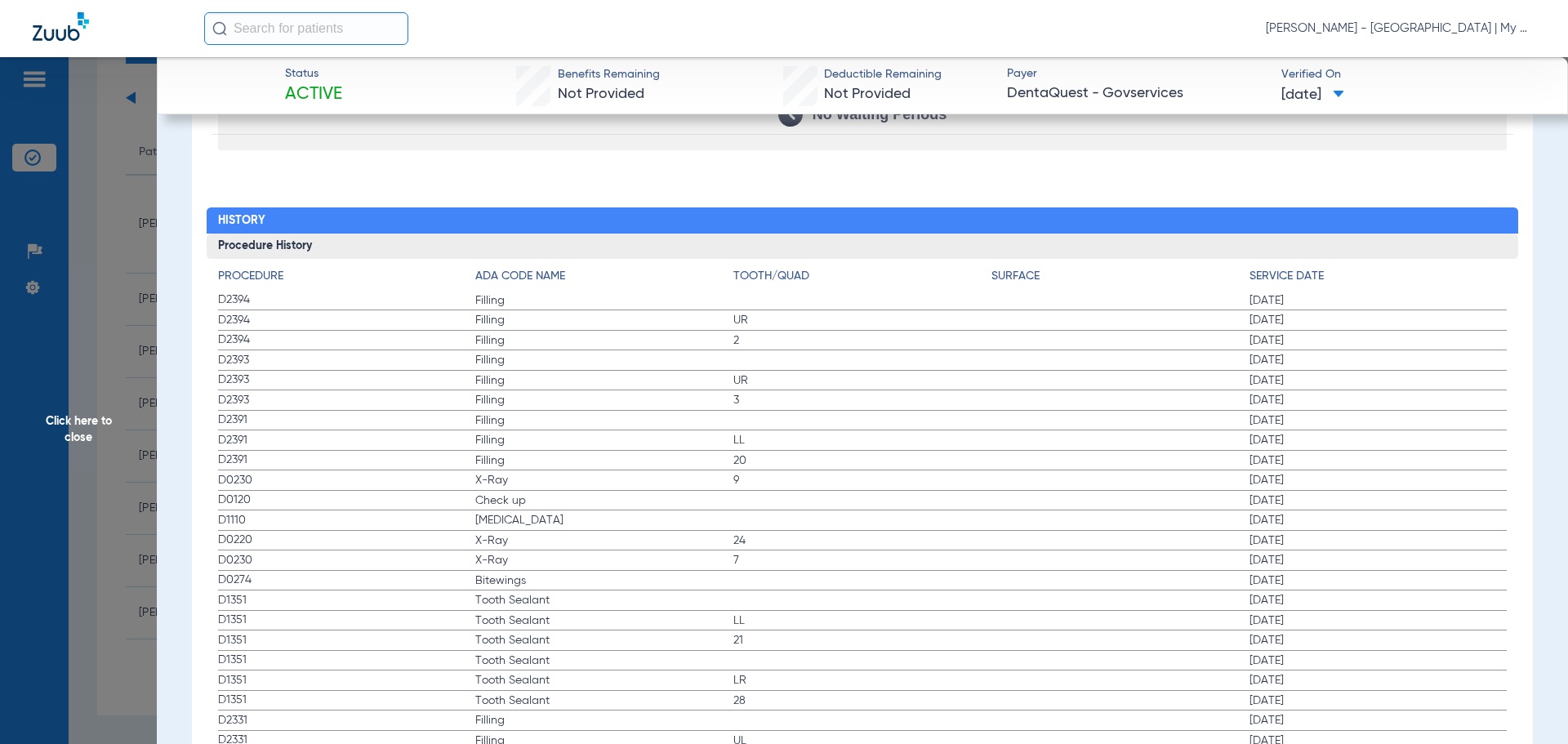
scroll to position [1878, 0]
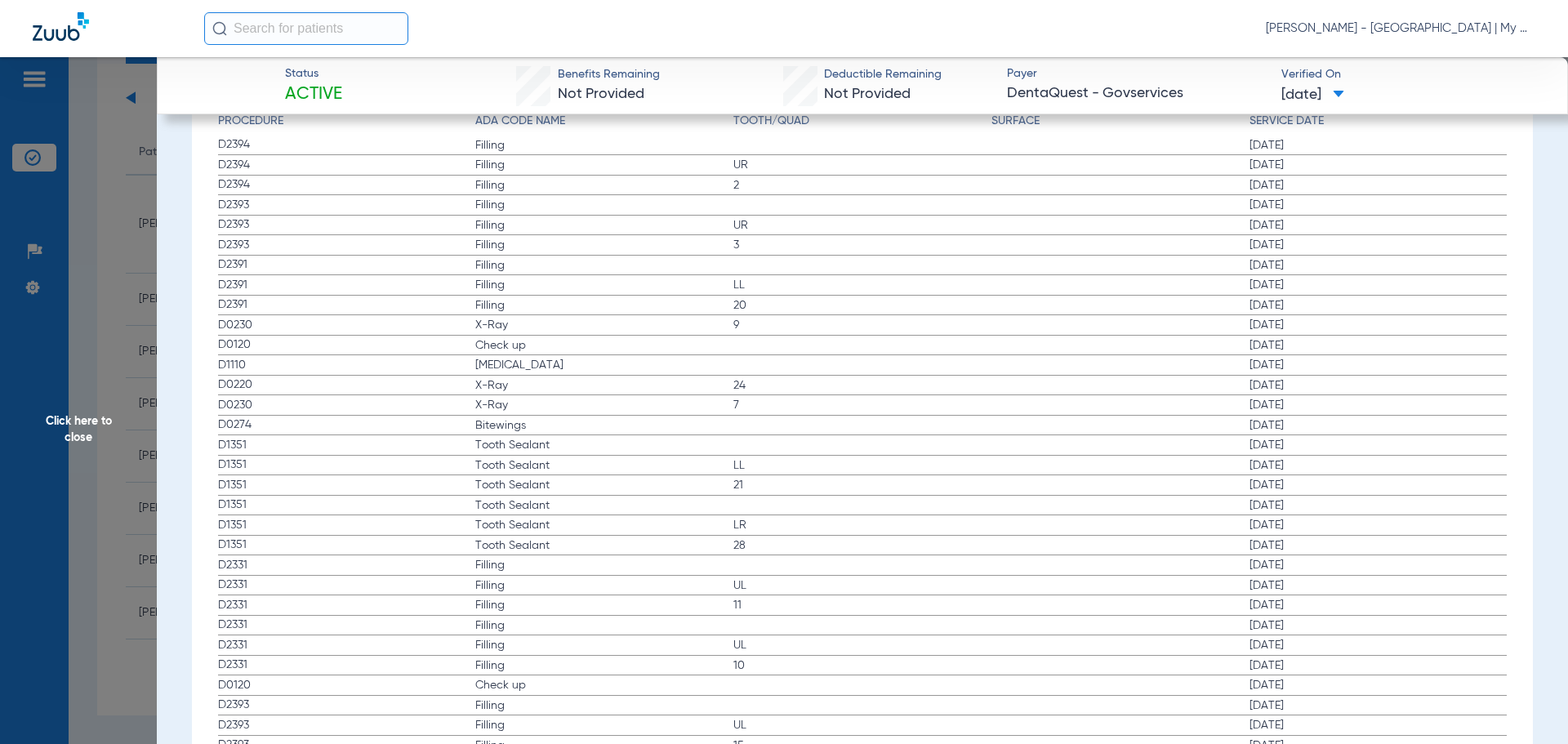
drag, startPoint x: 217, startPoint y: 317, endPoint x: 643, endPoint y: 432, distance: 441.2
click at [643, 432] on app-history-list "Procedure ADA Code Name Tooth/Quad Surface Service Date D2394 Filling 06/03/202…" at bounding box center [863, 494] width 1290 height 764
click at [141, 376] on span "Click here to close" at bounding box center [79, 429] width 157 height 744
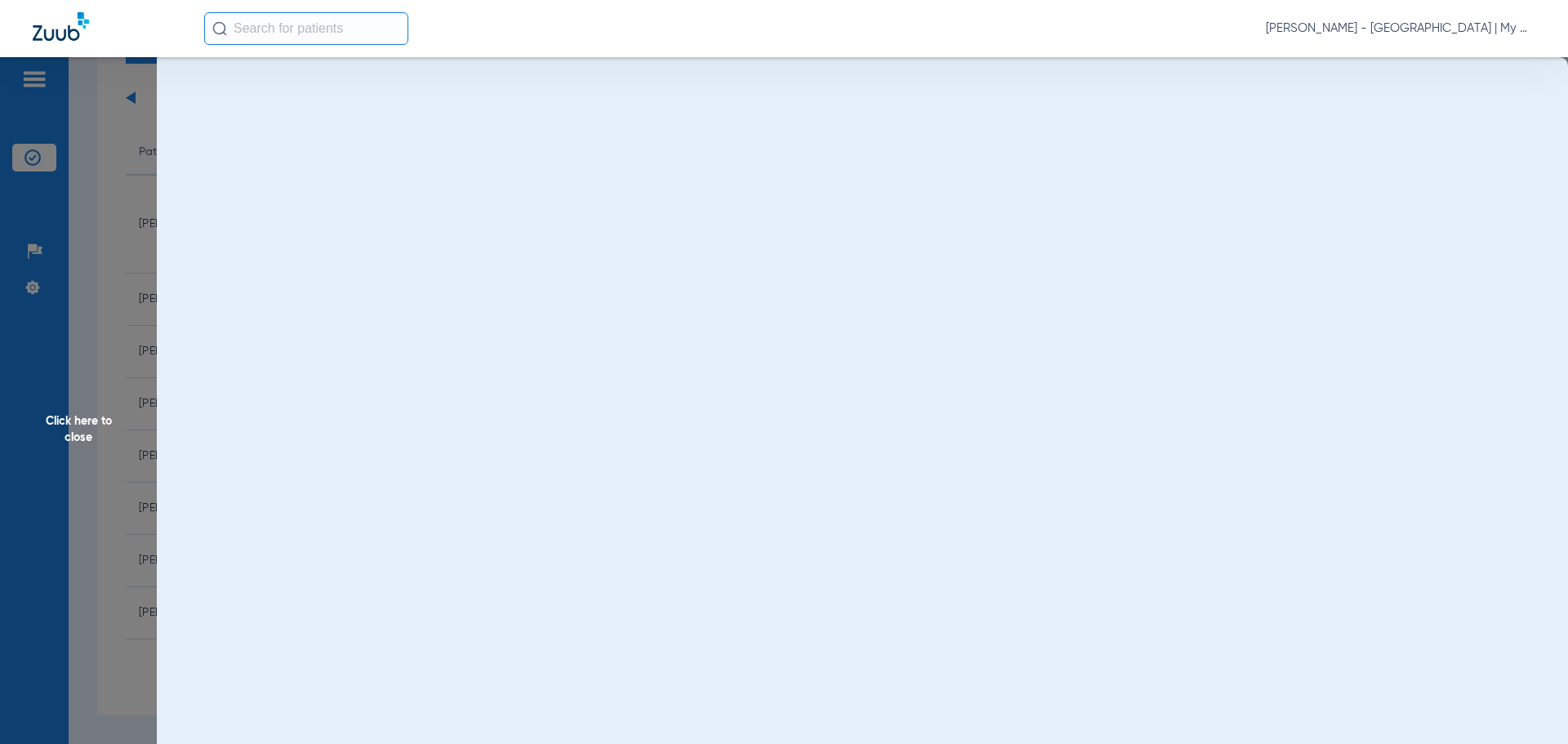
scroll to position [0, 0]
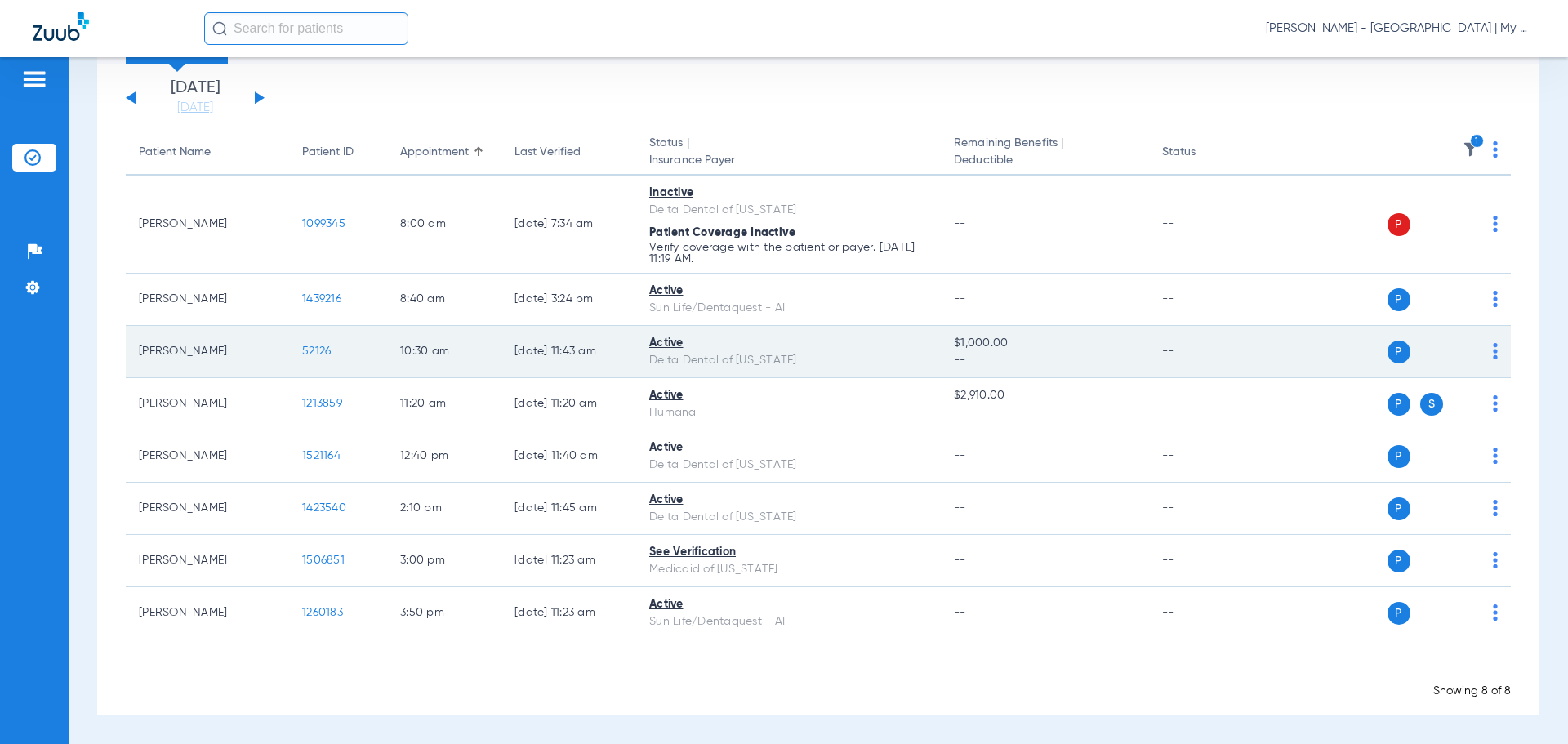
click at [308, 356] on span "52126" at bounding box center [316, 351] width 29 height 11
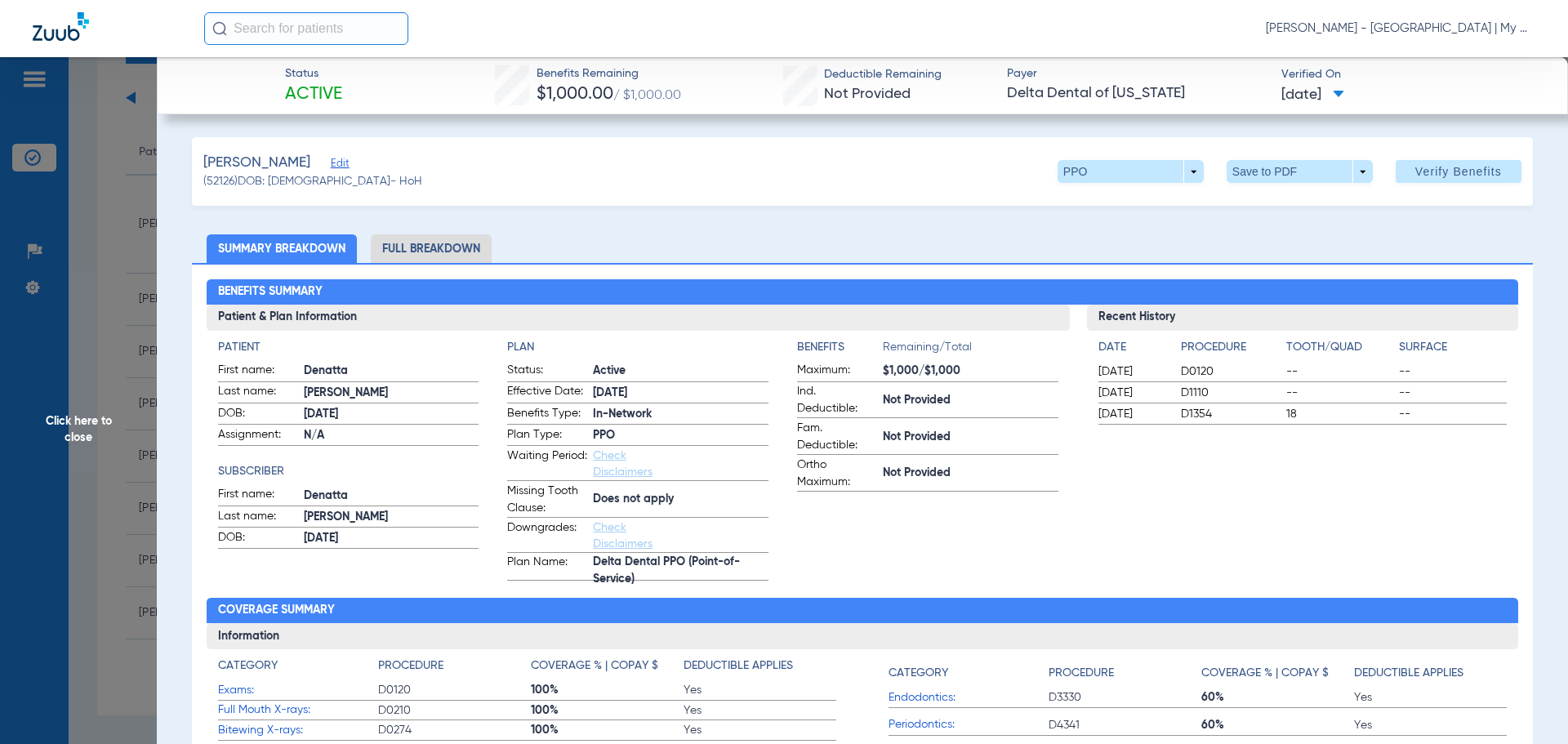
click at [400, 246] on li "Full Breakdown" at bounding box center [431, 248] width 121 height 29
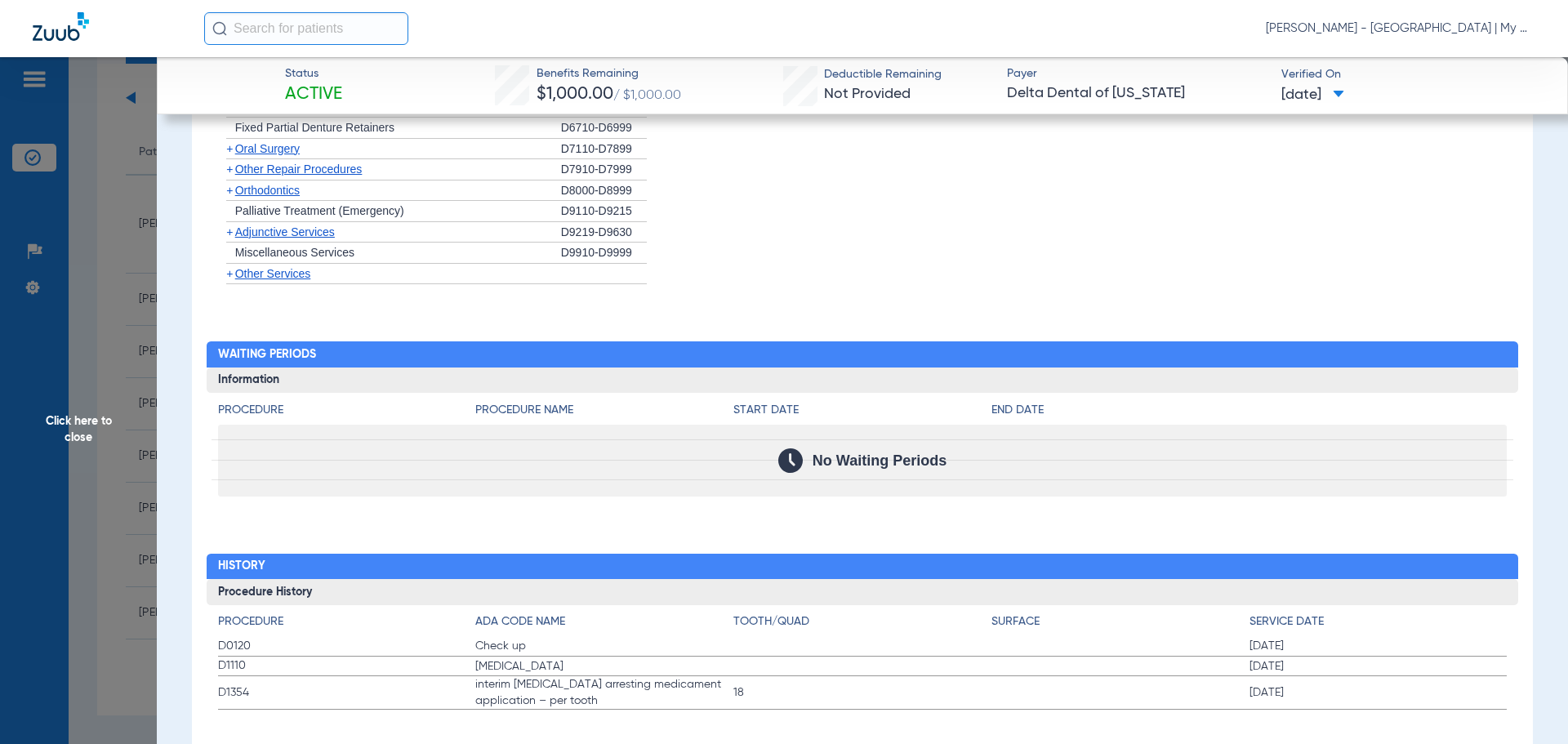
scroll to position [1695, 0]
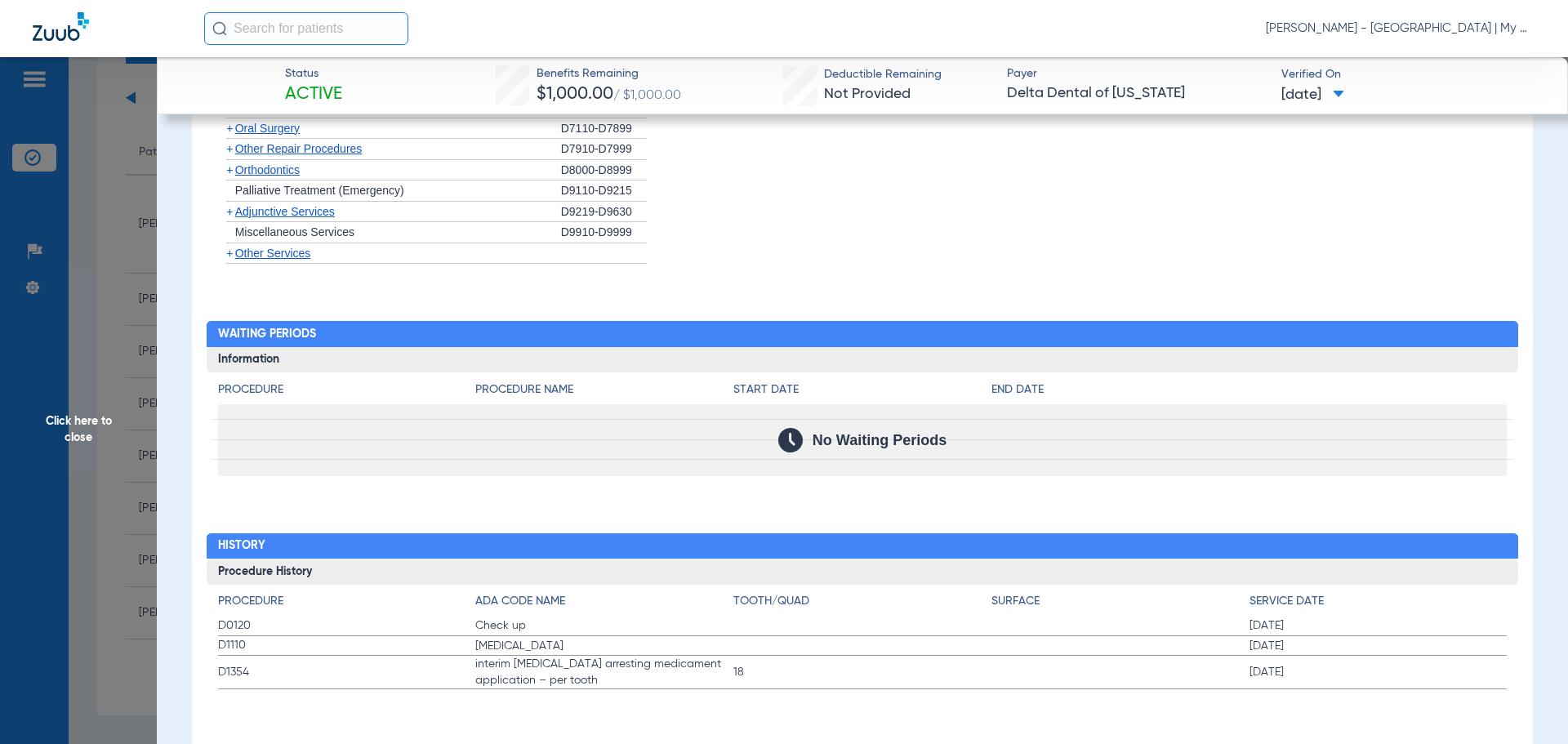
click at [106, 403] on span "Click here to close" at bounding box center [79, 429] width 157 height 744
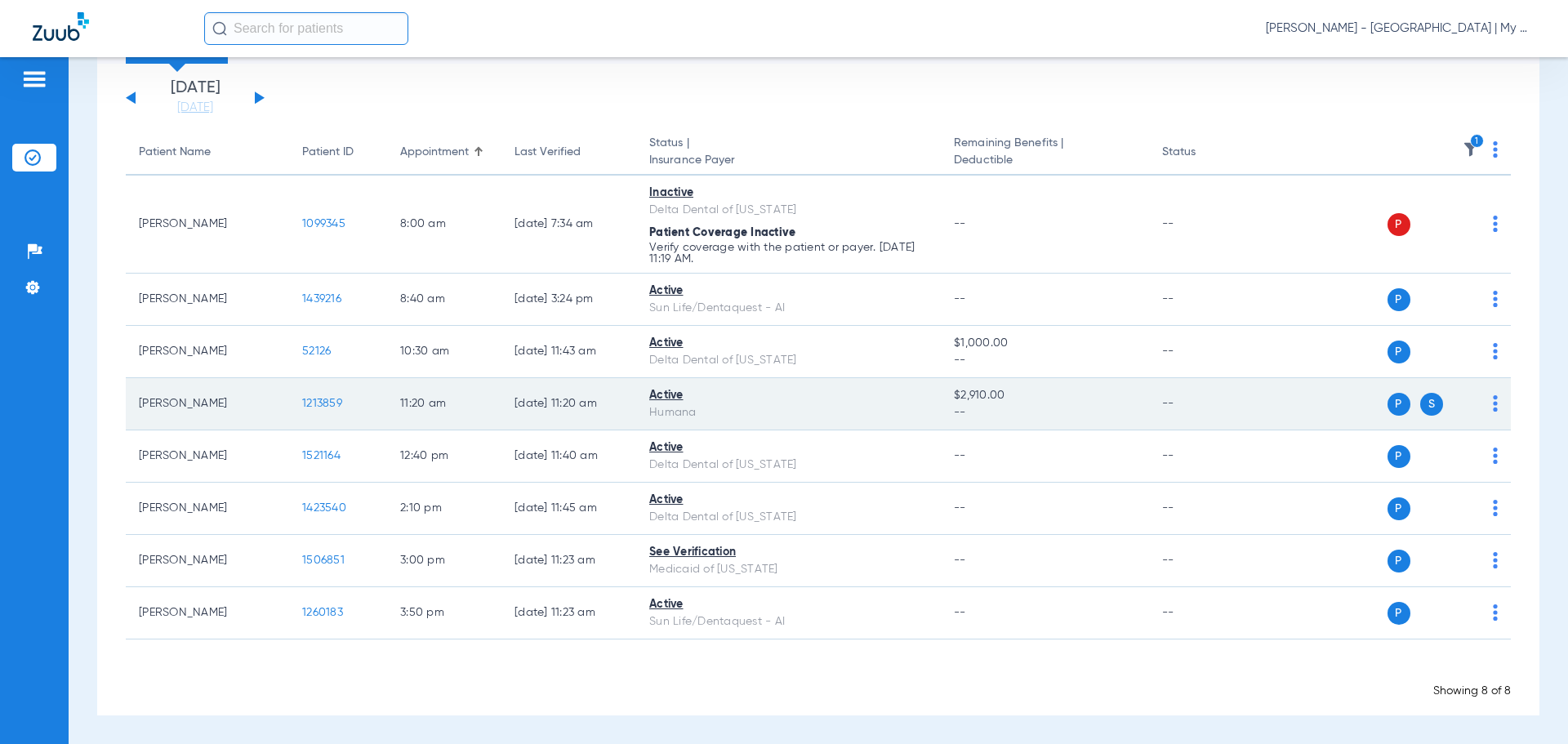
click at [330, 401] on span "1213859" at bounding box center [322, 403] width 40 height 11
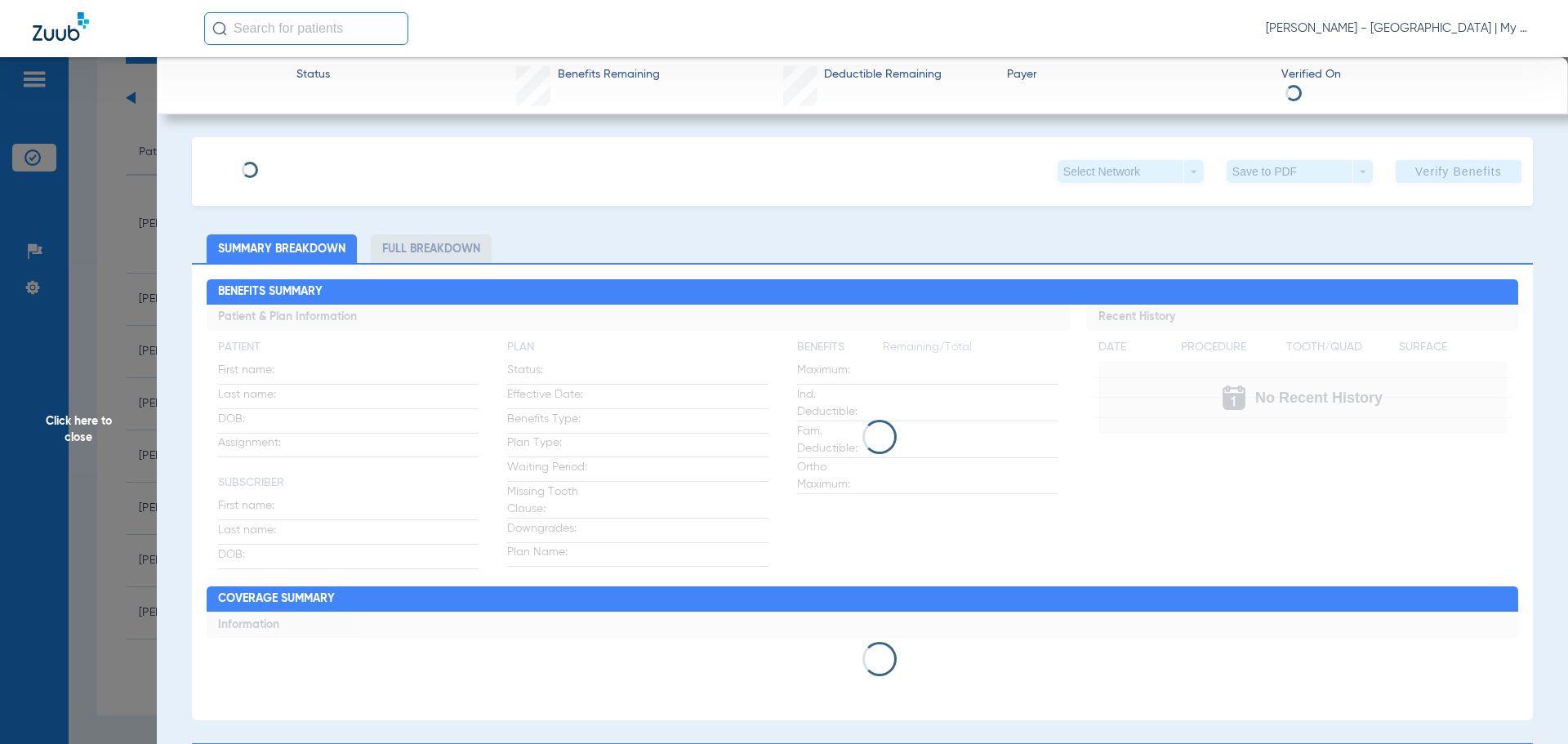
click at [48, 406] on span "Click here to close" at bounding box center [79, 429] width 157 height 744
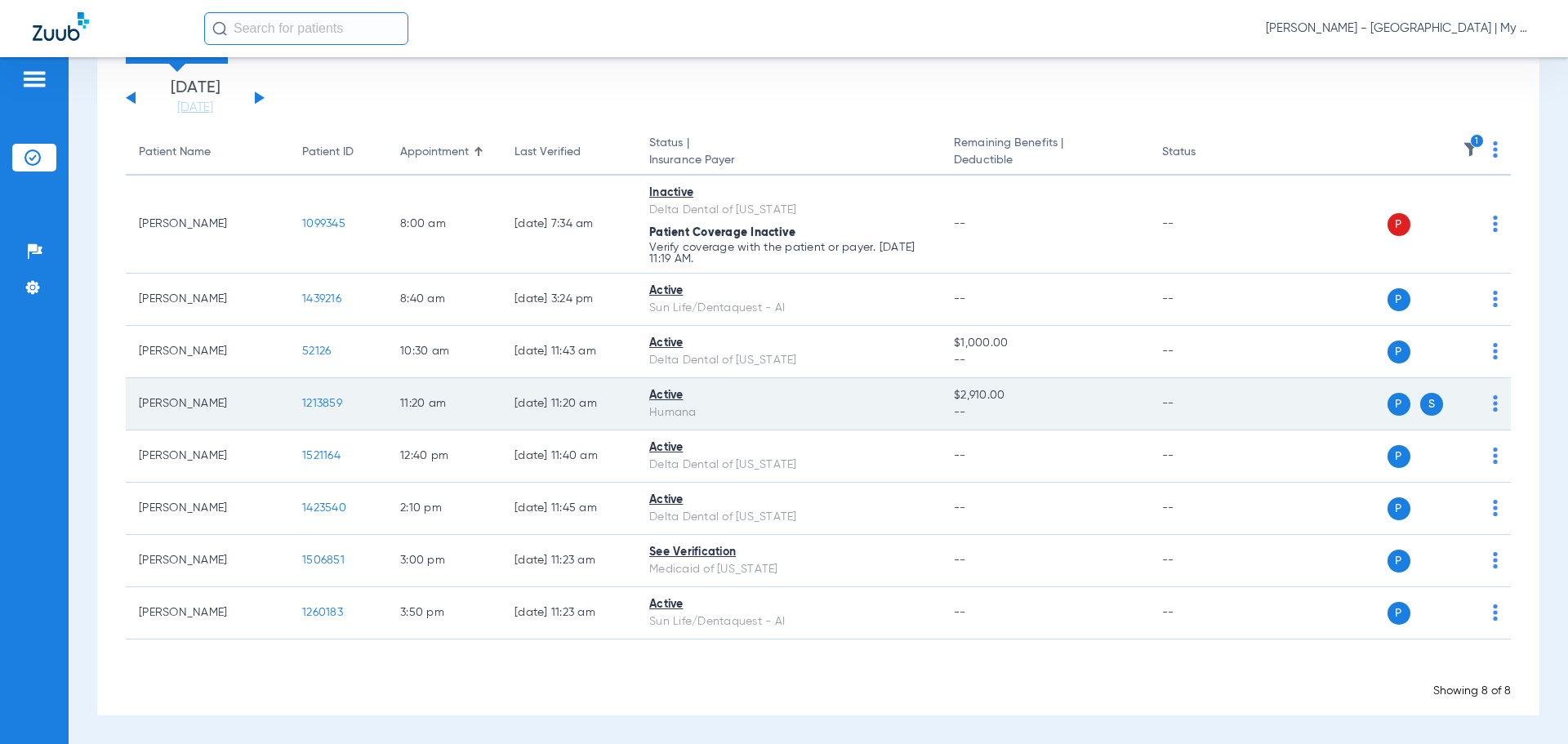
click at [328, 402] on span "1213859" at bounding box center [322, 403] width 40 height 11
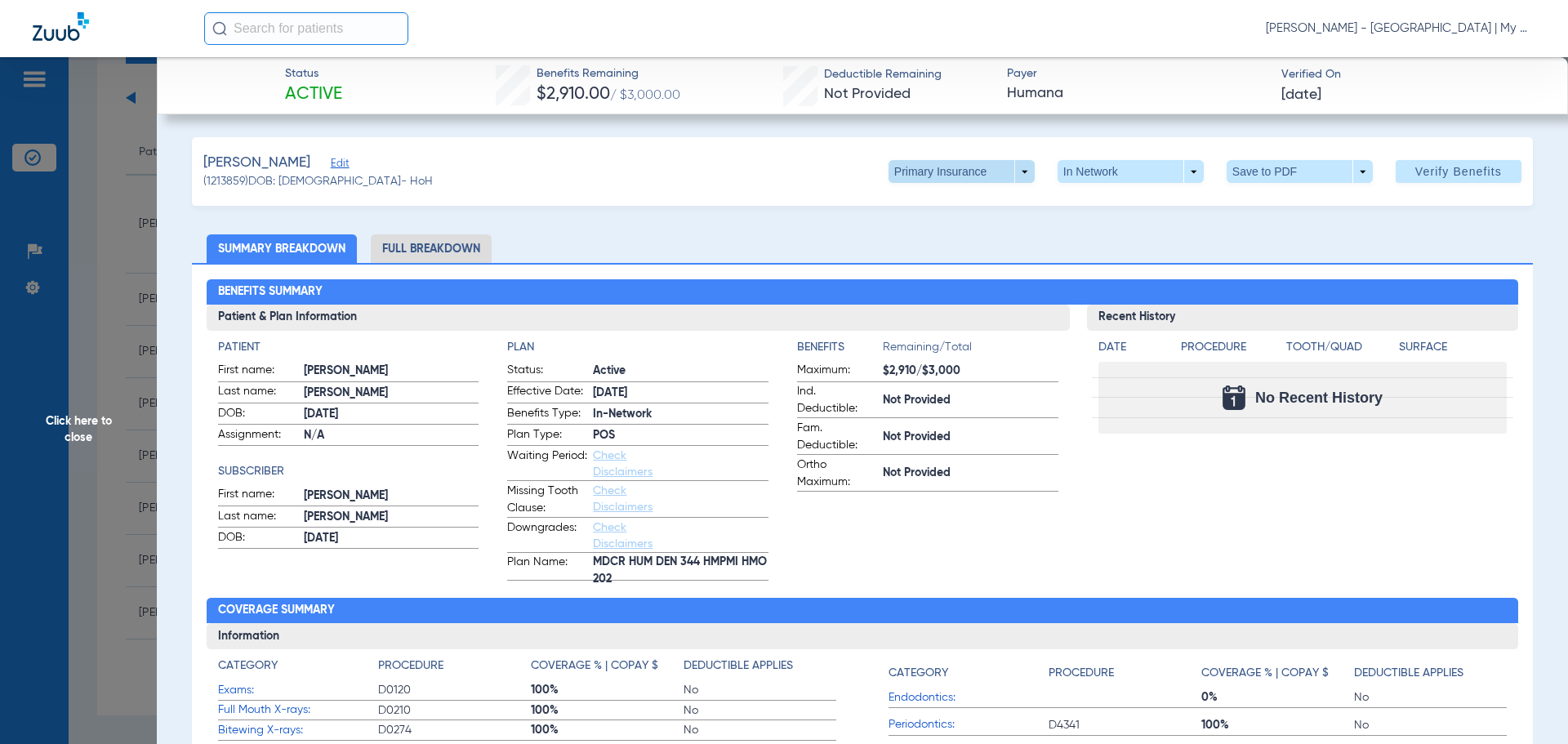
click at [991, 171] on span at bounding box center [961, 171] width 146 height 22
click at [951, 244] on button "Secondary Insurance" at bounding box center [944, 237] width 134 height 33
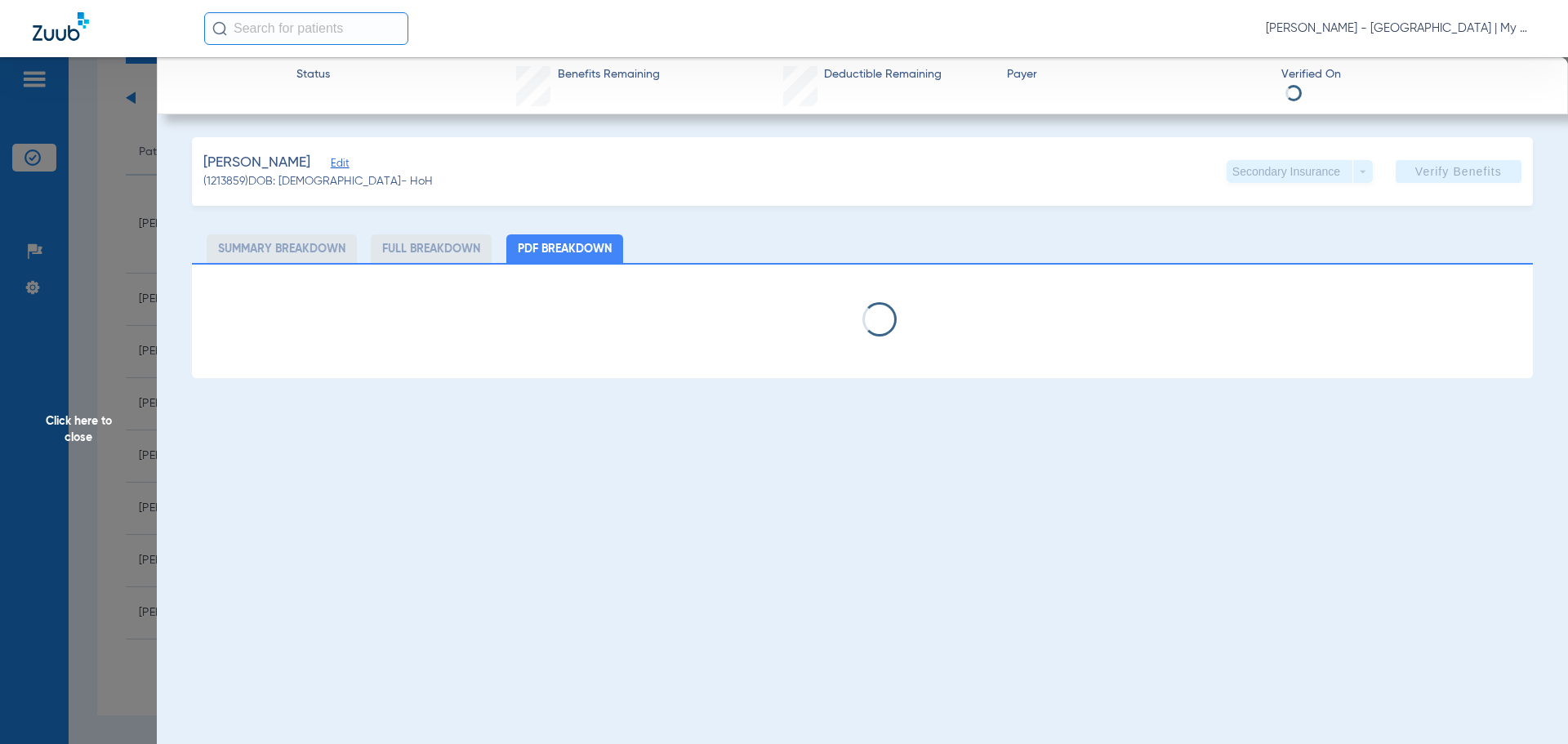
select select "page-width"
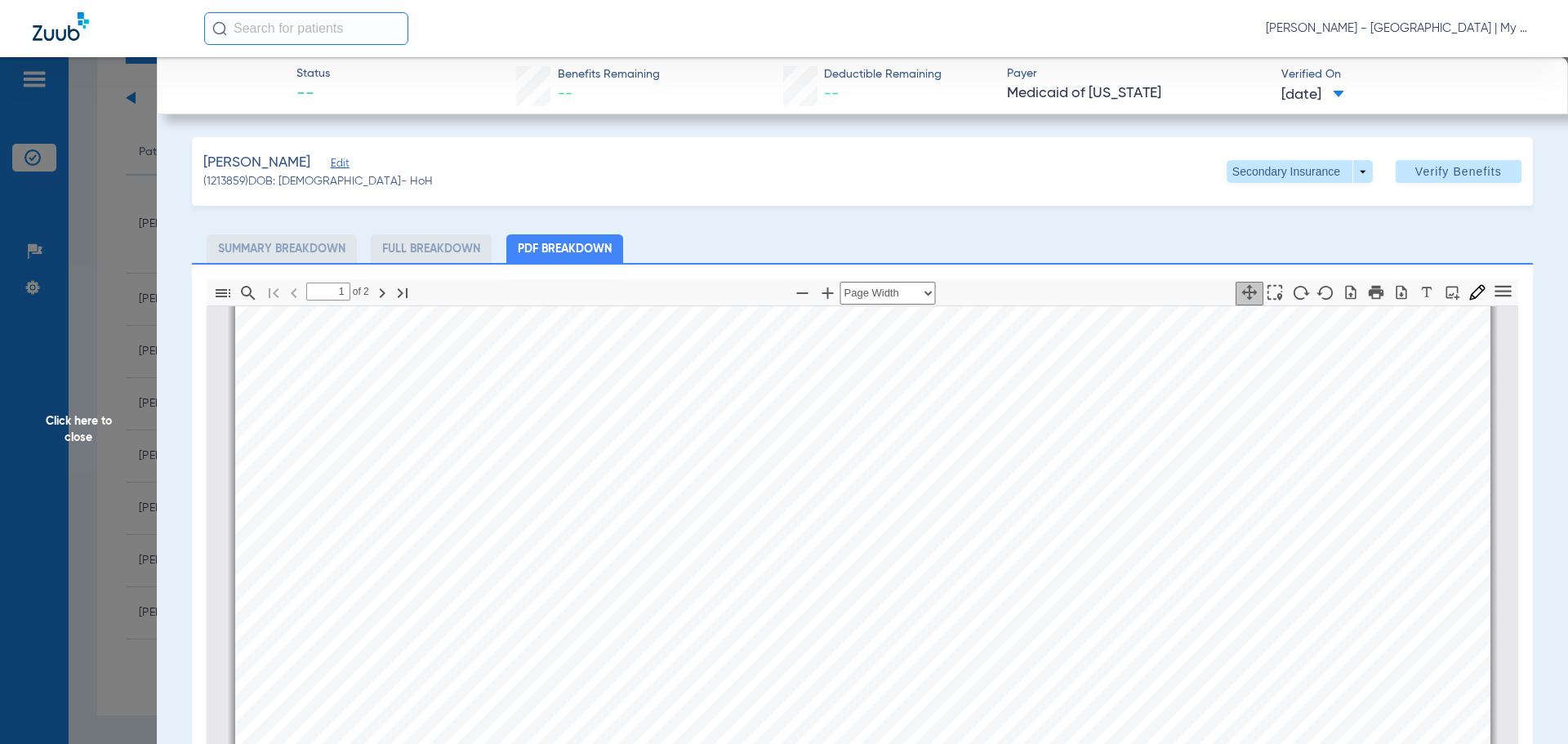
scroll to position [743, 0]
type input "2"
drag, startPoint x: 75, startPoint y: 401, endPoint x: 4, endPoint y: 470, distance: 99.0
click at [72, 405] on span "Click here to close" at bounding box center [79, 429] width 157 height 744
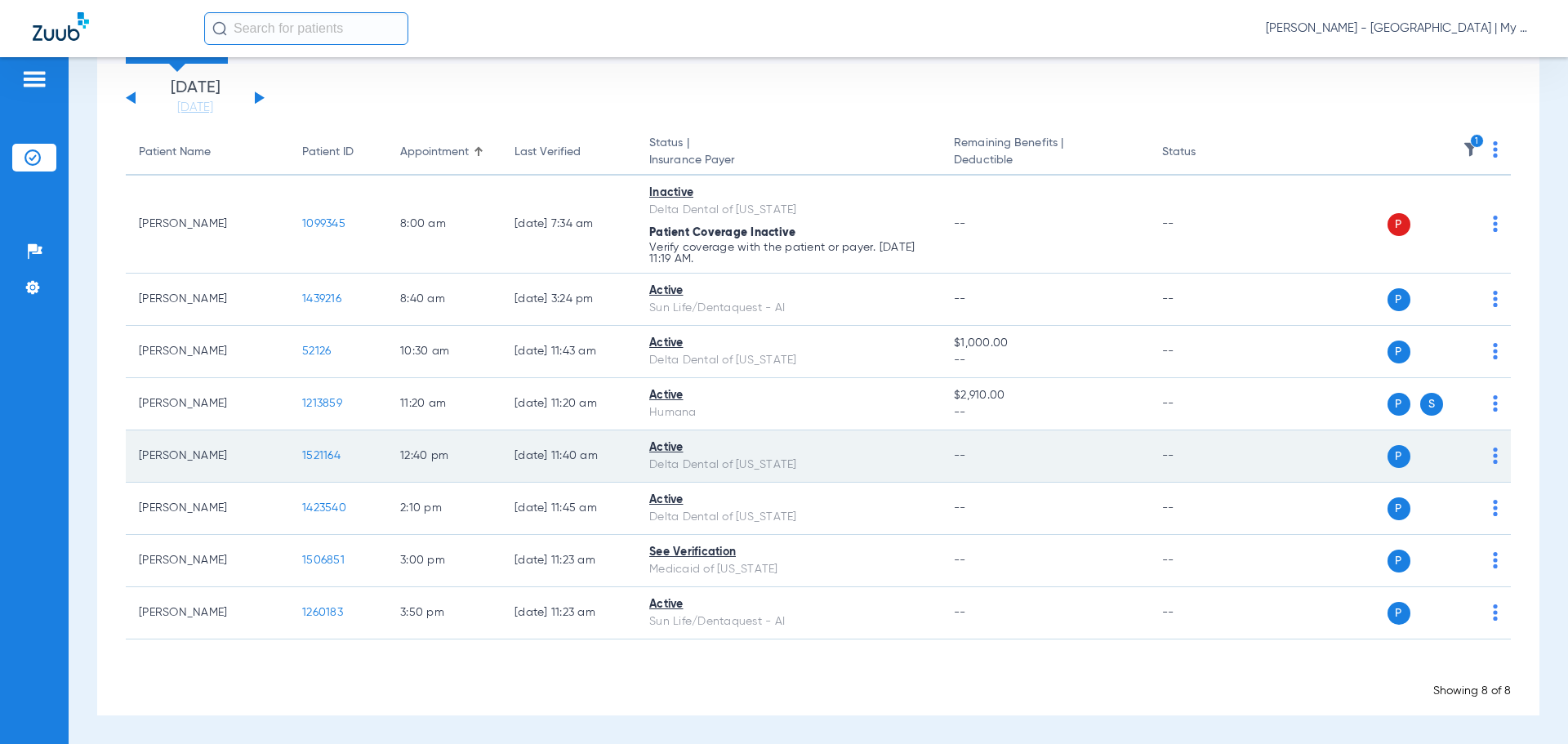
click at [319, 451] on span "1521164" at bounding box center [321, 456] width 38 height 11
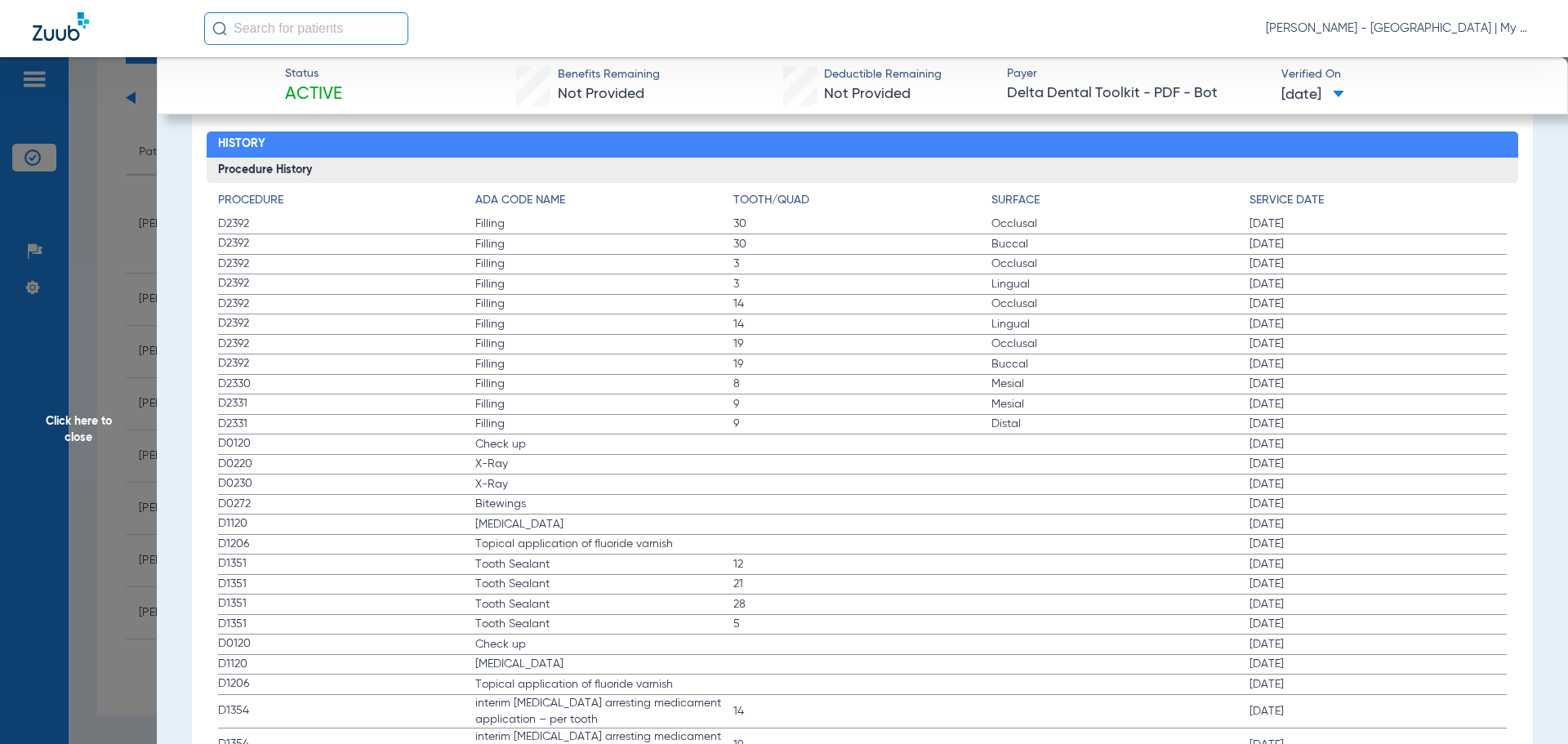
scroll to position [1796, 0]
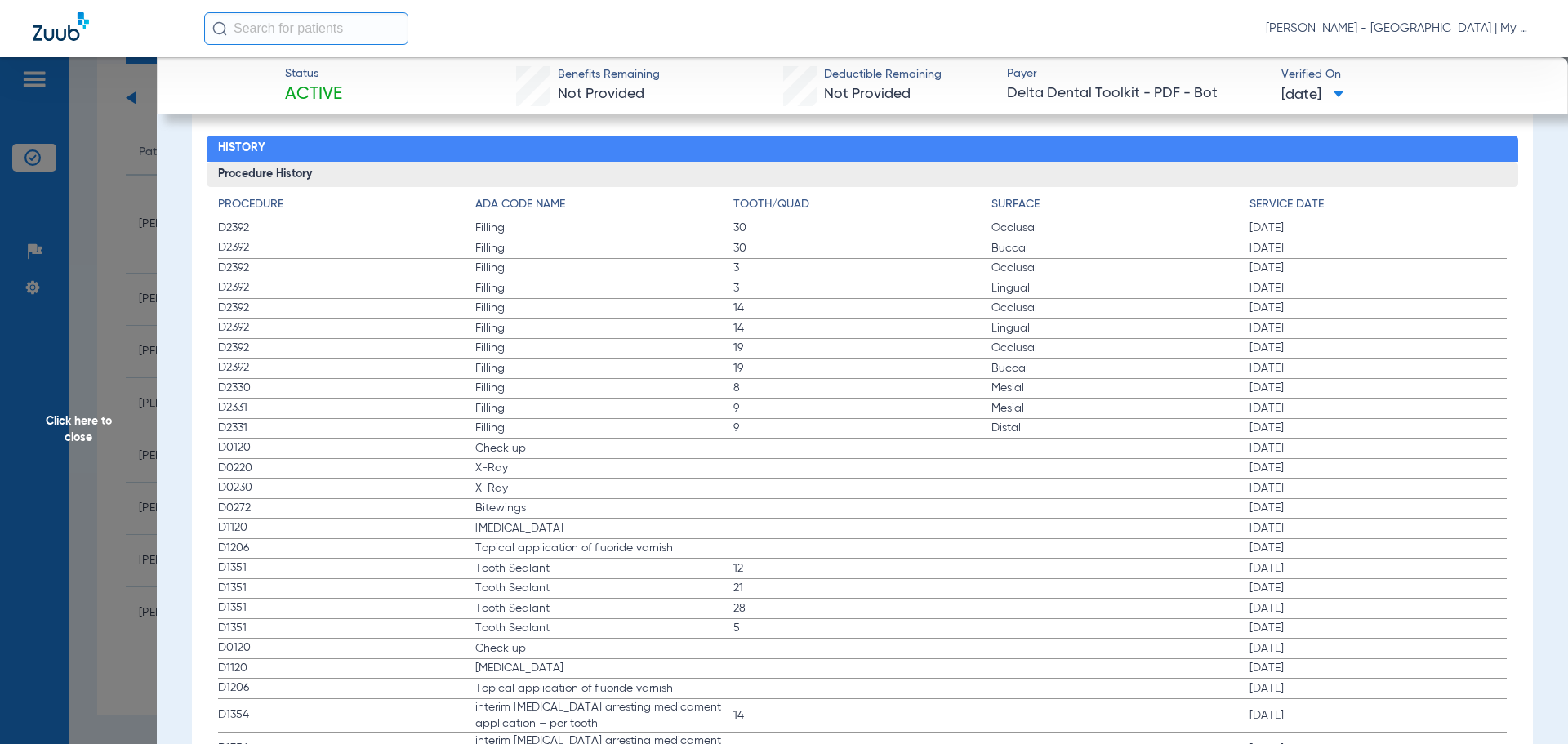
drag, startPoint x: 216, startPoint y: 443, endPoint x: 619, endPoint y: 519, distance: 410.1
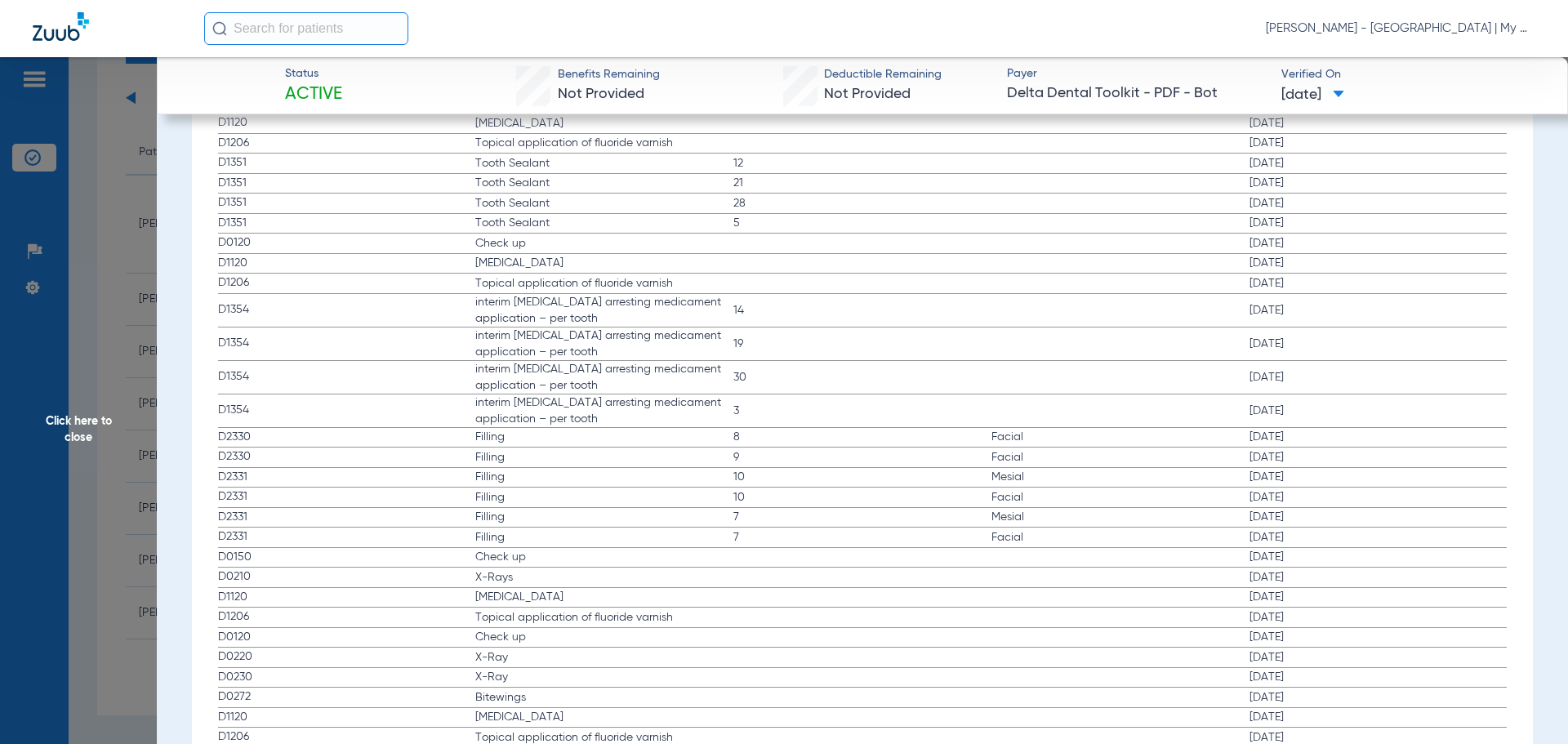
scroll to position [2205, 0]
drag, startPoint x: 428, startPoint y: 554, endPoint x: 581, endPoint y: 585, distance: 156.1
click at [581, 585] on app-history-list "Procedure ADA Code Name Tooth/Quad Surface Service Date D2392 Filling 30 Occlus…" at bounding box center [863, 477] width 1290 height 1380
drag, startPoint x: 112, startPoint y: 438, endPoint x: 479, endPoint y: 528, distance: 377.9
click at [133, 440] on span "Click here to close" at bounding box center [79, 429] width 157 height 744
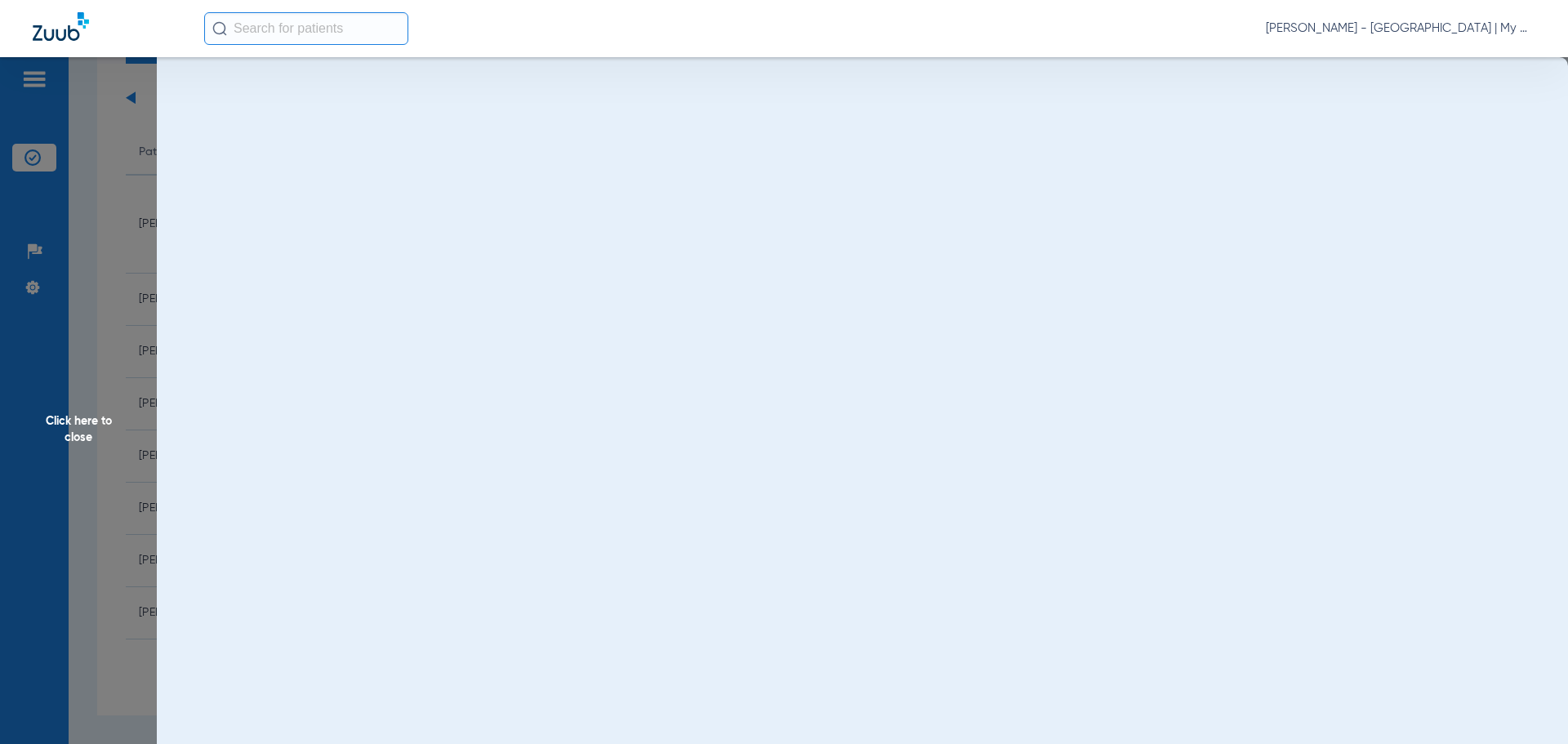
scroll to position [0, 0]
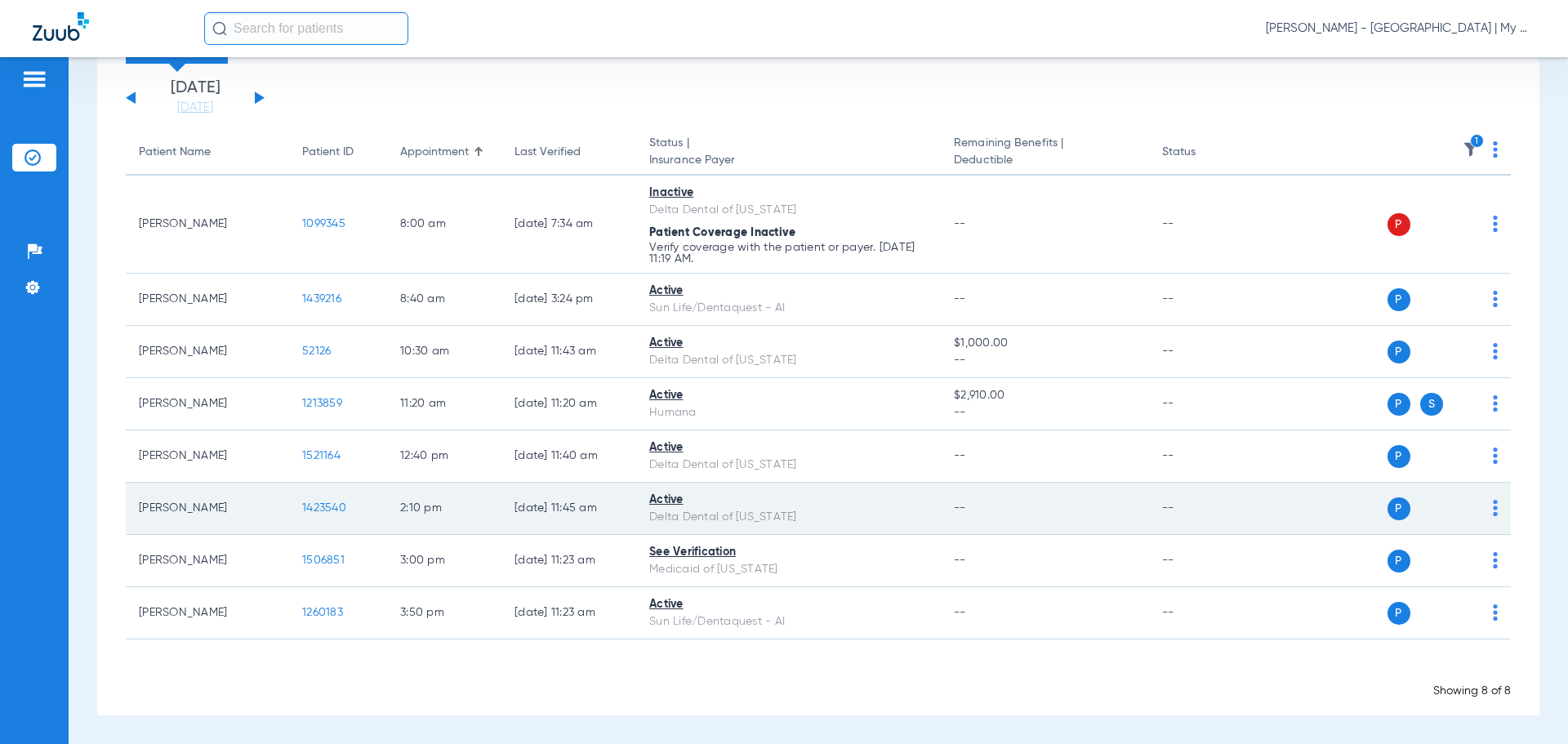
click at [333, 497] on td "1423540" at bounding box center [338, 509] width 98 height 52
click at [320, 503] on span "1423540" at bounding box center [324, 508] width 44 height 11
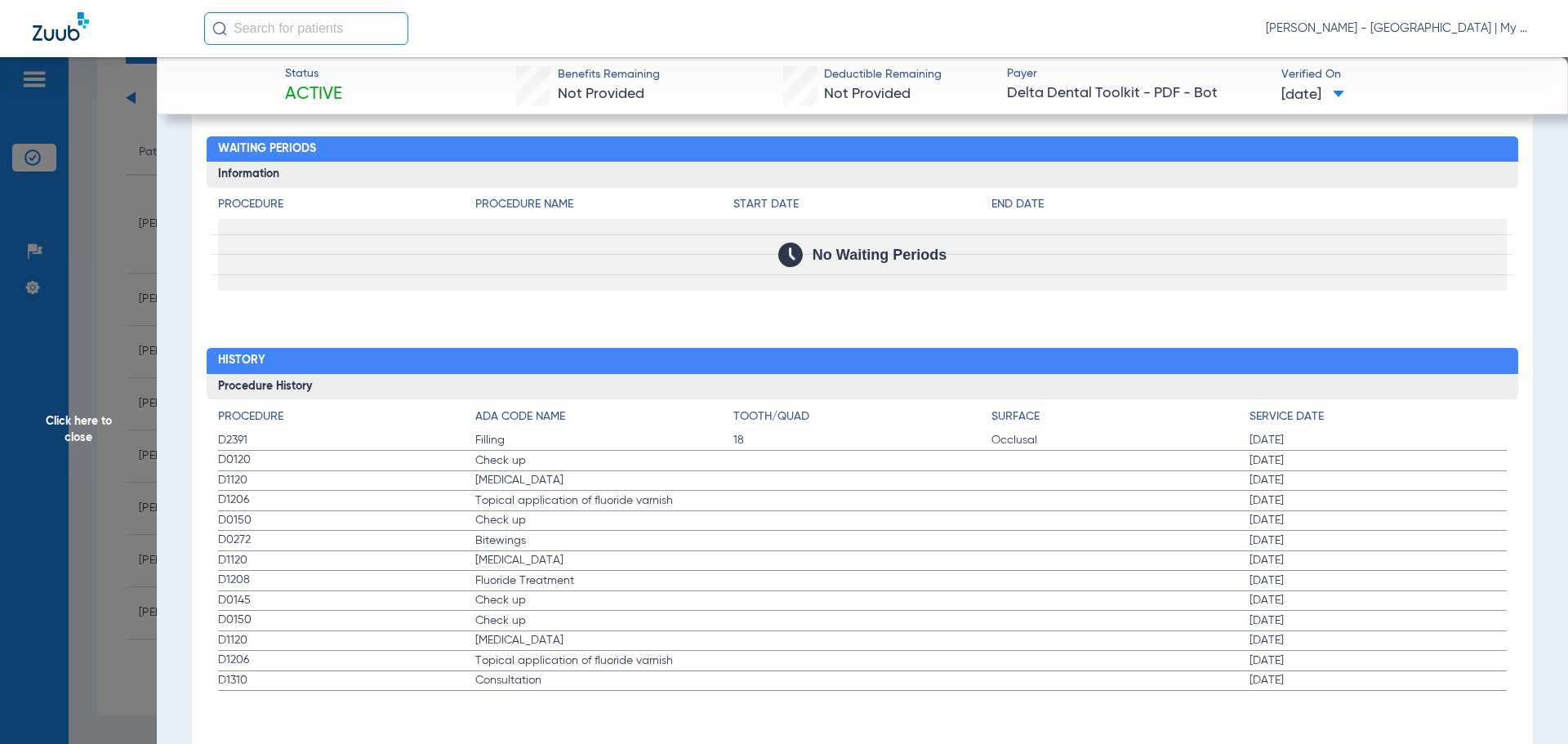
scroll to position [1585, 0]
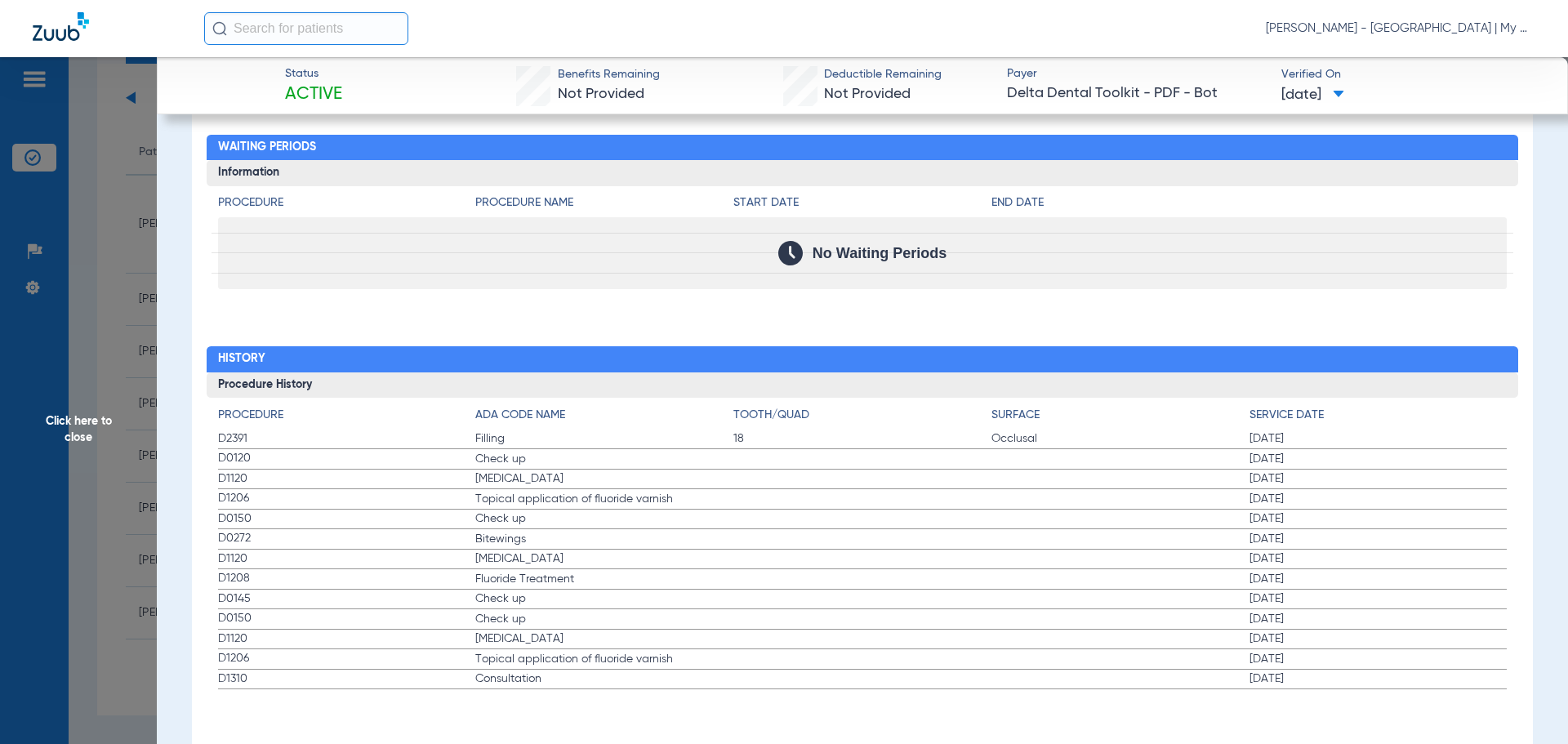
drag, startPoint x: 217, startPoint y: 458, endPoint x: 1264, endPoint y: 490, distance: 1047.5
click at [1345, 489] on app-history-list "Procedure ADA Code Name Tooth/Quad Surface Service Date D2391 Filling 18 Occlus…" at bounding box center [863, 547] width 1290 height 284
click at [375, 511] on span "D0150" at bounding box center [347, 518] width 258 height 17
drag, startPoint x: 296, startPoint y: 549, endPoint x: 1200, endPoint y: 578, distance: 904.5
click at [1213, 577] on div "Procedure Benefits Disclaimers Child age limit: 21 (End of Birth Month) Irs age…" at bounding box center [862, 44] width 1341 height 1433
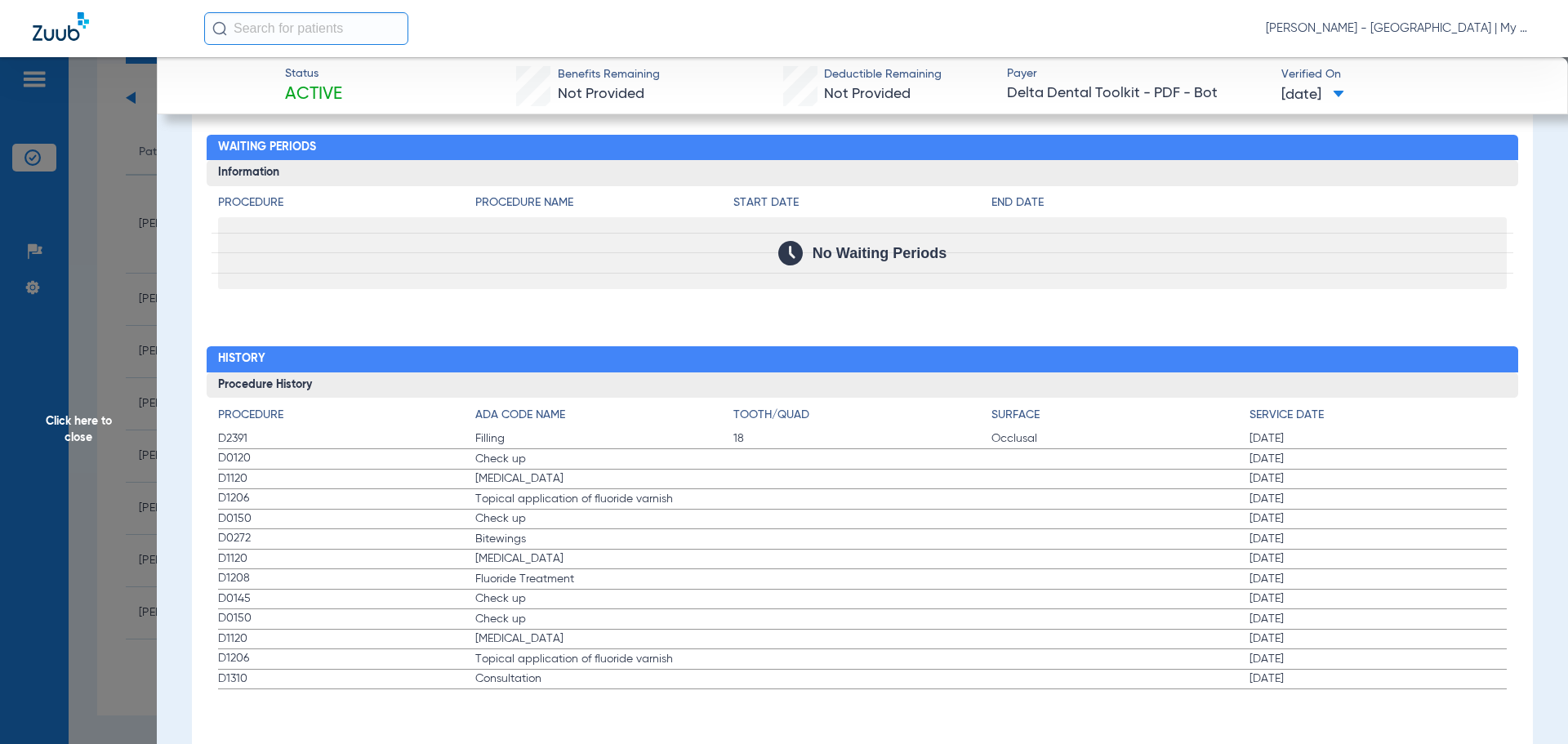
drag, startPoint x: 535, startPoint y: 654, endPoint x: 516, endPoint y: 667, distance: 23.0
click at [535, 654] on span "Topical application of fluoride varnish" at bounding box center [605, 658] width 258 height 16
click at [86, 268] on span "Click here to close" at bounding box center [79, 429] width 157 height 744
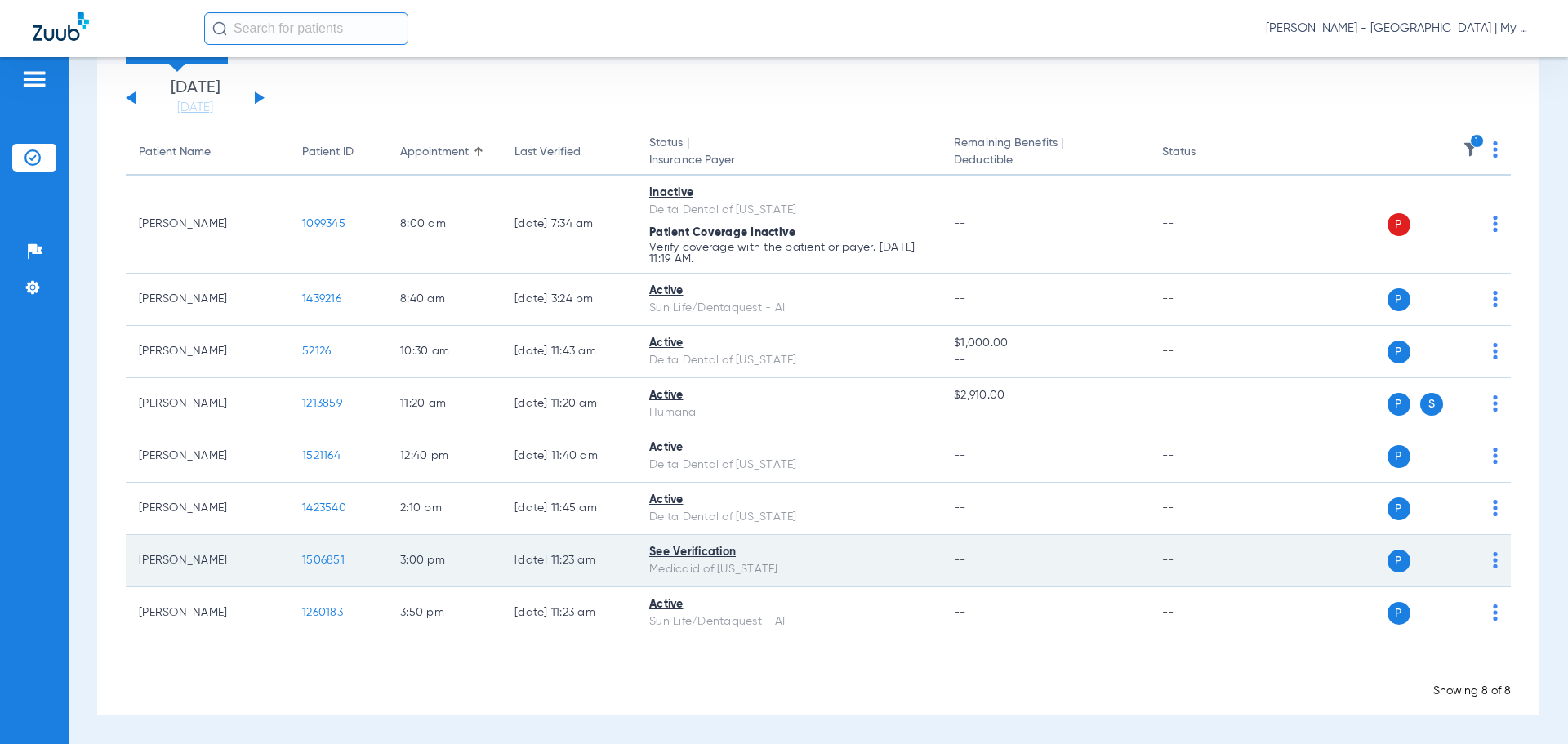
click at [306, 564] on span "1506851" at bounding box center [323, 560] width 42 height 11
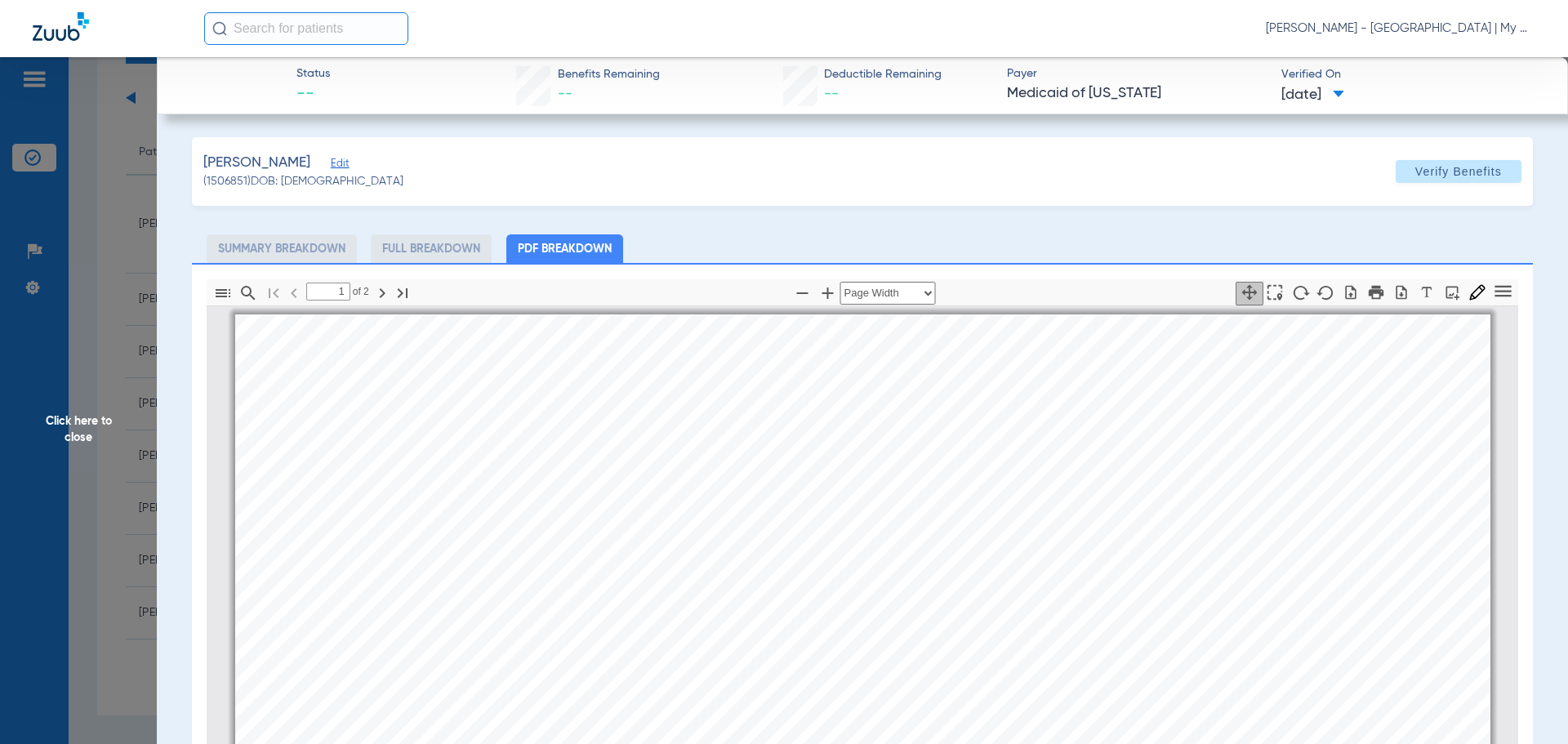
scroll to position [8, 0]
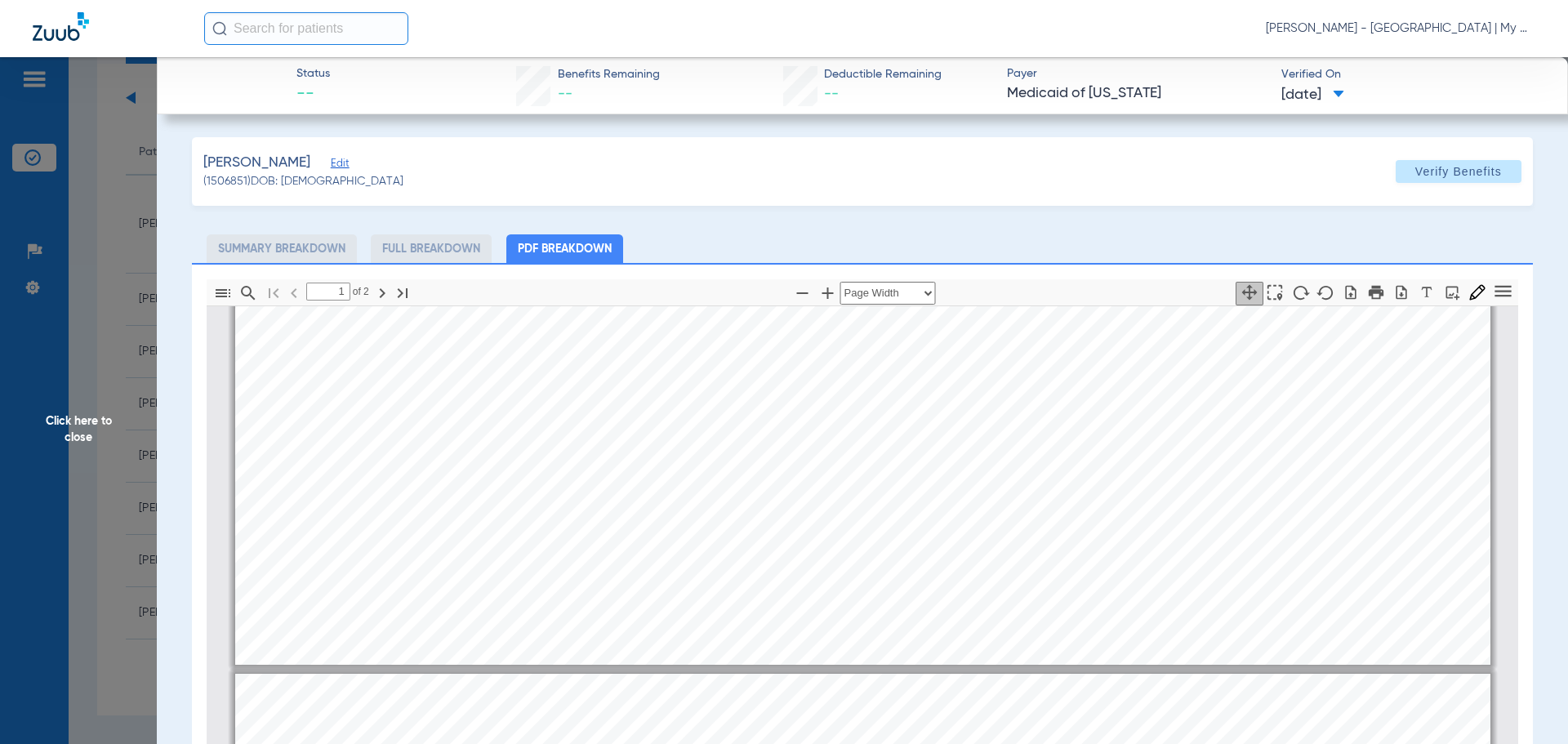
type input "2"
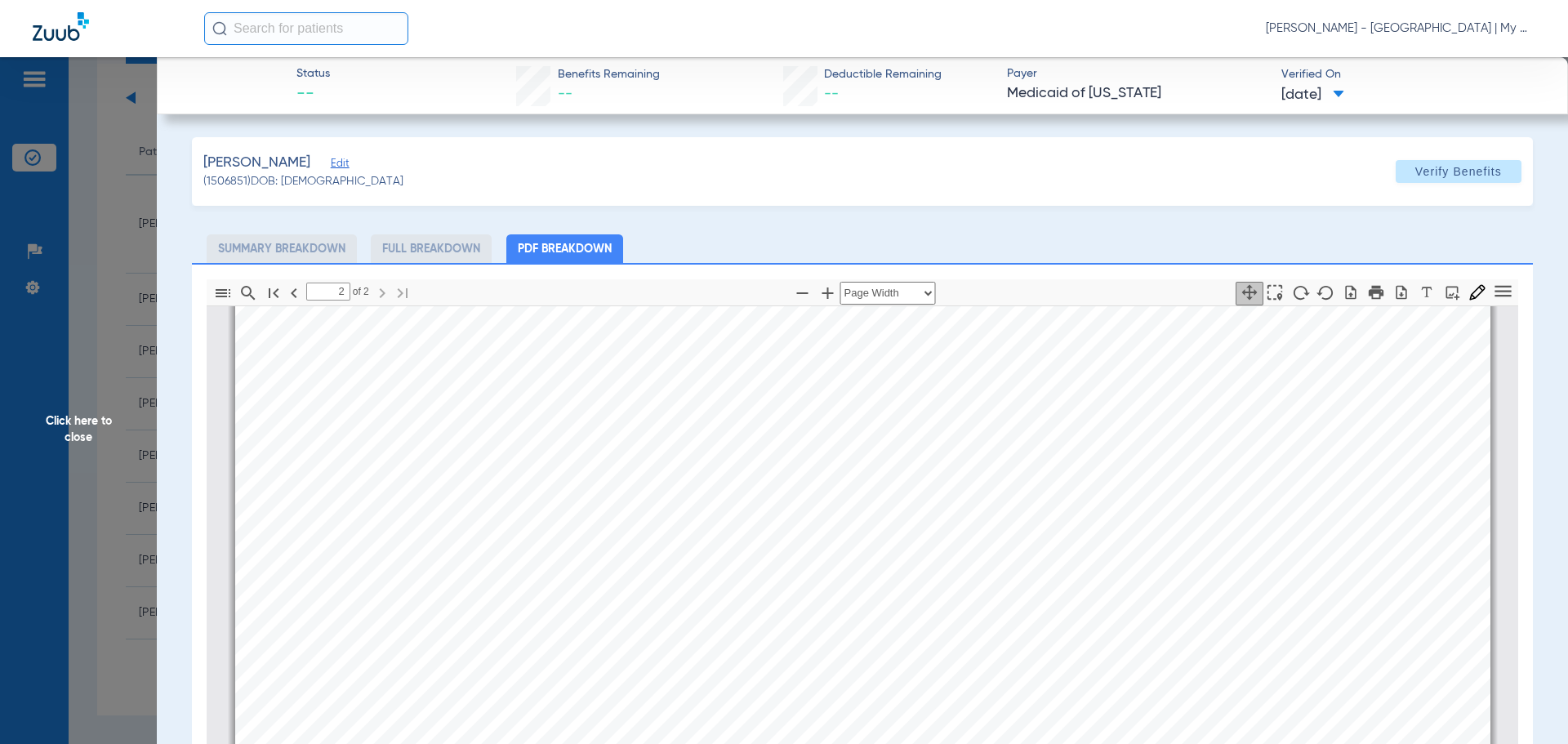
scroll to position [2131, 0]
drag, startPoint x: 148, startPoint y: 516, endPoint x: 36, endPoint y: 631, distance: 160.5
click at [140, 539] on span "Click here to close" at bounding box center [79, 429] width 157 height 744
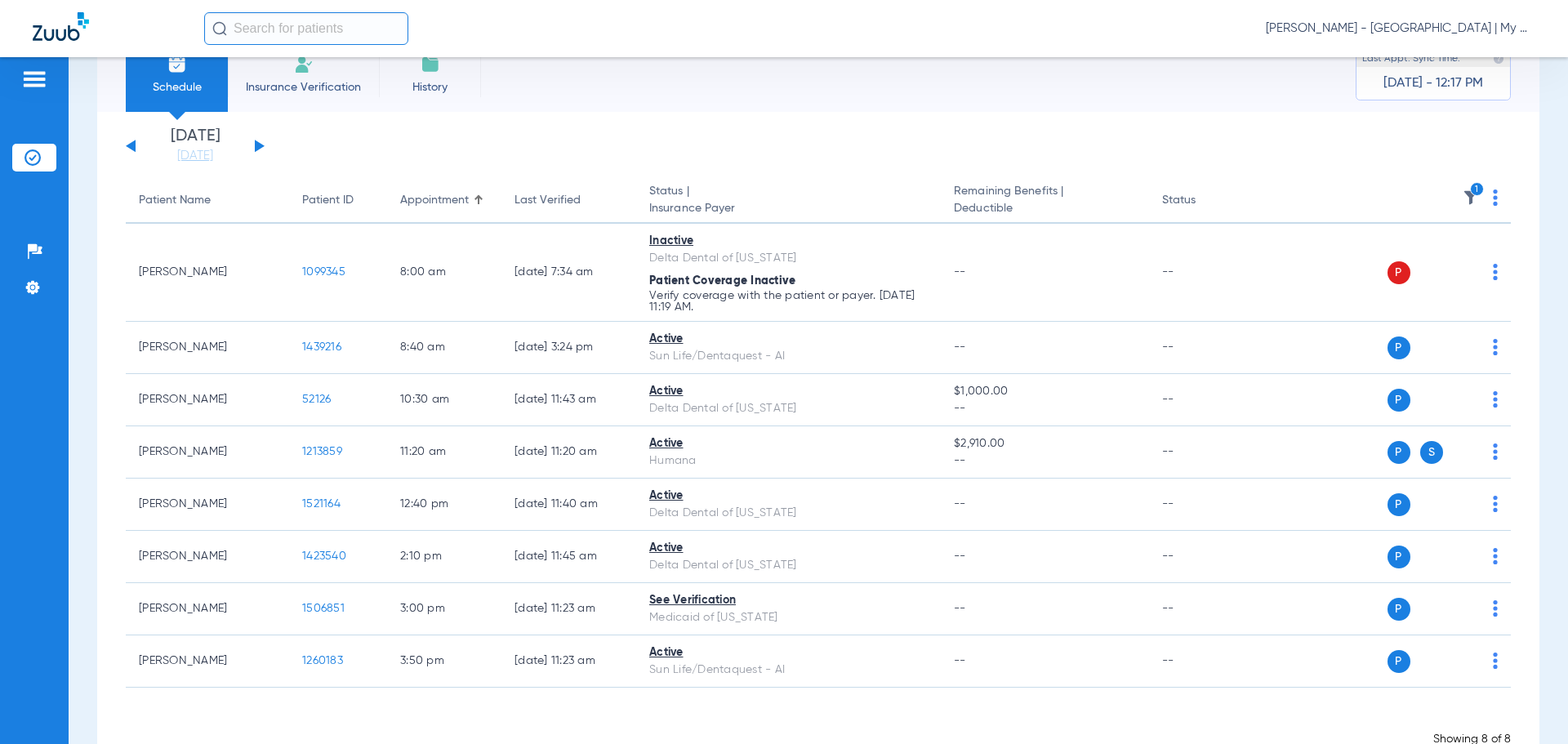
scroll to position [0, 0]
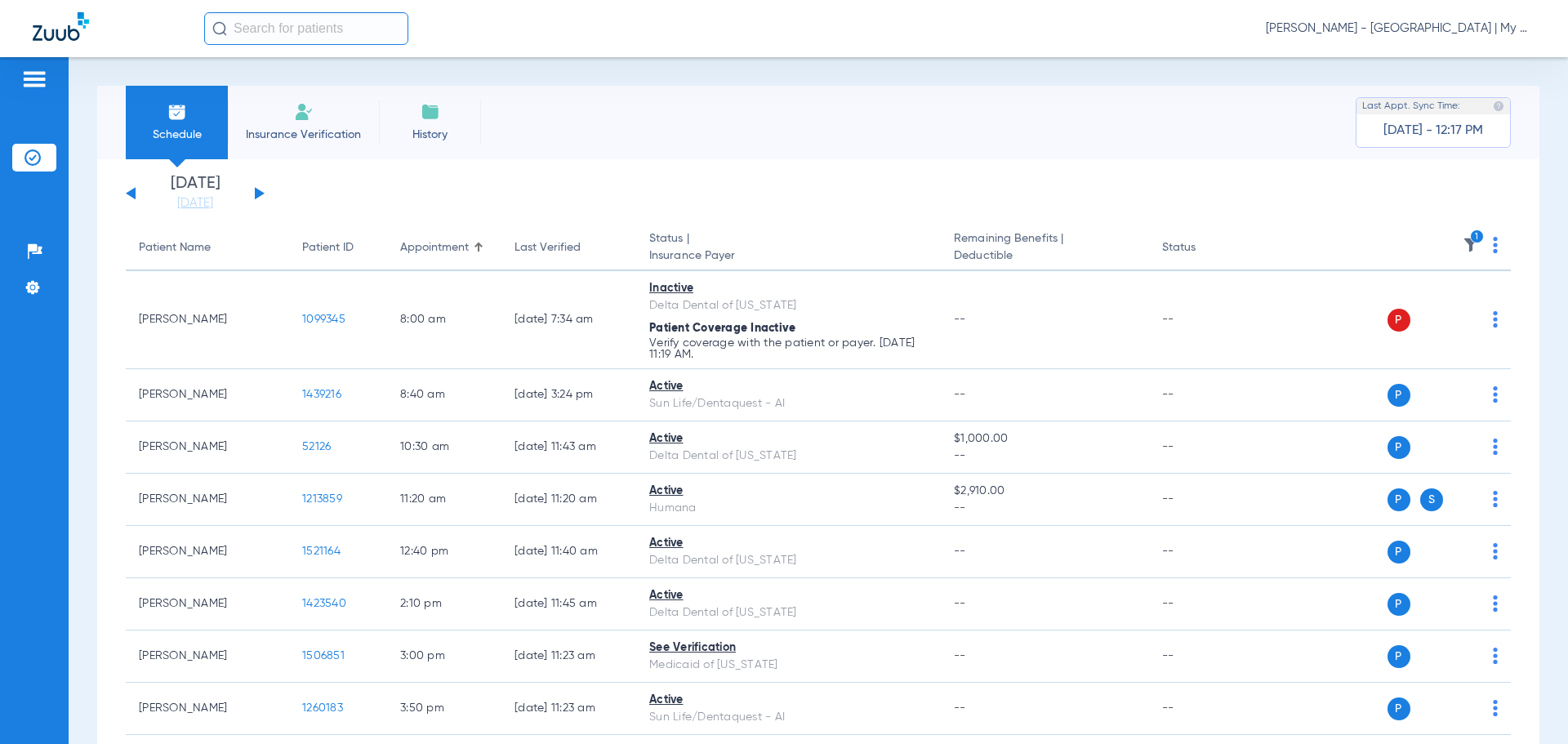
click at [1461, 239] on th "1" at bounding box center [1385, 248] width 253 height 46
click at [1470, 239] on icon "1" at bounding box center [1477, 237] width 15 height 15
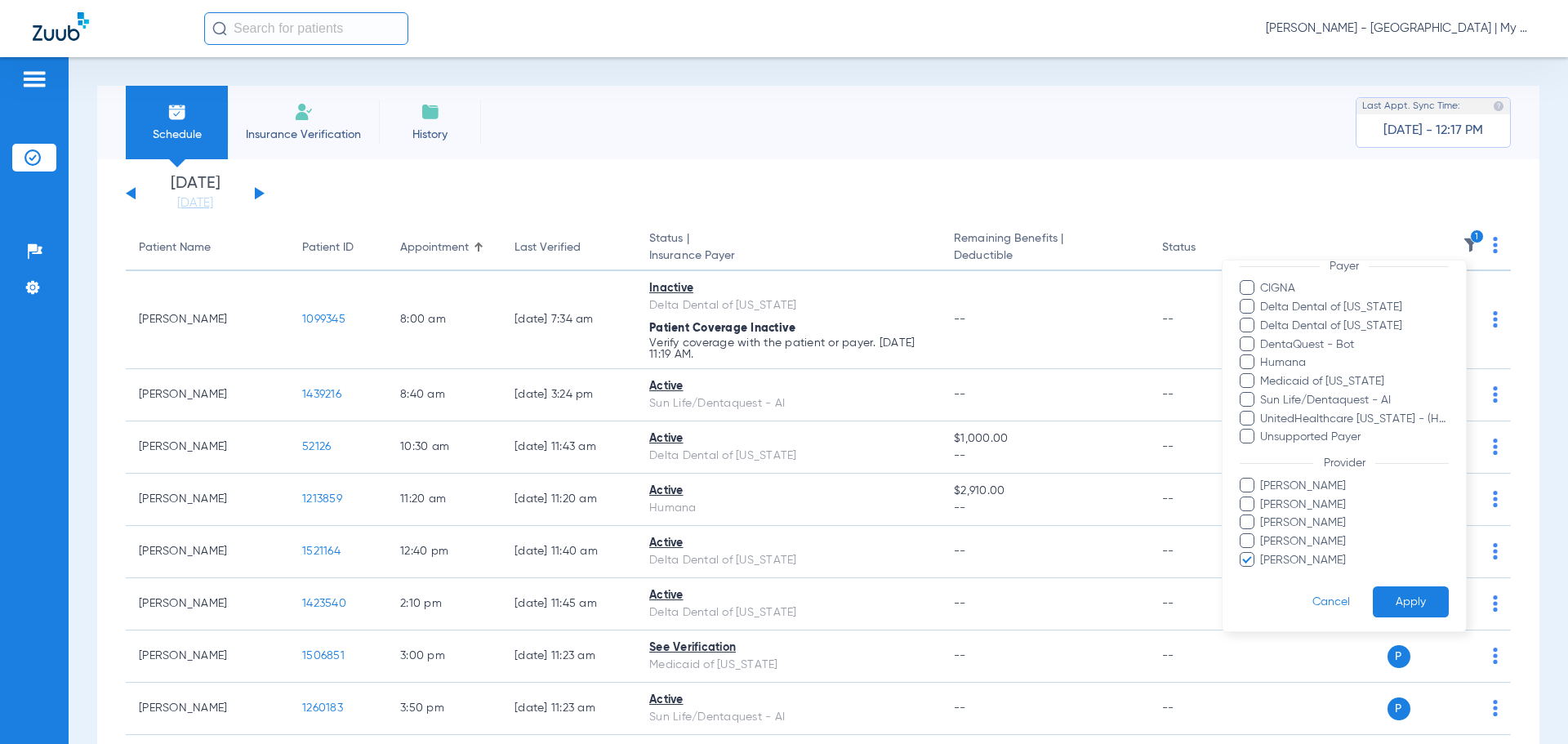
scroll to position [205, 0]
click at [1287, 552] on span "Michelle Higgins" at bounding box center [1354, 557] width 189 height 17
click at [1263, 568] on input "Michelle Higgins" at bounding box center [1263, 568] width 0 height 0
click at [1300, 505] on span "Ghalib Issaq" at bounding box center [1354, 502] width 189 height 17
click at [1263, 513] on input "Ghalib Issaq" at bounding box center [1263, 513] width 0 height 0
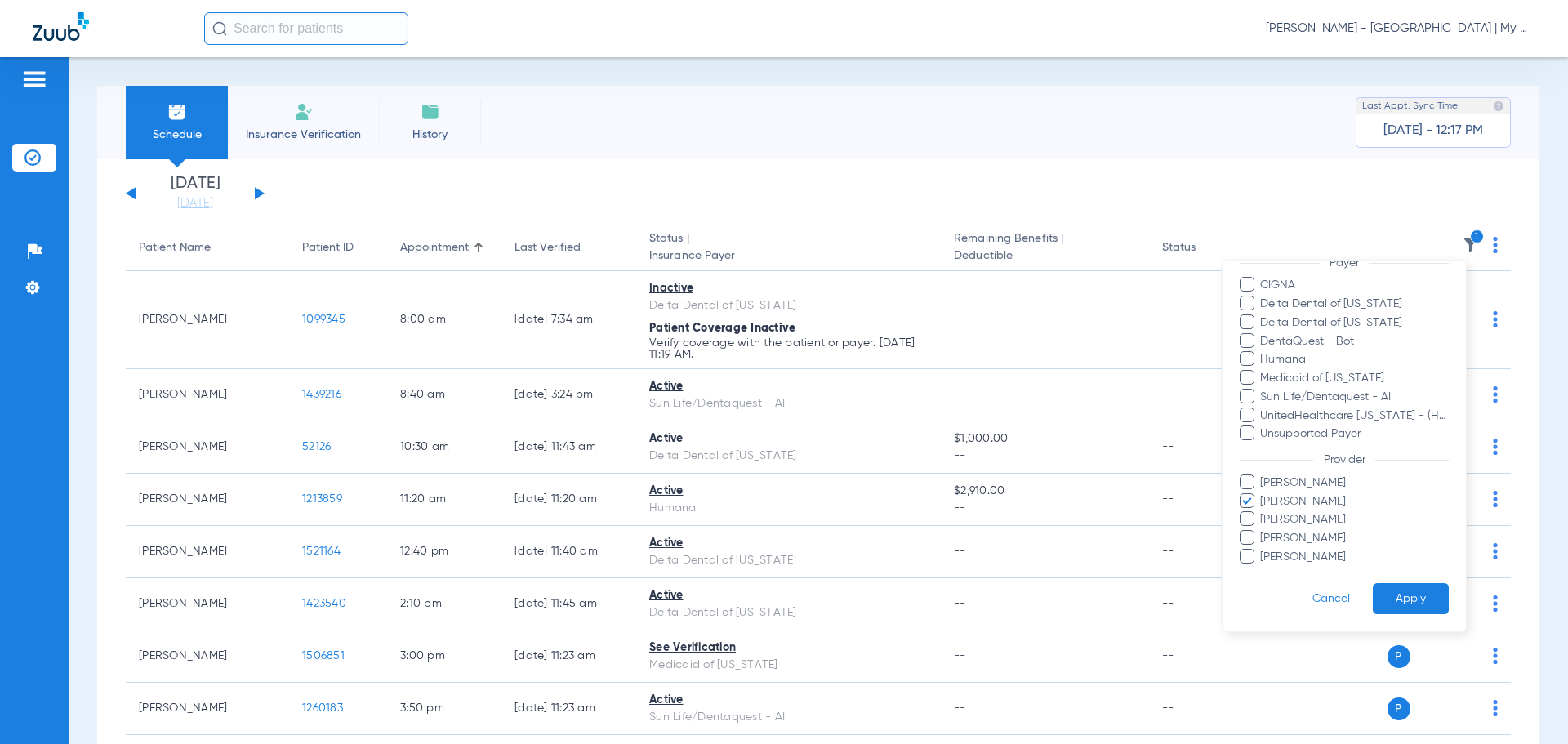
click at [1389, 592] on button "Apply" at bounding box center [1411, 599] width 76 height 32
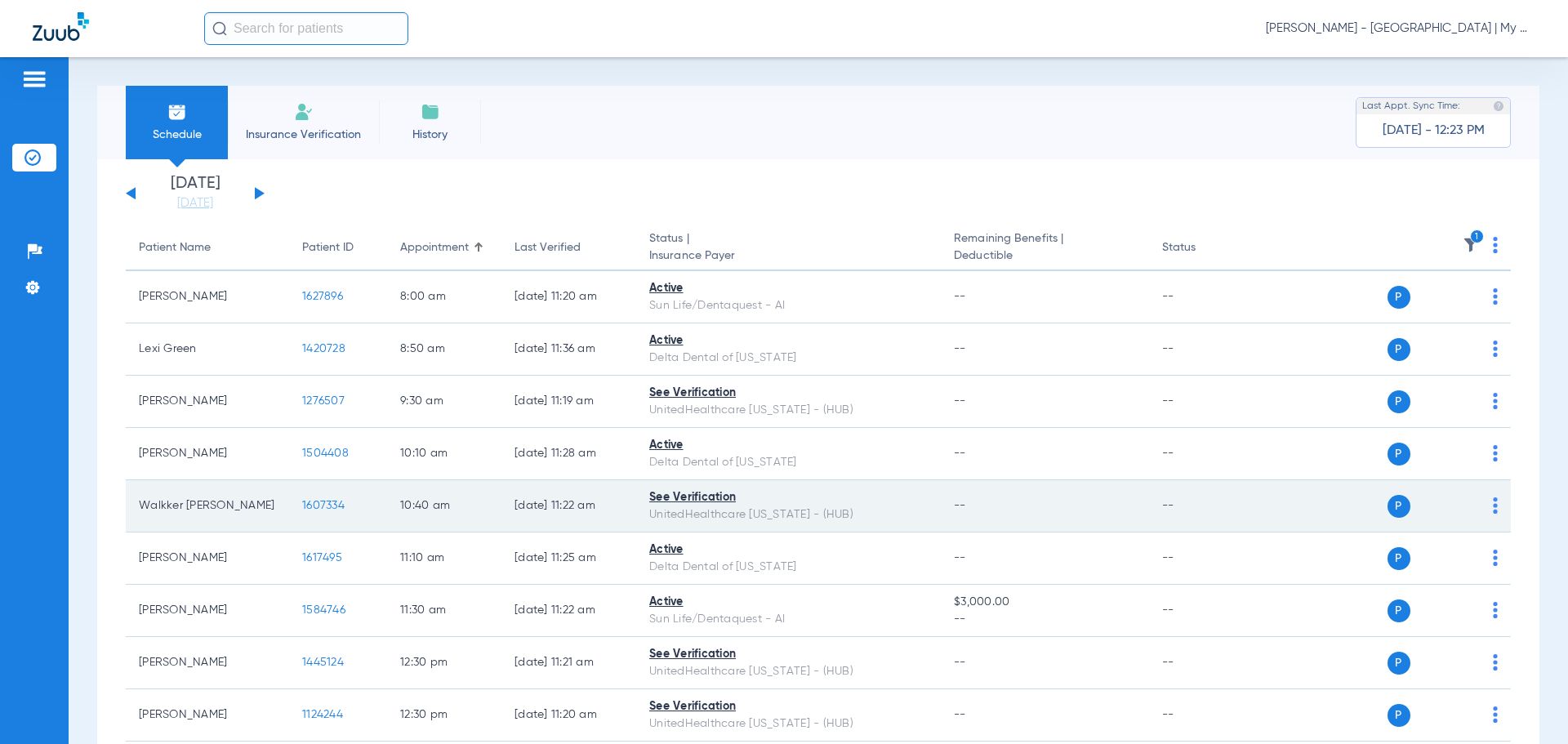
click at [324, 501] on span "1607334" at bounding box center [323, 505] width 42 height 11
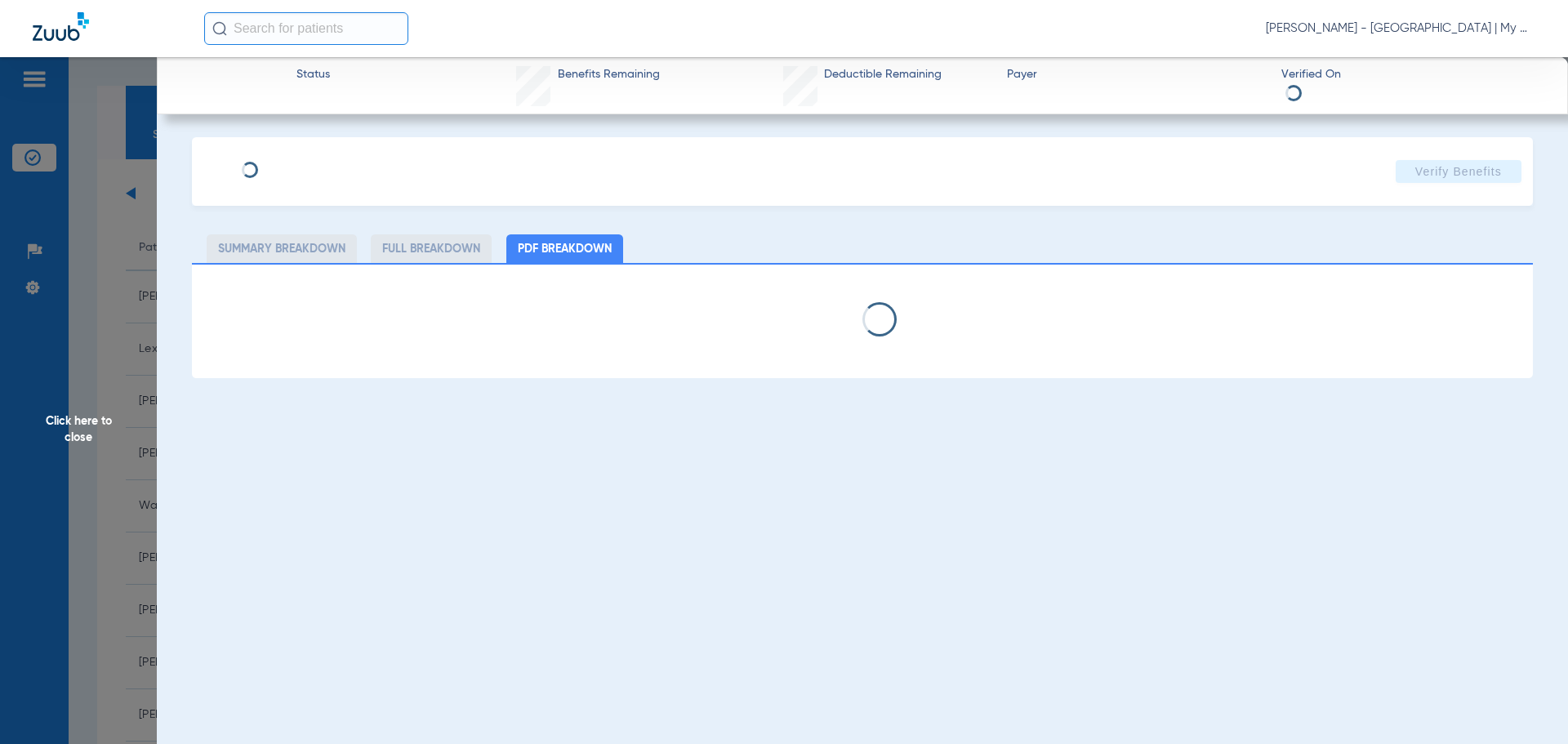
select select "page-width"
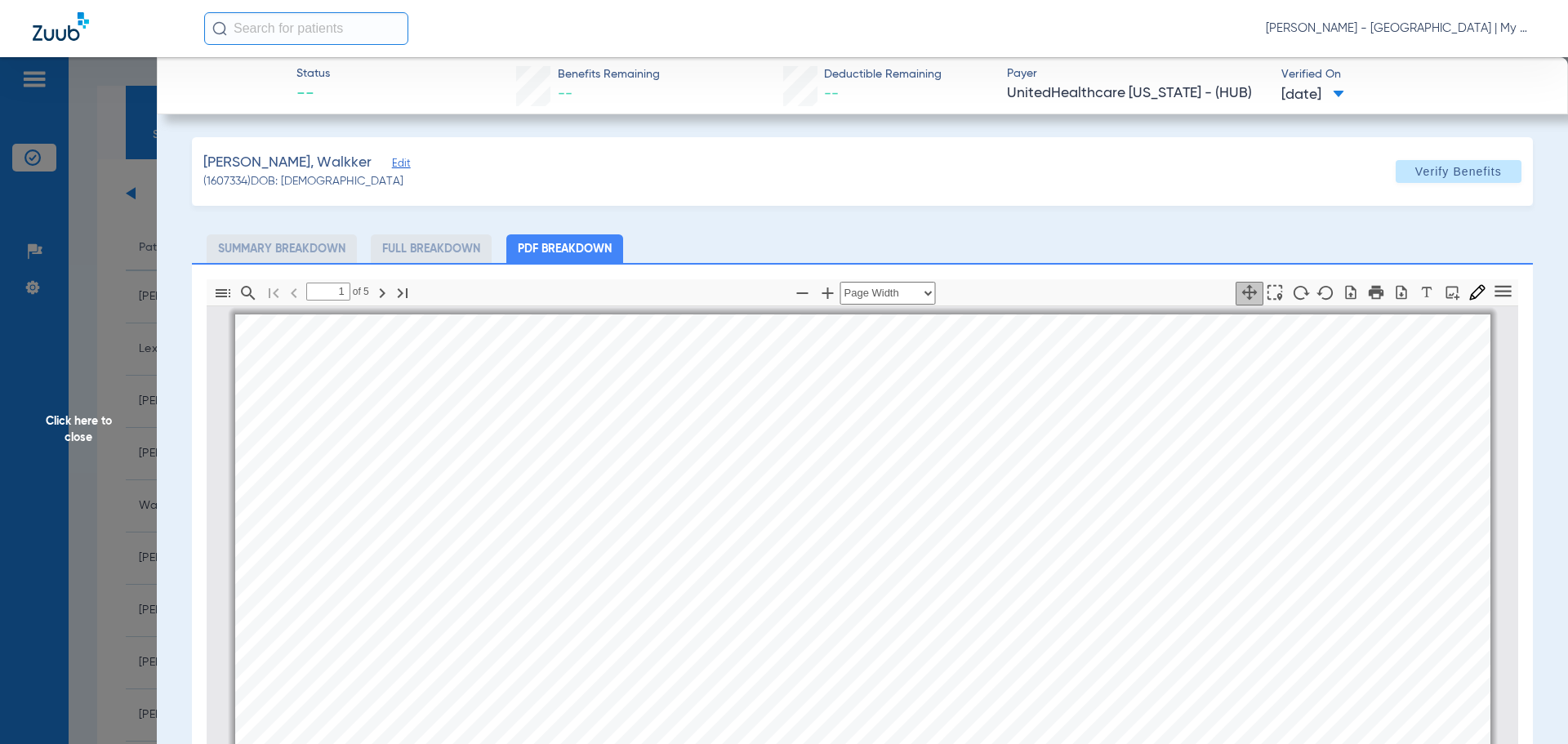
scroll to position [8, 0]
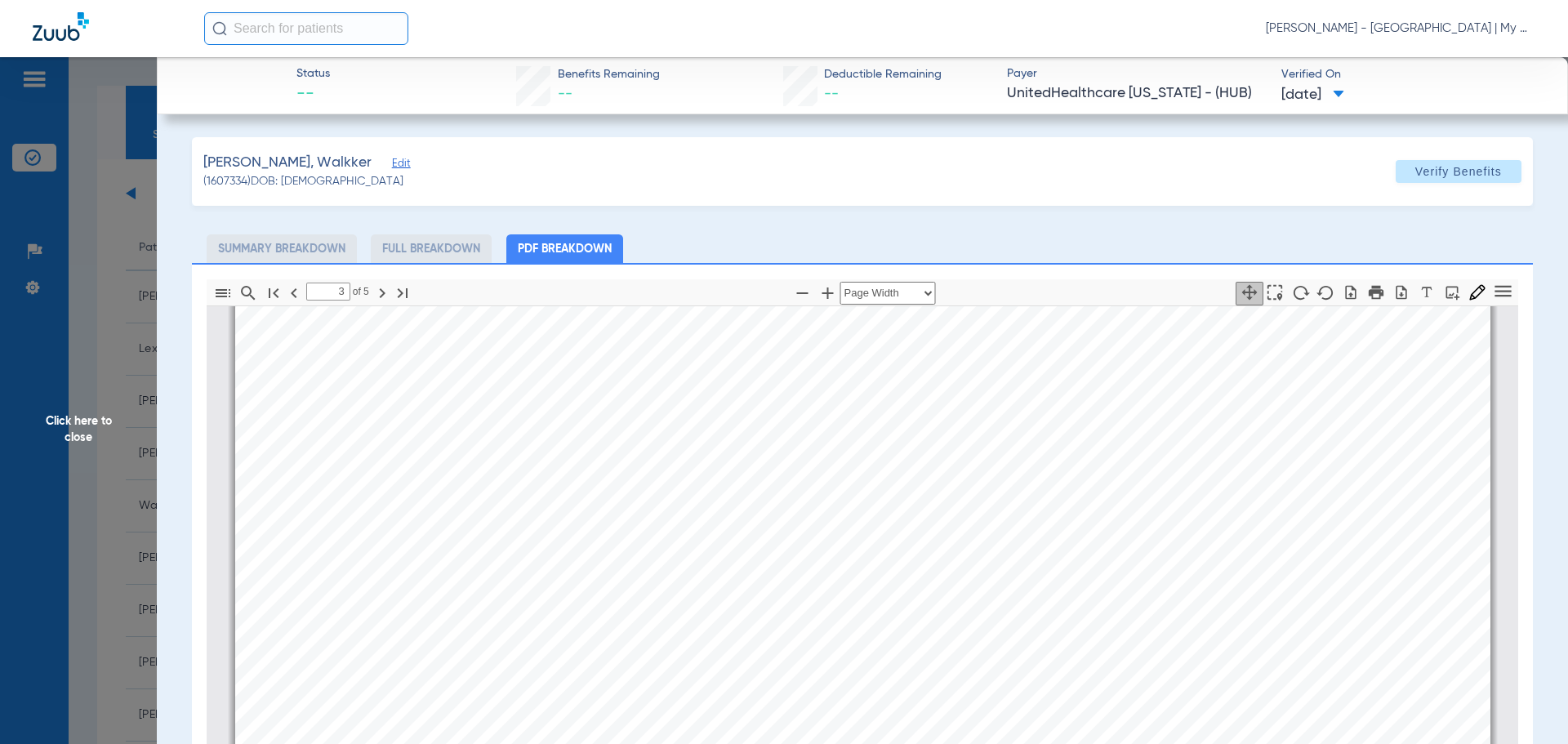
type input "4"
drag, startPoint x: 93, startPoint y: 357, endPoint x: 201, endPoint y: 486, distance: 168.2
click at [93, 357] on span "Click here to close" at bounding box center [79, 429] width 157 height 744
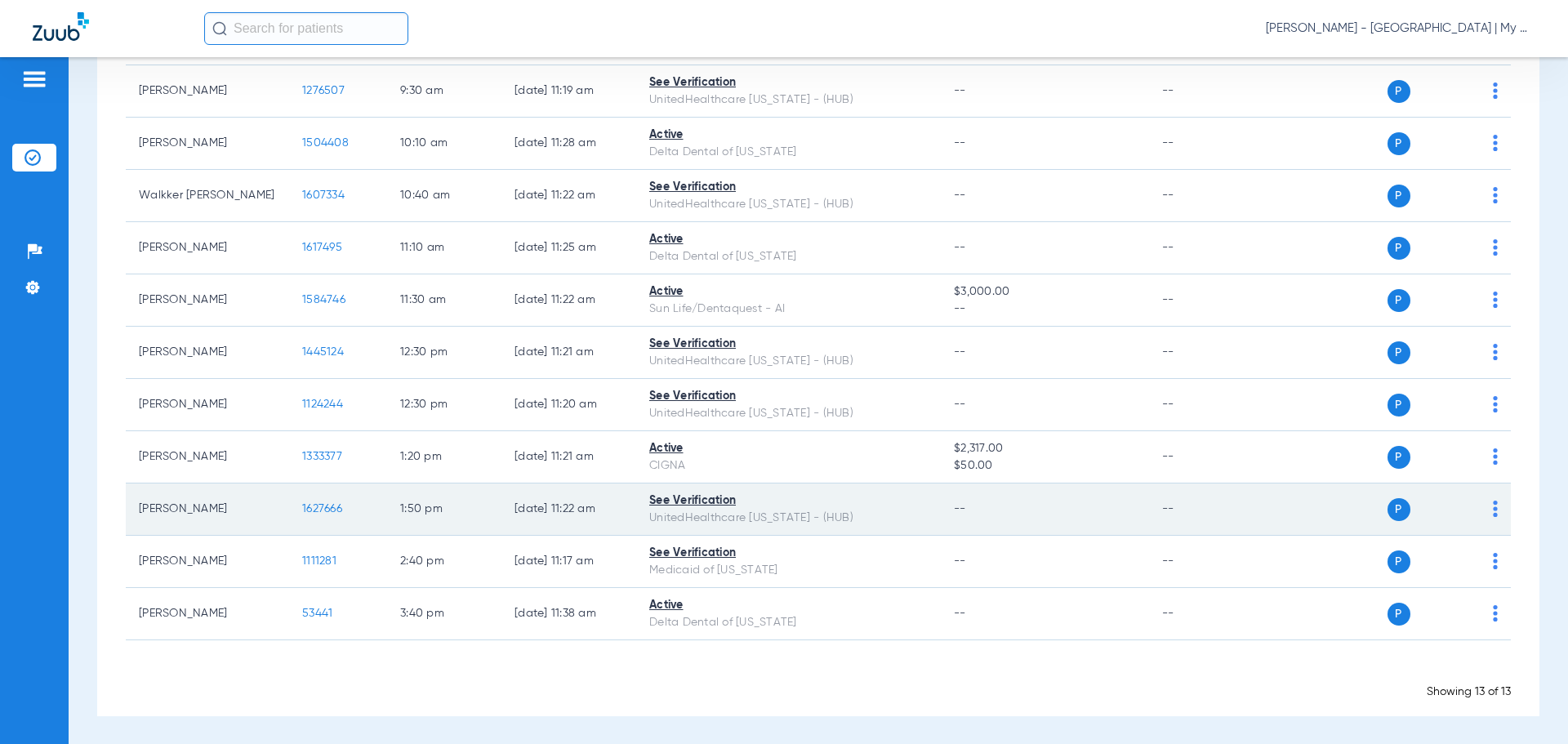
scroll to position [311, 0]
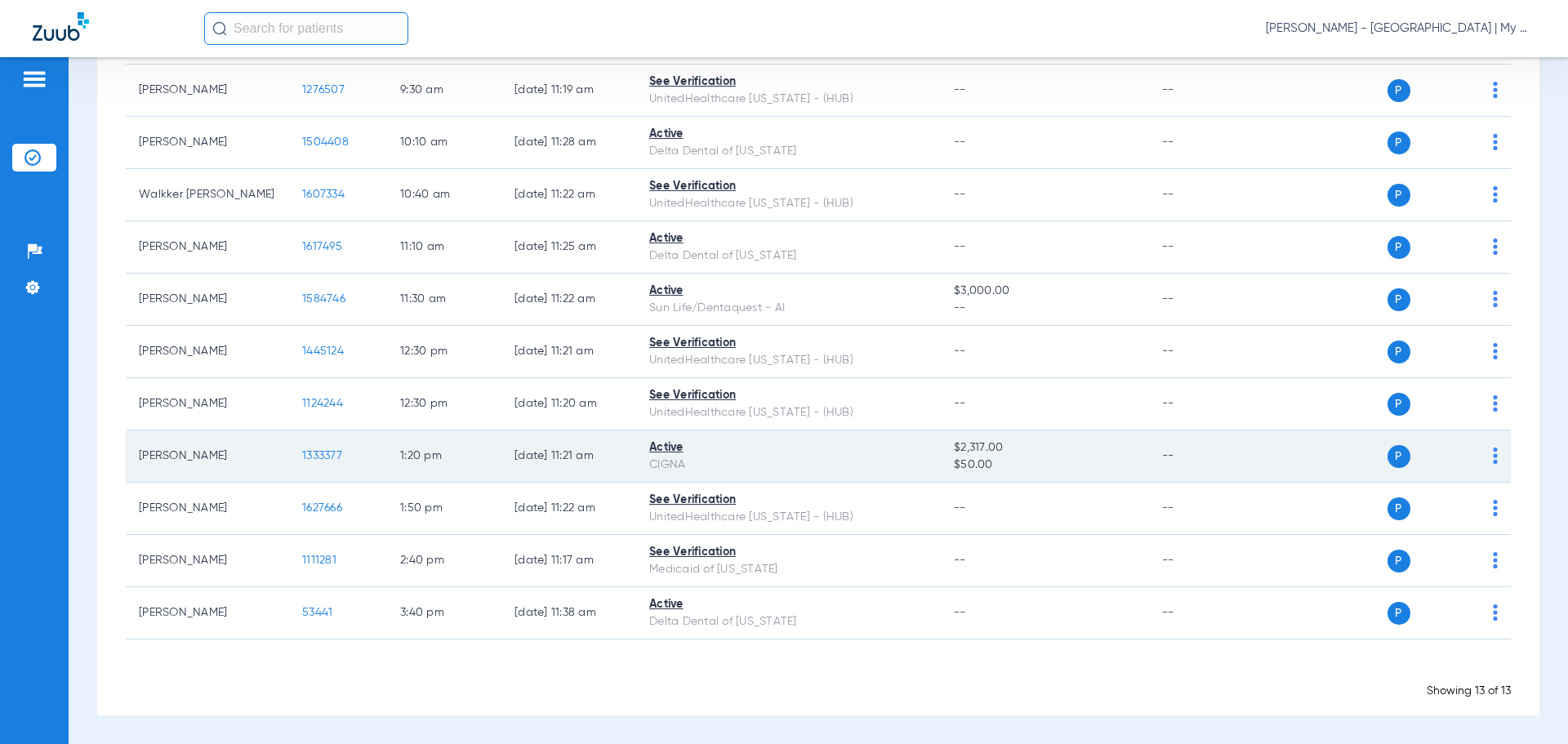
click at [334, 451] on span "1333377" at bounding box center [322, 456] width 40 height 11
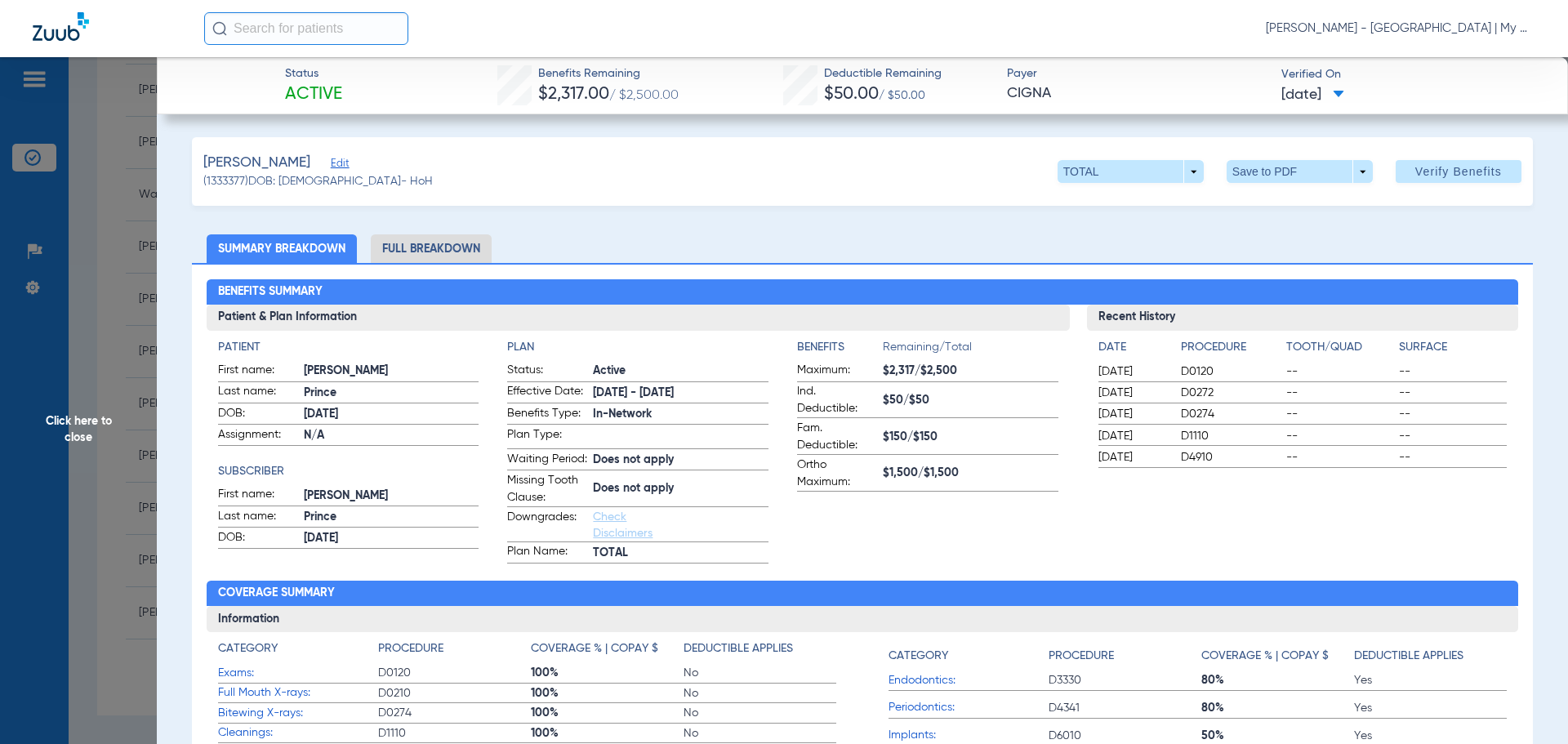
click at [445, 252] on li "Full Breakdown" at bounding box center [431, 248] width 121 height 29
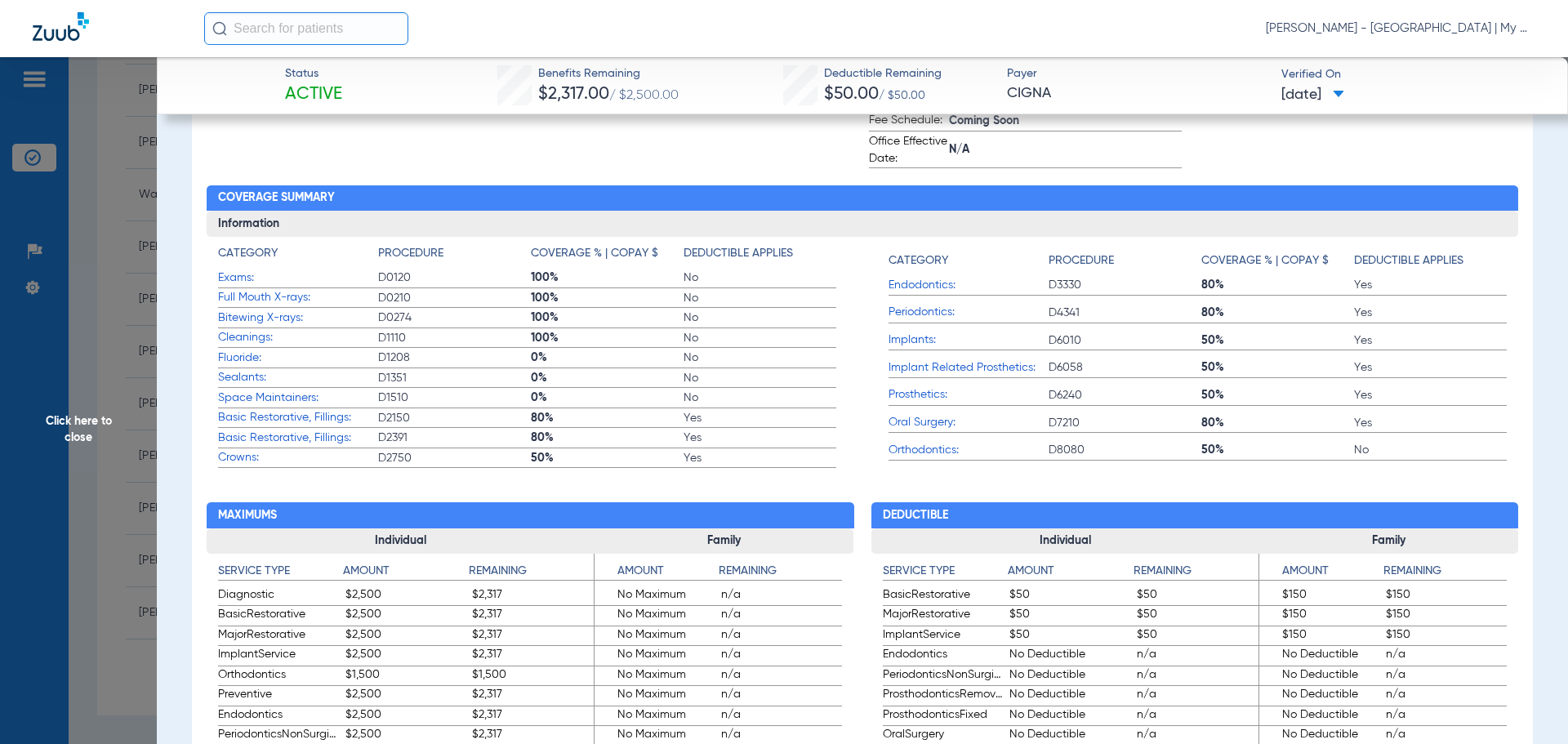
scroll to position [569, 0]
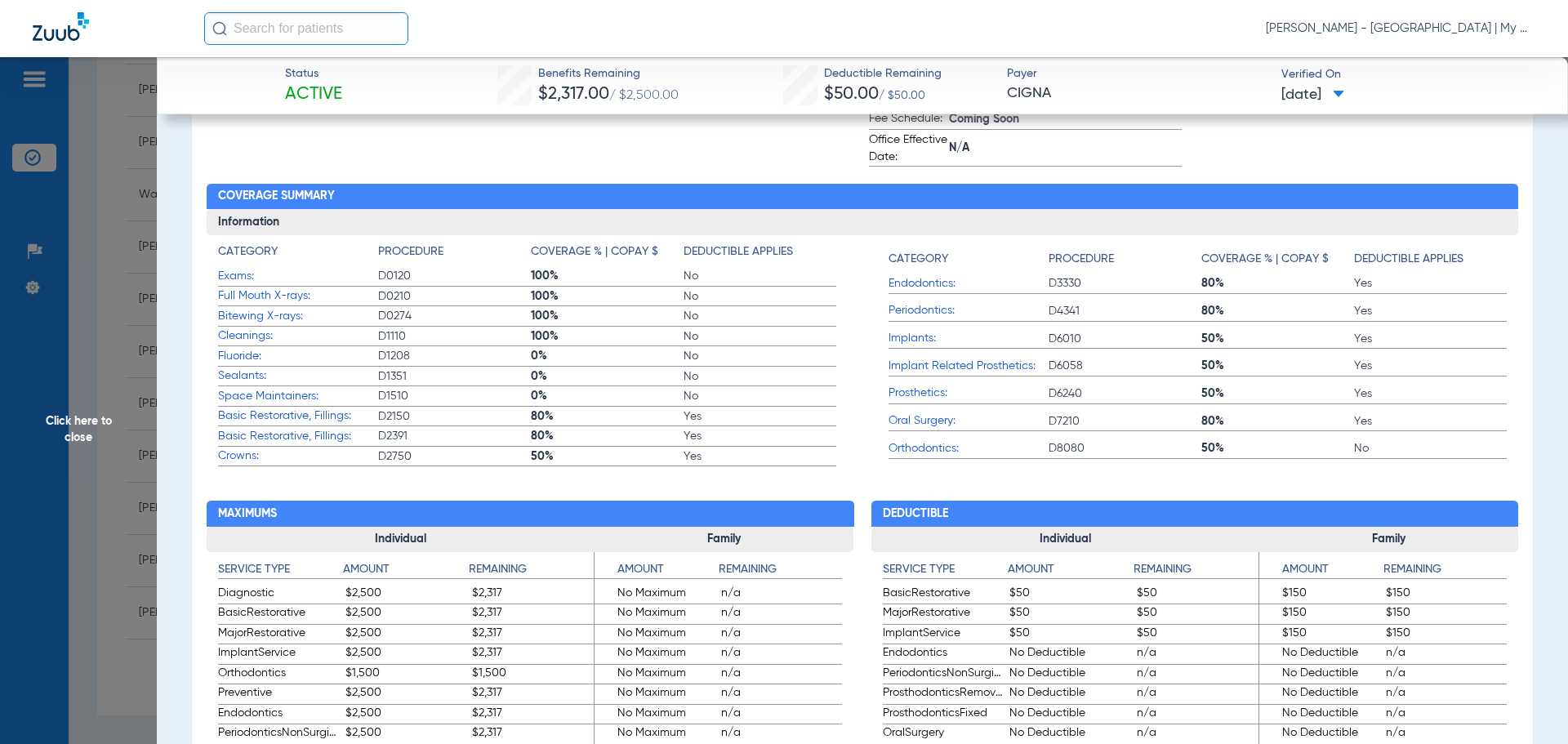
click at [128, 281] on span "Click here to close" at bounding box center [79, 429] width 157 height 744
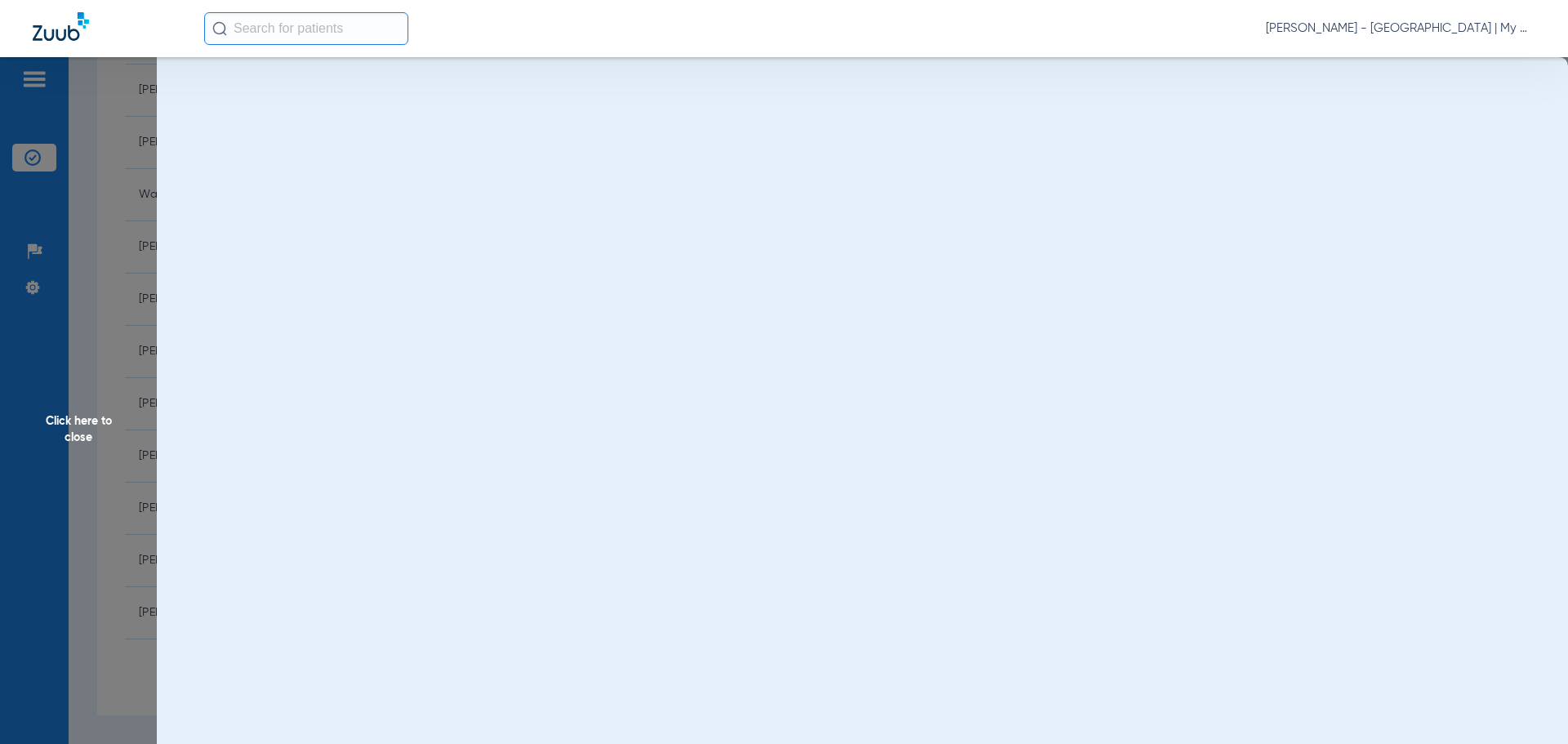
scroll to position [0, 0]
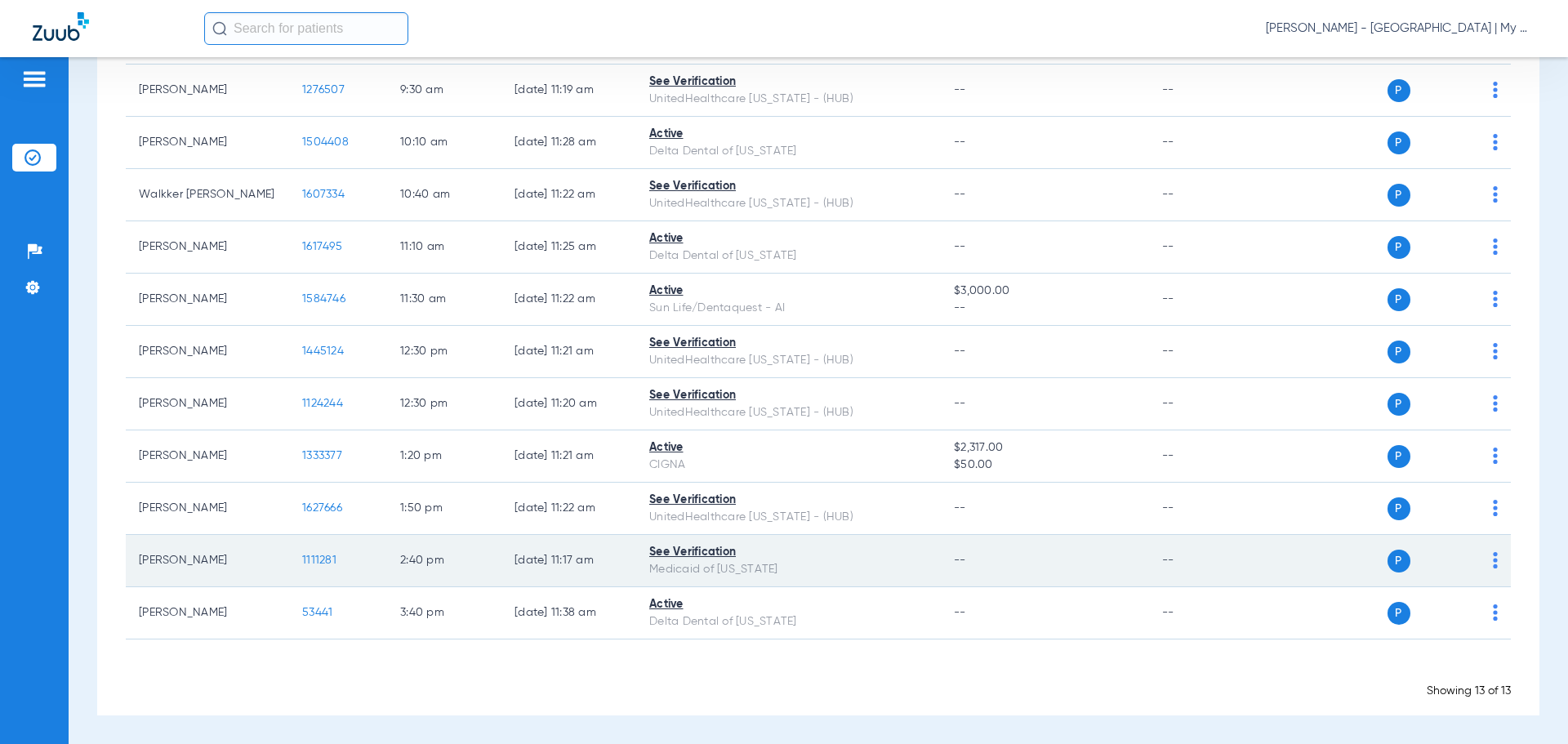
click at [325, 555] on span "1111281" at bounding box center [319, 560] width 35 height 11
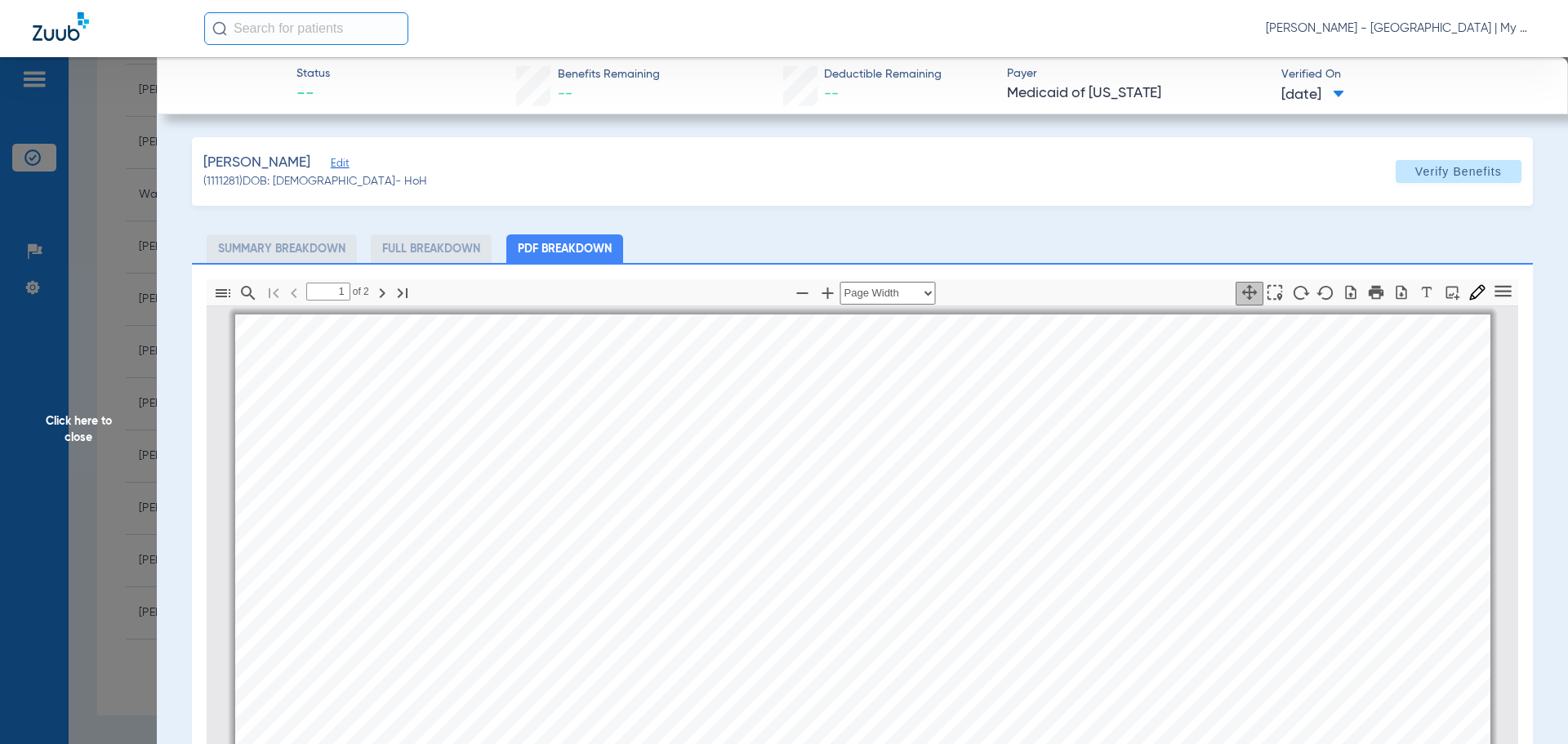
scroll to position [8, 0]
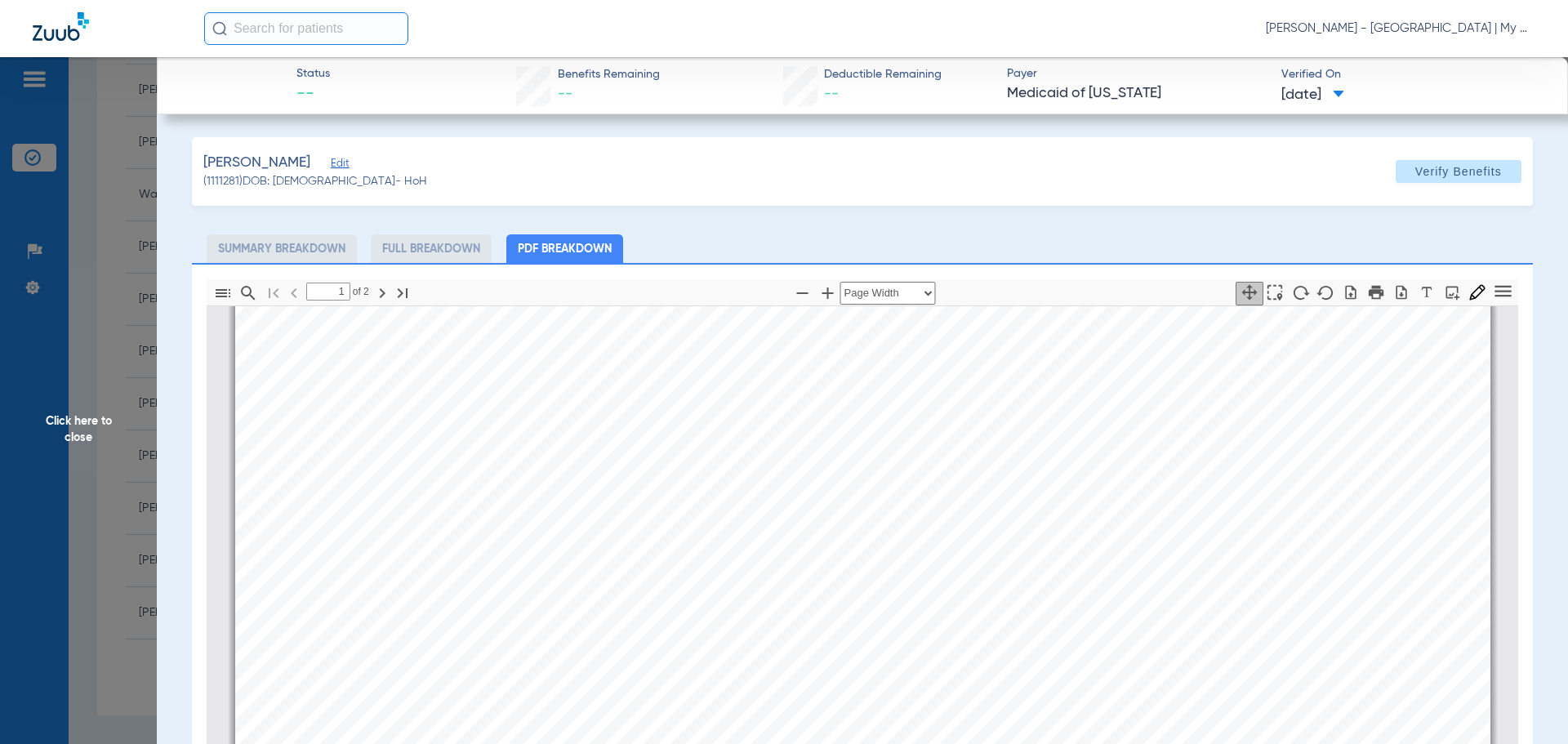
type input "2"
click at [145, 461] on span "Click here to close" at bounding box center [79, 429] width 157 height 744
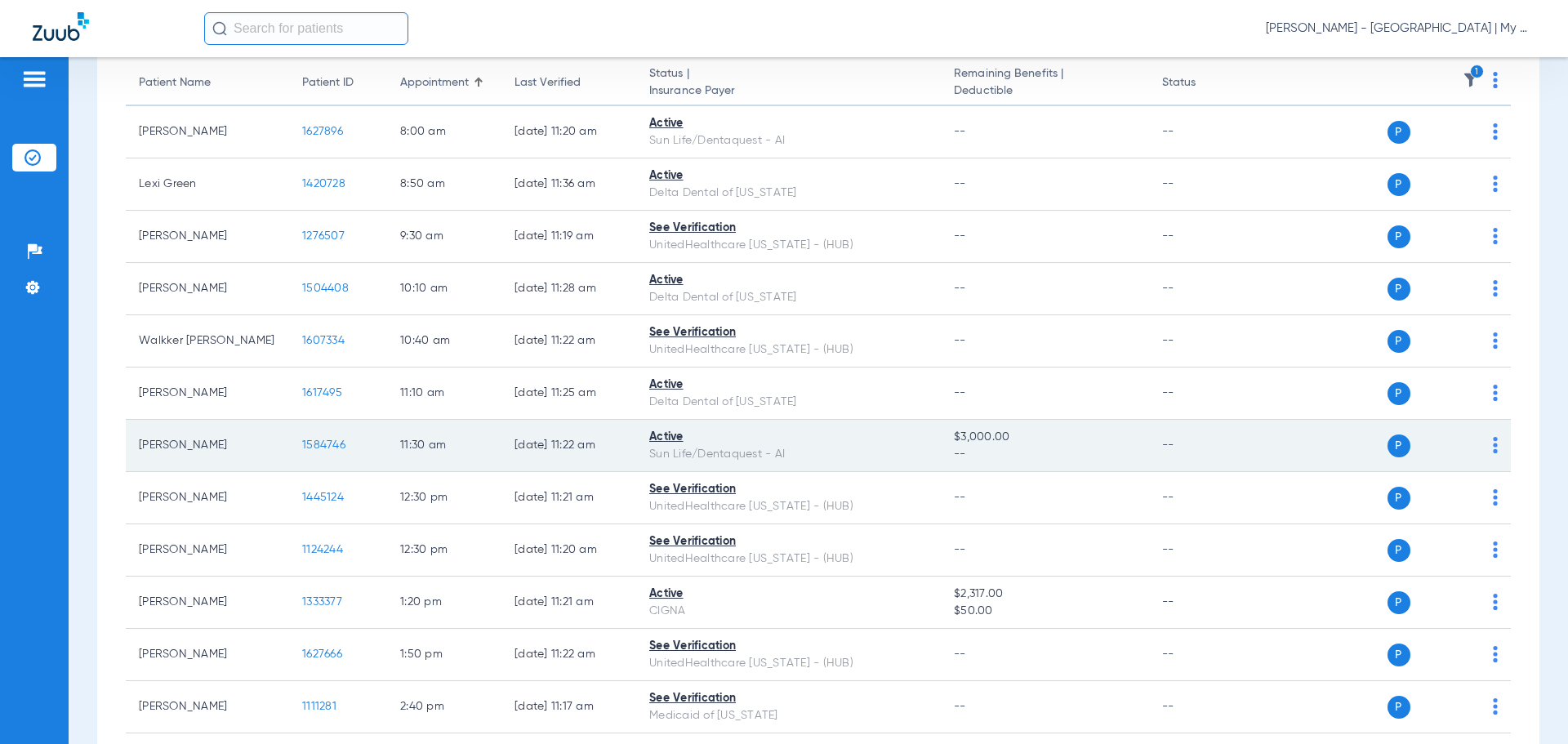
scroll to position [0, 0]
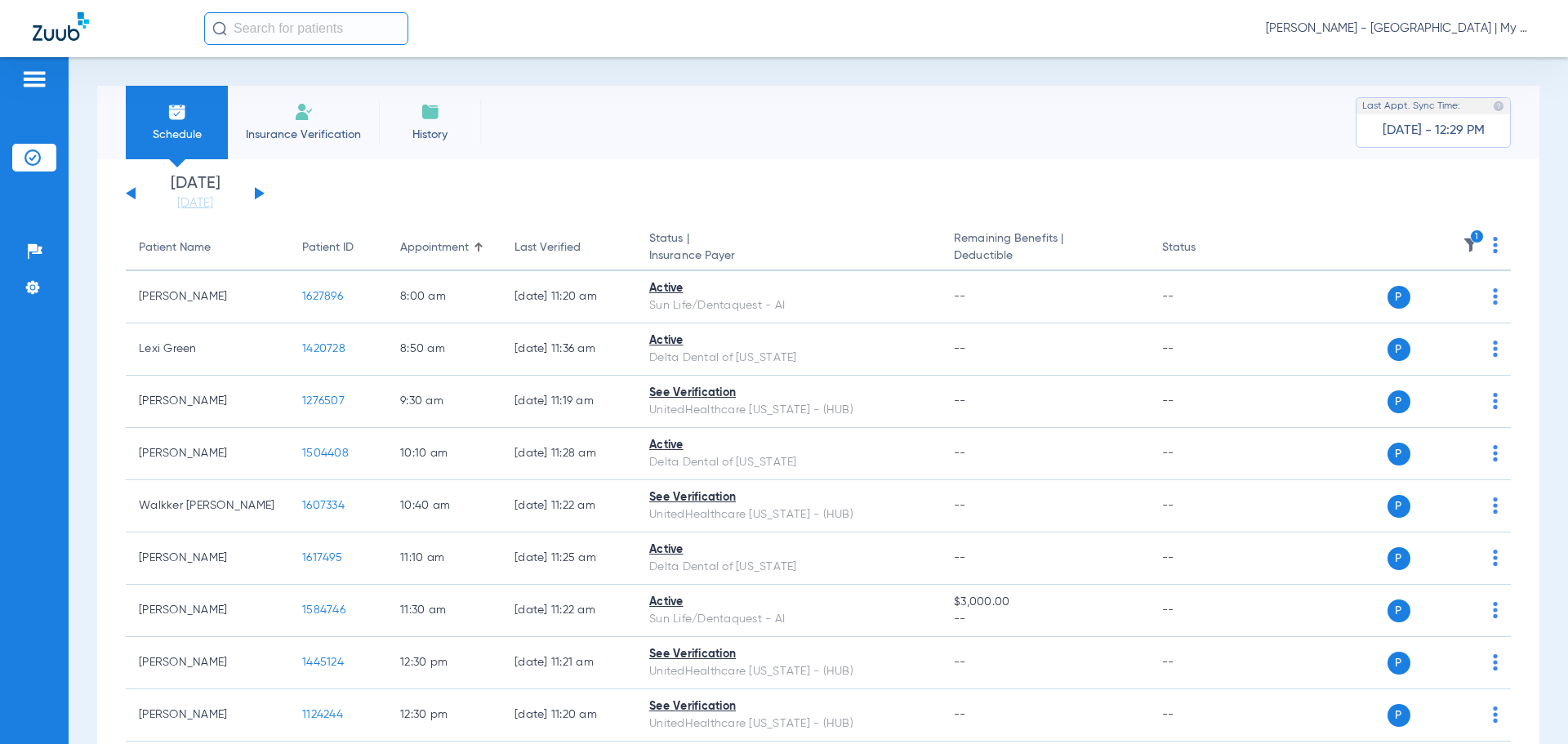
click at [1470, 237] on icon "1" at bounding box center [1477, 237] width 15 height 15
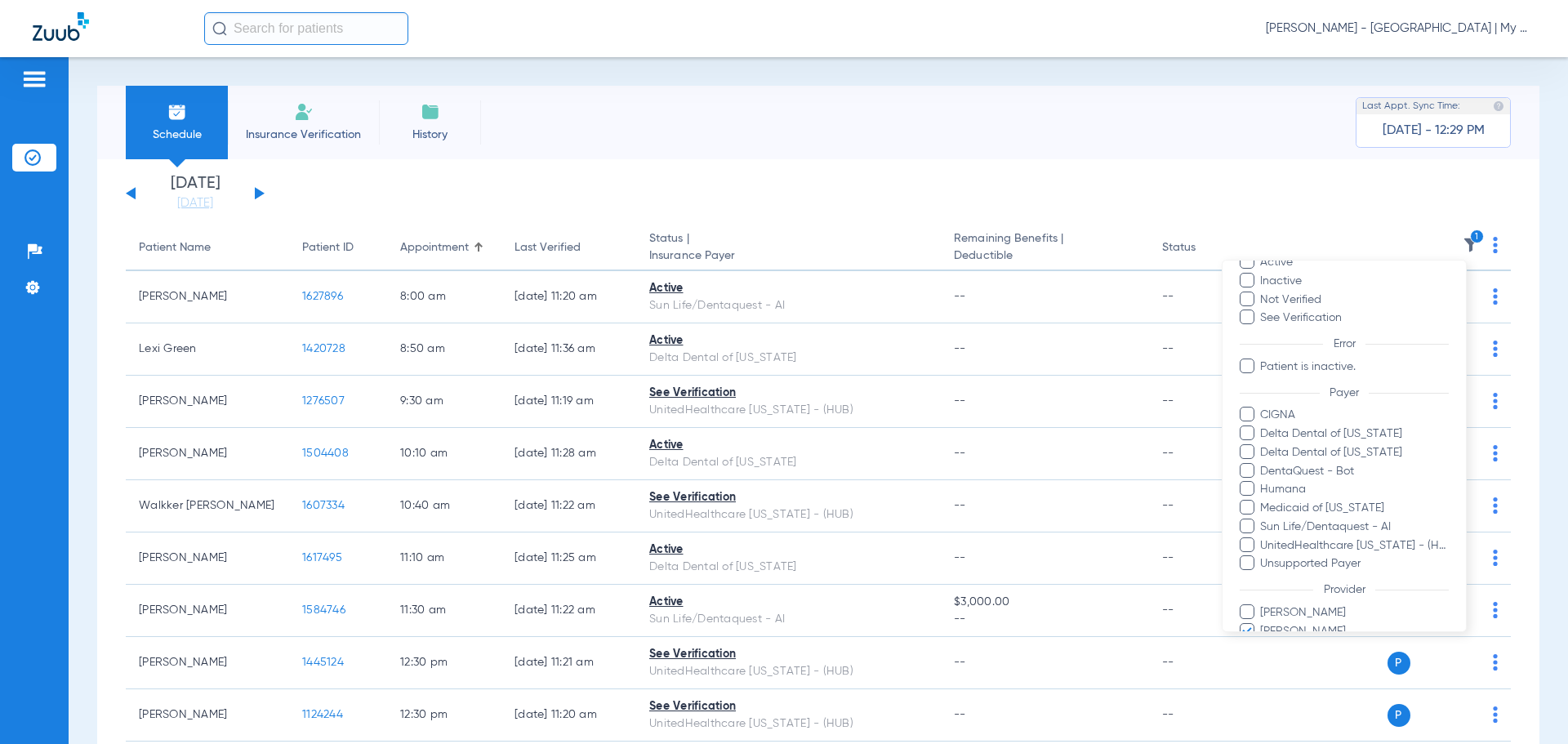
scroll to position [205, 0]
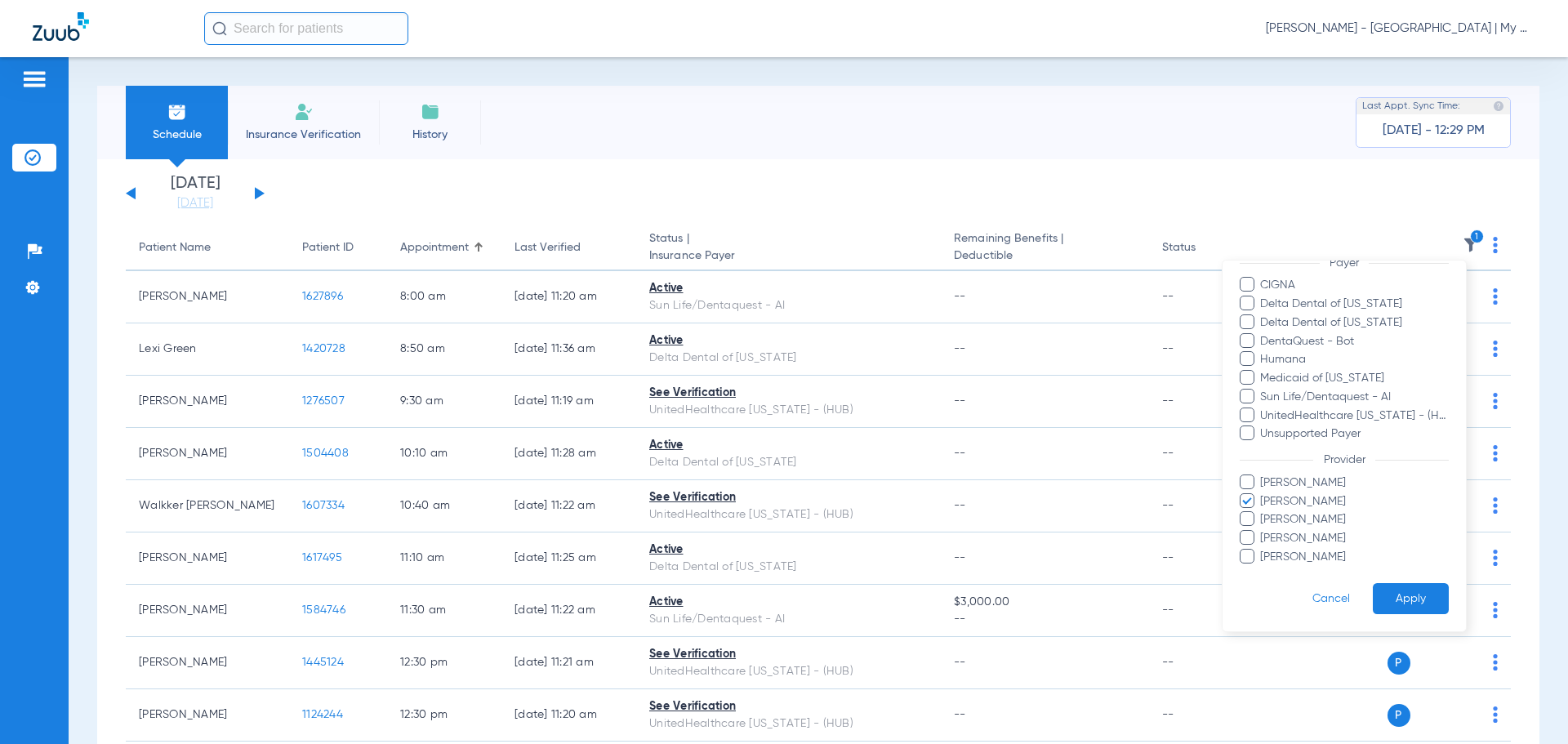
click at [1310, 511] on span "Jessica Ray" at bounding box center [1354, 519] width 189 height 17
click at [1263, 531] on input "Jessica Ray" at bounding box center [1263, 531] width 0 height 0
drag, startPoint x: 1312, startPoint y: 498, endPoint x: 1320, endPoint y: 509, distance: 13.6
click at [1313, 500] on span "Ghalib Issaq" at bounding box center [1354, 502] width 189 height 17
click at [1263, 513] on input "Ghalib Issaq" at bounding box center [1263, 513] width 0 height 0
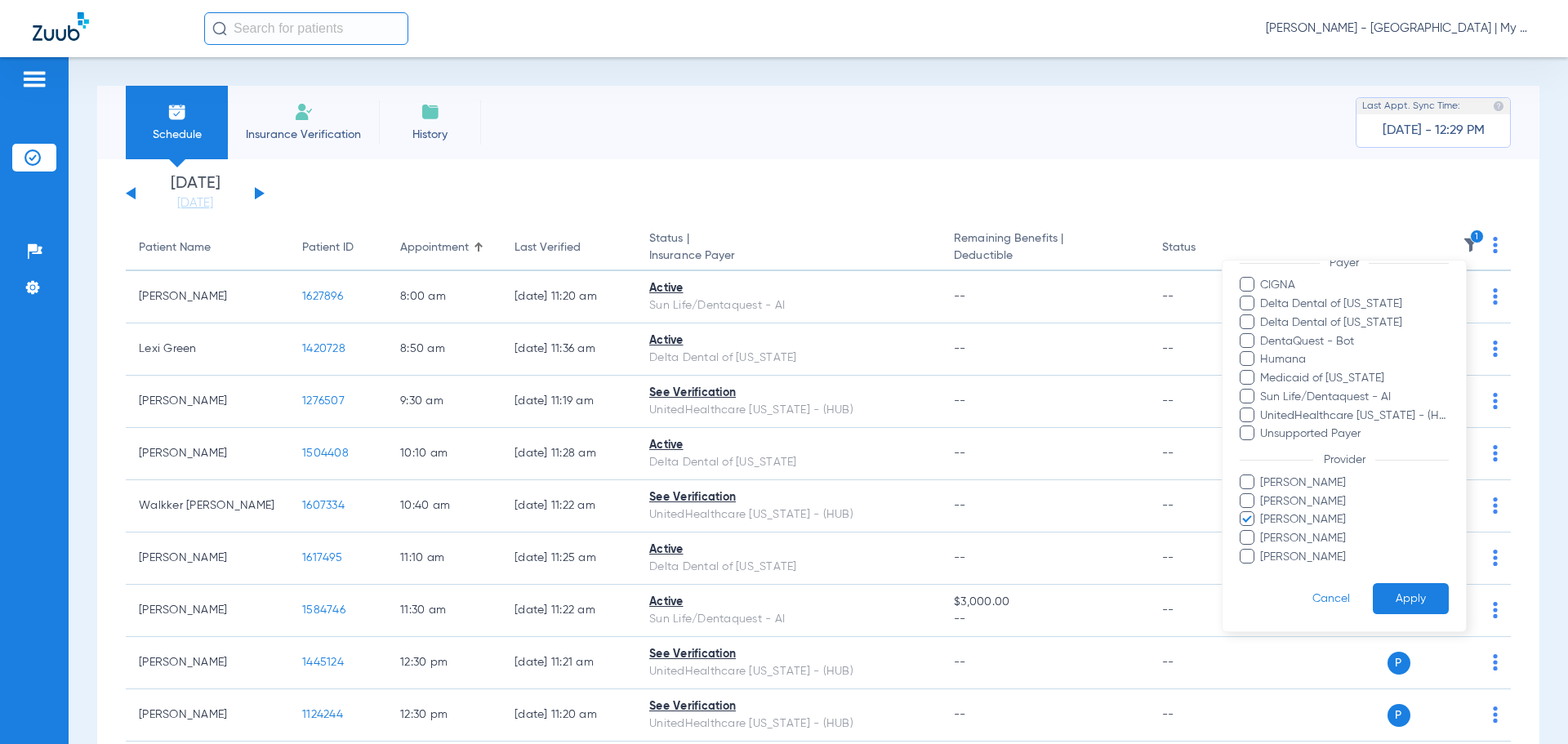
click at [1392, 591] on button "Apply" at bounding box center [1411, 599] width 76 height 32
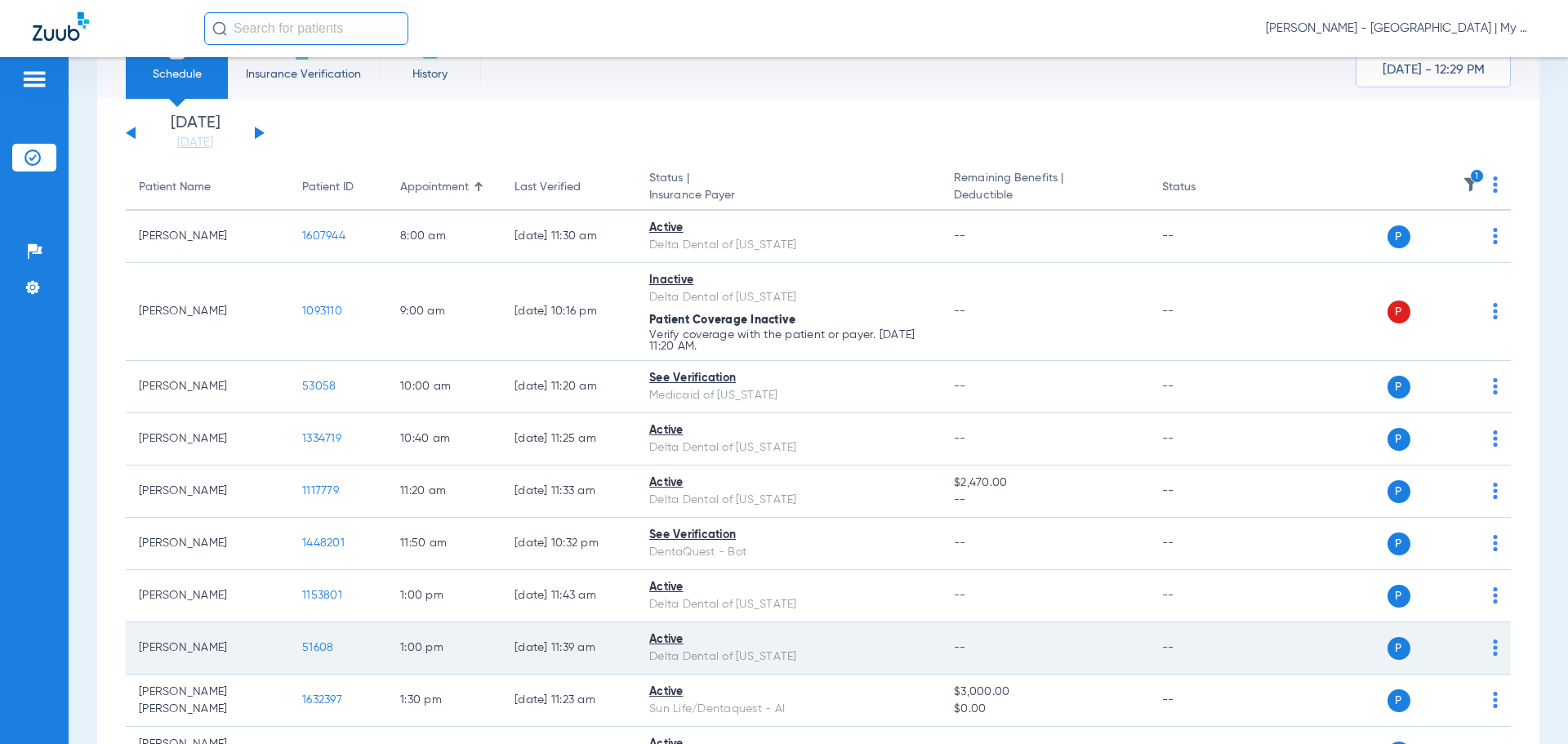
scroll to position [245, 0]
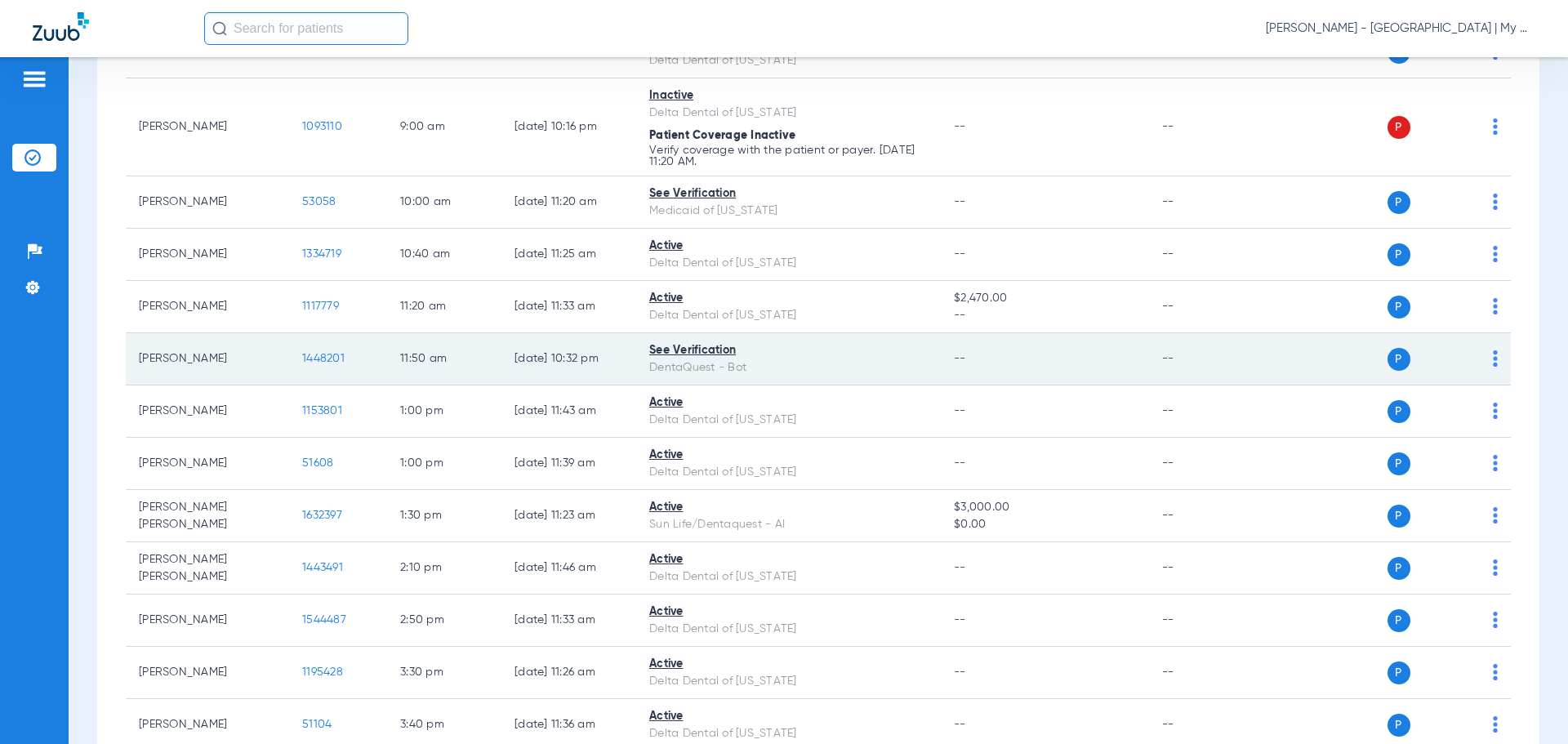
click at [311, 358] on span "1448201" at bounding box center [323, 358] width 42 height 11
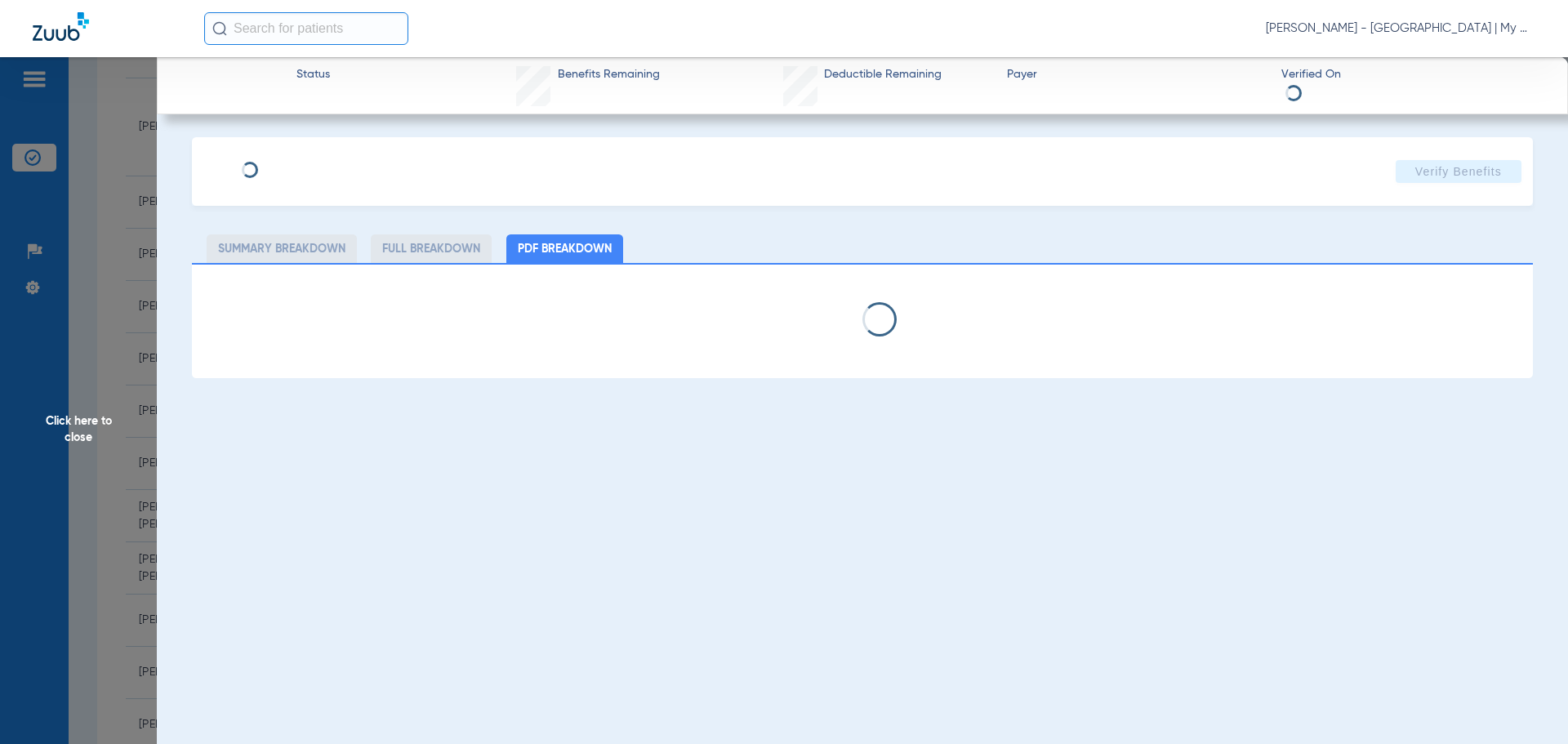
select select "page-width"
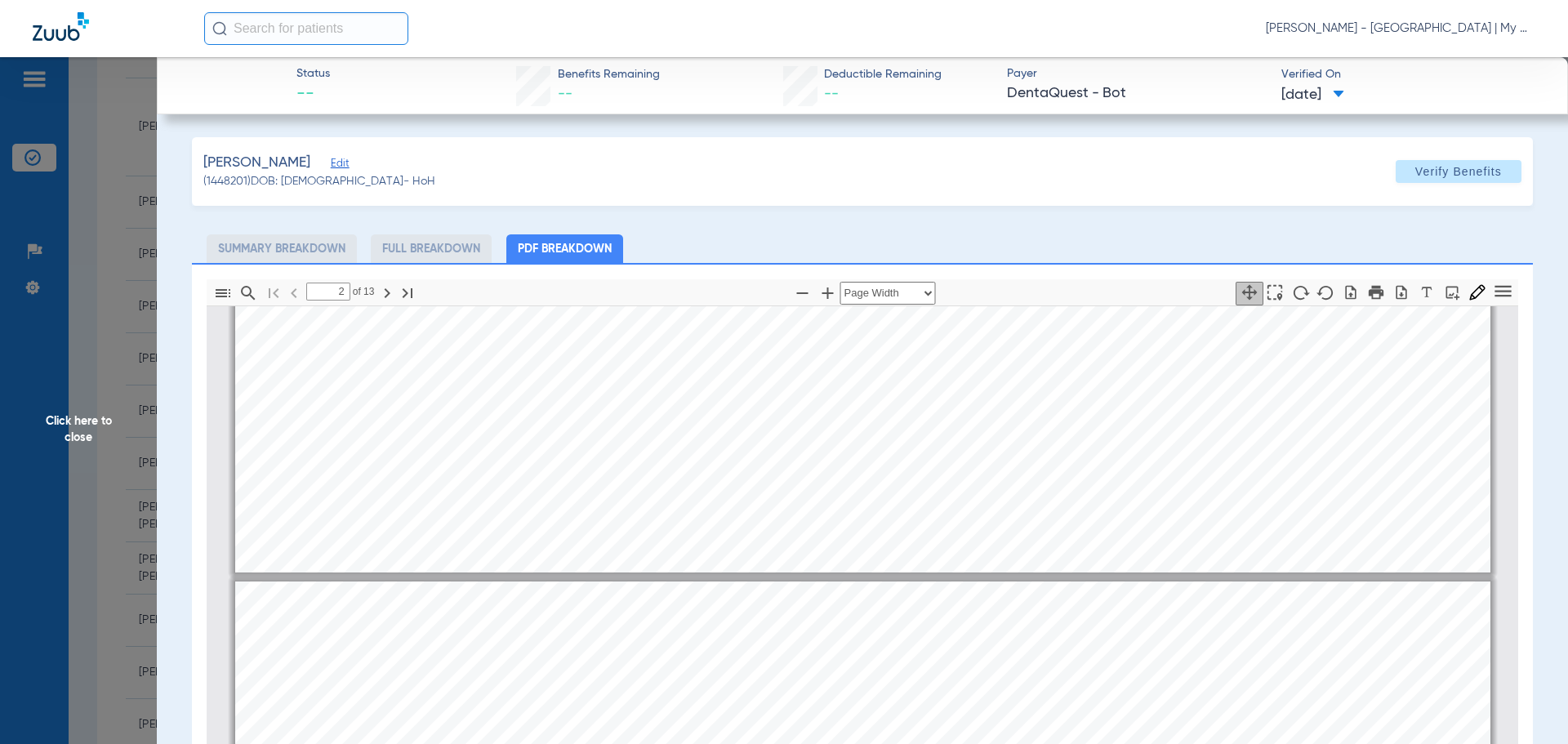
scroll to position [662, 0]
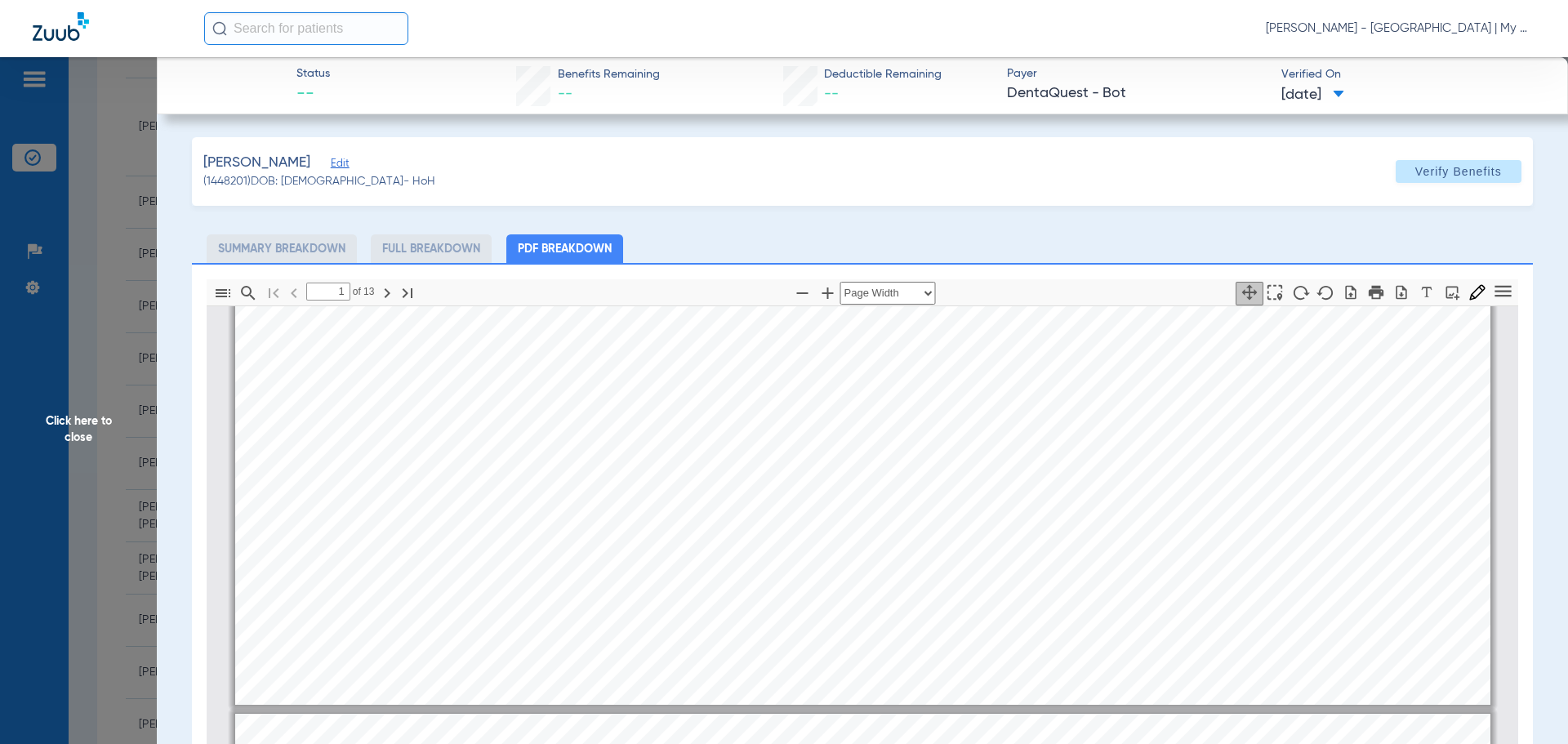
type input "2"
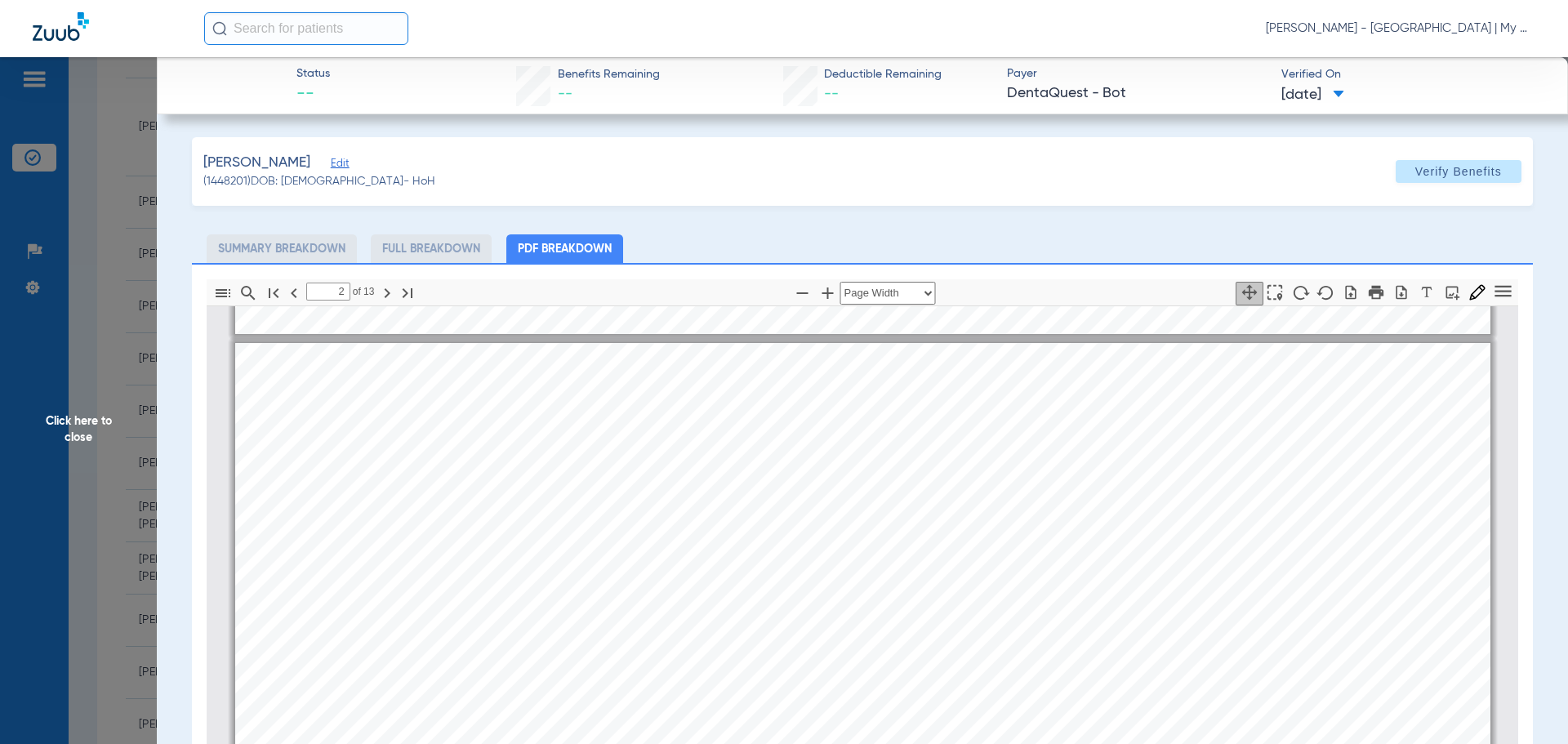
scroll to position [906, 0]
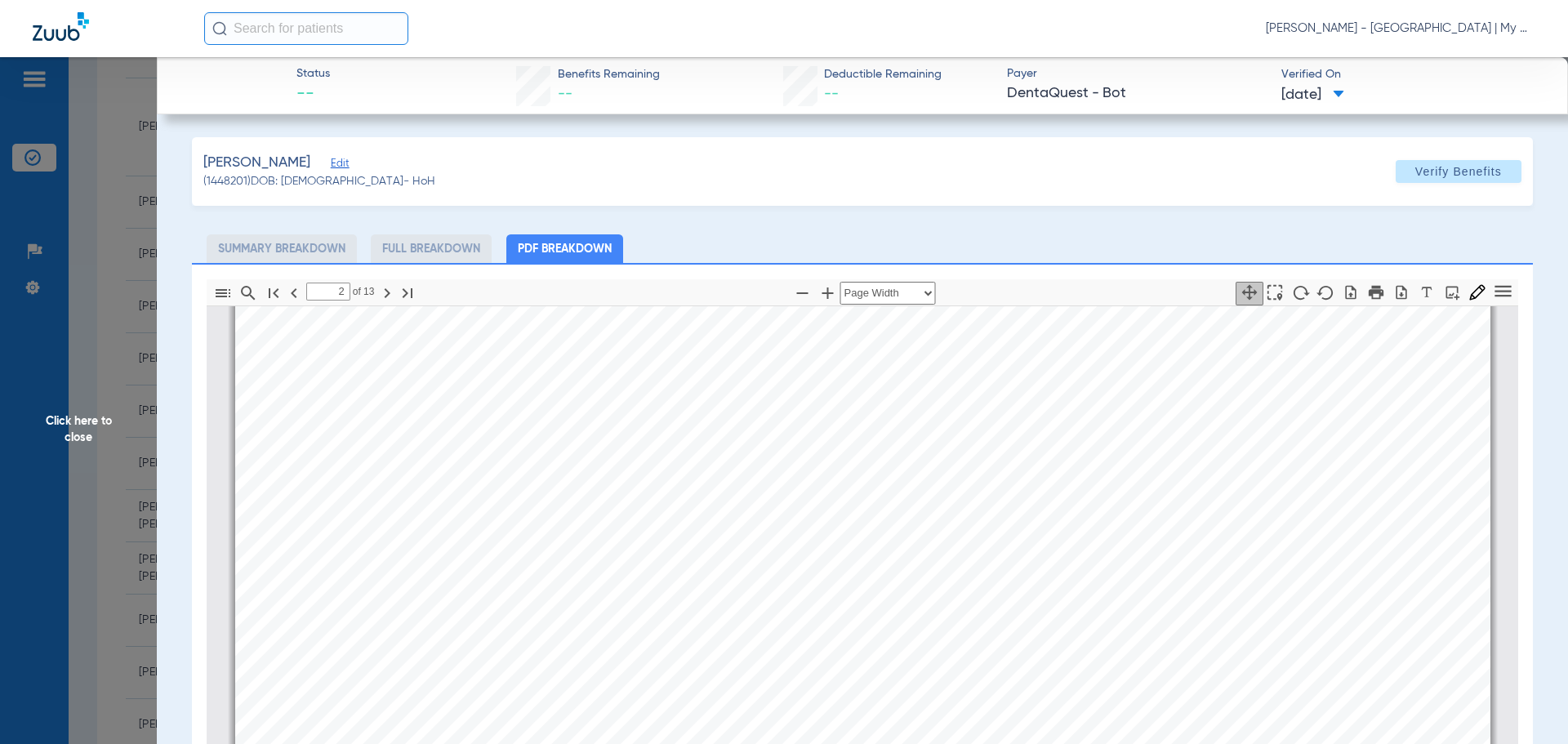
click at [169, 336] on app-member-insurance-verification-view "Status -- Benefits Remaining -- Deductible Remaining -- Payer DentaQuest - Bot …" at bounding box center [863, 547] width 1412 height 980
click at [110, 343] on span "Click here to close" at bounding box center [79, 429] width 157 height 744
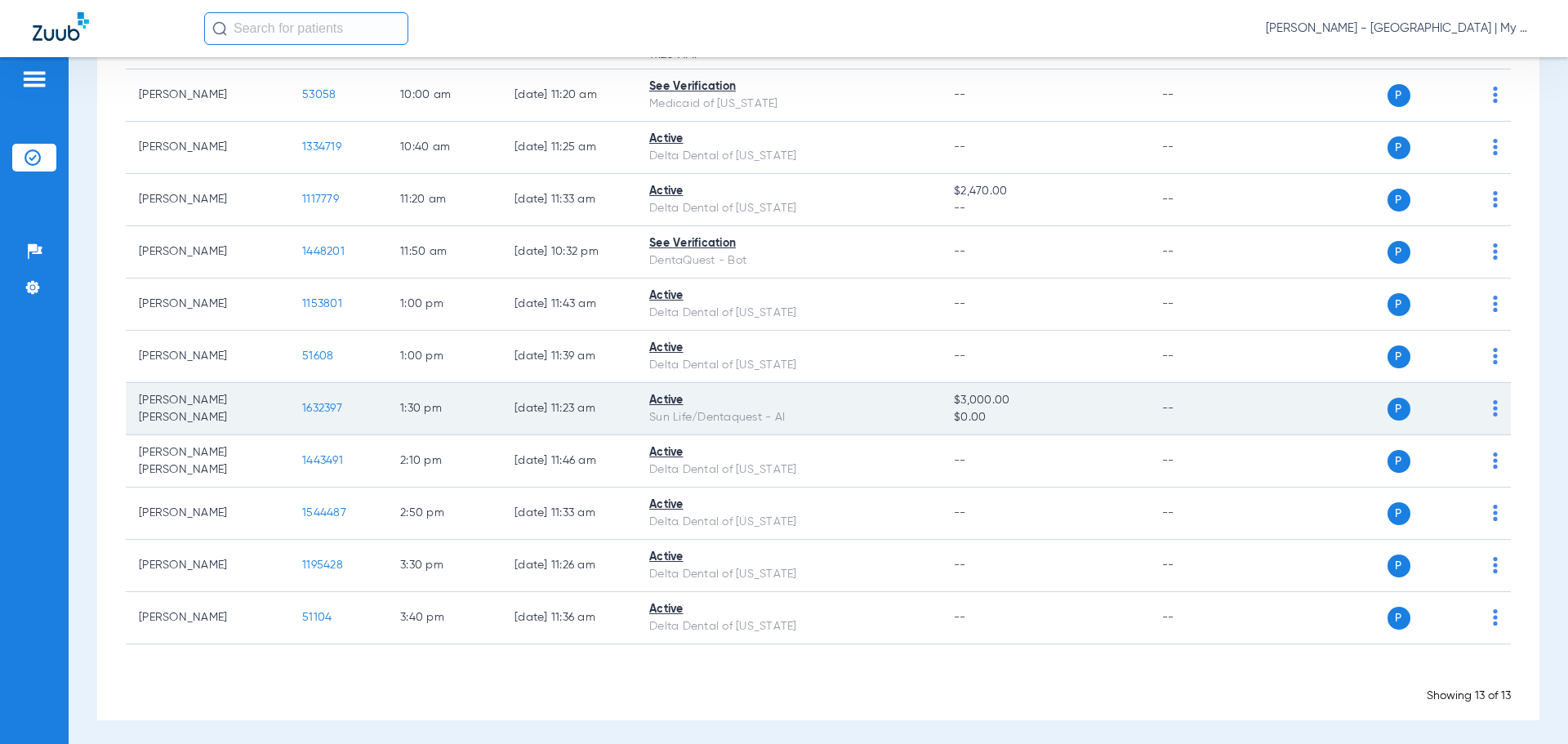
scroll to position [357, 0]
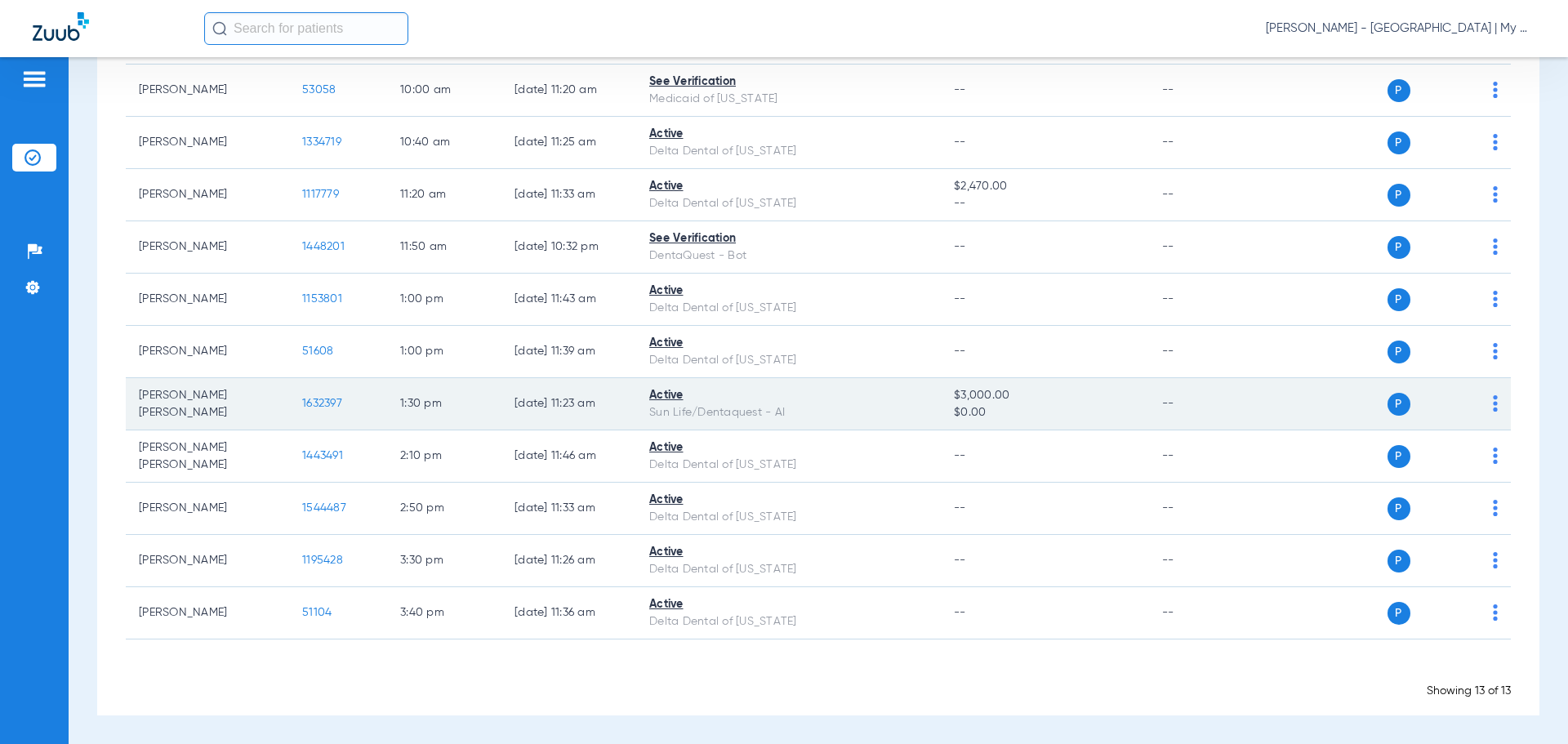
click at [331, 401] on span "1632397" at bounding box center [322, 403] width 40 height 11
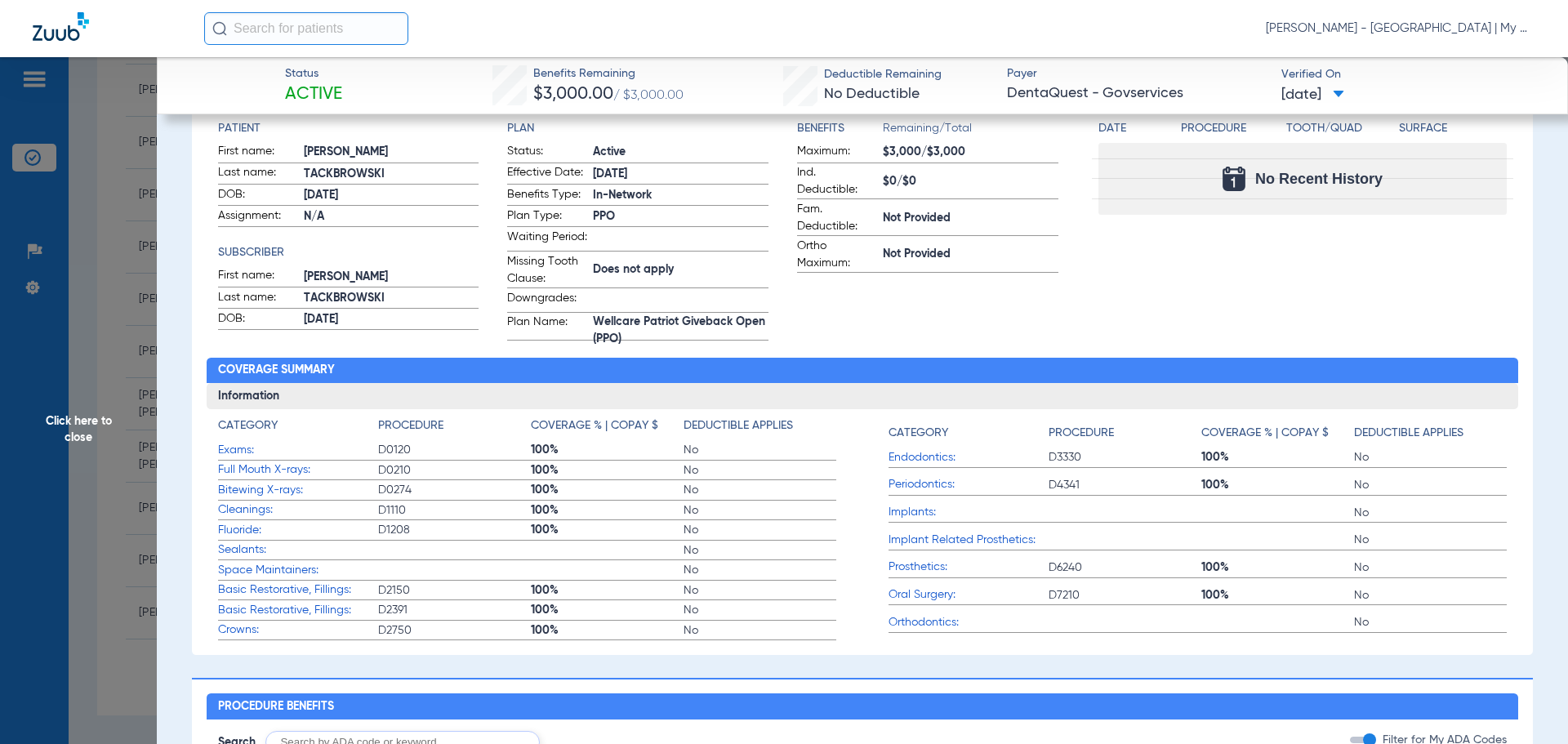
scroll to position [131, 0]
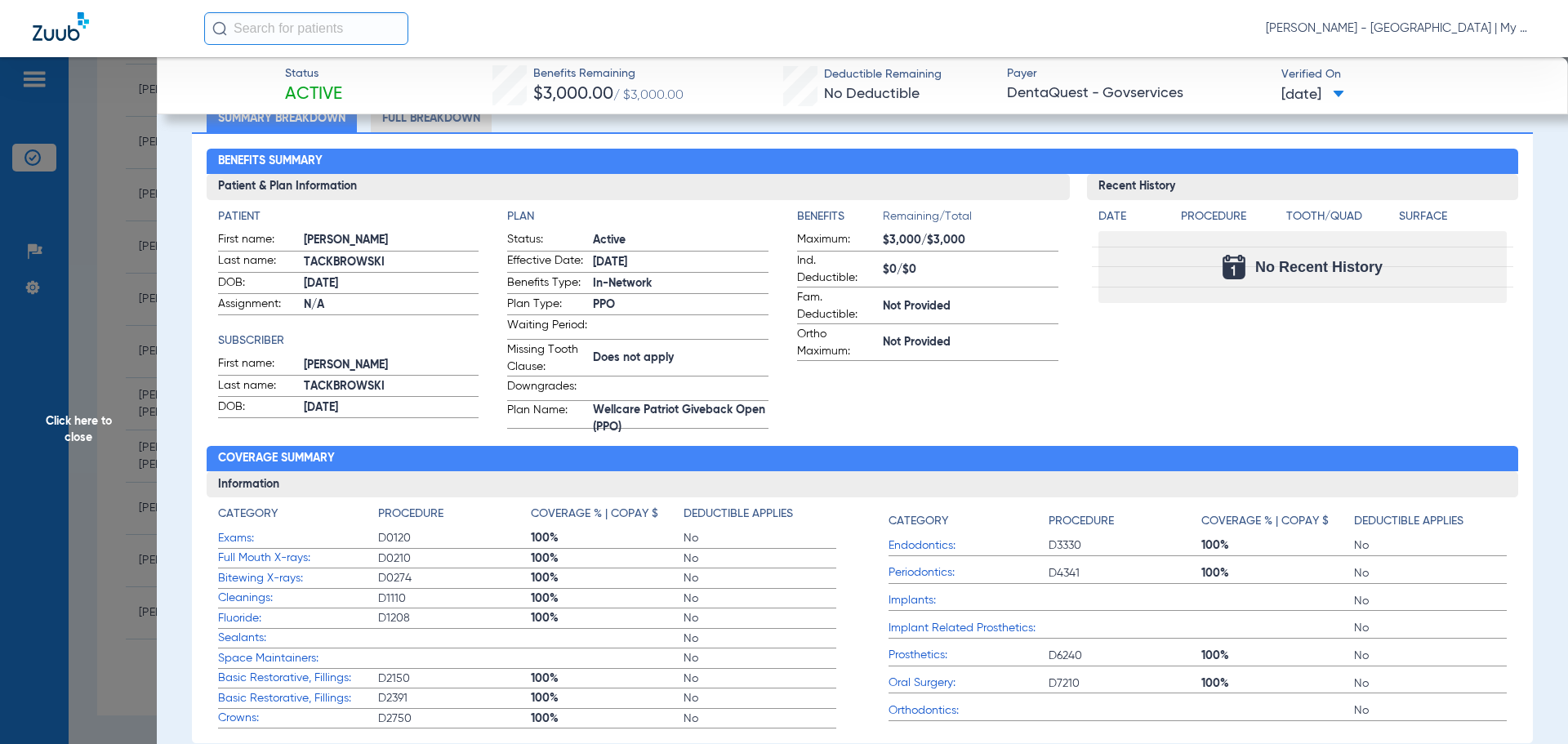
click at [57, 391] on span "Click here to close" at bounding box center [79, 429] width 157 height 744
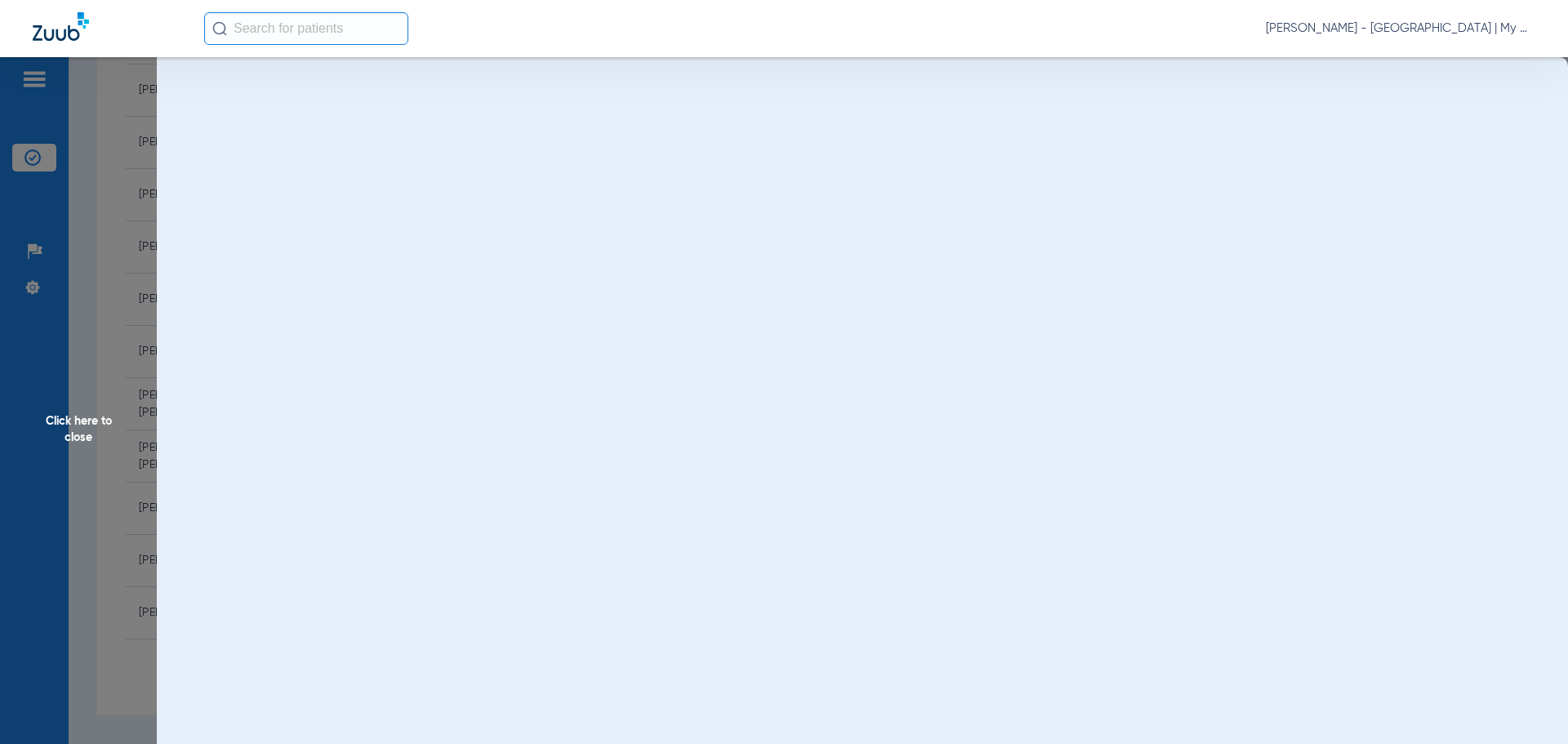
scroll to position [0, 0]
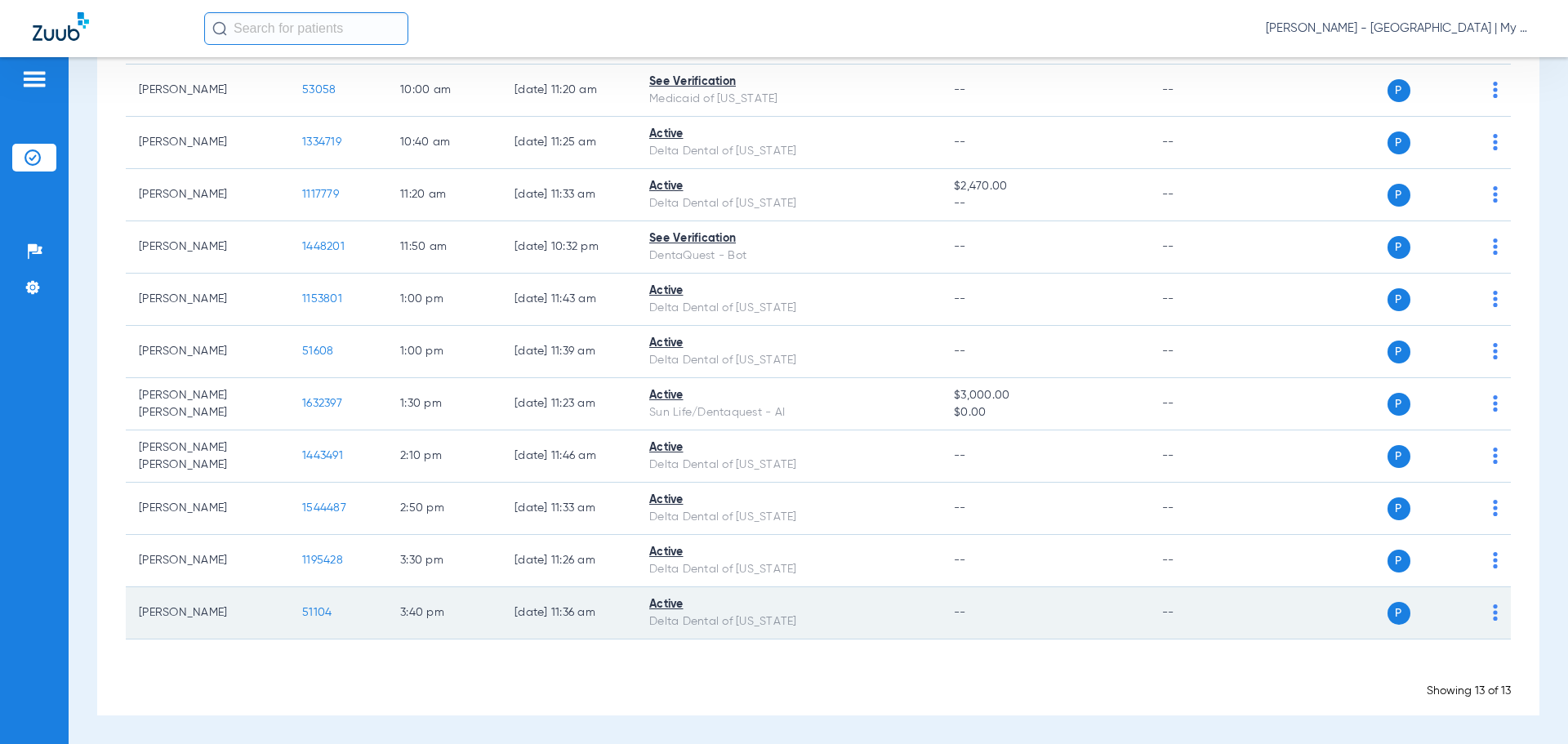
click at [317, 610] on span "51104" at bounding box center [316, 612] width 29 height 11
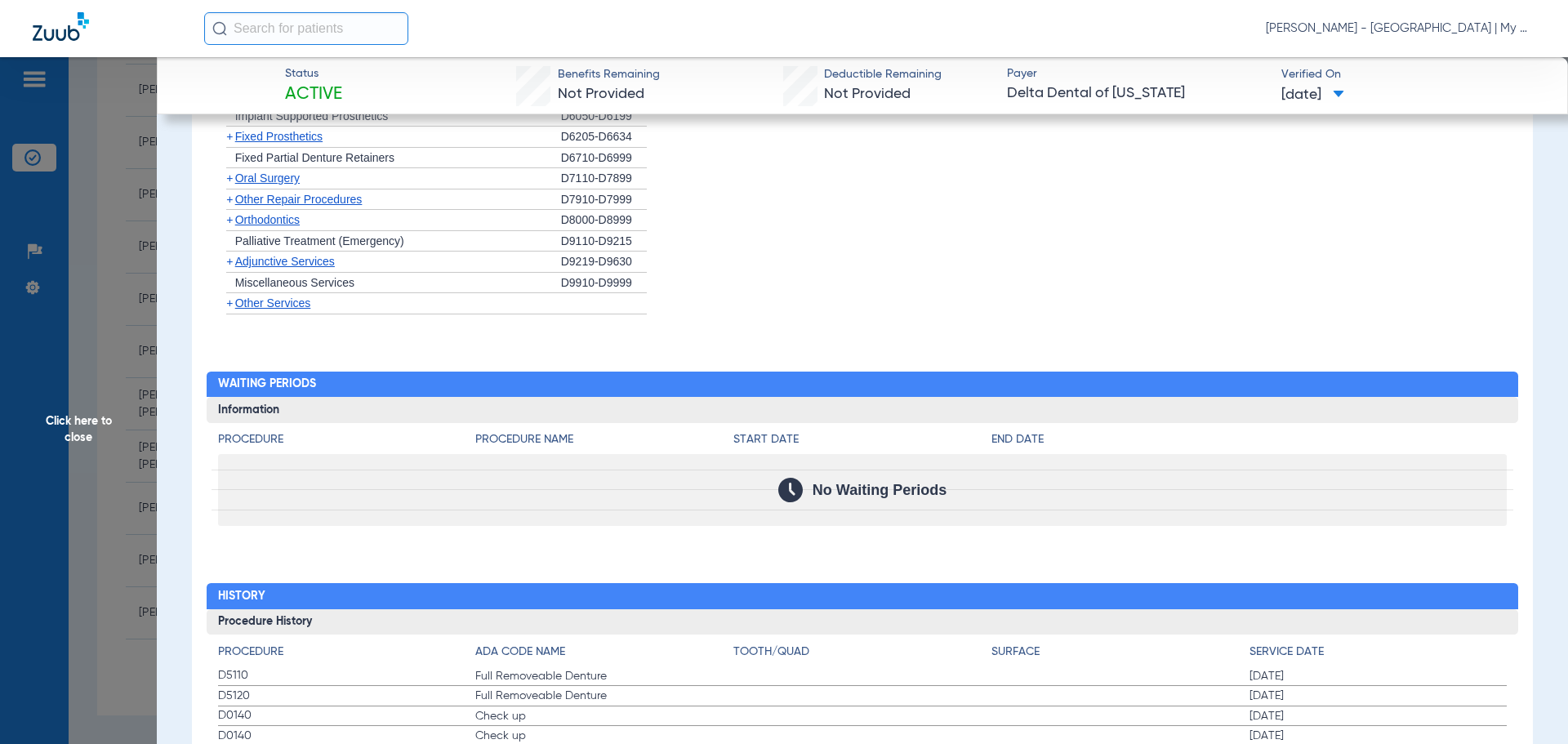
scroll to position [1405, 0]
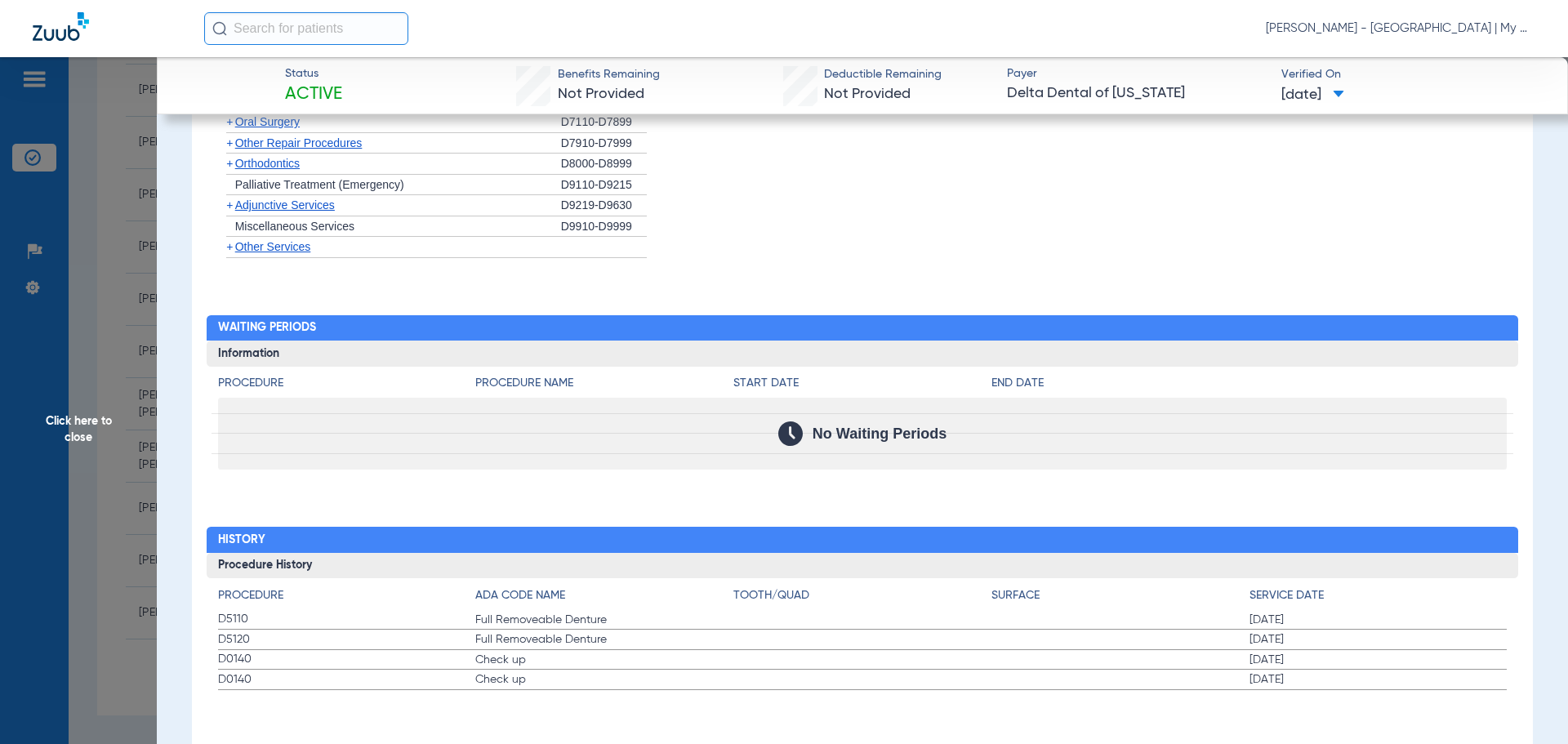
drag, startPoint x: 129, startPoint y: 379, endPoint x: 84, endPoint y: 414, distance: 57.0
click at [129, 379] on span "Click here to close" at bounding box center [79, 429] width 157 height 744
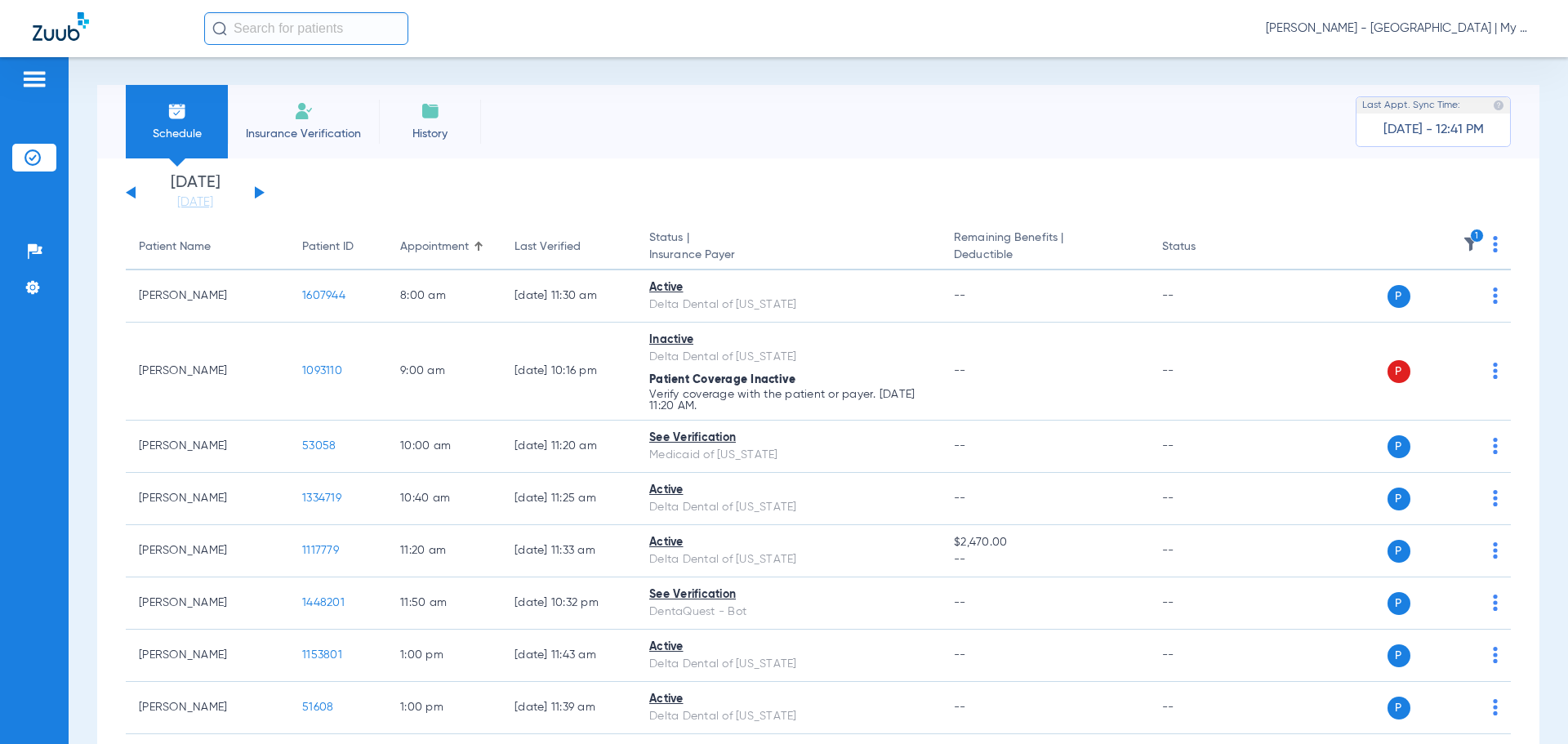
scroll to position [0, 0]
click at [1470, 239] on icon "1" at bounding box center [1477, 237] width 15 height 15
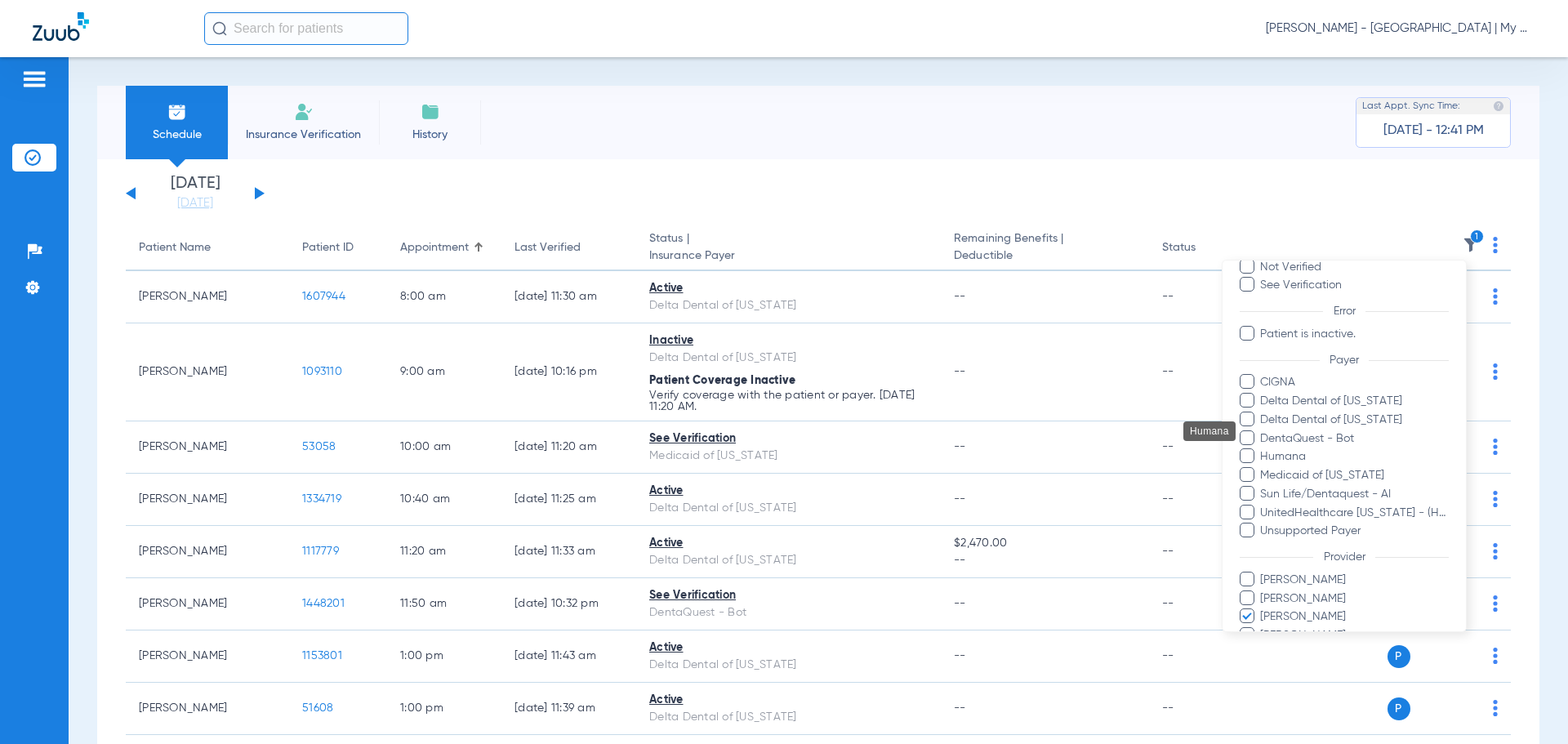
scroll to position [205, 0]
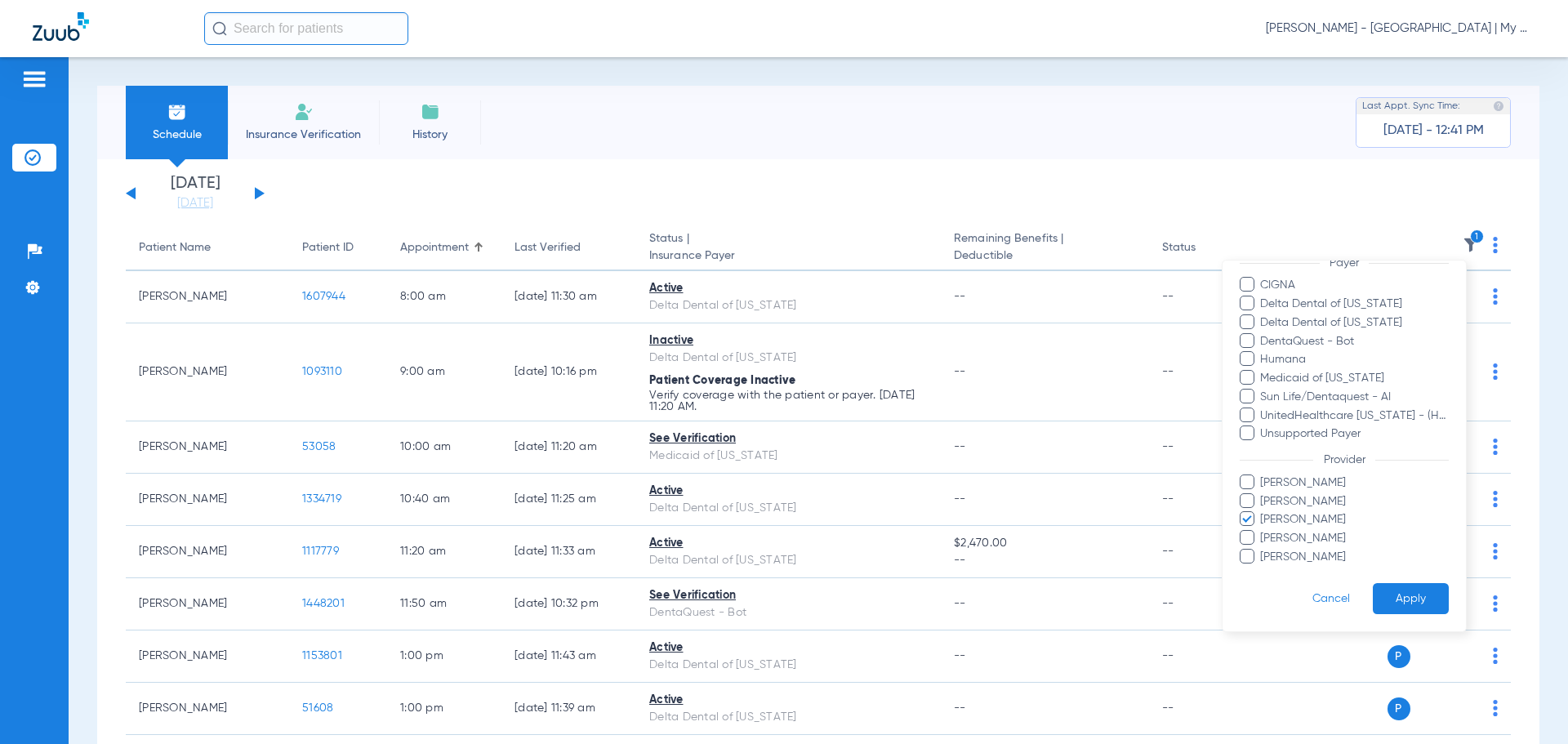
drag, startPoint x: 1296, startPoint y: 521, endPoint x: 1365, endPoint y: 561, distance: 79.8
click at [1297, 523] on span "Jessica Ray" at bounding box center [1354, 519] width 189 height 17
click at [1263, 531] on input "Jessica Ray" at bounding box center [1263, 531] width 0 height 0
click at [1386, 592] on button "Apply" at bounding box center [1411, 599] width 76 height 32
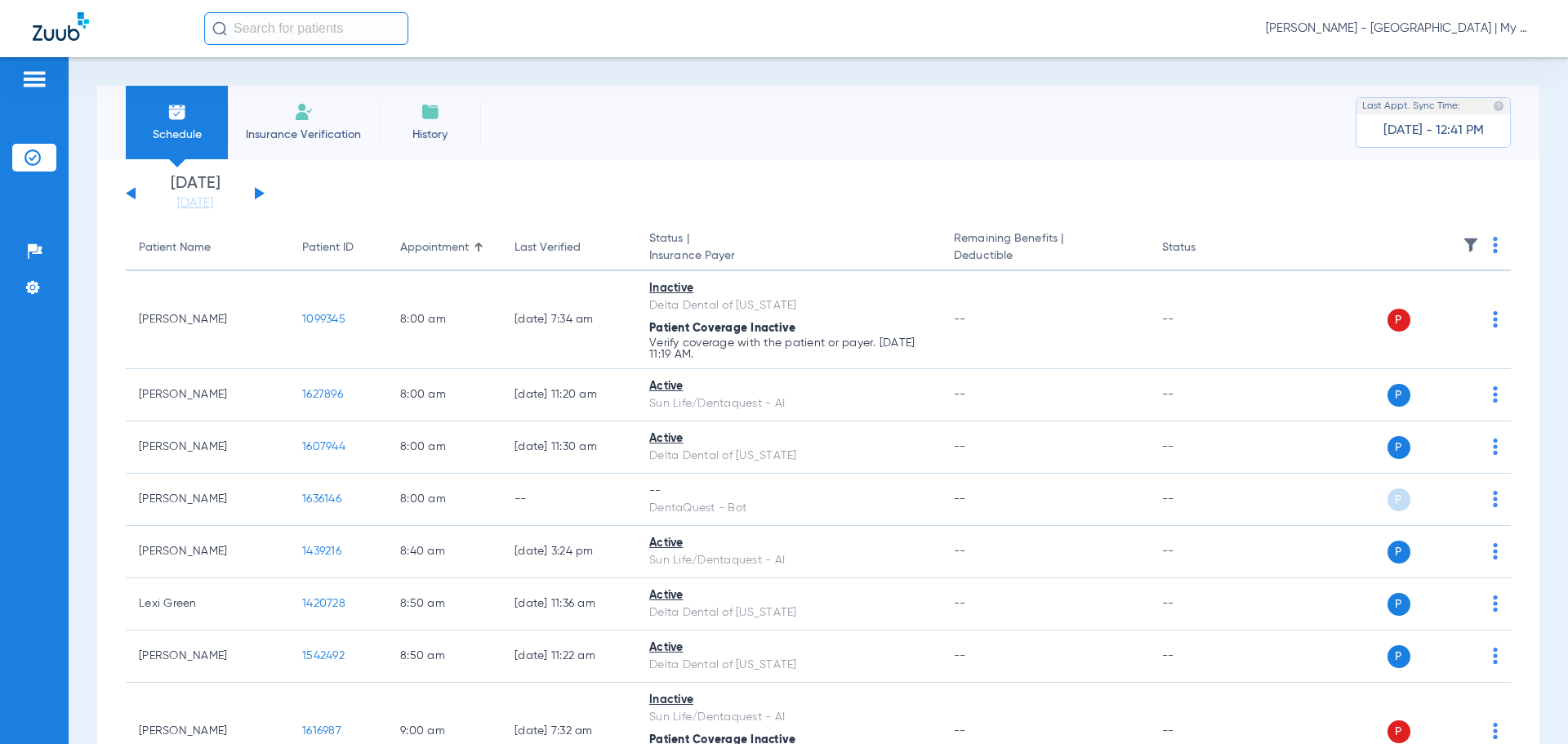
click at [256, 191] on button at bounding box center [259, 193] width 9 height 12
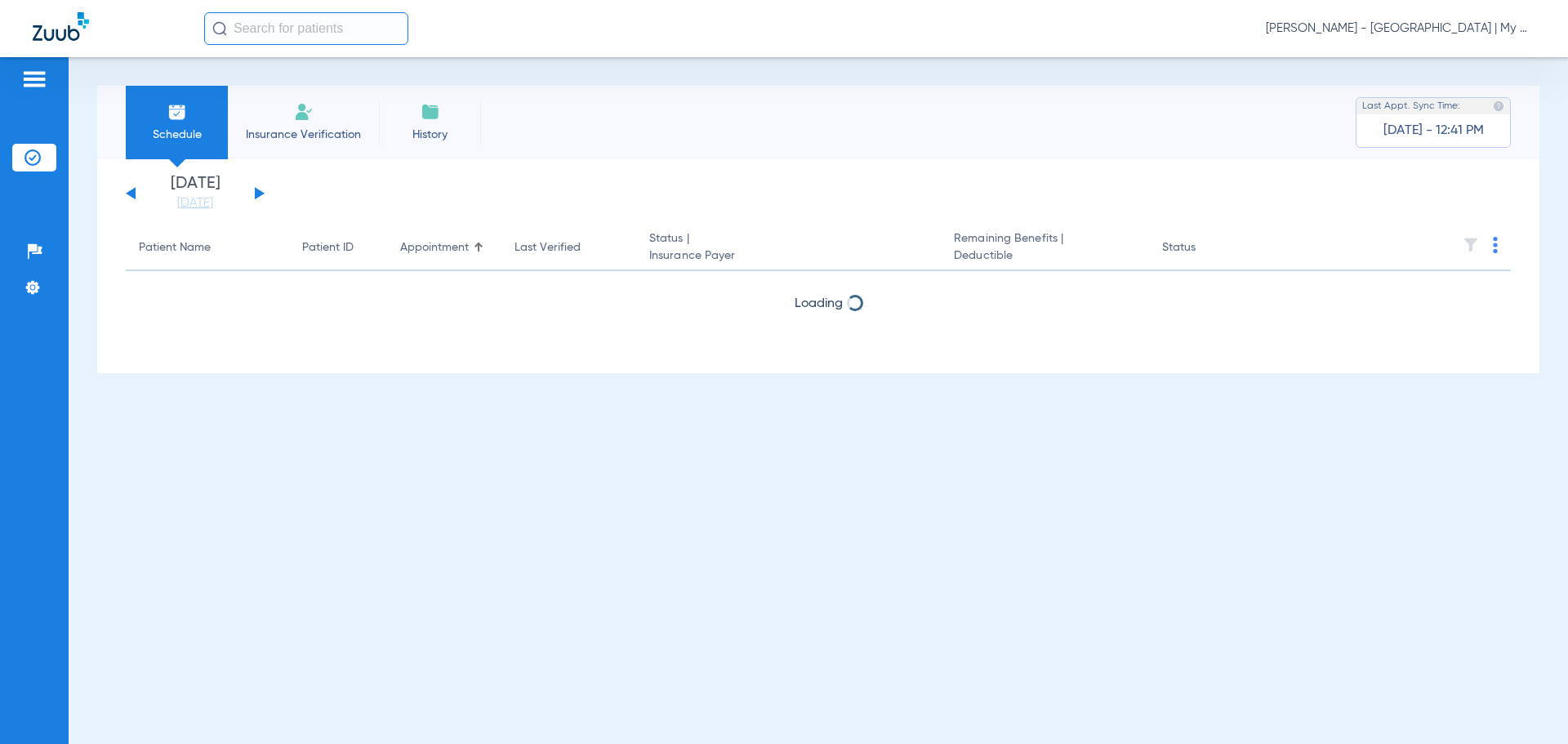
click at [1494, 246] on img at bounding box center [1495, 244] width 5 height 16
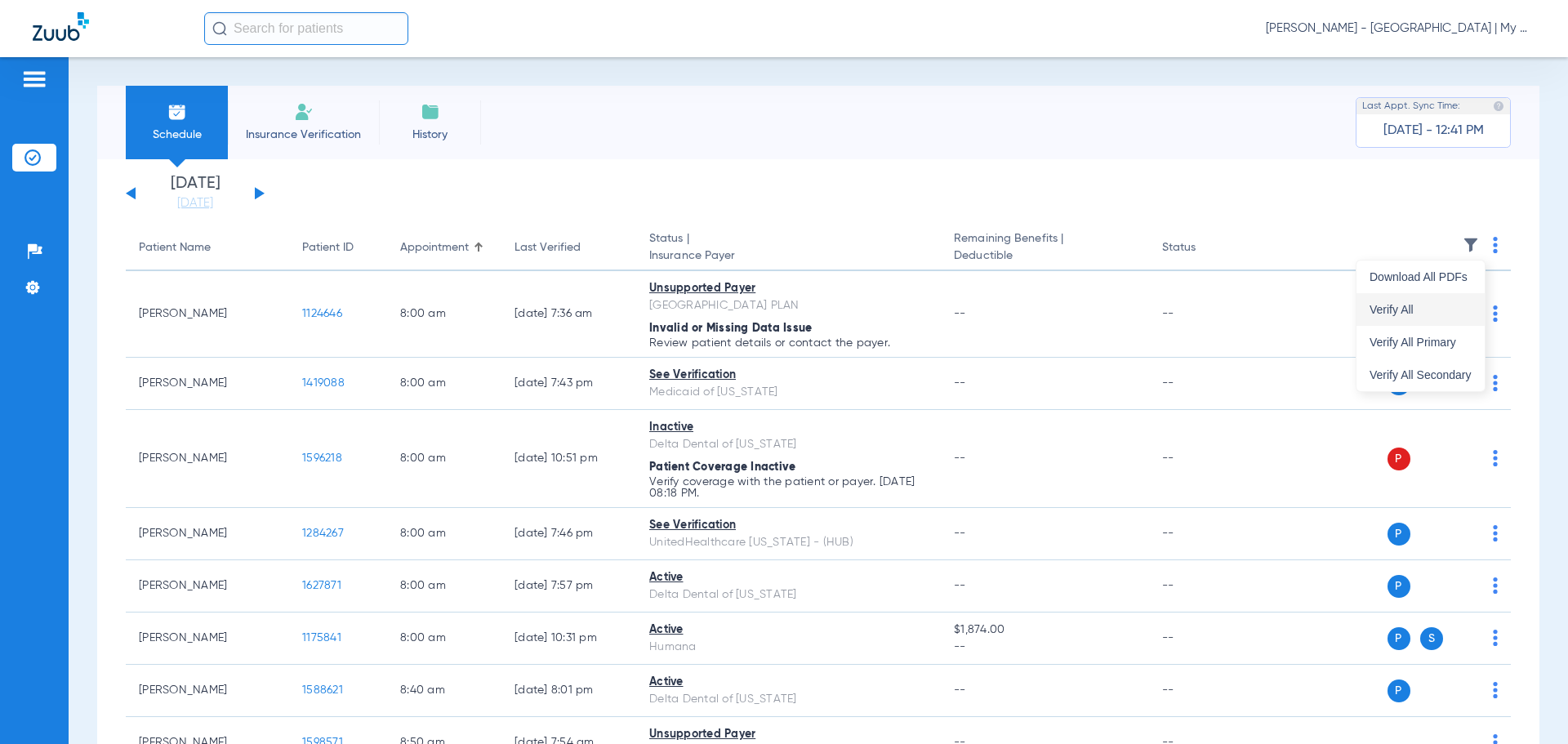
click at [1415, 304] on span "Verify All" at bounding box center [1420, 310] width 102 height 11
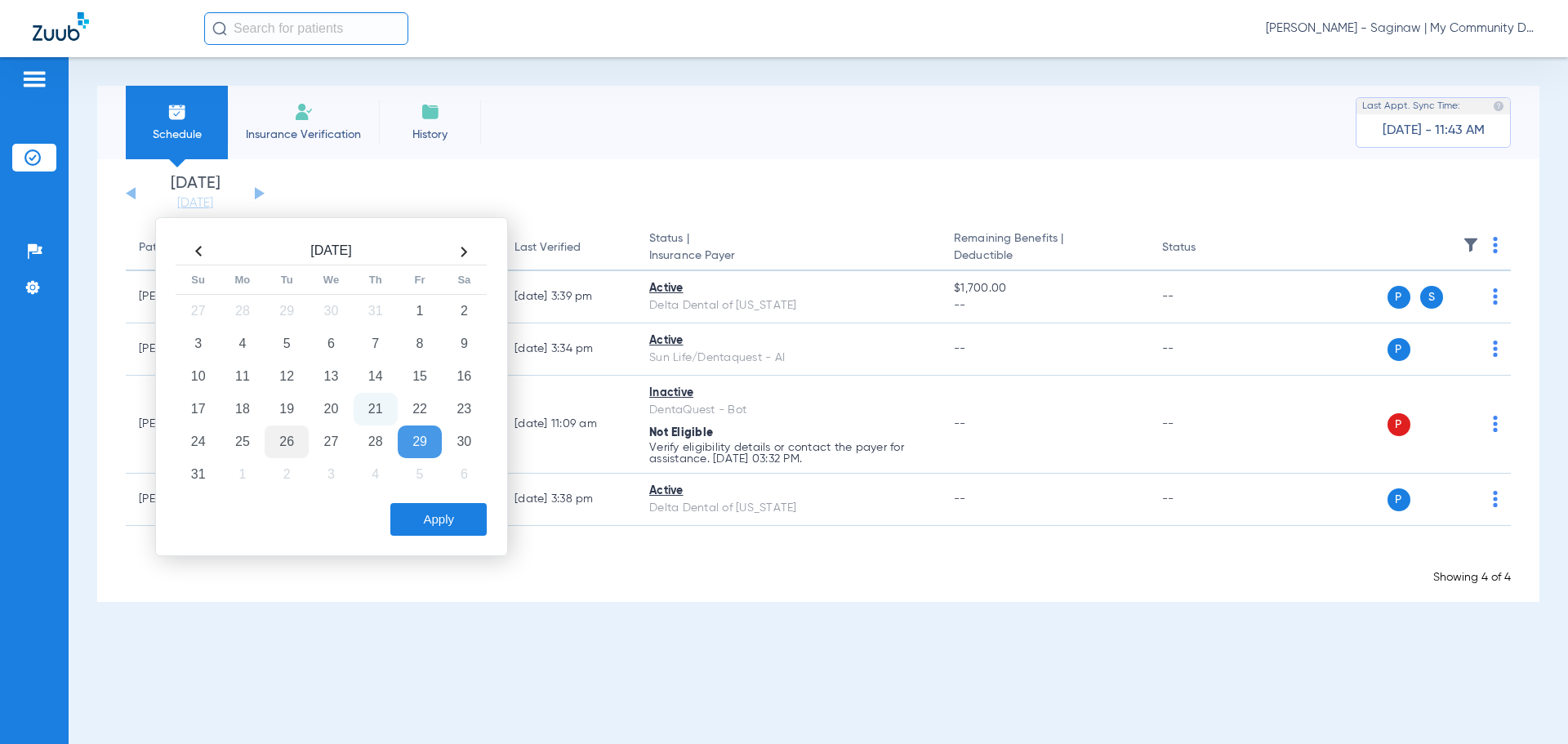
click at [300, 443] on td "26" at bounding box center [286, 442] width 44 height 33
click at [429, 520] on button "Apply" at bounding box center [438, 518] width 96 height 33
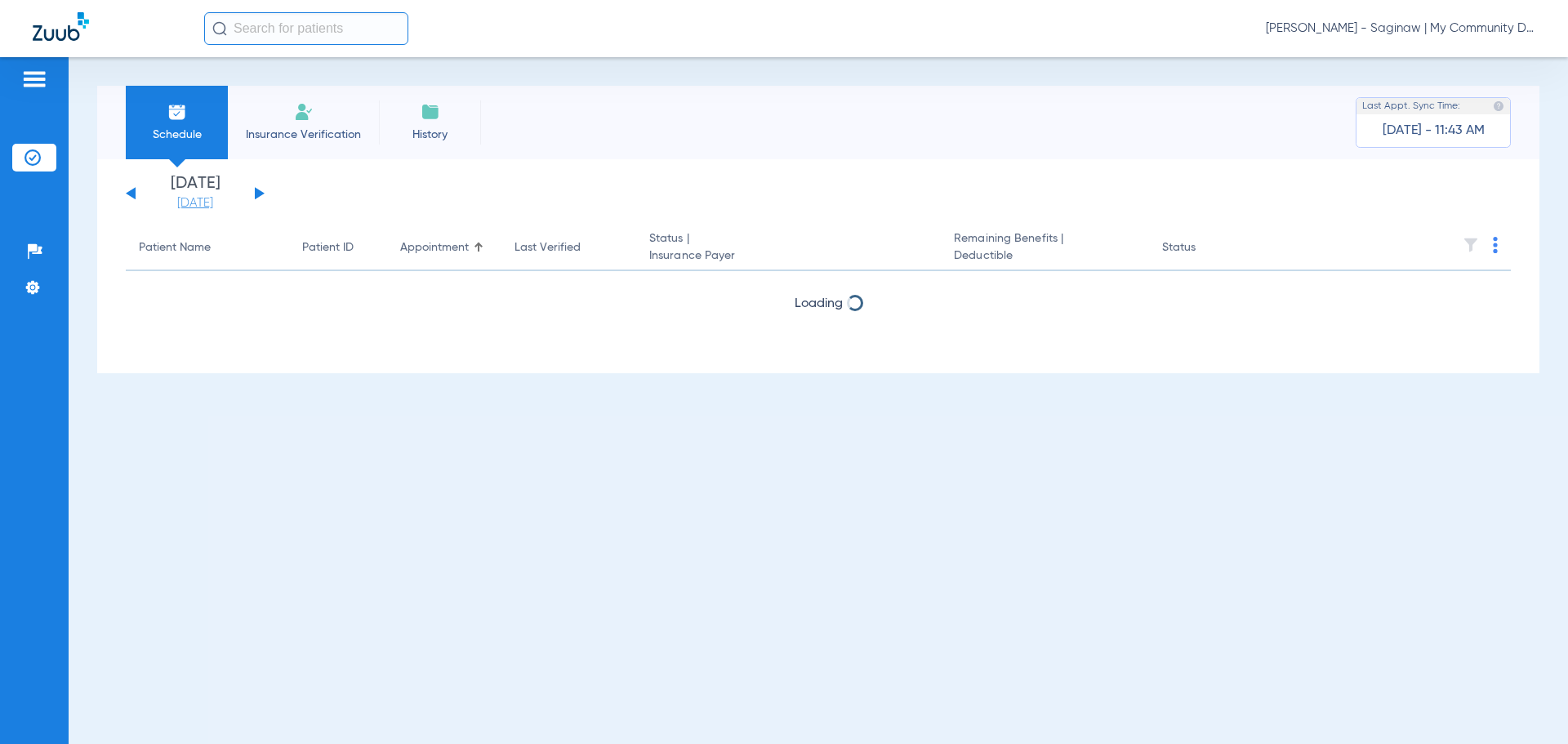
click at [191, 206] on link "[DATE]" at bounding box center [195, 203] width 98 height 16
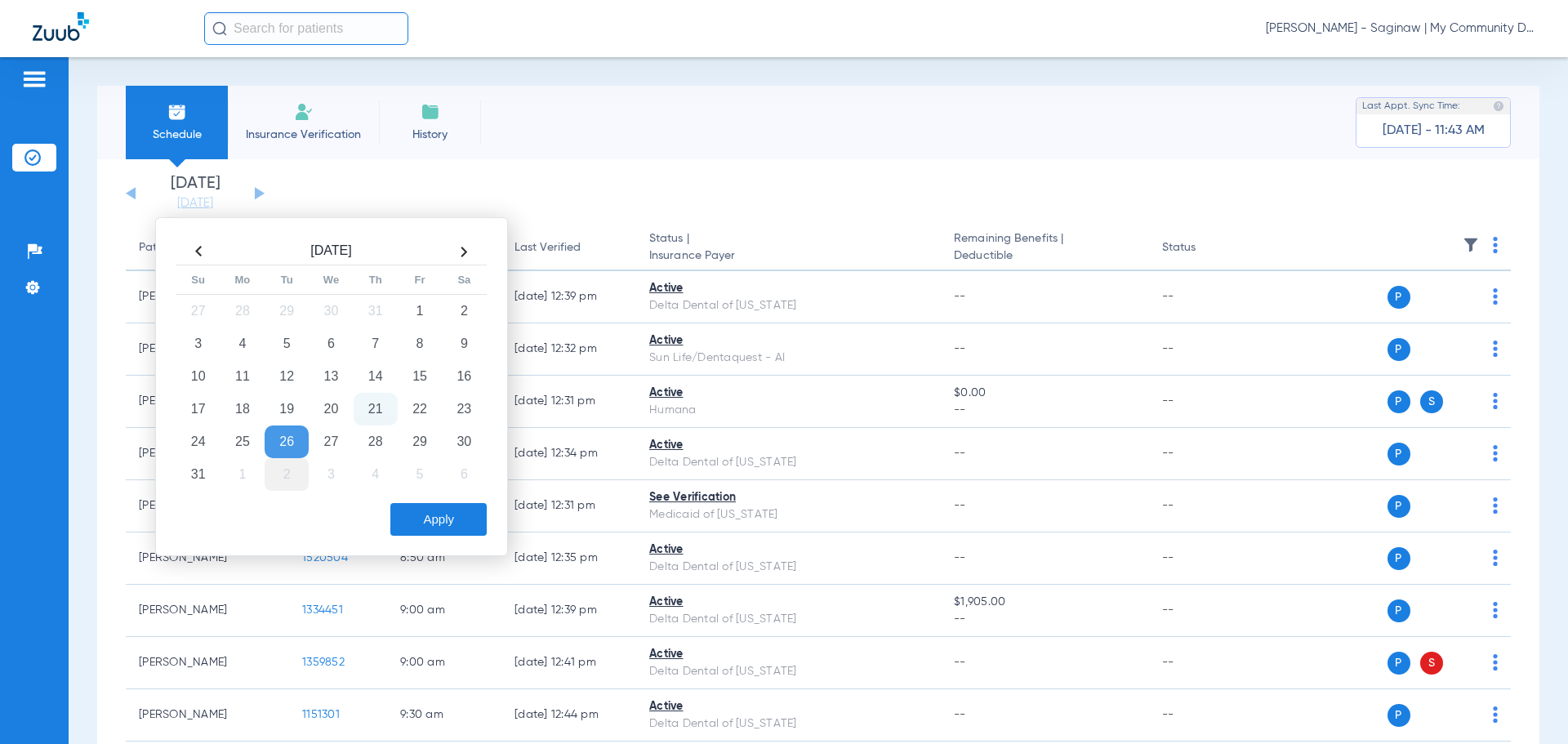
click at [298, 474] on td "2" at bounding box center [286, 474] width 44 height 33
click at [453, 547] on div "[DATE] Su Mo Tu We Th Fr Sa 31 1 2 3 4 5 6 7 8 9 10 11 12 13 14 15 16 17 18 19 …" at bounding box center [331, 387] width 353 height 339
click at [453, 532] on button "Apply" at bounding box center [438, 518] width 96 height 33
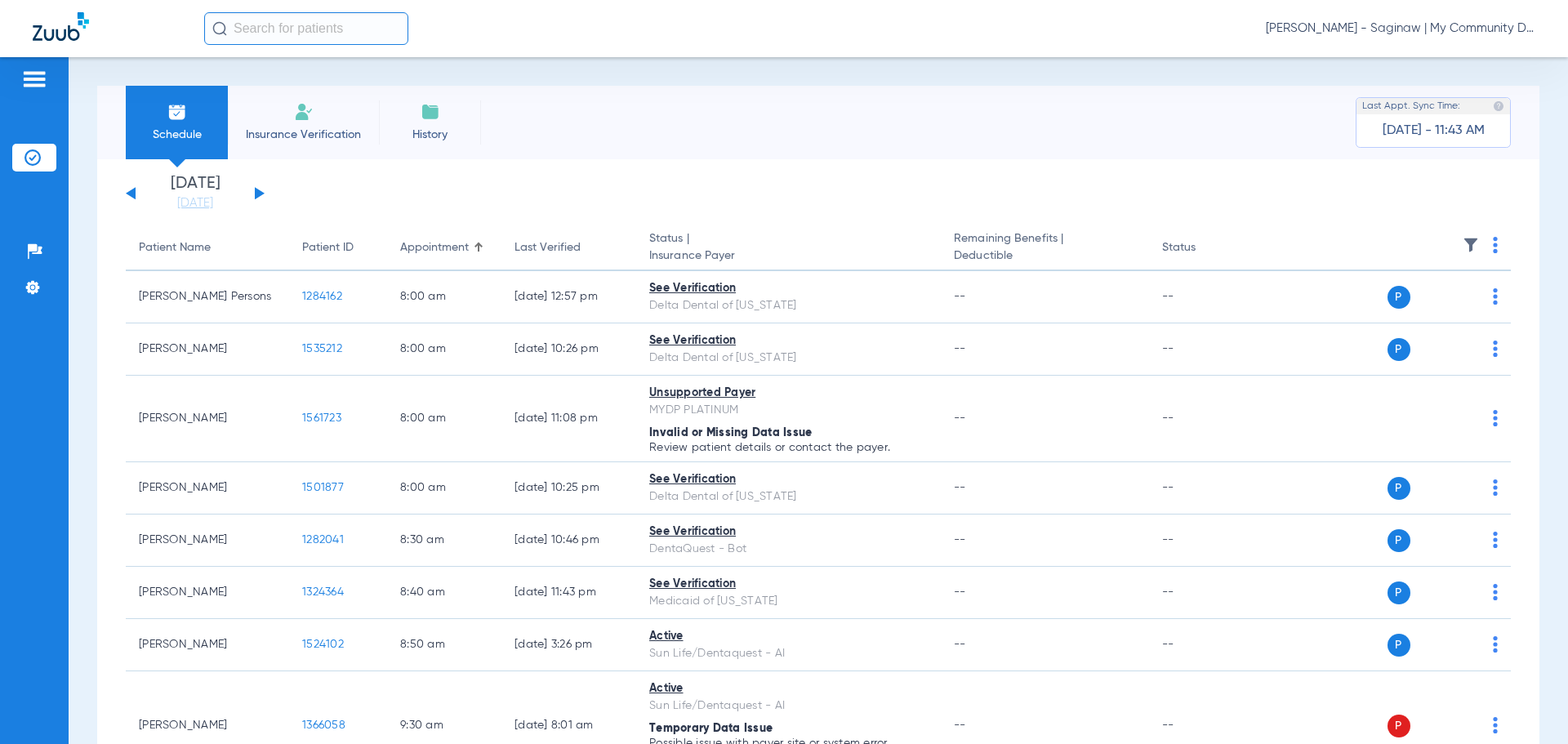
click at [1493, 252] on img at bounding box center [1495, 244] width 5 height 16
click at [1450, 299] on button "Verify All" at bounding box center [1420, 309] width 128 height 33
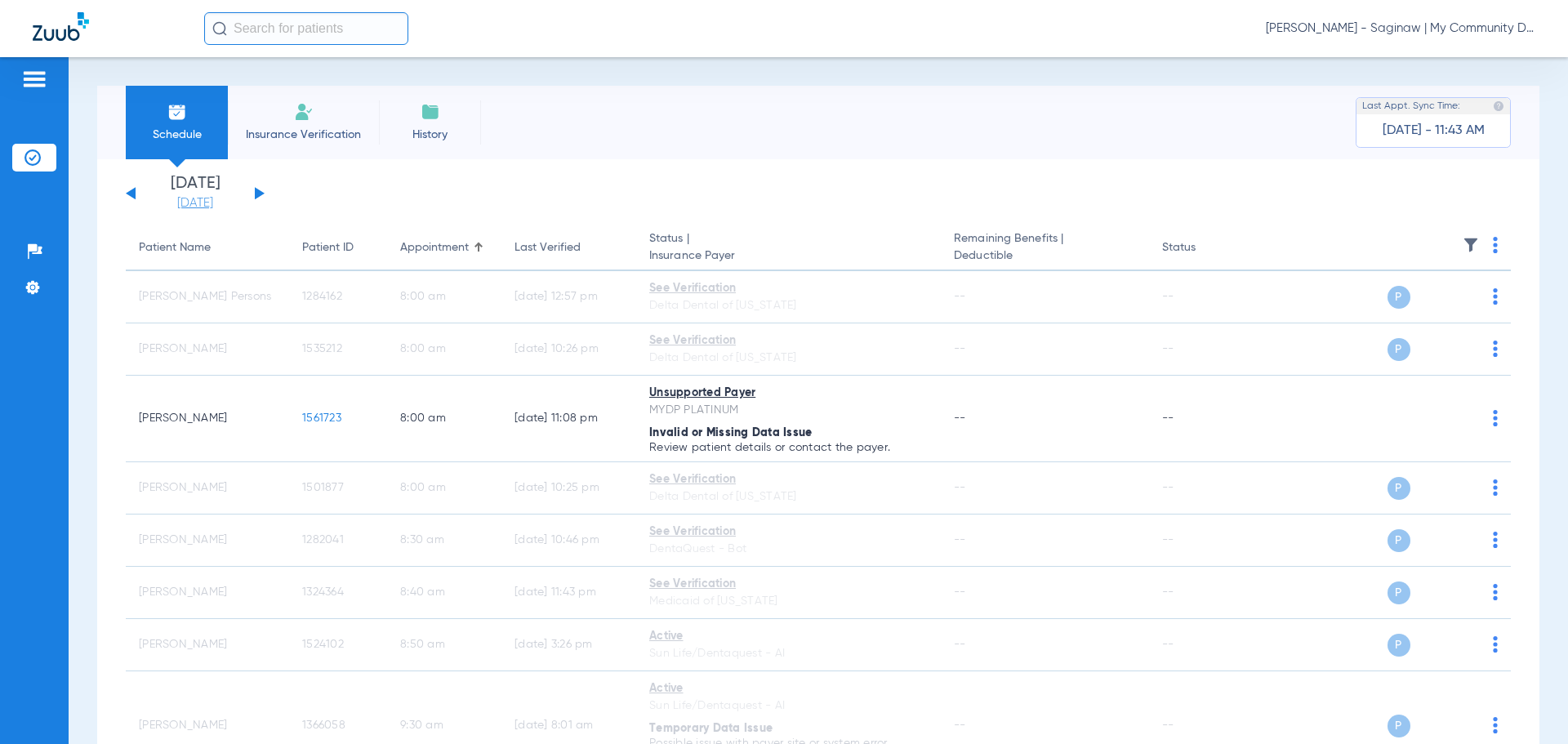
click at [196, 200] on link "[DATE]" at bounding box center [195, 203] width 98 height 16
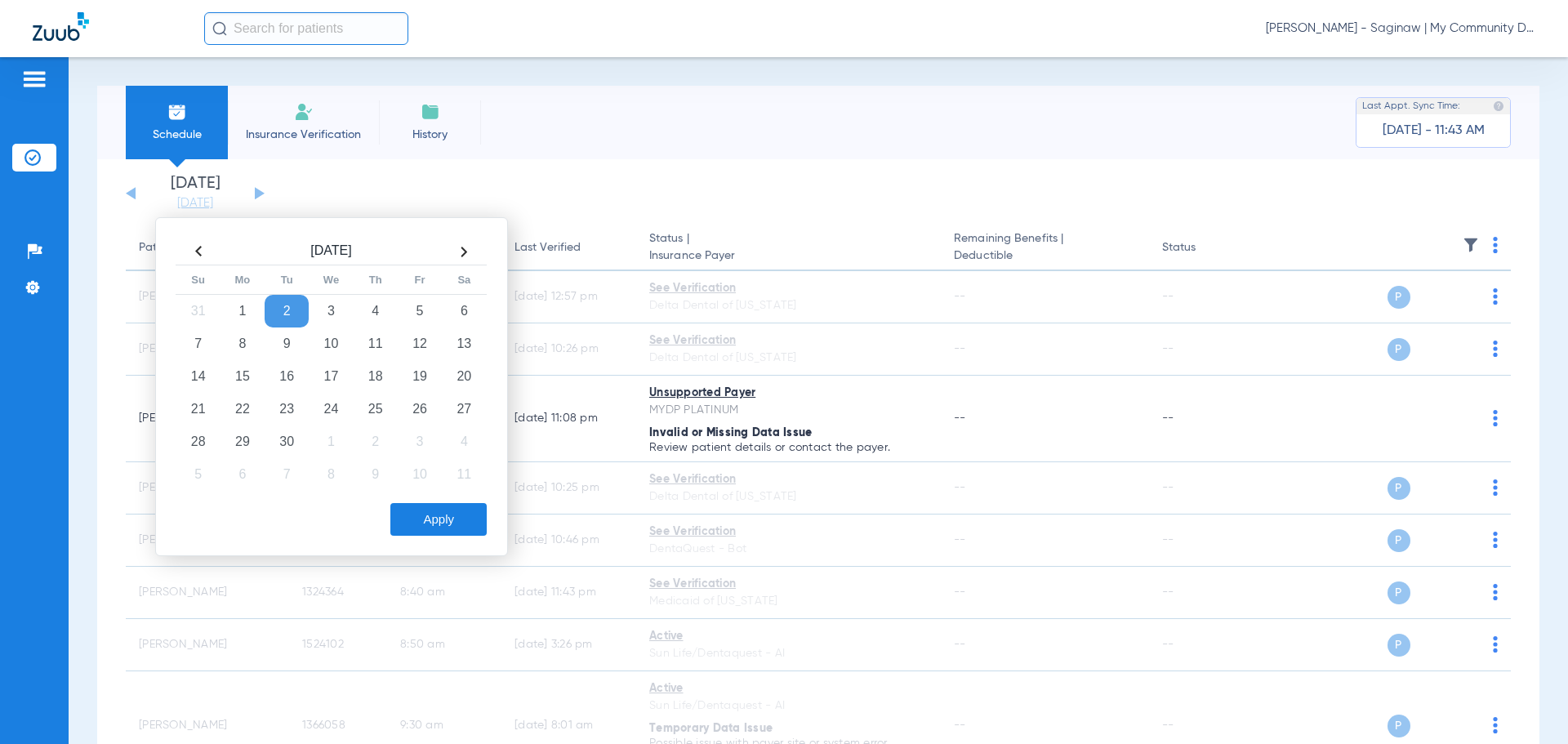
click at [204, 254] on th at bounding box center [198, 252] width 44 height 26
click at [299, 443] on td "26" at bounding box center [286, 442] width 44 height 33
click at [430, 521] on button "Apply" at bounding box center [438, 518] width 96 height 33
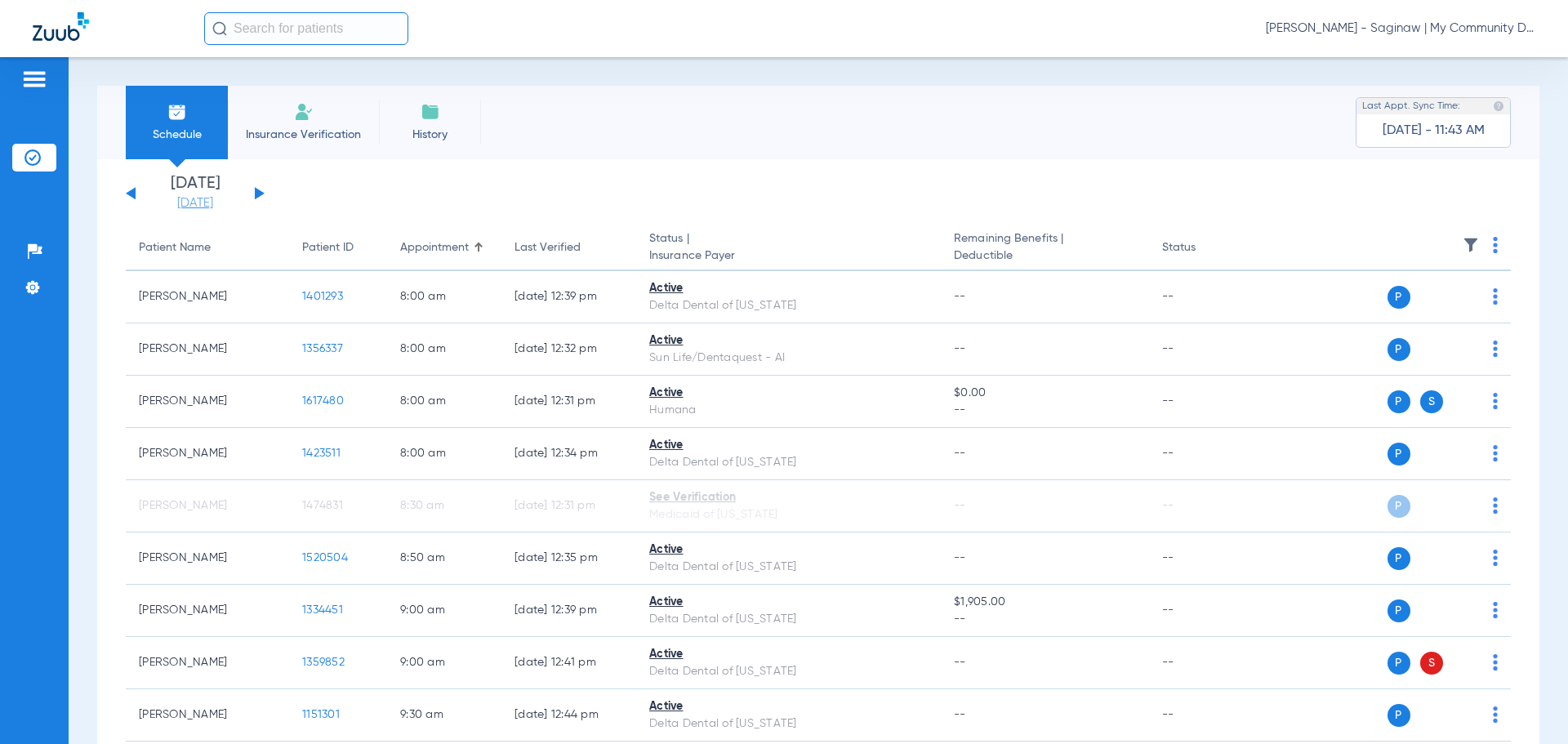
click at [183, 197] on link "[DATE]" at bounding box center [195, 203] width 98 height 16
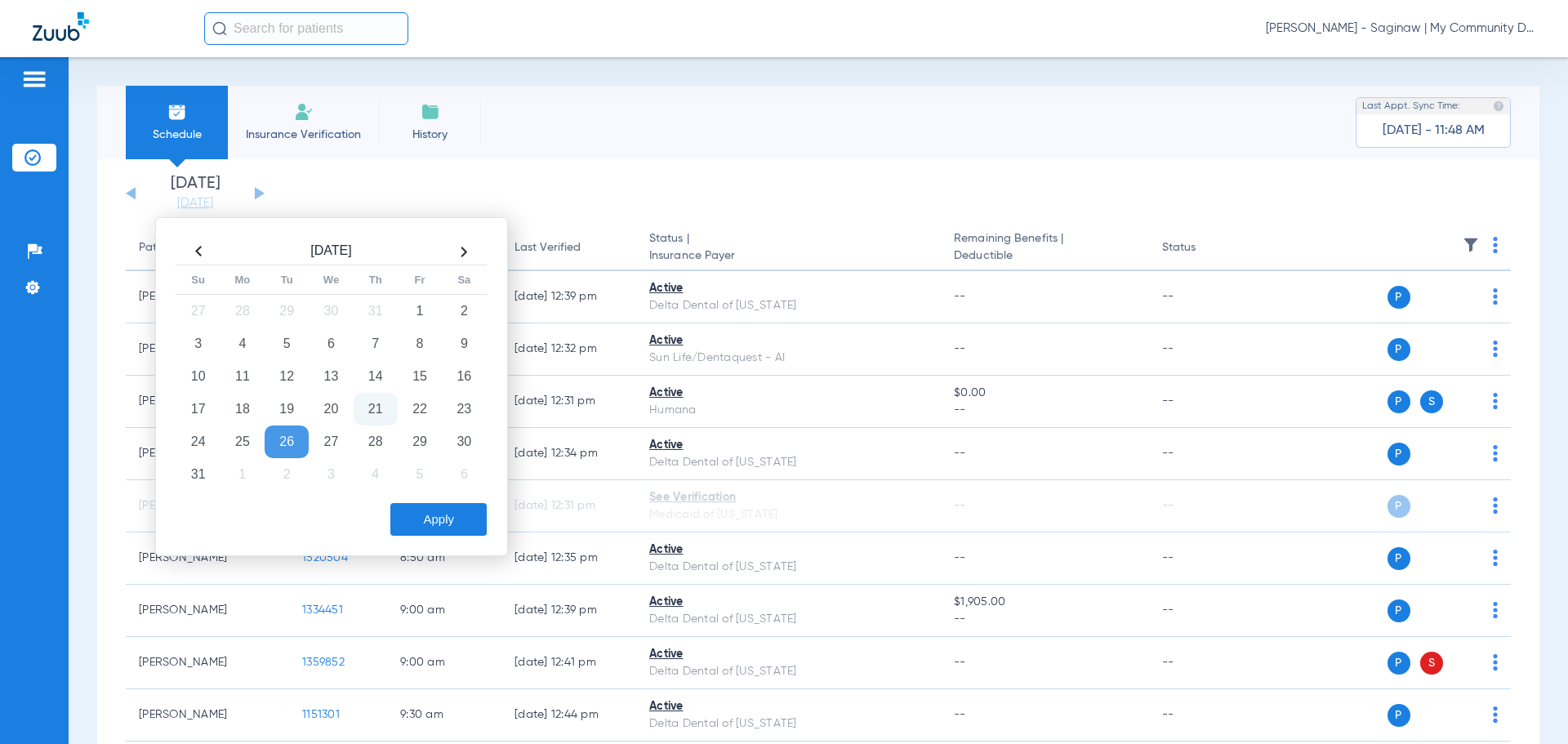
click at [445, 517] on button "Apply" at bounding box center [438, 518] width 96 height 33
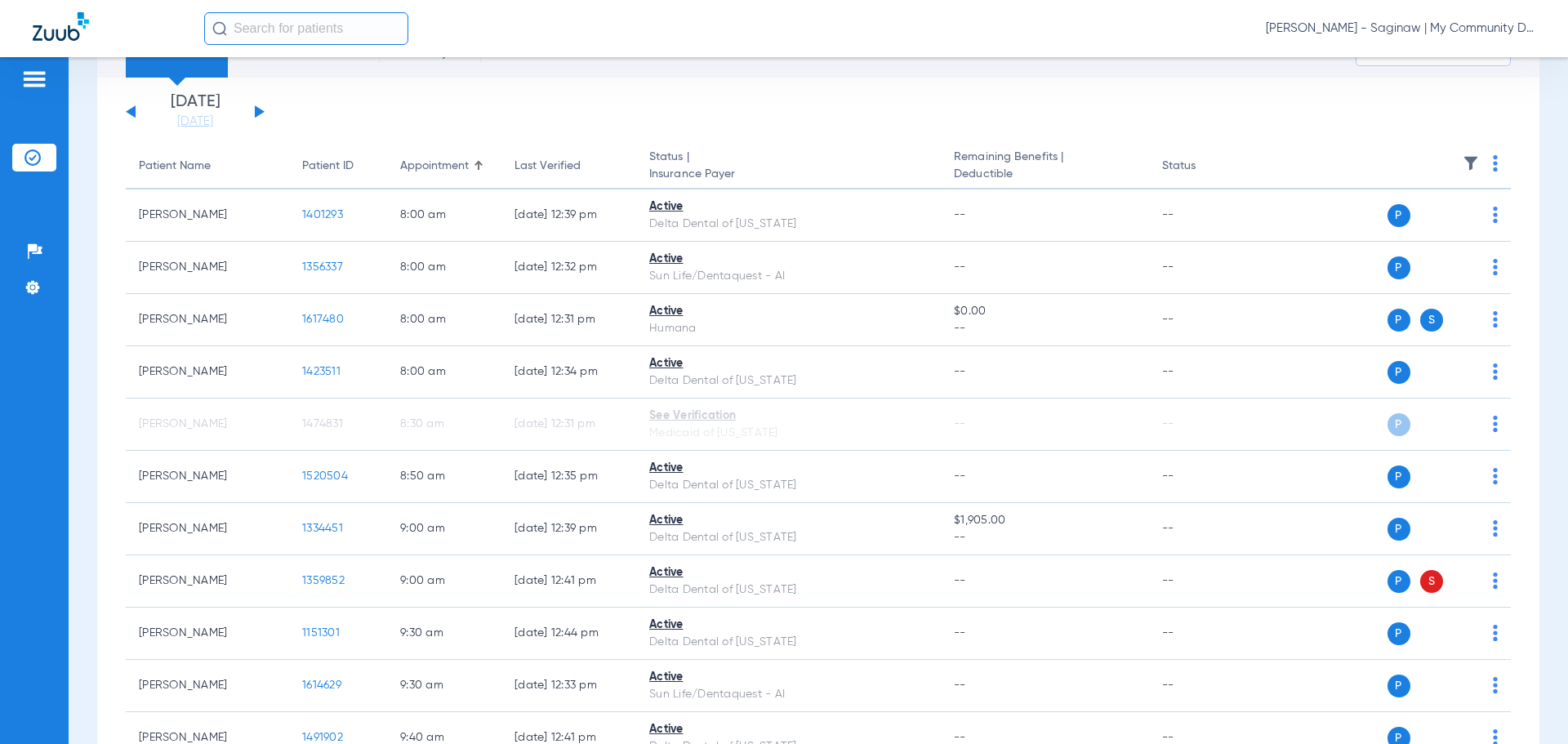
scroll to position [163, 0]
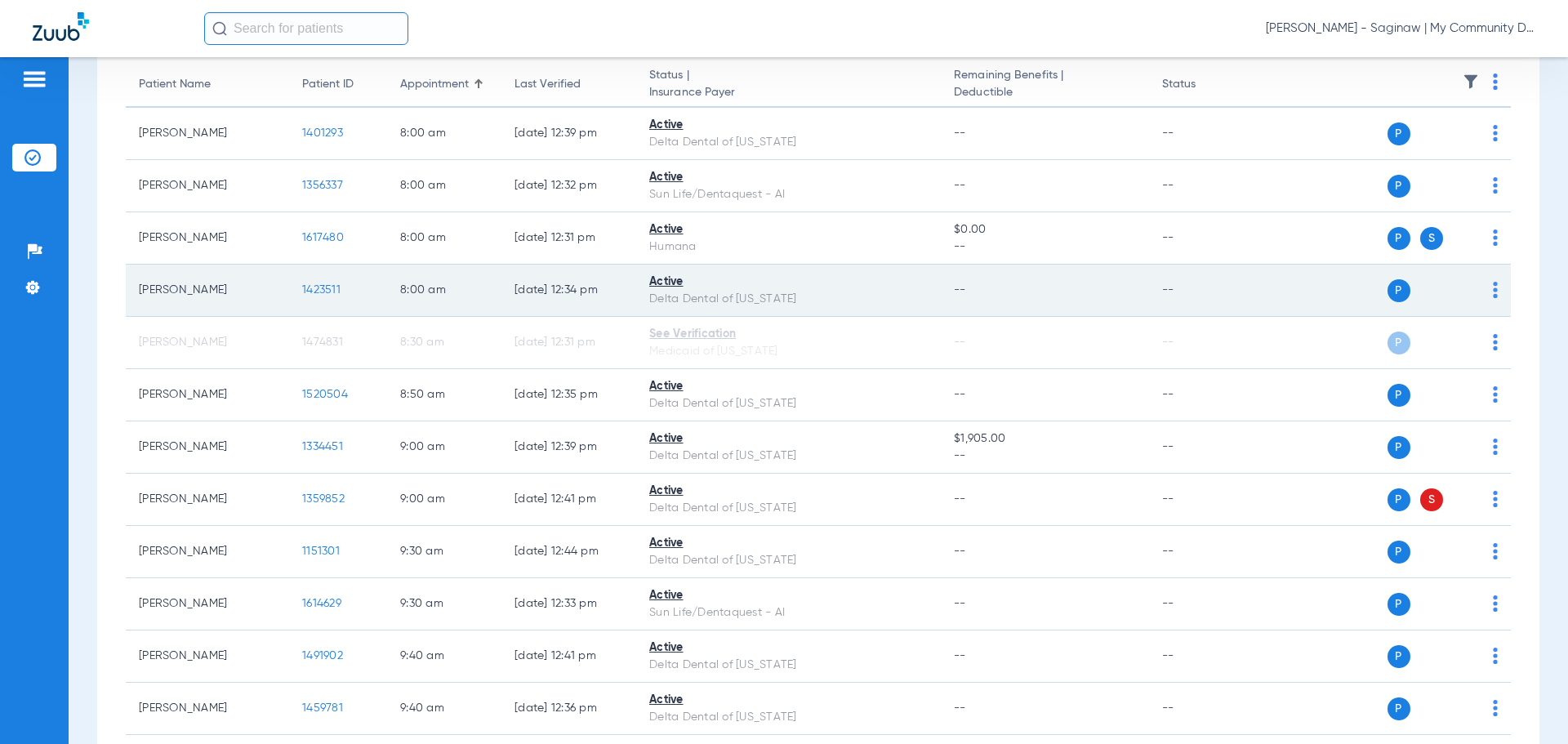
click at [320, 281] on td "1423511" at bounding box center [338, 291] width 98 height 52
click at [321, 291] on span "1423511" at bounding box center [321, 290] width 38 height 11
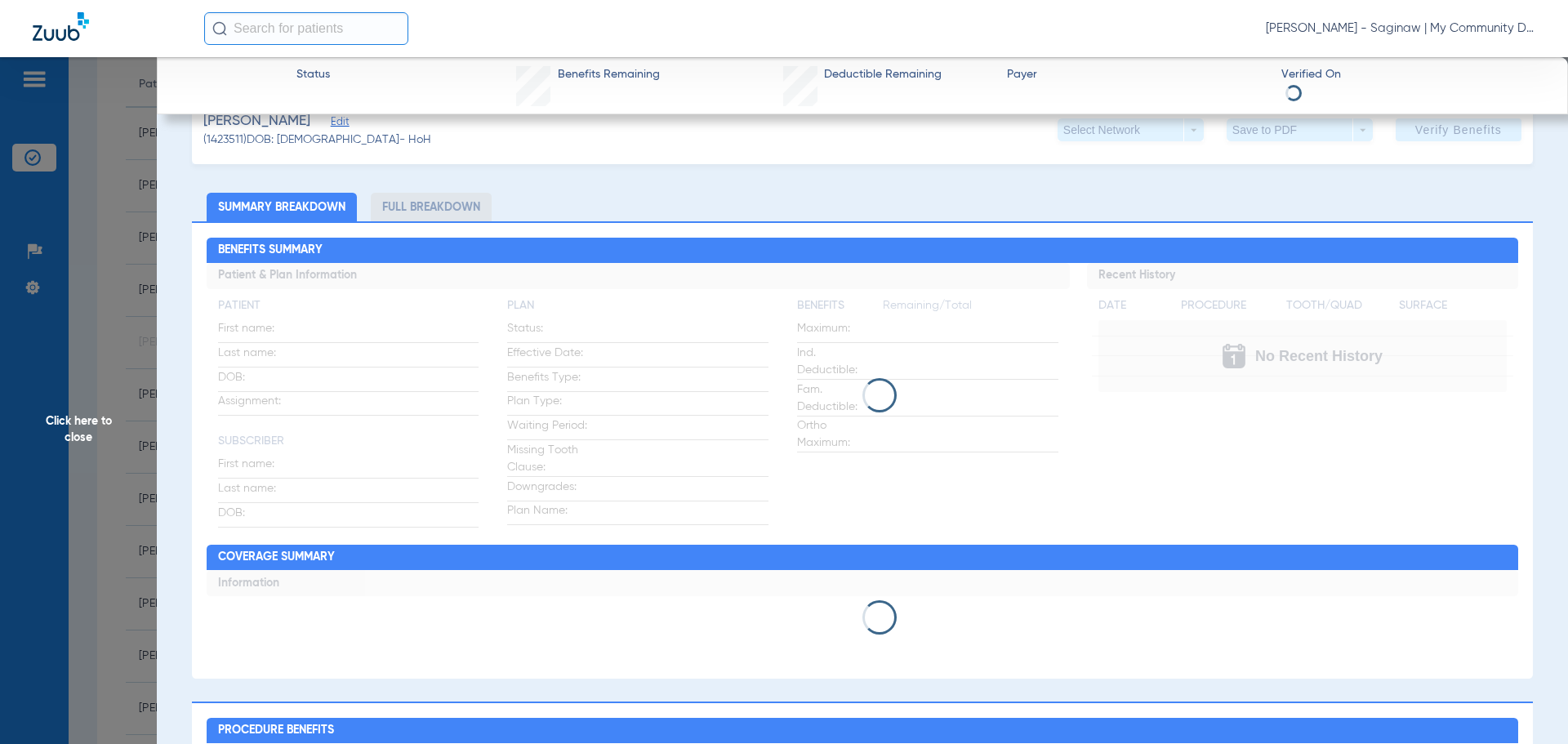
scroll to position [0, 0]
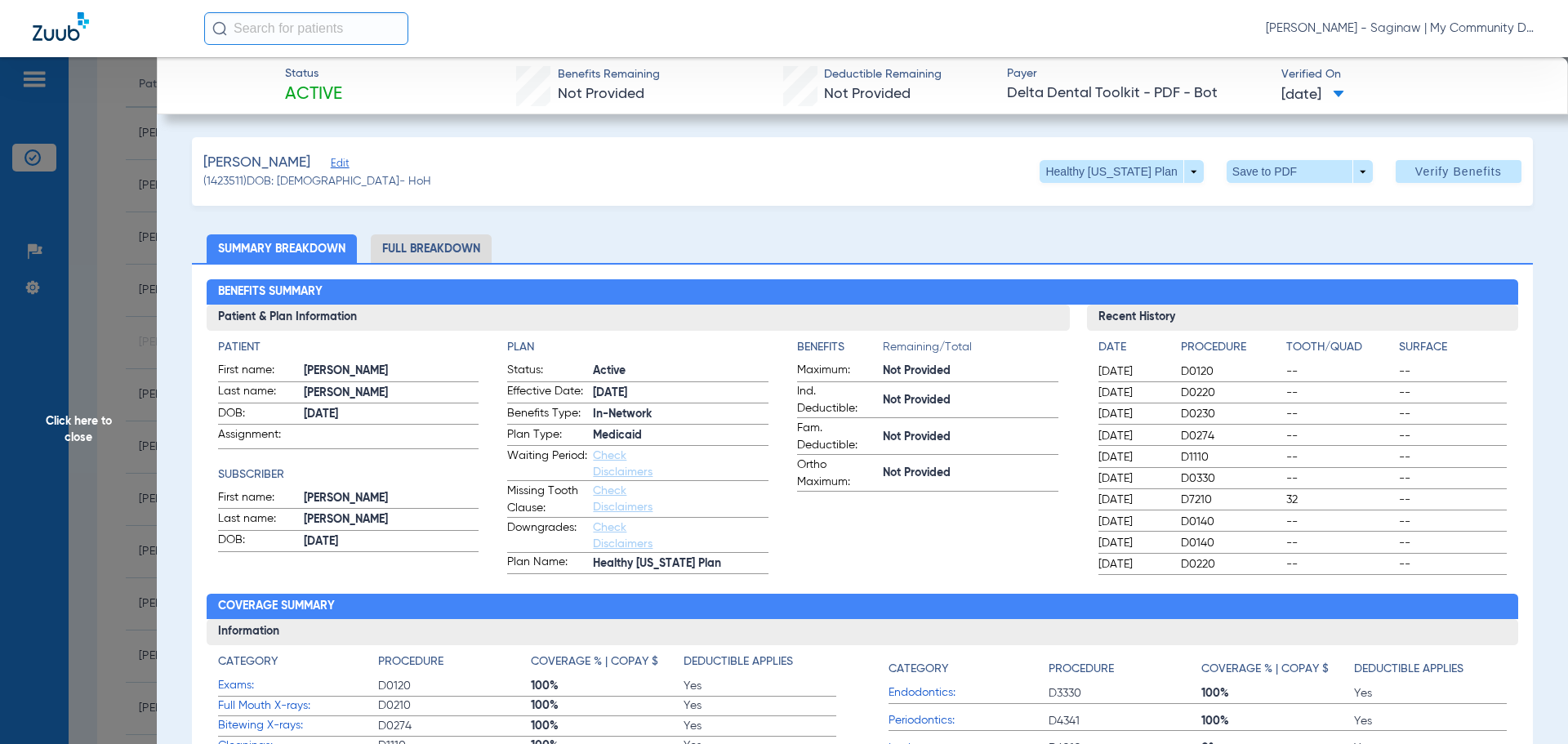
click at [154, 337] on span "Click here to close" at bounding box center [79, 429] width 157 height 744
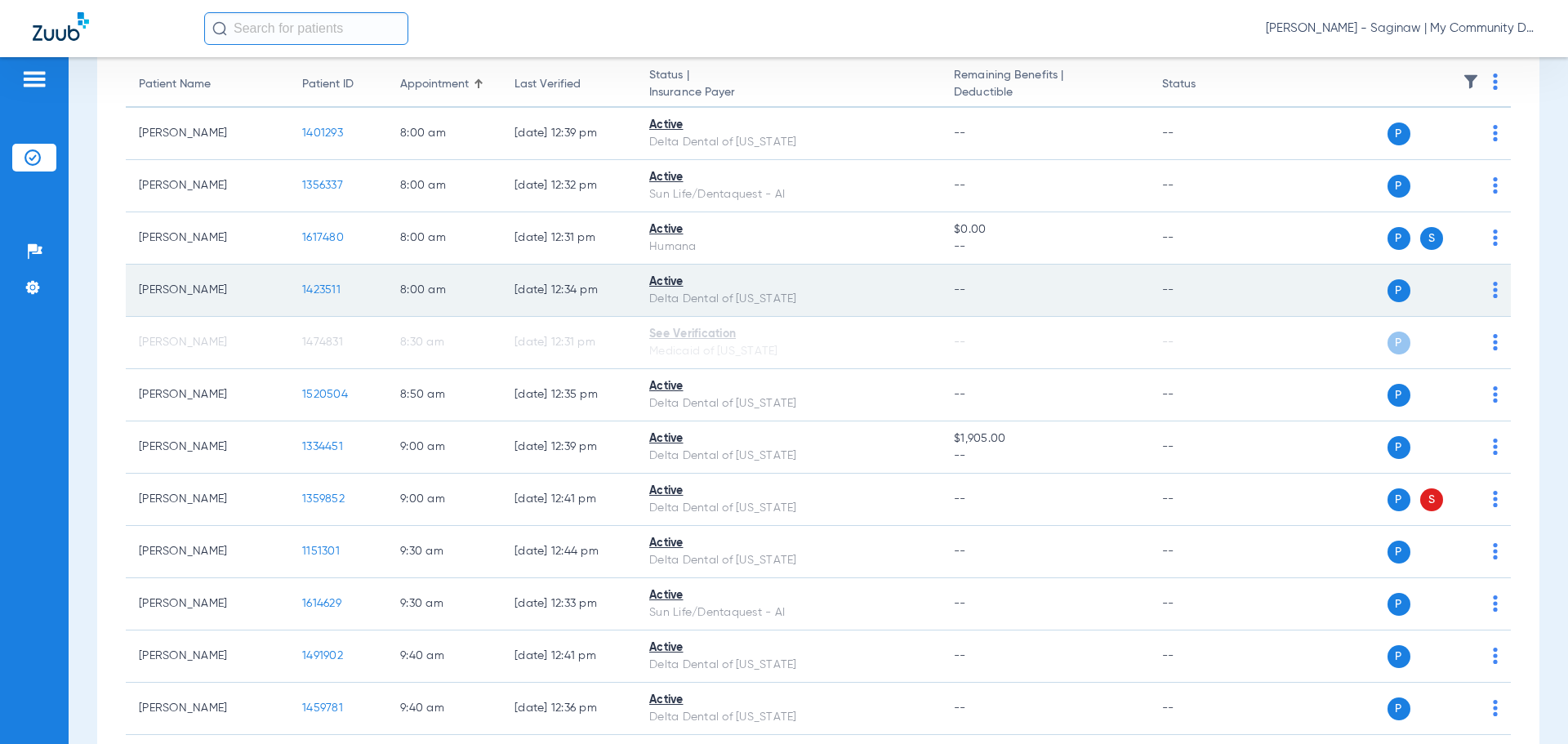
click at [325, 291] on span "1423511" at bounding box center [321, 290] width 38 height 11
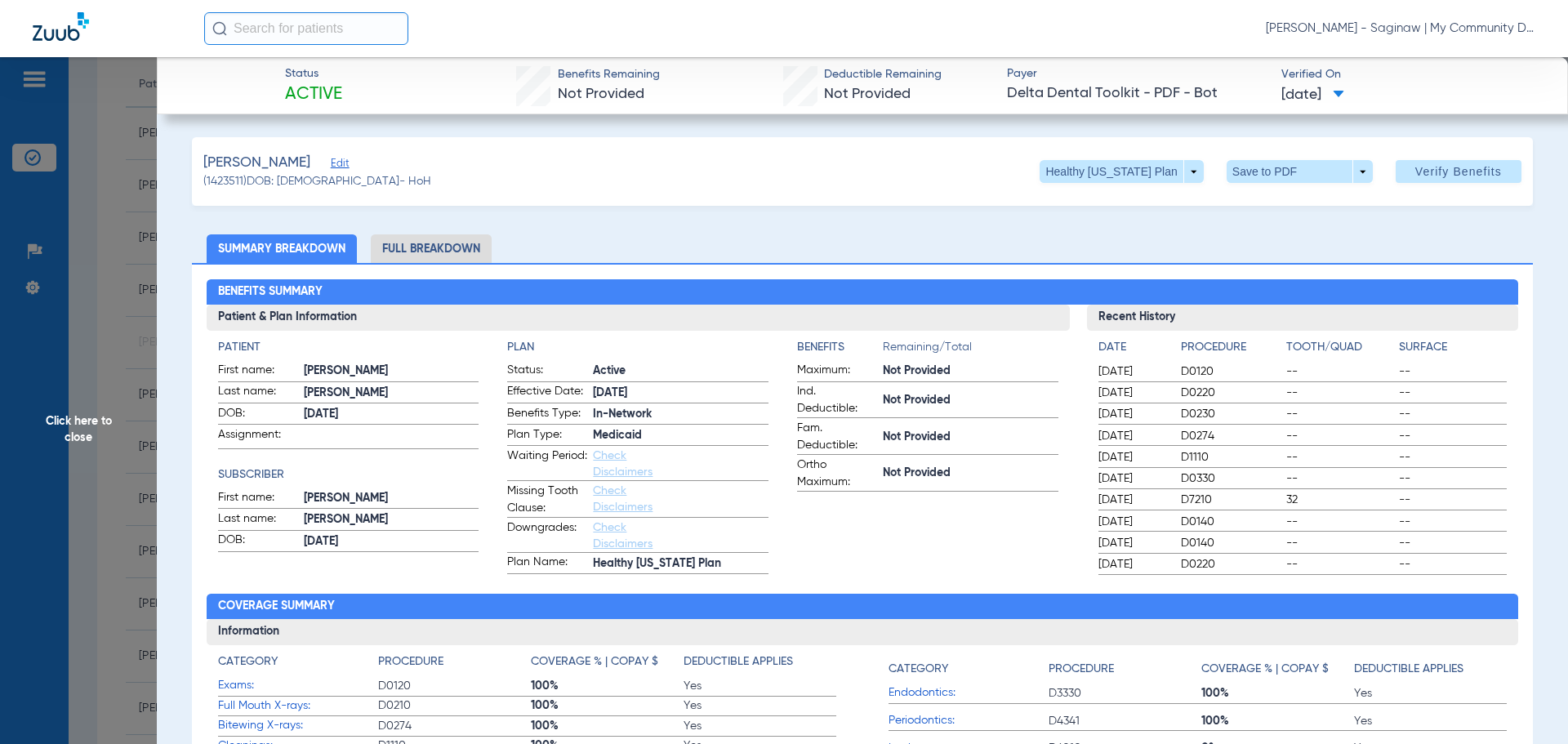
click at [421, 244] on li "Full Breakdown" at bounding box center [431, 248] width 121 height 29
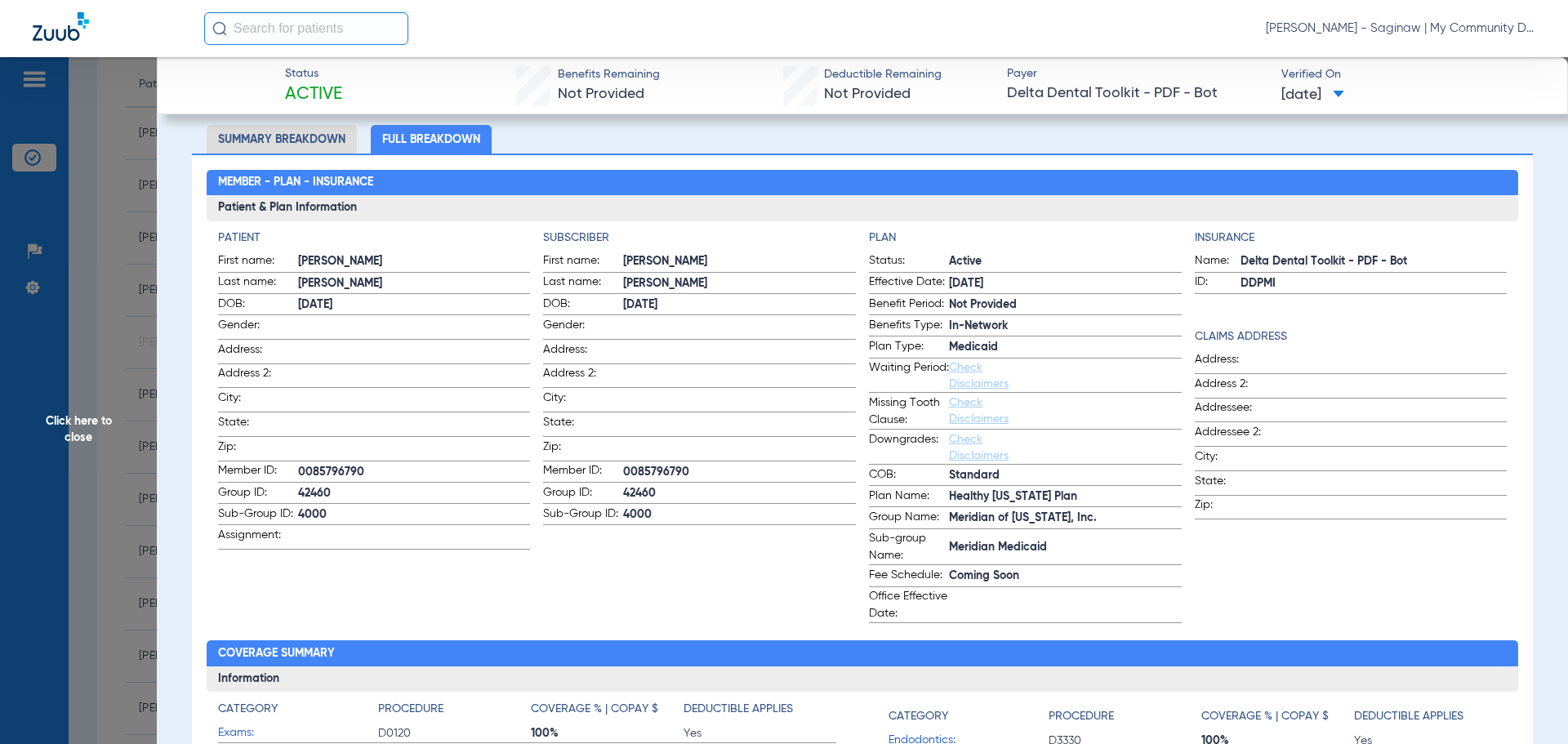
scroll to position [81, 0]
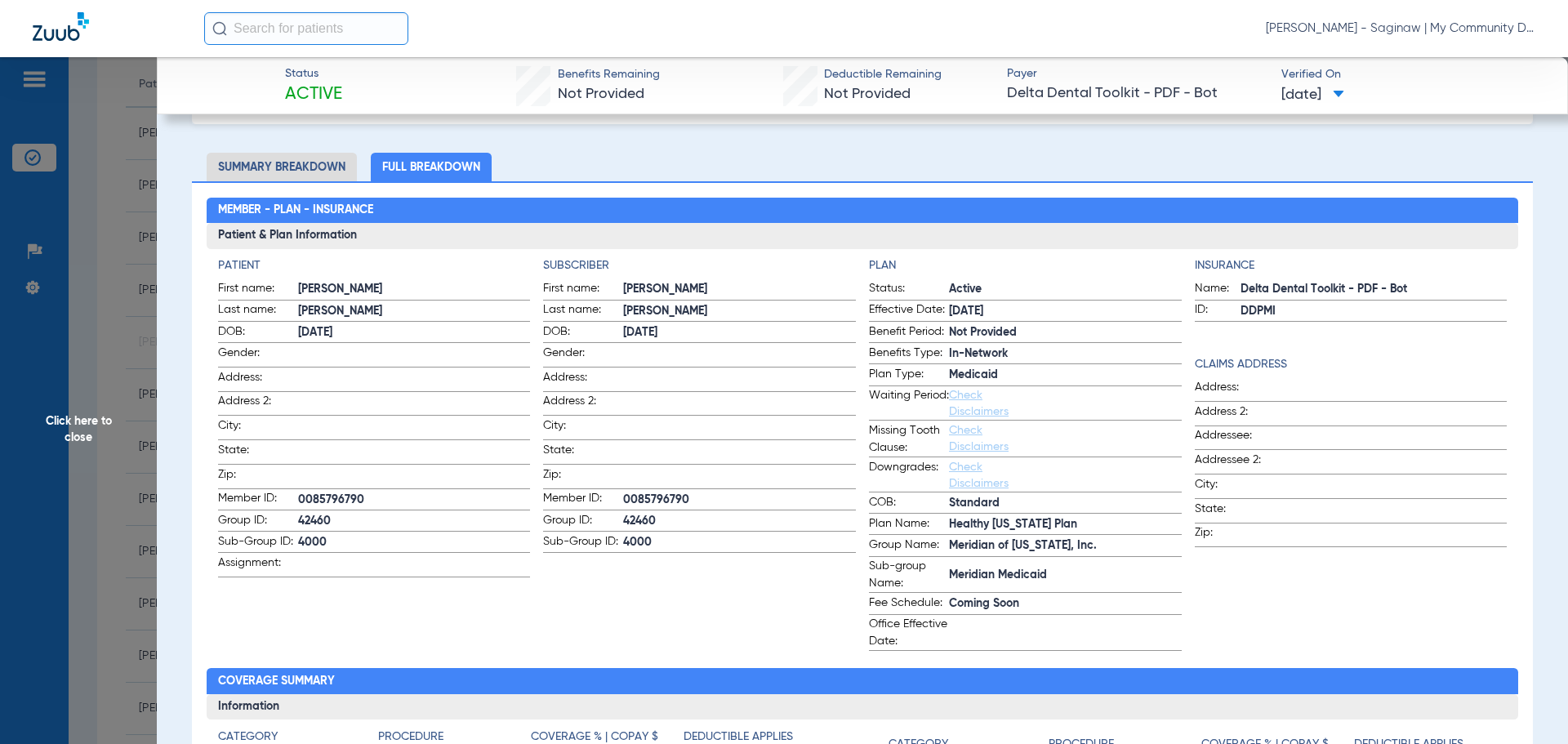
click at [129, 432] on span "Click here to close" at bounding box center [79, 429] width 157 height 744
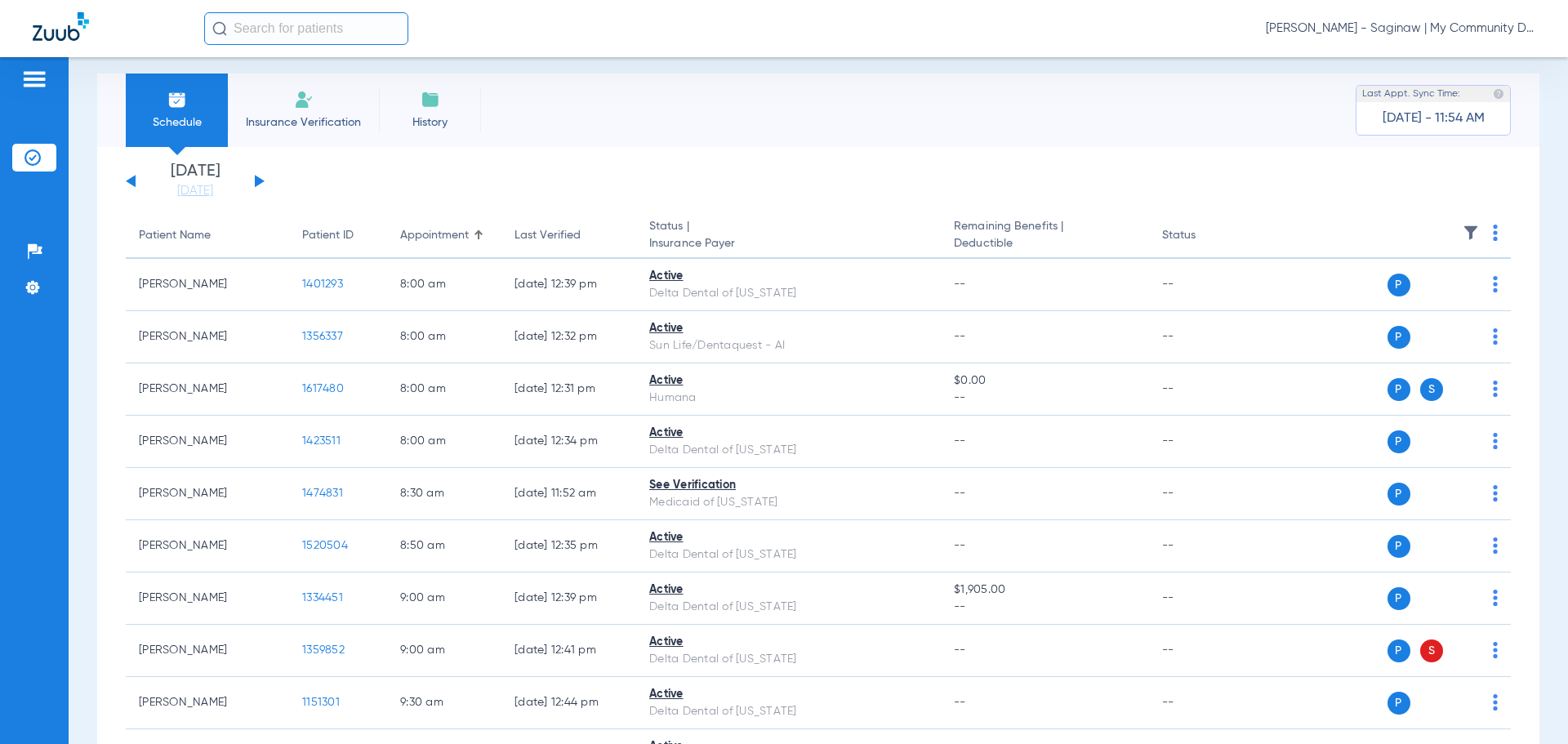
scroll to position [0, 0]
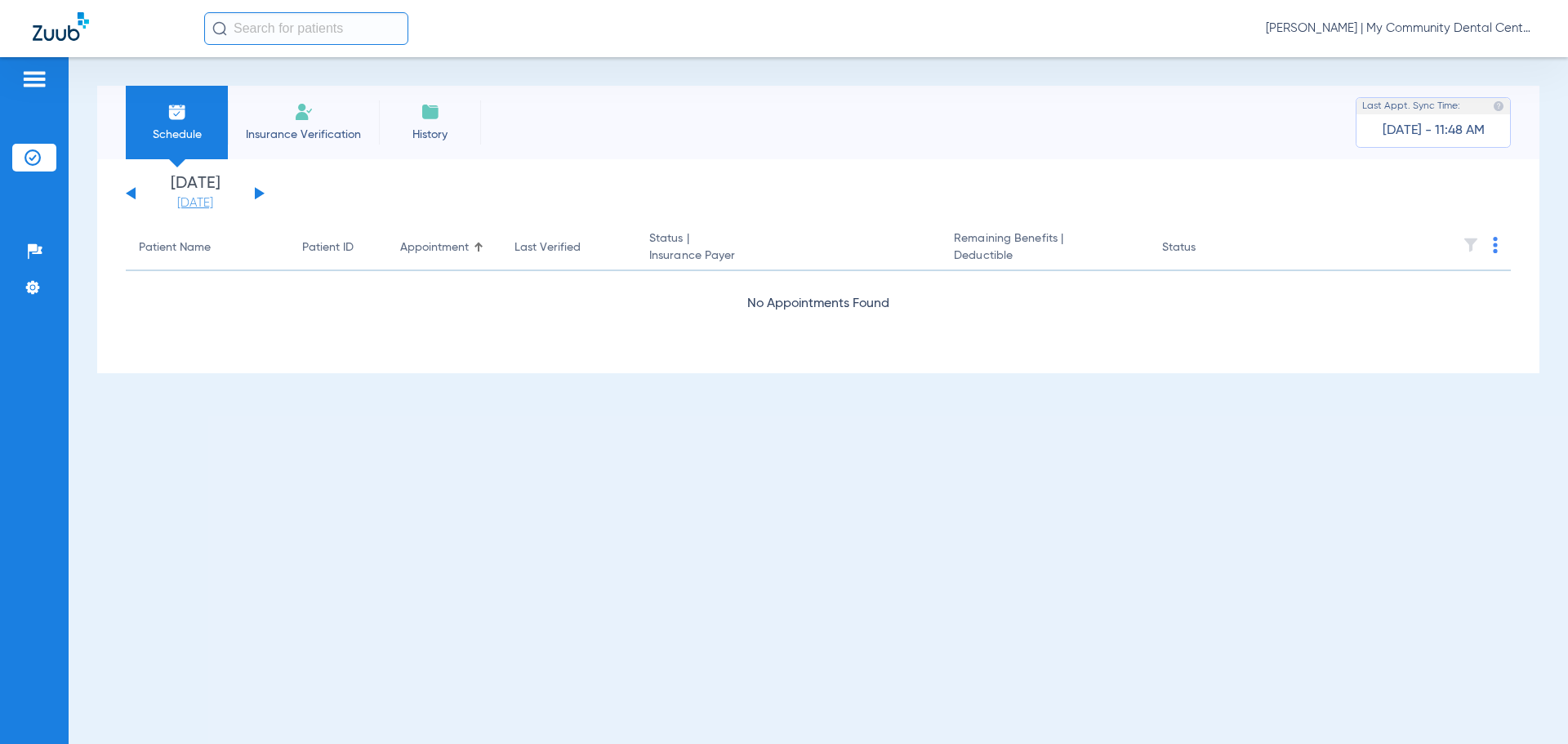
click at [209, 207] on link "[DATE]" at bounding box center [195, 203] width 98 height 16
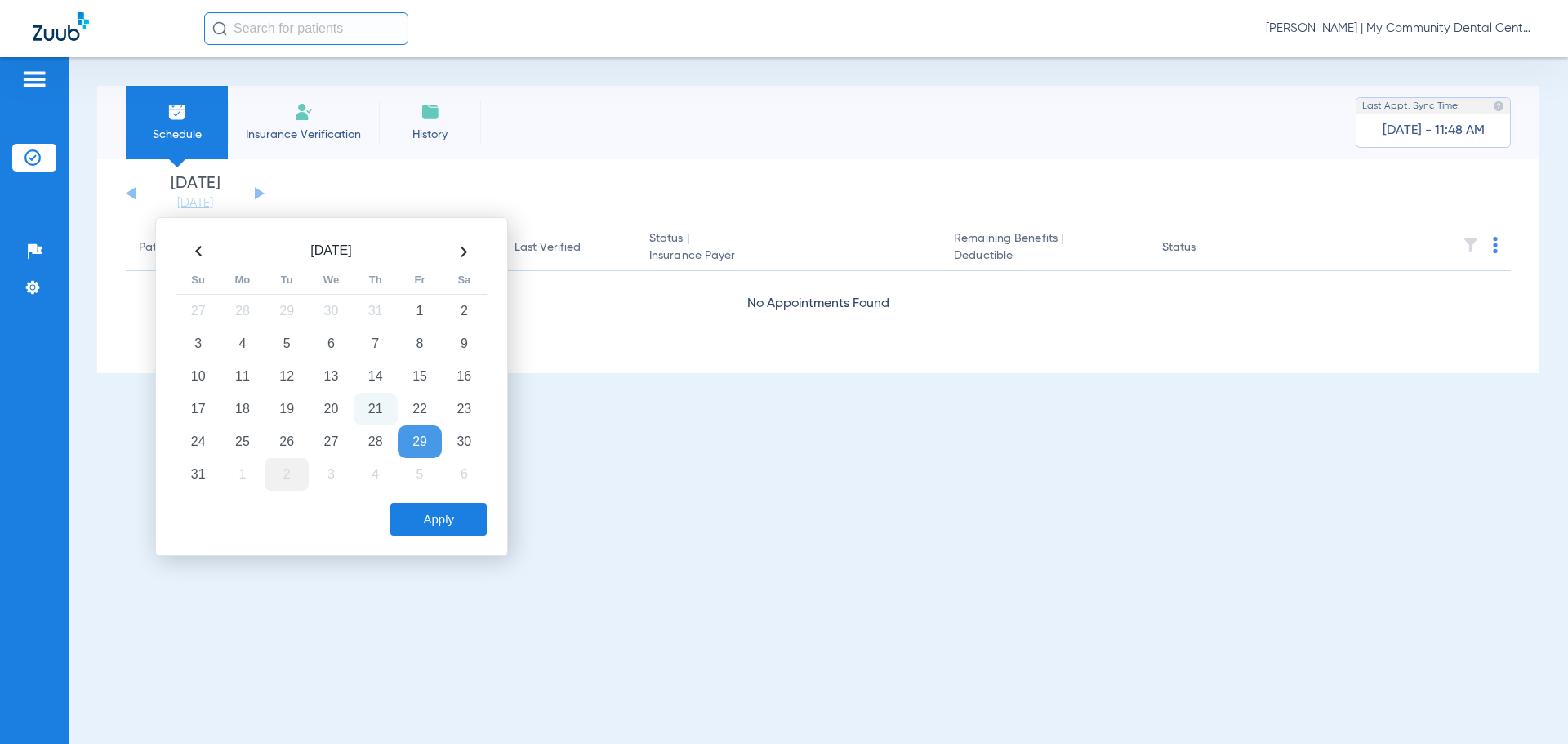
click at [284, 481] on td "2" at bounding box center [286, 474] width 44 height 33
click at [428, 522] on button "Apply" at bounding box center [438, 518] width 96 height 33
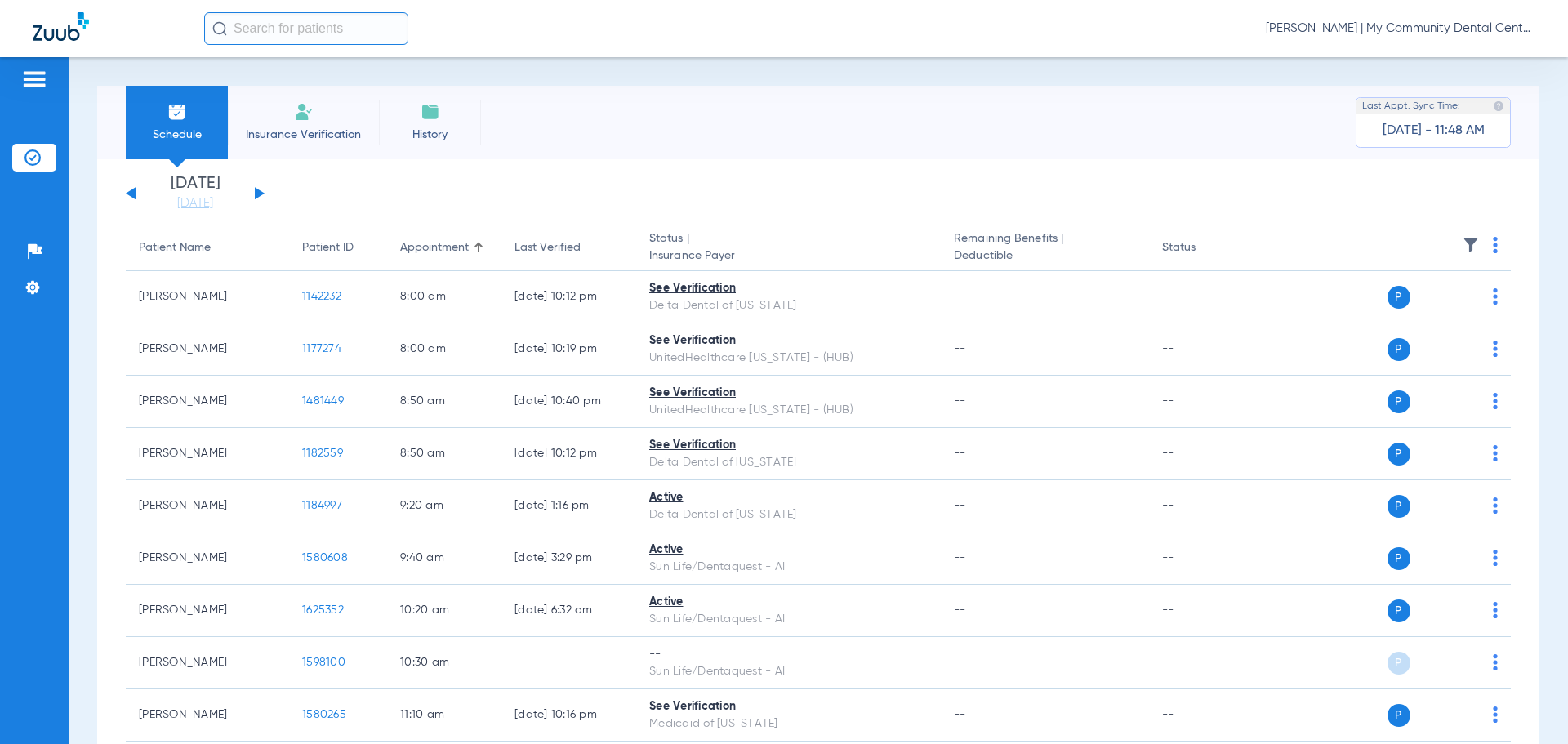
click at [1493, 250] on img at bounding box center [1495, 244] width 5 height 16
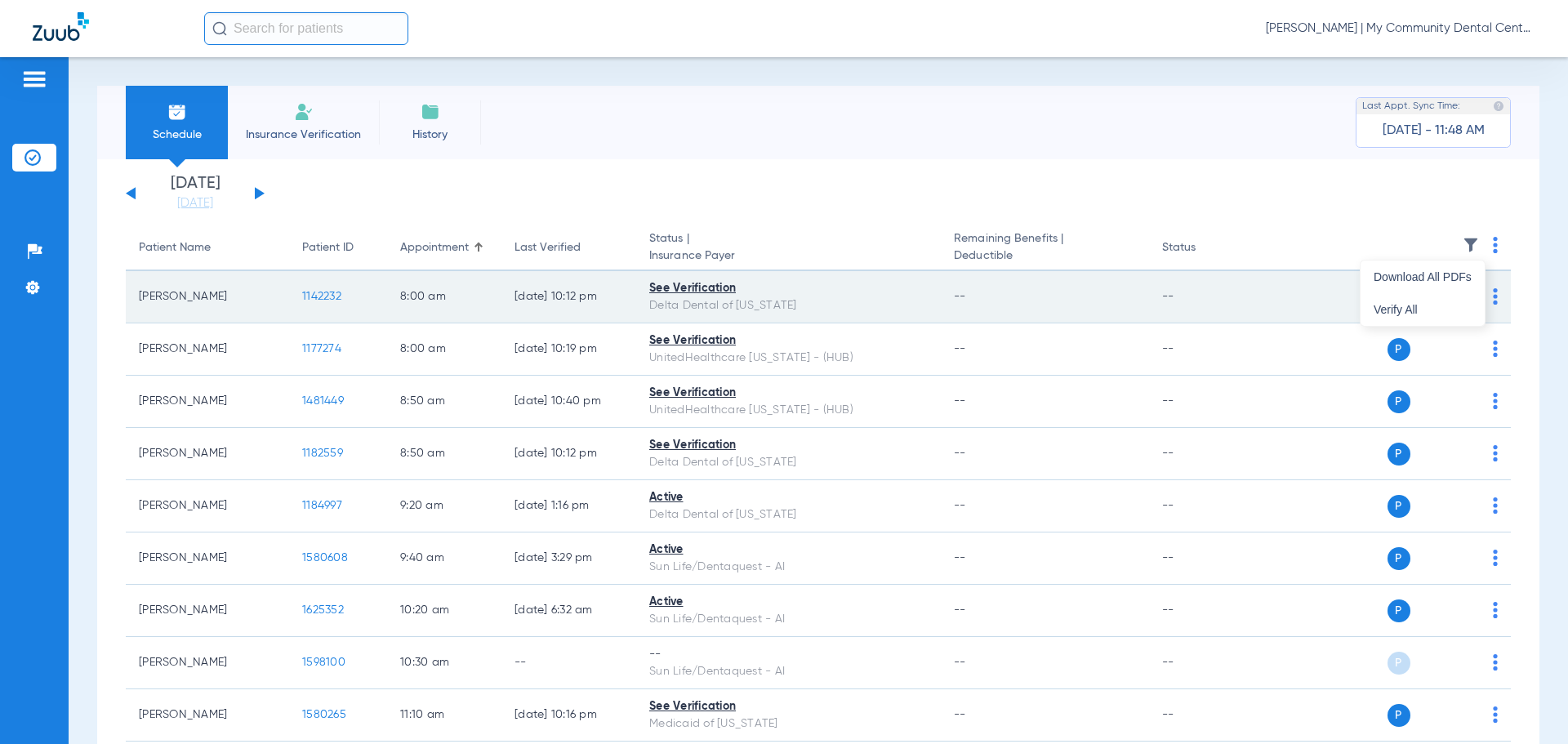
drag, startPoint x: 1430, startPoint y: 303, endPoint x: 1415, endPoint y: 313, distance: 18.0
click at [1430, 304] on button "Verify All" at bounding box center [1423, 309] width 125 height 33
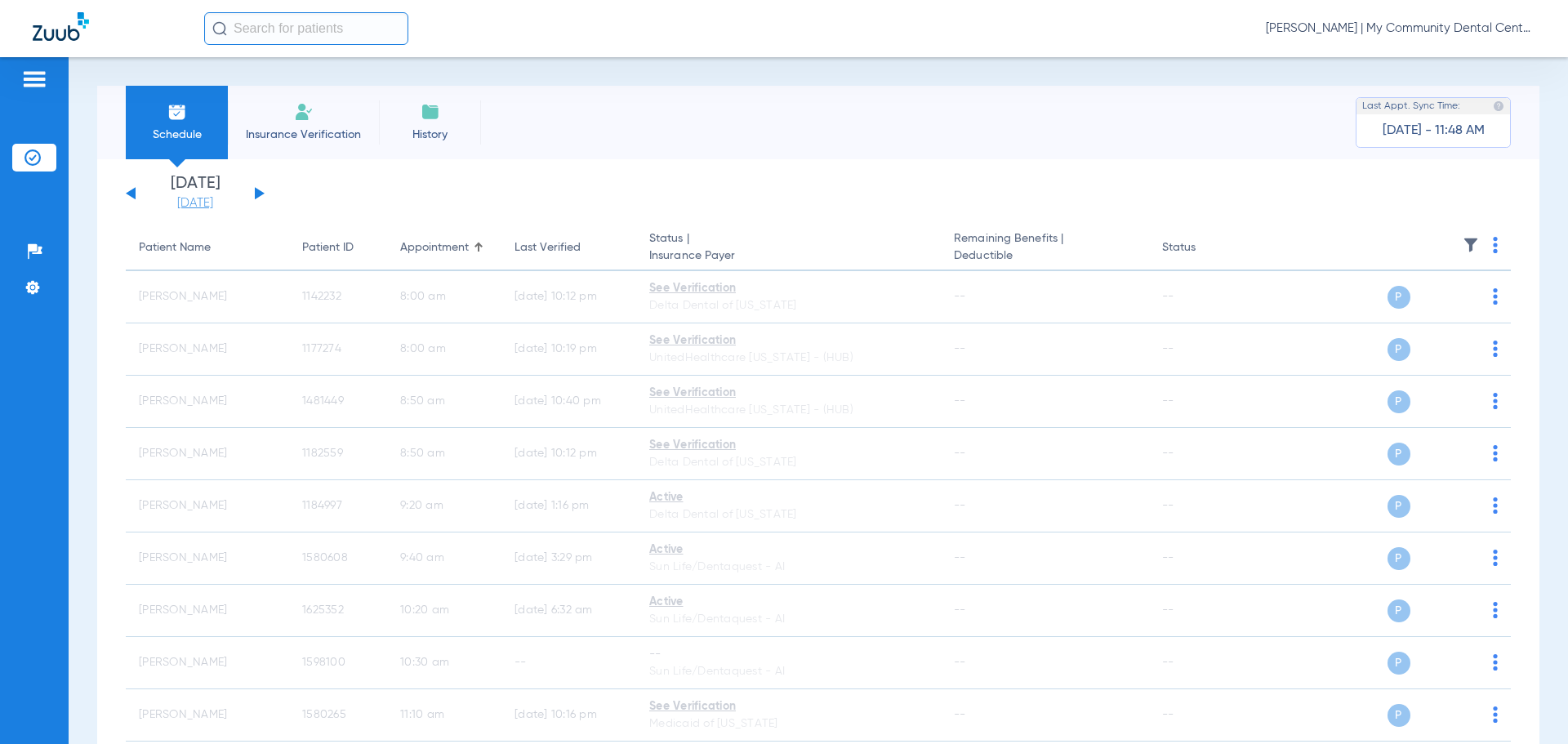
click at [208, 196] on link "[DATE]" at bounding box center [195, 203] width 98 height 16
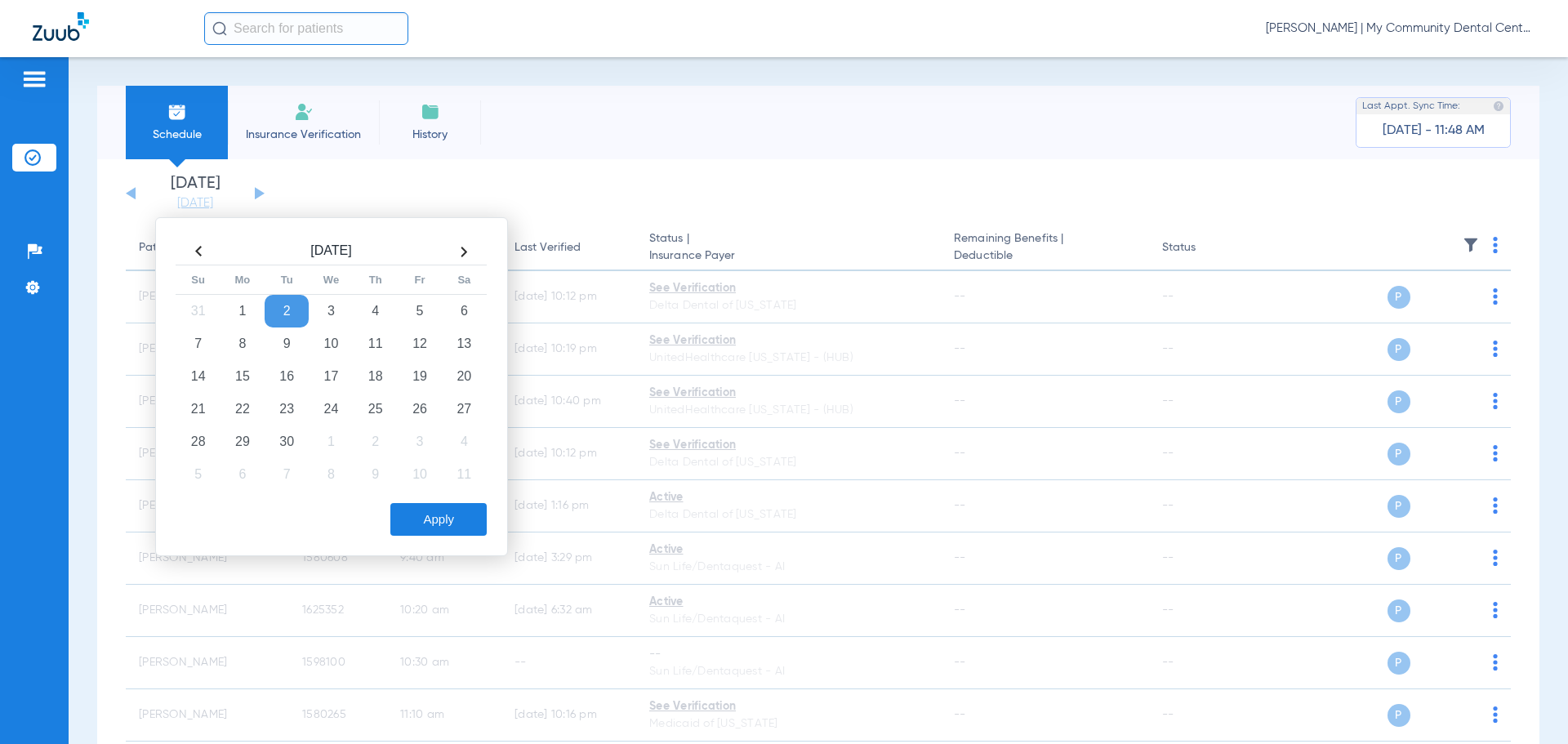
click at [197, 252] on th at bounding box center [198, 252] width 44 height 26
click at [299, 439] on td "26" at bounding box center [286, 442] width 44 height 33
click at [455, 531] on button "Apply" at bounding box center [438, 518] width 96 height 33
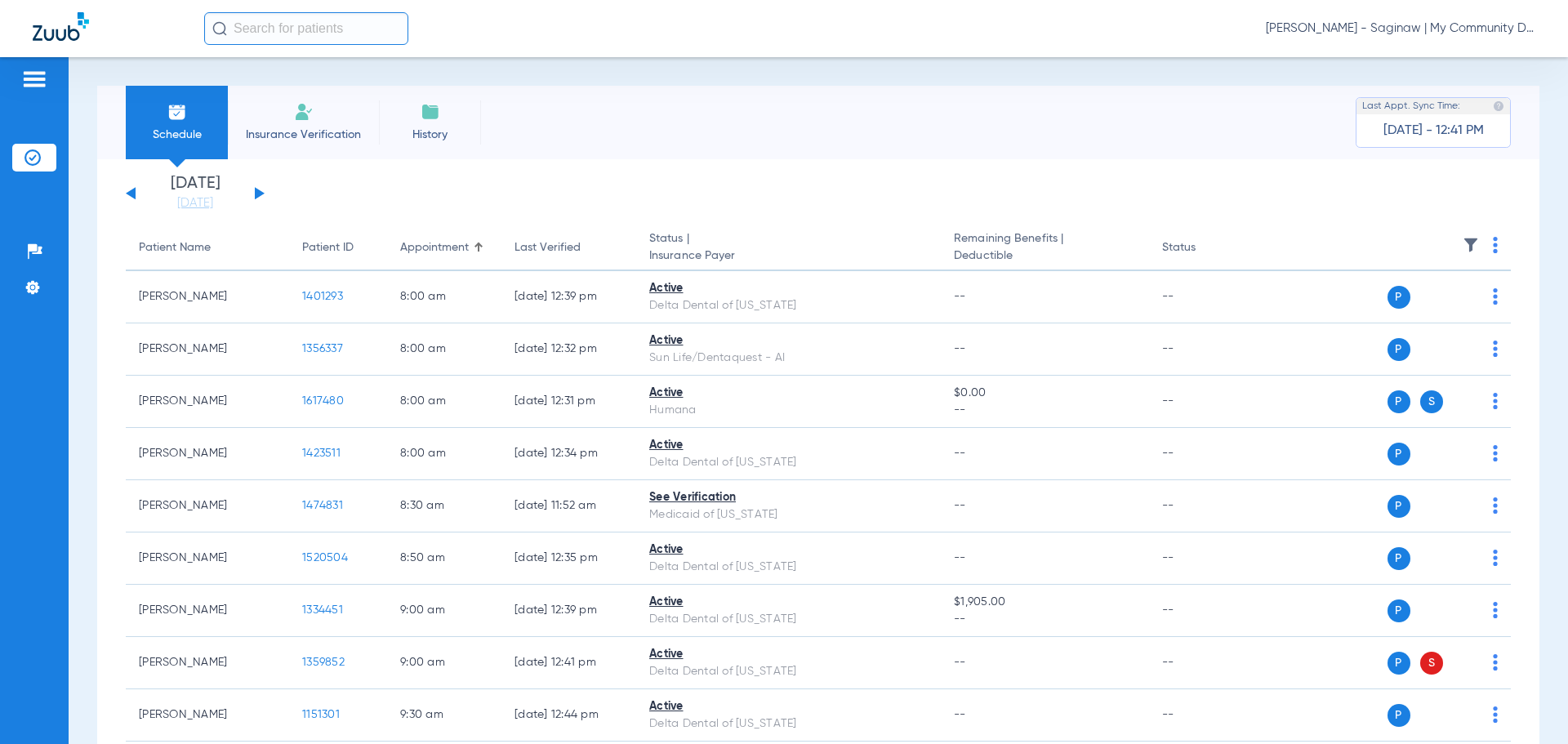
click at [1463, 237] on img at bounding box center [1471, 244] width 16 height 16
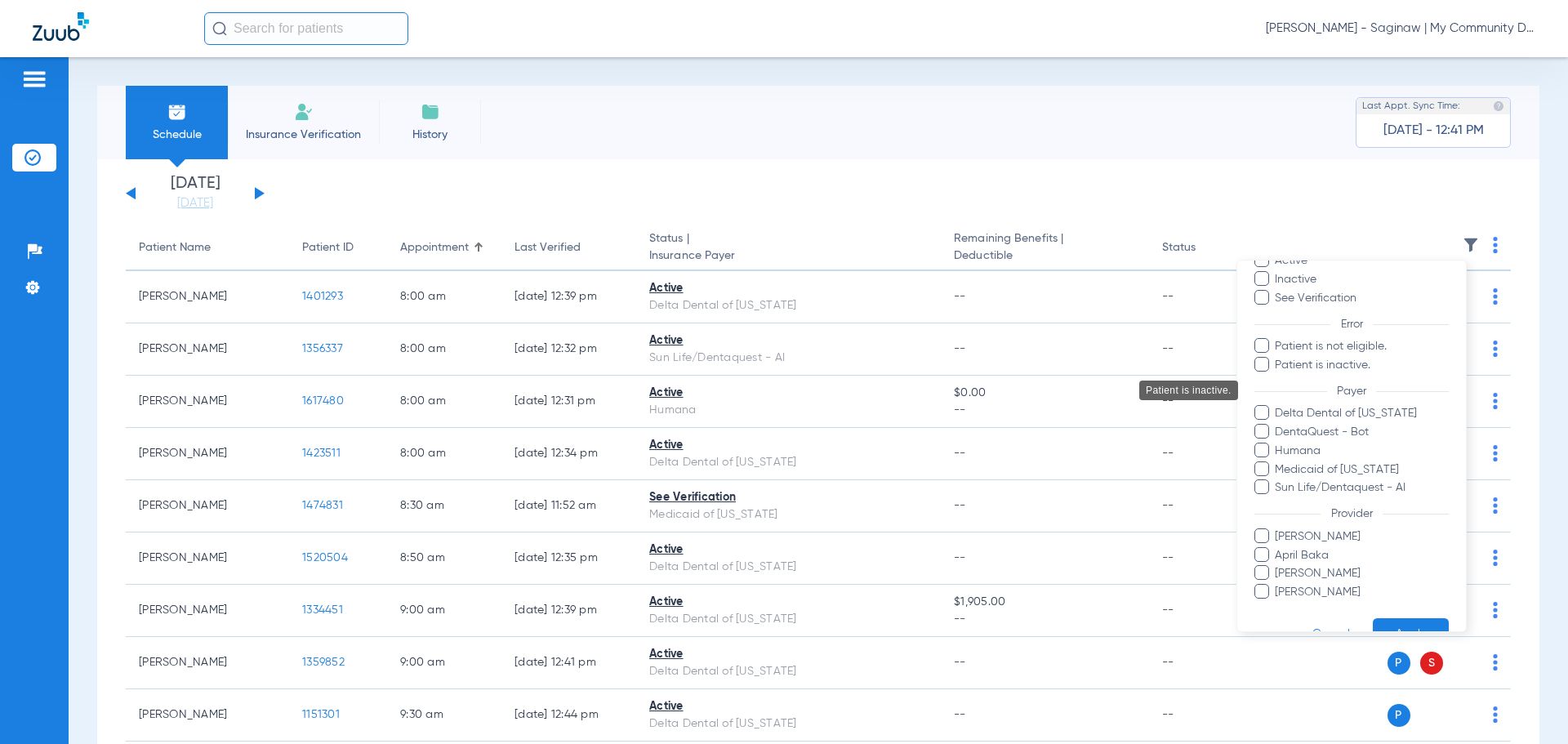
scroll to position [112, 0]
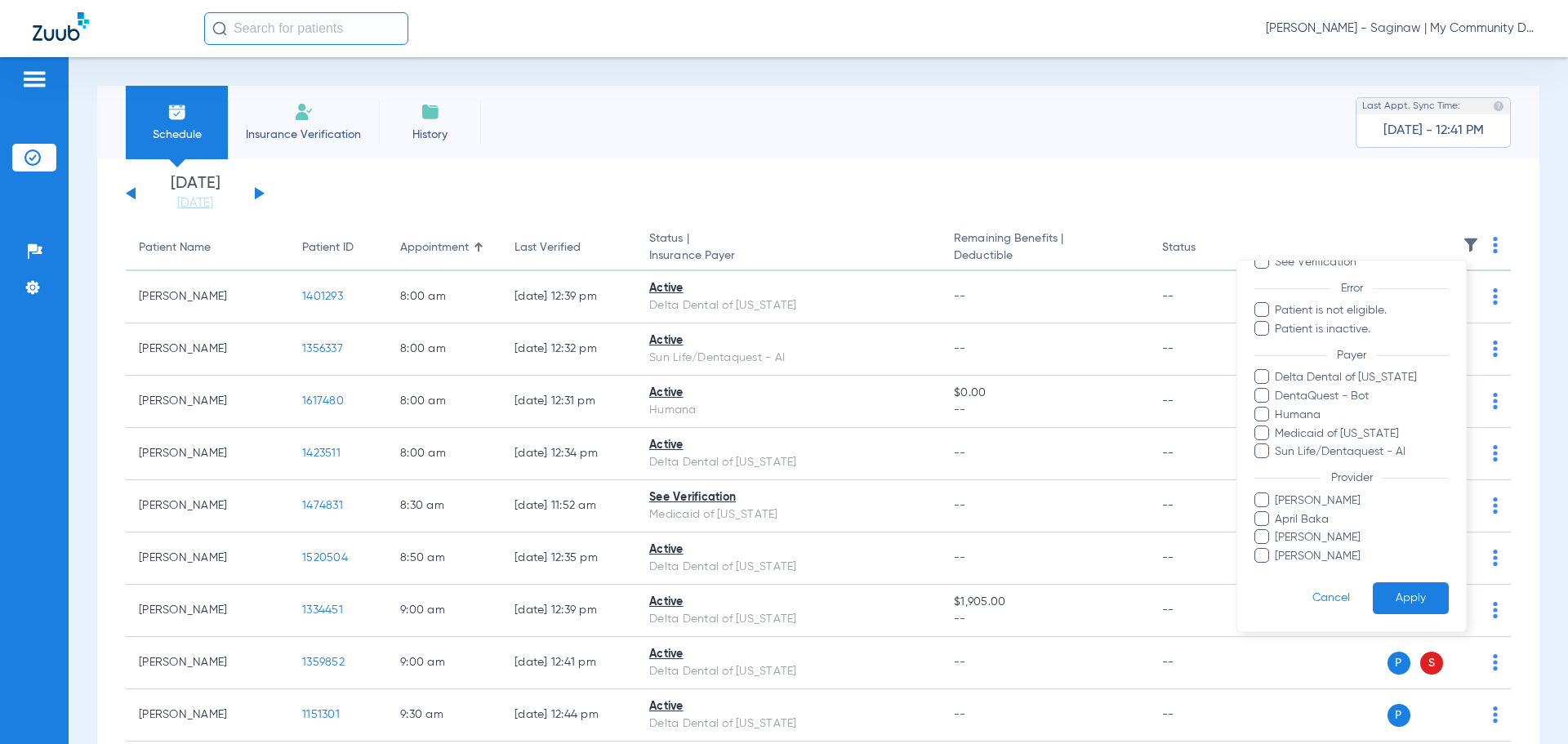
click at [1290, 554] on span "[PERSON_NAME]" at bounding box center [1361, 556] width 175 height 17
click at [1278, 567] on input "[PERSON_NAME]" at bounding box center [1278, 567] width 0 height 0
click at [1393, 596] on button "Apply" at bounding box center [1411, 598] width 76 height 32
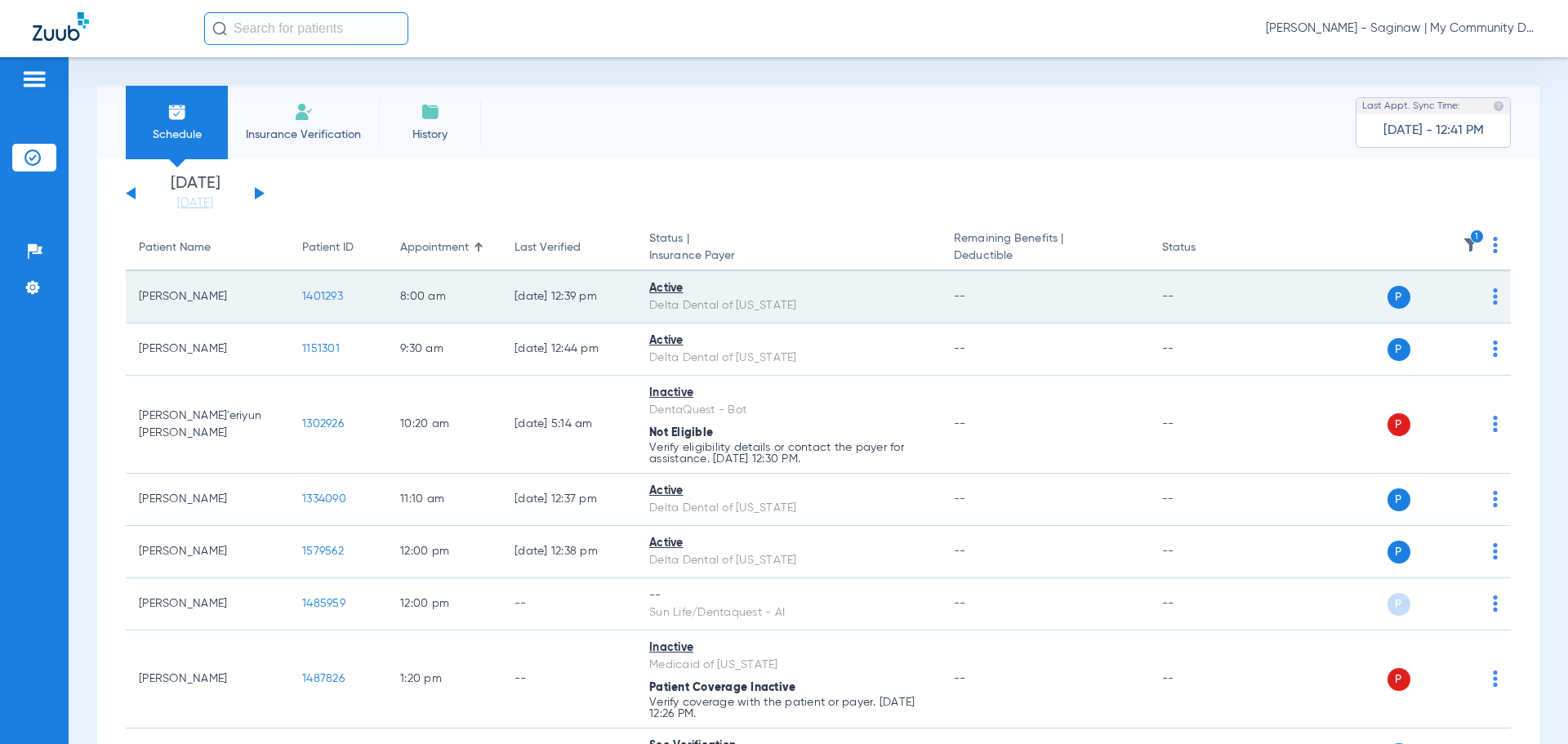
click at [322, 297] on span "1401293" at bounding box center [323, 297] width 41 height 11
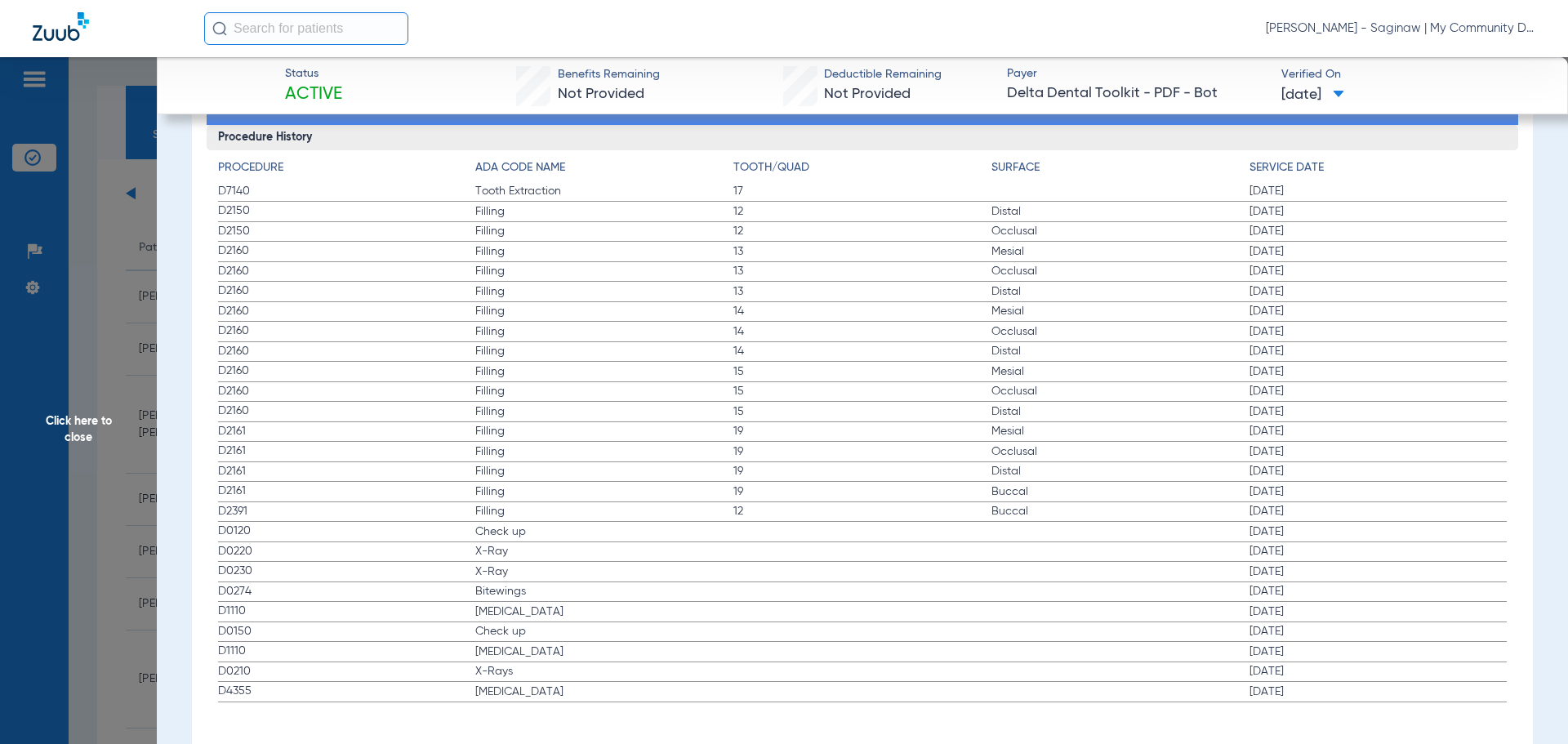
scroll to position [1845, 0]
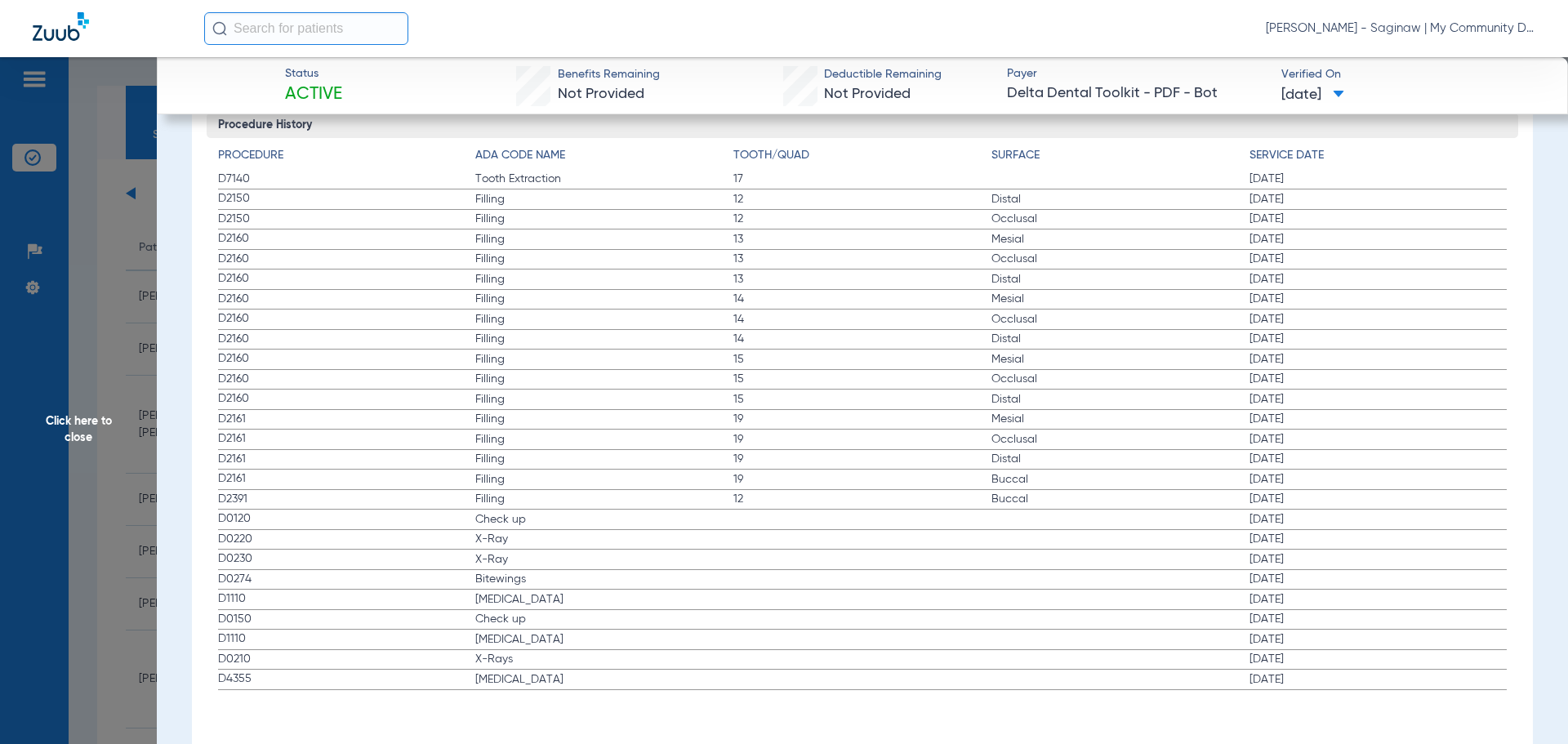
drag, startPoint x: 214, startPoint y: 522, endPoint x: 549, endPoint y: 596, distance: 343.1
click at [549, 596] on div "Procedure ADA Code Name Tooth/Quad Surface Service Date D7140 Tooth Extraction …" at bounding box center [863, 414] width 1312 height 552
click at [523, 651] on span "X-Rays" at bounding box center [605, 658] width 258 height 16
drag, startPoint x: 272, startPoint y: 649, endPoint x: 758, endPoint y: 688, distance: 487.6
click at [758, 688] on app-history-list "Procedure ADA Code Name Tooth/Quad Surface Service Date D7140 Tooth Extraction …" at bounding box center [863, 418] width 1290 height 543
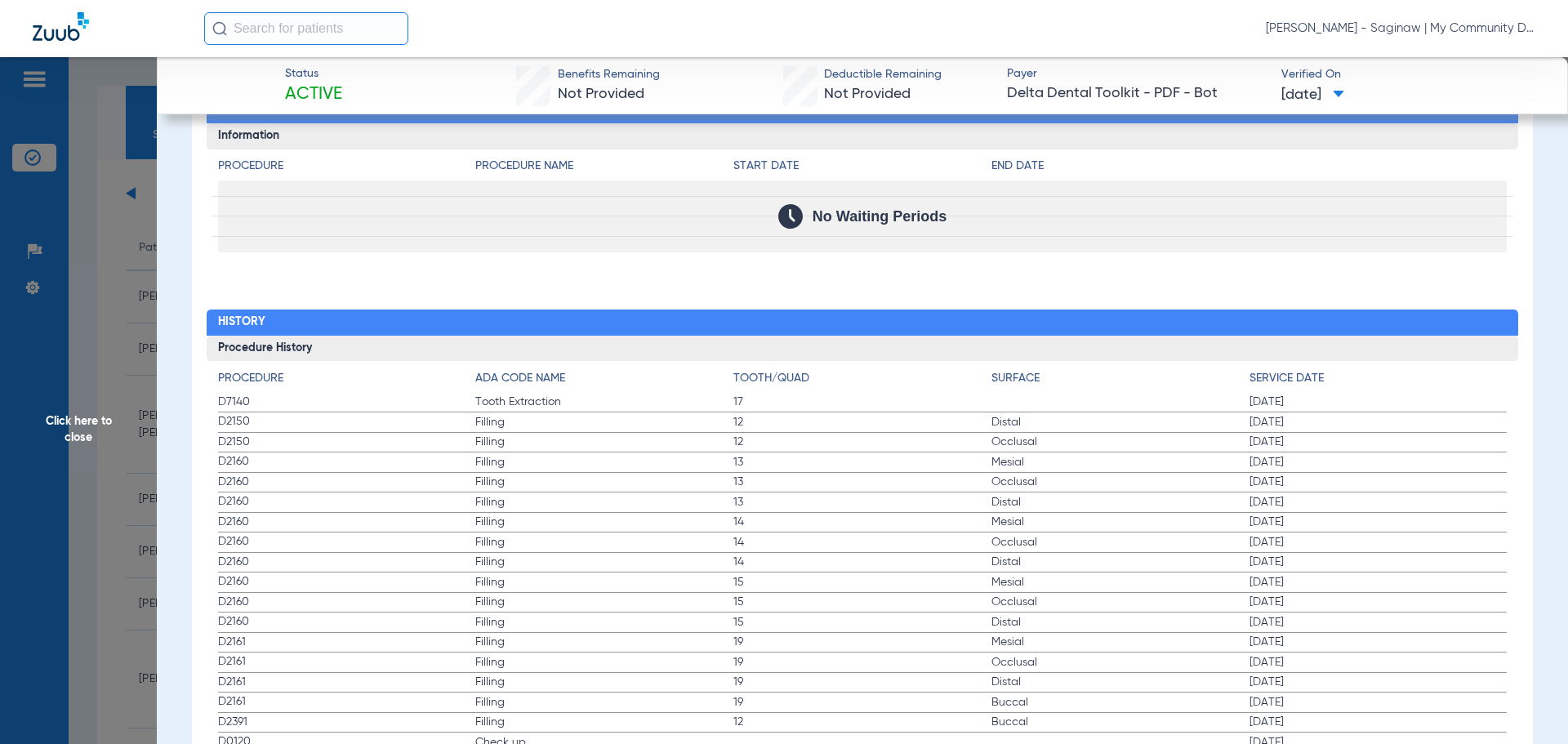
scroll to position [1600, 0]
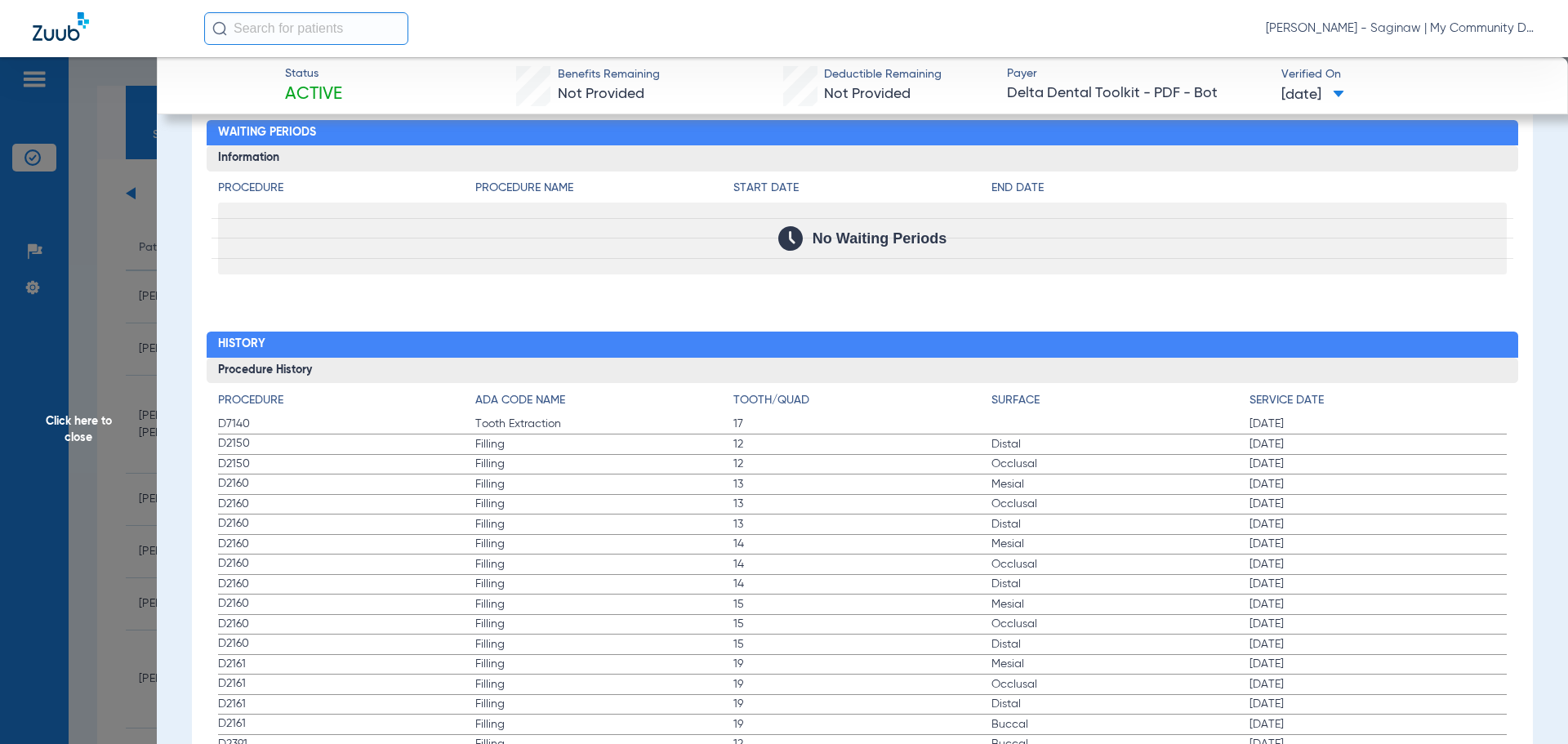
click at [95, 428] on span "Click here to close" at bounding box center [79, 429] width 157 height 744
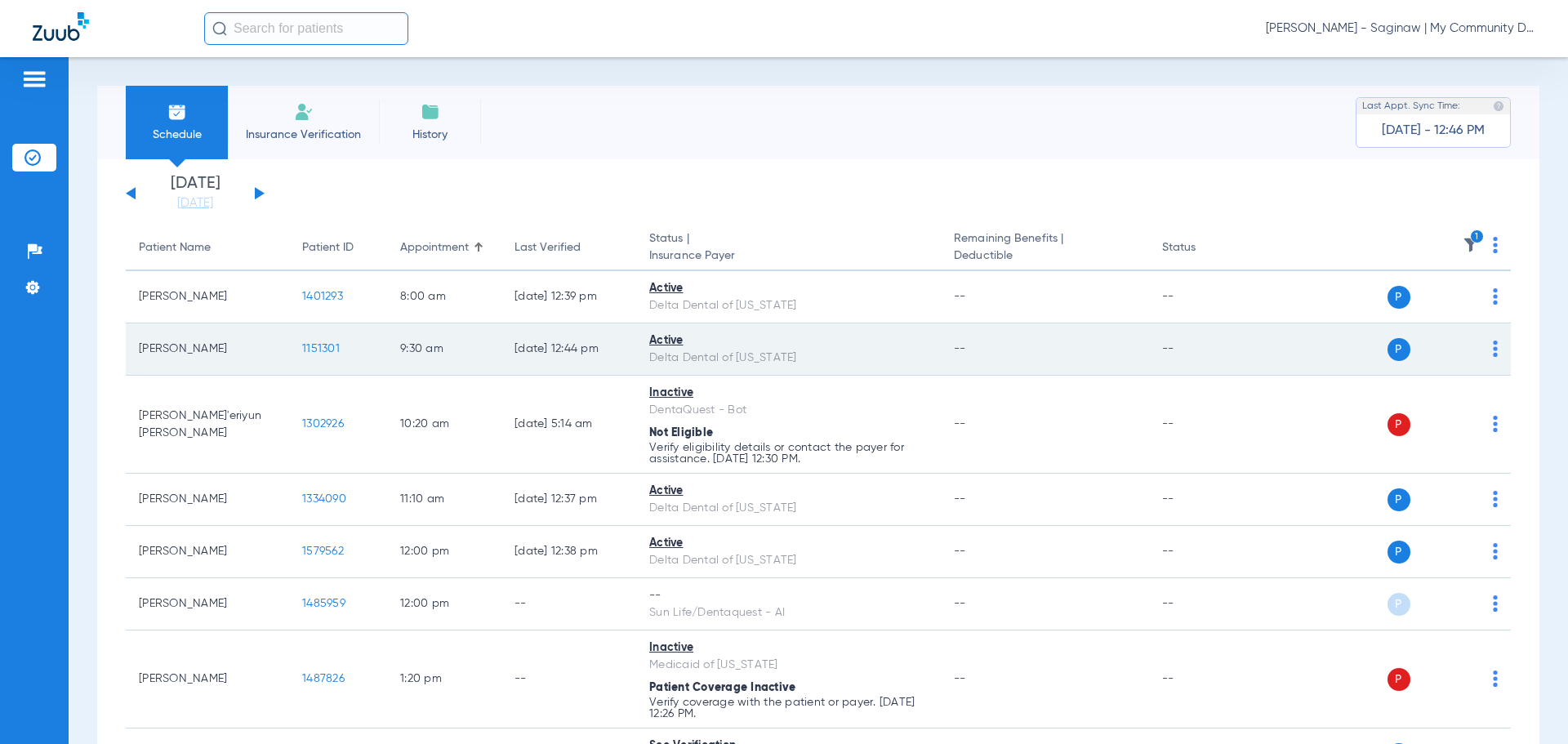
click at [314, 348] on span "1151301" at bounding box center [321, 348] width 37 height 11
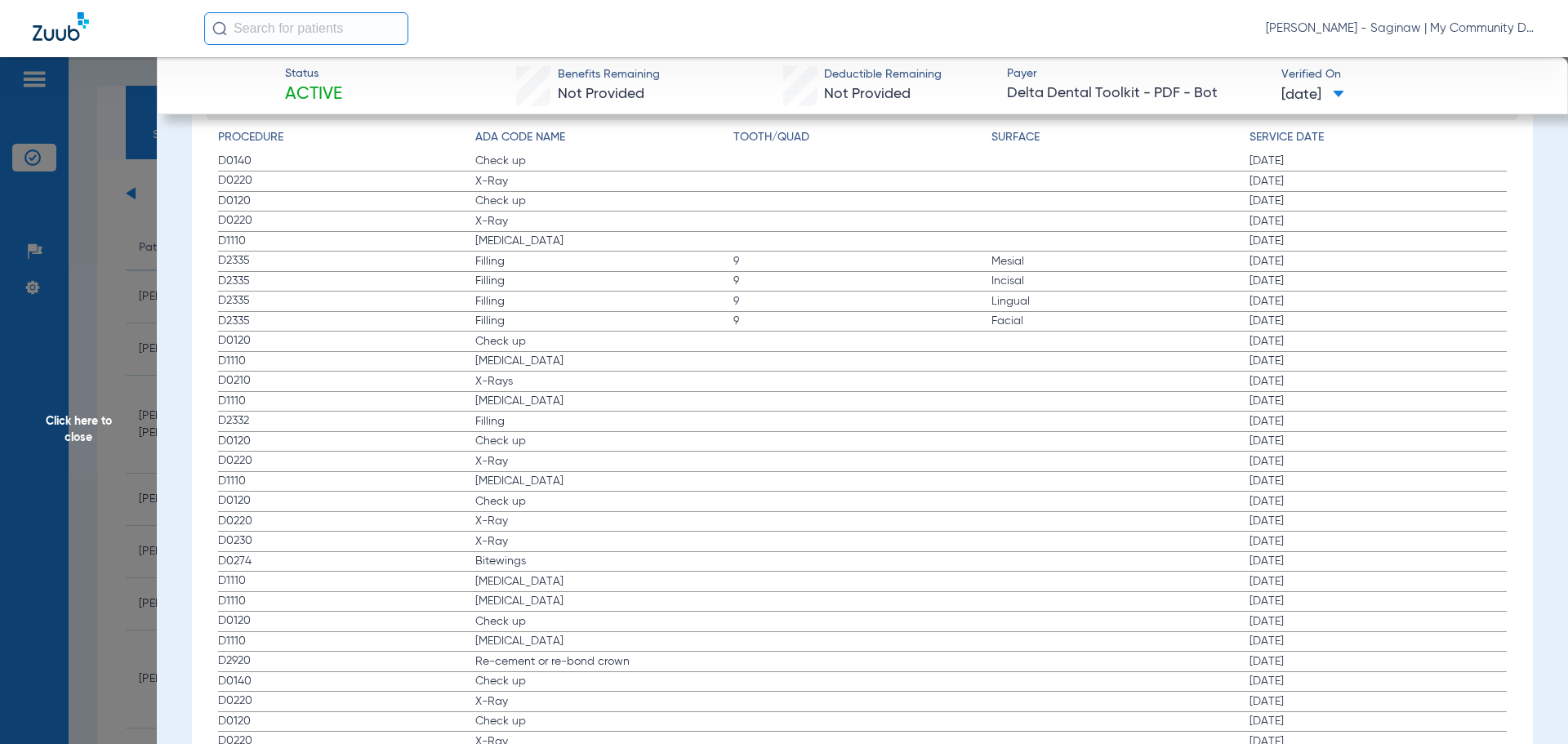
scroll to position [1714, 0]
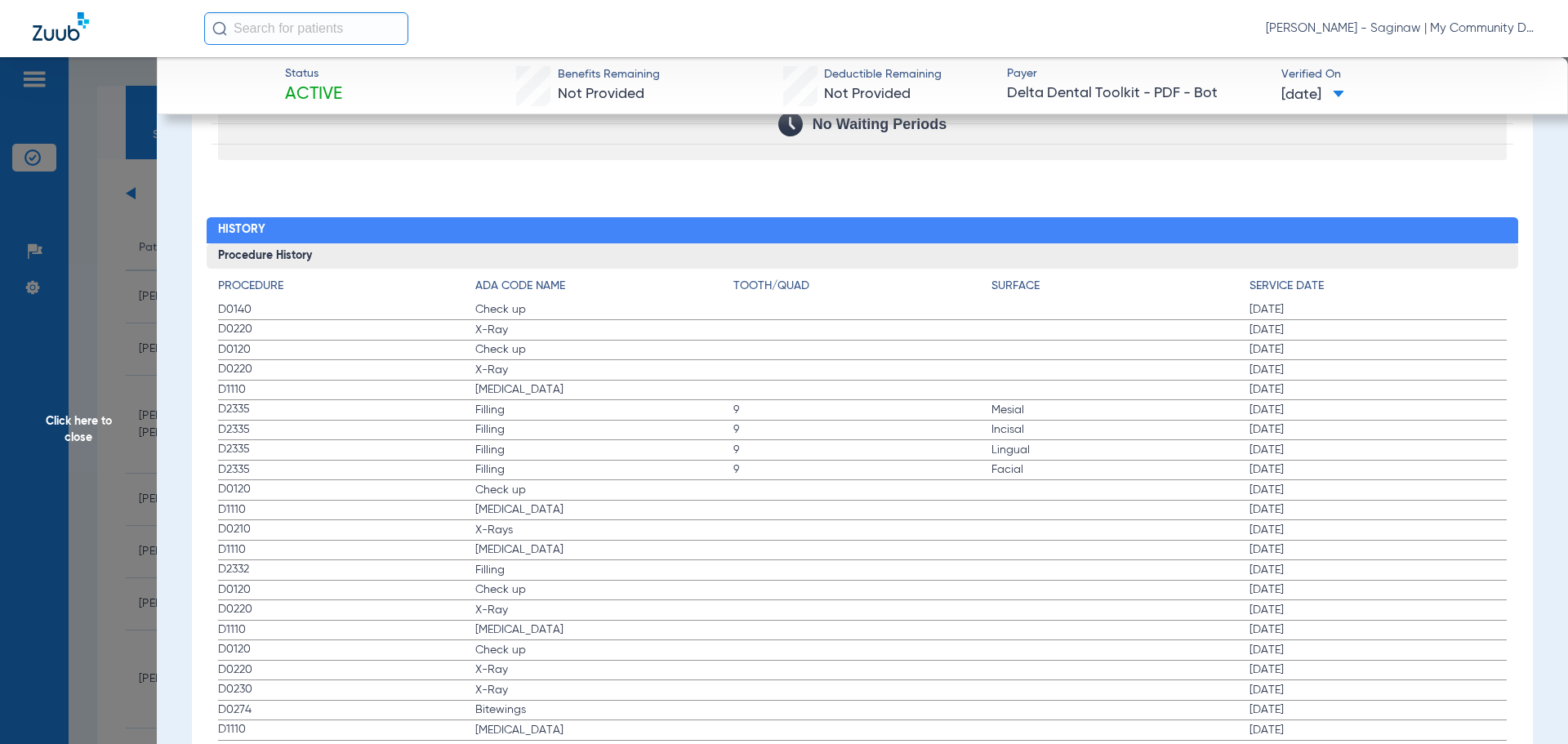
drag, startPoint x: 220, startPoint y: 307, endPoint x: 572, endPoint y: 361, distance: 356.1
click at [572, 361] on app-history-list "Procedure ADA Code Name Tooth/Quad Surface Service Date D0140 Check up 02/26/20…" at bounding box center [863, 620] width 1290 height 683
click at [572, 361] on span "X-Ray" at bounding box center [605, 369] width 258 height 16
drag, startPoint x: 221, startPoint y: 349, endPoint x: 617, endPoint y: 378, distance: 397.1
click at [617, 378] on app-history-list "Procedure ADA Code Name Tooth/Quad Surface Service Date D0140 Check up 02/26/20…" at bounding box center [863, 620] width 1290 height 683
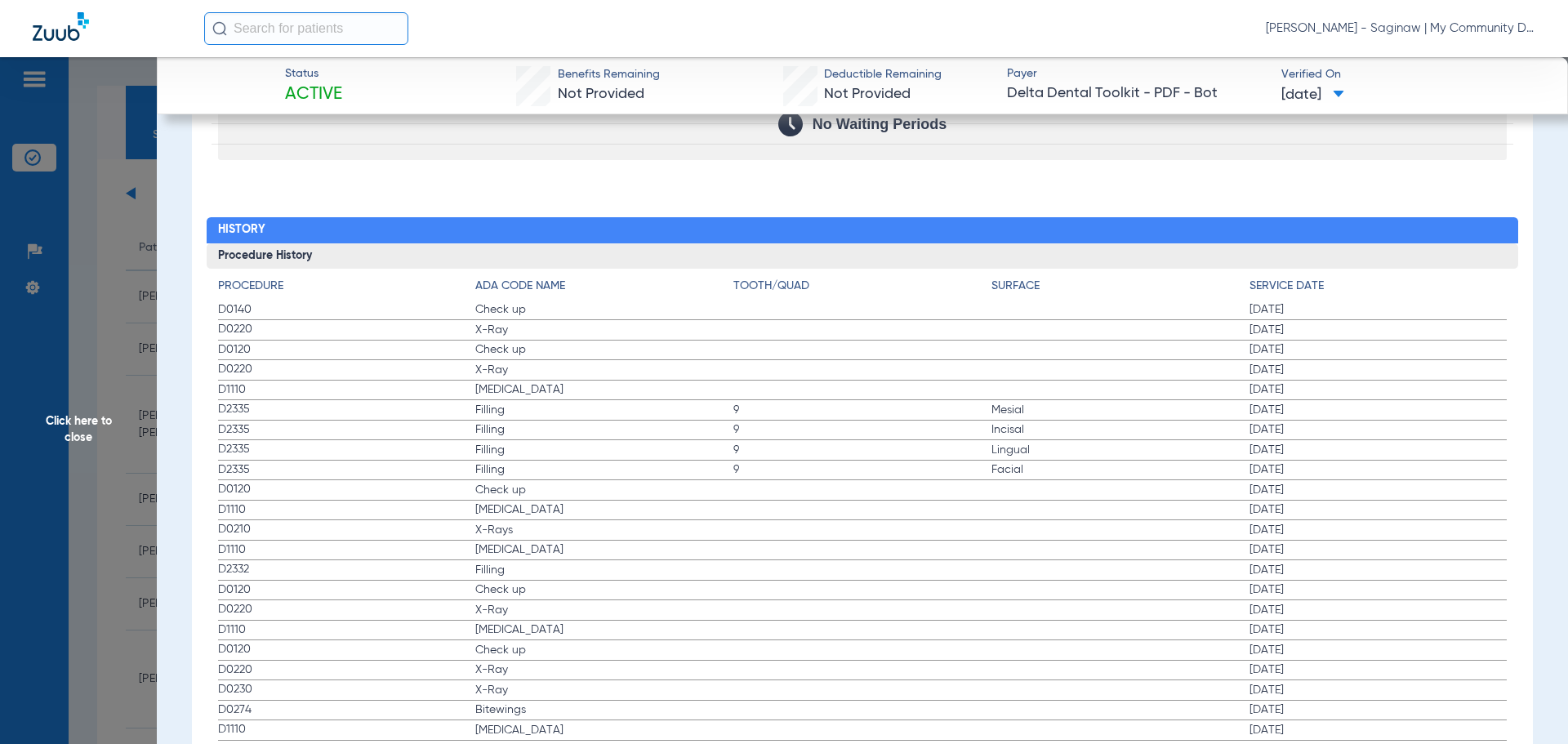
drag, startPoint x: 211, startPoint y: 293, endPoint x: 462, endPoint y: 344, distance: 256.1
click at [462, 344] on div "Procedure ADA Code Name Tooth/Quad Surface Service Date D0140 Check up 02/26/20…" at bounding box center [863, 614] width 1312 height 692
click at [578, 389] on span "Teeth Cleaning" at bounding box center [605, 388] width 258 height 16
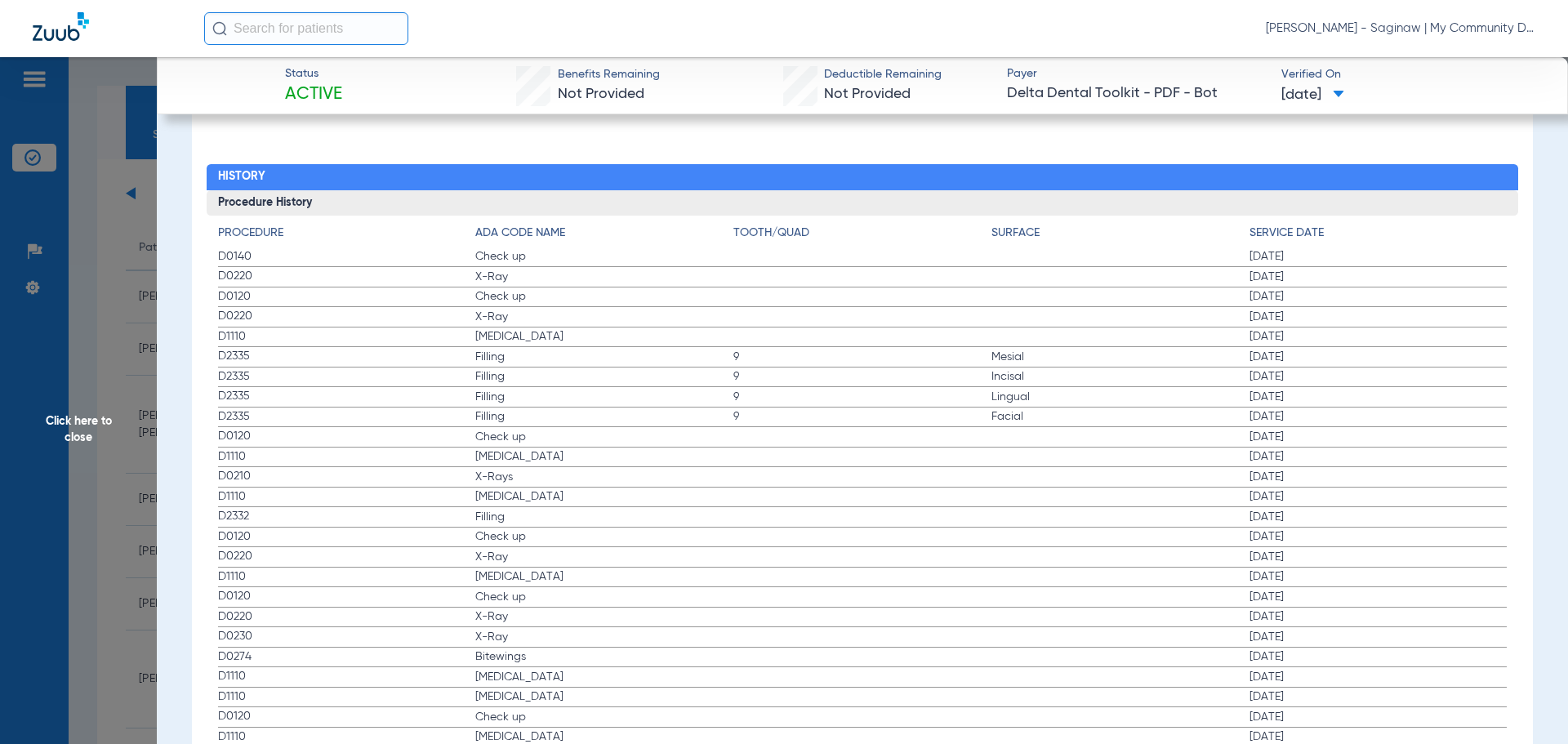
scroll to position [1878, 0]
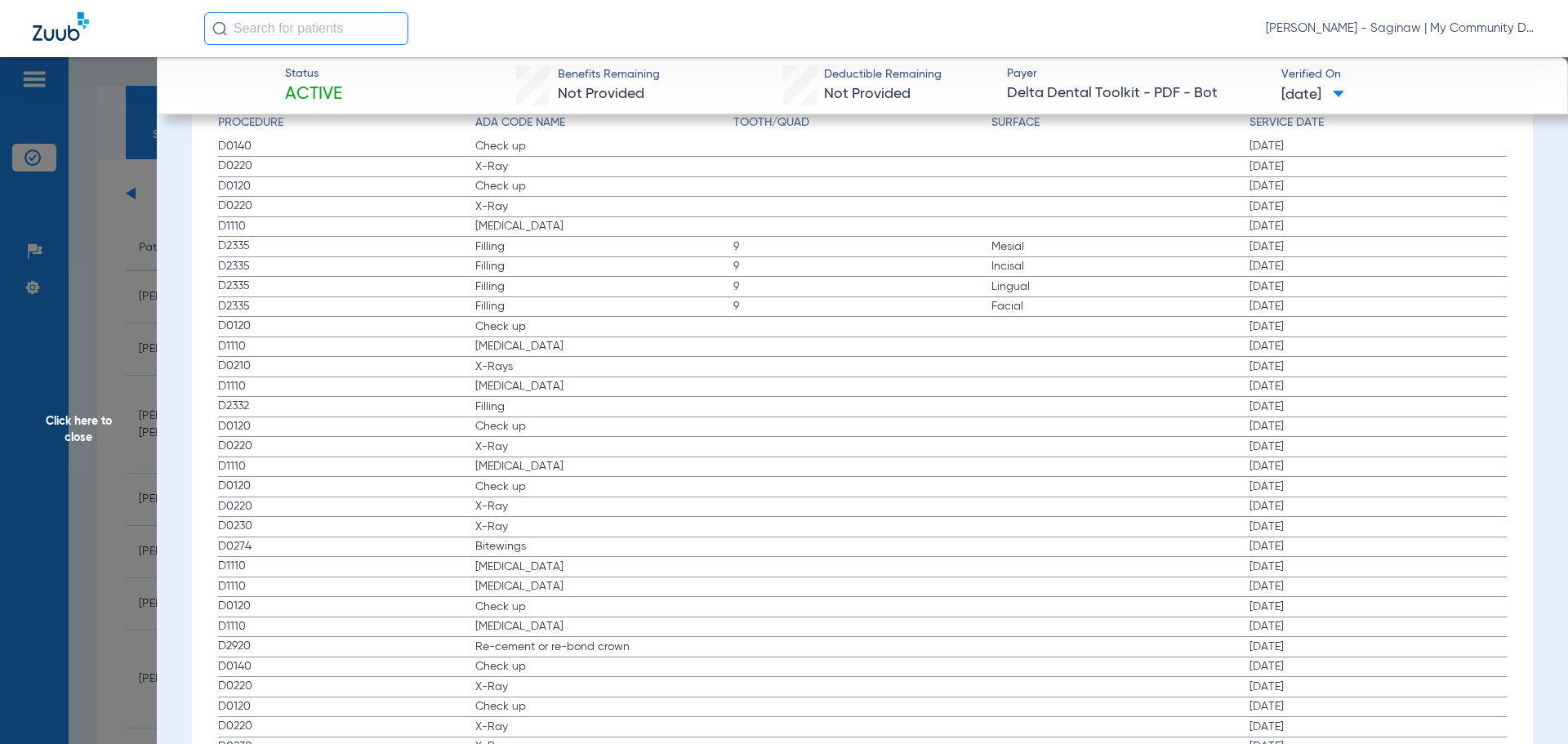
drag, startPoint x: 223, startPoint y: 344, endPoint x: 535, endPoint y: 383, distance: 314.4
click at [535, 383] on app-history-list "Procedure ADA Code Name Tooth/Quad Surface Service Date D0140 Check up 02/26/20…" at bounding box center [863, 456] width 1290 height 683
click at [83, 322] on span "Click here to close" at bounding box center [79, 429] width 157 height 744
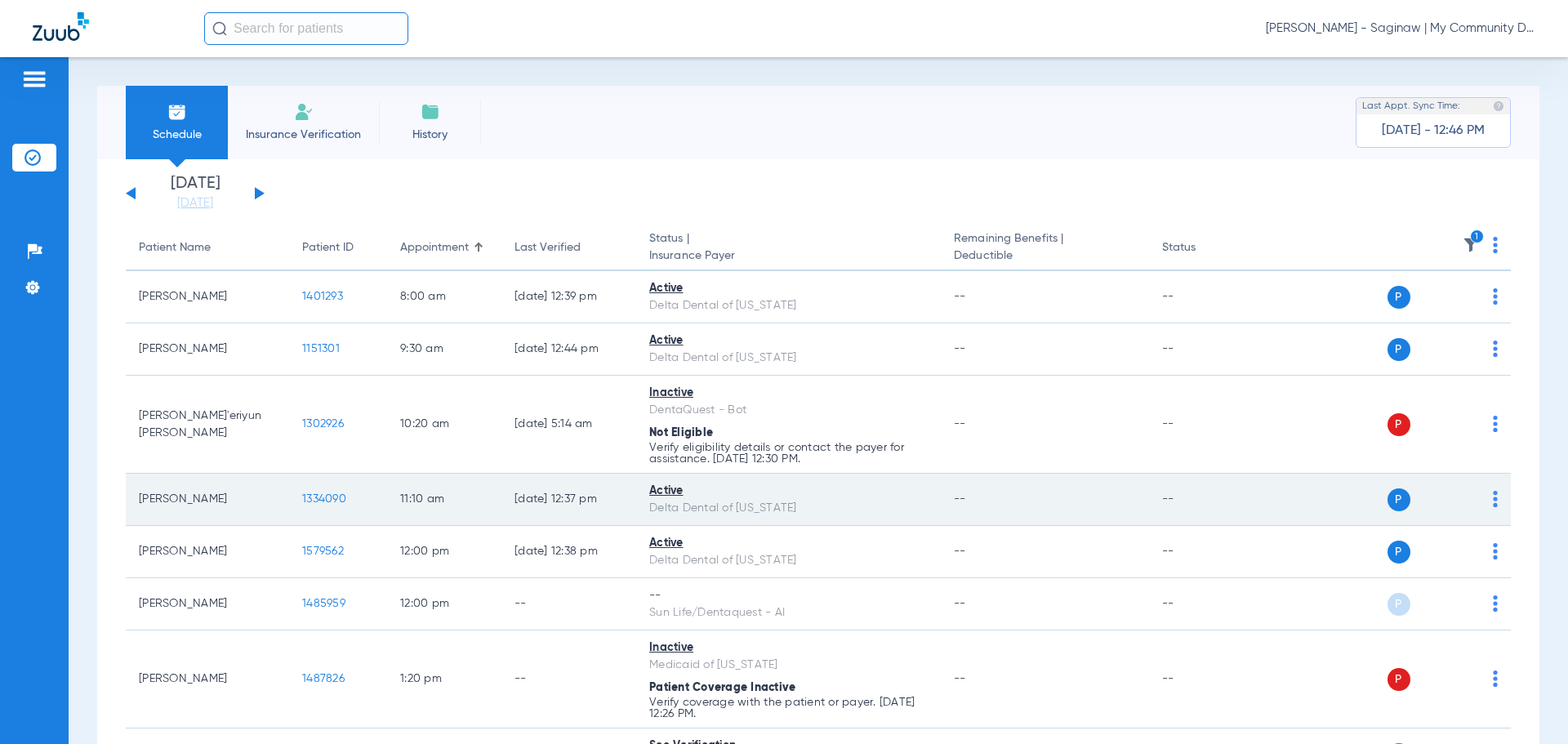
click at [320, 493] on span "1334090" at bounding box center [324, 499] width 44 height 11
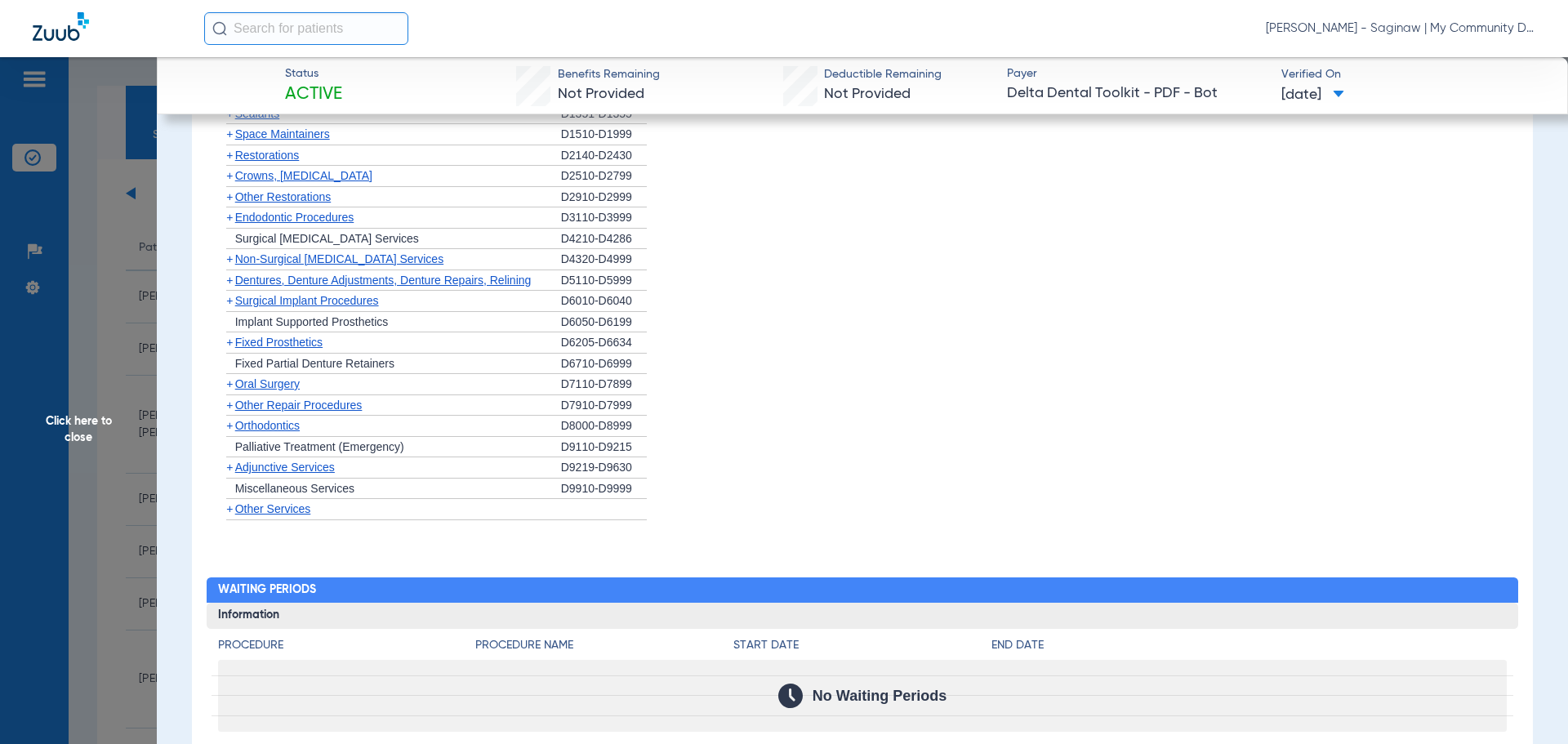
scroll to position [1714, 0]
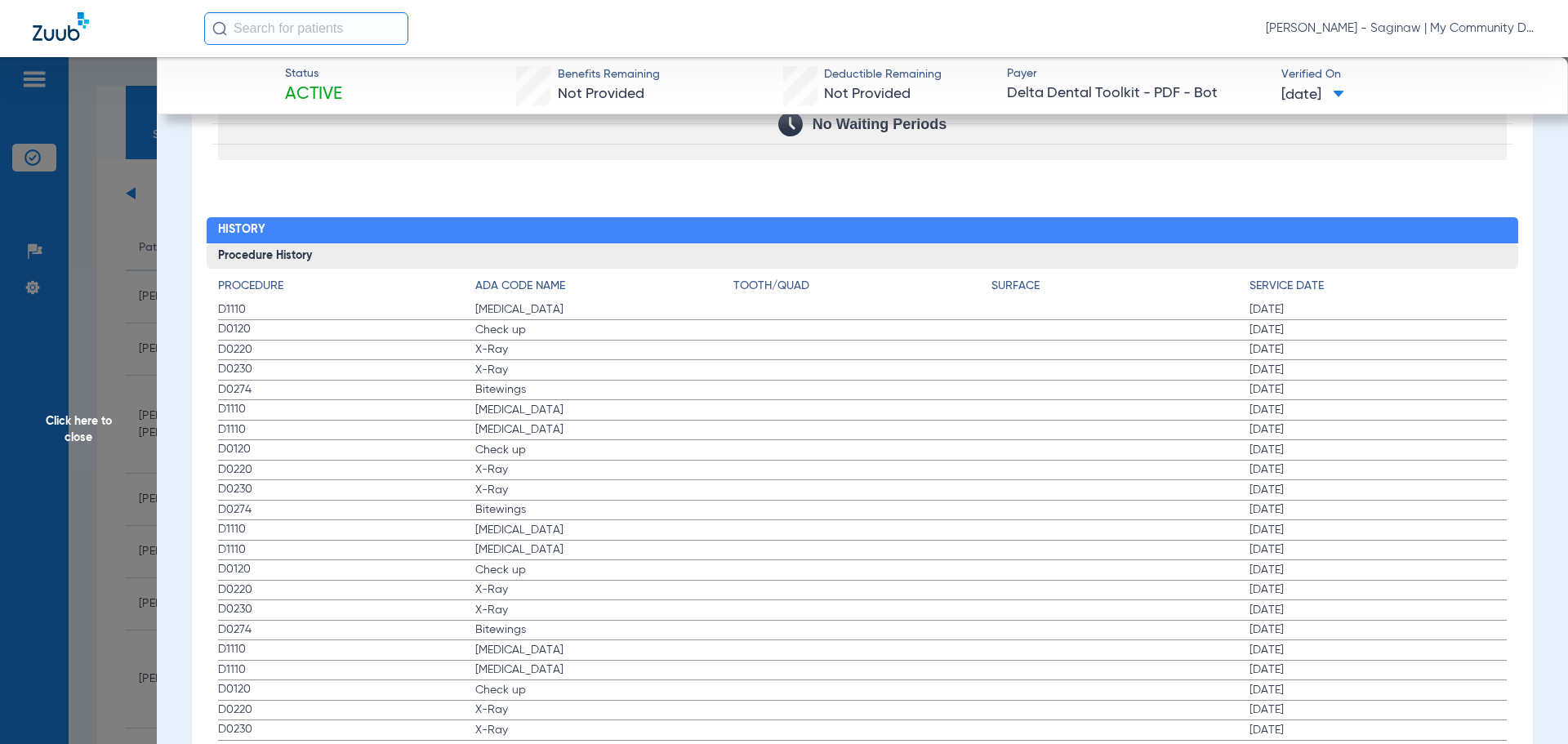
drag, startPoint x: 214, startPoint y: 322, endPoint x: 534, endPoint y: 408, distance: 331.4
click at [534, 408] on div "Procedure ADA Code Name Tooth/Quad Surface Service Date D1110 Teeth Cleaning 02…" at bounding box center [863, 728] width 1312 height 919
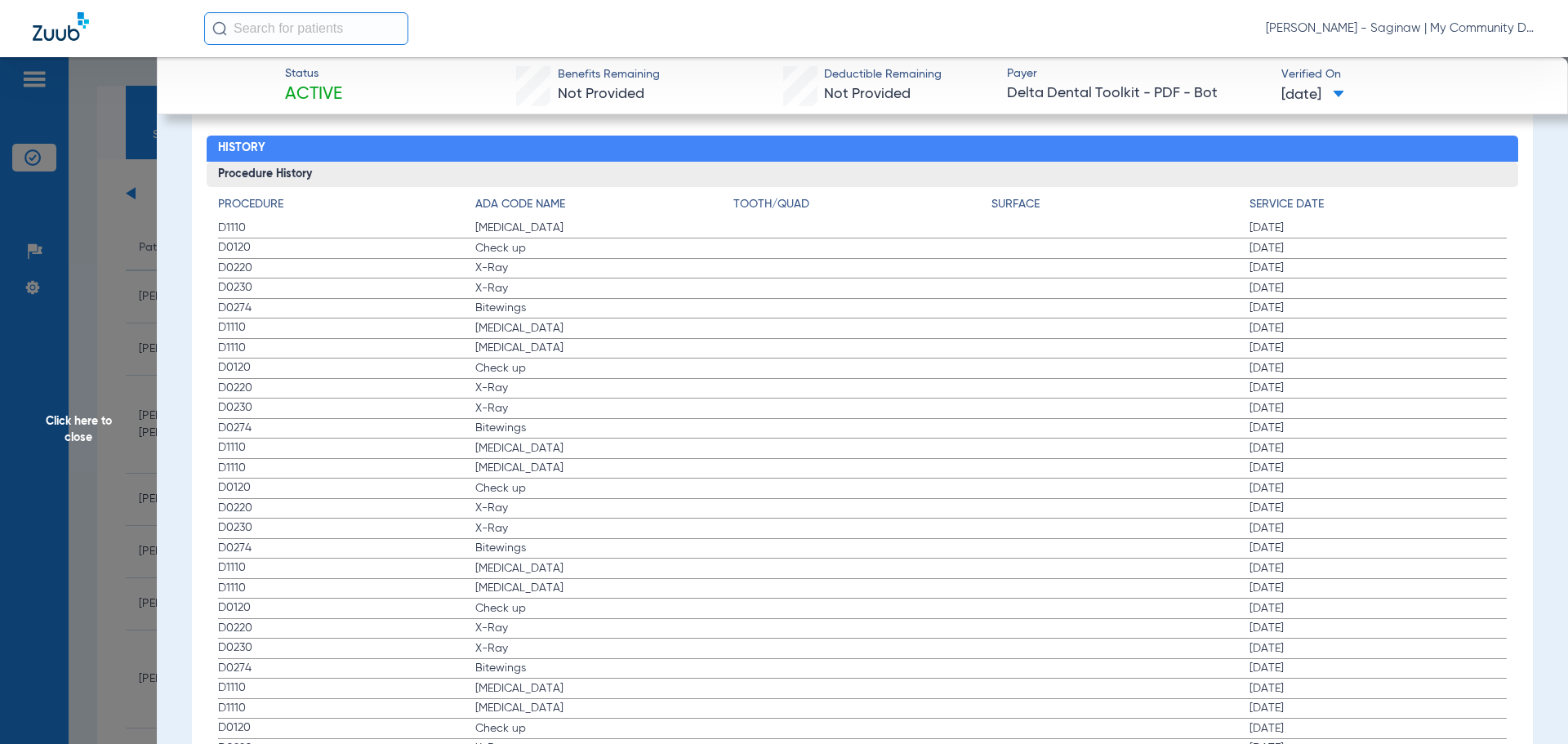
drag, startPoint x: 235, startPoint y: 364, endPoint x: 605, endPoint y: 425, distance: 375.0
click at [605, 425] on app-history-list "Procedure ADA Code Name Tooth/Quad Surface Service Date D1110 Teeth Cleaning 02…" at bounding box center [863, 650] width 1290 height 911
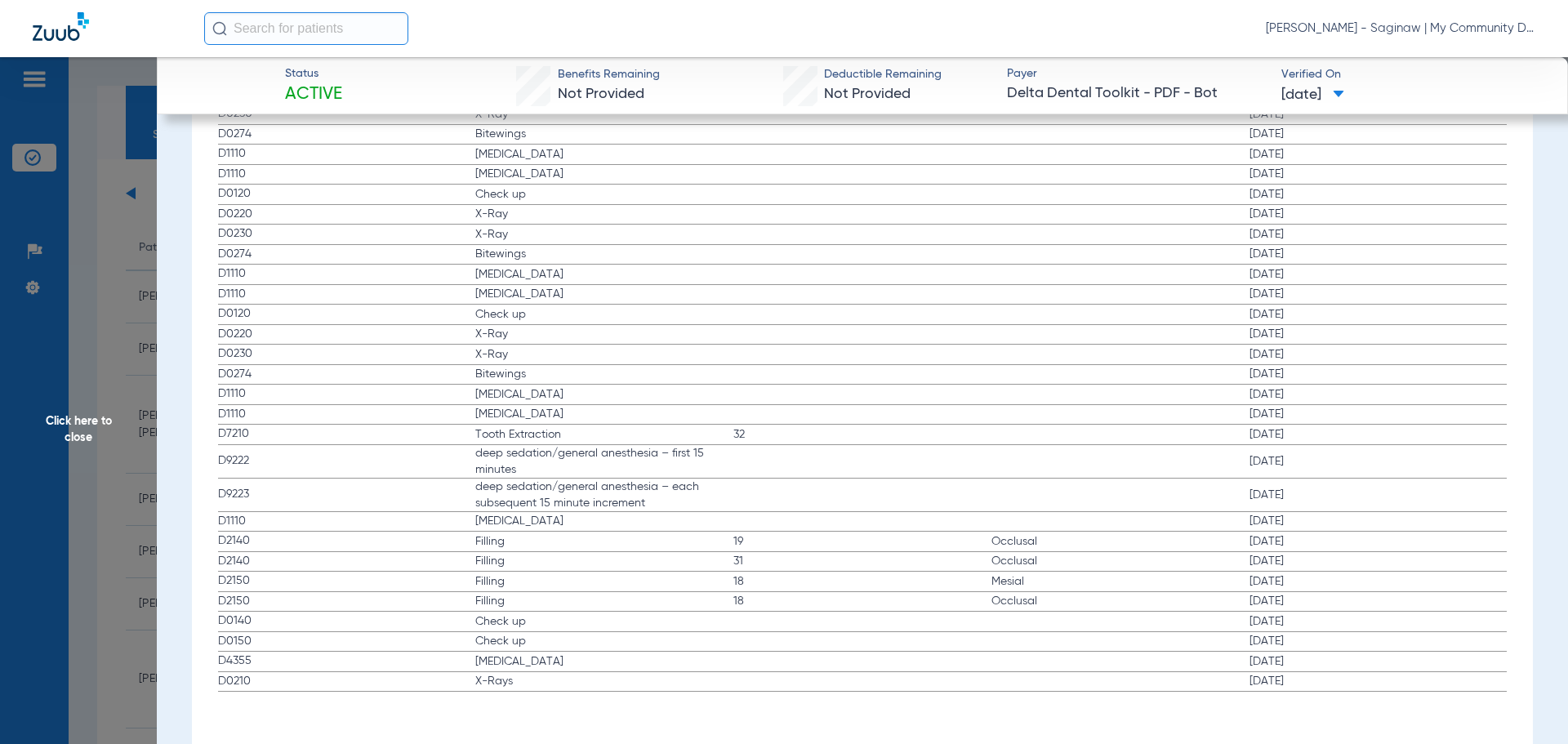
scroll to position [2212, 0]
drag, startPoint x: 482, startPoint y: 673, endPoint x: 493, endPoint y: 680, distance: 13.0
click at [493, 680] on span "X-Rays" at bounding box center [605, 678] width 258 height 16
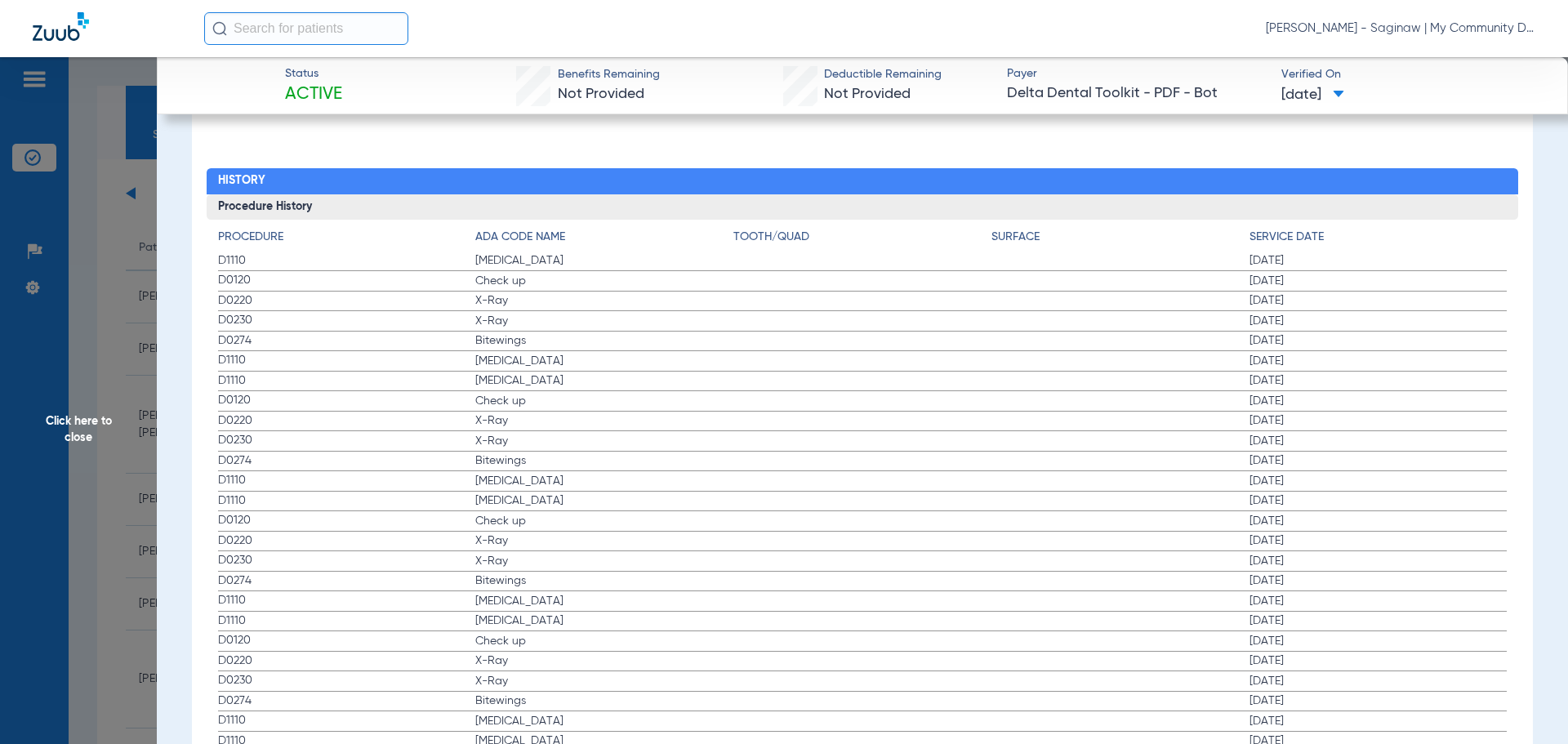
scroll to position [1723, 0]
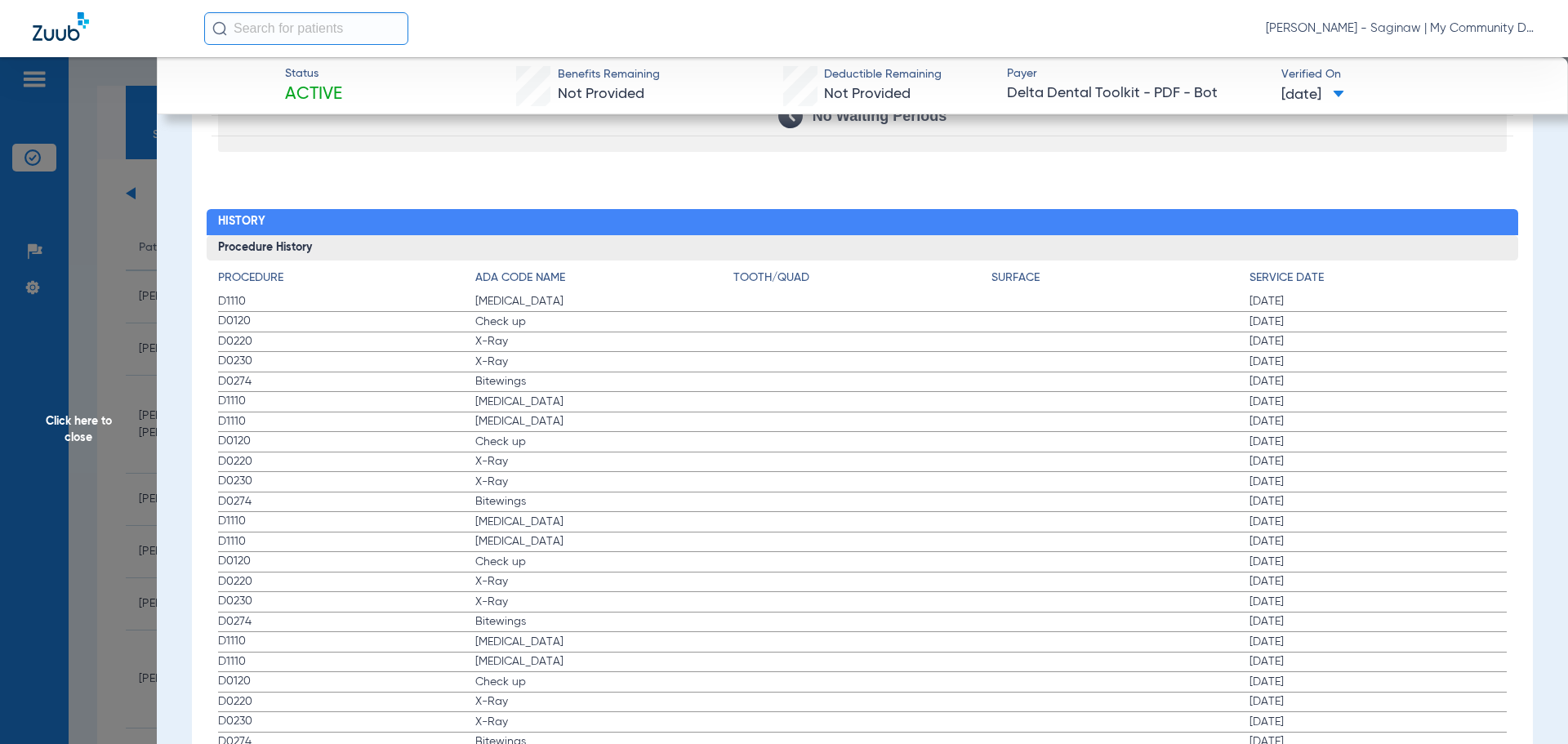
click at [112, 291] on span "Click here to close" at bounding box center [79, 429] width 157 height 744
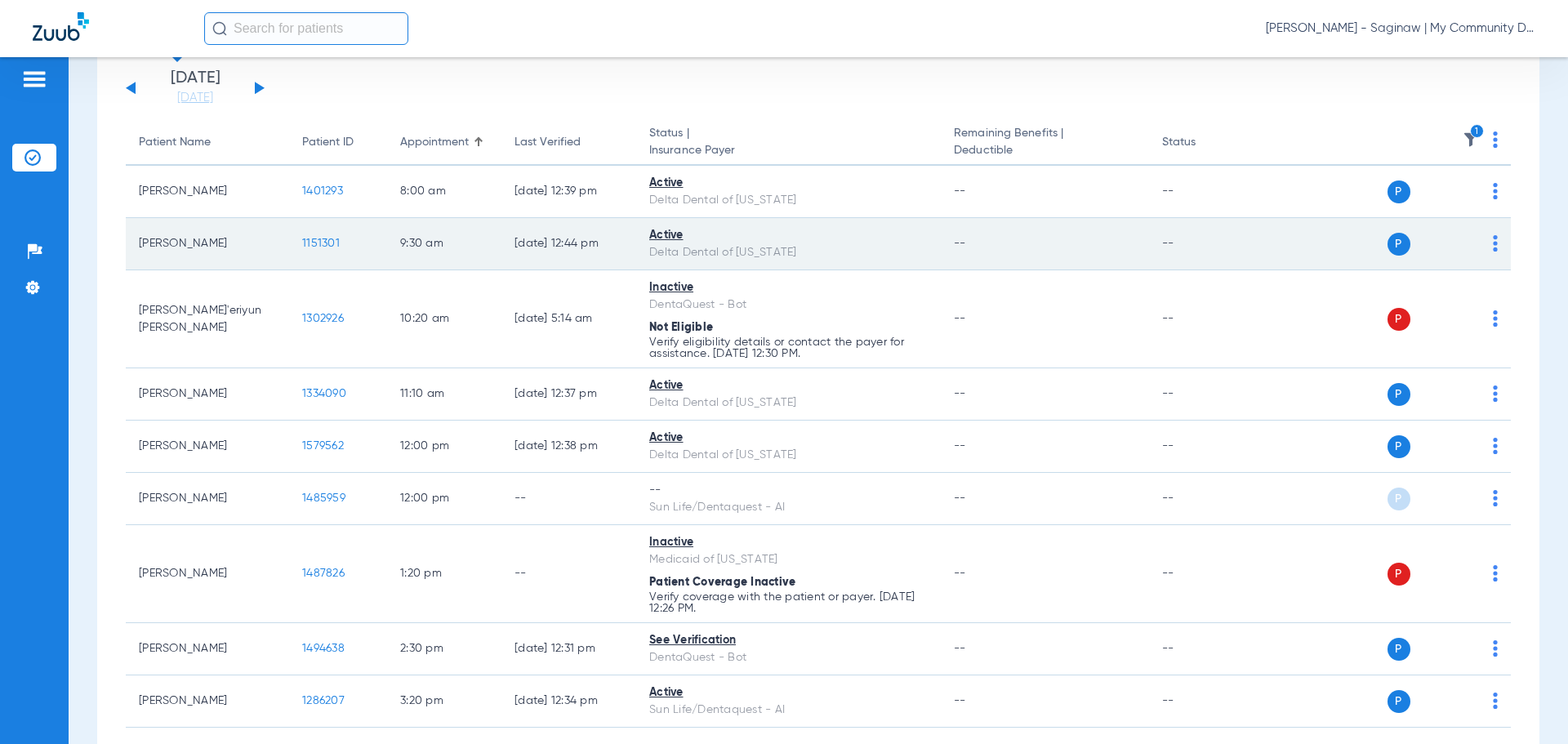
scroll to position [0, 0]
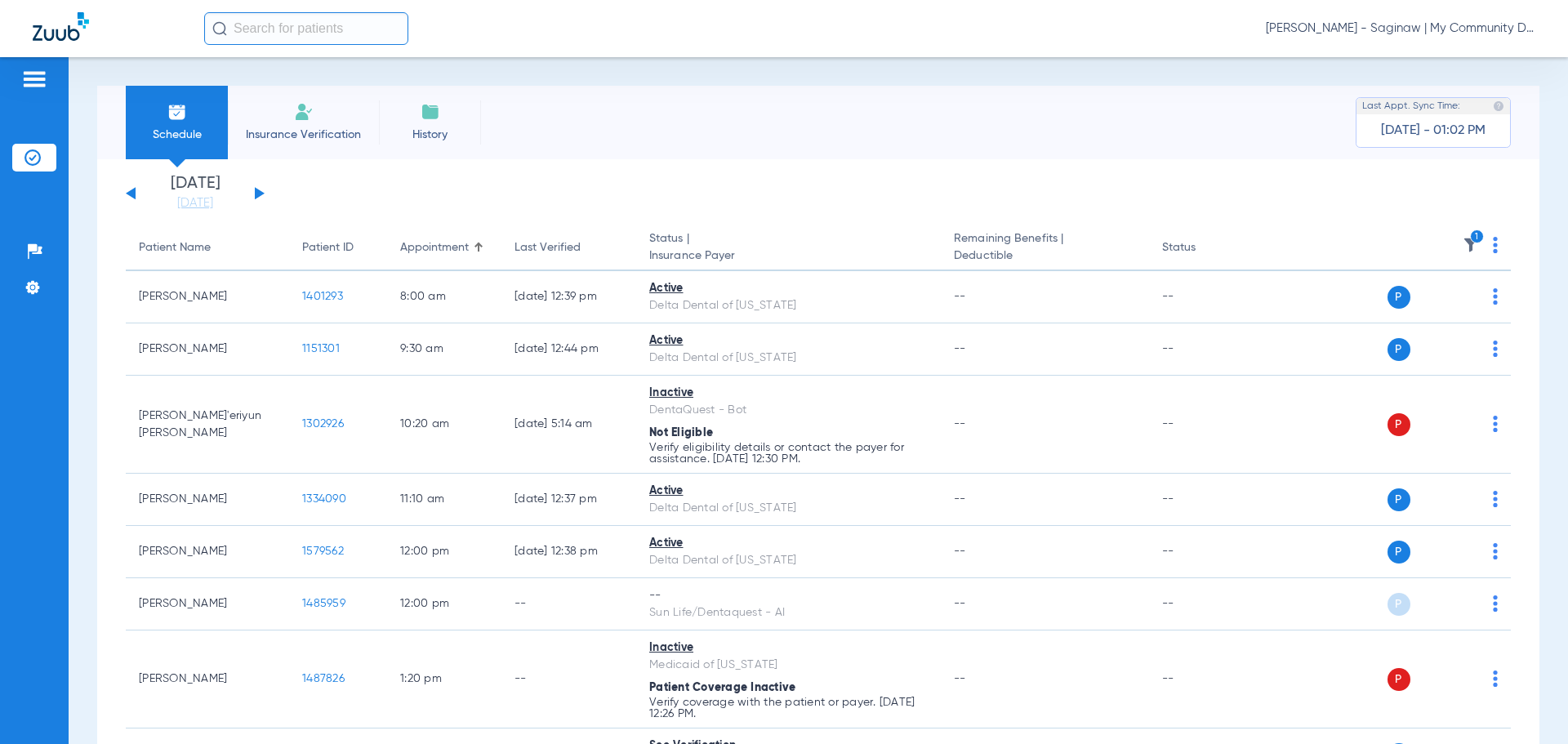
click at [1470, 239] on icon "1" at bounding box center [1477, 237] width 15 height 15
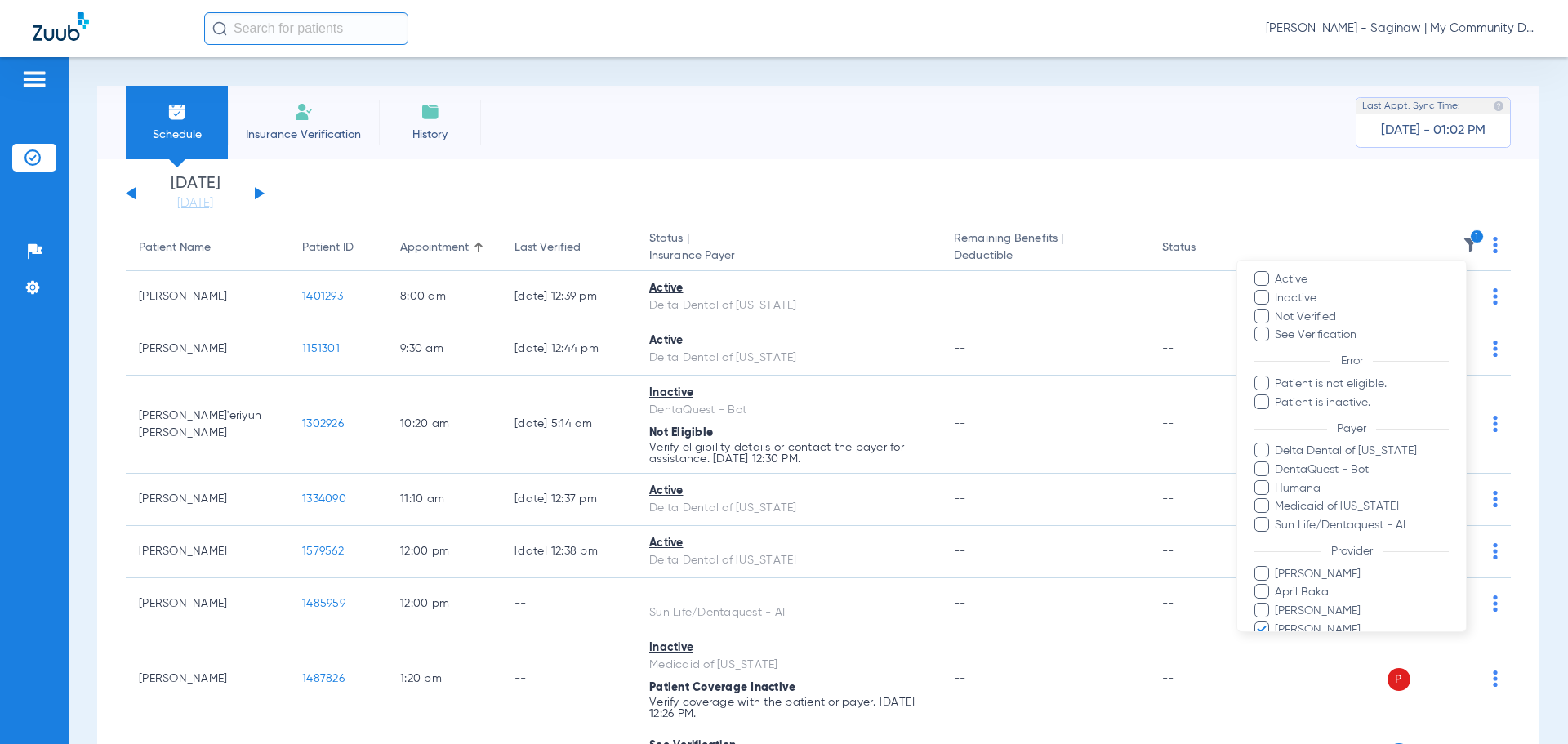
scroll to position [131, 0]
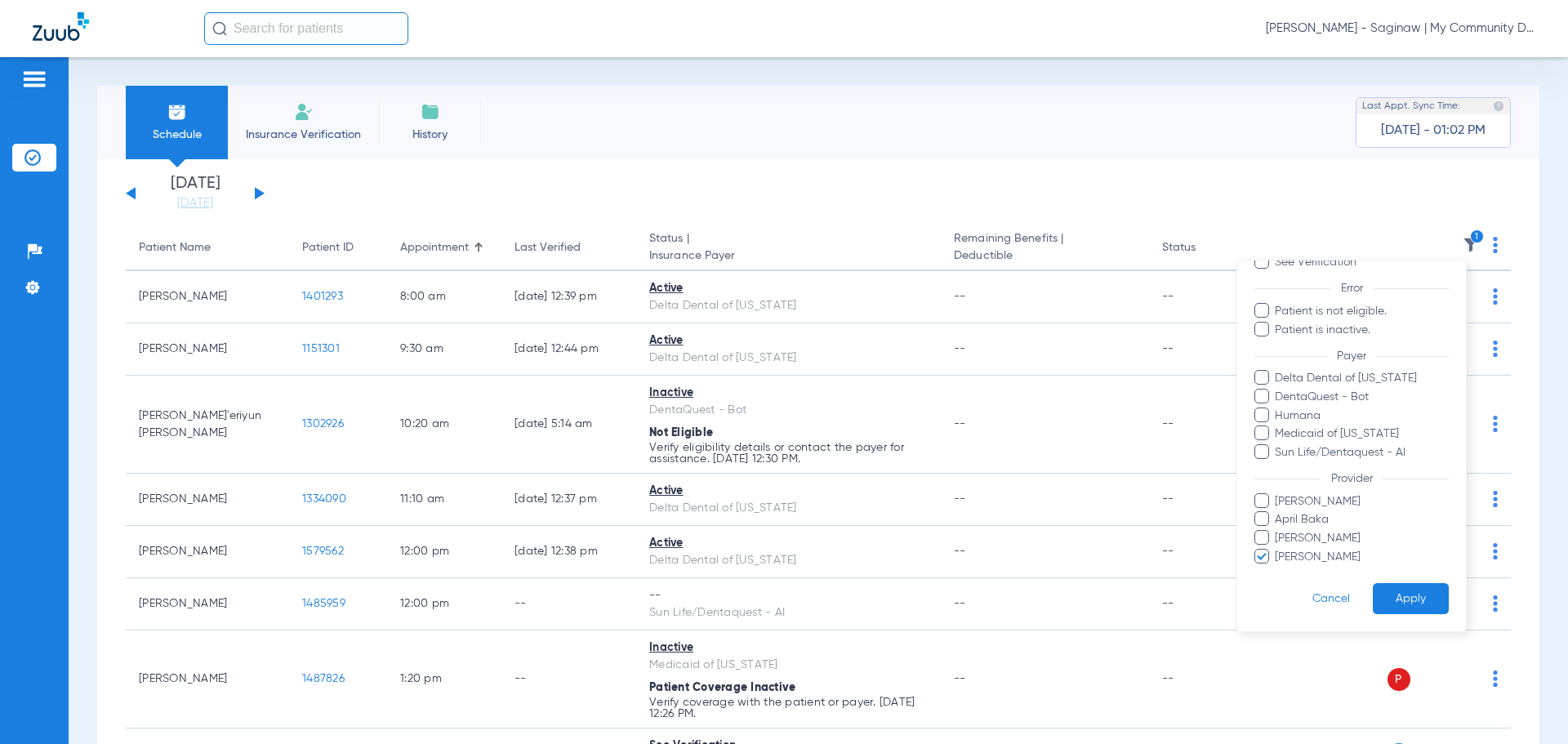
click at [1298, 554] on span "Rebecca Fettig-Payne" at bounding box center [1361, 557] width 175 height 17
click at [1278, 568] on input "Rebecca Fettig-Payne" at bounding box center [1278, 568] width 0 height 0
click at [1313, 519] on span "April Baka" at bounding box center [1361, 519] width 175 height 17
click at [1278, 531] on input "April Baka" at bounding box center [1278, 531] width 0 height 0
click at [1385, 599] on button "Apply" at bounding box center [1411, 599] width 76 height 32
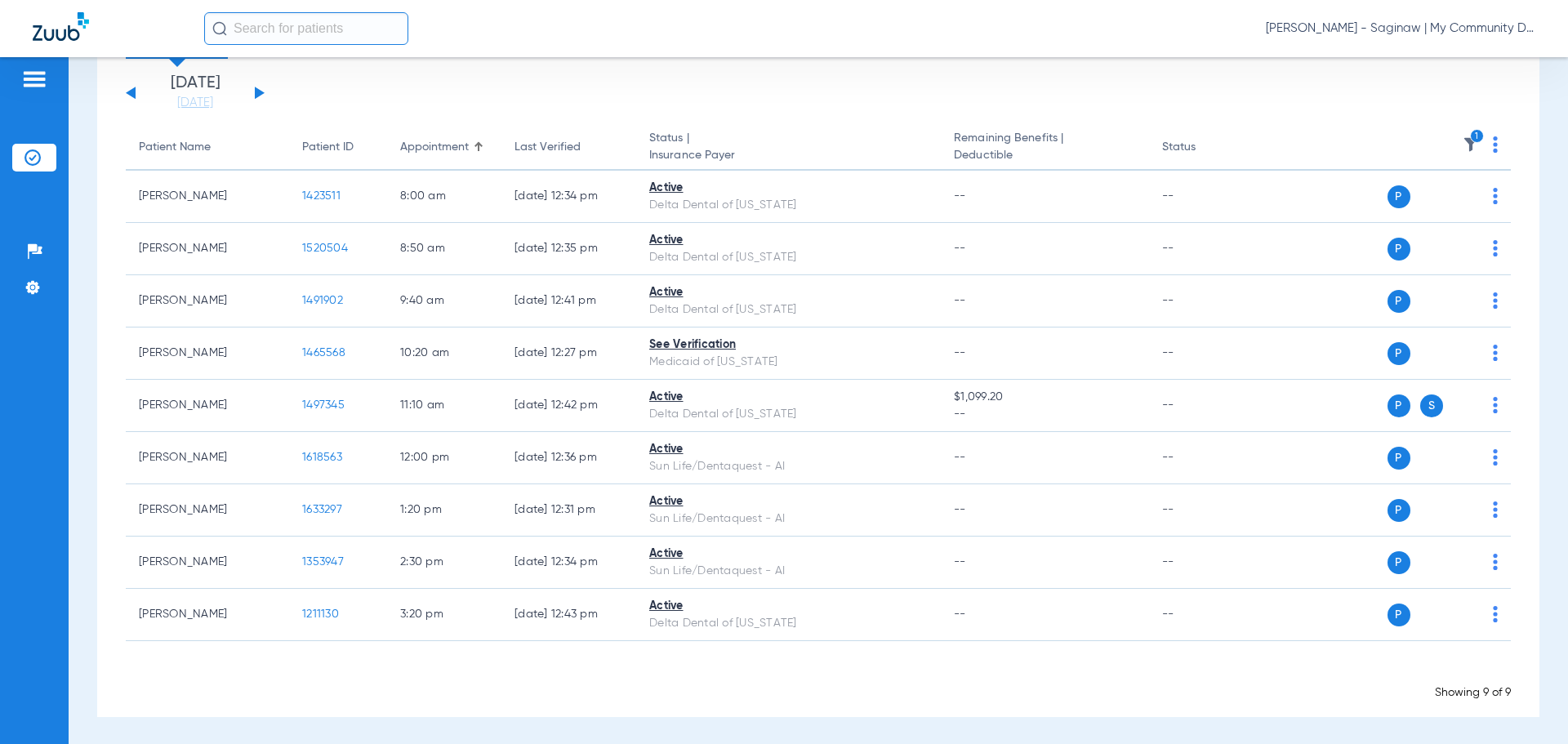
scroll to position [102, 0]
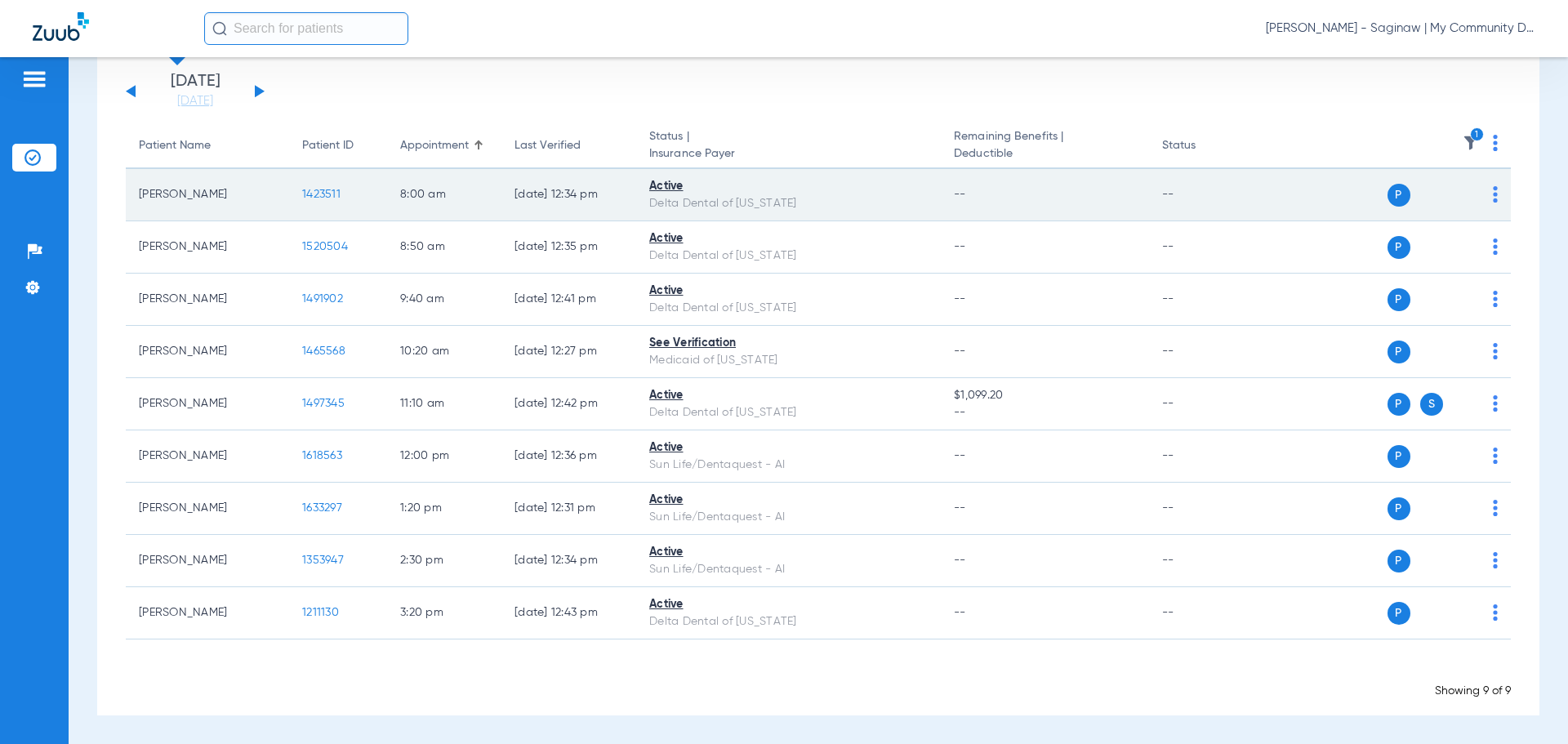
click at [322, 194] on span "1423511" at bounding box center [321, 195] width 38 height 11
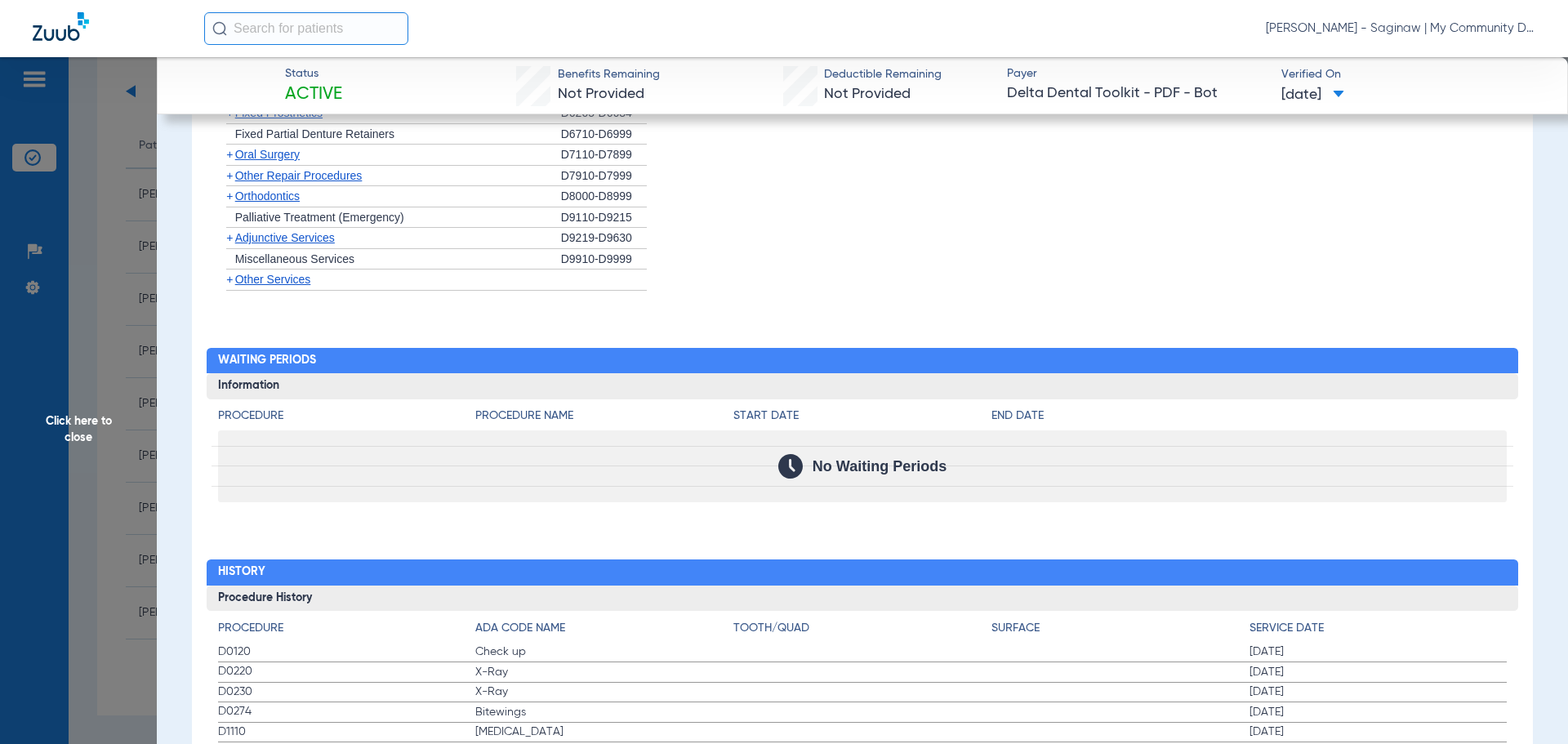
scroll to position [1525, 0]
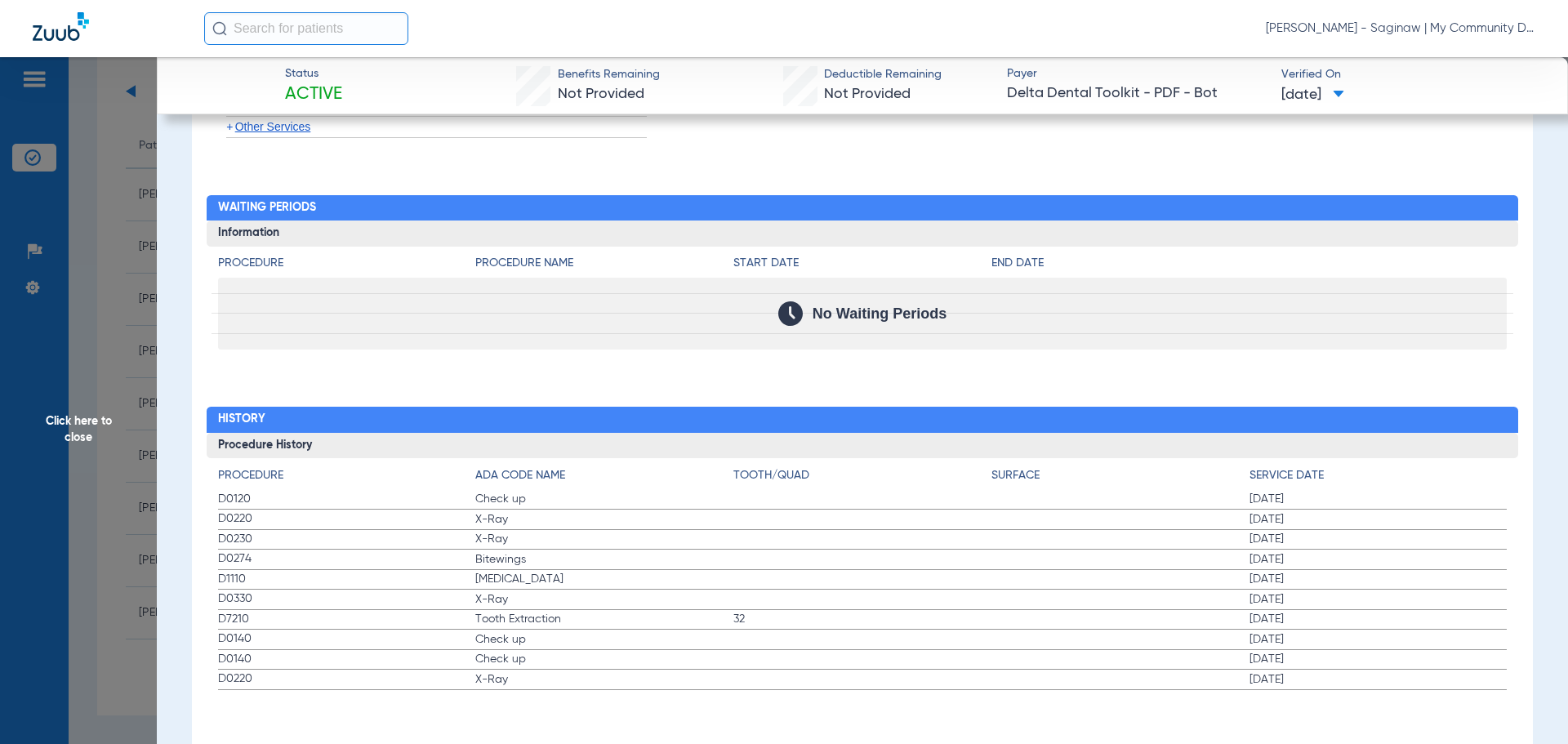
drag, startPoint x: 286, startPoint y: 487, endPoint x: 610, endPoint y: 563, distance: 332.8
click at [610, 563] on app-history-list "Procedure ADA Code Name Tooth/Quad Surface Service Date D0120 Check up 11/07/20…" at bounding box center [863, 578] width 1290 height 223
click at [125, 299] on span "Click here to close" at bounding box center [79, 429] width 157 height 744
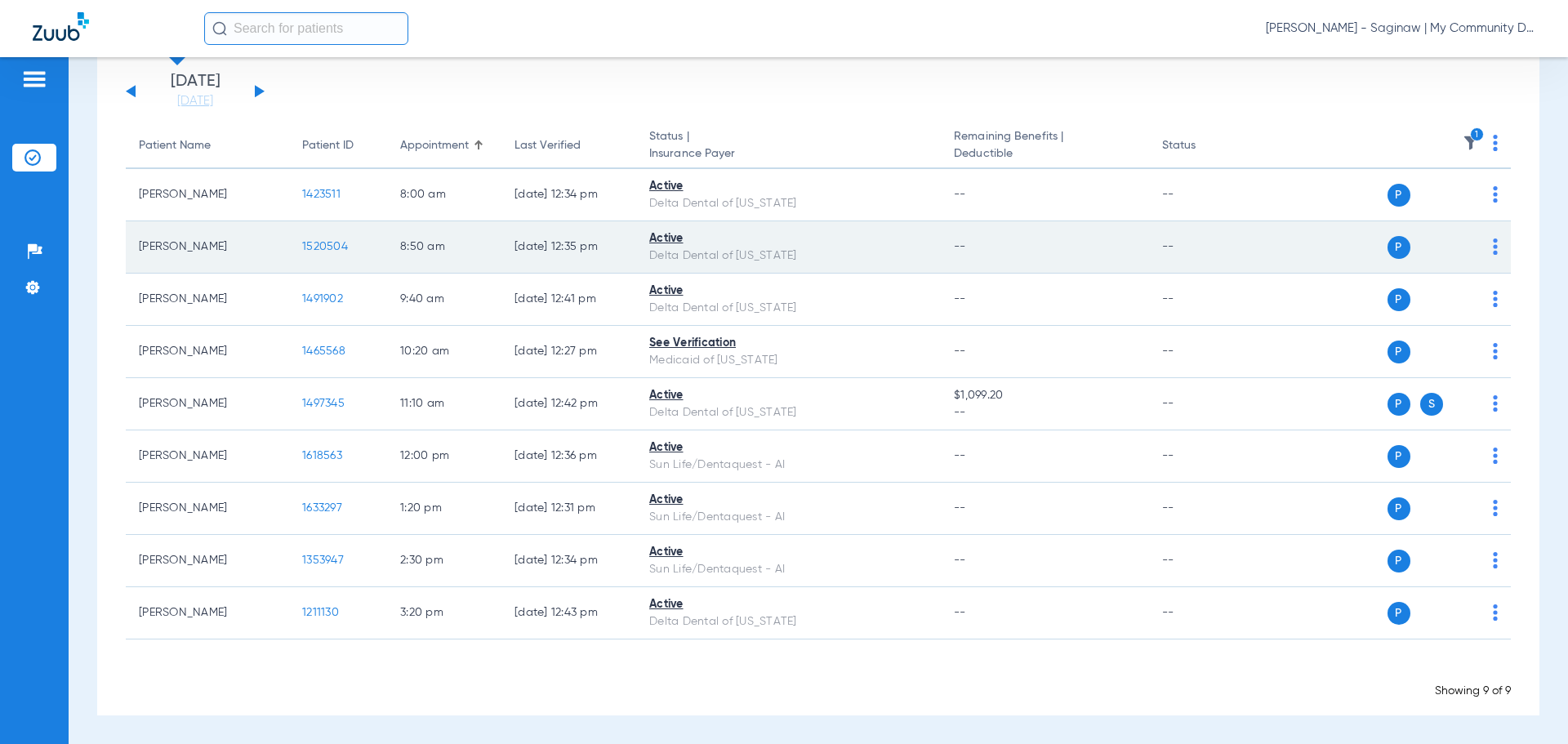
click at [330, 243] on span "1520504" at bounding box center [325, 246] width 46 height 11
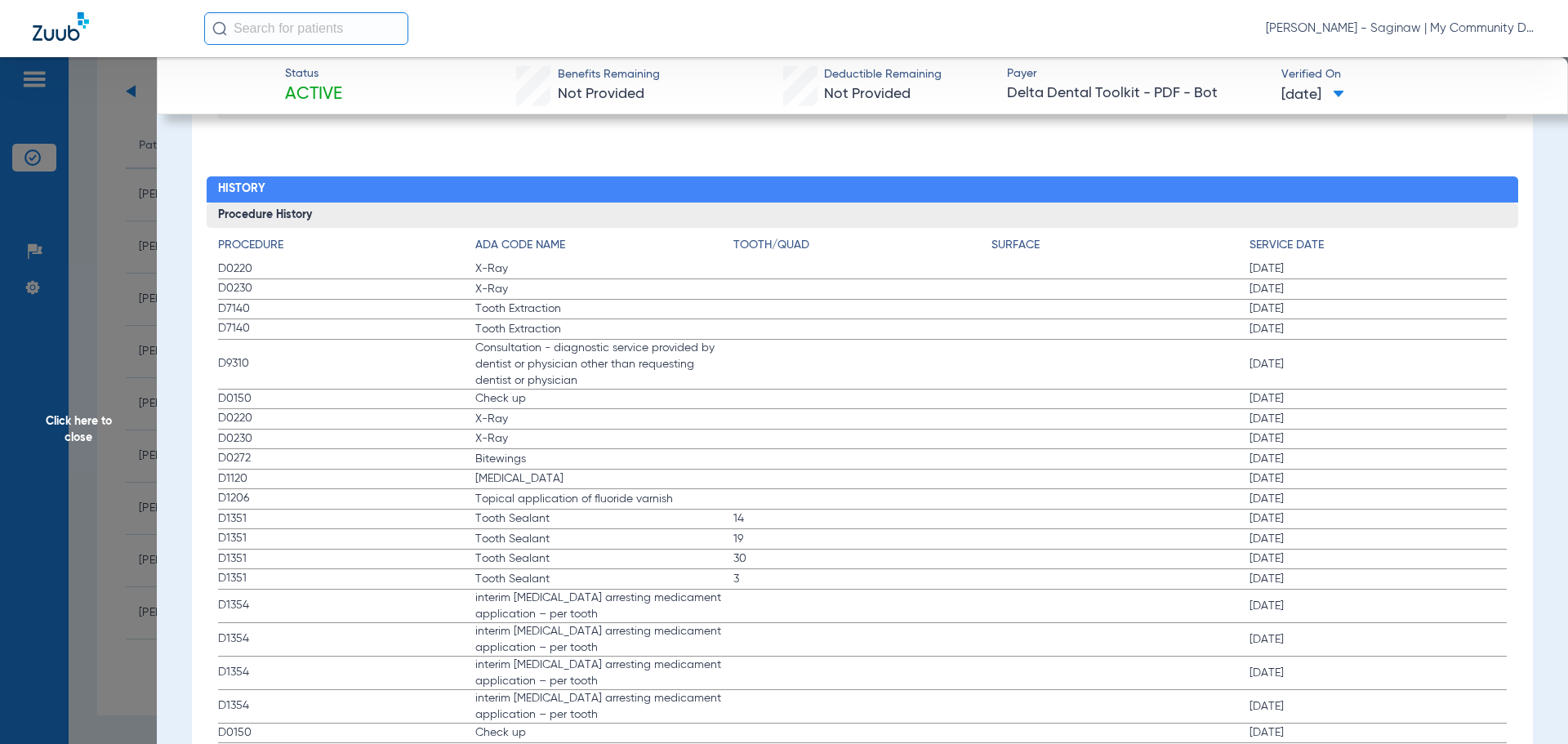
scroll to position [1583, 0]
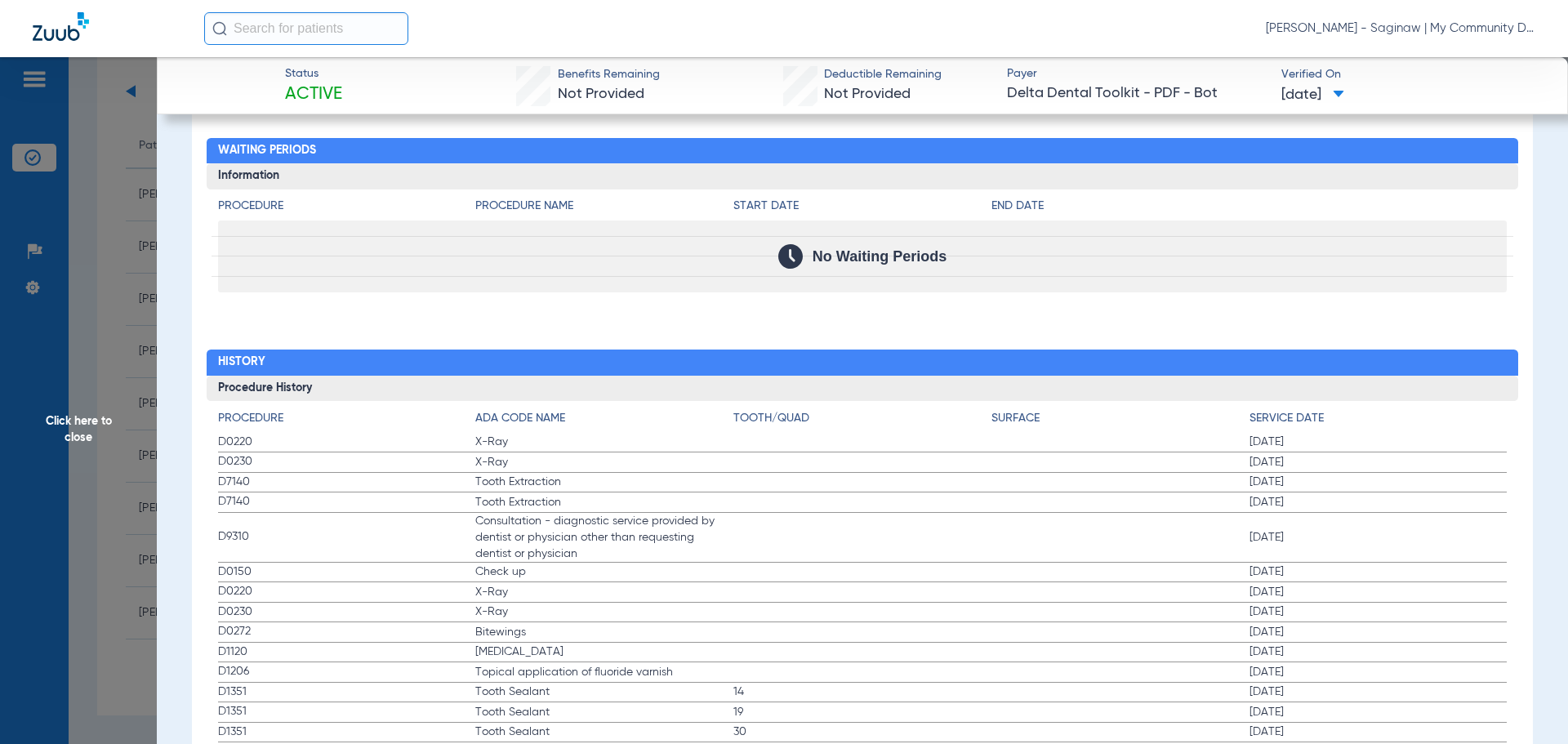
drag, startPoint x: 212, startPoint y: 438, endPoint x: 539, endPoint y: 515, distance: 335.9
click at [539, 515] on div "Procedure ADA Code Name Tooth/Quad Surface Service Date D0220 X-Ray 01/21/2025 …" at bounding box center [863, 708] width 1312 height 616
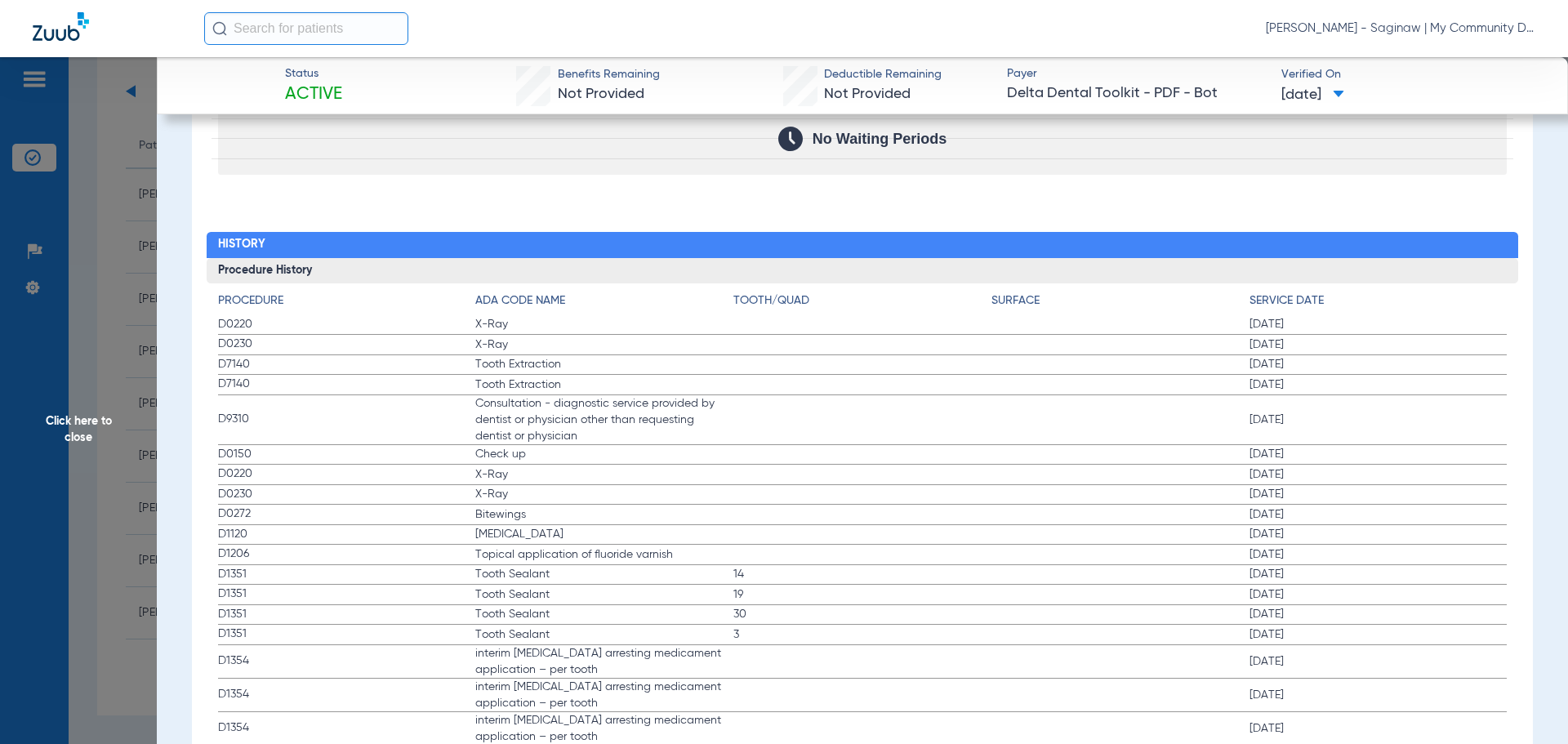
scroll to position [1828, 0]
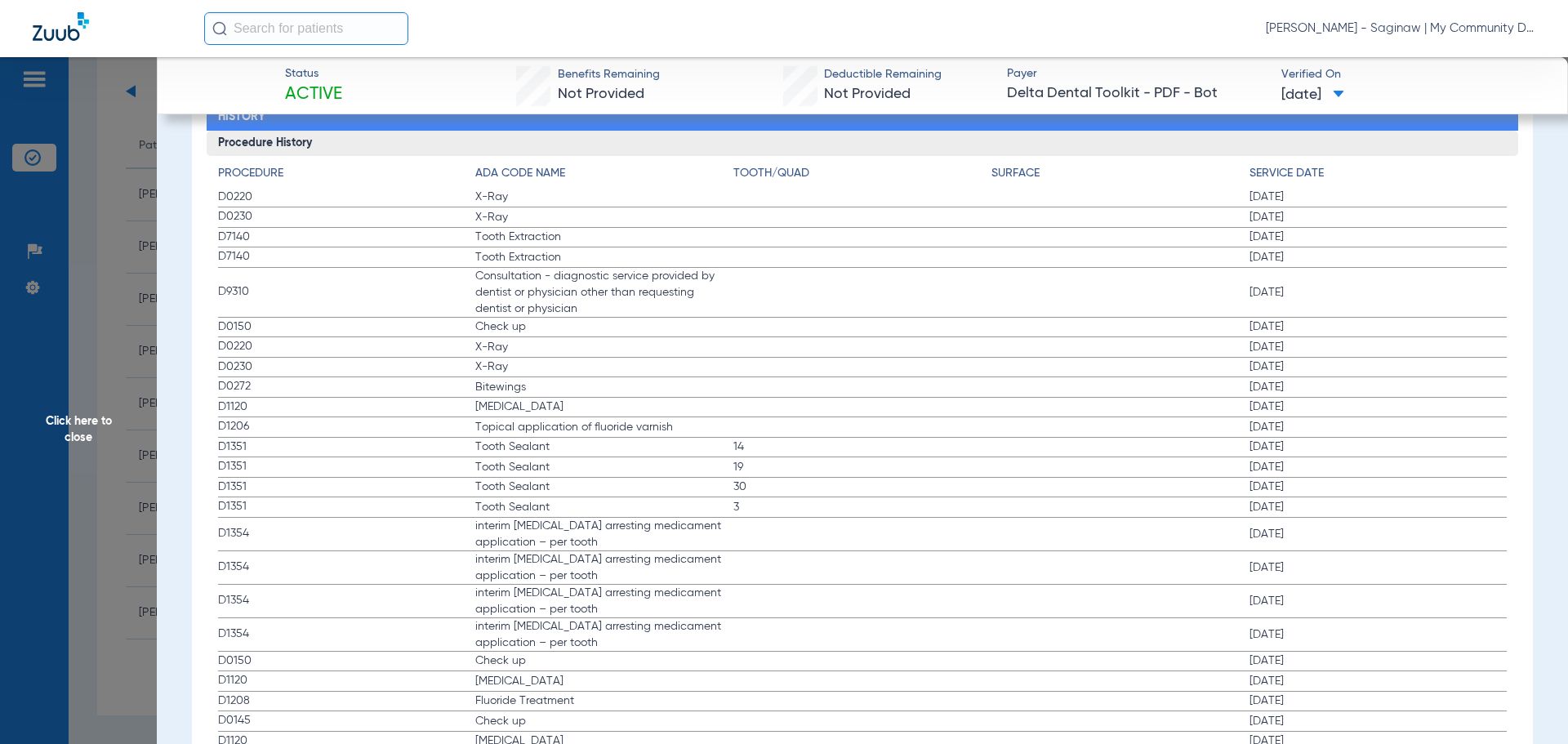
drag, startPoint x: 223, startPoint y: 323, endPoint x: 602, endPoint y: 387, distance: 384.4
click at [602, 387] on app-history-list "Procedure ADA Code Name Tooth/Quad Surface Service Date D0220 X-Ray 01/21/2025 …" at bounding box center [863, 468] width 1290 height 606
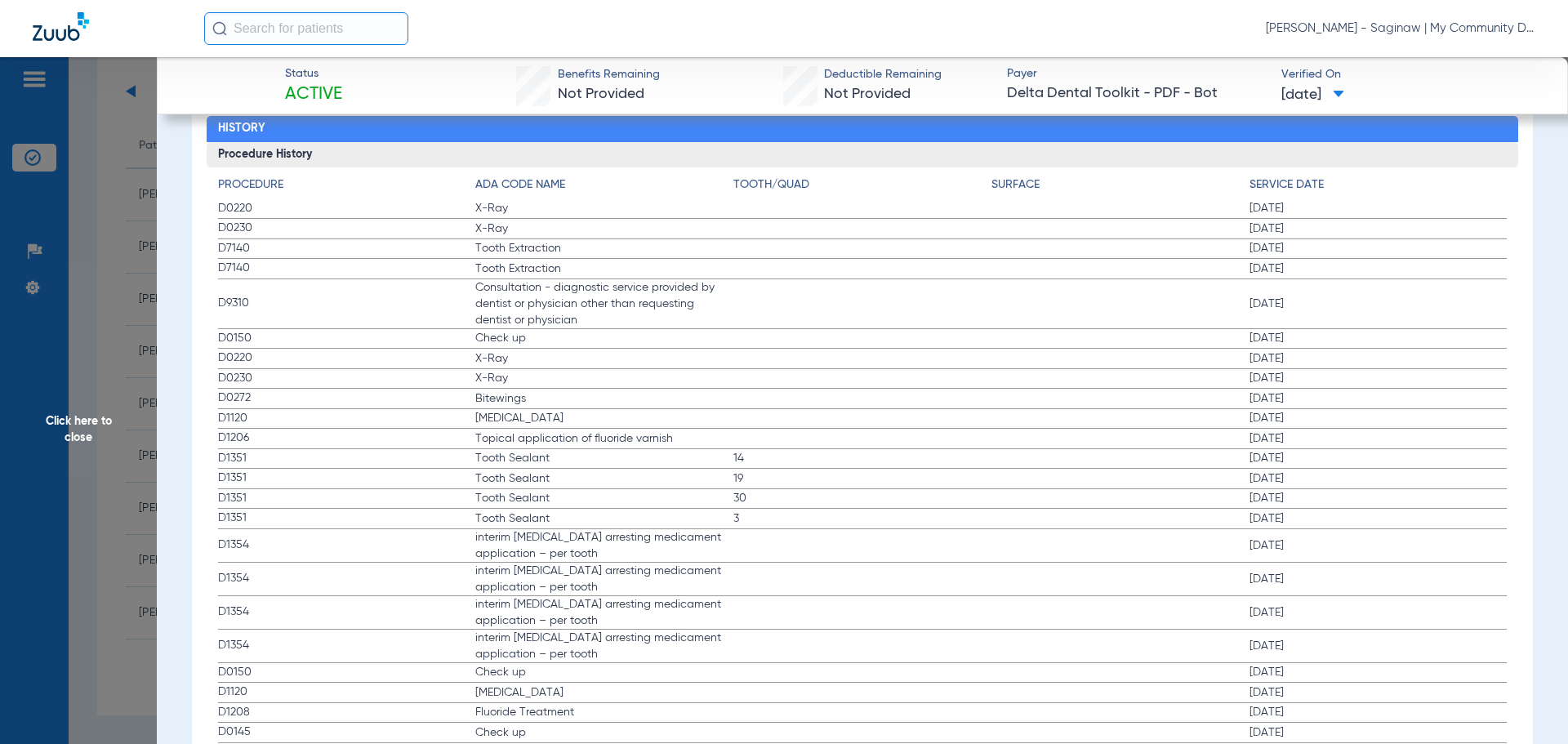
scroll to position [1909, 0]
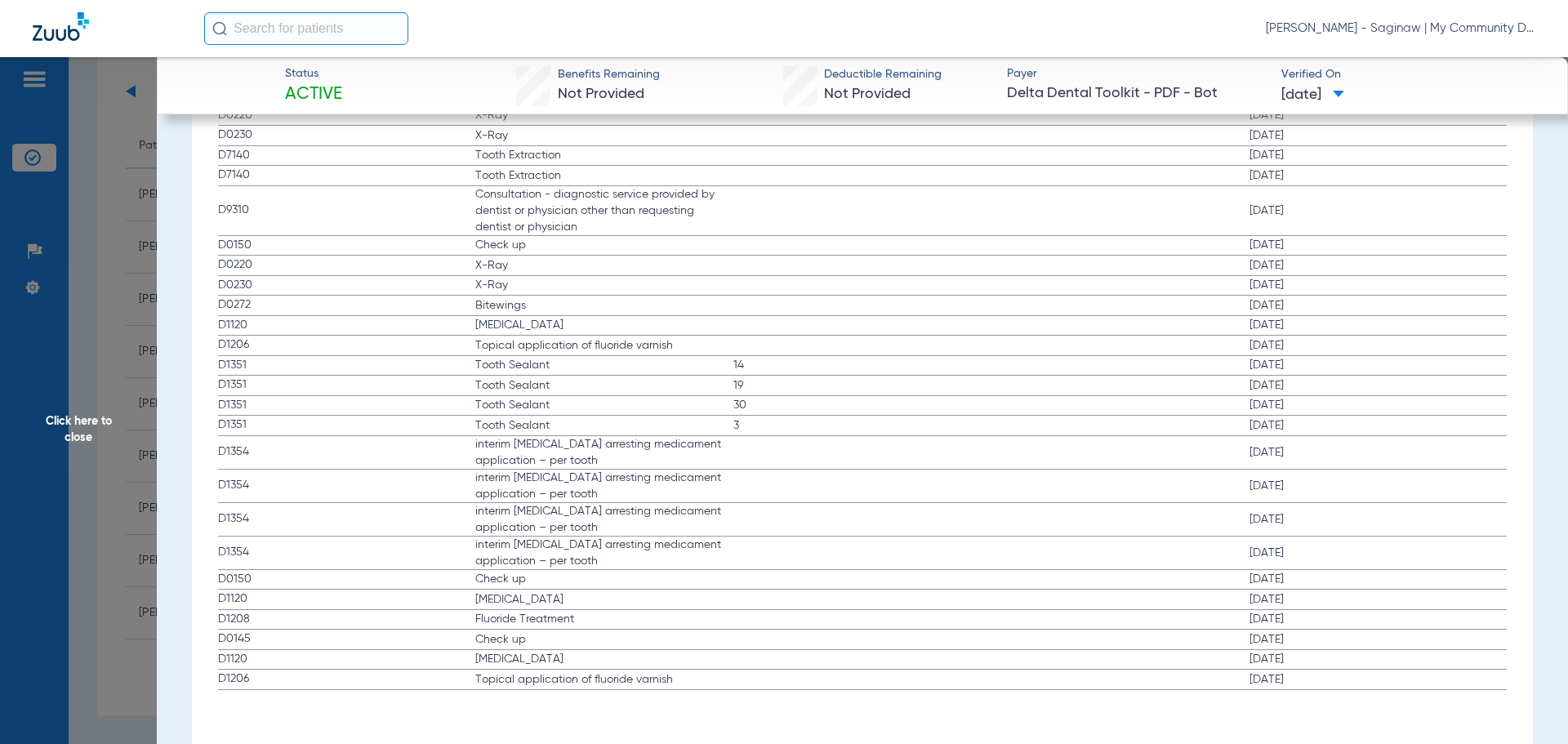
click at [122, 202] on span "Click here to close" at bounding box center [79, 429] width 157 height 744
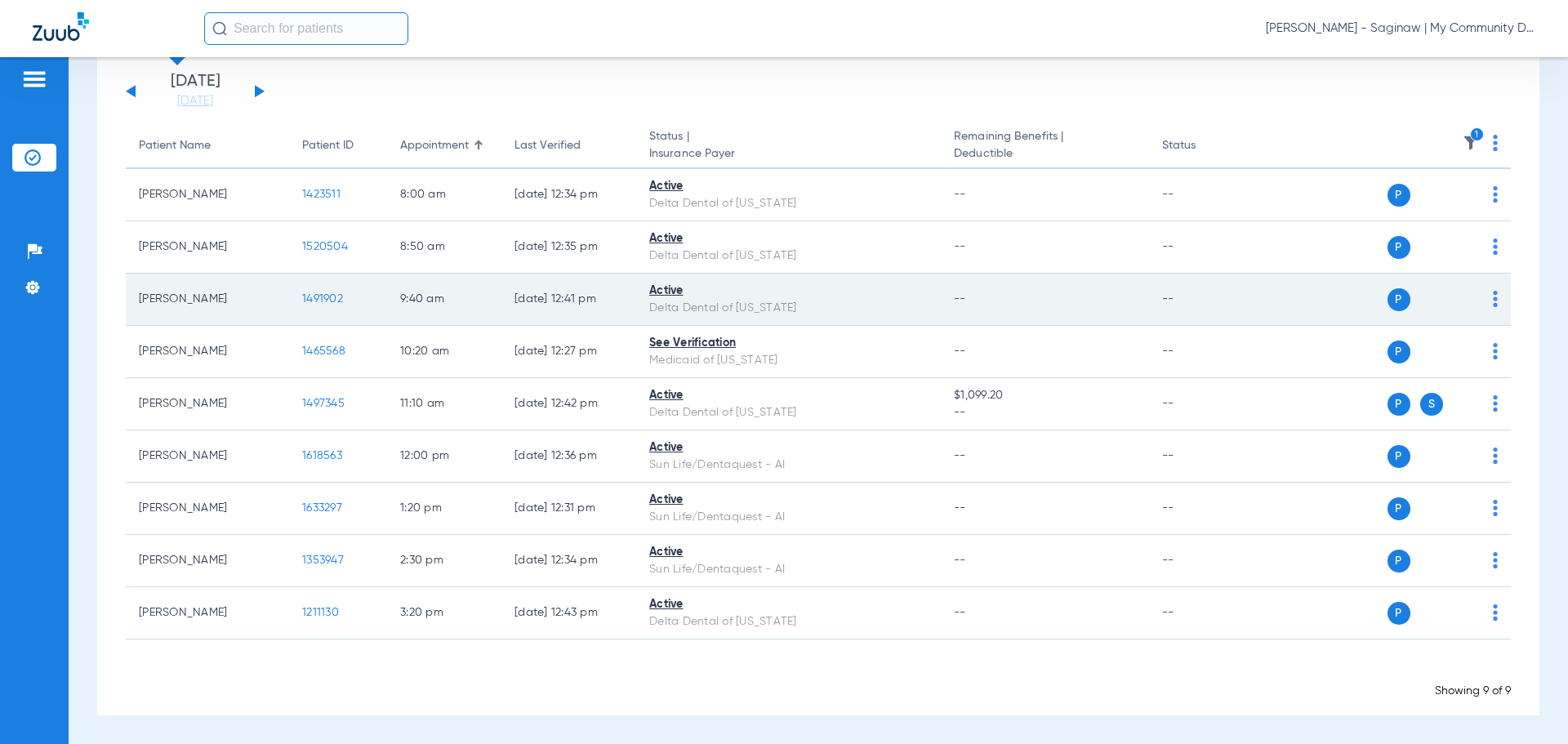
click at [330, 298] on span "1491902" at bounding box center [323, 299] width 41 height 11
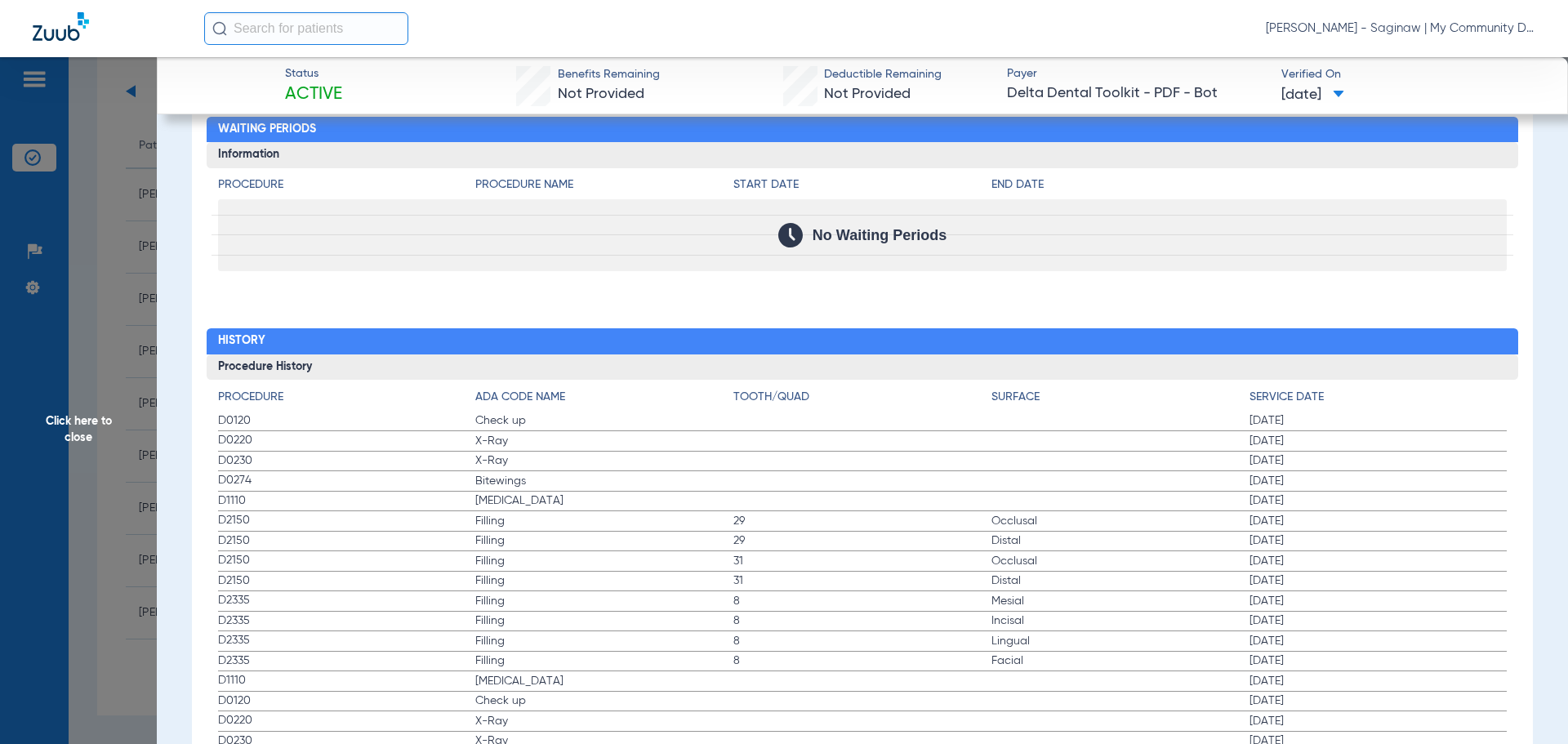
scroll to position [1633, 0]
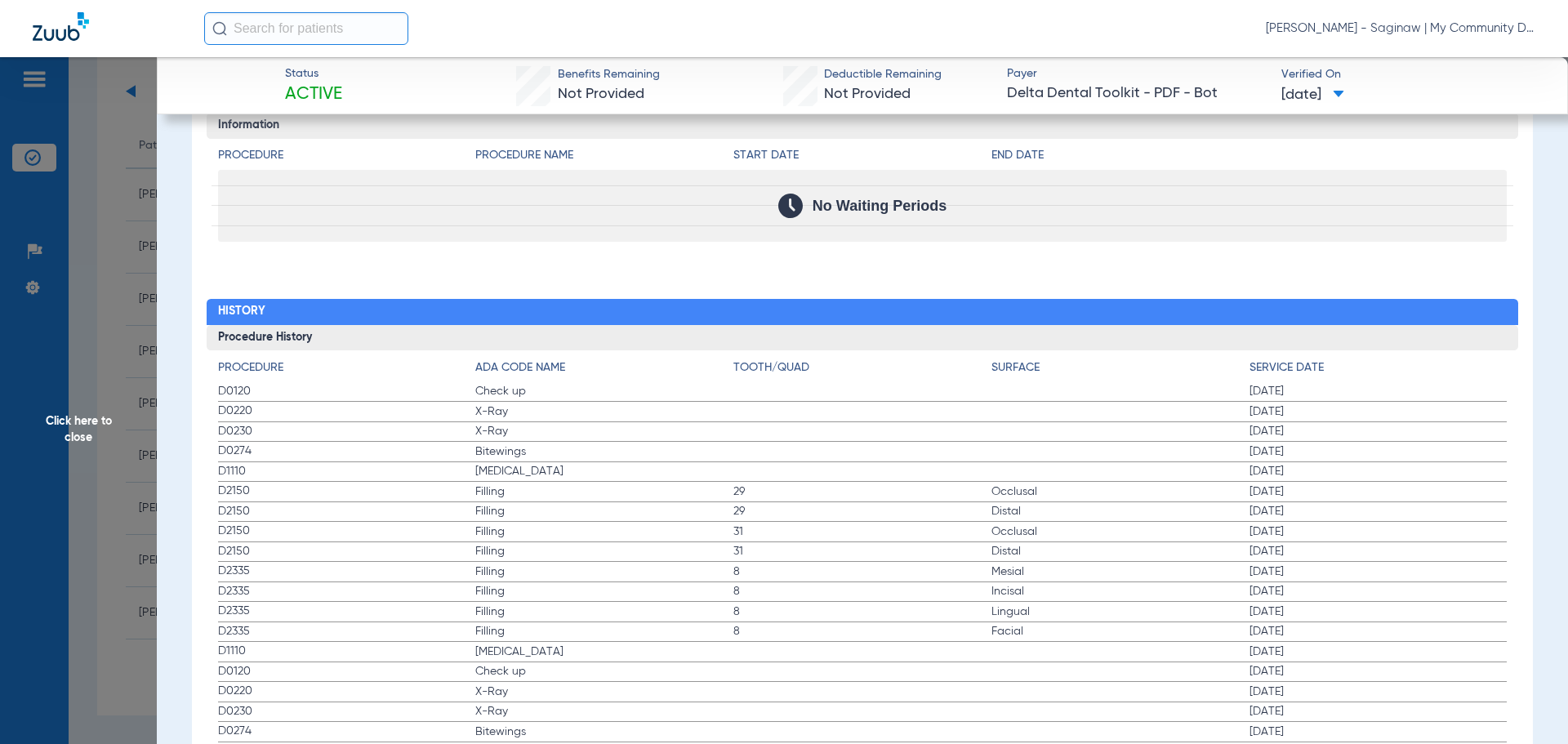
drag, startPoint x: 214, startPoint y: 389, endPoint x: 518, endPoint y: 468, distance: 314.1
click at [518, 468] on div "Procedure ADA Code Name Tooth/Quad Surface Service Date D0120 Check up 01/09/20…" at bounding box center [863, 556] width 1312 height 412
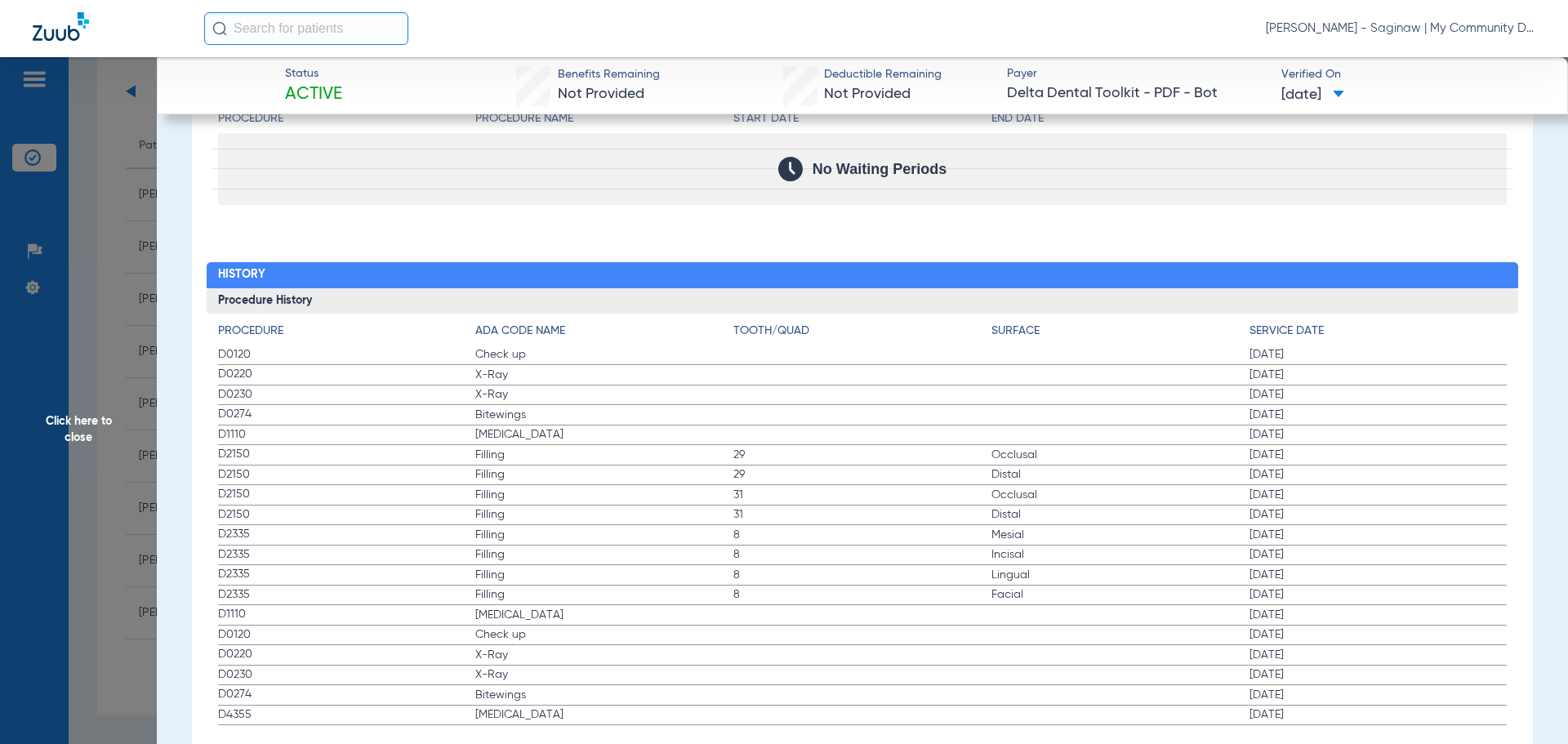
scroll to position [1706, 0]
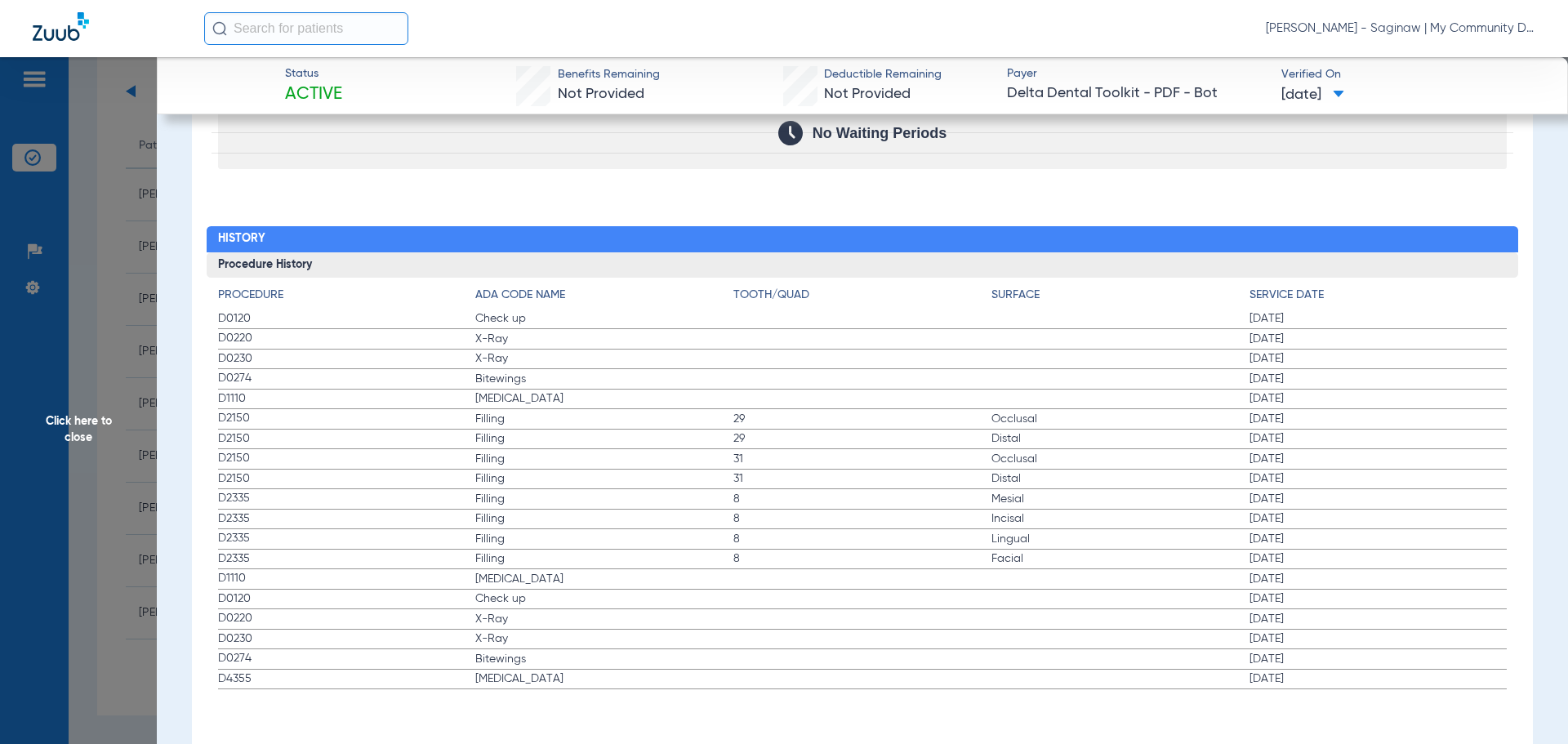
click at [111, 383] on span "Click here to close" at bounding box center [79, 429] width 157 height 744
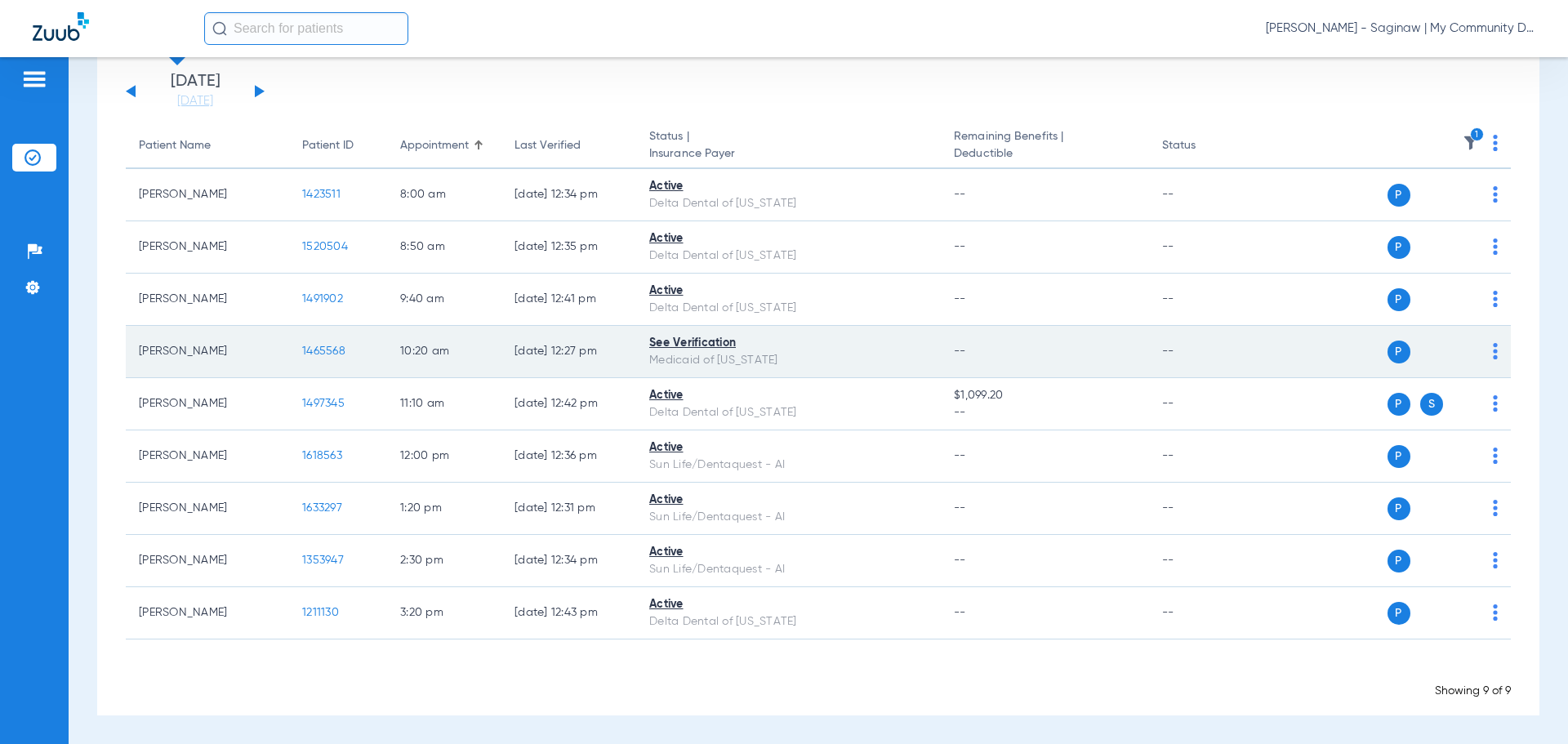
click at [319, 349] on span "1465568" at bounding box center [324, 351] width 43 height 11
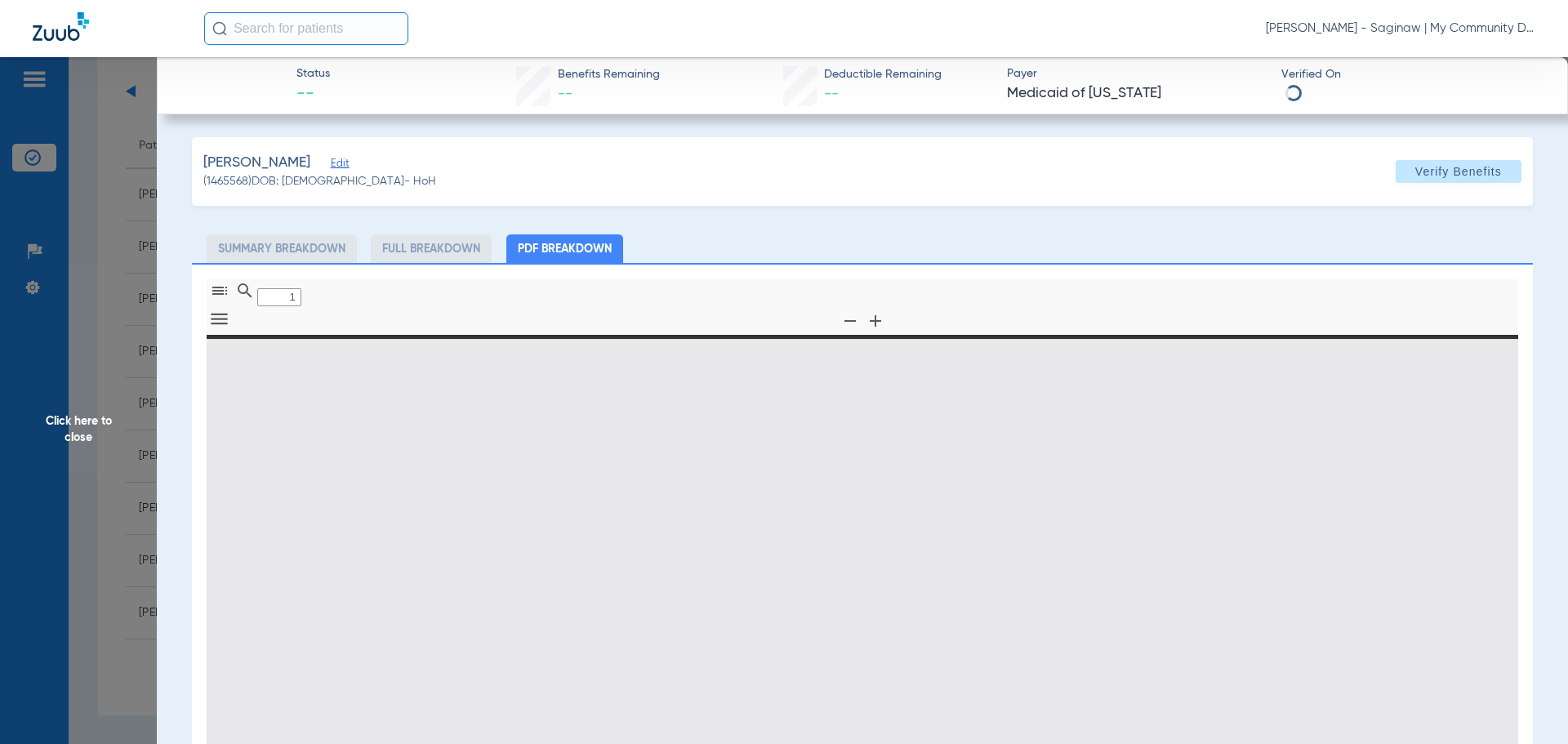
type input "0"
select select "page-width"
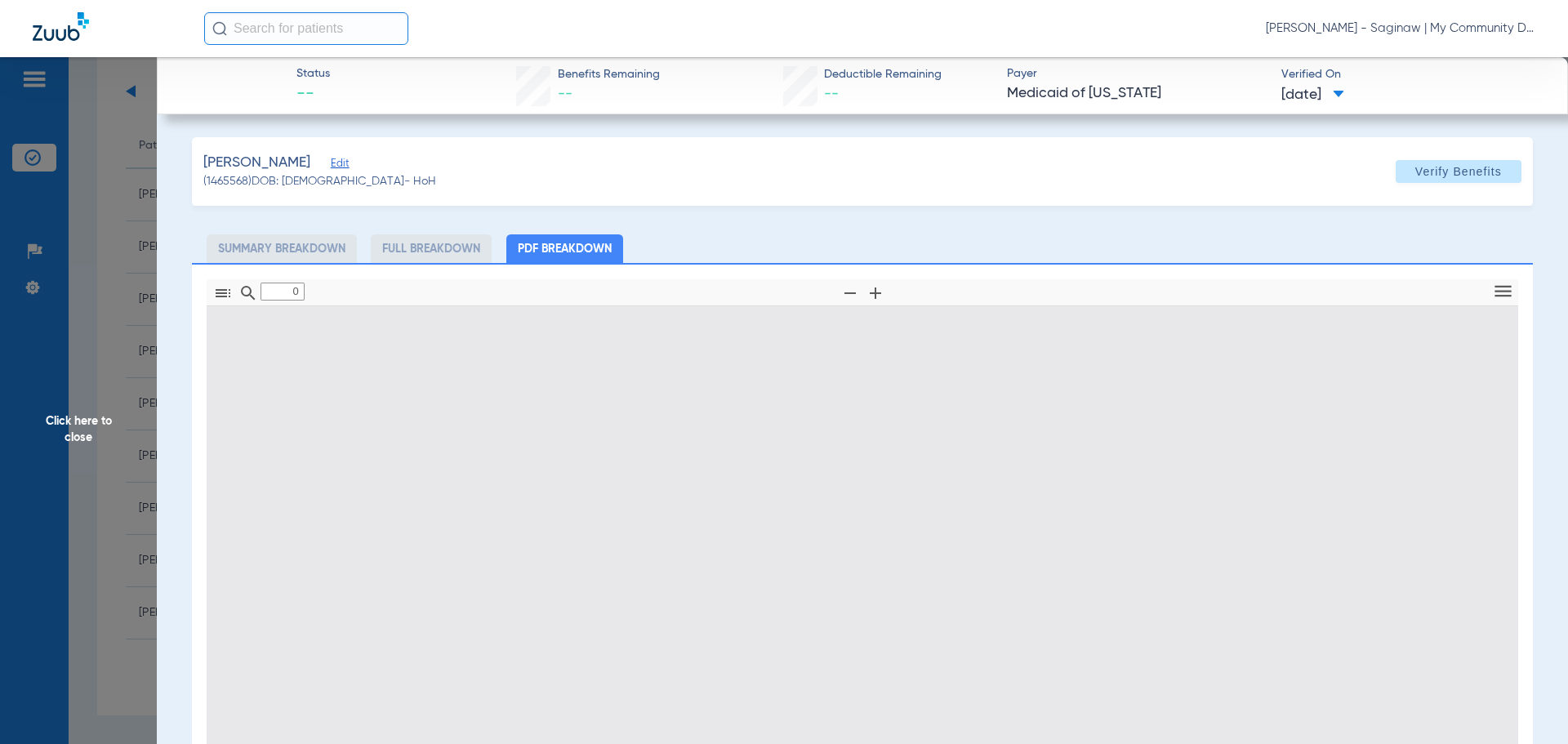
type input "1"
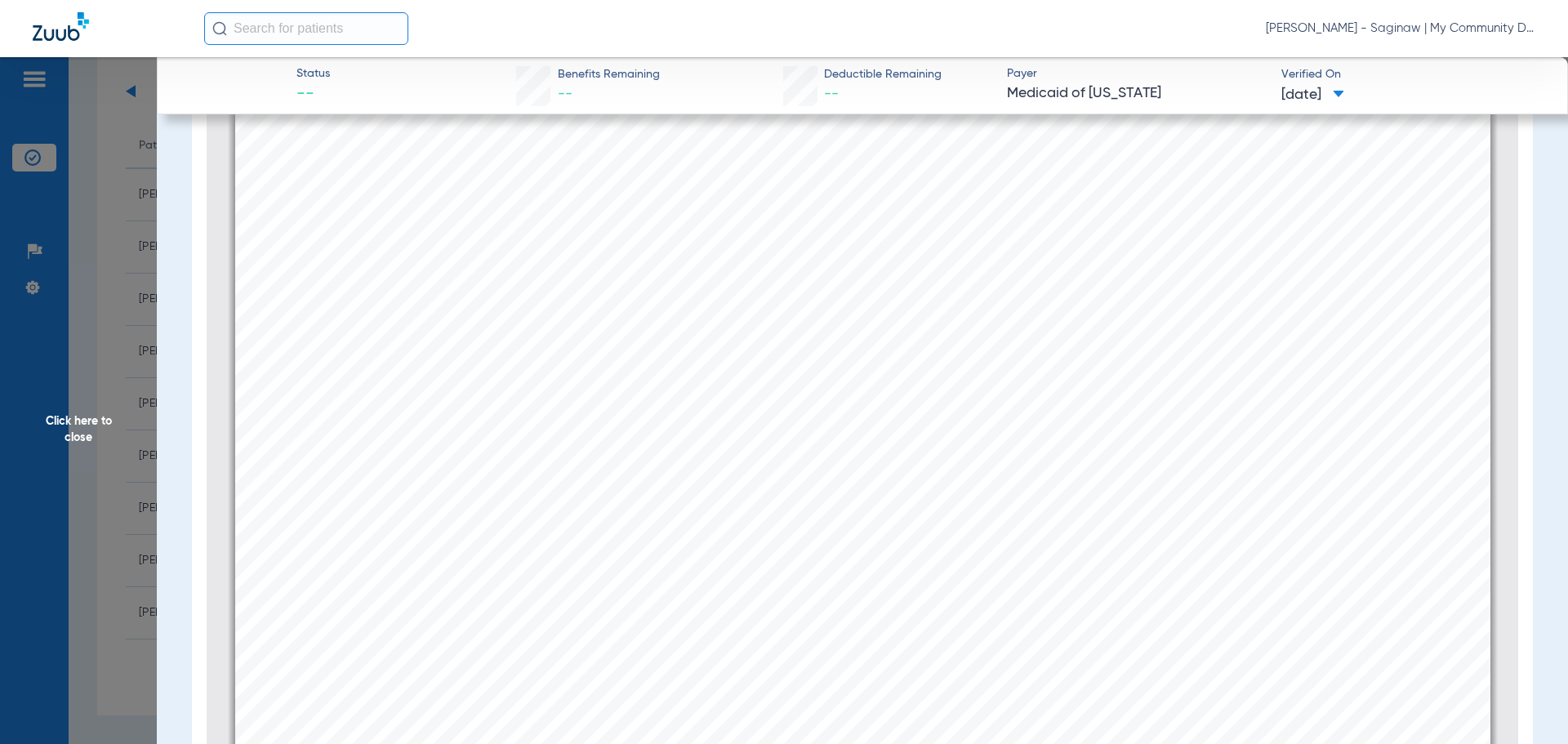
scroll to position [498, 0]
click at [193, 355] on div "Thumbnails Document Outline Attachments Layers Current Outline Item 1 of ⁨2⁩ Au…" at bounding box center [862, 414] width 1341 height 774
click at [100, 145] on span "Click here to close" at bounding box center [79, 429] width 157 height 744
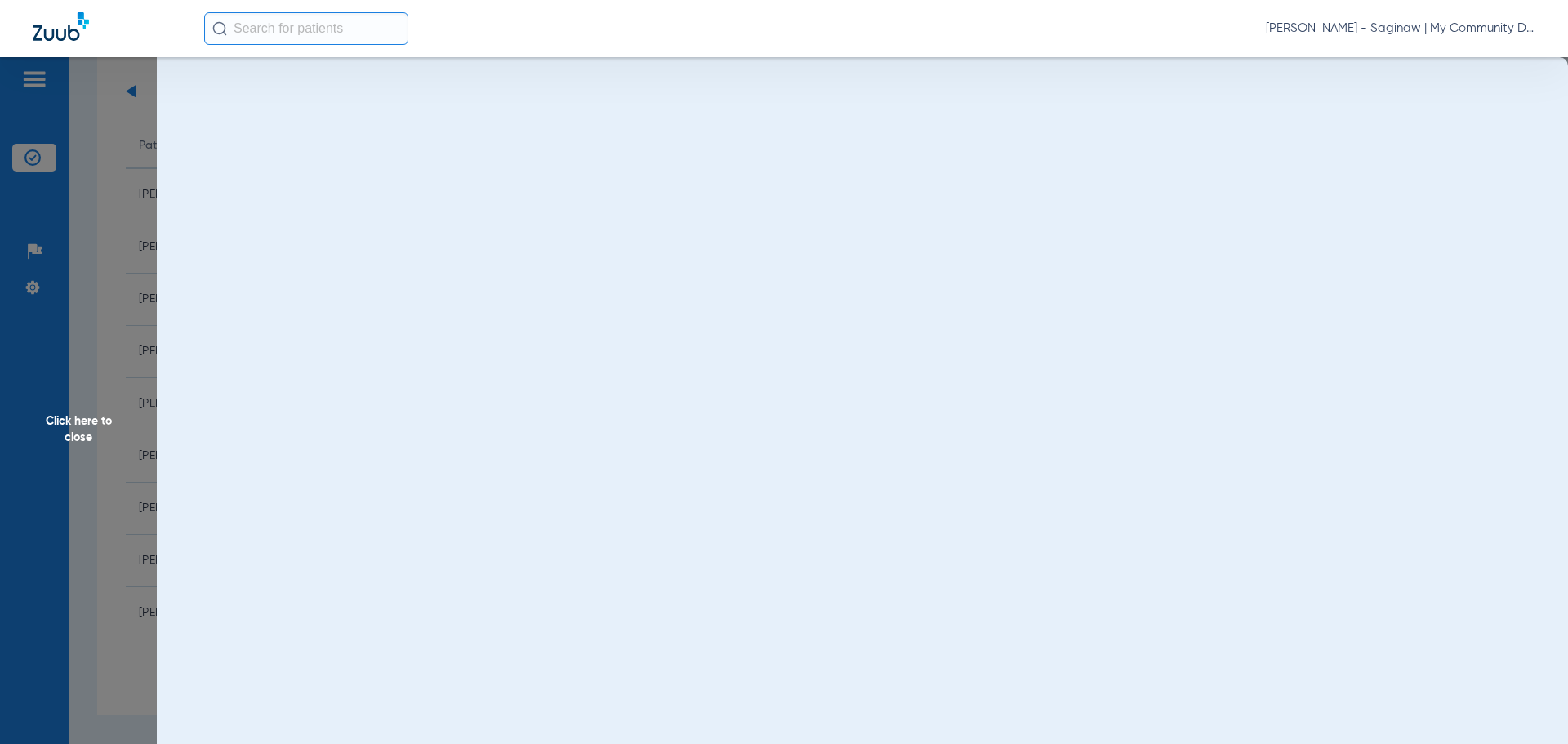
scroll to position [0, 0]
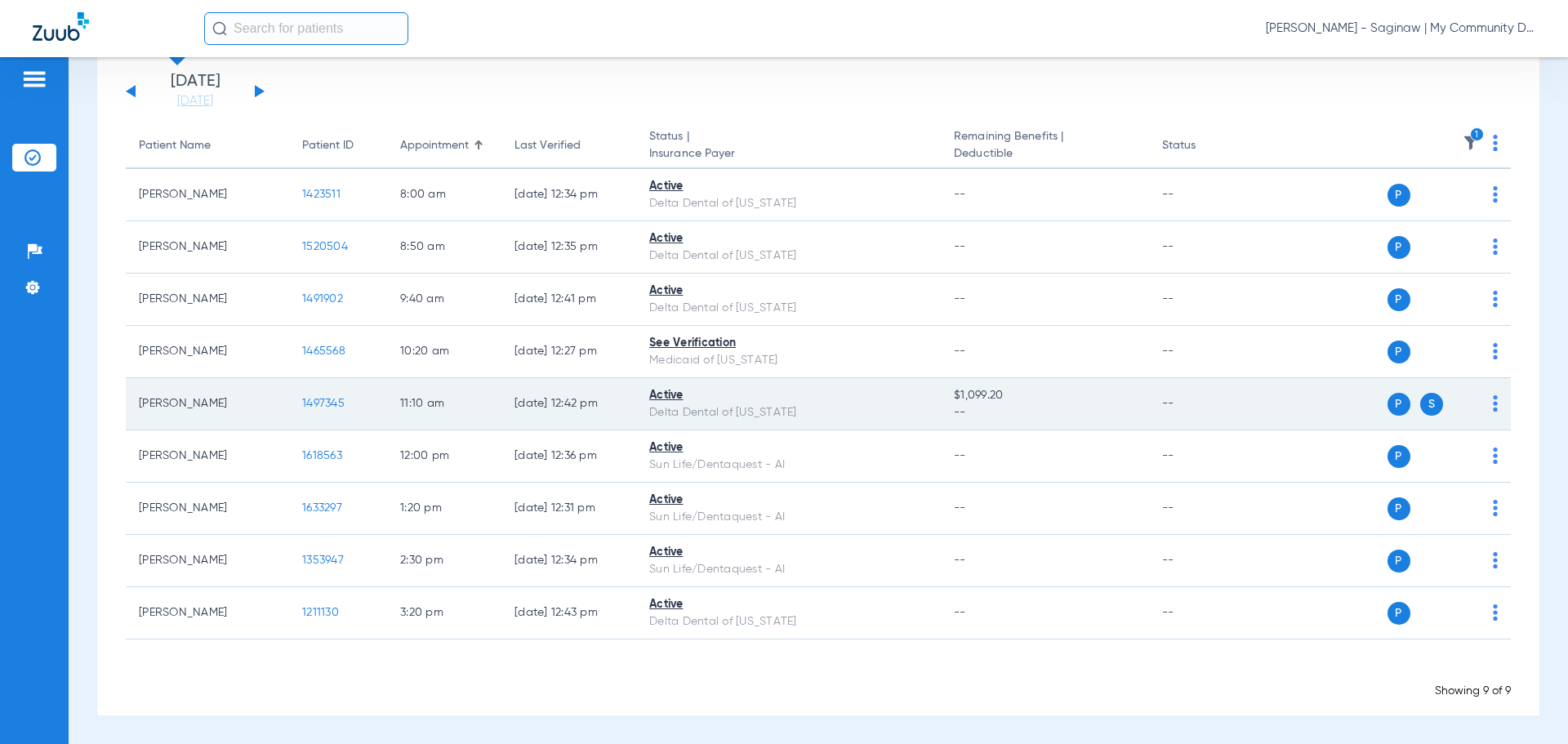
click at [330, 399] on span "1497345" at bounding box center [323, 403] width 42 height 11
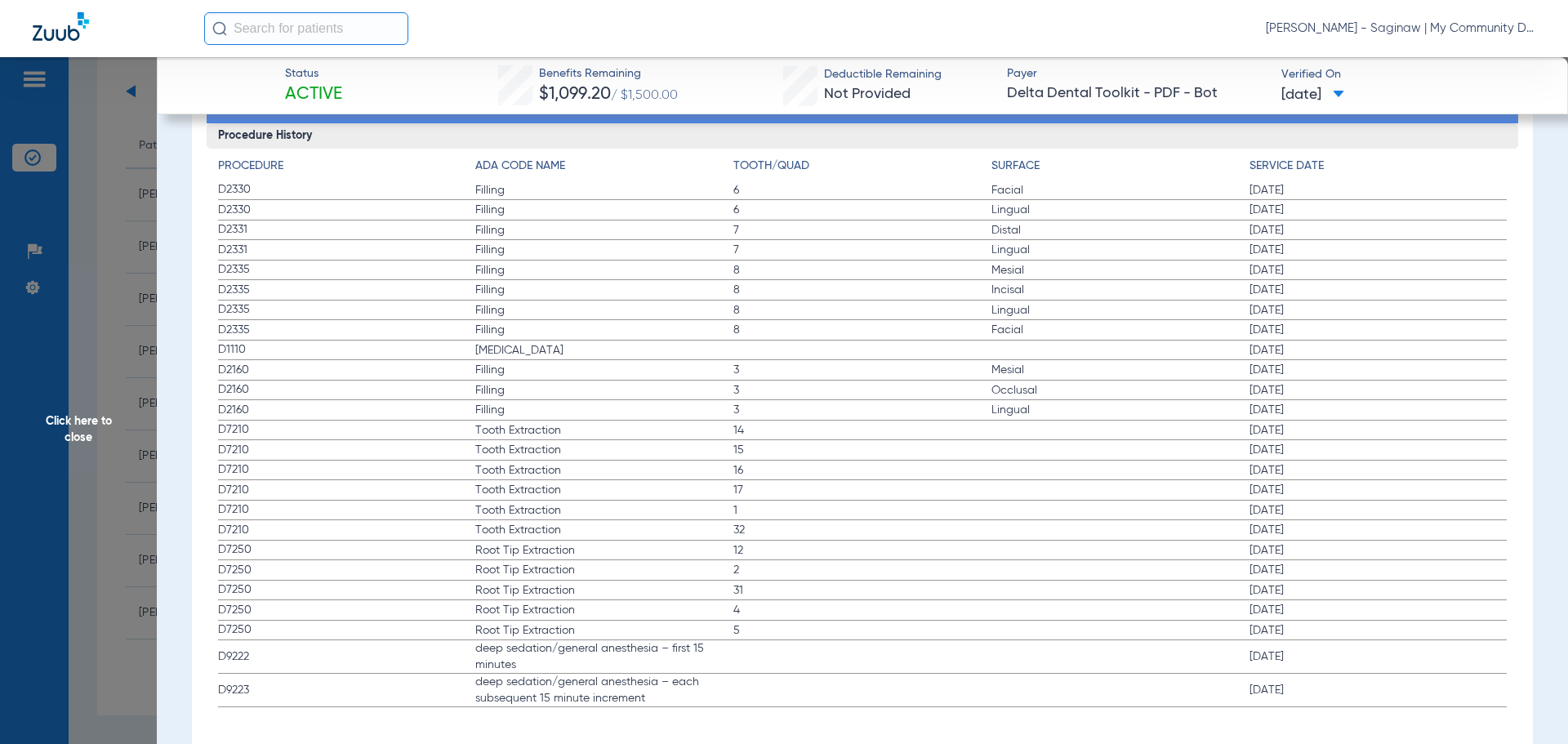
scroll to position [1944, 0]
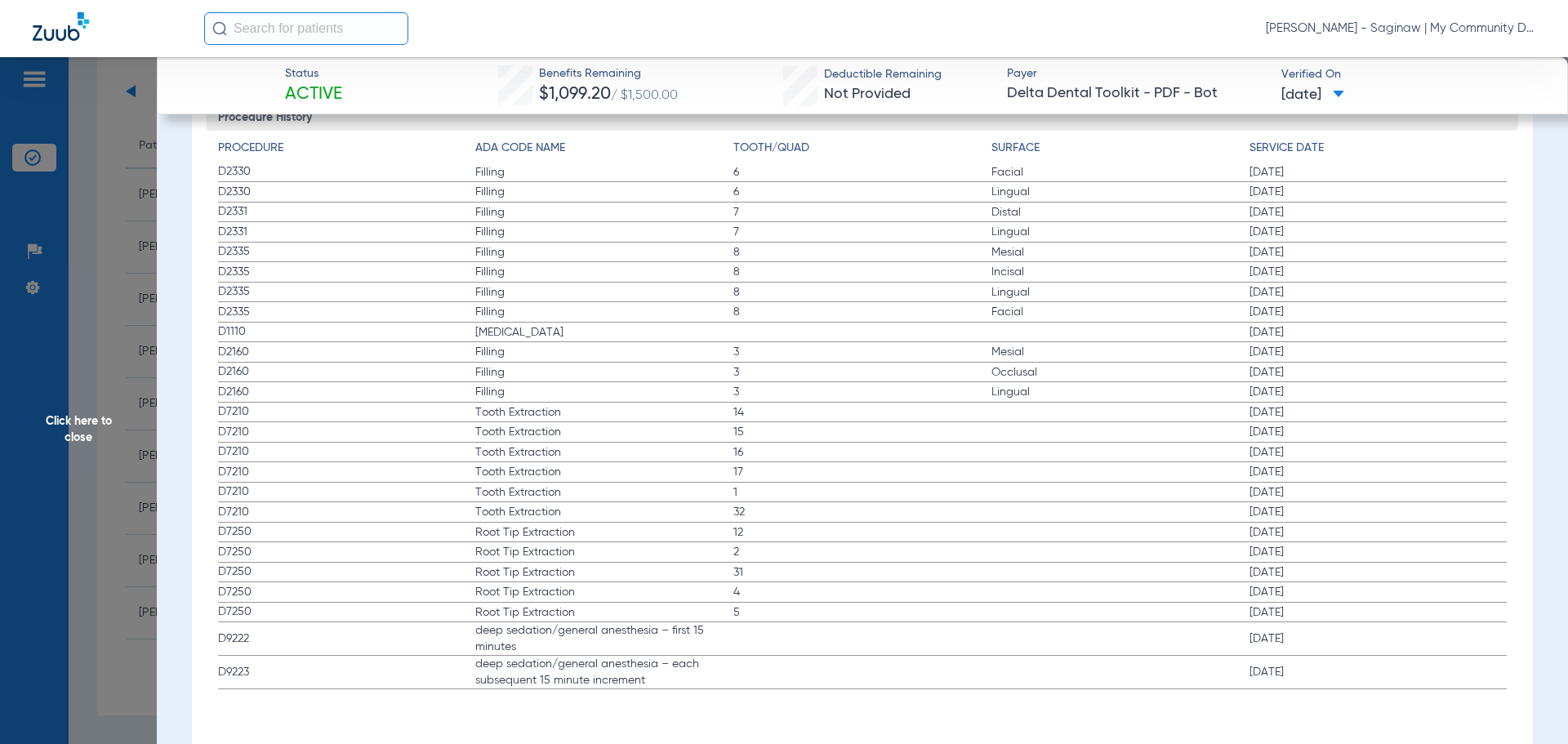
drag, startPoint x: 629, startPoint y: 317, endPoint x: 1131, endPoint y: 377, distance: 505.6
click at [1170, 356] on app-history-list "Procedure ADA Code Name Tooth/Quad Surface Service Date D2330 Filling 6 Facial …" at bounding box center [863, 415] width 1290 height 550
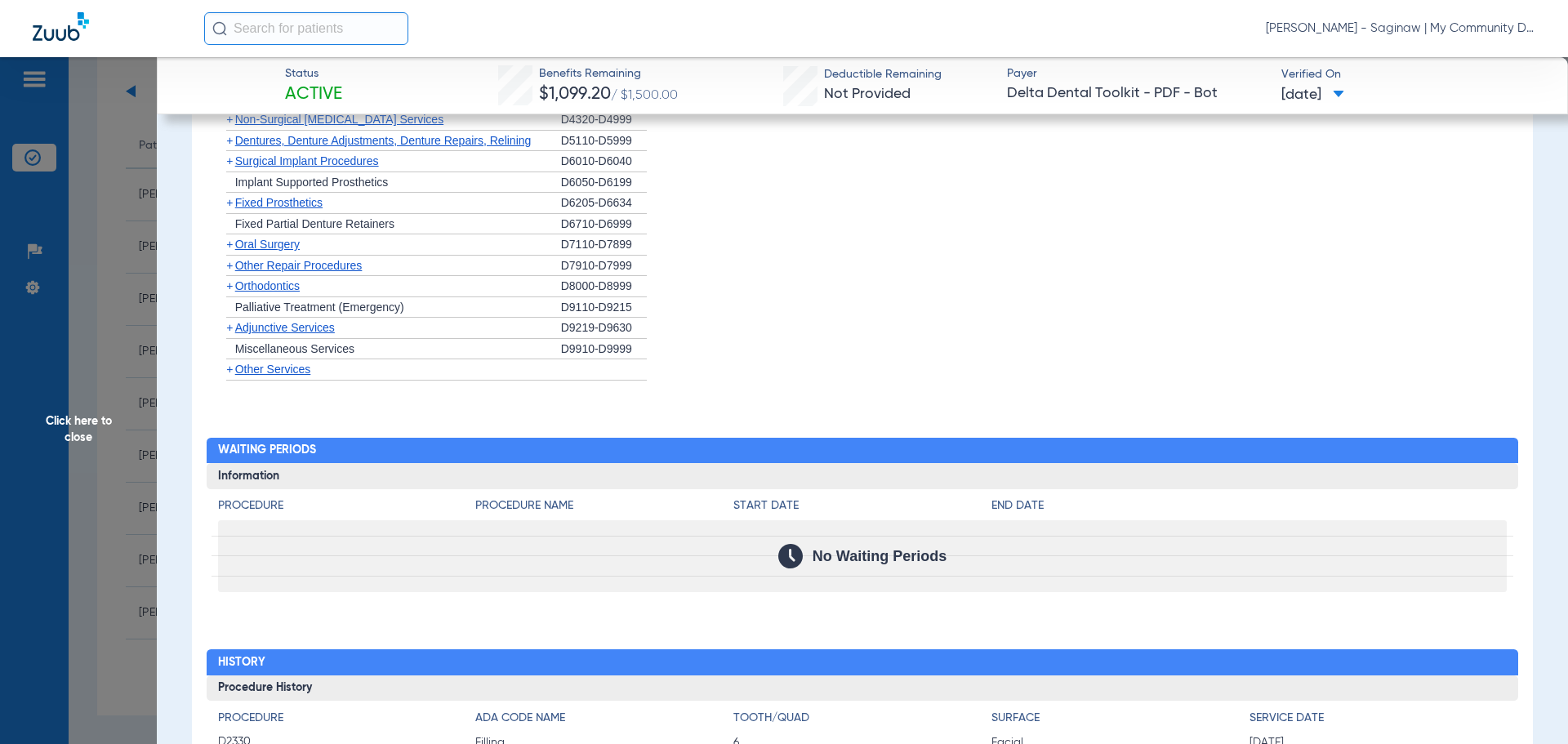
scroll to position [883, 0]
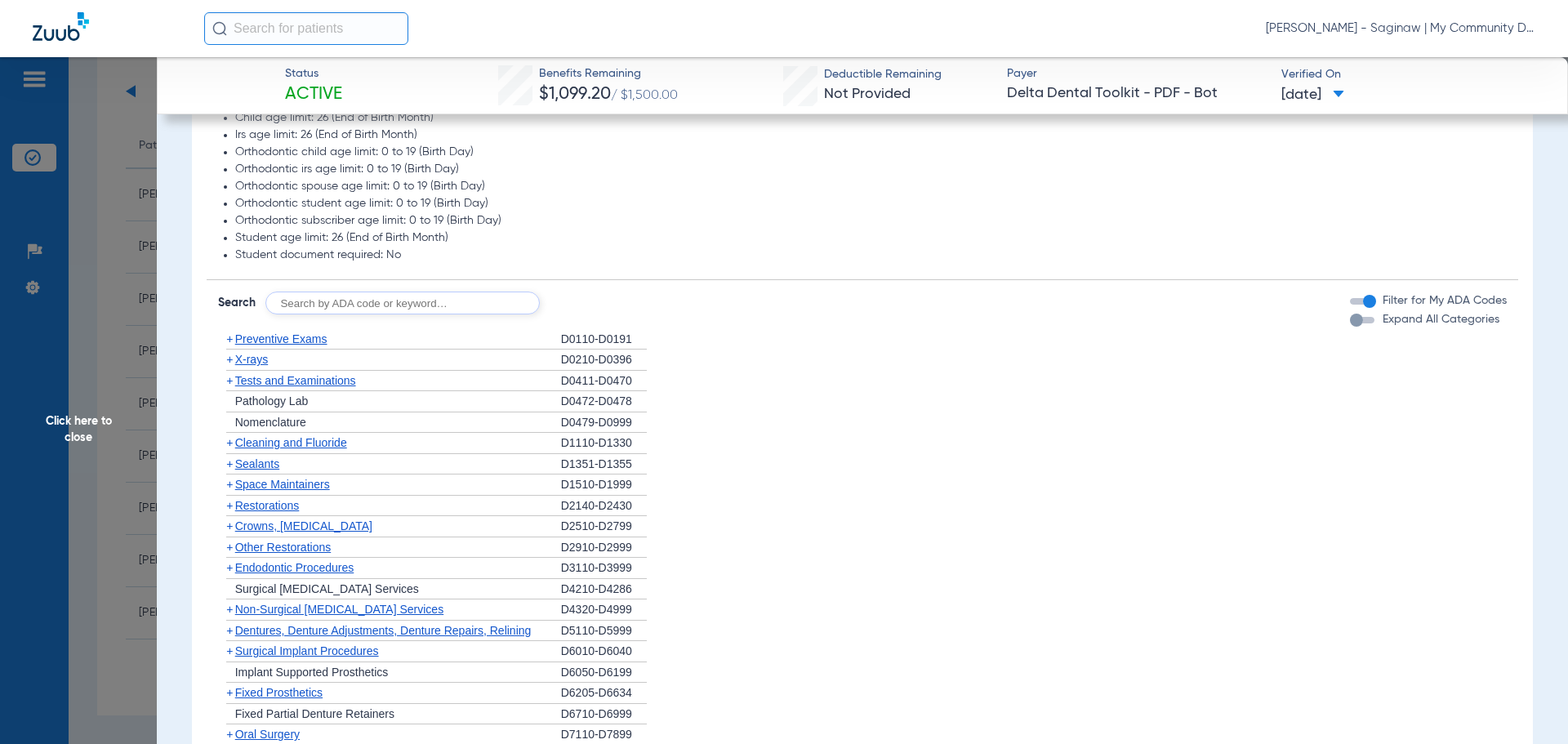
click at [126, 259] on span "Click here to close" at bounding box center [79, 429] width 157 height 744
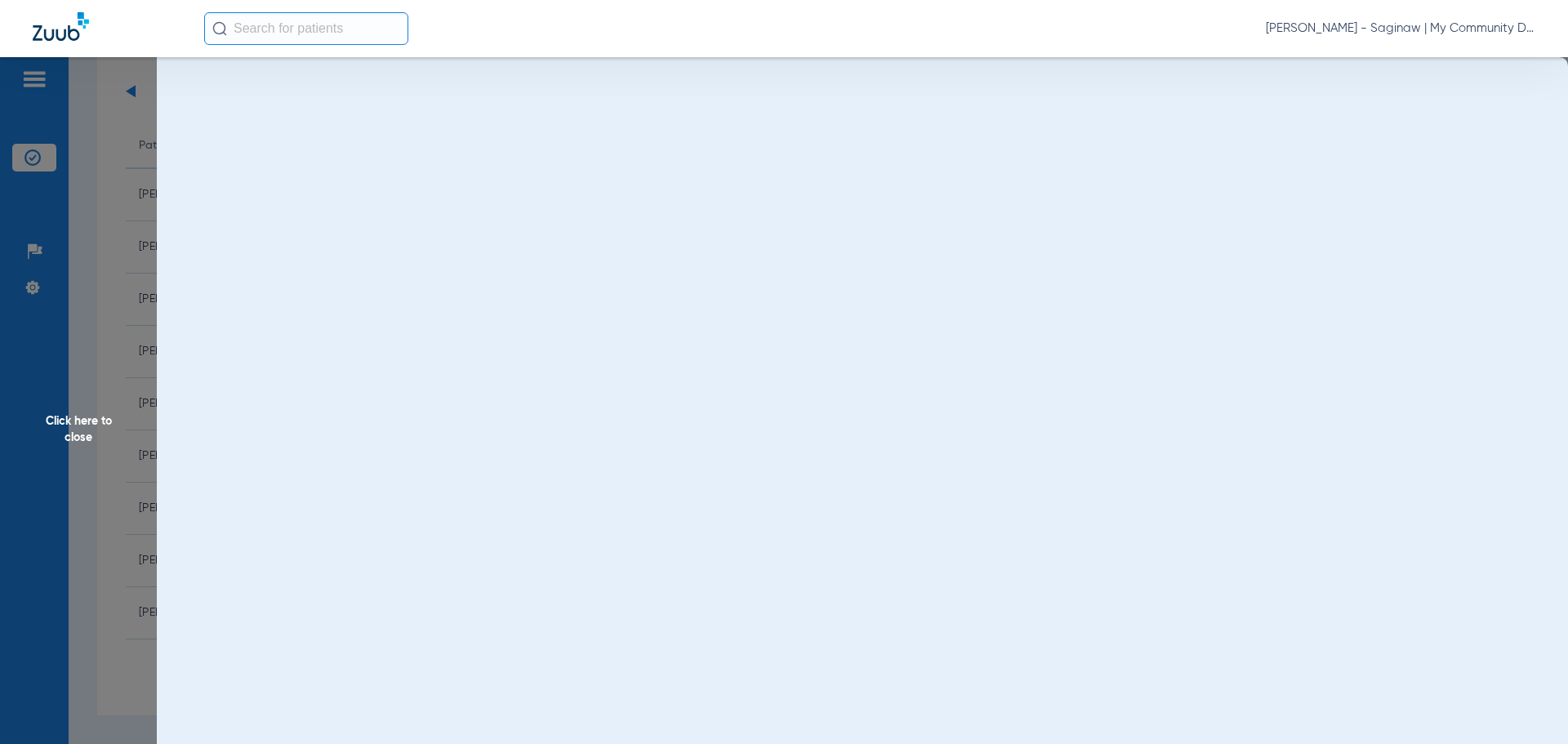
scroll to position [0, 0]
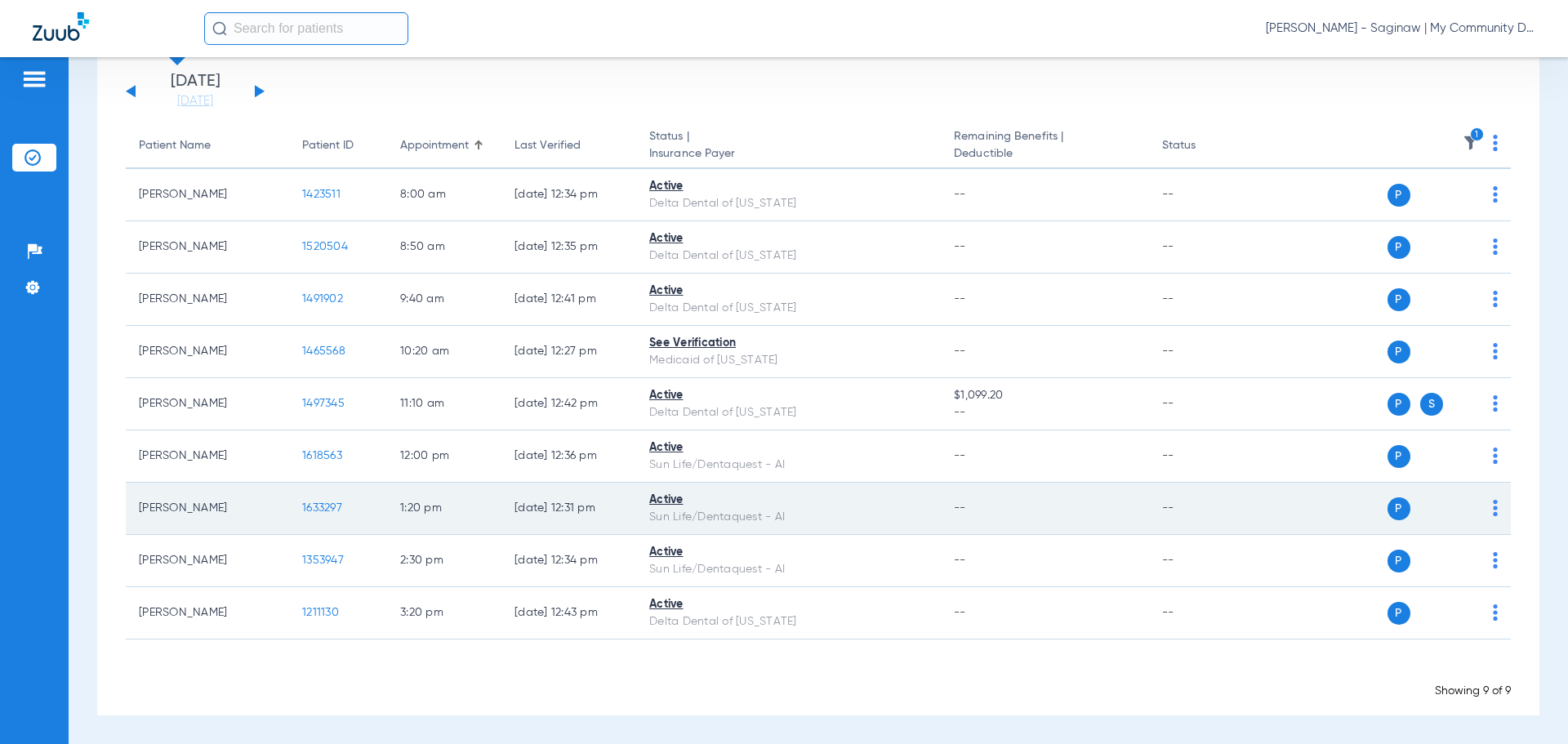
click at [325, 503] on span "1633297" at bounding box center [322, 508] width 40 height 11
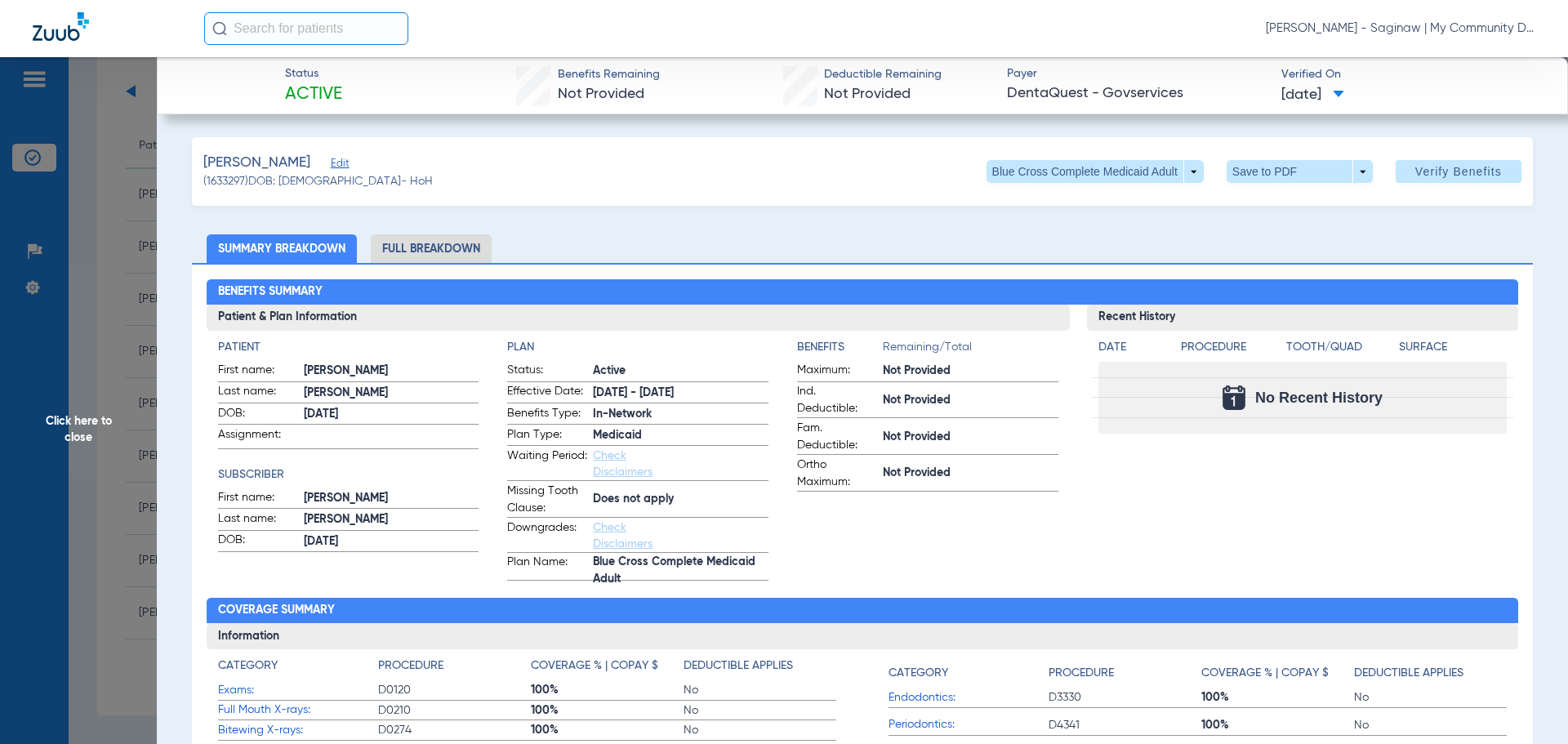
click at [106, 426] on span "Click here to close" at bounding box center [79, 429] width 157 height 744
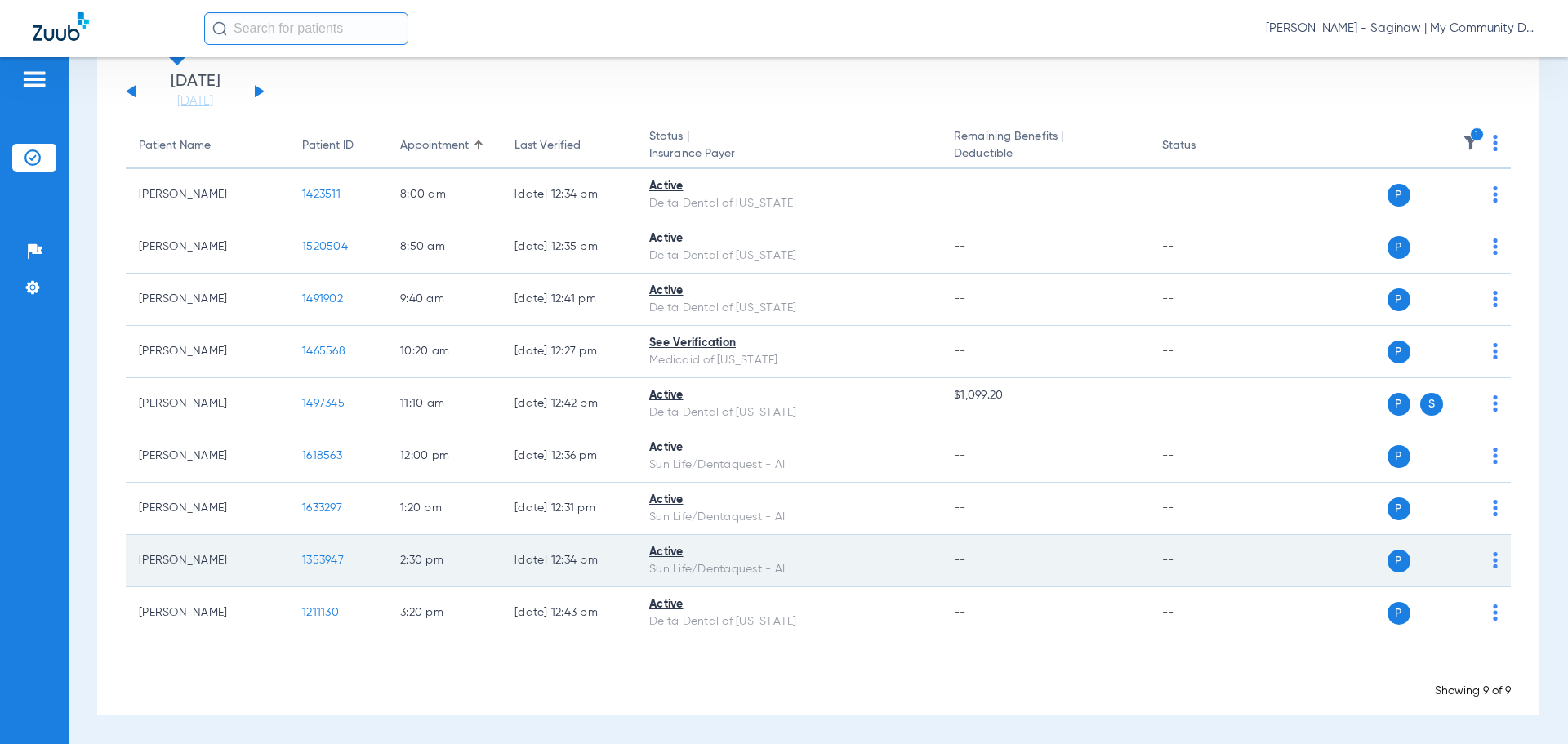
drag, startPoint x: 344, startPoint y: 566, endPoint x: 336, endPoint y: 558, distance: 11.3
click at [344, 566] on td "1353947" at bounding box center [338, 561] width 98 height 52
click at [335, 556] on span "1353947" at bounding box center [323, 560] width 41 height 11
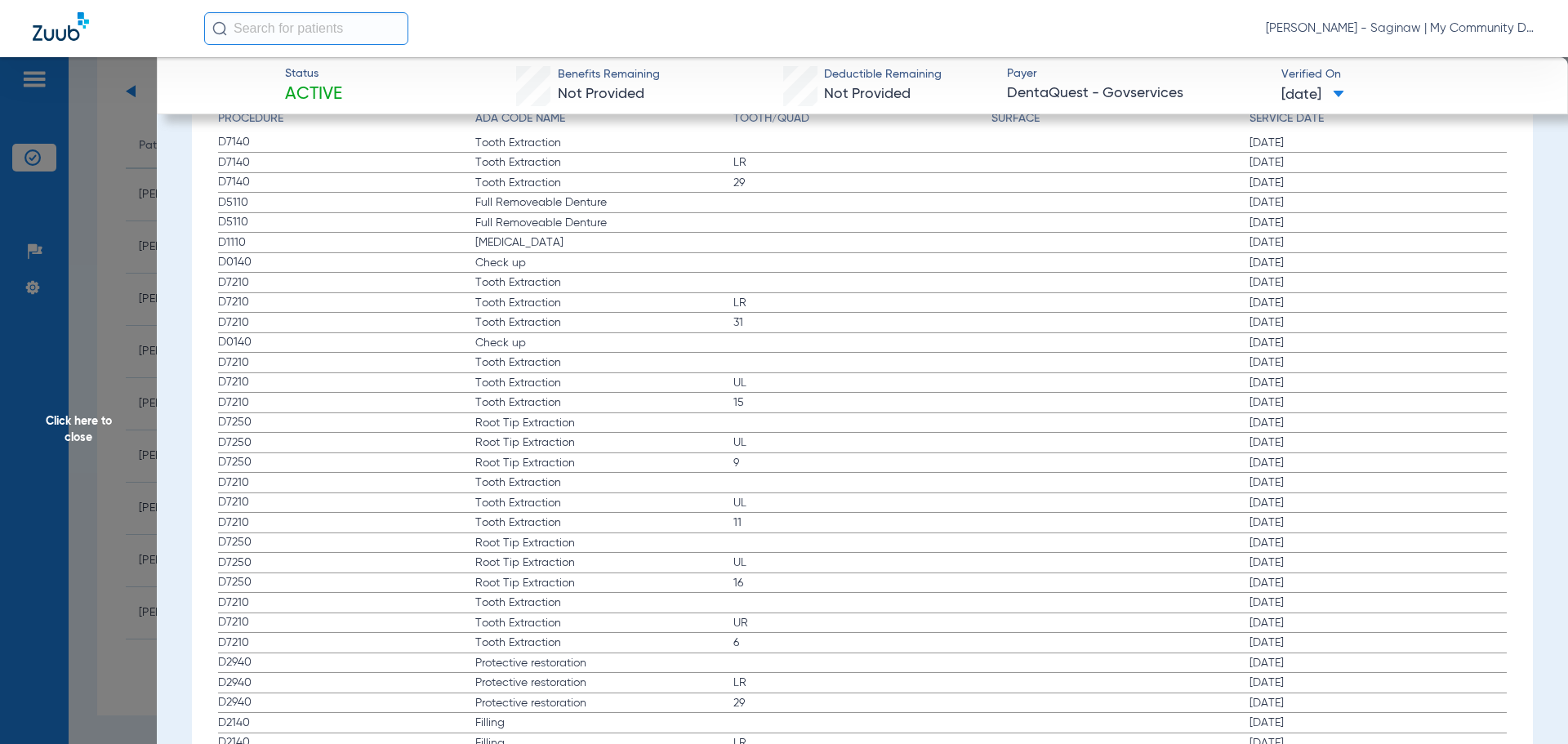
scroll to position [1796, 0]
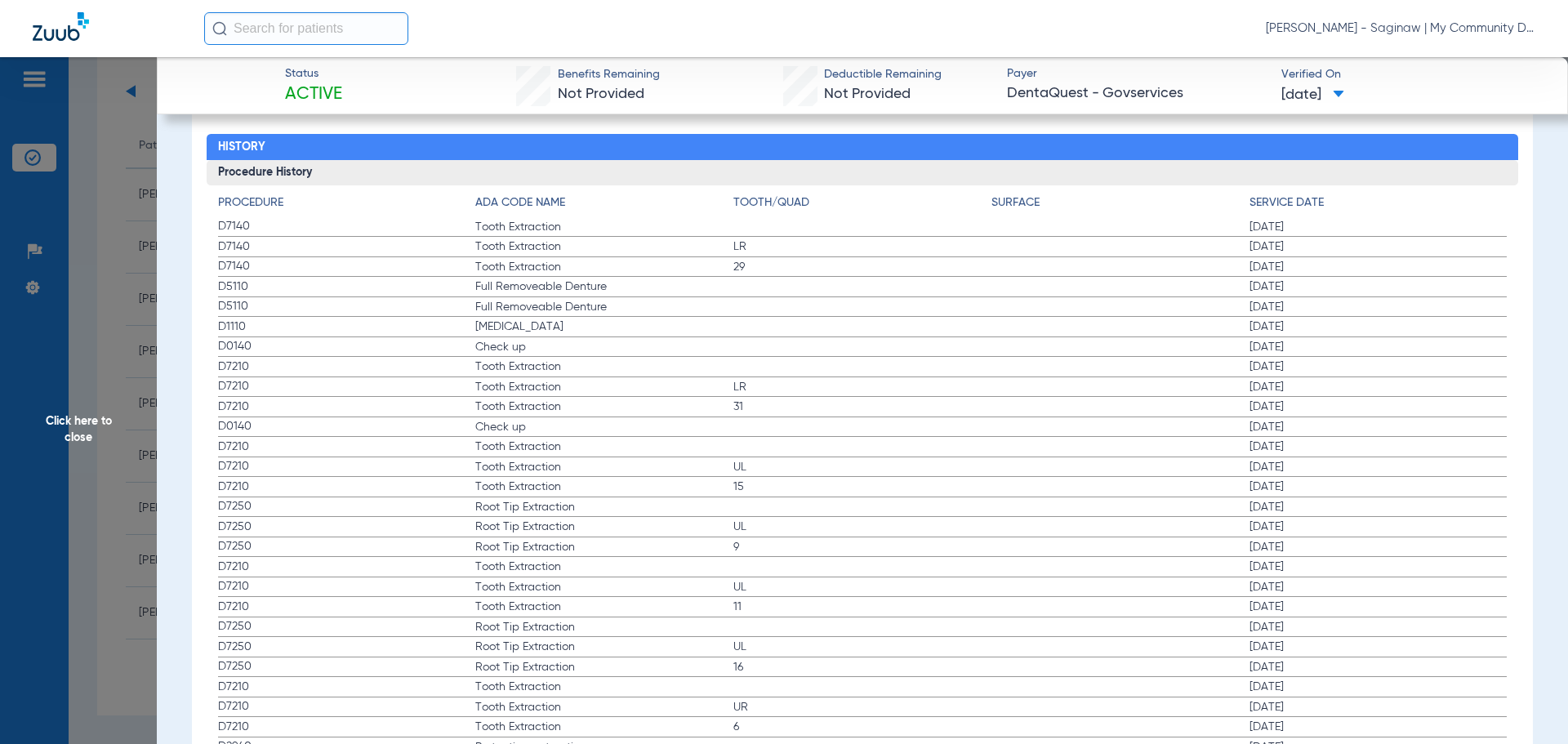
click at [225, 330] on span "D1110" at bounding box center [347, 327] width 258 height 17
drag, startPoint x: 221, startPoint y: 327, endPoint x: 403, endPoint y: 358, distance: 184.6
click at [403, 358] on app-history-list "Procedure ADA Code Name Tooth/Quad Surface Service Date D7140 Tooth Extraction …" at bounding box center [863, 686] width 1290 height 983
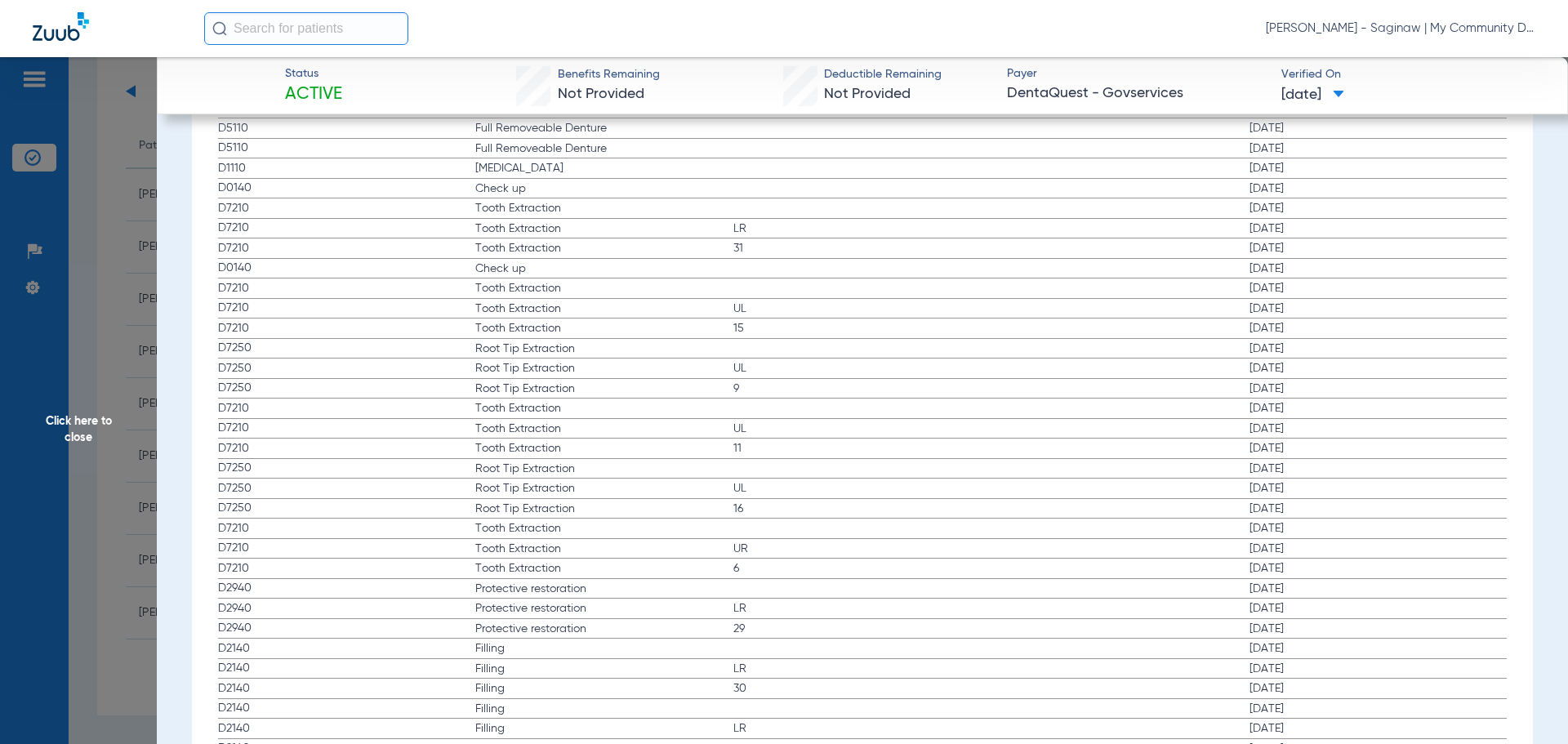
scroll to position [1960, 0]
drag, startPoint x: 234, startPoint y: 256, endPoint x: 291, endPoint y: 272, distance: 59.2
click at [289, 272] on app-history-list "Procedure ADA Code Name Tooth/Quad Surface Service Date D7140 Tooth Extraction …" at bounding box center [863, 522] width 1290 height 983
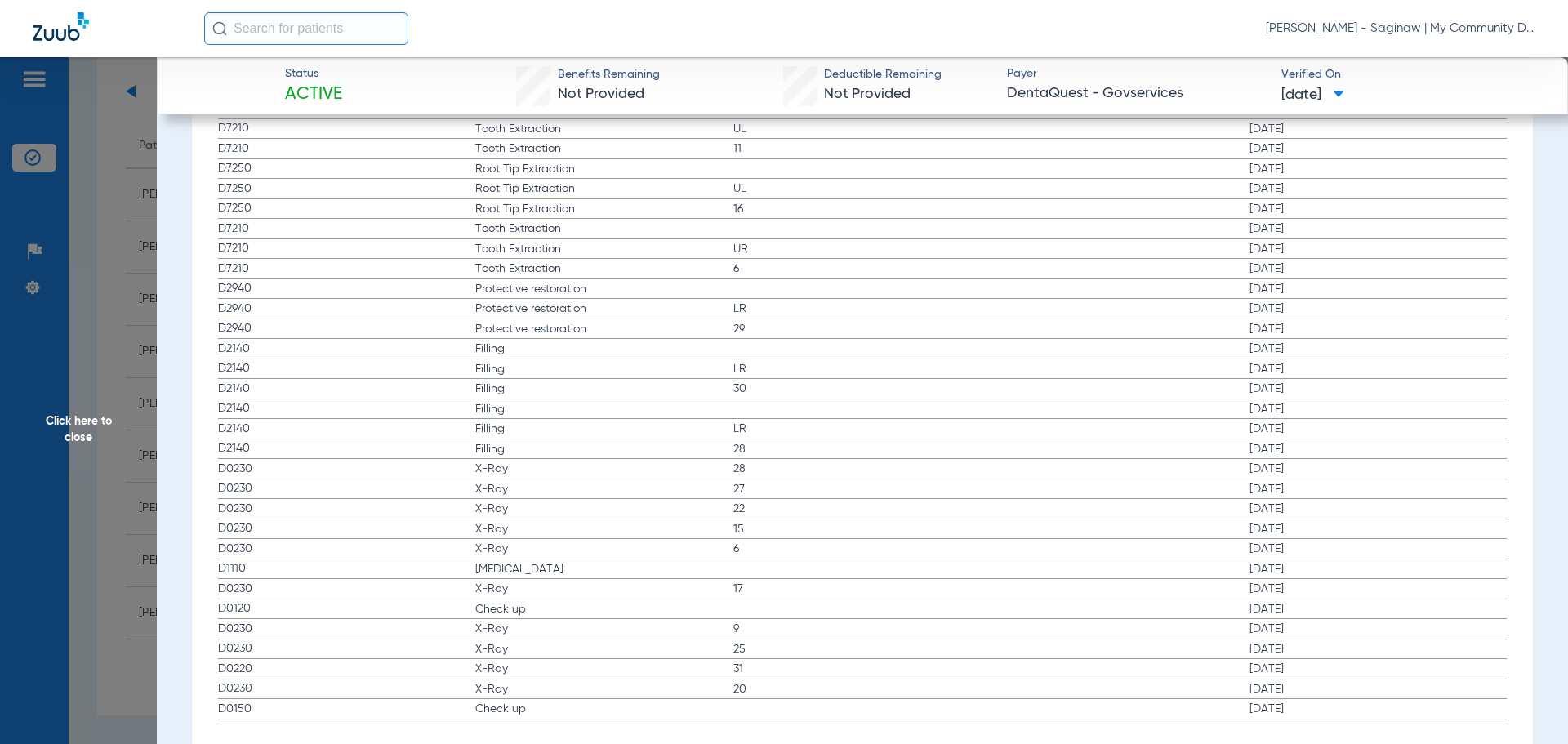
scroll to position [2280, 0]
click at [47, 258] on span "Click here to close" at bounding box center [79, 429] width 157 height 744
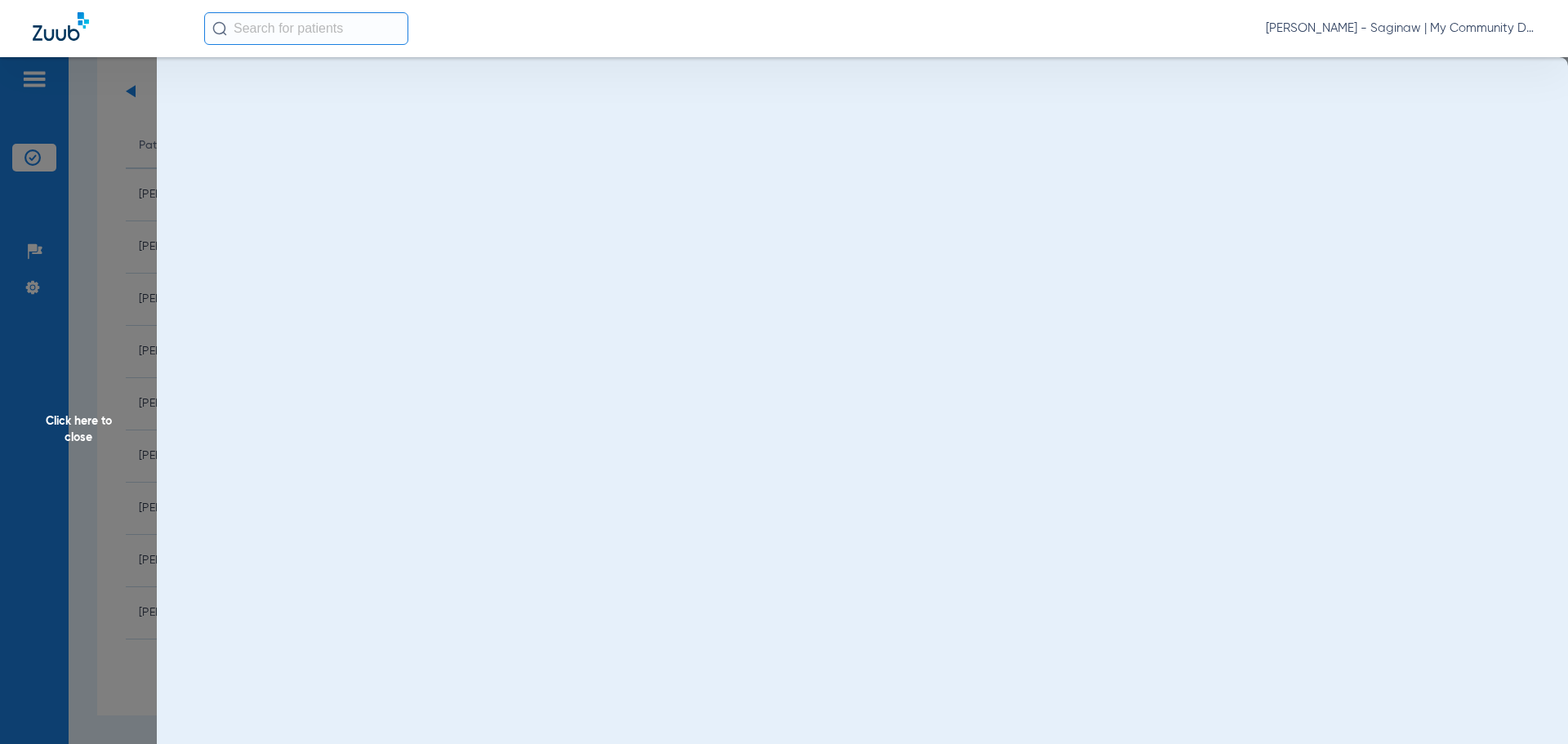
scroll to position [0, 0]
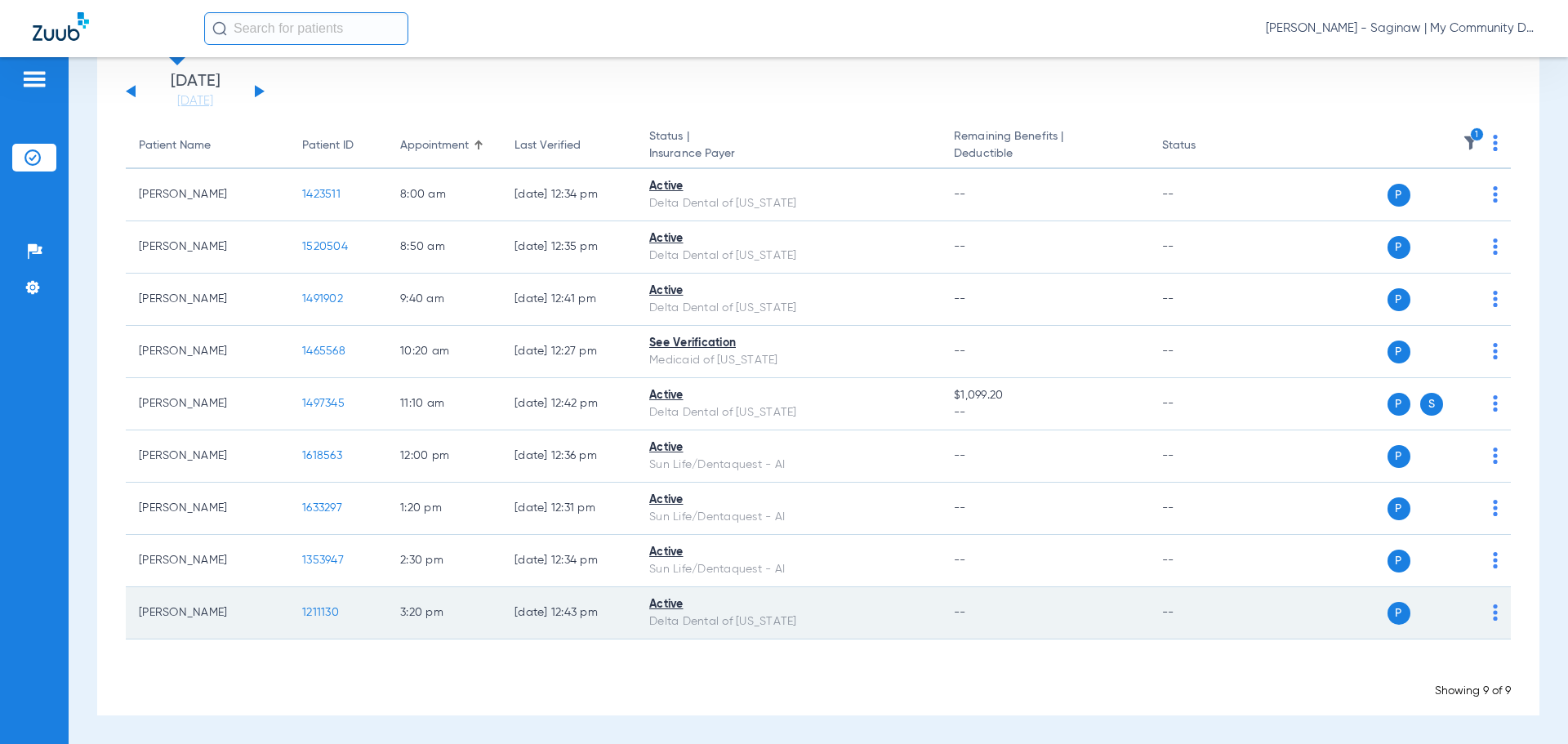
drag, startPoint x: 330, startPoint y: 599, endPoint x: 318, endPoint y: 612, distance: 17.7
click at [324, 605] on td "1211130" at bounding box center [338, 613] width 98 height 52
click at [318, 612] on span "1211130" at bounding box center [320, 612] width 37 height 11
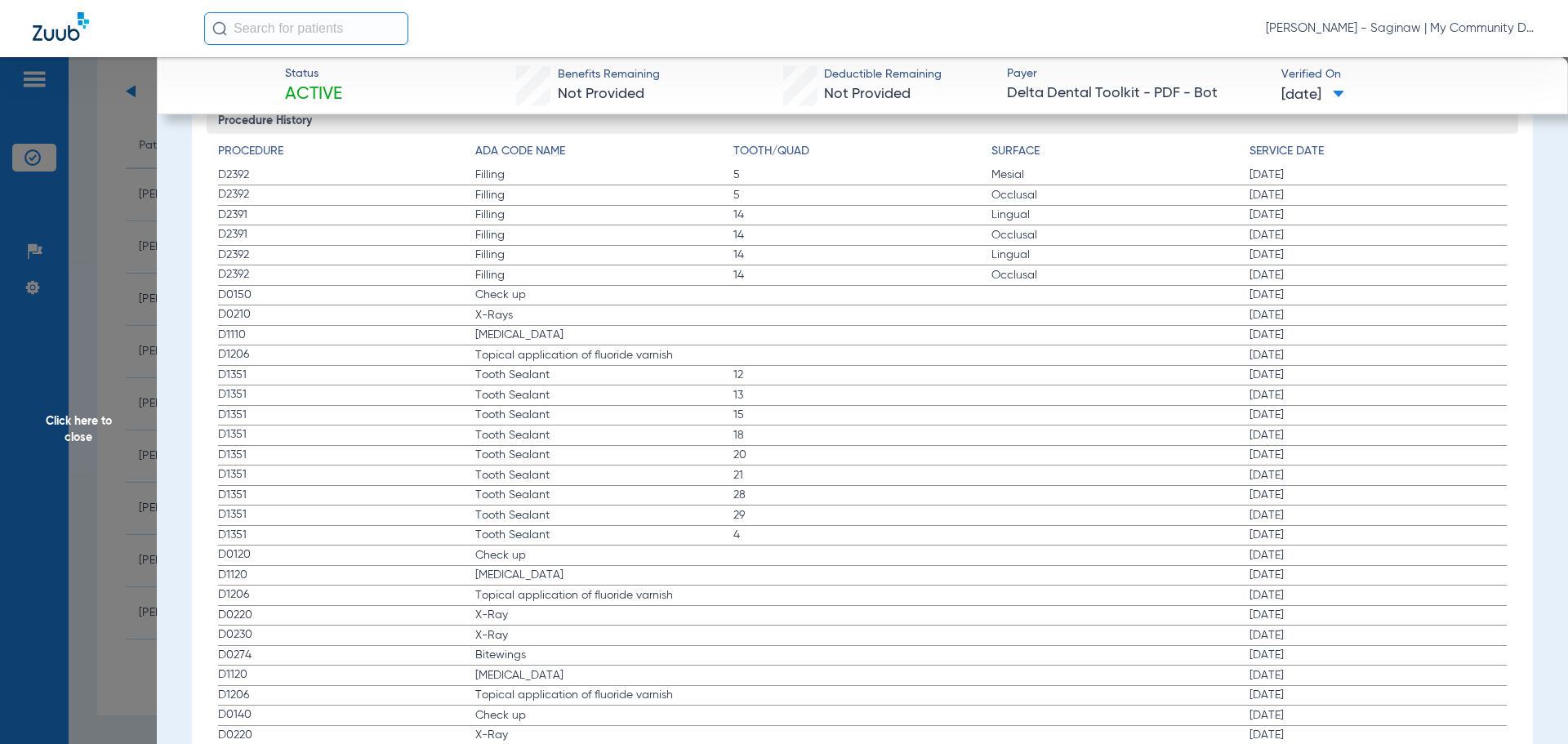
scroll to position [1878, 0]
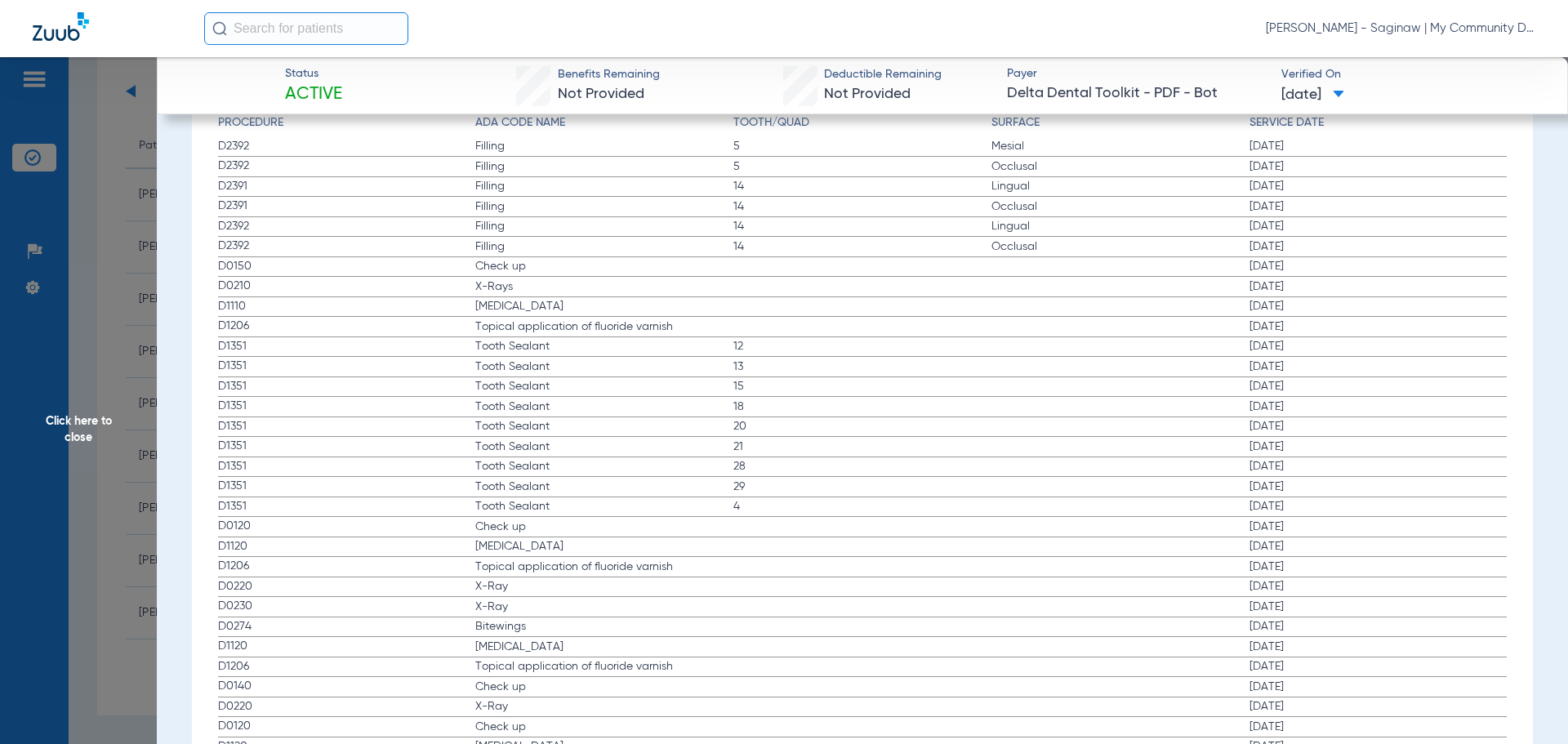
drag, startPoint x: 229, startPoint y: 264, endPoint x: 599, endPoint y: 297, distance: 371.5
click at [99, 396] on span "Click here to close" at bounding box center [79, 429] width 157 height 744
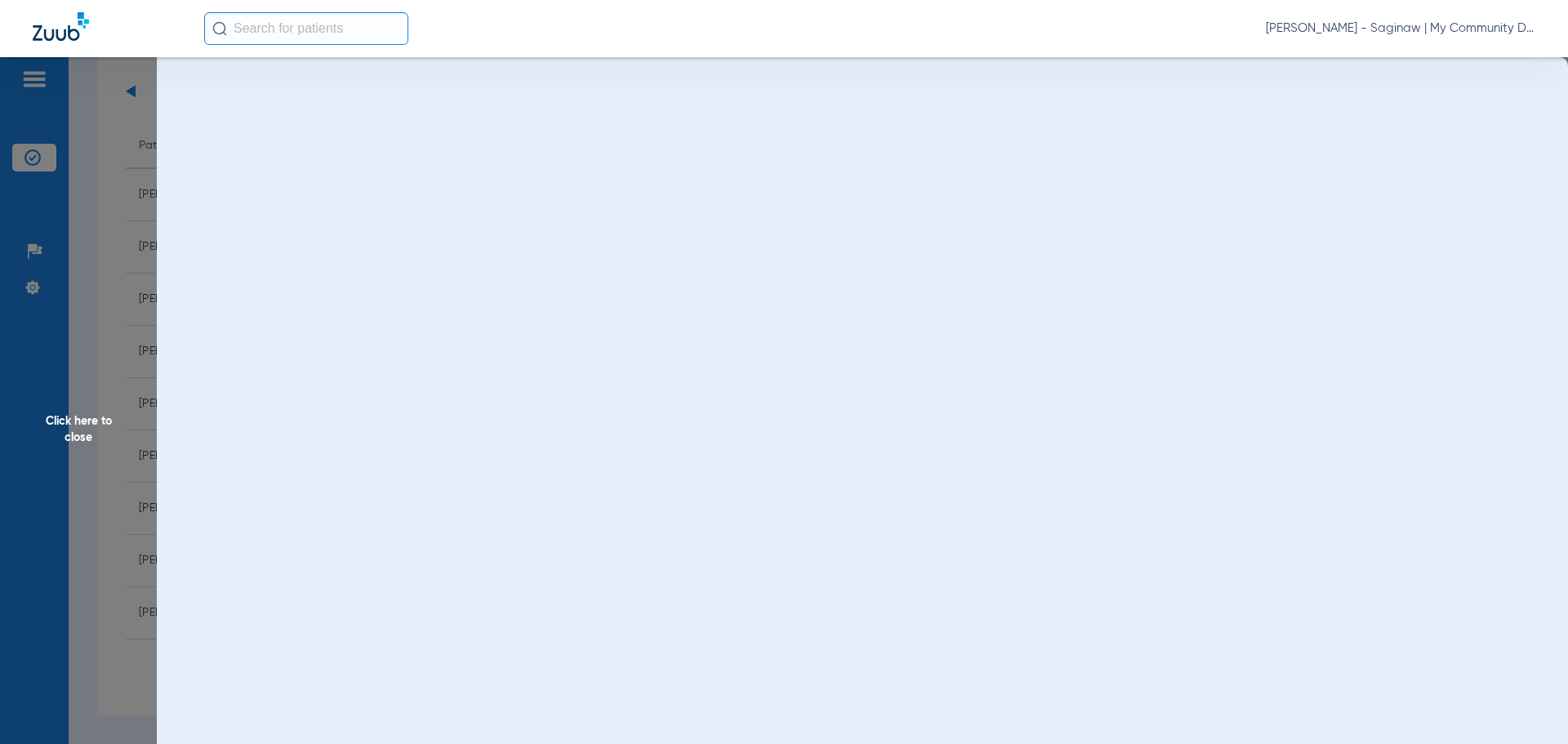
scroll to position [0, 0]
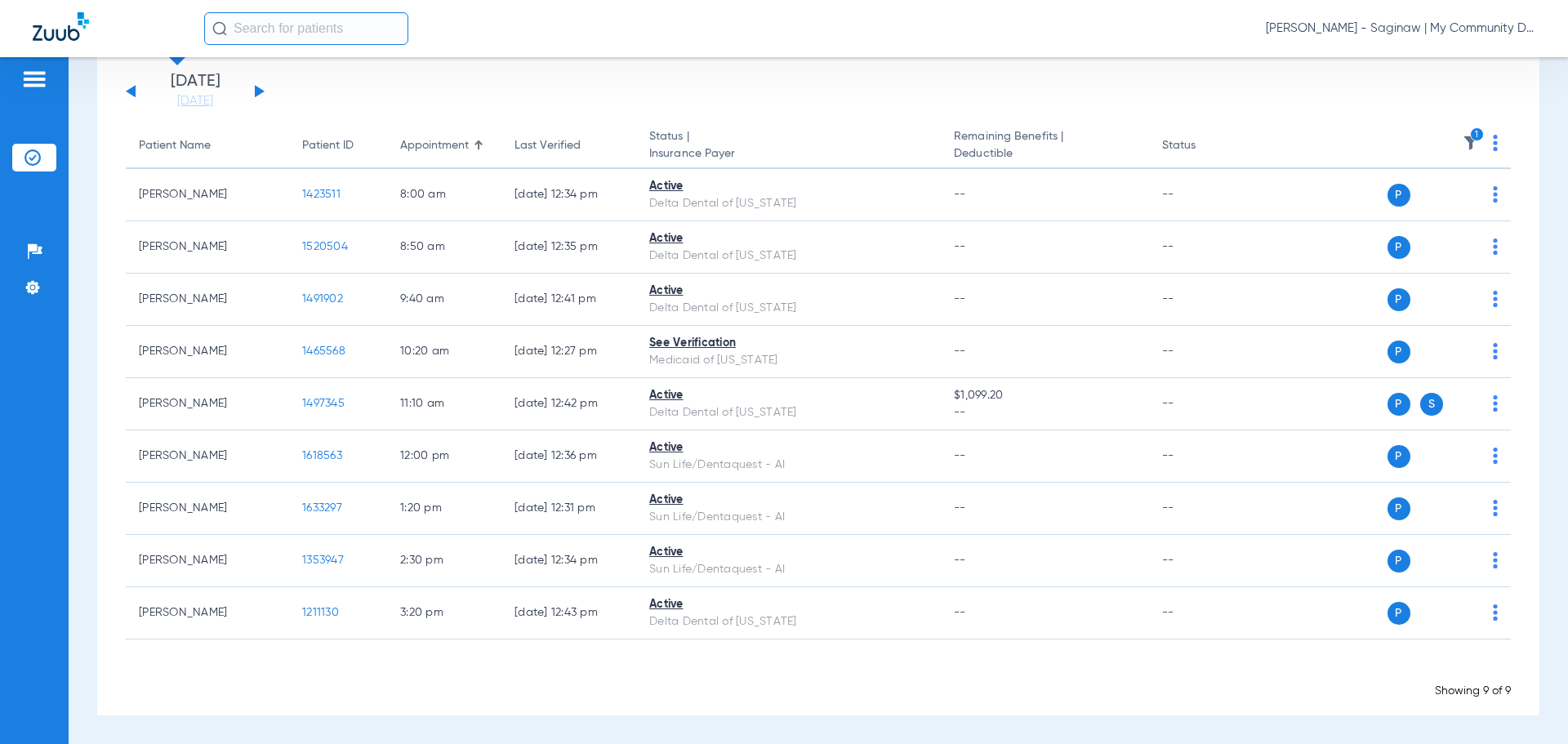
click at [1463, 141] on img at bounding box center [1471, 142] width 16 height 16
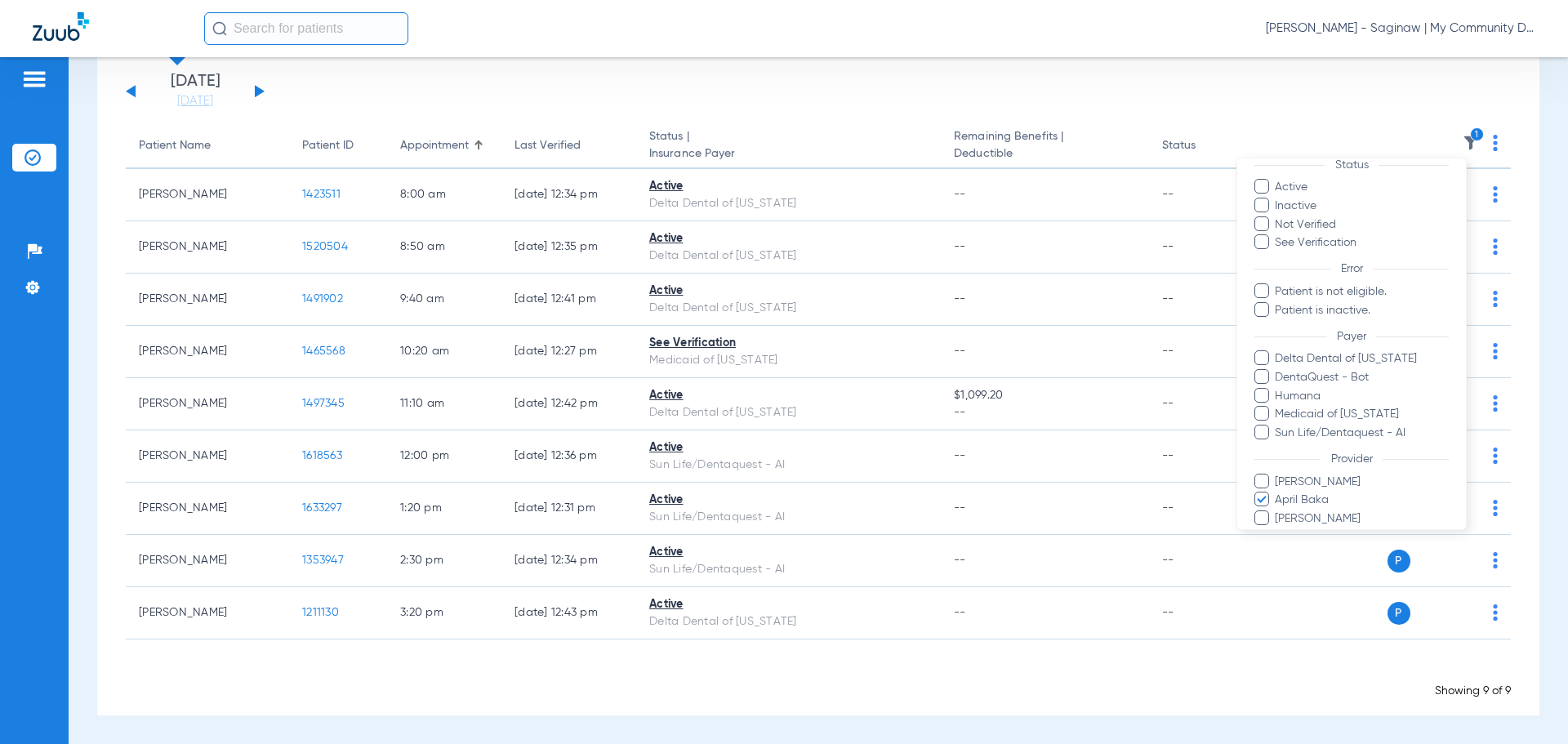
scroll to position [131, 0]
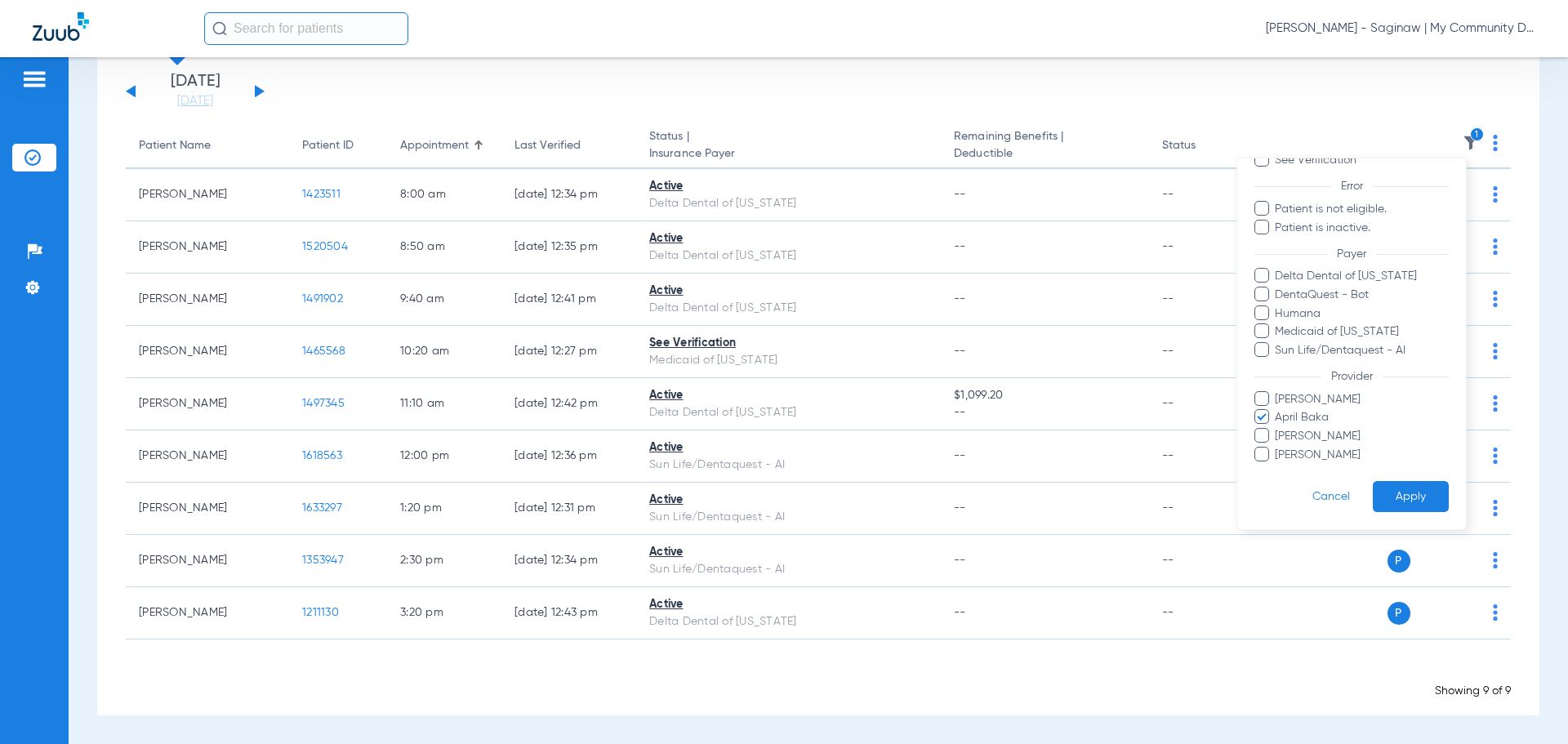
click at [1298, 413] on span "April Baka" at bounding box center [1361, 417] width 175 height 17
click at [1278, 429] on input "April Baka" at bounding box center [1278, 429] width 0 height 0
click at [1290, 401] on span "Alicia Owens" at bounding box center [1361, 400] width 175 height 17
click at [1278, 411] on input "Alicia Owens" at bounding box center [1278, 411] width 0 height 0
click at [1390, 489] on button "Apply" at bounding box center [1411, 497] width 76 height 32
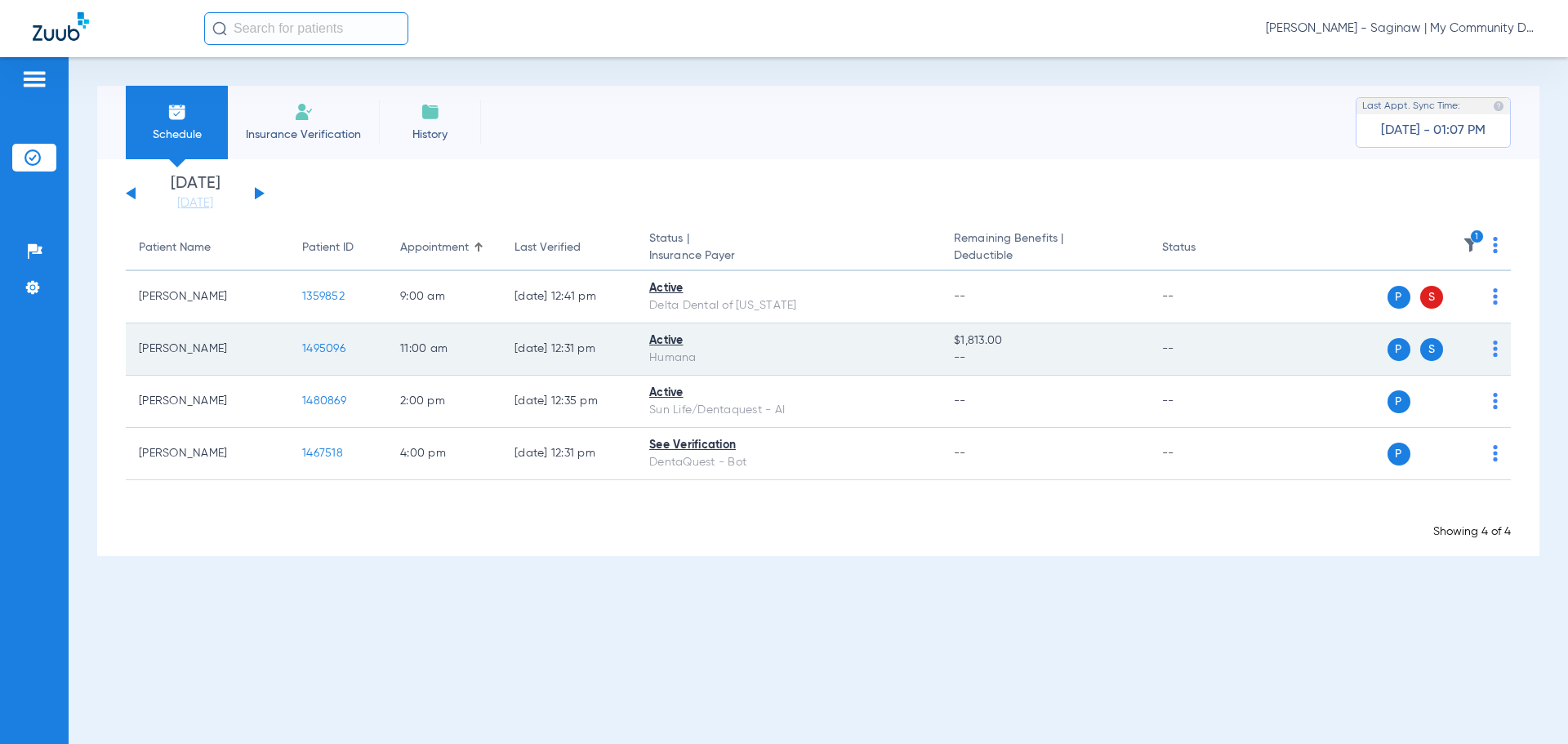
click at [306, 349] on span "1495096" at bounding box center [324, 348] width 43 height 11
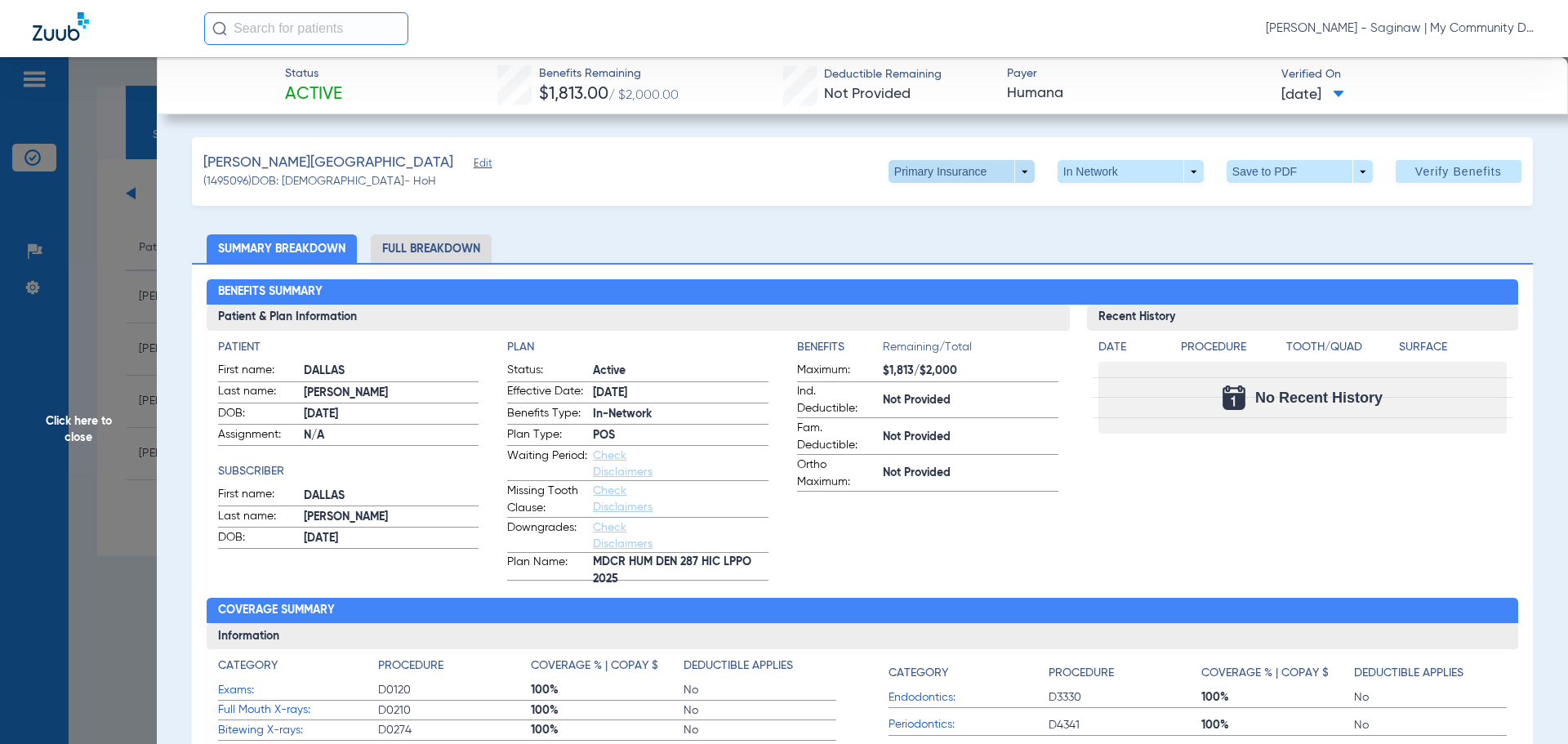
click at [970, 176] on span at bounding box center [961, 171] width 146 height 22
click at [951, 237] on span "Secondary Insurance" at bounding box center [944, 237] width 108 height 11
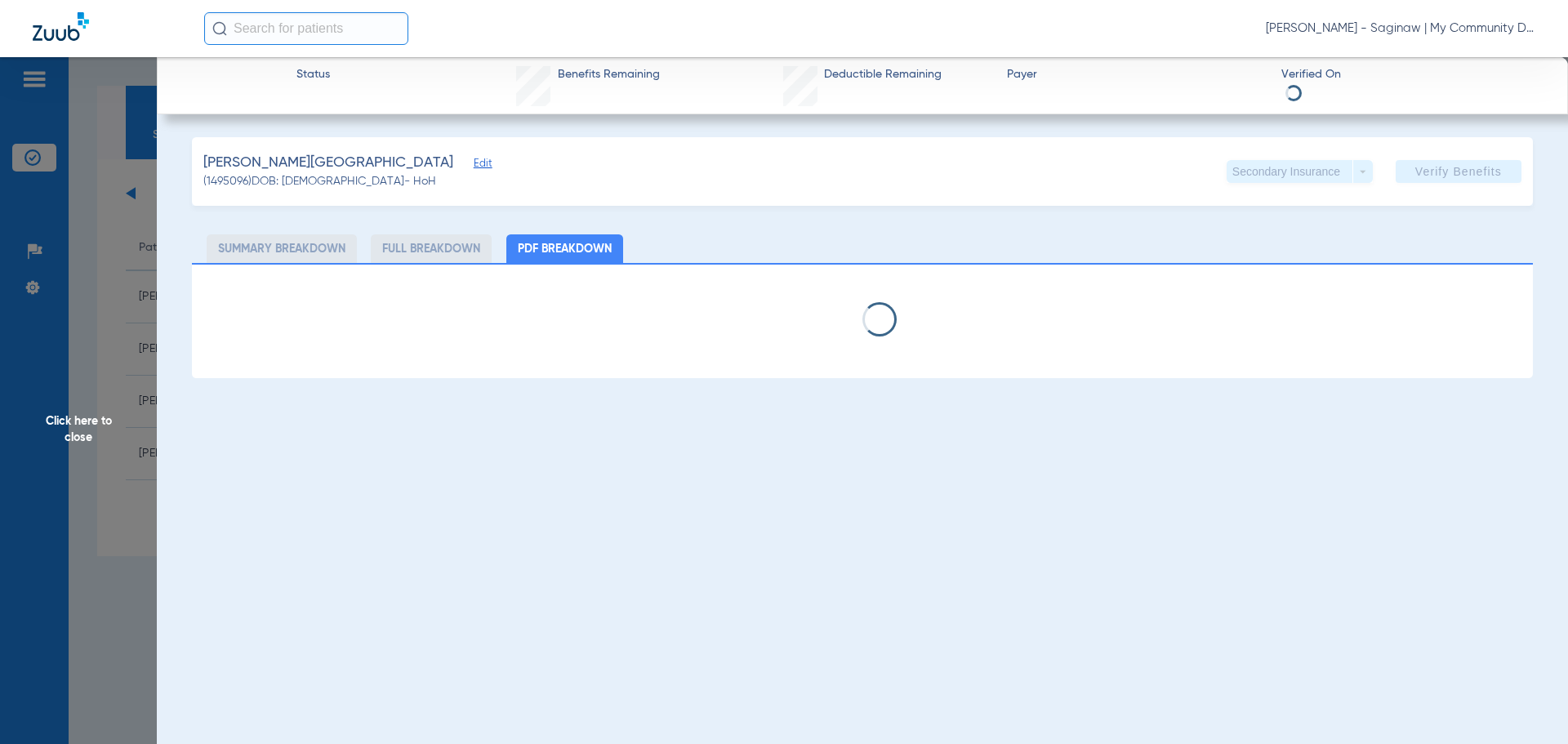
select select "page-width"
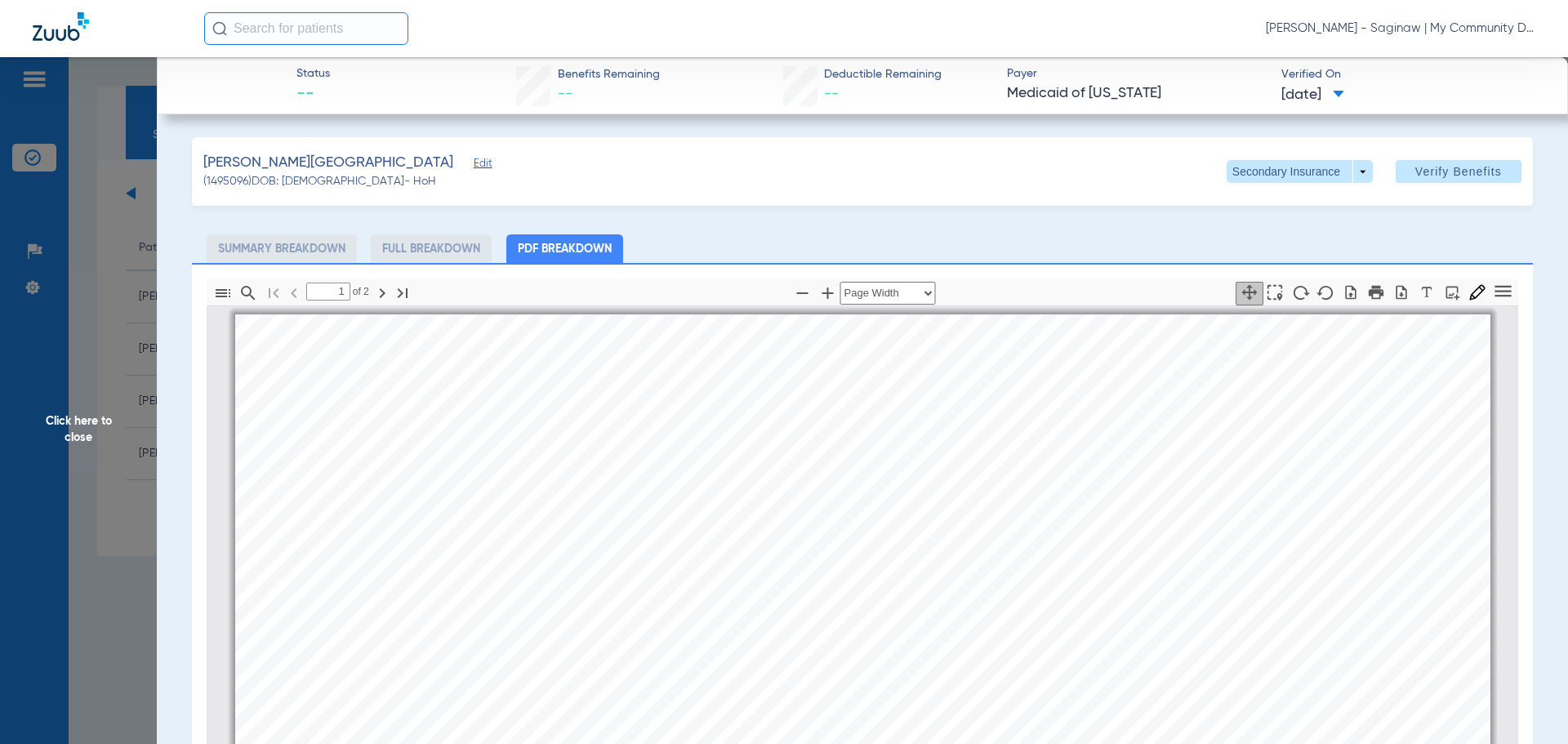
scroll to position [8, 0]
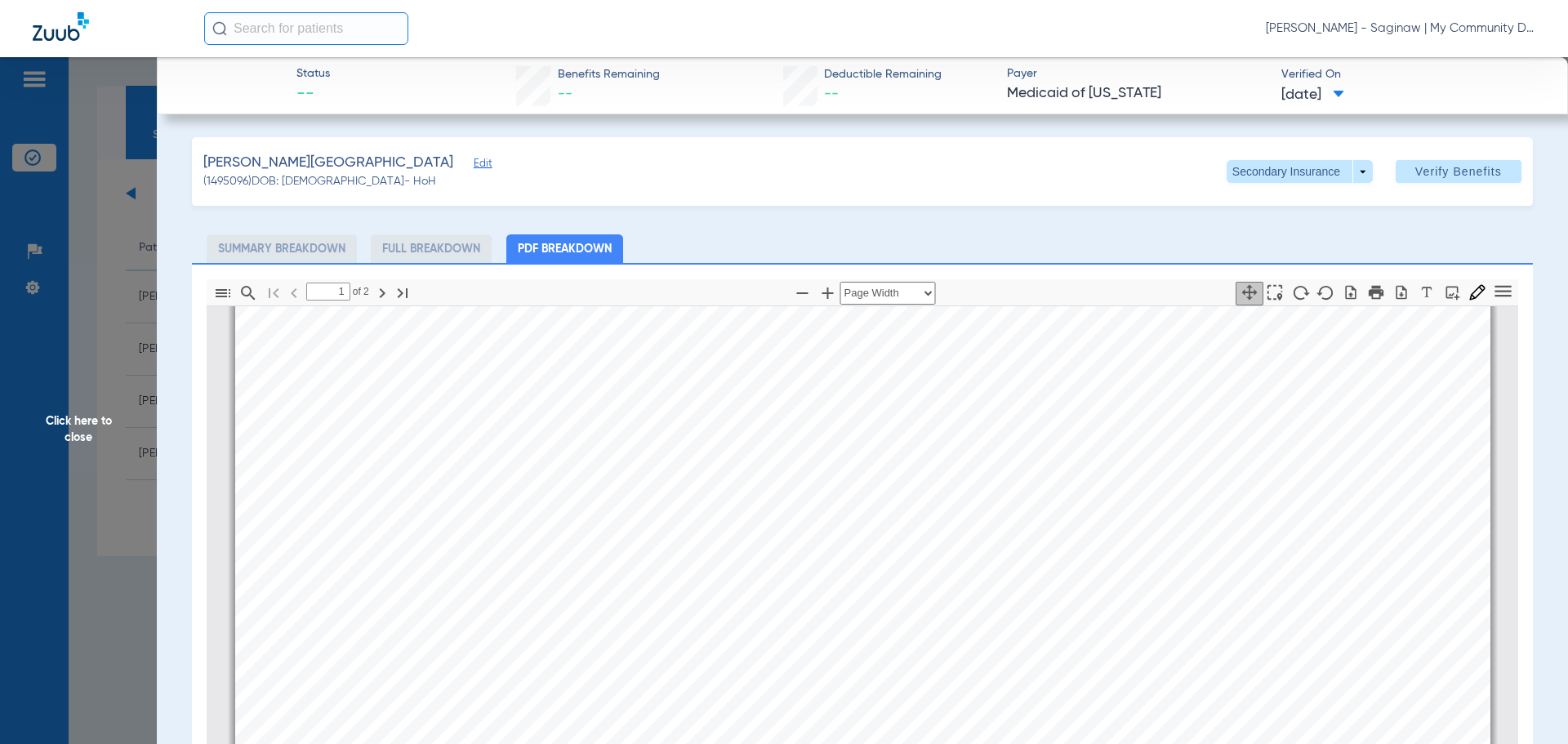
type input "2"
drag, startPoint x: 74, startPoint y: 411, endPoint x: 14, endPoint y: 485, distance: 95.3
click at [74, 411] on span "Click here to close" at bounding box center [79, 429] width 157 height 744
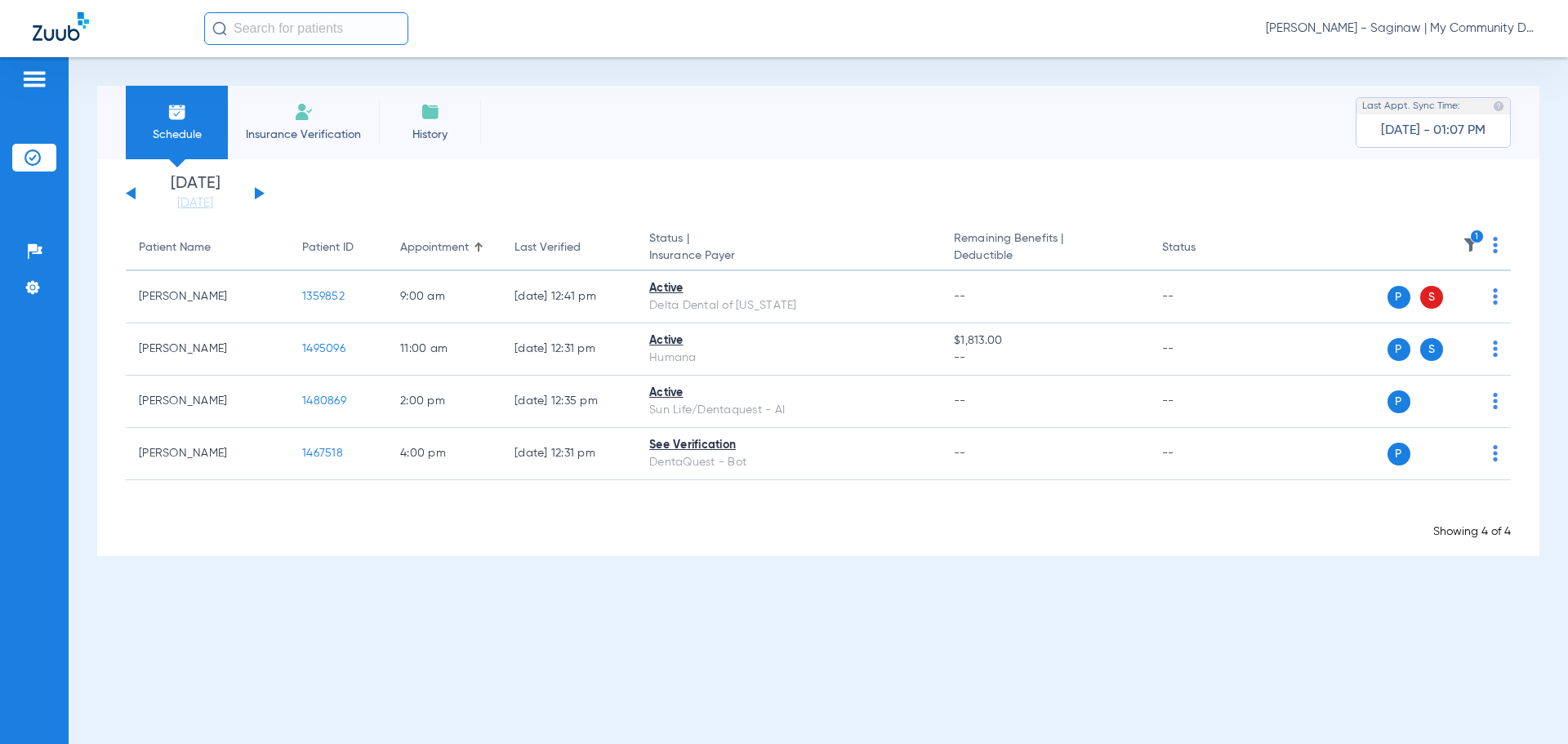
click at [1472, 232] on icon "1" at bounding box center [1477, 237] width 15 height 15
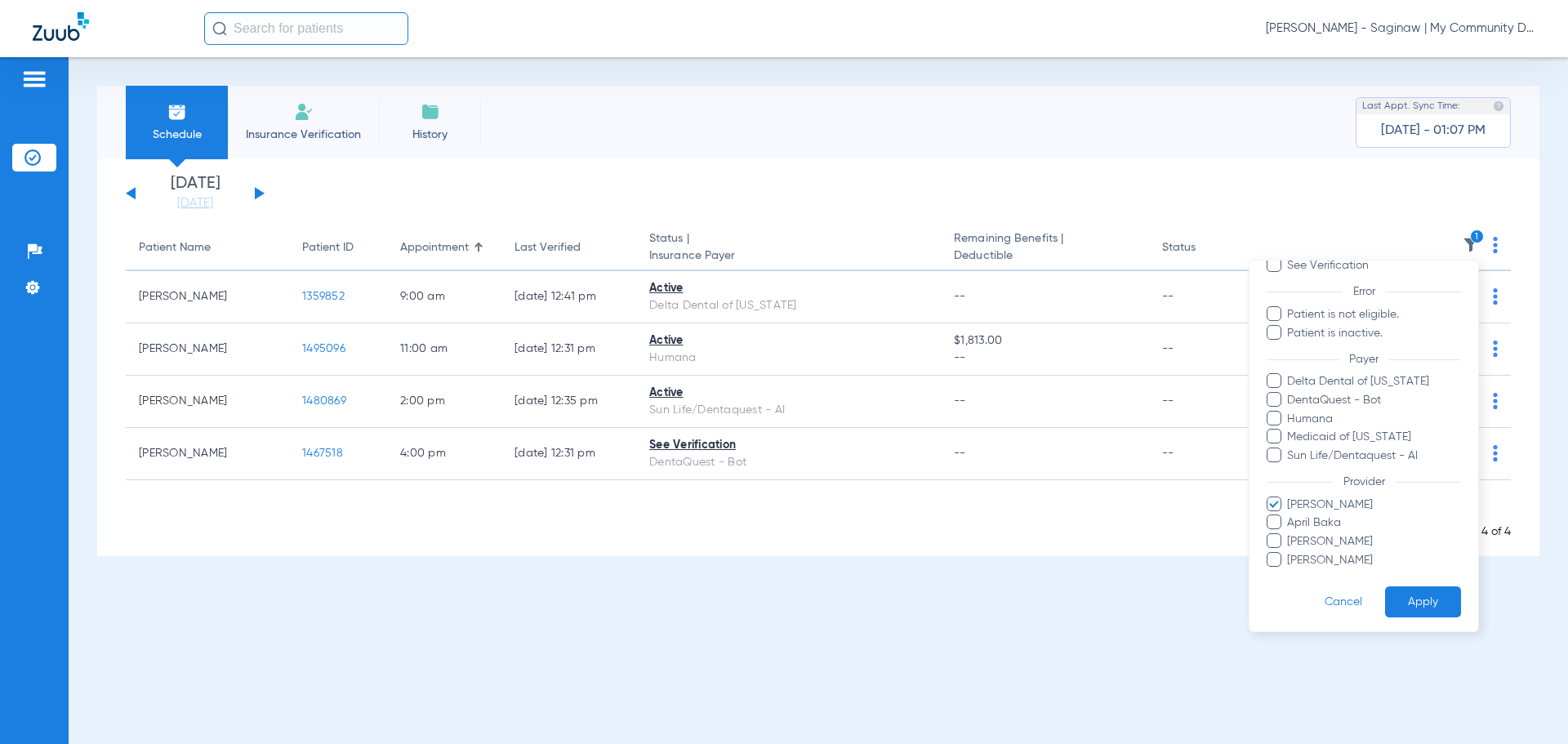
scroll to position [131, 0]
drag, startPoint x: 1290, startPoint y: 500, endPoint x: 1309, endPoint y: 532, distance: 37.2
click at [1290, 503] on span "Alicia Owens" at bounding box center [1373, 502] width 175 height 17
click at [1290, 513] on input "Alicia Owens" at bounding box center [1290, 513] width 0 height 0
drag, startPoint x: 1332, startPoint y: 532, endPoint x: 1414, endPoint y: 603, distance: 108.5
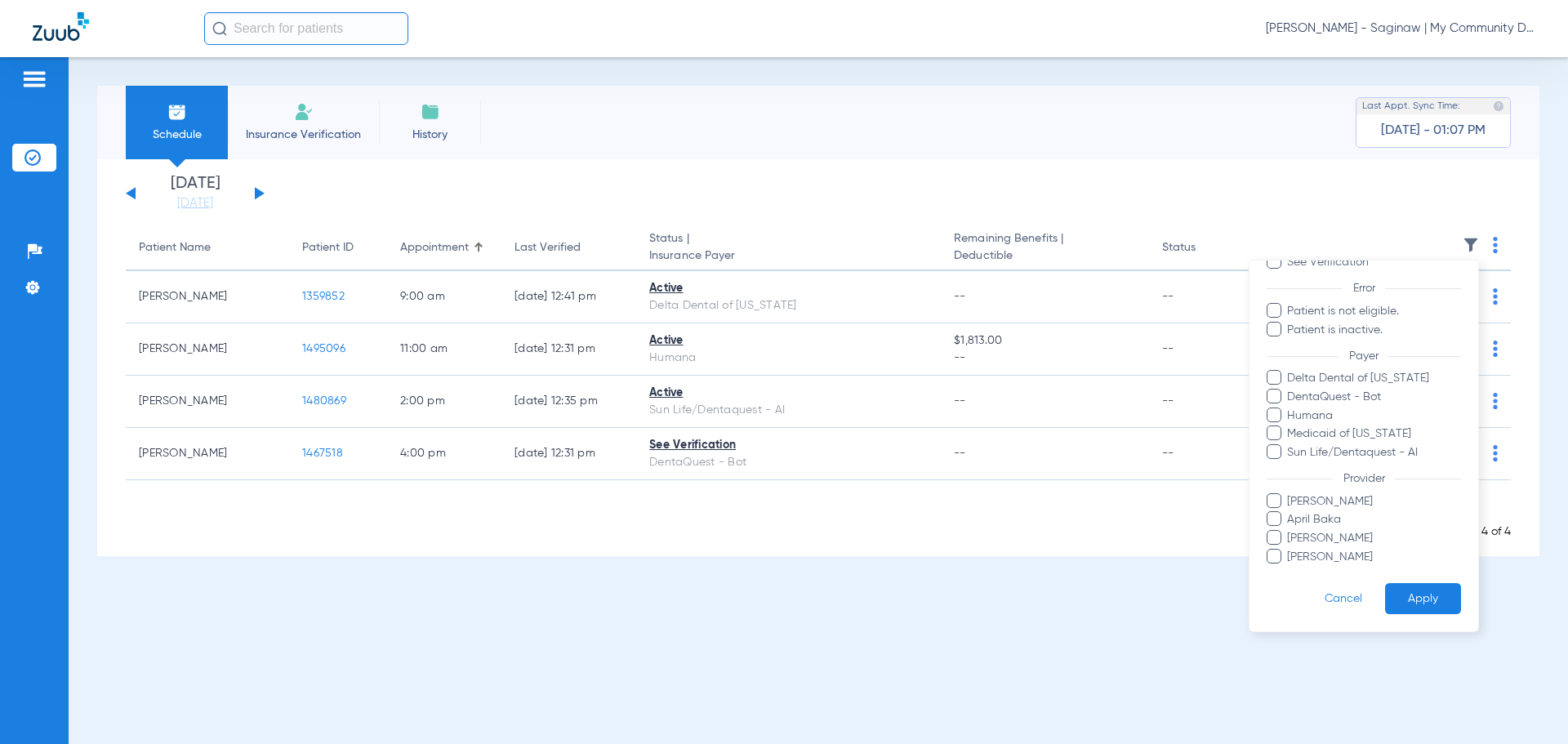
click at [1334, 532] on span "Larry Buford" at bounding box center [1373, 538] width 175 height 17
click at [1290, 549] on input "Larry Buford" at bounding box center [1290, 549] width 0 height 0
click at [1421, 599] on button "Apply" at bounding box center [1423, 599] width 76 height 32
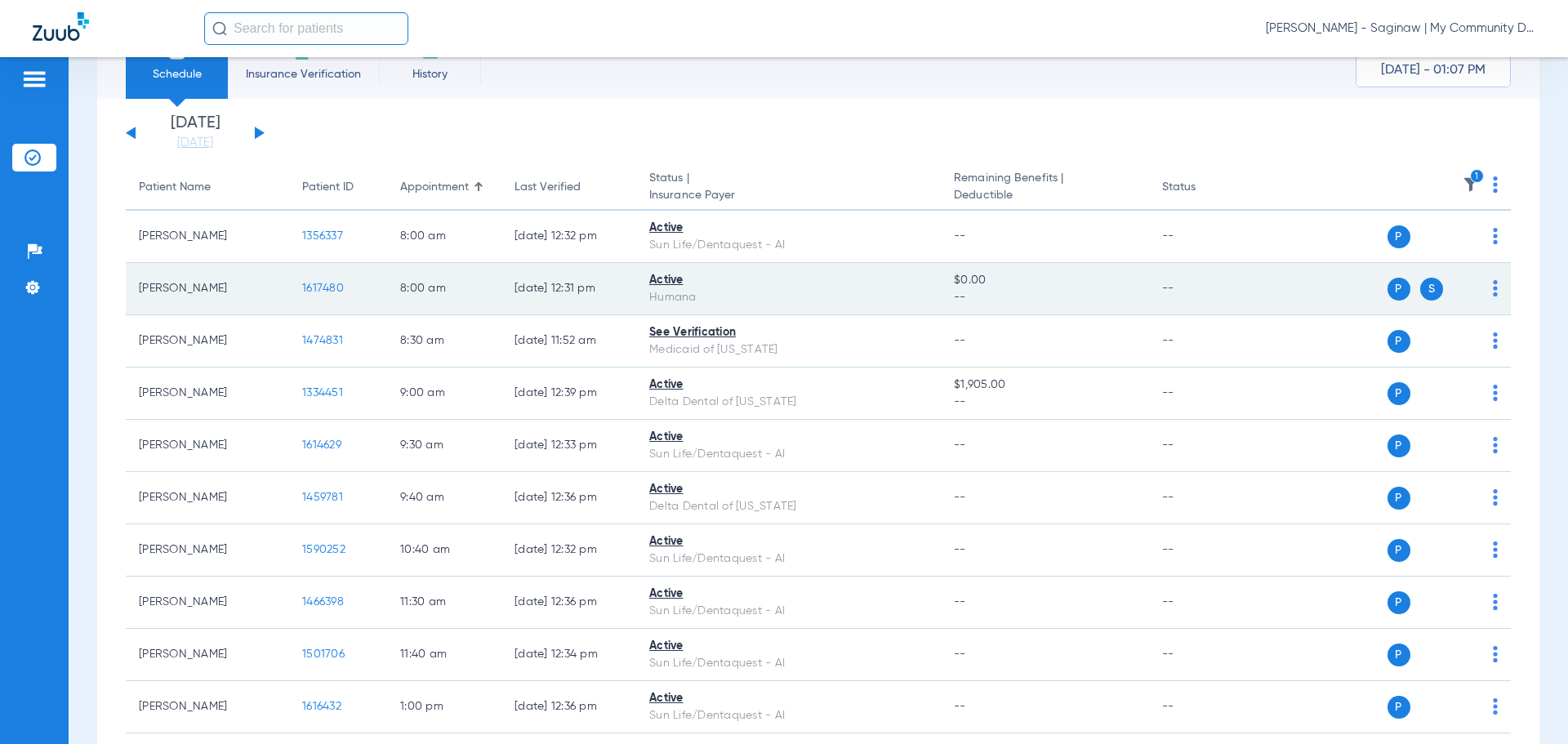
scroll to position [7, 0]
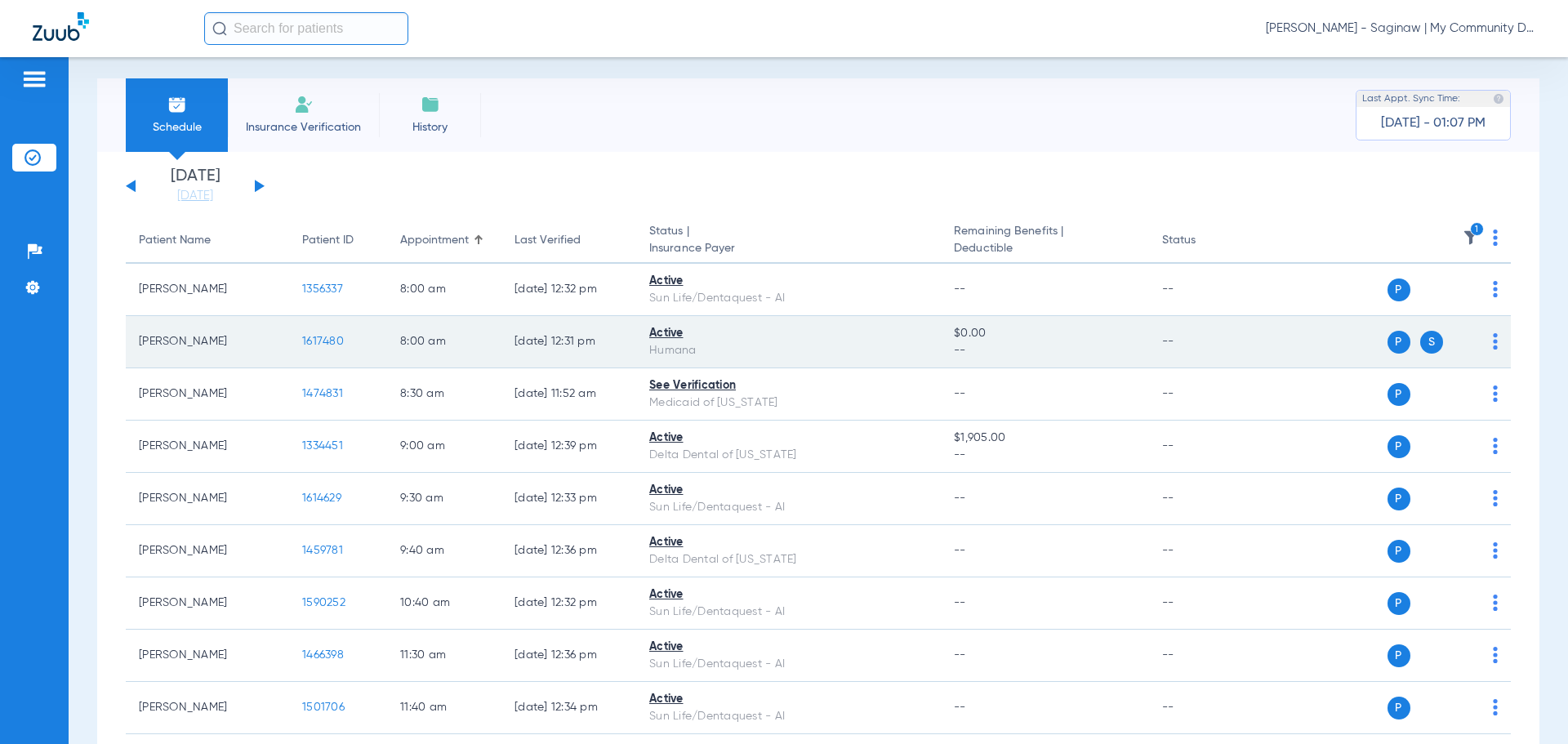
click at [305, 347] on span "1617480" at bounding box center [323, 342] width 41 height 11
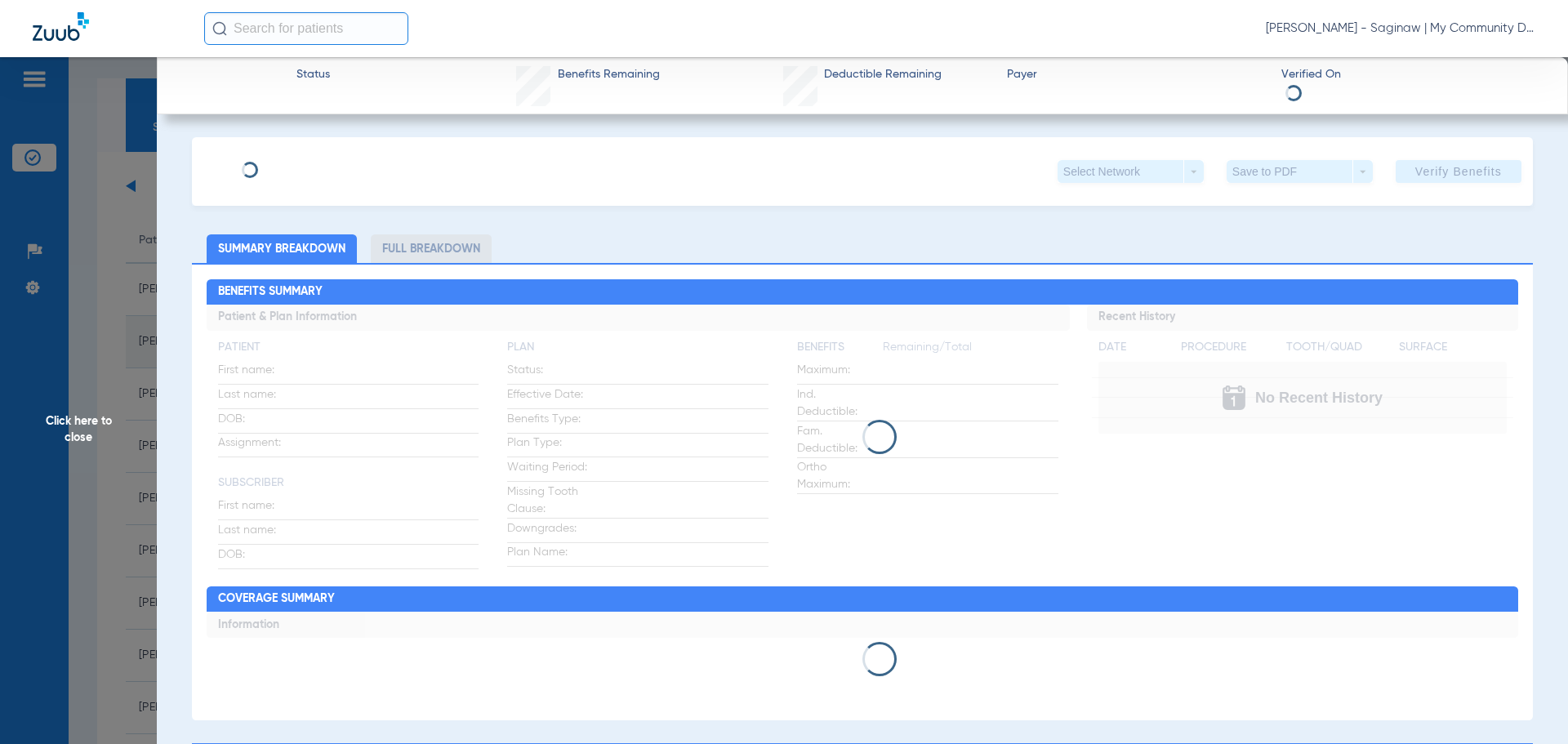
click at [323, 349] on div "Click here to close" at bounding box center [784, 429] width 1568 height 744
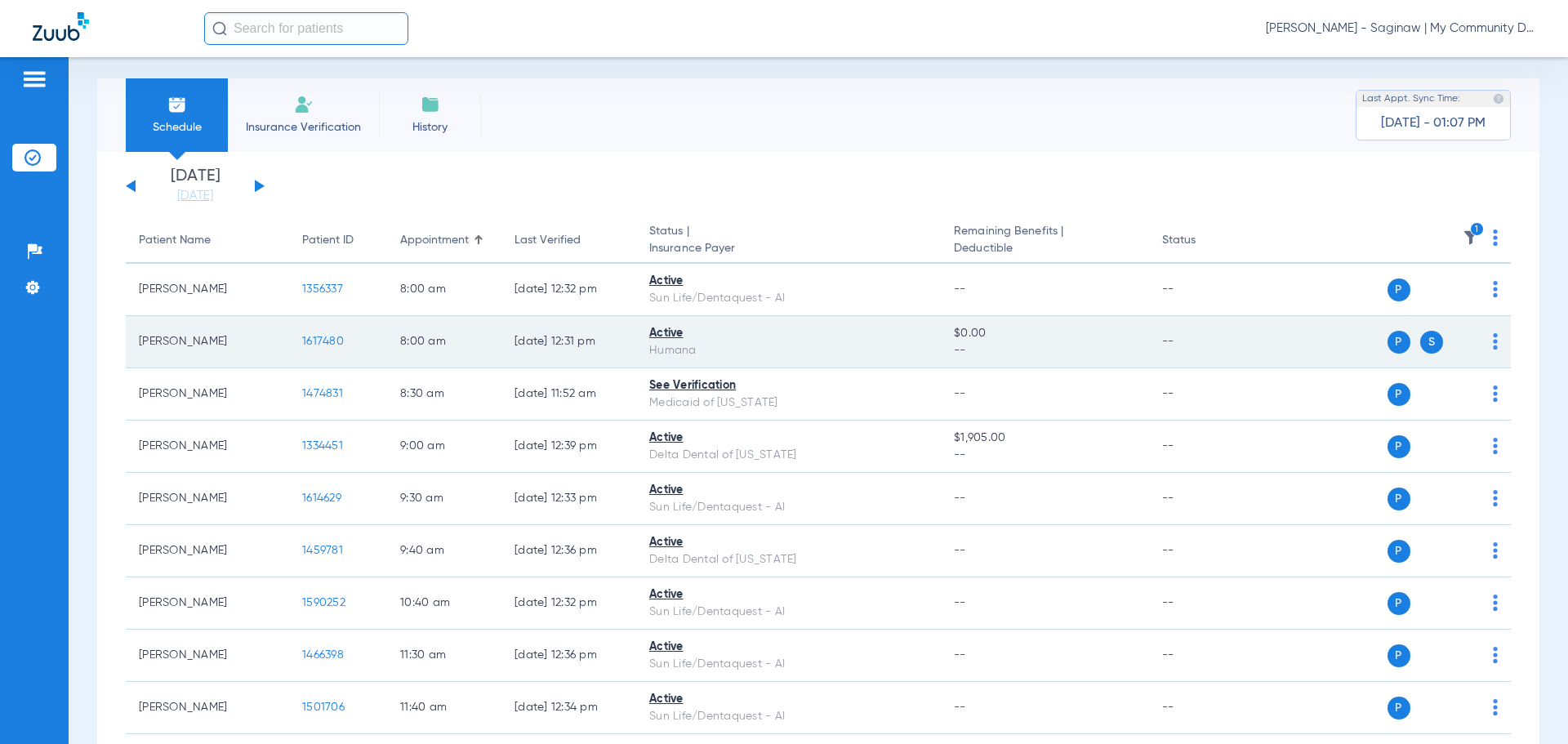
click at [333, 341] on span "1617480" at bounding box center [323, 342] width 41 height 11
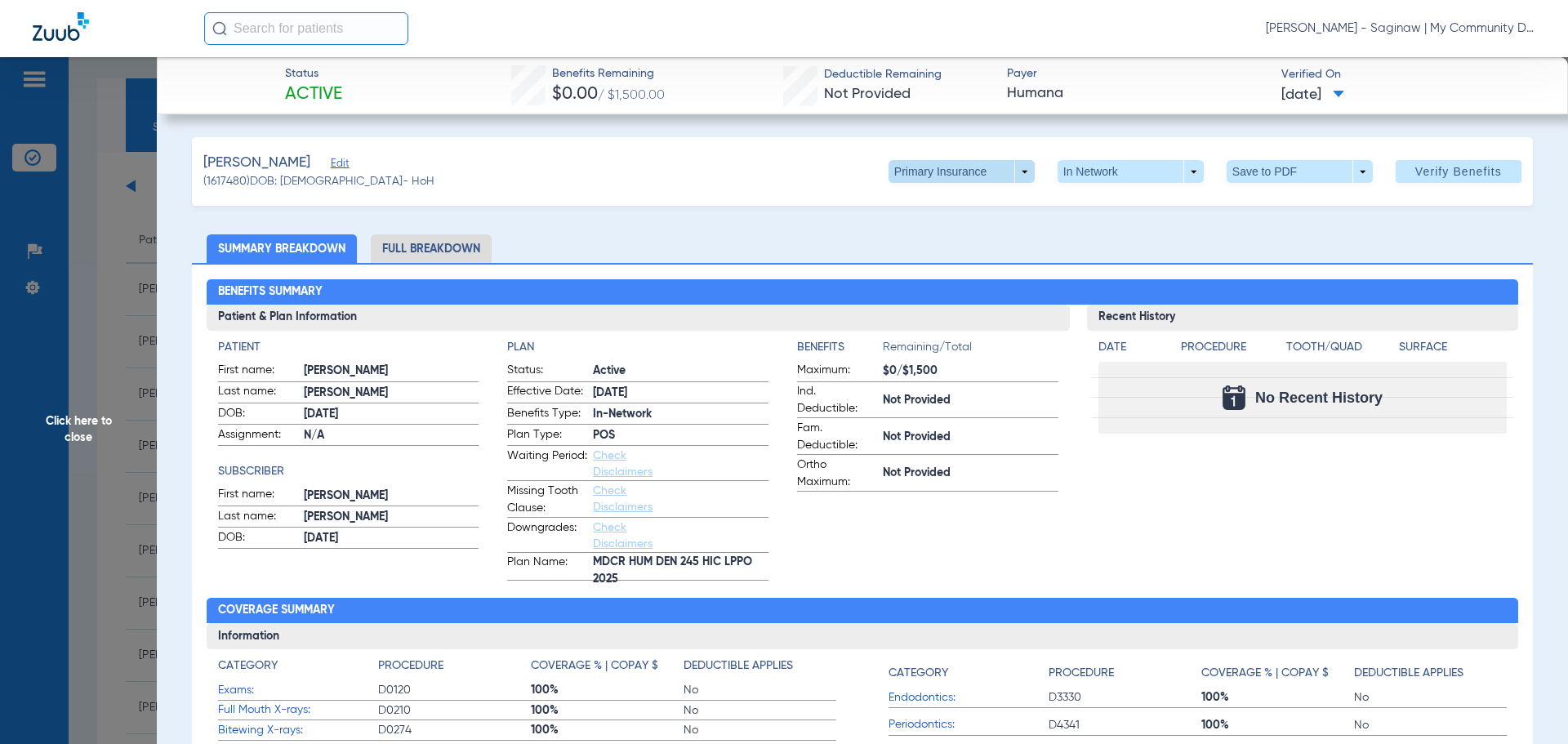
click at [964, 182] on span at bounding box center [961, 171] width 39 height 39
click at [954, 231] on span "Secondary Insurance" at bounding box center [944, 237] width 108 height 11
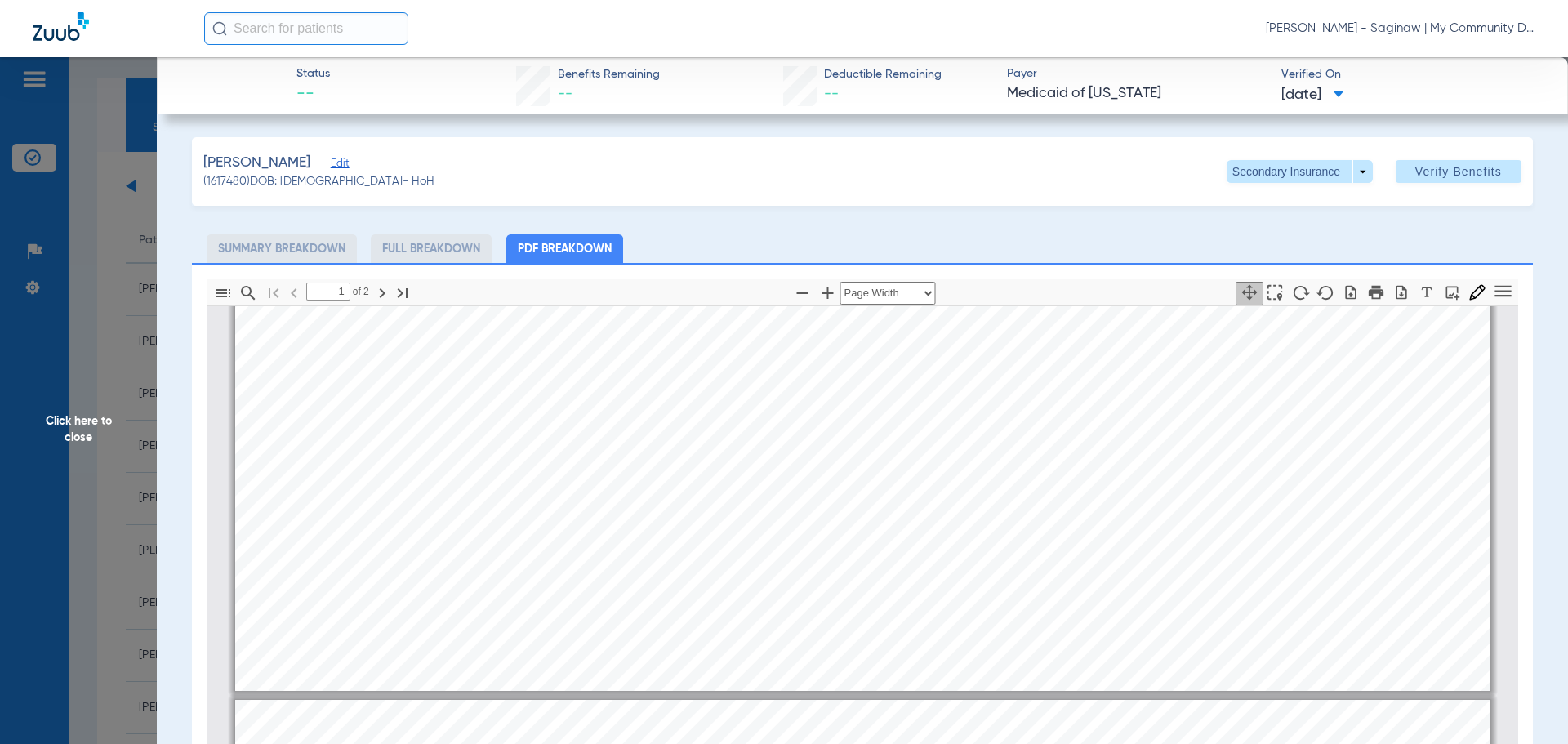
type input "2"
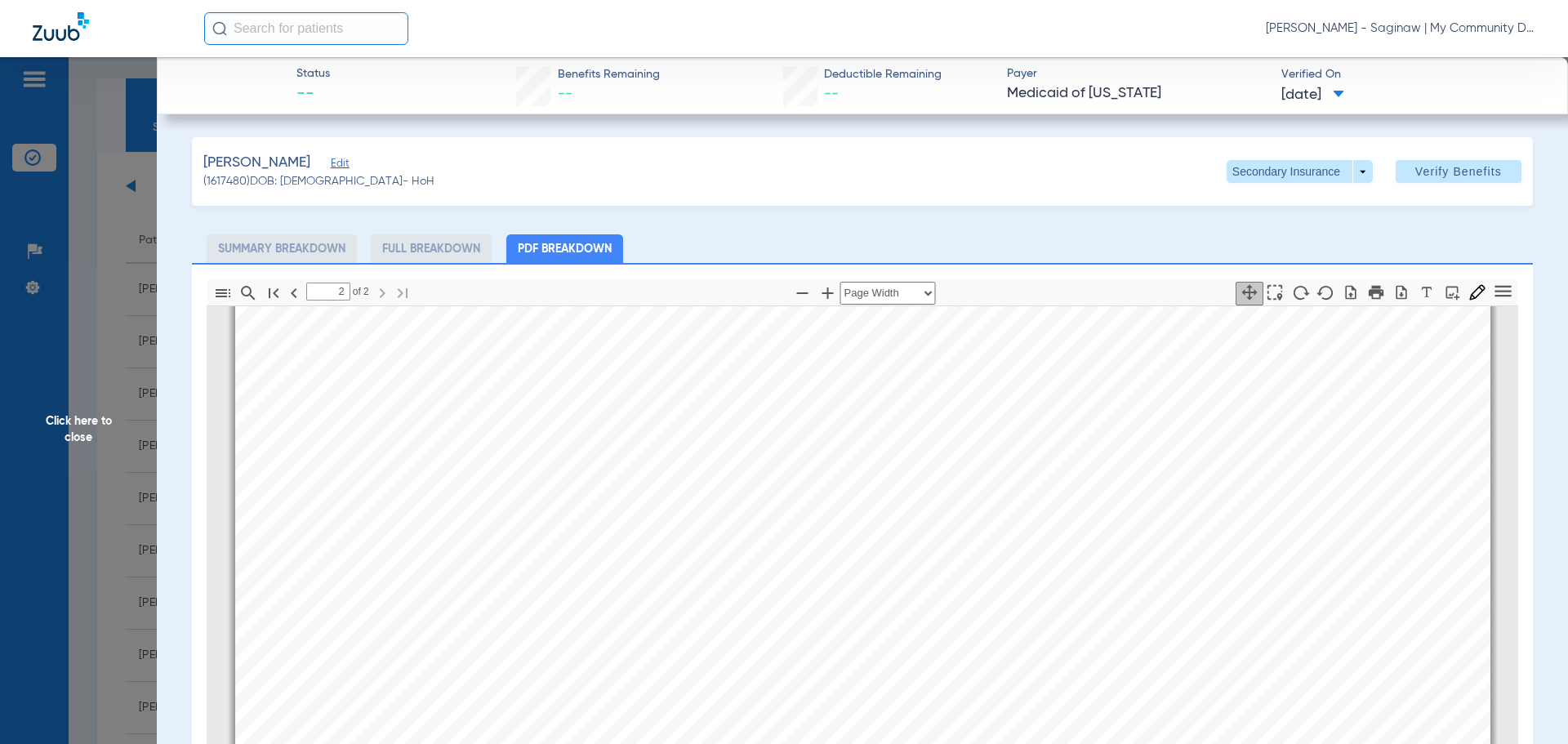
scroll to position [2376, 0]
click at [200, 388] on div "Thumbnails Document Outline Attachments Layers Current Outline Item 2 of ⁨2⁩ Au…" at bounding box center [862, 649] width 1341 height 774
click at [154, 397] on span "Click here to close" at bounding box center [79, 429] width 157 height 744
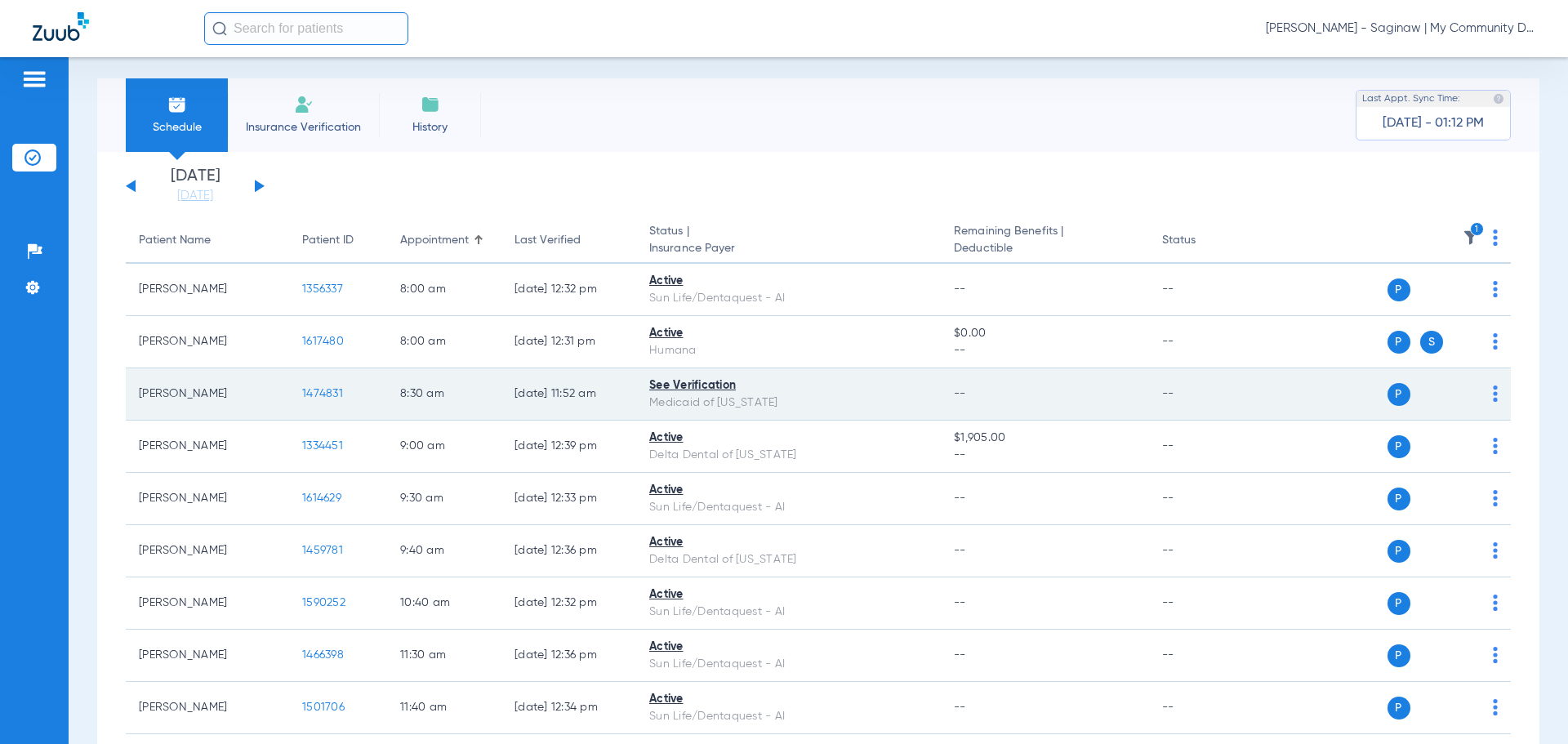
click at [340, 395] on span "1474831" at bounding box center [323, 393] width 41 height 11
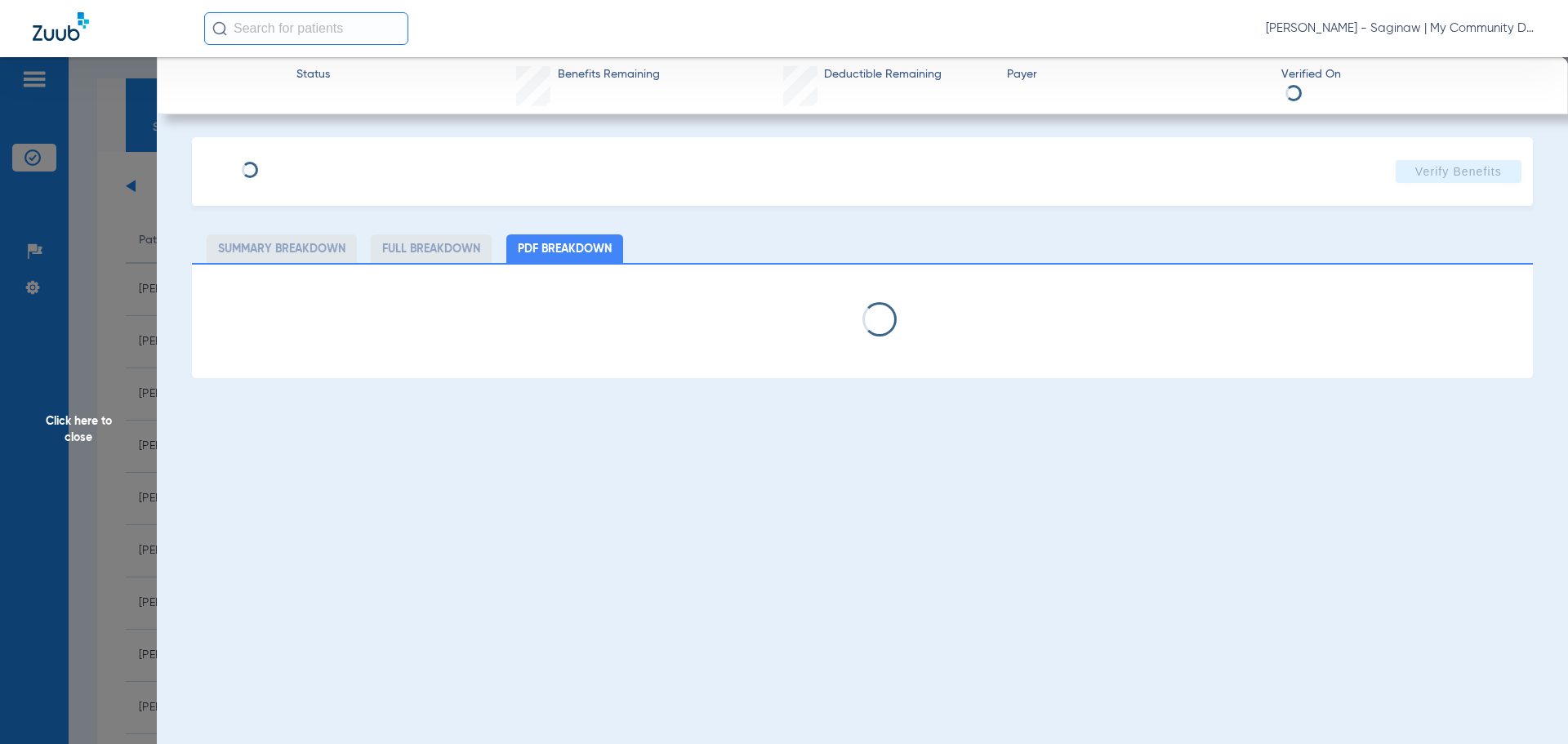
select select "page-width"
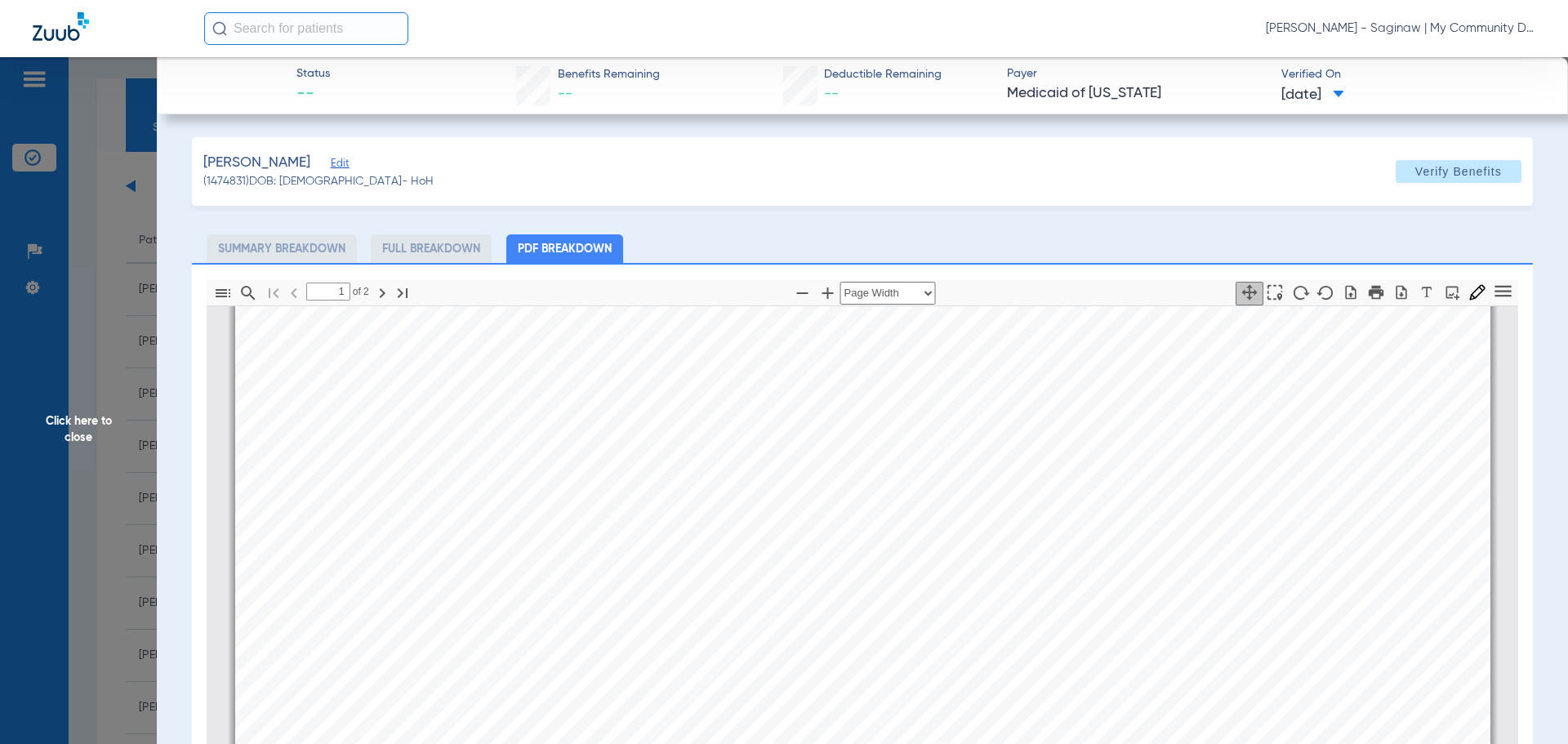
scroll to position [0, 0]
type input "2"
click at [131, 526] on span "Click here to close" at bounding box center [79, 429] width 157 height 744
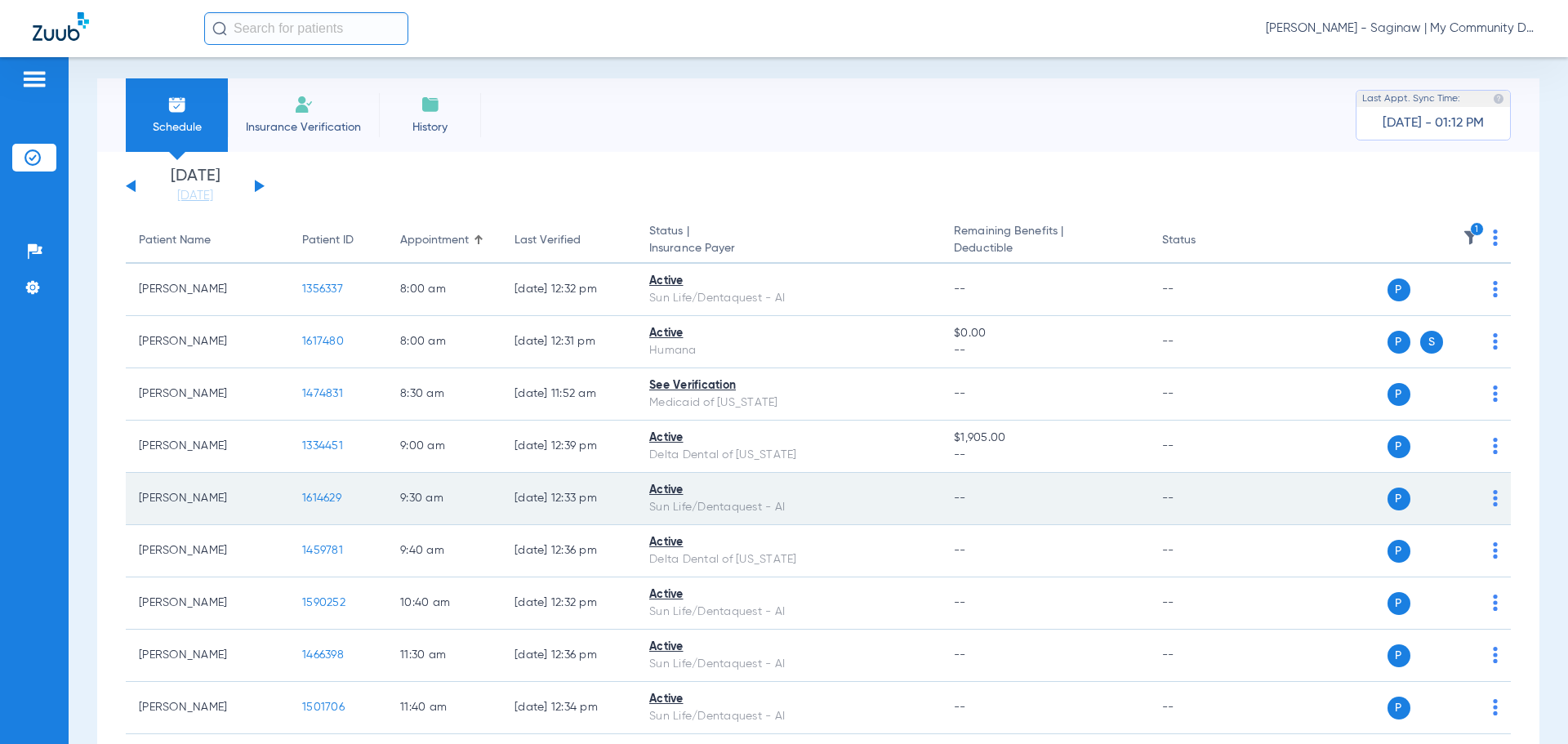
click at [330, 502] on span "1614629" at bounding box center [322, 498] width 39 height 11
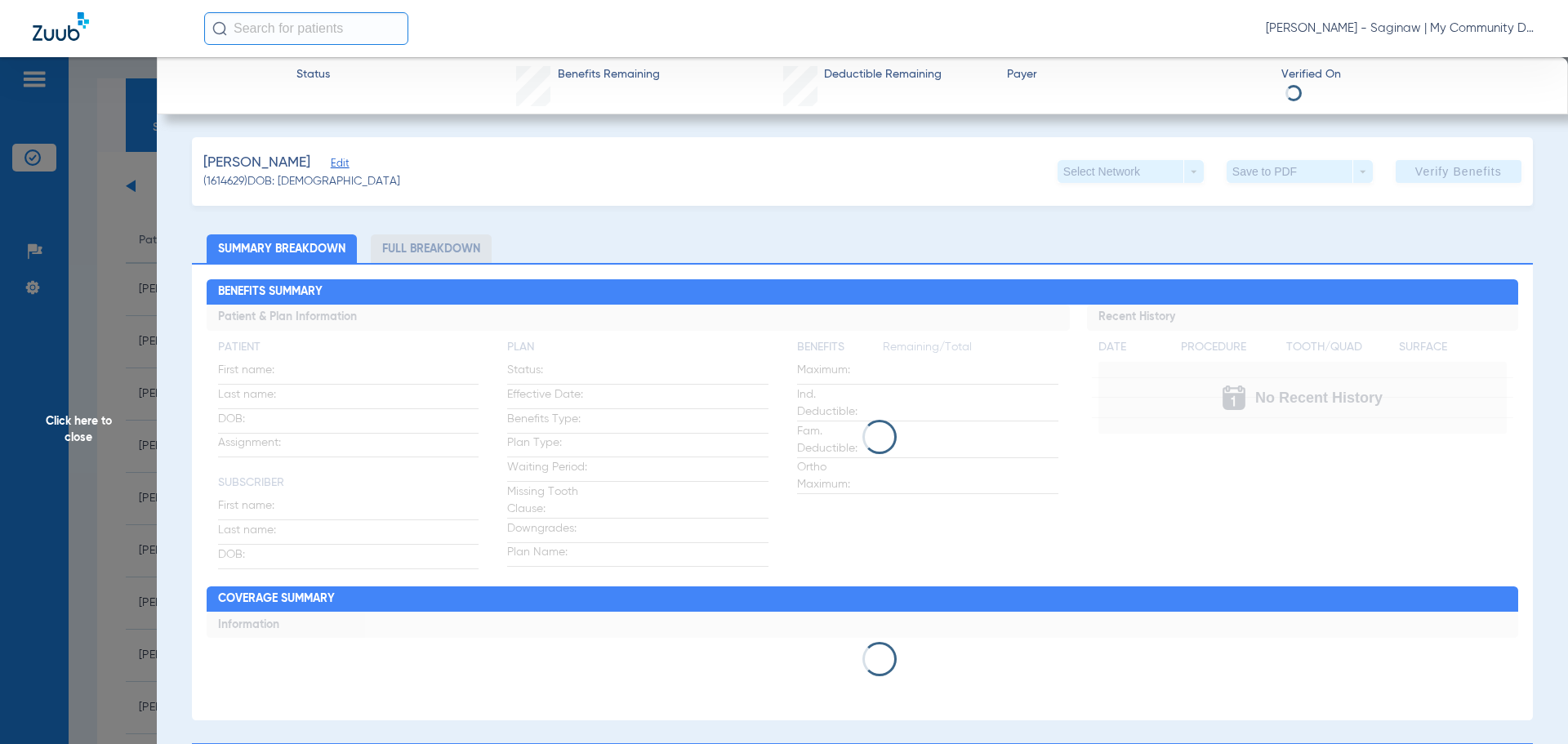
click at [122, 310] on span "Click here to close" at bounding box center [79, 429] width 157 height 744
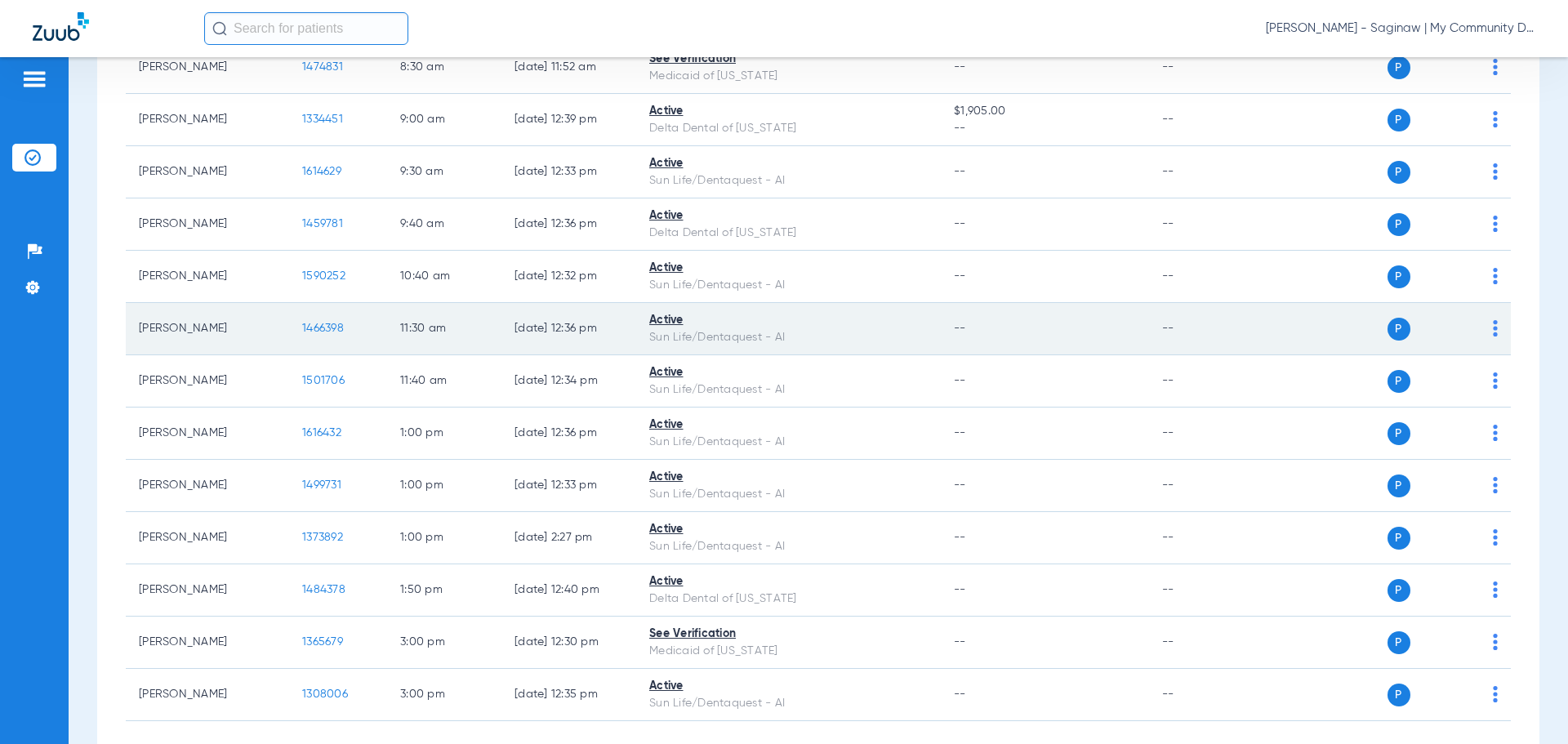
scroll to position [416, 0]
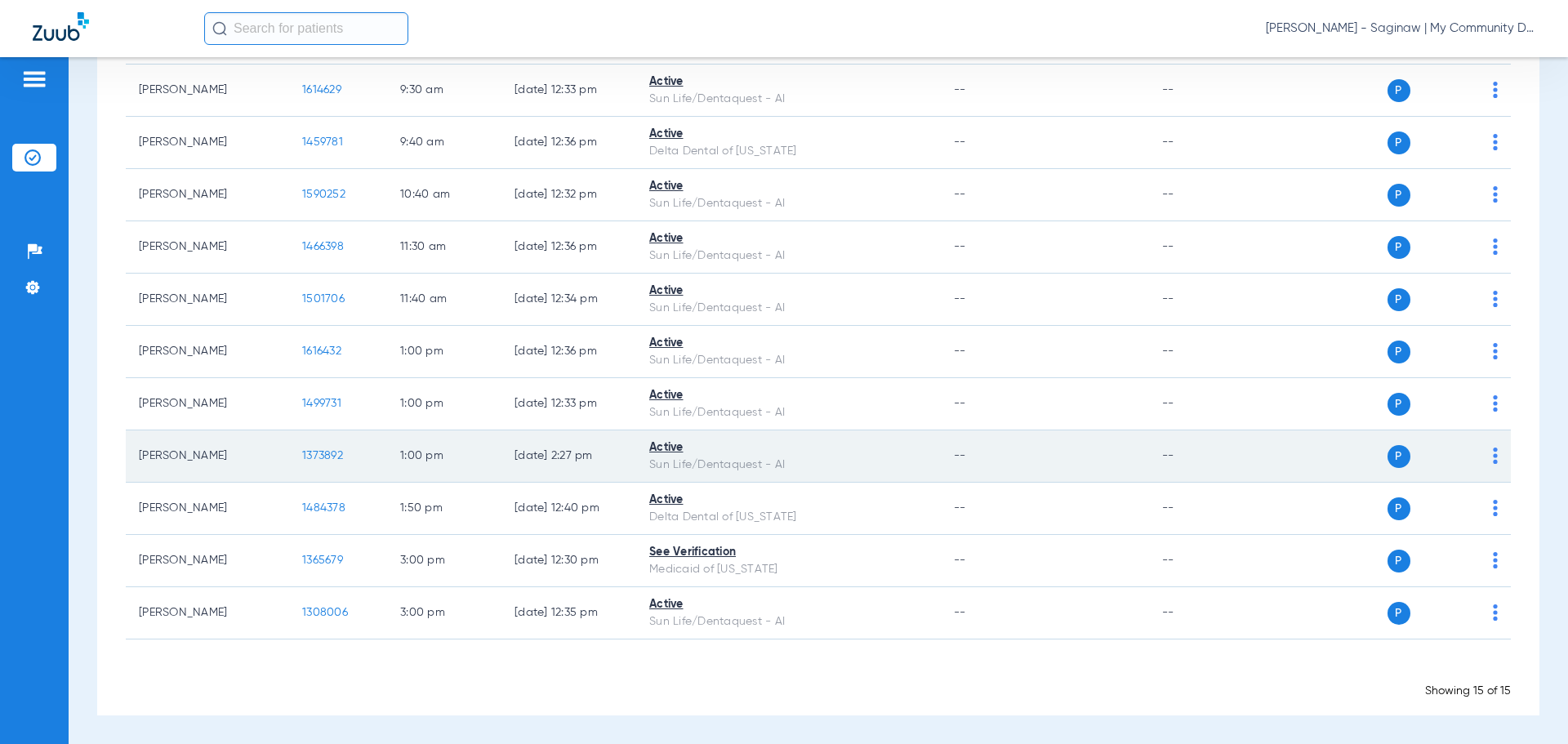
click at [1487, 460] on td "P S" at bounding box center [1385, 457] width 253 height 52
click at [1493, 461] on img at bounding box center [1495, 455] width 5 height 16
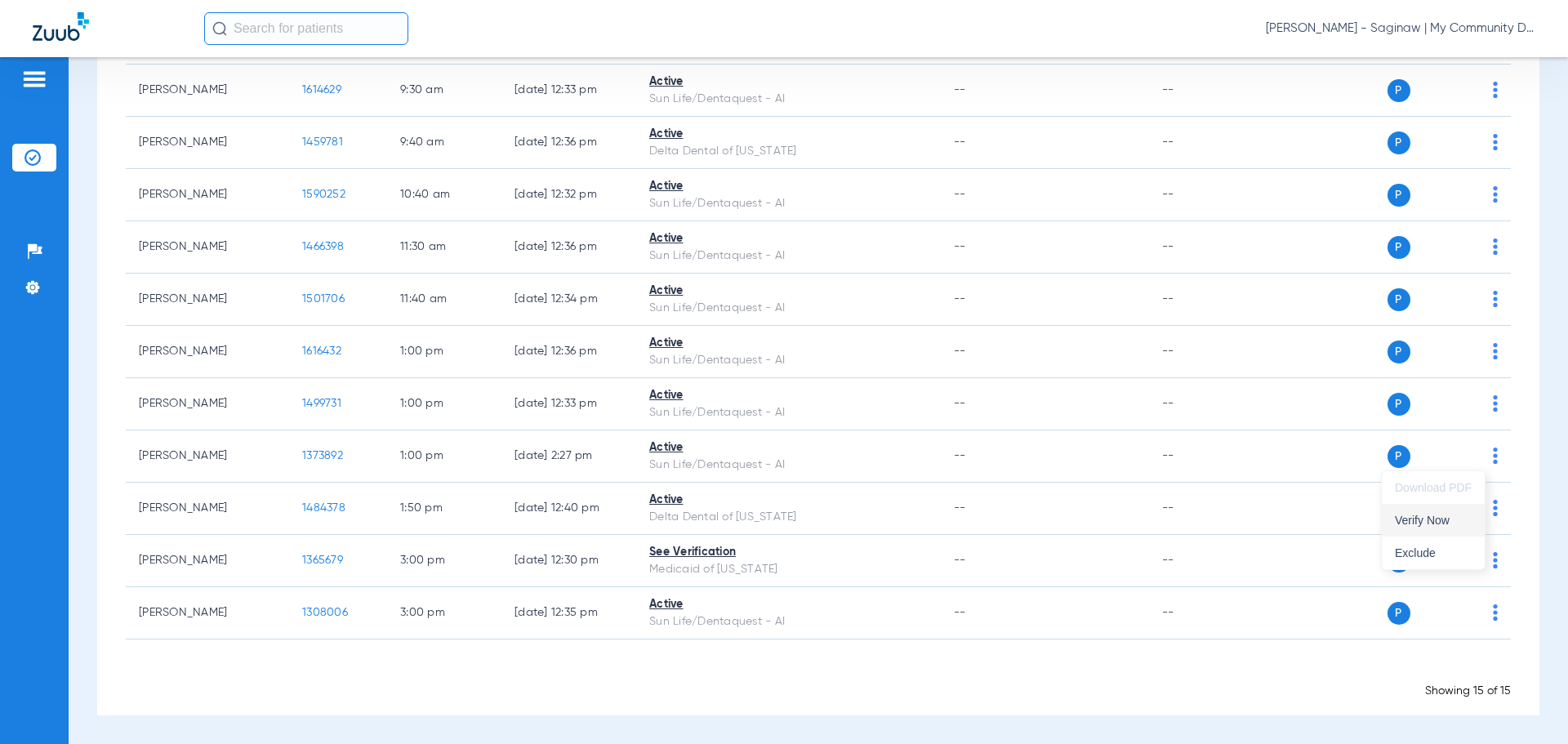
click at [1456, 513] on button "Verify Now" at bounding box center [1433, 519] width 103 height 33
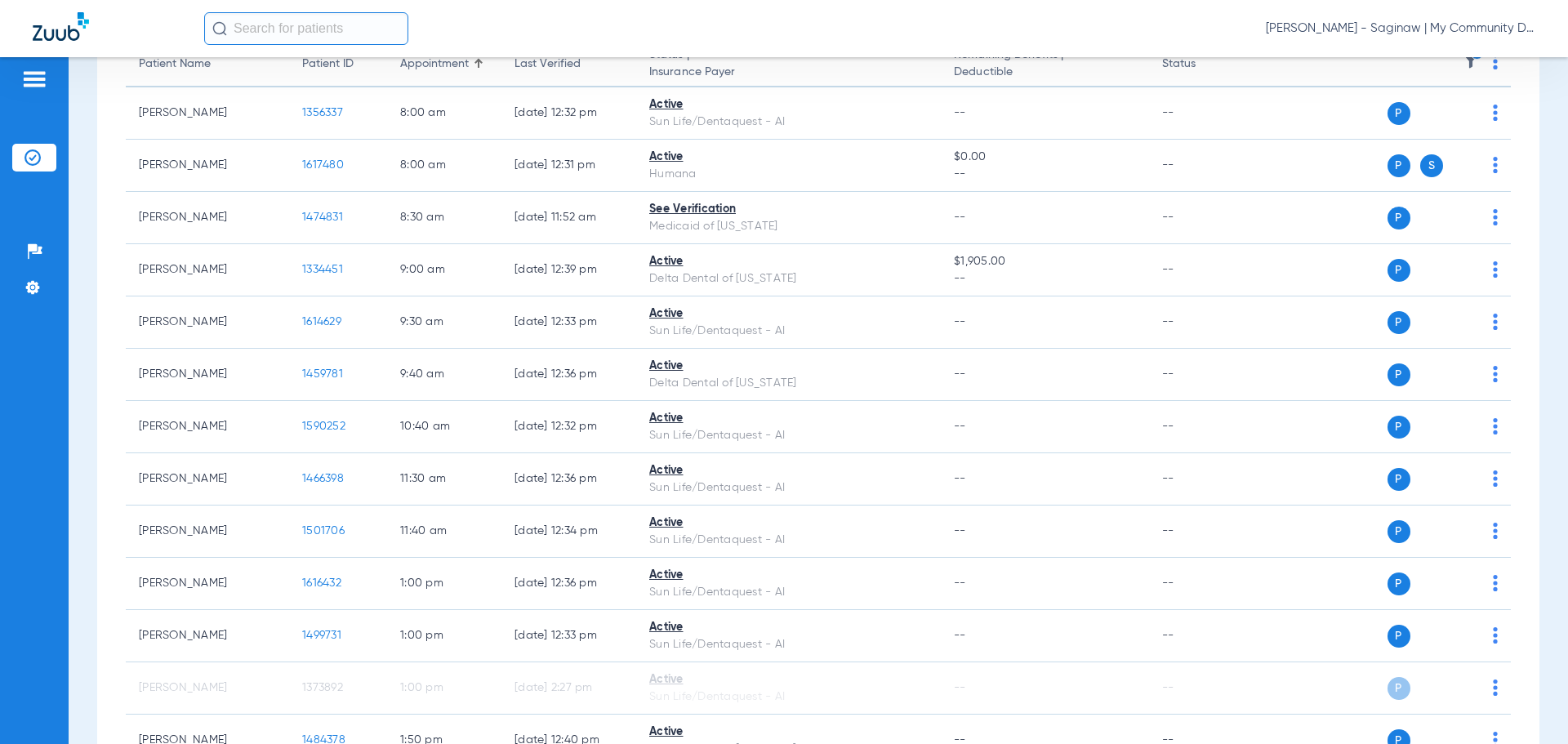
scroll to position [0, 0]
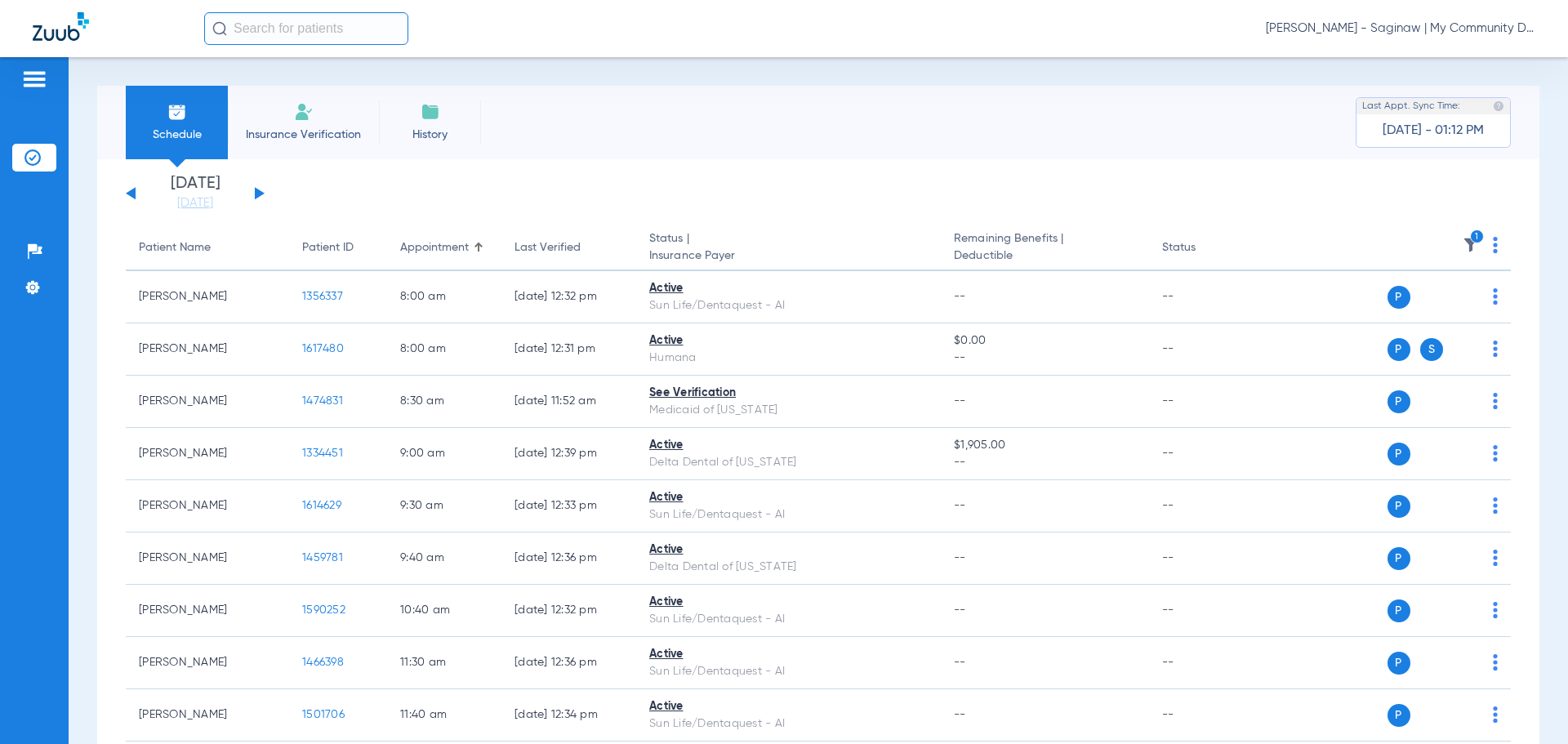
click at [1457, 233] on th "1" at bounding box center [1385, 248] width 253 height 46
click at [1470, 238] on icon "1" at bounding box center [1477, 237] width 15 height 15
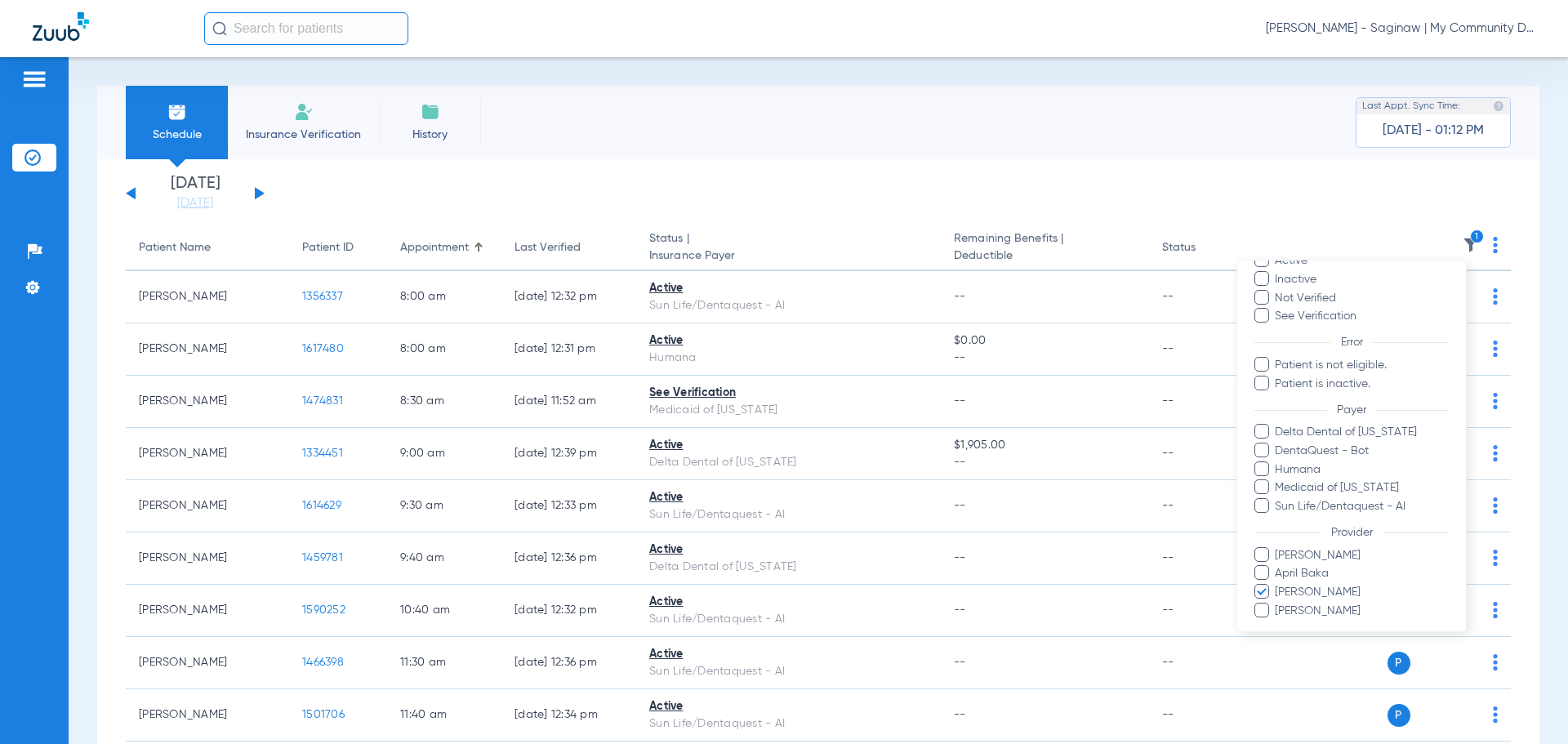
scroll to position [131, 0]
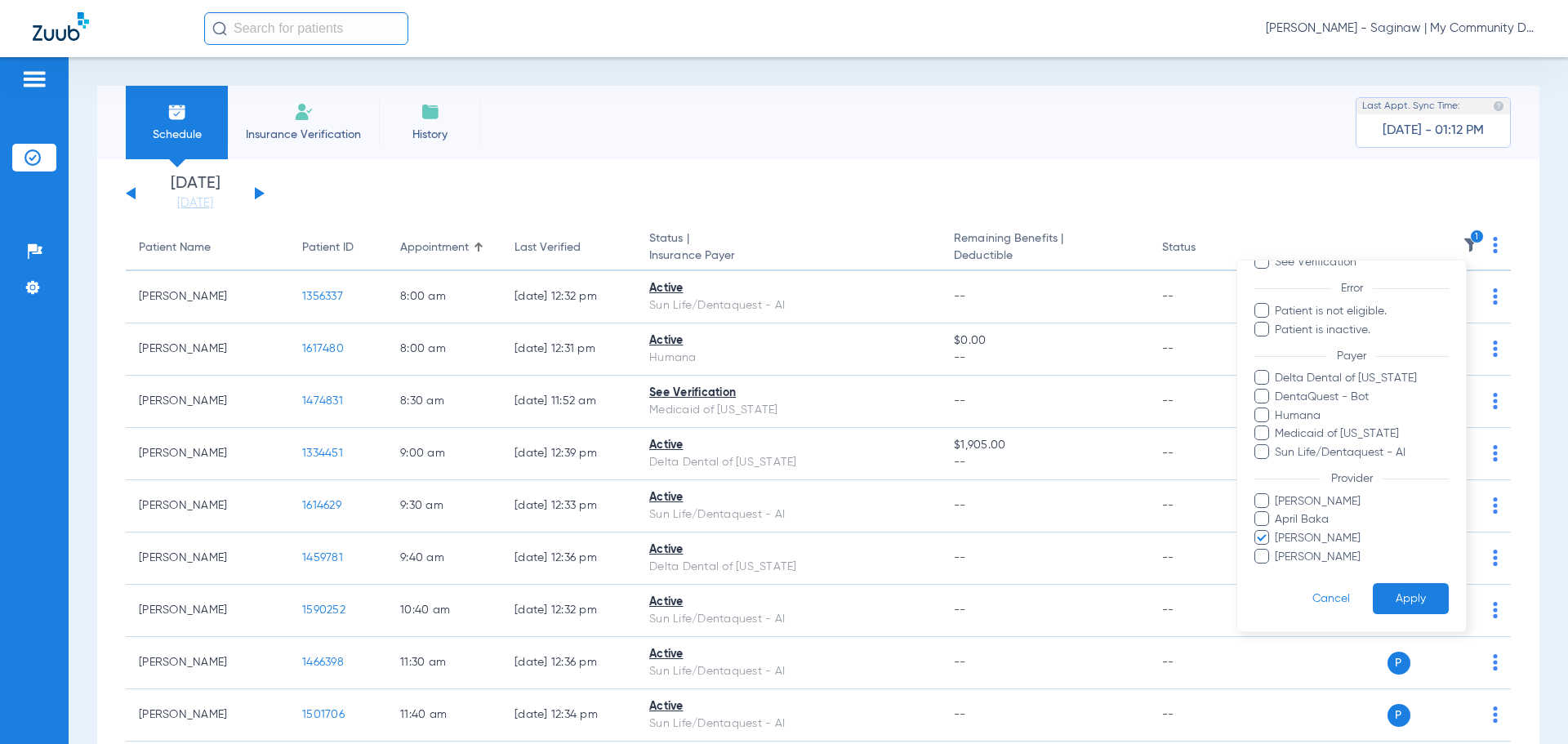
click at [1307, 528] on span "April Baka" at bounding box center [1361, 519] width 175 height 17
click at [1278, 531] on input "April Baka" at bounding box center [1278, 531] width 0 height 0
click at [1302, 536] on span "Larry Buford" at bounding box center [1361, 538] width 175 height 17
click at [1278, 549] on input "Larry Buford" at bounding box center [1278, 549] width 0 height 0
click at [1304, 528] on span "April Baka" at bounding box center [1361, 519] width 175 height 17
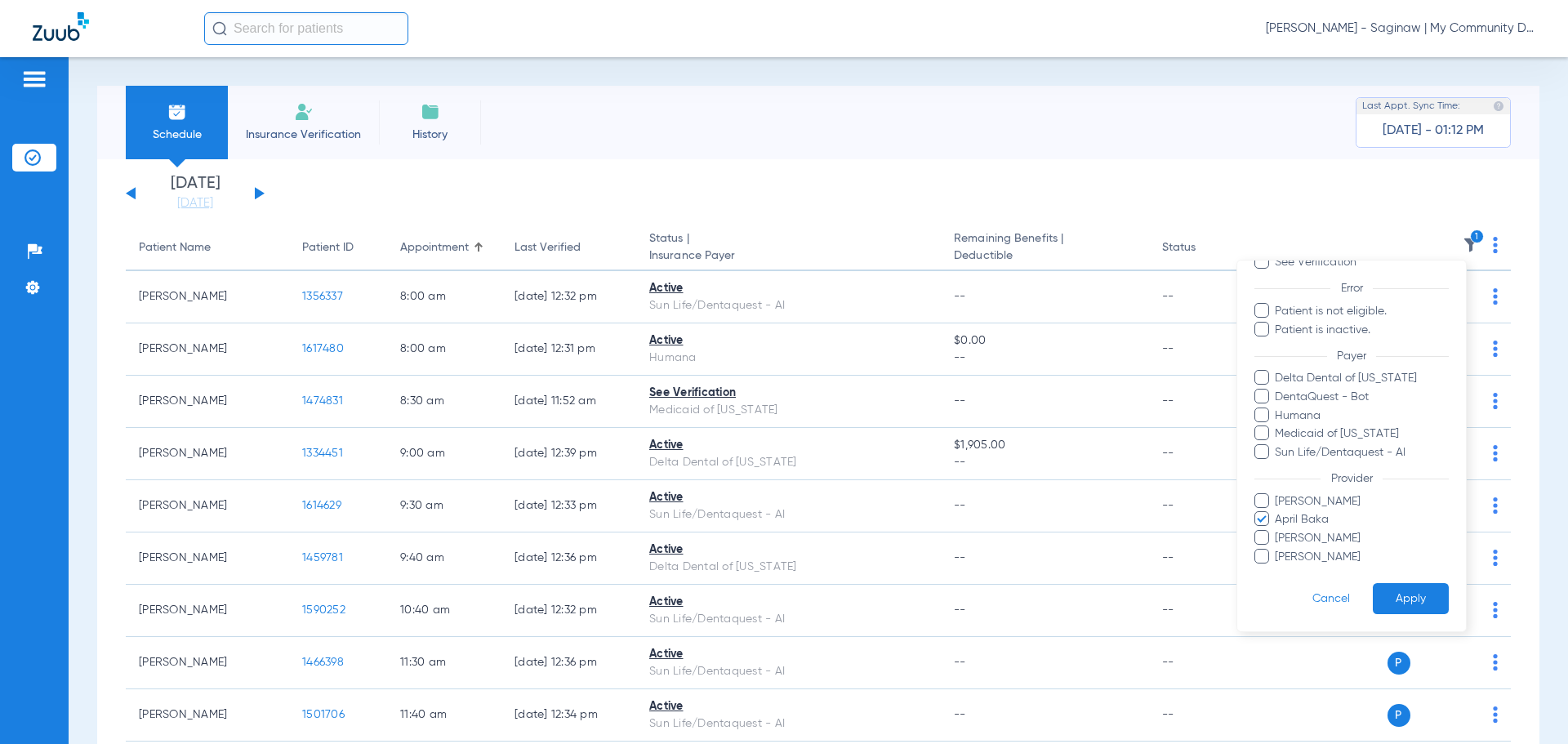
click at [1278, 531] on input "April Baka" at bounding box center [1278, 531] width 0 height 0
drag, startPoint x: 1366, startPoint y: 579, endPoint x: 1378, endPoint y: 589, distance: 15.6
click at [1371, 584] on form "Filters Clear All Status Active Inactive Not Verified See Verification Error Pa…" at bounding box center [1352, 381] width 228 height 502
click at [1388, 599] on button "Apply" at bounding box center [1411, 599] width 76 height 32
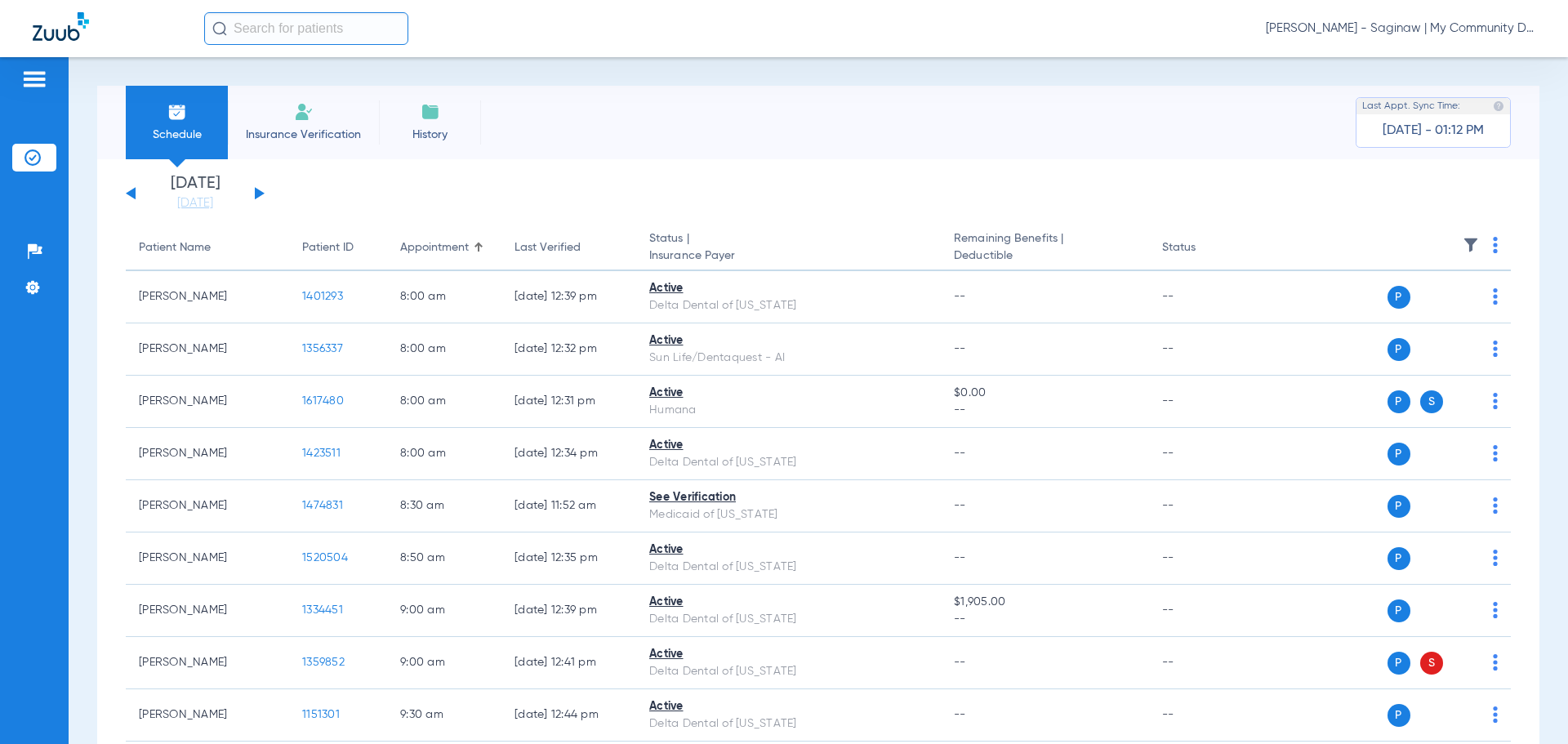
click at [256, 189] on button at bounding box center [259, 193] width 9 height 12
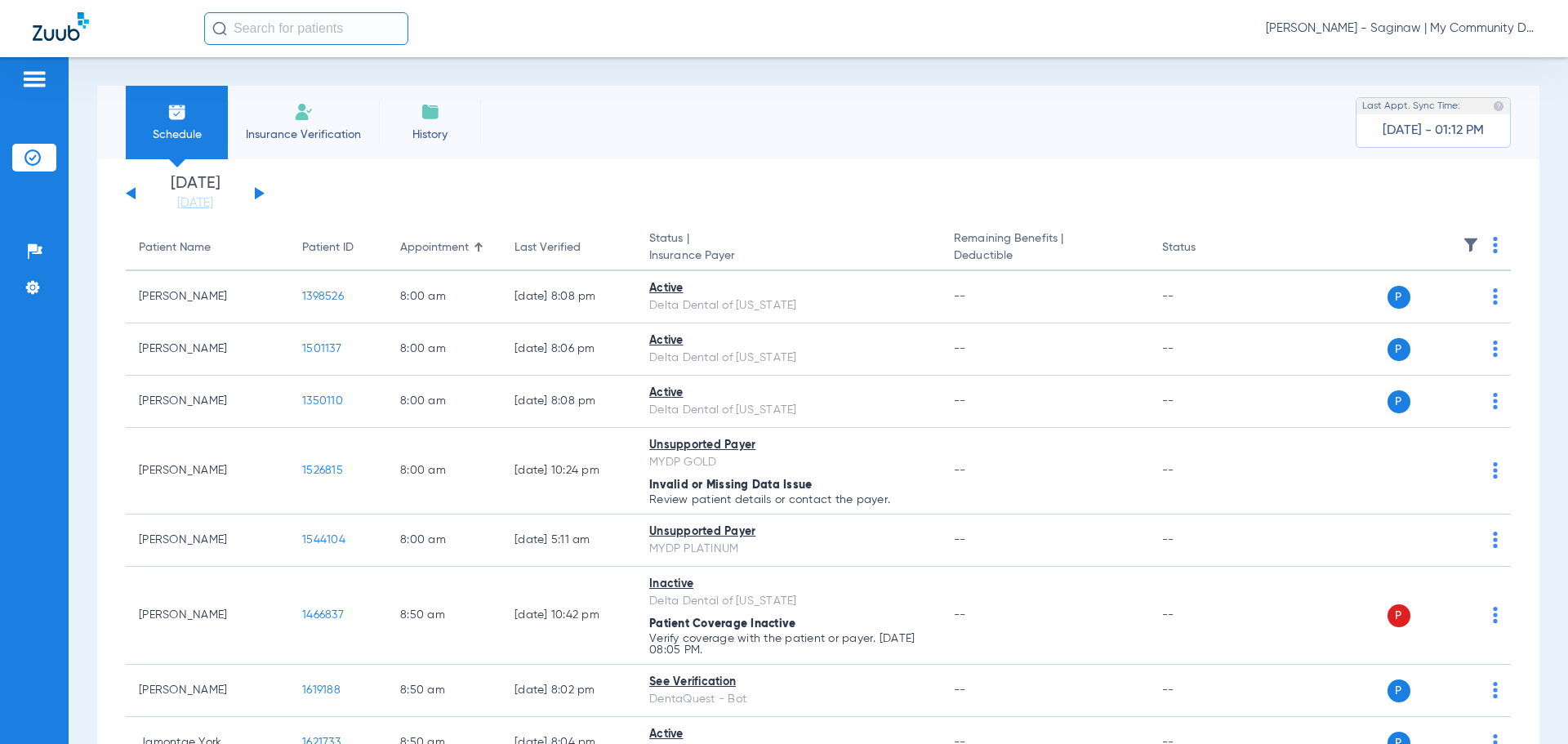
click at [1492, 246] on th at bounding box center [1385, 248] width 253 height 46
click at [1493, 249] on img at bounding box center [1495, 244] width 5 height 16
click at [1444, 298] on button "Verify All" at bounding box center [1420, 309] width 128 height 33
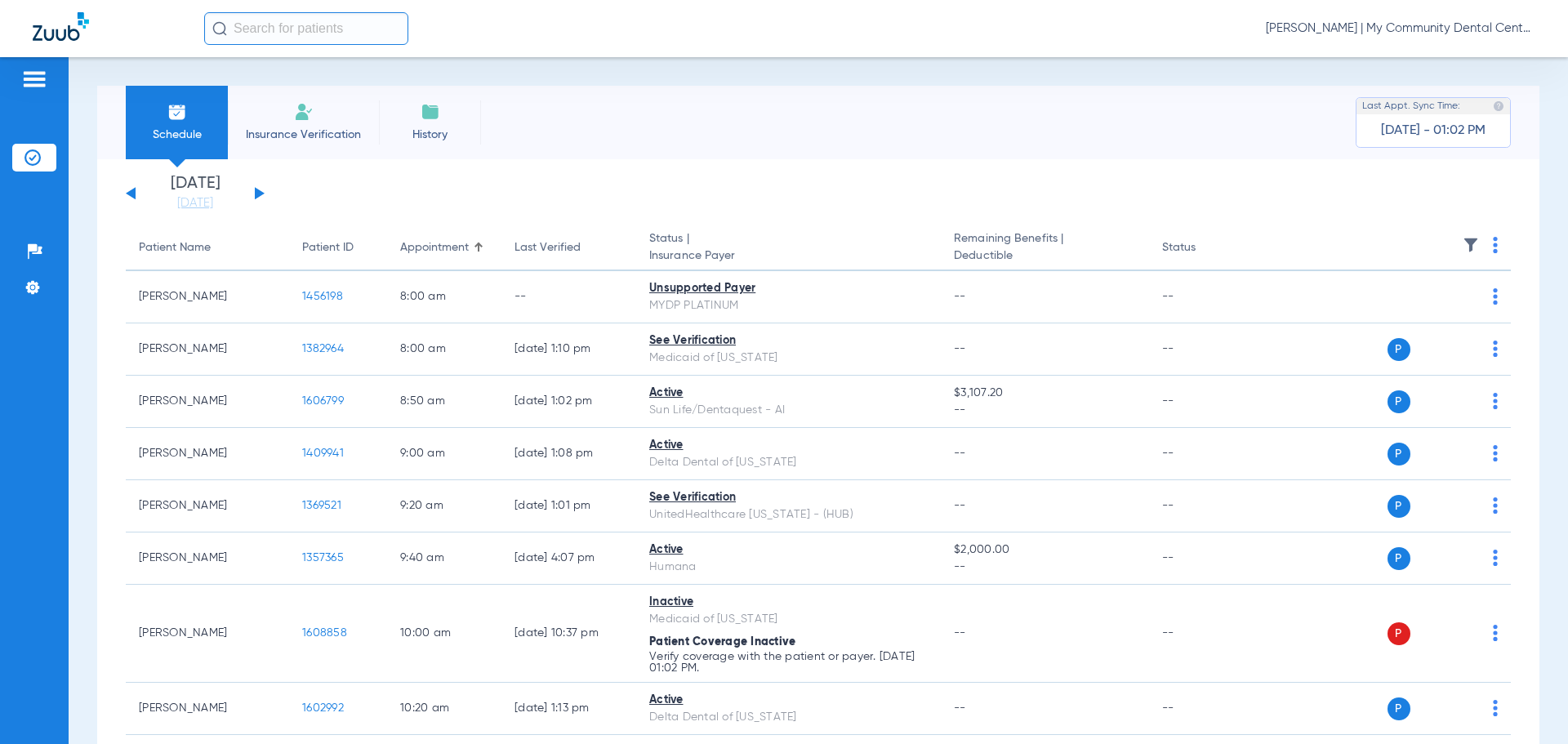
click at [1463, 241] on img at bounding box center [1471, 244] width 16 height 16
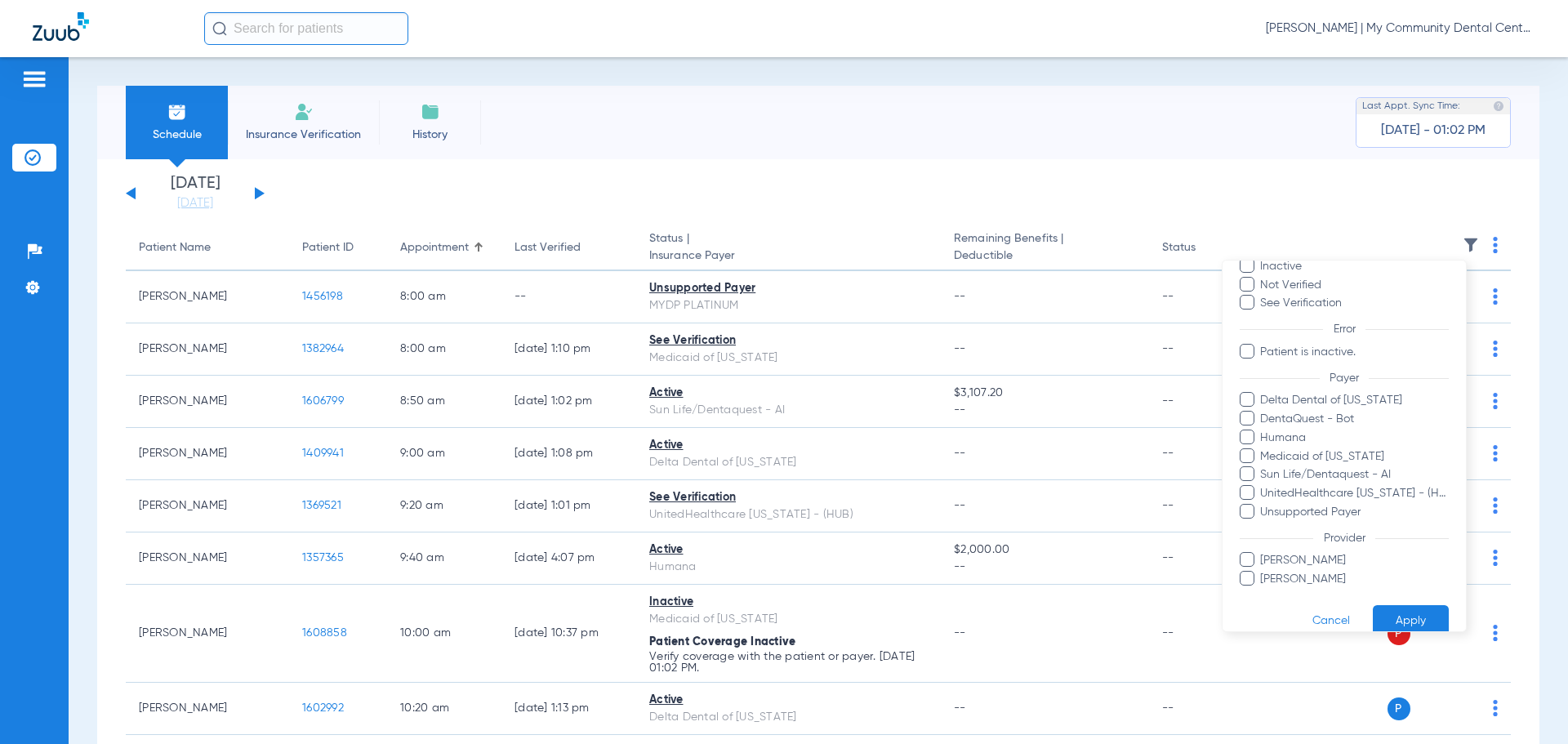
scroll to position [112, 0]
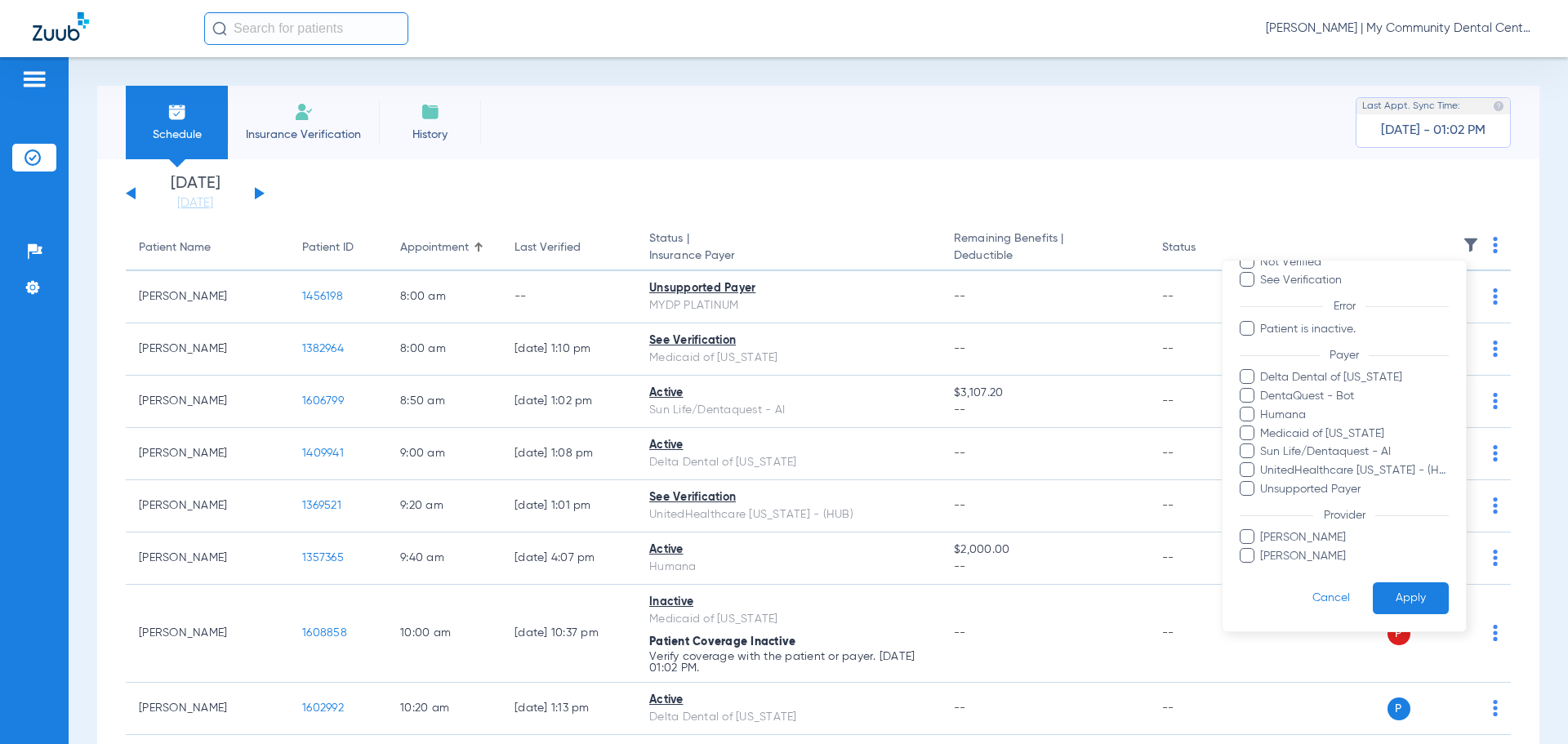
click at [964, 160] on div at bounding box center [784, 372] width 1568 height 744
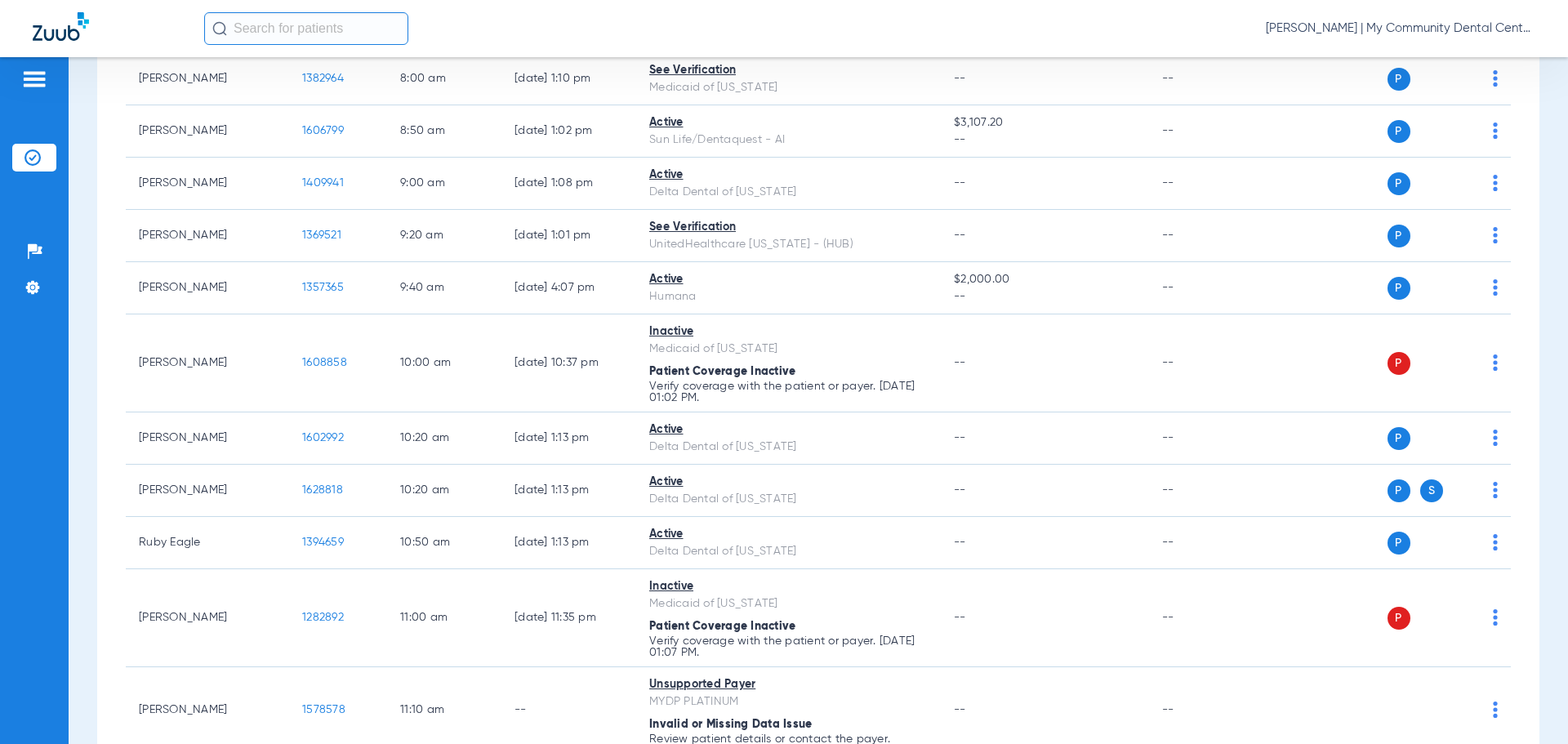
scroll to position [0, 0]
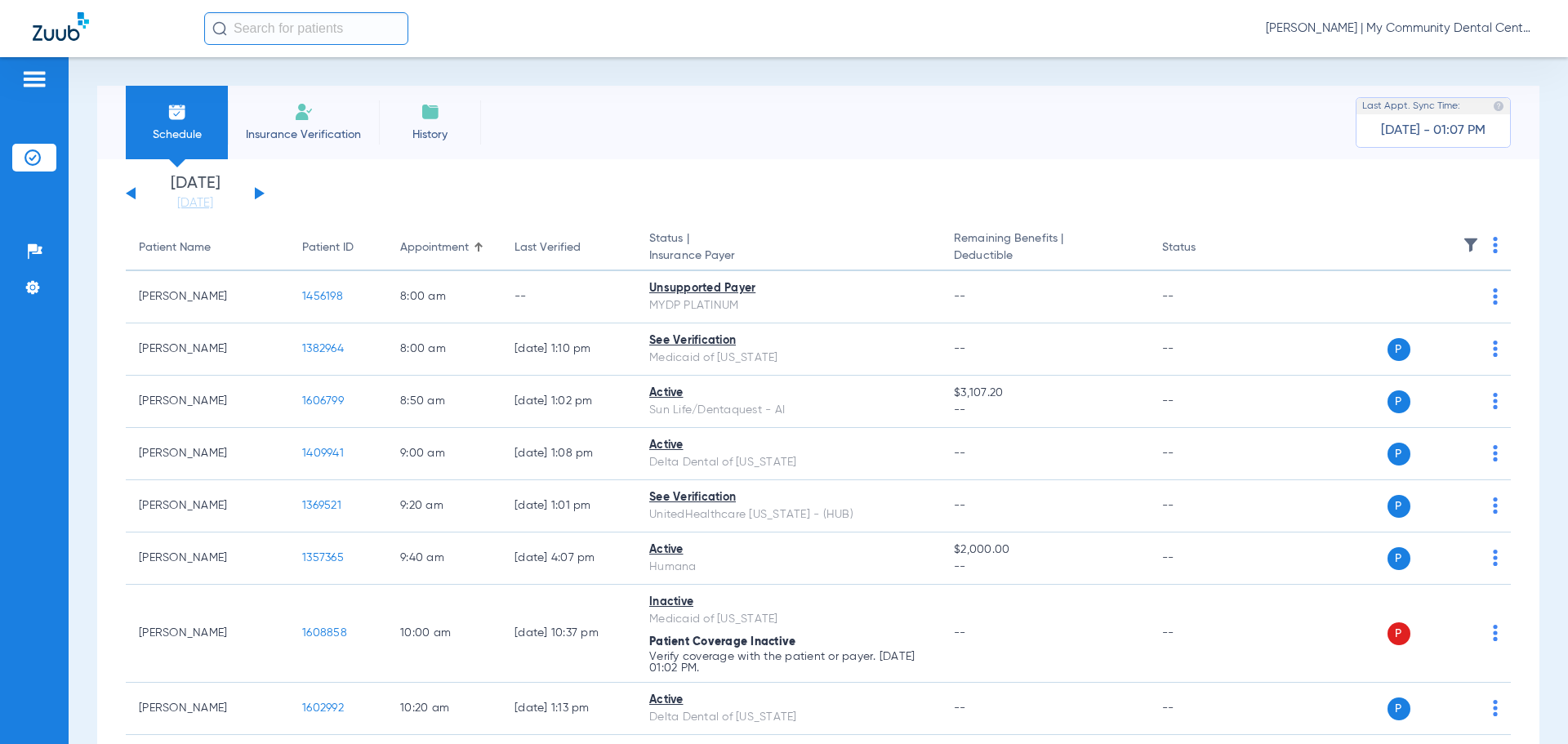
click at [1463, 241] on img at bounding box center [1471, 244] width 16 height 16
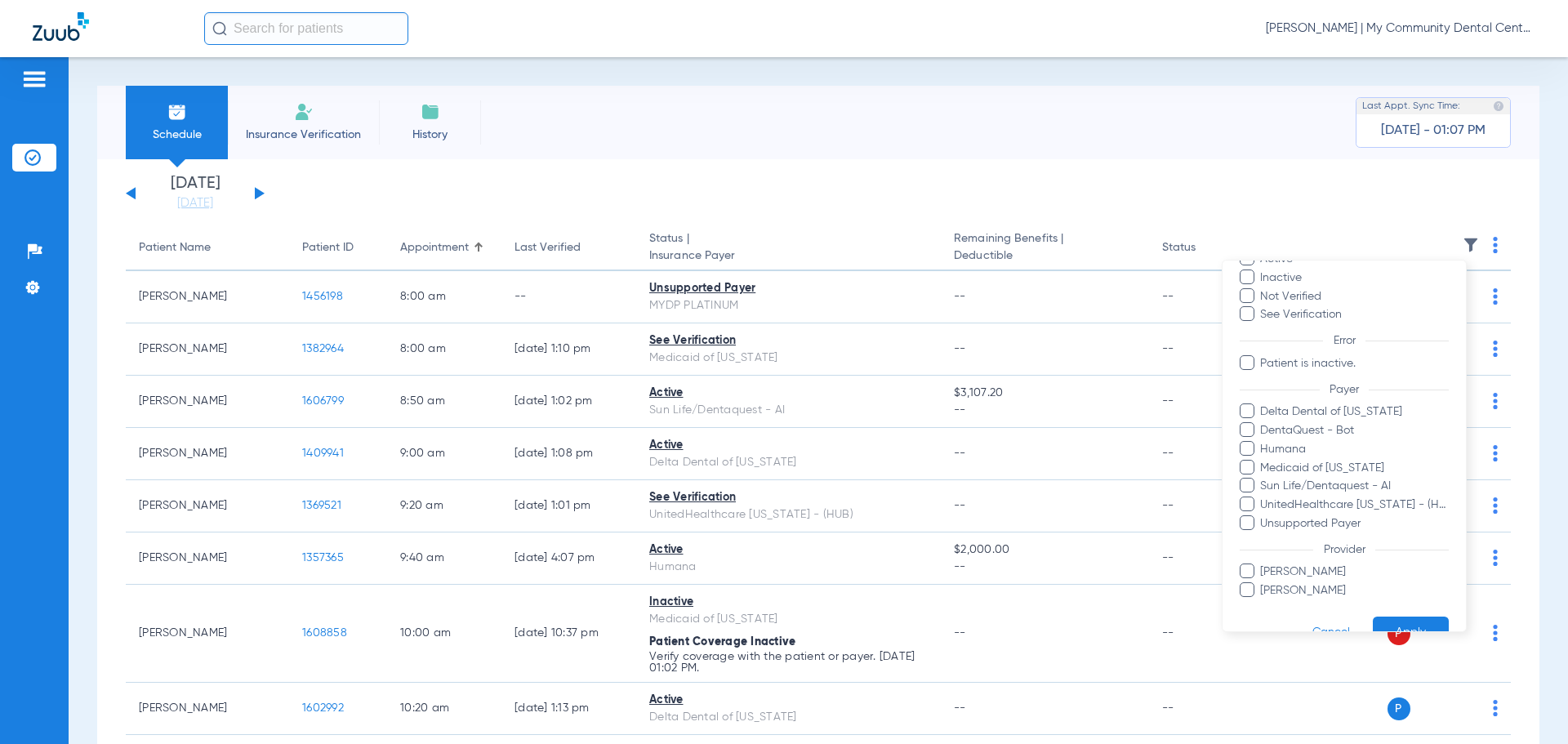
scroll to position [112, 0]
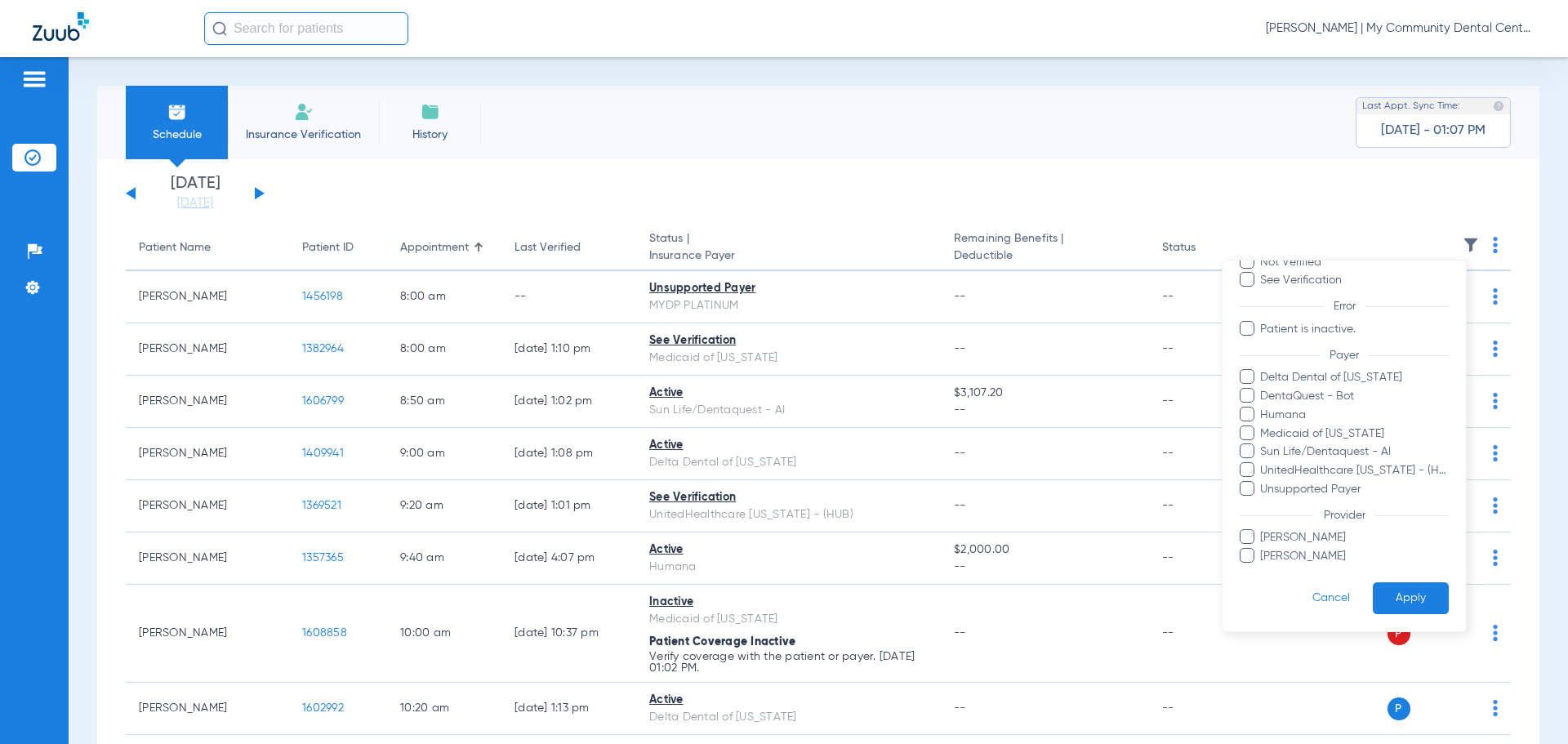
click at [1297, 538] on span "[PERSON_NAME]" at bounding box center [1354, 537] width 189 height 17
click at [1263, 548] on input "[PERSON_NAME]" at bounding box center [1263, 548] width 0 height 0
click at [1414, 603] on button "Apply" at bounding box center [1411, 598] width 76 height 32
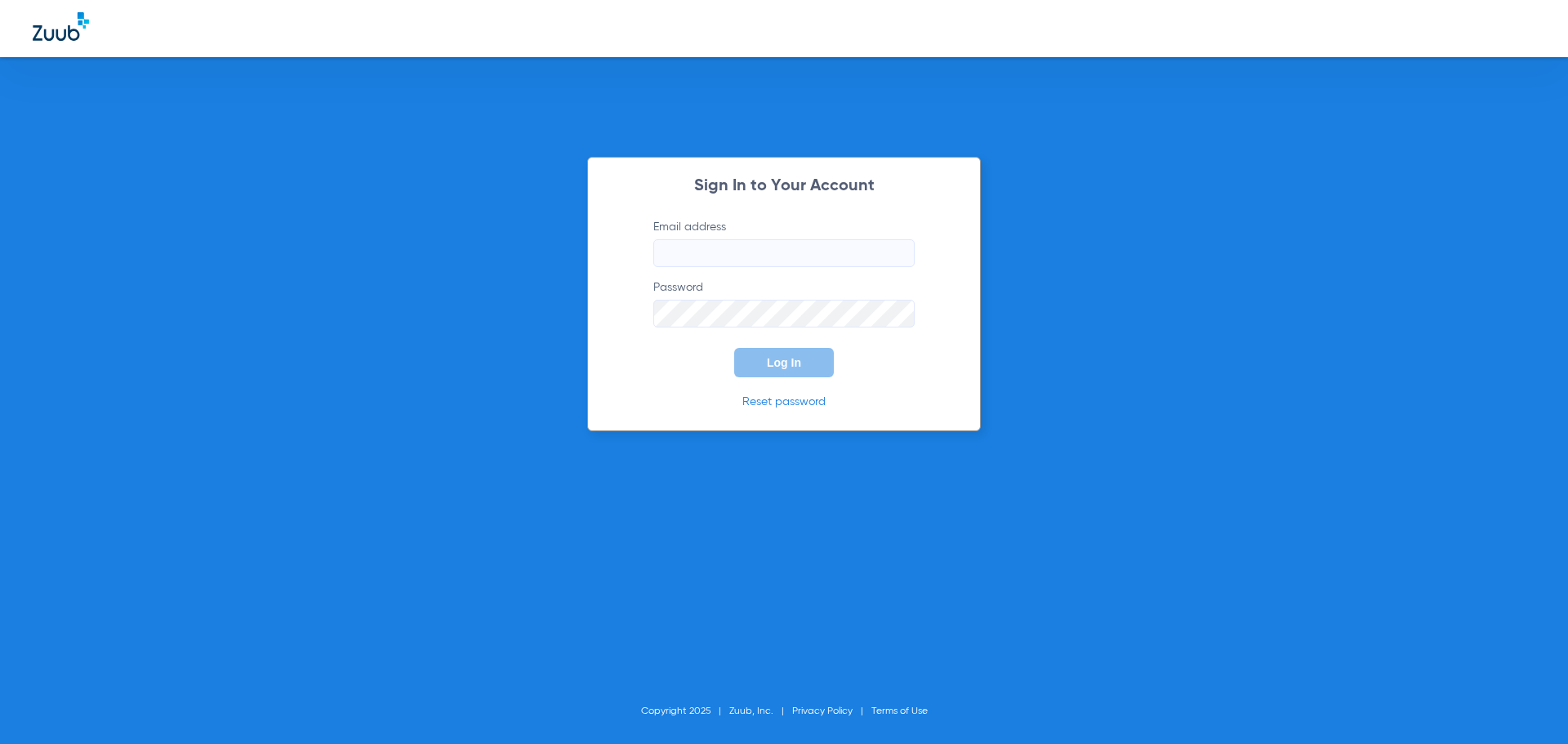
type input "[EMAIL_ADDRESS][DOMAIN_NAME]"
click at [799, 370] on button "Log In" at bounding box center [784, 362] width 99 height 29
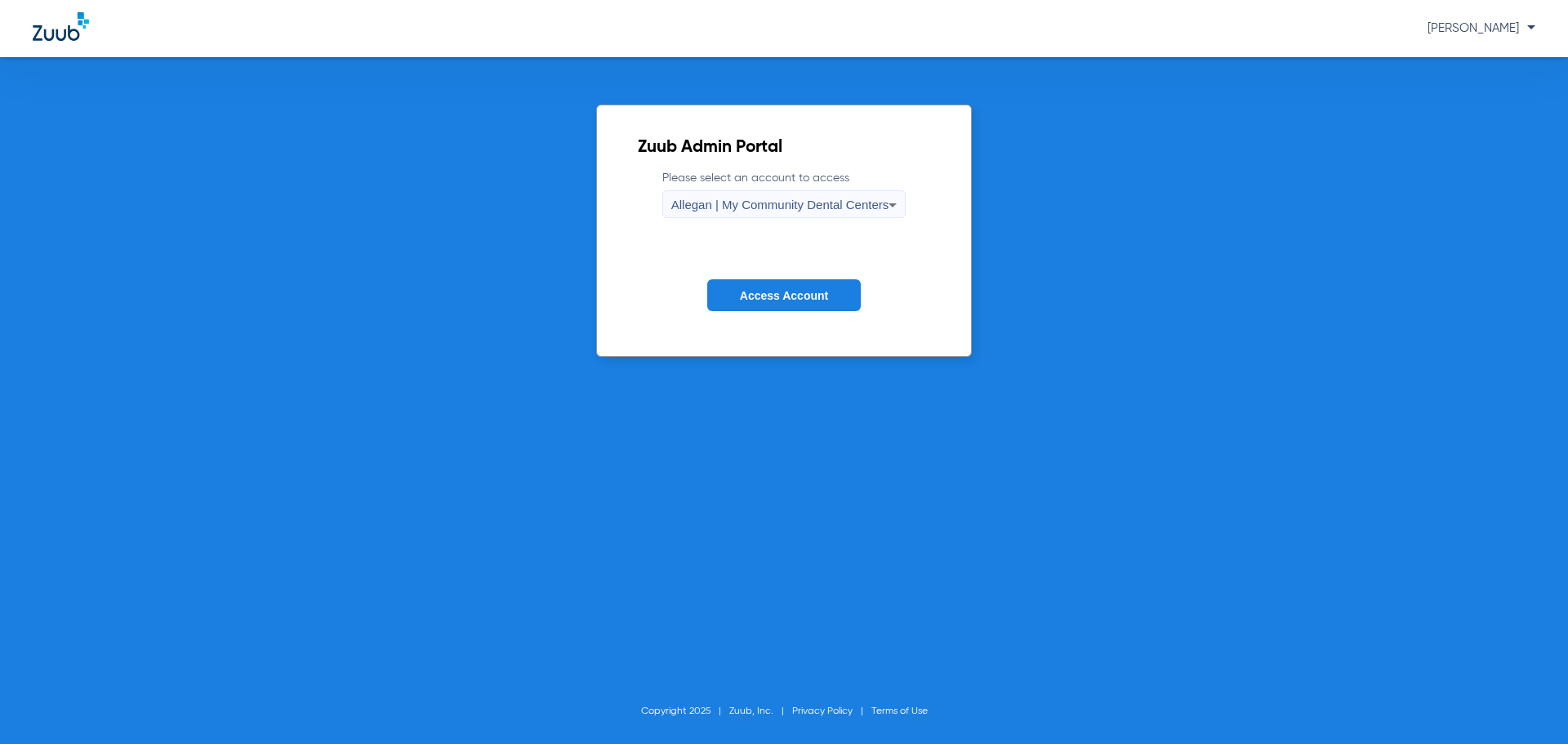
click at [1051, 629] on div "Zuub Admin Portal Please select an account to access Allegan | My Community Den…" at bounding box center [784, 401] width 1568 height 687
click at [754, 197] on div "Allegan | My Community Dental Centers" at bounding box center [780, 205] width 218 height 28
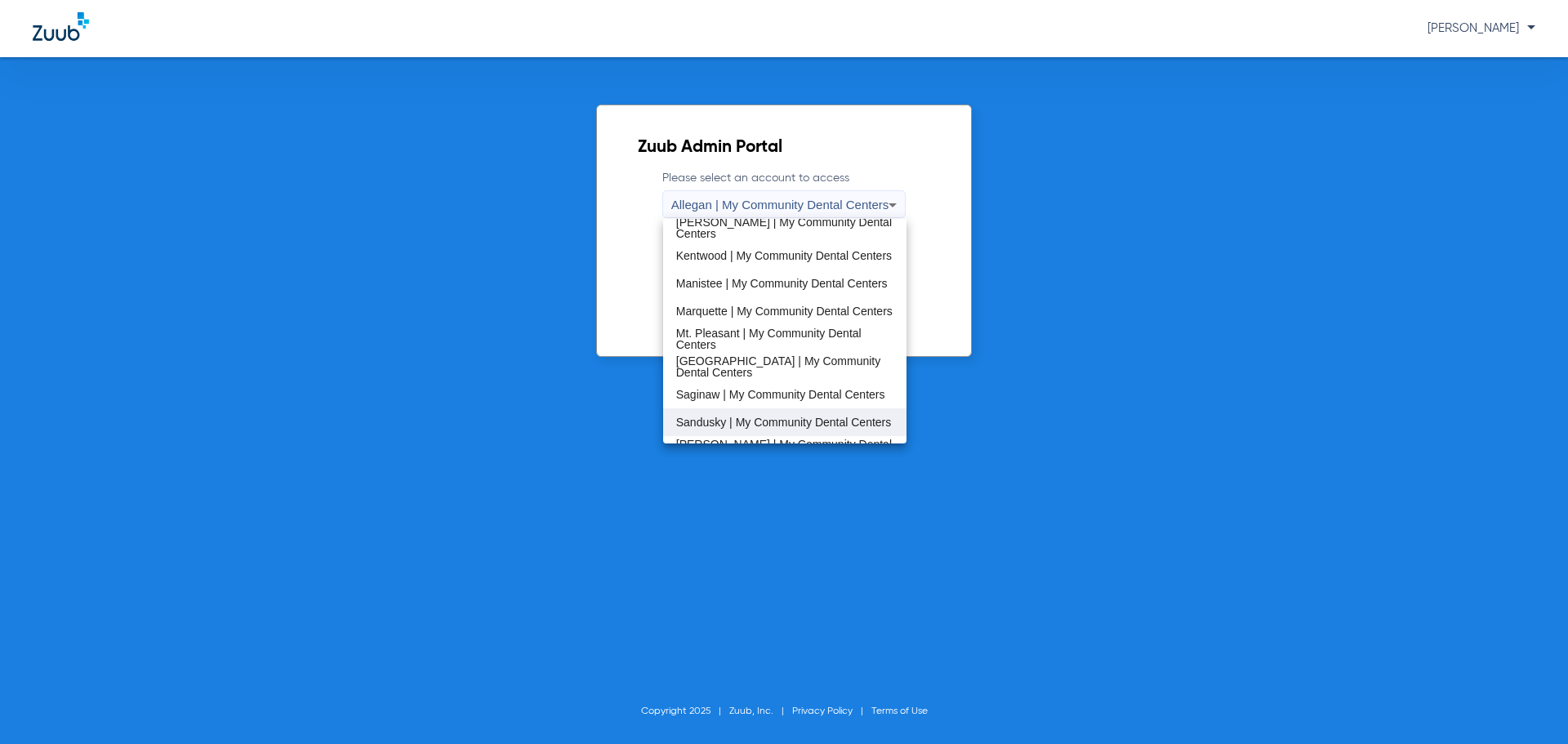
scroll to position [525, 0]
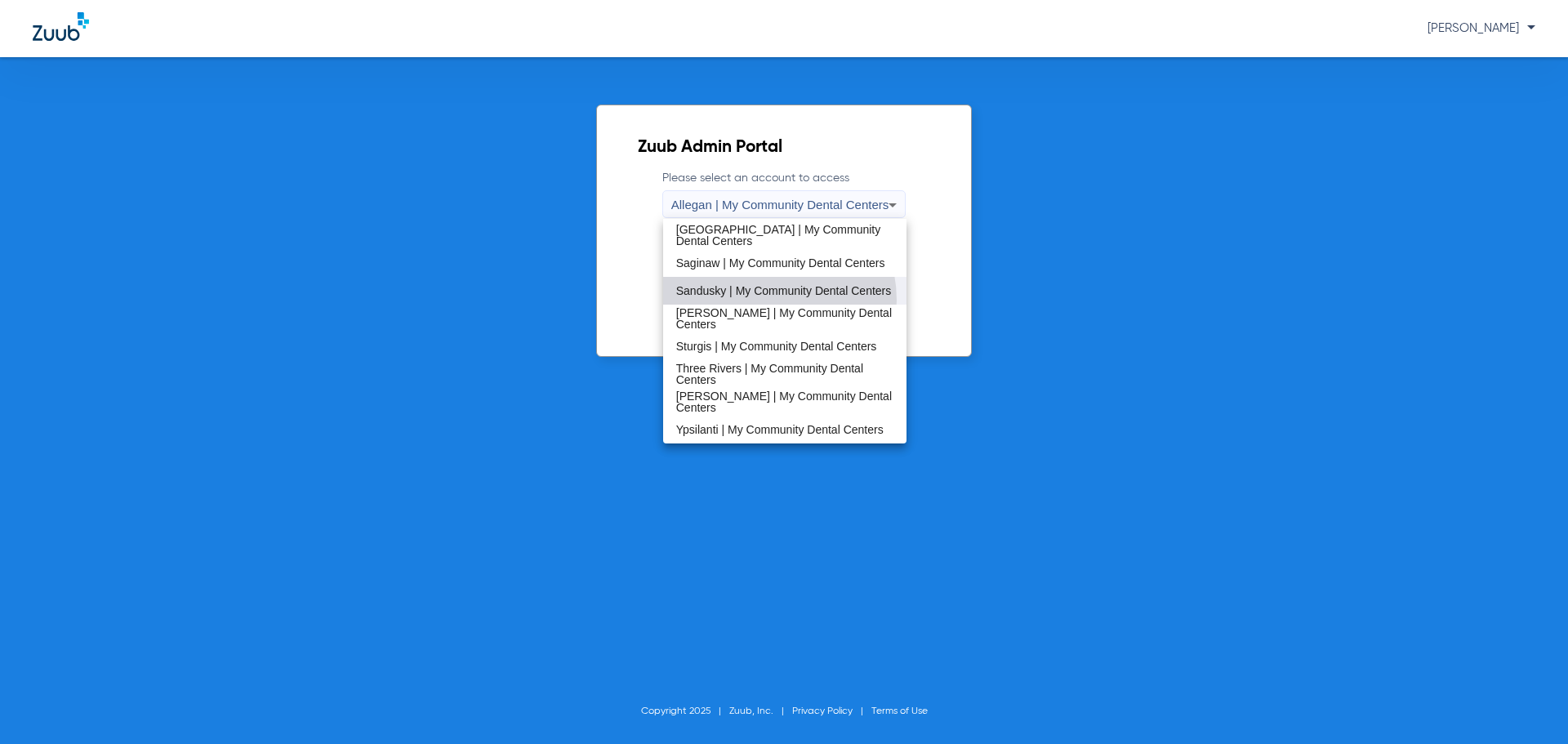
click at [757, 297] on span "Sandusky | My Community Dental Centers" at bounding box center [784, 290] width 215 height 11
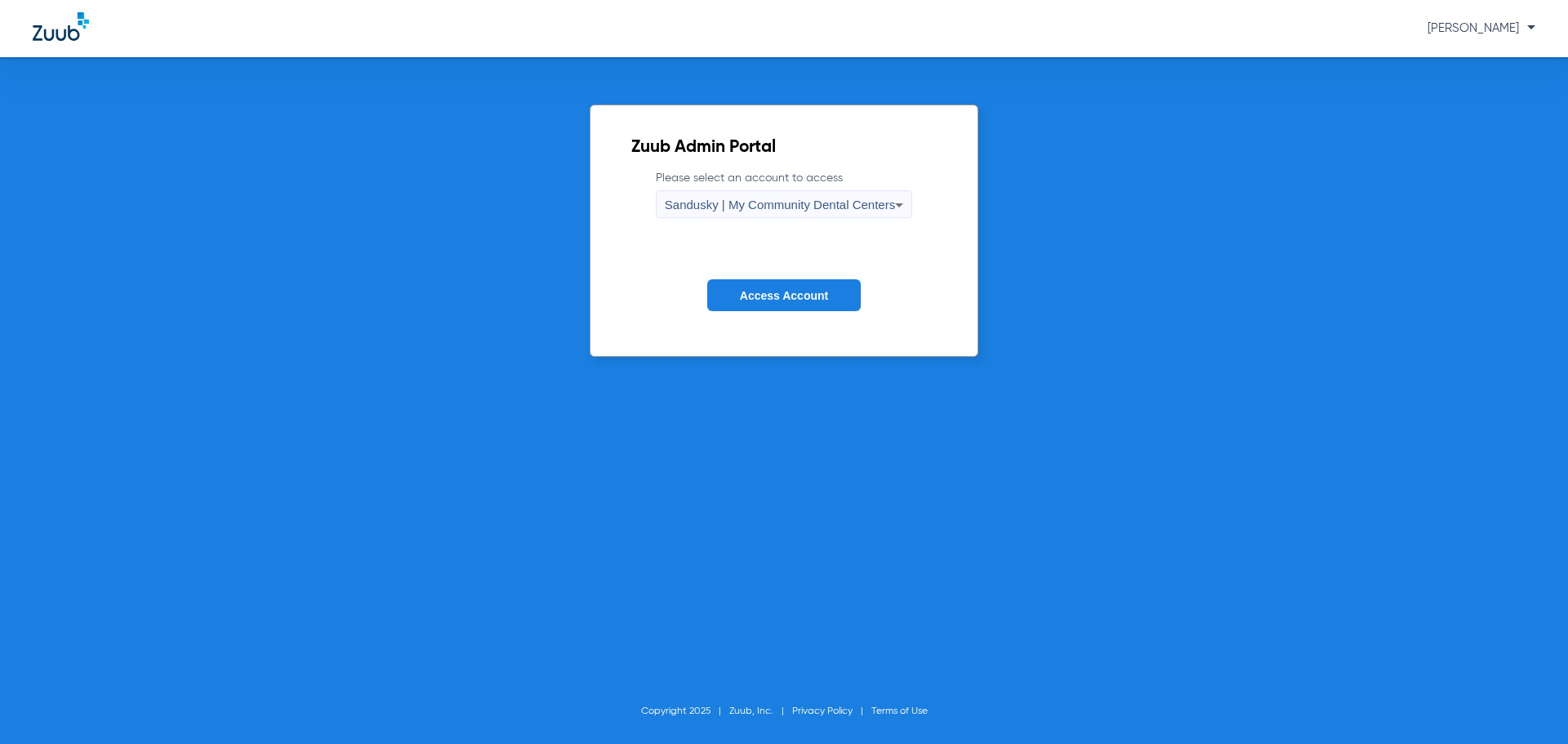
click at [764, 285] on button "Access Account" at bounding box center [784, 295] width 154 height 32
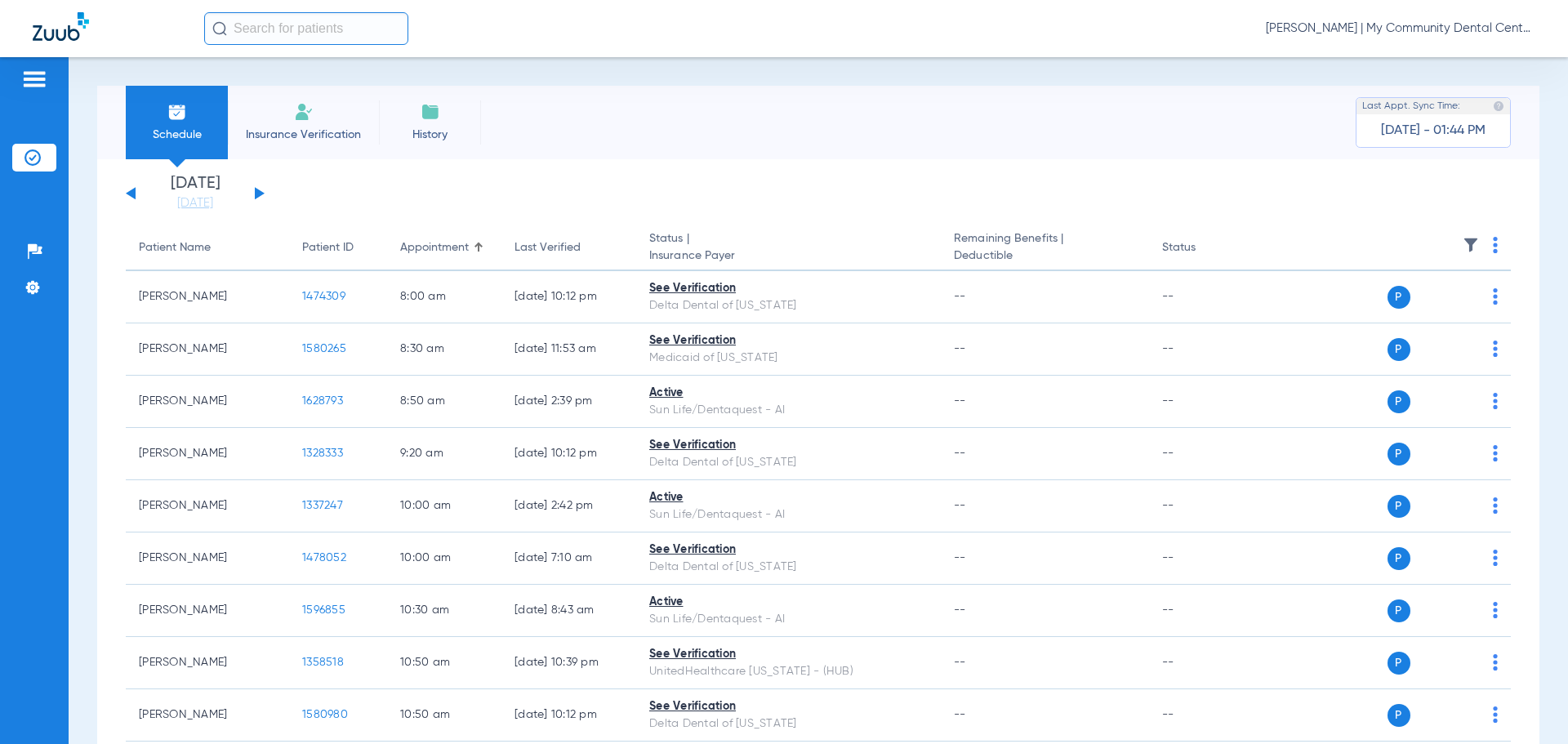
drag, startPoint x: 190, startPoint y: 204, endPoint x: 221, endPoint y: 234, distance: 43.1
click at [190, 204] on link "[DATE]" at bounding box center [195, 203] width 98 height 16
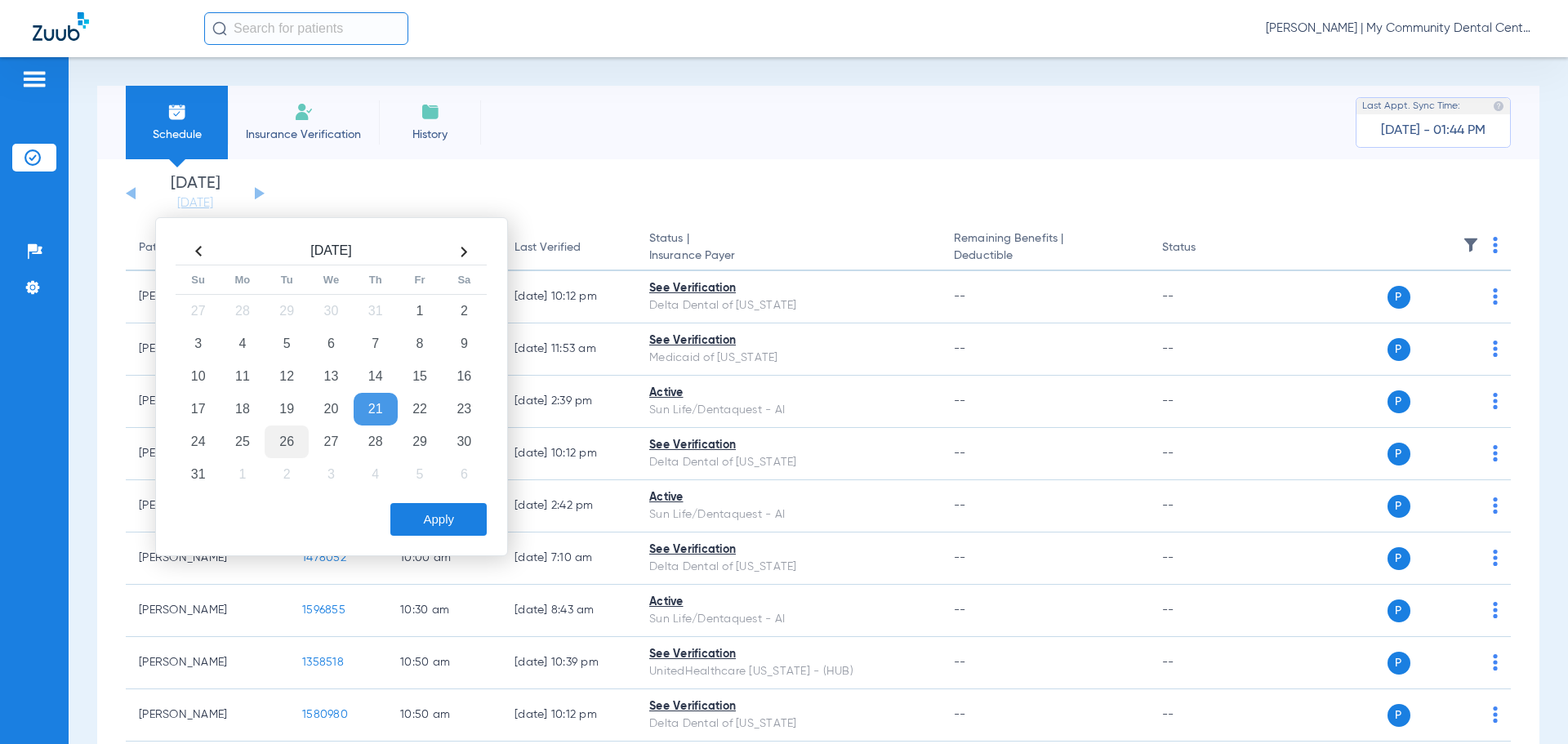
click at [284, 432] on td "26" at bounding box center [286, 442] width 44 height 33
click at [439, 533] on button "Apply" at bounding box center [438, 518] width 96 height 33
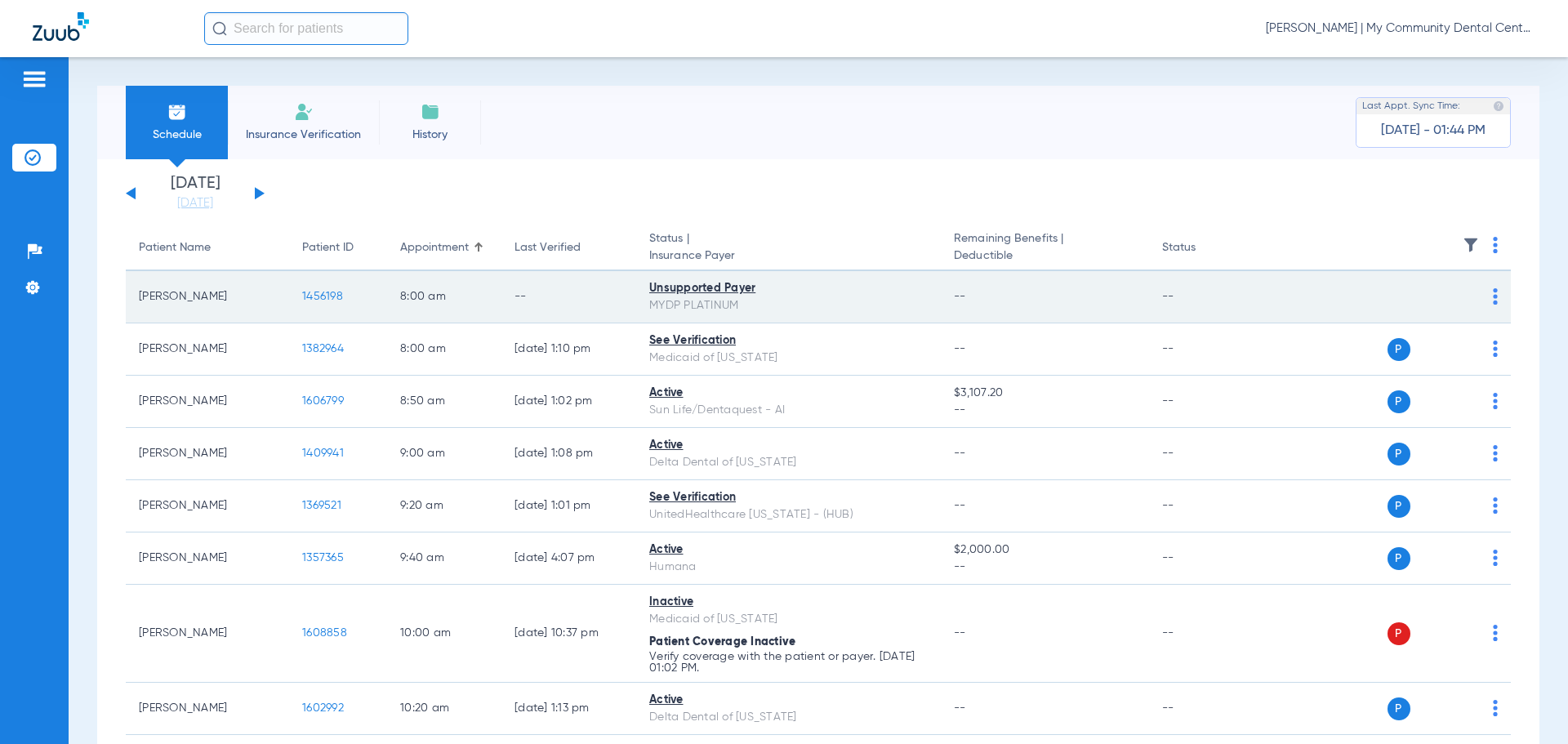
click at [317, 301] on span "1456198" at bounding box center [323, 297] width 41 height 11
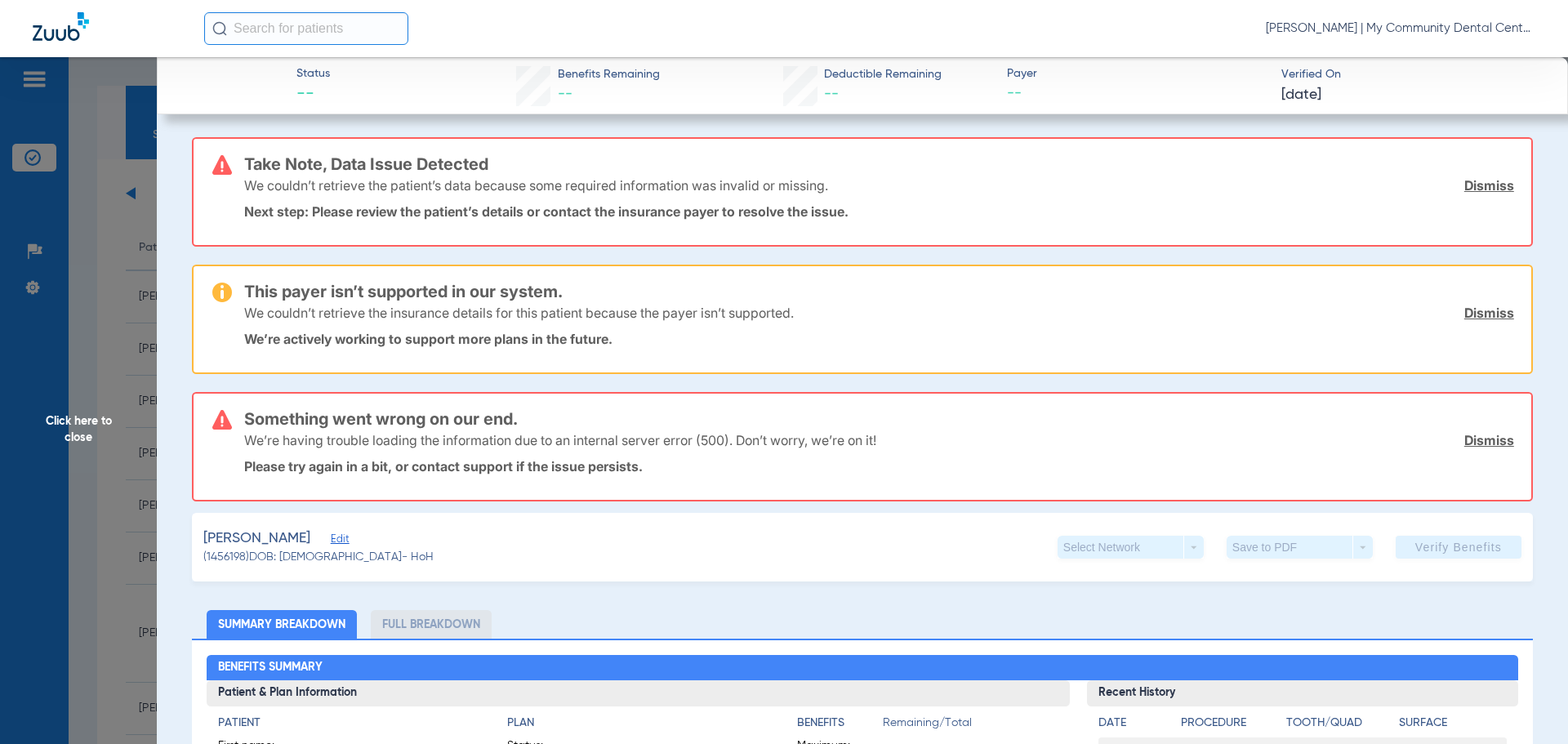
click at [94, 240] on span "Click here to close" at bounding box center [79, 429] width 157 height 744
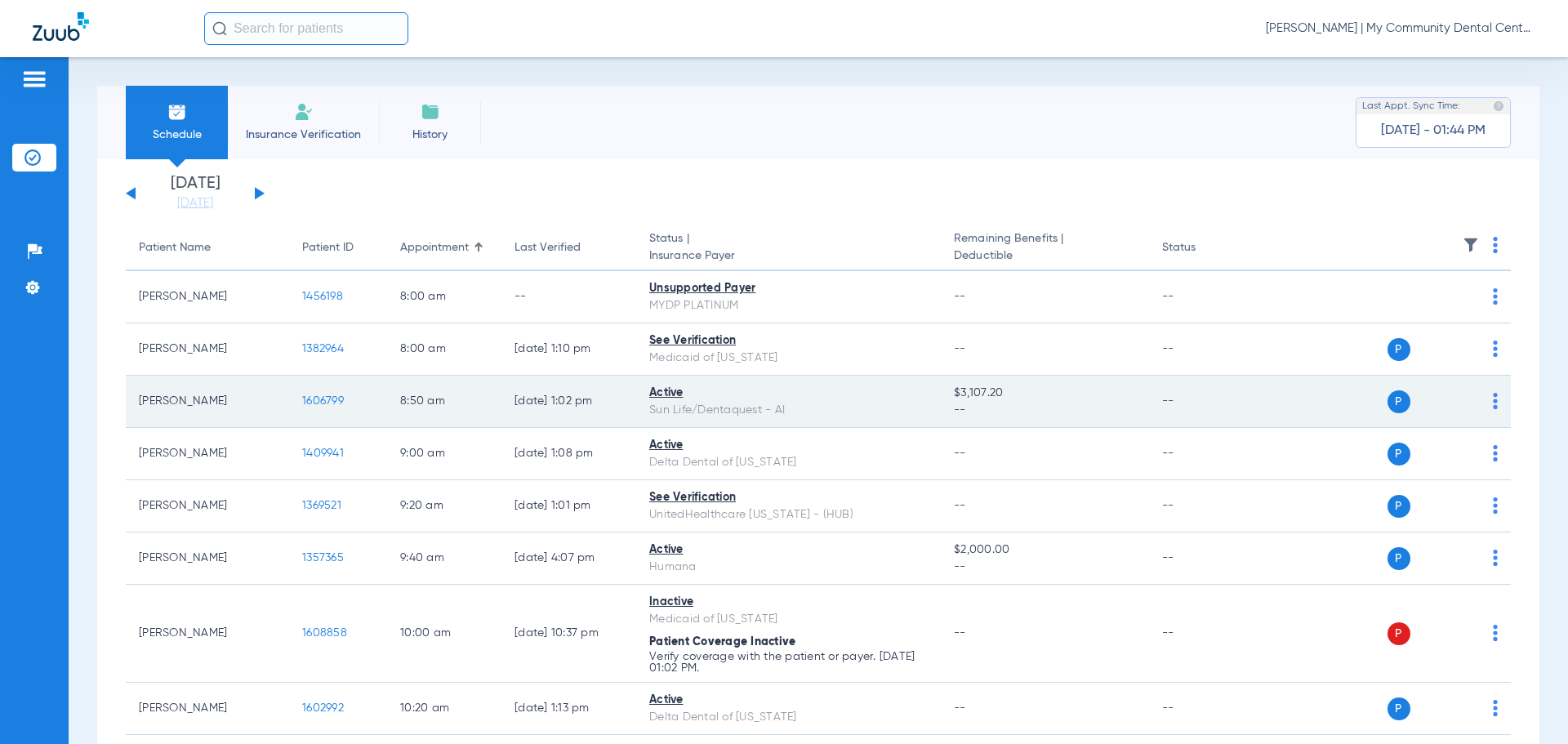
click at [329, 397] on span "1606799" at bounding box center [323, 401] width 41 height 11
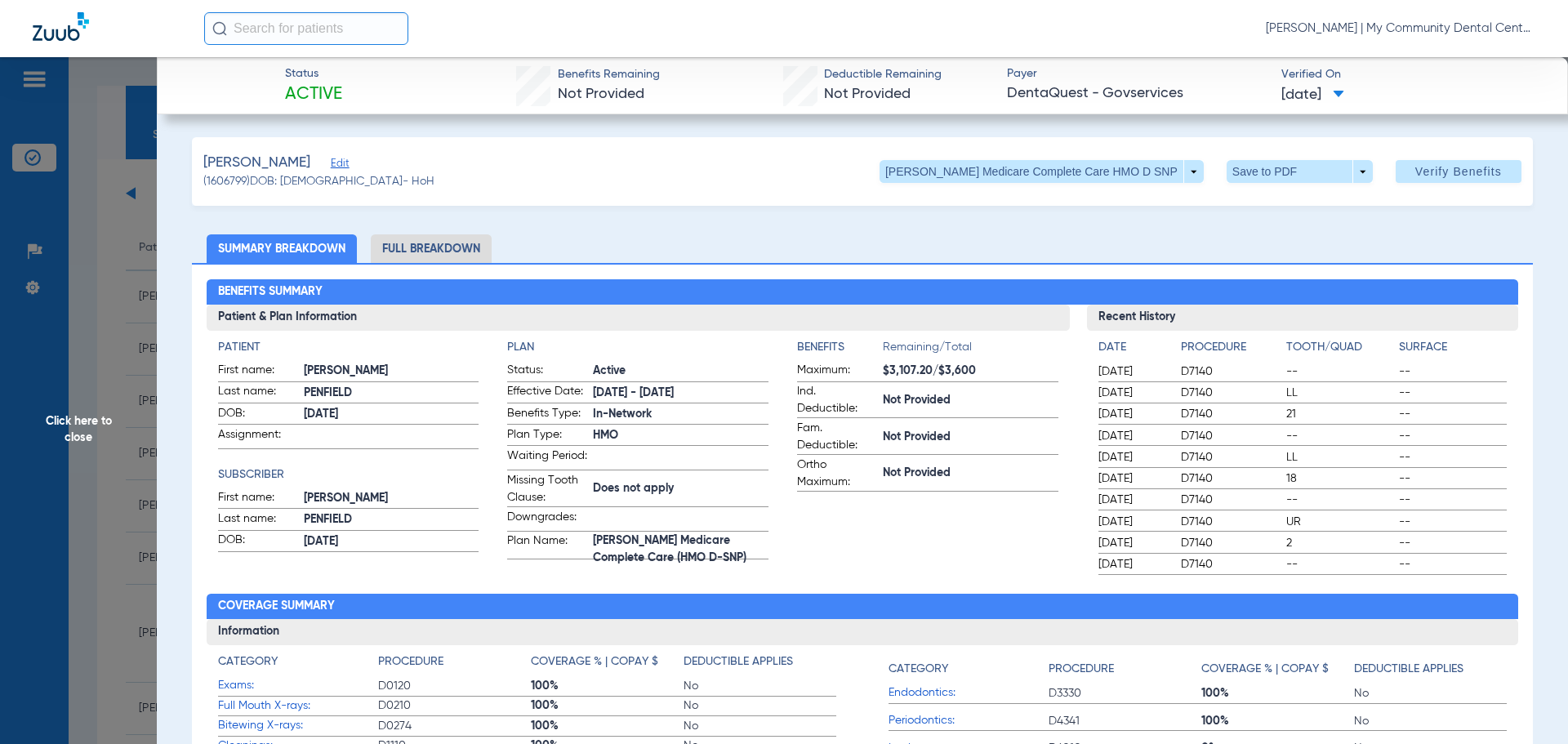
click at [131, 266] on span "Click here to close" at bounding box center [79, 429] width 157 height 744
